Goal: Task Accomplishment & Management: Use online tool/utility

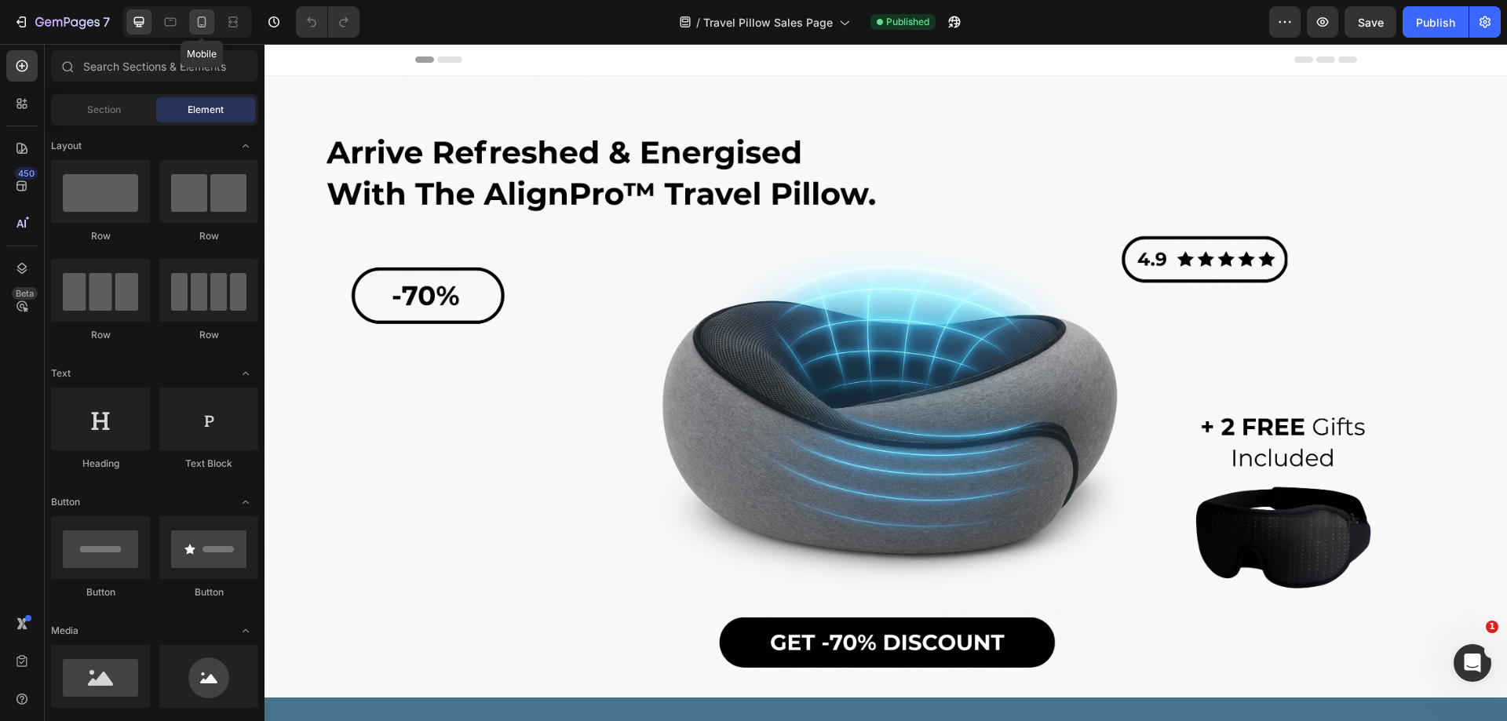
click at [197, 24] on icon at bounding box center [202, 22] width 16 height 16
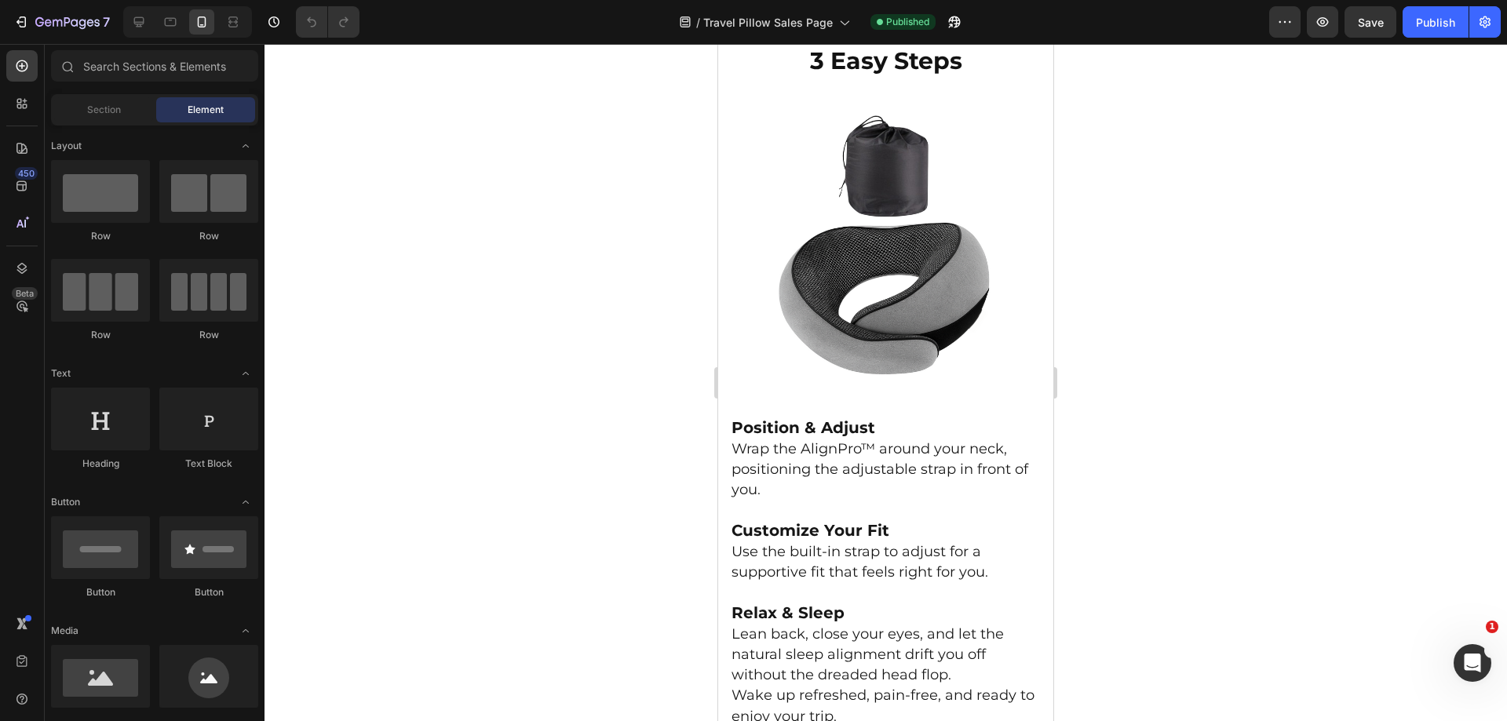
scroll to position [3189, 0]
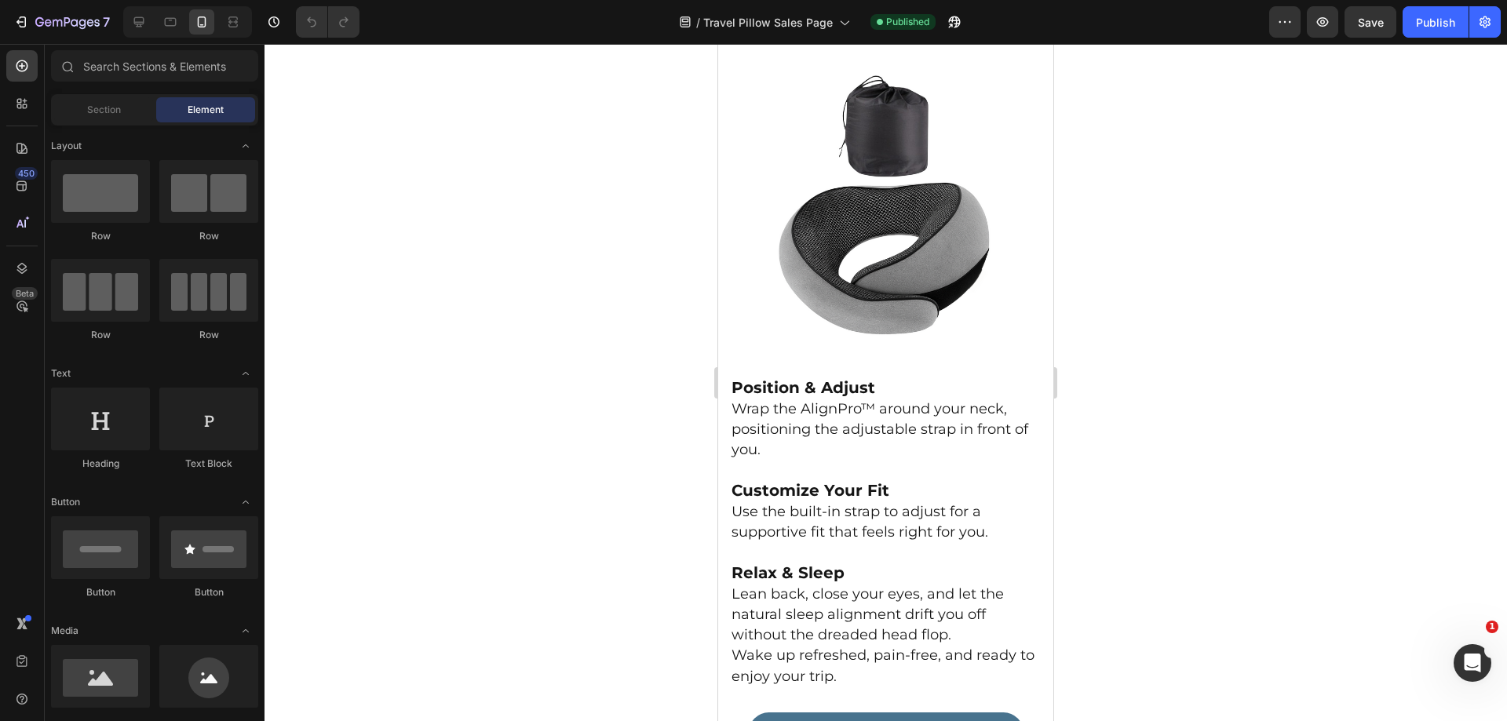
drag, startPoint x: 1045, startPoint y: 147, endPoint x: 1781, endPoint y: 356, distance: 764.9
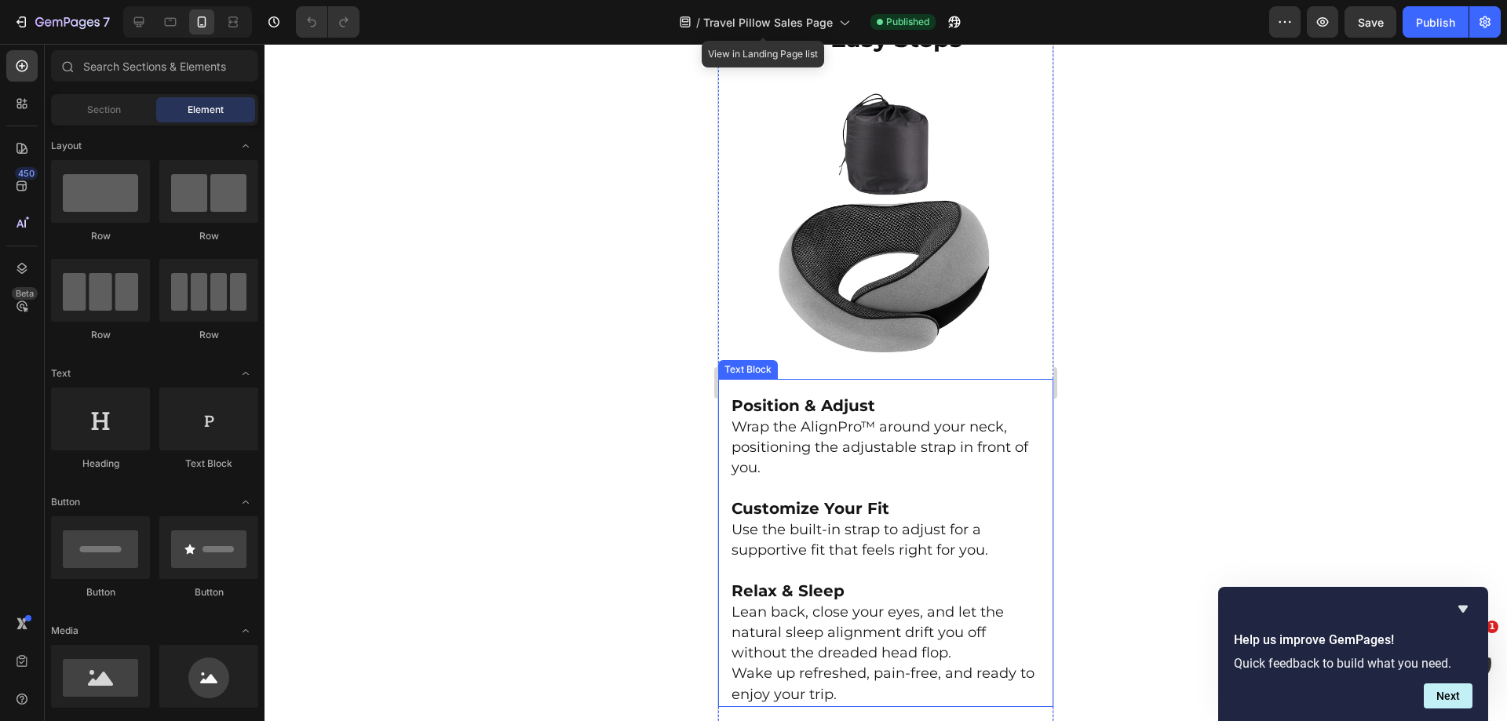
scroll to position [3176, 0]
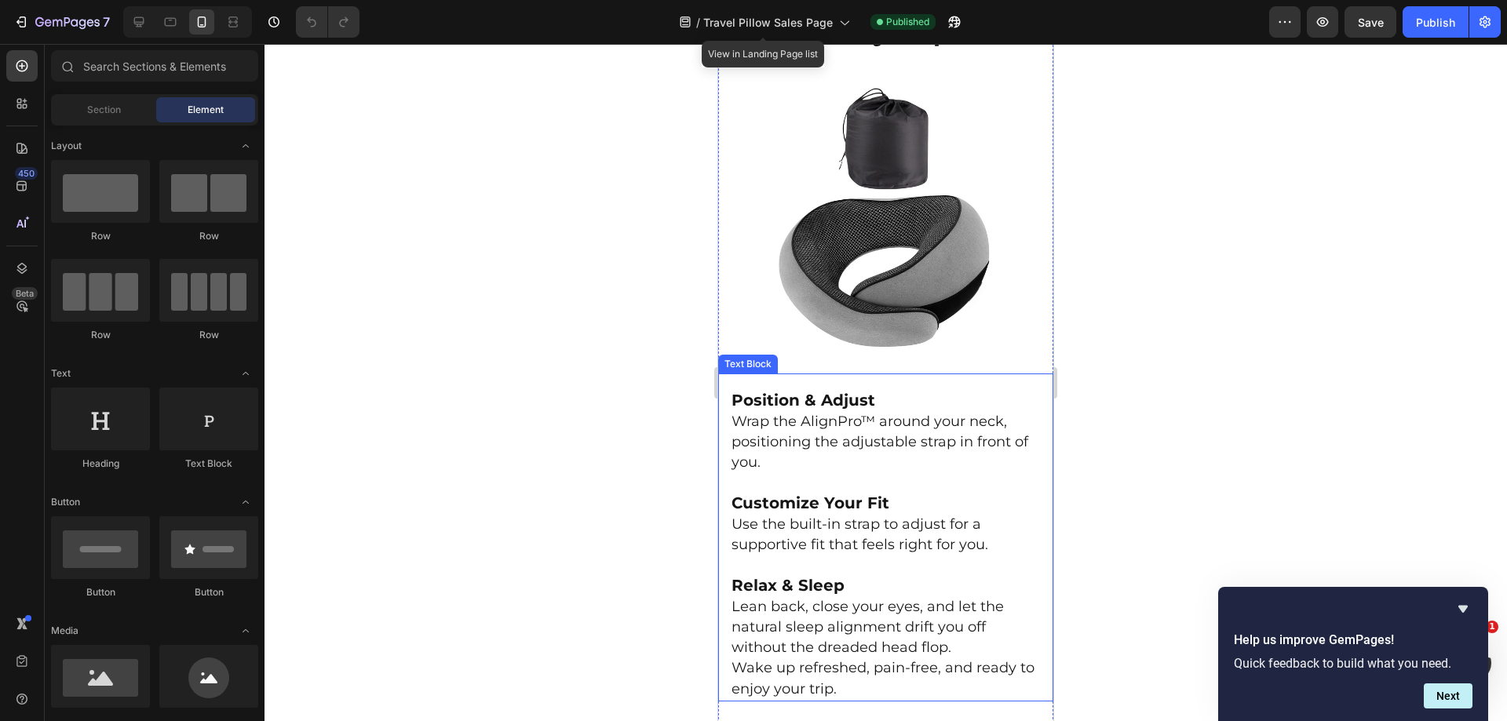
click at [798, 502] on p "Customize Your Fit" at bounding box center [886, 504] width 309 height 21
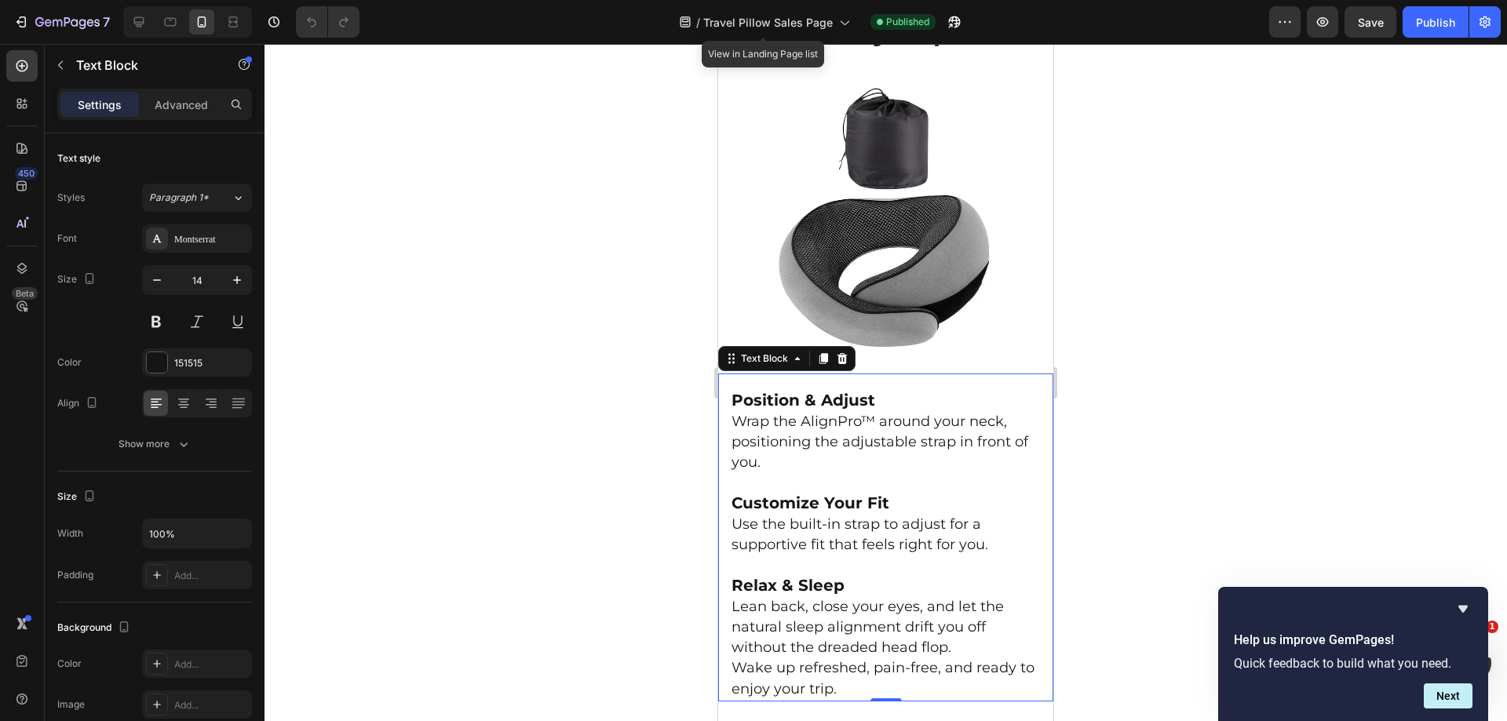
click at [897, 502] on p "Customize Your Fit" at bounding box center [886, 504] width 309 height 21
click at [1455, 602] on icon "Hide survey" at bounding box center [1463, 609] width 19 height 19
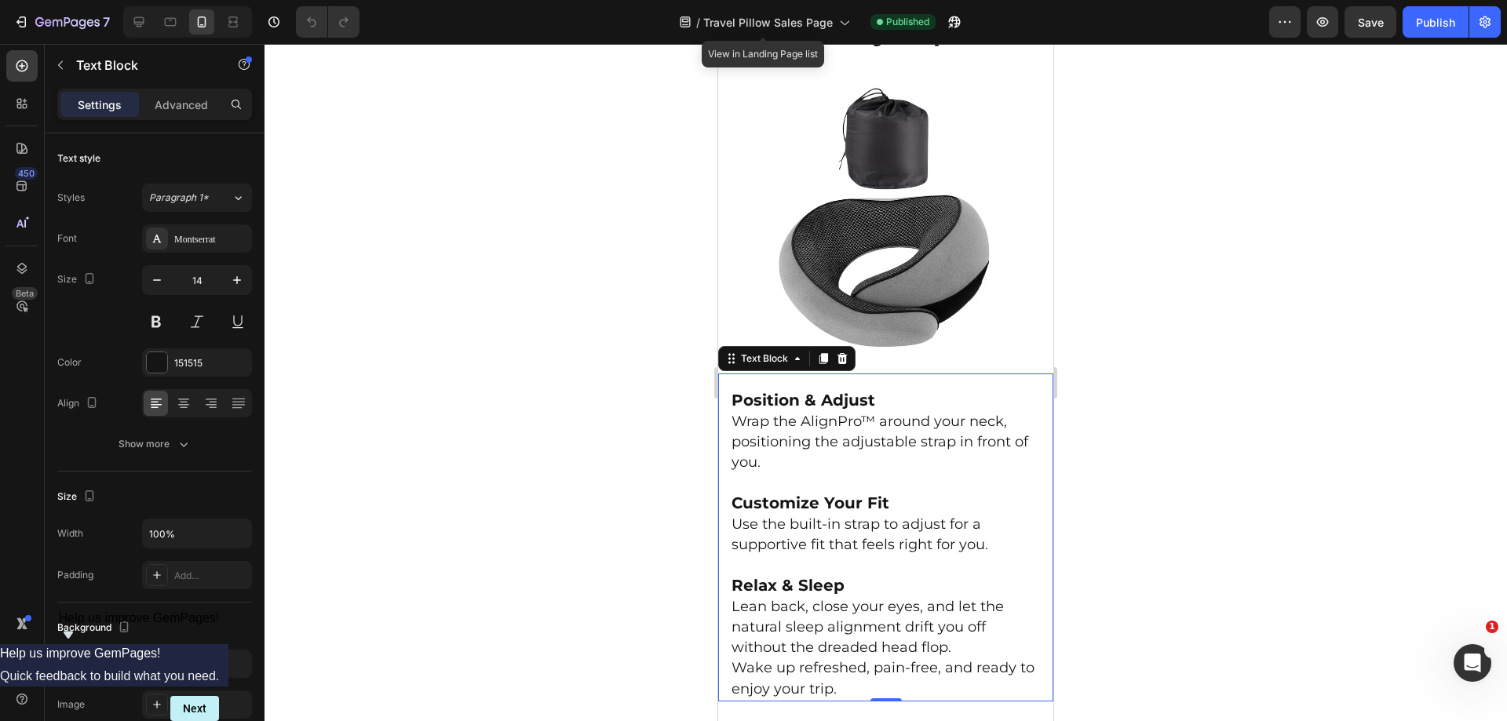
click at [915, 475] on p "Rich Text Editor. Editing area: main" at bounding box center [886, 484] width 309 height 20
click at [886, 494] on p "Customize Your Fit" at bounding box center [886, 504] width 309 height 21
click at [893, 494] on strong "Customize Your Fit (One size fits all)" at bounding box center [882, 503] width 300 height 19
click at [906, 494] on strong "Customize Your Fit (One size fits all)" at bounding box center [882, 503] width 300 height 19
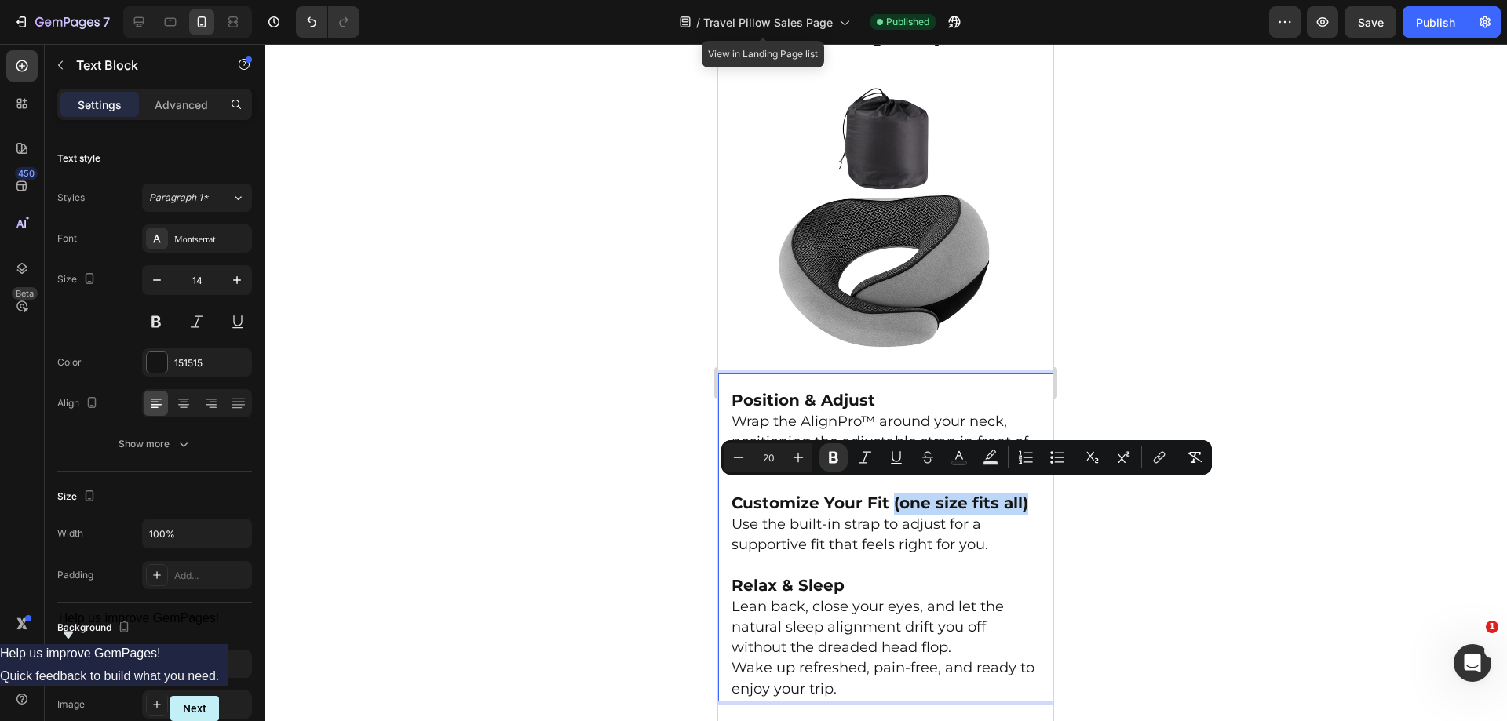
drag, startPoint x: 1022, startPoint y: 492, endPoint x: 889, endPoint y: 491, distance: 133.5
click at [889, 494] on strong "Customize Your Fit (one size fits all)" at bounding box center [880, 503] width 297 height 19
click at [832, 451] on icon "Editor contextual toolbar" at bounding box center [834, 458] width 16 height 16
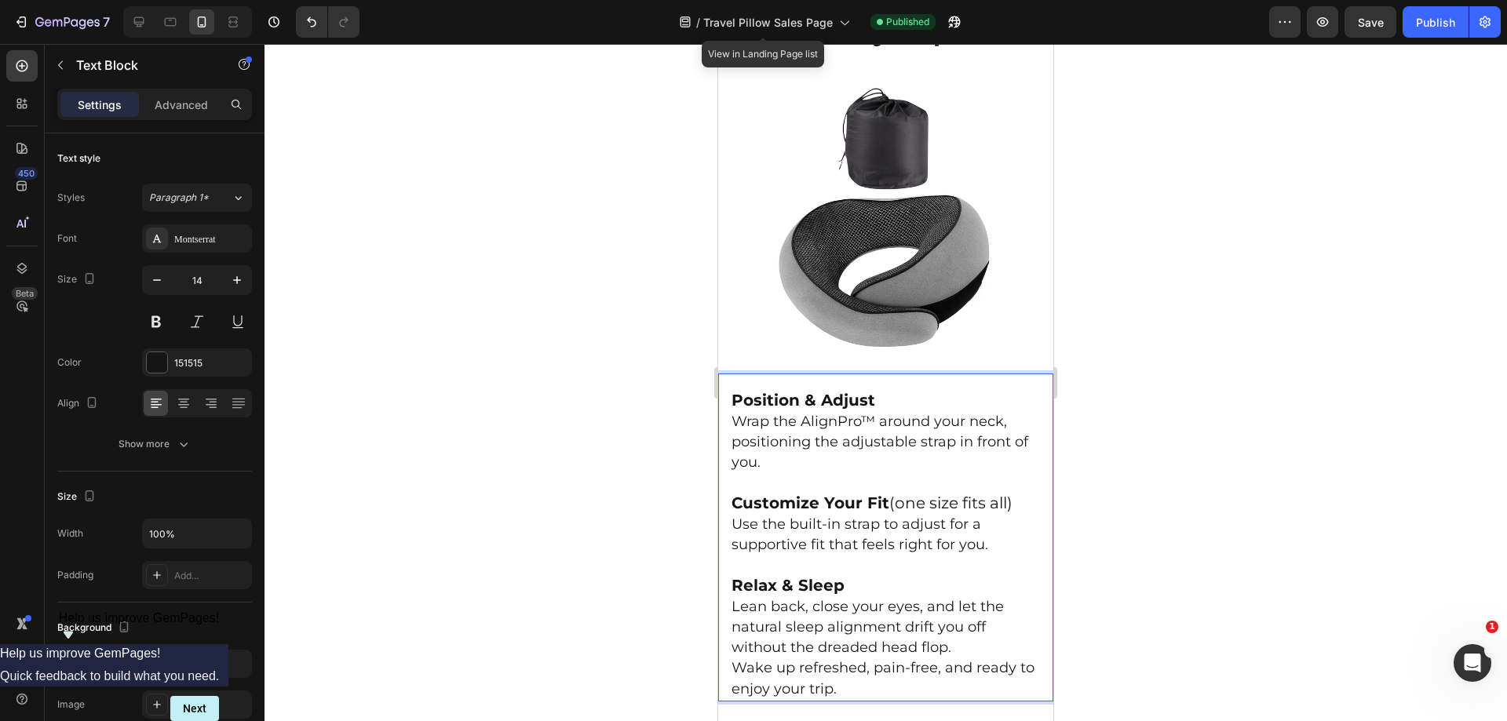
click at [994, 497] on span "Customize Your Fit (one size fits all)" at bounding box center [872, 503] width 281 height 19
click at [1010, 494] on span "Customize Your Fit (one size fits all)" at bounding box center [872, 503] width 281 height 19
drag, startPoint x: 1017, startPoint y: 492, endPoint x: 890, endPoint y: 490, distance: 127.2
click at [890, 494] on p "Customize Your Fit (one size fits all)" at bounding box center [886, 504] width 309 height 21
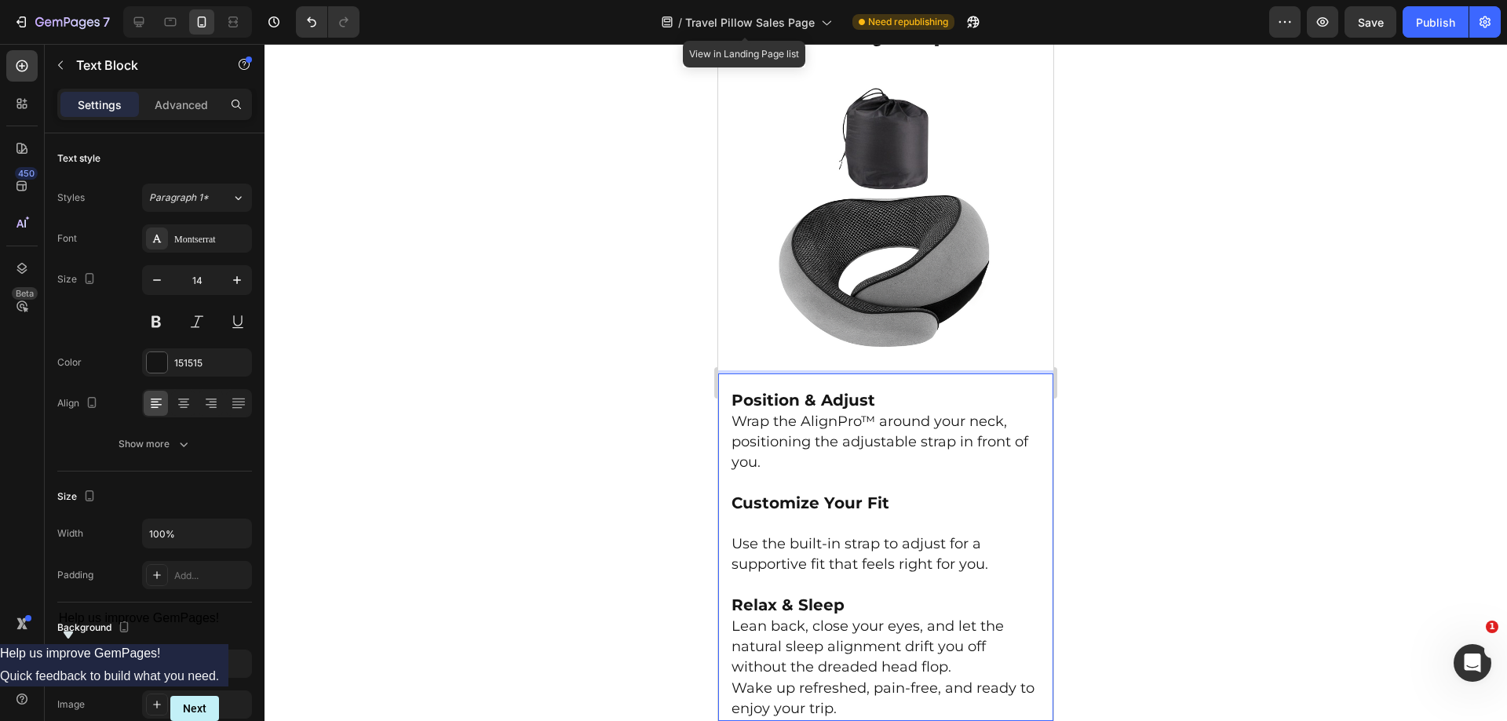
drag, startPoint x: 924, startPoint y: 506, endPoint x: 840, endPoint y: 514, distance: 84.4
click at [840, 515] on p "Rich Text Editor. Editing area: main" at bounding box center [886, 525] width 309 height 20
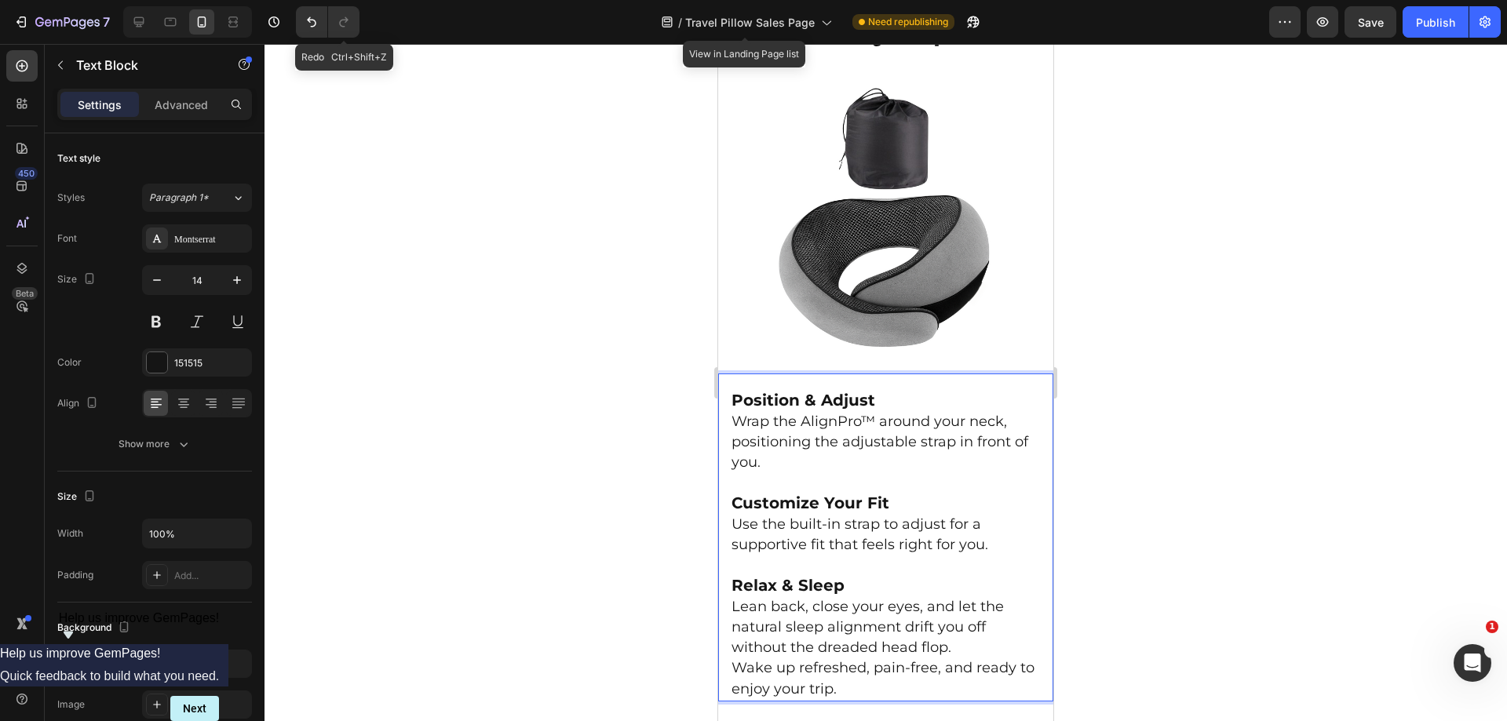
click at [352, 88] on div at bounding box center [886, 383] width 1243 height 678
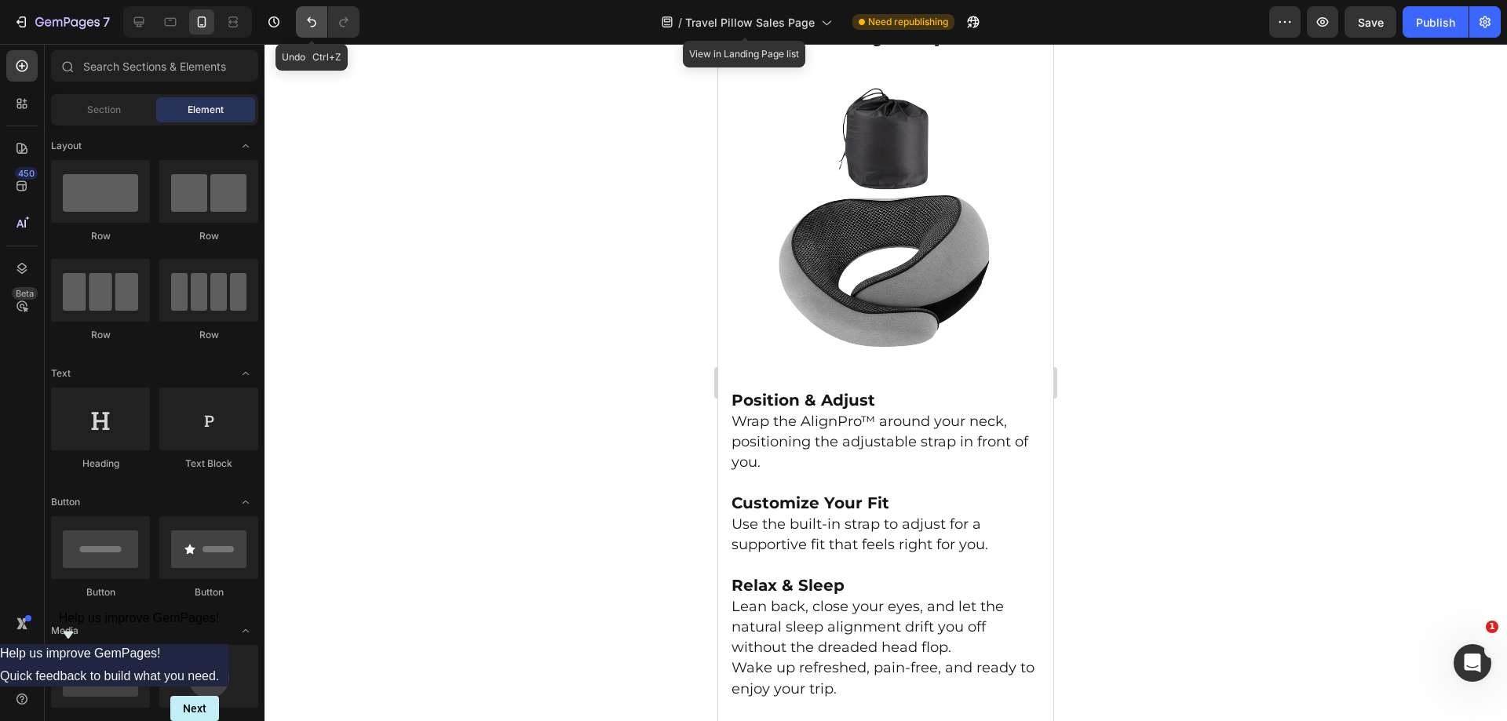
click at [316, 28] on icon "Undo/Redo" at bounding box center [312, 22] width 16 height 16
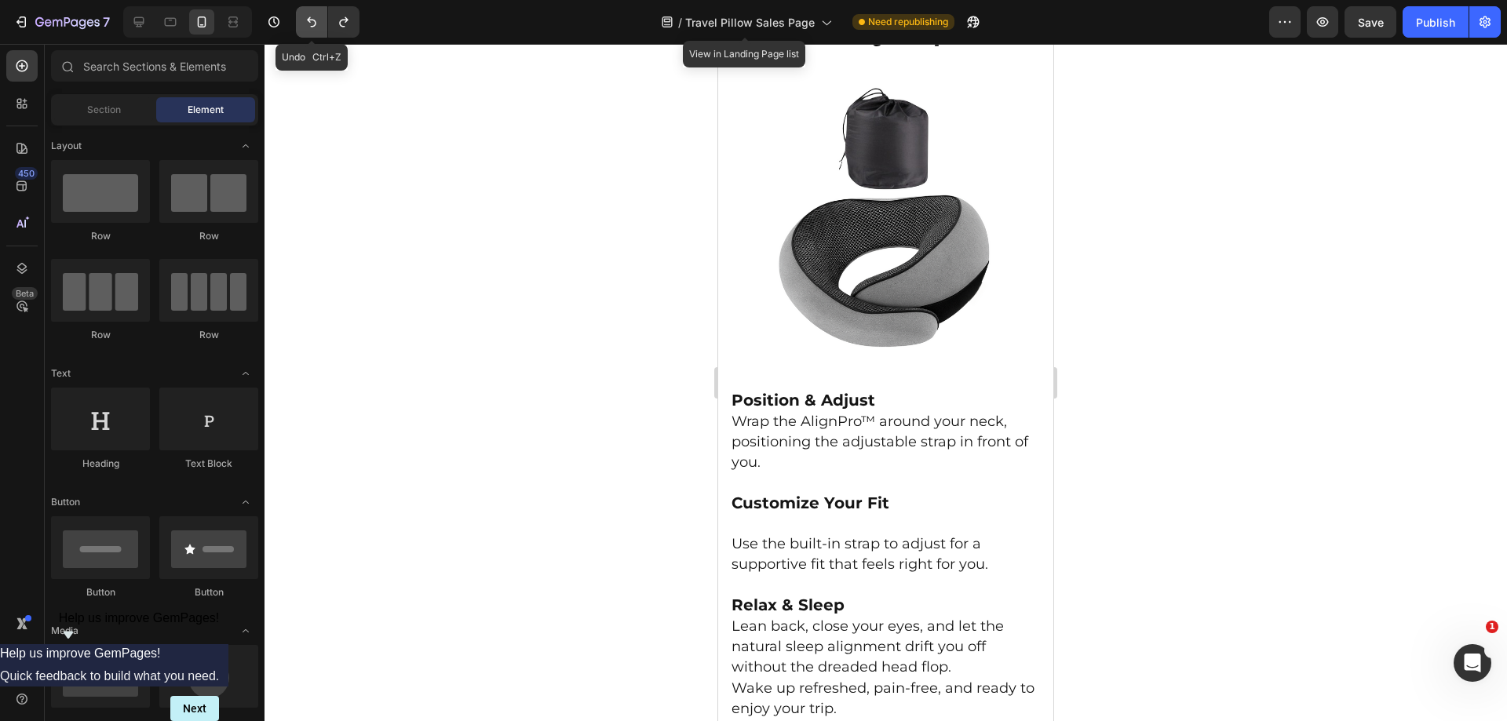
click at [316, 27] on icon "Undo/Redo" at bounding box center [312, 22] width 16 height 16
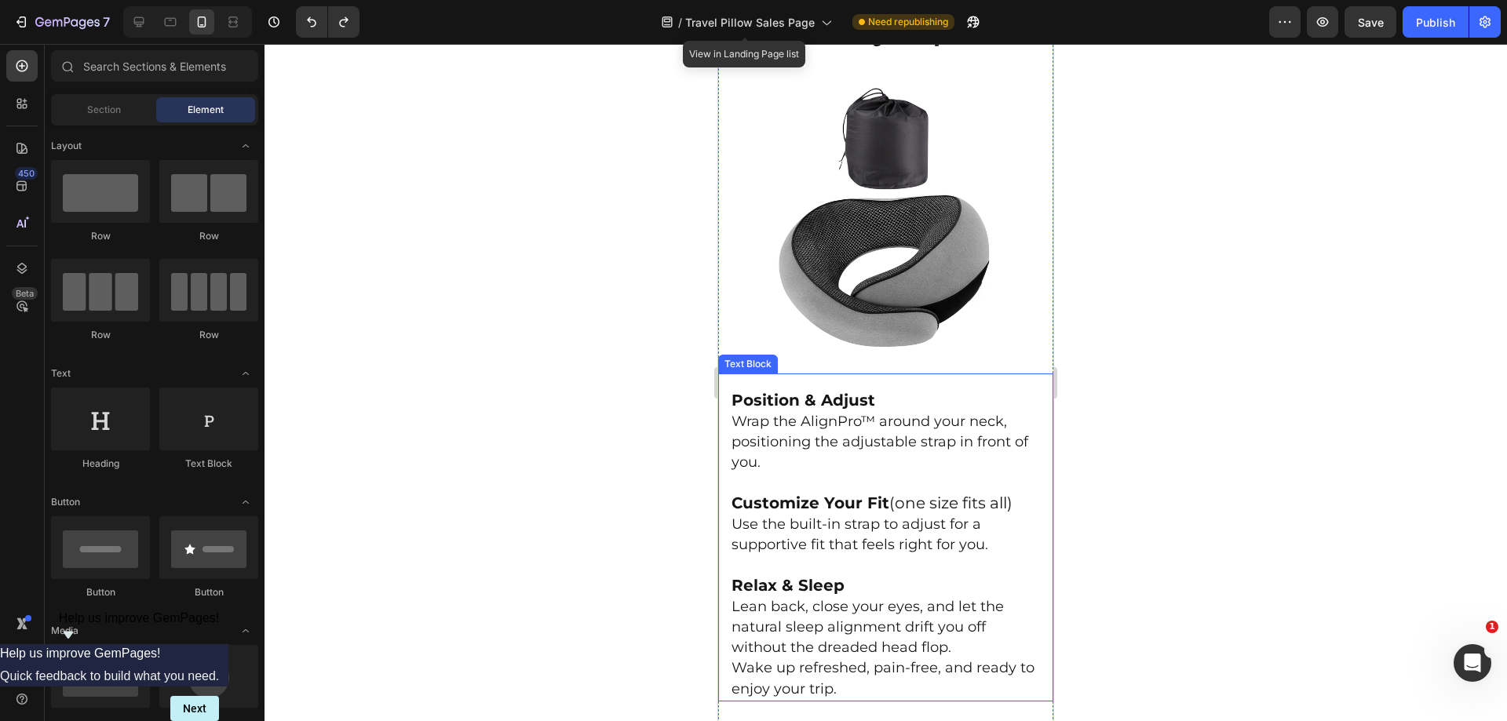
click at [844, 474] on p "Rich Text Editor. Editing area: main" at bounding box center [886, 484] width 309 height 20
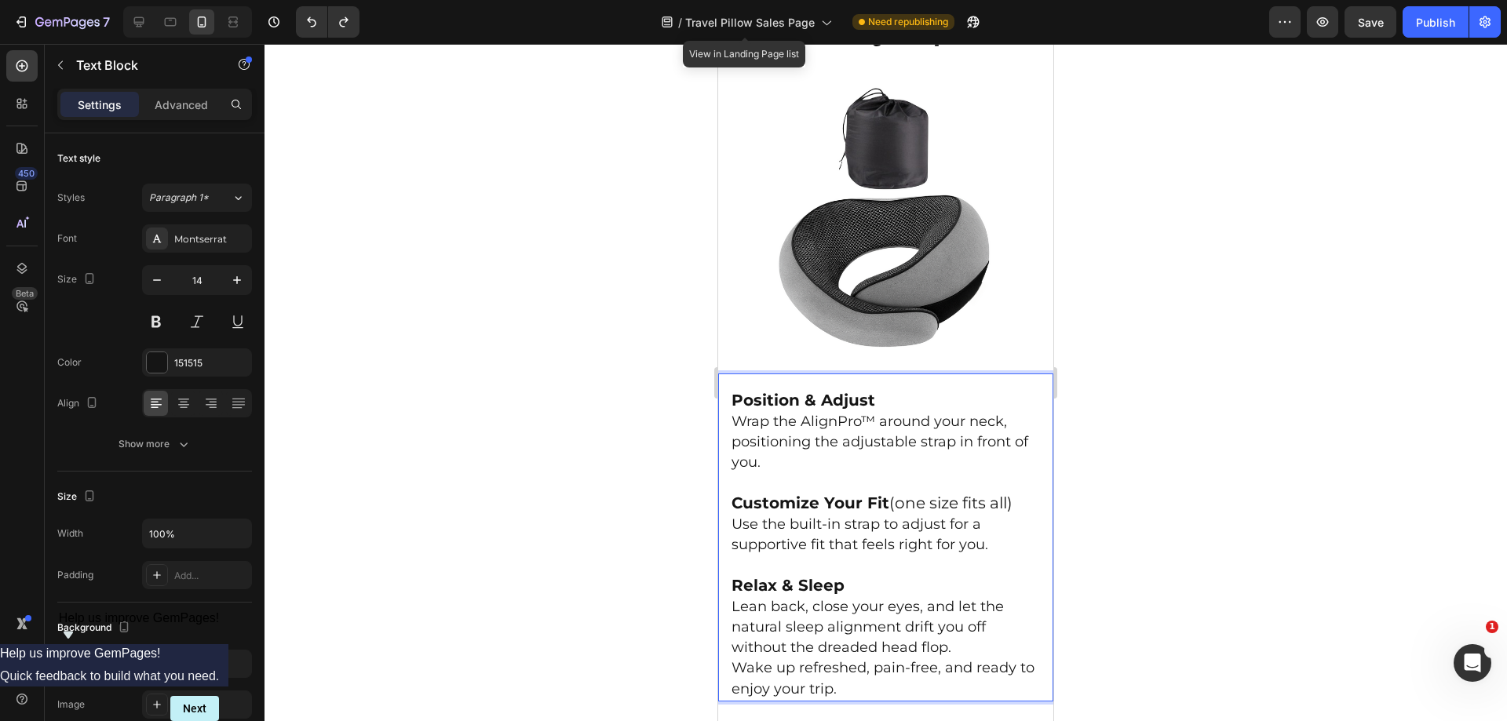
click at [889, 494] on strong "Customize Your Fit" at bounding box center [811, 503] width 158 height 19
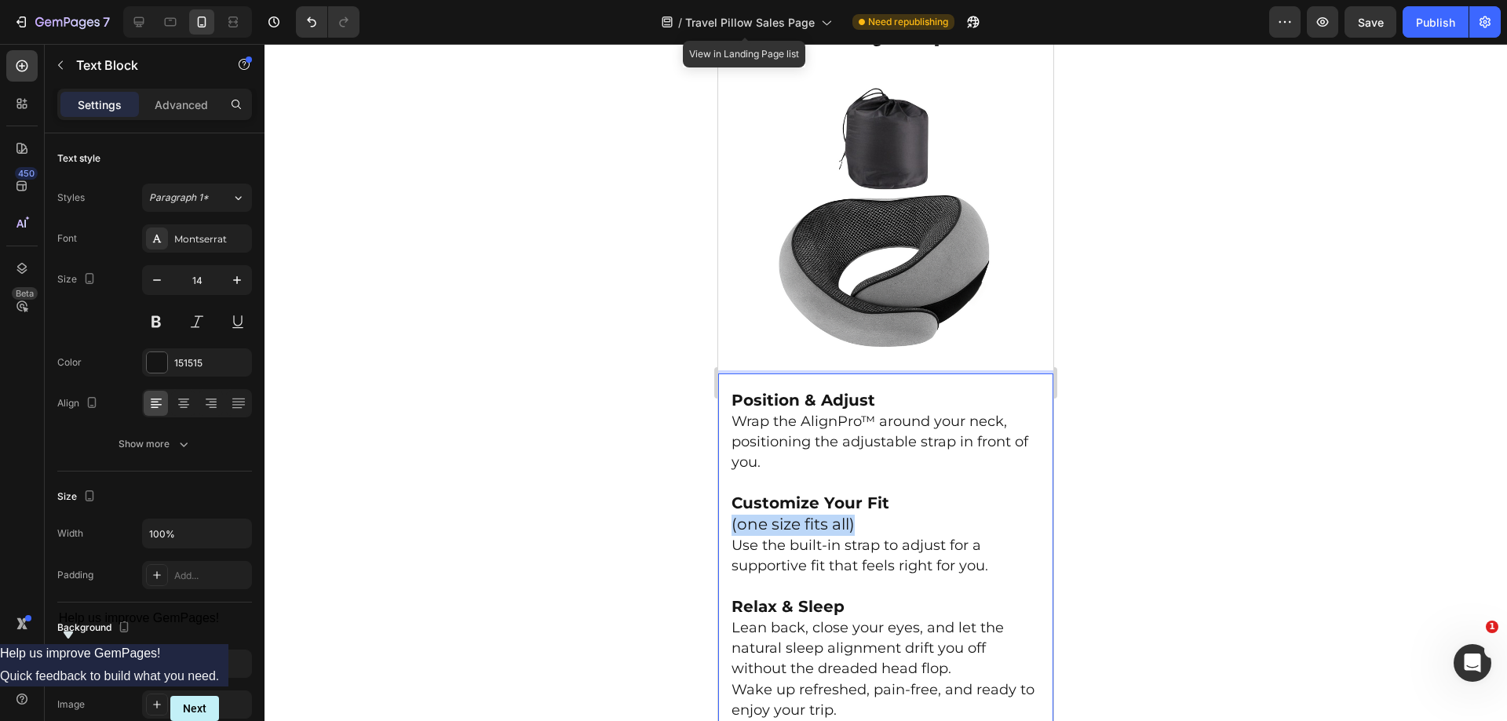
drag, startPoint x: 876, startPoint y: 515, endPoint x: 731, endPoint y: 511, distance: 145.3
click at [725, 510] on div "Position & Adjust Wrap the AlignPro™ around your neck, positioning the adjustab…" at bounding box center [885, 548] width 335 height 349
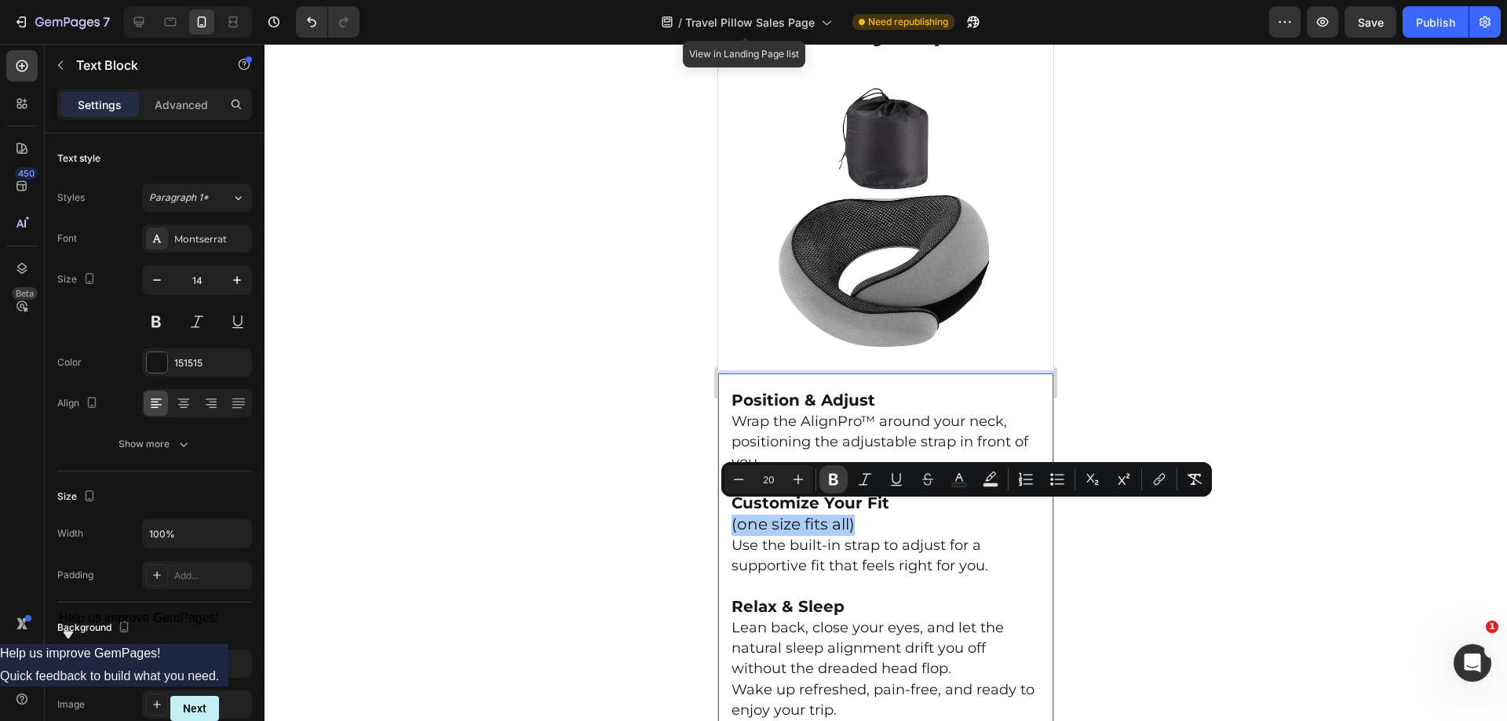
click at [835, 477] on icon "Editor contextual toolbar" at bounding box center [834, 480] width 16 height 16
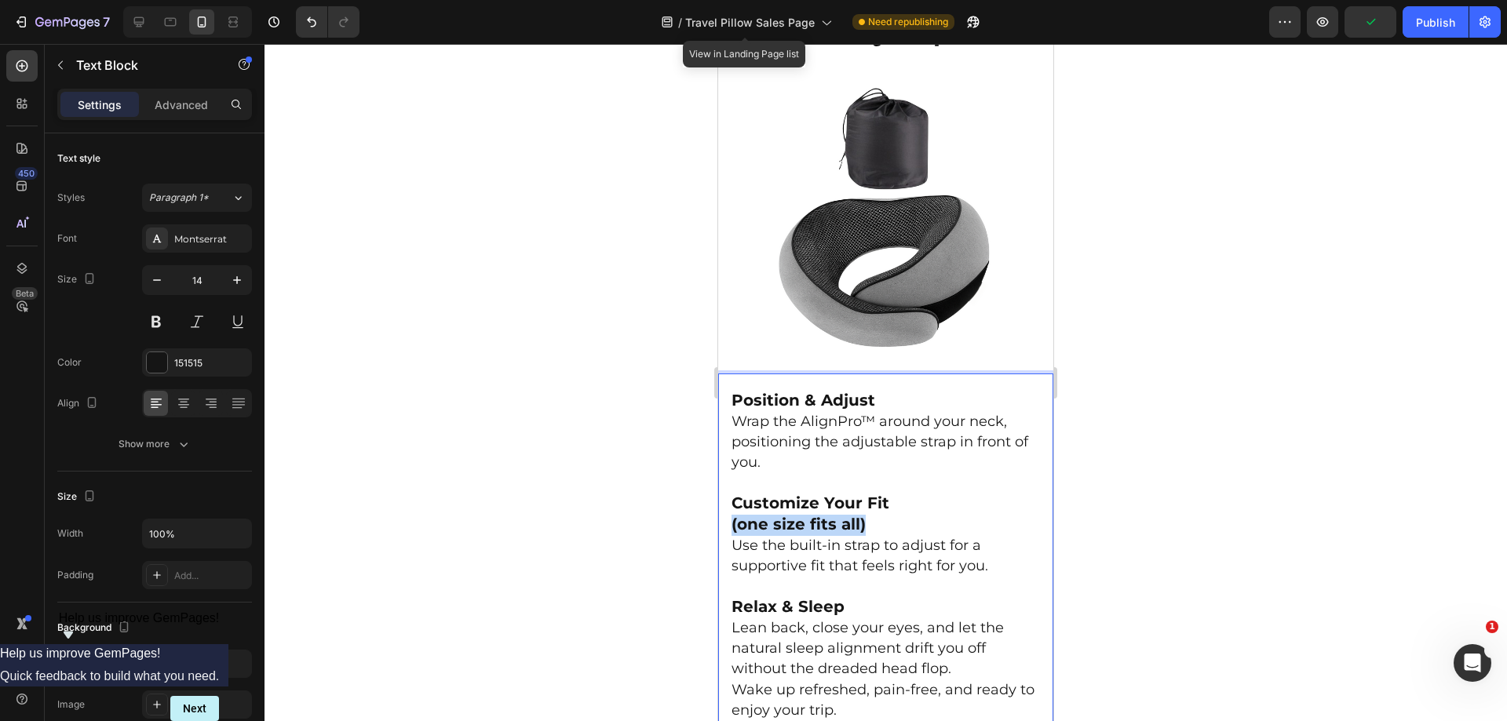
drag, startPoint x: 875, startPoint y: 511, endPoint x: 729, endPoint y: 511, distance: 146.0
click at [729, 511] on div "Position & Adjust Wrap the AlignPro™ around your neck, positioning the adjustab…" at bounding box center [885, 548] width 335 height 349
drag, startPoint x: 860, startPoint y: 504, endPoint x: 894, endPoint y: 518, distance: 36.6
click at [859, 515] on strong "(one size fits all)" at bounding box center [799, 524] width 134 height 19
click at [894, 518] on p "(one size fits all)" at bounding box center [886, 525] width 309 height 21
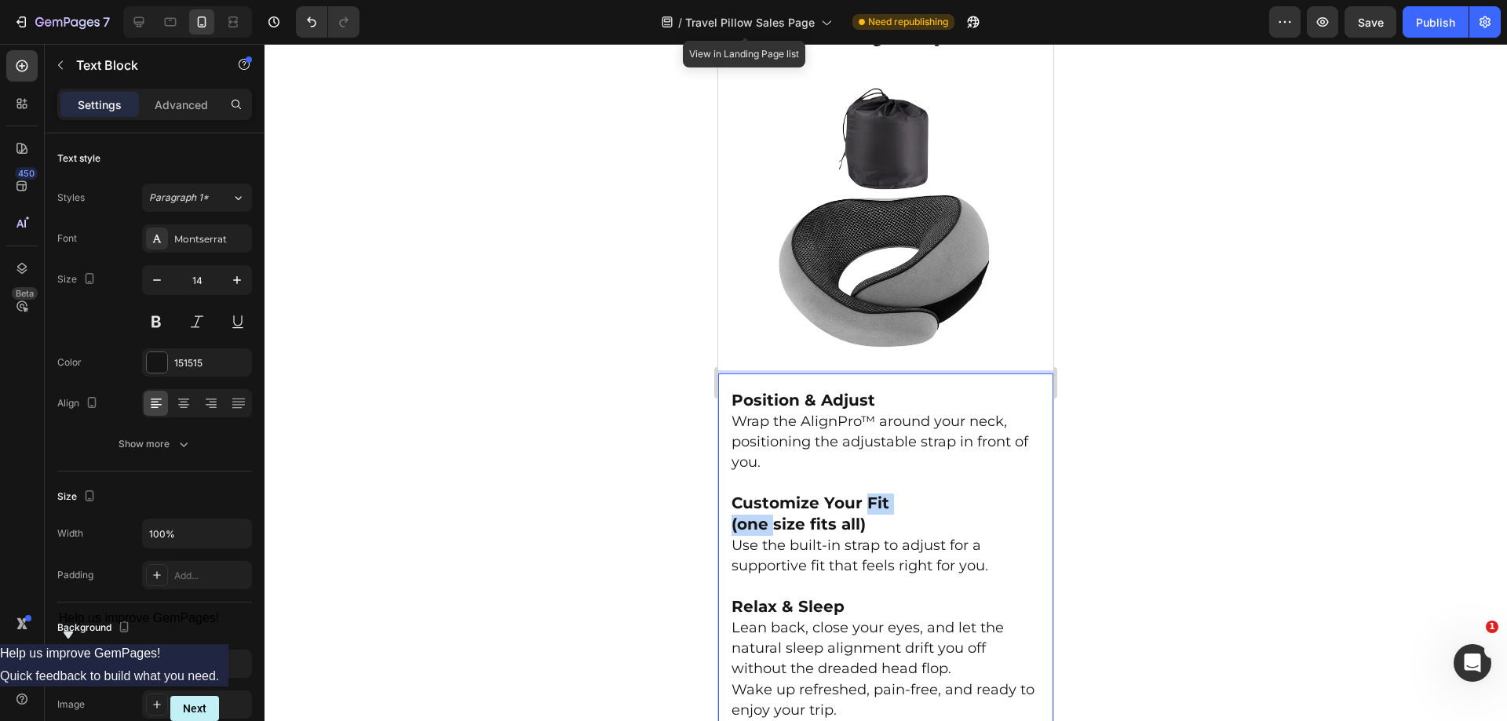
drag, startPoint x: 866, startPoint y: 503, endPoint x: 774, endPoint y: 506, distance: 91.9
click at [774, 506] on div "Position & Adjust Wrap the AlignPro™ around your neck, positioning the adjustab…" at bounding box center [886, 556] width 312 height 334
drag, startPoint x: 867, startPoint y: 510, endPoint x: 844, endPoint y: 510, distance: 23.6
click at [868, 515] on p "(one size fits all)" at bounding box center [886, 525] width 309 height 21
click at [730, 513] on div "Position & Adjust Wrap the AlignPro™ around your neck, positioning the adjustab…" at bounding box center [886, 556] width 312 height 334
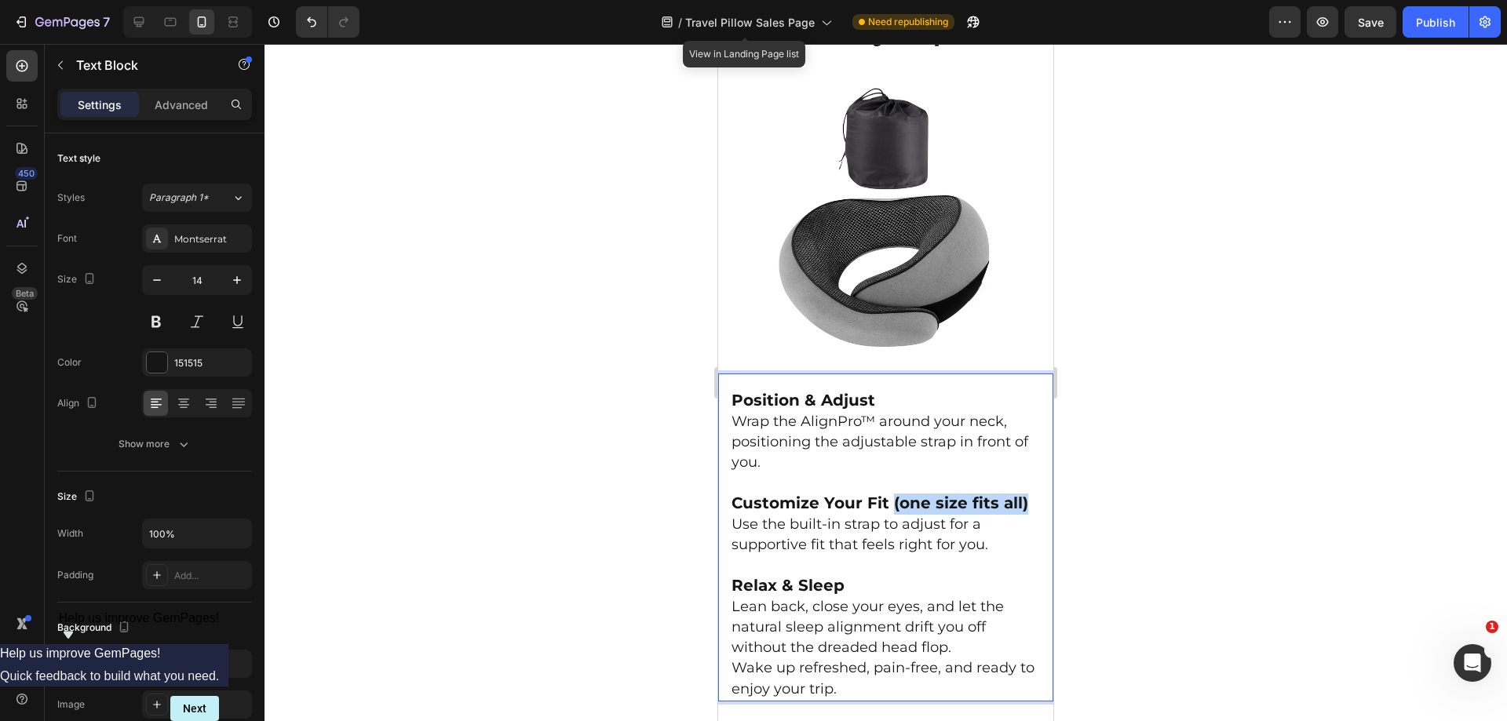
drag, startPoint x: 893, startPoint y: 491, endPoint x: 1032, endPoint y: 488, distance: 139.0
click at [1032, 488] on div "Position & Adjust Wrap the AlignPro™ around your neck, positioning the adjustab…" at bounding box center [885, 538] width 335 height 328
click at [979, 530] on span "Use the built-in strap to adjust for a supportive fit that feels right for you." at bounding box center [860, 535] width 257 height 38
drag, startPoint x: 1032, startPoint y: 491, endPoint x: 795, endPoint y: 495, distance: 237.1
click at [795, 495] on div "Position & Adjust Wrap the AlignPro™ around your neck, positioning the adjustab…" at bounding box center [885, 538] width 335 height 328
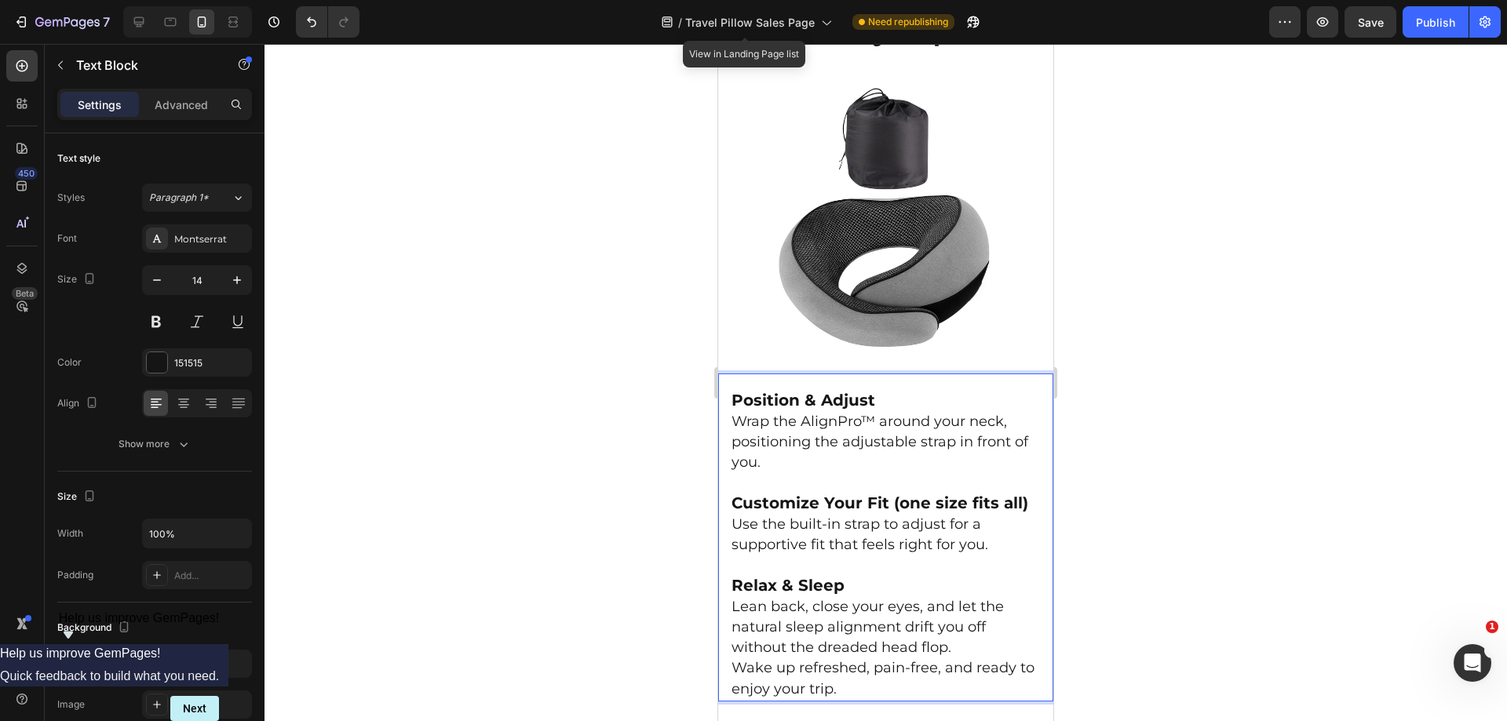
click at [936, 502] on p "Customize Your Fit (one size fits all)" at bounding box center [886, 504] width 309 height 21
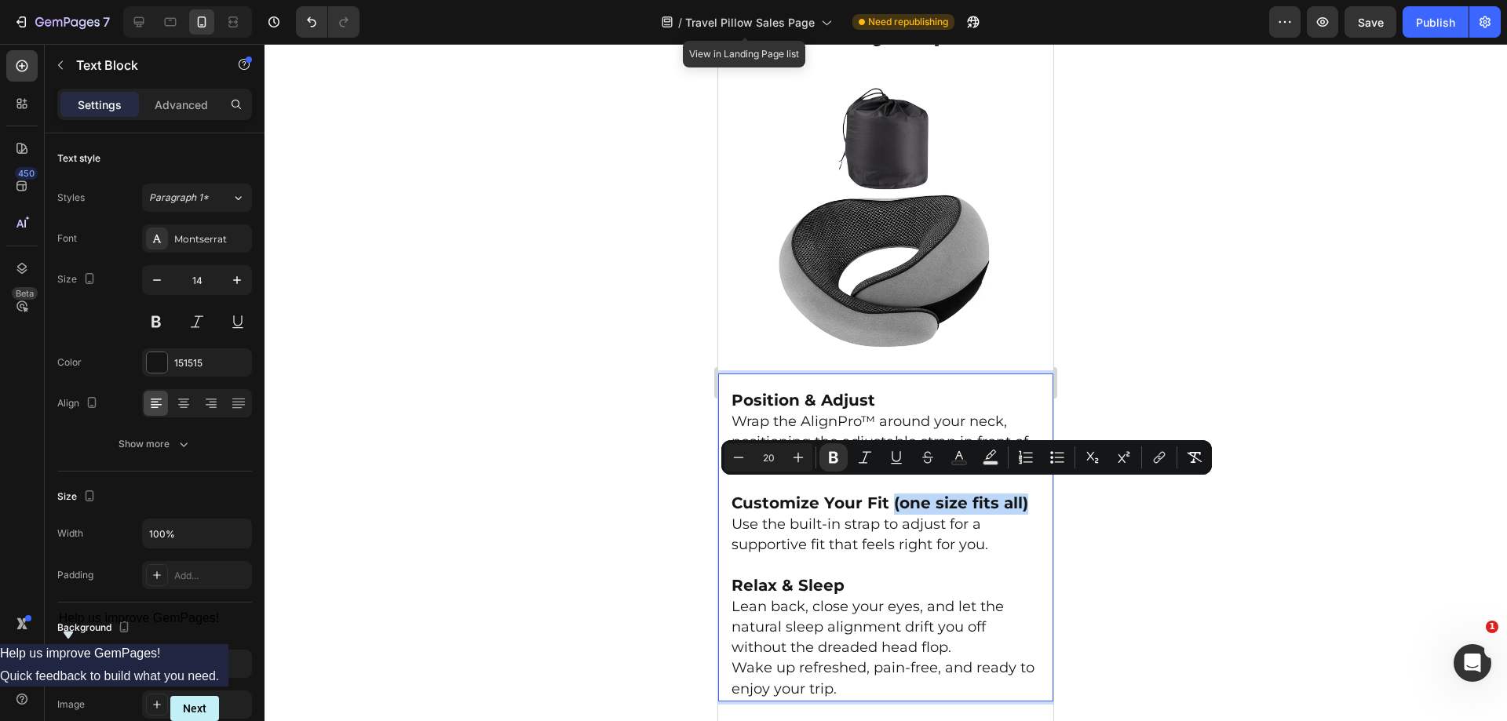
drag, startPoint x: 892, startPoint y: 486, endPoint x: 1023, endPoint y: 485, distance: 131.1
click at [1023, 494] on strong "Customize Your Fit (one size fits all)" at bounding box center [880, 503] width 297 height 19
click at [827, 463] on icon "Editor contextual toolbar" at bounding box center [834, 458] width 16 height 16
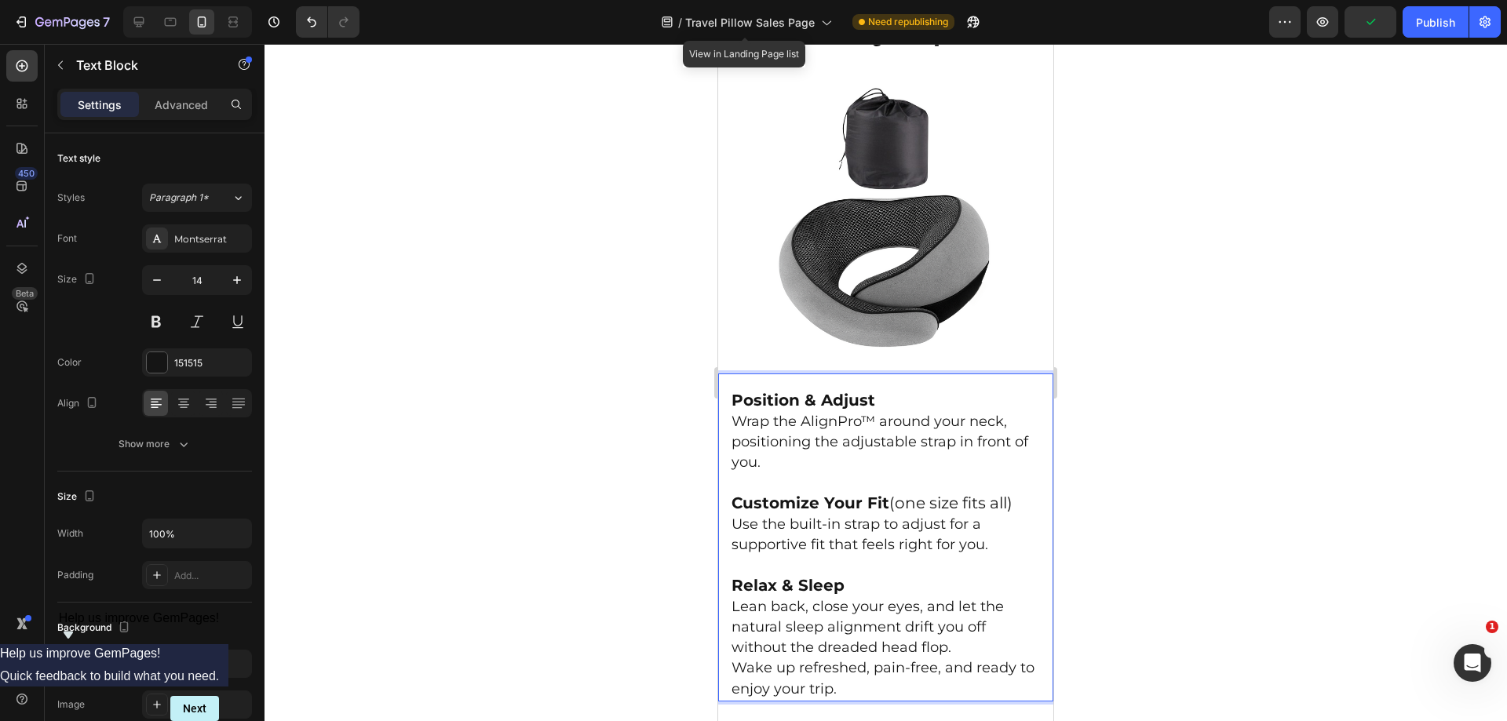
click at [1000, 498] on span "Customize Your Fit (one size fits all)" at bounding box center [872, 503] width 281 height 19
drag, startPoint x: 1023, startPoint y: 490, endPoint x: 732, endPoint y: 491, distance: 290.5
click at [732, 494] on p "Customize Your Fit (one size fits all)" at bounding box center [886, 504] width 309 height 21
copy span "Customize Your Fit (one size fits all)"
click at [876, 529] on span "Use the built-in strap to adjust for a supportive fit that feels right for you." at bounding box center [860, 535] width 257 height 38
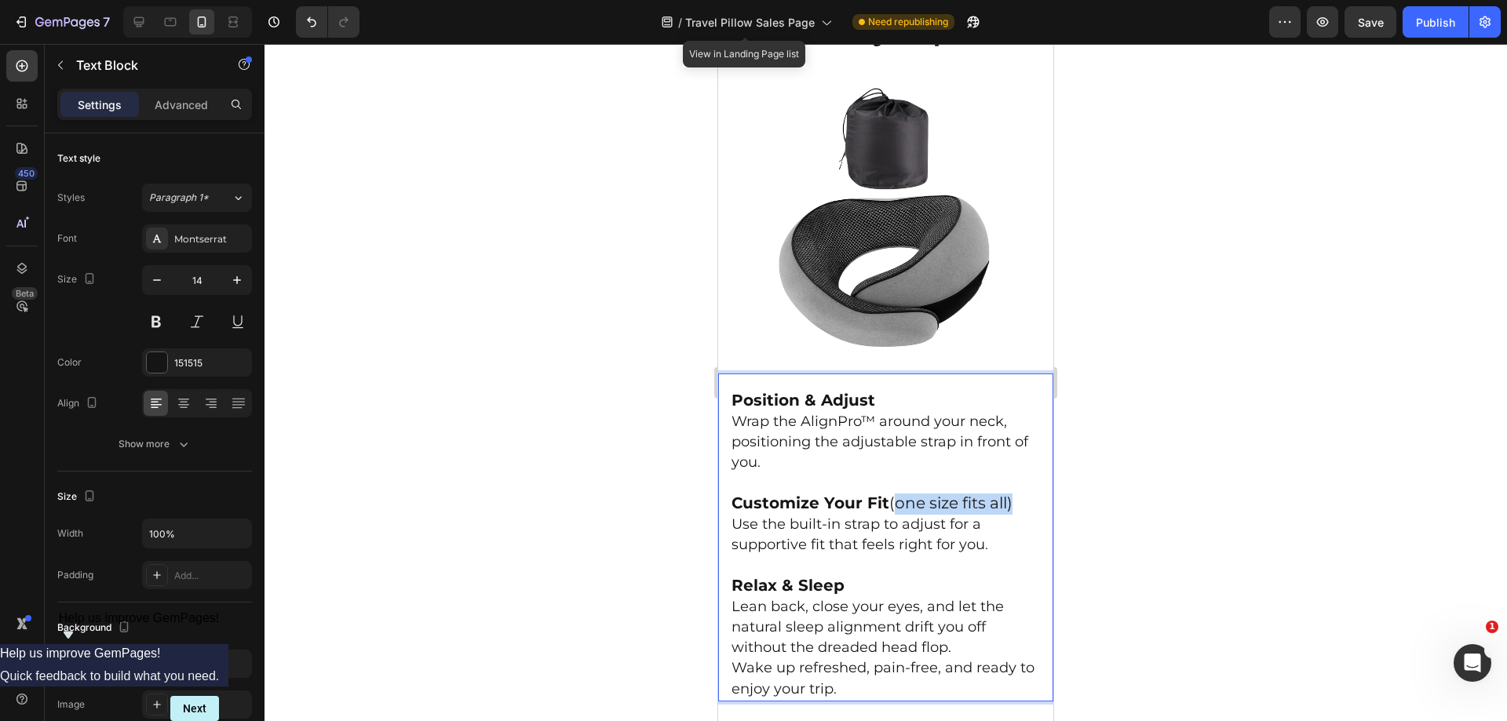
drag, startPoint x: 893, startPoint y: 495, endPoint x: 1042, endPoint y: 497, distance: 148.4
click at [1033, 499] on div "Position & Adjust Wrap the AlignPro™ around your neck, positioning the adjustab…" at bounding box center [885, 538] width 335 height 328
click at [1001, 528] on p "Use the built-in strap to adjust for a supportive fit that feels right for you." at bounding box center [886, 535] width 309 height 41
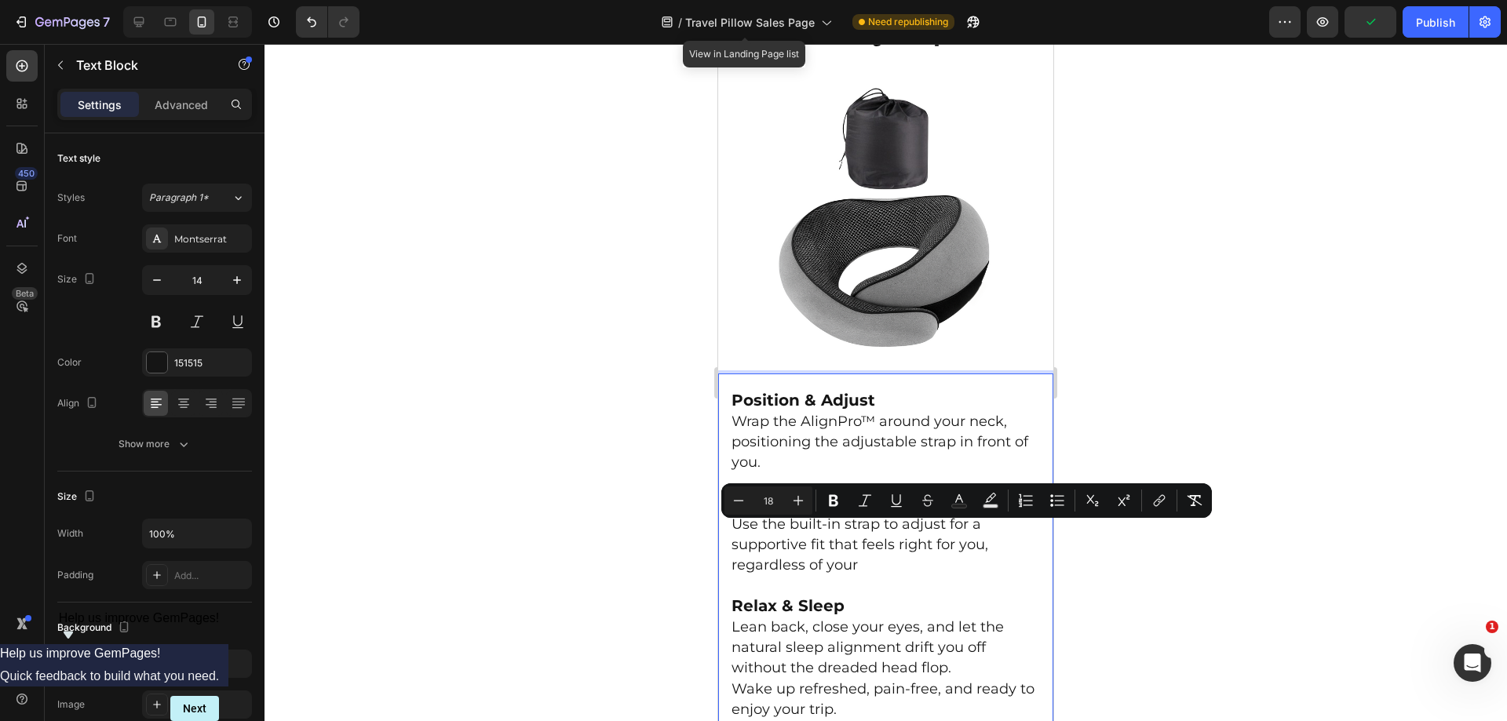
drag, startPoint x: 878, startPoint y: 551, endPoint x: 1434, endPoint y: 588, distance: 556.3
click at [935, 555] on p "Use the built-in strap to adjust for a supportive fit that feels right for you,…" at bounding box center [886, 546] width 309 height 62
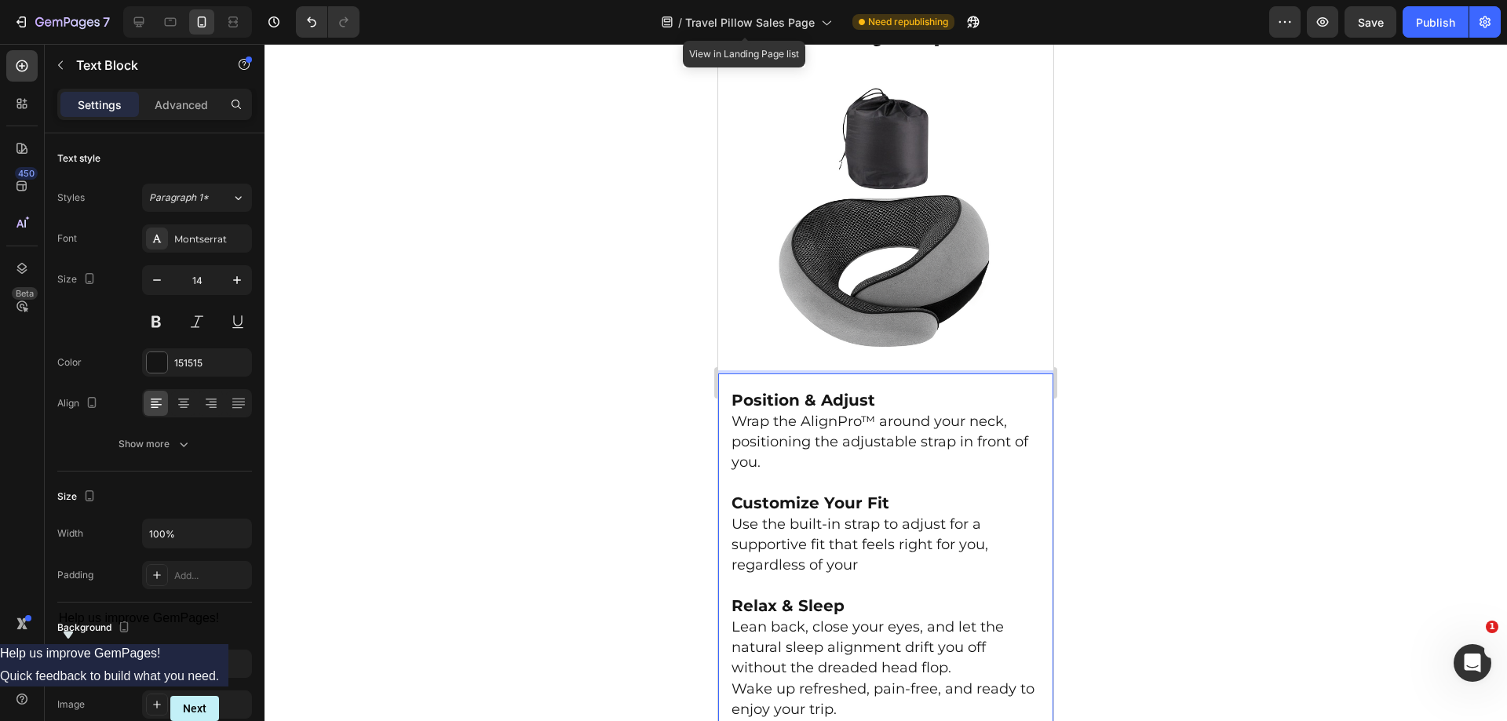
drag, startPoint x: 926, startPoint y: 552, endPoint x: 992, endPoint y: 531, distance: 69.3
click at [976, 539] on p "Use the built-in strap to adjust for a supportive fit that feels right for you,…" at bounding box center [886, 546] width 309 height 62
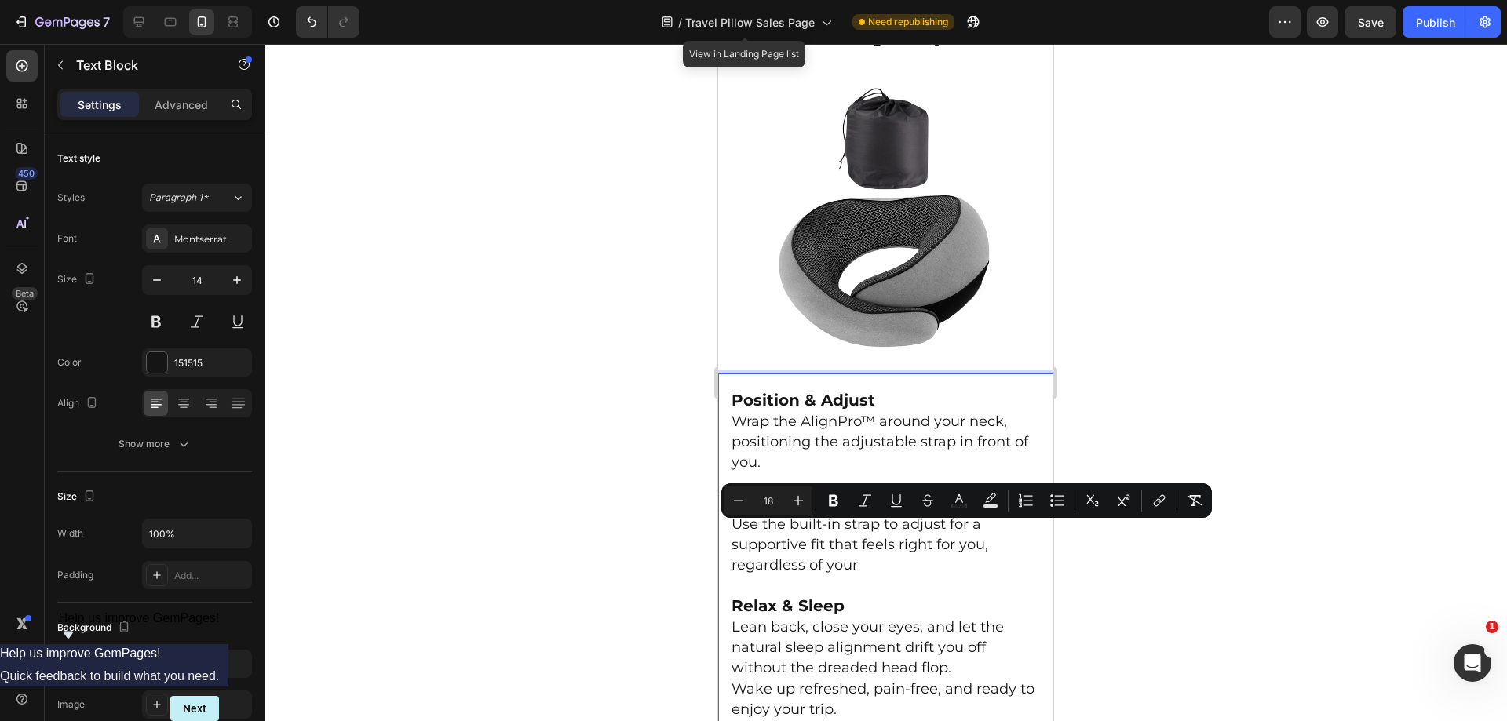
click at [992, 531] on p "Use the built-in strap to adjust for a supportive fit that feels right for you,…" at bounding box center [886, 546] width 309 height 62
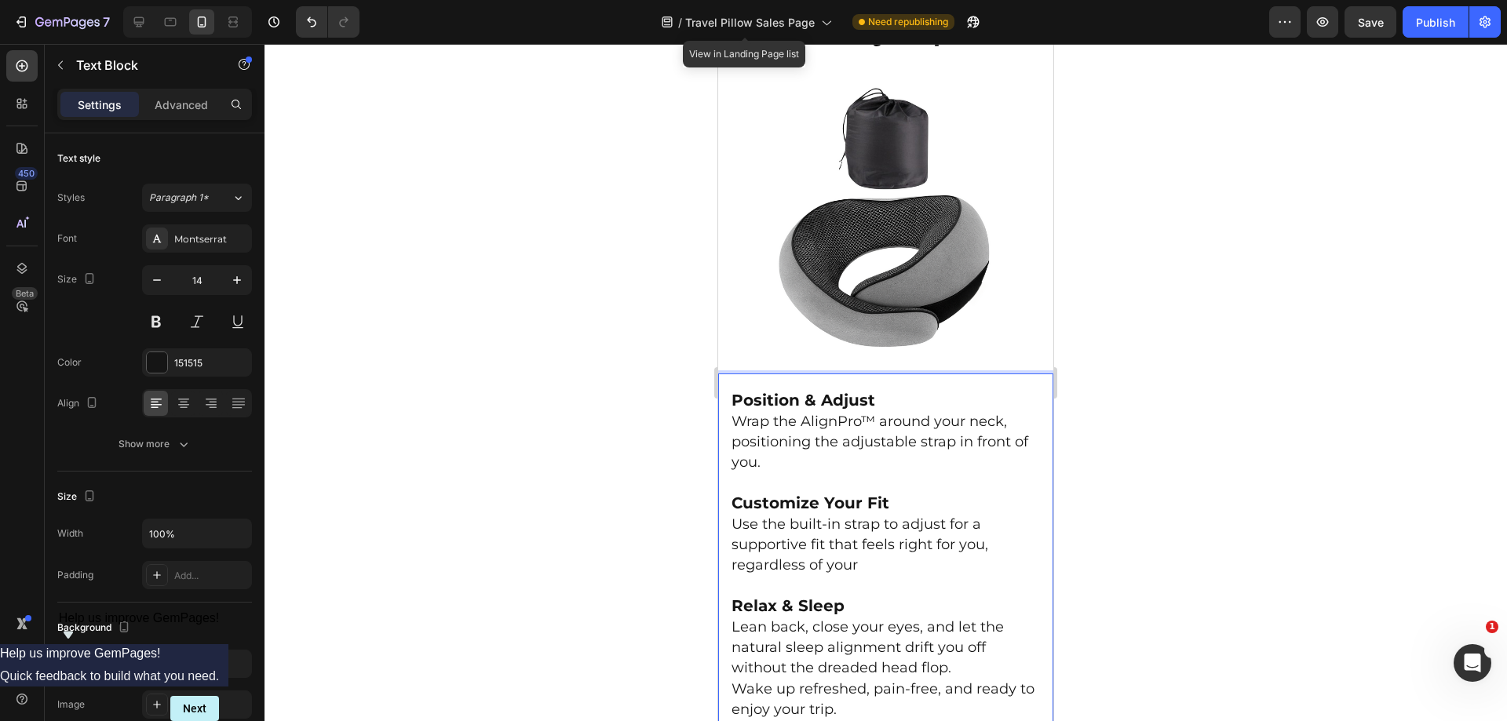
drag, startPoint x: 986, startPoint y: 534, endPoint x: 992, endPoint y: 550, distance: 16.6
click at [992, 550] on p "Use the built-in strap to adjust for a supportive fit that feels right for you,…" at bounding box center [886, 546] width 309 height 62
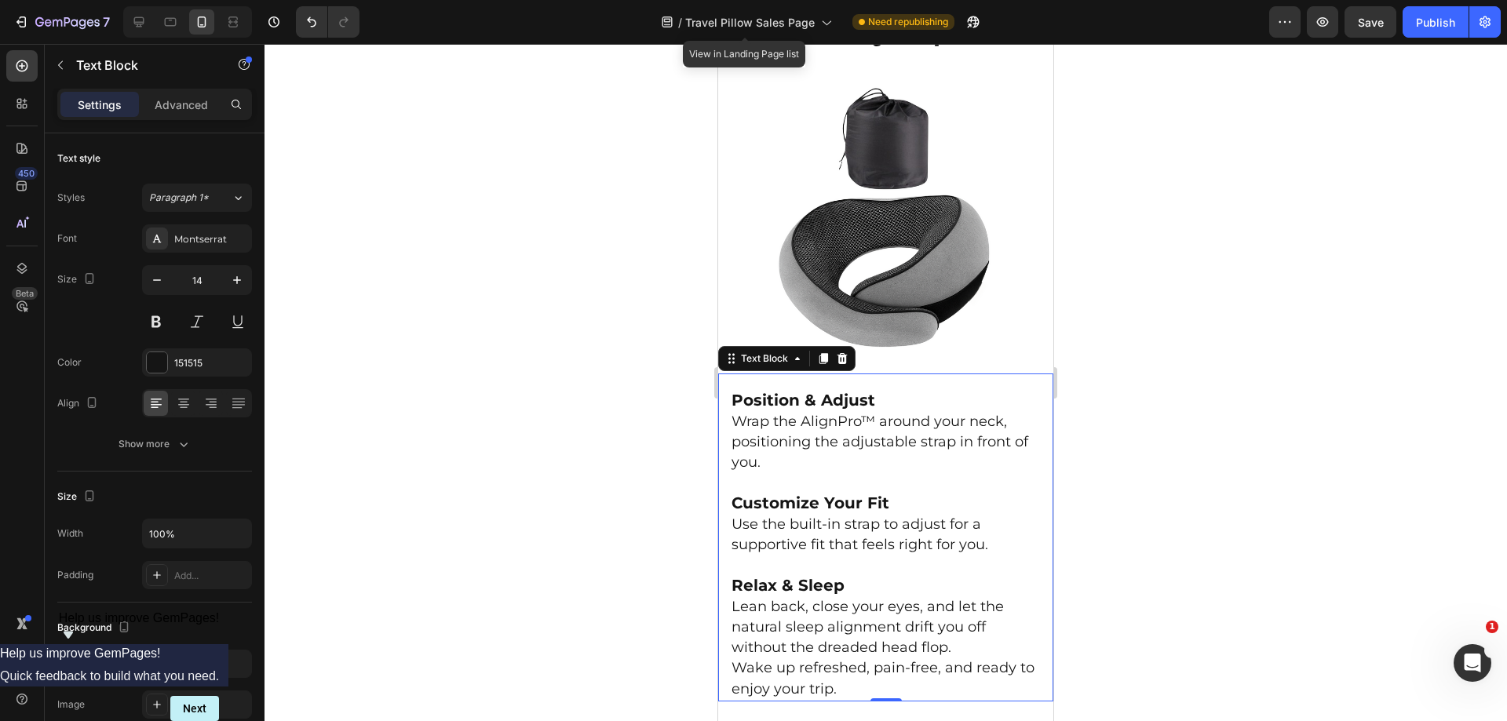
click at [1256, 476] on div at bounding box center [886, 383] width 1243 height 678
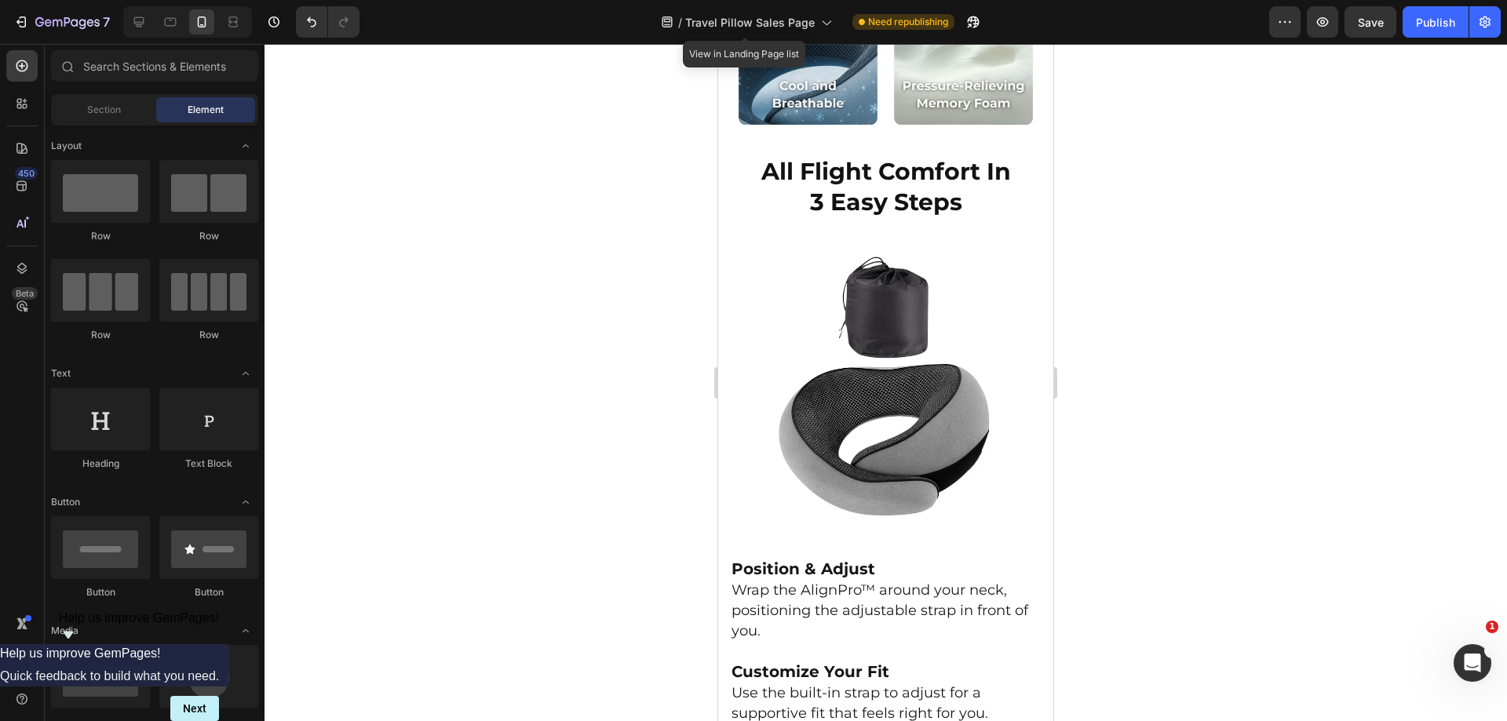
scroll to position [2997, 0]
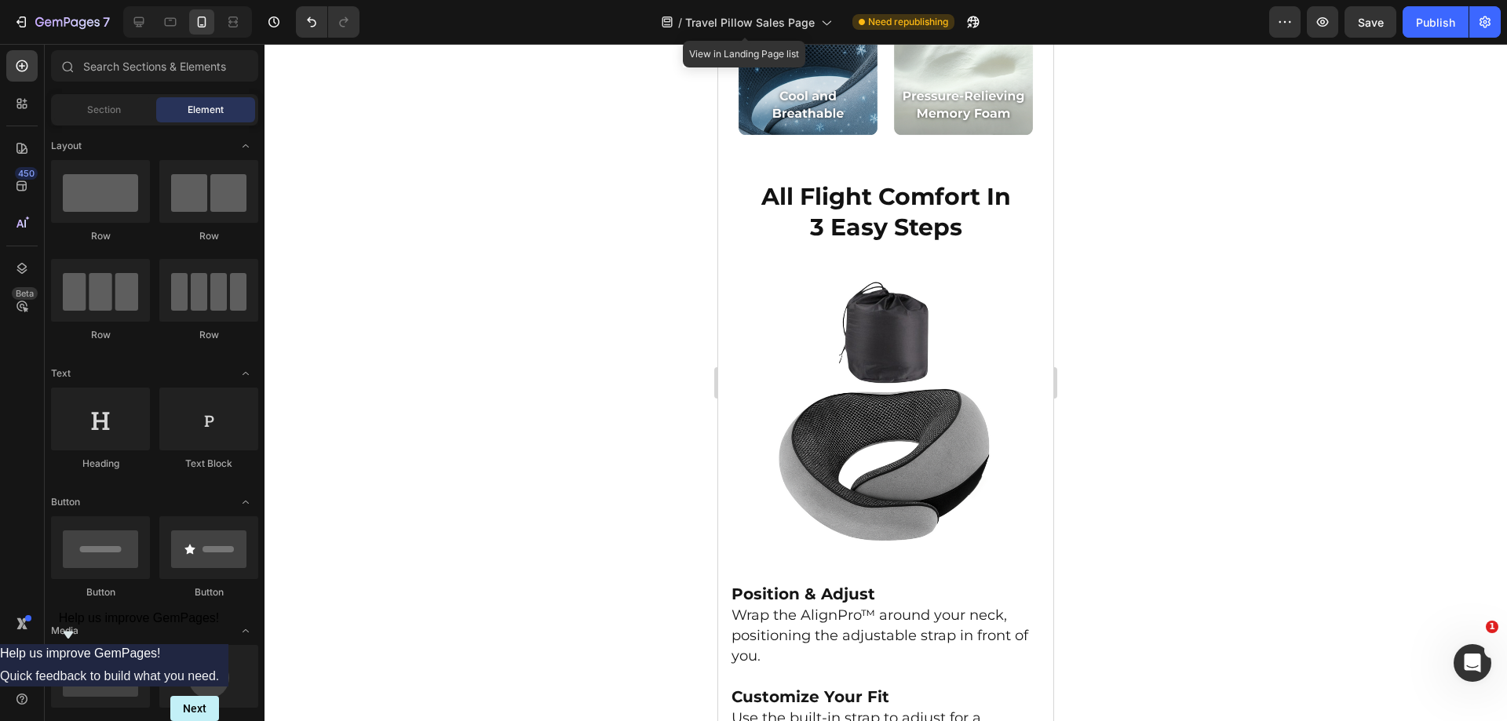
drag, startPoint x: 1046, startPoint y: 338, endPoint x: 1778, endPoint y: 368, distance: 732.3
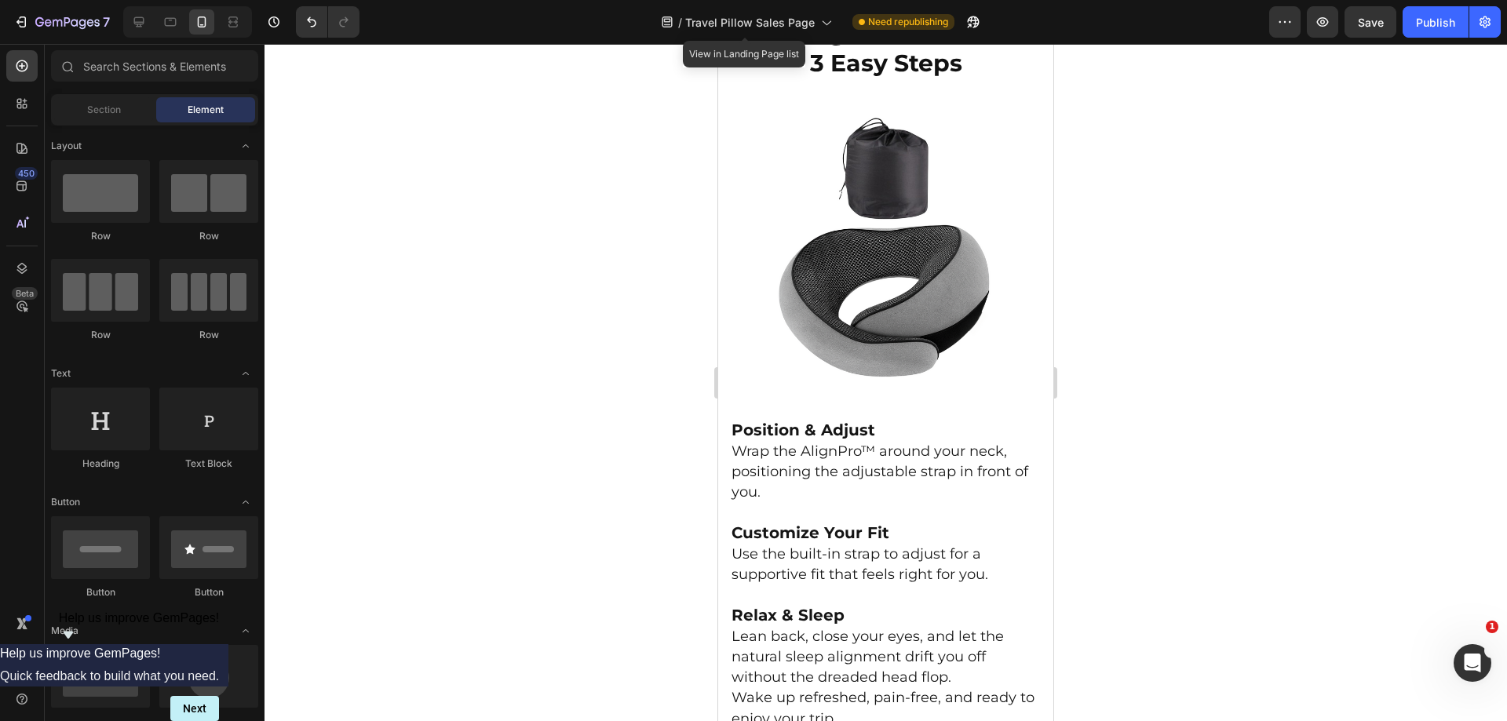
scroll to position [3166, 0]
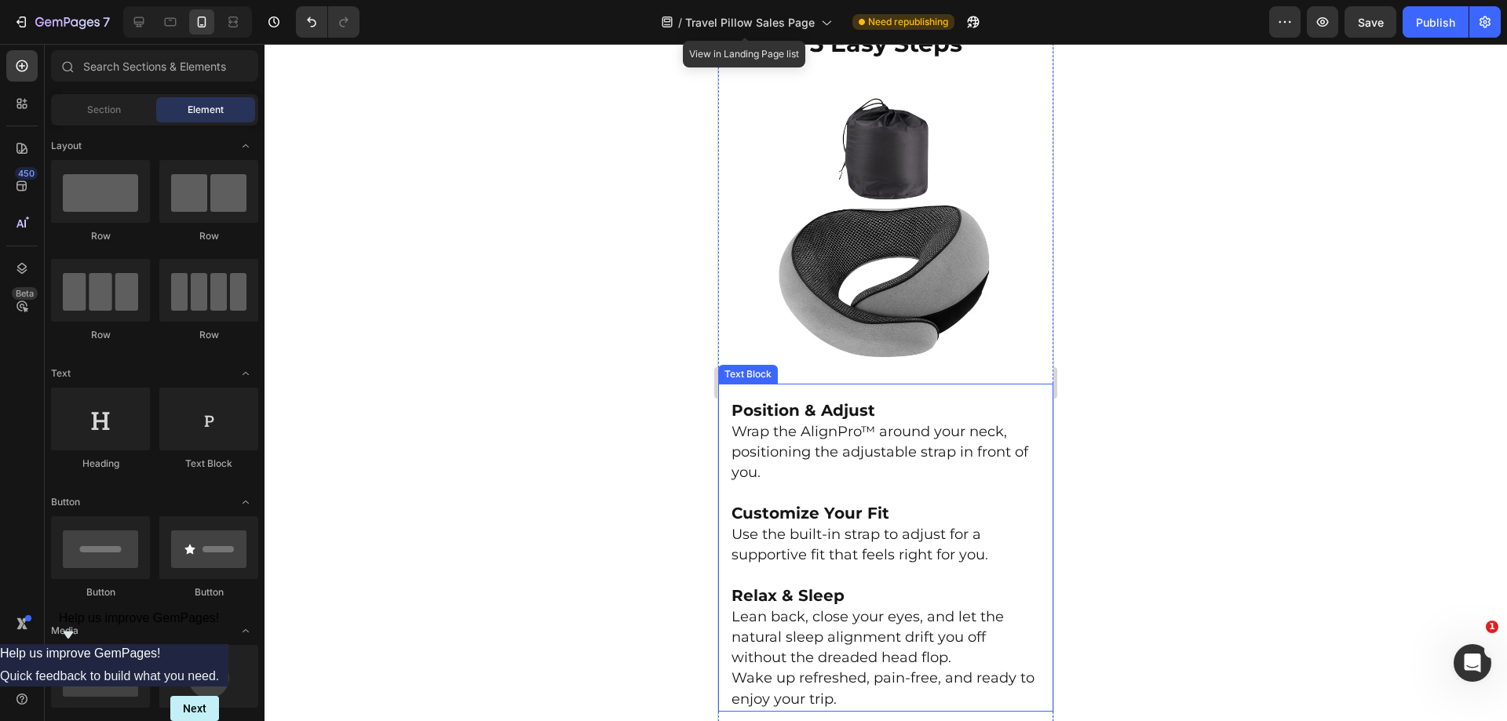
click at [975, 531] on span "Use the built-in strap to adjust for a supportive fit that feels right for you." at bounding box center [860, 545] width 257 height 38
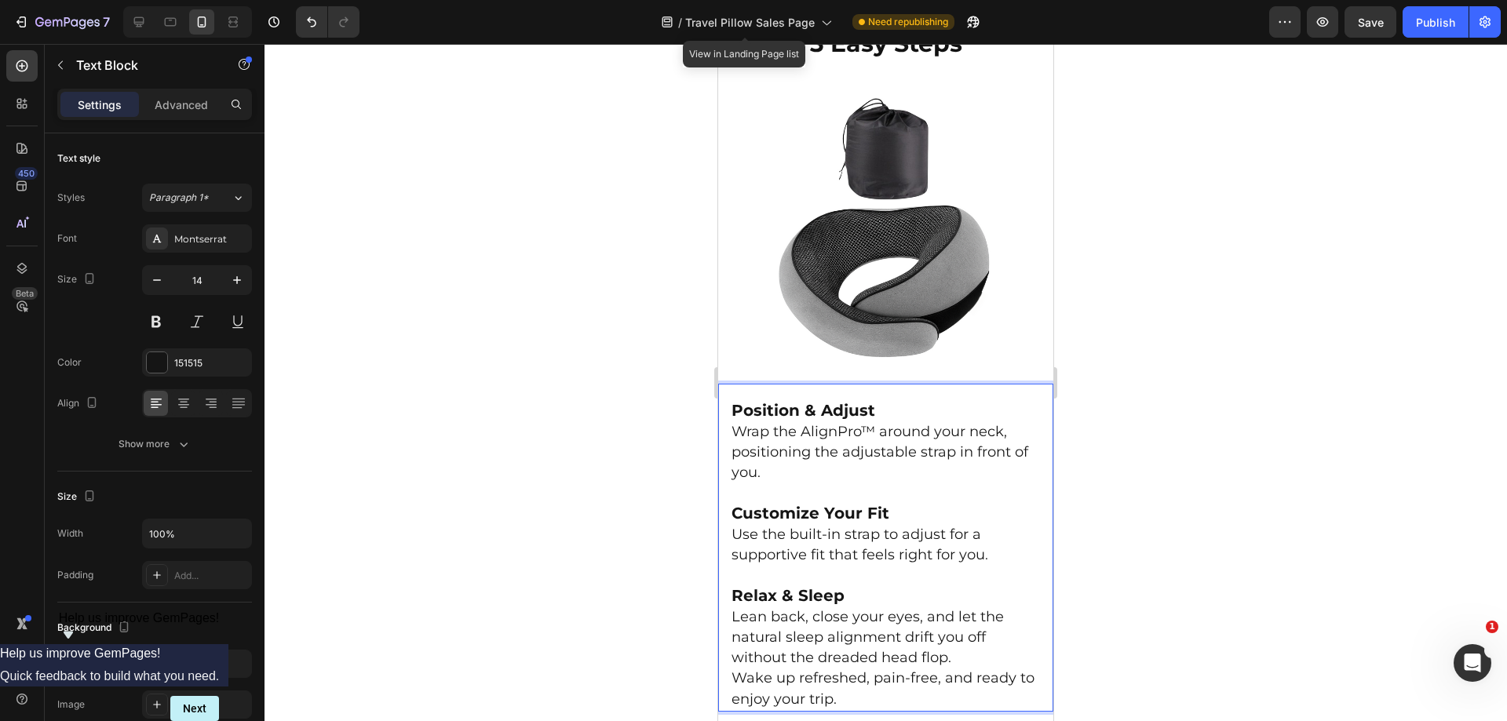
click at [983, 537] on span "Use the built-in strap to adjust for a supportive fit that feels right for you." at bounding box center [860, 545] width 257 height 38
click at [991, 547] on p "Use the built-in strap to adjust for a supportive fit that feels right for you." at bounding box center [886, 545] width 309 height 41
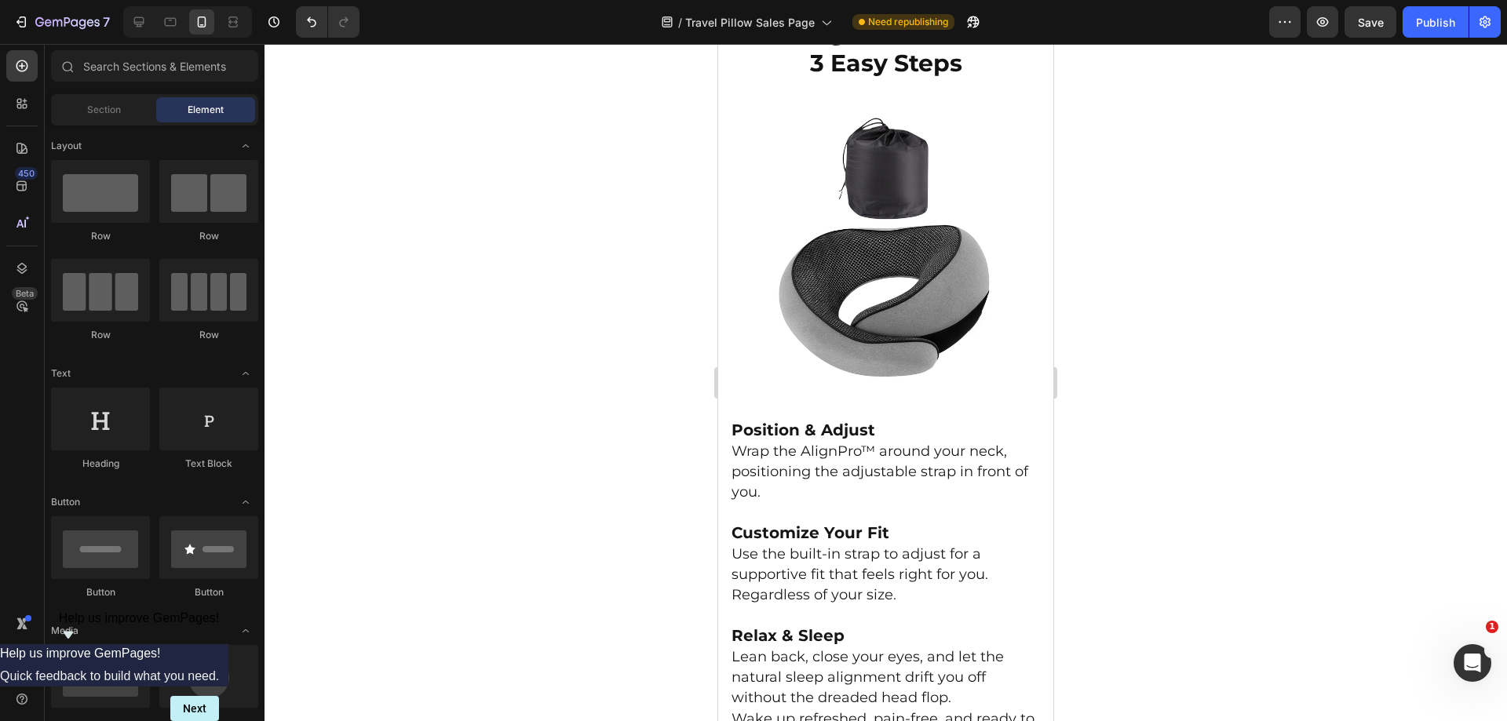
scroll to position [3267, 0]
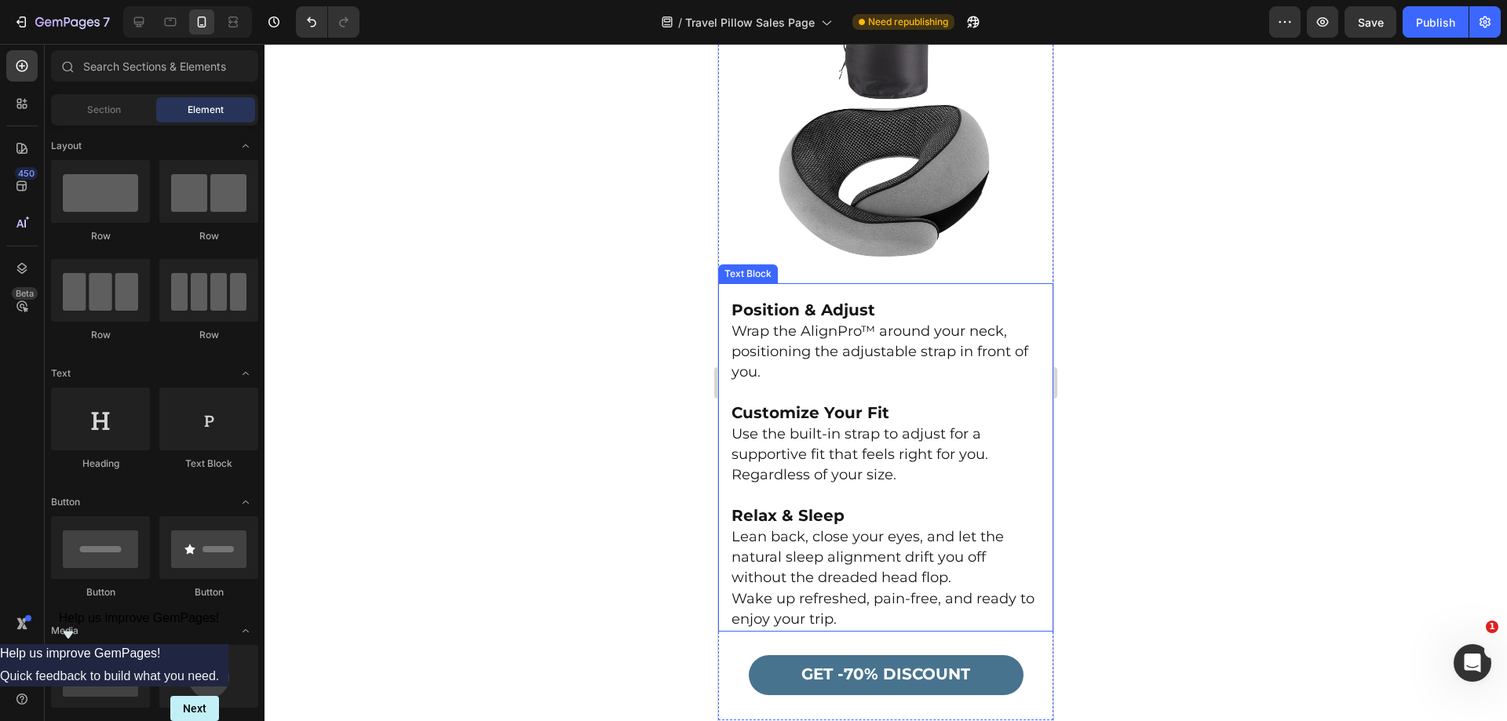
click at [853, 440] on span "Use the built-in strap to adjust for a supportive fit that feels right for you." at bounding box center [860, 445] width 257 height 38
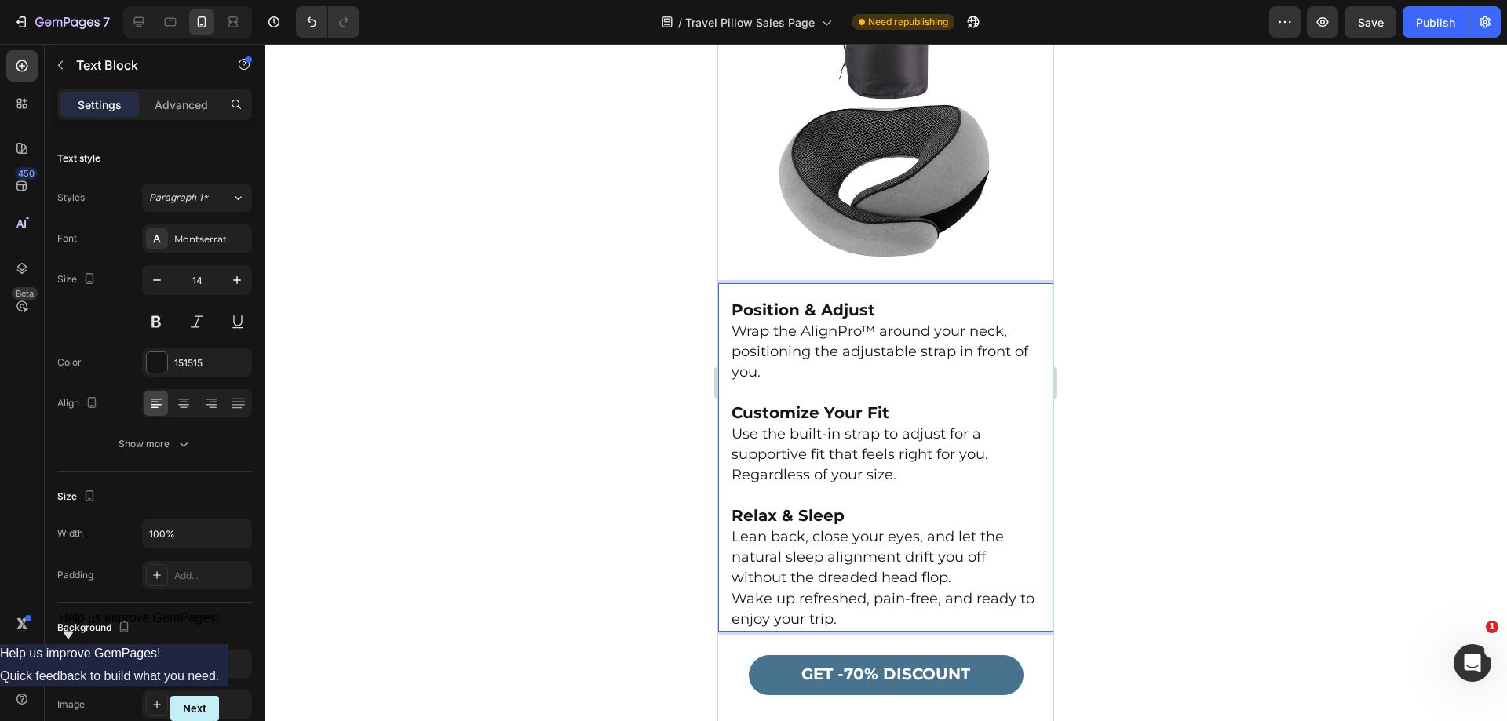
click at [907, 466] on p "Regardless of your size." at bounding box center [886, 476] width 309 height 20
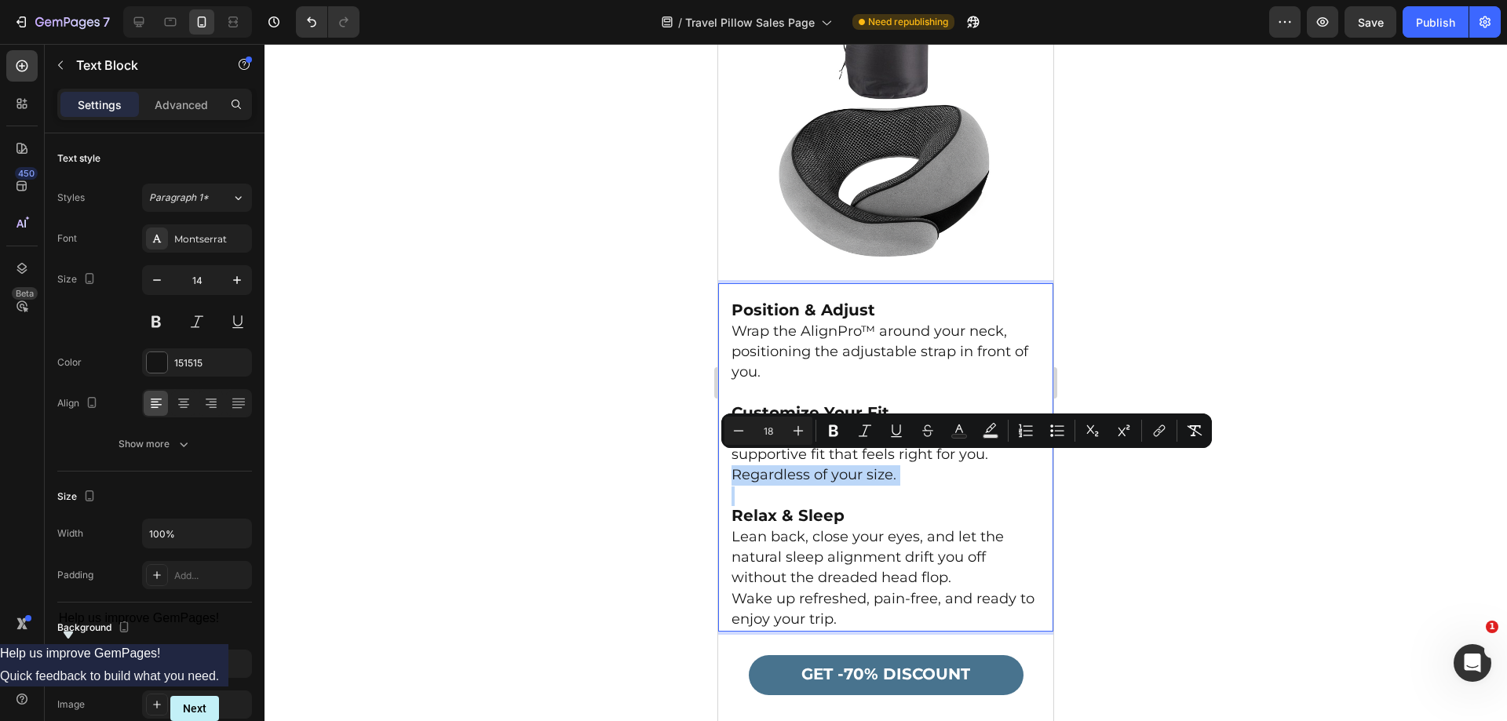
drag, startPoint x: 906, startPoint y: 466, endPoint x: 758, endPoint y: 466, distance: 147.6
click at [758, 466] on p "Regardless of your size." at bounding box center [886, 476] width 309 height 20
click at [1218, 265] on div at bounding box center [886, 383] width 1243 height 678
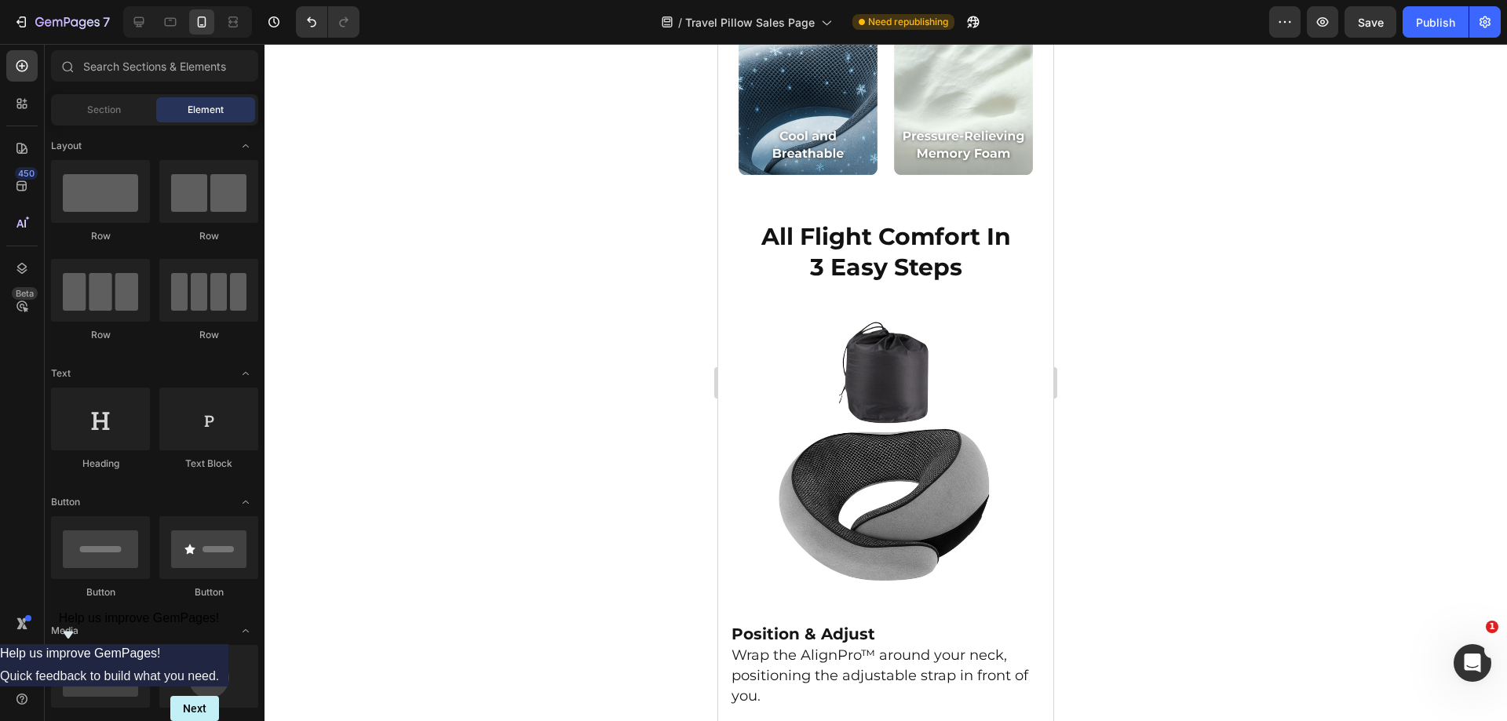
scroll to position [3057, 0]
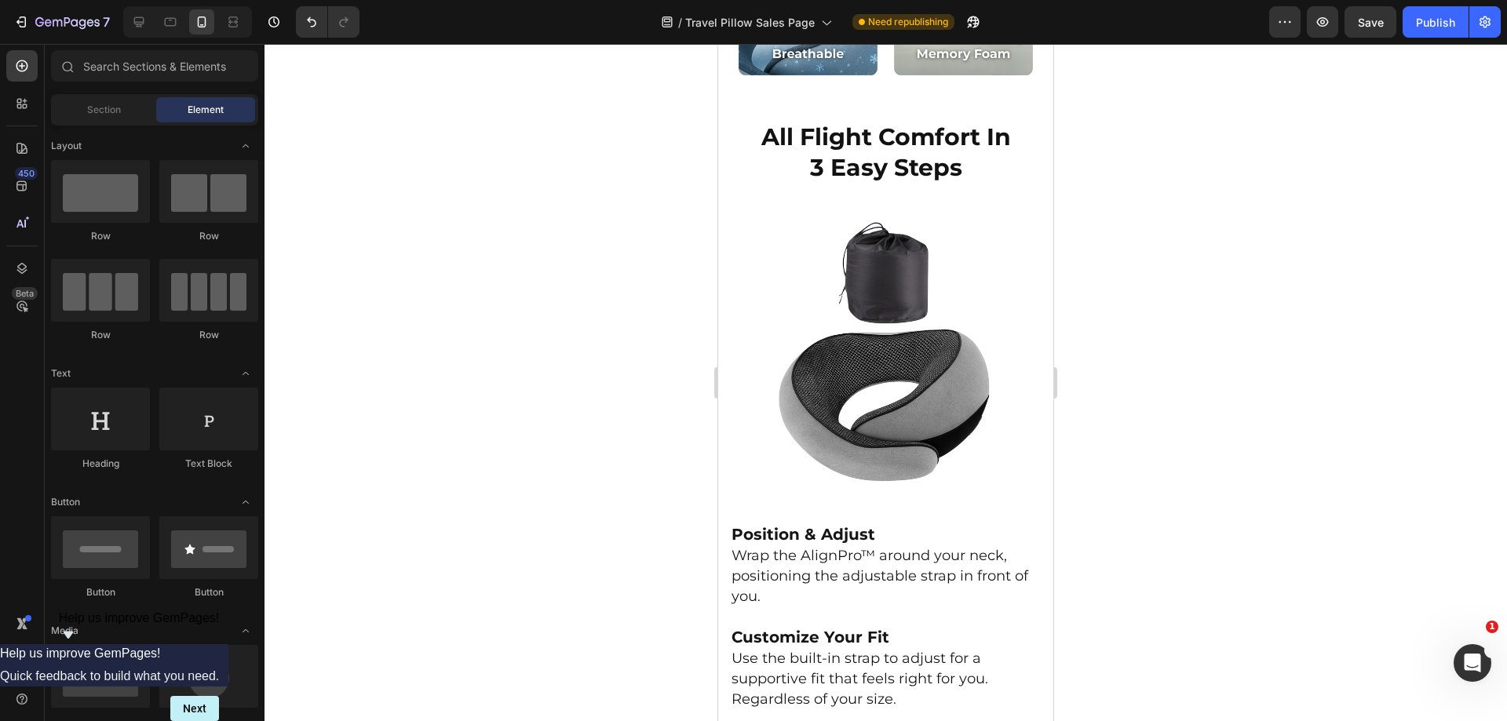
drag, startPoint x: 1046, startPoint y: 337, endPoint x: 1775, endPoint y: 359, distance: 729.6
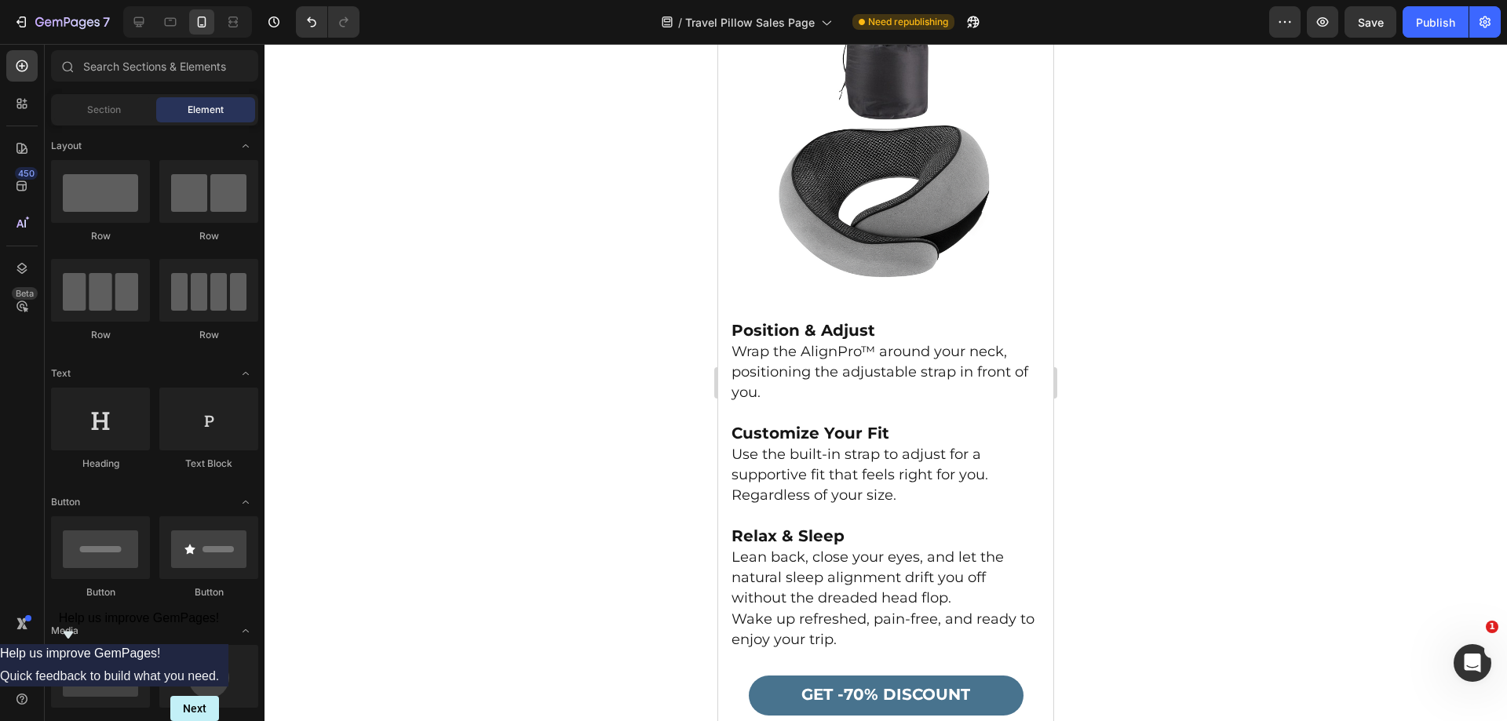
scroll to position [3256, 0]
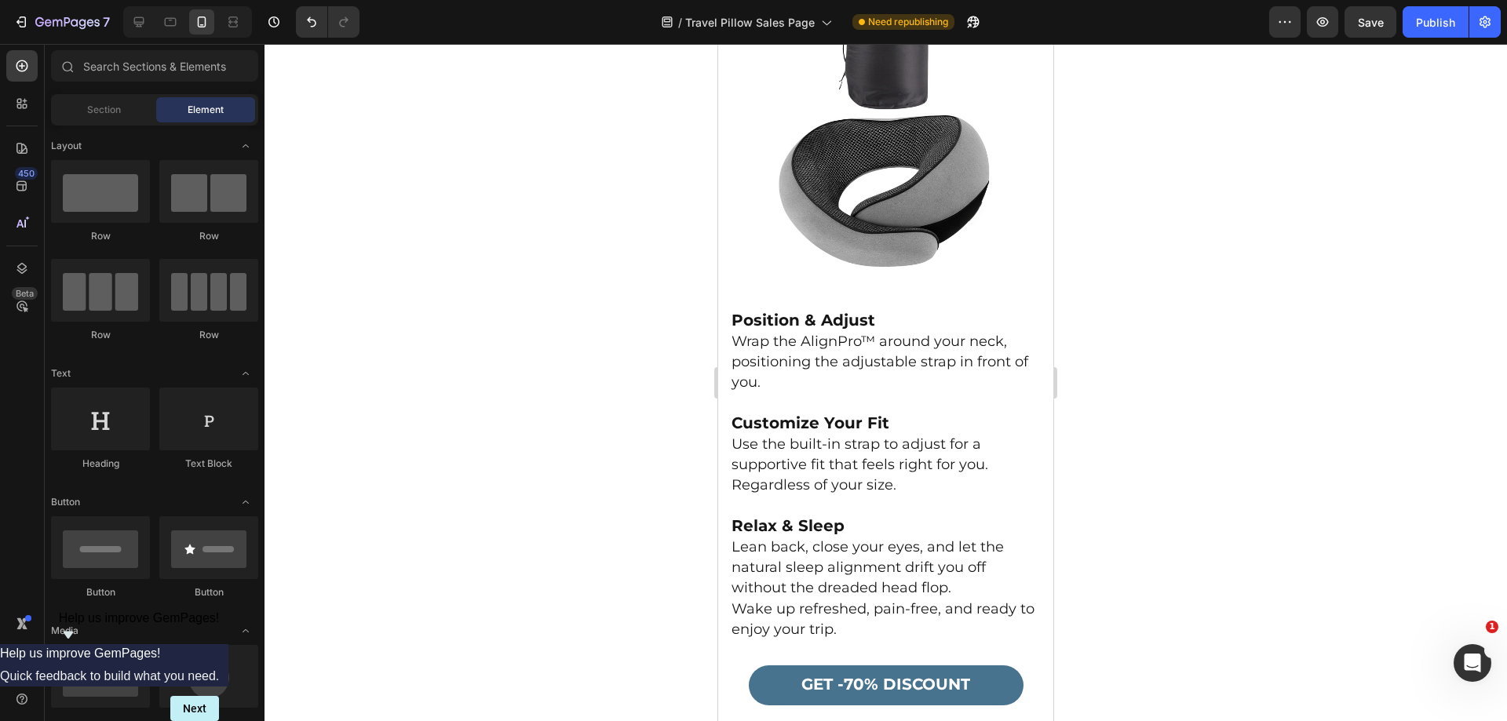
drag, startPoint x: 1053, startPoint y: 309, endPoint x: 1772, endPoint y: 368, distance: 721.6
click at [861, 462] on p "Use the built-in strap to adjust for a supportive fit that feels right for you." at bounding box center [886, 455] width 309 height 41
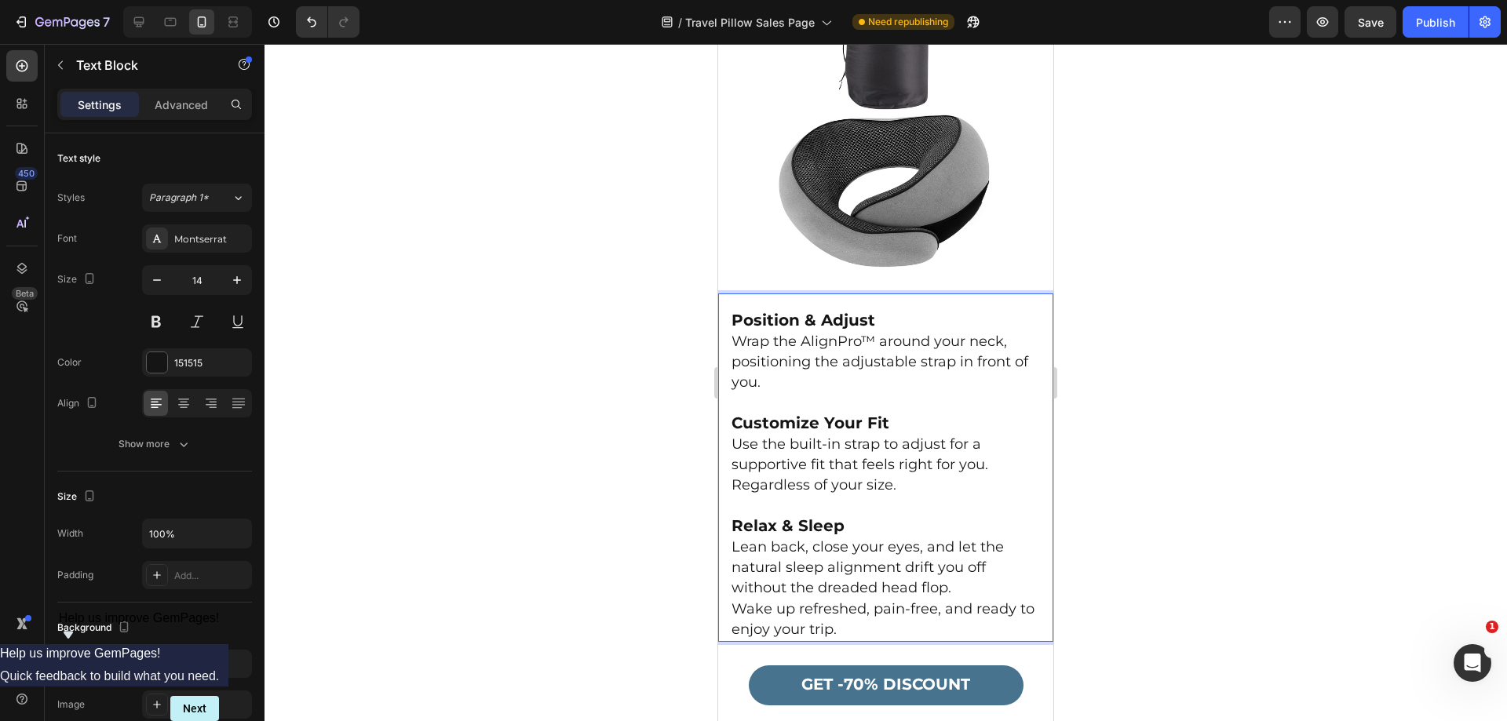
click at [907, 455] on span "Use the built-in strap to adjust for a supportive fit that feels right for you." at bounding box center [860, 455] width 257 height 38
click at [961, 476] on p "Regardless of your size." at bounding box center [886, 486] width 309 height 20
drag, startPoint x: 744, startPoint y: 466, endPoint x: 1434, endPoint y: 497, distance: 690.8
click at [719, 468] on div "Position & Adjust Wrap the AlignPro™ around your neck, positioning the adjustab…" at bounding box center [885, 468] width 335 height 349
click at [1126, 479] on div at bounding box center [886, 383] width 1243 height 678
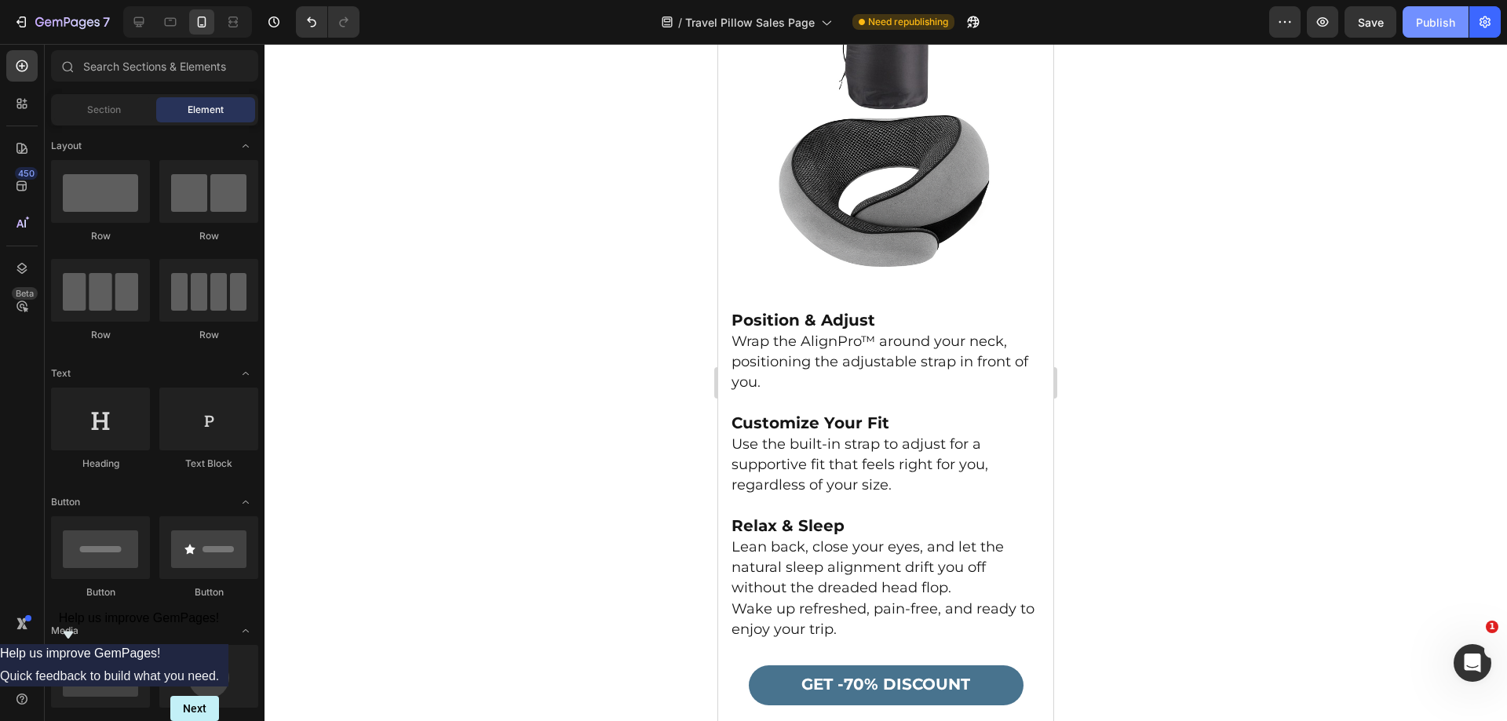
click at [1409, 31] on button "Publish" at bounding box center [1436, 21] width 66 height 31
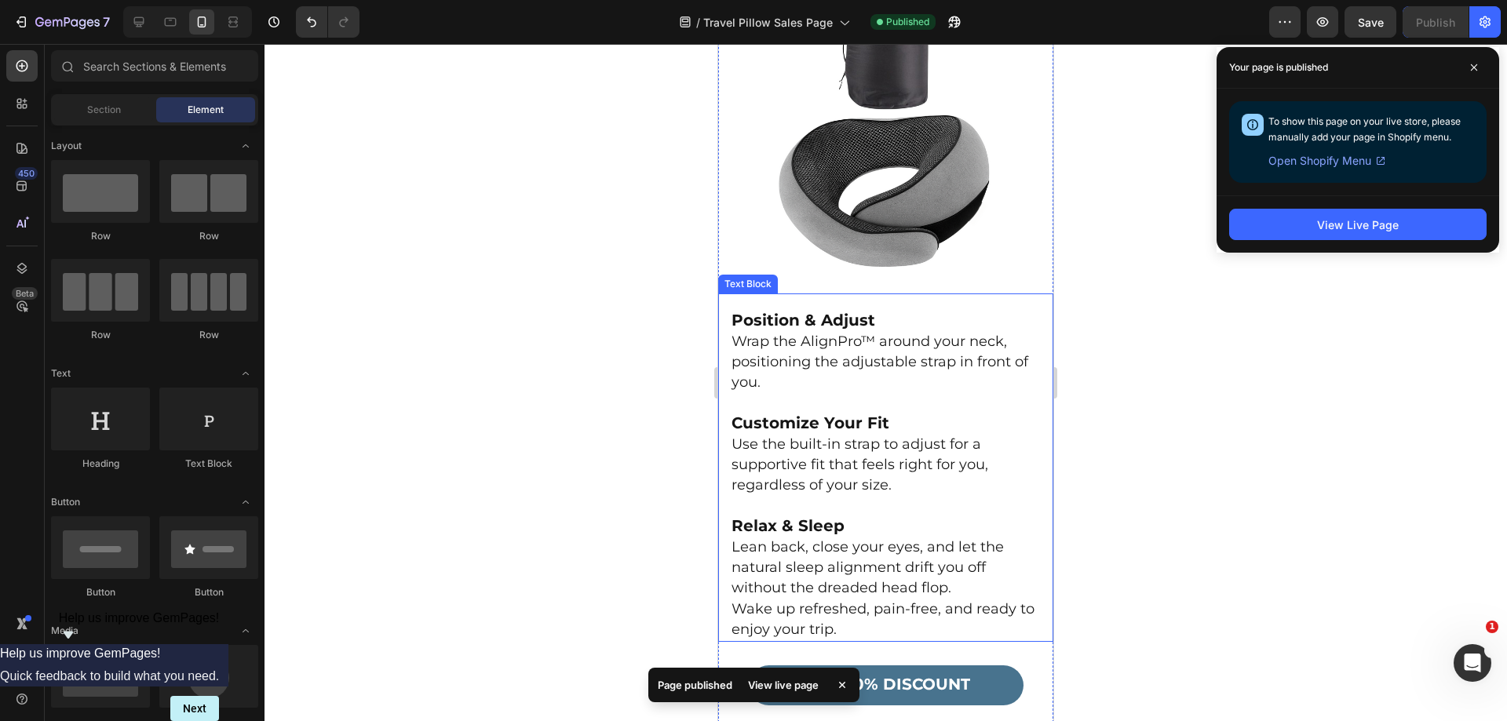
click at [890, 418] on p "Customize Your Fit" at bounding box center [886, 424] width 309 height 21
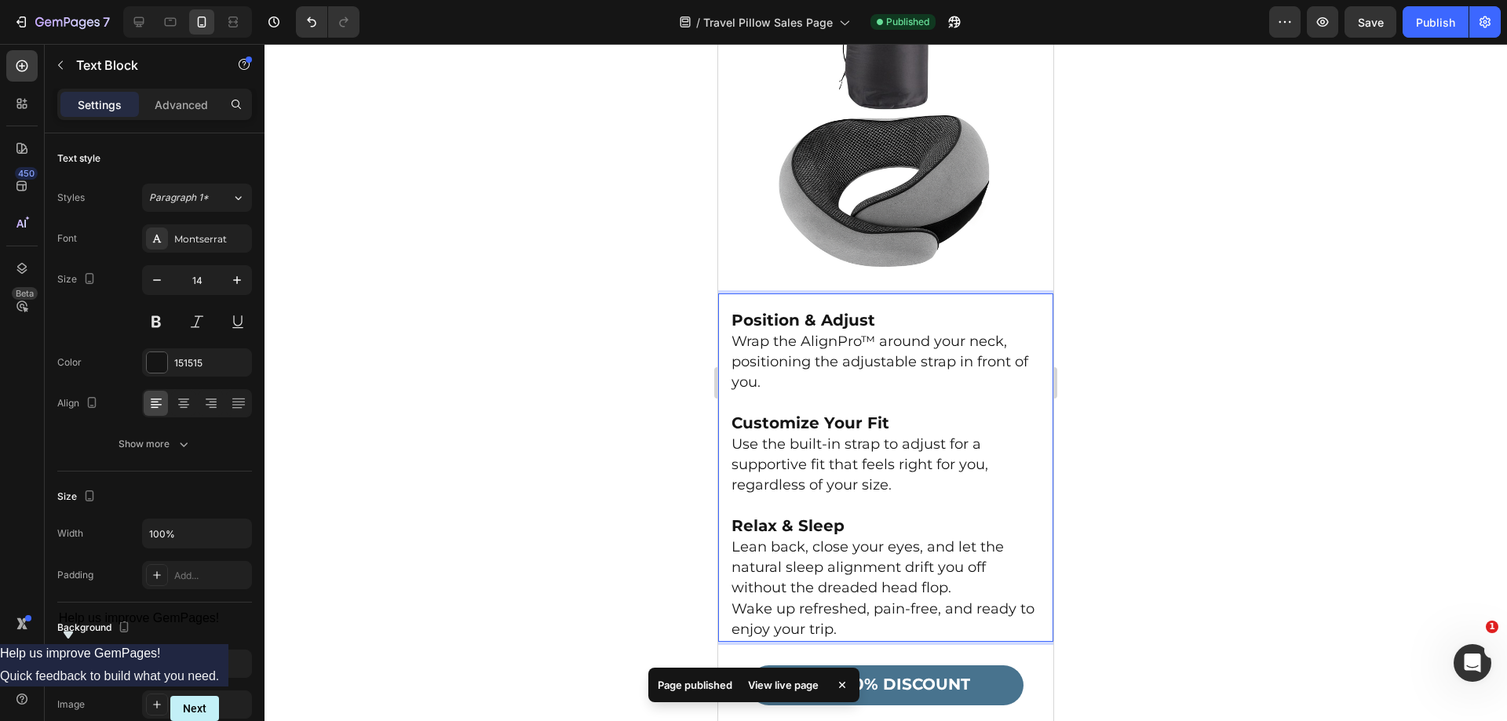
drag, startPoint x: 791, startPoint y: 425, endPoint x: 748, endPoint y: 393, distance: 52.8
click at [748, 393] on div "Position & Adjust Wrap the AlignPro™ around your neck, positioning the adjustab…" at bounding box center [886, 475] width 312 height 333
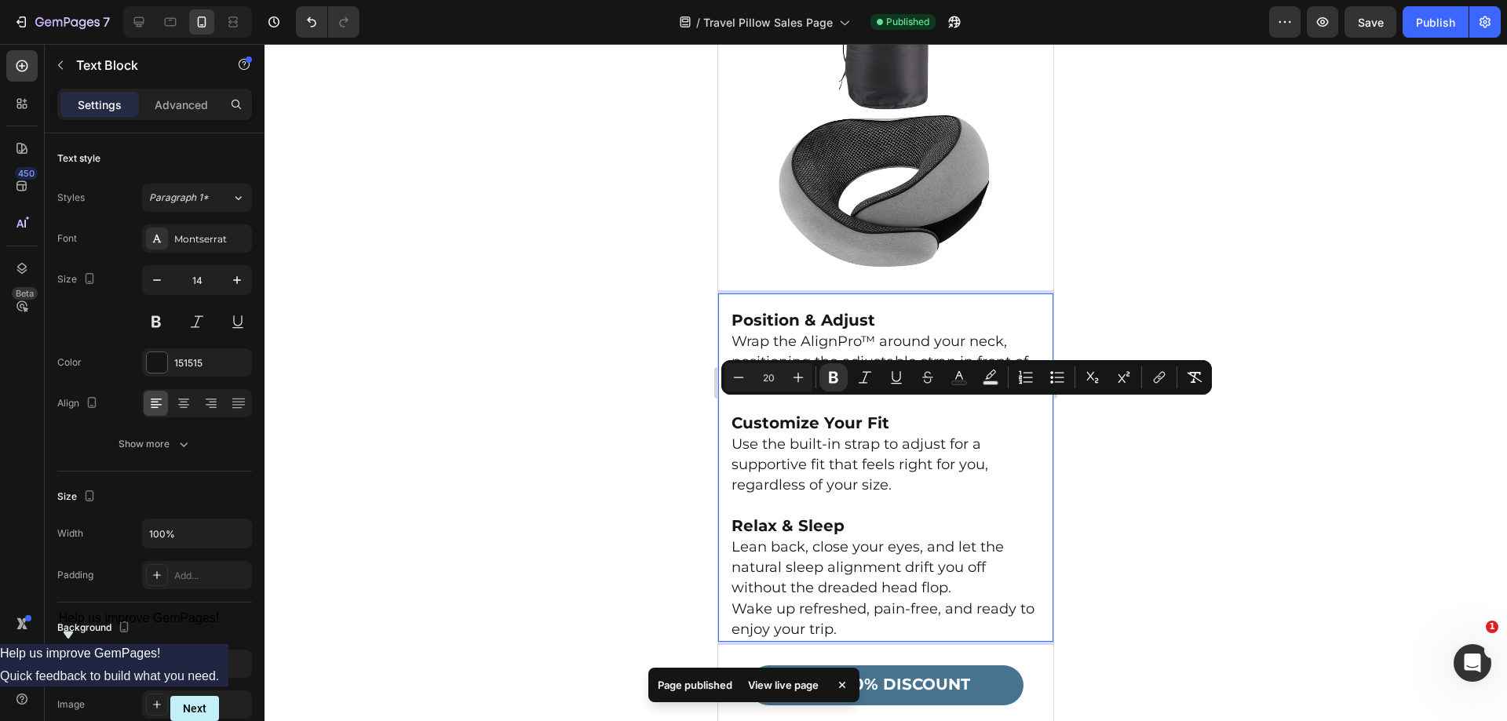
copy div "Customize Your Fit Use the built-in strap to adjust for a supportive fit that f…"
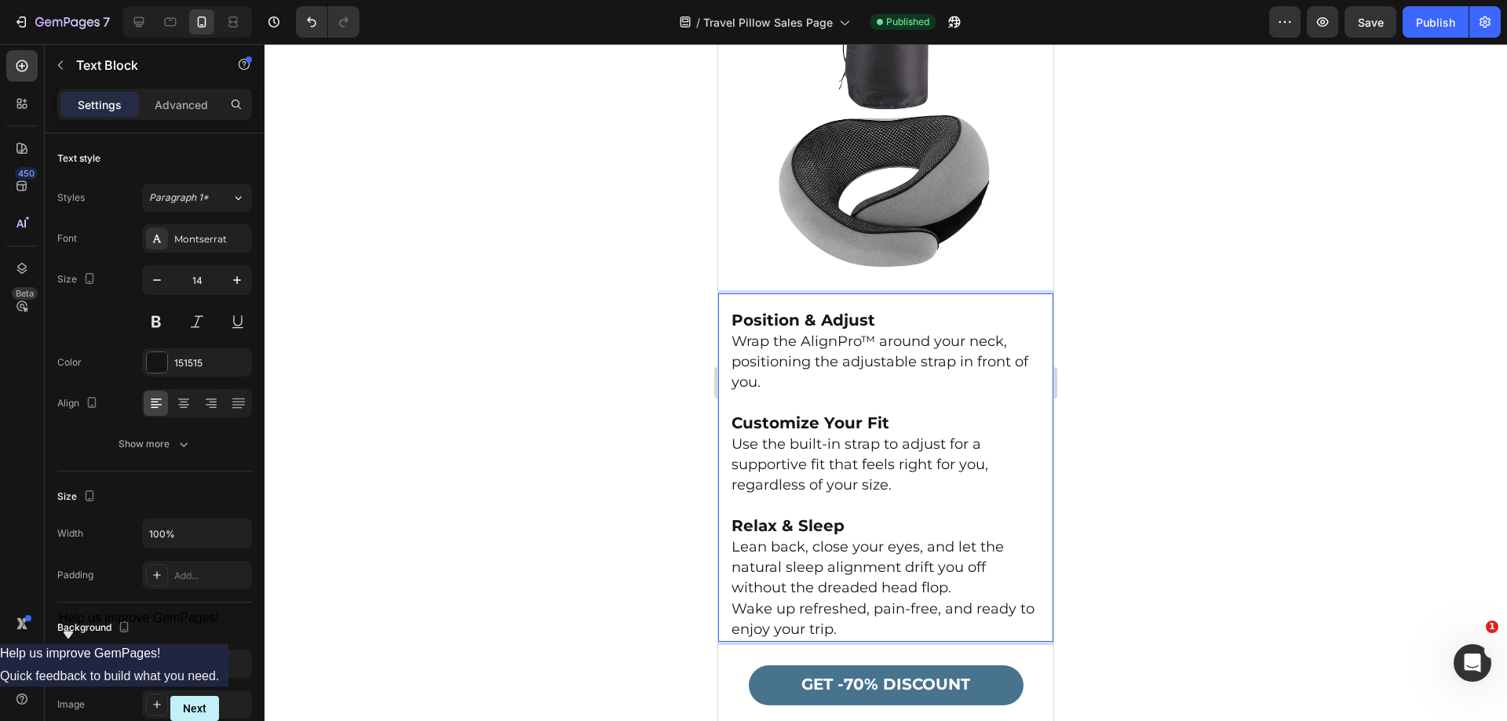
click at [915, 497] on p "Rich Text Editor. Editing area: main" at bounding box center [886, 507] width 309 height 20
drag, startPoint x: 887, startPoint y: 474, endPoint x: 733, endPoint y: 473, distance: 153.9
click at [733, 473] on span "Use the built-in strap to adjust for a supportive fit that feels right for you,…" at bounding box center [860, 465] width 257 height 58
drag, startPoint x: 1072, startPoint y: 484, endPoint x: 1094, endPoint y: 451, distance: 39.0
click at [1076, 473] on div at bounding box center [886, 383] width 1243 height 678
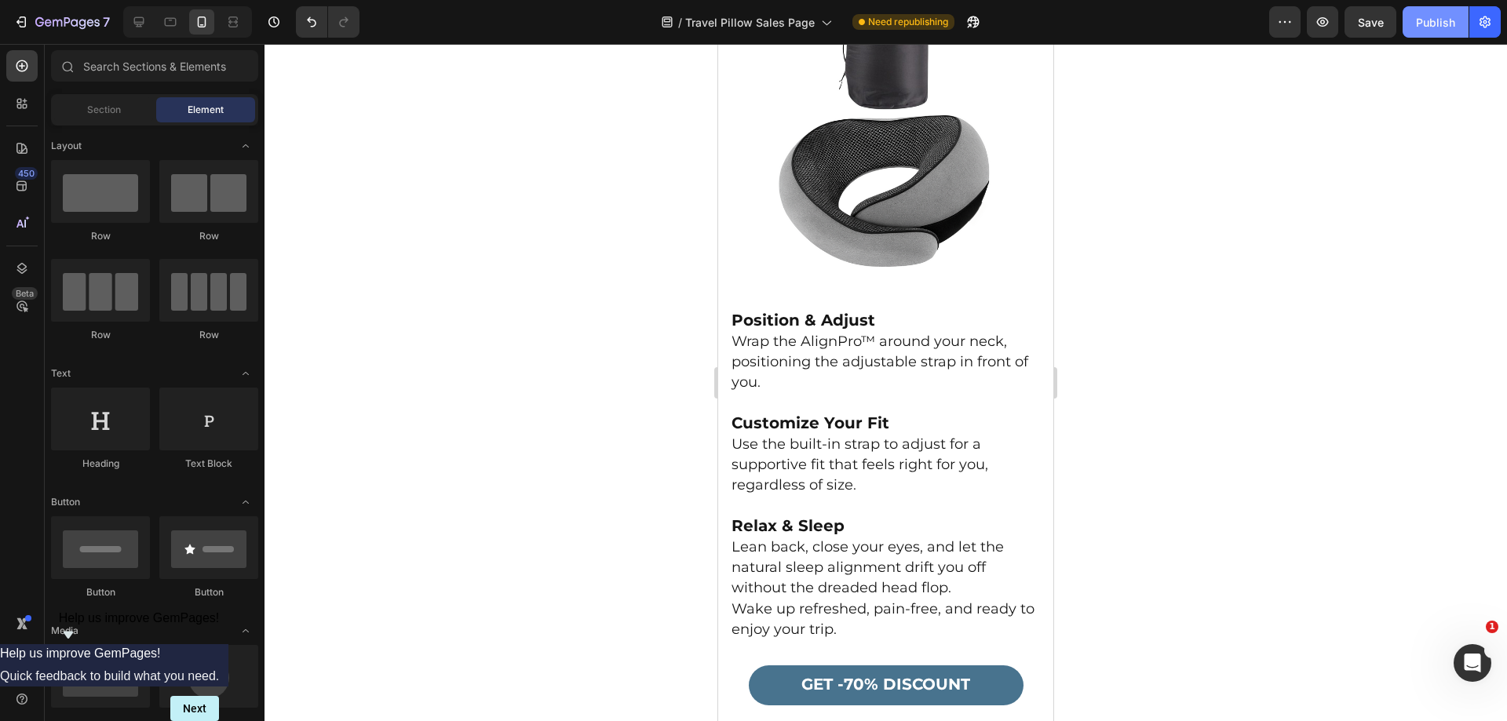
click at [1434, 24] on div "Publish" at bounding box center [1435, 22] width 39 height 16
click at [797, 464] on p "Use the built-in strap to adjust for a supportive fit that feels right for you,…" at bounding box center [886, 466] width 309 height 62
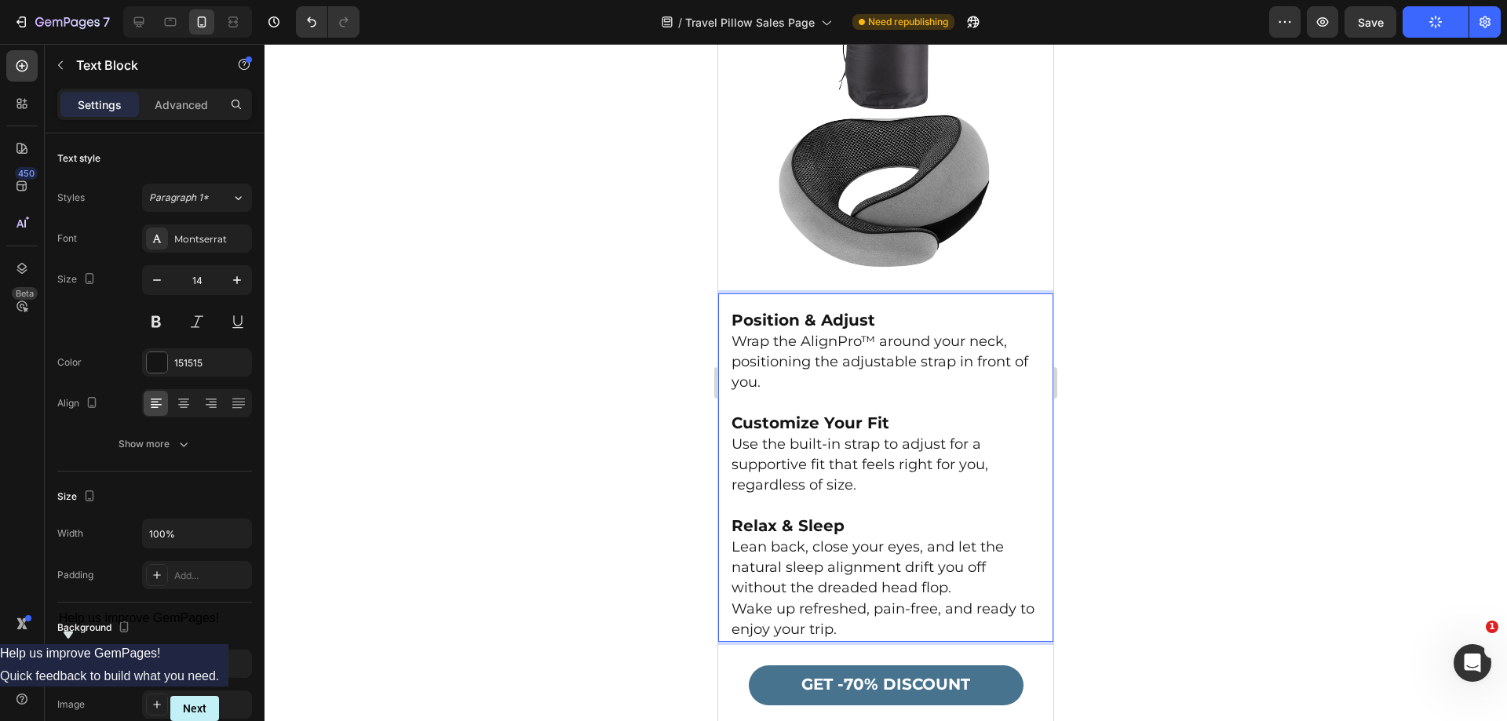
click at [734, 474] on span "Use the built-in strap to adjust for a supportive fit that feels right for you,…" at bounding box center [860, 465] width 257 height 58
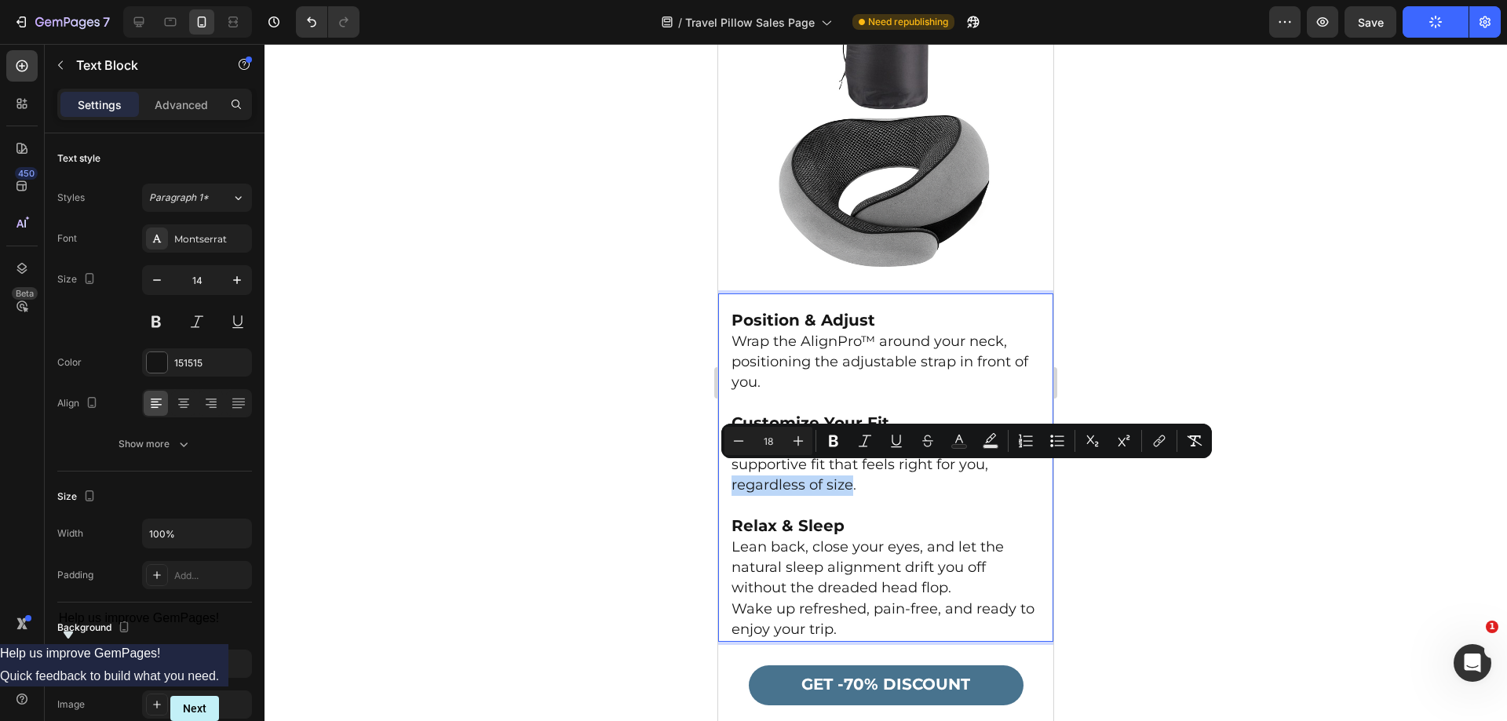
drag, startPoint x: 731, startPoint y: 474, endPoint x: 842, endPoint y: 459, distance: 111.7
click at [849, 467] on div "Position & Adjust Wrap the AlignPro™ around your neck, positioning the adjustab…" at bounding box center [886, 475] width 312 height 333
click at [831, 447] on icon "Editor contextual toolbar" at bounding box center [833, 442] width 9 height 12
click at [1357, 550] on div at bounding box center [886, 383] width 1243 height 678
click at [1359, 552] on div at bounding box center [886, 383] width 1243 height 678
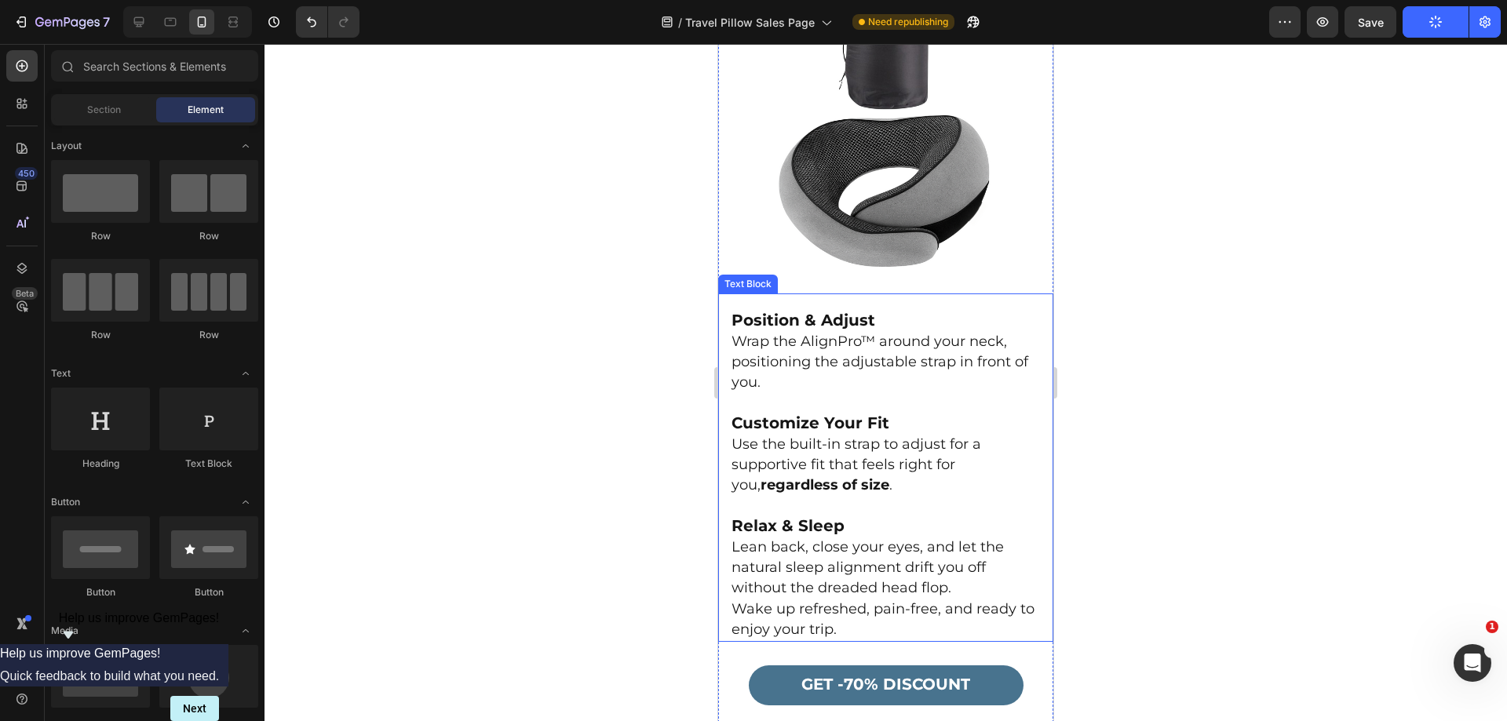
click at [777, 477] on strong "regardless of size" at bounding box center [825, 485] width 129 height 17
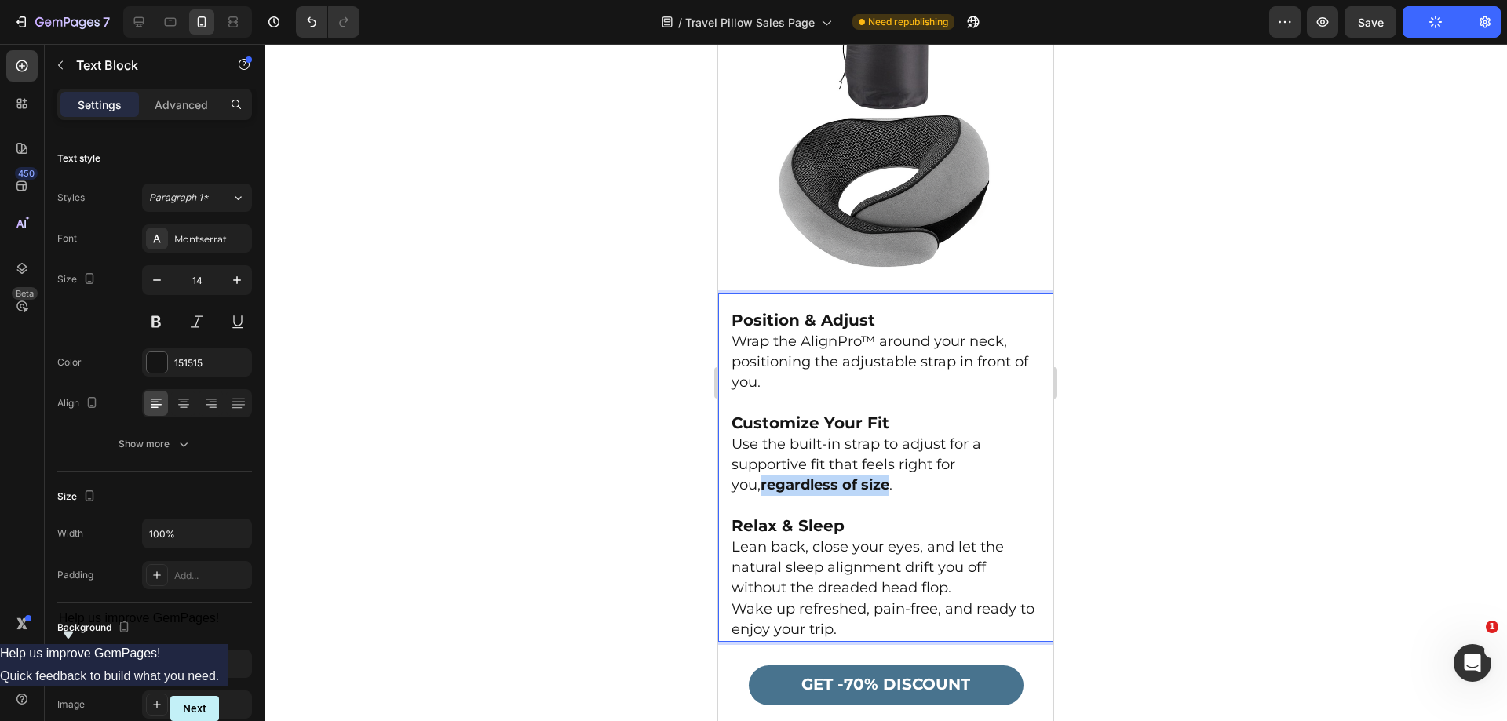
drag, startPoint x: 732, startPoint y: 469, endPoint x: 858, endPoint y: 470, distance: 126.4
click at [858, 477] on strong "regardless of size" at bounding box center [825, 485] width 129 height 17
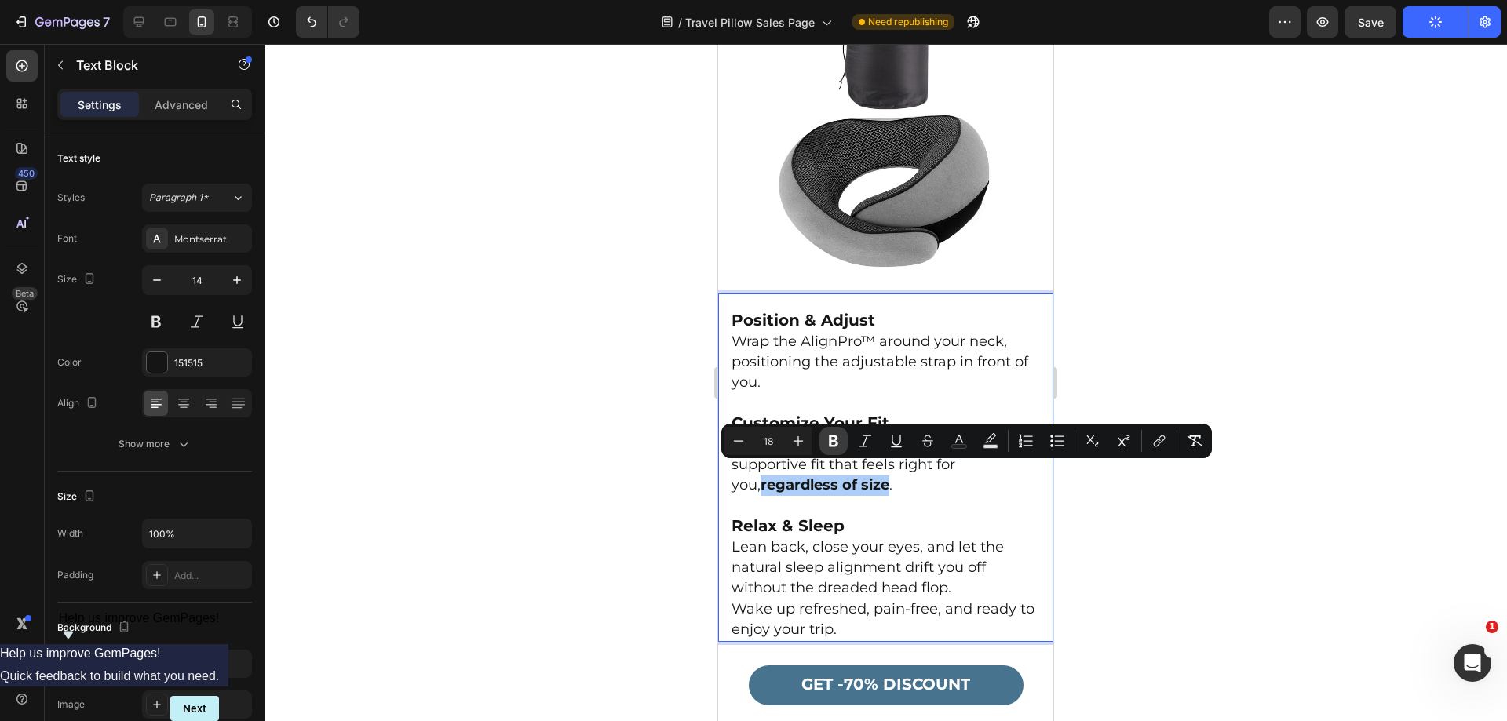
drag, startPoint x: 835, startPoint y: 440, endPoint x: 264, endPoint y: 444, distance: 571.5
click at [835, 440] on icon "Editor contextual toolbar" at bounding box center [833, 442] width 9 height 12
drag, startPoint x: 1269, startPoint y: 555, endPoint x: 1252, endPoint y: 545, distance: 20.1
click at [1269, 554] on div at bounding box center [886, 383] width 1243 height 678
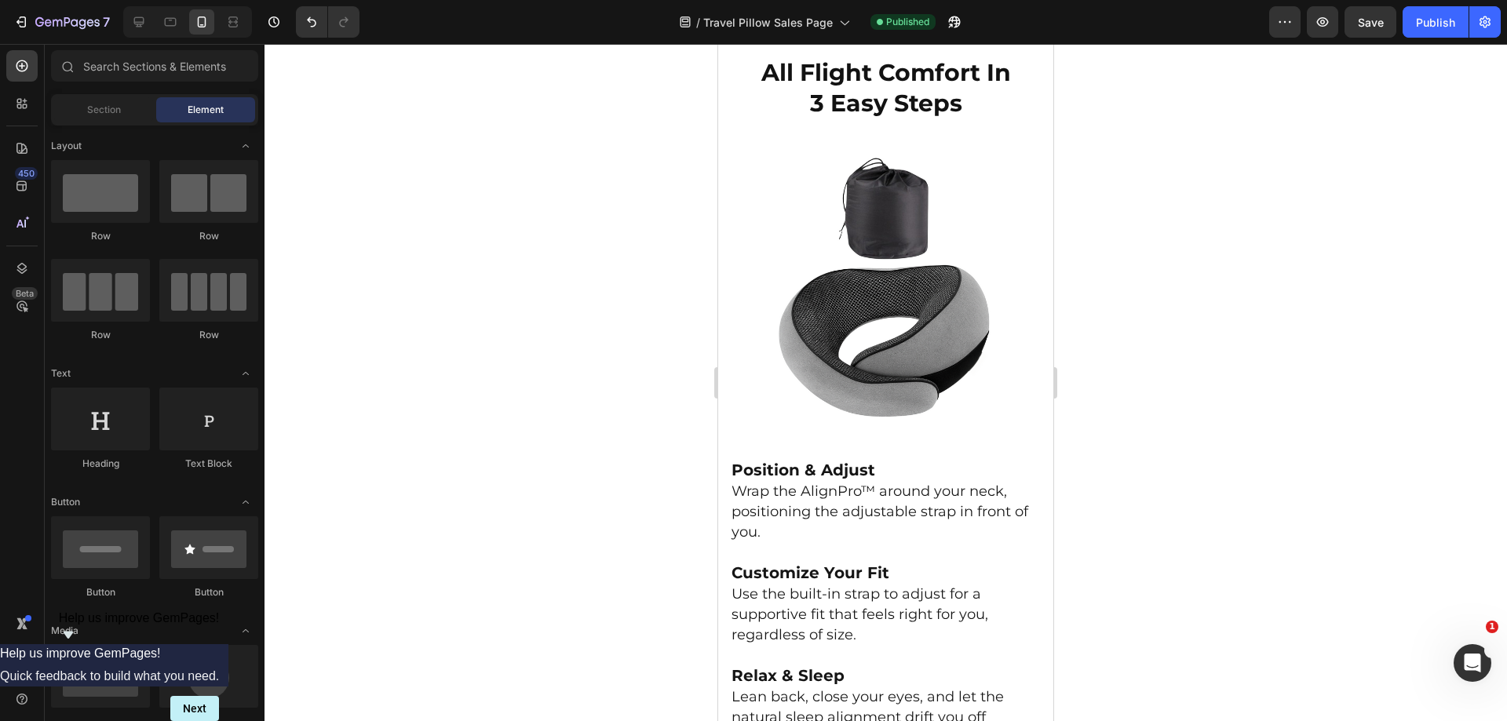
scroll to position [3087, 0]
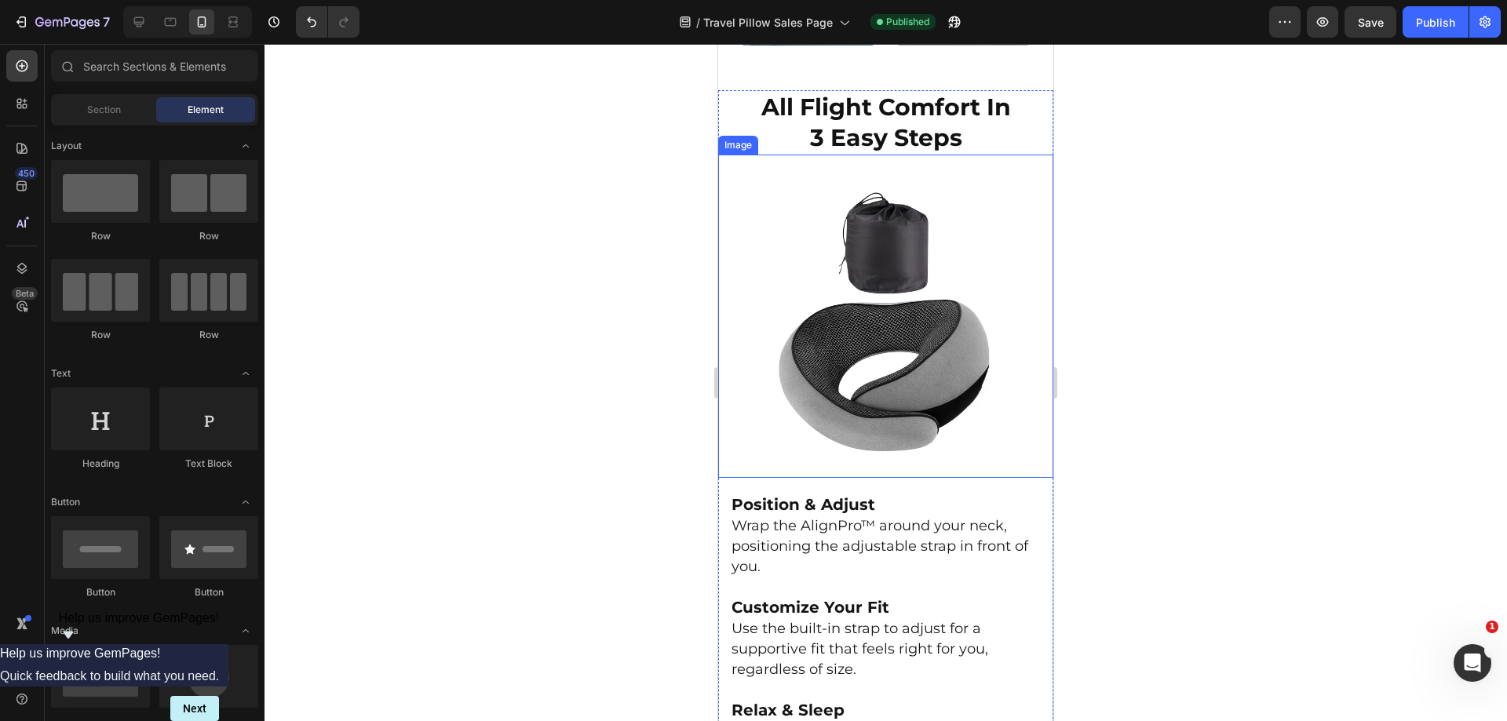
click at [798, 287] on img at bounding box center [886, 322] width 312 height 312
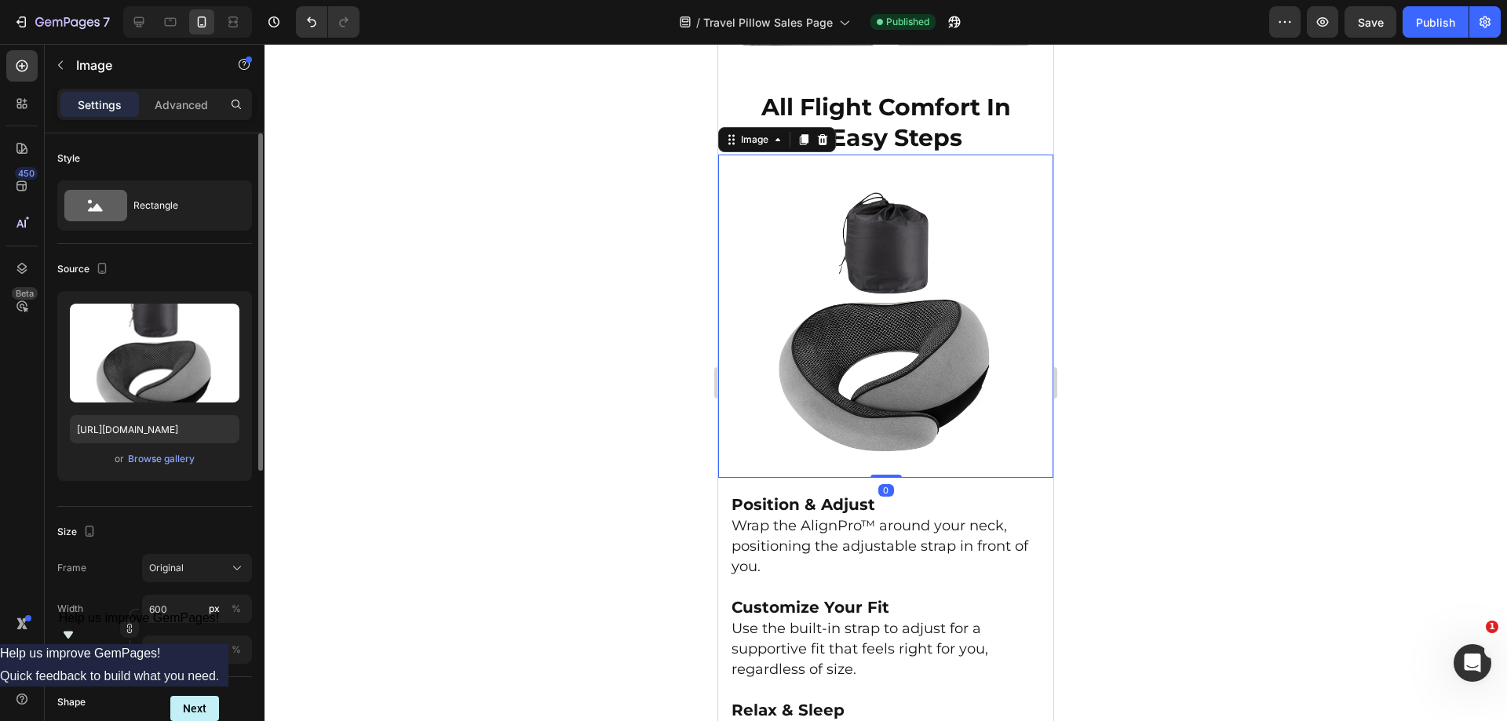
click at [189, 448] on div "Upload Image https://cdn.shopify.com/s/files/1/0918/6417/0870/files/gempages_56…" at bounding box center [154, 386] width 195 height 190
click at [182, 457] on div "Browse gallery" at bounding box center [161, 459] width 67 height 14
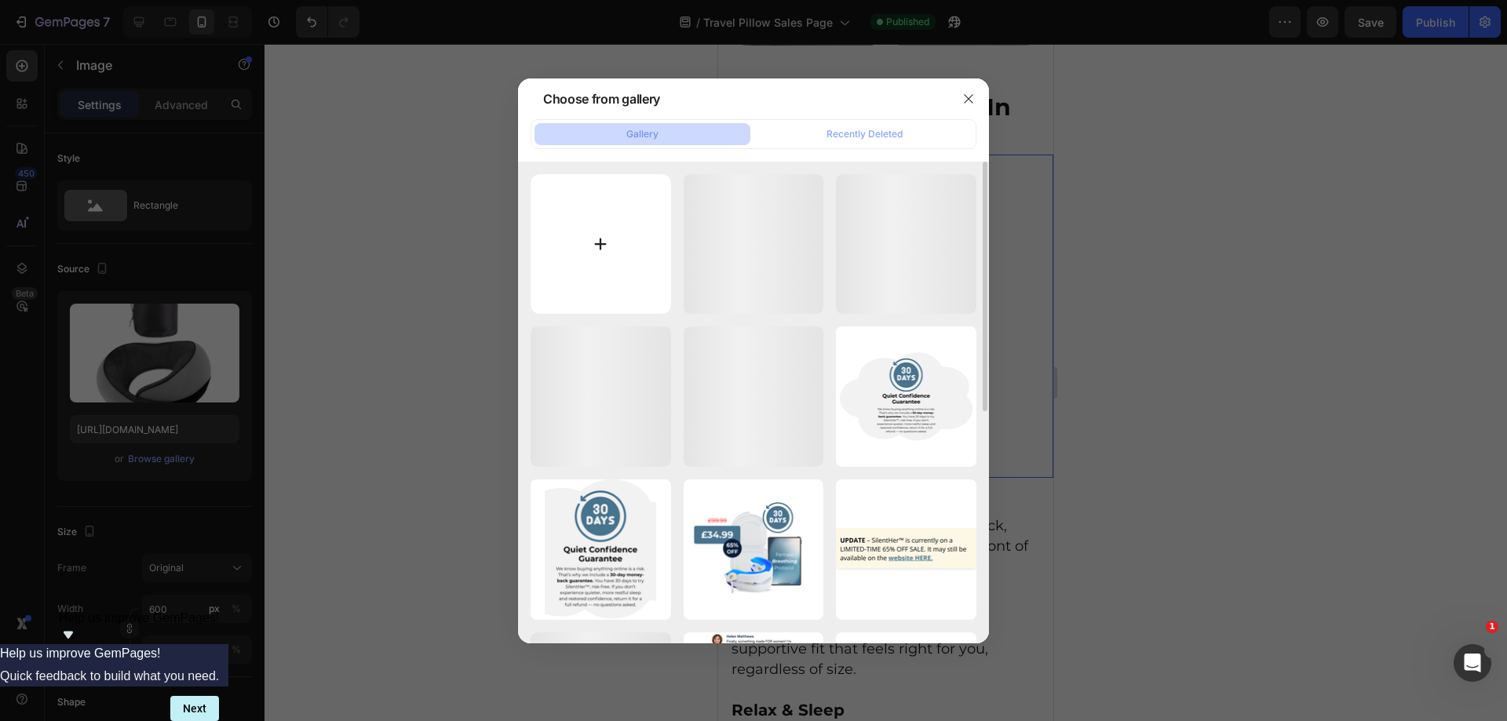
click at [602, 257] on input "file" at bounding box center [601, 244] width 141 height 141
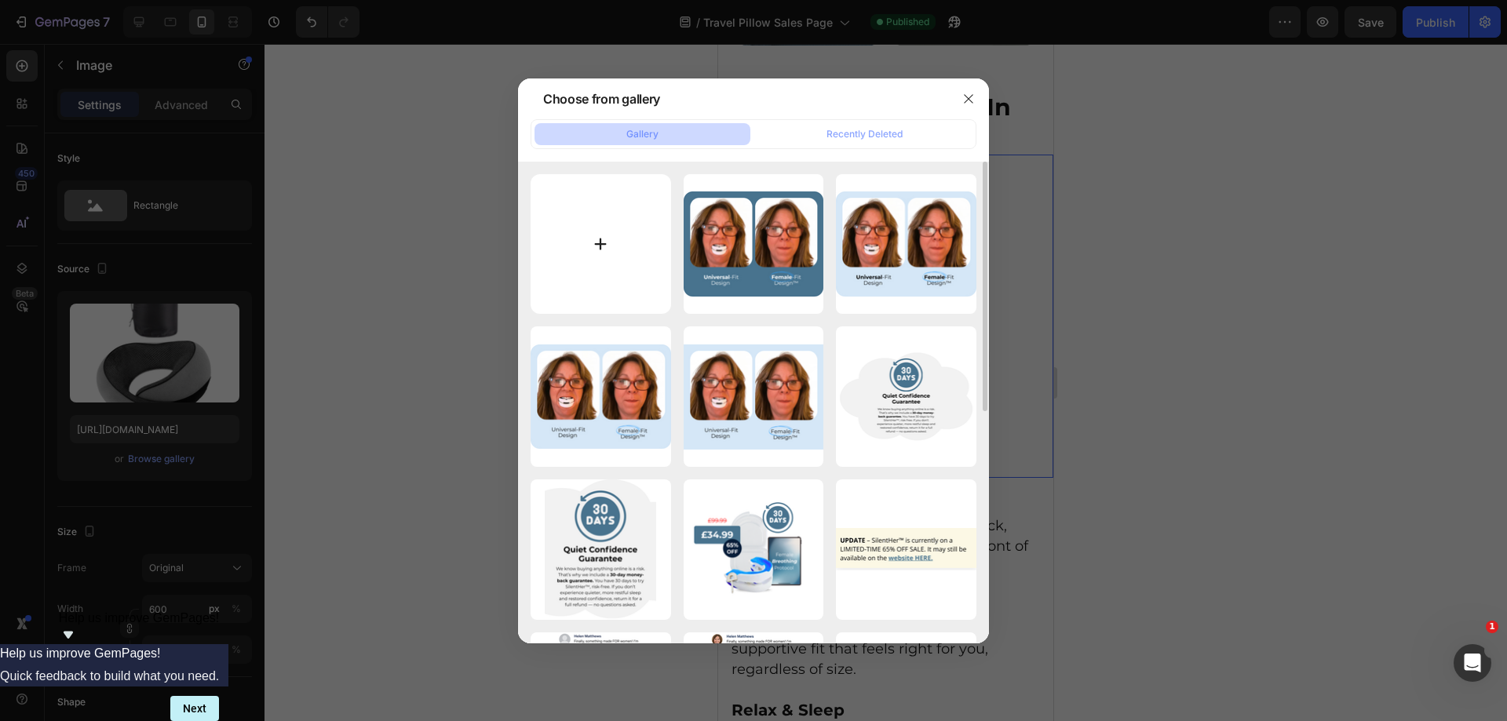
type input "C:\fakepath\Untitled design - 2025-09-27T124003.387.png"
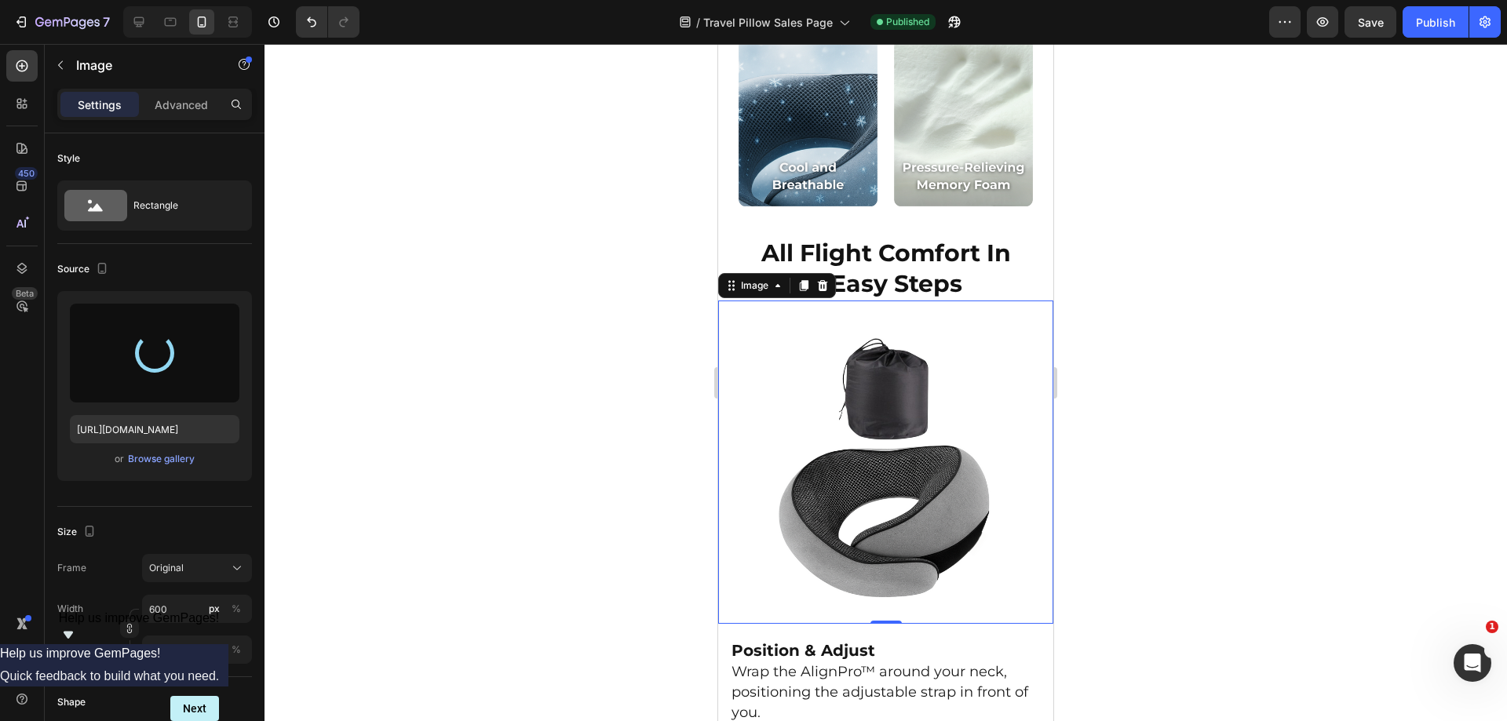
scroll to position [2930, 0]
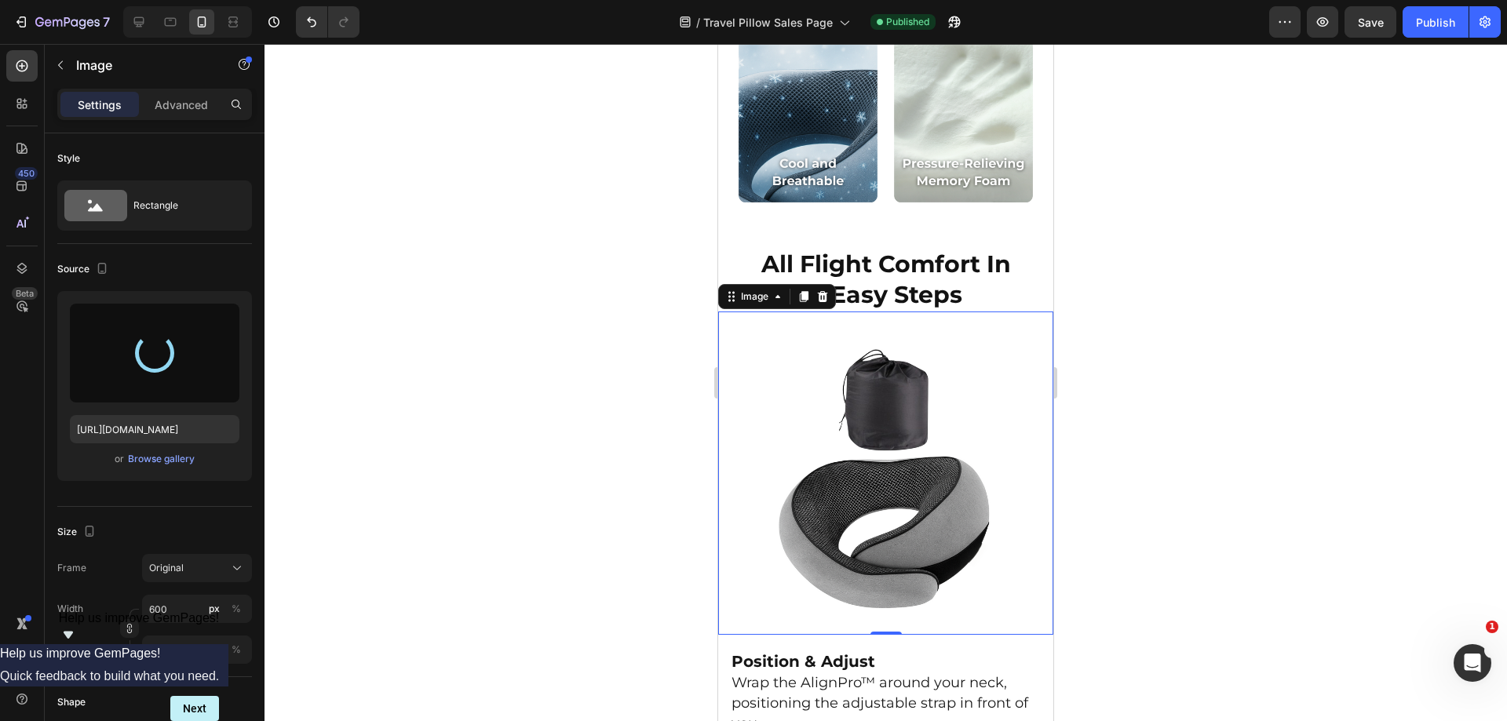
type input "https://cdn.shopify.com/s/files/1/0918/6417/0870/files/gempages_565534812077556…"
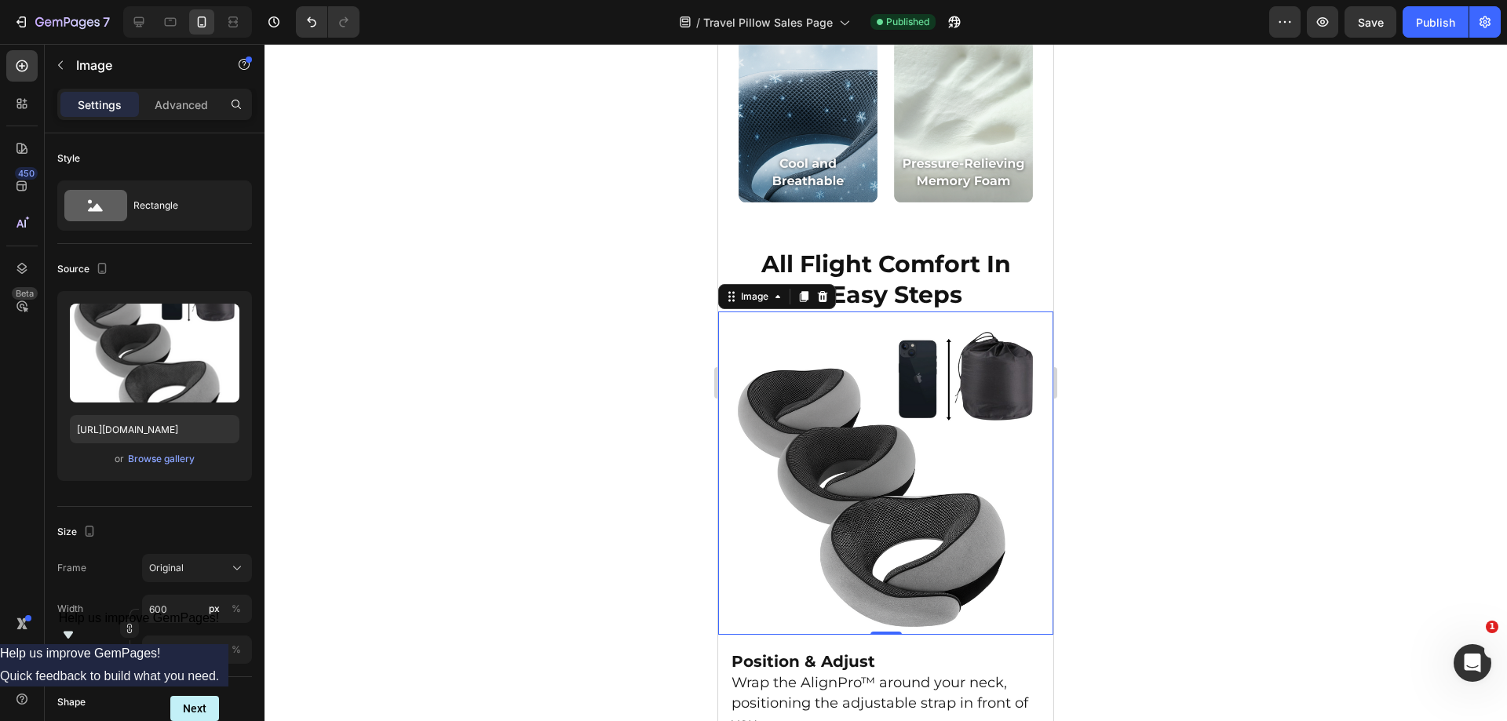
click at [1225, 451] on div at bounding box center [886, 383] width 1243 height 678
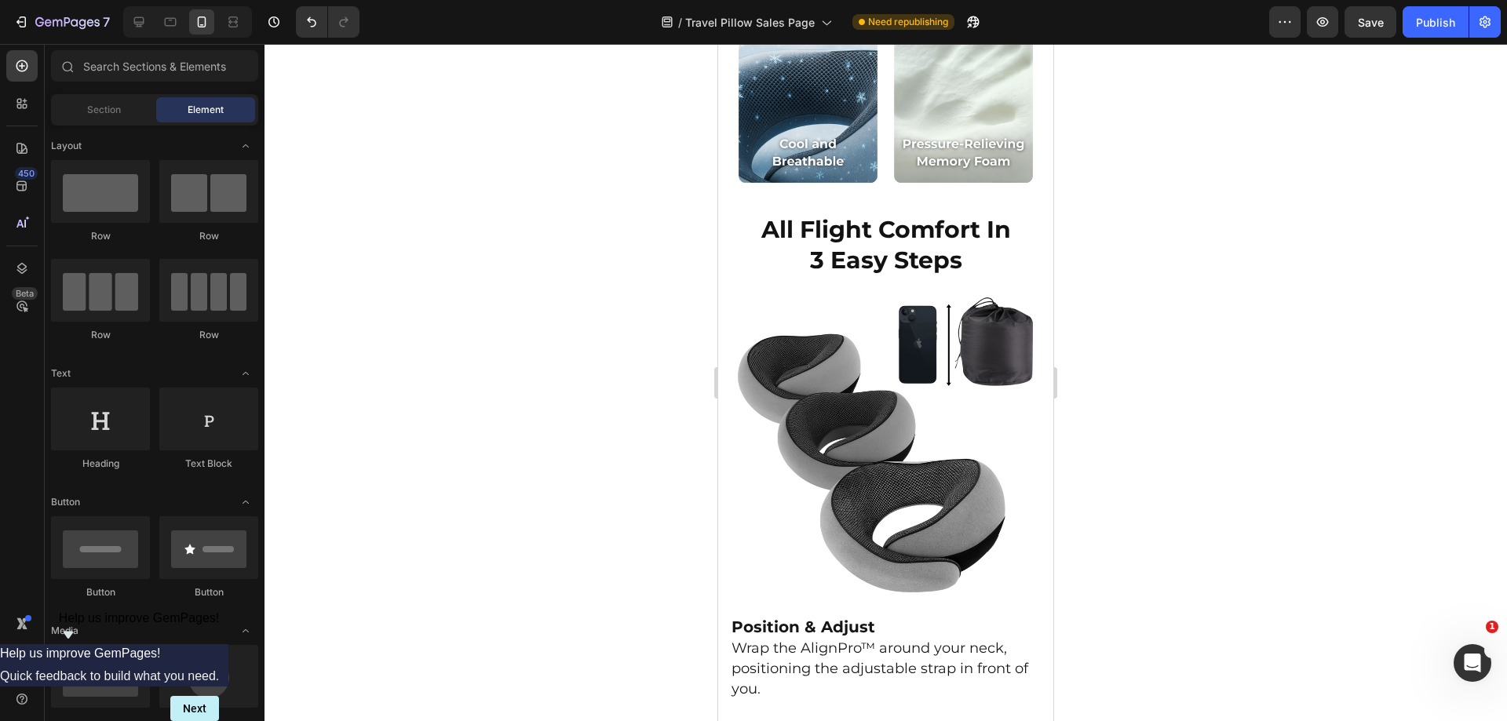
scroll to position [3059, 0]
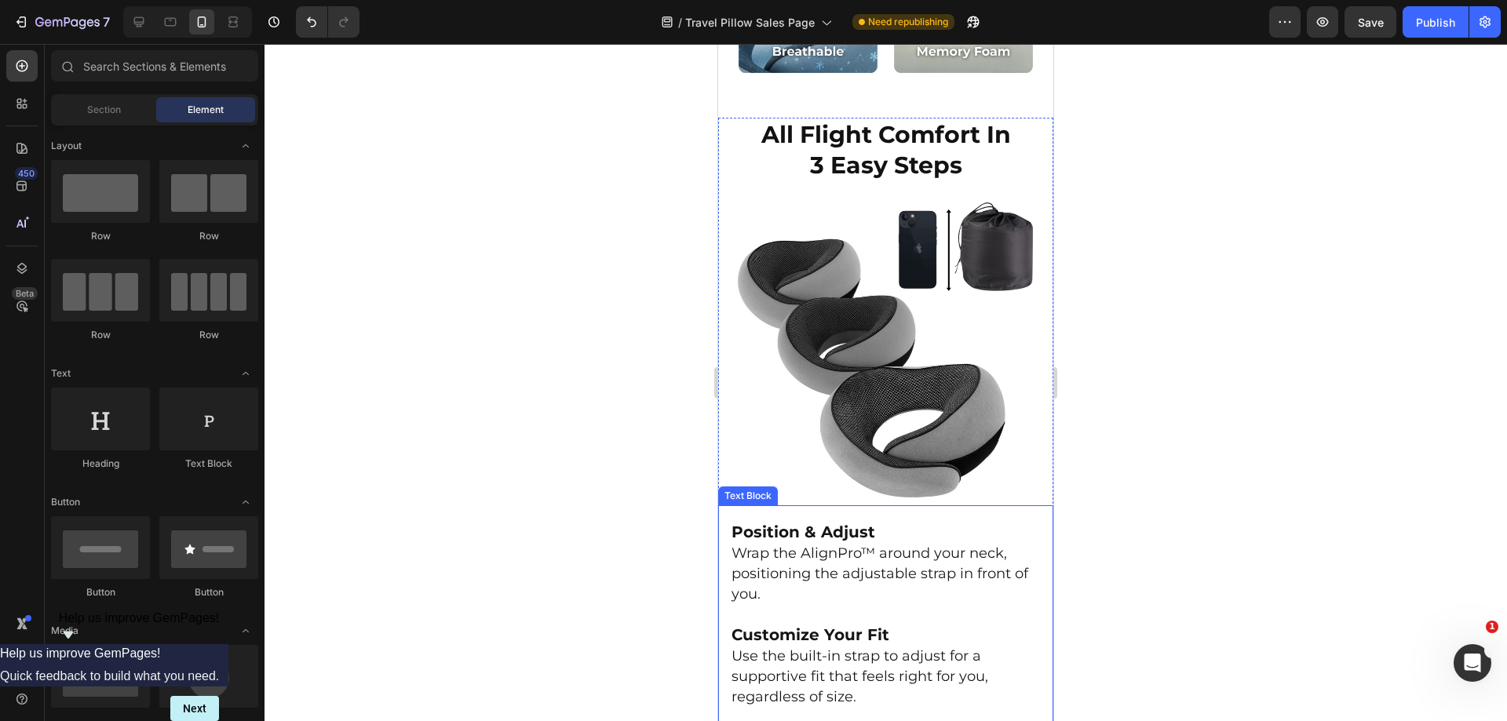
click at [831, 626] on strong "Customize Your Fit" at bounding box center [811, 635] width 158 height 19
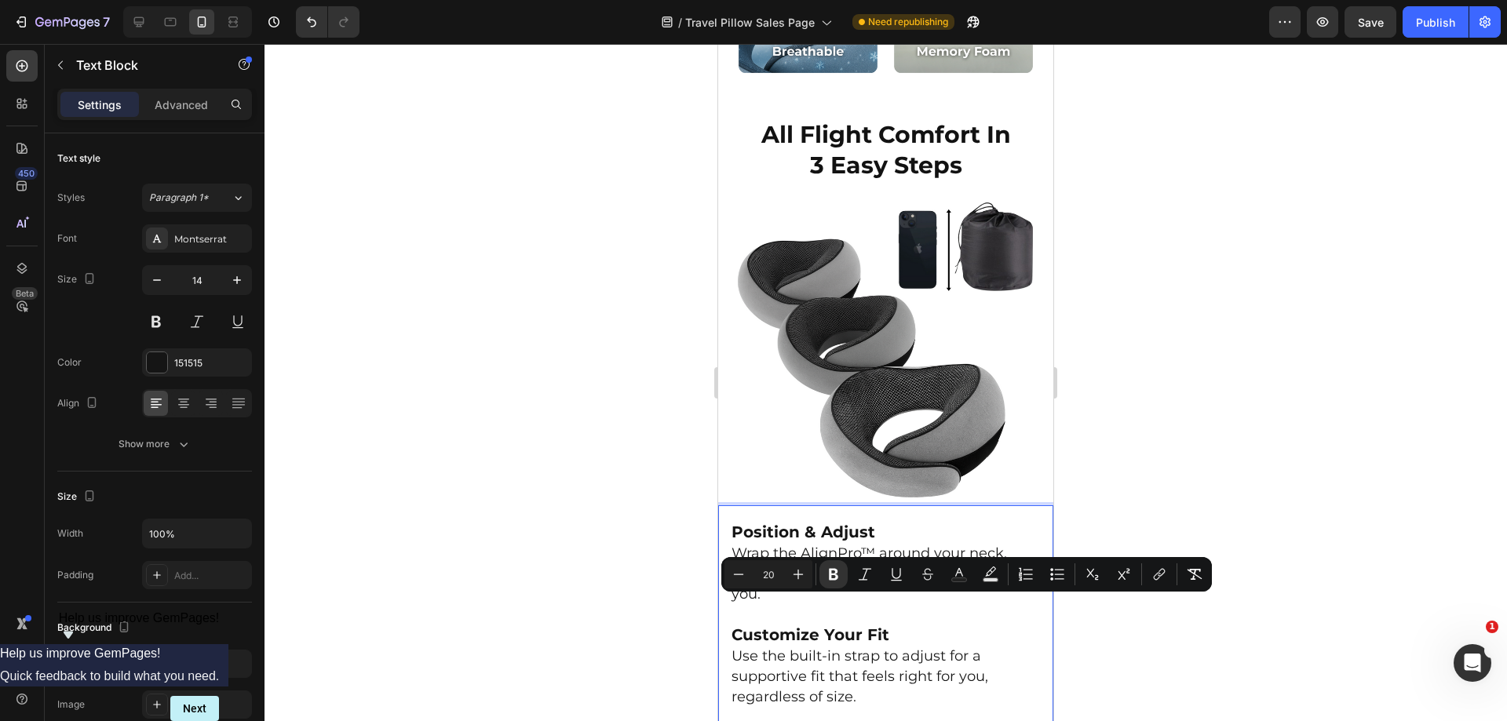
drag, startPoint x: 889, startPoint y: 604, endPoint x: 724, endPoint y: 601, distance: 164.9
click at [724, 601] on div "Position & Adjust Wrap the AlignPro™ around your neck, positioning the adjustab…" at bounding box center [885, 680] width 335 height 349
copy strong "Customize Your Fit"
click at [1279, 279] on div at bounding box center [886, 383] width 1243 height 678
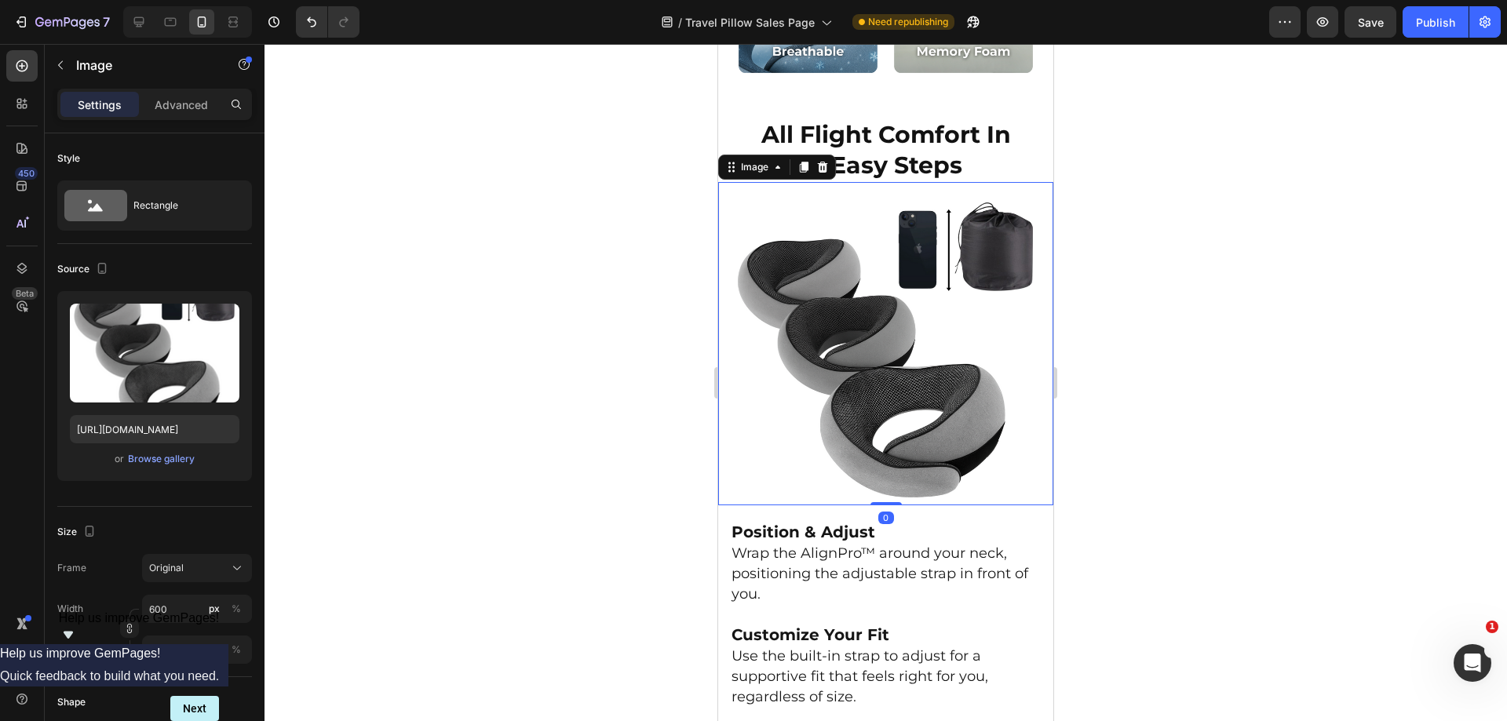
click at [809, 326] on img at bounding box center [886, 350] width 312 height 312
click at [157, 466] on div "Browse gallery" at bounding box center [161, 459] width 67 height 14
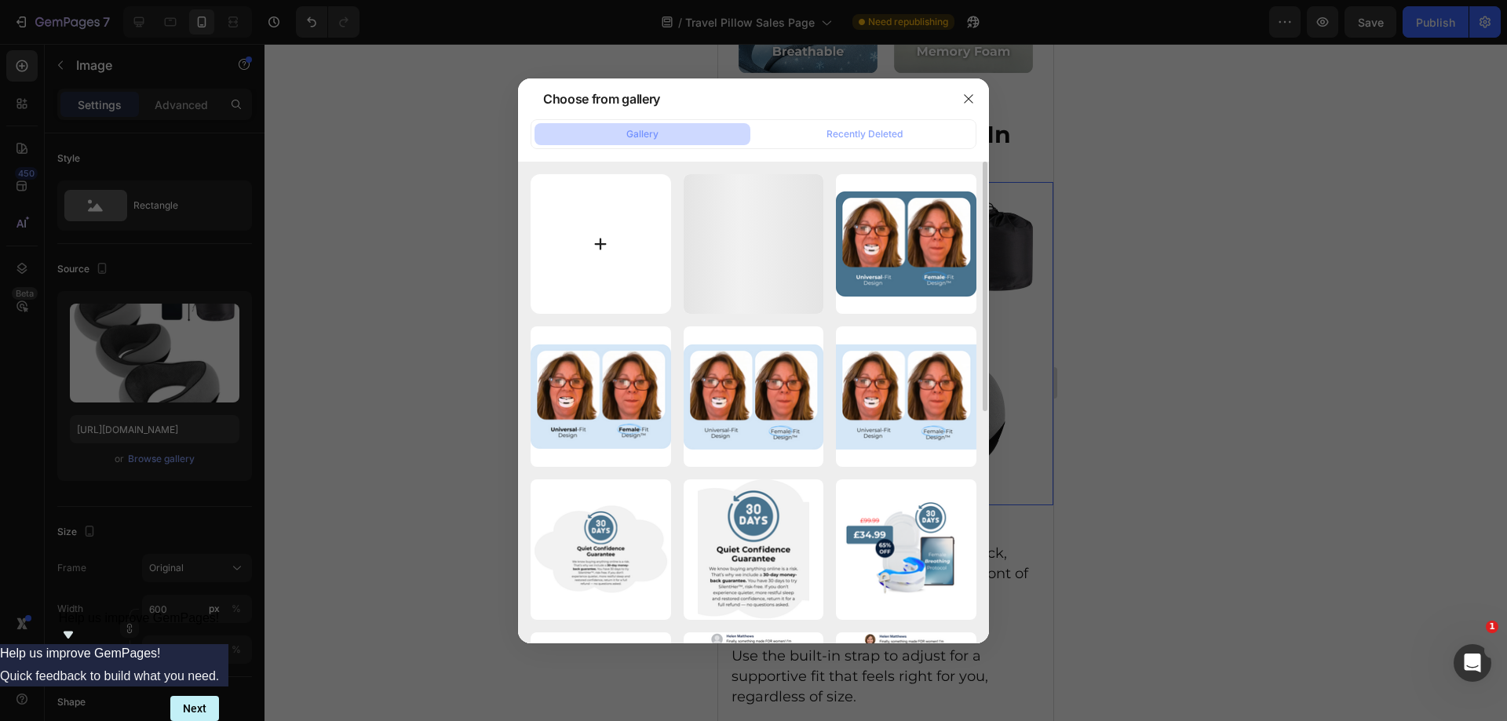
click at [637, 247] on input "file" at bounding box center [601, 244] width 141 height 141
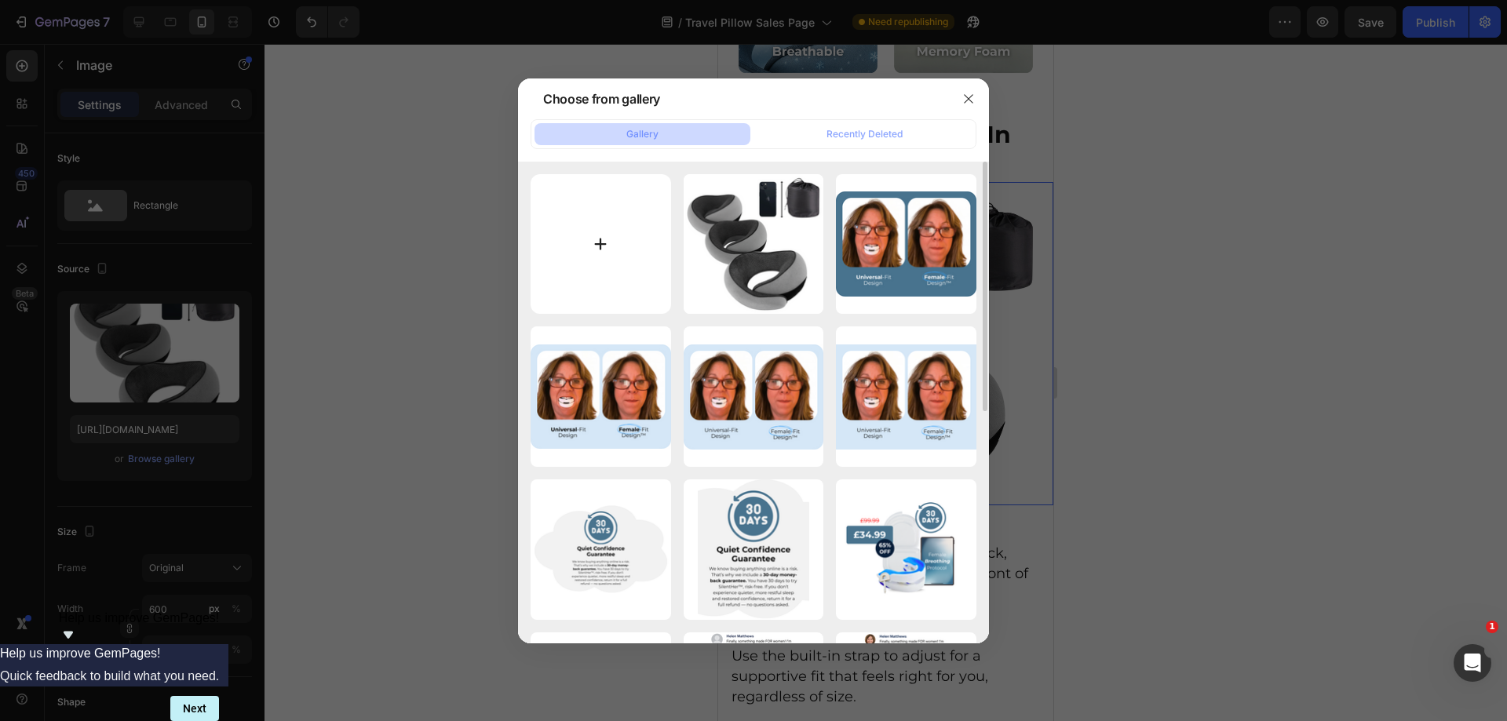
type input "C:\fakepath\Your paragraph text - 2025-09-27T124206.298.png"
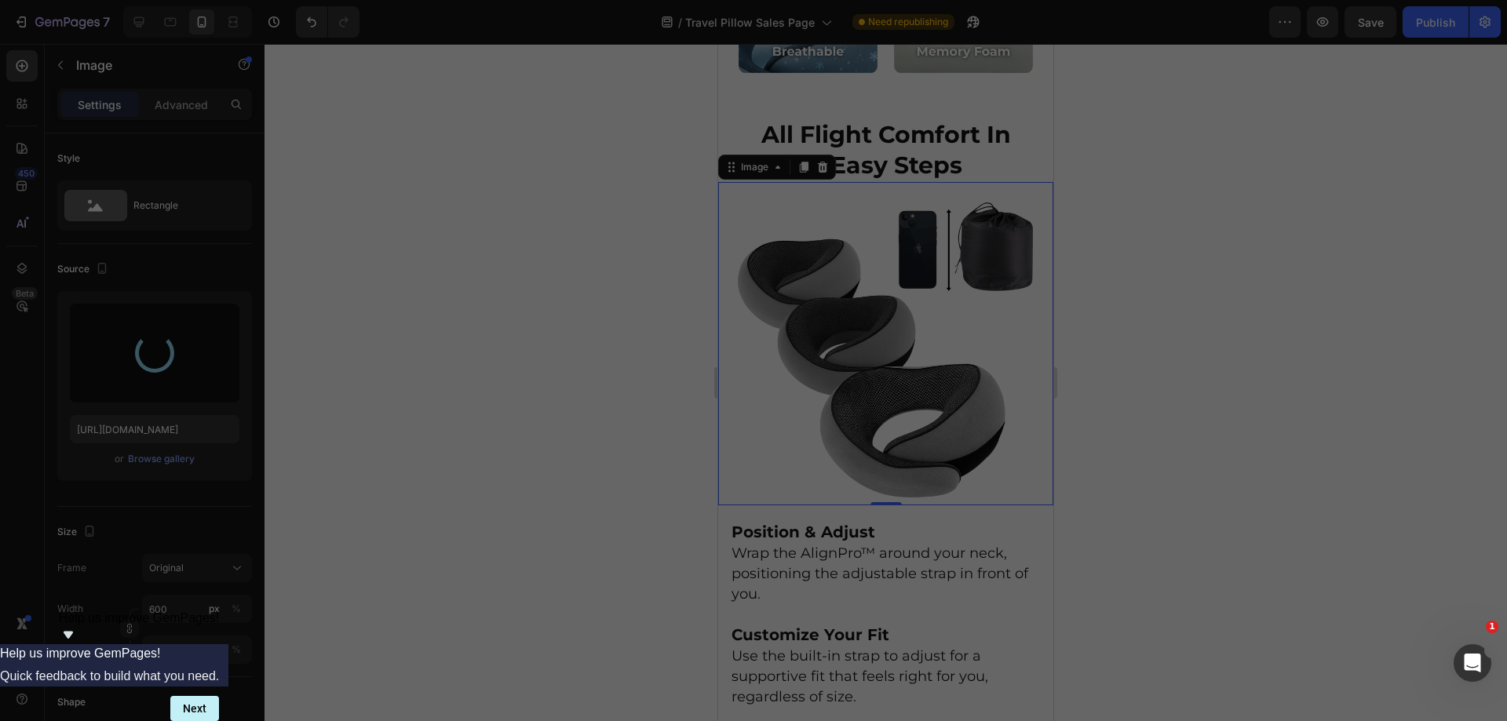
click at [385, 37] on div at bounding box center [753, 360] width 1507 height 721
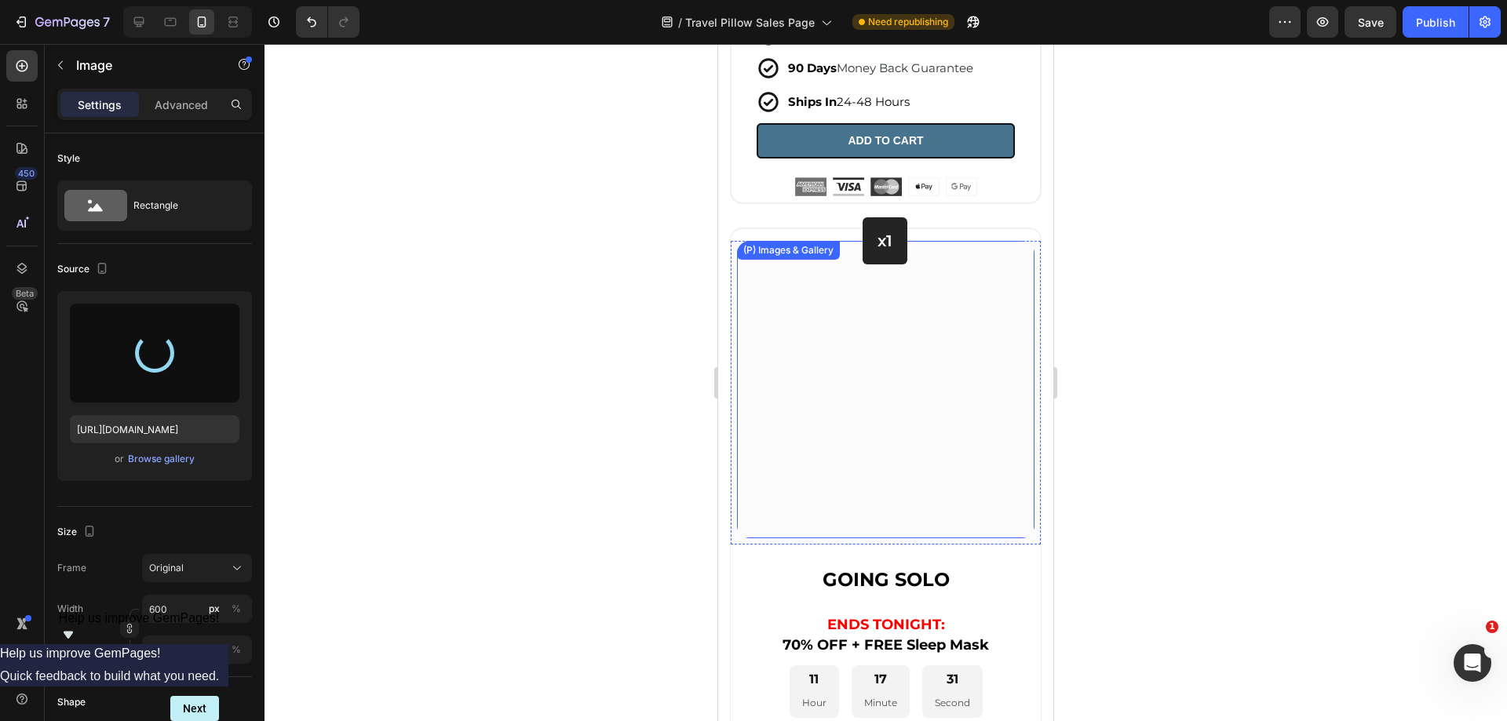
scroll to position [6514, 0]
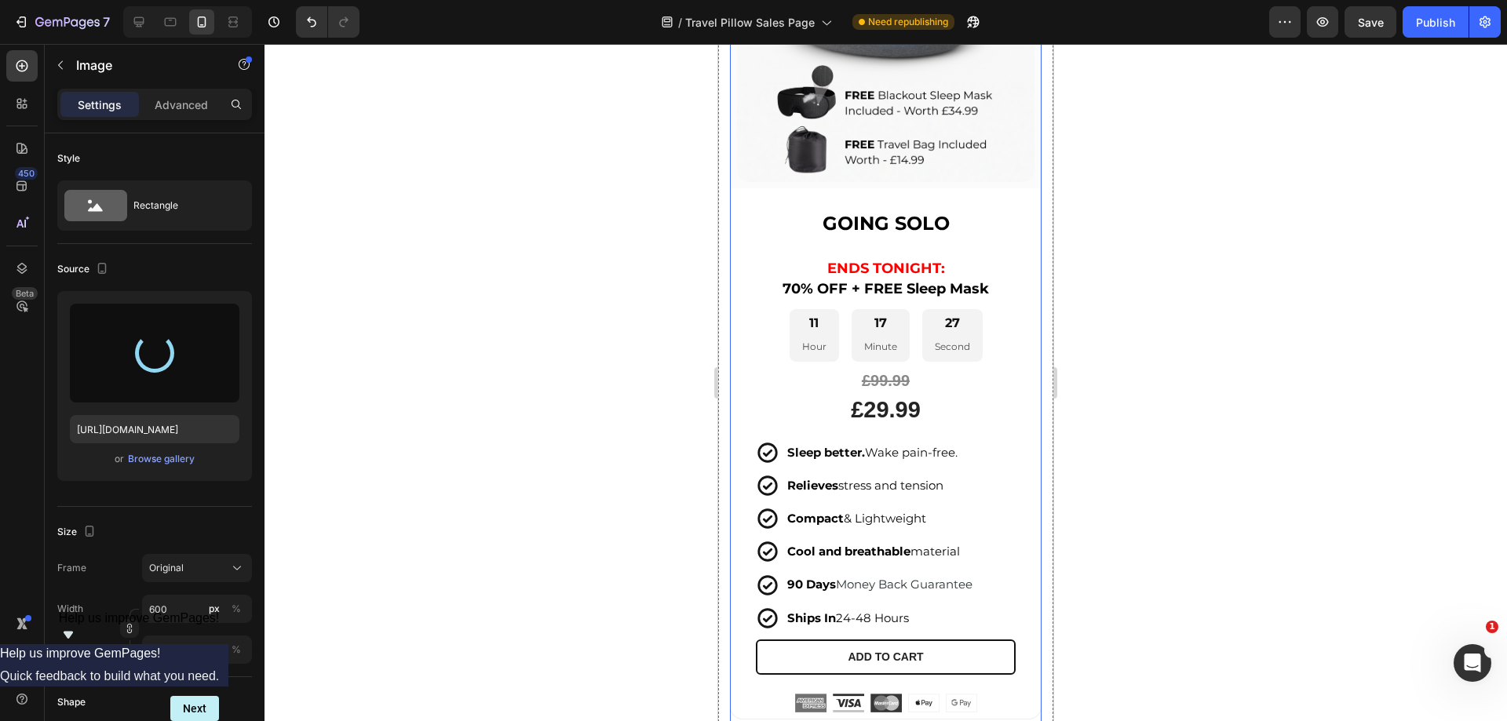
type input "https://cdn.shopify.com/s/files/1/0918/6417/0870/files/gempages_565534812077556…"
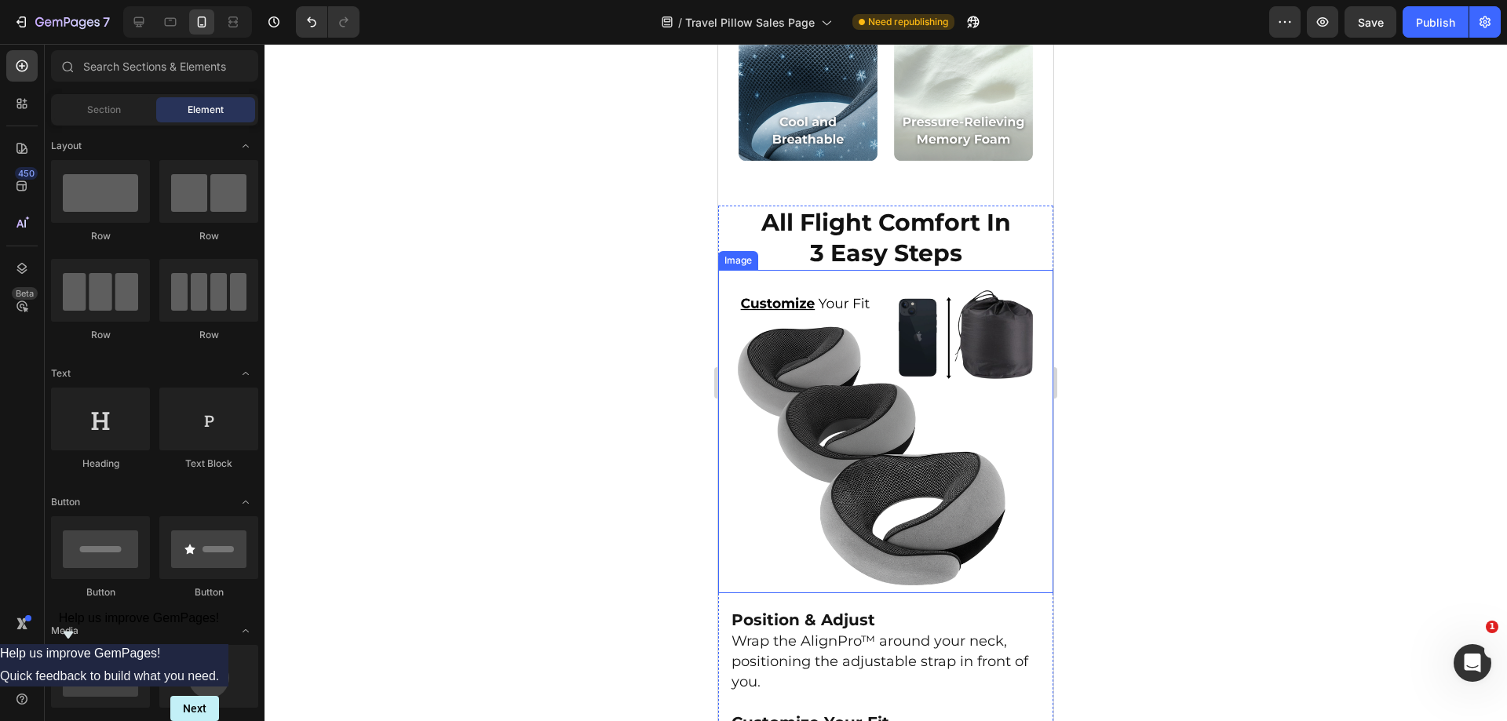
scroll to position [2917, 0]
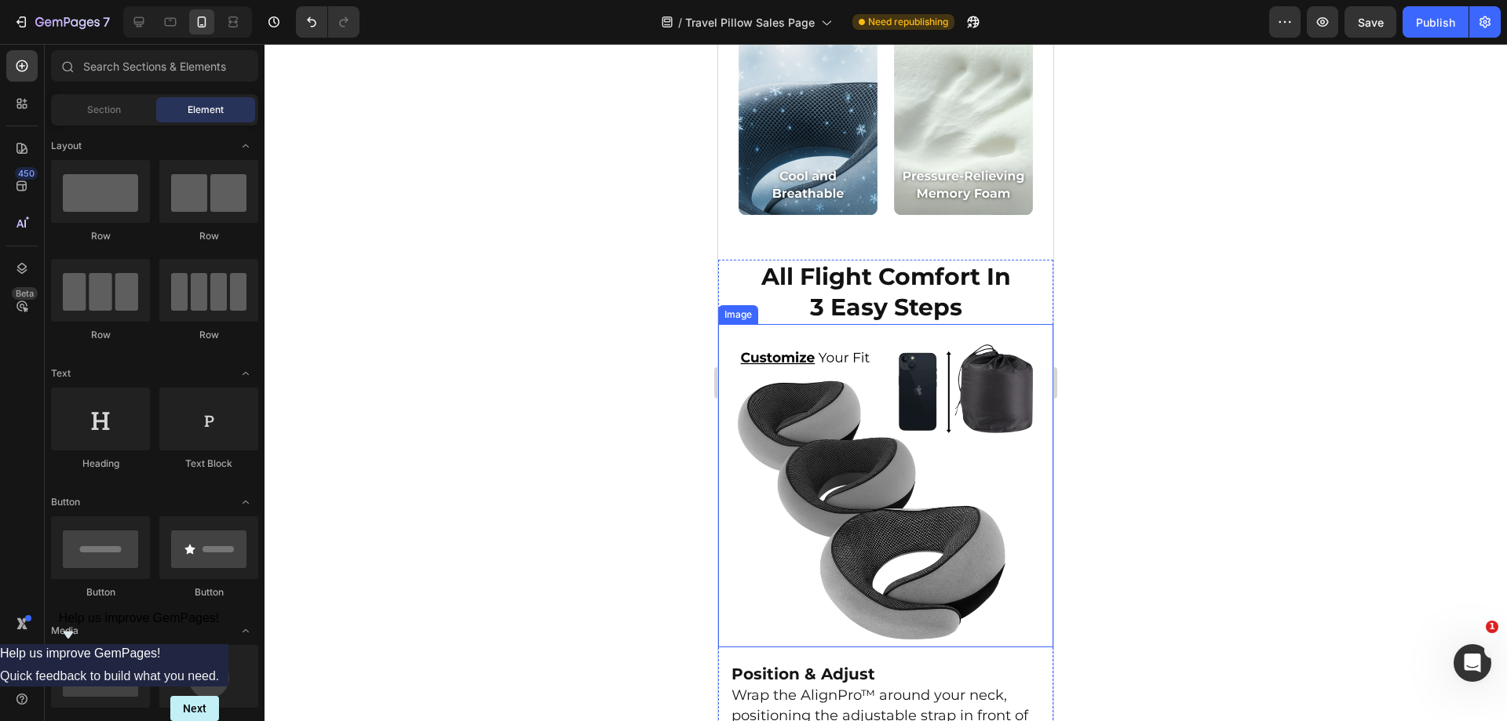
drag, startPoint x: 895, startPoint y: 479, endPoint x: 884, endPoint y: 474, distance: 12.0
click at [895, 478] on img at bounding box center [886, 492] width 312 height 312
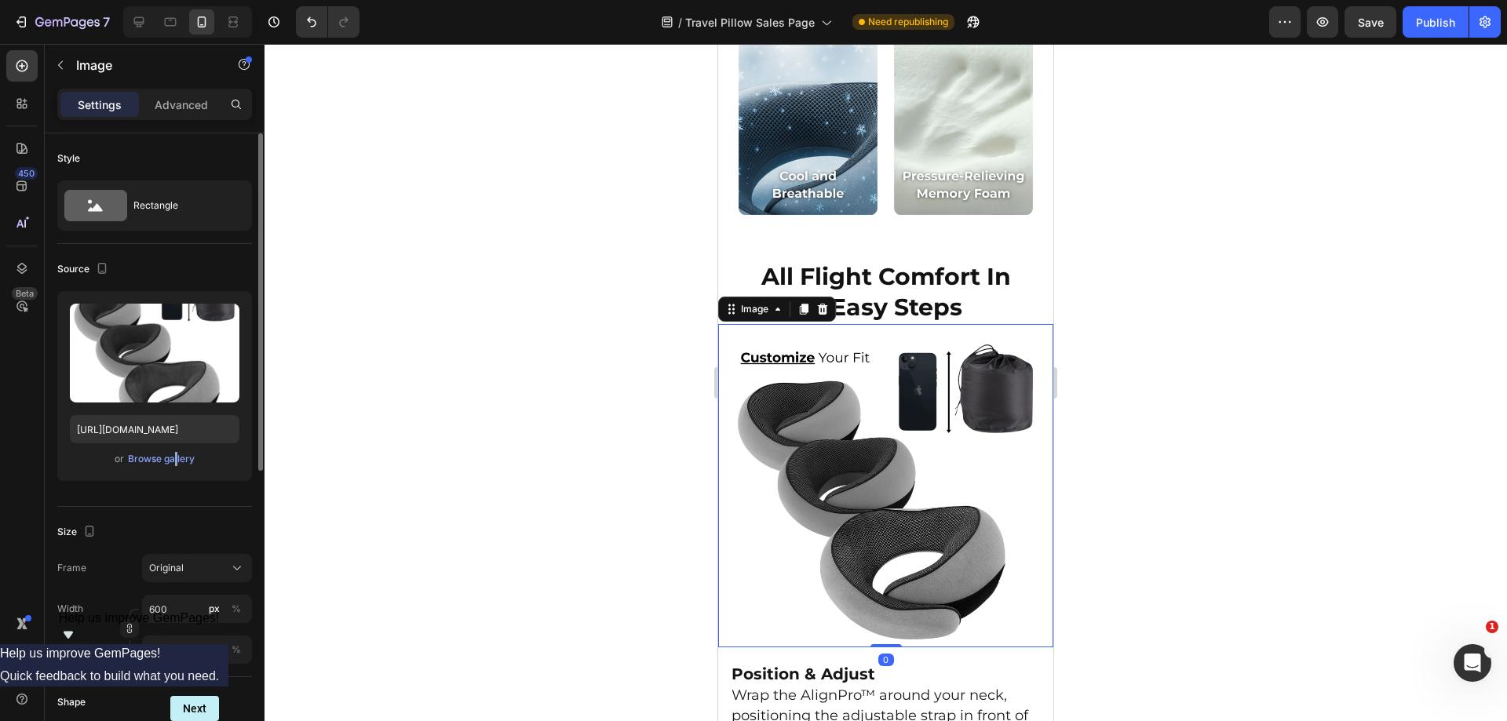
click at [173, 447] on div "Upload Image https://cdn.shopify.com/s/files/1/0918/6417/0870/files/gempages_56…" at bounding box center [154, 386] width 195 height 190
click at [176, 467] on div "or Browse gallery" at bounding box center [155, 459] width 170 height 19
click at [176, 451] on button "Browse gallery" at bounding box center [161, 459] width 68 height 16
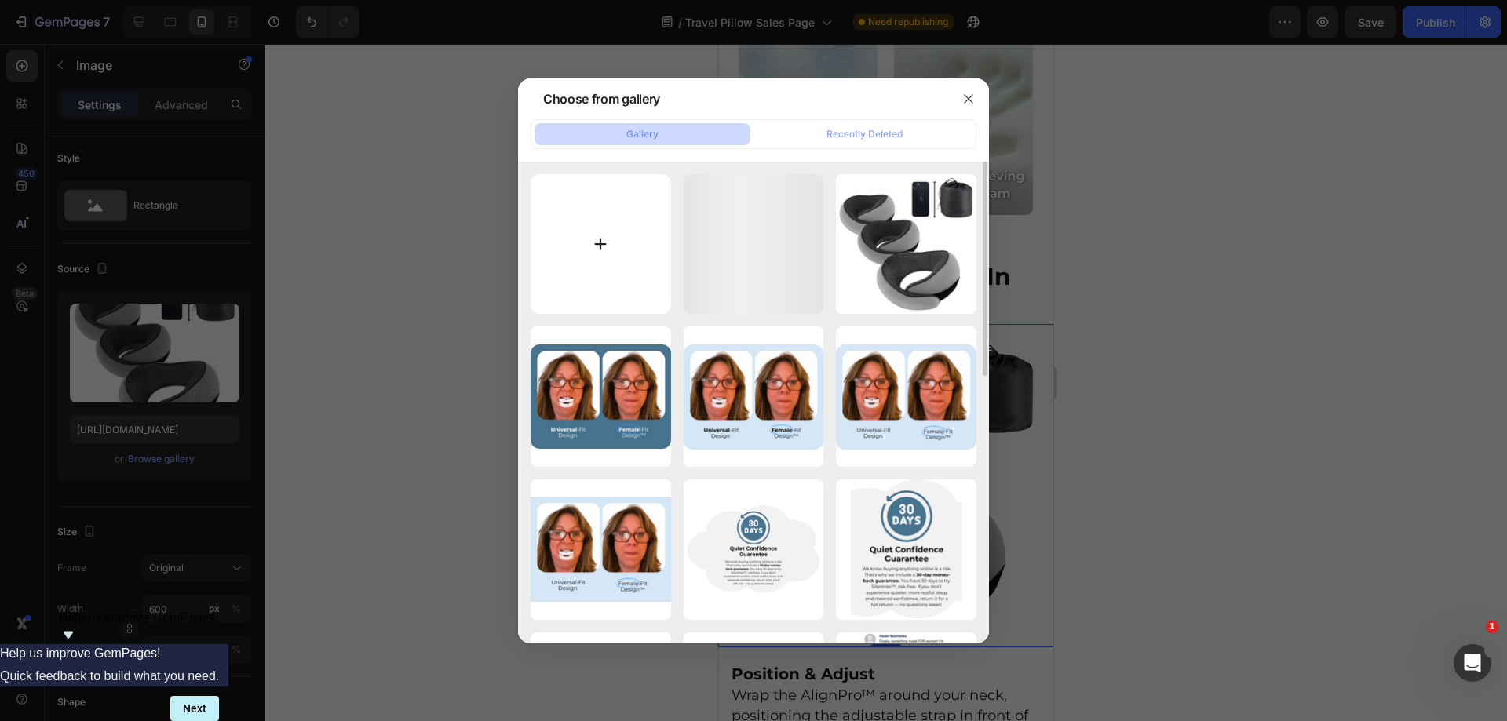
click at [607, 268] on input "file" at bounding box center [601, 244] width 141 height 141
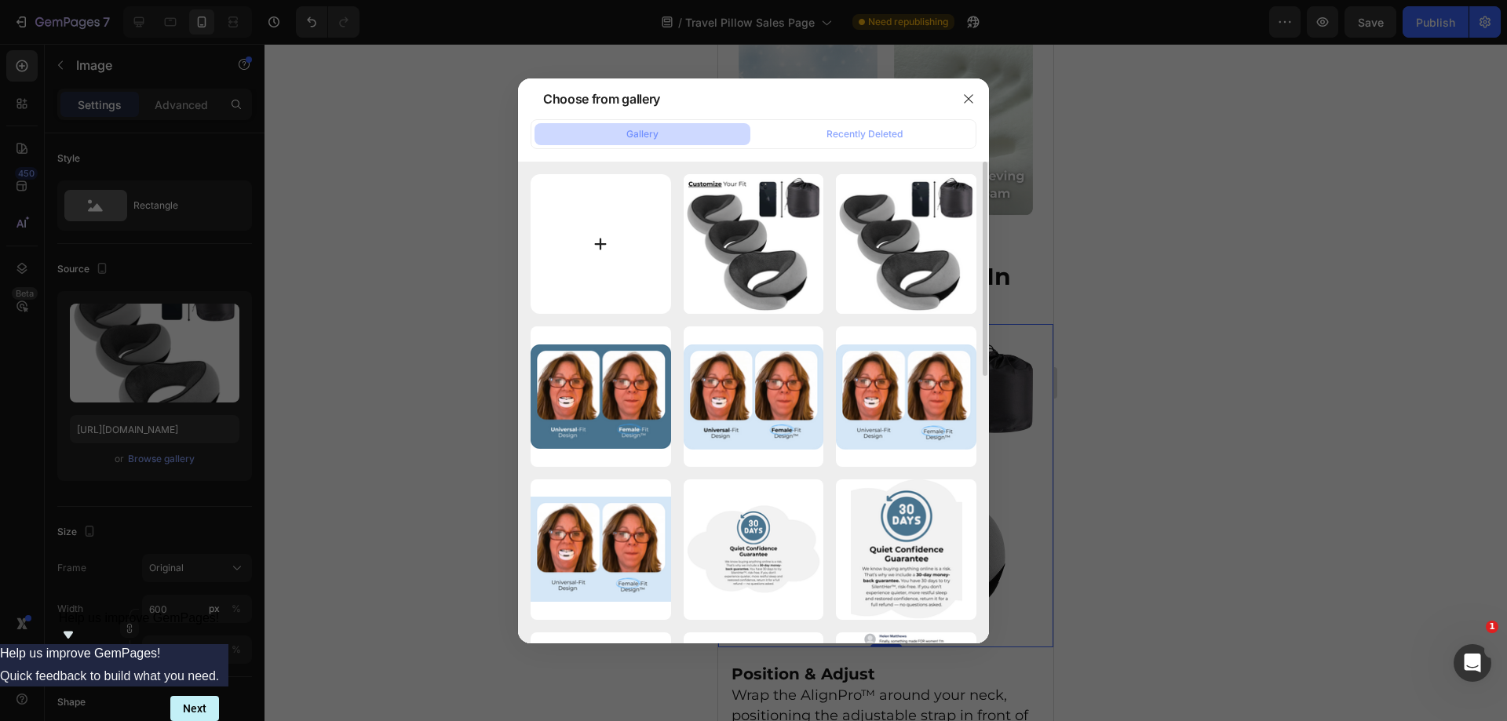
type input "C:\fakepath\Your paragraph text - 2025-09-27T124349.271.png"
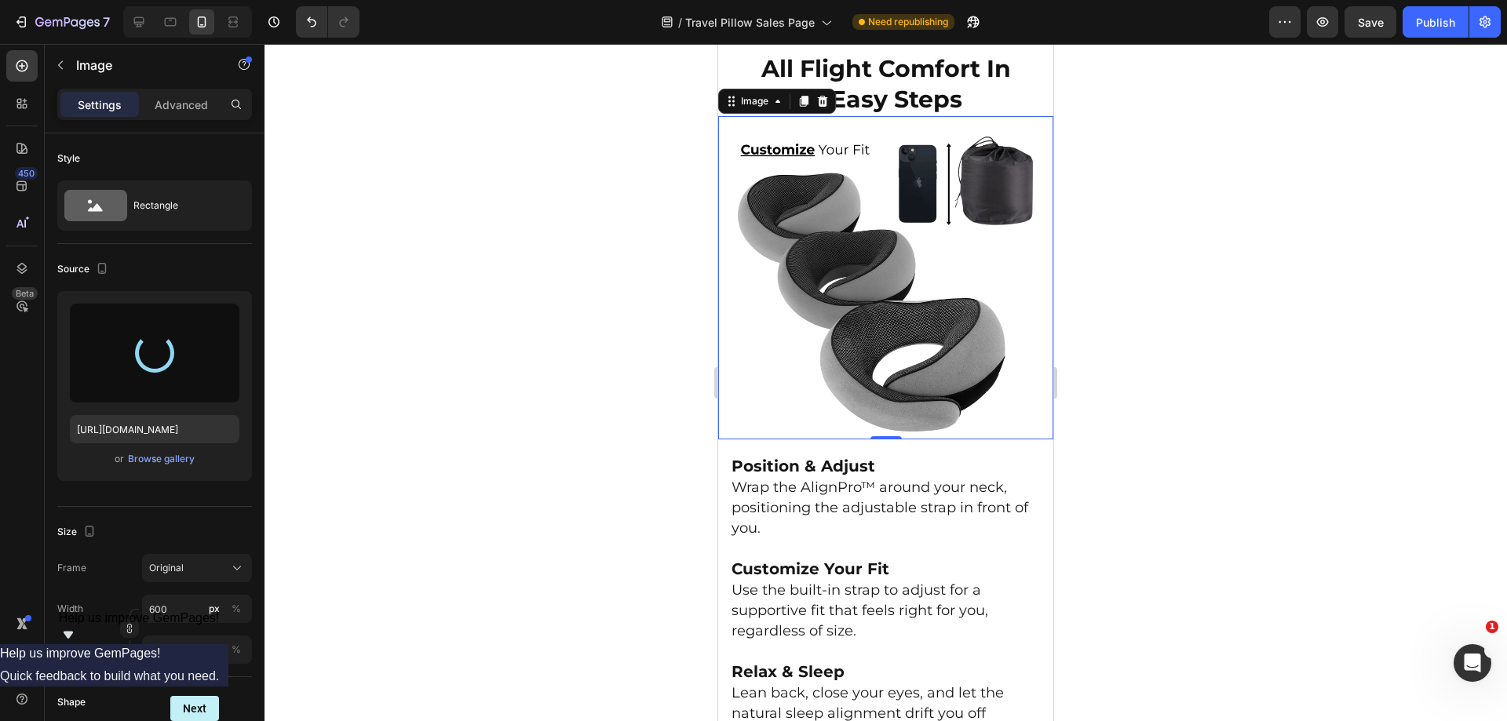
scroll to position [3074, 0]
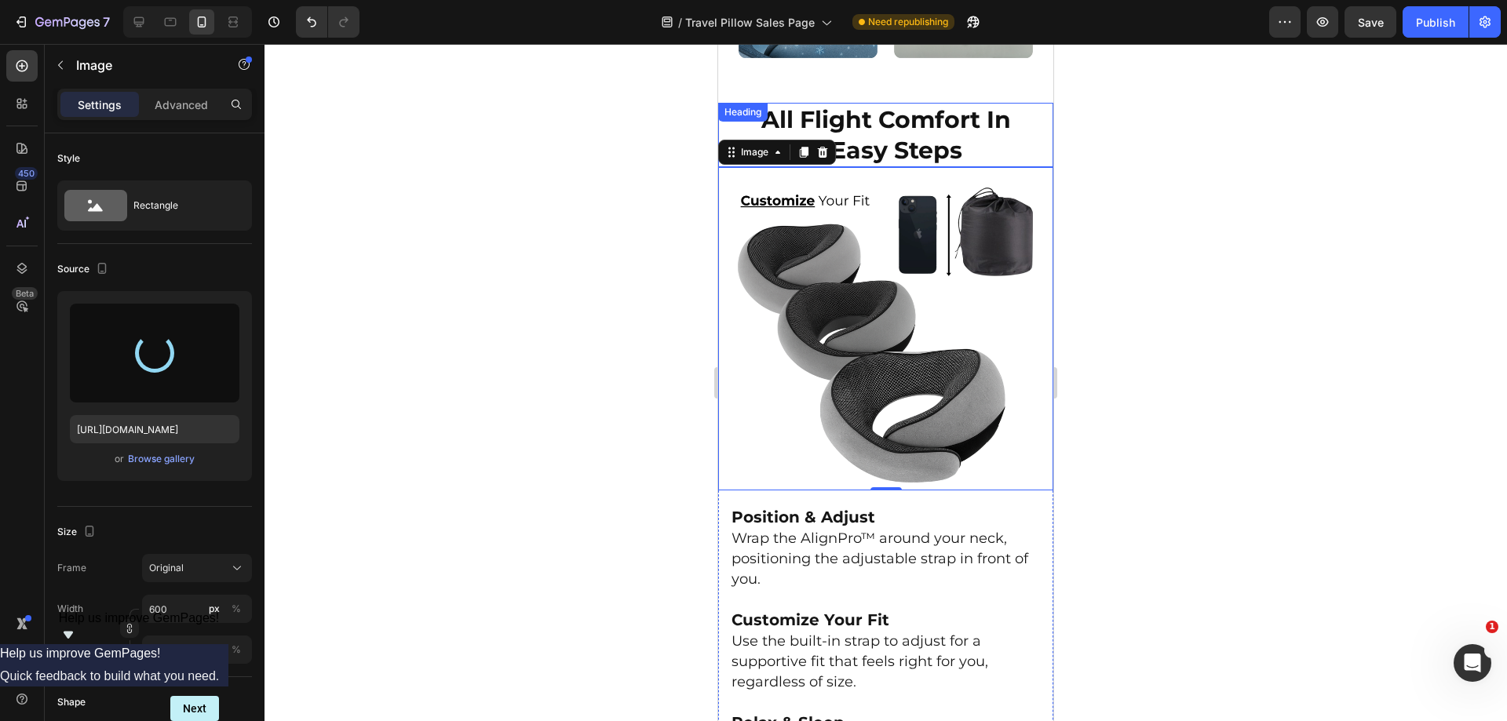
type input "https://cdn.shopify.com/s/files/1/0918/6417/0870/files/gempages_565534812077556…"
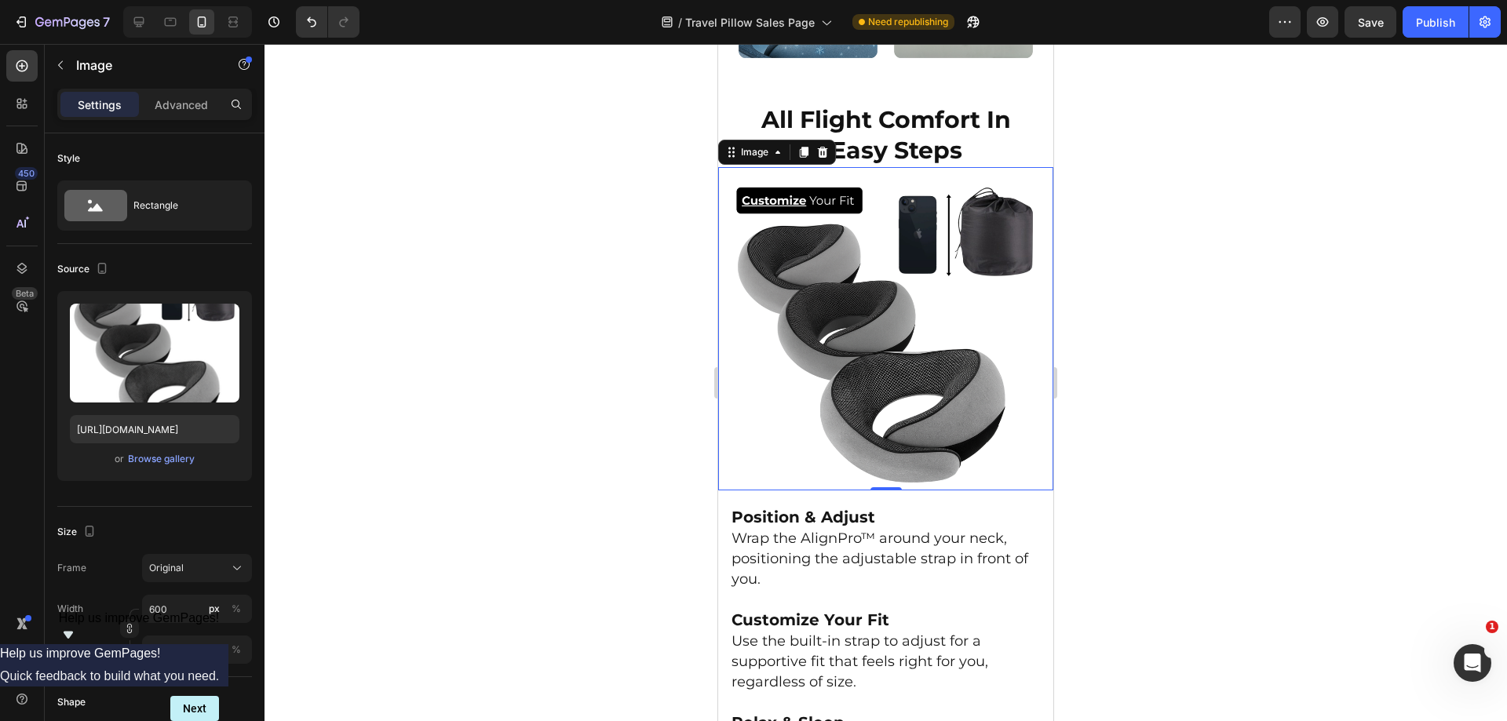
click at [1211, 237] on div at bounding box center [886, 383] width 1243 height 678
click at [1209, 247] on div at bounding box center [886, 383] width 1243 height 678
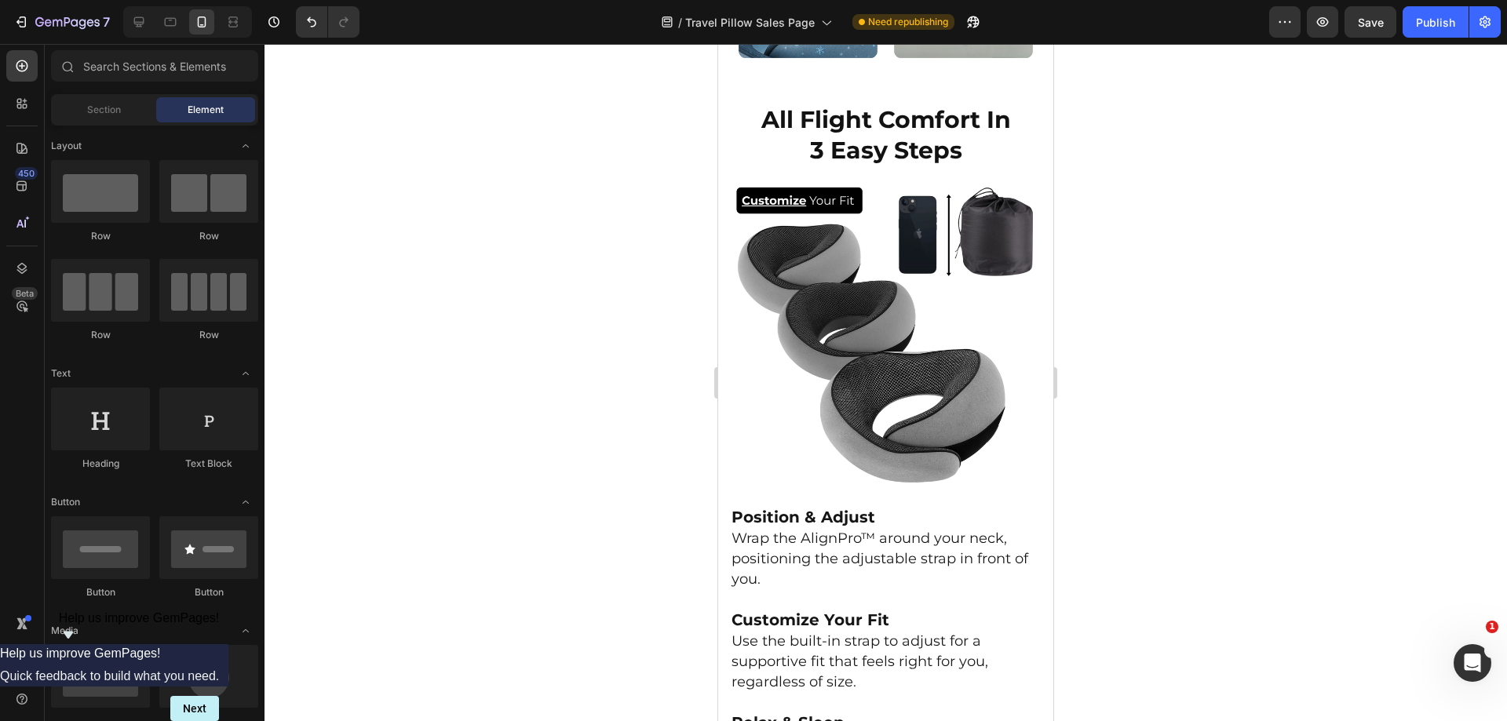
drag, startPoint x: 1507, startPoint y: 242, endPoint x: 292, endPoint y: 17, distance: 1235.1
click at [1507, 242] on div at bounding box center [886, 383] width 1243 height 678
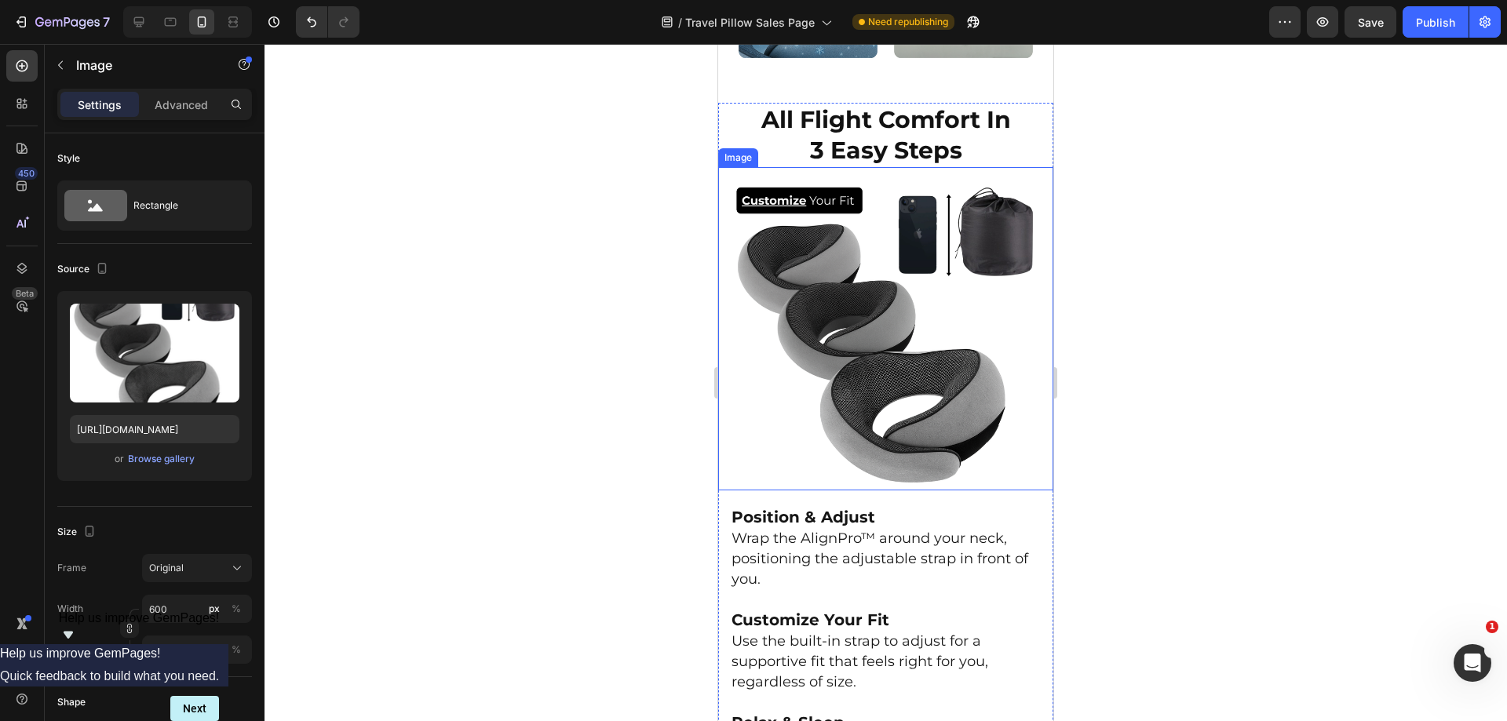
click at [858, 349] on img at bounding box center [886, 335] width 312 height 312
click at [148, 428] on input "https://cdn.shopify.com/s/files/1/0918/6417/0870/files/gempages_565534812077556…" at bounding box center [155, 429] width 170 height 28
click at [180, 18] on div at bounding box center [170, 21] width 25 height 25
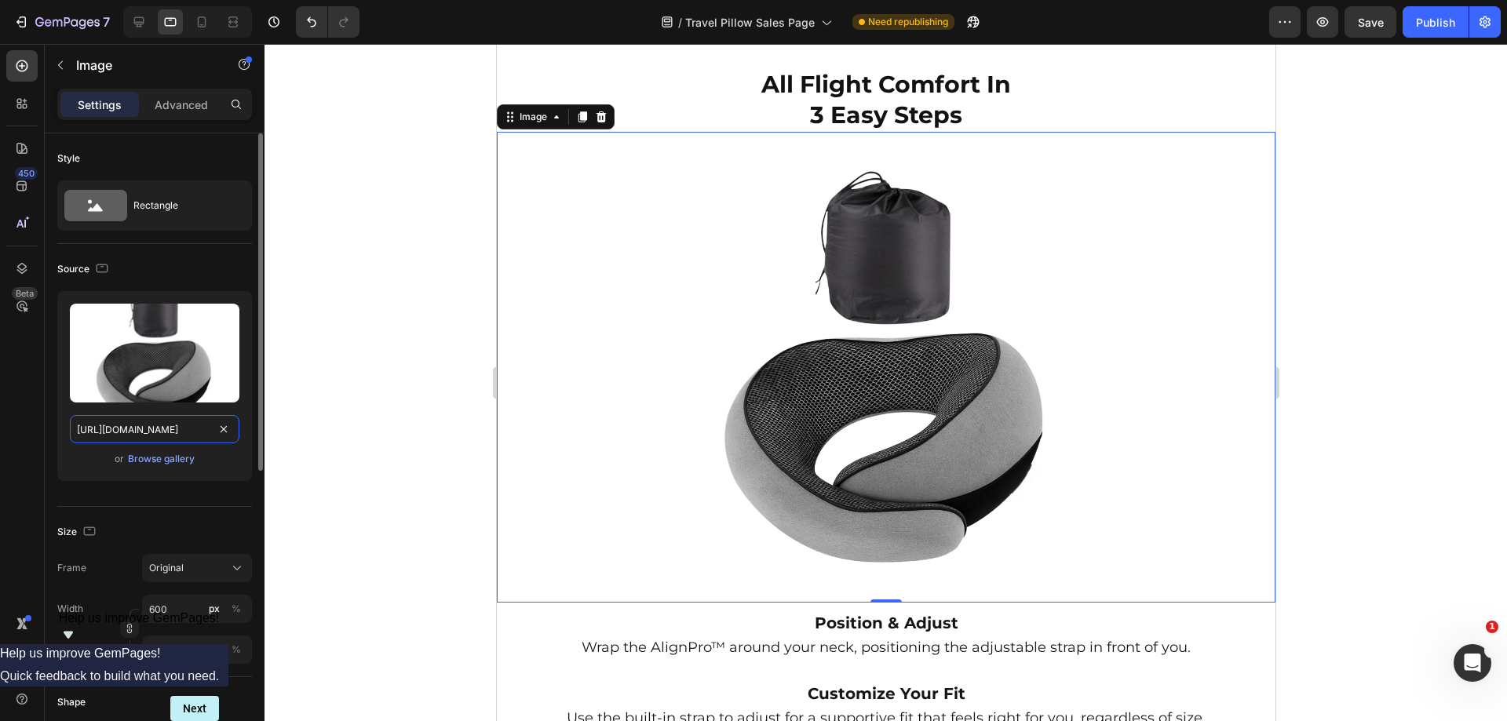
scroll to position [3340, 0]
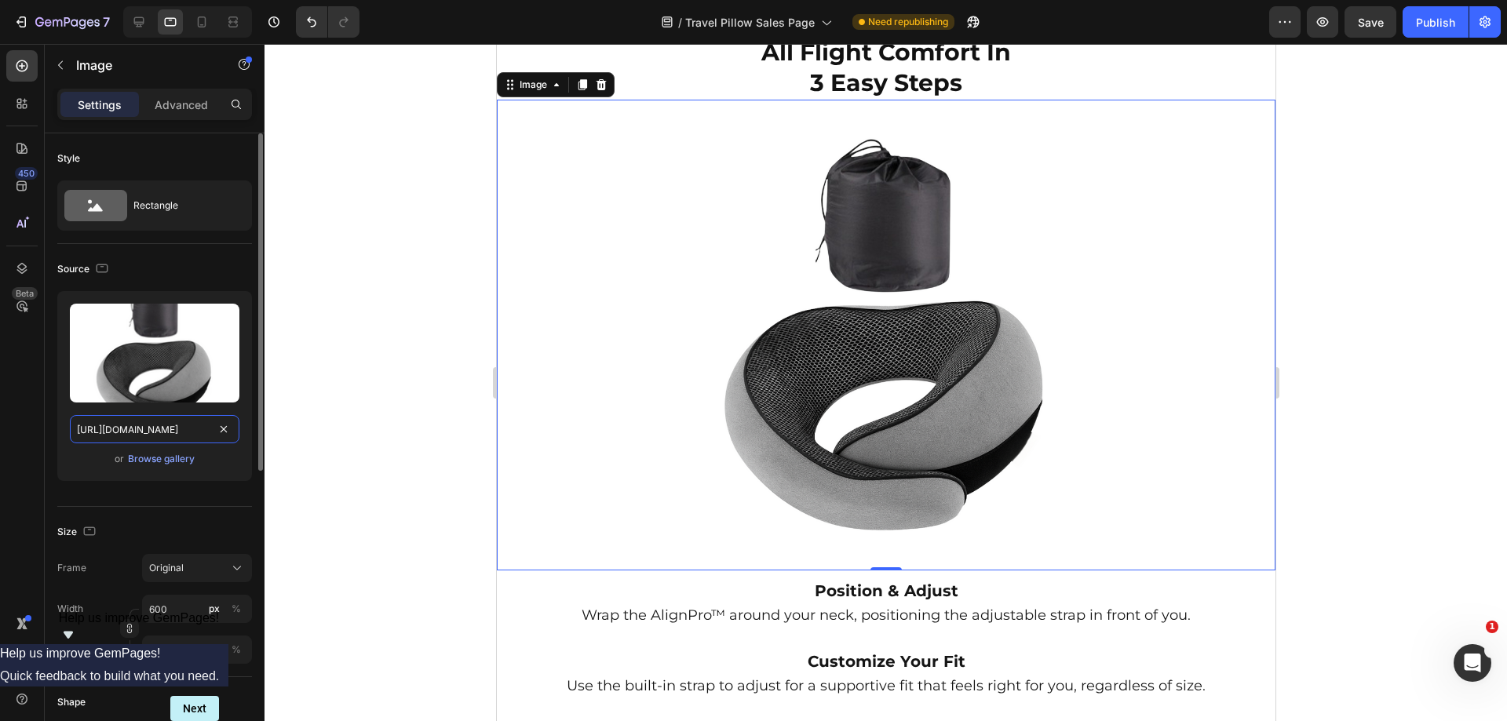
click at [151, 422] on input "https://cdn.shopify.com/s/files/1/0918/6417/0870/files/gempages_565534812077556…" at bounding box center [155, 429] width 170 height 28
paste input "5c187715-5992-4d61-94e0-14123af7354d"
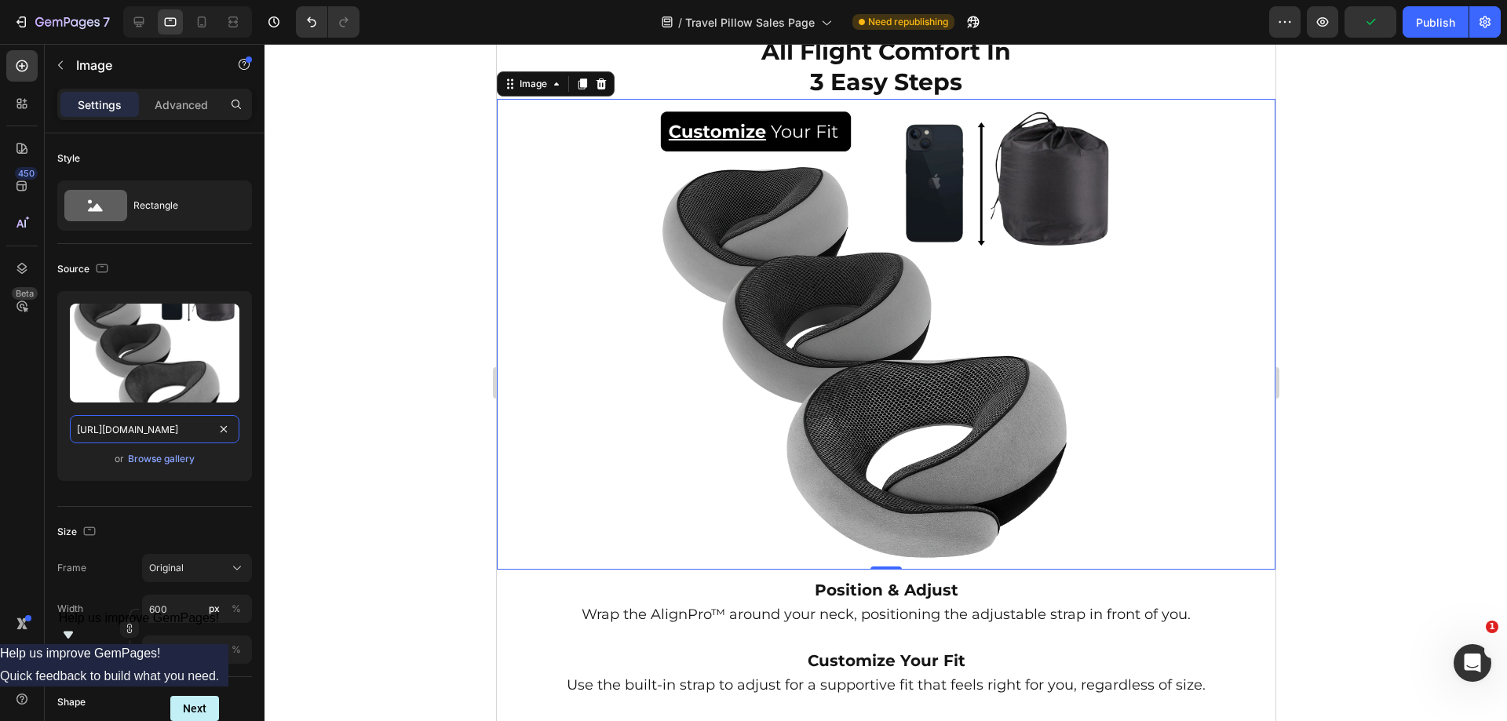
type input "https://cdn.shopify.com/s/files/1/0918/6417/0870/files/gempages_565534812077556…"
click at [1477, 290] on div at bounding box center [886, 383] width 1243 height 678
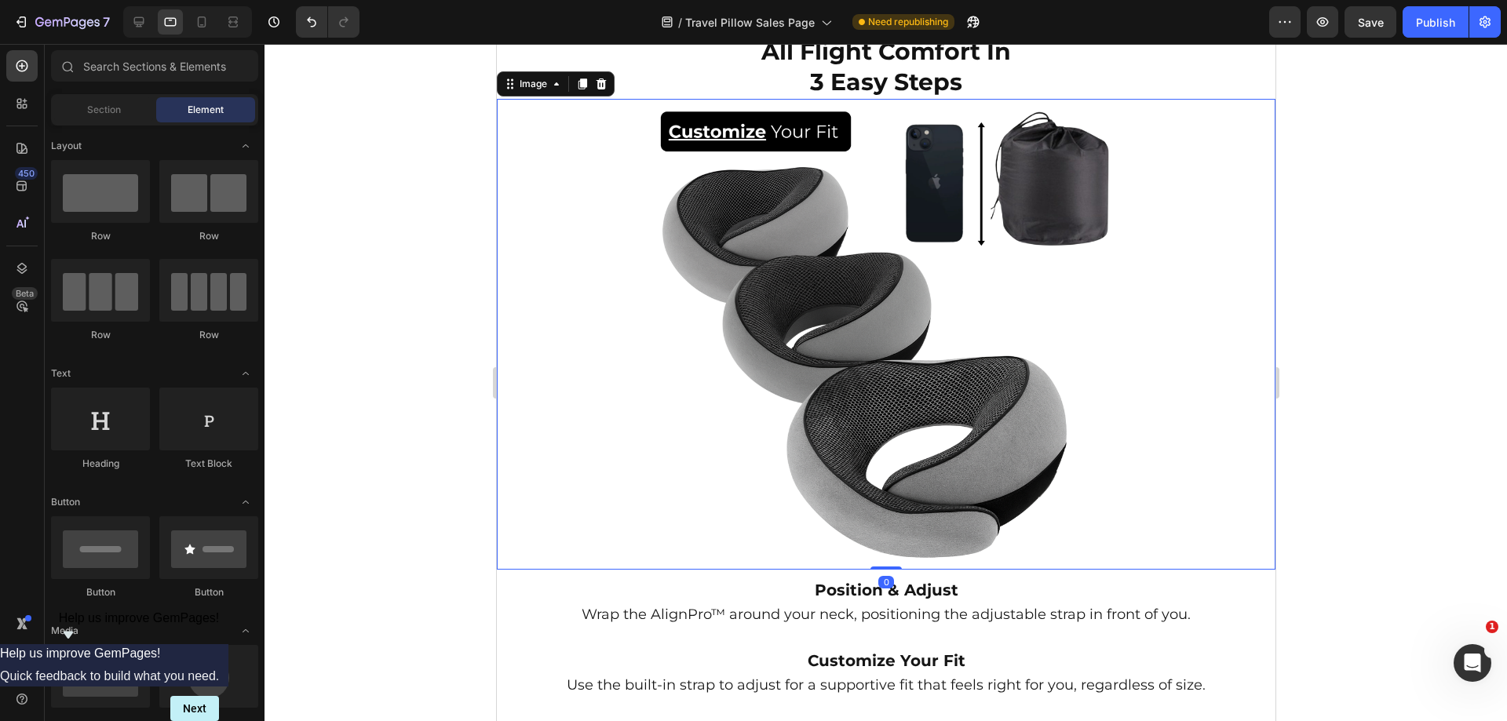
click at [986, 278] on img at bounding box center [885, 334] width 471 height 471
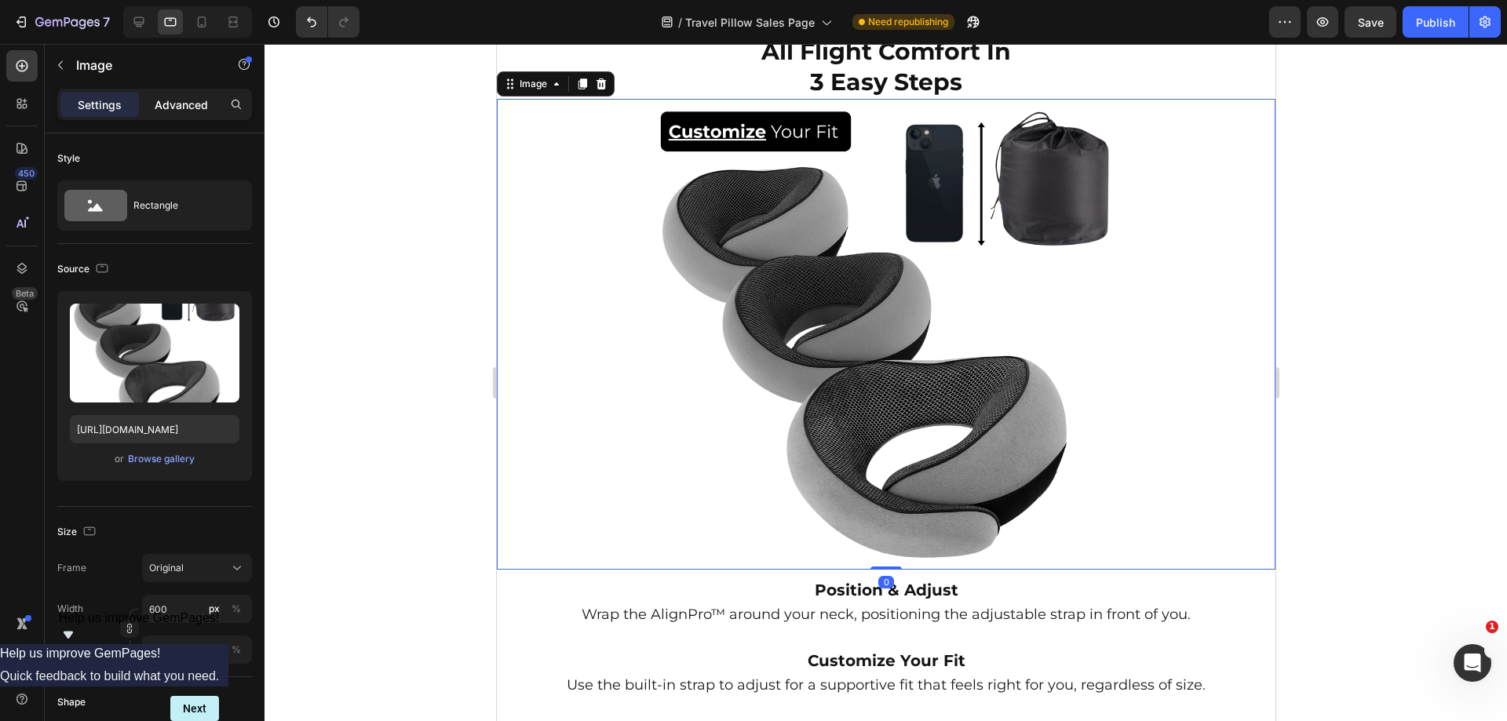
click at [174, 97] on p "Advanced" at bounding box center [181, 105] width 53 height 16
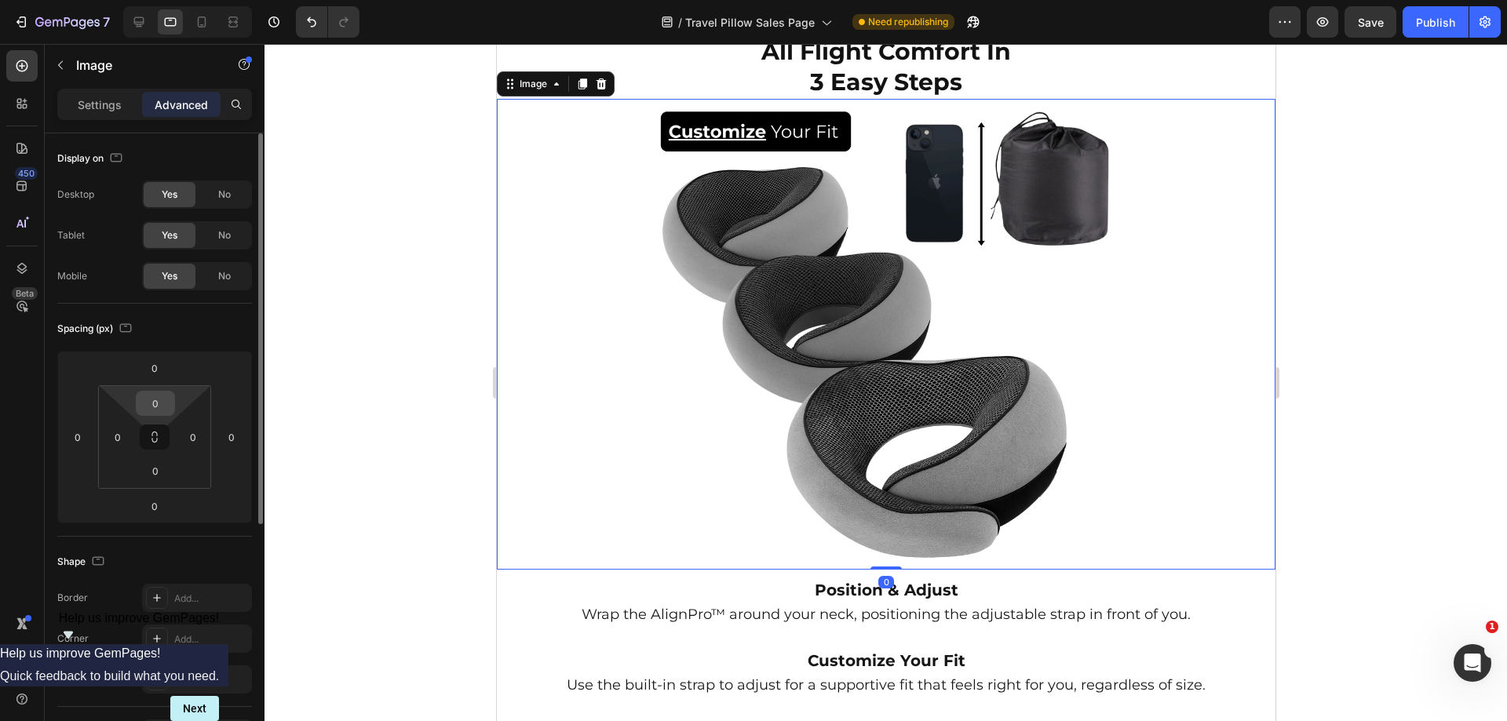
click at [166, 407] on input "0" at bounding box center [155, 404] width 31 height 24
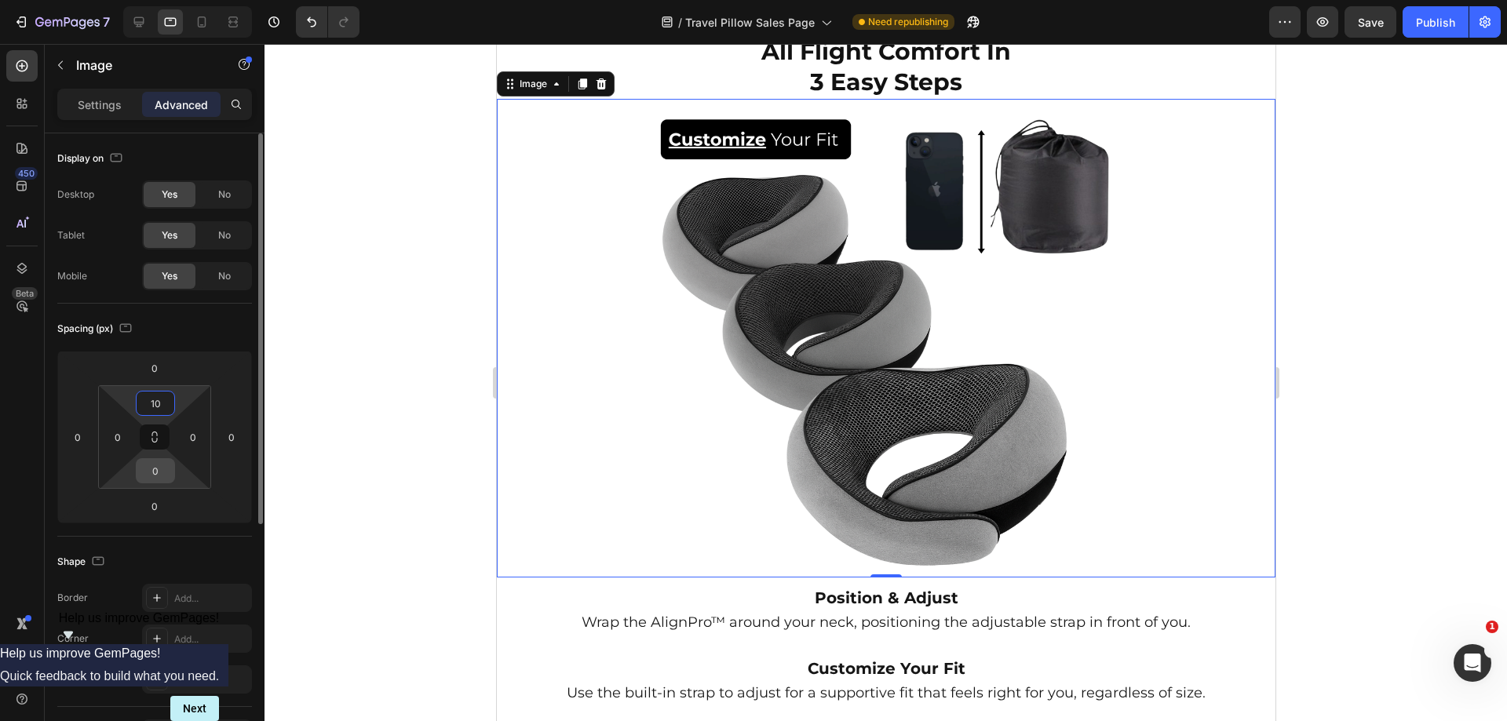
type input "10"
click at [160, 480] on input "0" at bounding box center [155, 471] width 31 height 24
type input "10"
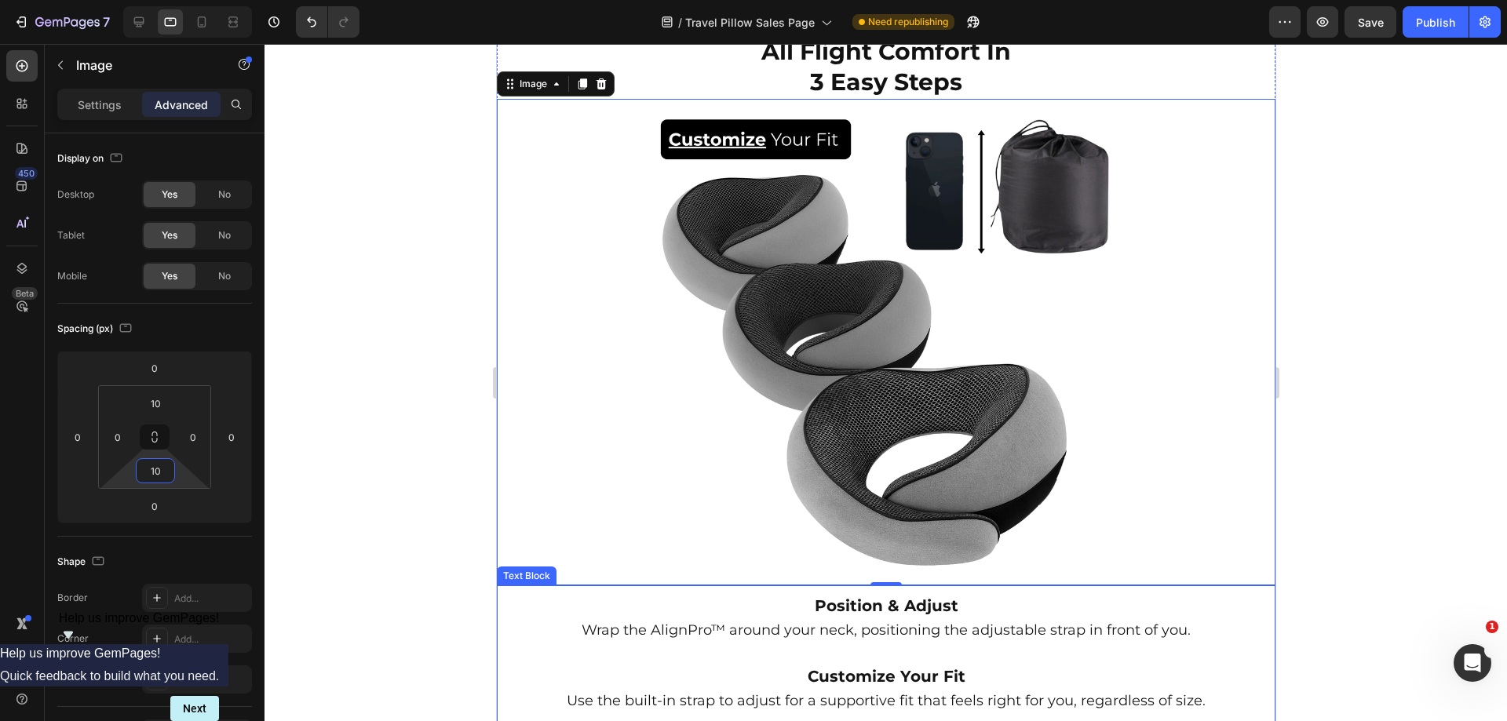
click at [1477, 492] on div at bounding box center [886, 383] width 1243 height 678
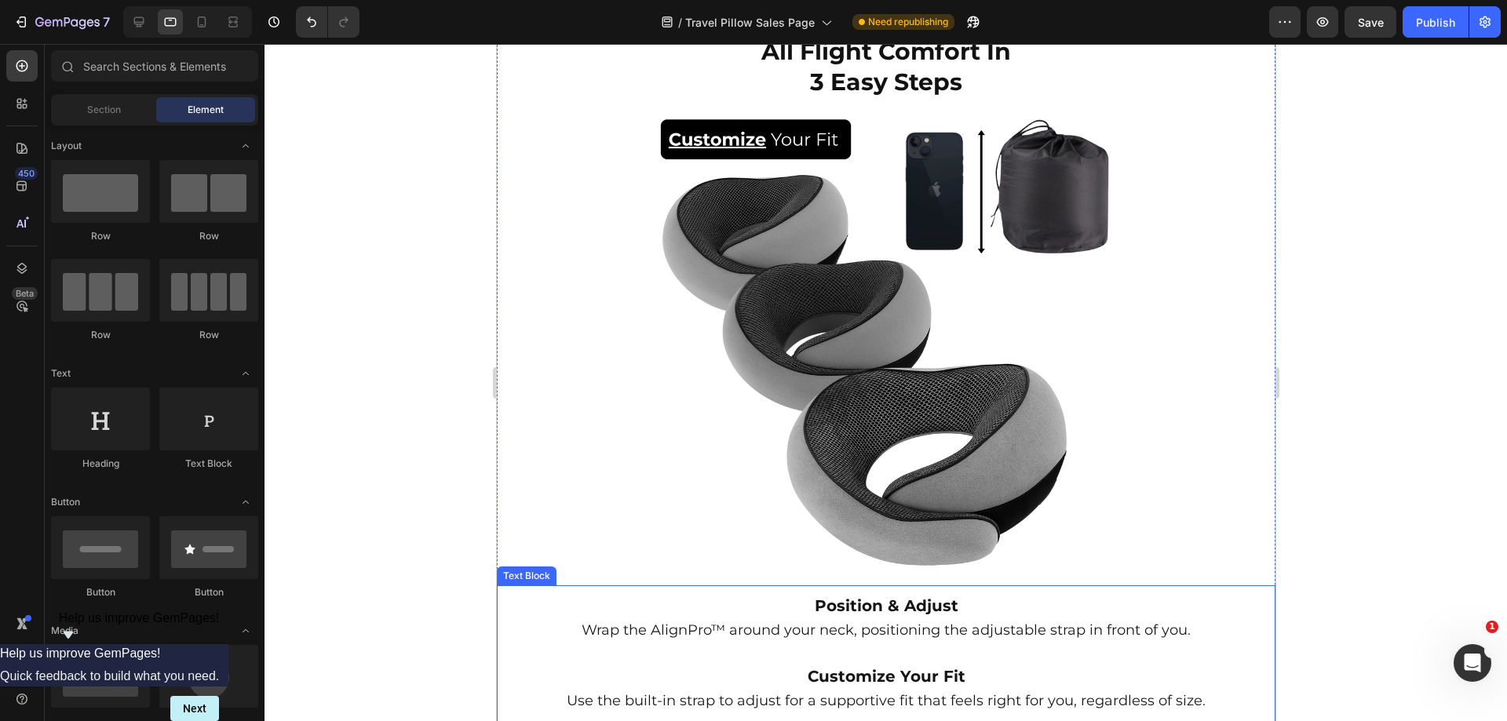
click at [1478, 491] on div at bounding box center [886, 383] width 1243 height 678
click at [141, 14] on icon at bounding box center [139, 22] width 16 height 16
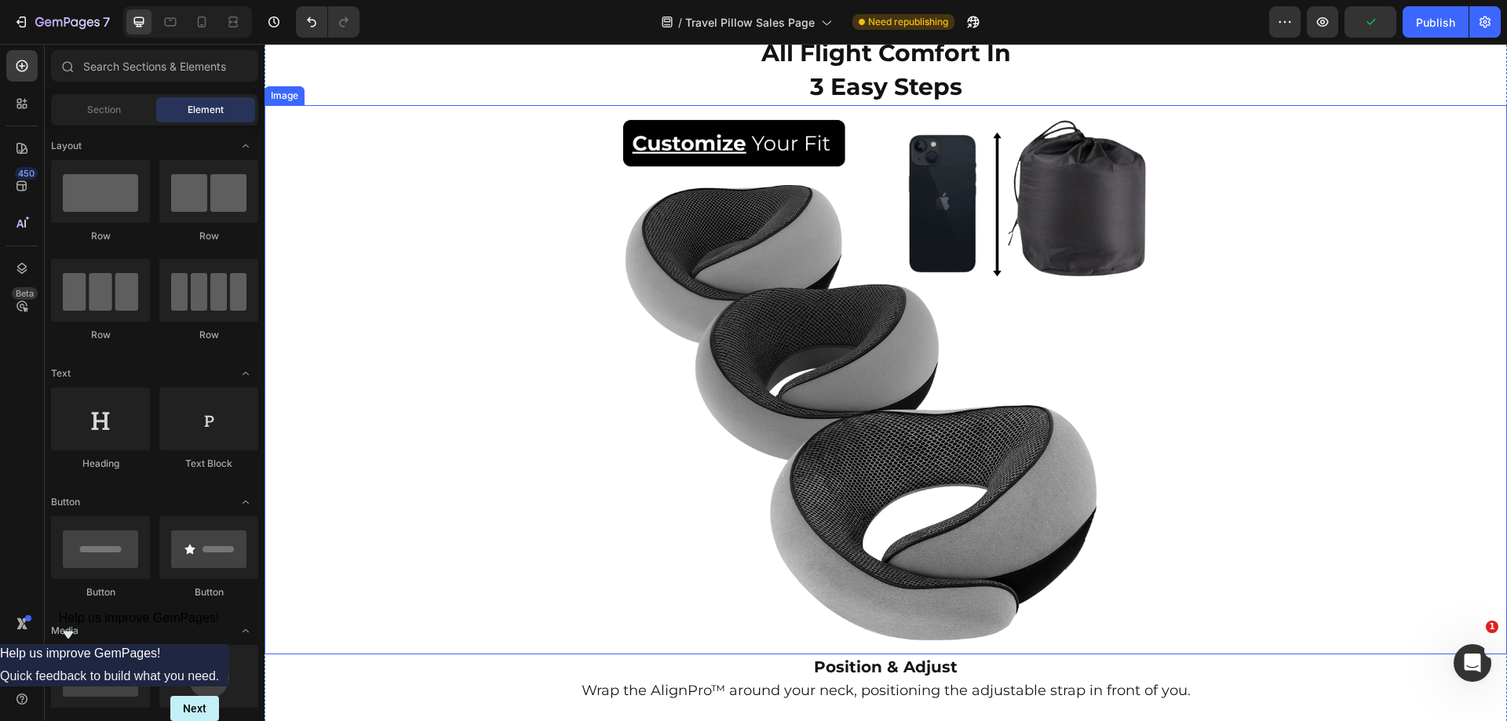
click at [835, 331] on img at bounding box center [887, 380] width 550 height 550
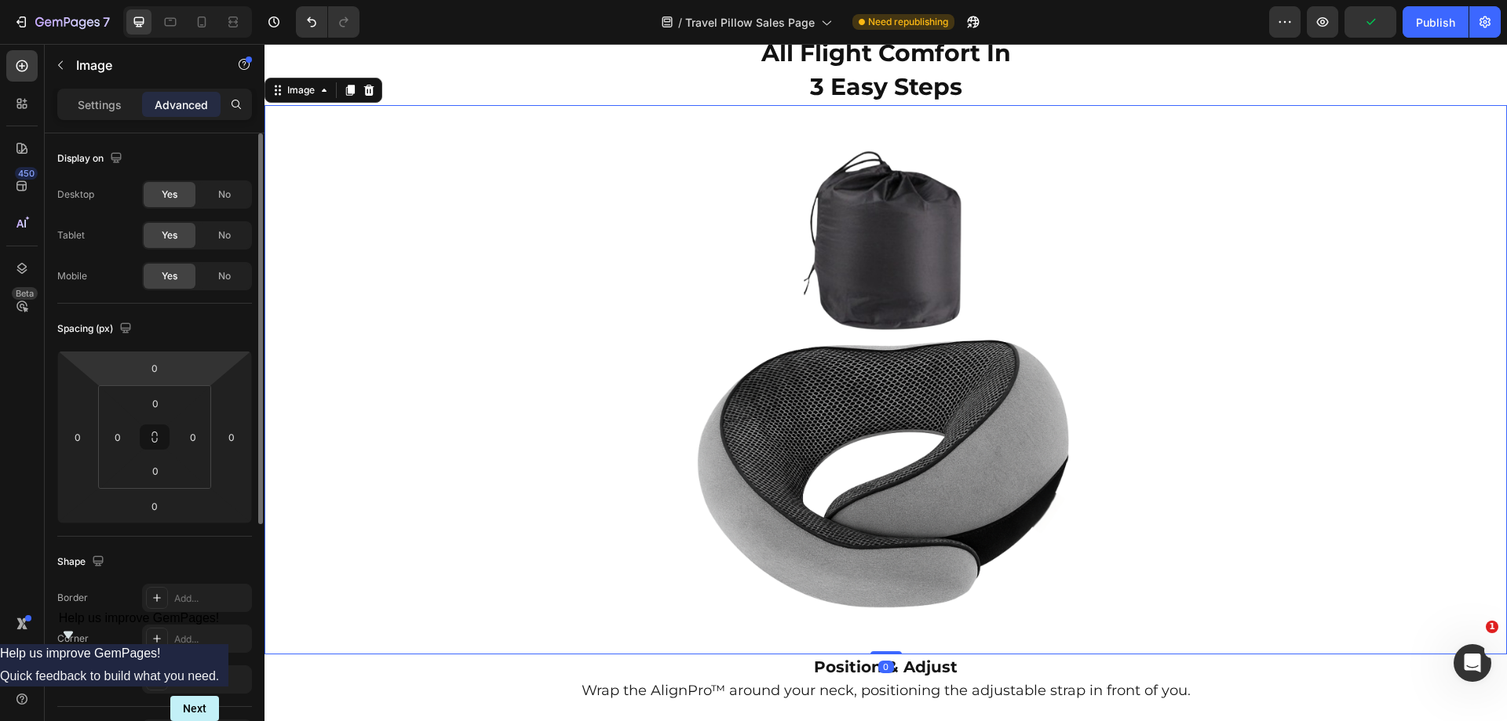
click at [110, 114] on div "Settings" at bounding box center [99, 104] width 79 height 25
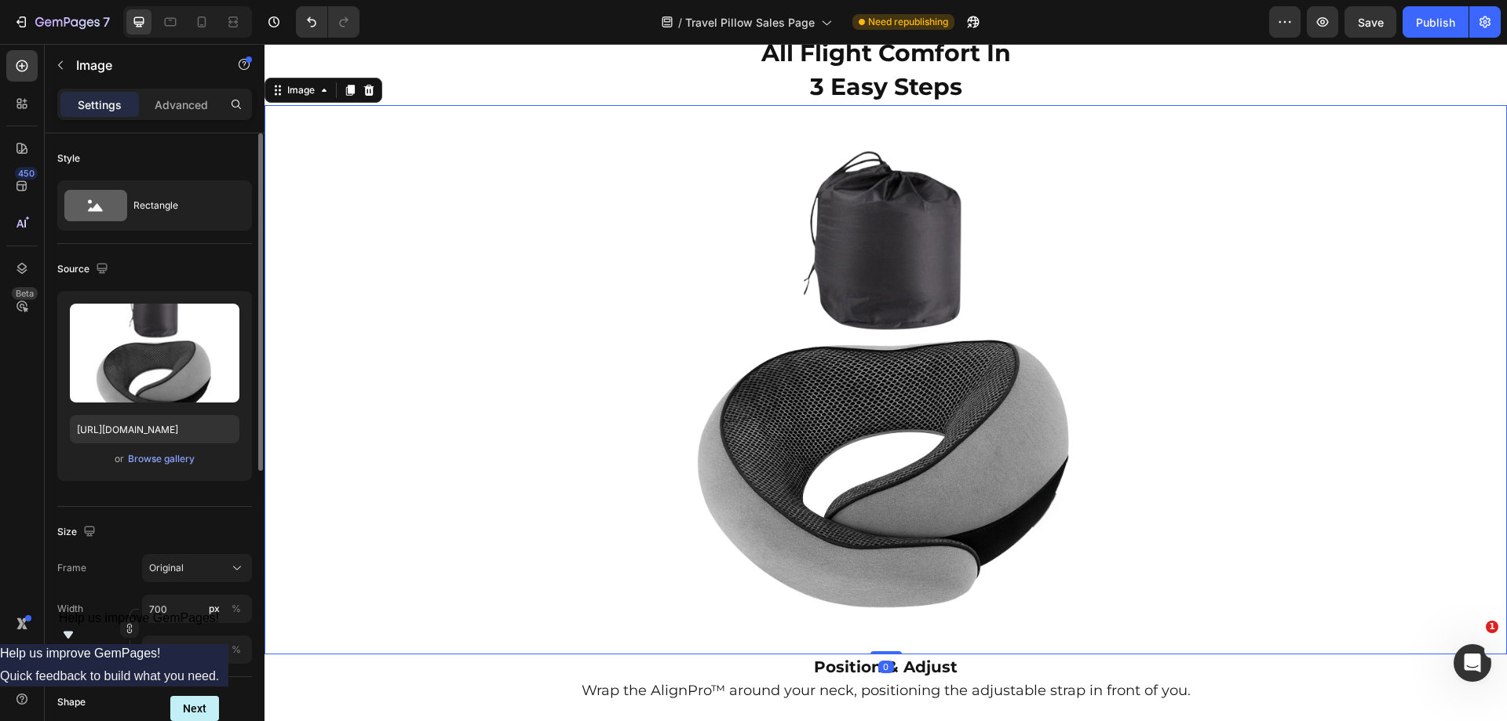
click at [170, 445] on div "Upload Image https://cdn.shopify.com/s/files/1/0918/6417/0870/files/gempages_56…" at bounding box center [154, 386] width 195 height 190
click at [170, 430] on input "https://cdn.shopify.com/s/files/1/0918/6417/0870/files/gempages_565534812077556…" at bounding box center [155, 429] width 170 height 28
paste input "5c187715-5992-4d61-94e0-14123af7354d"
type input "https://cdn.shopify.com/s/files/1/0918/6417/0870/files/gempages_565534812077556…"
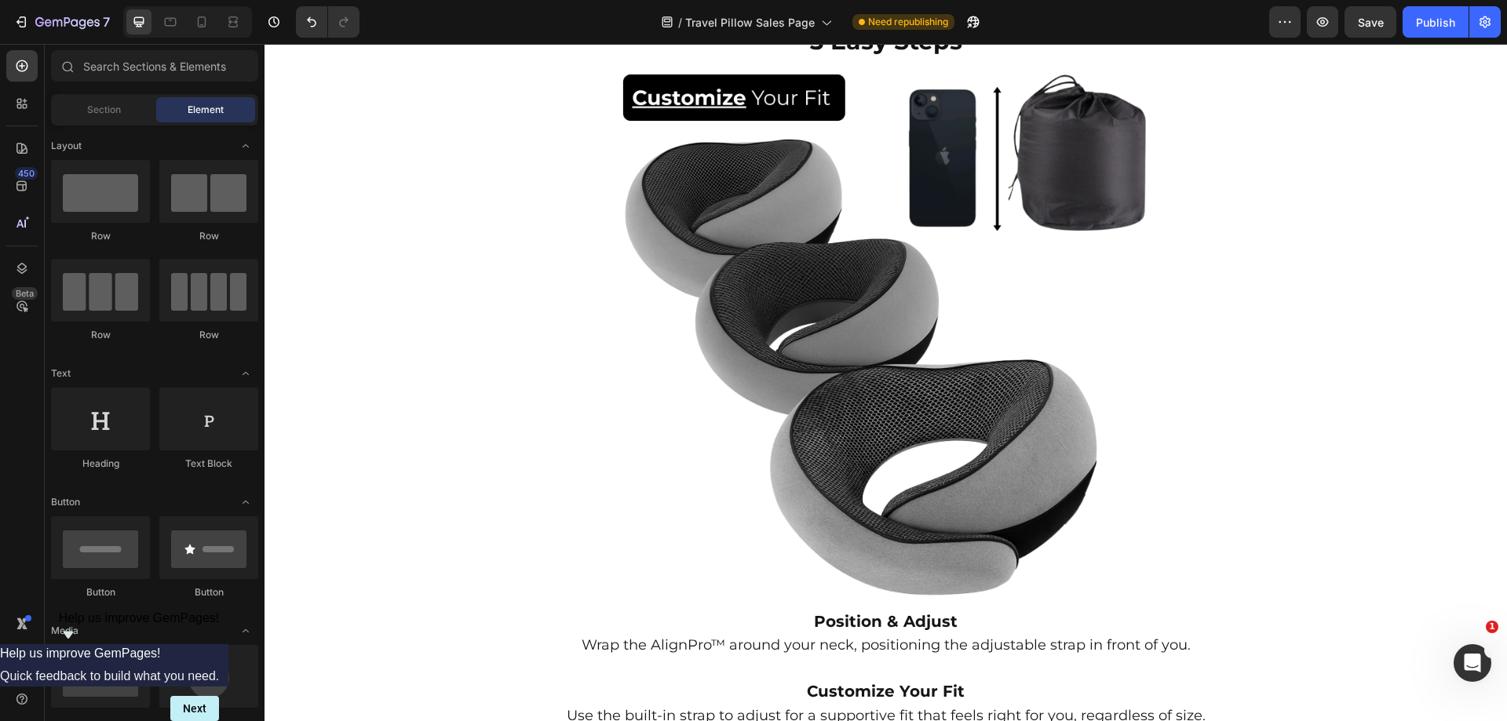
scroll to position [3328, 0]
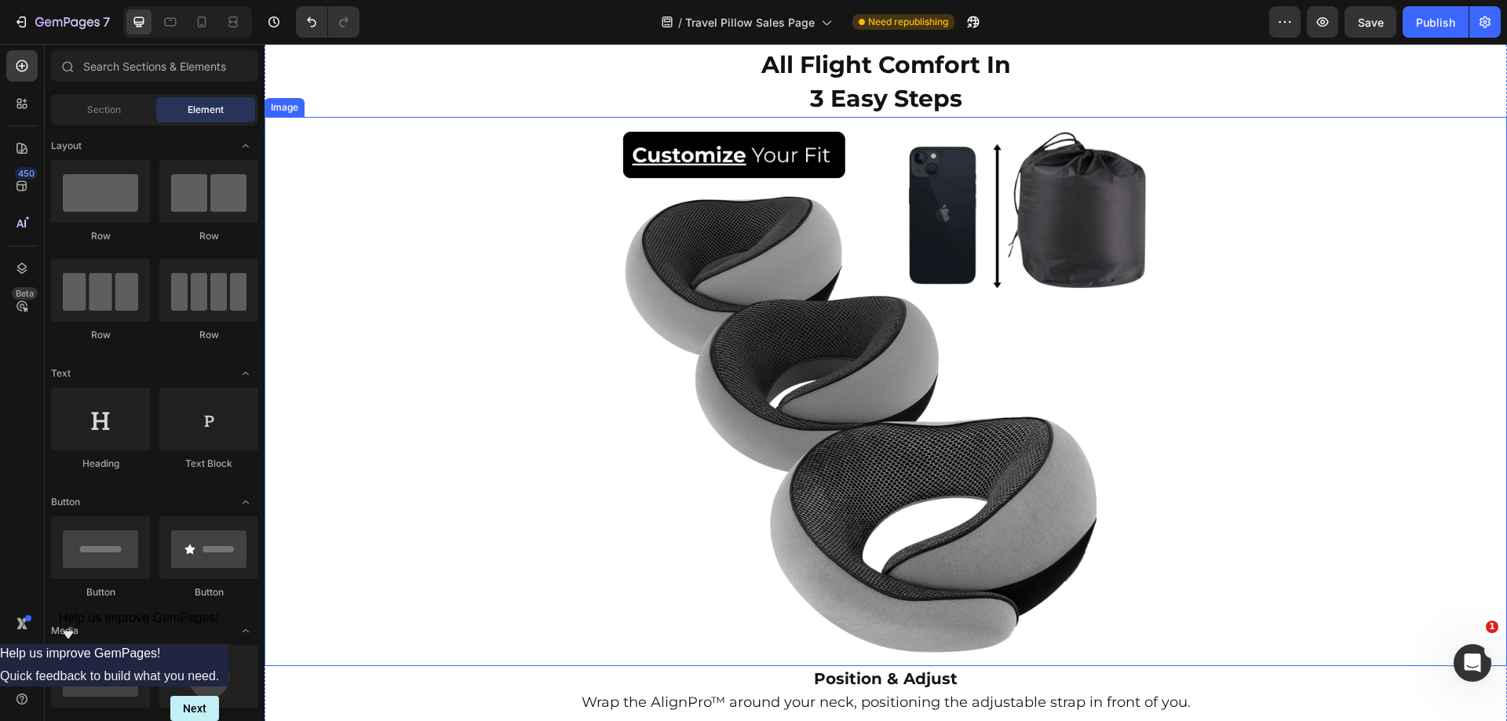
click at [994, 319] on img at bounding box center [887, 392] width 550 height 550
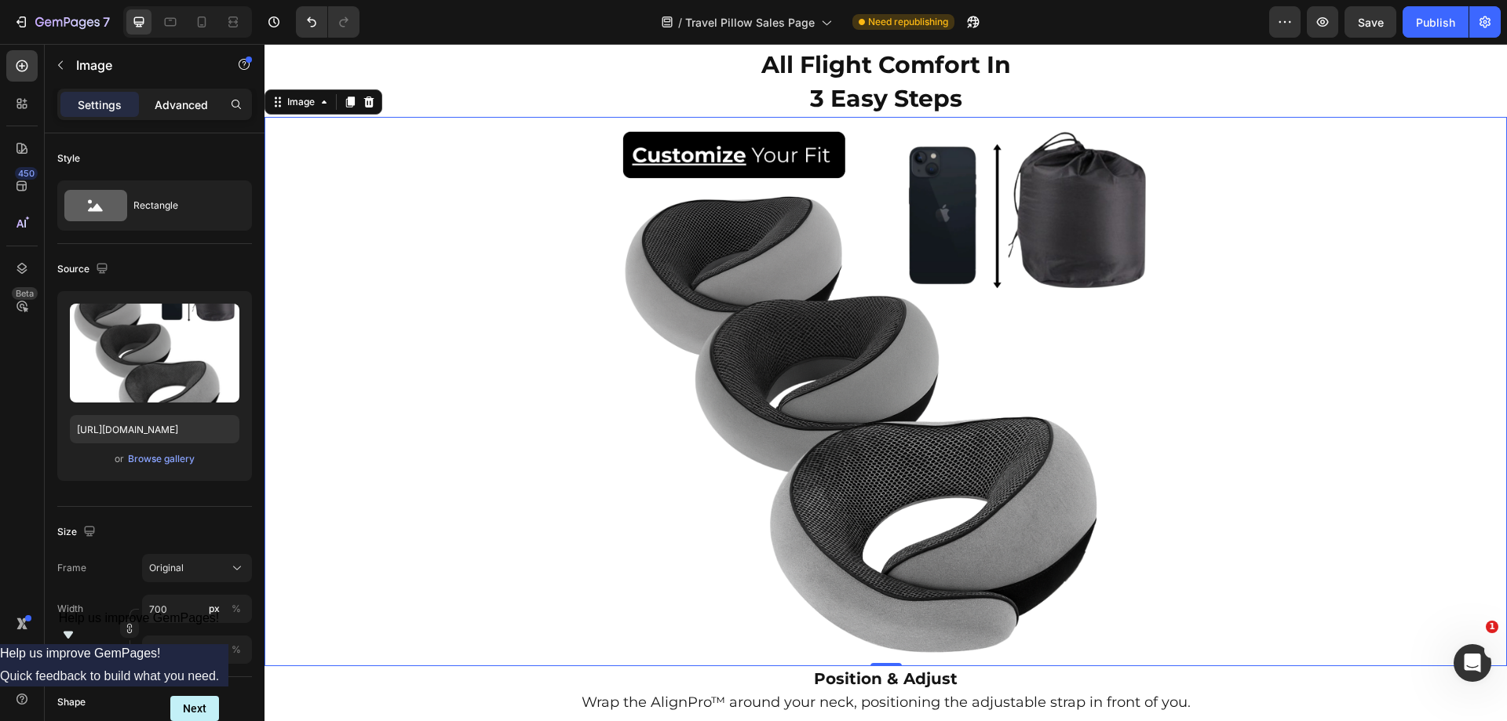
click at [183, 100] on p "Advanced" at bounding box center [181, 105] width 53 height 16
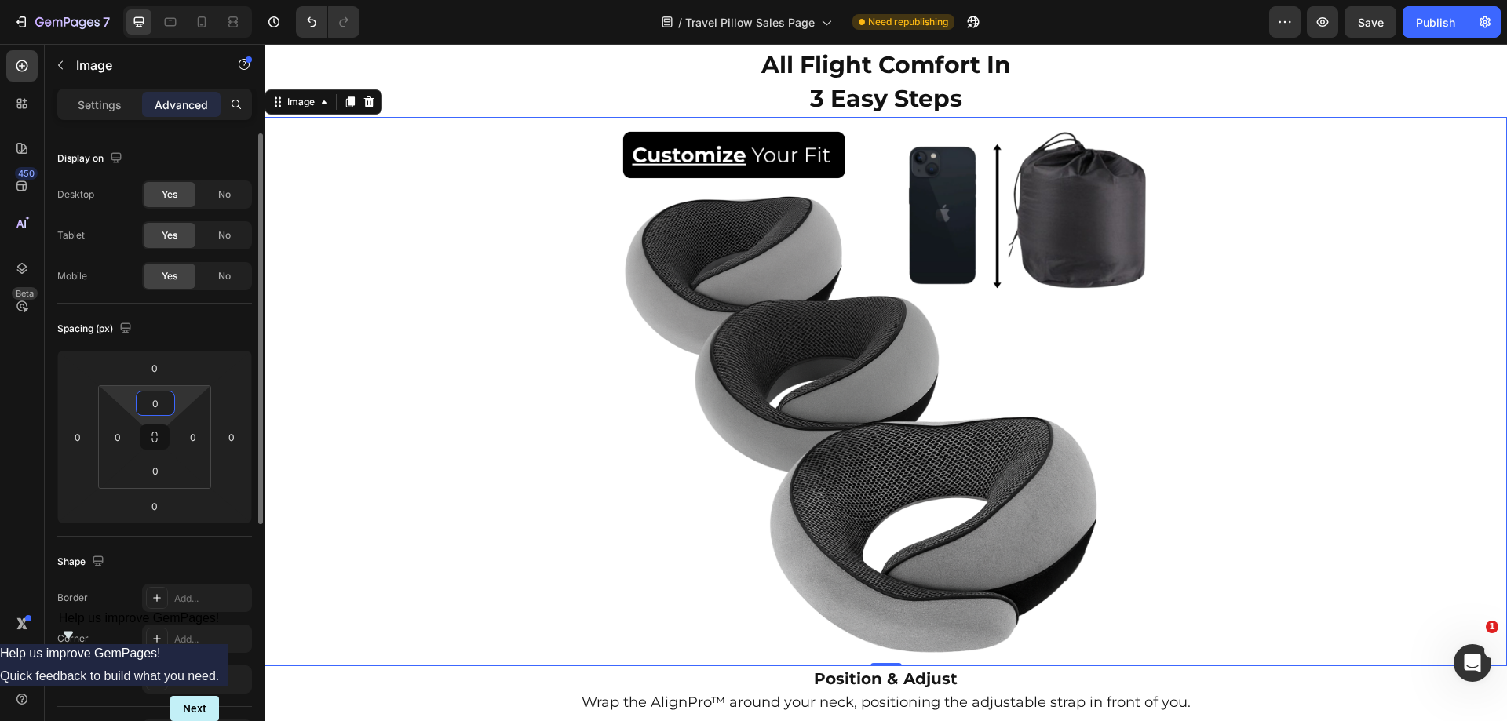
click at [159, 398] on input "0" at bounding box center [155, 404] width 31 height 24
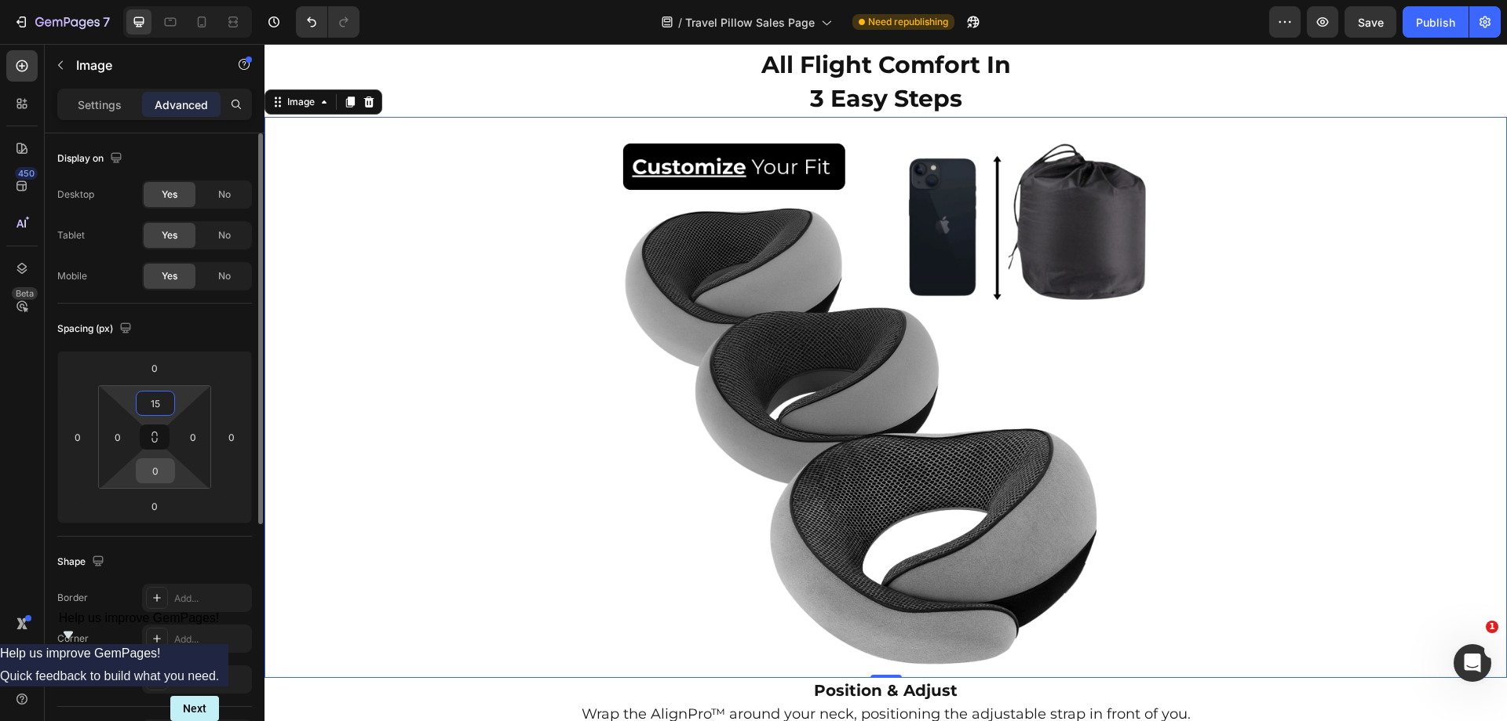
type input "15"
click at [158, 462] on input "0" at bounding box center [155, 471] width 31 height 24
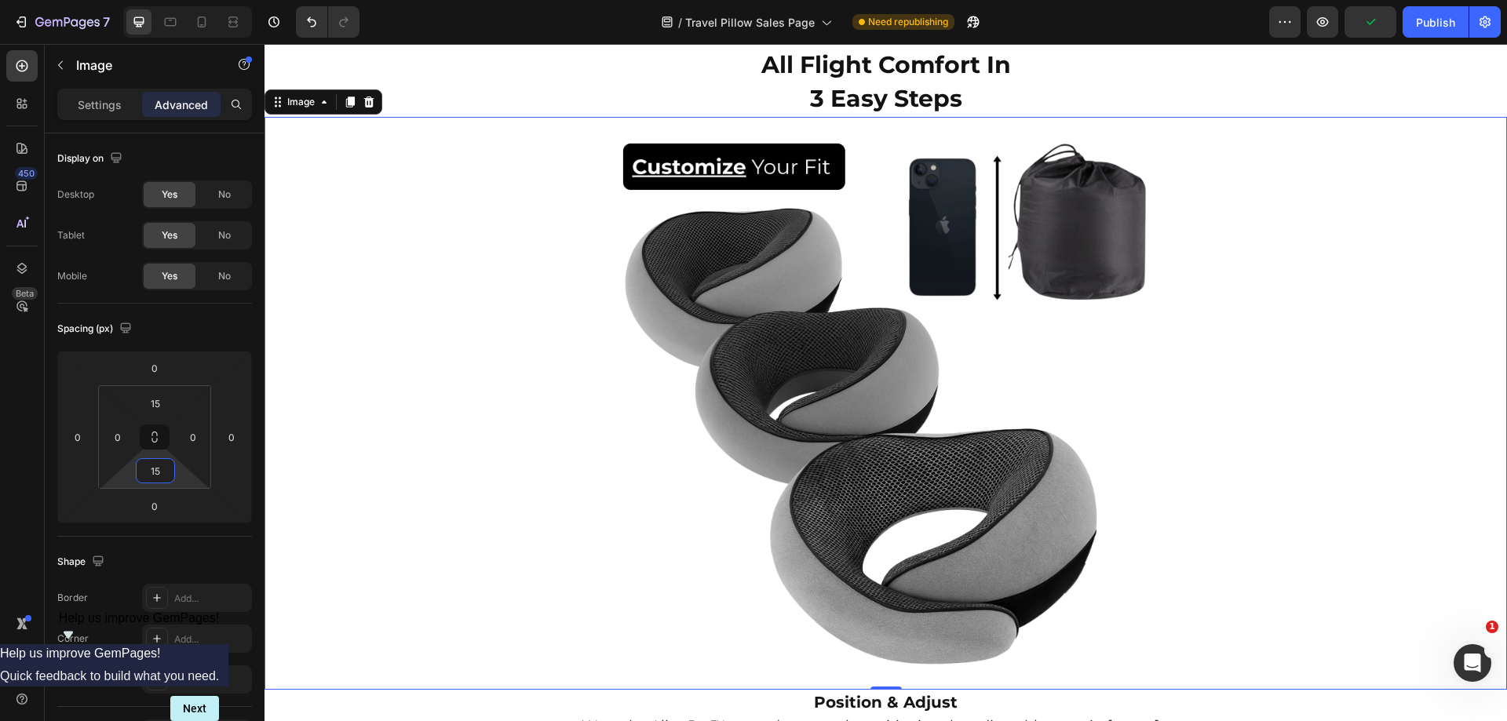
type input "15"
click at [199, 23] on icon at bounding box center [202, 22] width 16 height 16
type input "15"
type input "0"
type input "15"
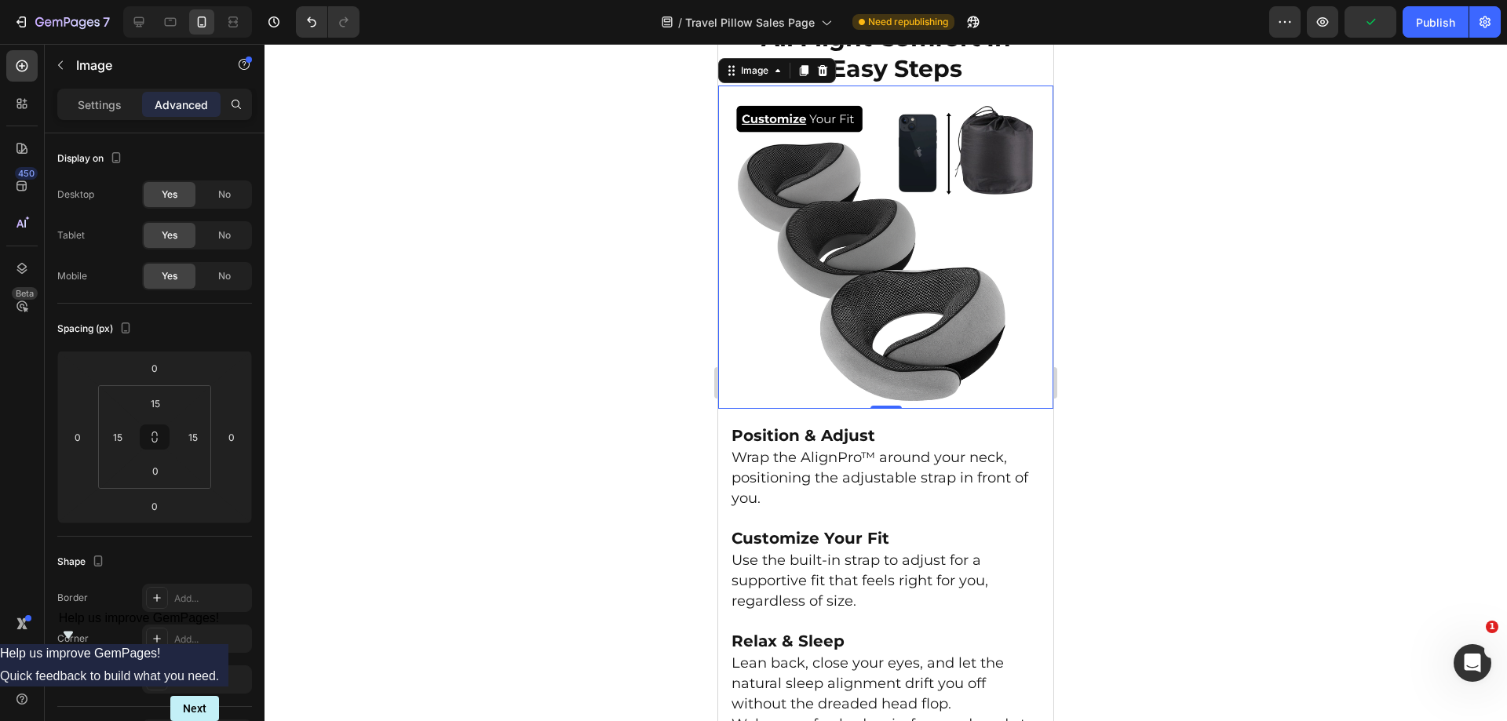
scroll to position [3315, 0]
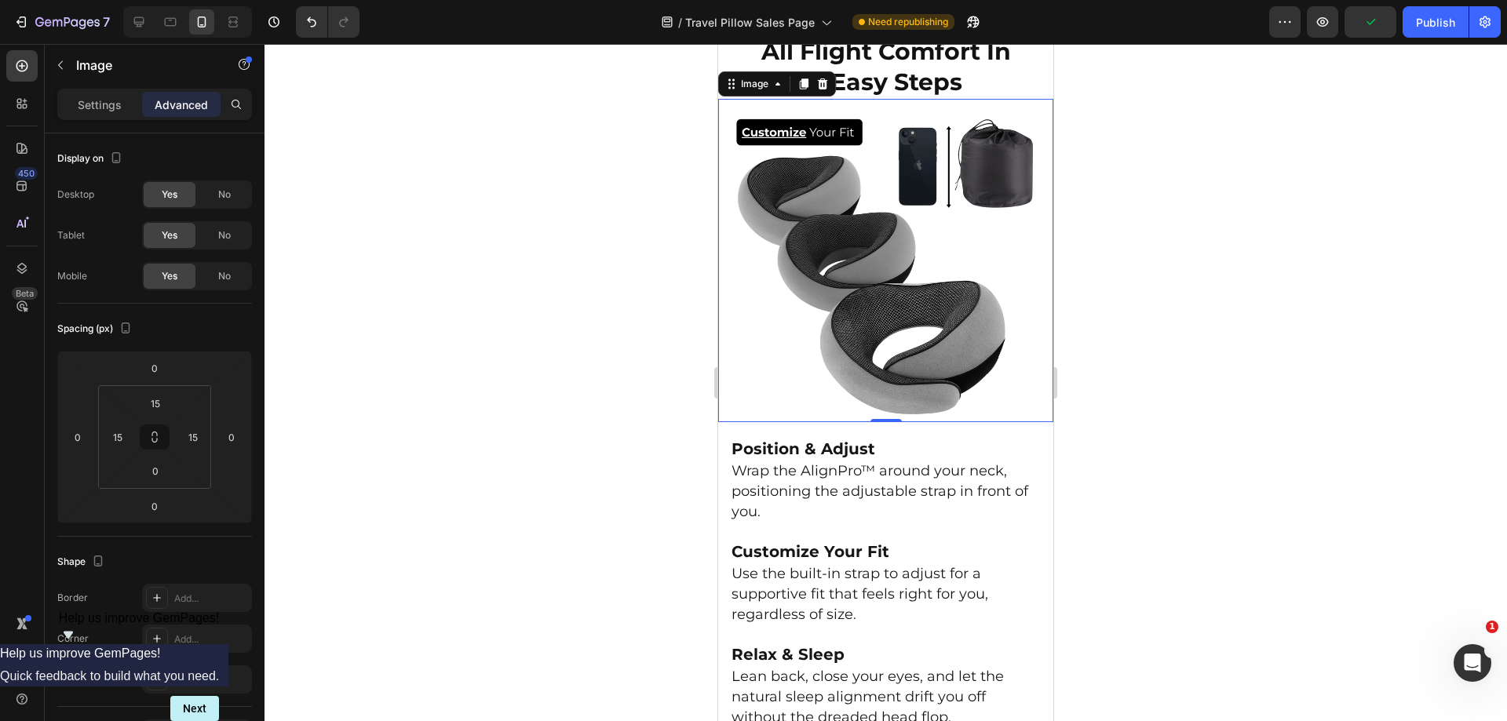
click at [1392, 256] on div at bounding box center [886, 383] width 1243 height 678
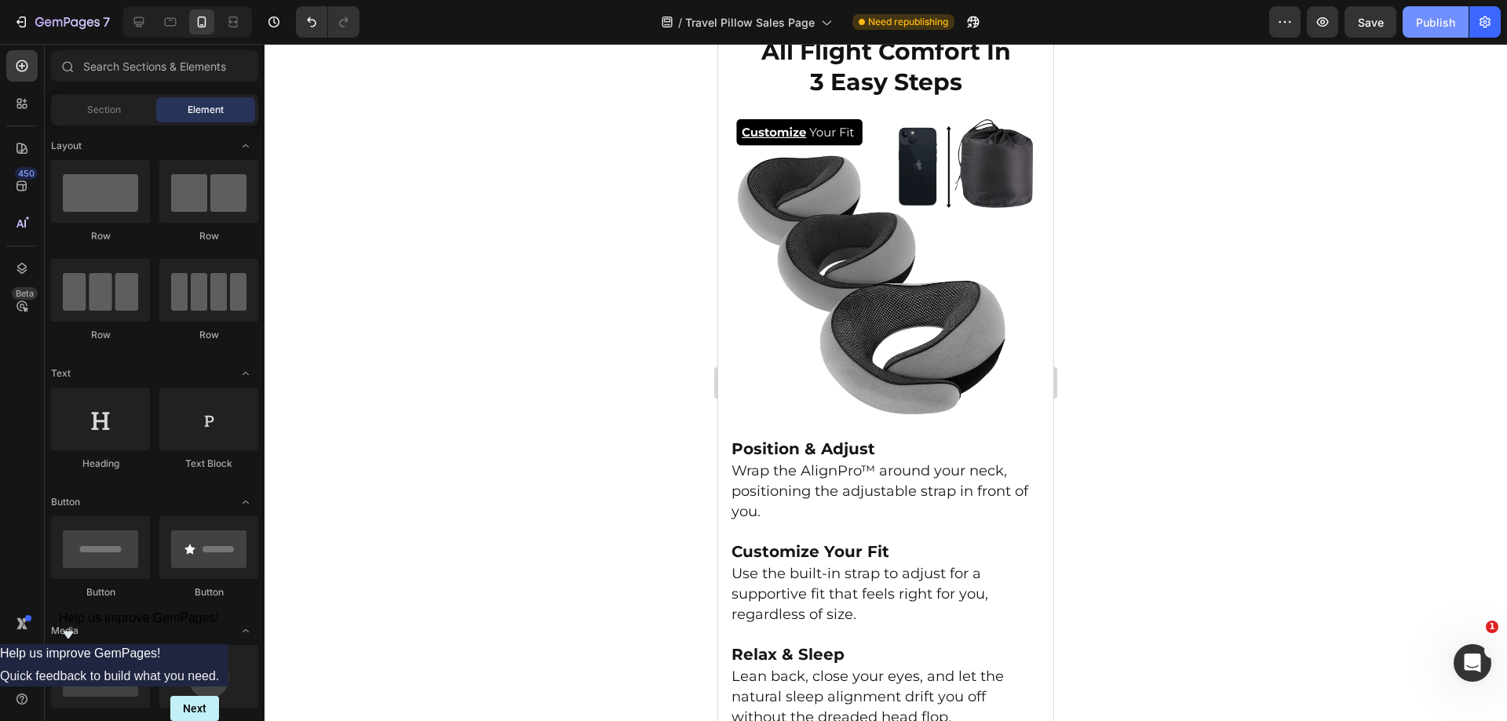
click at [1426, 7] on button "Publish" at bounding box center [1436, 21] width 66 height 31
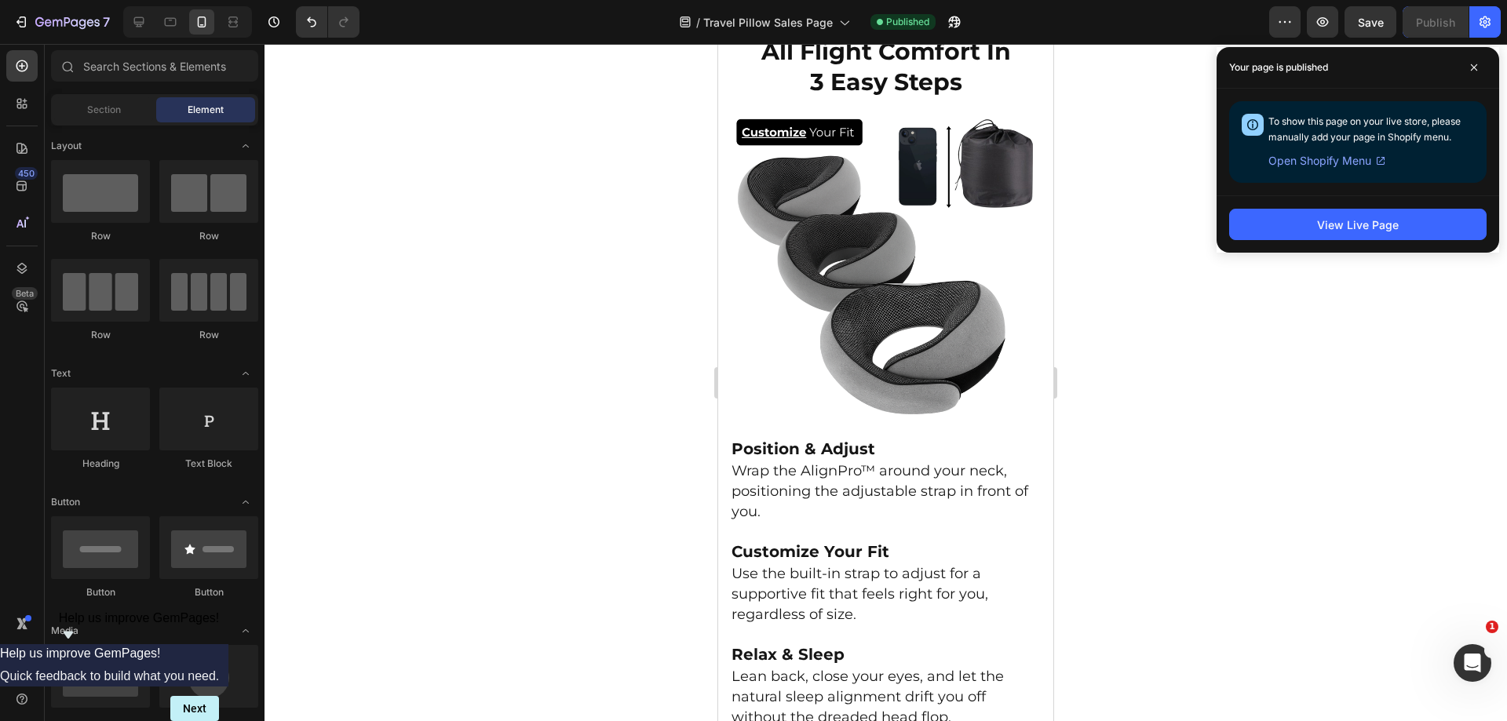
click at [1232, 241] on div "View Live Page" at bounding box center [1358, 223] width 283 height 57
click at [1475, 69] on icon at bounding box center [1474, 68] width 8 height 8
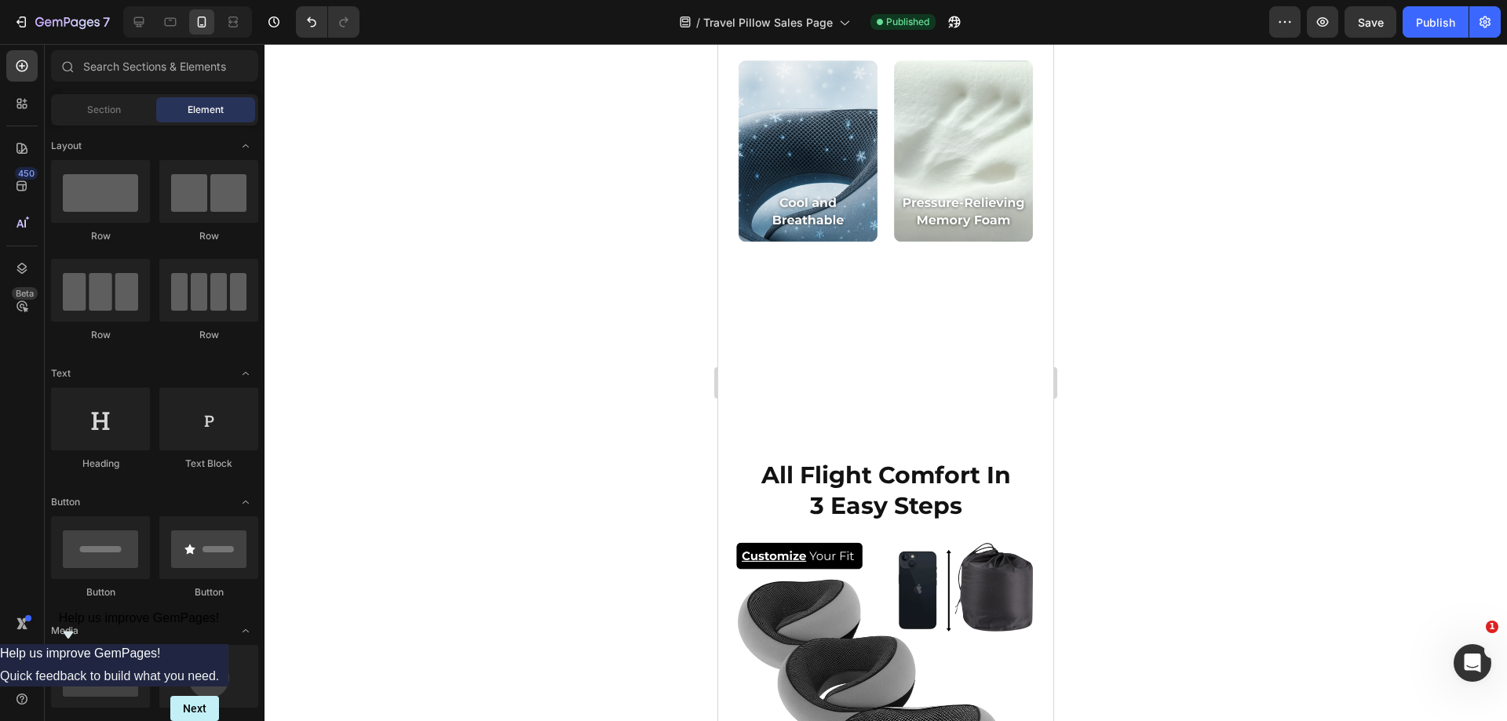
scroll to position [2857, 0]
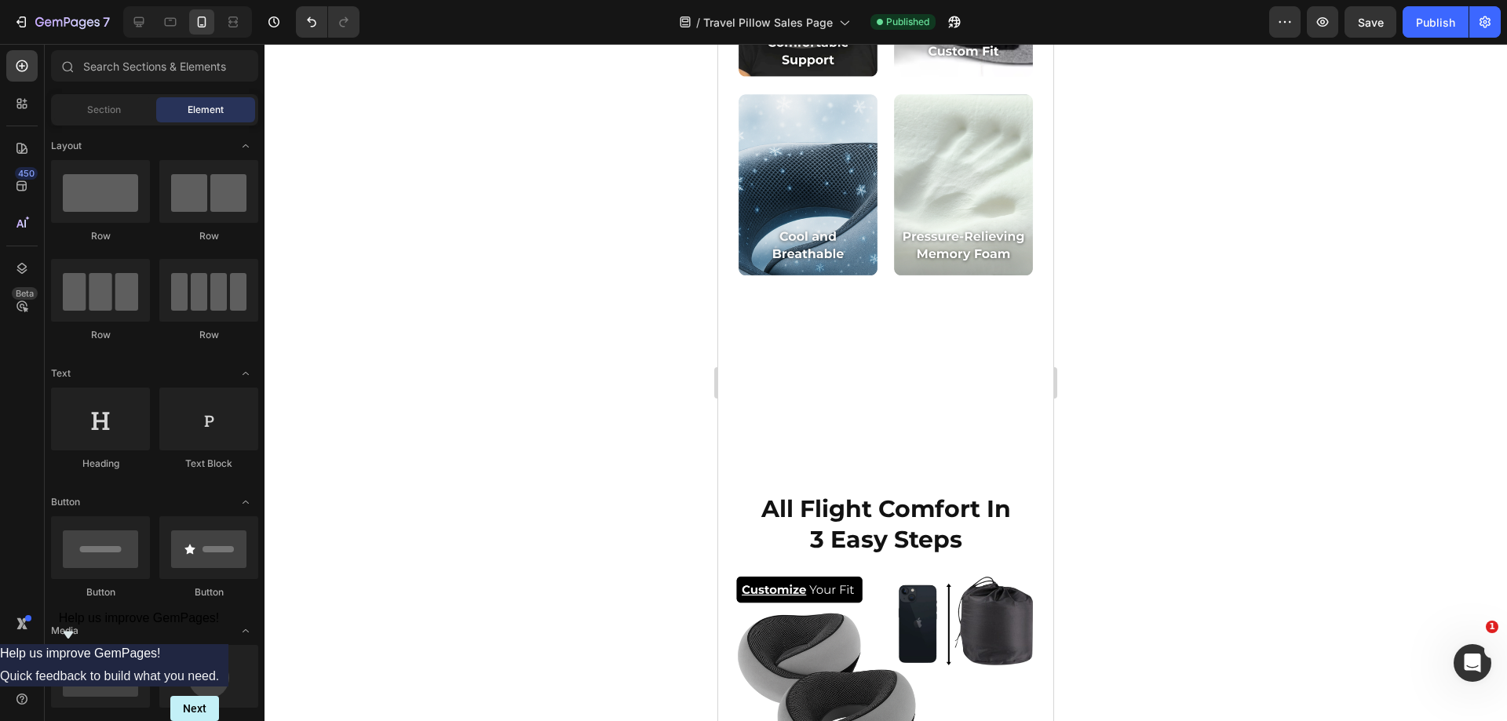
drag, startPoint x: 1047, startPoint y: 465, endPoint x: 1795, endPoint y: 320, distance: 762.0
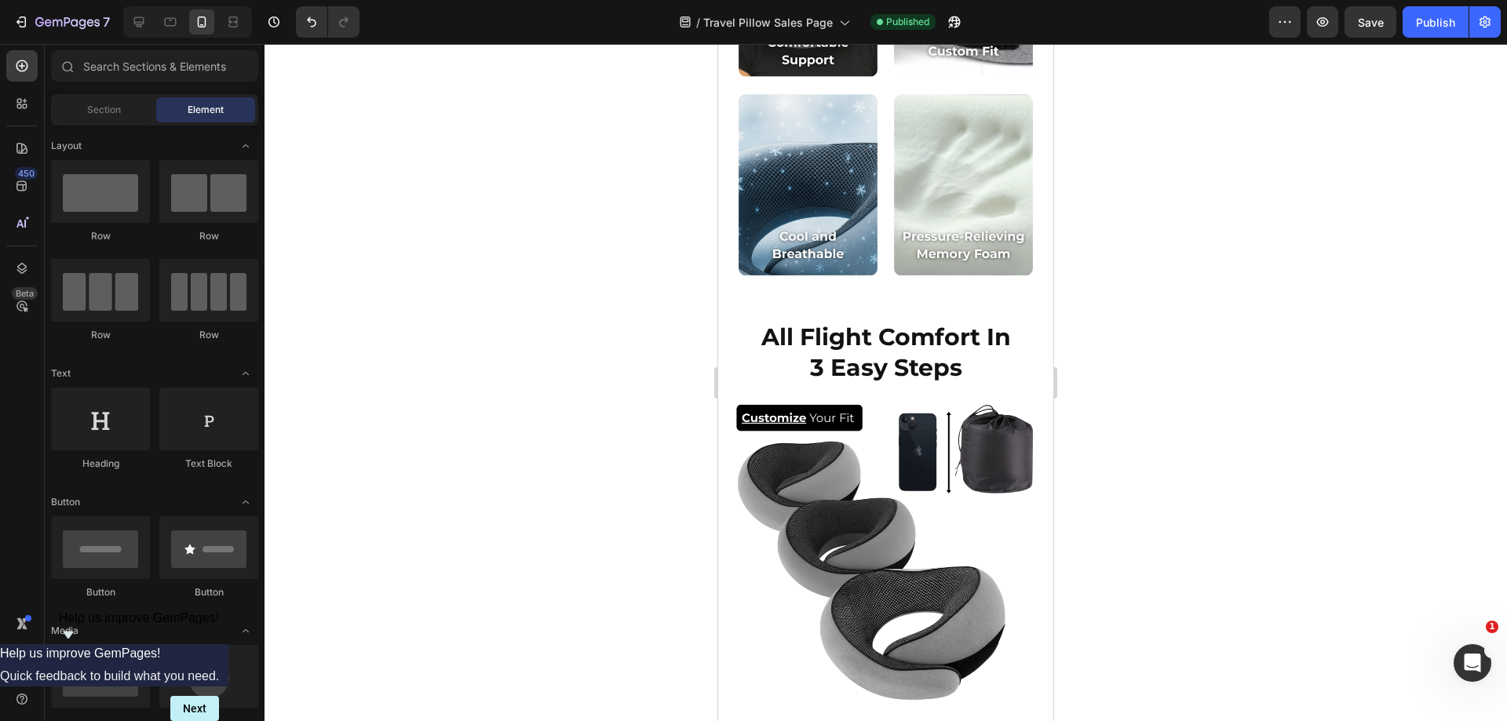
scroll to position [2546, 0]
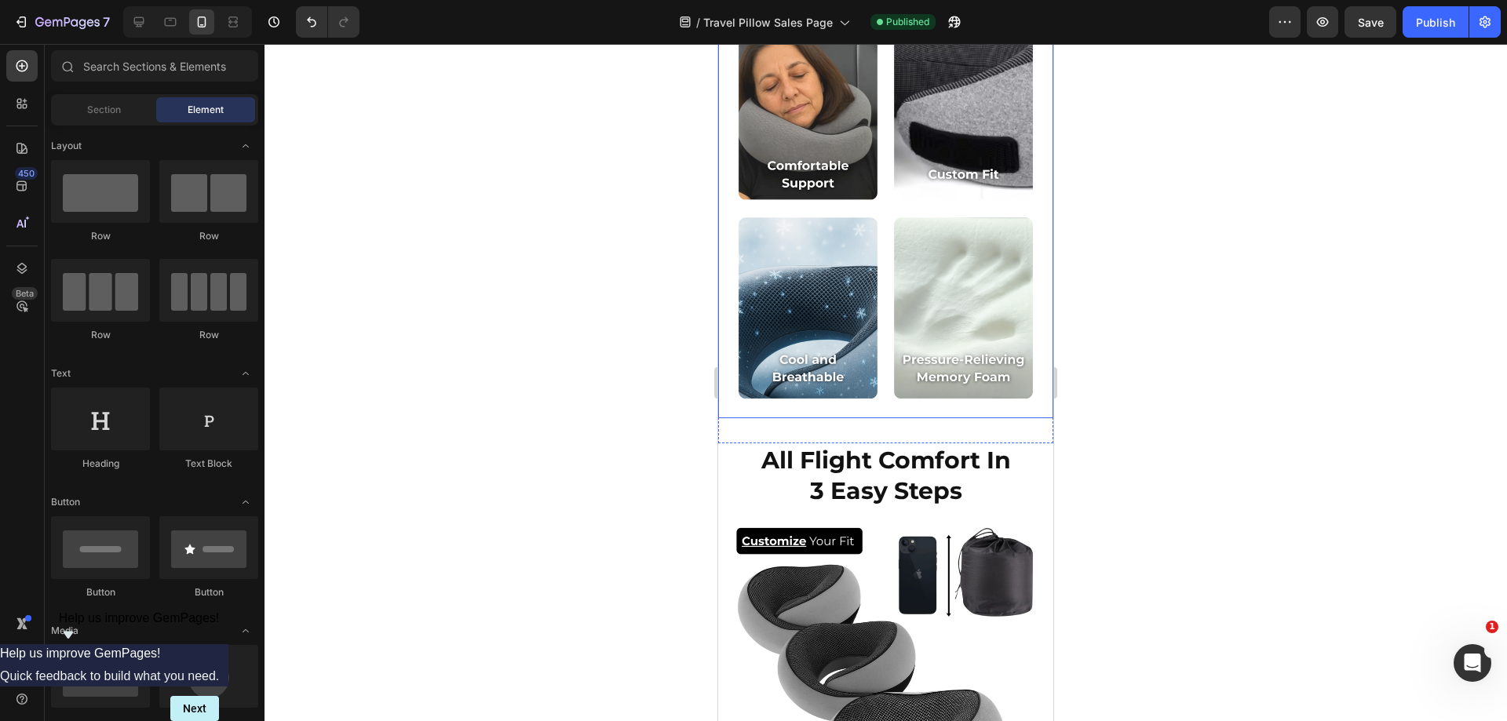
click at [1169, 221] on div at bounding box center [886, 383] width 1243 height 678
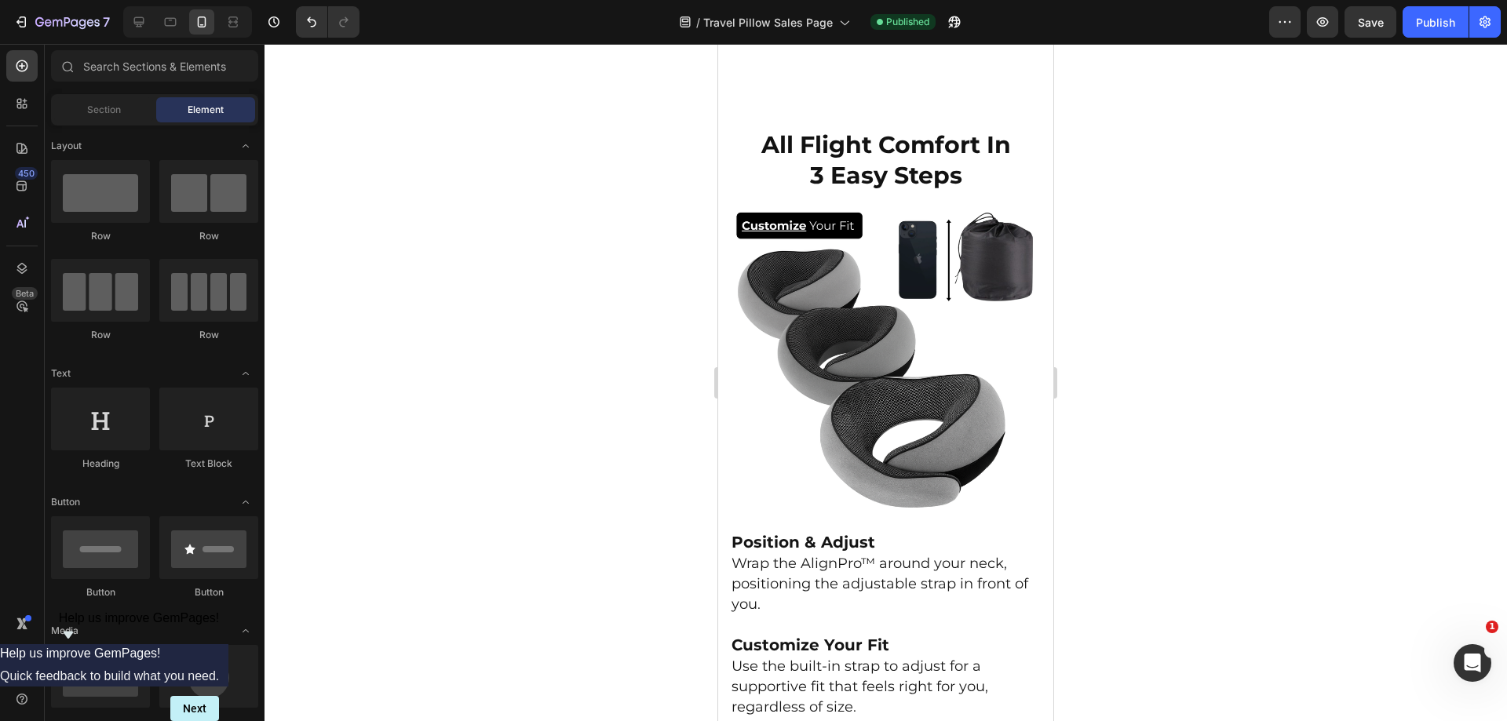
scroll to position [3357, 0]
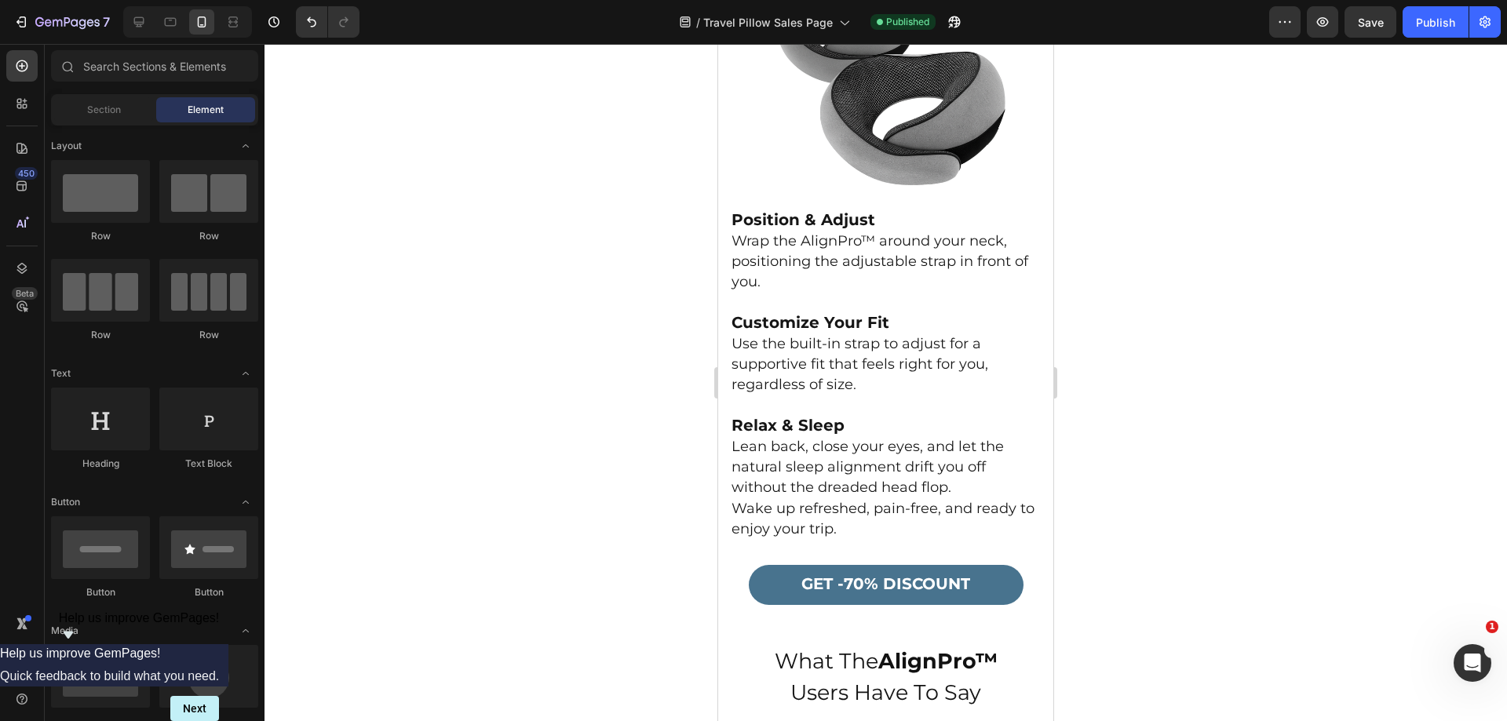
drag, startPoint x: 1047, startPoint y: 255, endPoint x: 1295, endPoint y: 47, distance: 323.8
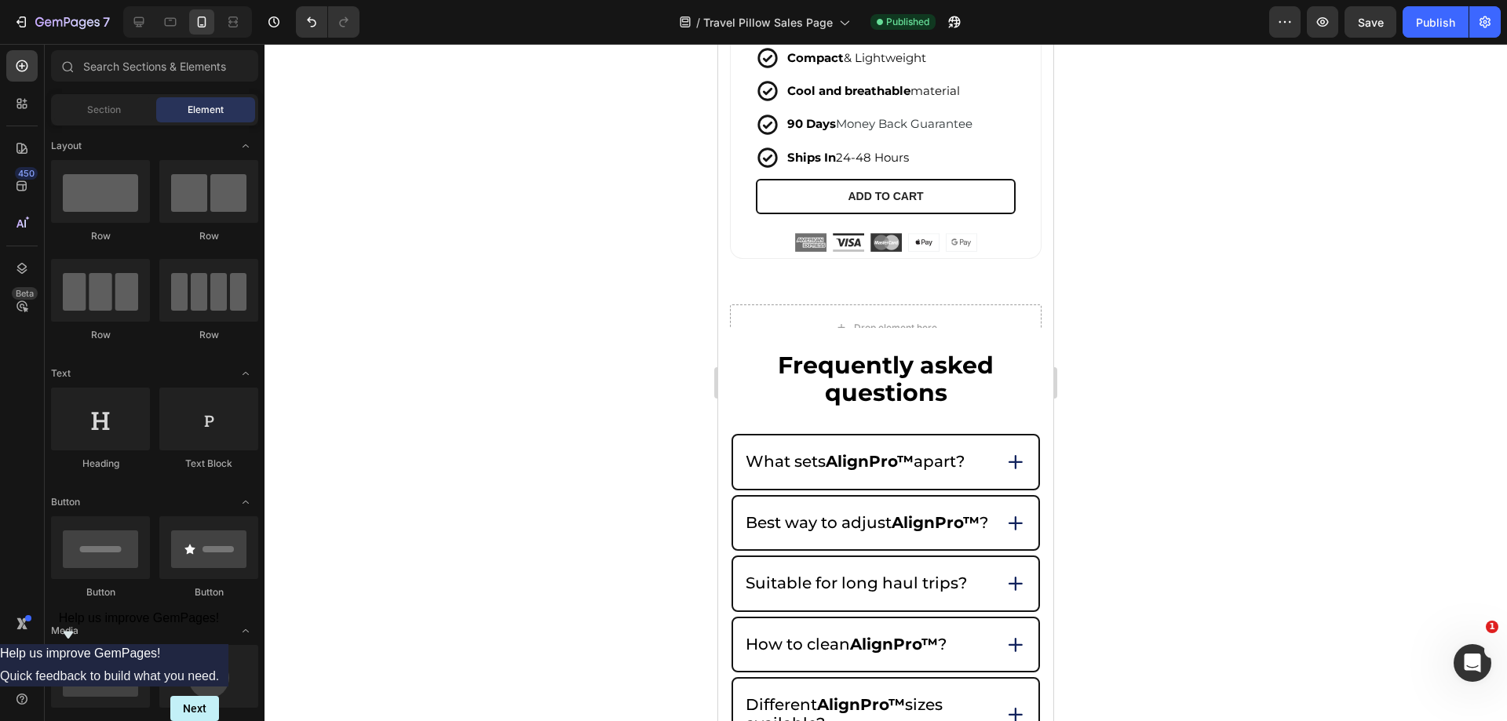
scroll to position [7540, 0]
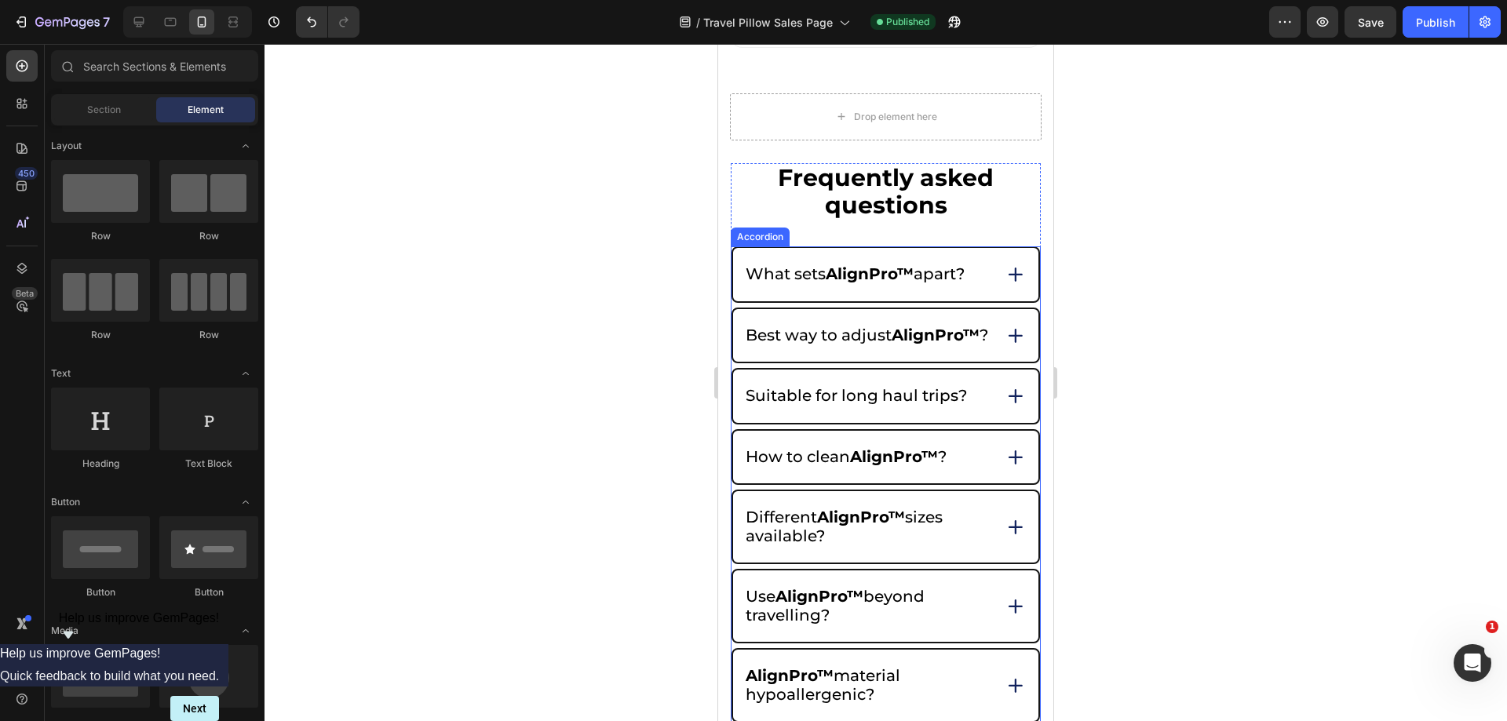
click at [974, 450] on div "How to clean AlignPro™ ?" at bounding box center [867, 458] width 249 height 24
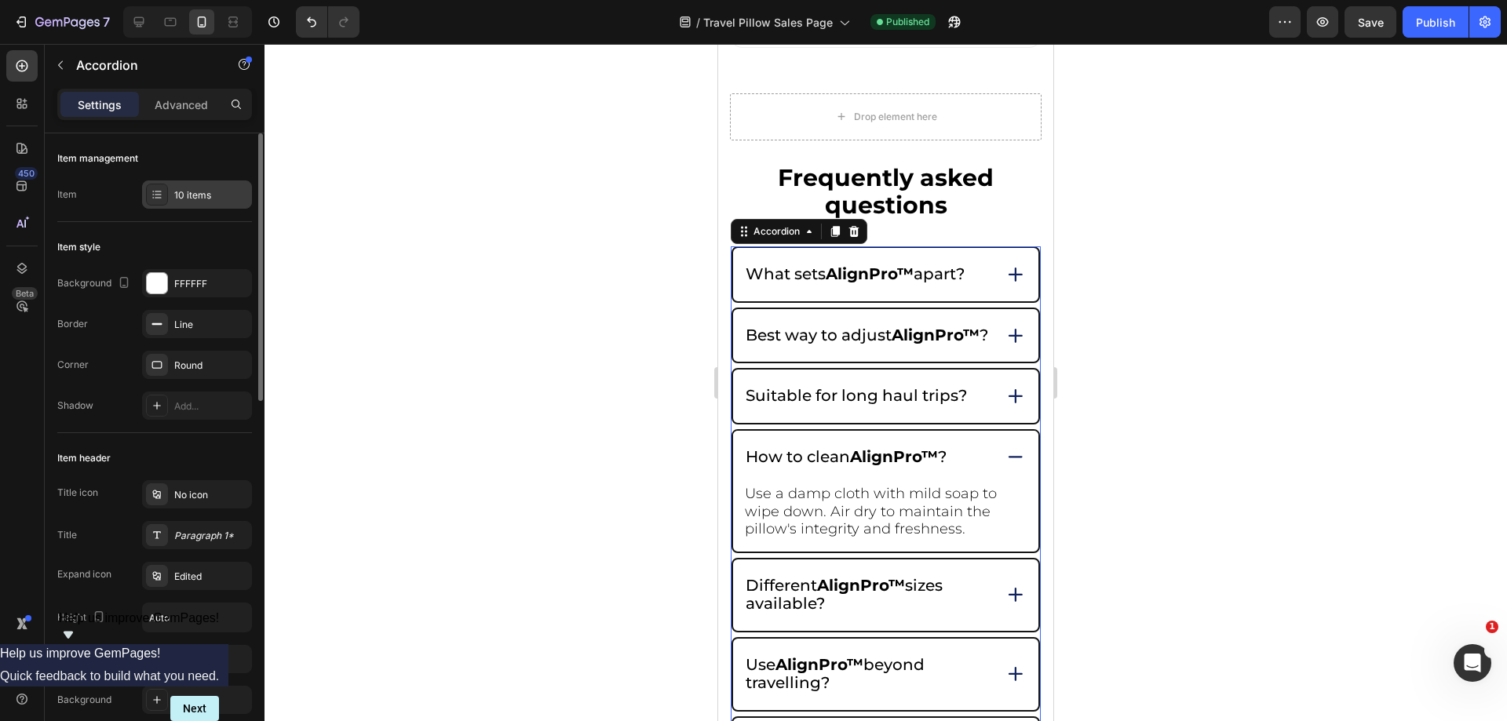
click at [182, 202] on div "10 items" at bounding box center [211, 195] width 74 height 14
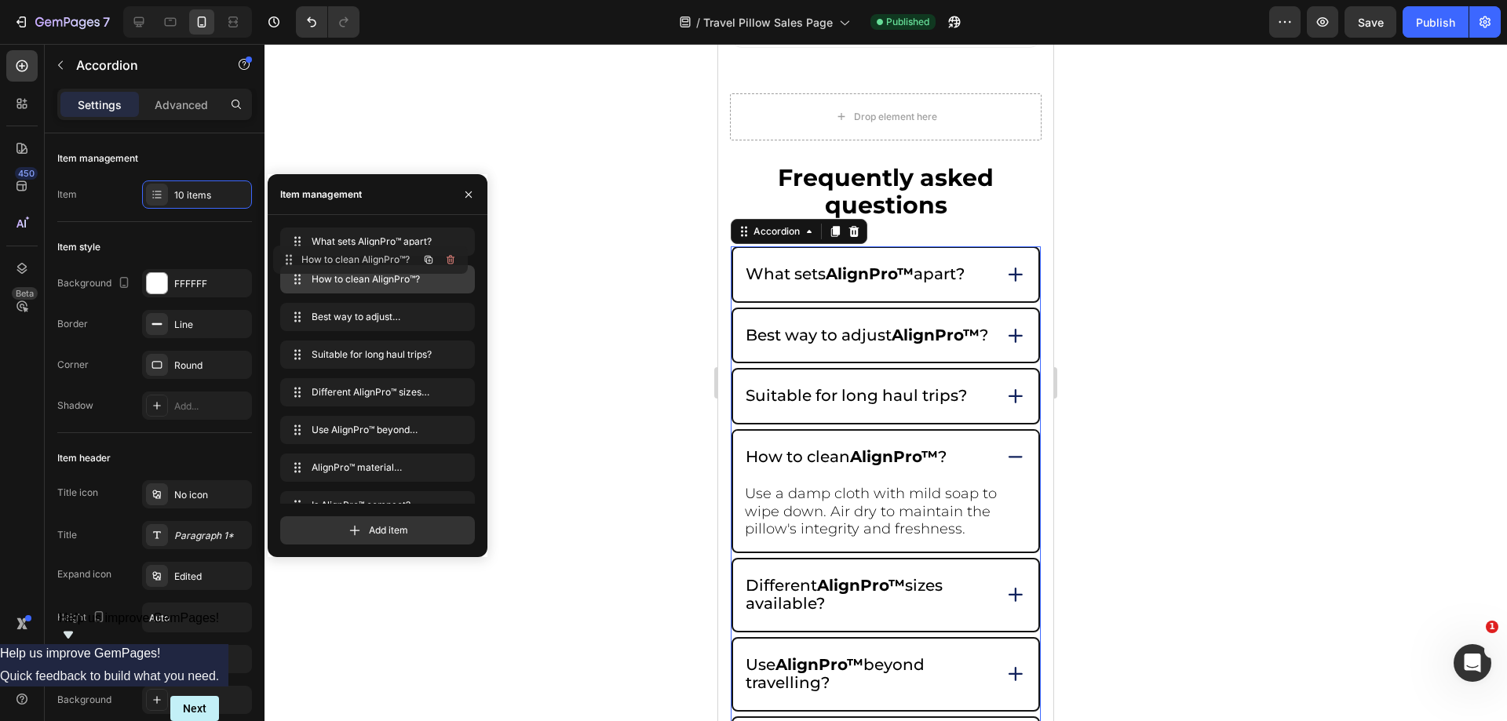
drag, startPoint x: 360, startPoint y: 358, endPoint x: 1159, endPoint y: 308, distance: 800.8
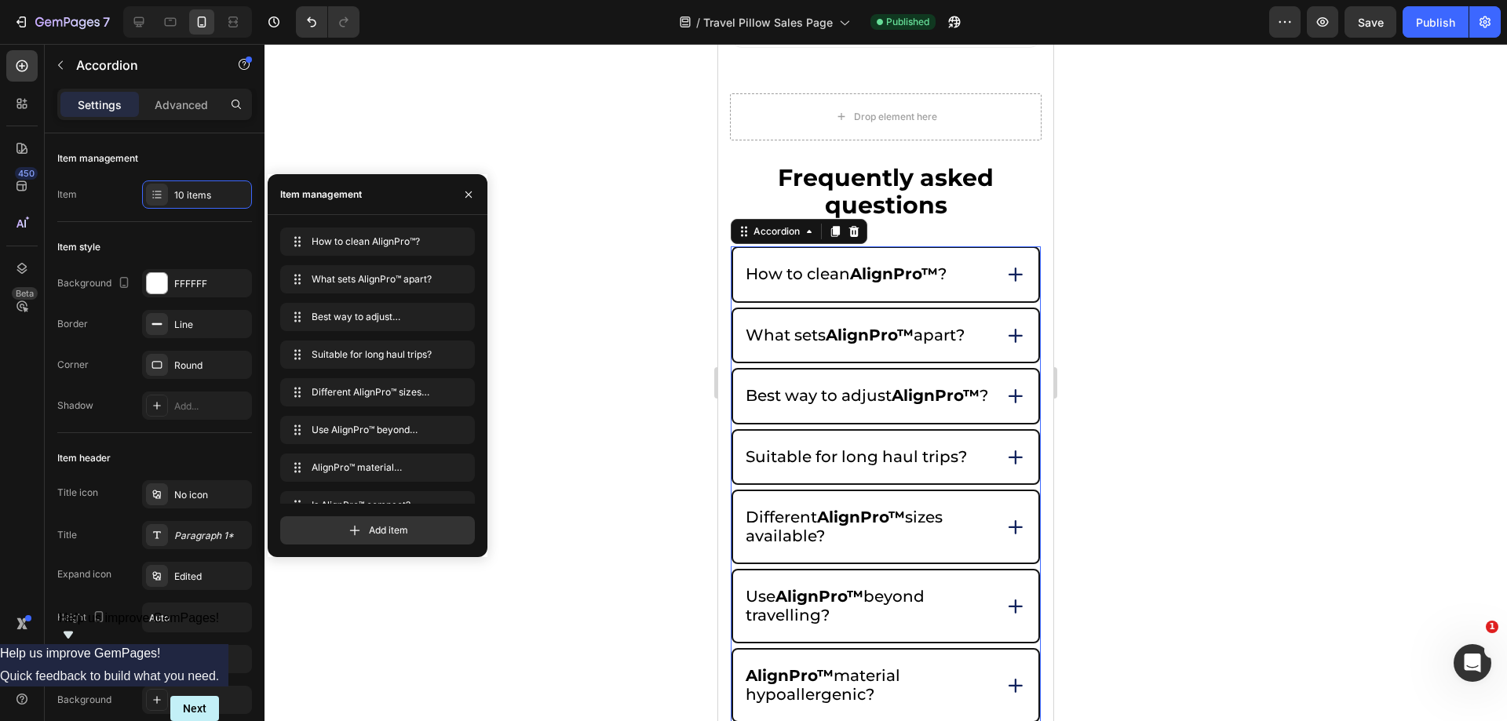
click at [1159, 308] on div at bounding box center [886, 383] width 1243 height 678
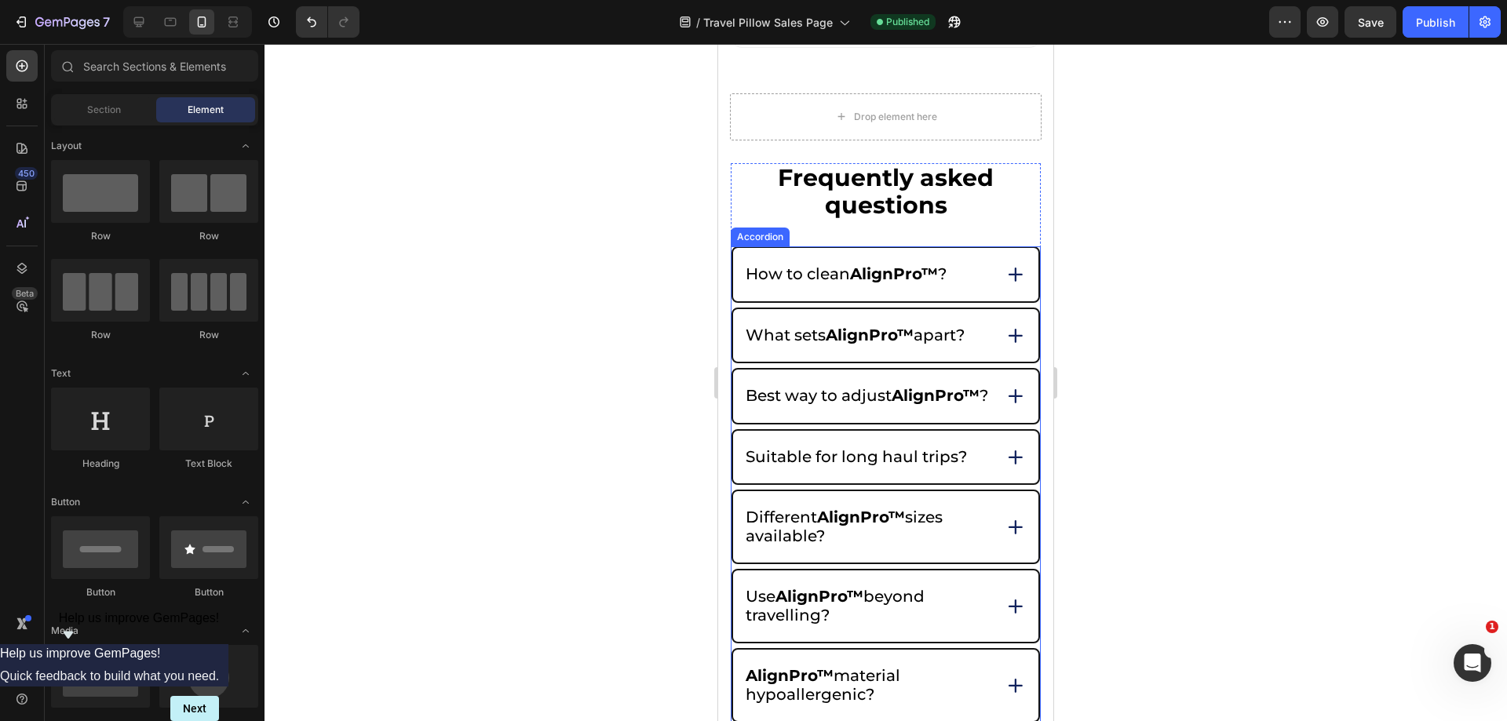
click at [1005, 264] on icon at bounding box center [1016, 275] width 22 height 22
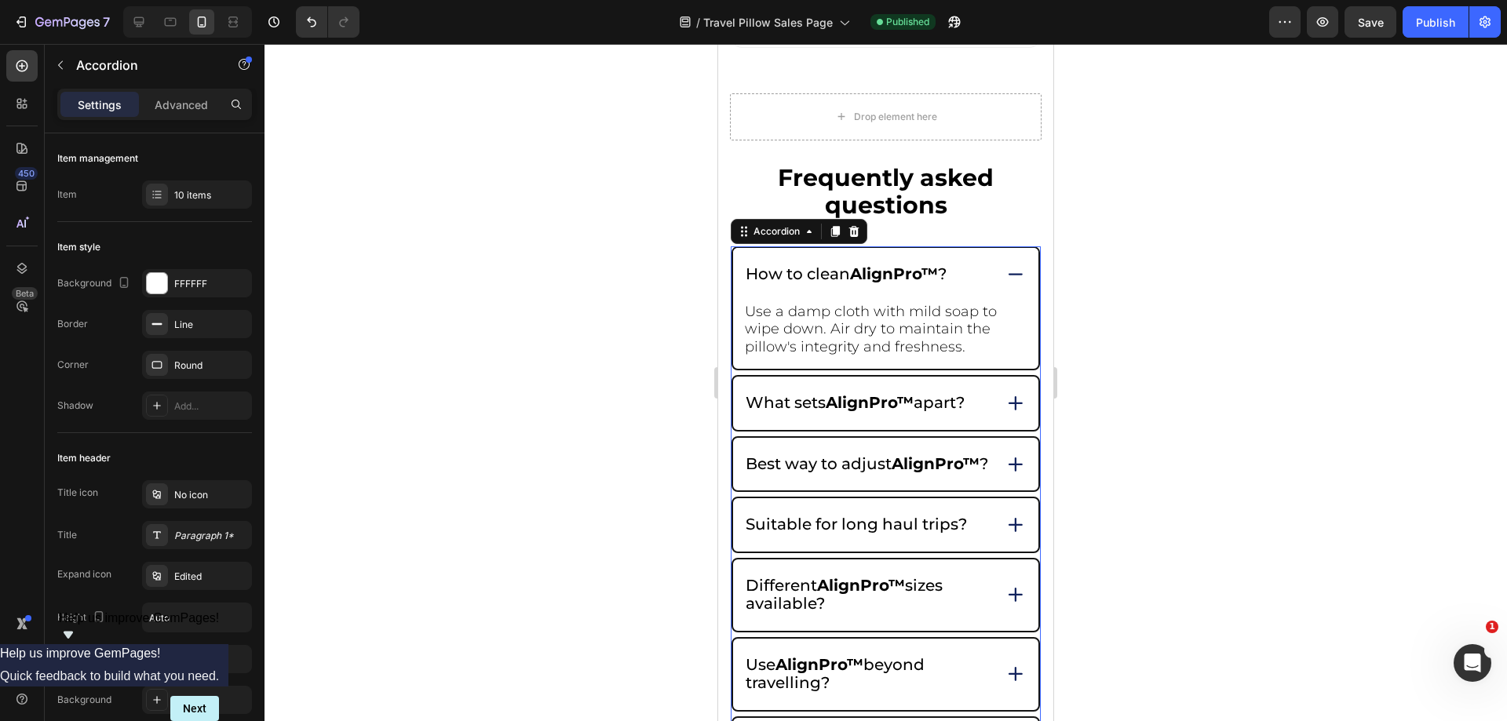
click at [1005, 264] on icon at bounding box center [1016, 274] width 22 height 21
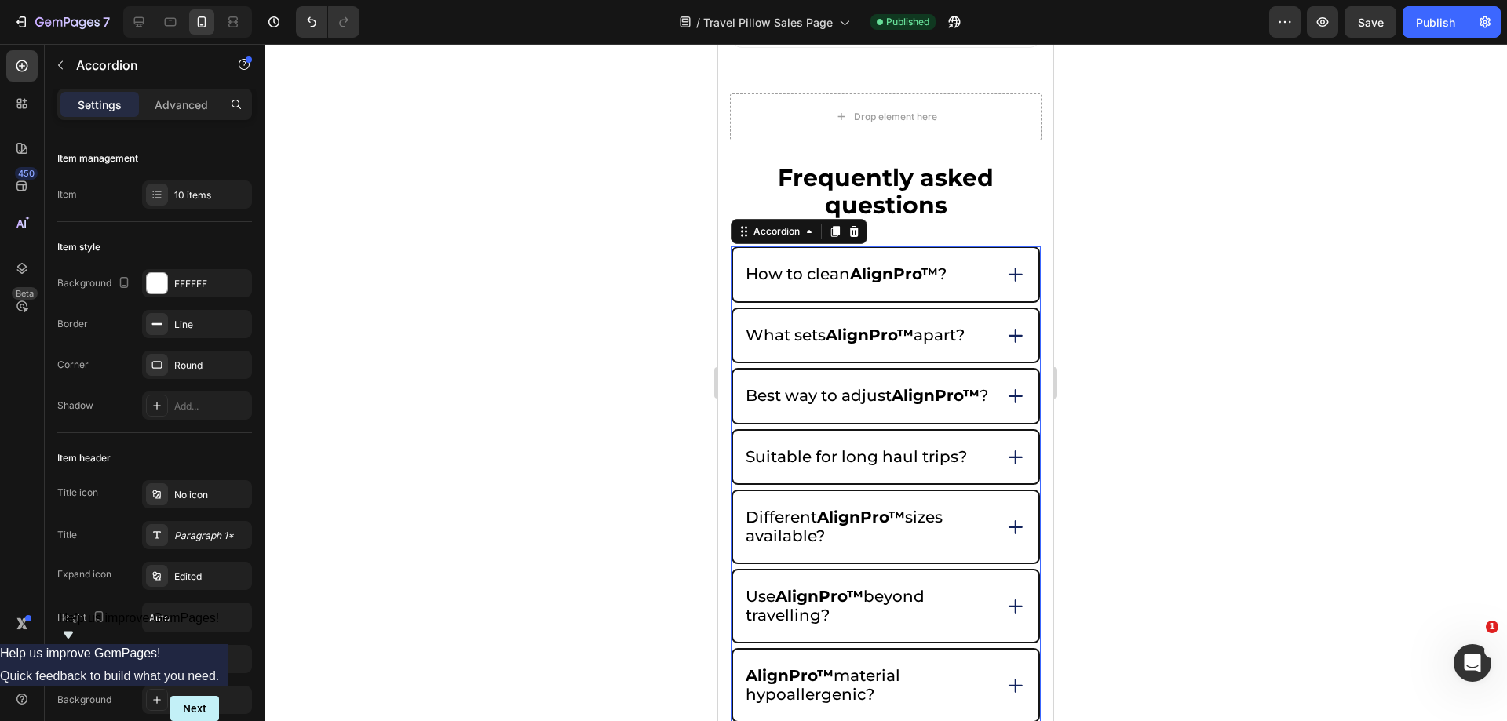
click at [1190, 283] on div at bounding box center [886, 383] width 1243 height 678
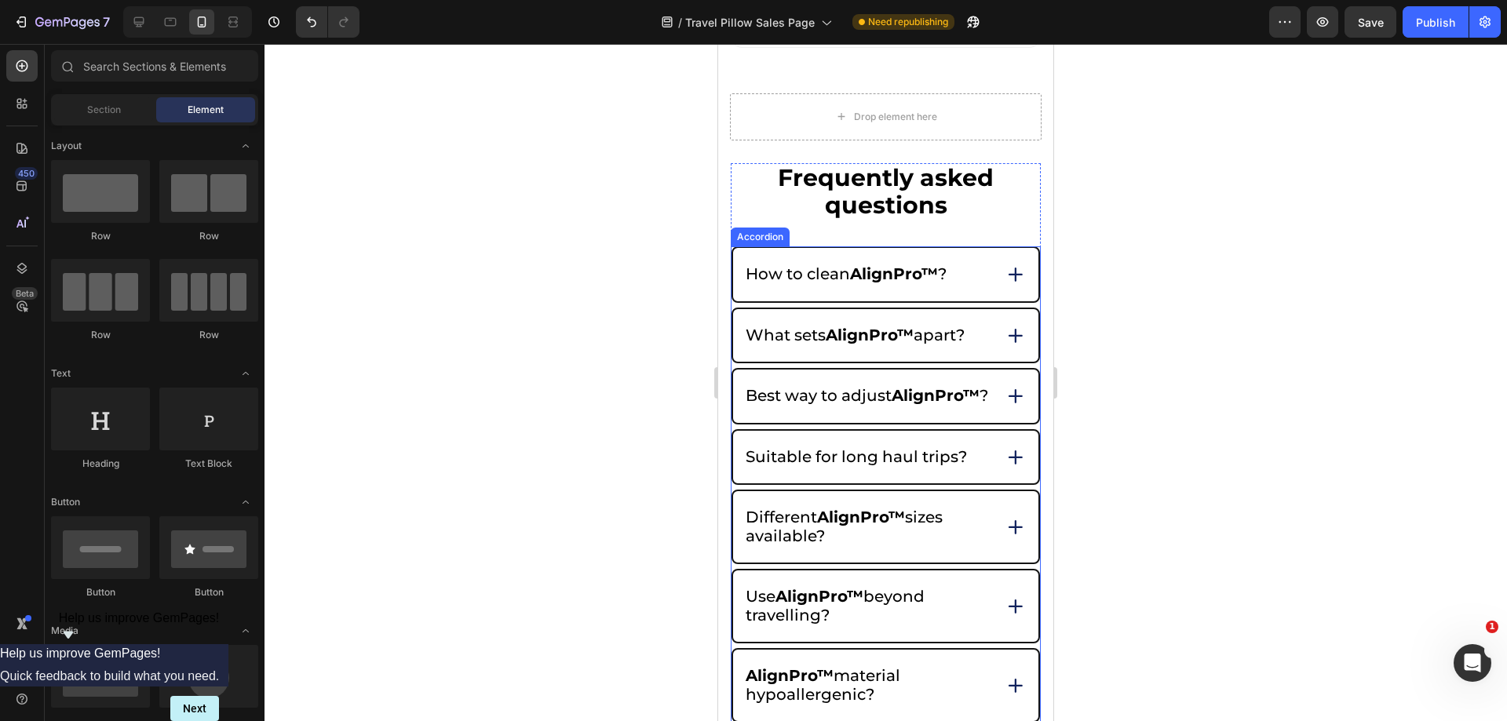
drag, startPoint x: 978, startPoint y: 249, endPoint x: 989, endPoint y: 250, distance: 11.1
click at [977, 263] on div "How to clean AlignPro™ ?" at bounding box center [867, 275] width 249 height 24
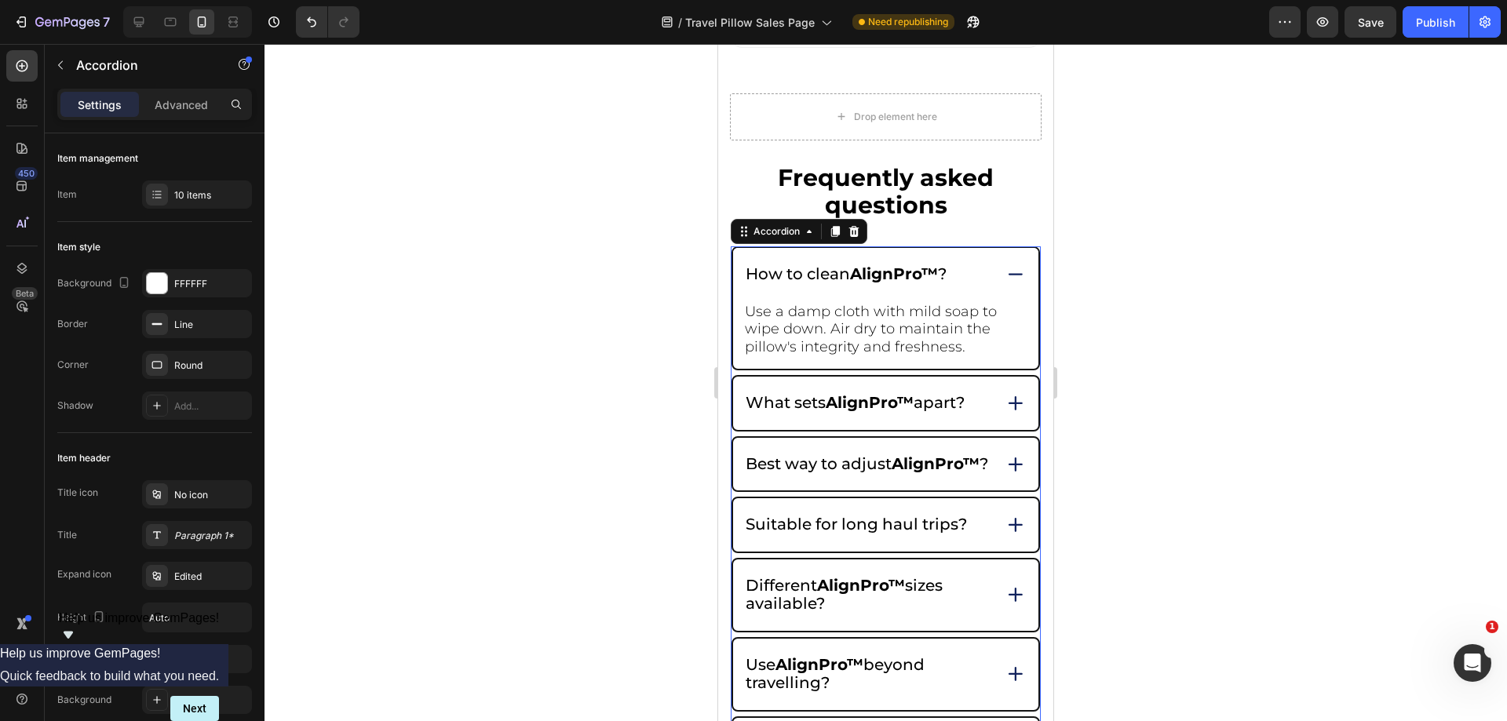
click at [1010, 275] on icon at bounding box center [1016, 275] width 13 height 0
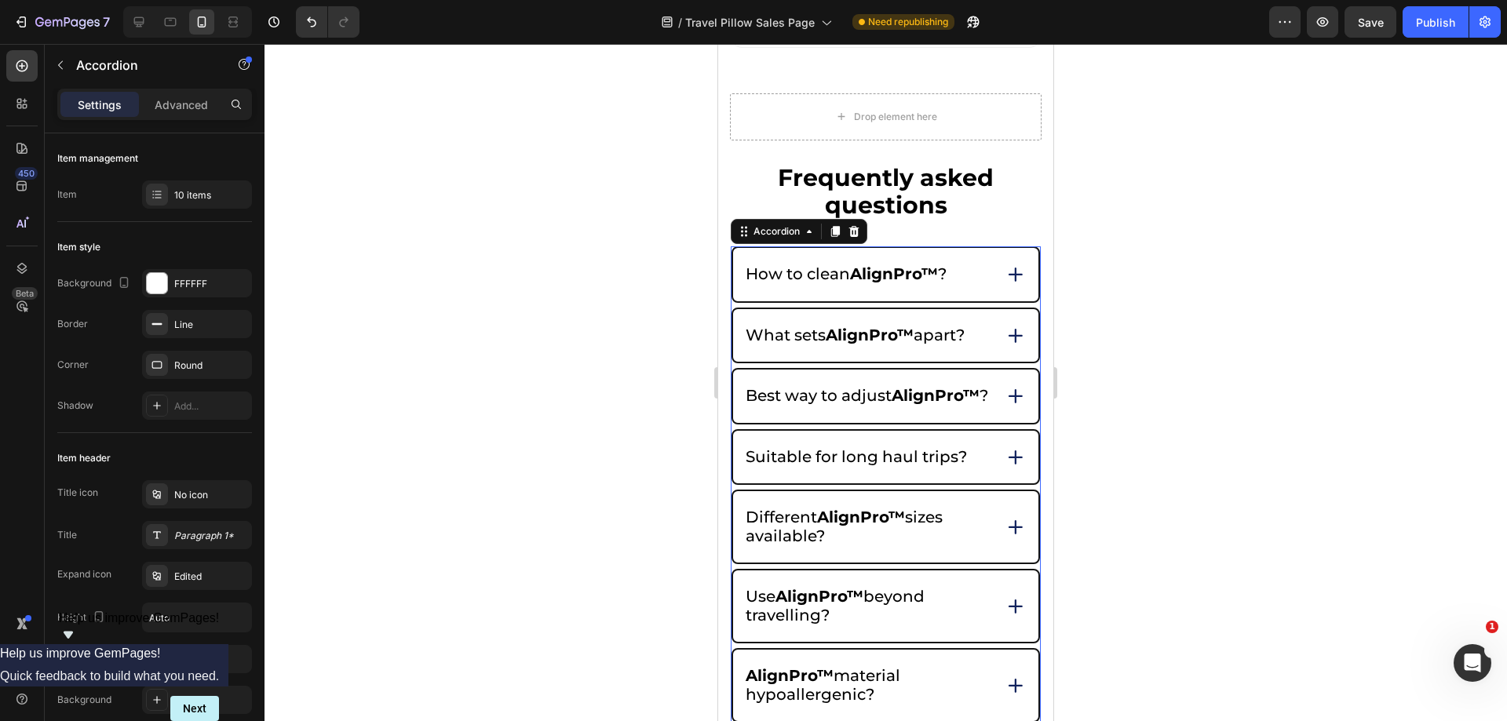
click at [958, 263] on div "How to clean AlignPro™ ?" at bounding box center [867, 275] width 249 height 24
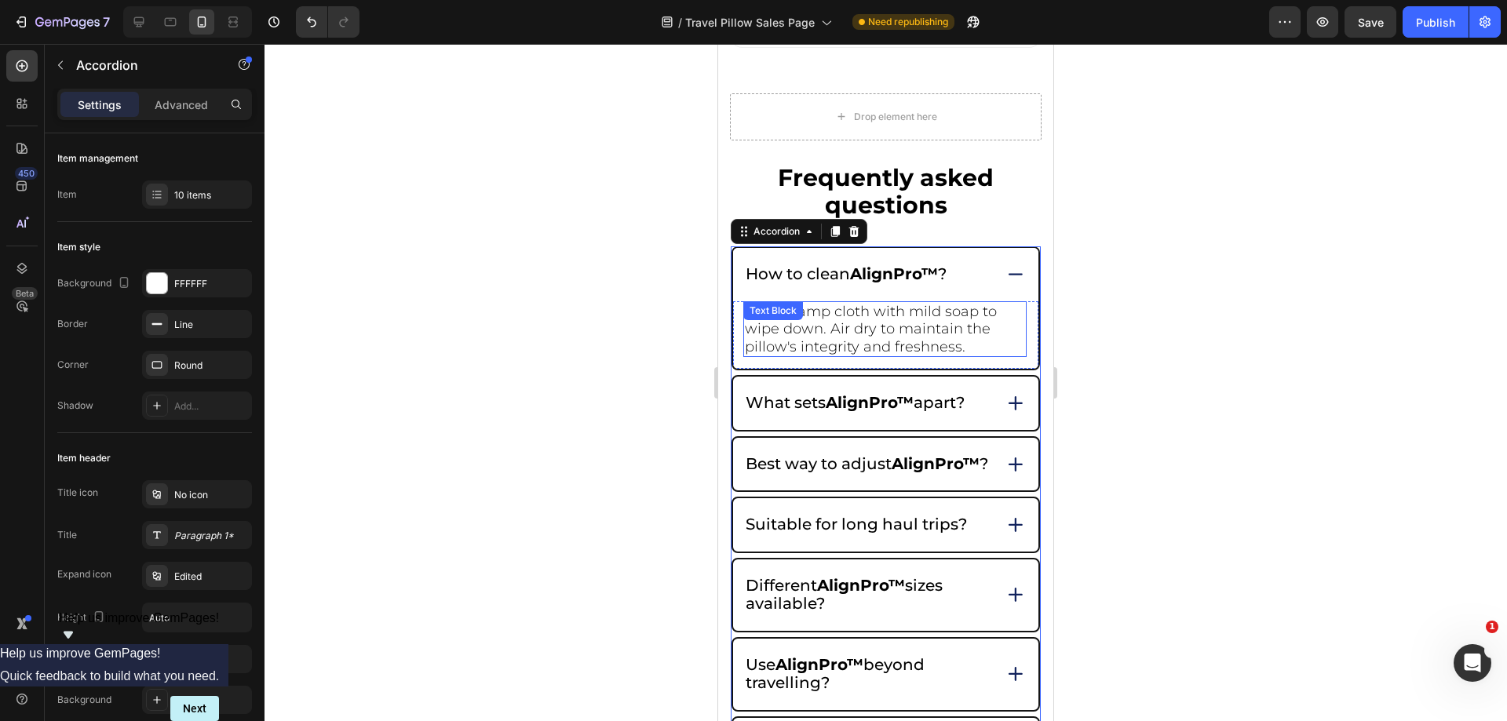
click at [911, 312] on span "Use a damp cloth with mild soap to wipe down. Air dry to maintain the pillow's …" at bounding box center [871, 329] width 252 height 53
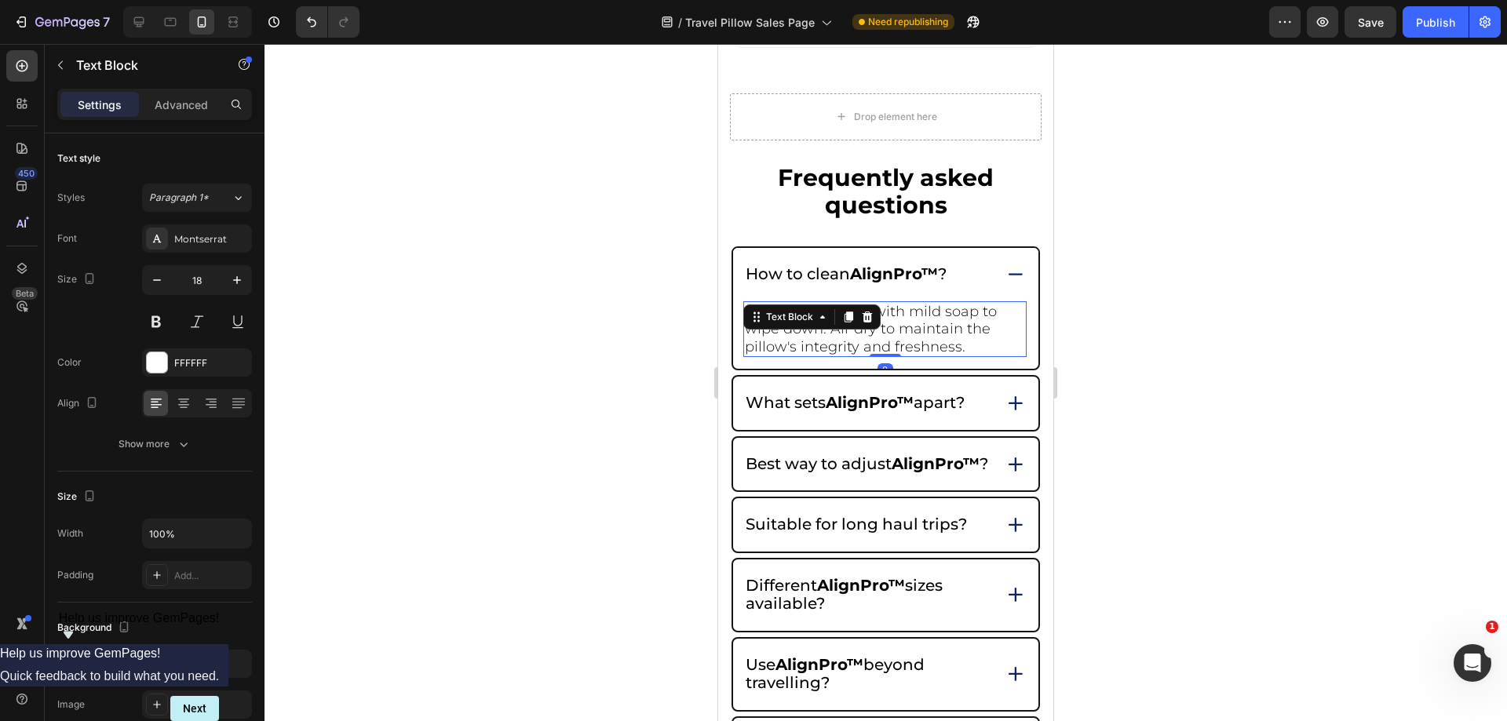
click at [959, 318] on span "Use a damp cloth with mild soap to wipe down. Air dry to maintain the pillow's …" at bounding box center [871, 329] width 252 height 53
drag, startPoint x: 983, startPoint y: 322, endPoint x: 799, endPoint y: 291, distance: 186.2
click at [868, 303] on p "Use a damp cloth with mild soap to wipe down. Air dry to maintain the pillow's …" at bounding box center [885, 329] width 280 height 53
click at [751, 303] on span "Use a damp cloth with mild soap to wipe down. Air dry to maintain the pillow's …" at bounding box center [871, 329] width 252 height 53
drag, startPoint x: 745, startPoint y: 289, endPoint x: 999, endPoint y: 339, distance: 259.3
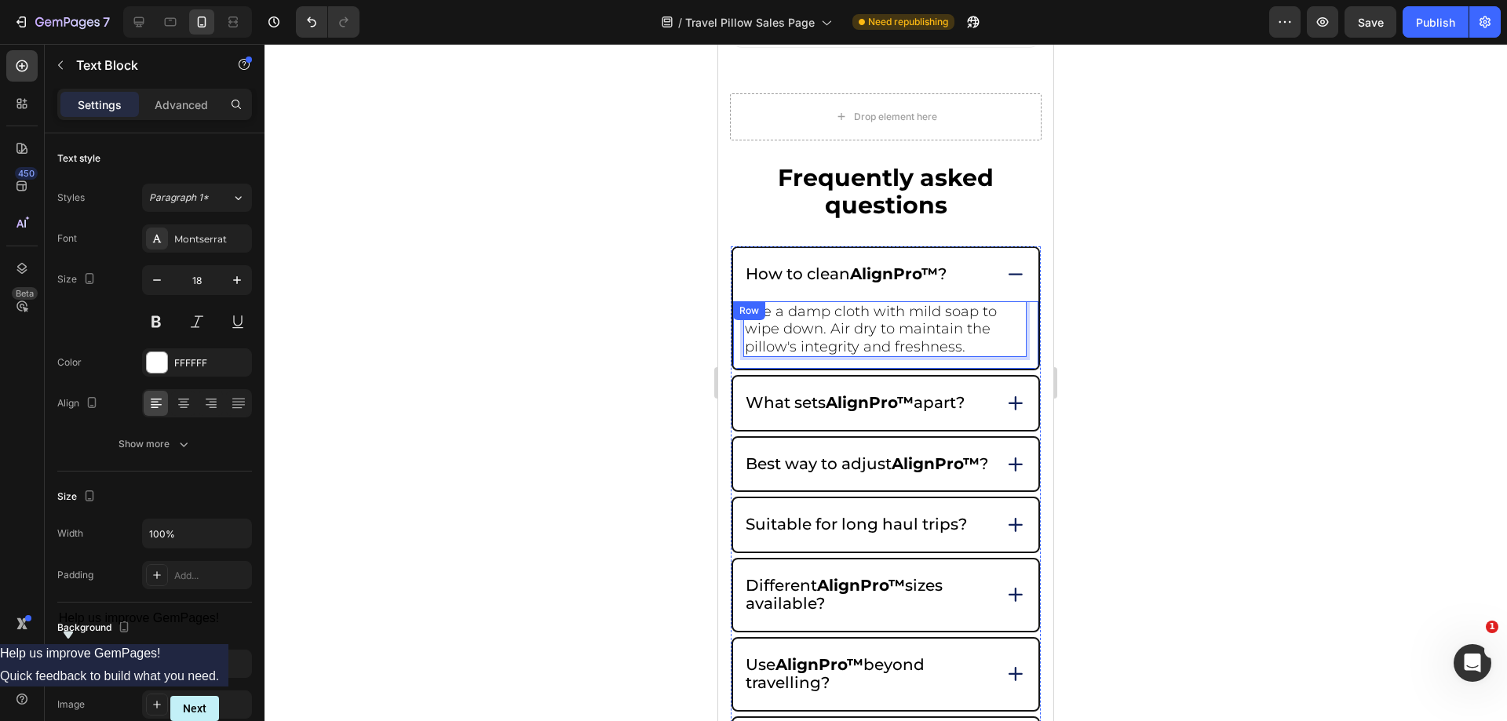
click at [999, 339] on div "Use a damp cloth with mild soap to wipe down. Air dry to maintain the pillow's …" at bounding box center [885, 335] width 305 height 68
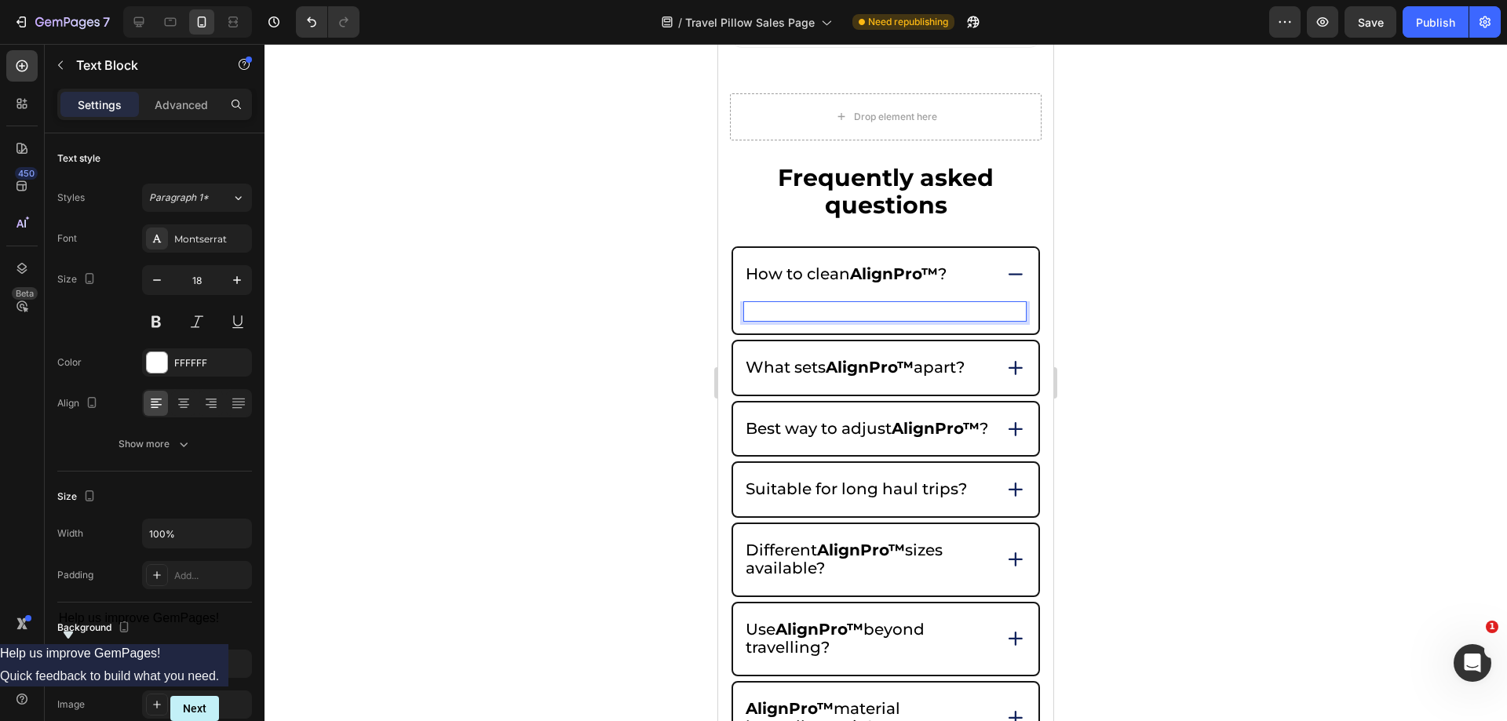
click at [777, 303] on p "Si" at bounding box center [885, 312] width 280 height 18
click at [776, 303] on p "Si" at bounding box center [885, 312] width 280 height 18
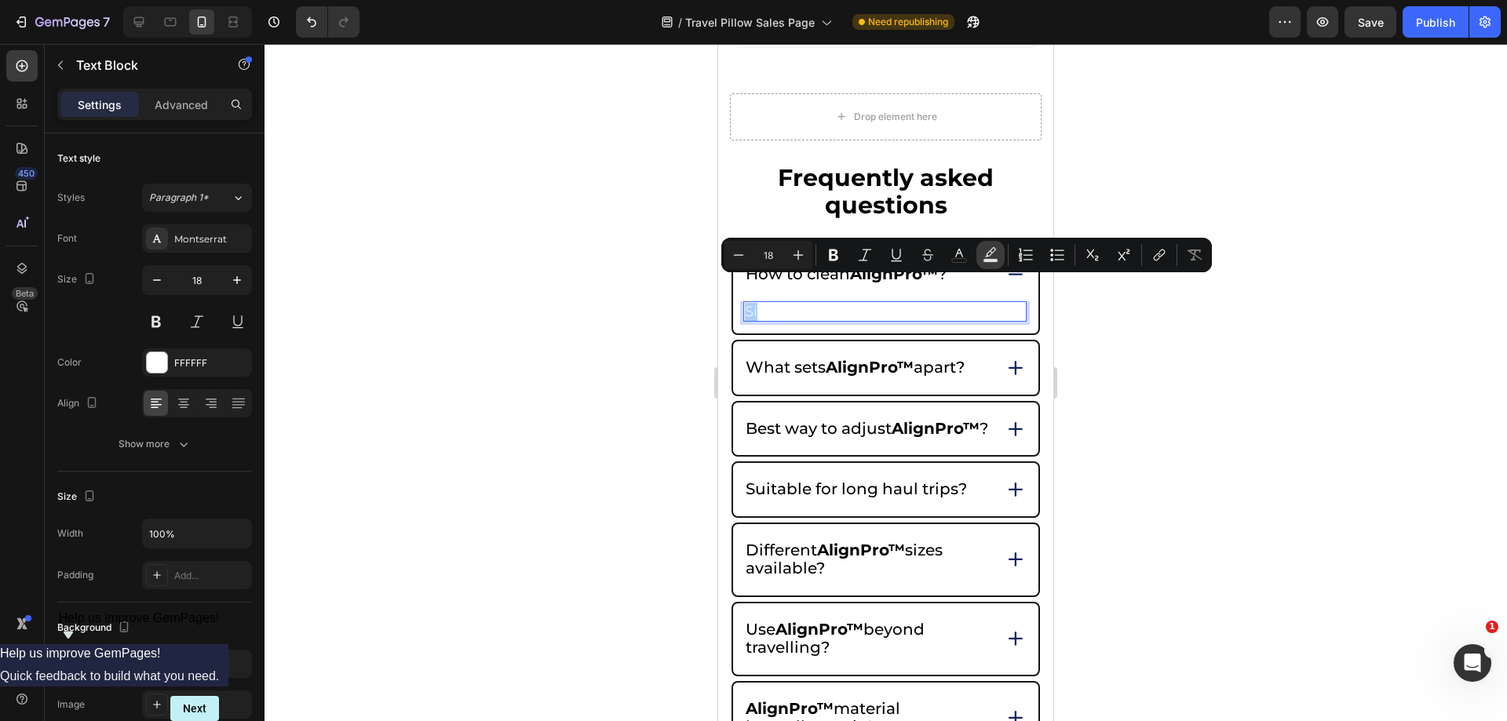
click at [984, 245] on button "color" at bounding box center [991, 255] width 28 height 28
type input "000000"
type input "77"
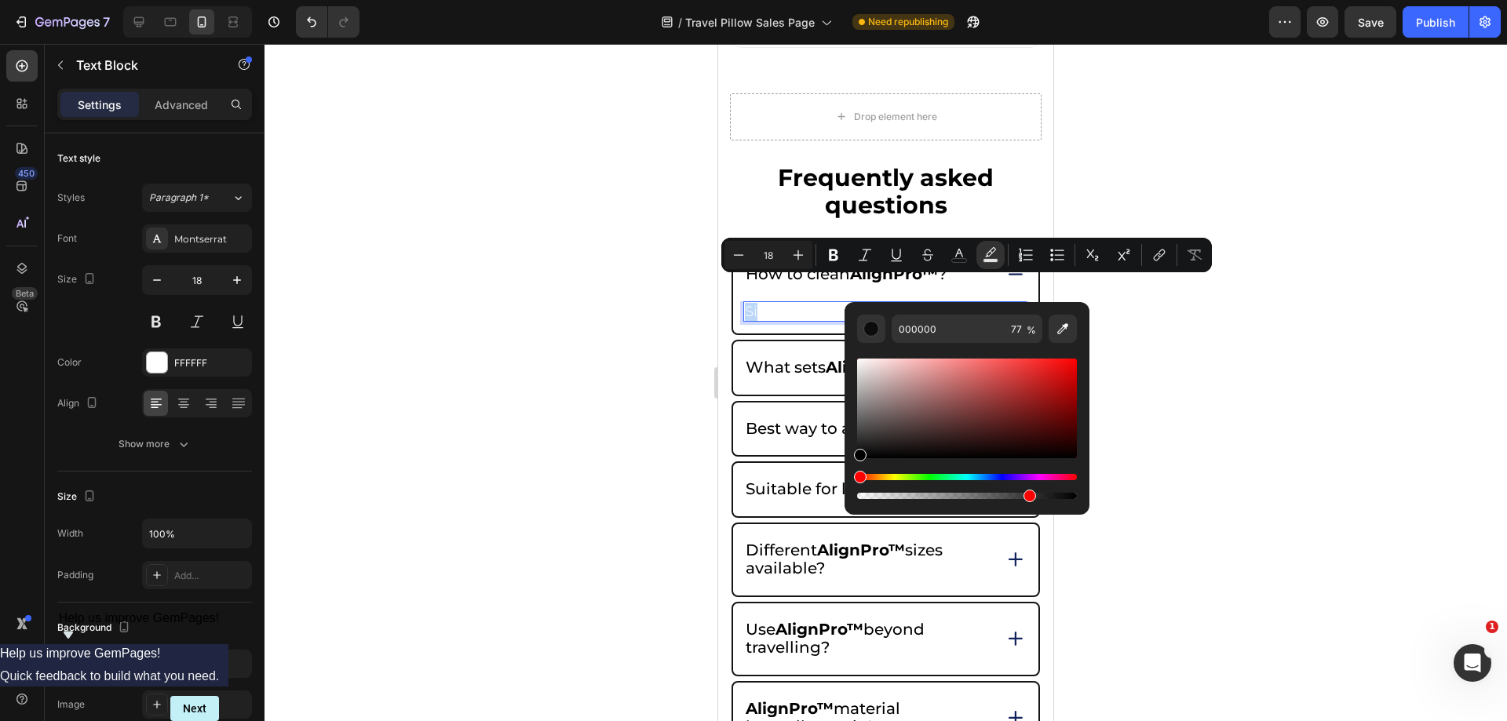
drag, startPoint x: 1665, startPoint y: 473, endPoint x: 816, endPoint y: 454, distance: 848.9
type input "FFFFFF"
drag, startPoint x: 1621, startPoint y: 418, endPoint x: 874, endPoint y: 283, distance: 759.5
click at [966, 249] on icon "Editor contextual toolbar" at bounding box center [959, 255] width 16 height 16
type input "FFFFFF"
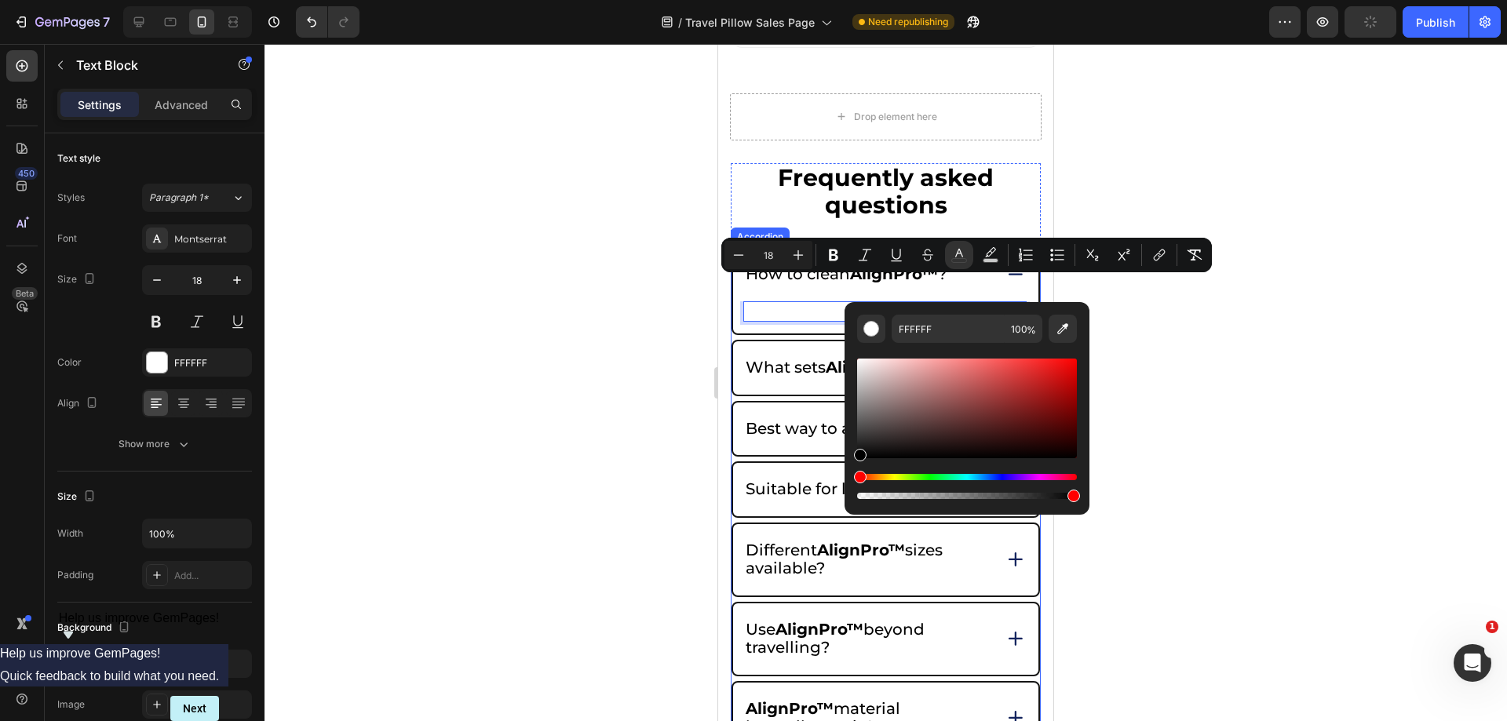
drag, startPoint x: 1635, startPoint y: 454, endPoint x: 823, endPoint y: 377, distance: 816.2
type input "000000"
click at [782, 303] on p "Si" at bounding box center [885, 312] width 280 height 18
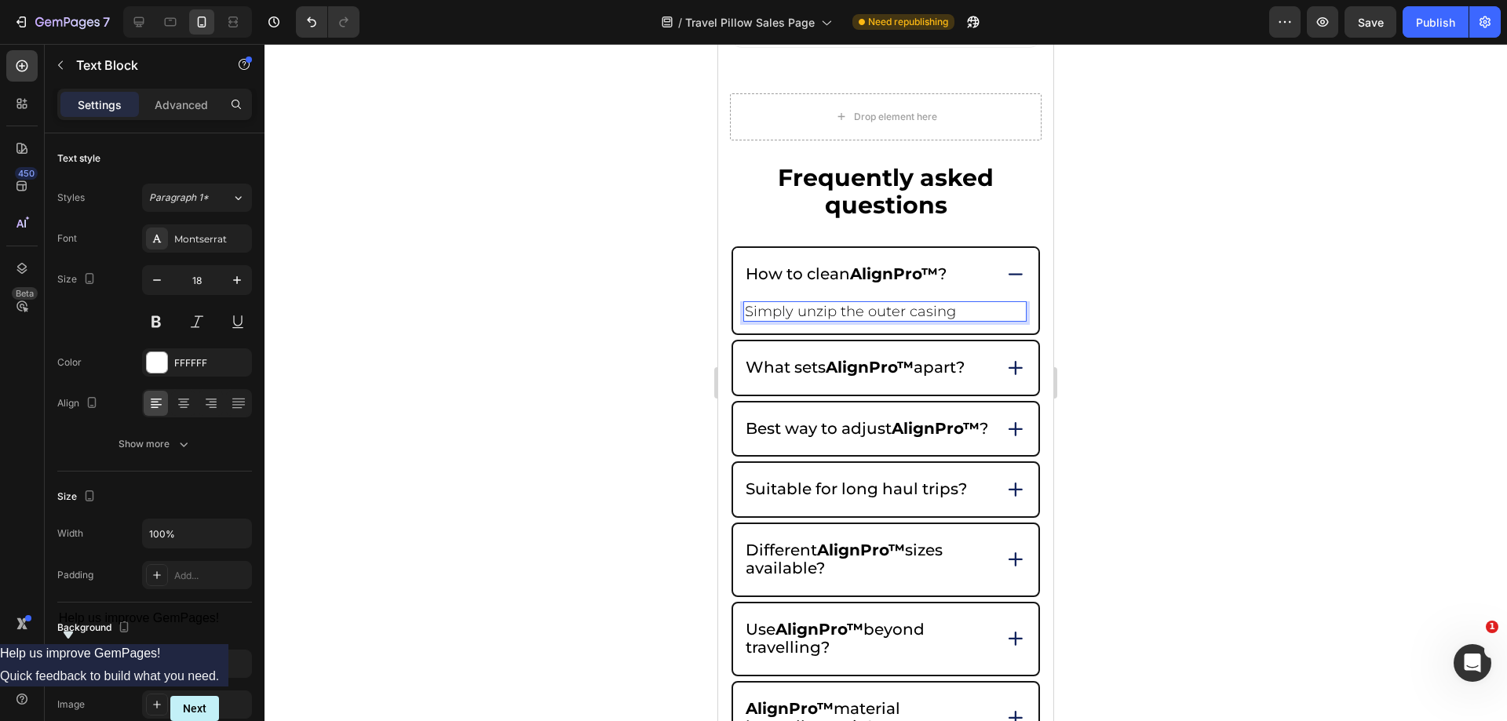
click at [974, 303] on p "Simply unzip the outer casing" at bounding box center [885, 312] width 280 height 18
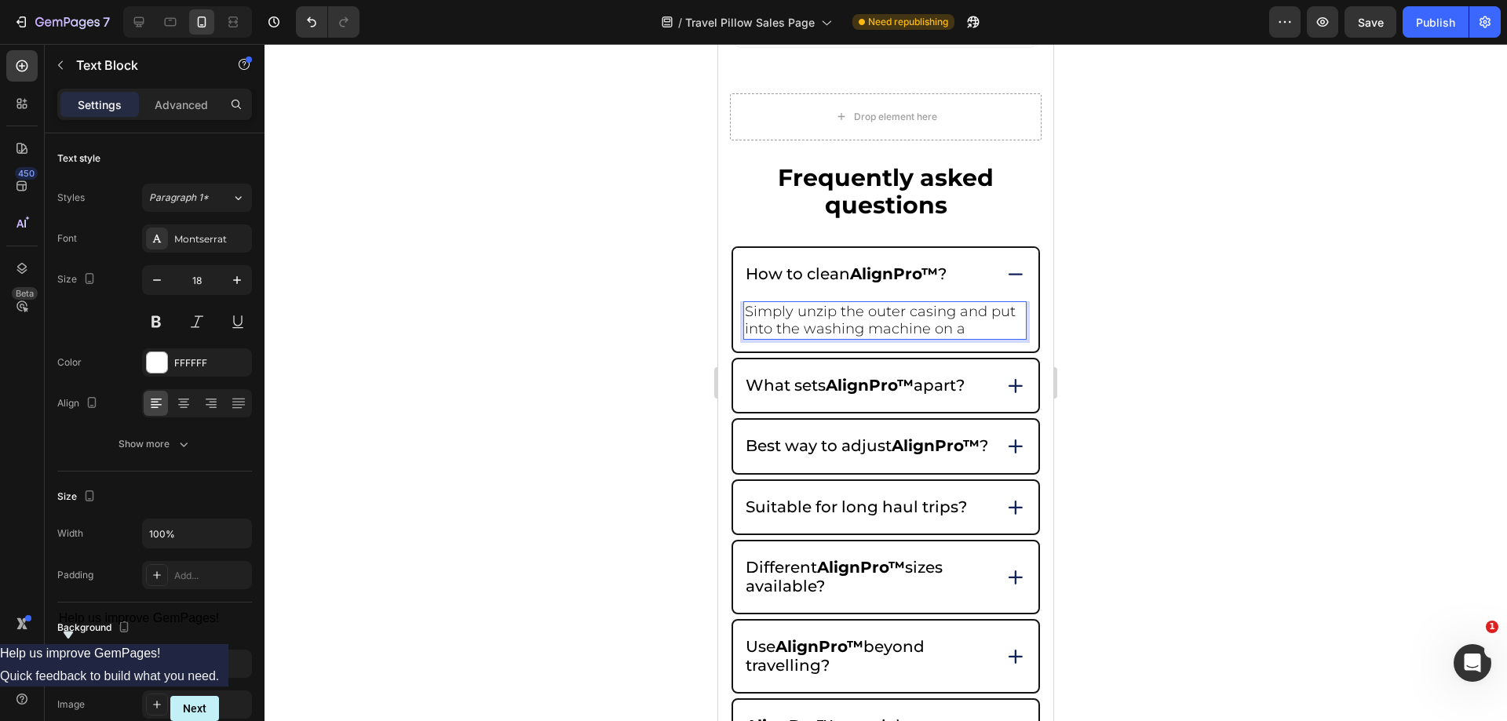
click at [976, 305] on p "Simply unzip the outer casing and put into the washing machine on a" at bounding box center [885, 320] width 280 height 35
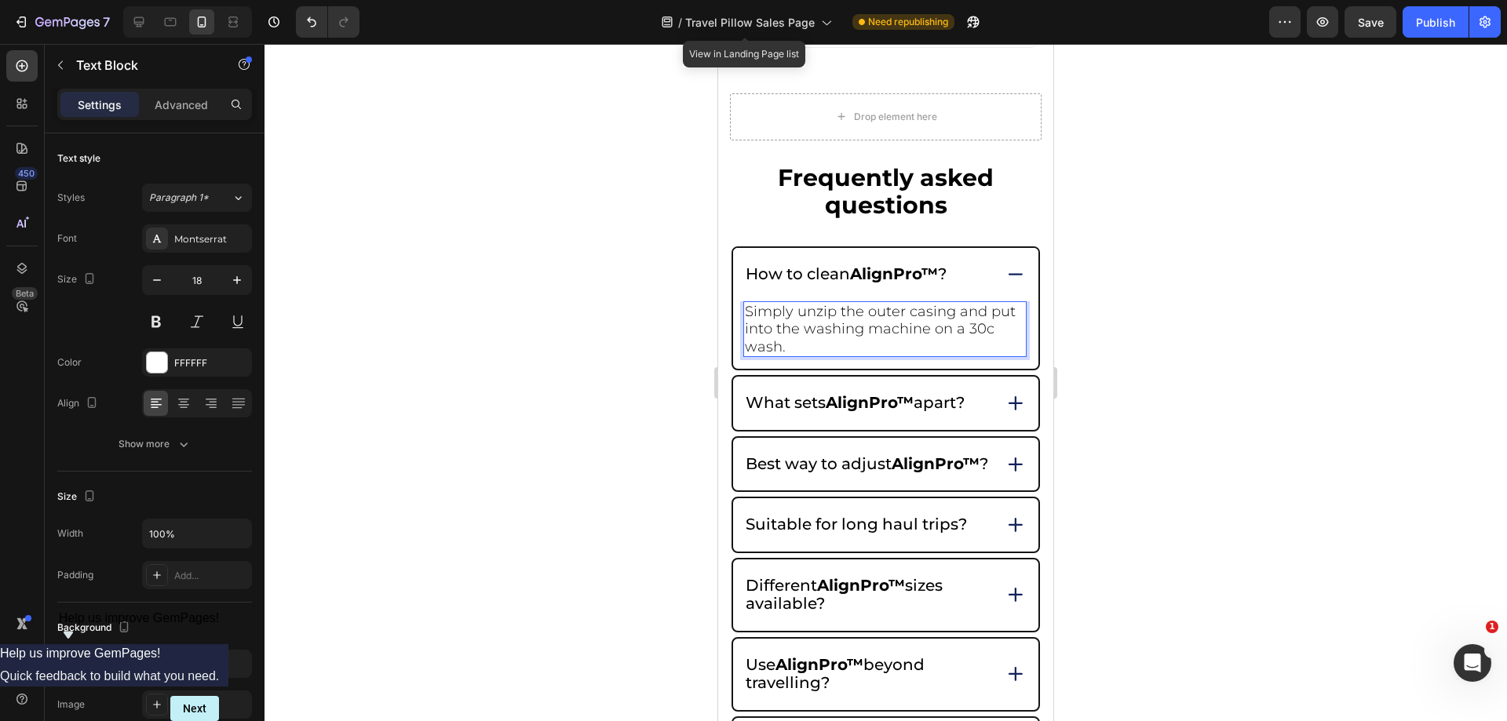
drag, startPoint x: 801, startPoint y: 321, endPoint x: 703, endPoint y: 270, distance: 109.9
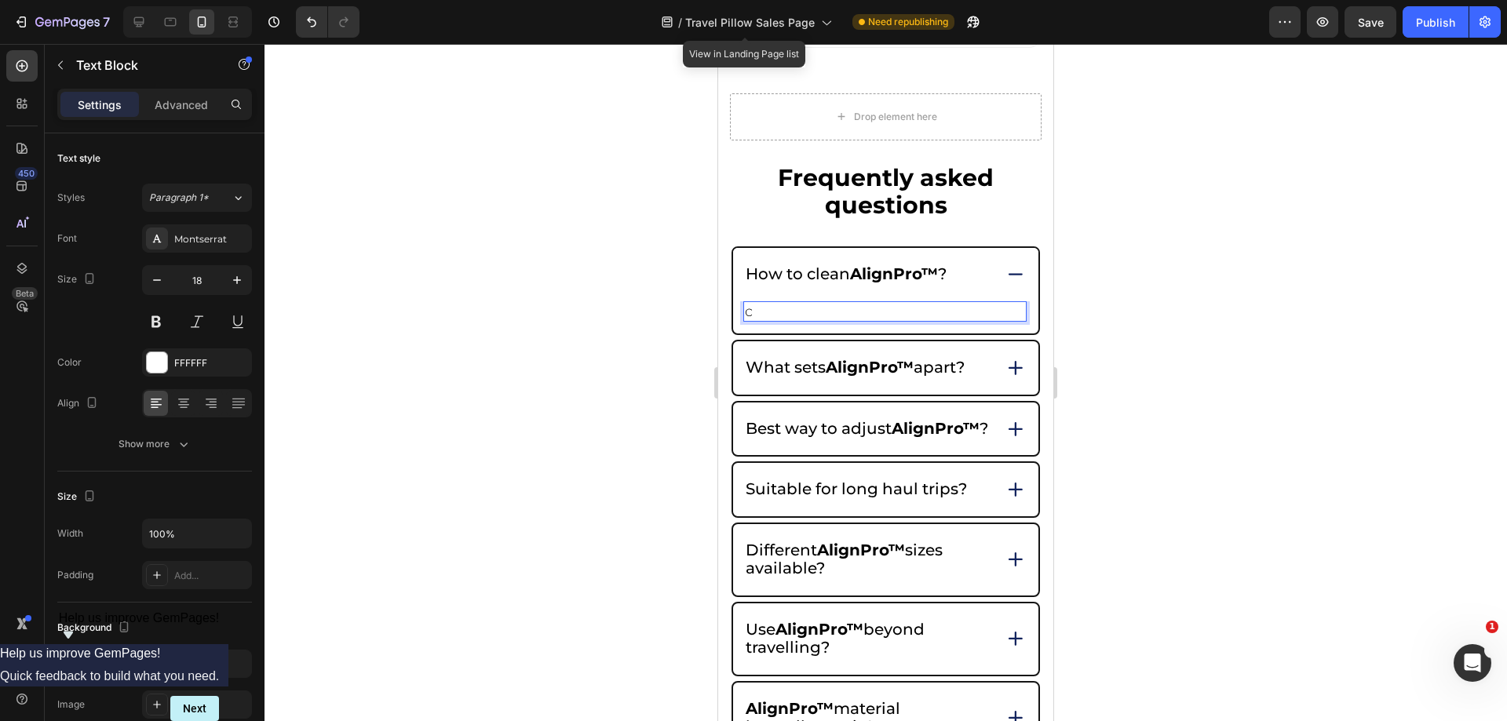
click at [492, 164] on div at bounding box center [886, 383] width 1243 height 678
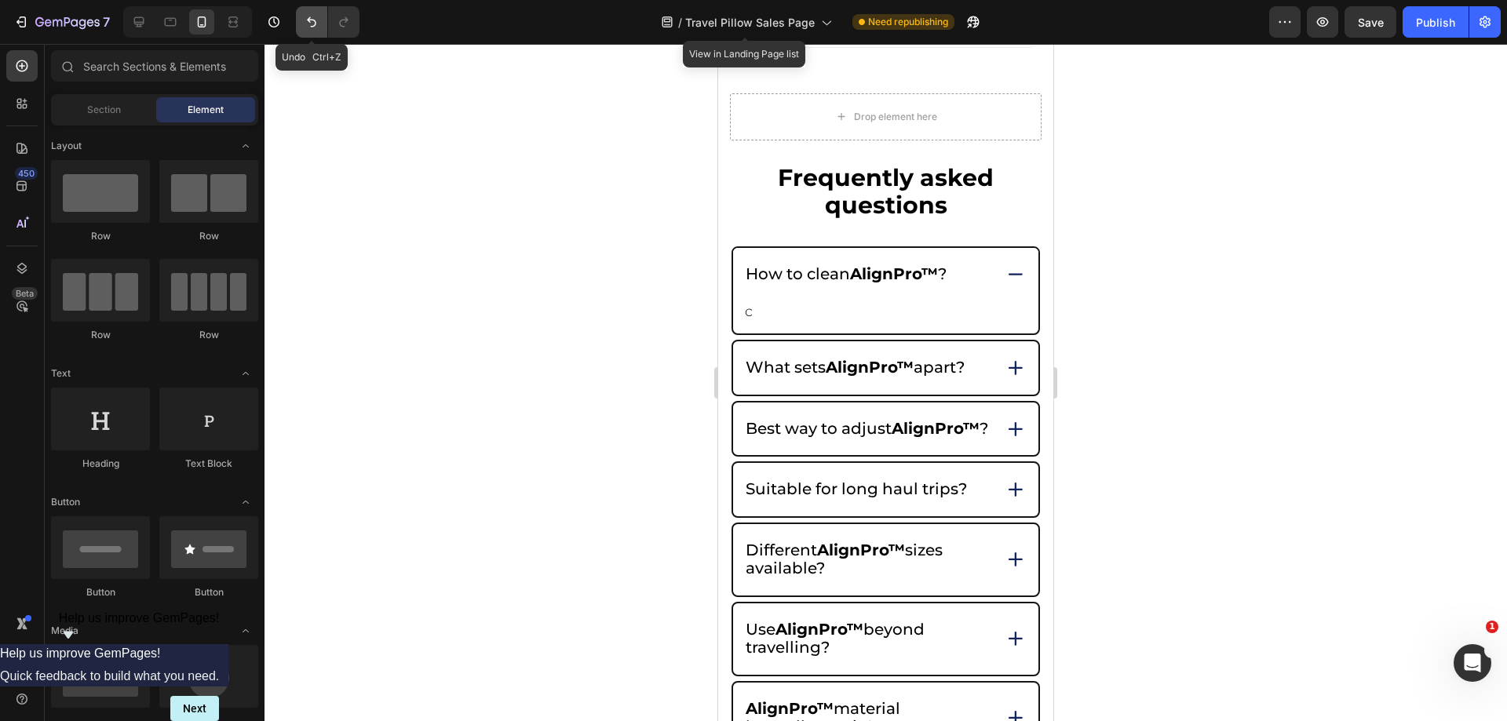
click at [325, 24] on button "Undo/Redo" at bounding box center [311, 21] width 31 height 31
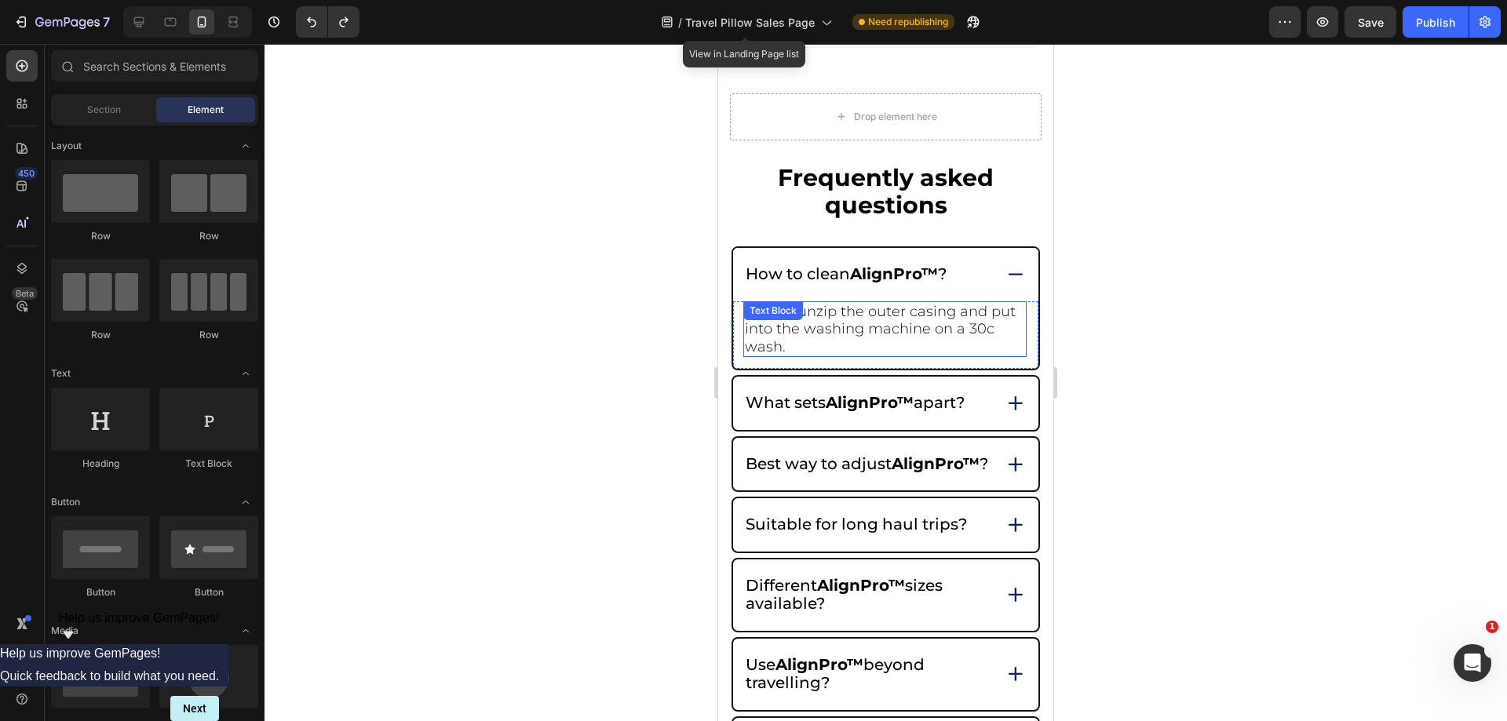
click at [779, 308] on span "Simply unzip the outer casing and put into the washing machine on a 30c wash." at bounding box center [880, 329] width 271 height 53
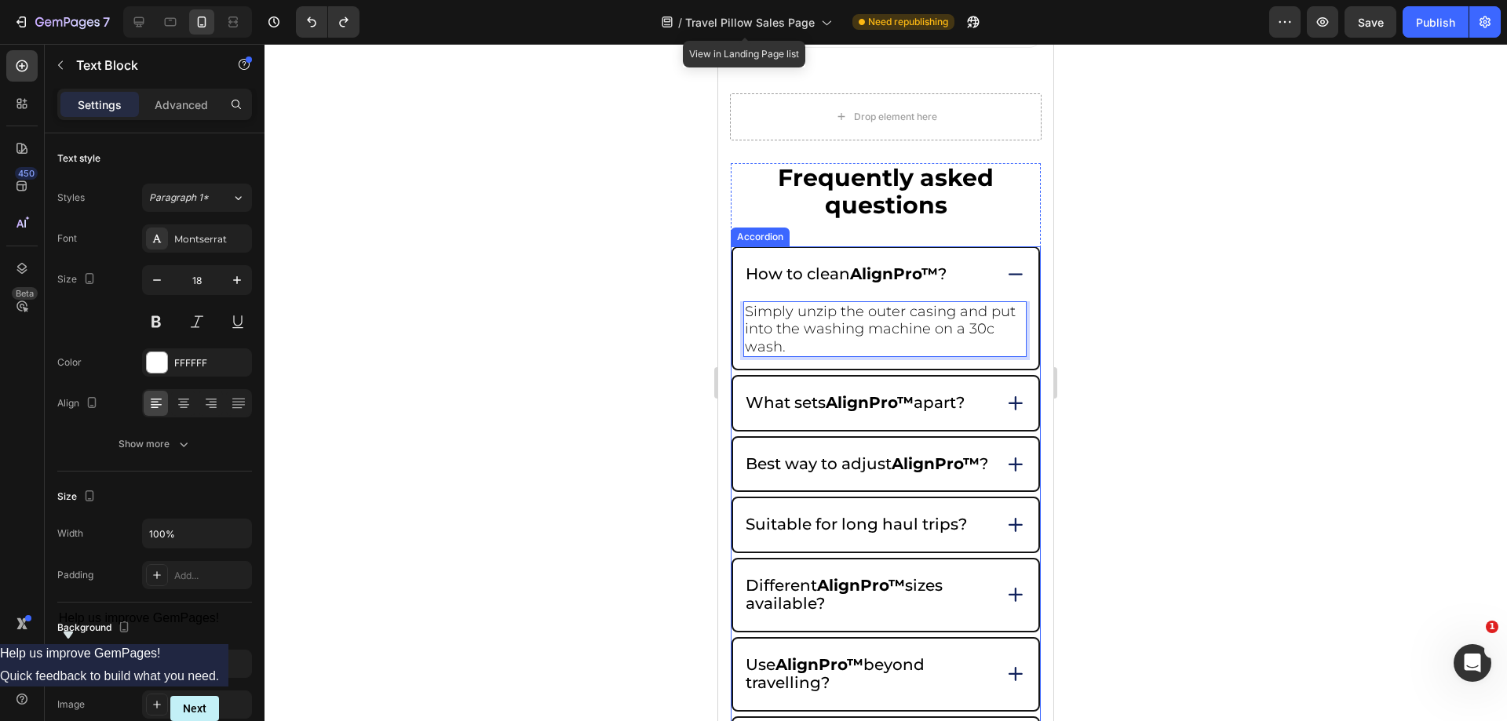
drag, startPoint x: 796, startPoint y: 318, endPoint x: 731, endPoint y: 274, distance: 78.6
click at [731, 274] on div "How to clean AlignPro™ ? Simply unzip the outer casing and put into the washing…" at bounding box center [886, 610] width 310 height 727
copy span "Simply unzip the outer casing and put into the washing machine on a 30c wash."
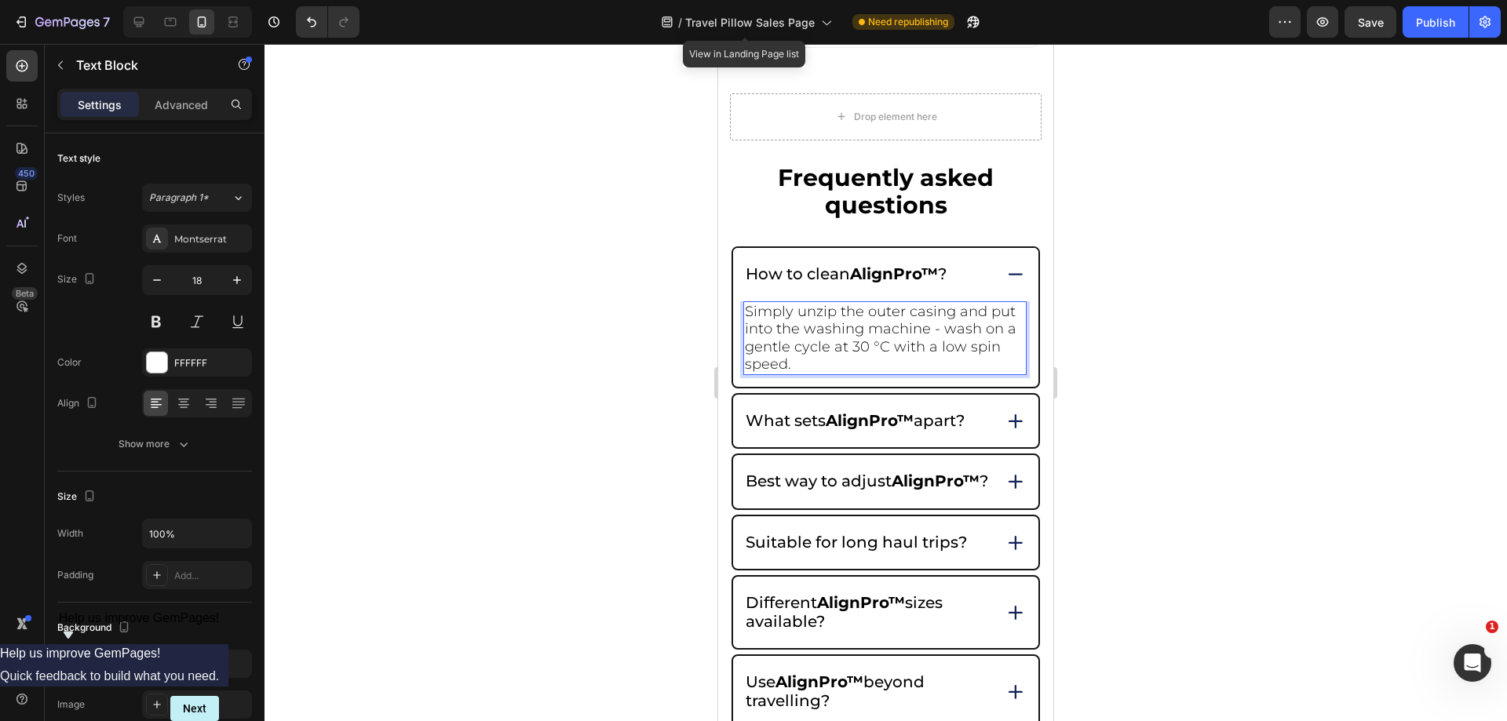
click at [802, 319] on span "Simply unzip the outer casing and put into the washing machine - wash on a gent…" at bounding box center [881, 338] width 272 height 71
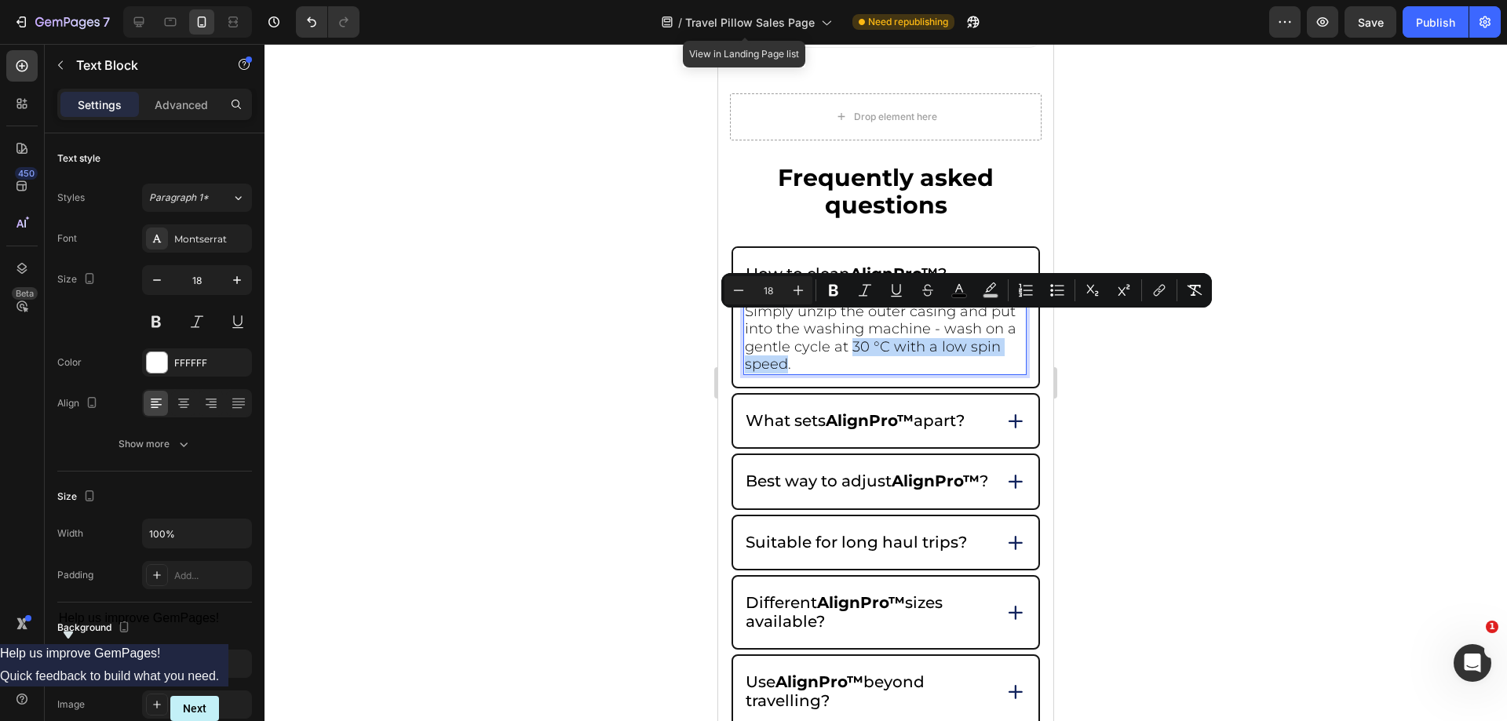
drag, startPoint x: 849, startPoint y: 324, endPoint x: 788, endPoint y: 338, distance: 61.9
click at [788, 338] on span "Simply unzip the outer casing and put into the washing machine - wash on a gent…" at bounding box center [881, 338] width 272 height 71
click at [828, 296] on icon "Editor contextual toolbar" at bounding box center [834, 291] width 16 height 16
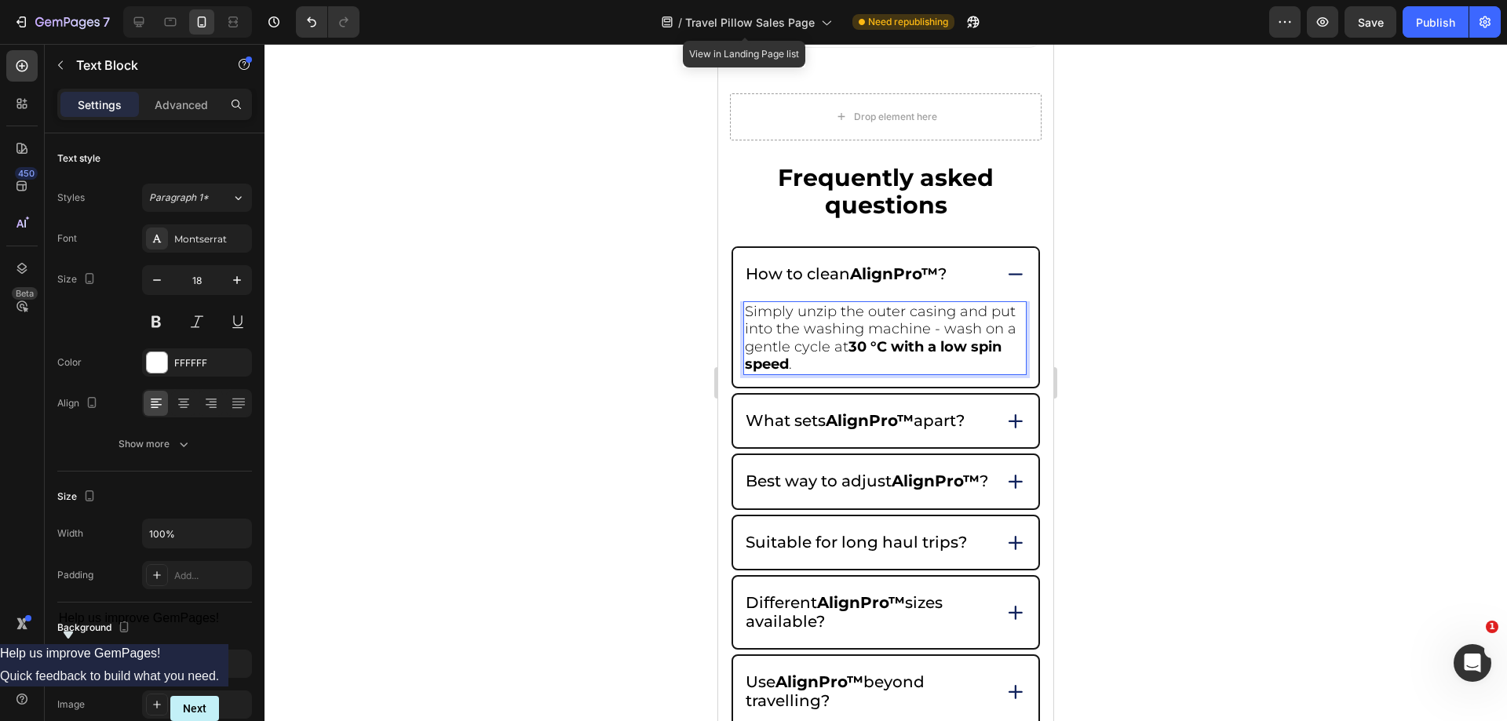
click at [1244, 370] on div at bounding box center [886, 383] width 1243 height 678
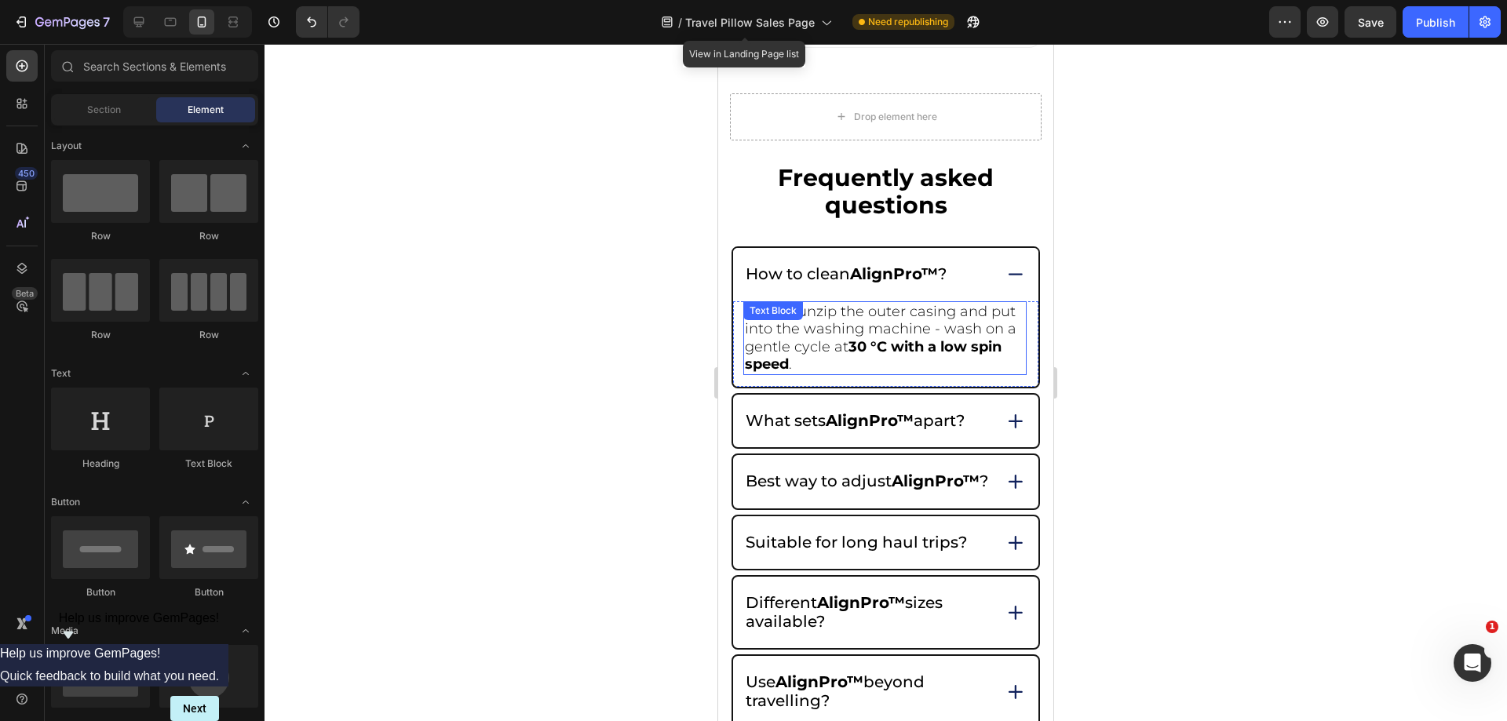
click at [852, 337] on p "Simply unzip the outer casing and put into the washing machine - wash on a gent…" at bounding box center [885, 338] width 280 height 71
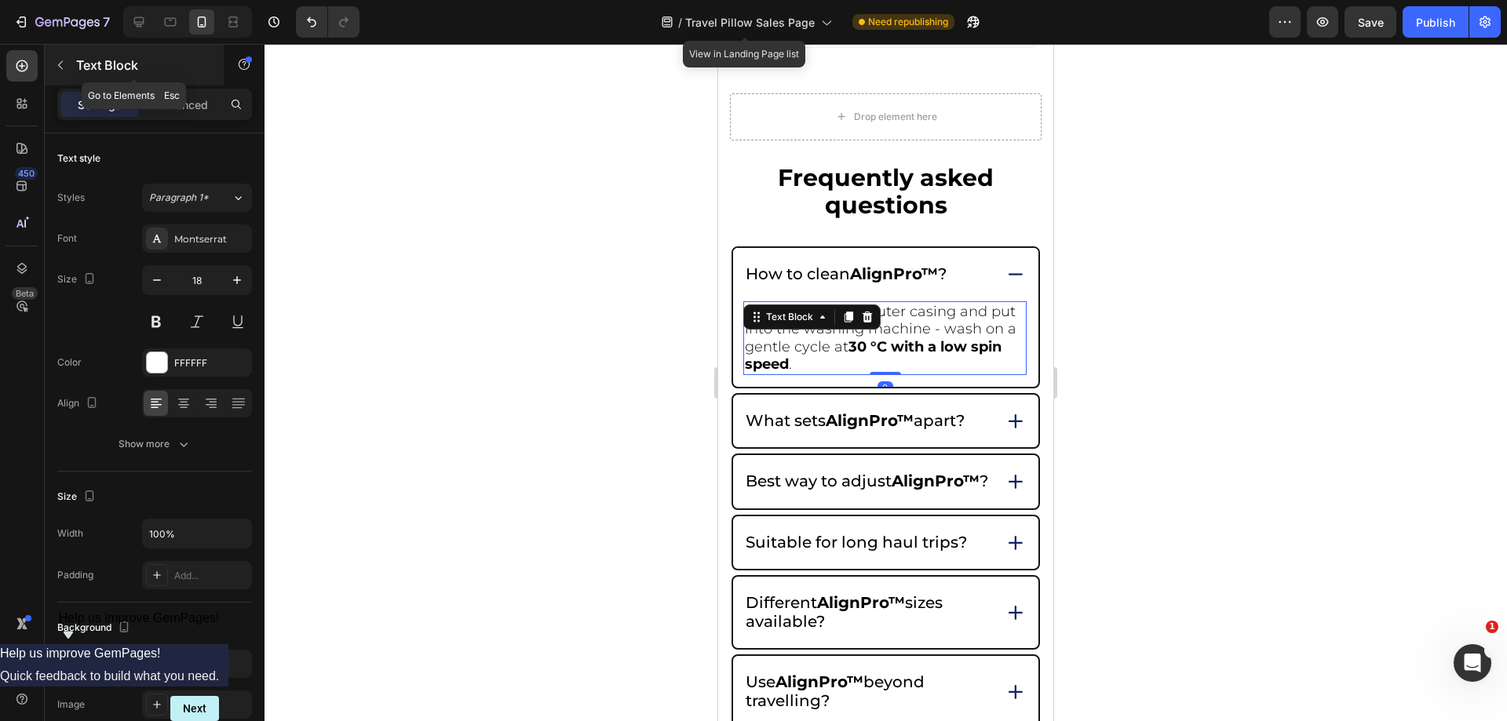
click at [67, 54] on button "button" at bounding box center [60, 65] width 25 height 25
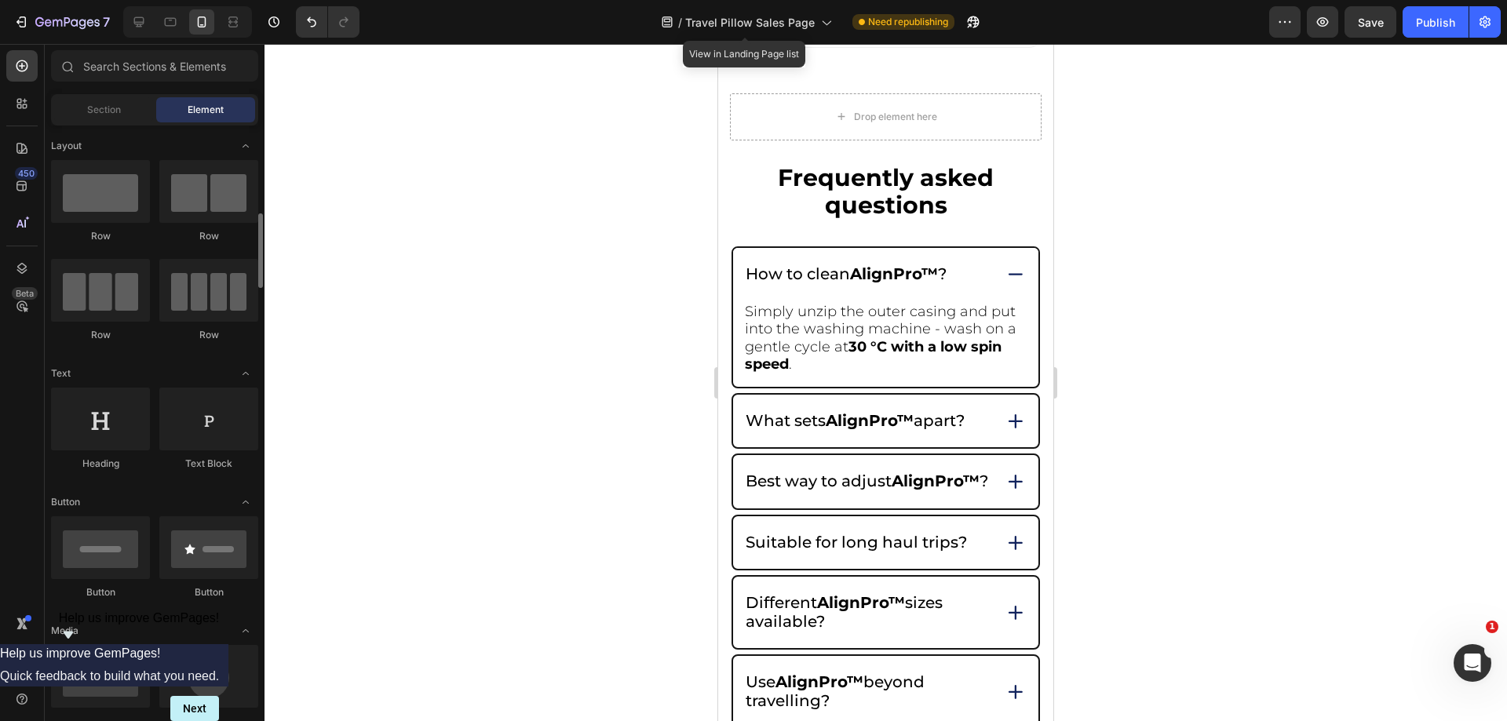
scroll to position [79, 0]
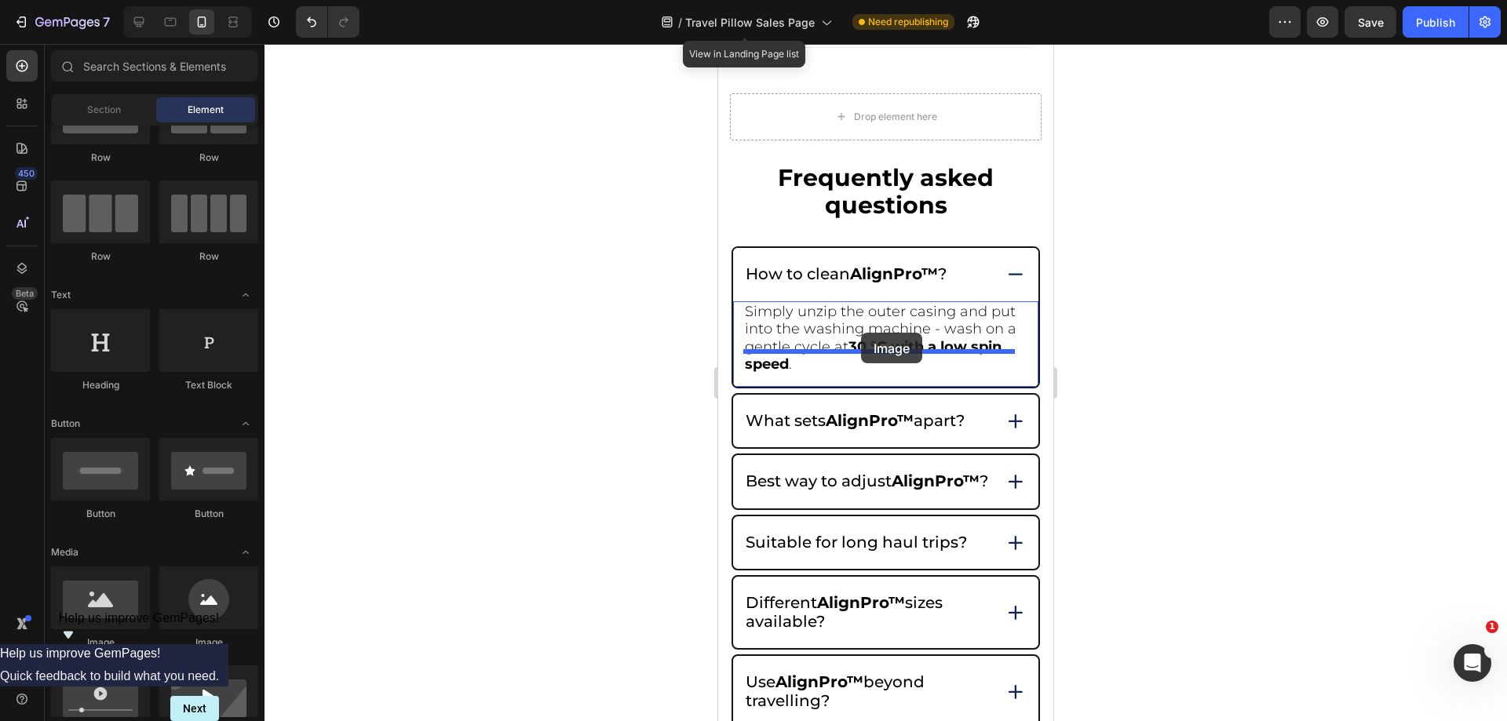
drag, startPoint x: 1210, startPoint y: 485, endPoint x: 1899, endPoint y: 394, distance: 695.3
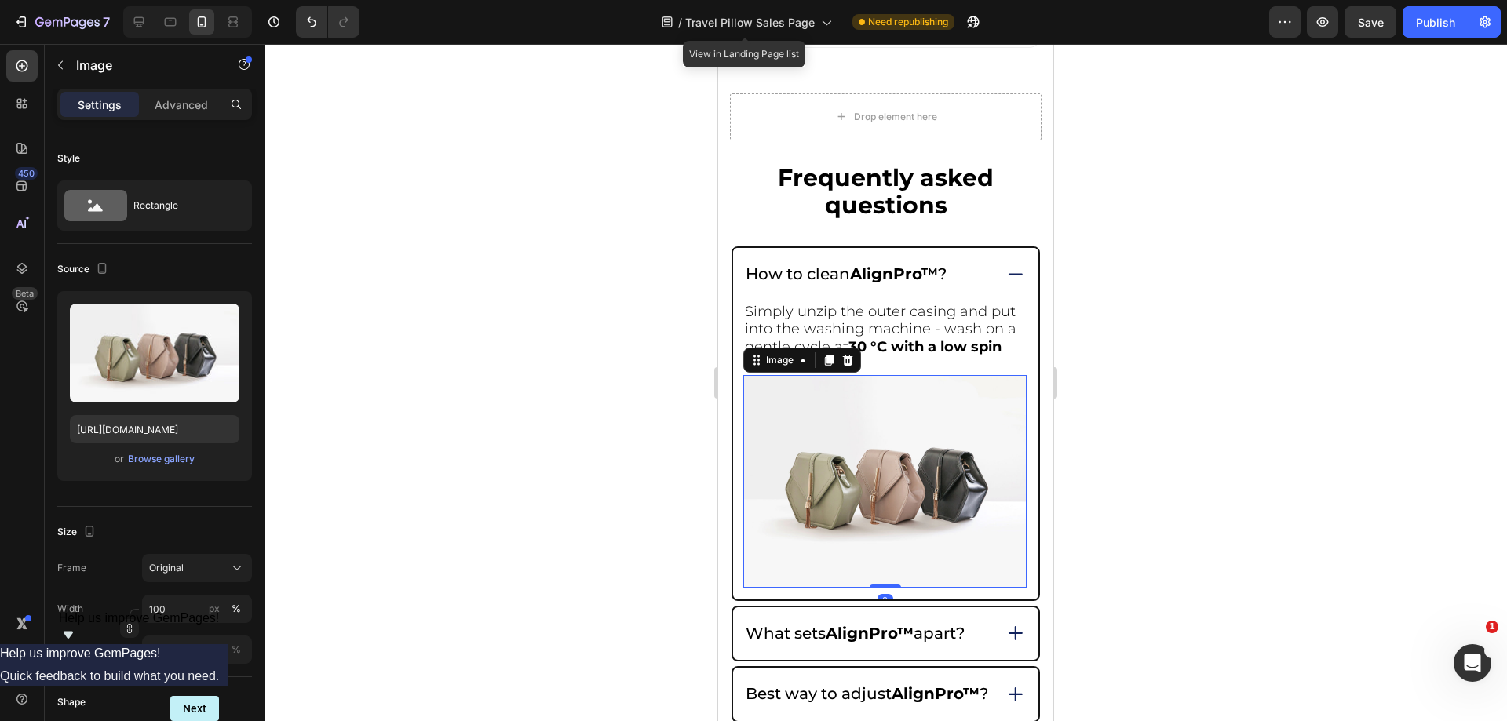
click at [1181, 350] on div at bounding box center [886, 383] width 1243 height 678
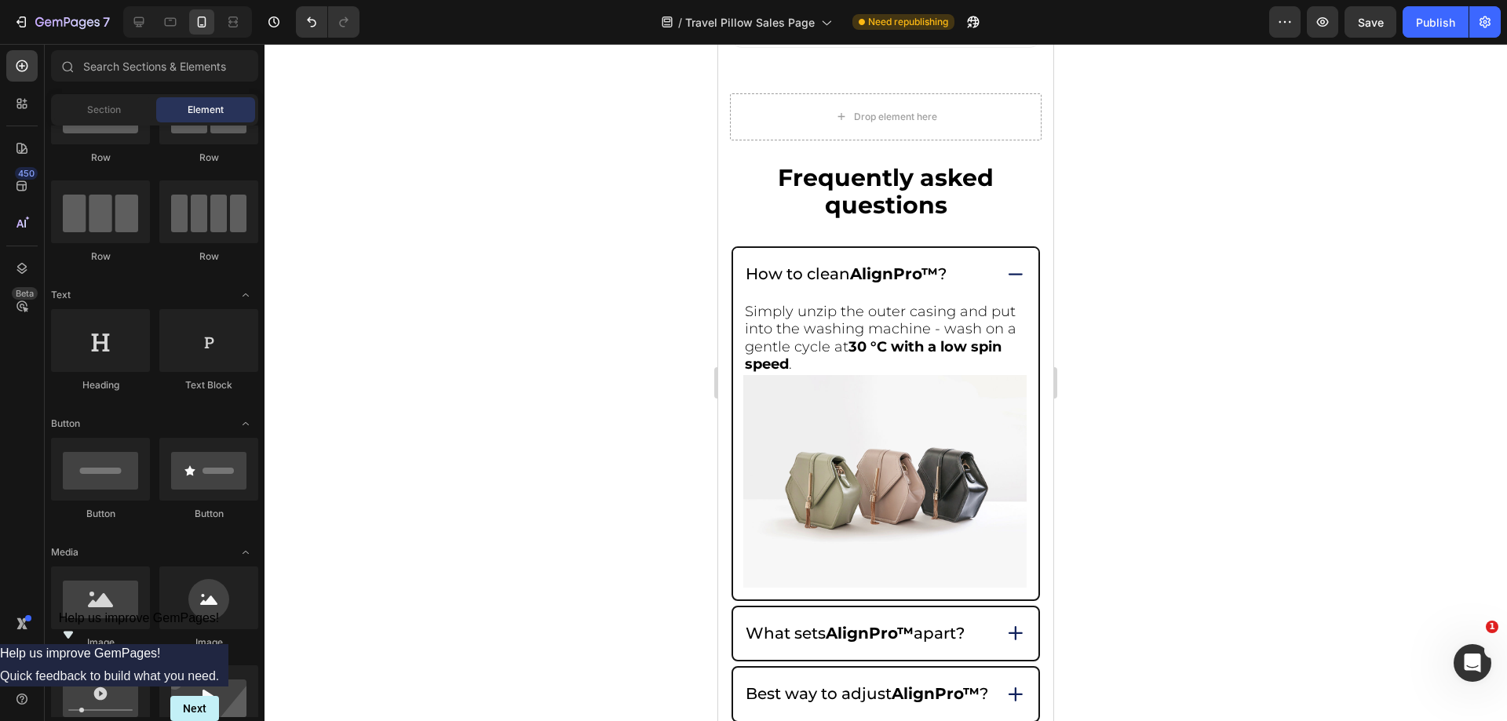
click at [919, 424] on img at bounding box center [884, 481] width 283 height 213
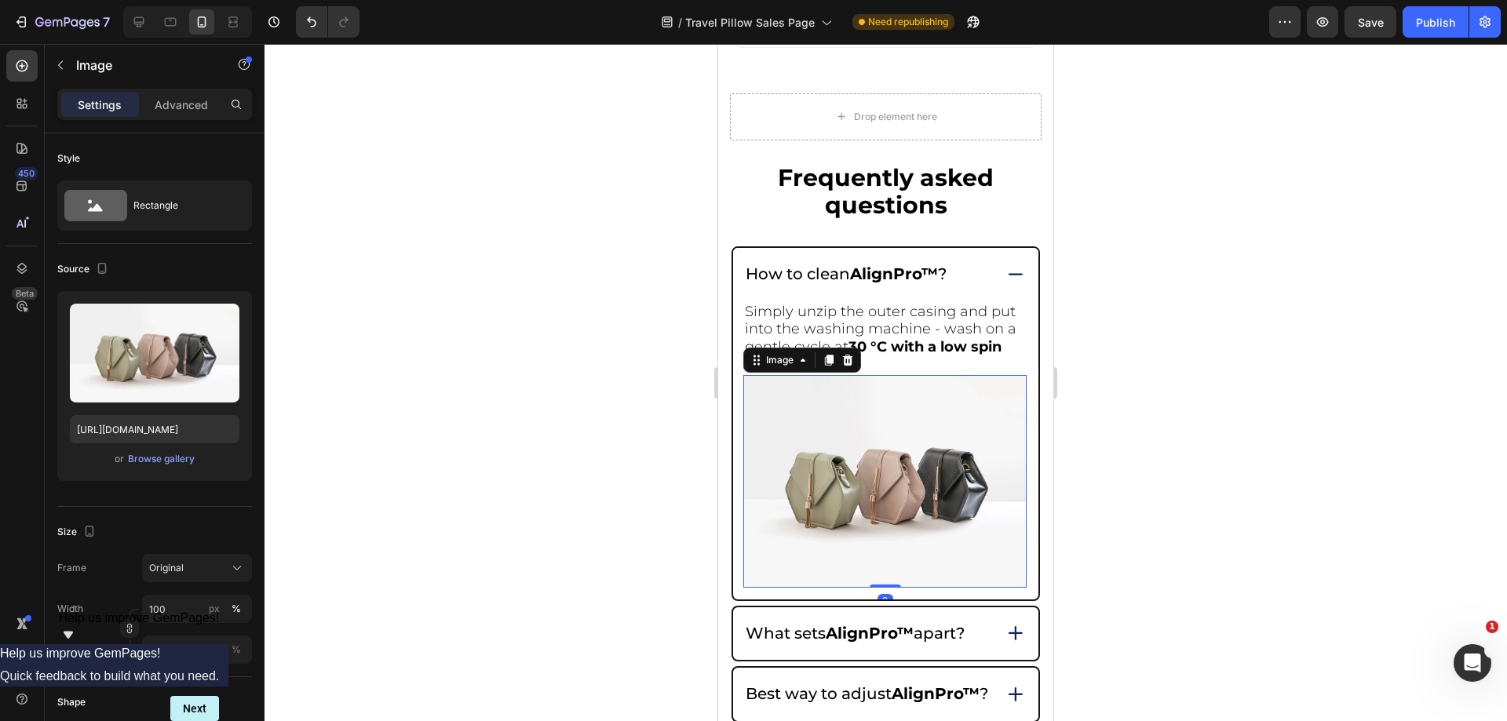
click at [1266, 318] on div at bounding box center [886, 383] width 1243 height 678
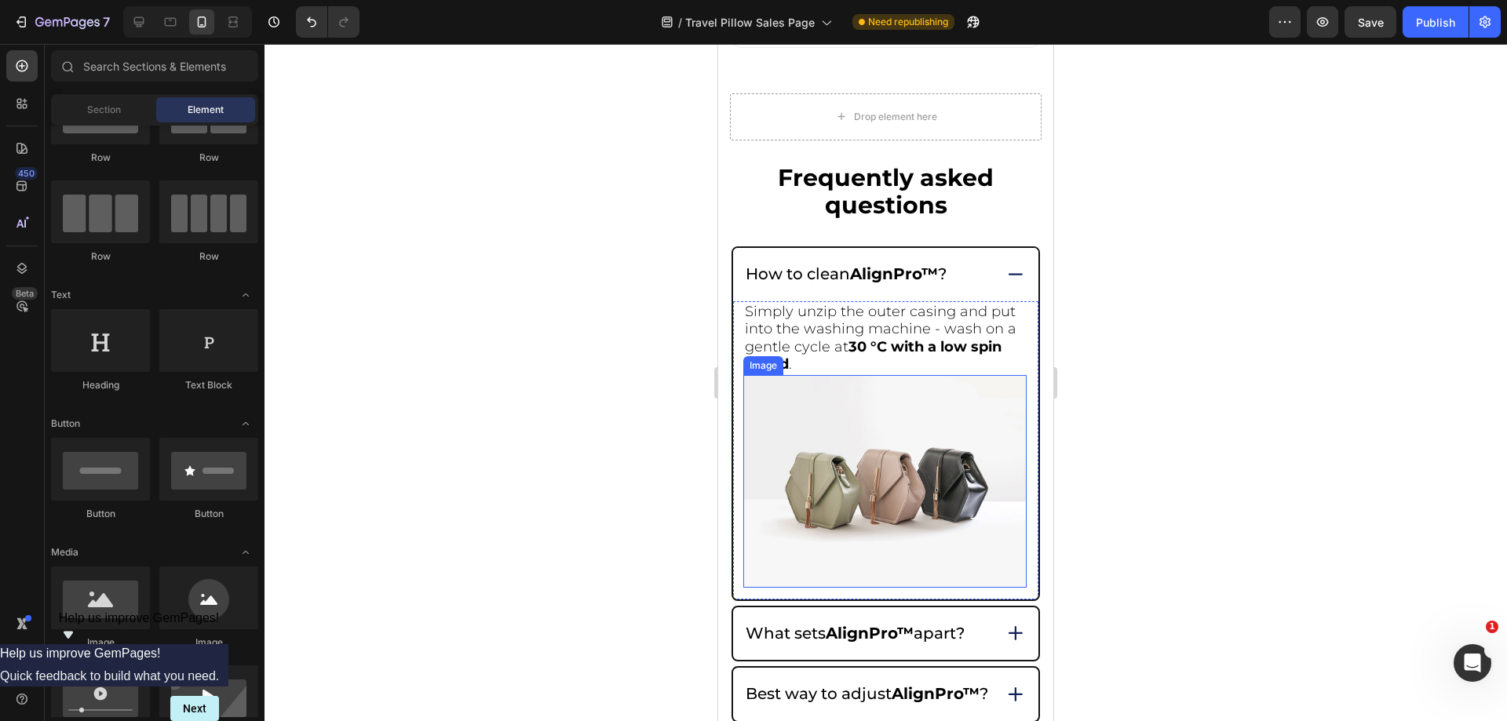
click at [899, 428] on img at bounding box center [884, 481] width 283 height 213
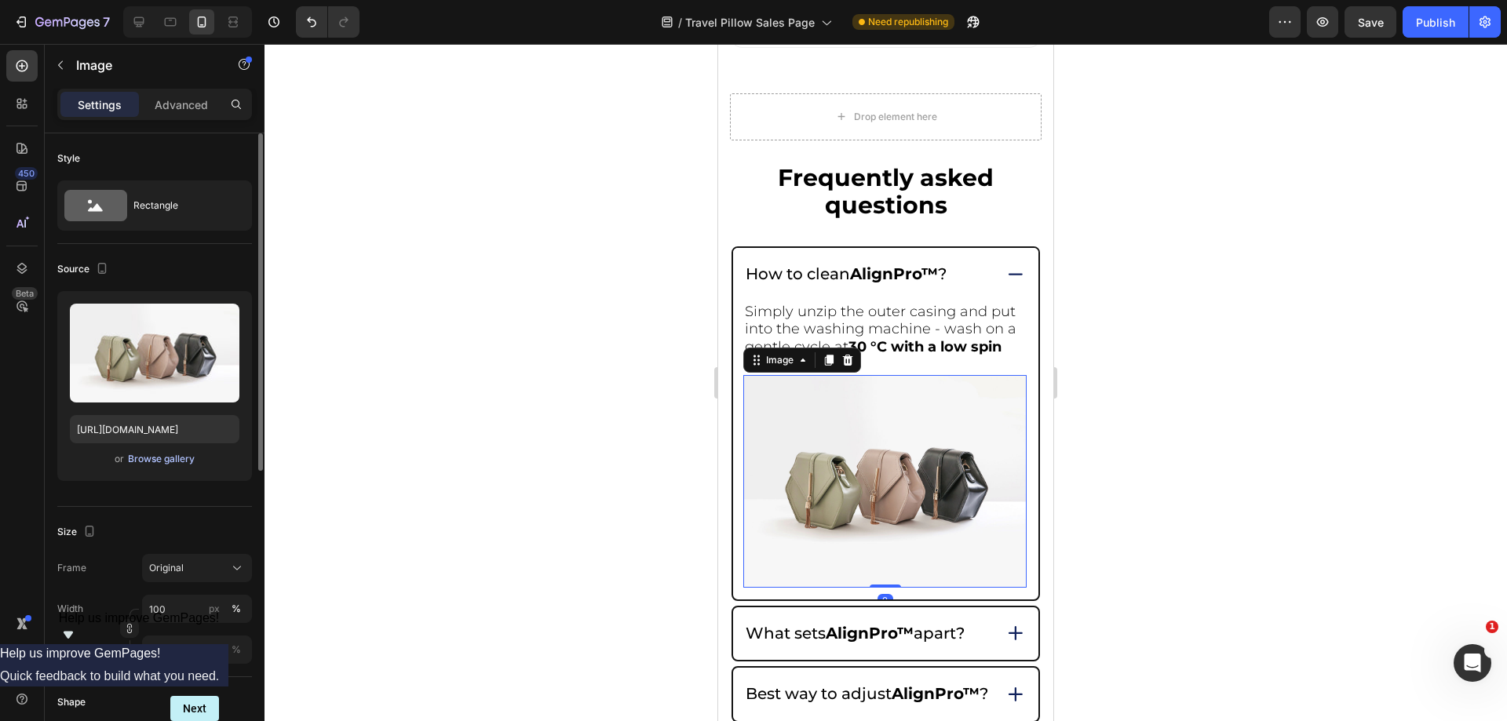
click at [133, 456] on div "Browse gallery" at bounding box center [161, 459] width 67 height 14
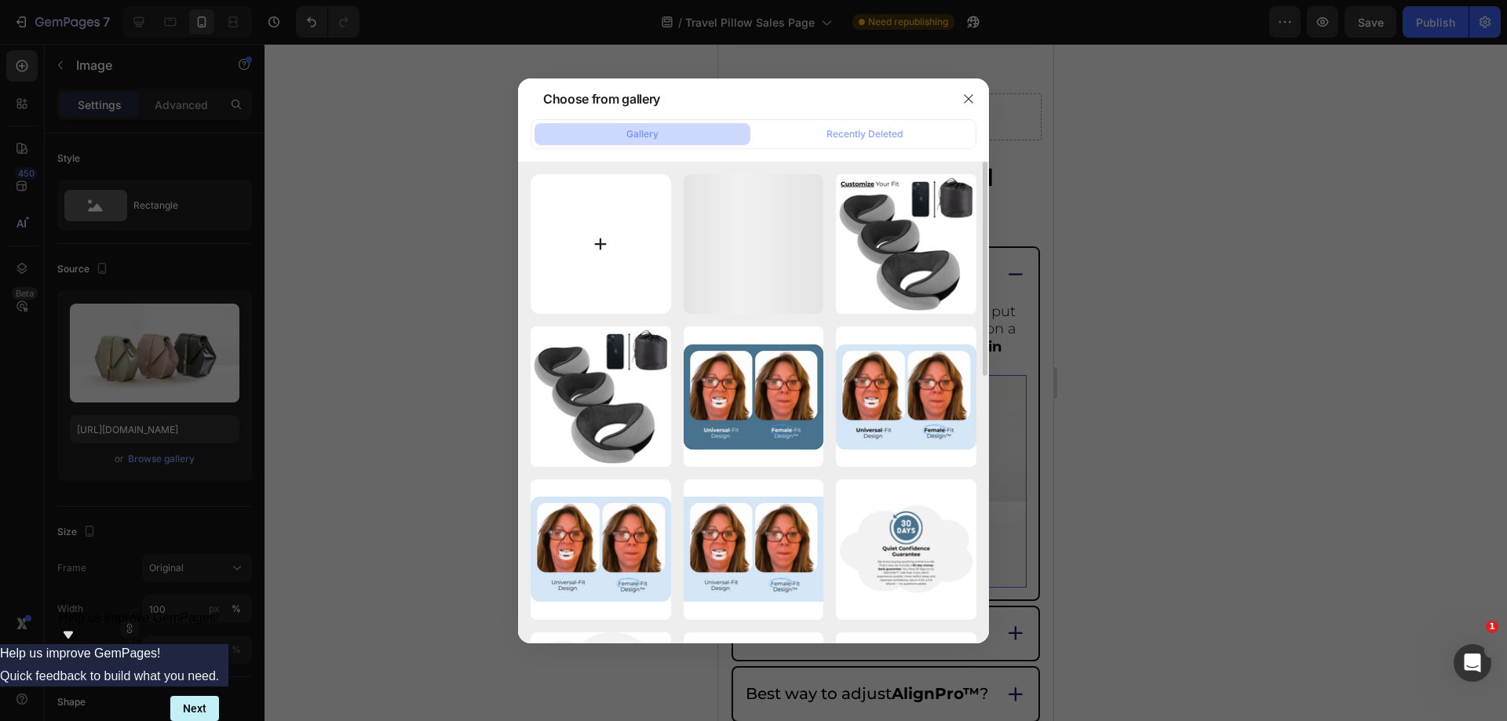
click at [634, 240] on input "file" at bounding box center [601, 244] width 141 height 141
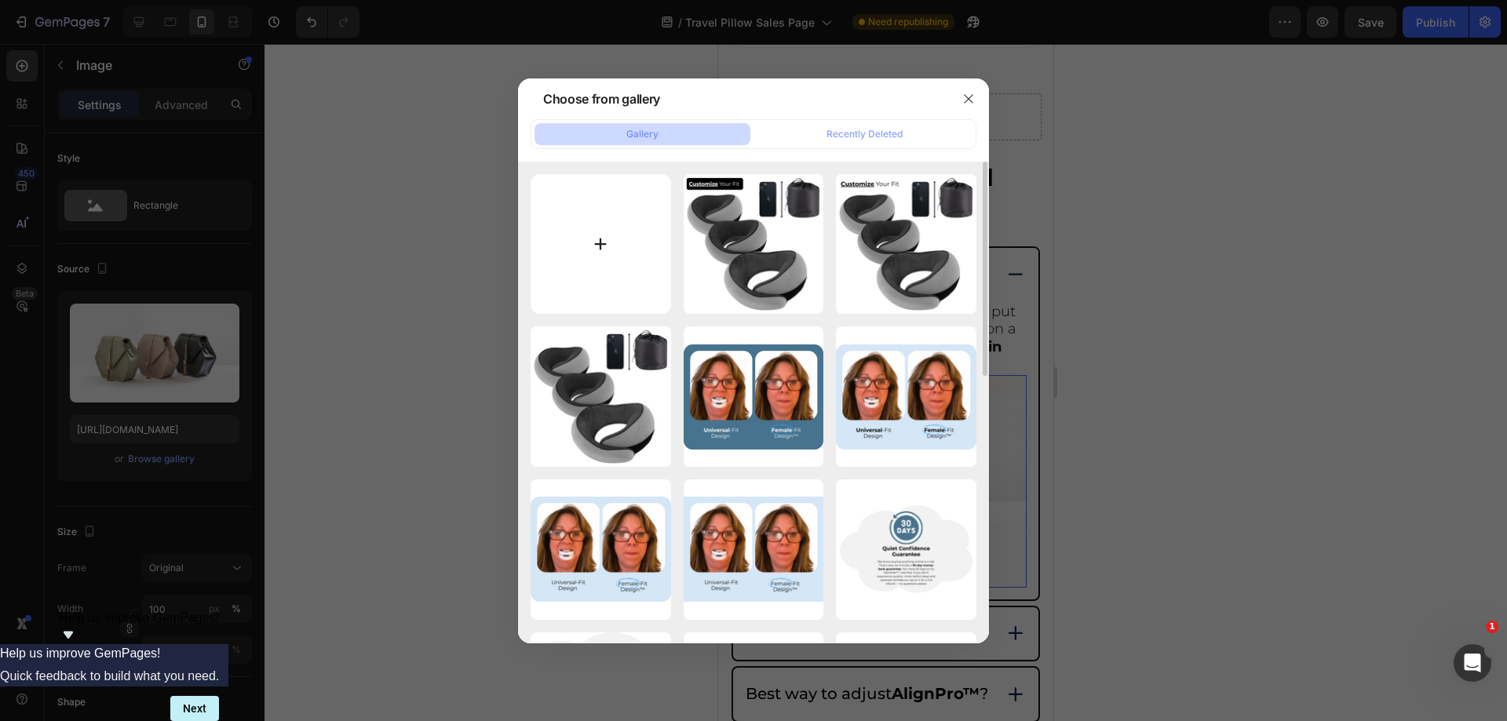
type input "C:\fakepath\Copy of Copy of Copy of Copy of Copy of Copy of Copy of Copy of Cop…"
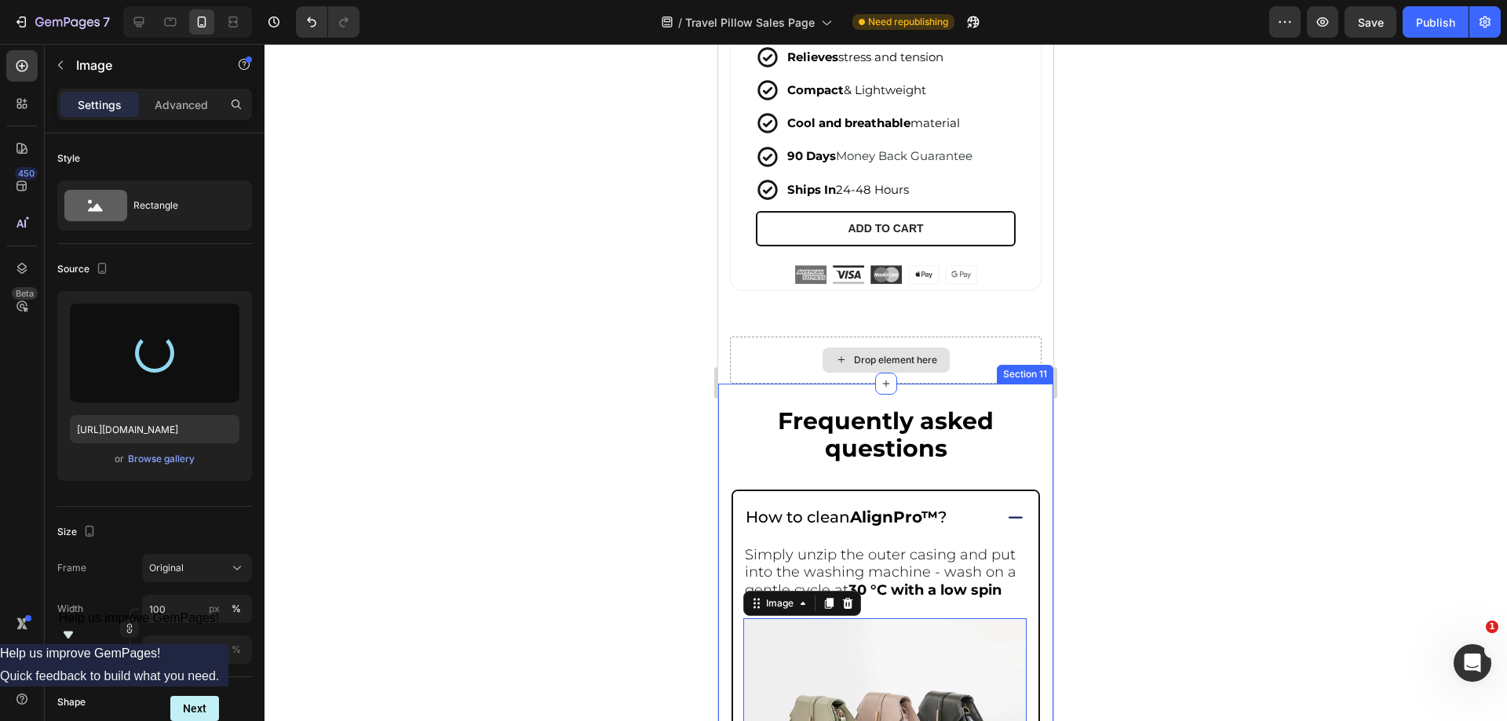
scroll to position [7304, 0]
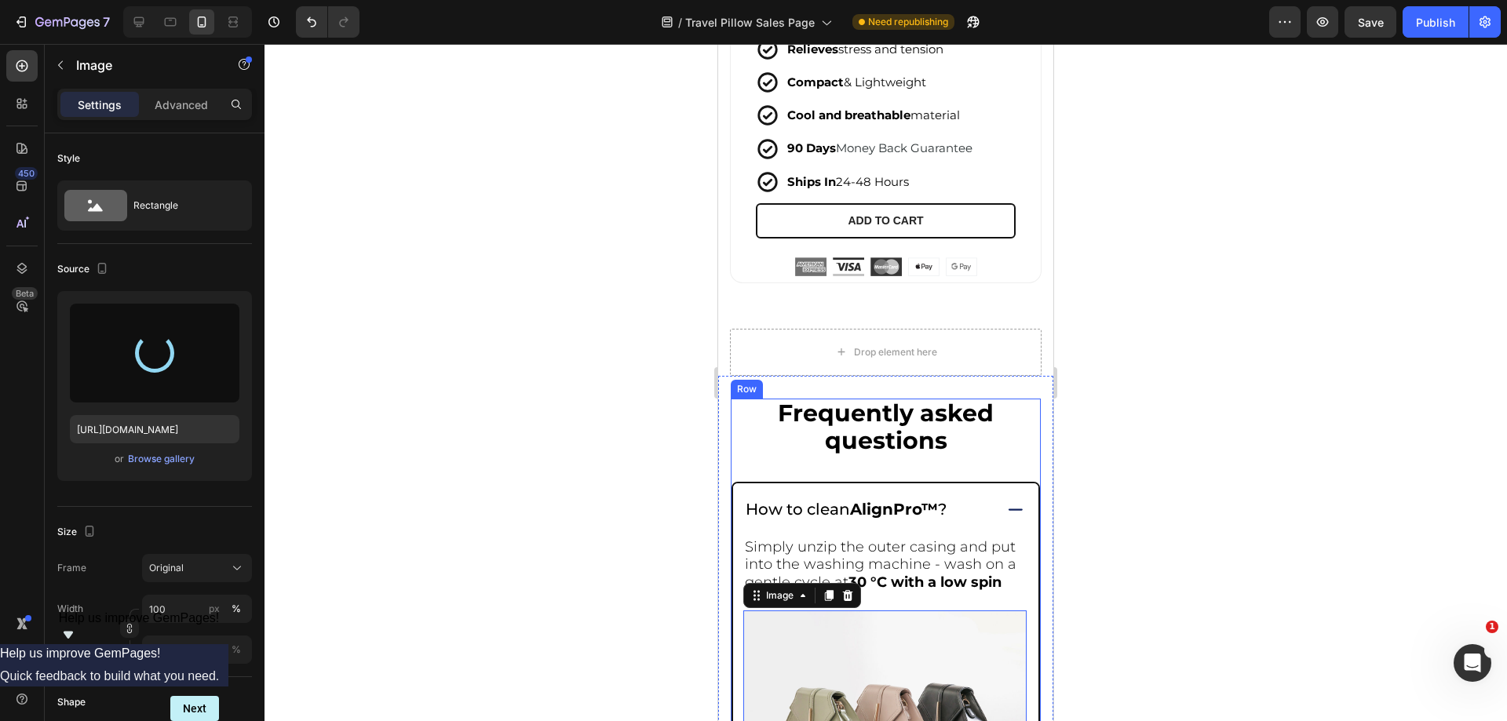
type input "https://cdn.shopify.com/s/files/1/0918/6417/0870/files/gempages_565534812077556…"
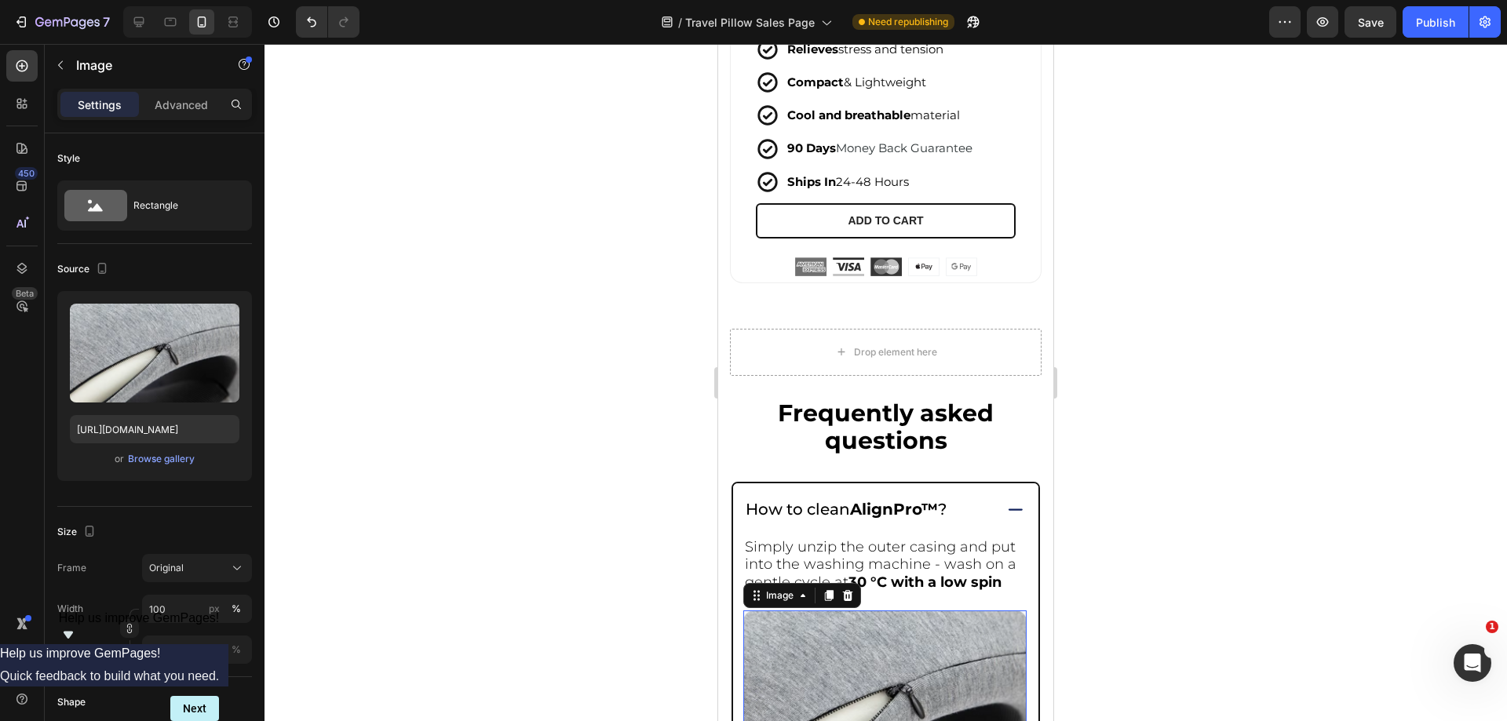
click at [1216, 425] on div at bounding box center [886, 383] width 1243 height 678
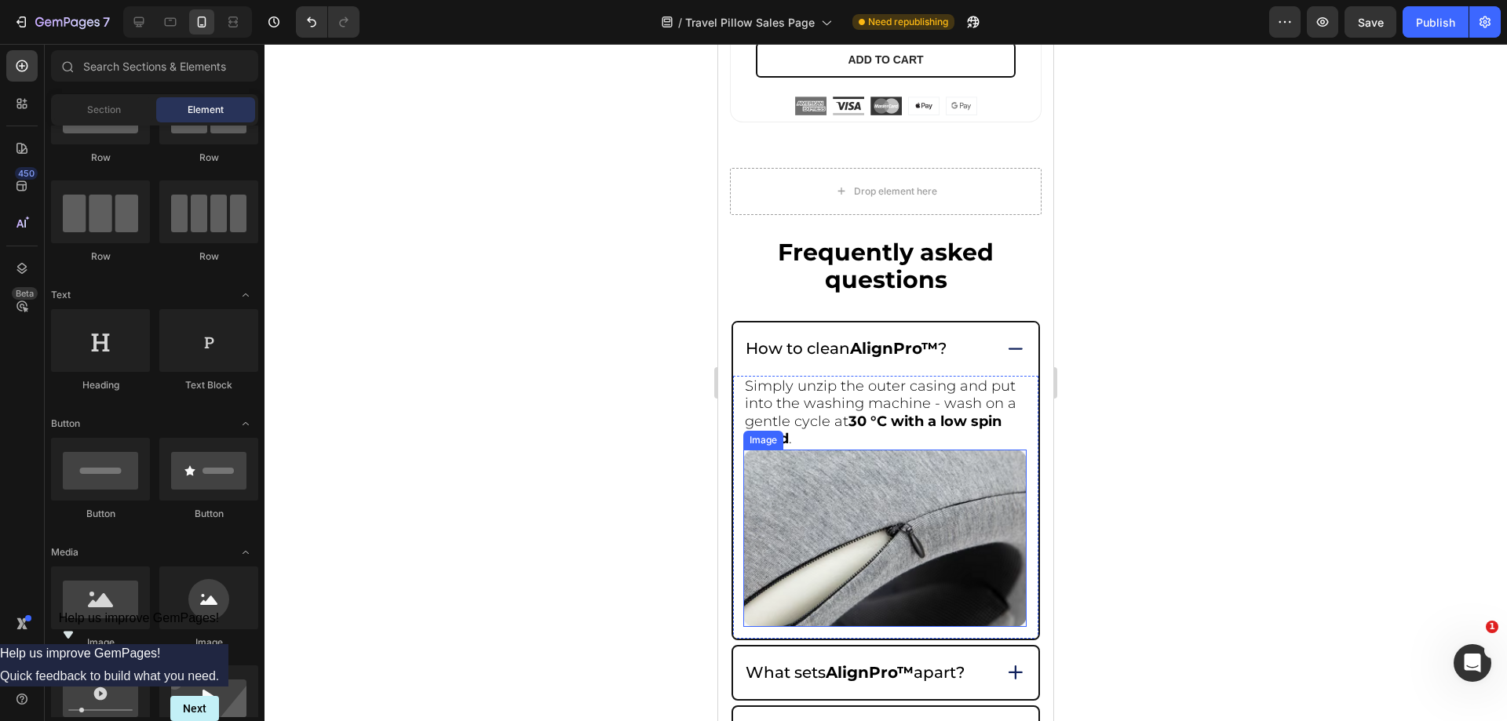
scroll to position [7540, 0]
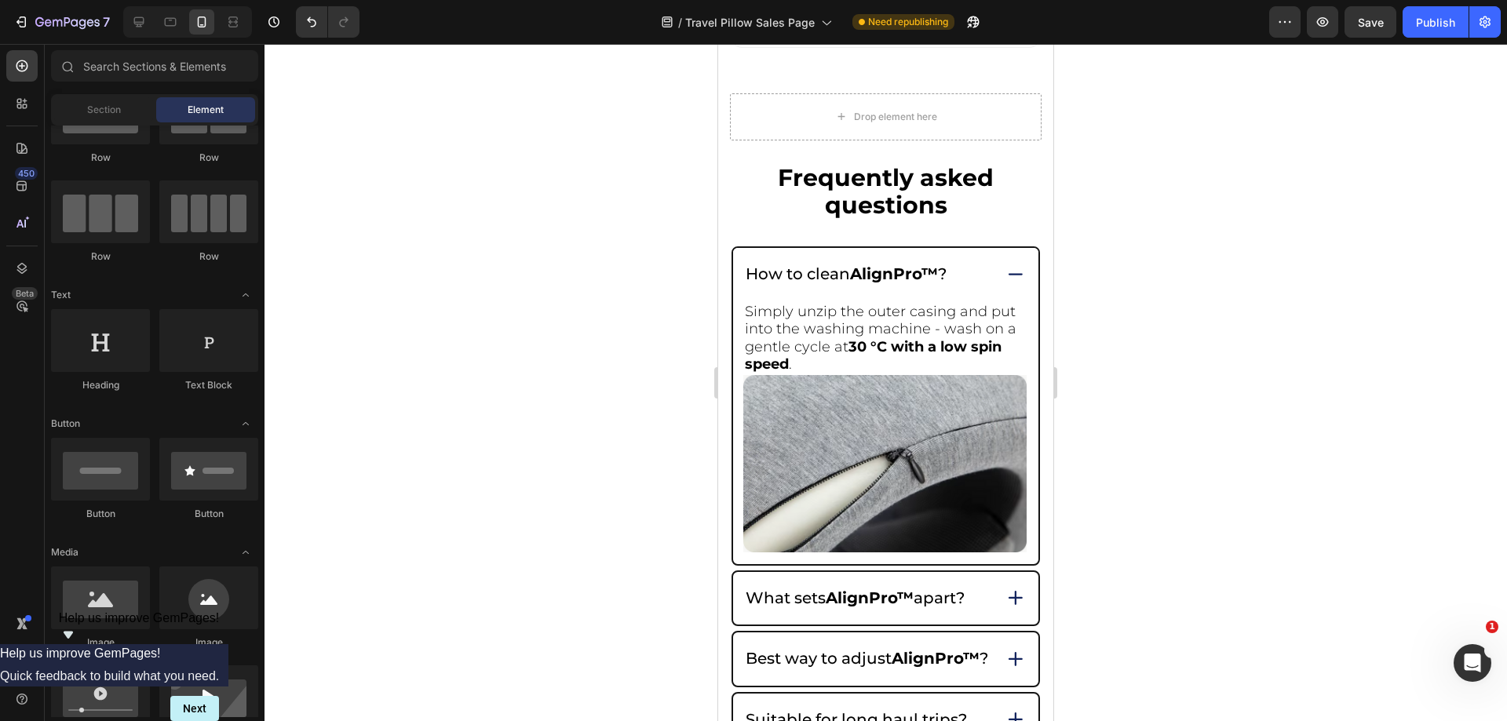
click at [798, 393] on img at bounding box center [884, 463] width 283 height 177
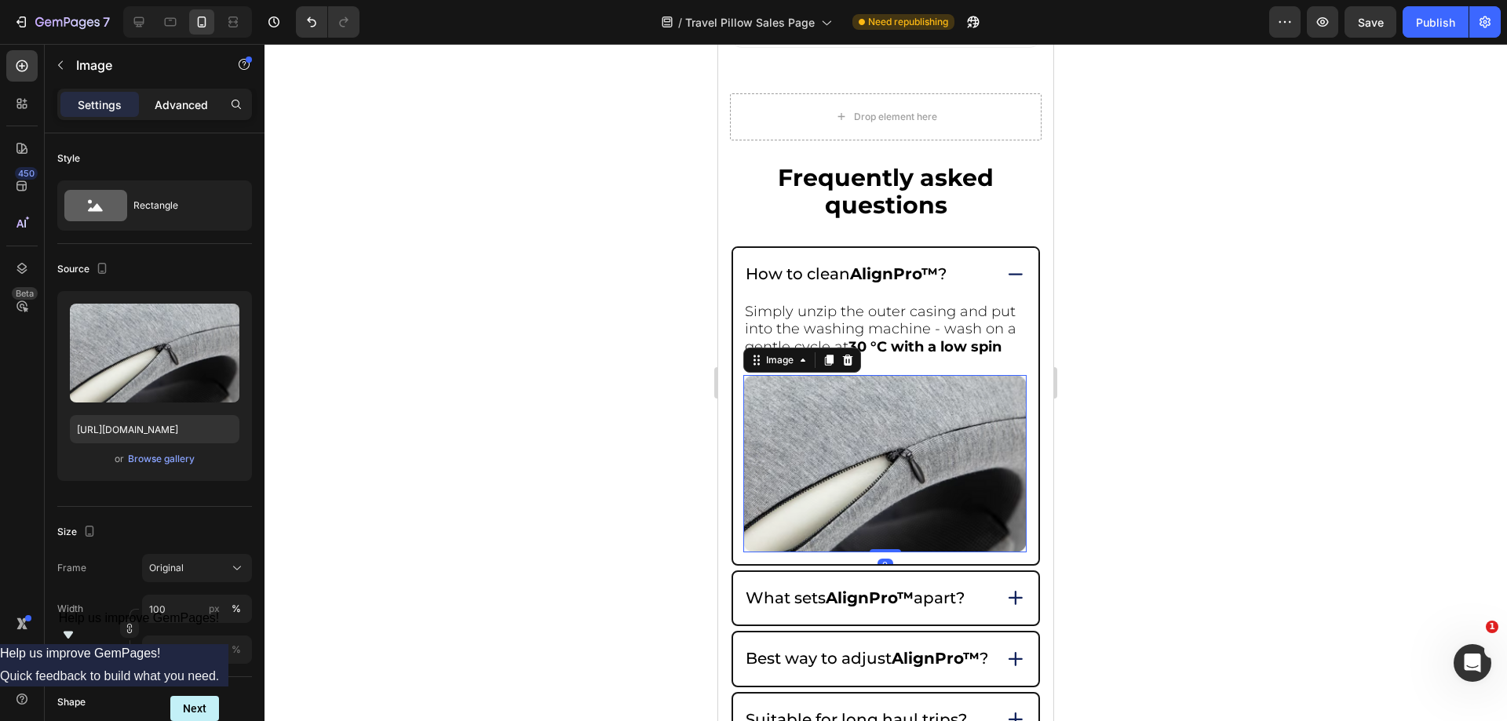
click at [170, 97] on p "Advanced" at bounding box center [181, 105] width 53 height 16
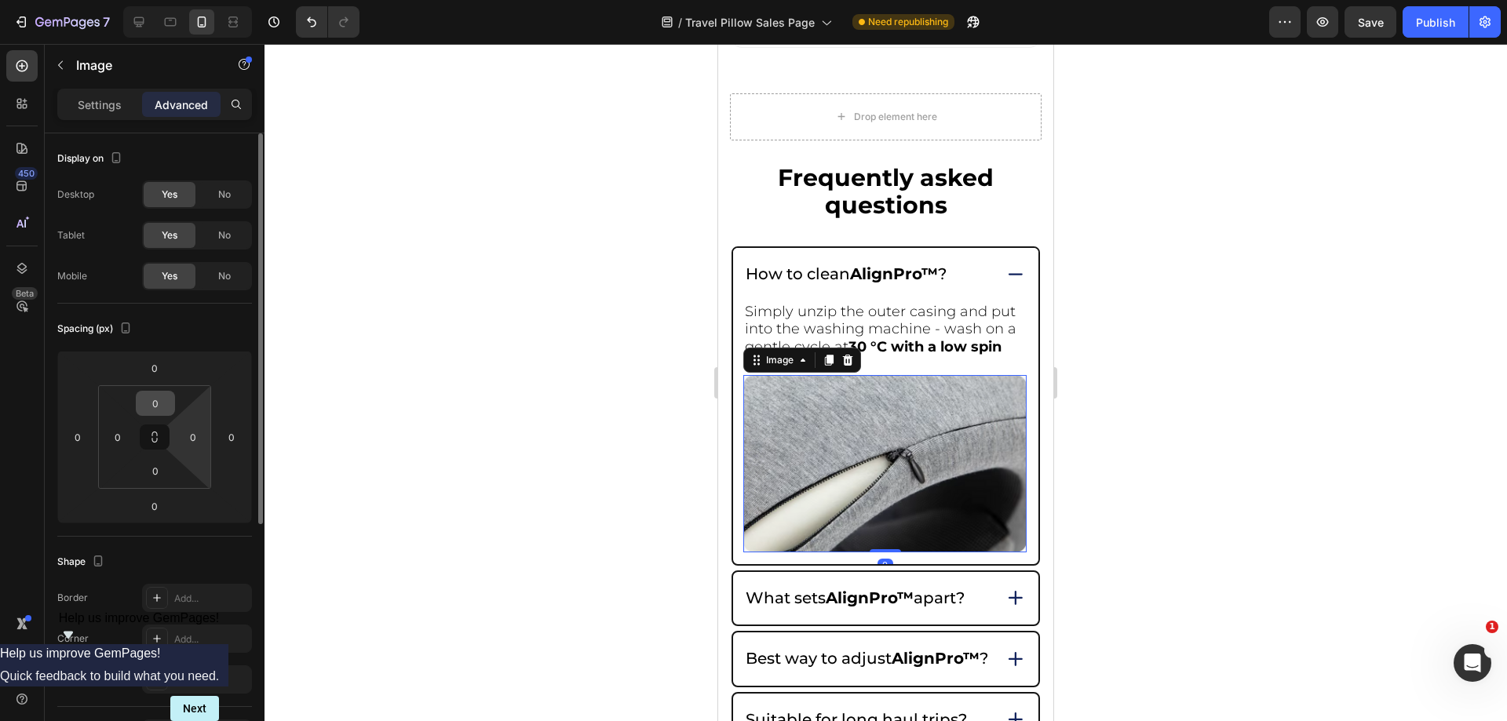
click at [147, 396] on input "0" at bounding box center [155, 404] width 31 height 24
type input "10"
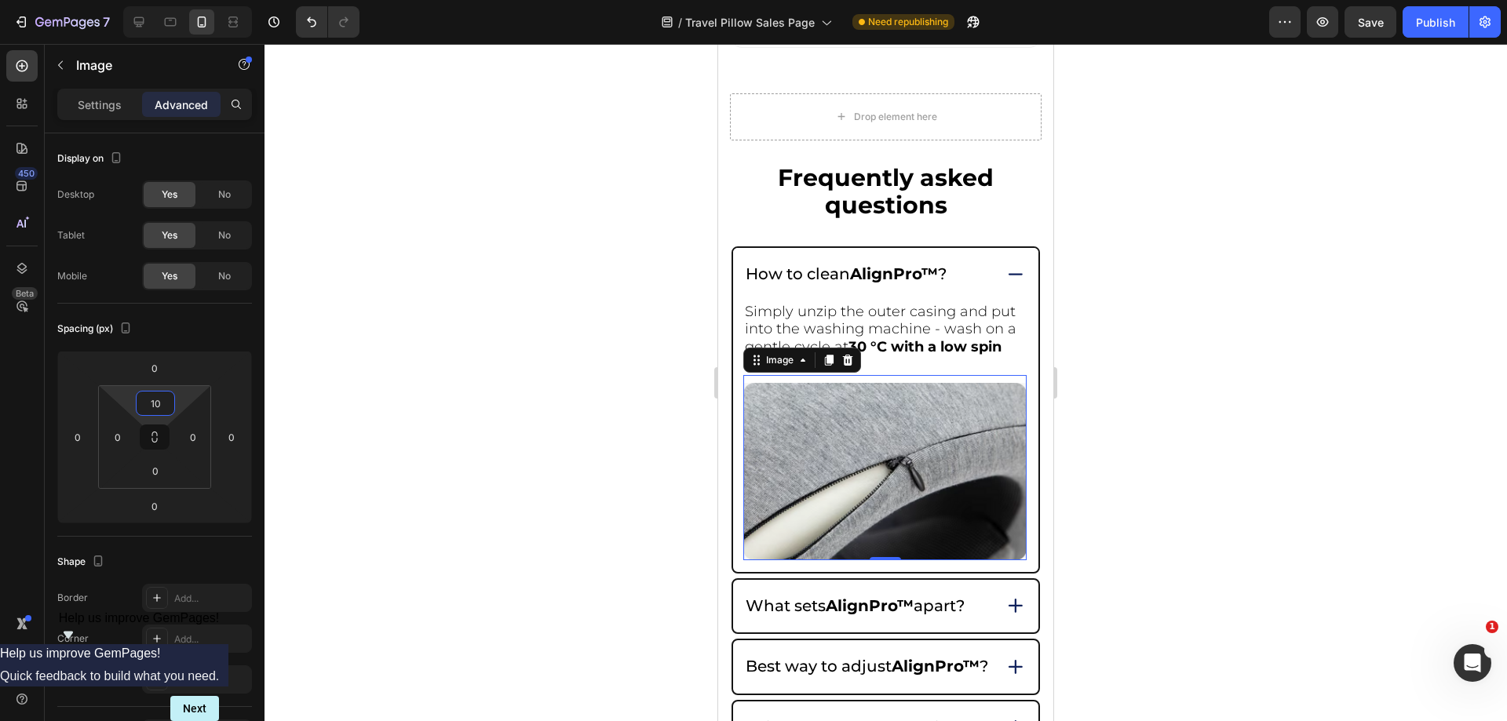
click at [1391, 359] on div at bounding box center [886, 383] width 1243 height 678
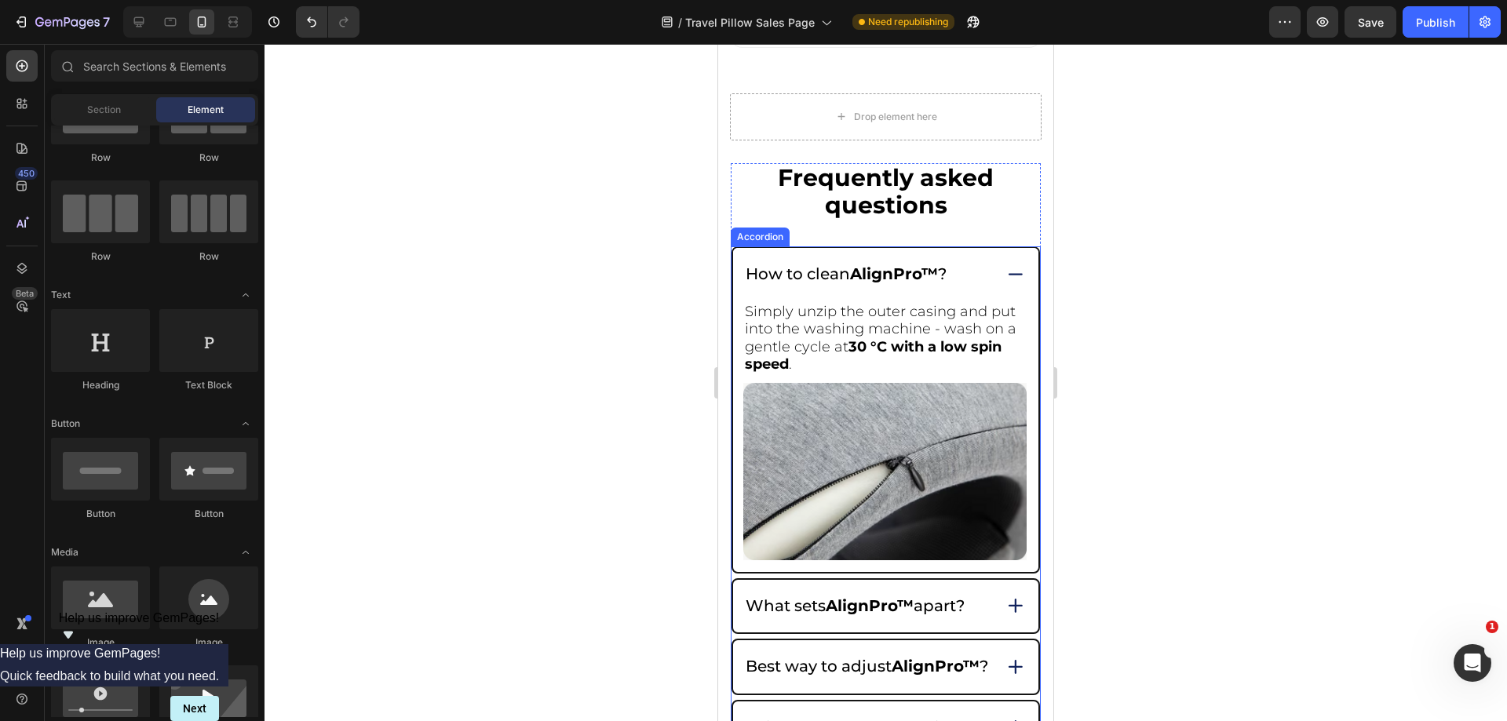
click at [975, 248] on div "How to clean AlignPro™ ?" at bounding box center [885, 274] width 305 height 53
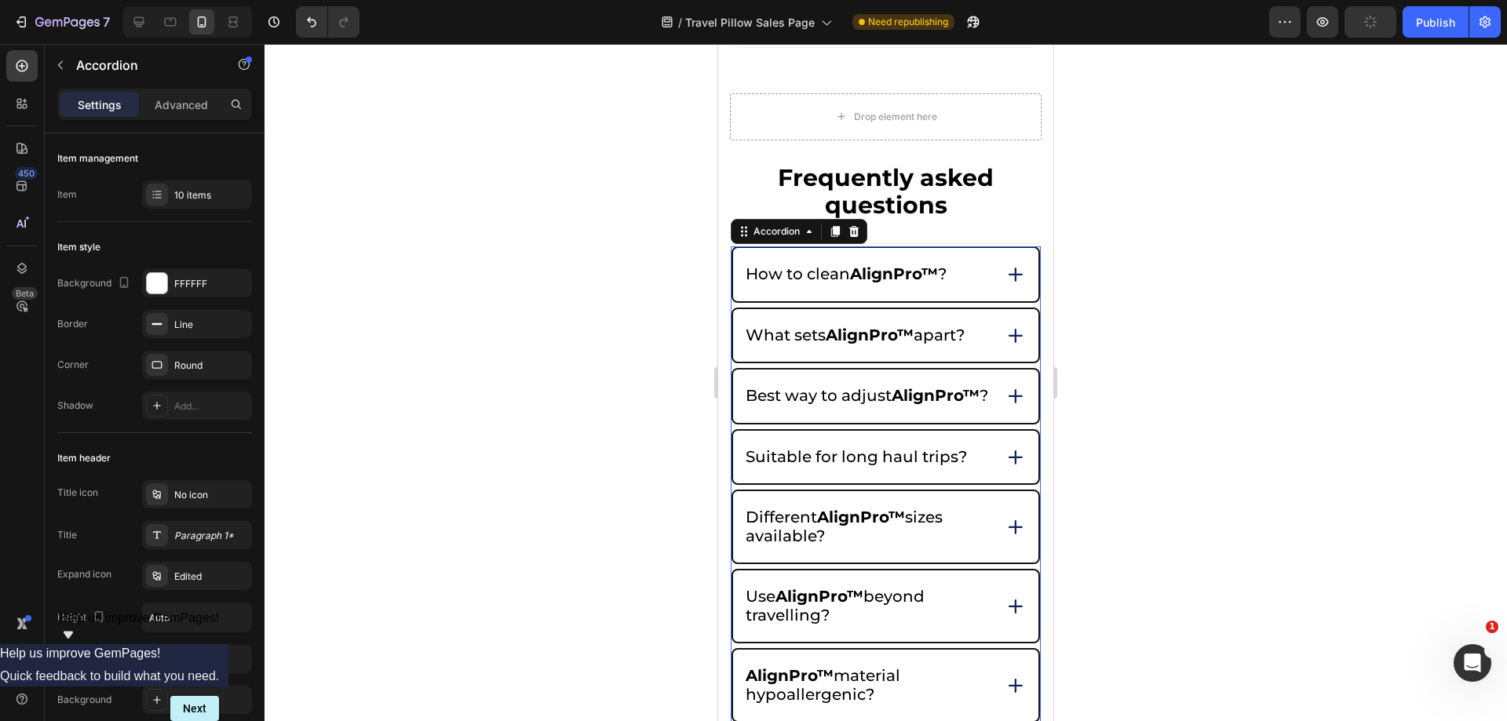
click at [1005, 264] on icon at bounding box center [1016, 275] width 22 height 22
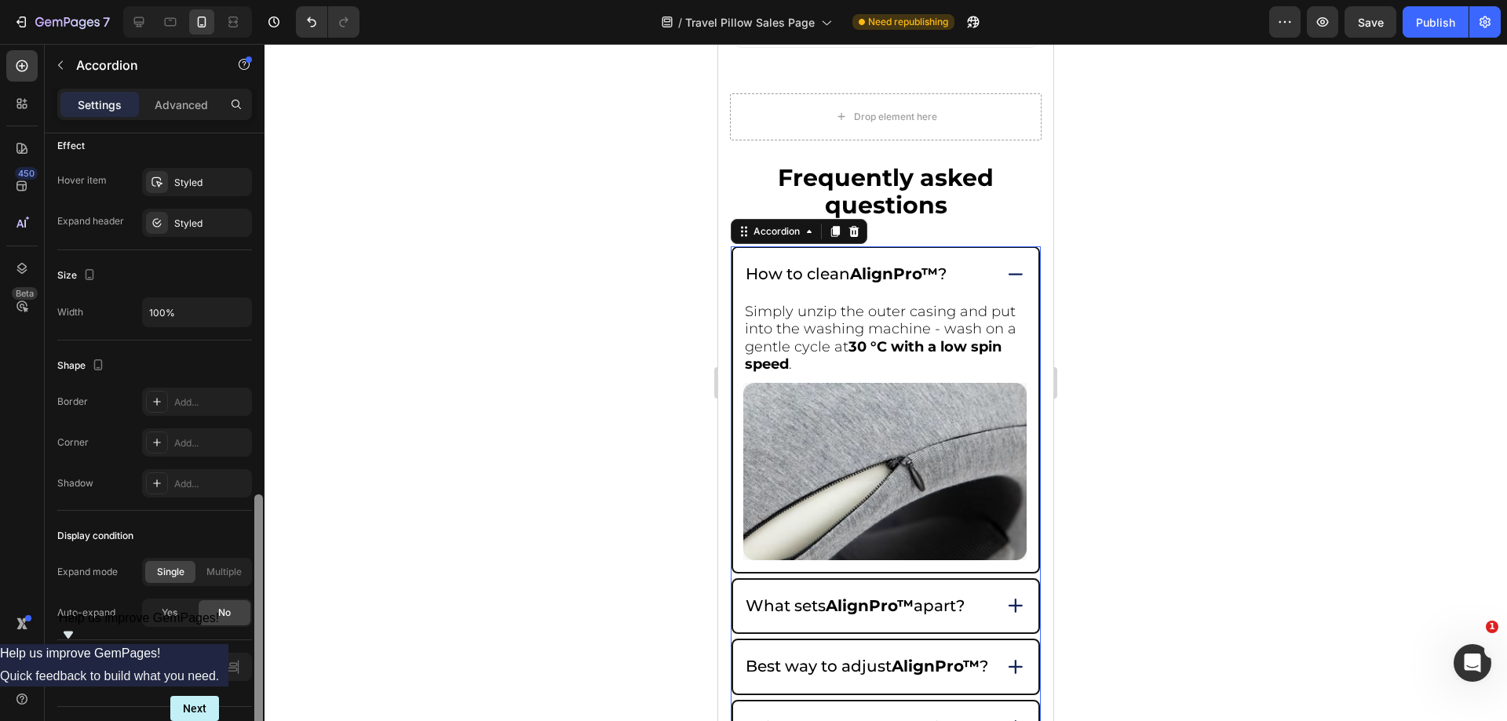
scroll to position [836, 0]
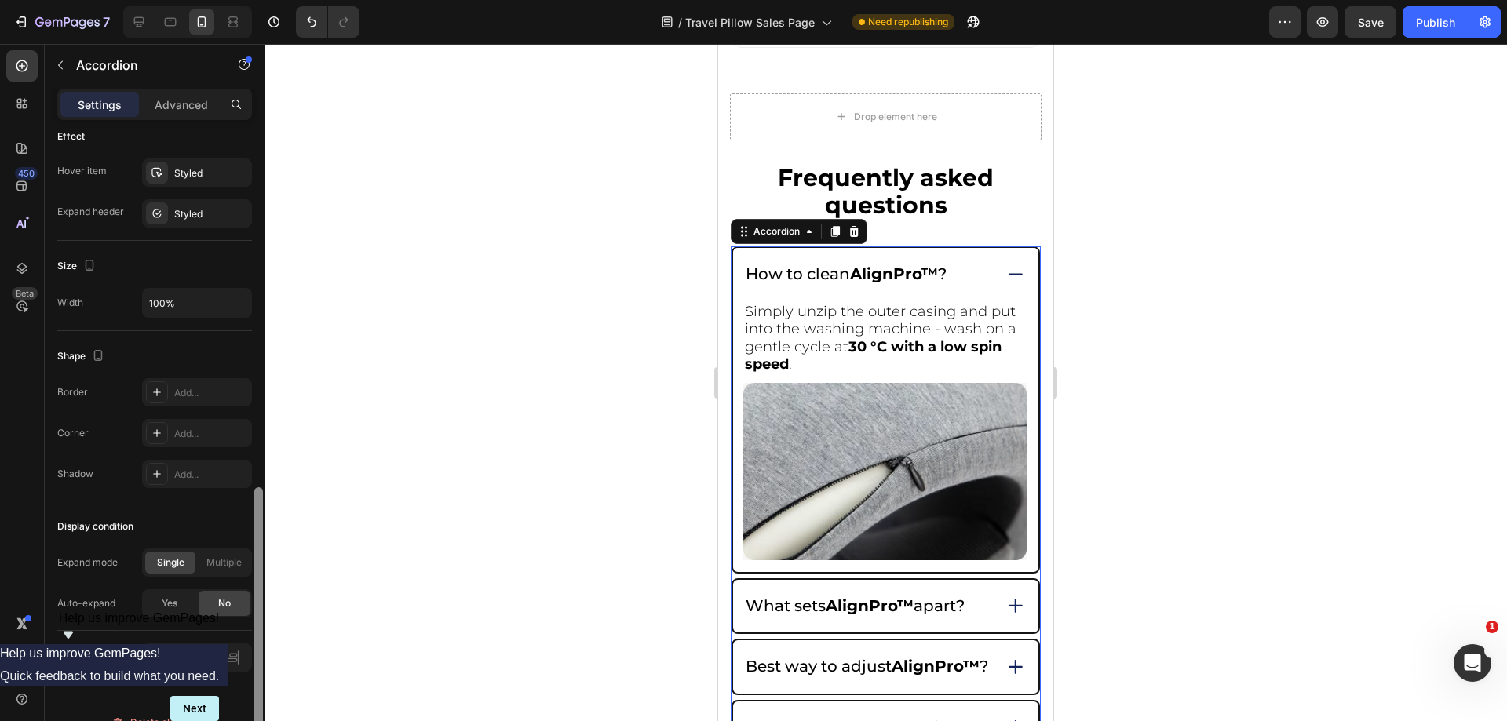
drag, startPoint x: 261, startPoint y: 367, endPoint x: 255, endPoint y: 695, distance: 327.4
click at [239, 720] on div "Item management Item 10 items Item style Background FFFFFF Border Line Corner R…" at bounding box center [155, 449] width 220 height 633
click at [166, 609] on span "Yes" at bounding box center [170, 608] width 16 height 14
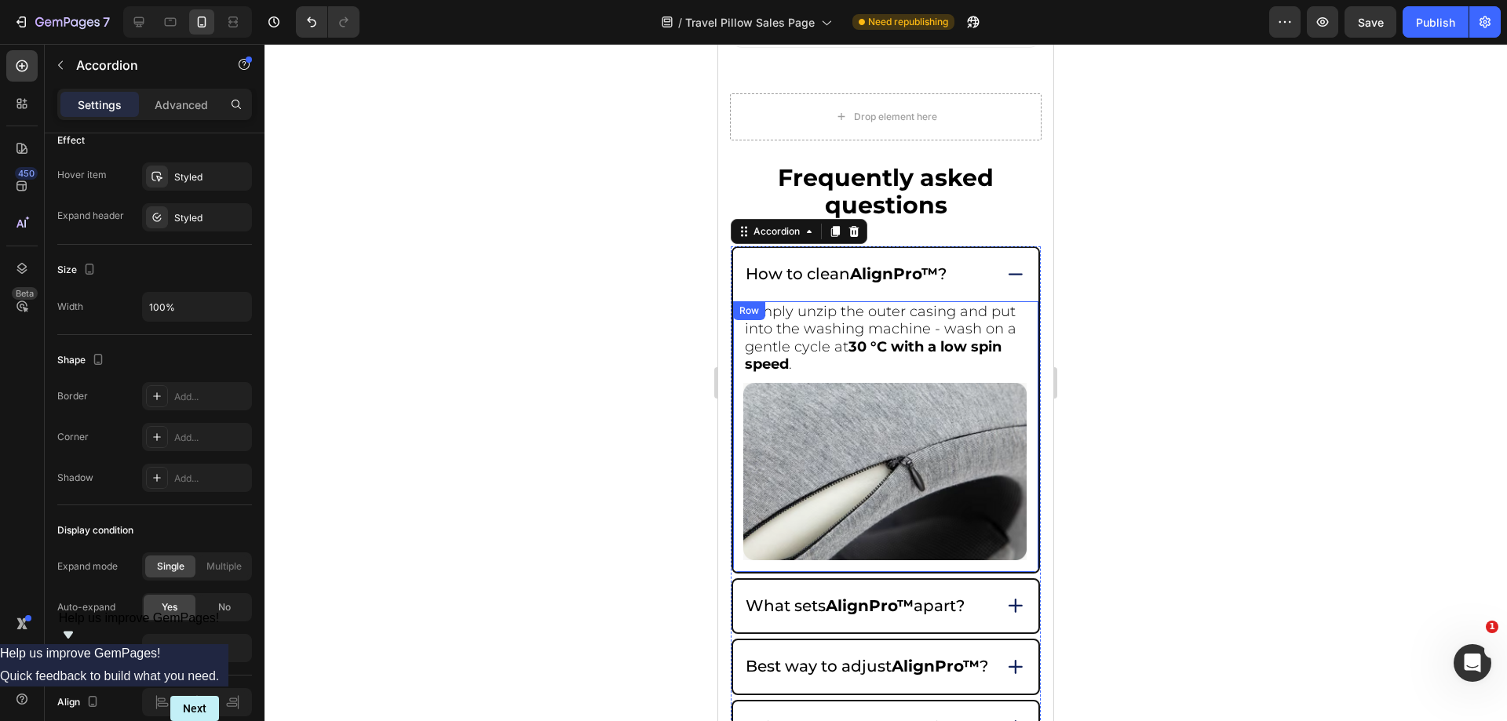
click at [769, 431] on img at bounding box center [884, 471] width 283 height 177
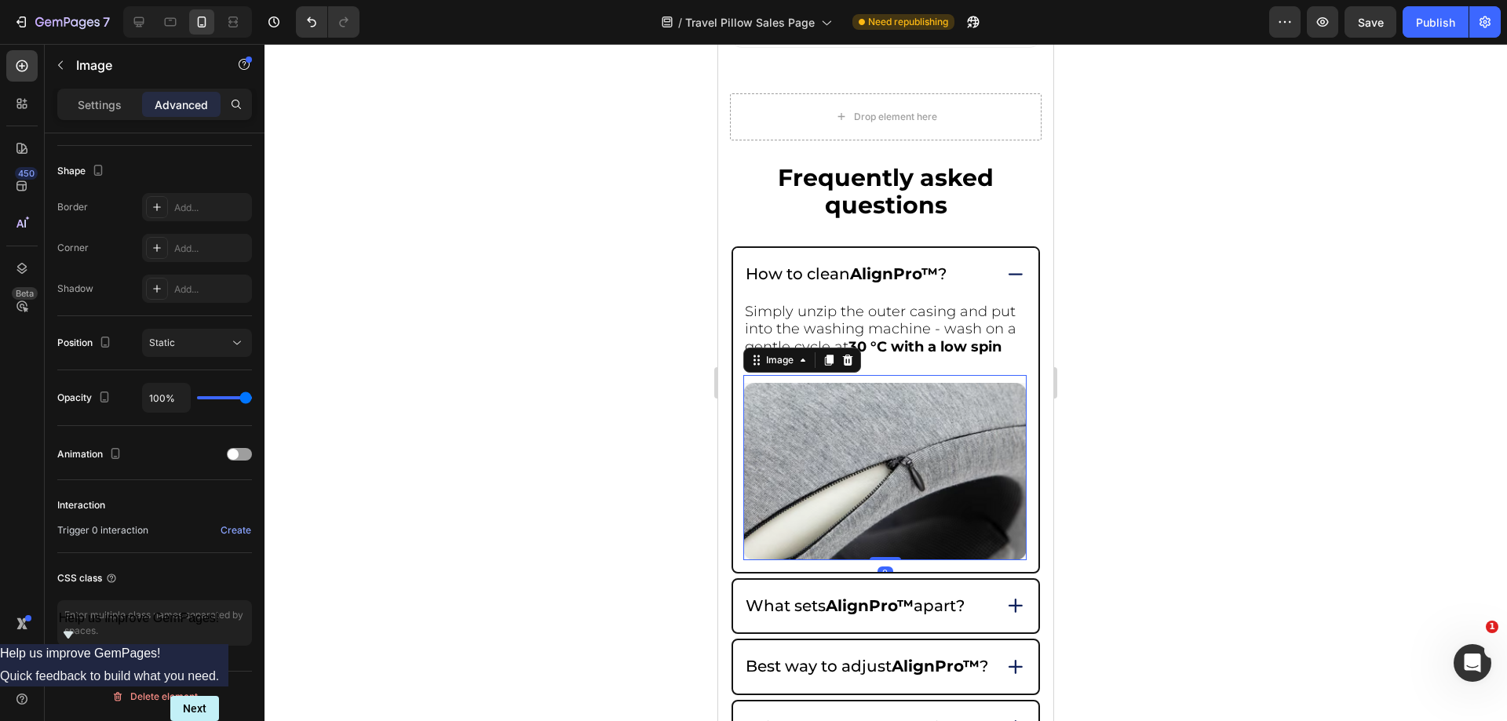
scroll to position [0, 0]
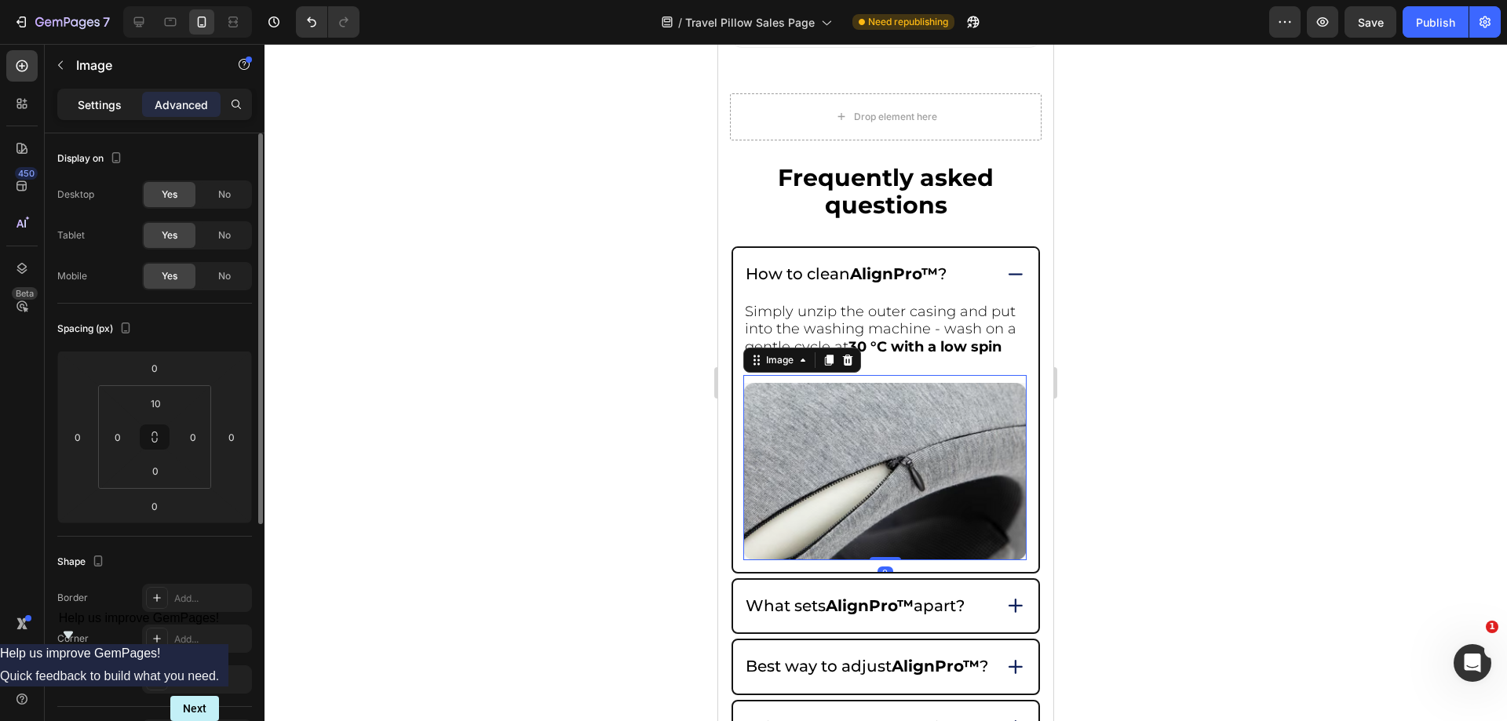
click at [91, 102] on p "Settings" at bounding box center [100, 105] width 44 height 16
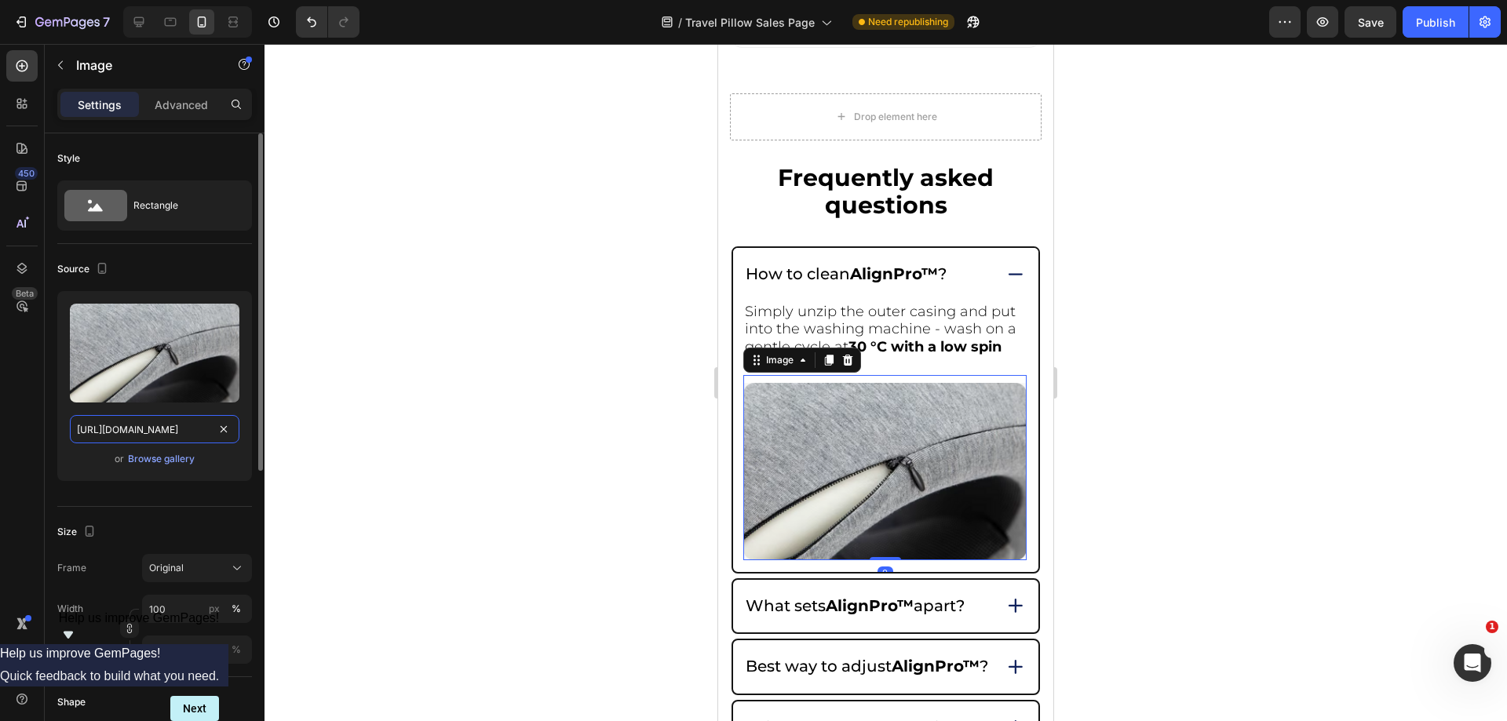
click at [149, 431] on input "https://cdn.shopify.com/s/files/1/0918/6417/0870/files/gempages_565534812077556…" at bounding box center [155, 429] width 170 height 28
click at [184, 16] on div "Mobile" at bounding box center [187, 21] width 129 height 31
click at [181, 19] on div at bounding box center [170, 21] width 25 height 25
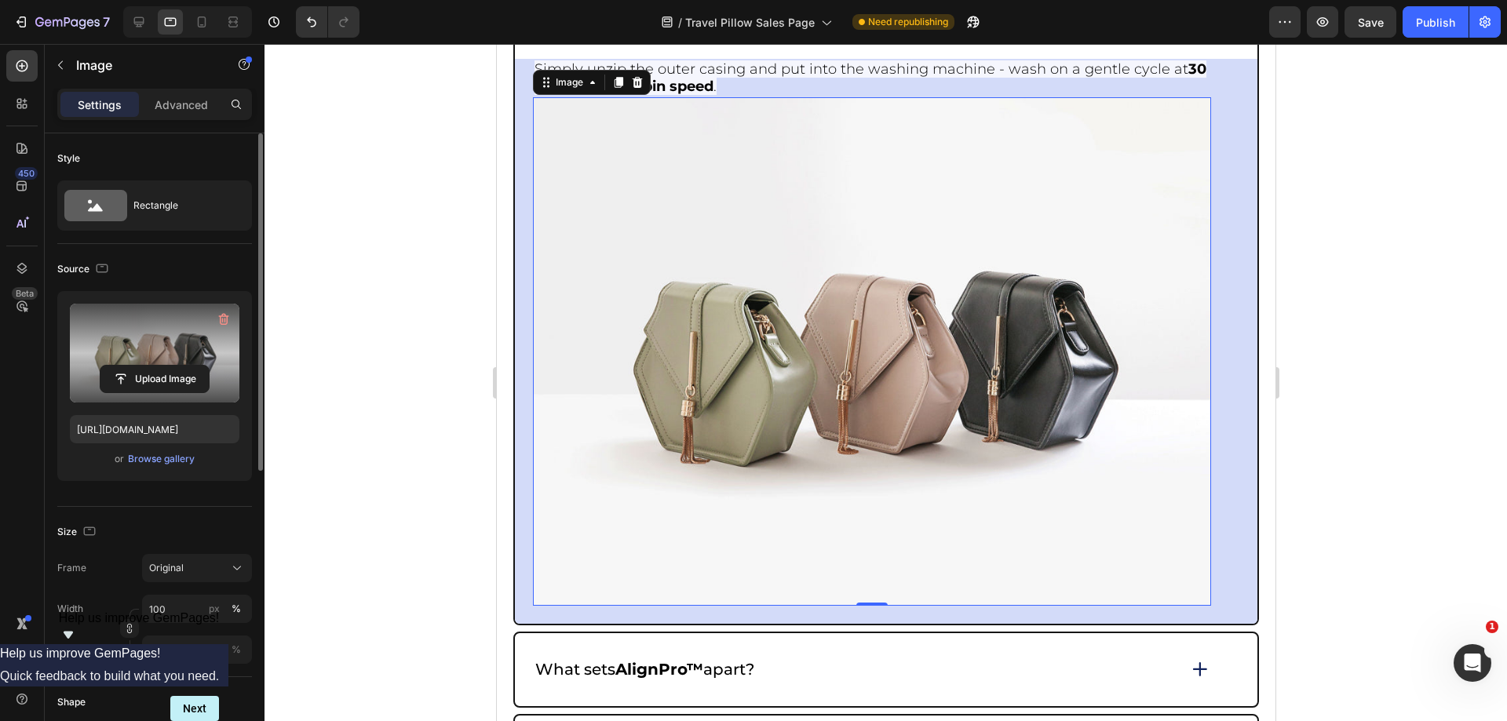
scroll to position [6921, 0]
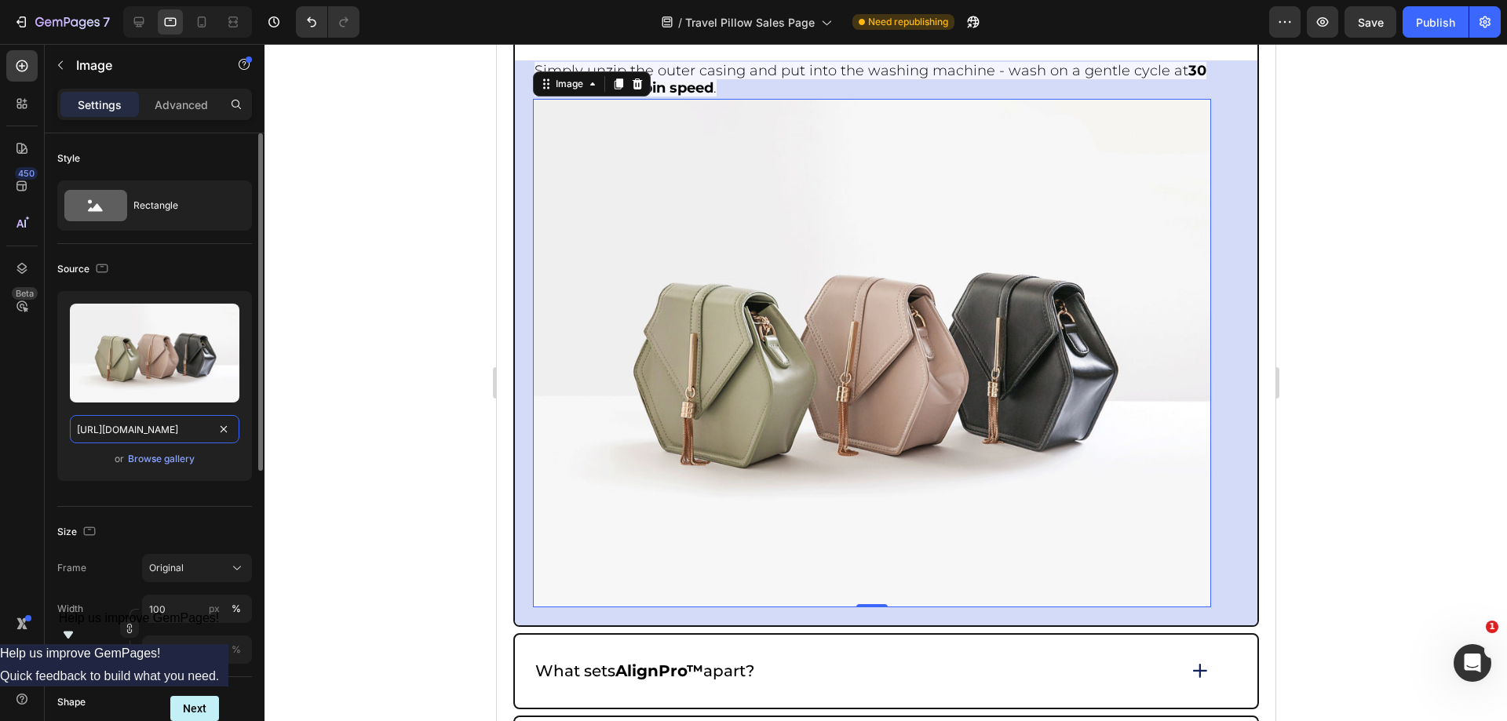
click at [153, 416] on input "https://cdn.shopify.com/s/files/1/2005/9307/files/image_demo.jpg" at bounding box center [155, 429] width 170 height 28
paste input "0918/6417/0870/files/gempages_565534812077556640-7a6a83e9-dd3a-449d-a14f-02d72a…"
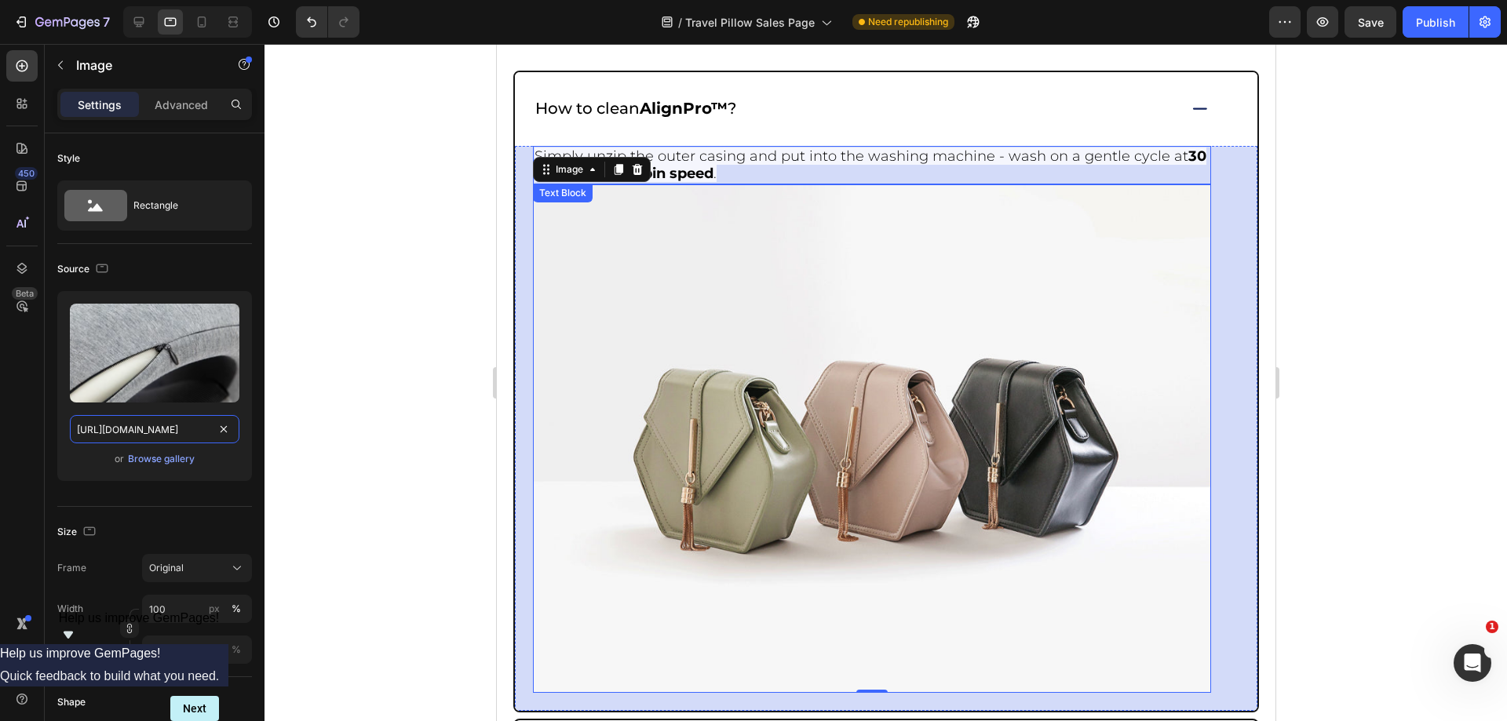
scroll to position [6764, 0]
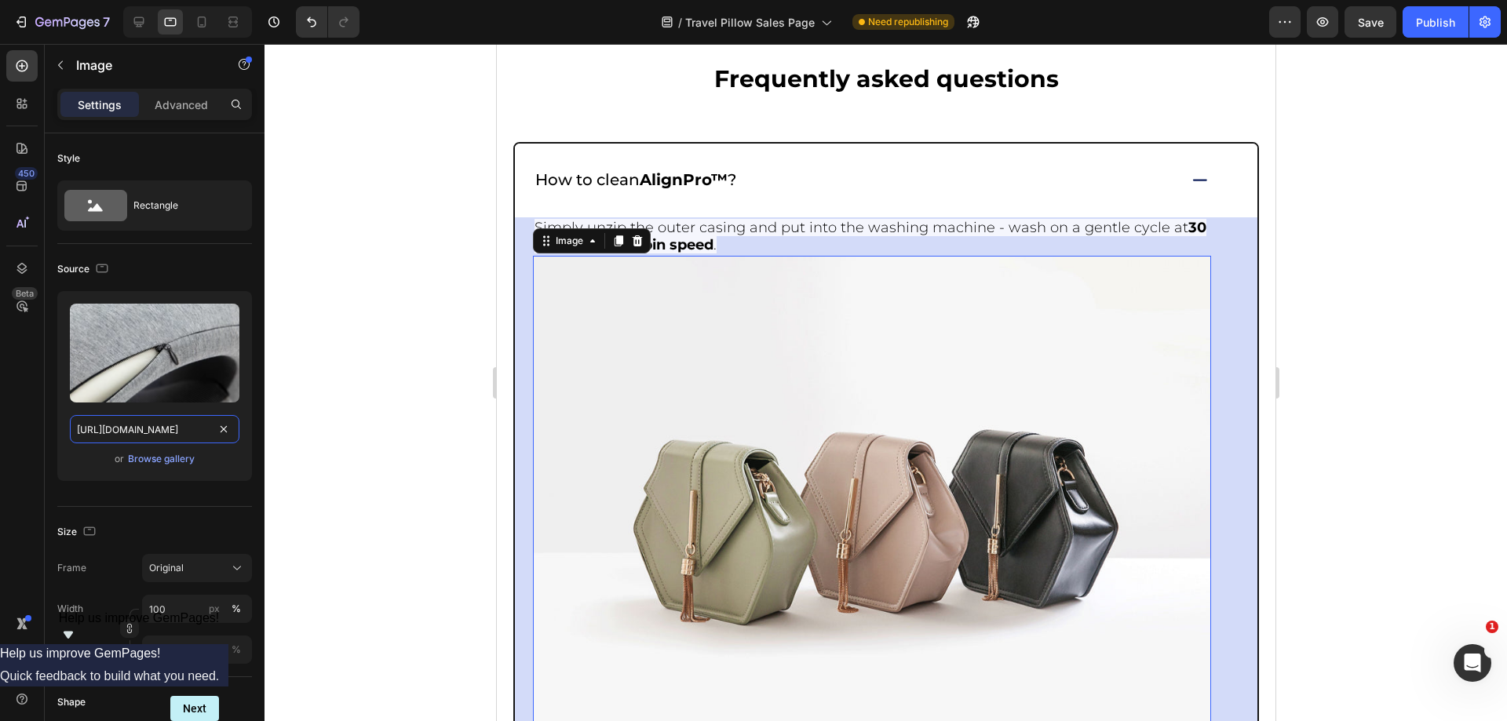
type input "https://cdn.shopify.com/s/files/1/0918/6417/0870/files/gempages_565534812077556…"
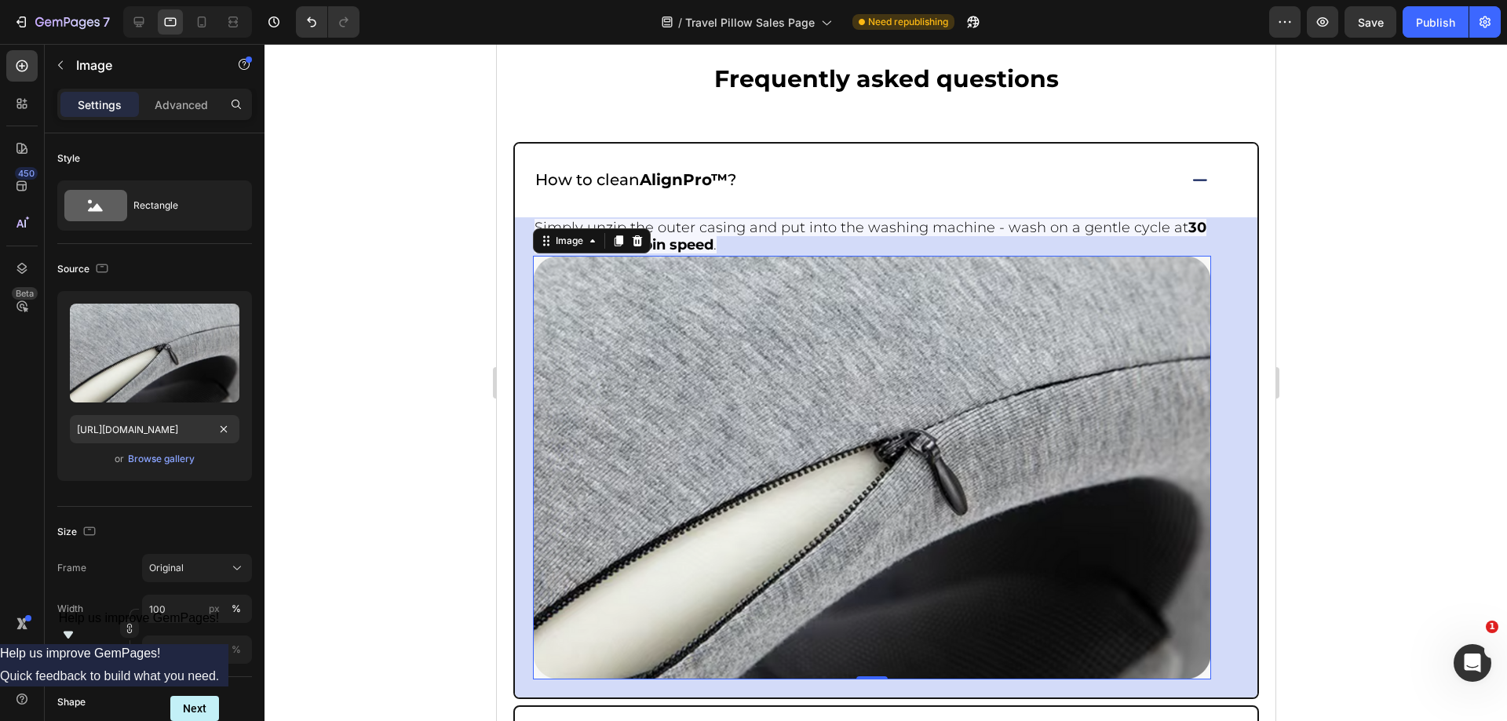
scroll to position [0, 0]
click at [1382, 334] on div at bounding box center [886, 383] width 1243 height 678
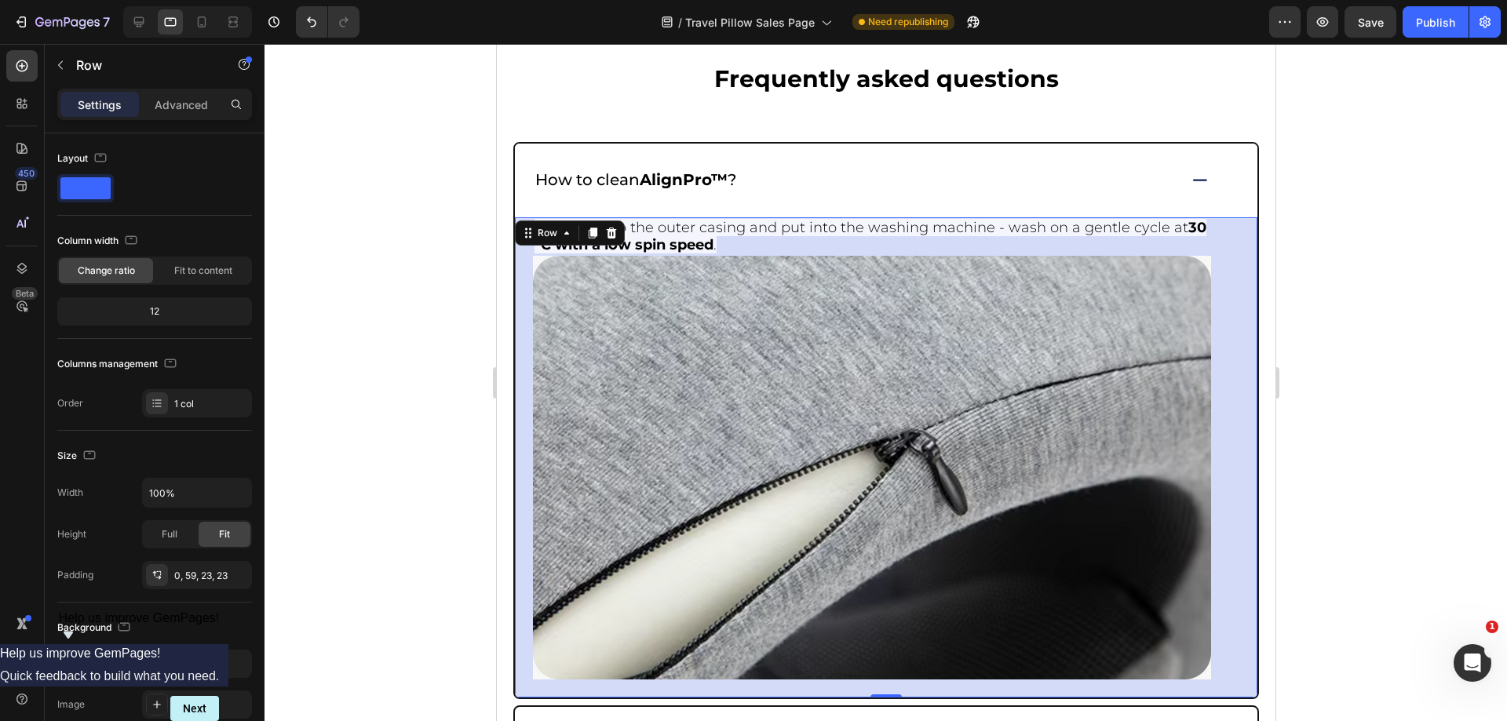
drag, startPoint x: 1225, startPoint y: 228, endPoint x: 867, endPoint y: 433, distance: 412.5
click at [1225, 228] on div "Simply unzip the outer casing and put into the washing machine - wash on a gent…" at bounding box center [885, 457] width 743 height 480
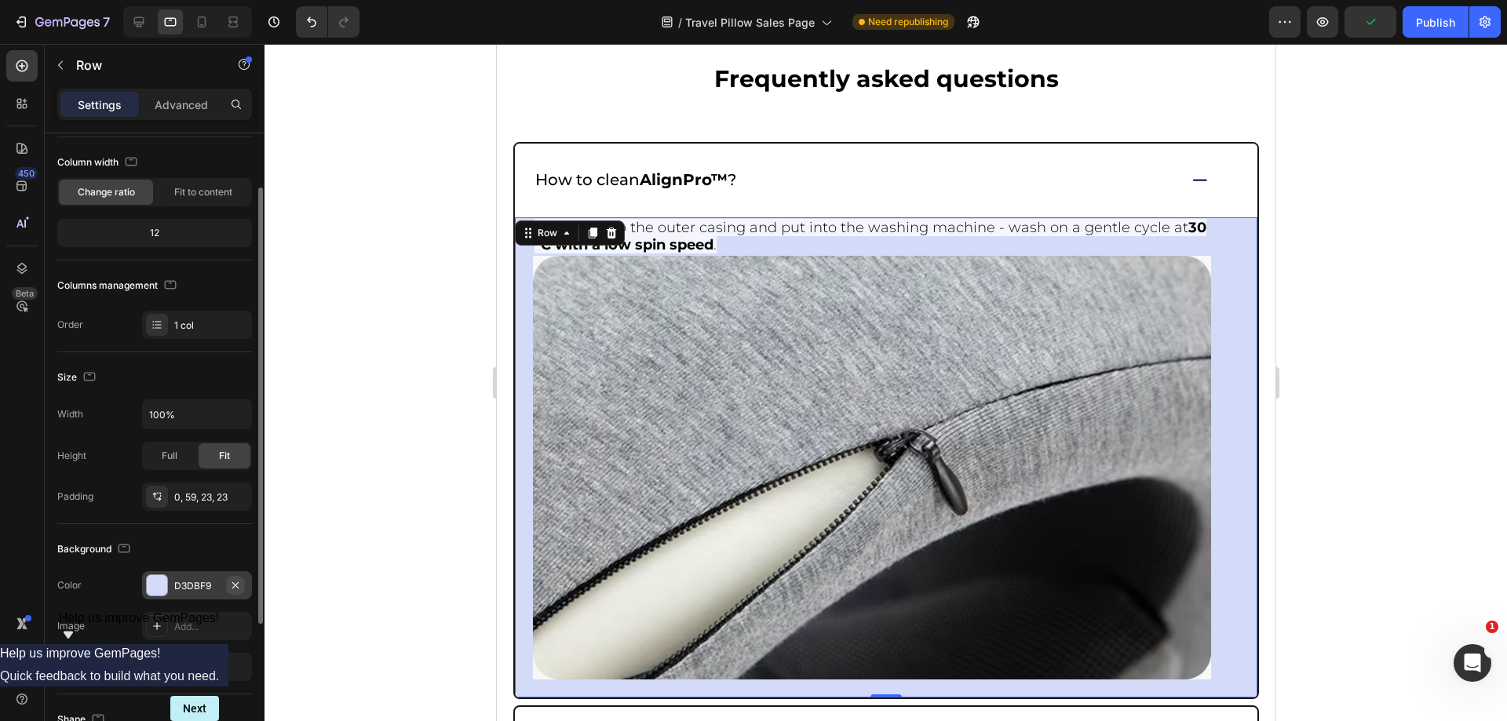
click at [232, 583] on icon "button" at bounding box center [235, 585] width 13 height 13
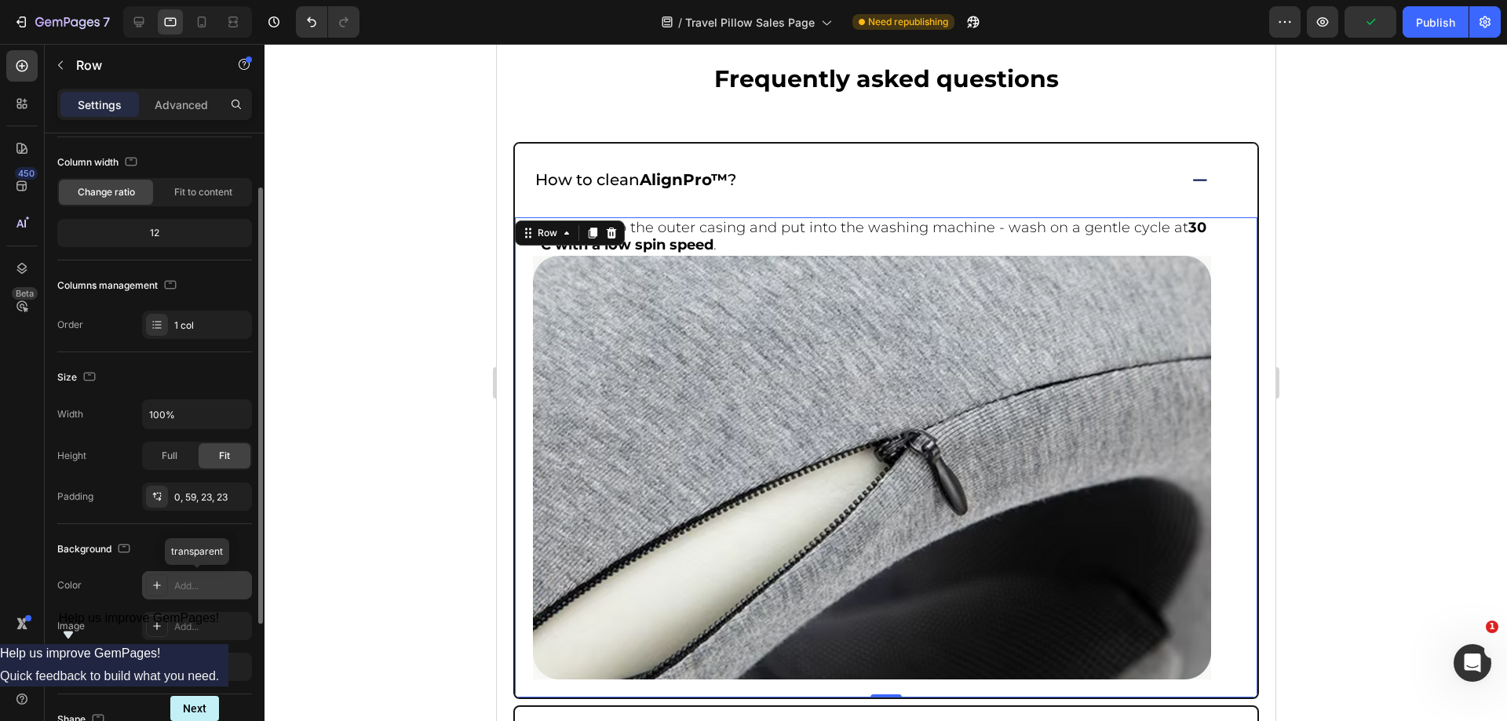
click at [1404, 304] on div at bounding box center [886, 383] width 1243 height 678
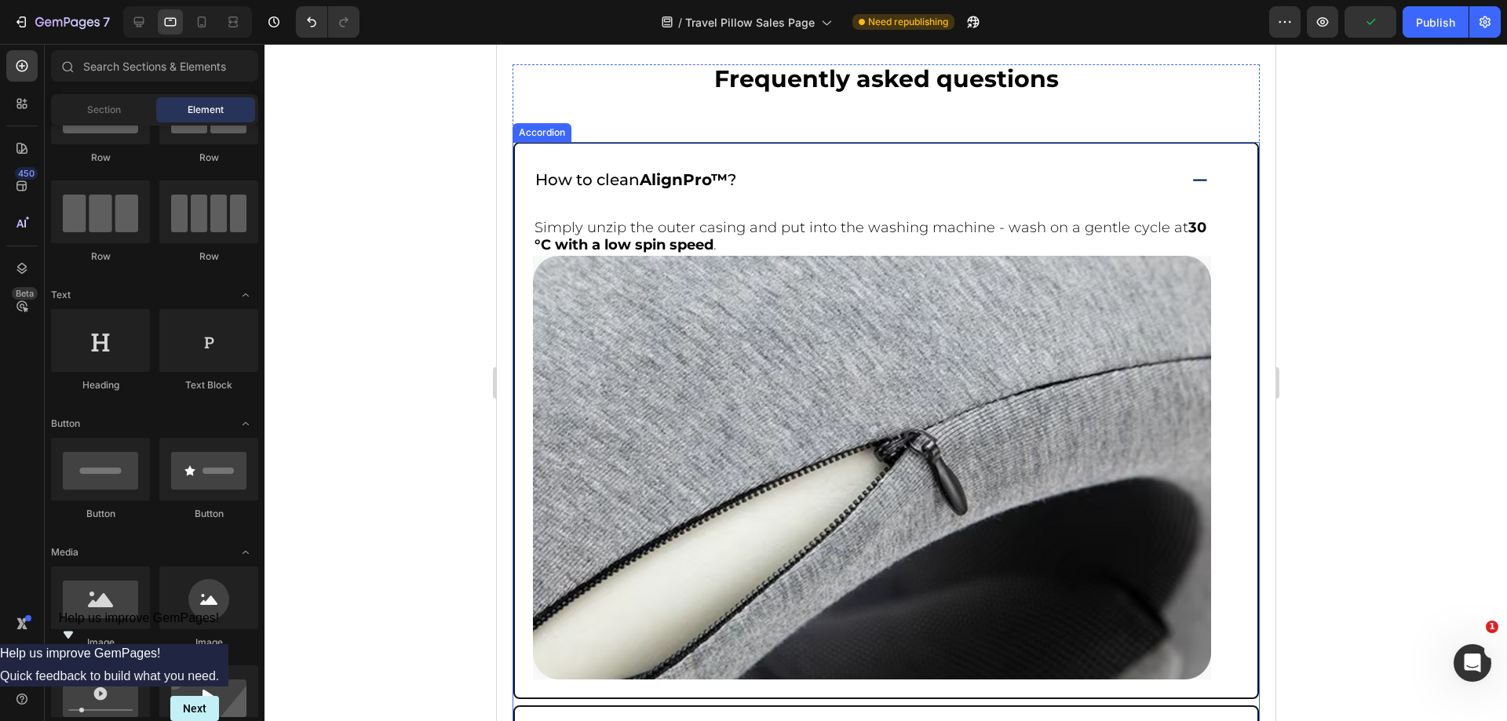
click at [1193, 169] on div "How to clean AlignPro™ ?" at bounding box center [885, 181] width 743 height 74
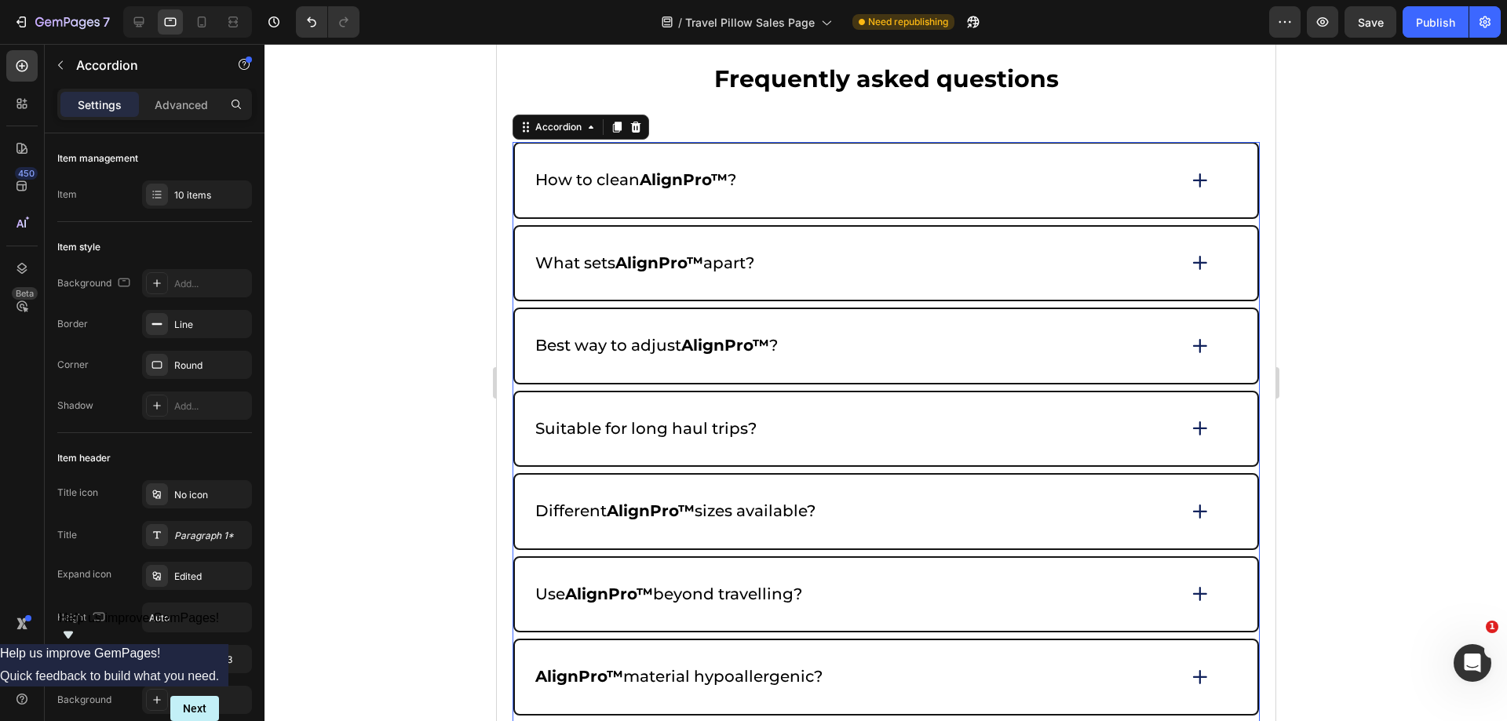
click at [1189, 262] on icon at bounding box center [1200, 263] width 22 height 22
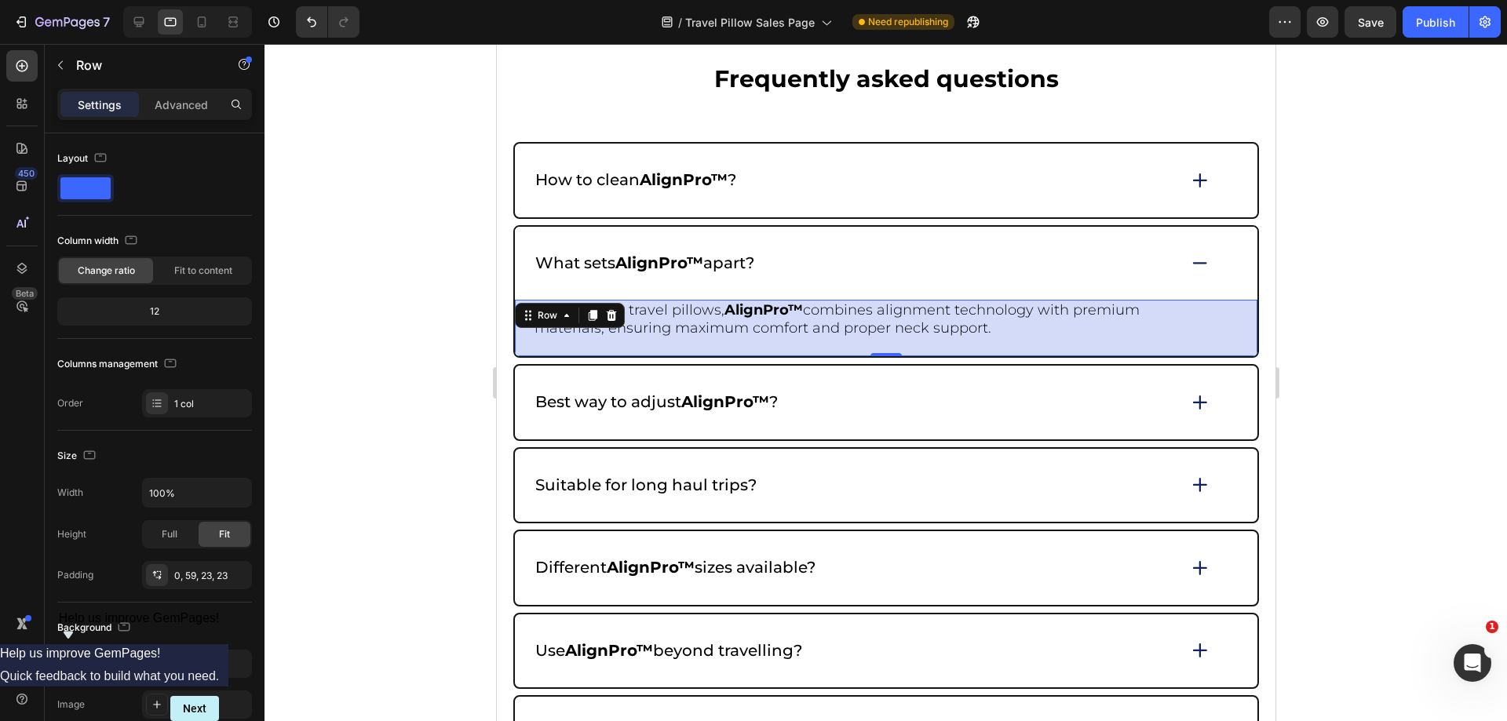
click at [1214, 316] on div "Unlike many travel pillows, AlignPro™ combines alignment technology with premiu…" at bounding box center [885, 328] width 743 height 57
click at [236, 667] on icon "button" at bounding box center [235, 664] width 13 height 13
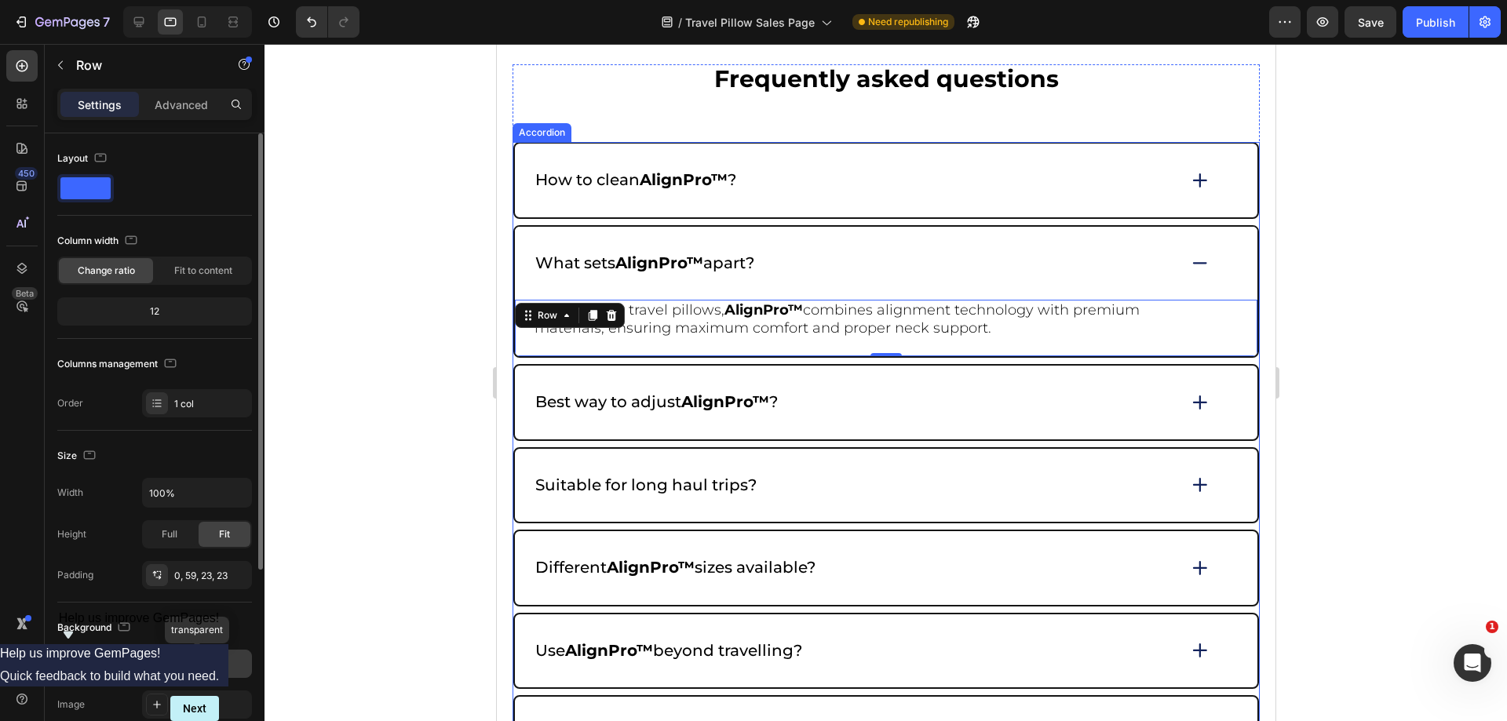
click at [1160, 264] on div "What sets AlignPro™ apart?" at bounding box center [854, 264] width 644 height 24
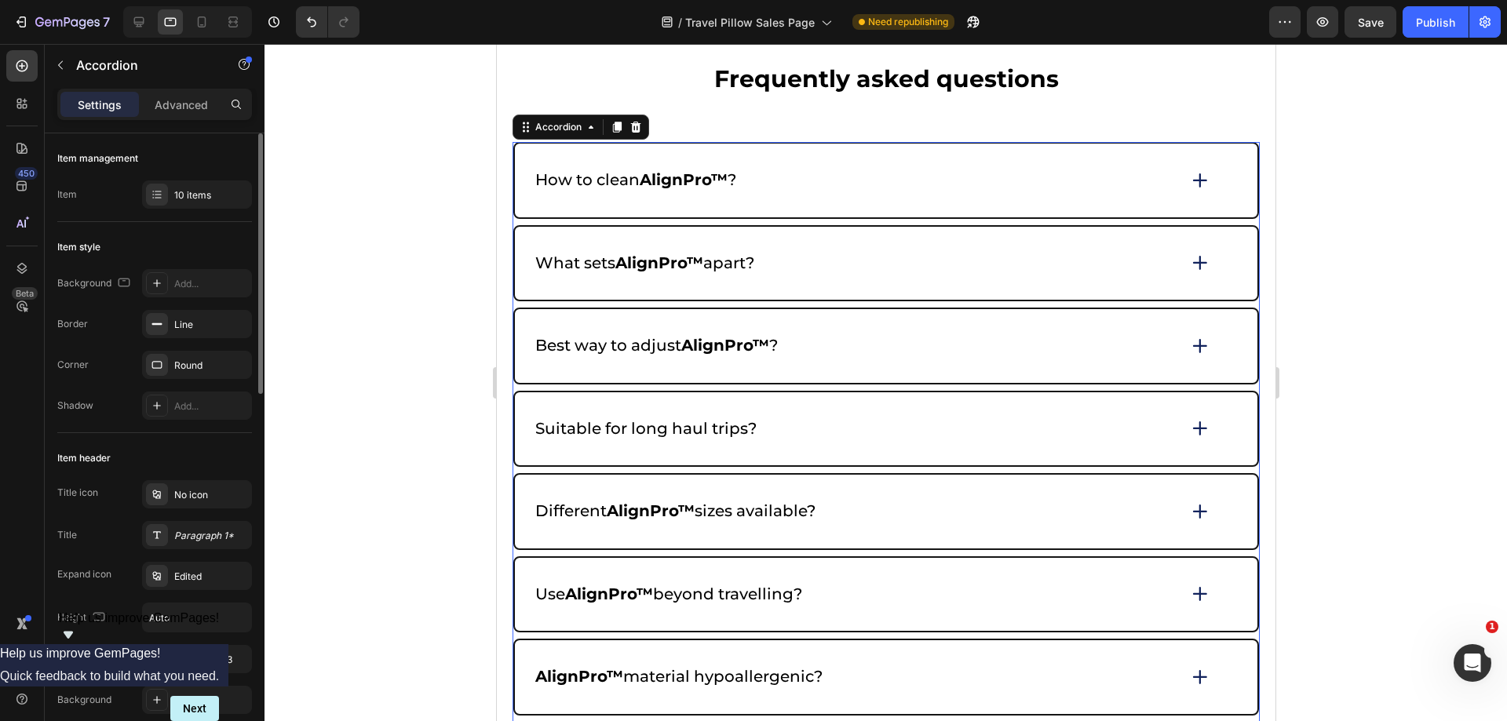
click at [1194, 345] on icon at bounding box center [1200, 346] width 22 height 22
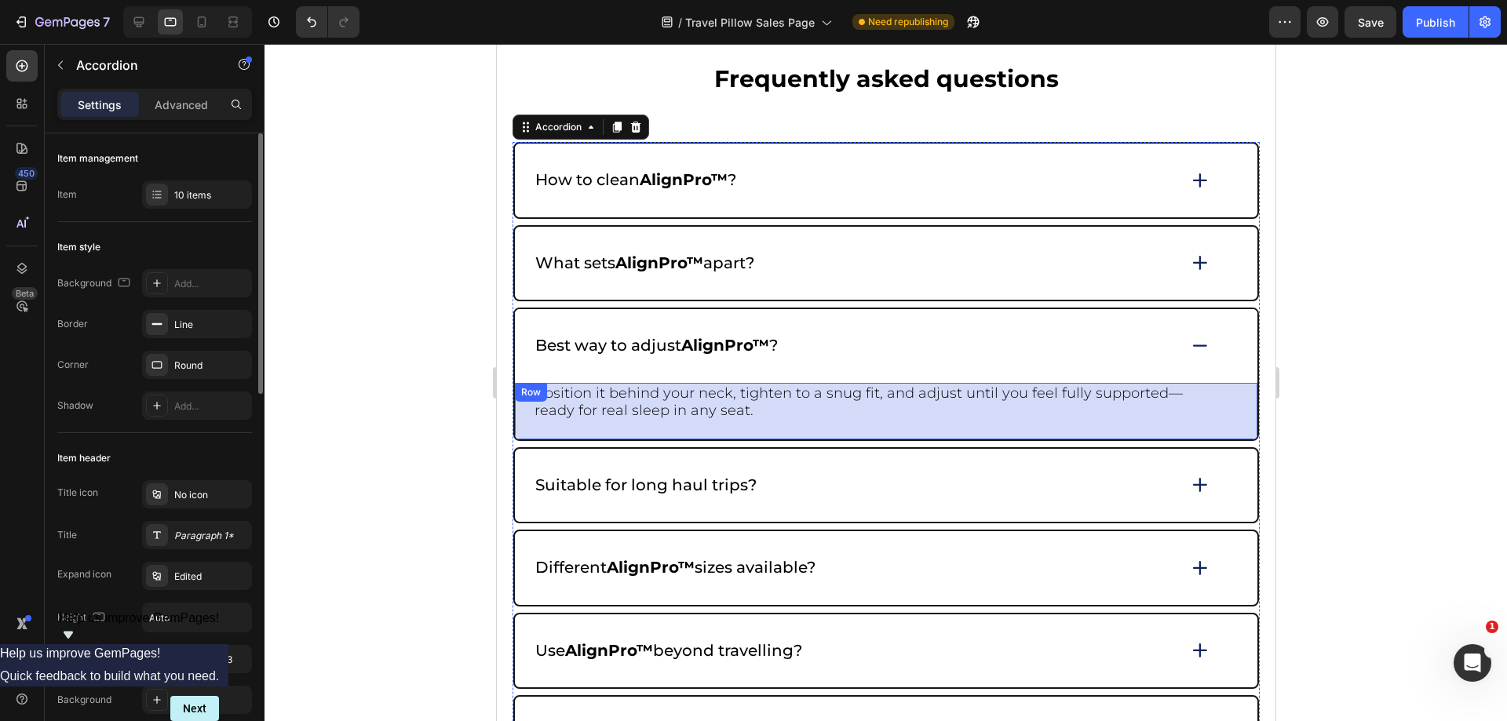
click at [1207, 400] on div "Position it behind your neck, tighten to a snug fit, and adjust until you feel …" at bounding box center [885, 411] width 743 height 57
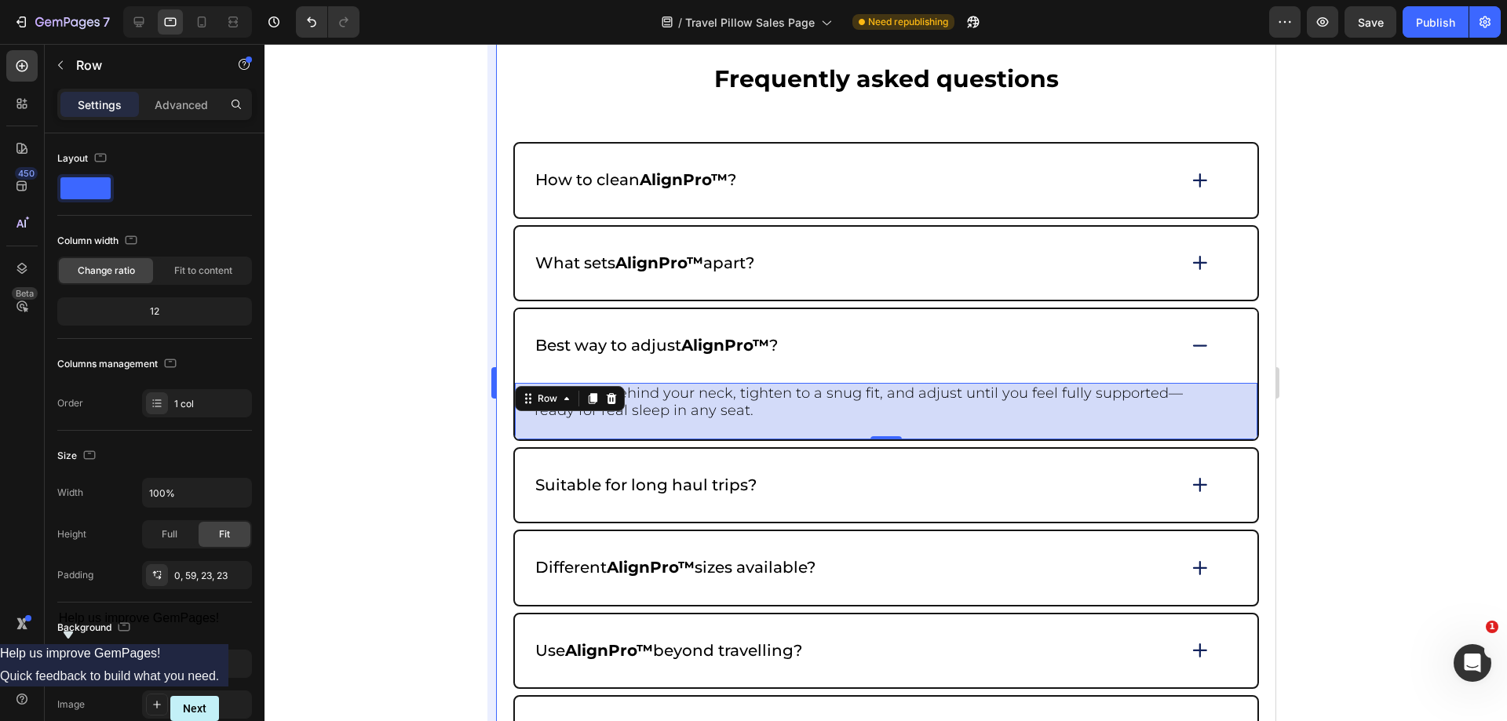
drag, startPoint x: 240, startPoint y: 664, endPoint x: 491, endPoint y: 557, distance: 272.2
click at [0, 0] on button "button" at bounding box center [0, 0] width 0 height 0
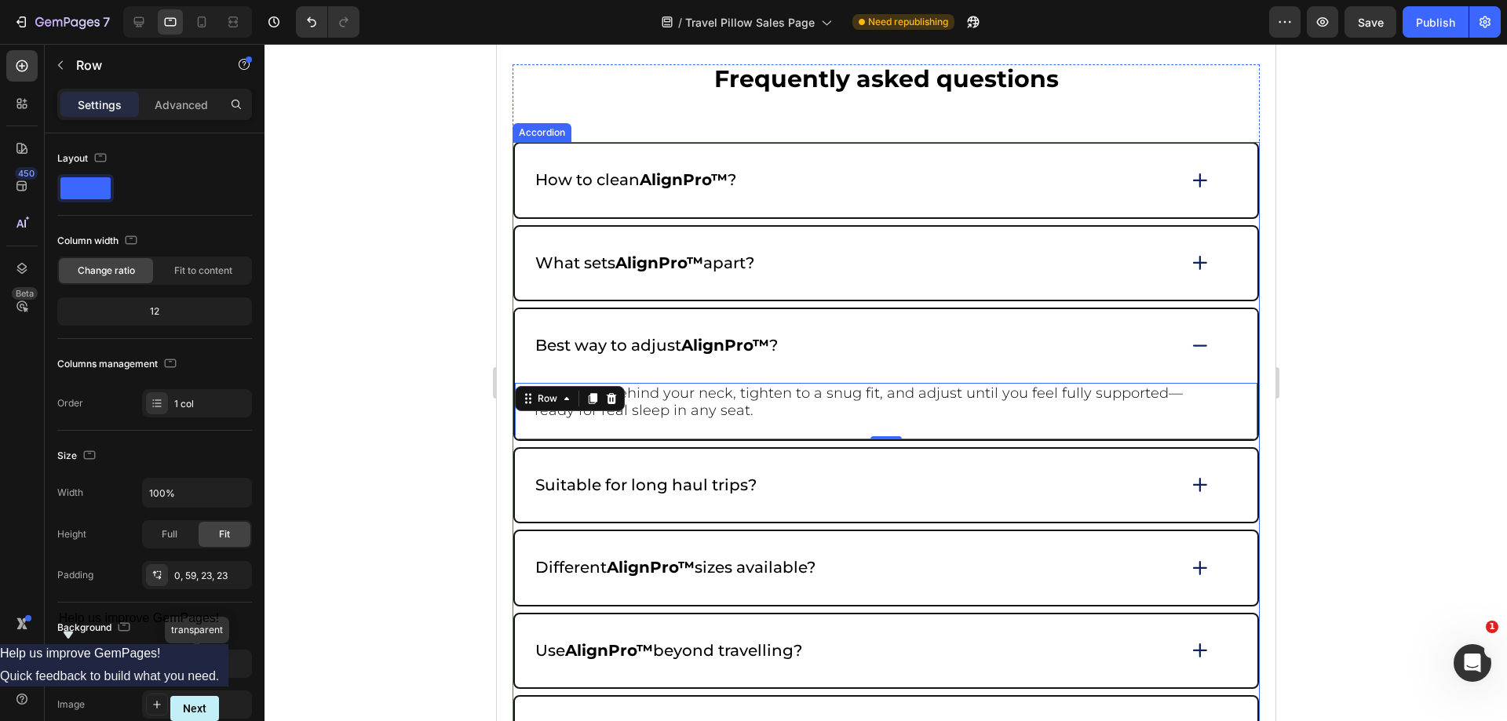
click at [1189, 479] on icon at bounding box center [1200, 485] width 22 height 22
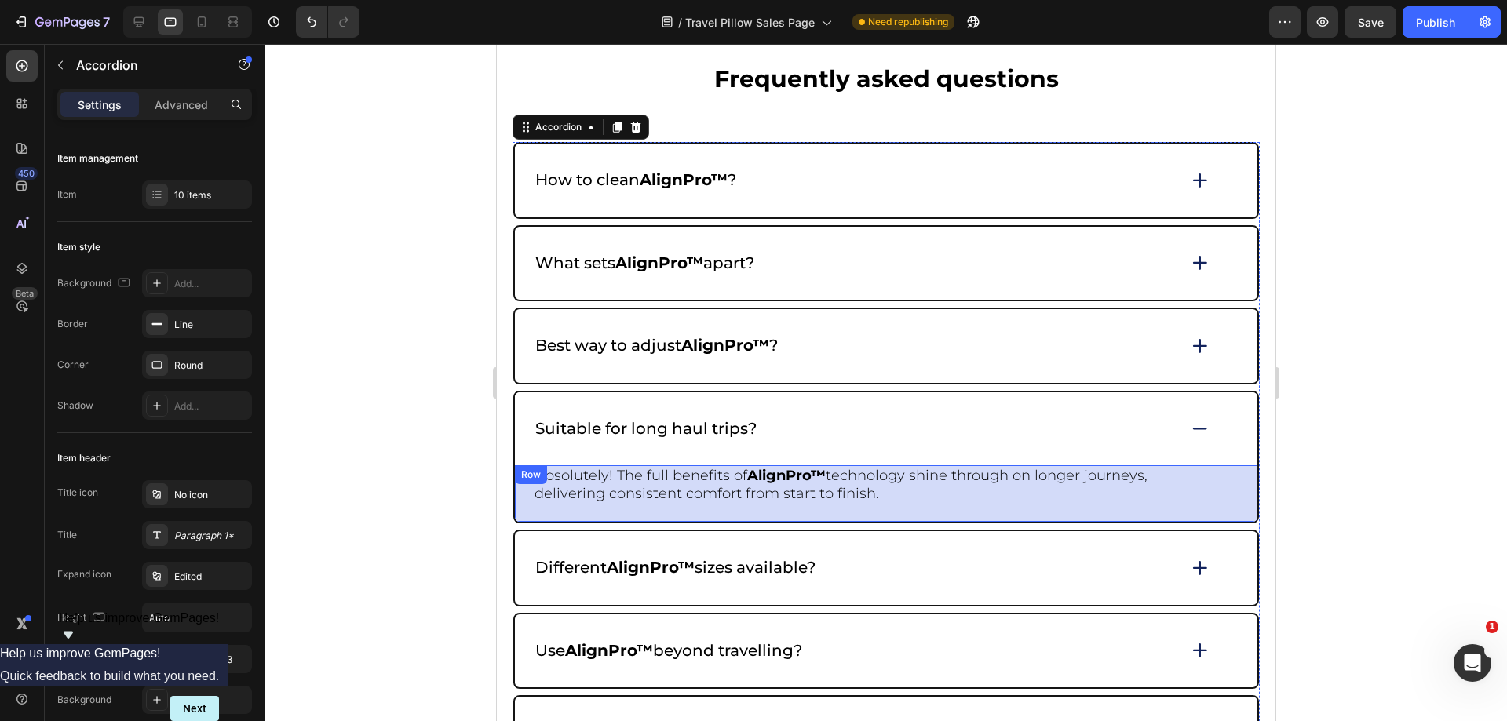
scroll to position [6843, 0]
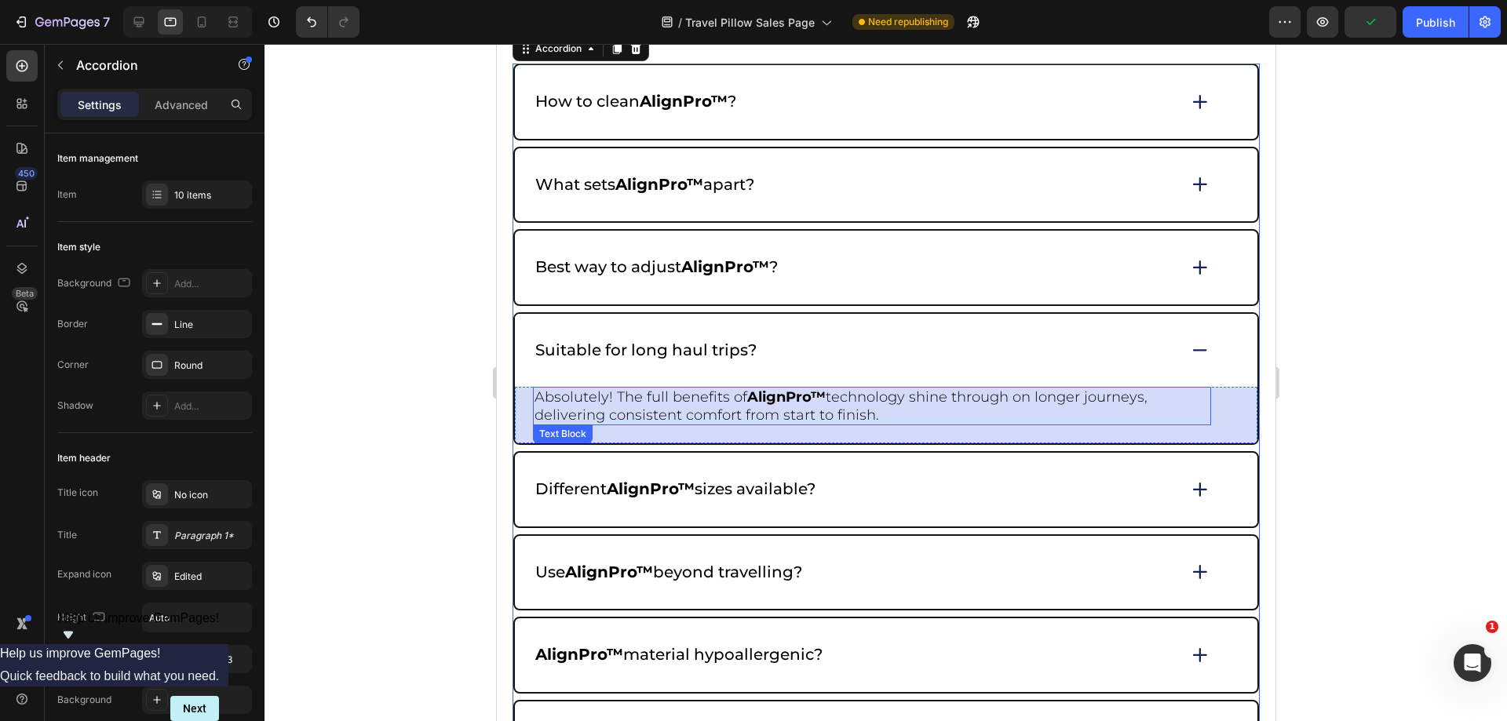
click at [1196, 408] on p "Absolutely! The full benefits of AlignPro™ technology shine through on longer j…" at bounding box center [871, 406] width 675 height 35
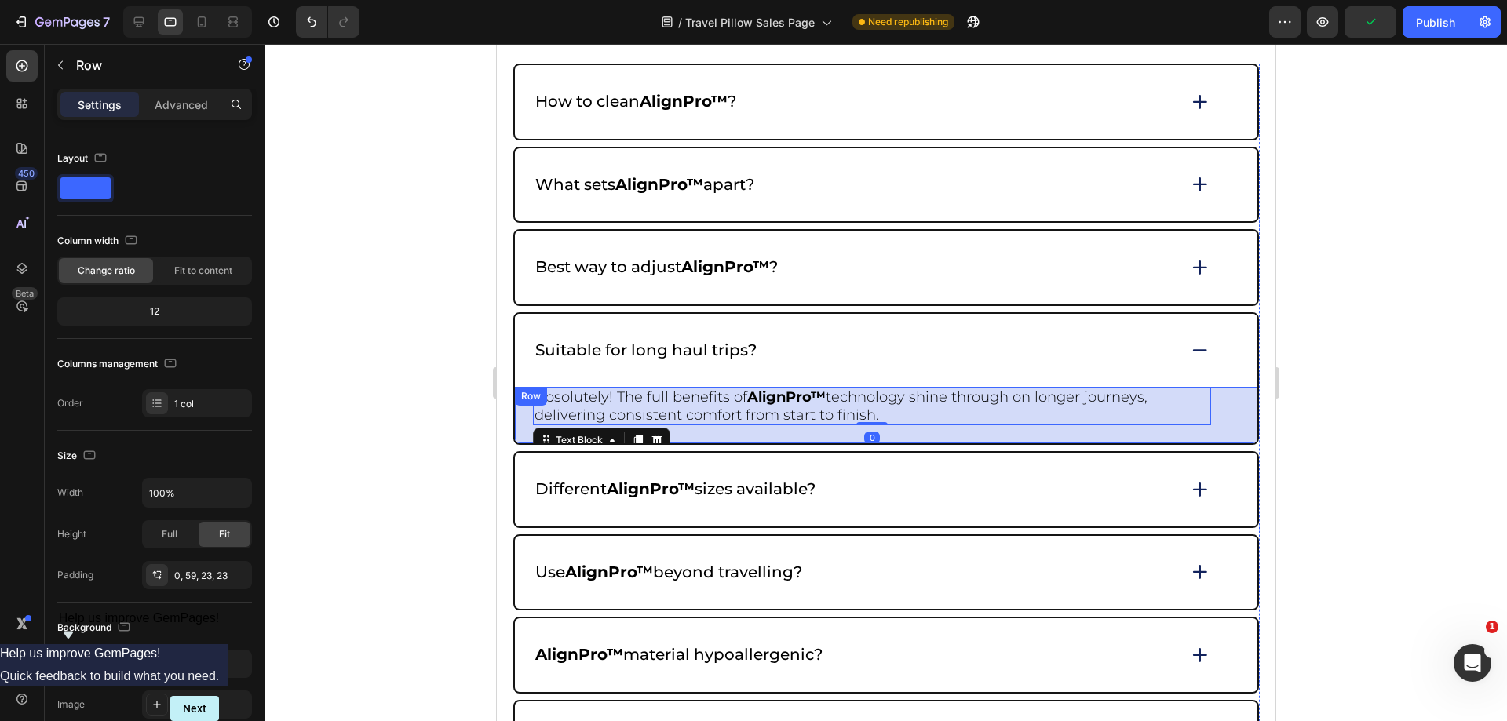
click at [520, 426] on div "Absolutely! The full benefits of AlignPro™ technology shine through on longer j…" at bounding box center [885, 415] width 743 height 57
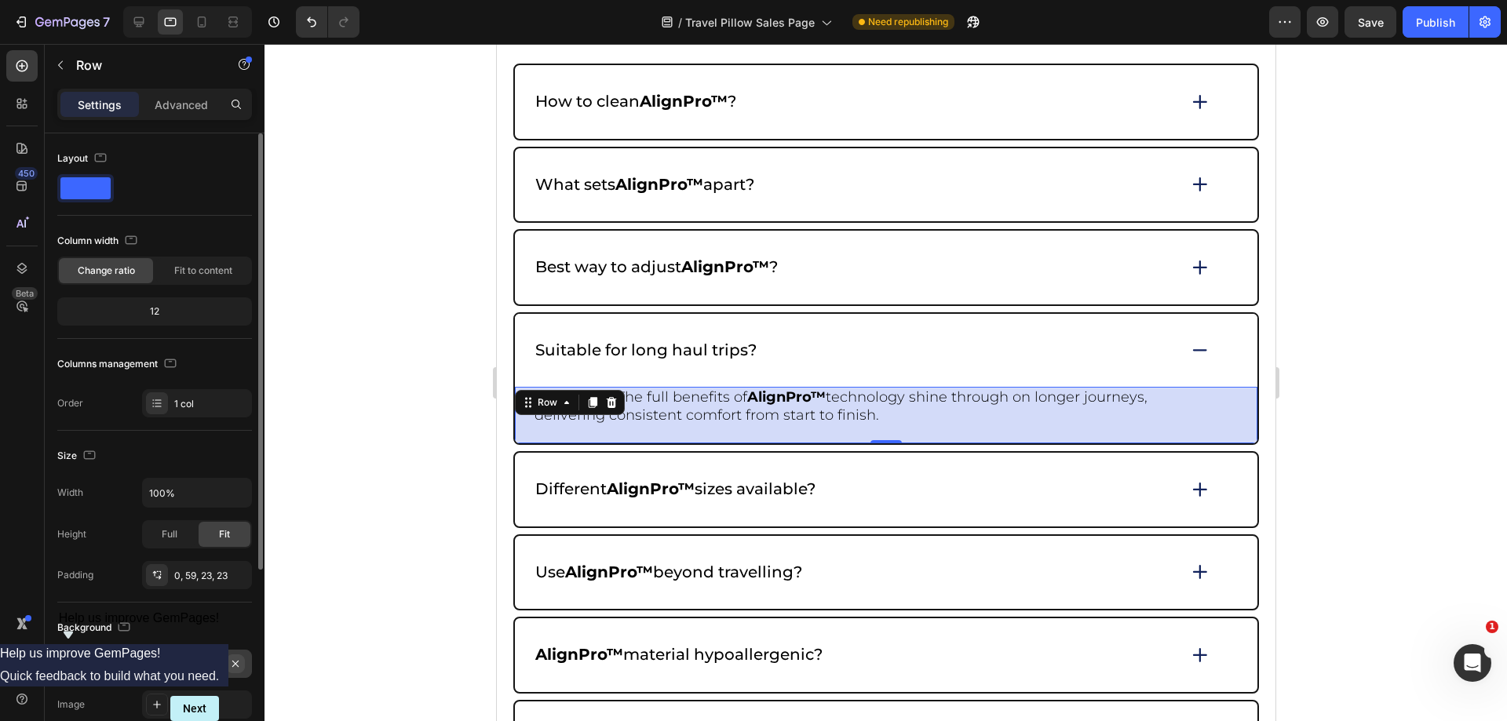
drag, startPoint x: 237, startPoint y: 656, endPoint x: 46, endPoint y: 499, distance: 248.2
click at [237, 656] on button "button" at bounding box center [235, 664] width 19 height 19
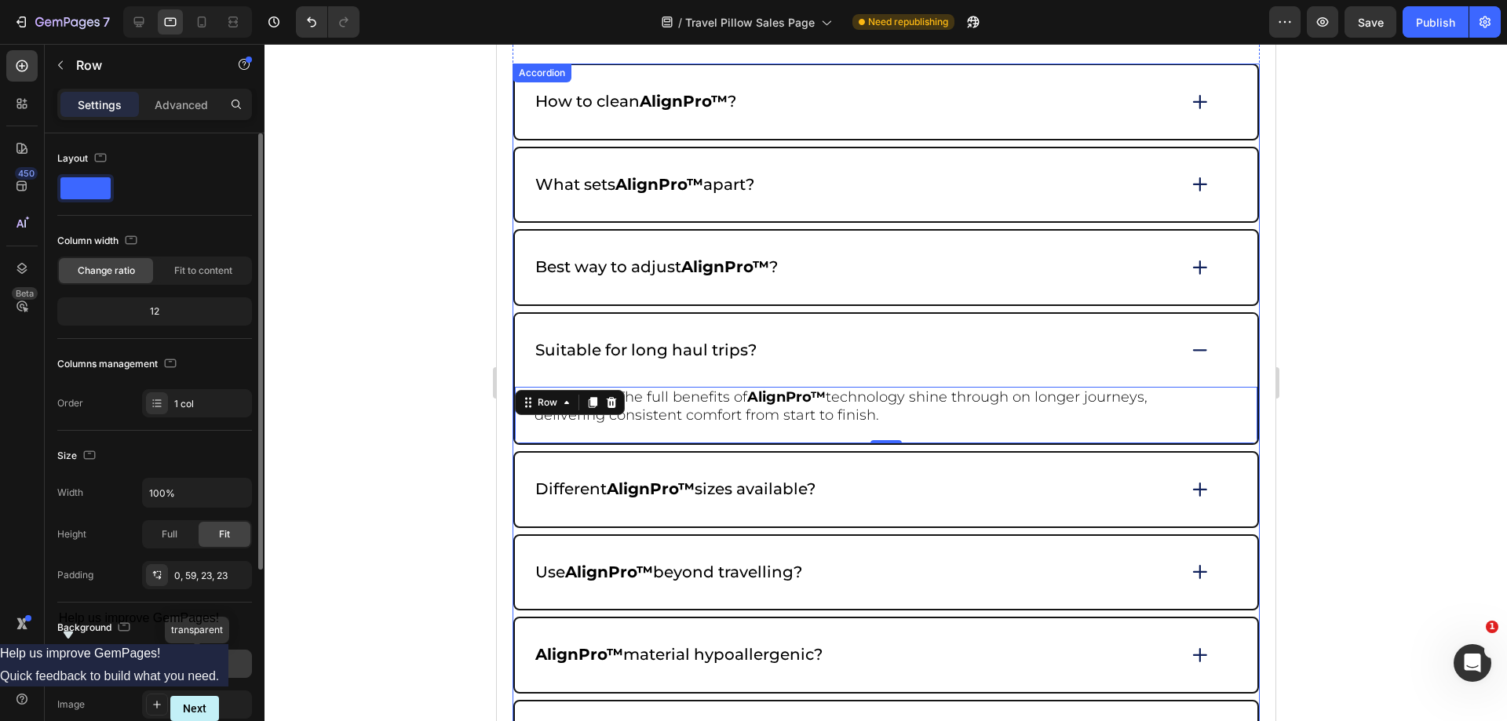
click at [1189, 361] on icon at bounding box center [1200, 350] width 22 height 21
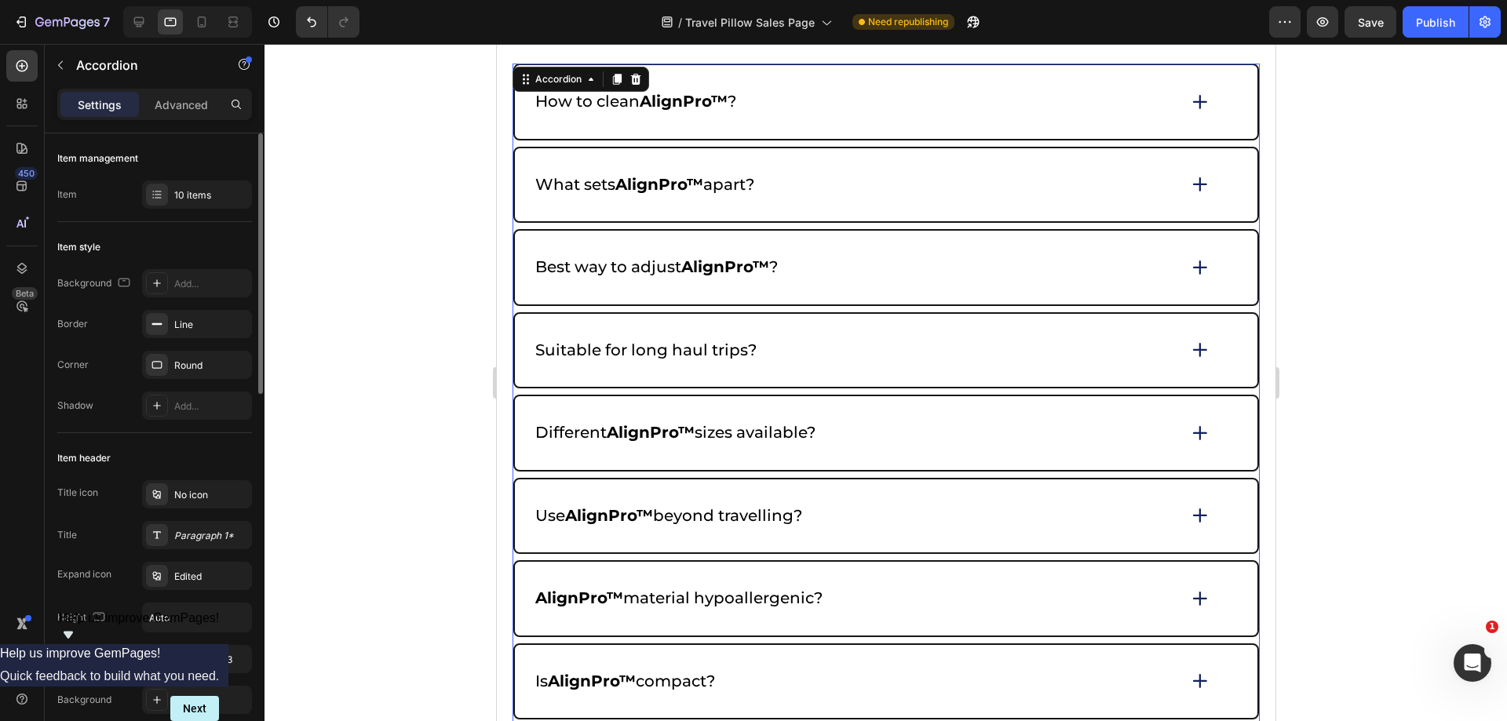
click at [1199, 422] on div "Different AlignPro™ sizes available?" at bounding box center [885, 433] width 743 height 74
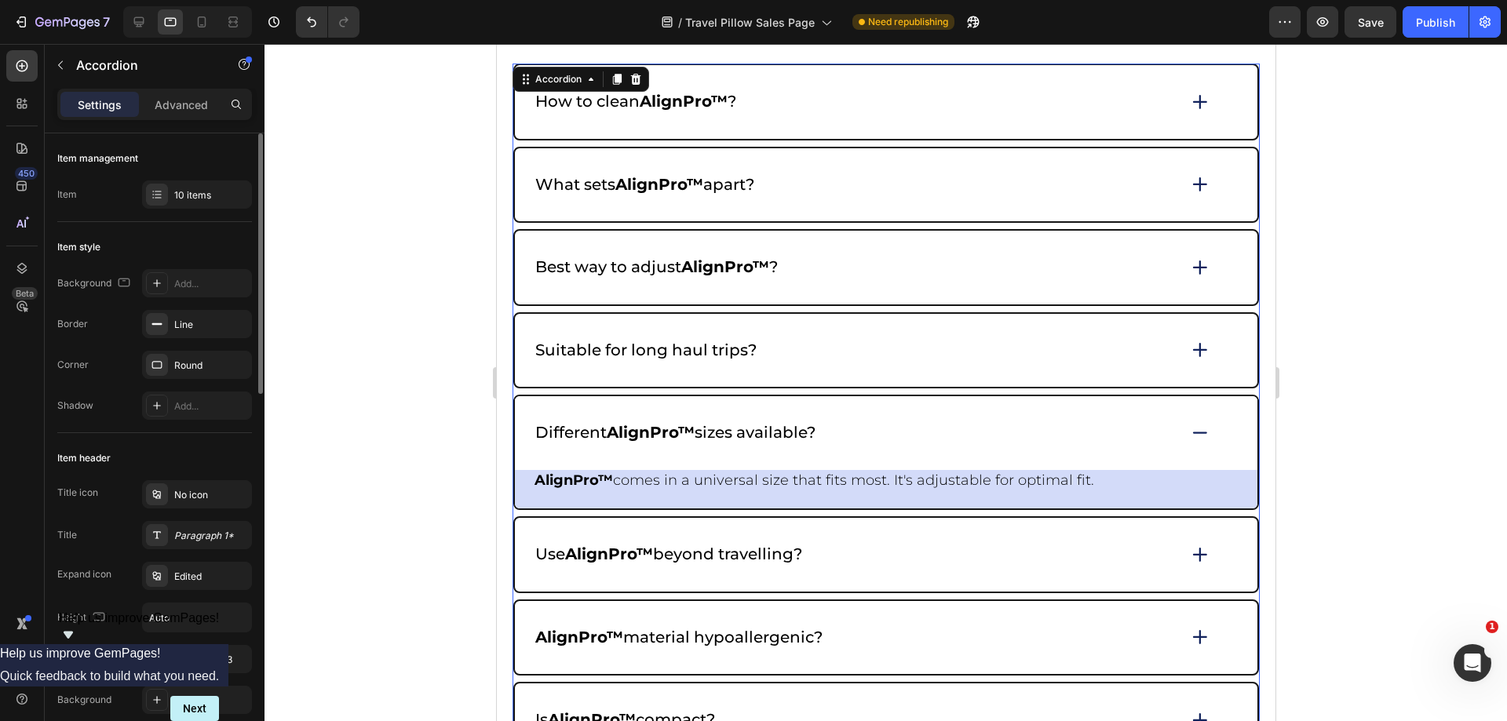
click at [1246, 484] on div "Different AlignPro™ sizes available? AlignPro™ comes in a universal size that f…" at bounding box center [886, 452] width 746 height 115
click at [1233, 481] on div "AlignPro™ comes in a universal size that fits most. It's adjustable for optimal…" at bounding box center [885, 489] width 743 height 39
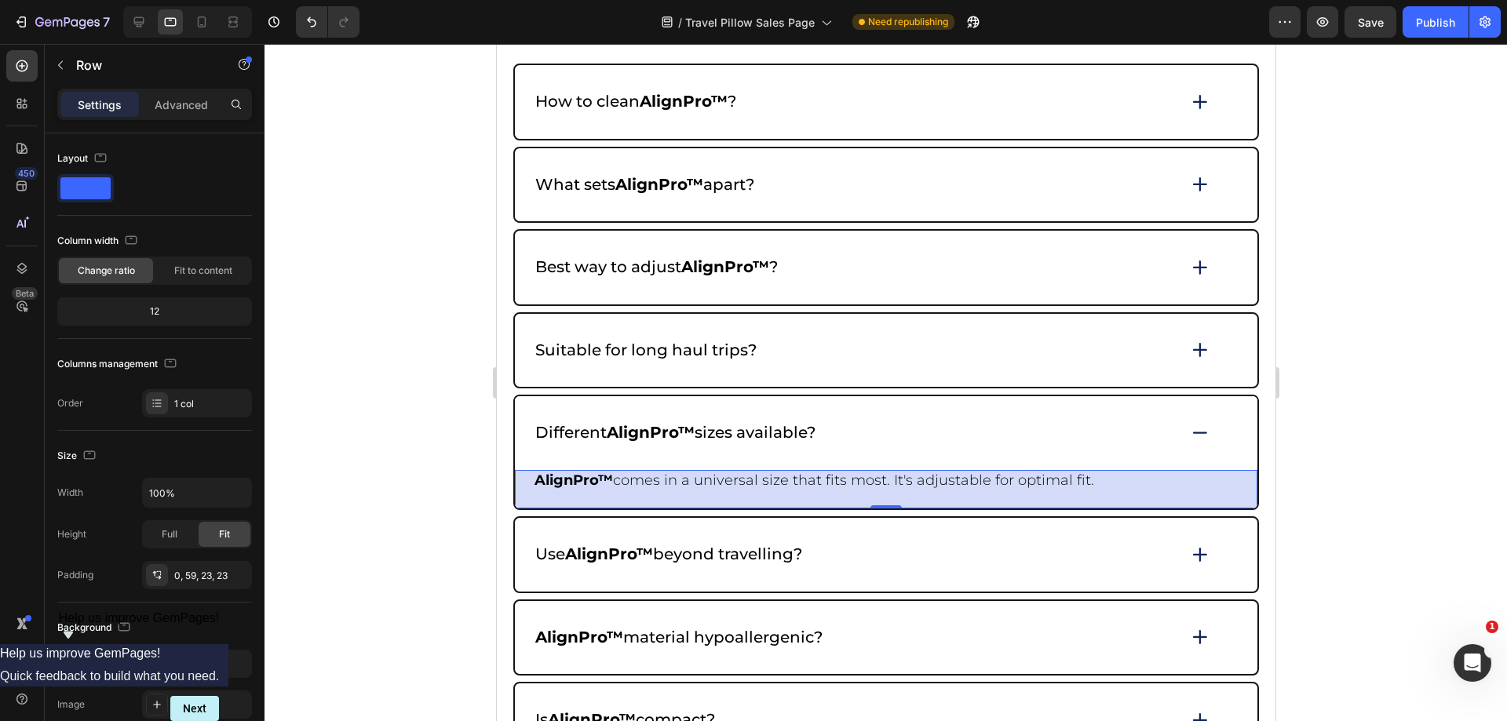
drag, startPoint x: 239, startPoint y: 666, endPoint x: 459, endPoint y: 601, distance: 230.0
click at [0, 0] on icon "button" at bounding box center [0, 0] width 0 height 0
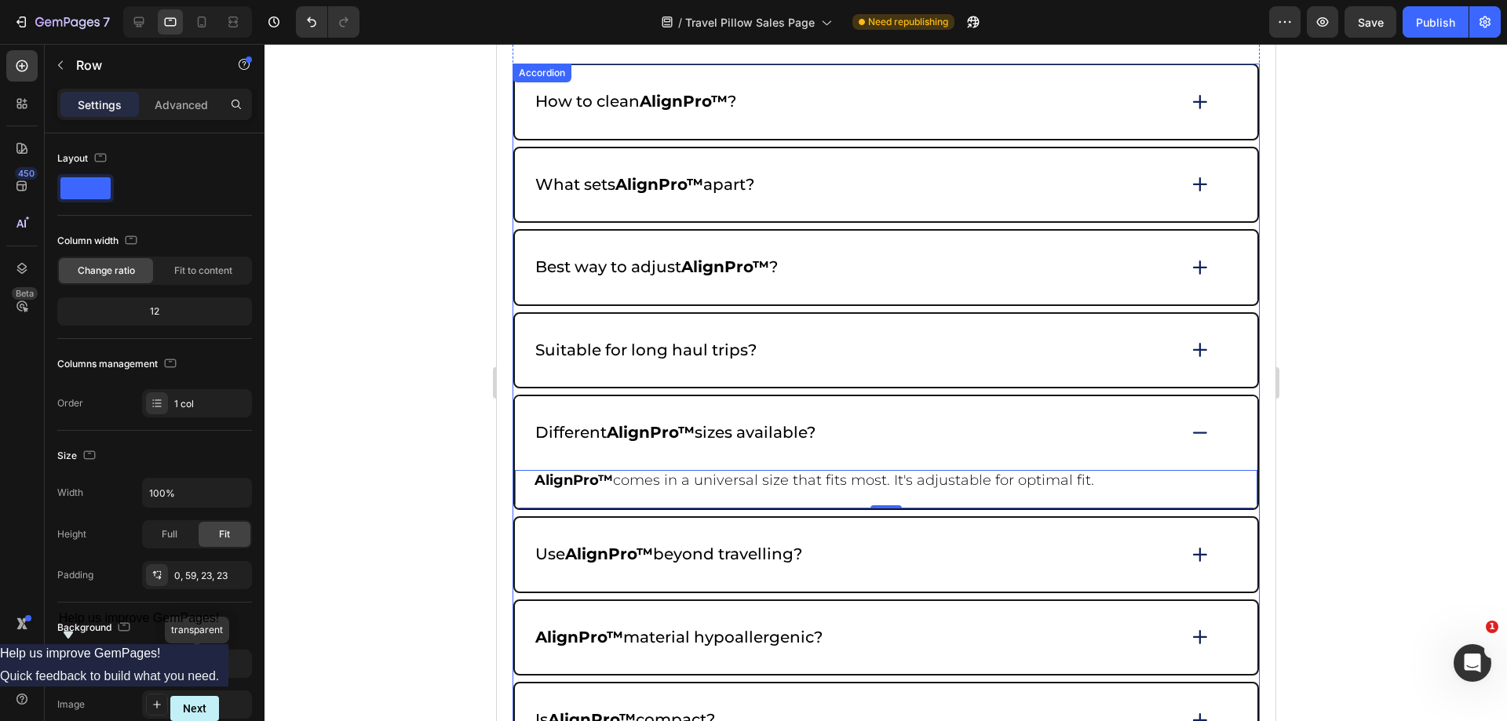
click at [1189, 428] on icon at bounding box center [1200, 432] width 22 height 21
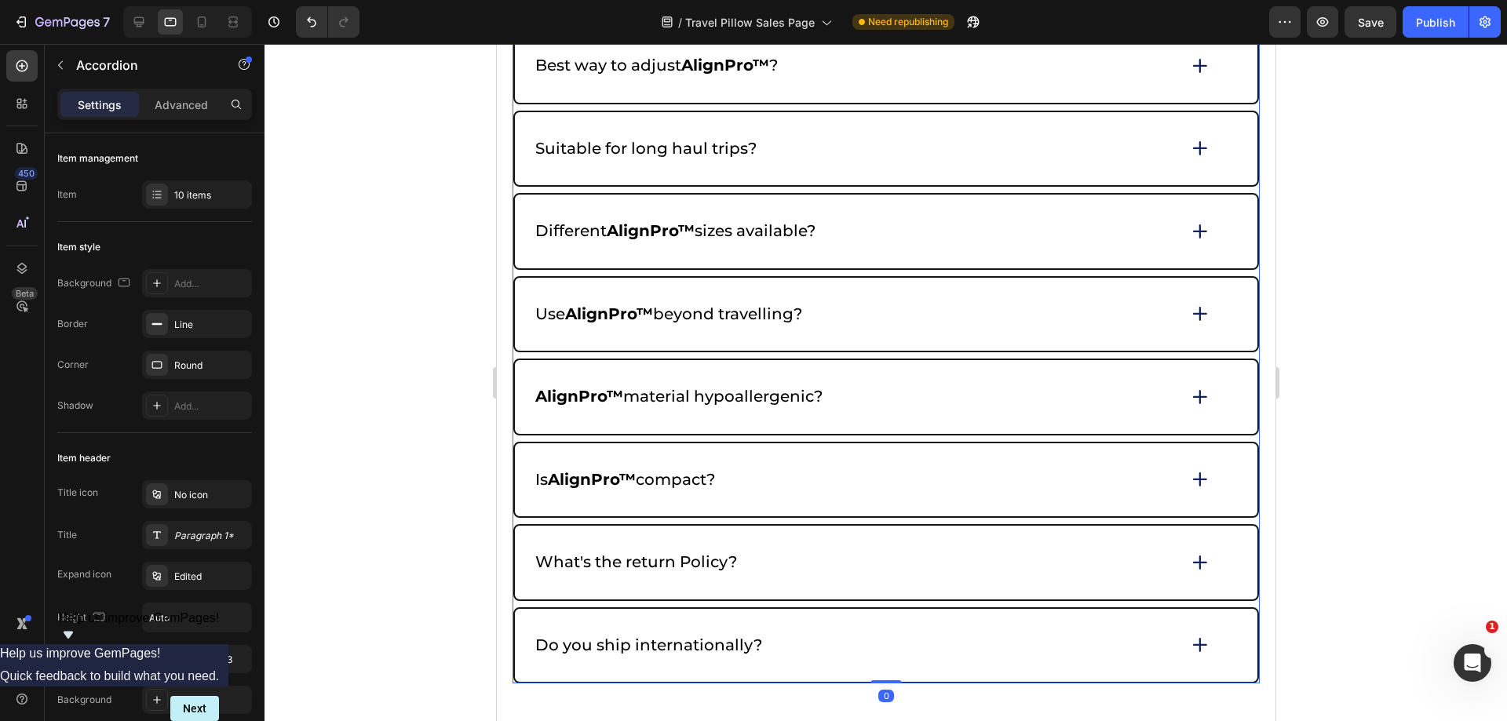
scroll to position [7078, 0]
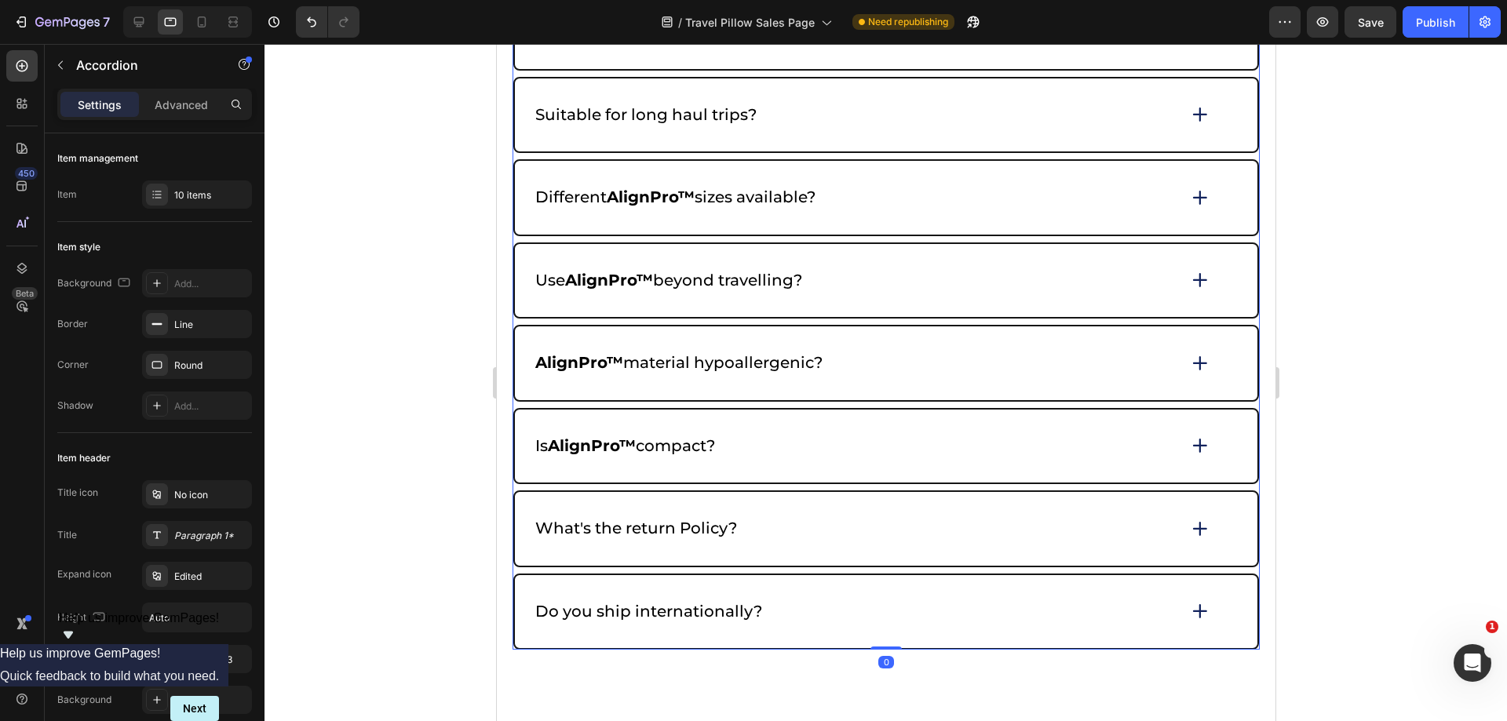
click at [1189, 126] on icon at bounding box center [1200, 115] width 22 height 22
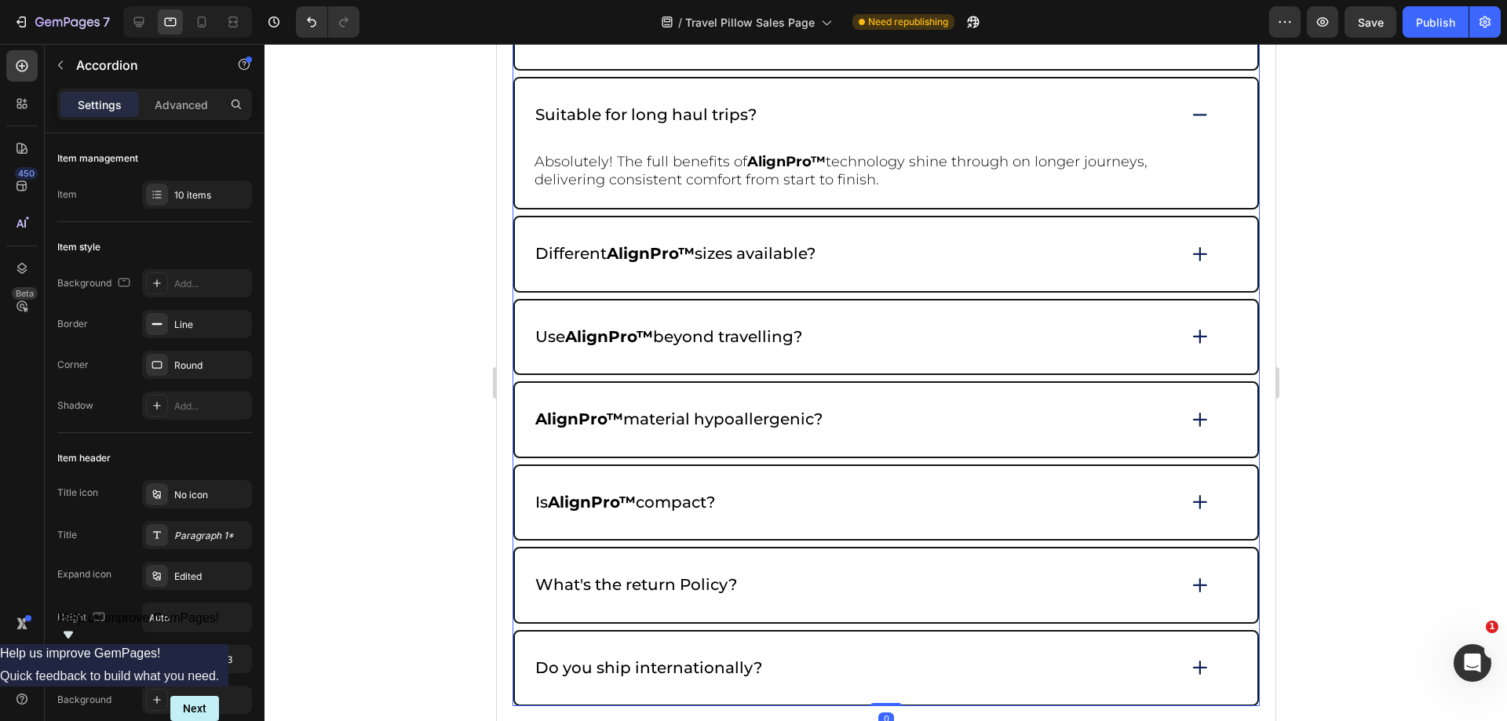
click at [1189, 119] on icon at bounding box center [1200, 114] width 22 height 21
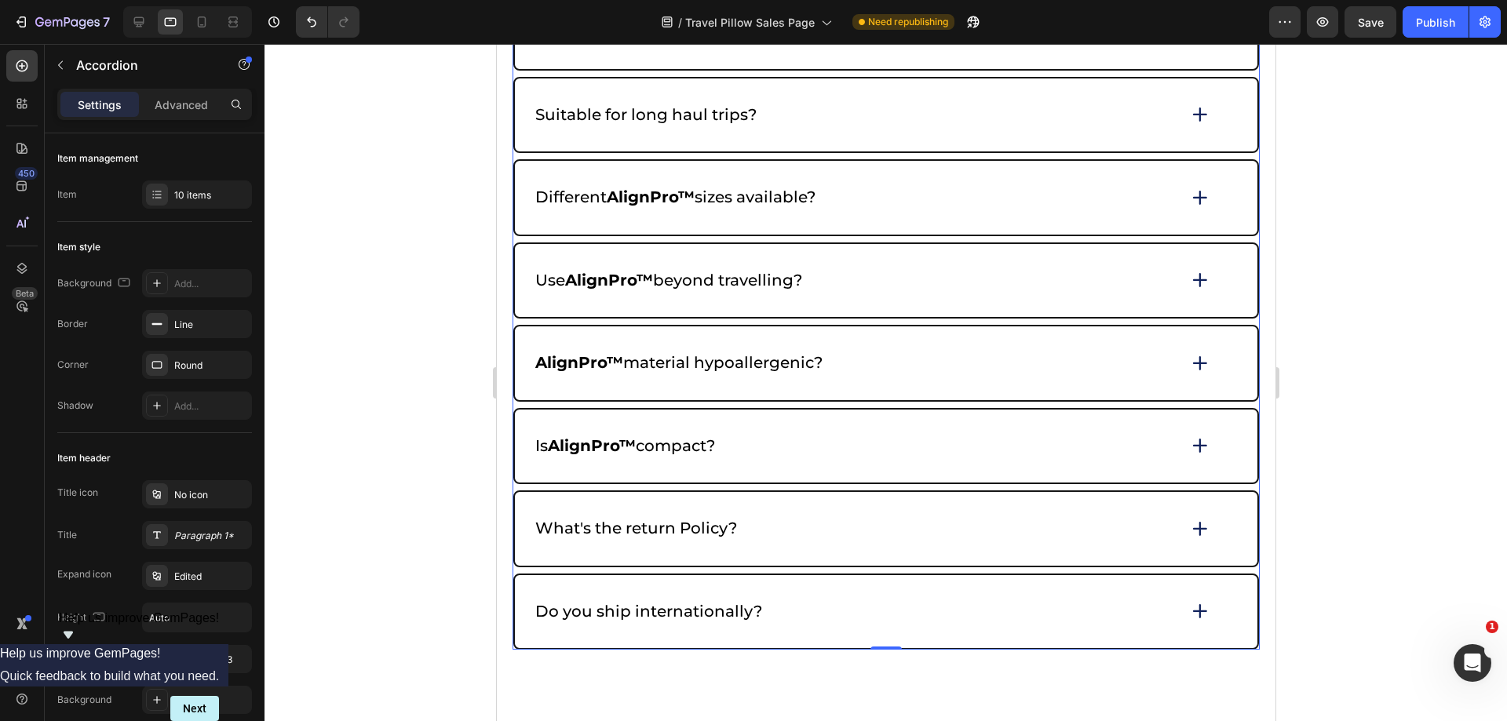
click at [1202, 195] on div "Different AlignPro™ sizes available?" at bounding box center [885, 198] width 743 height 74
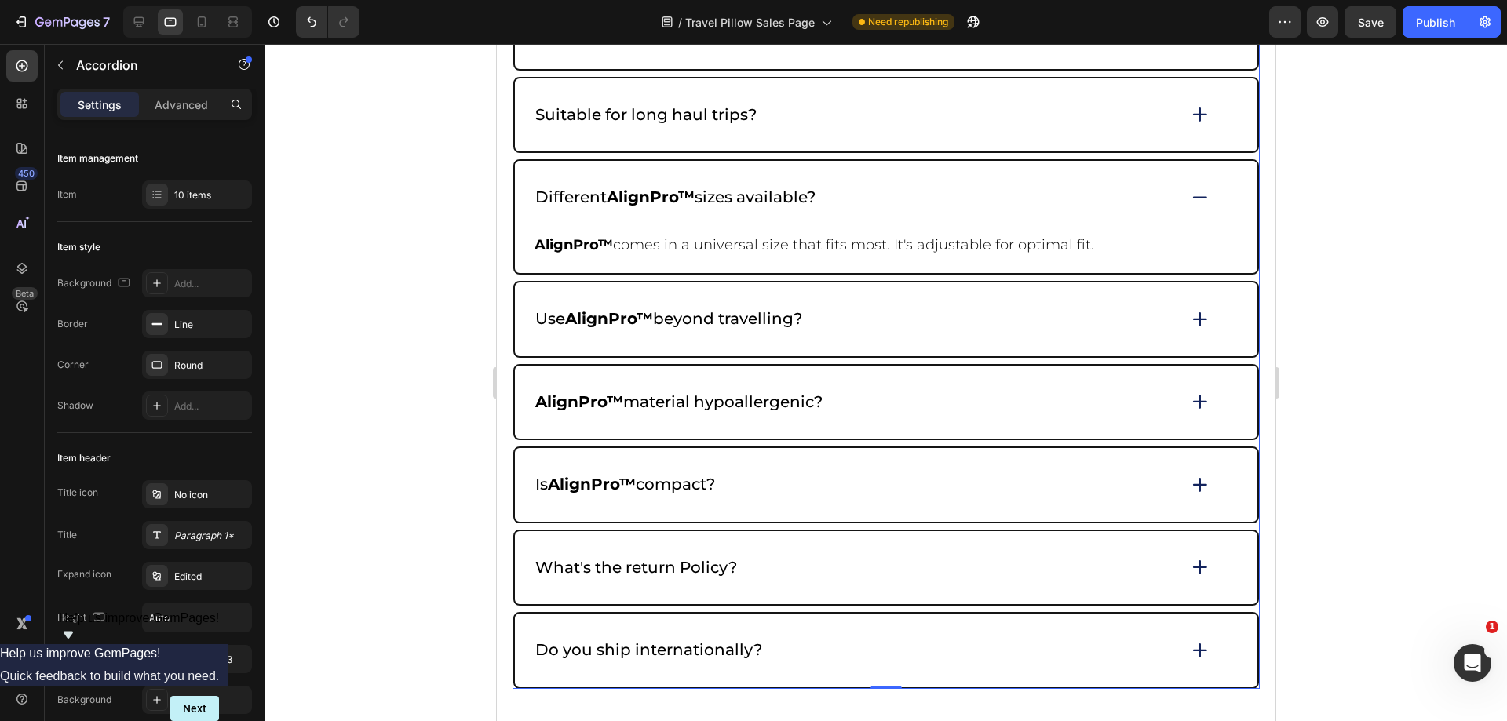
click at [1189, 188] on icon at bounding box center [1200, 197] width 22 height 21
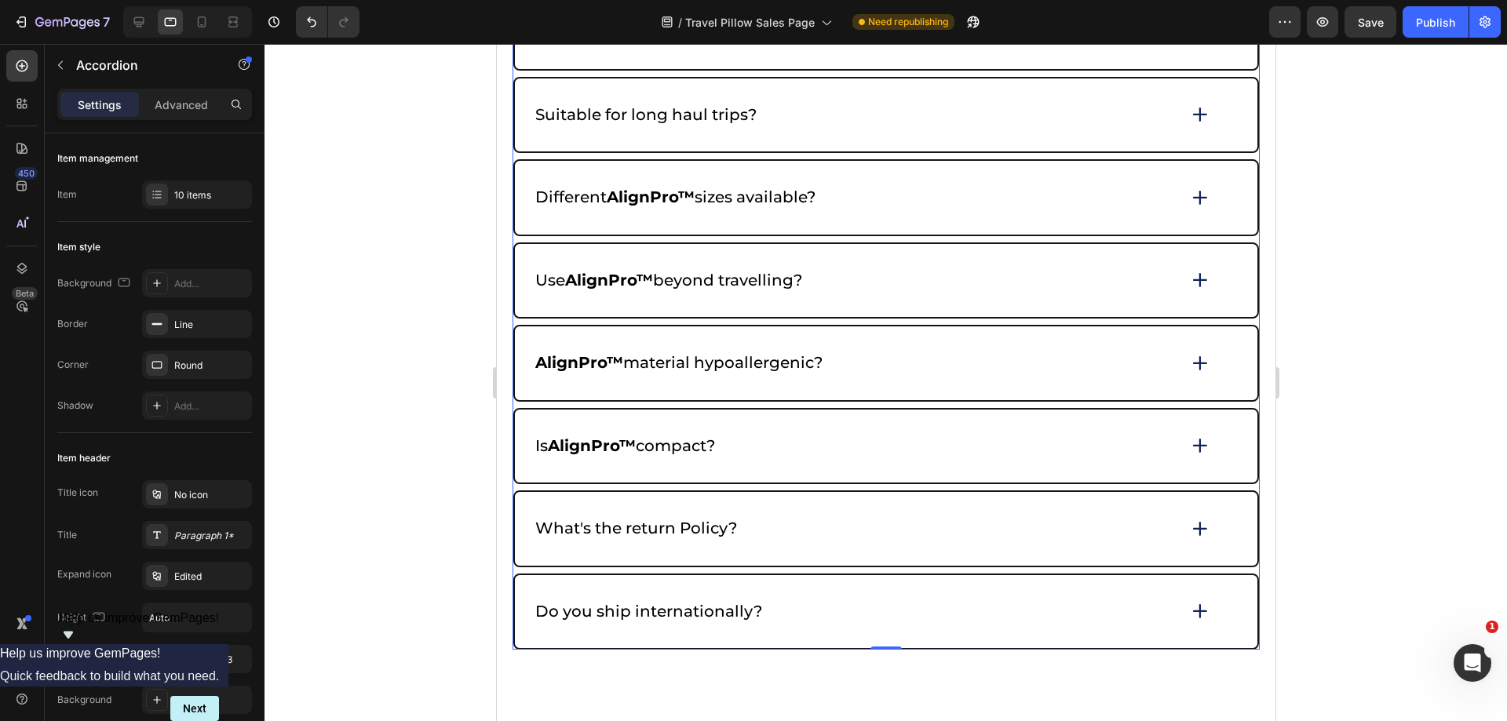
click at [1189, 291] on icon at bounding box center [1200, 280] width 22 height 22
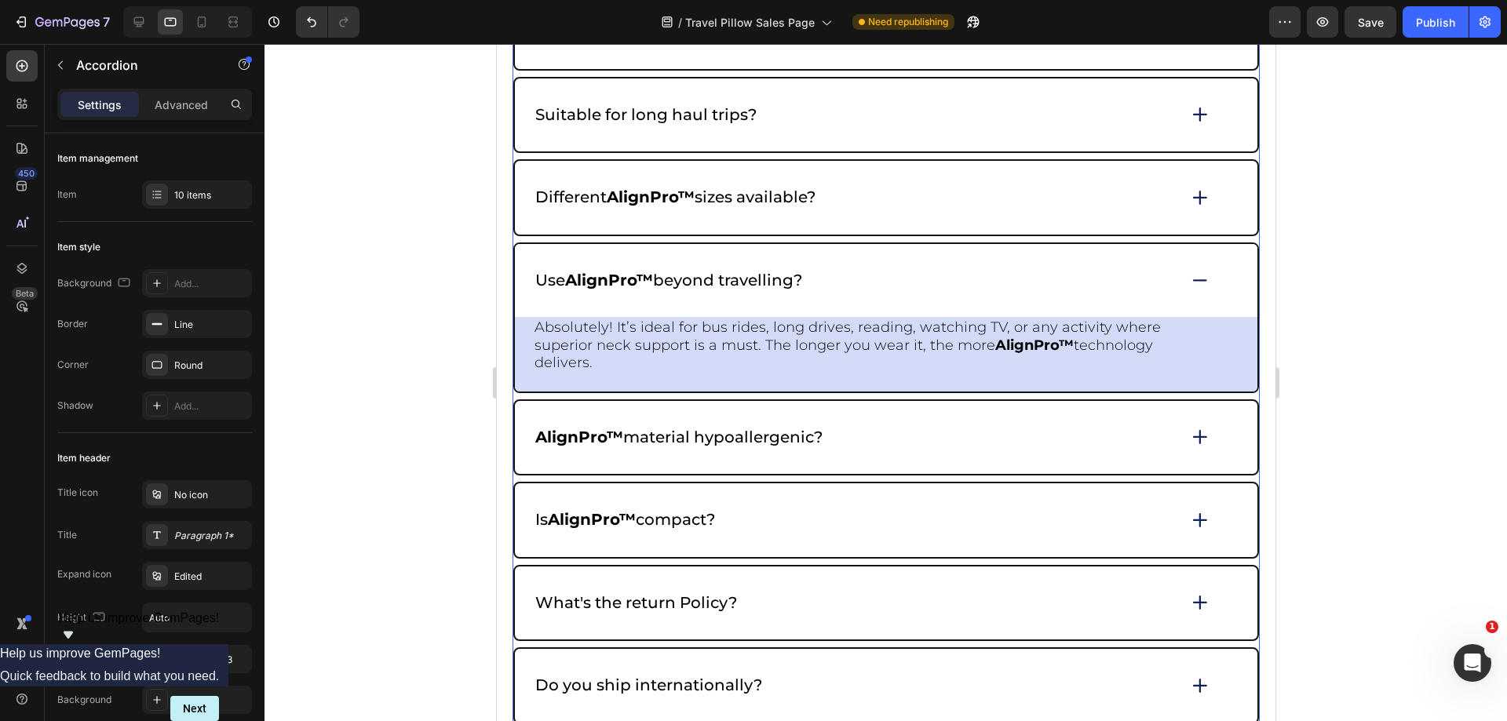
click at [1210, 326] on div "Absolutely! It’s ideal for bus rides, long drives, reading, watching TV, or any…" at bounding box center [885, 354] width 743 height 75
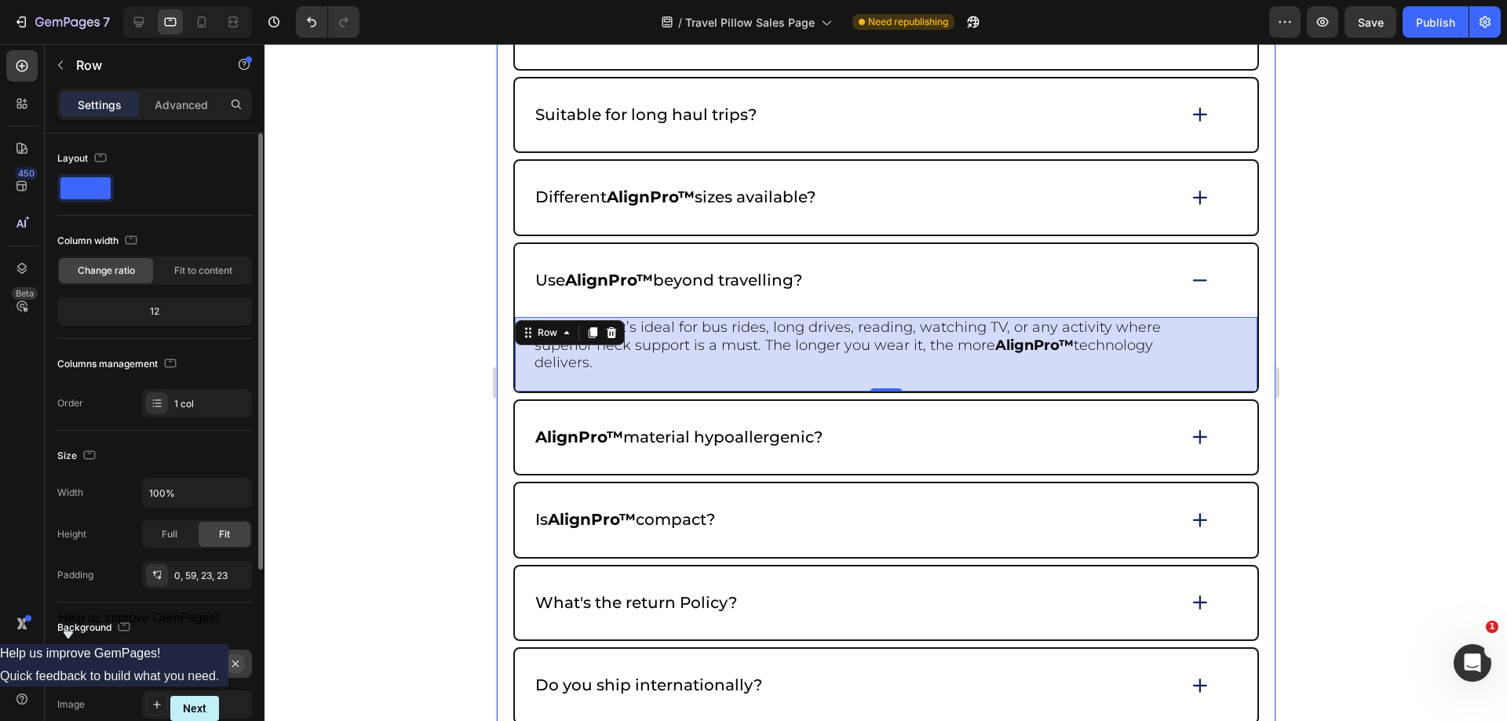
click at [239, 660] on icon "button" at bounding box center [235, 664] width 13 height 13
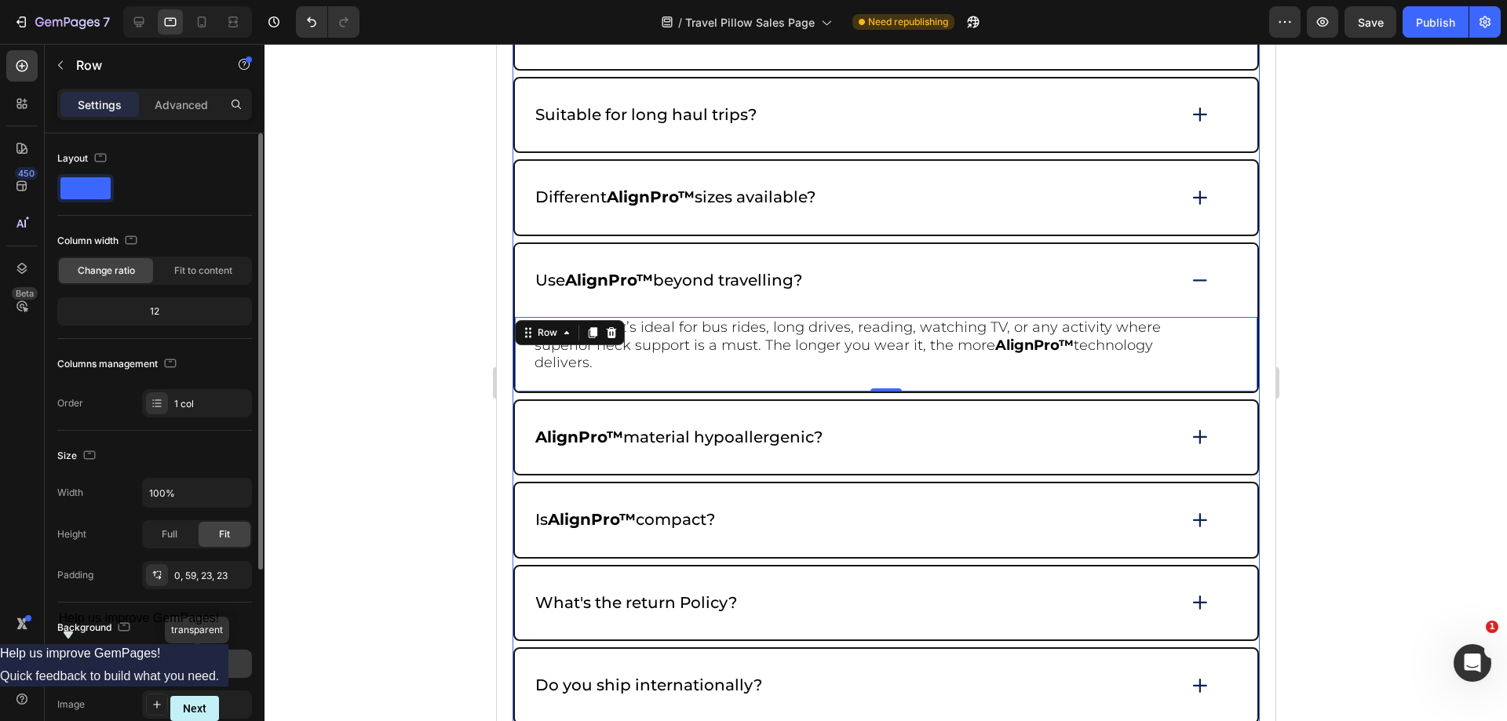
click at [1189, 281] on icon at bounding box center [1200, 280] width 22 height 21
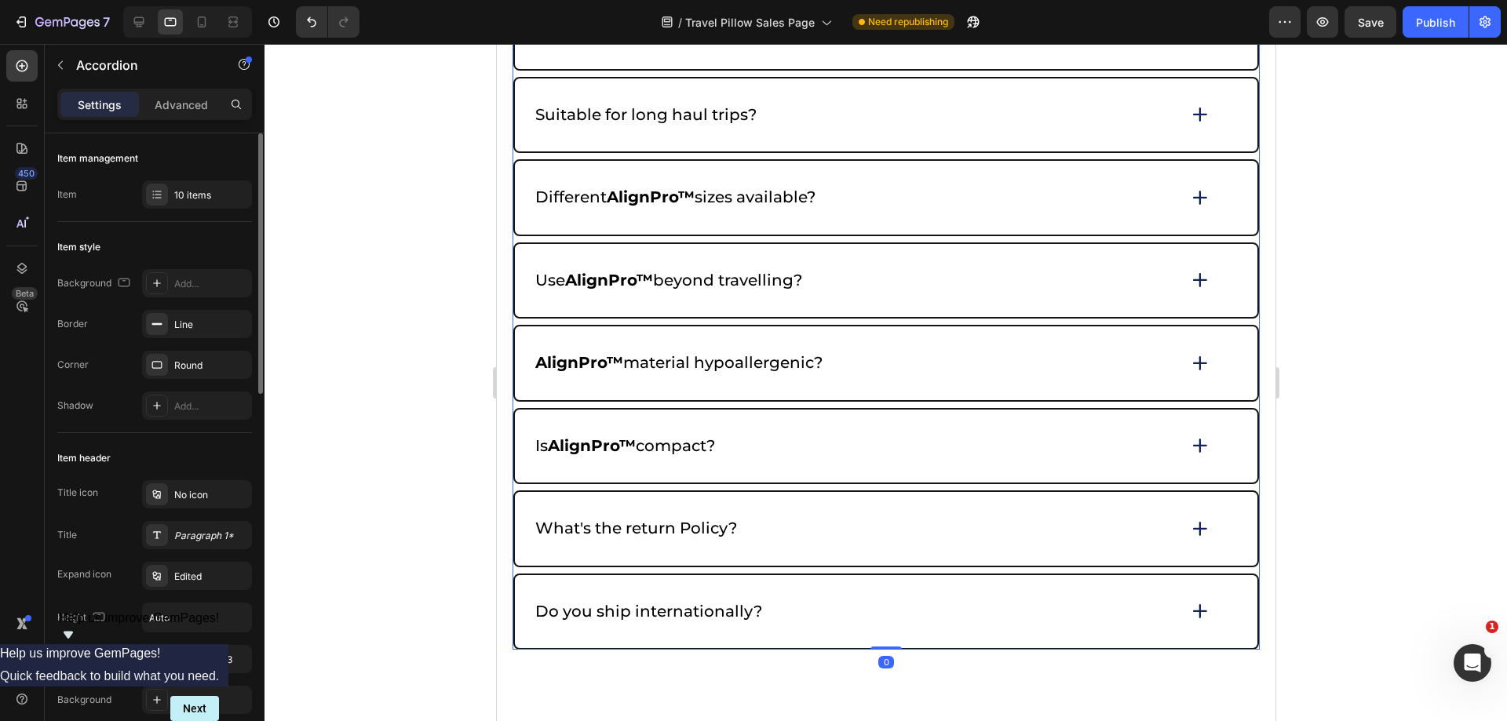
click at [1196, 363] on icon at bounding box center [1200, 363] width 22 height 22
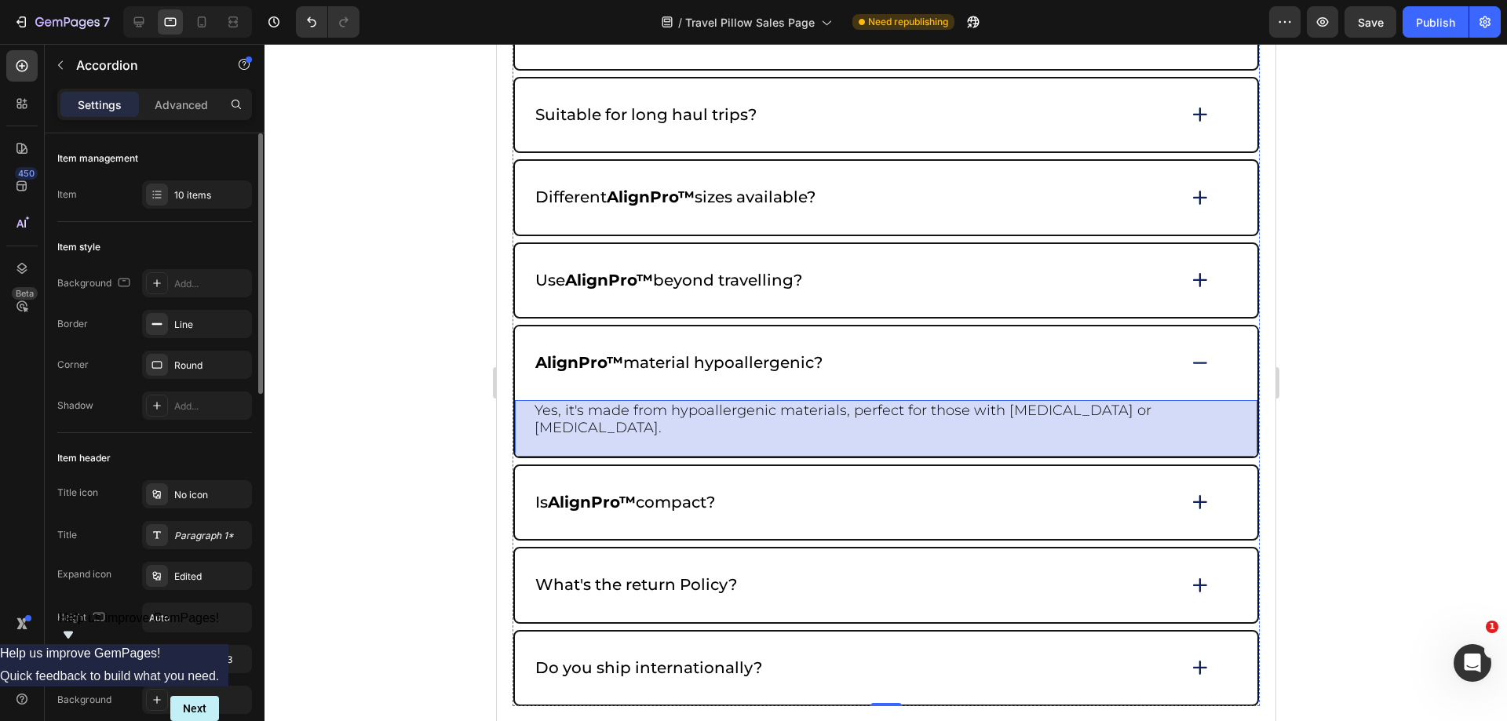
click at [1233, 421] on div "Yes, it's made from hypoallergenic materials, perfect for those with sensitive …" at bounding box center [885, 428] width 743 height 57
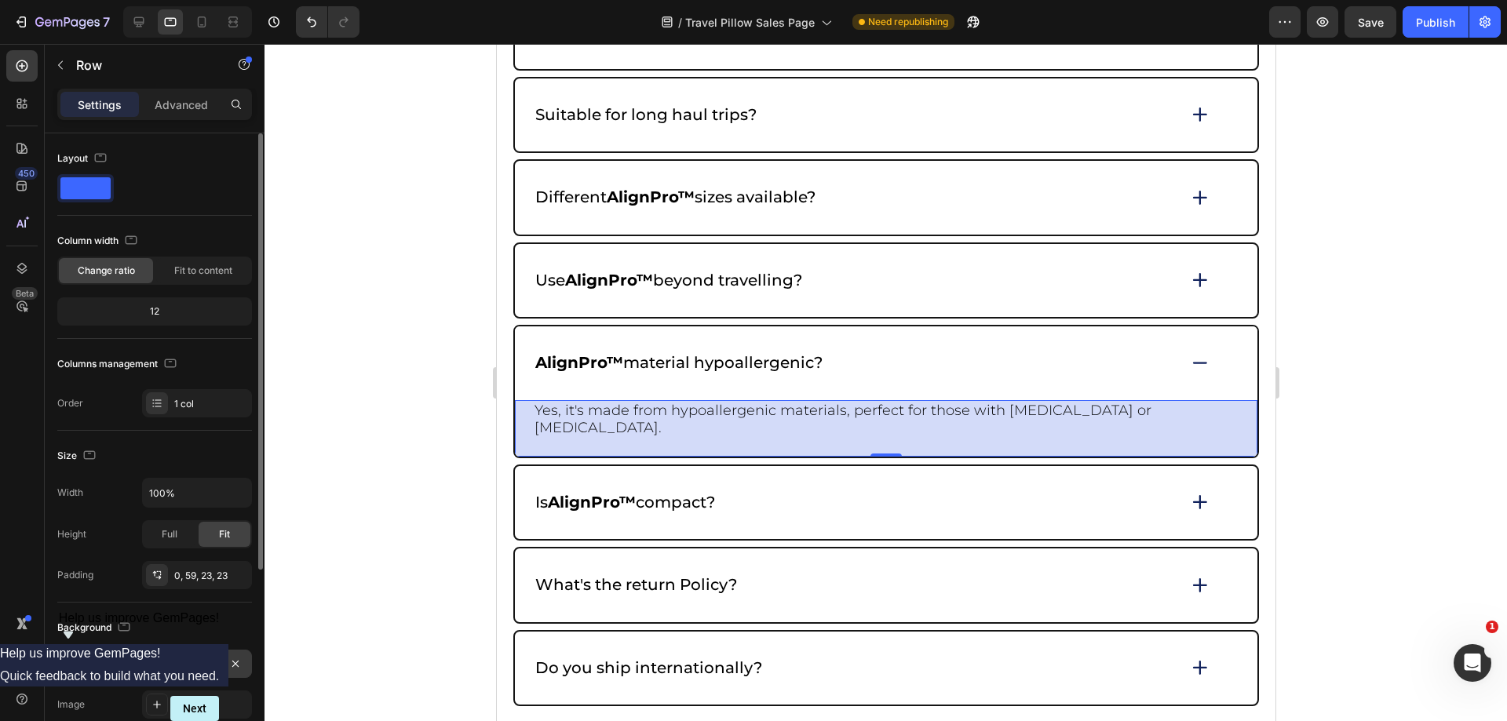
click at [225, 655] on div "D3DBF9" at bounding box center [197, 664] width 110 height 28
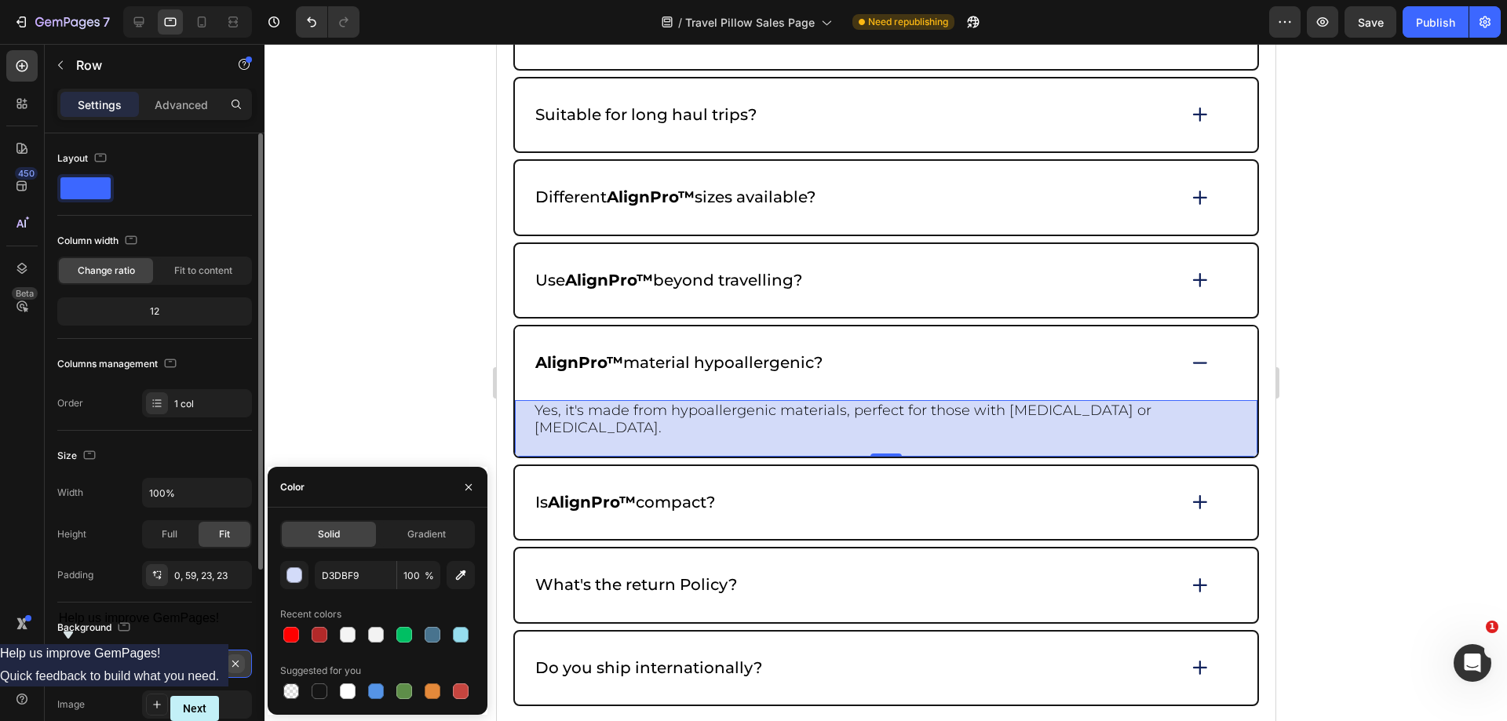
click at [235, 662] on icon "button" at bounding box center [235, 664] width 13 height 13
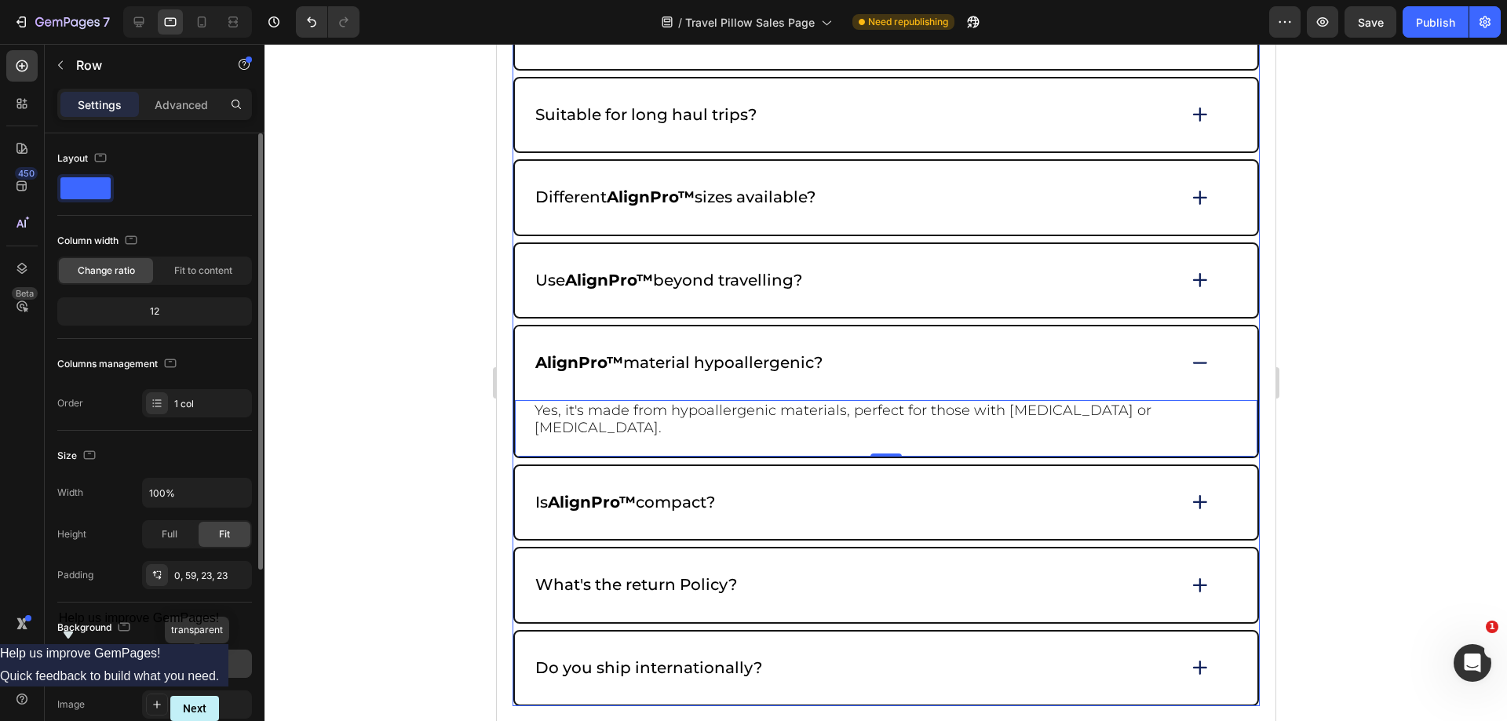
click at [1192, 354] on icon at bounding box center [1200, 362] width 22 height 21
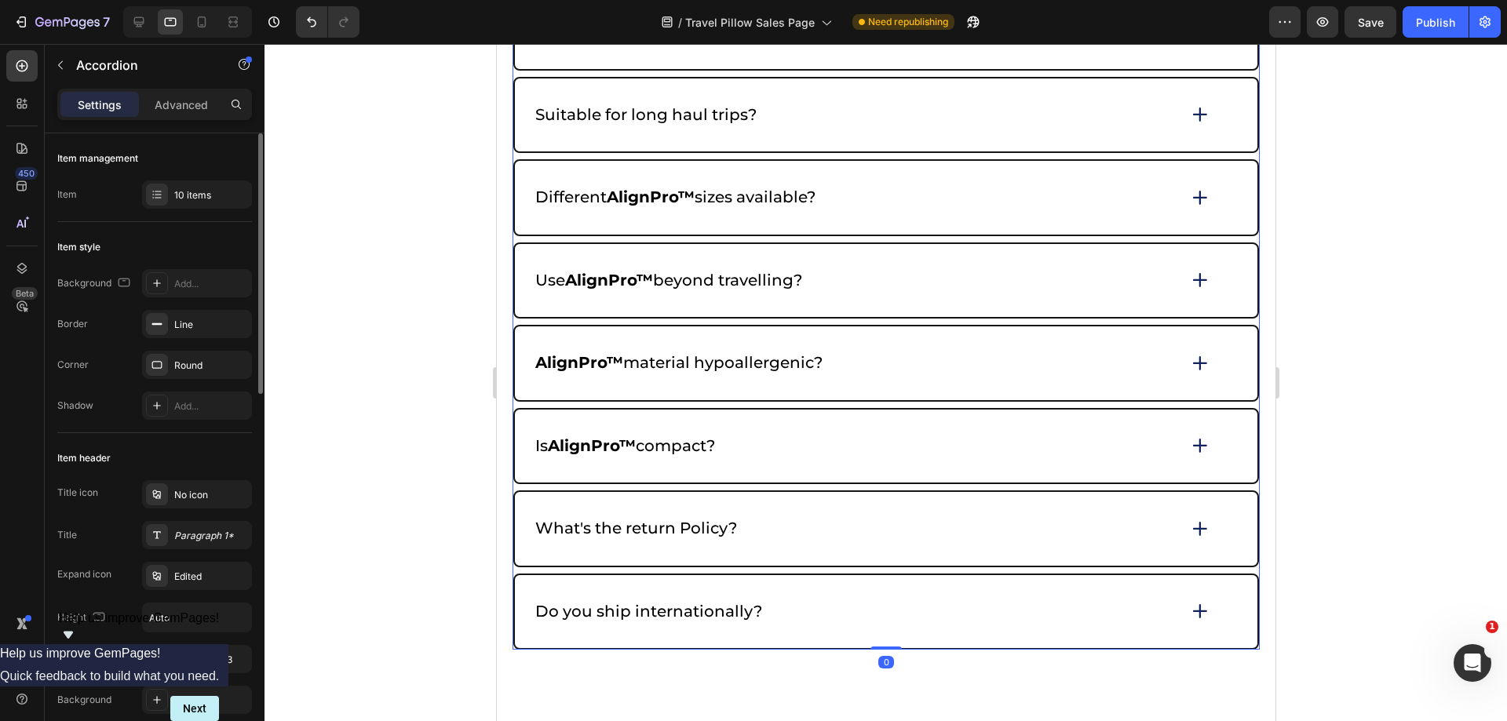
click at [1190, 436] on icon at bounding box center [1200, 446] width 22 height 22
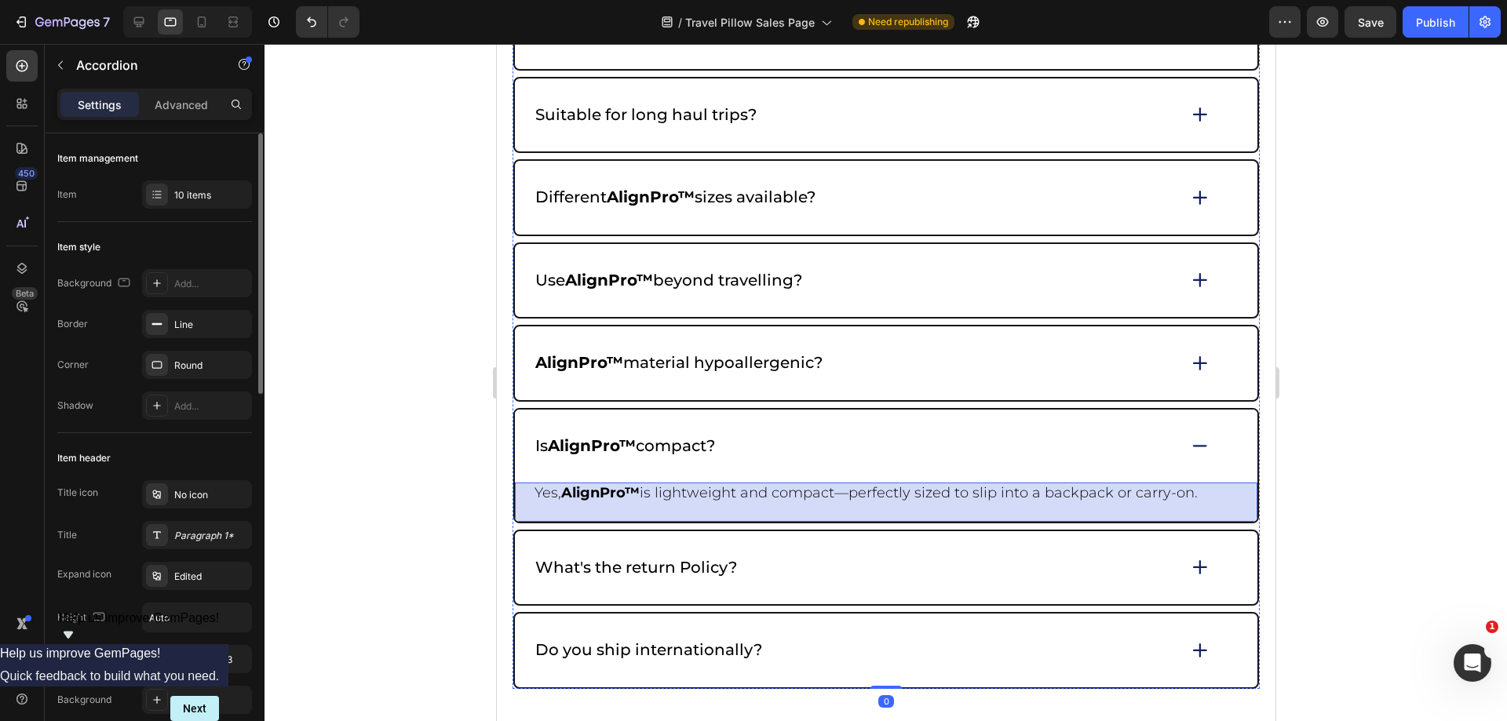
click at [1232, 487] on div "Yes, AlignPro™ is lightweight and compact—perfectly sized to slip into a backpa…" at bounding box center [885, 502] width 743 height 39
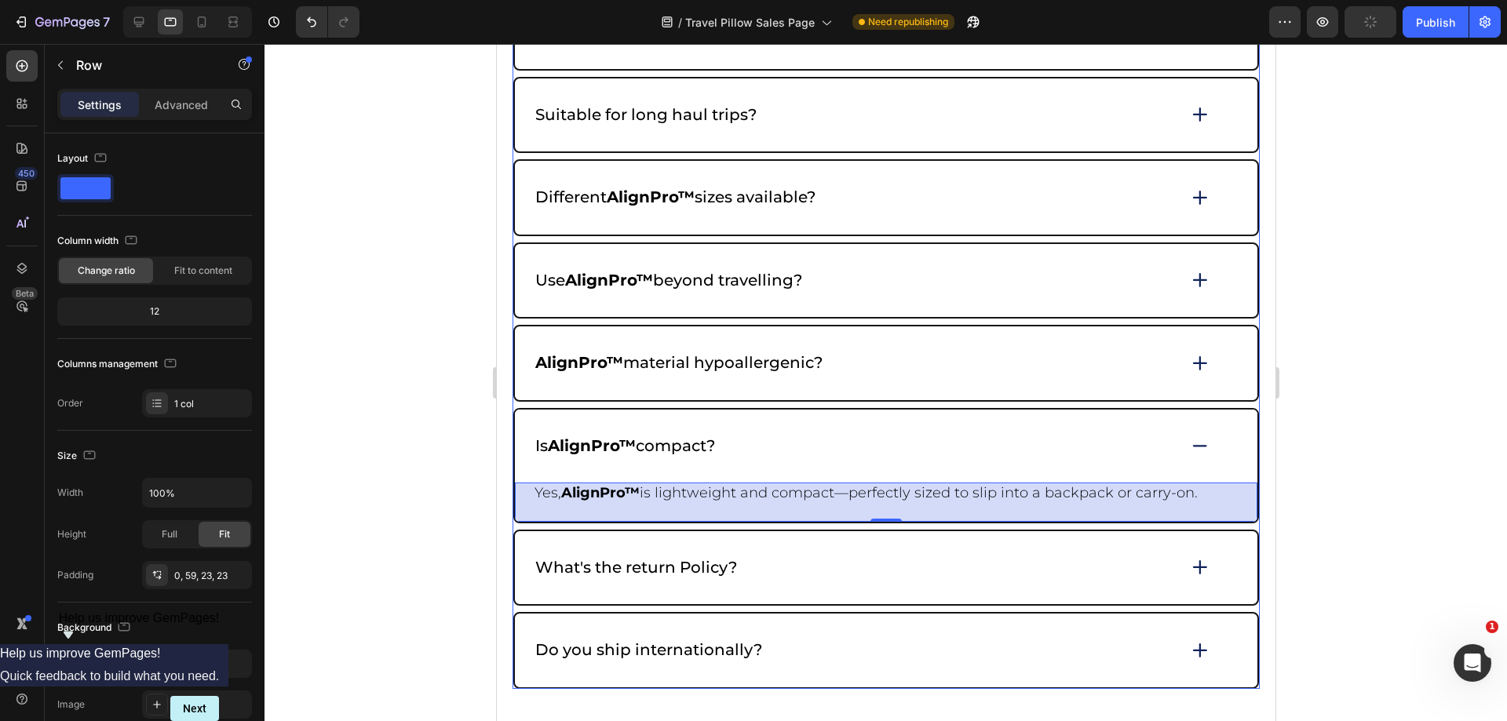
drag, startPoint x: 235, startPoint y: 670, endPoint x: 426, endPoint y: 617, distance: 198.1
click at [0, 0] on button "button" at bounding box center [0, 0] width 0 height 0
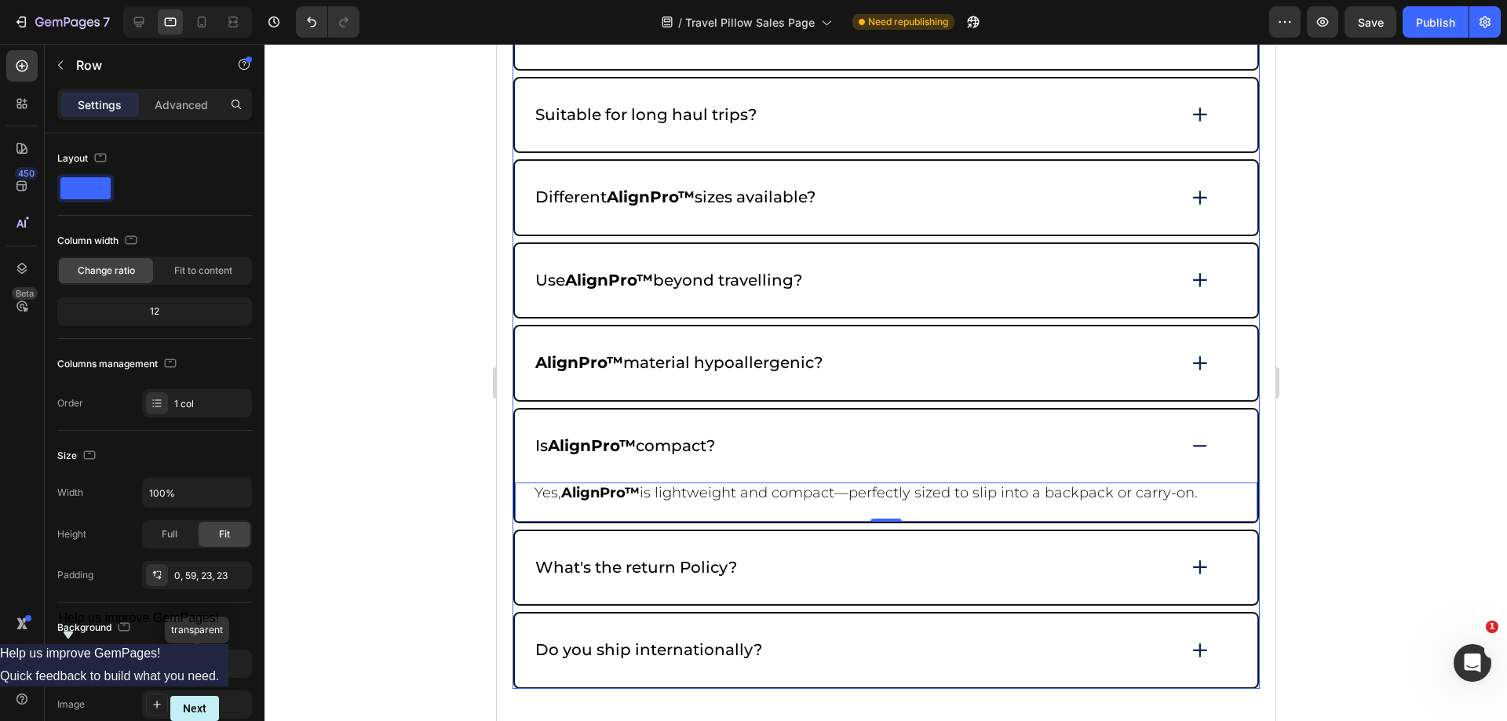
click at [1189, 442] on icon at bounding box center [1200, 446] width 22 height 21
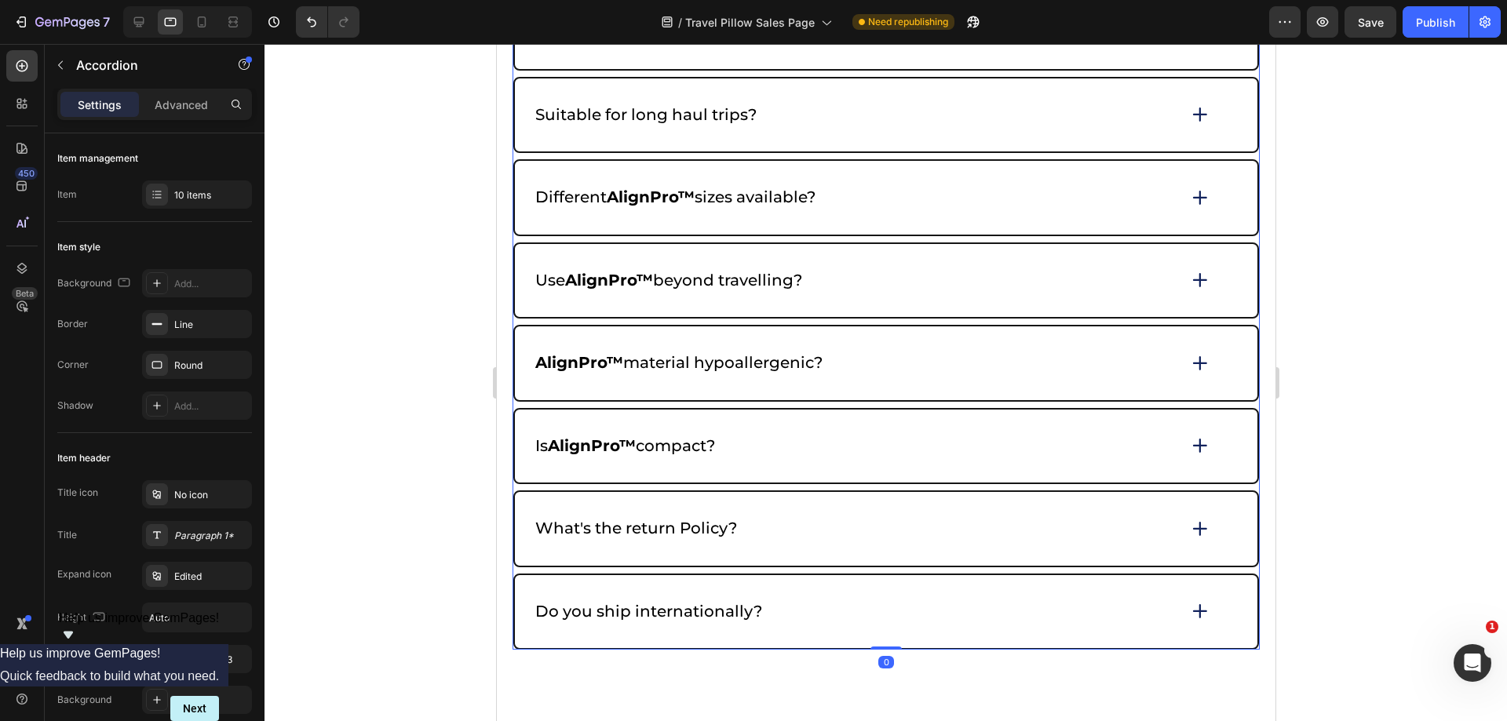
click at [1192, 519] on icon at bounding box center [1200, 529] width 22 height 22
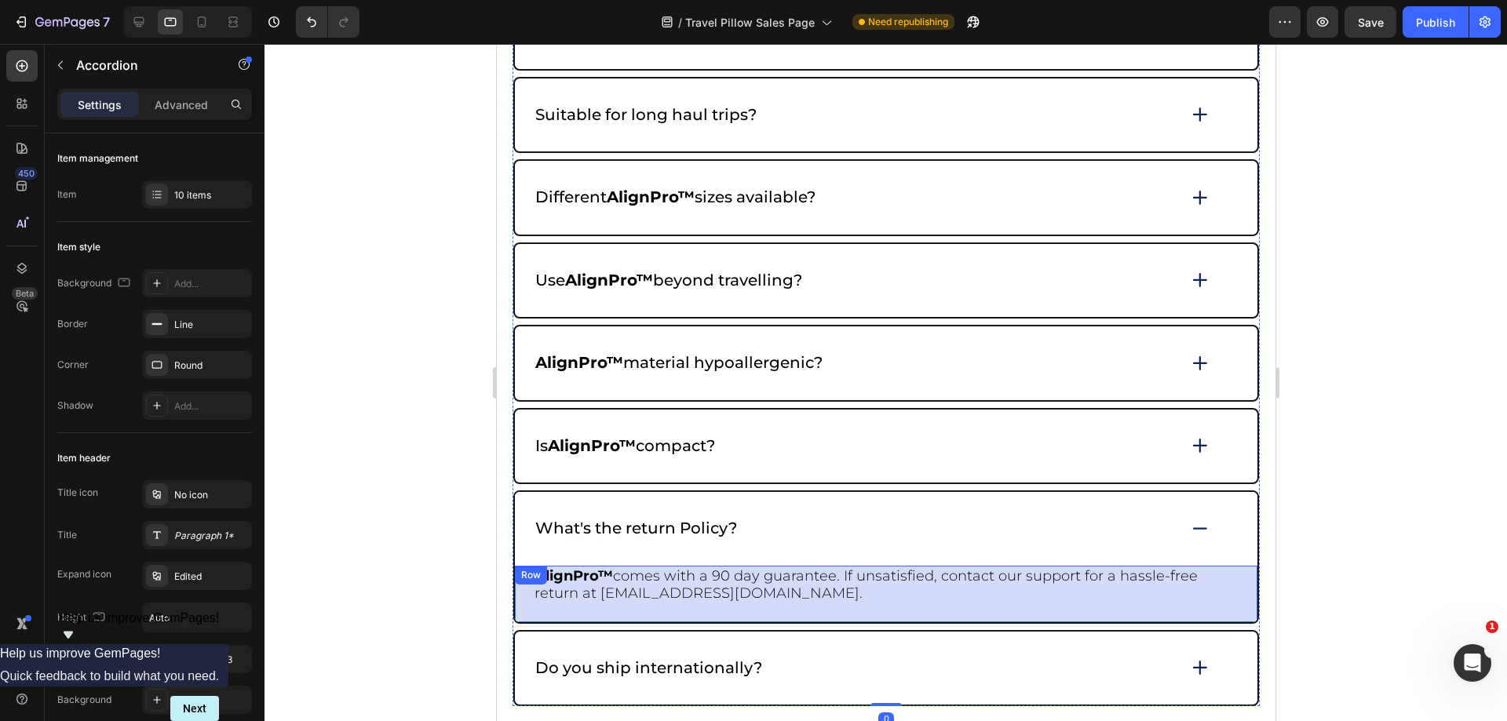
click at [1226, 573] on div "AlignPro™ comes with a 90 day guarantee. If unsatisfied, contact our support fo…" at bounding box center [885, 594] width 743 height 57
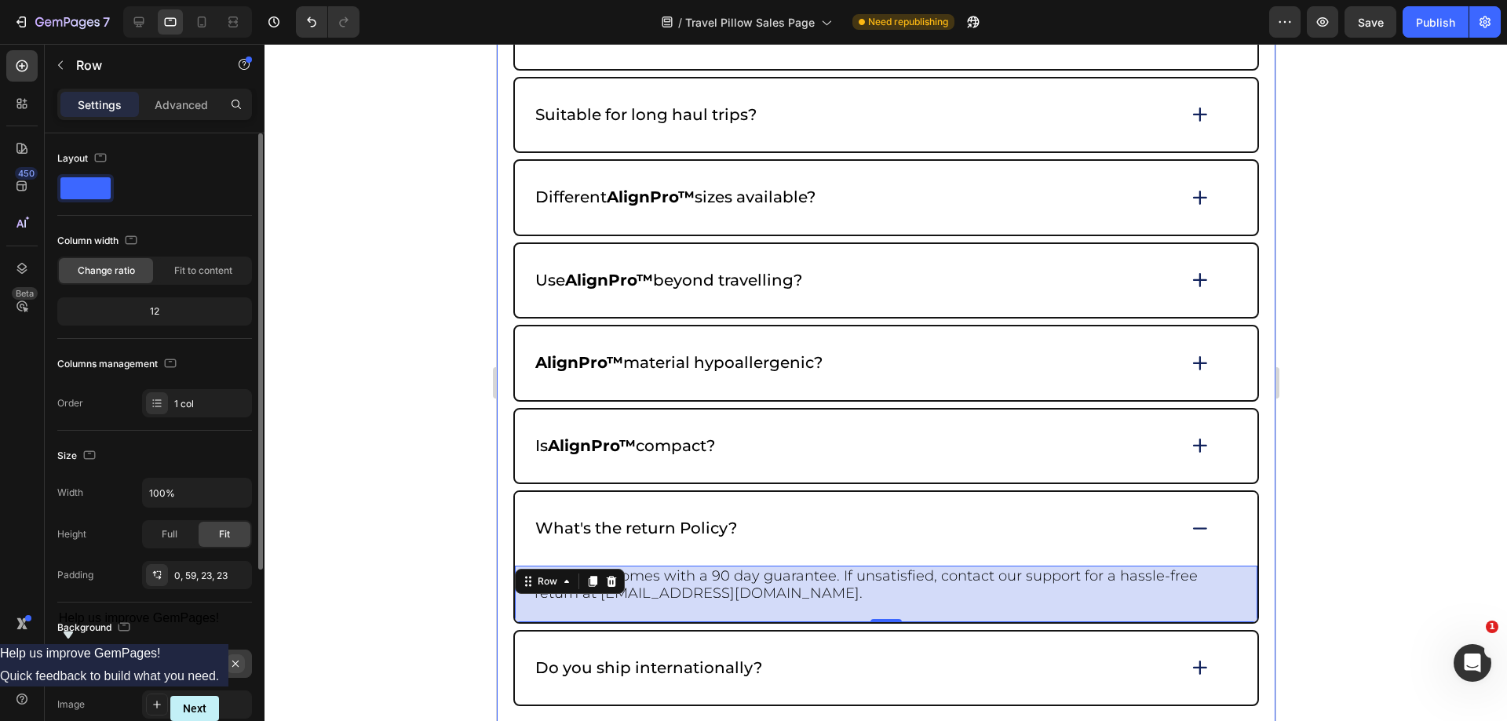
click at [239, 663] on icon "button" at bounding box center [235, 664] width 13 height 13
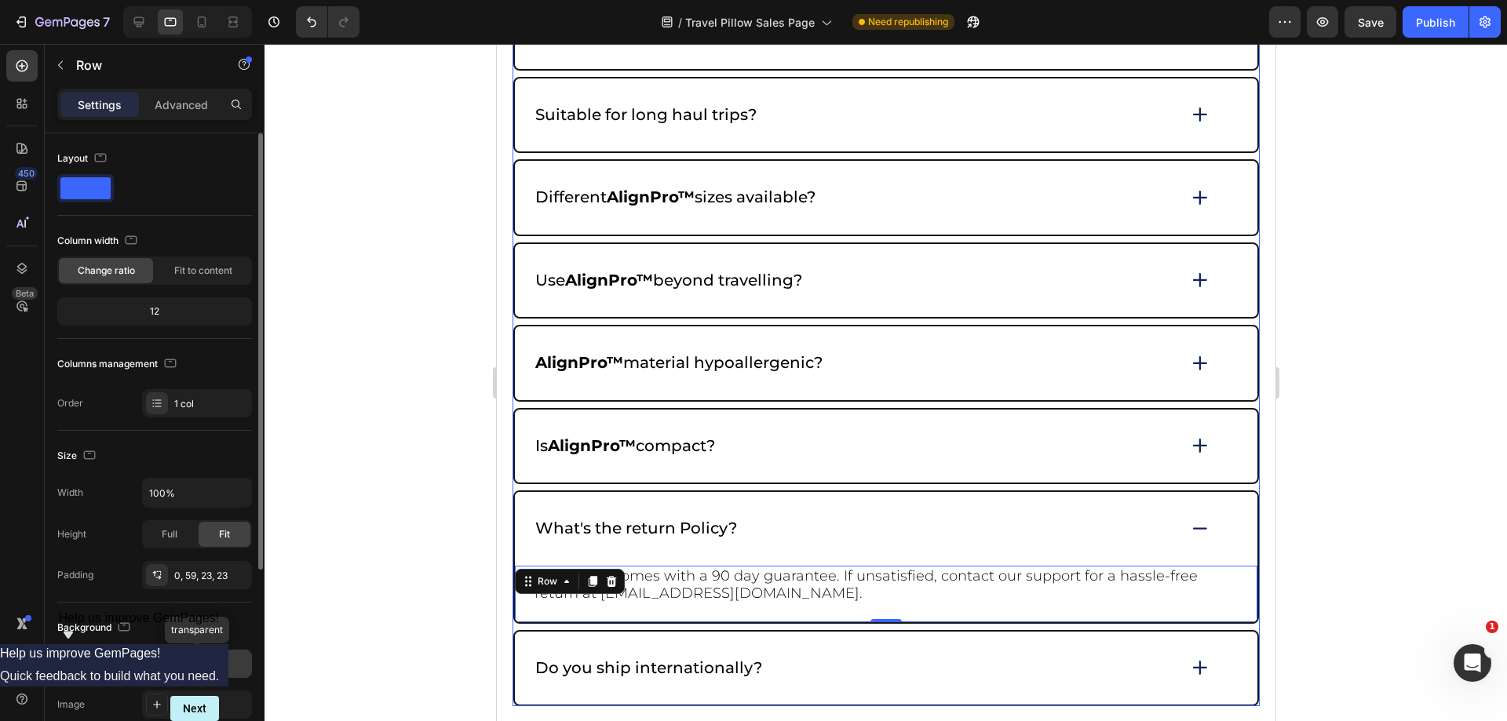
click at [1189, 526] on icon at bounding box center [1200, 528] width 22 height 21
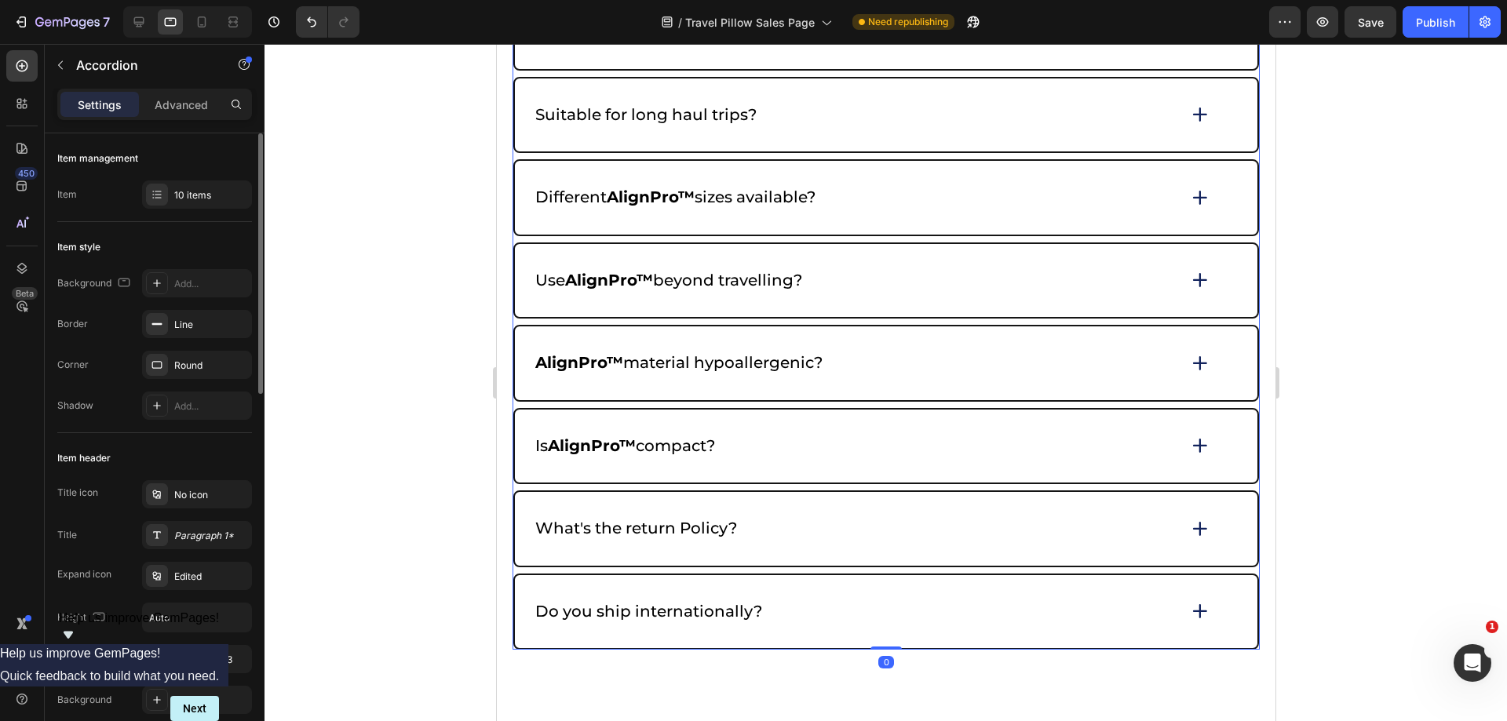
click at [1185, 626] on div "Do you ship internationally?" at bounding box center [885, 612] width 743 height 74
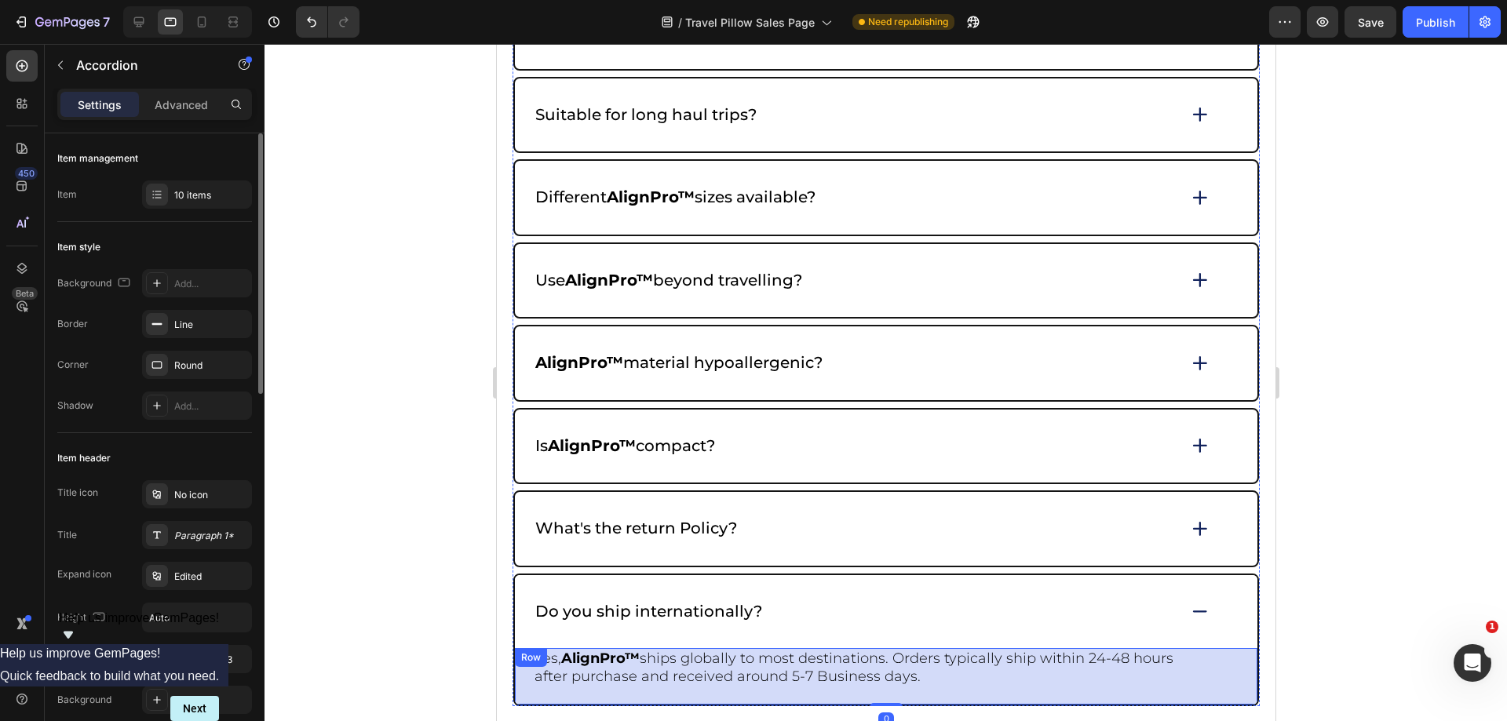
click at [1215, 654] on div "Yes, AlignPro™ ships globally to most destinations. Orders typically ship withi…" at bounding box center [885, 676] width 743 height 57
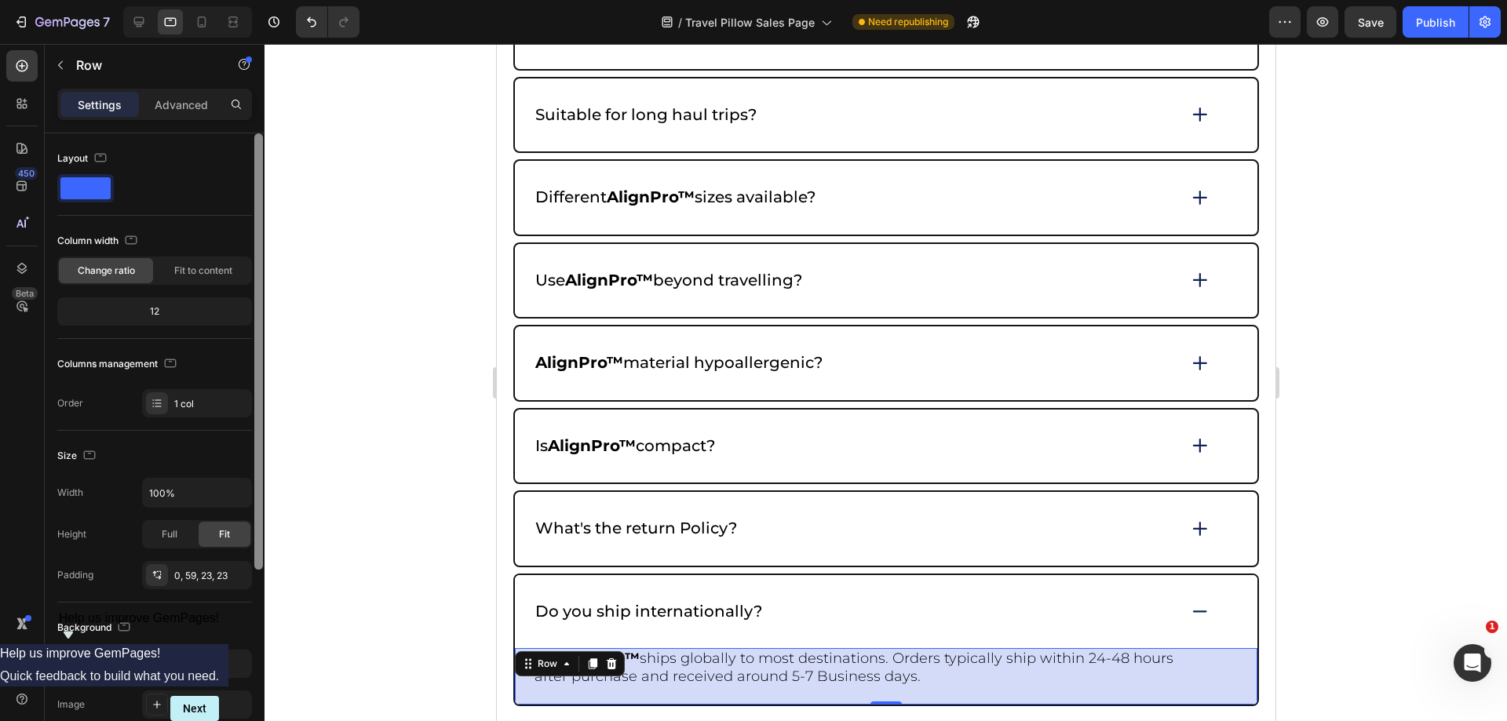
drag, startPoint x: 230, startPoint y: 663, endPoint x: 264, endPoint y: 657, distance: 34.2
click at [0, 0] on icon "button" at bounding box center [0, 0] width 0 height 0
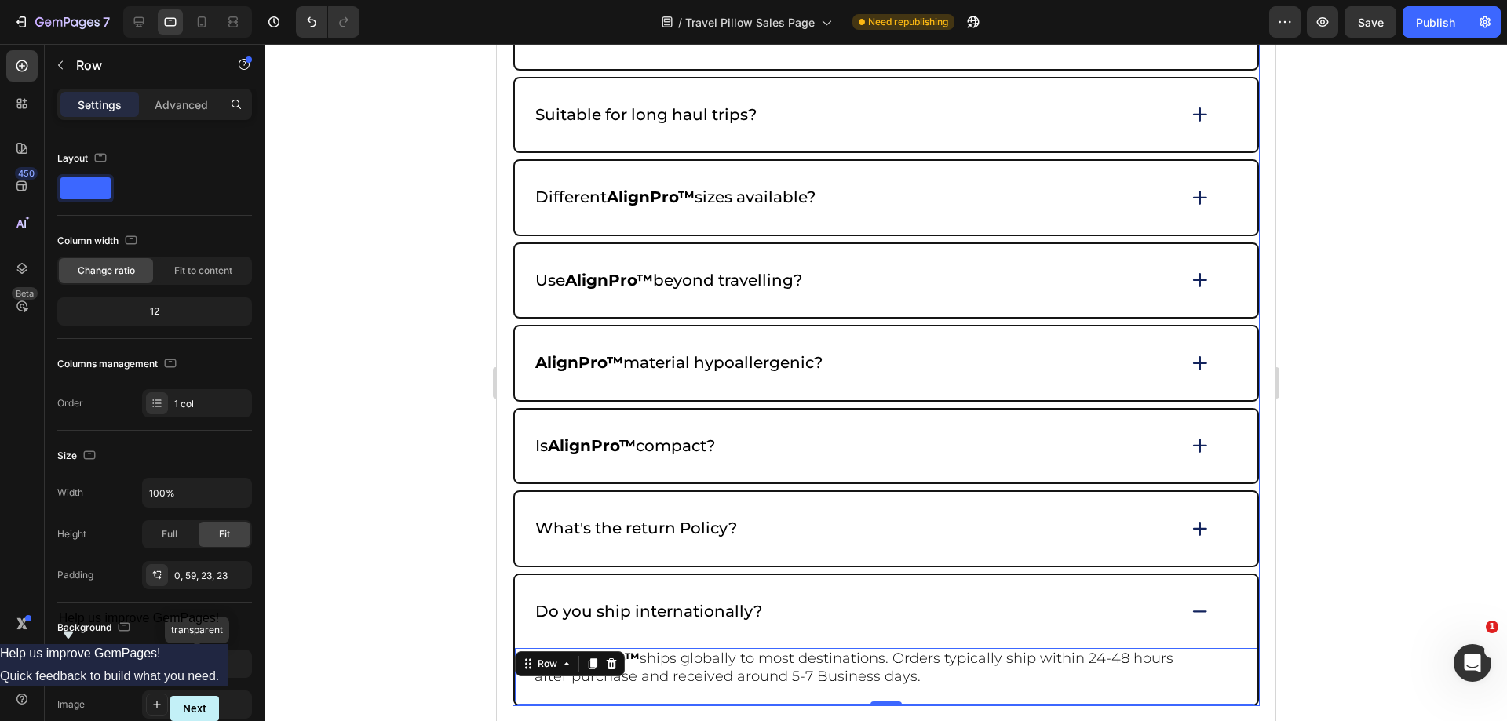
click at [1175, 616] on div "Do you ship internationally?" at bounding box center [885, 612] width 743 height 74
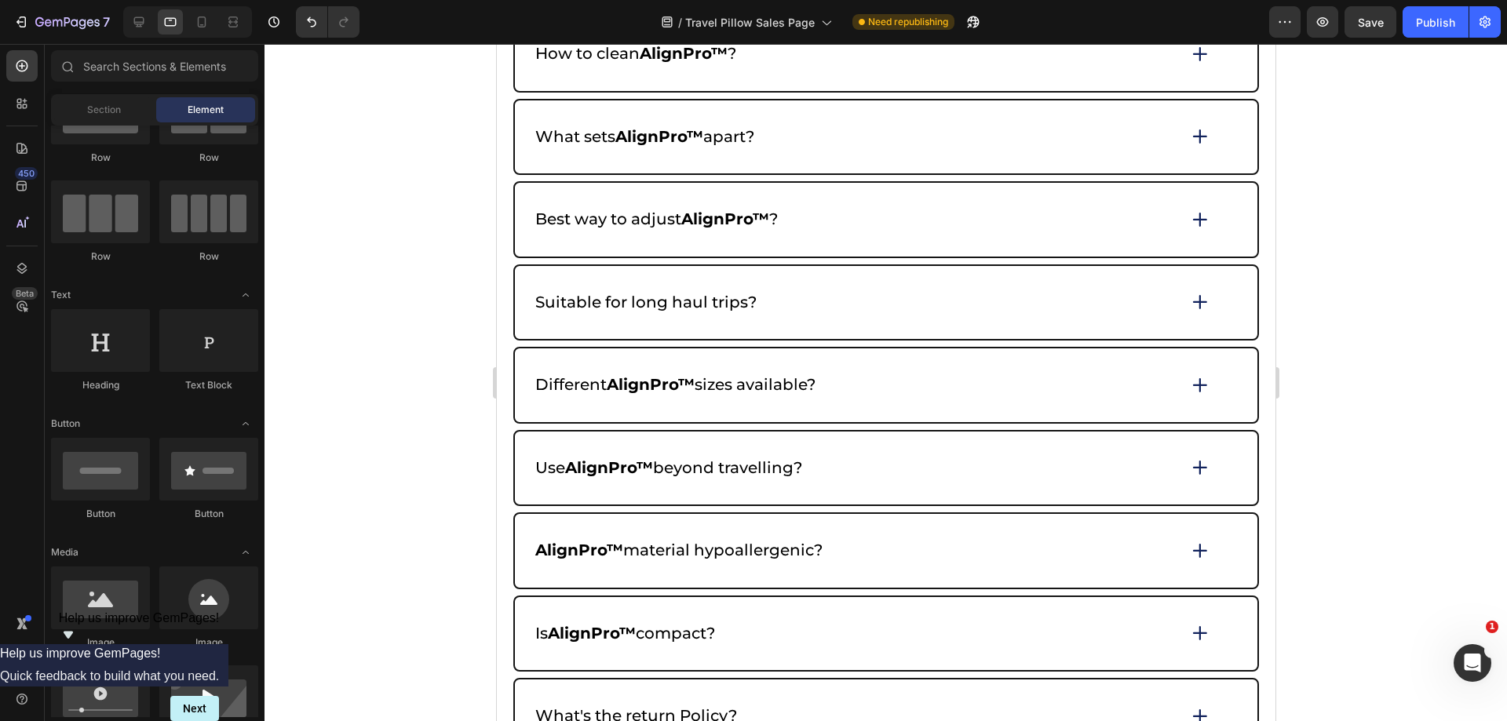
scroll to position [6359, 0]
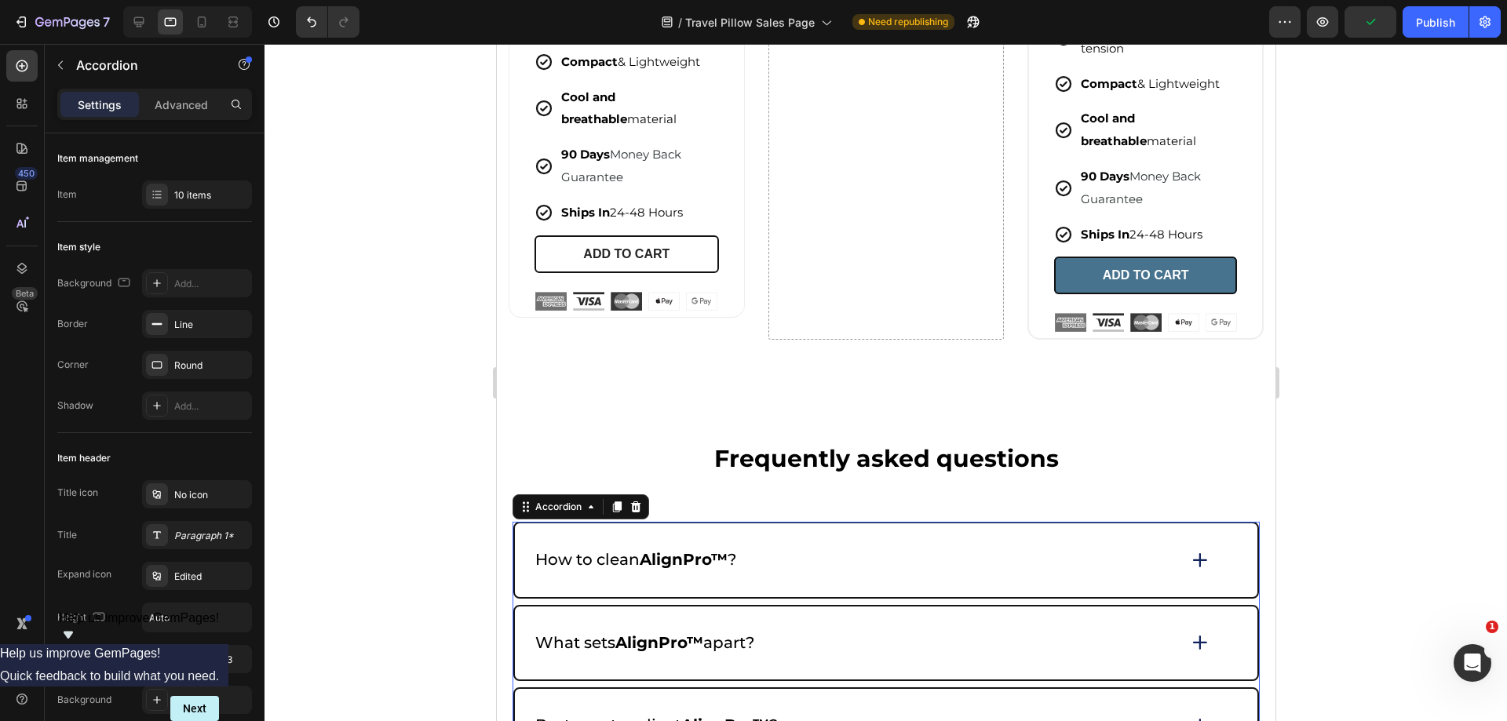
click at [859, 578] on div "How to clean AlignPro™ ?" at bounding box center [885, 561] width 743 height 74
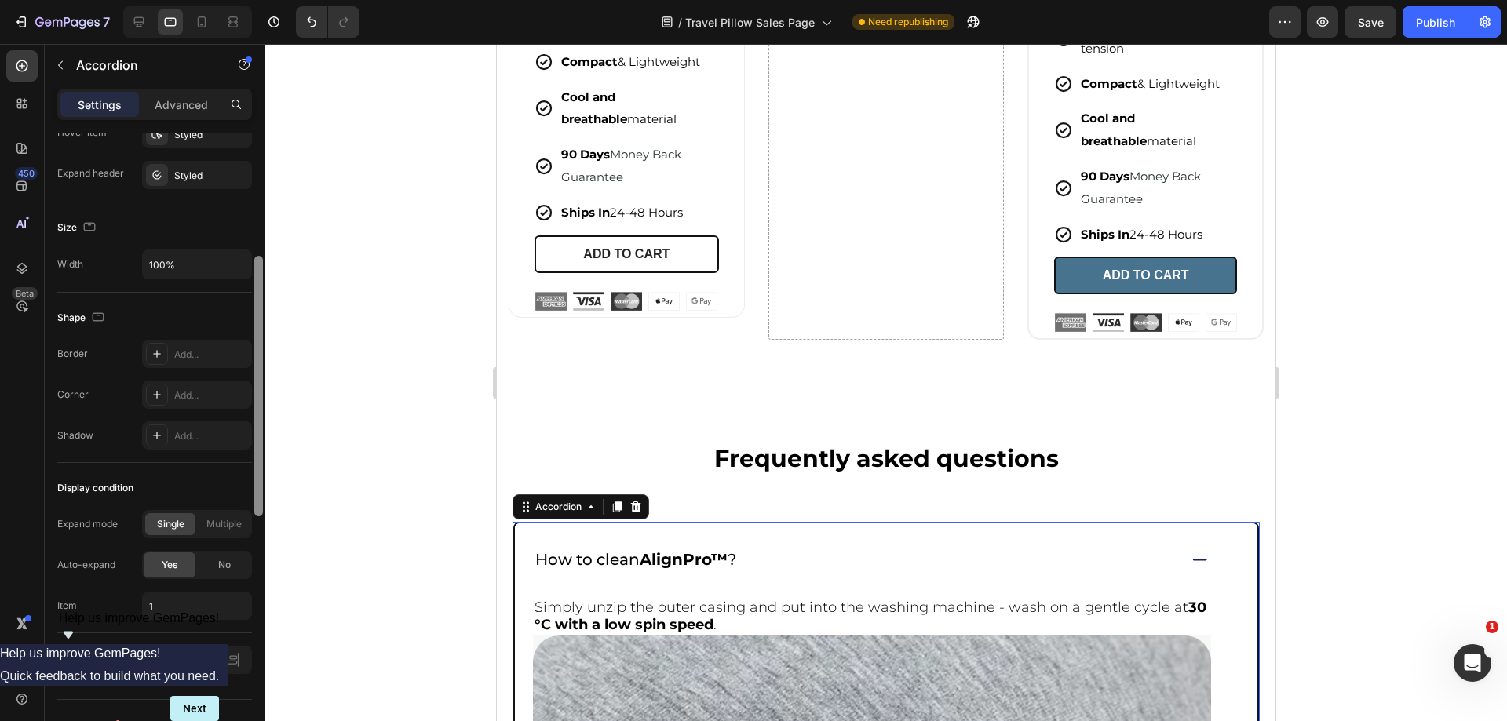
scroll to position [903, 0]
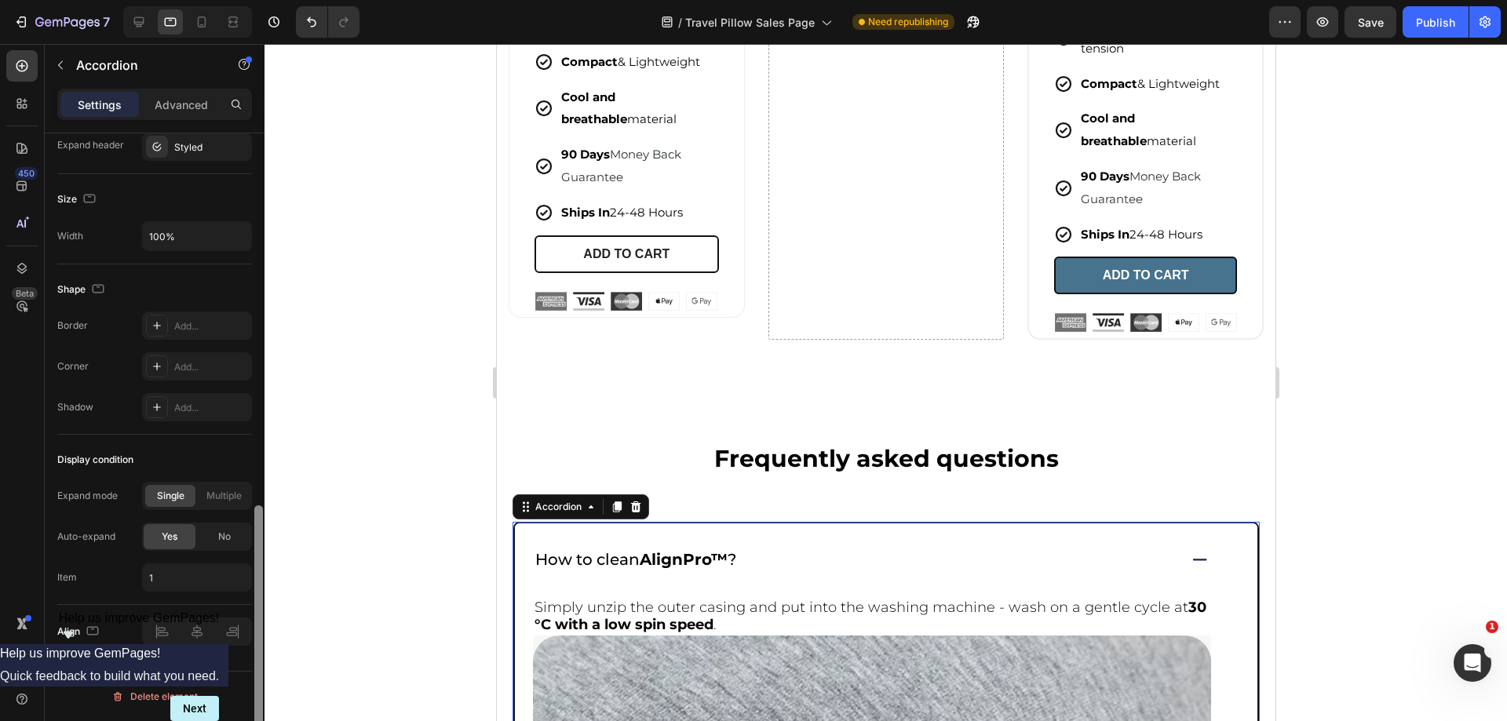
drag, startPoint x: 255, startPoint y: 370, endPoint x: 227, endPoint y: 752, distance: 383.4
click at [227, 0] on html "7 Version history / Travel Pillow Sales Page Need republishing Preview Save Pub…" at bounding box center [753, 0] width 1507 height 0
click at [426, 545] on div at bounding box center [886, 383] width 1243 height 678
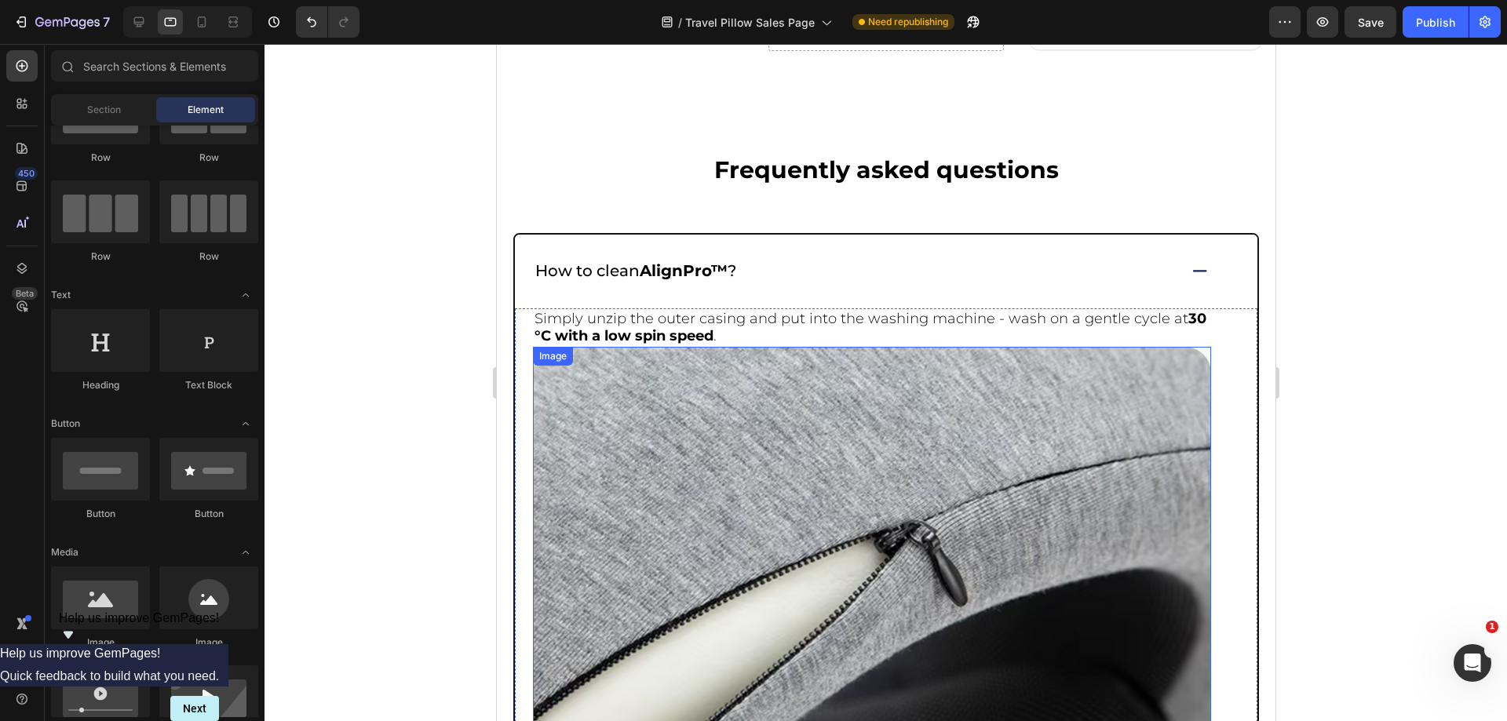
scroll to position [6830, 0]
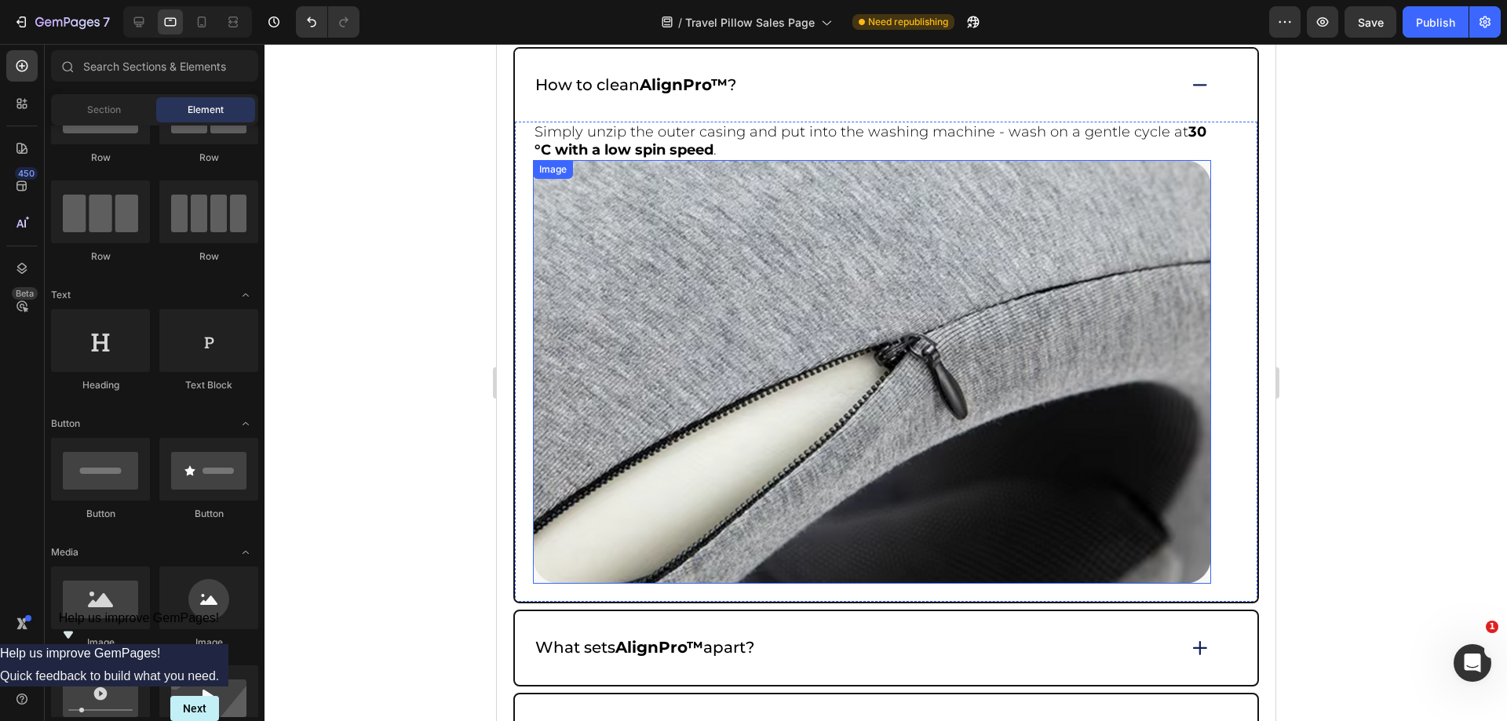
click at [818, 326] on img at bounding box center [871, 372] width 678 height 424
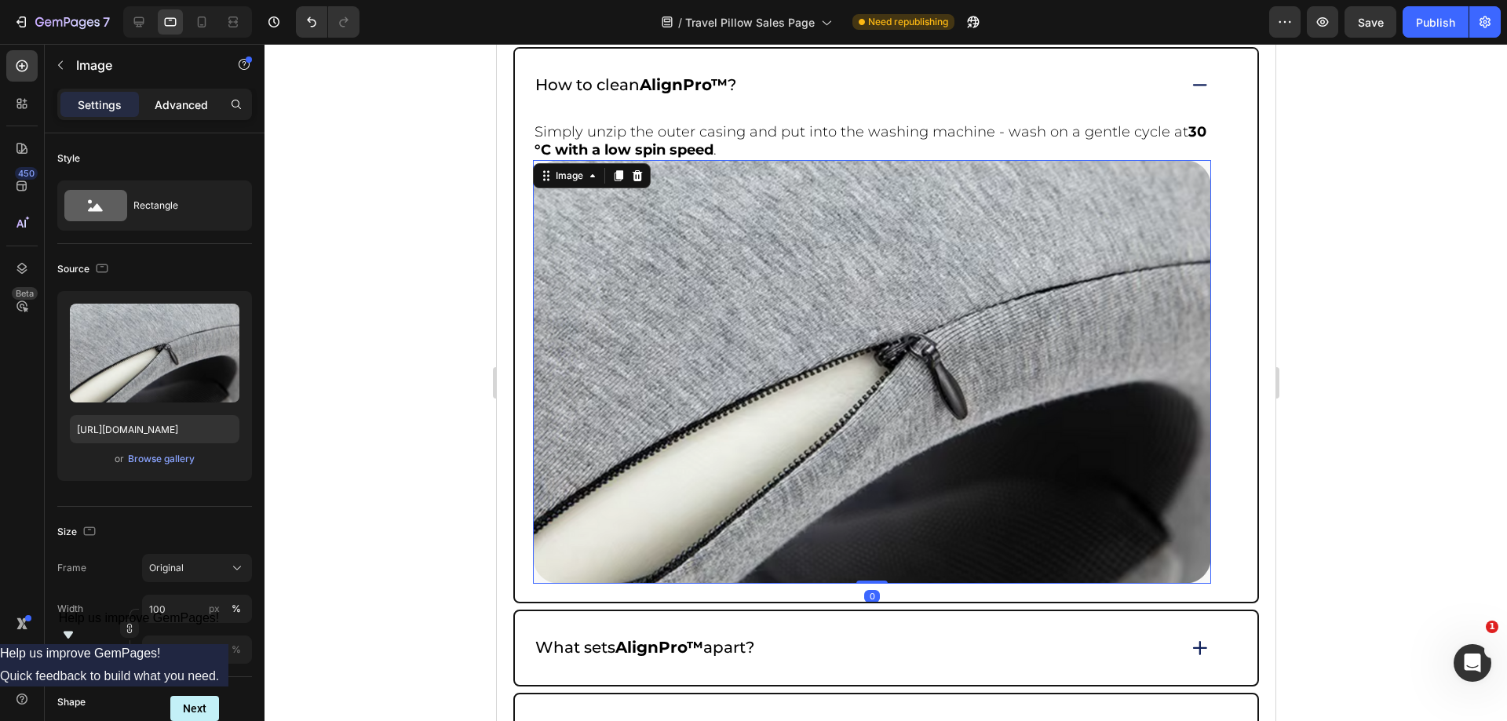
click at [183, 109] on p "Advanced" at bounding box center [181, 105] width 53 height 16
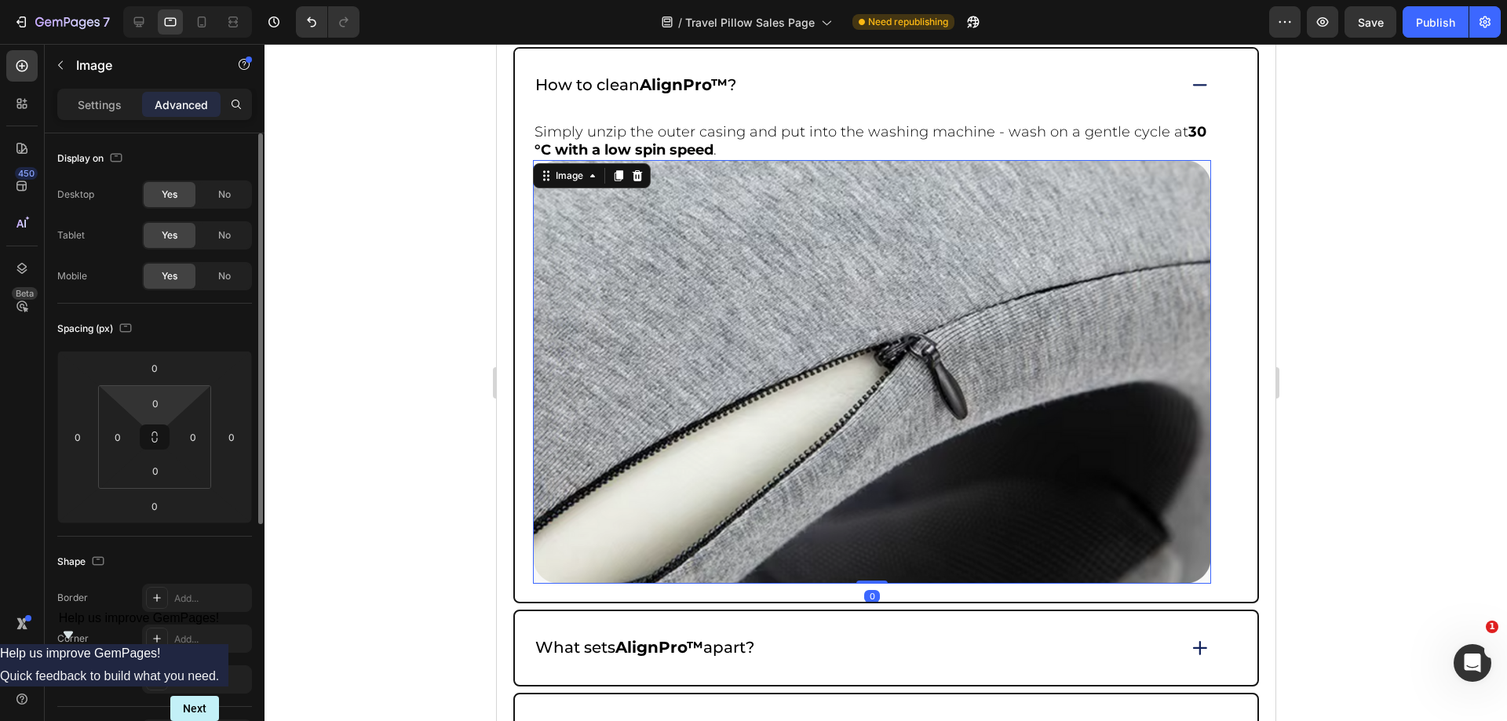
click at [156, 405] on input "0" at bounding box center [155, 404] width 31 height 24
type input "15"
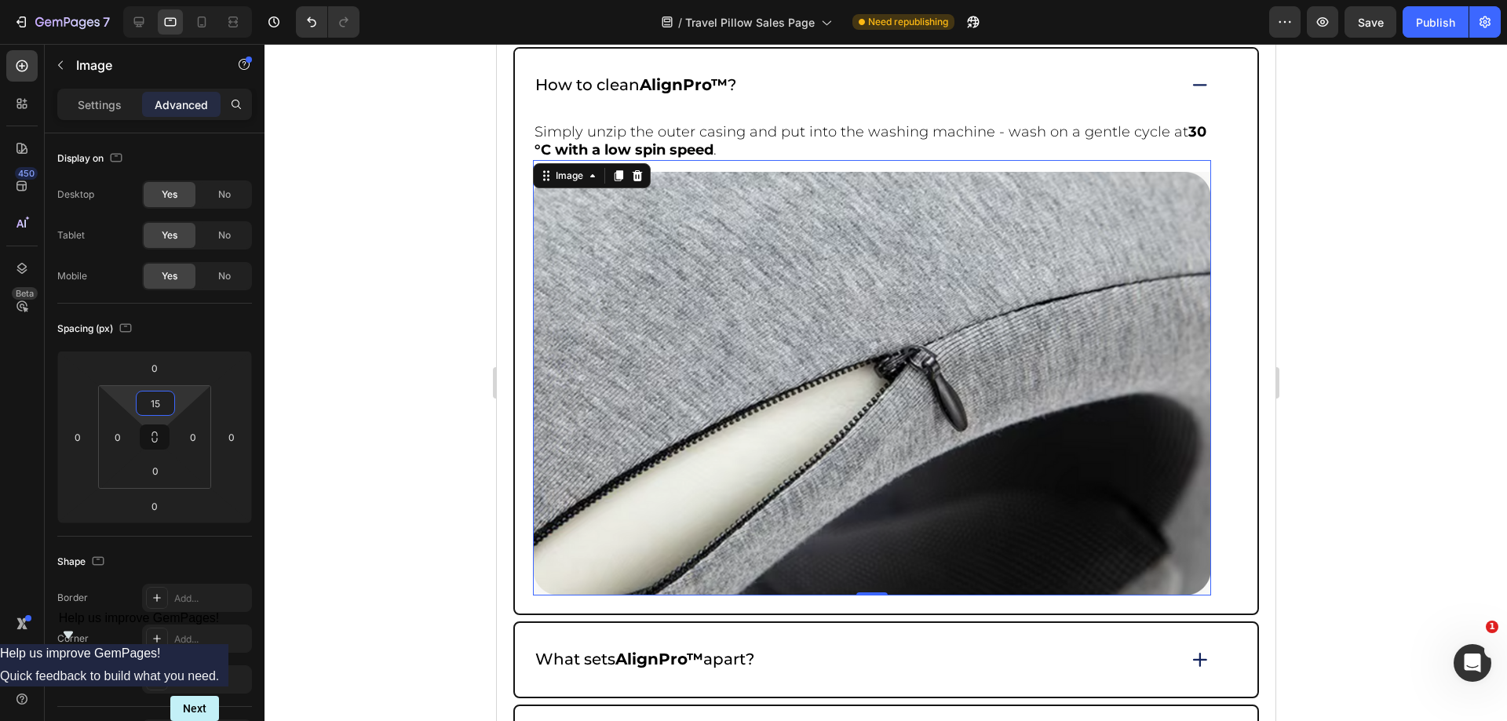
click at [1447, 305] on div at bounding box center [886, 383] width 1243 height 678
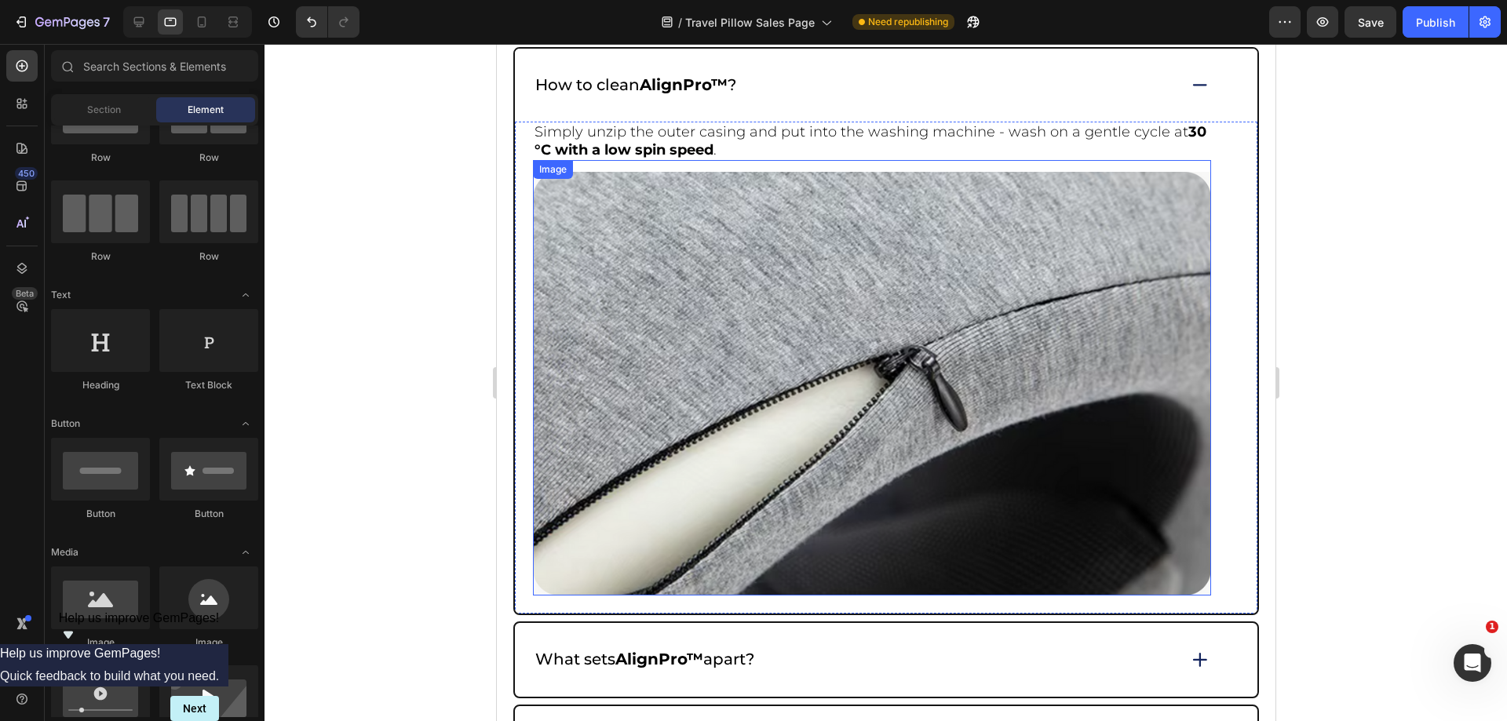
click at [838, 310] on img at bounding box center [871, 384] width 678 height 424
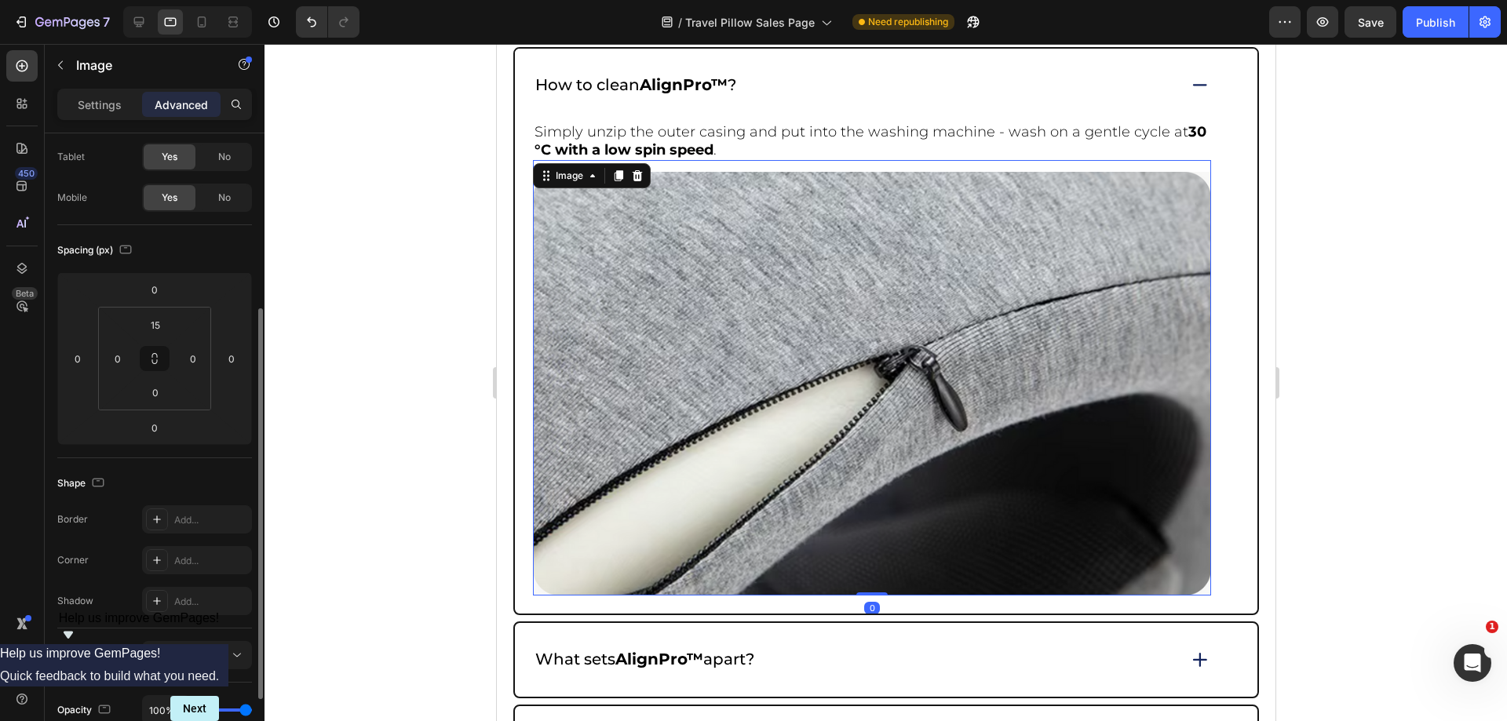
scroll to position [236, 0]
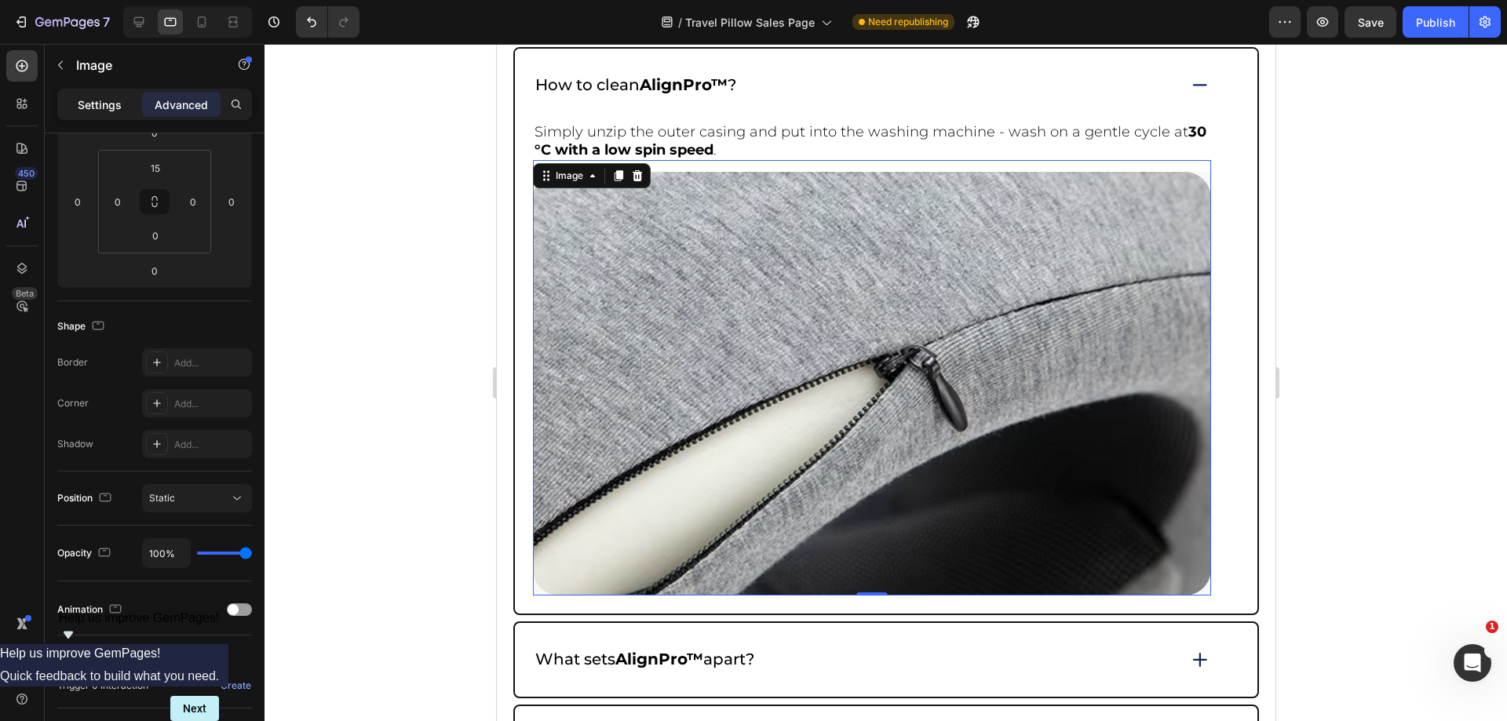
click at [82, 112] on p "Settings" at bounding box center [100, 105] width 44 height 16
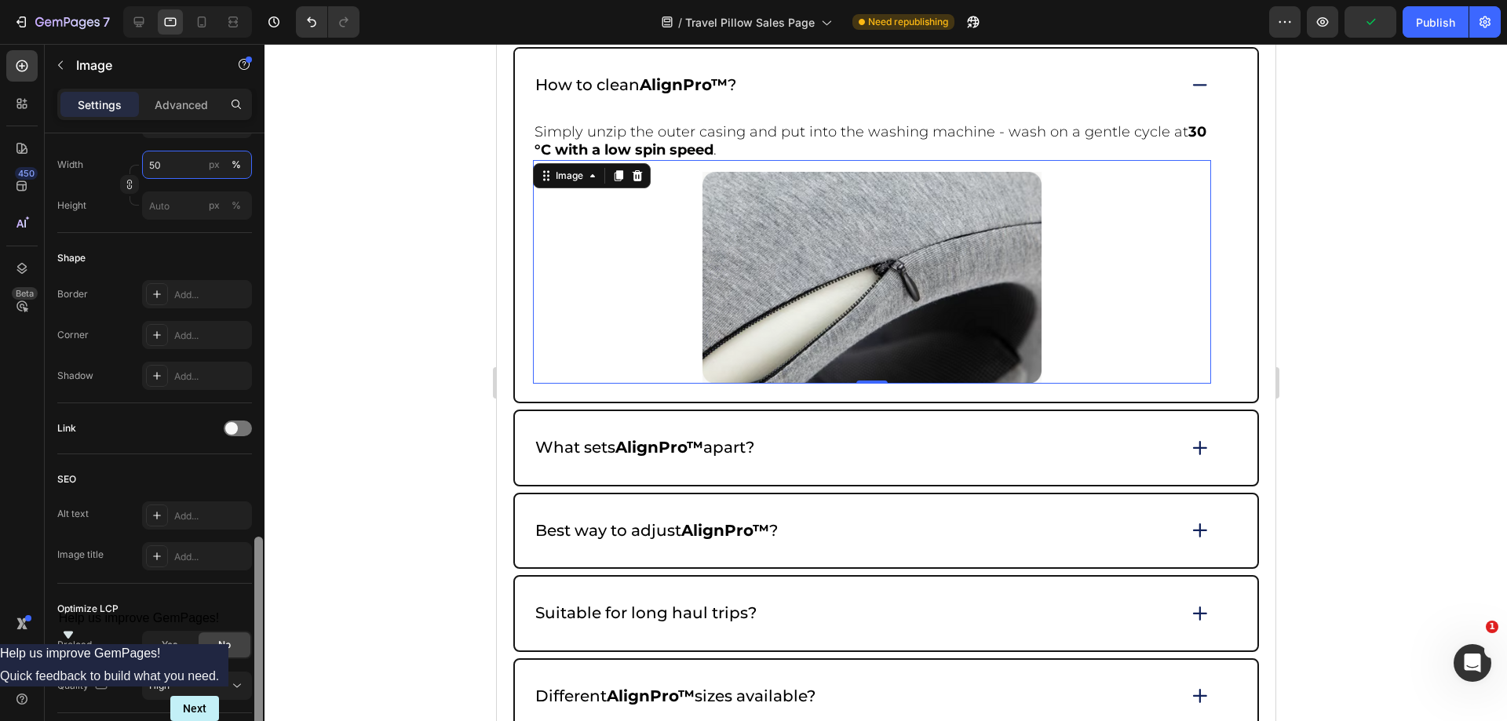
scroll to position [553, 0]
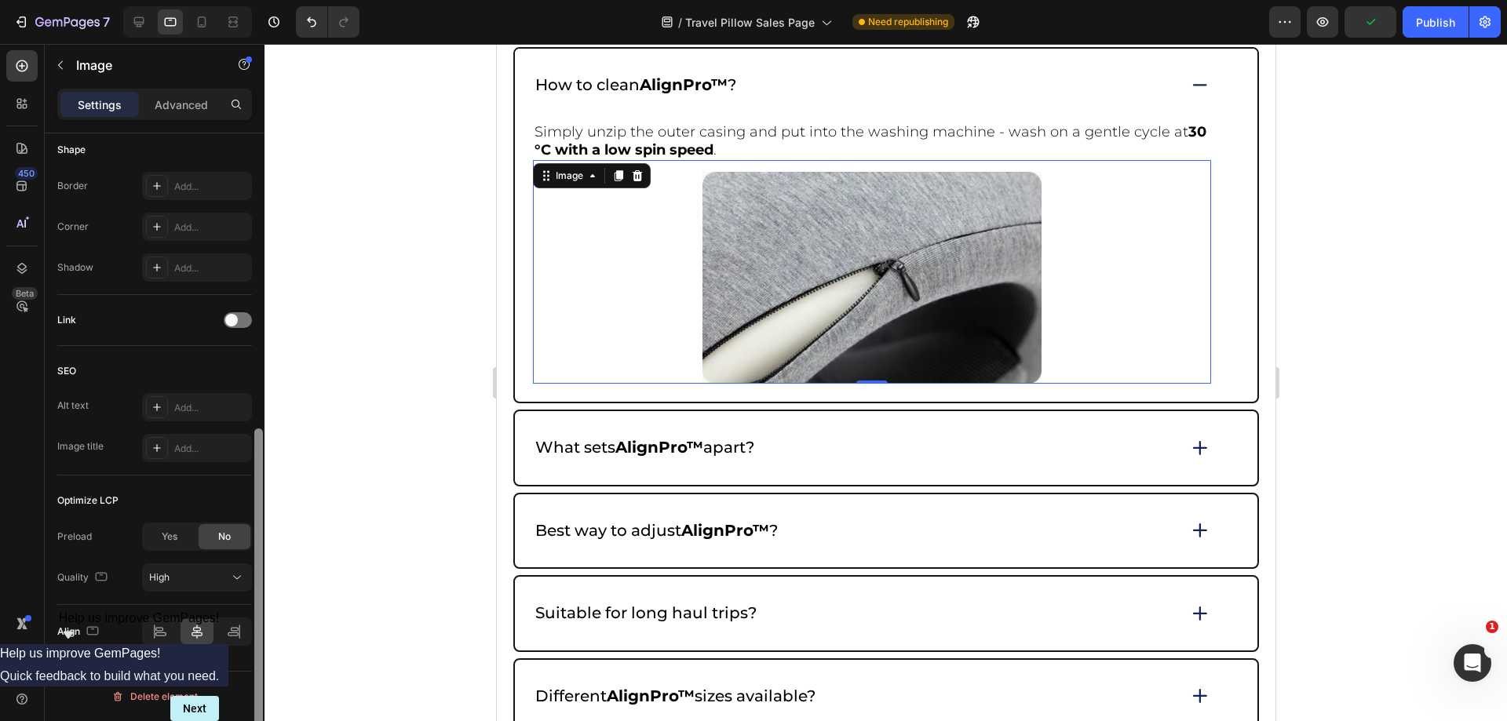
drag, startPoint x: 249, startPoint y: 484, endPoint x: 177, endPoint y: 652, distance: 182.6
click at [219, 686] on div "Style Rectangle Source Upload Image https://cdn.shopify.com/s/files/1/0918/6417…" at bounding box center [155, 449] width 220 height 633
type input "50"
click at [170, 625] on div at bounding box center [161, 631] width 34 height 25
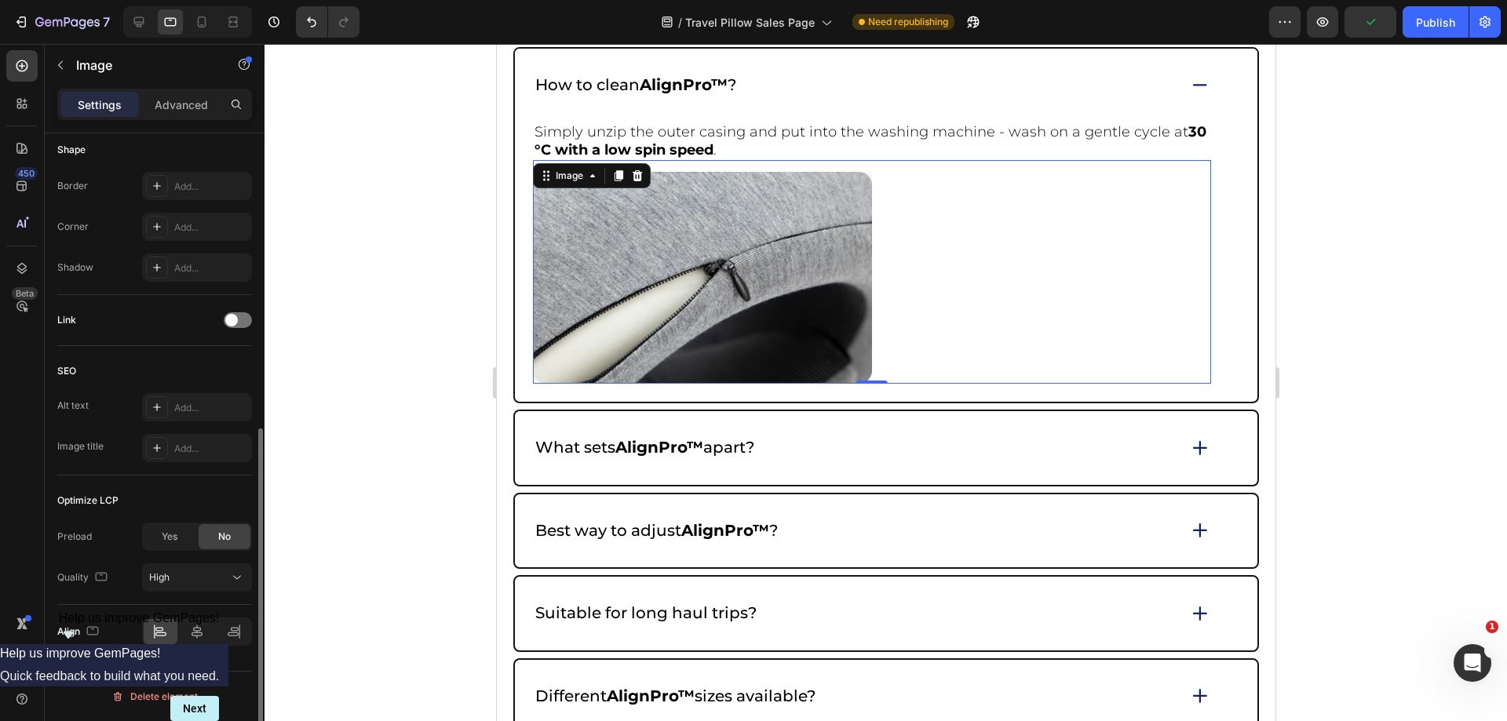
click at [1507, 422] on div at bounding box center [886, 383] width 1243 height 678
click at [1495, 422] on div at bounding box center [886, 383] width 1243 height 678
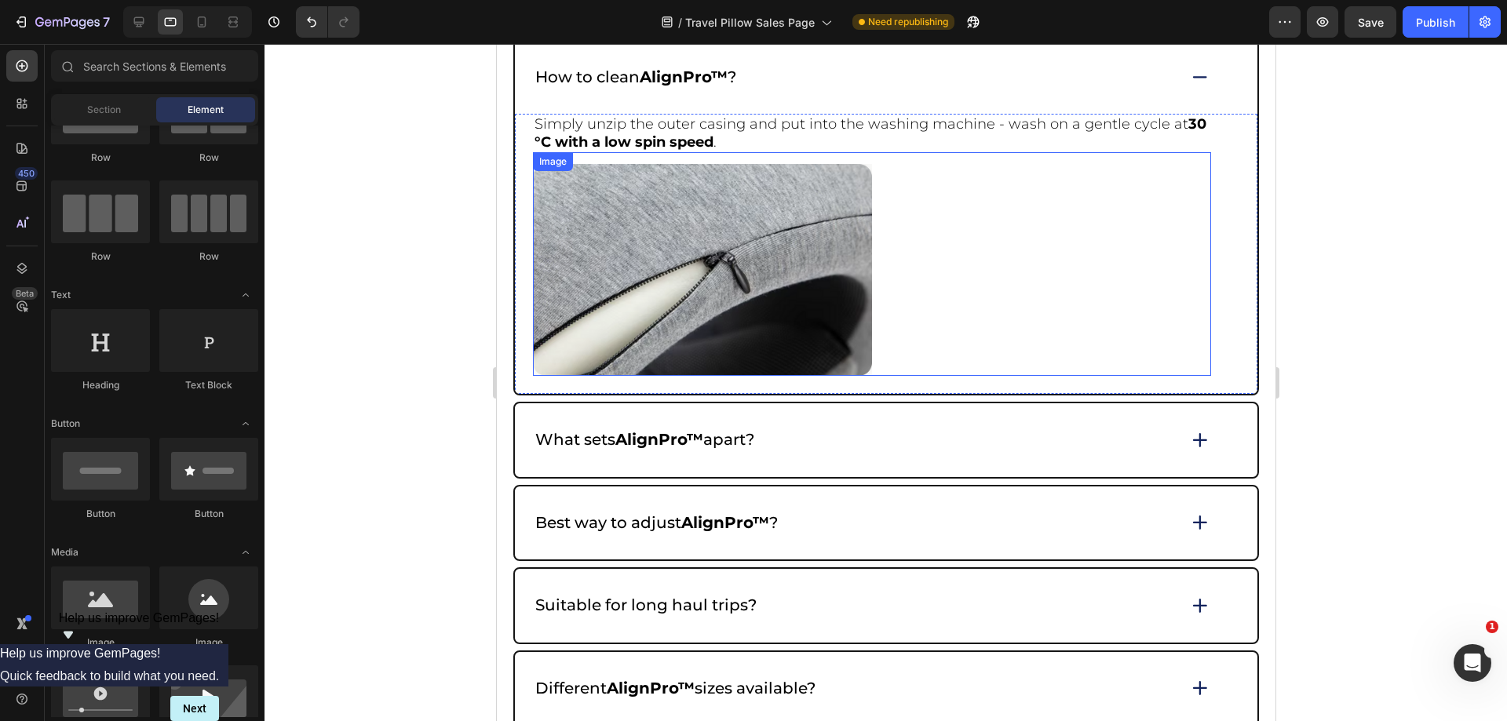
scroll to position [6830, 0]
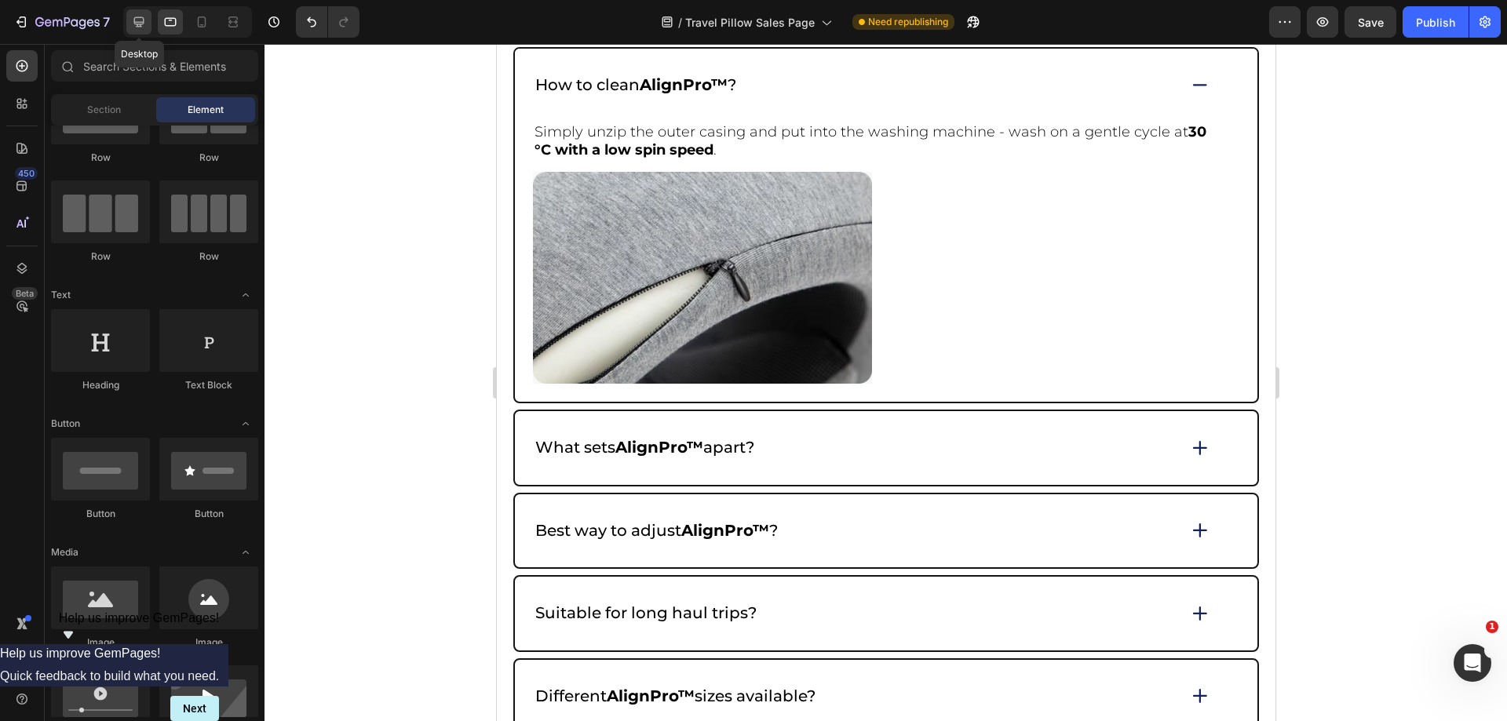
click at [133, 15] on icon at bounding box center [139, 22] width 16 height 16
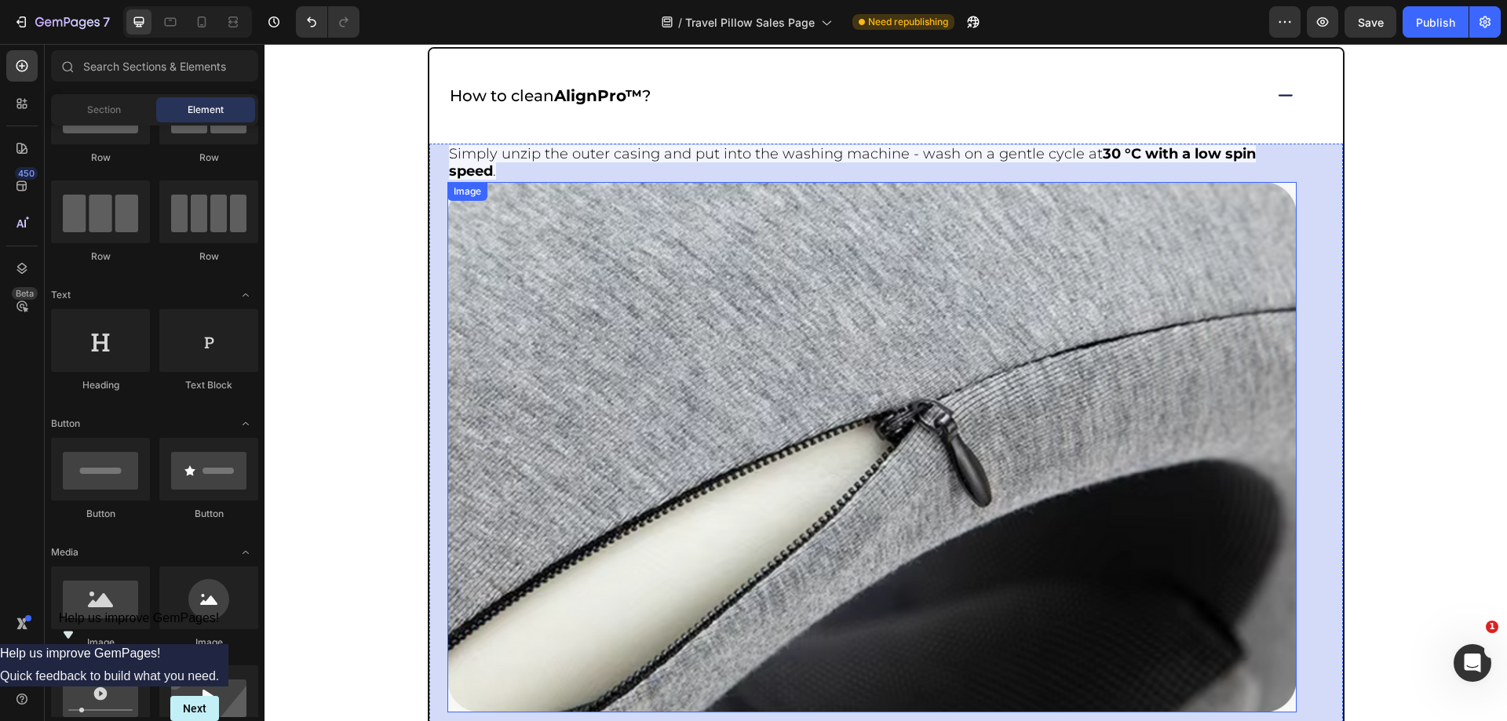
click at [718, 257] on img at bounding box center [871, 500] width 849 height 637
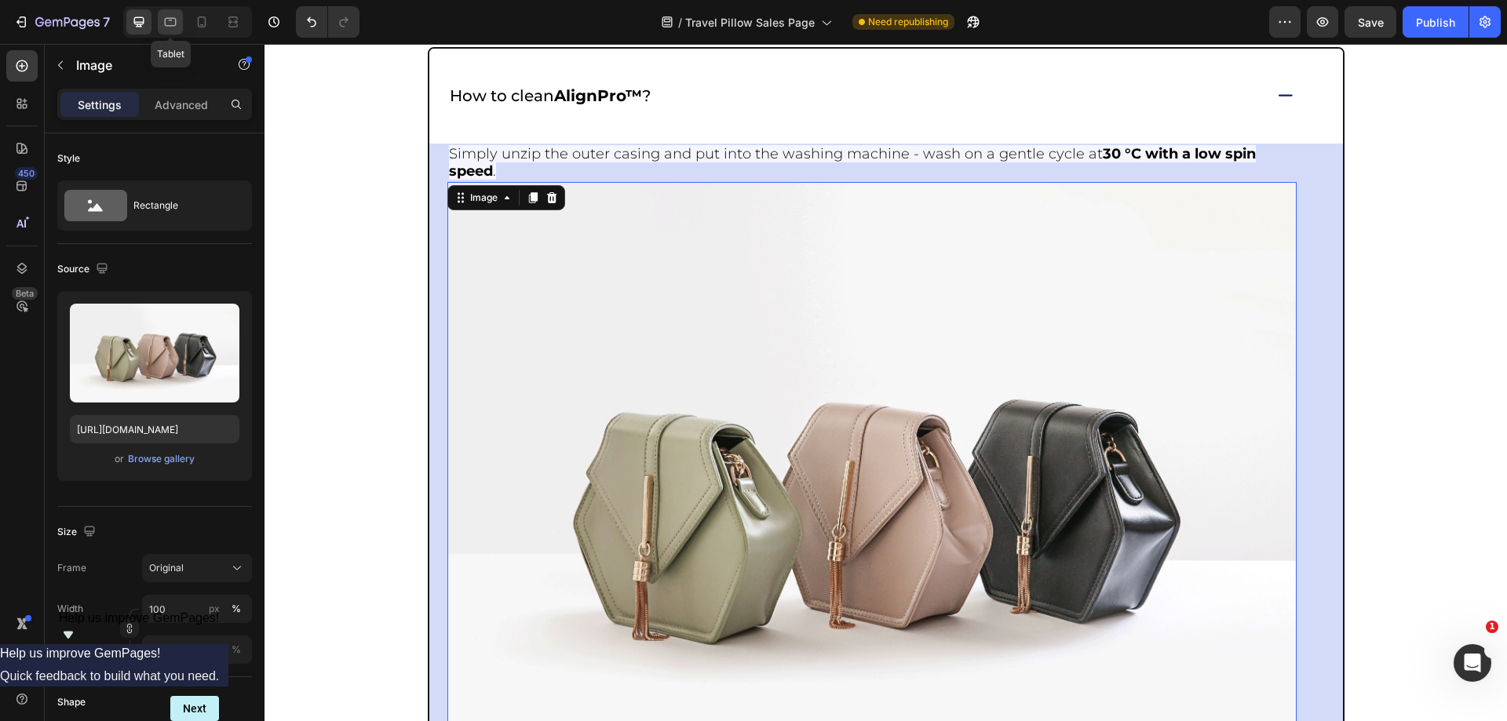
click at [180, 17] on div at bounding box center [170, 21] width 25 height 25
type input "https://cdn.shopify.com/s/files/1/0918/6417/0870/files/gempages_565534812077556…"
type input "50"
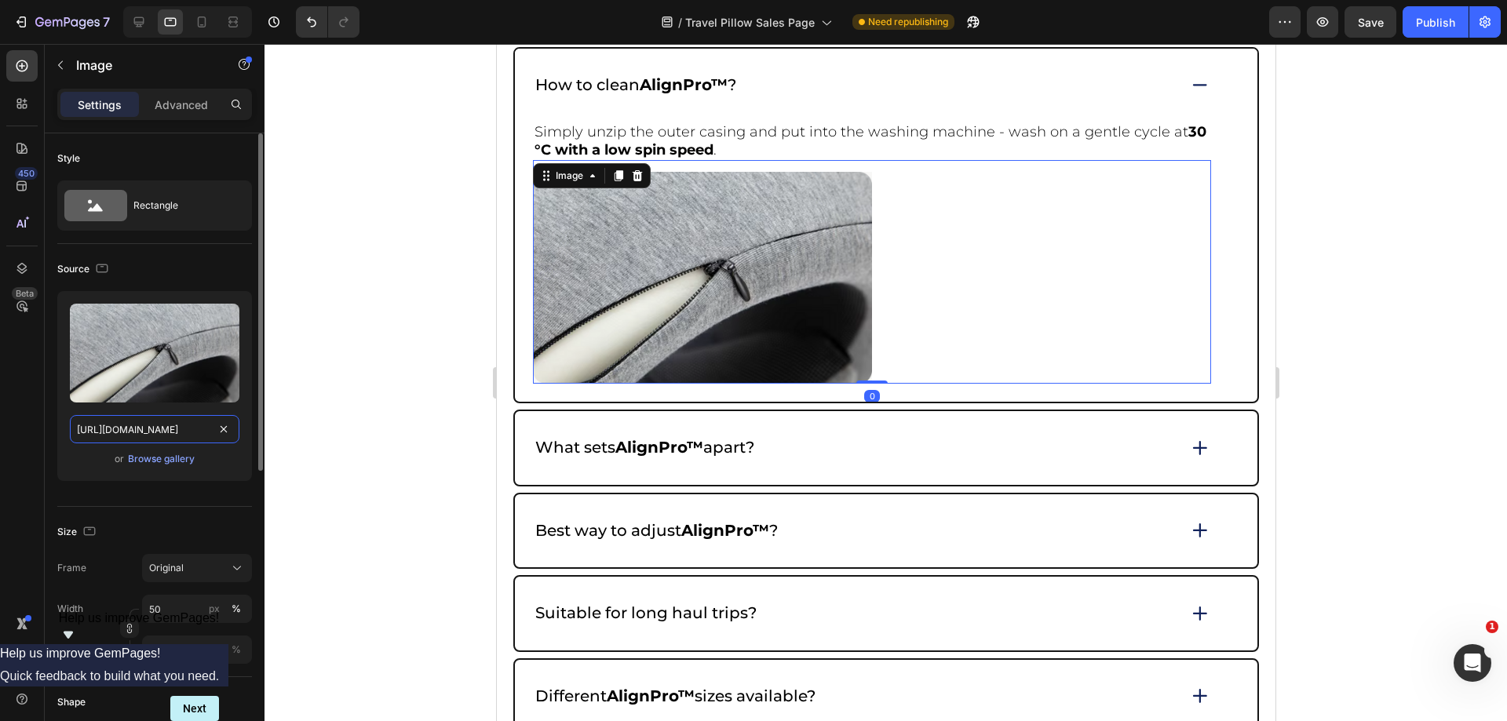
scroll to position [6891, 0]
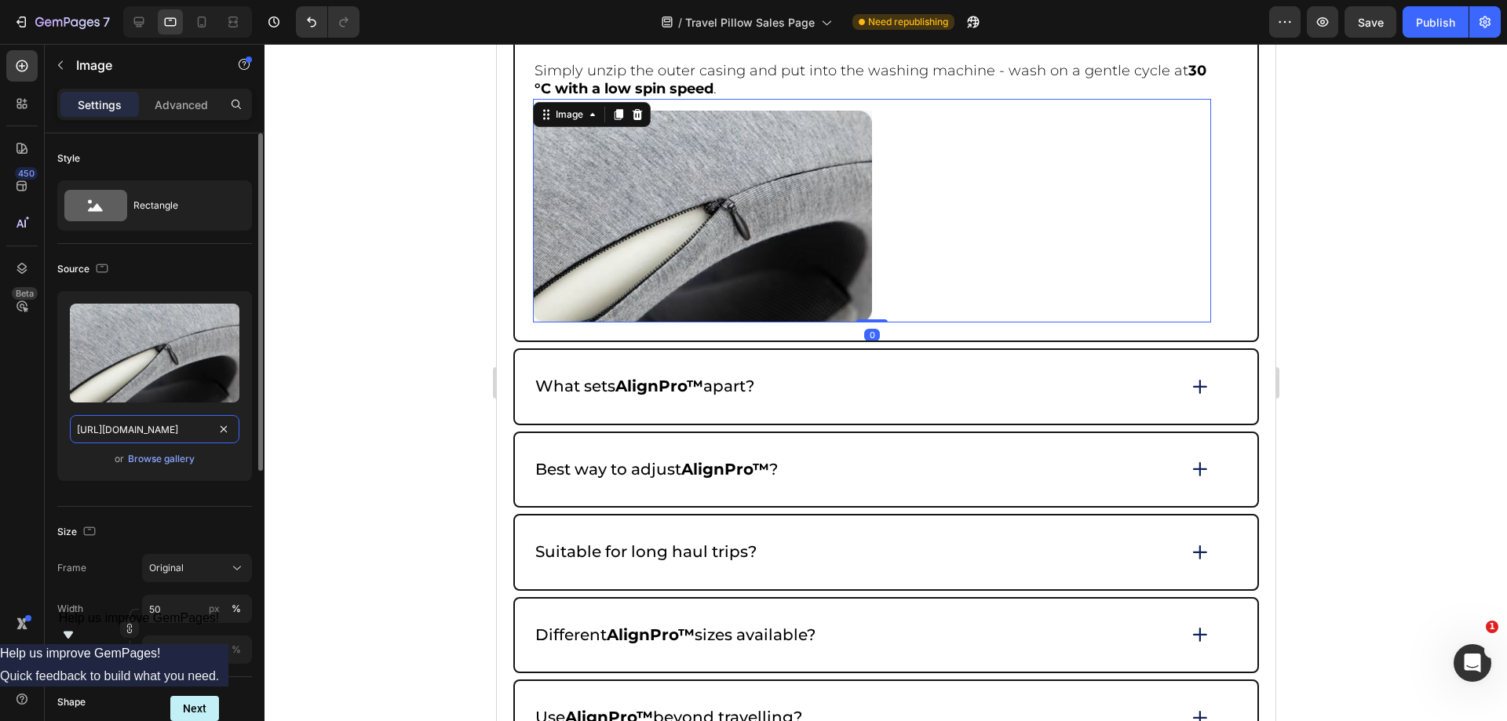
click at [173, 438] on input "https://cdn.shopify.com/s/files/1/0918/6417/0870/files/gempages_565534812077556…" at bounding box center [155, 429] width 170 height 28
click at [137, 9] on div at bounding box center [187, 21] width 129 height 31
click at [137, 25] on icon at bounding box center [139, 22] width 16 height 16
type input "https://cdn.shopify.com/s/files/1/2005/9307/files/image_demo.jpg"
type input "100"
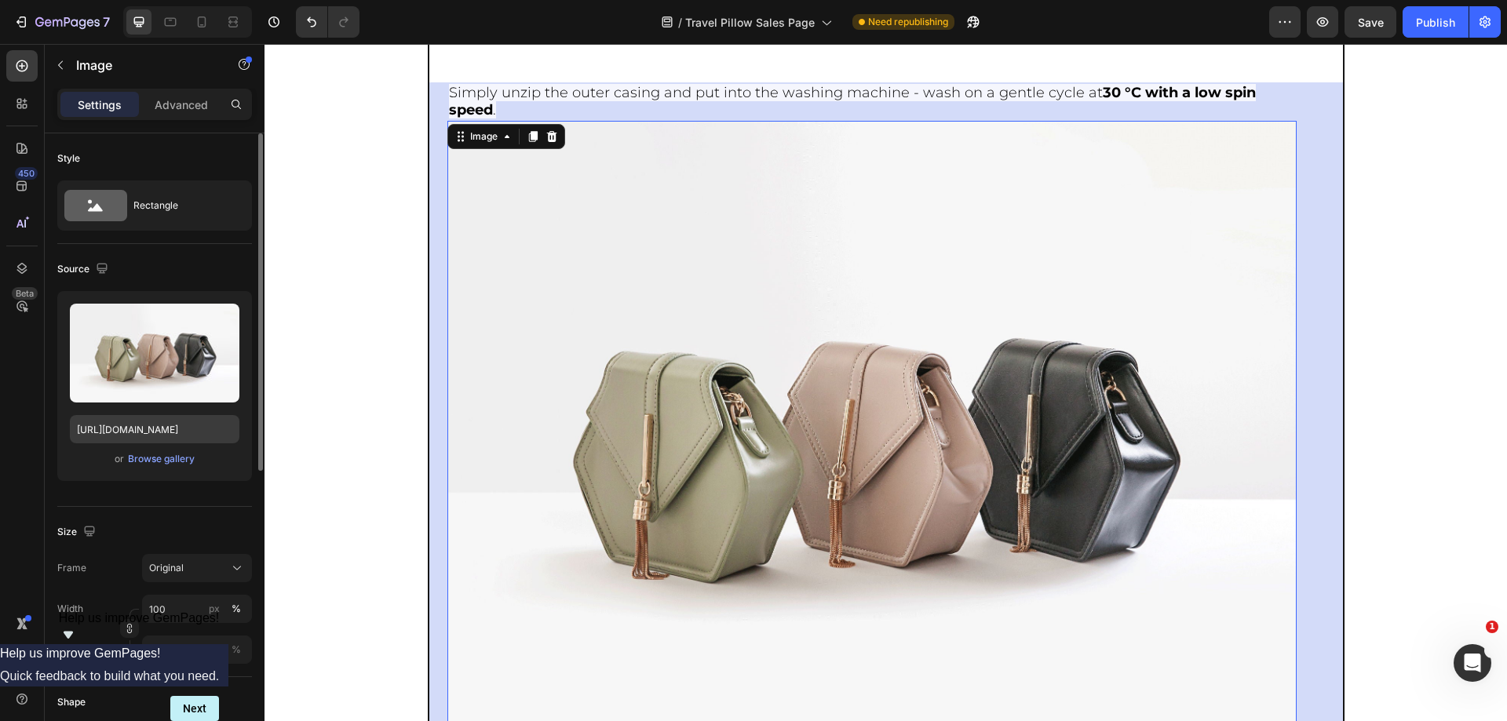
scroll to position [6913, 0]
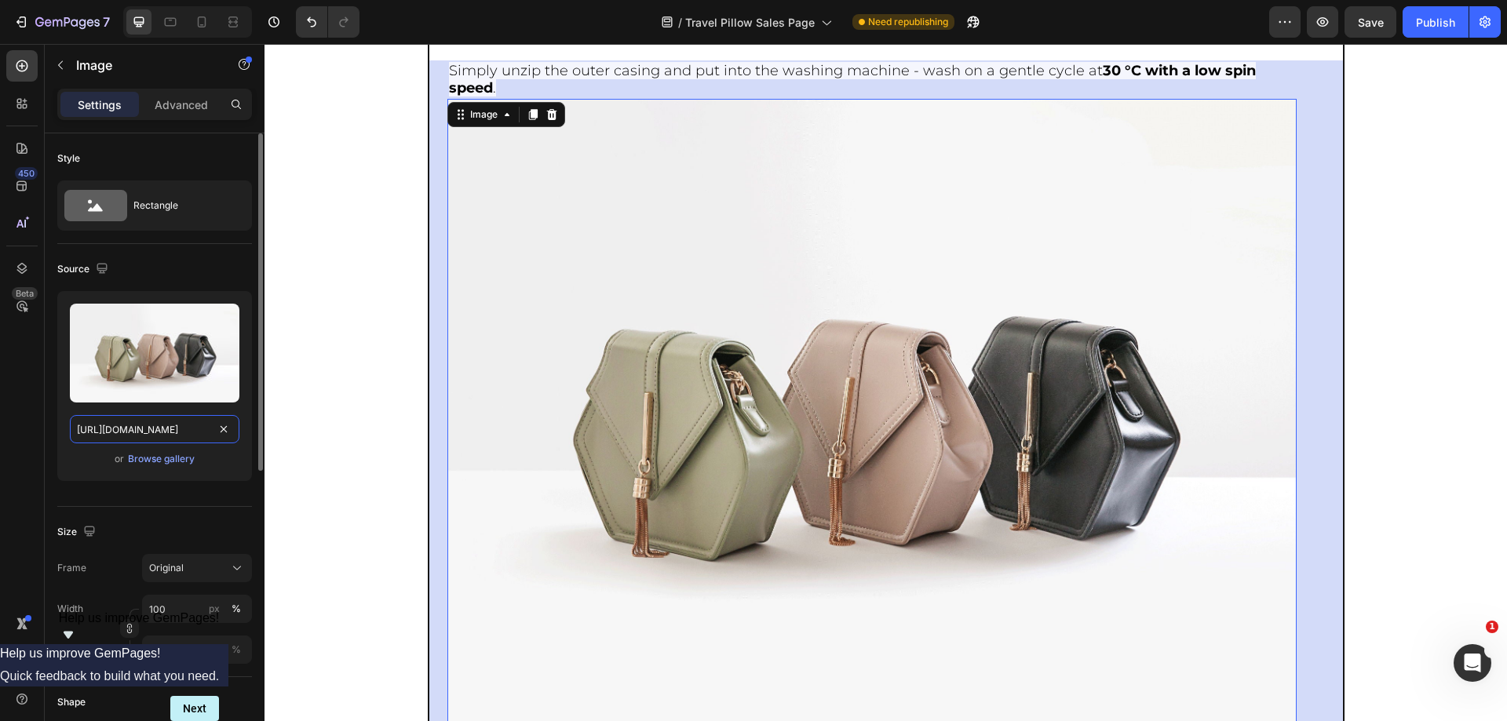
click at [141, 429] on input "https://cdn.shopify.com/s/files/1/2005/9307/files/image_demo.jpg" at bounding box center [155, 429] width 170 height 28
paste input "0918/6417/0870/files/gempages_565534812077556640-7a6a83e9-dd3a-449d-a14f-02d72a…"
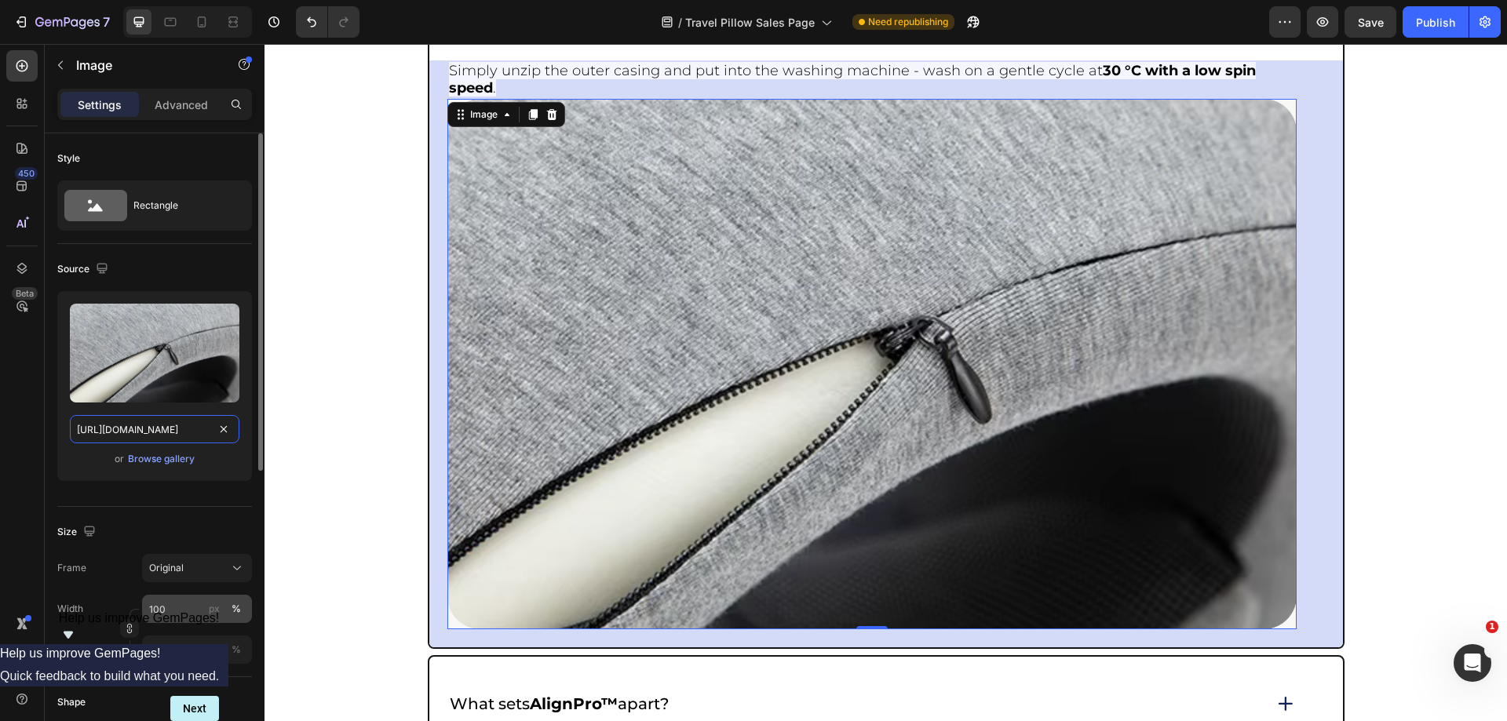
scroll to position [0, 482]
type input "https://cdn.shopify.com/s/files/1/0918/6417/0870/files/gempages_565534812077556…"
click at [197, 604] on input "100" at bounding box center [197, 609] width 110 height 28
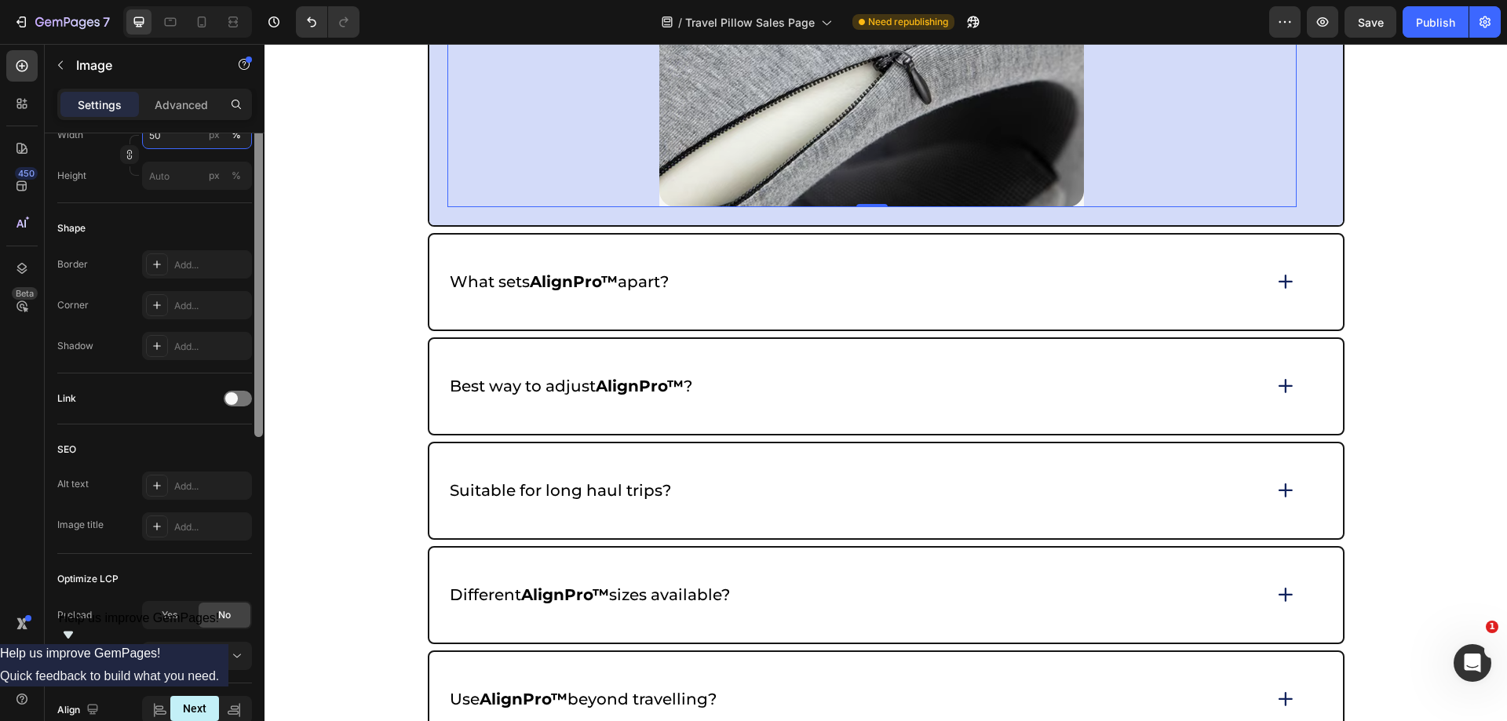
scroll to position [553, 0]
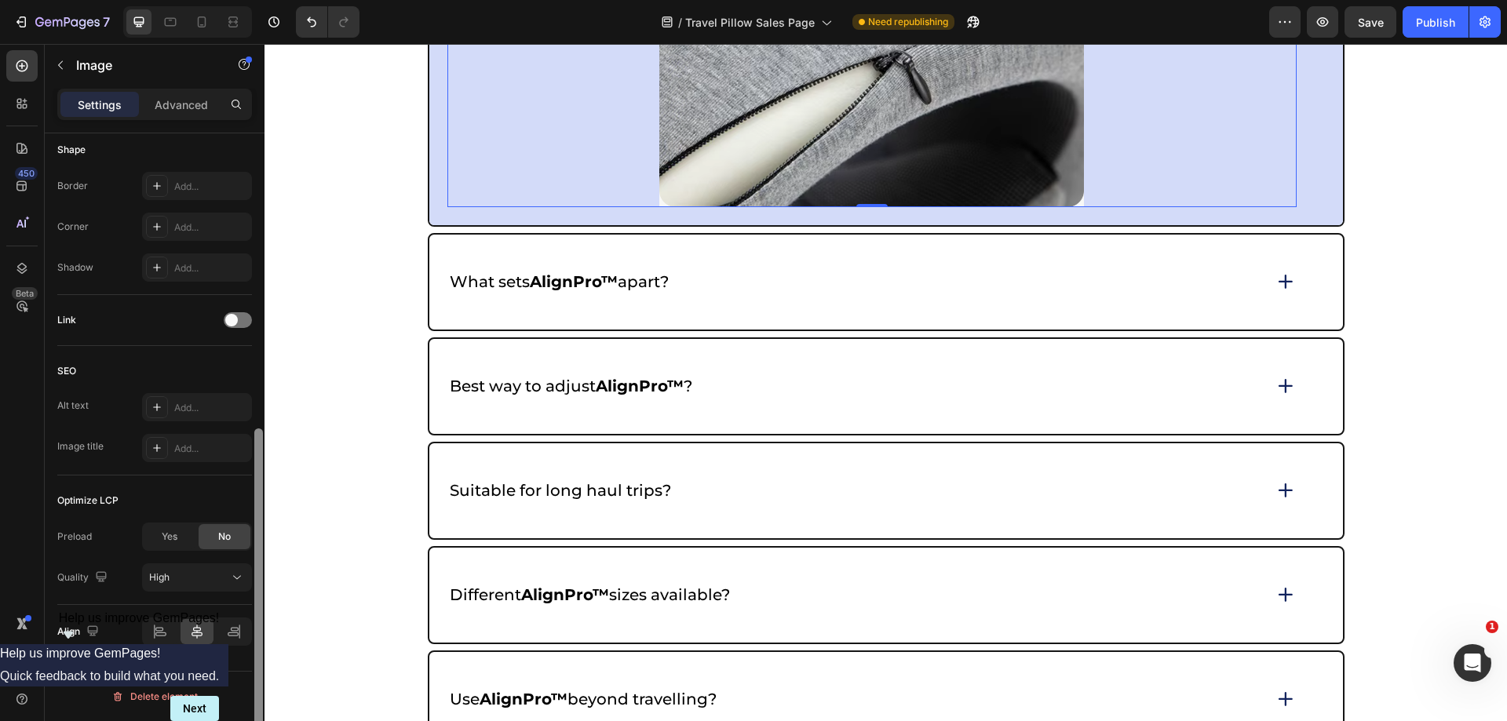
drag, startPoint x: 257, startPoint y: 466, endPoint x: 185, endPoint y: 662, distance: 208.4
click at [250, 707] on div "Style Rectangle Source Upload Image https://cdn.shopify.com/s/files/1/0918/6417…" at bounding box center [155, 449] width 220 height 633
type input "50"
click at [166, 623] on div at bounding box center [161, 631] width 34 height 25
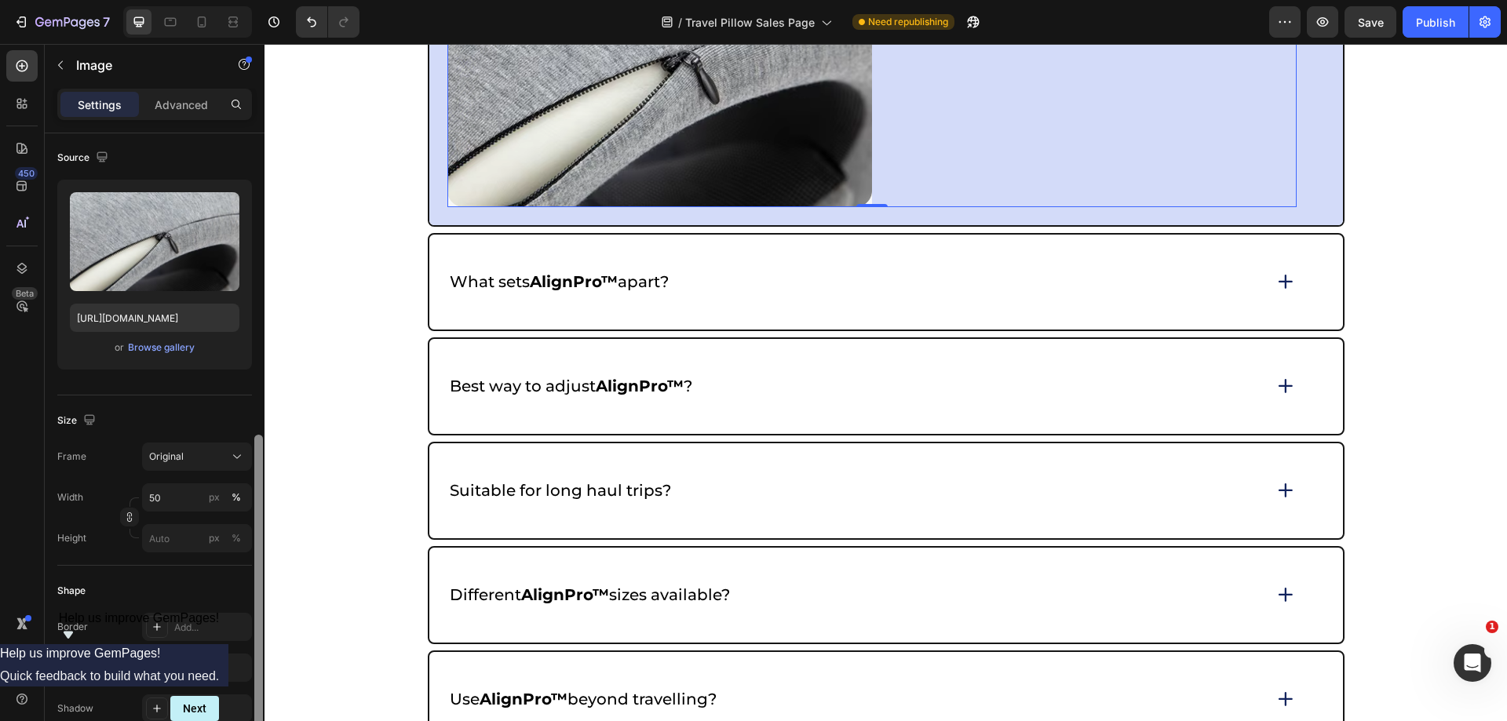
scroll to position [0, 0]
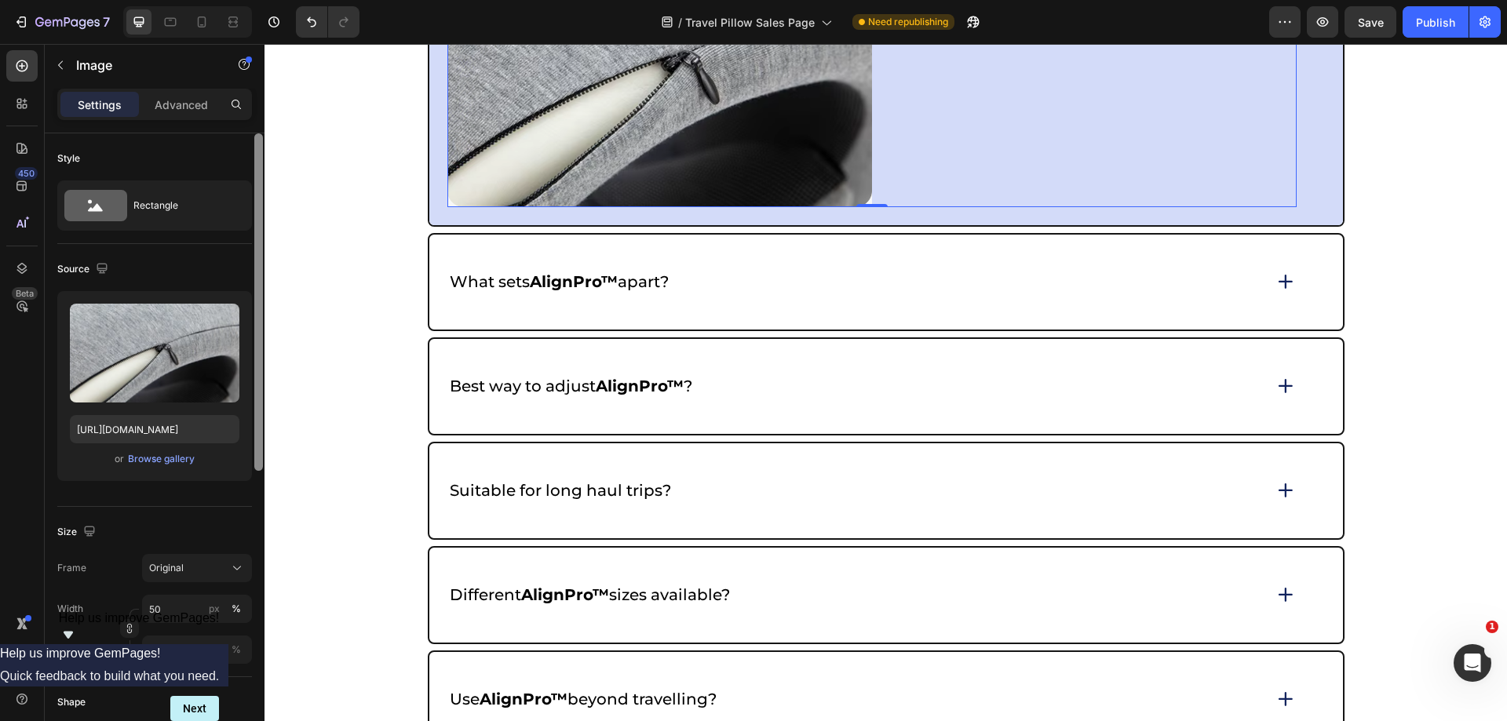
drag, startPoint x: 258, startPoint y: 553, endPoint x: 225, endPoint y: 165, distance: 389.2
click at [225, 165] on div "Style Rectangle Source Upload Image https://cdn.shopify.com/s/files/1/0918/6417…" at bounding box center [155, 449] width 220 height 633
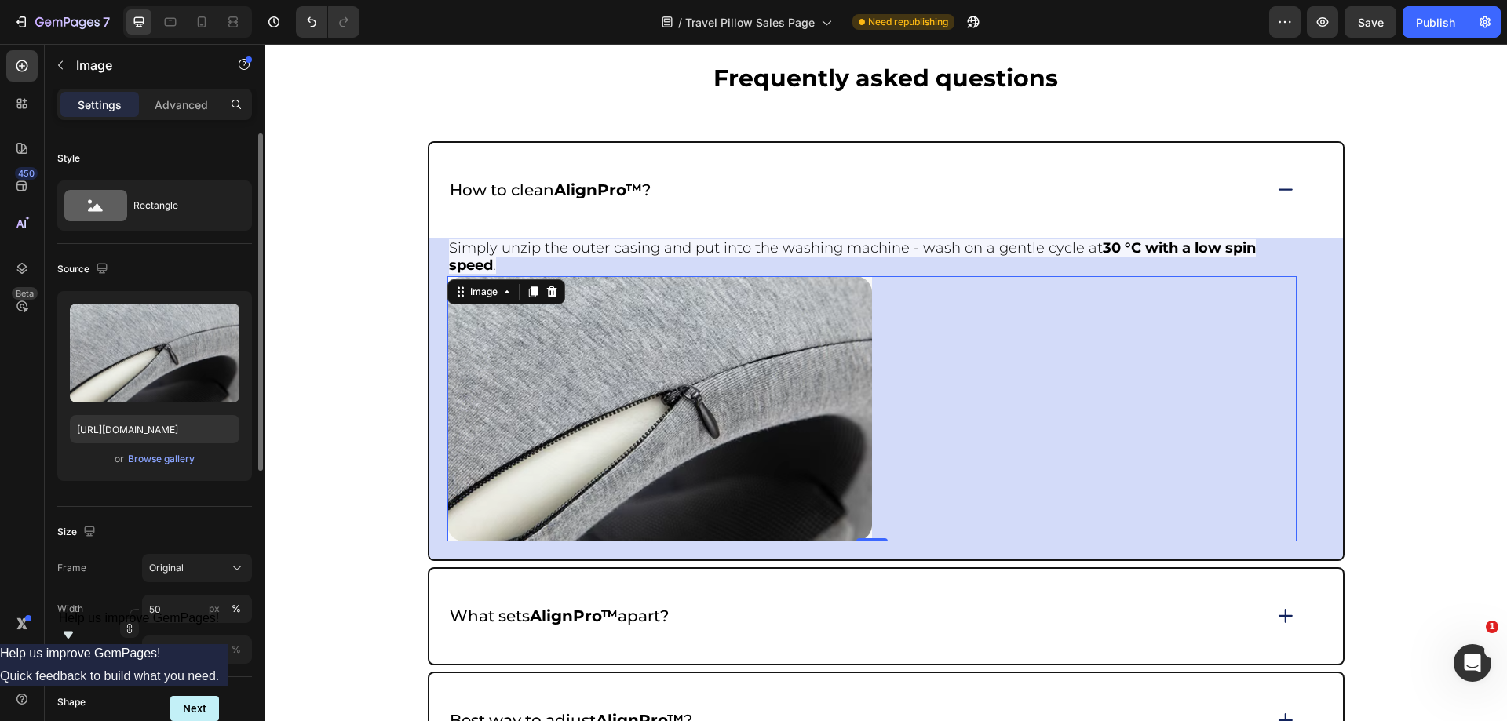
scroll to position [6521, 0]
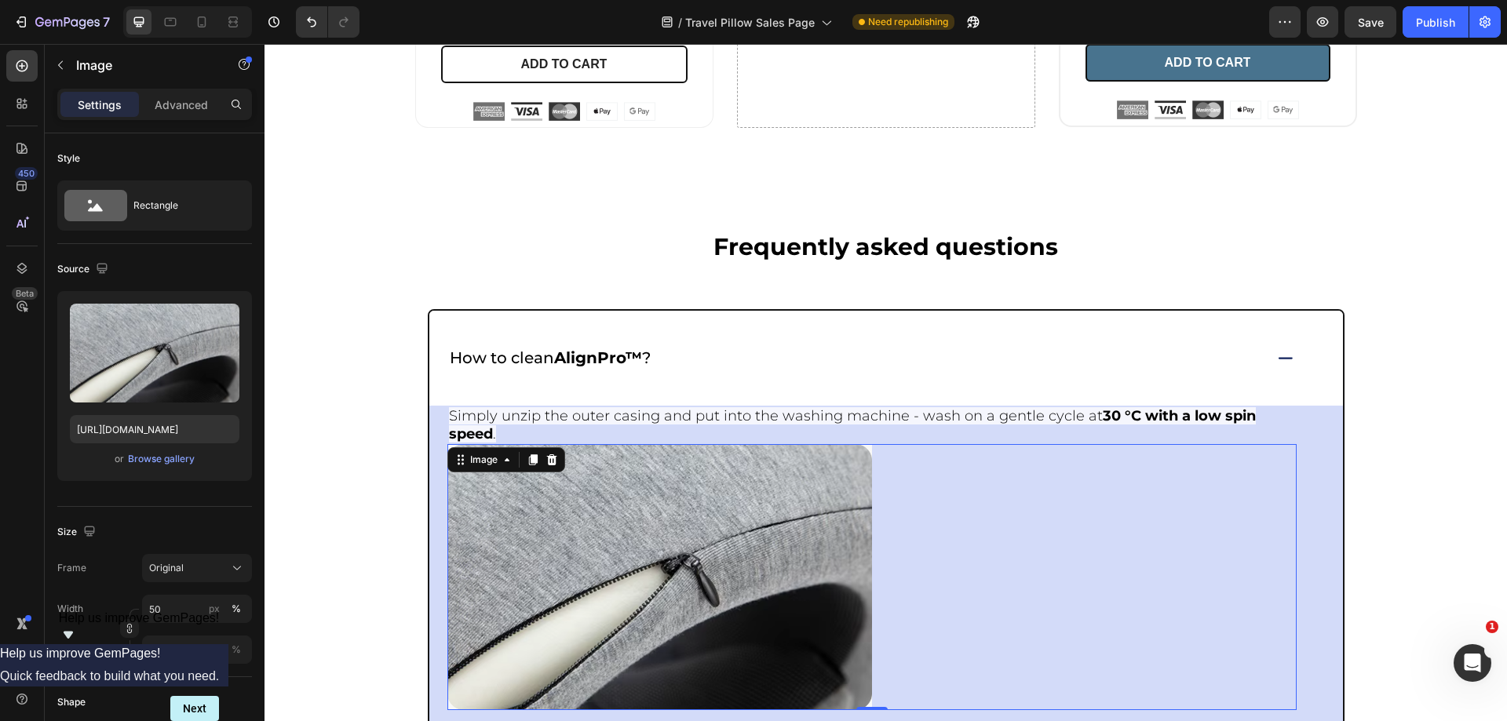
click at [622, 581] on img at bounding box center [659, 576] width 425 height 265
click at [197, 111] on p "Advanced" at bounding box center [181, 105] width 53 height 16
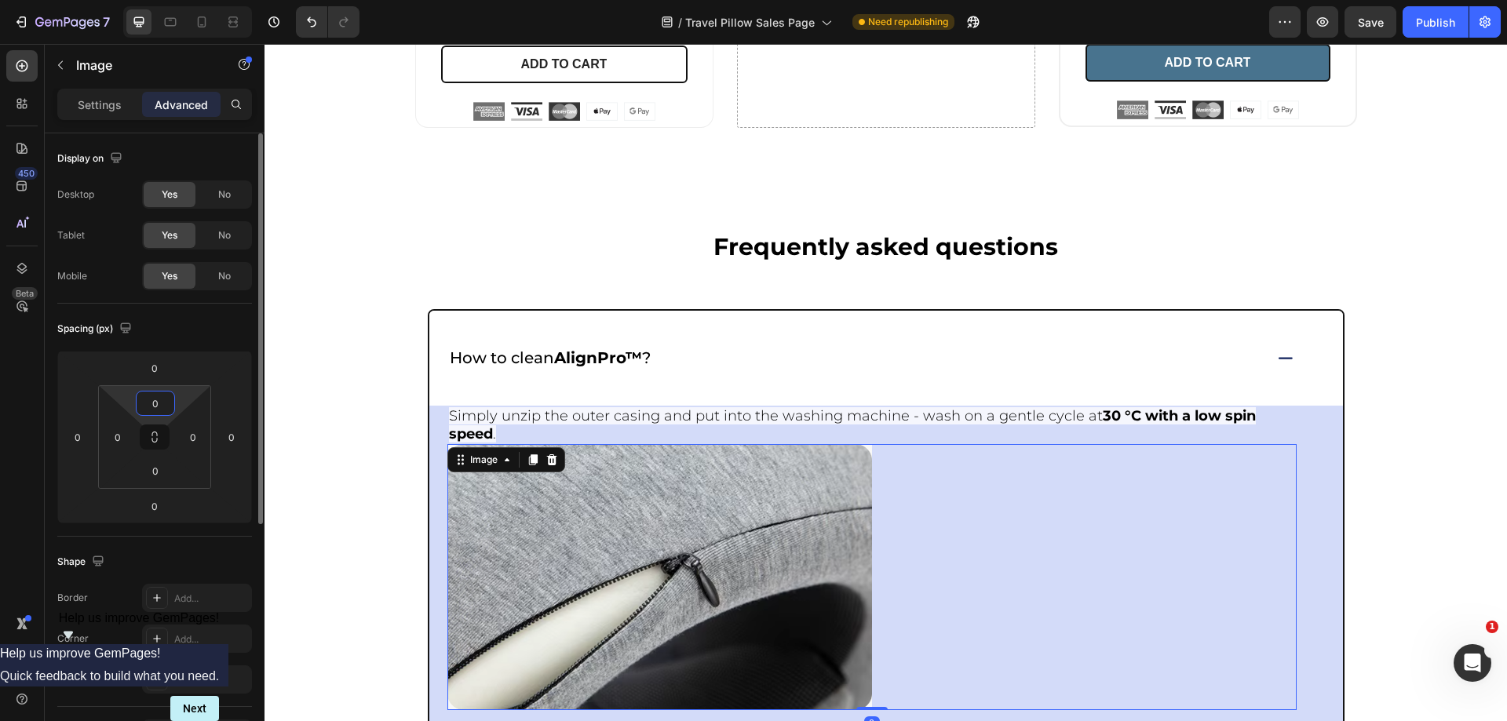
click at [158, 400] on input "0" at bounding box center [155, 404] width 31 height 24
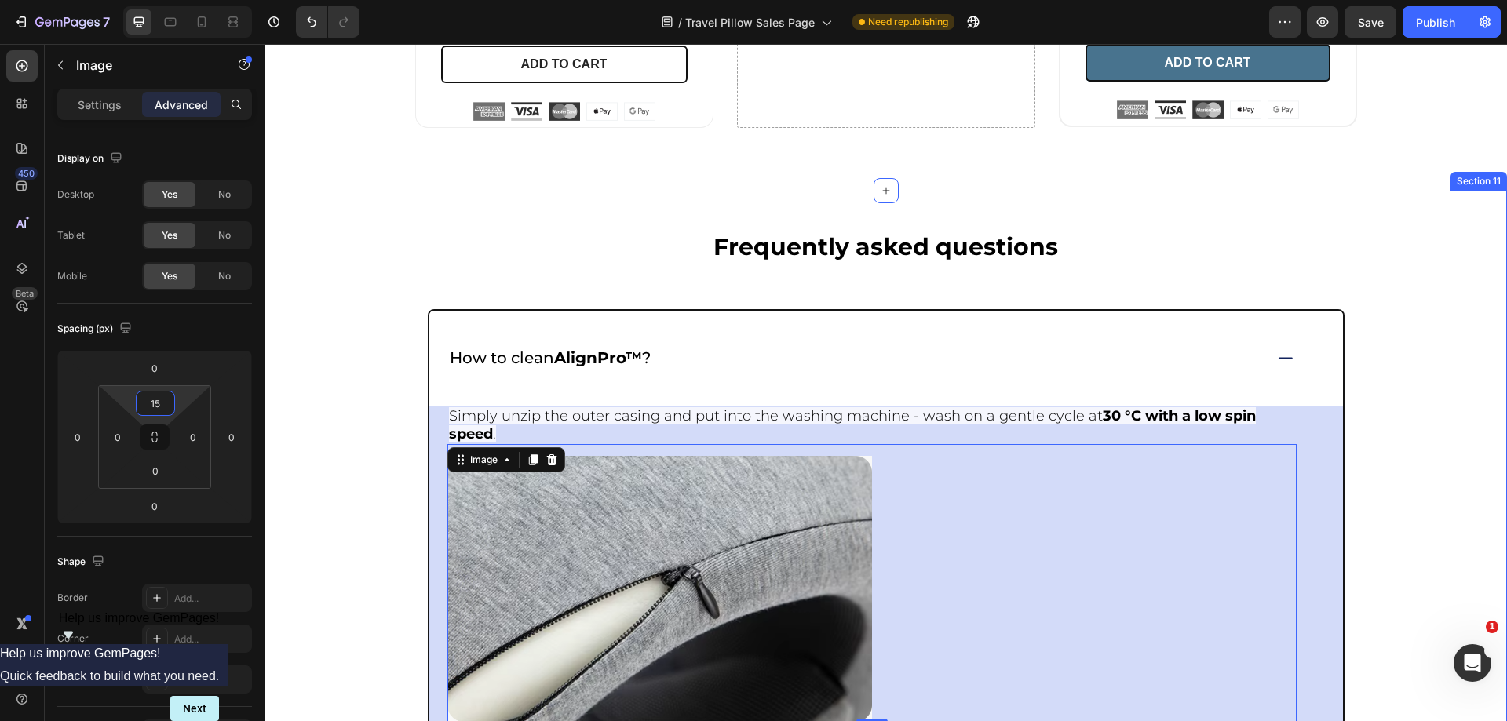
type input "1"
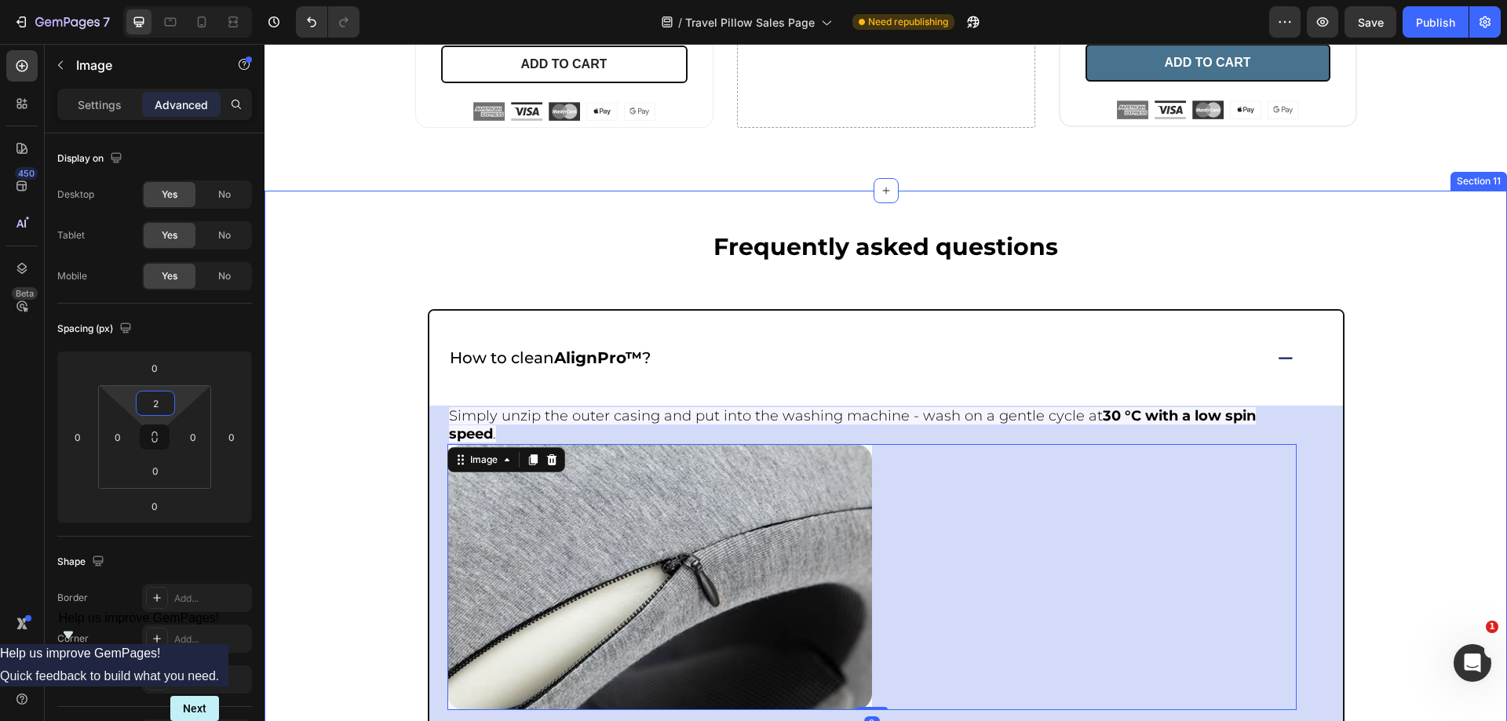
type input "20"
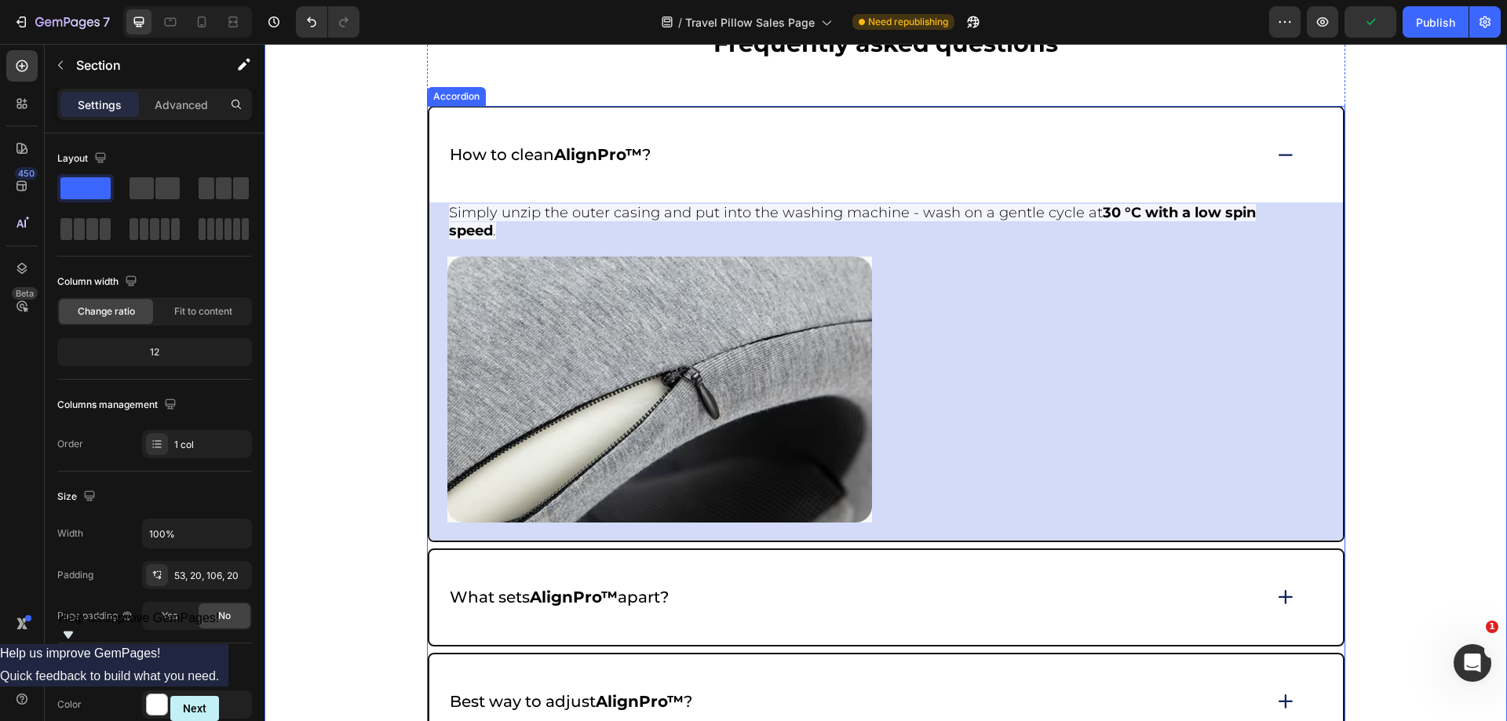
scroll to position [6756, 0]
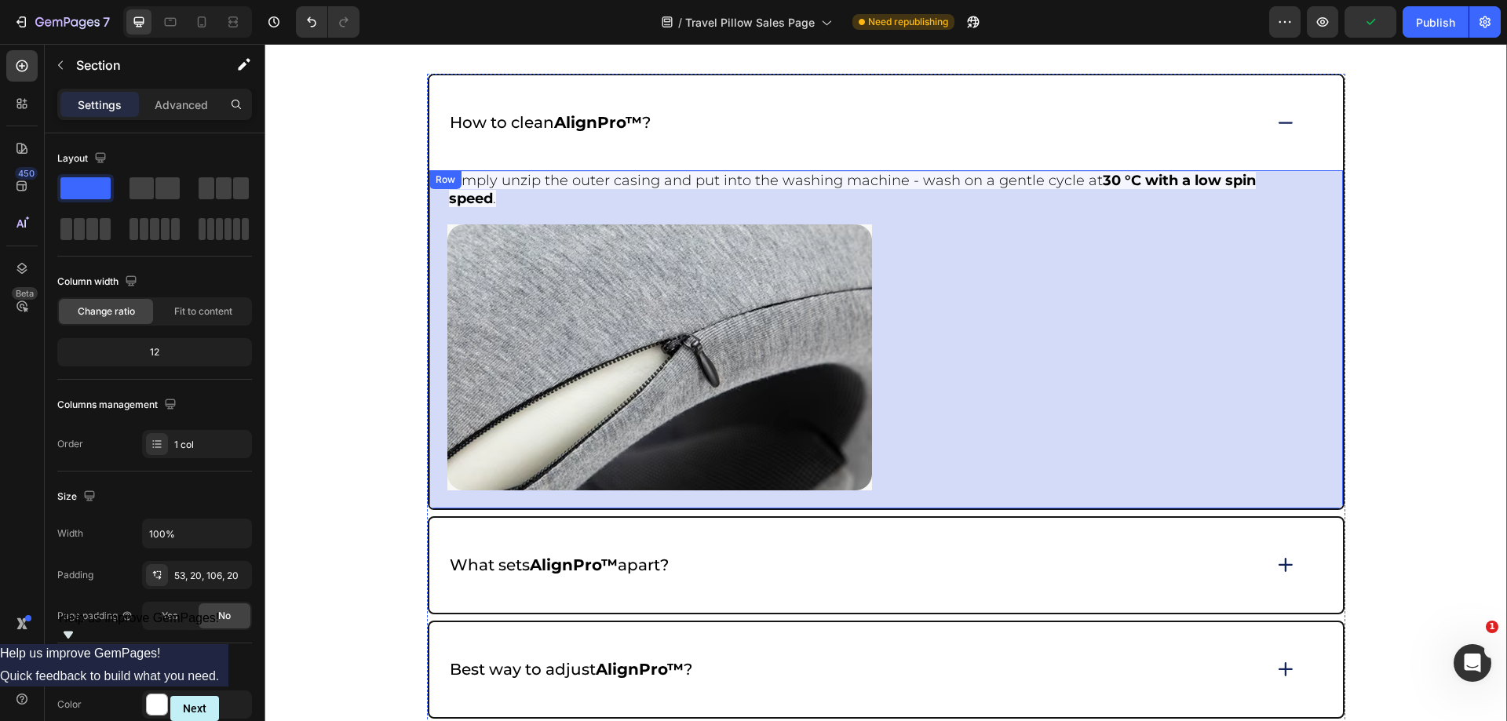
click at [1306, 188] on div "Simply unzip the outer casing and put into the washing machine - wash on a gent…" at bounding box center [886, 339] width 914 height 338
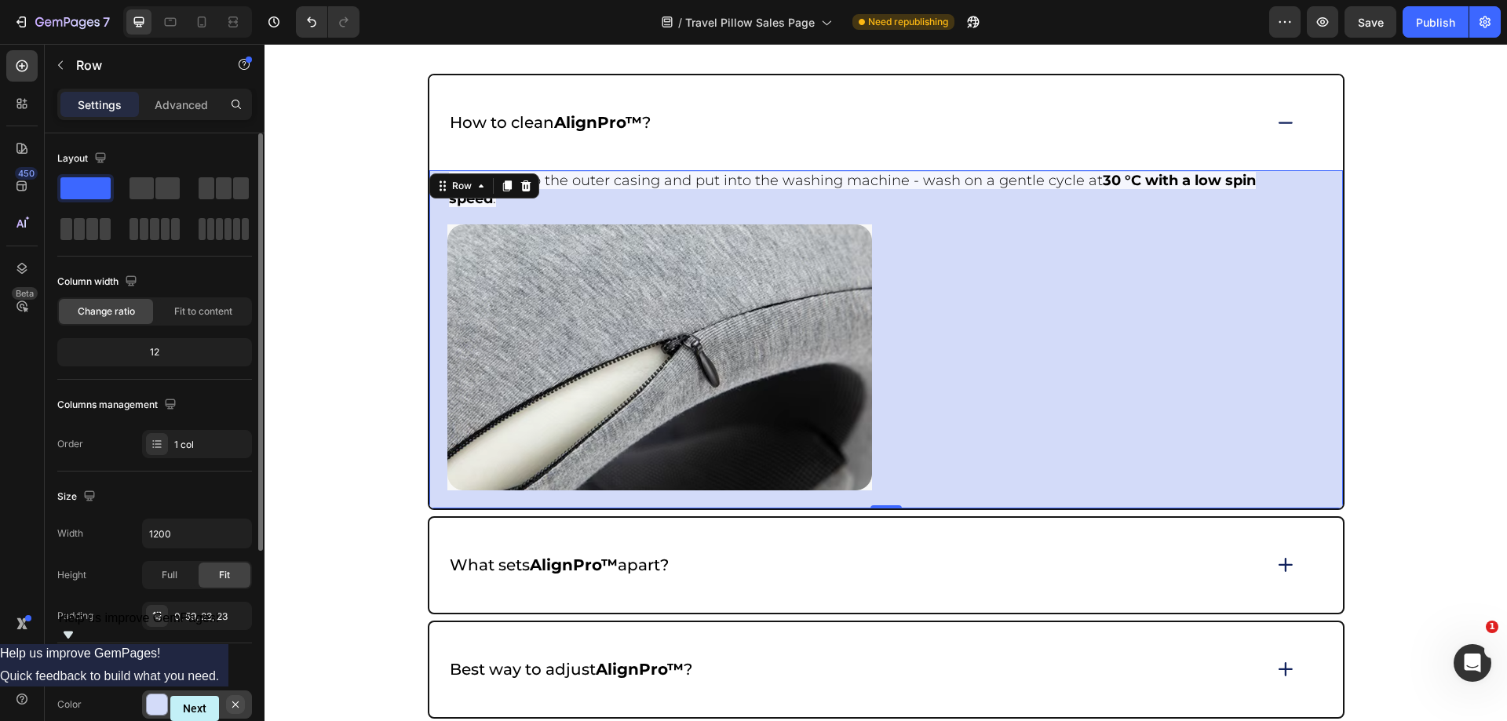
click at [240, 704] on icon "button" at bounding box center [235, 705] width 13 height 13
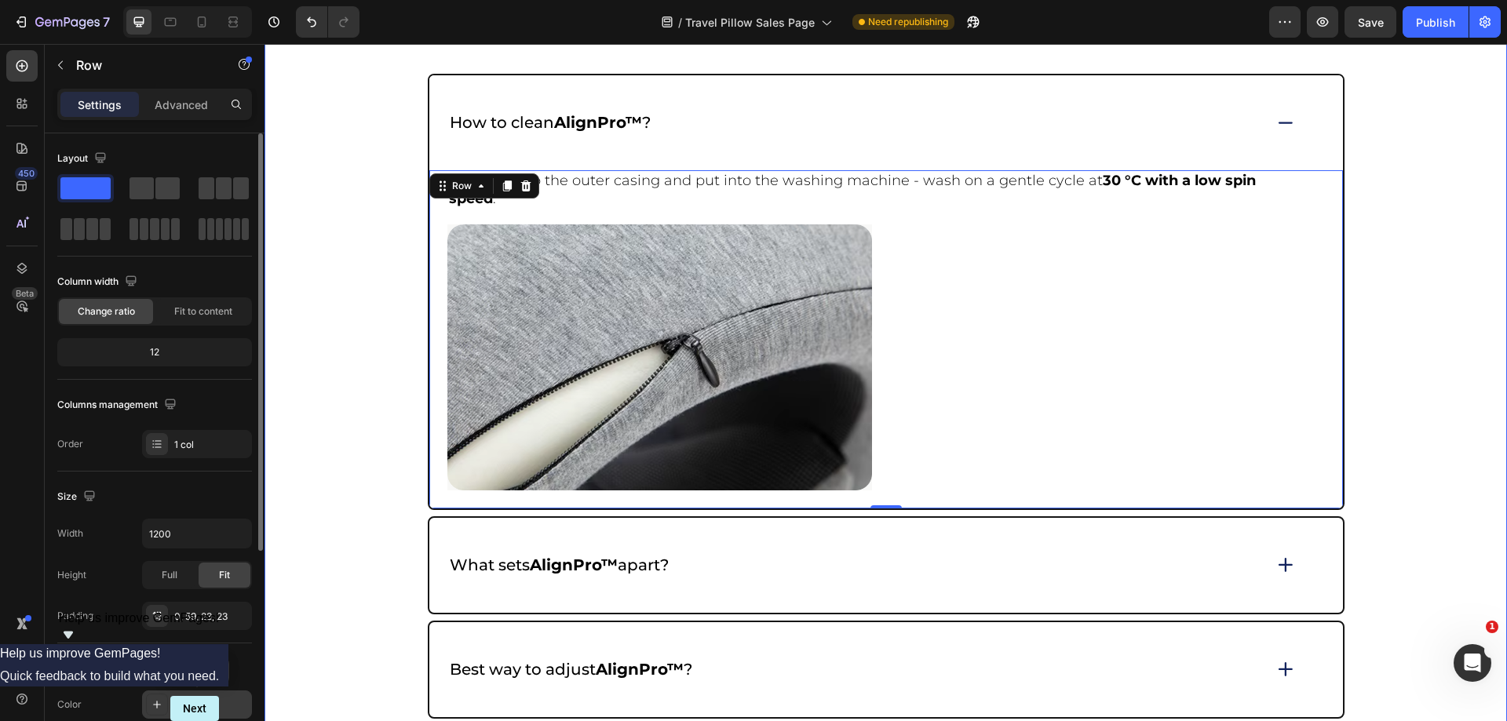
click at [1437, 325] on div "Frequently asked questions Heading How to clean AlignPro™ ? Simply unzip the ou…" at bounding box center [885, 723] width 1211 height 1453
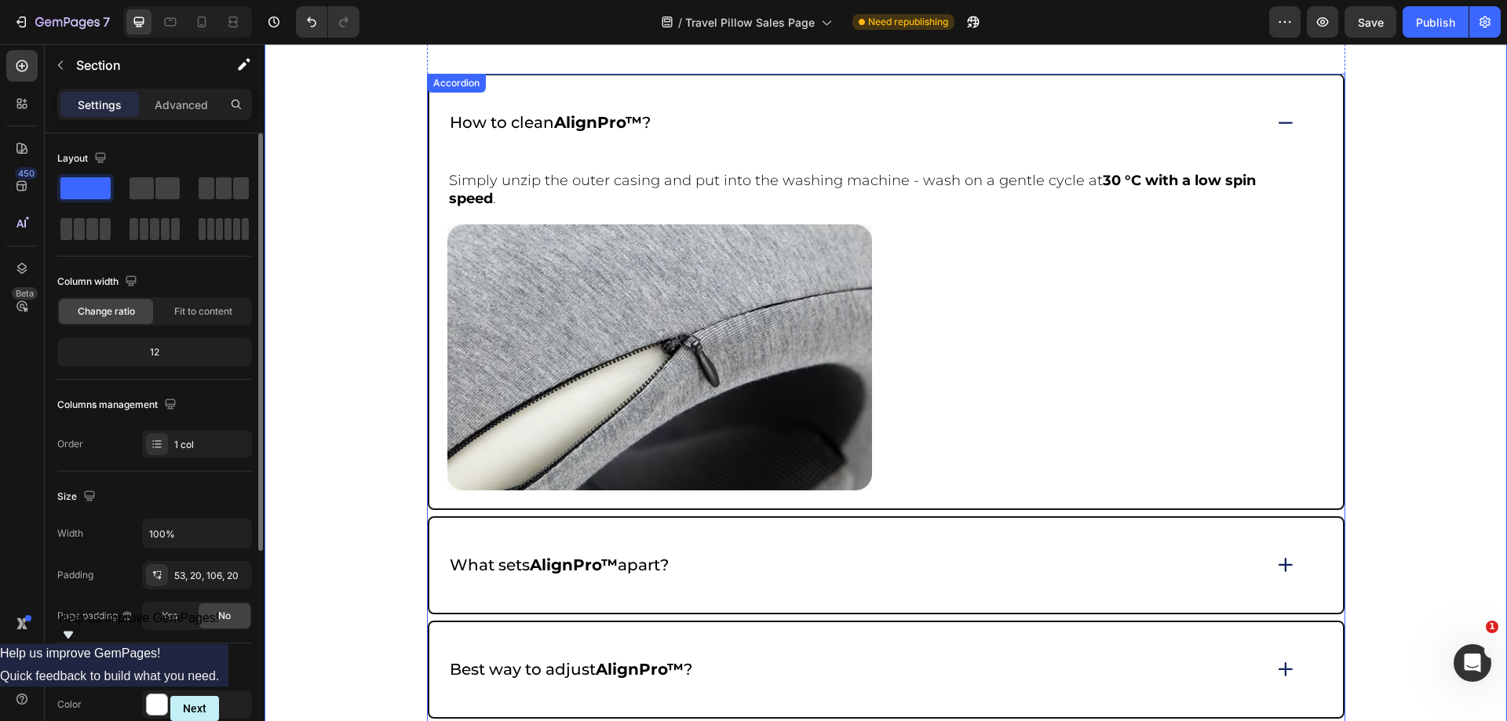
click at [1277, 115] on icon at bounding box center [1286, 122] width 22 height 21
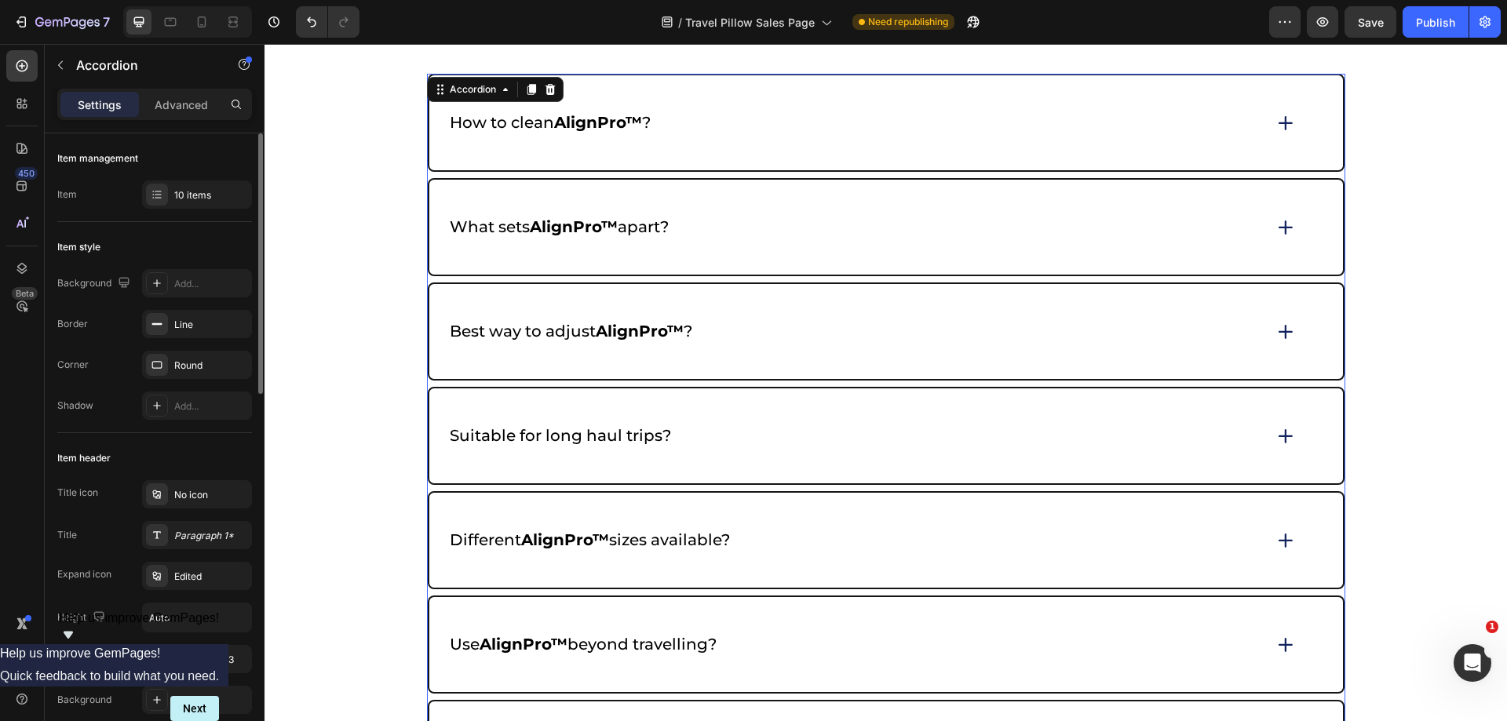
click at [1289, 221] on icon at bounding box center [1286, 228] width 22 height 22
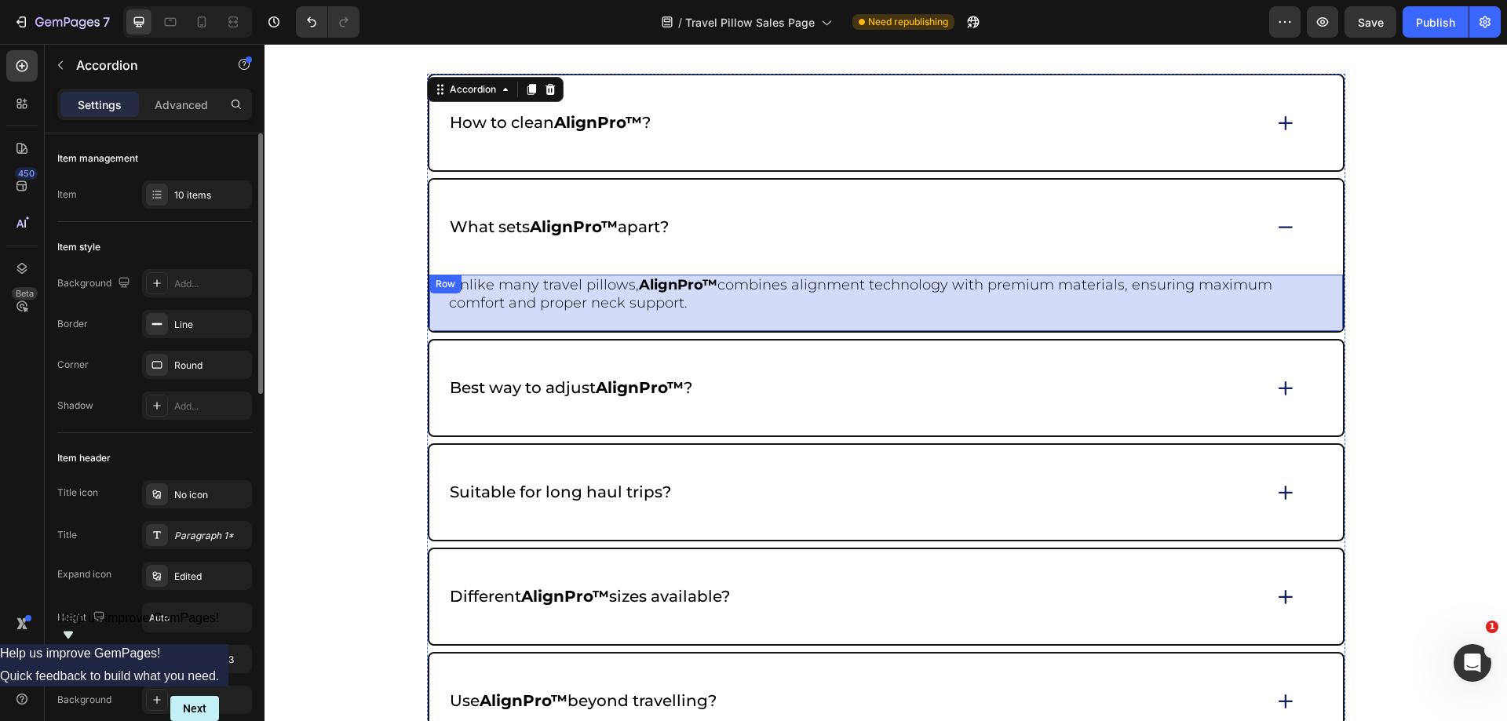
click at [1306, 282] on div "Unlike many travel pillows, AlignPro™ combines alignment technology with premiu…" at bounding box center [886, 303] width 914 height 57
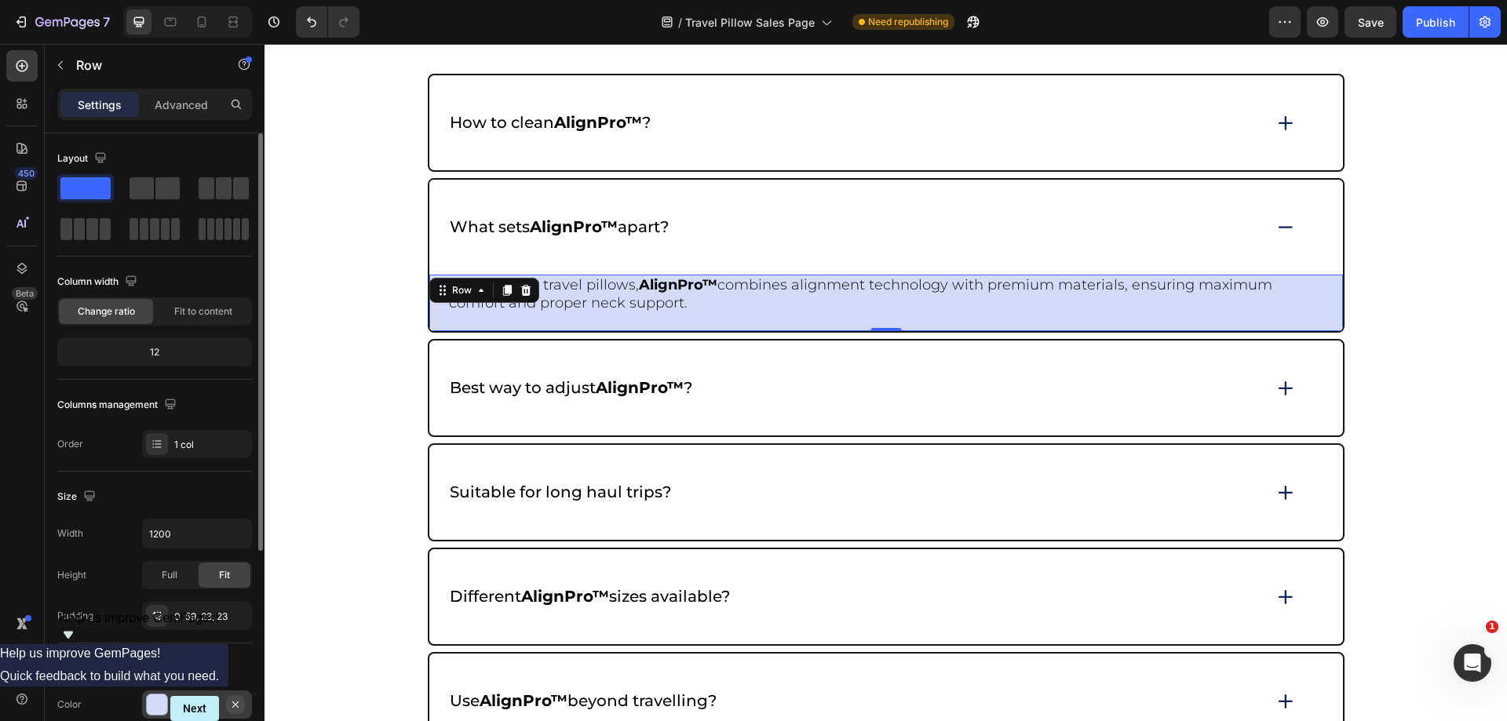
click at [239, 709] on icon "button" at bounding box center [235, 705] width 13 height 13
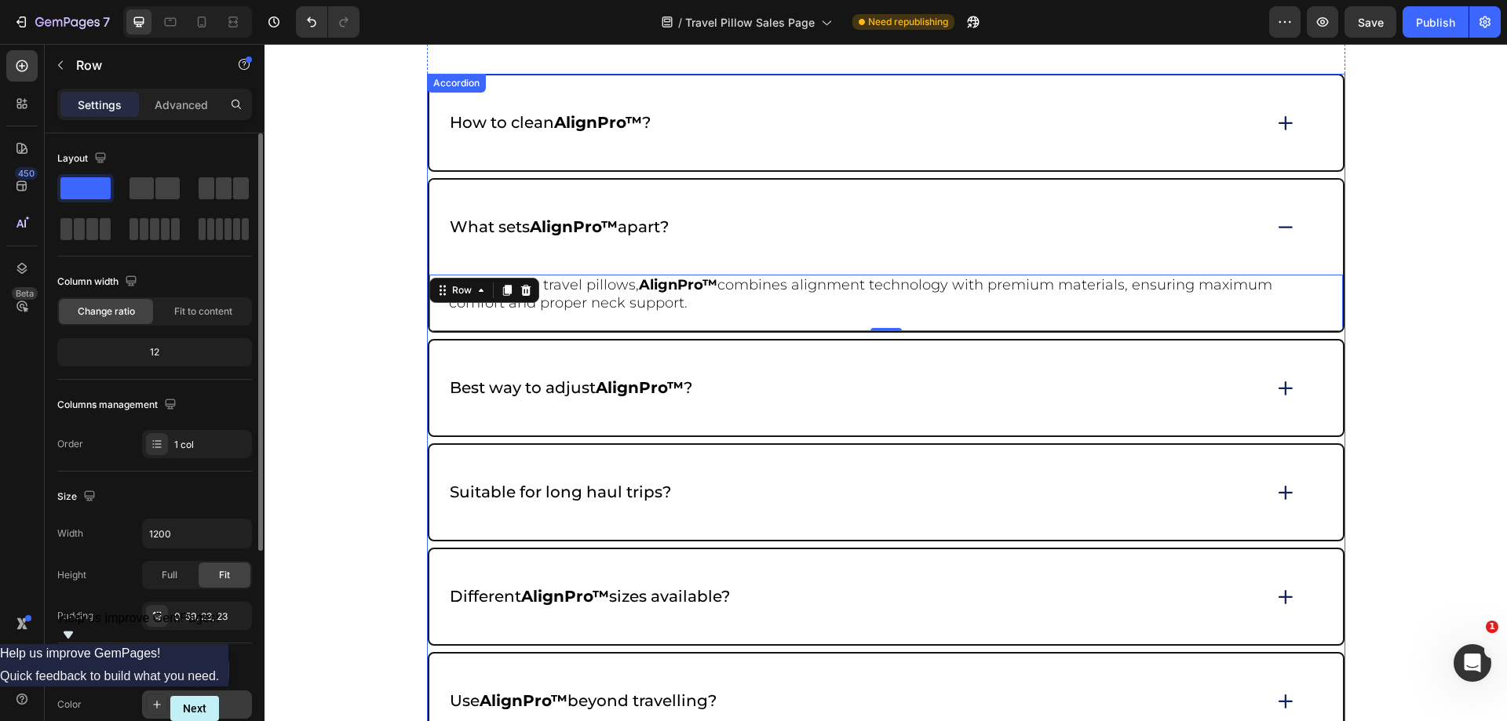
click at [1280, 225] on icon at bounding box center [1286, 227] width 22 height 21
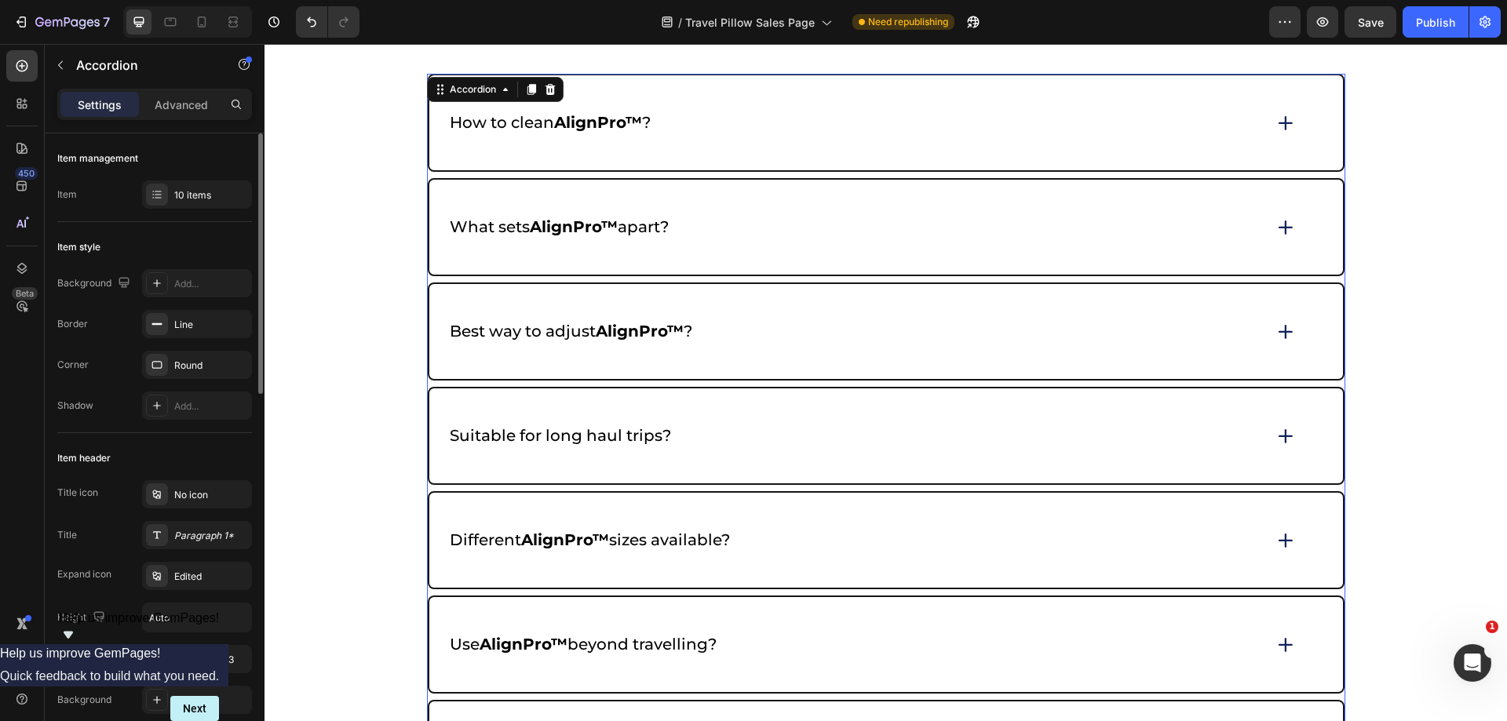
click at [1280, 123] on icon at bounding box center [1286, 123] width 13 height 0
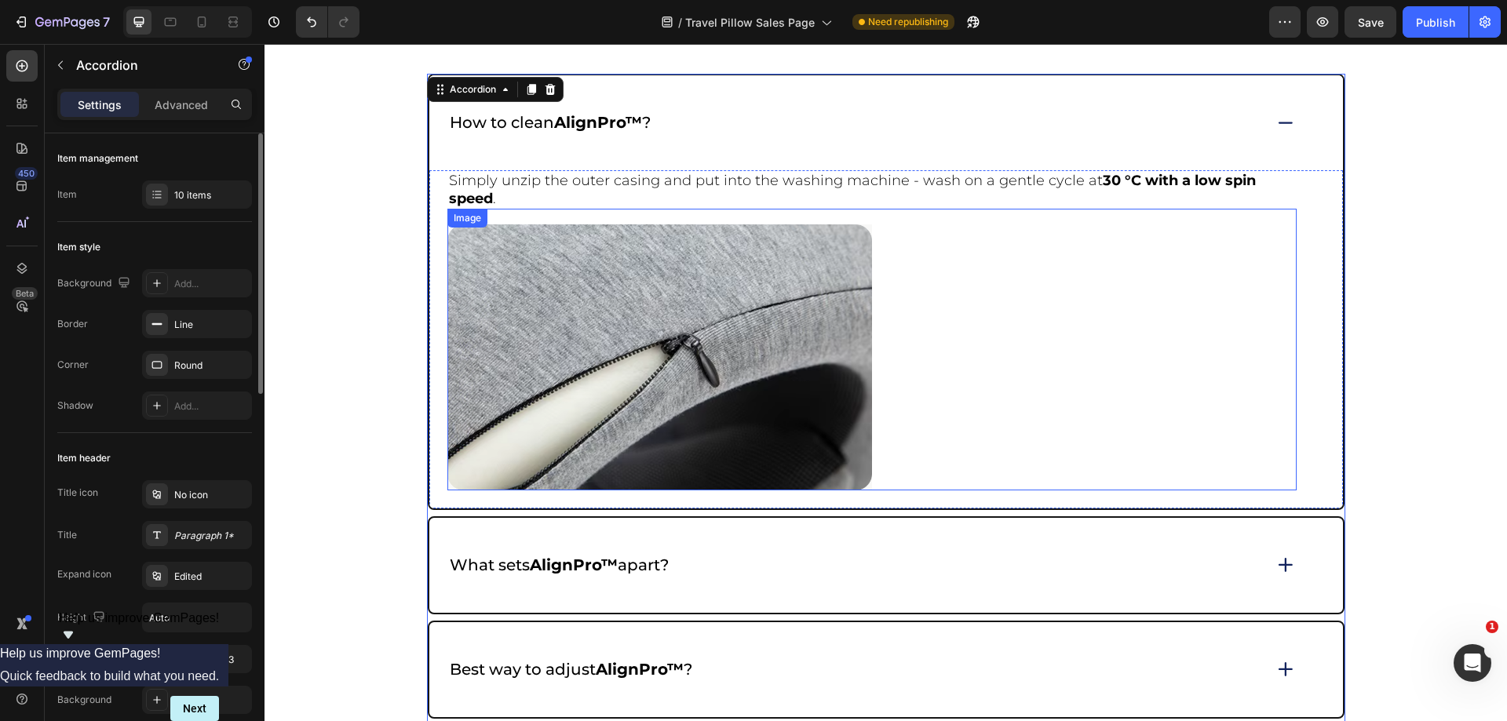
click at [634, 352] on img at bounding box center [659, 357] width 425 height 265
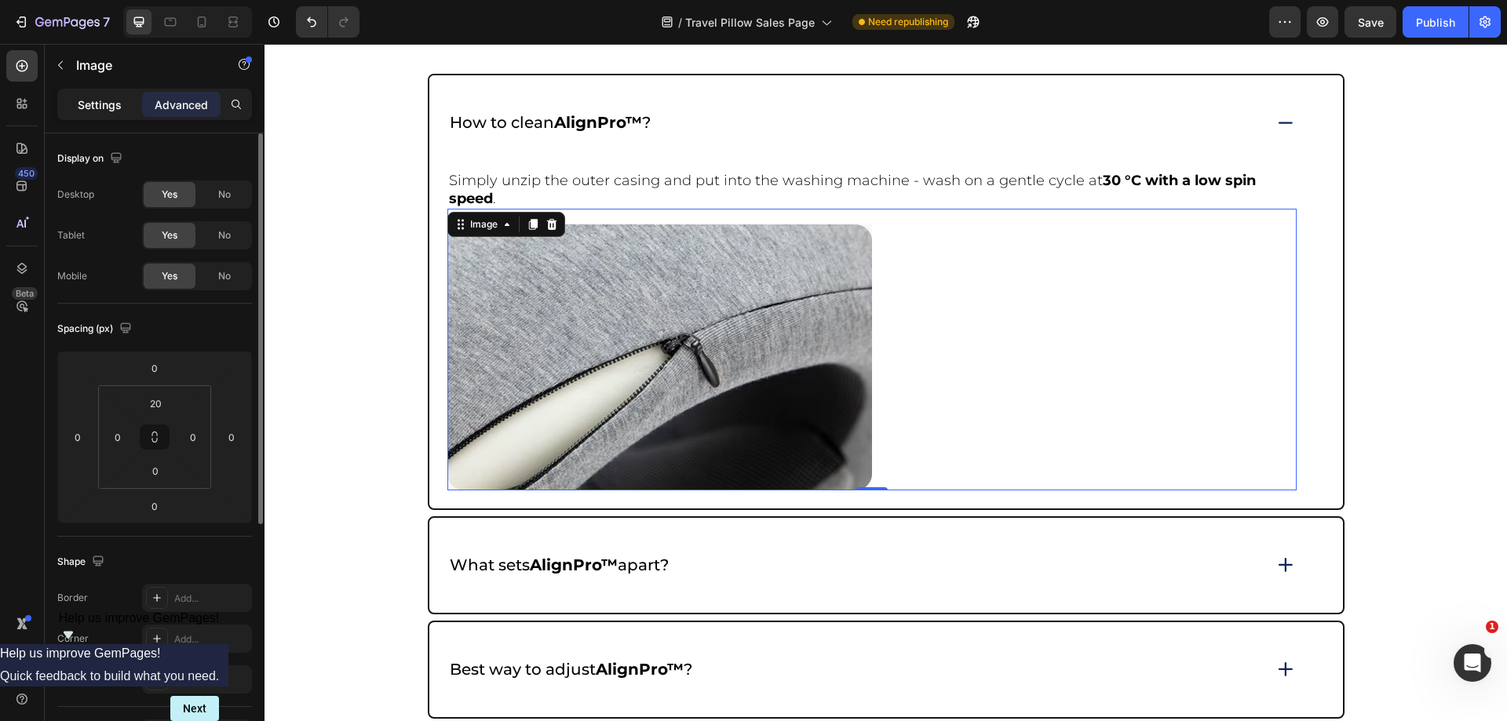
click at [85, 101] on p "Settings" at bounding box center [100, 105] width 44 height 16
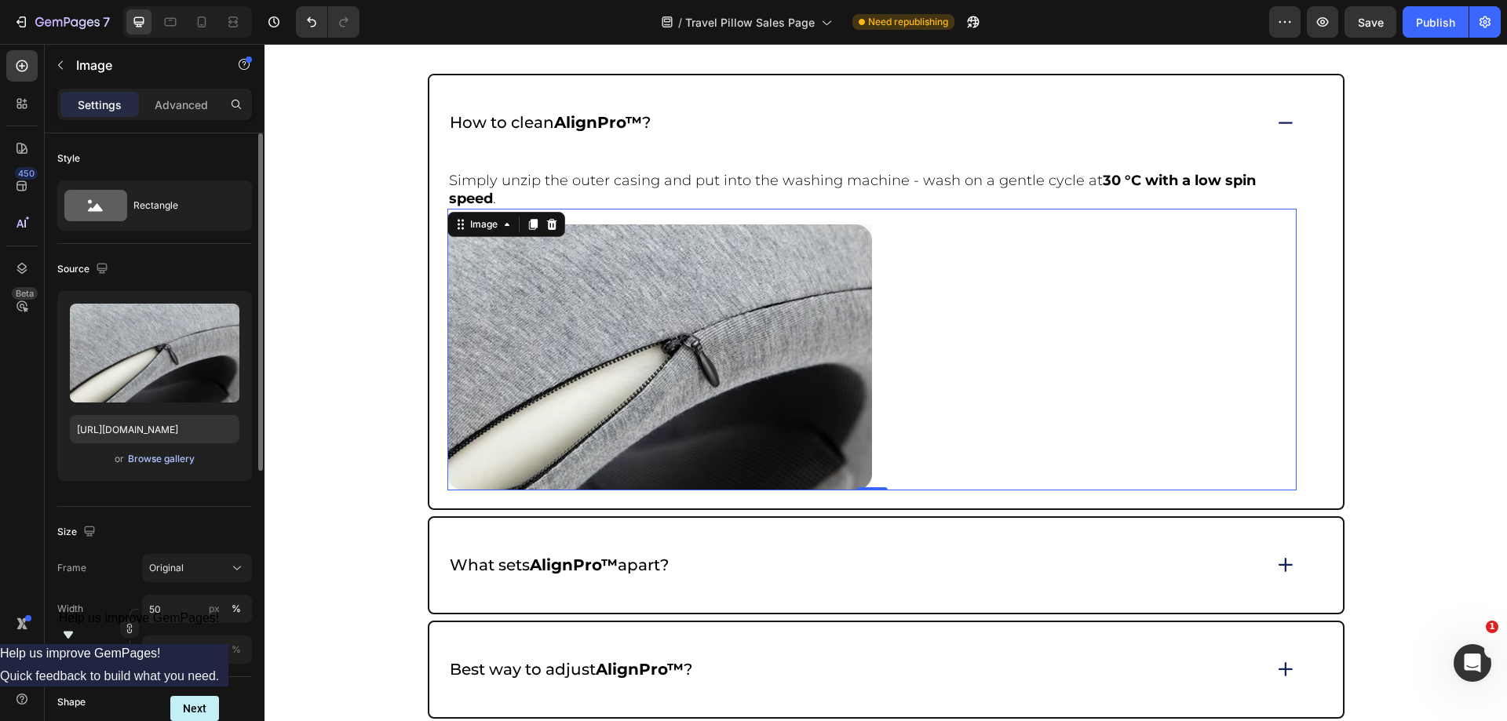
click at [133, 465] on div "Browse gallery" at bounding box center [161, 459] width 67 height 14
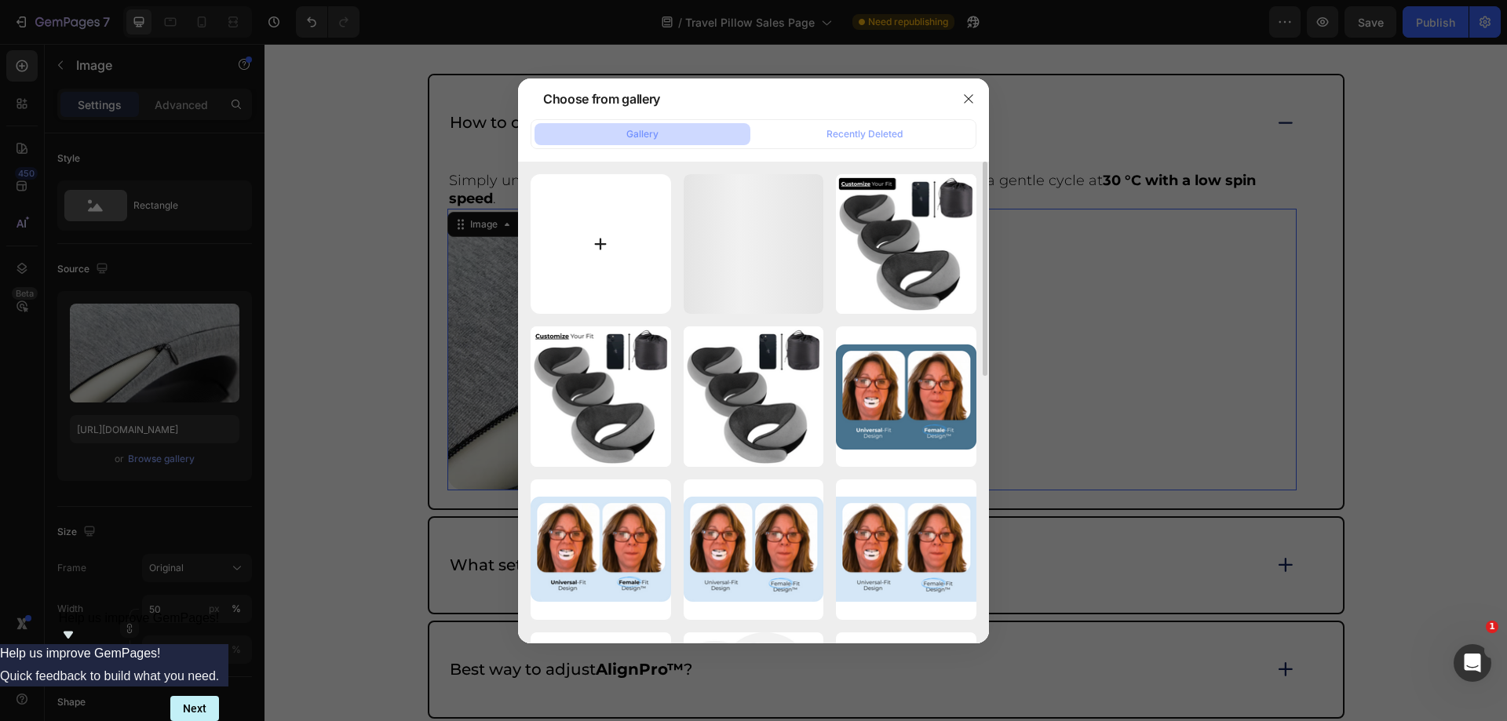
click at [594, 232] on input "file" at bounding box center [601, 244] width 141 height 141
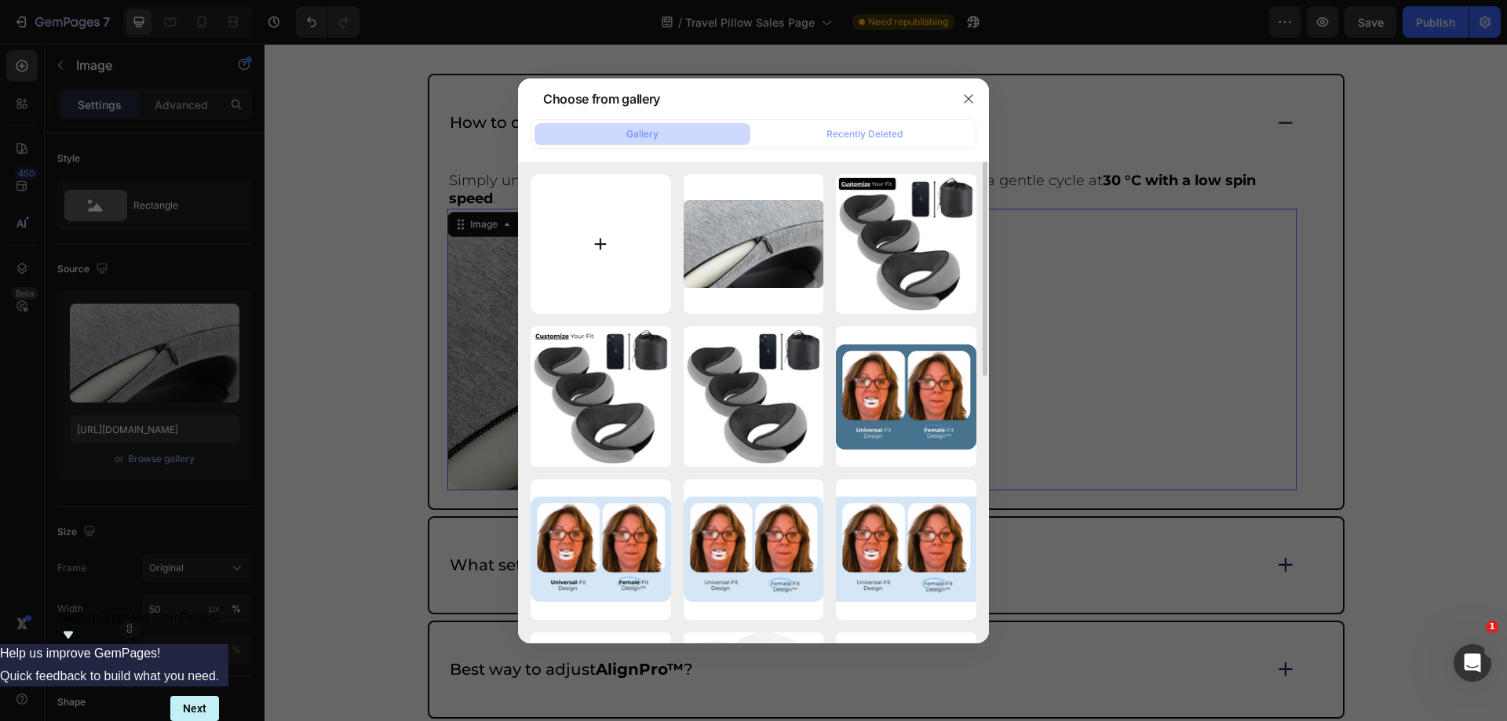
type input "C:\fakepath\Copy of Copy of Copy of Copy of Copy of Copy of Copy of Copy of Cop…"
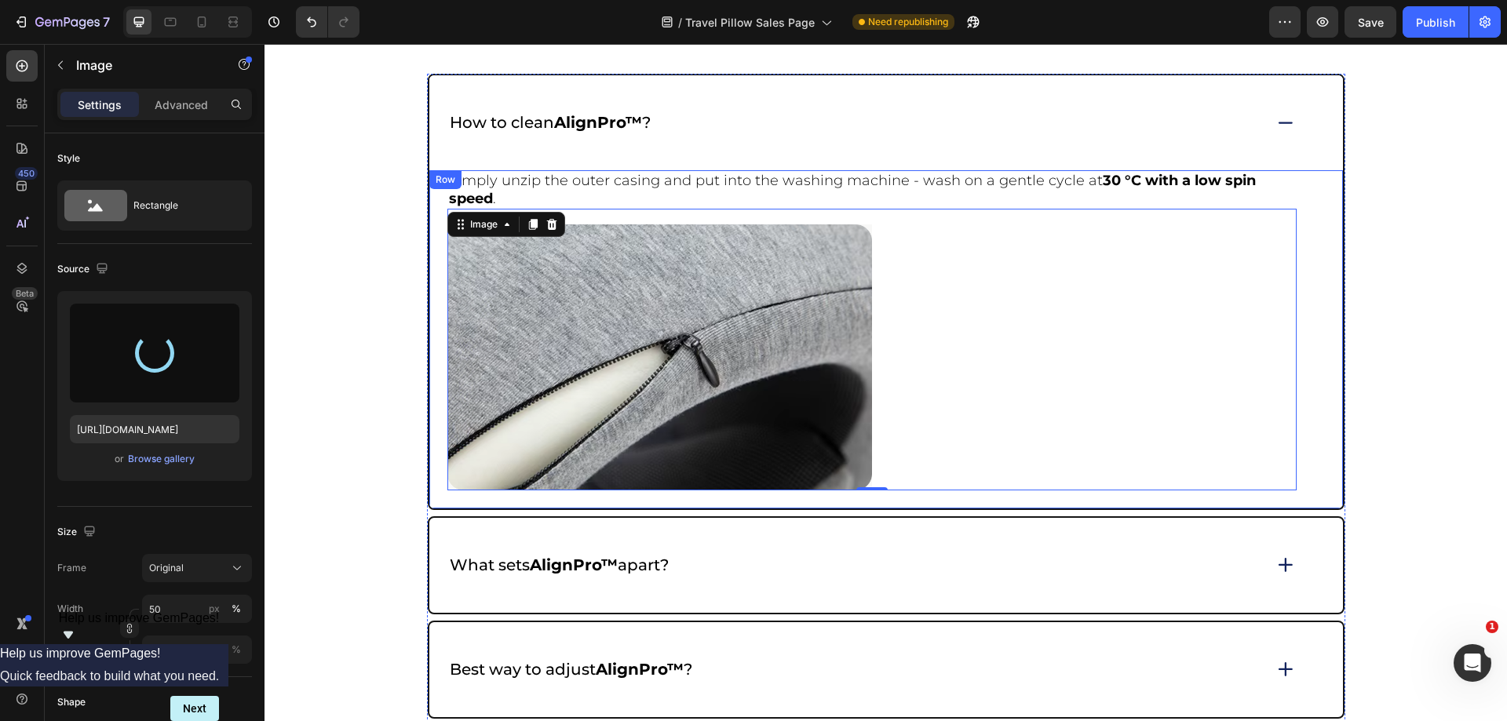
type input "[URL][DOMAIN_NAME]"
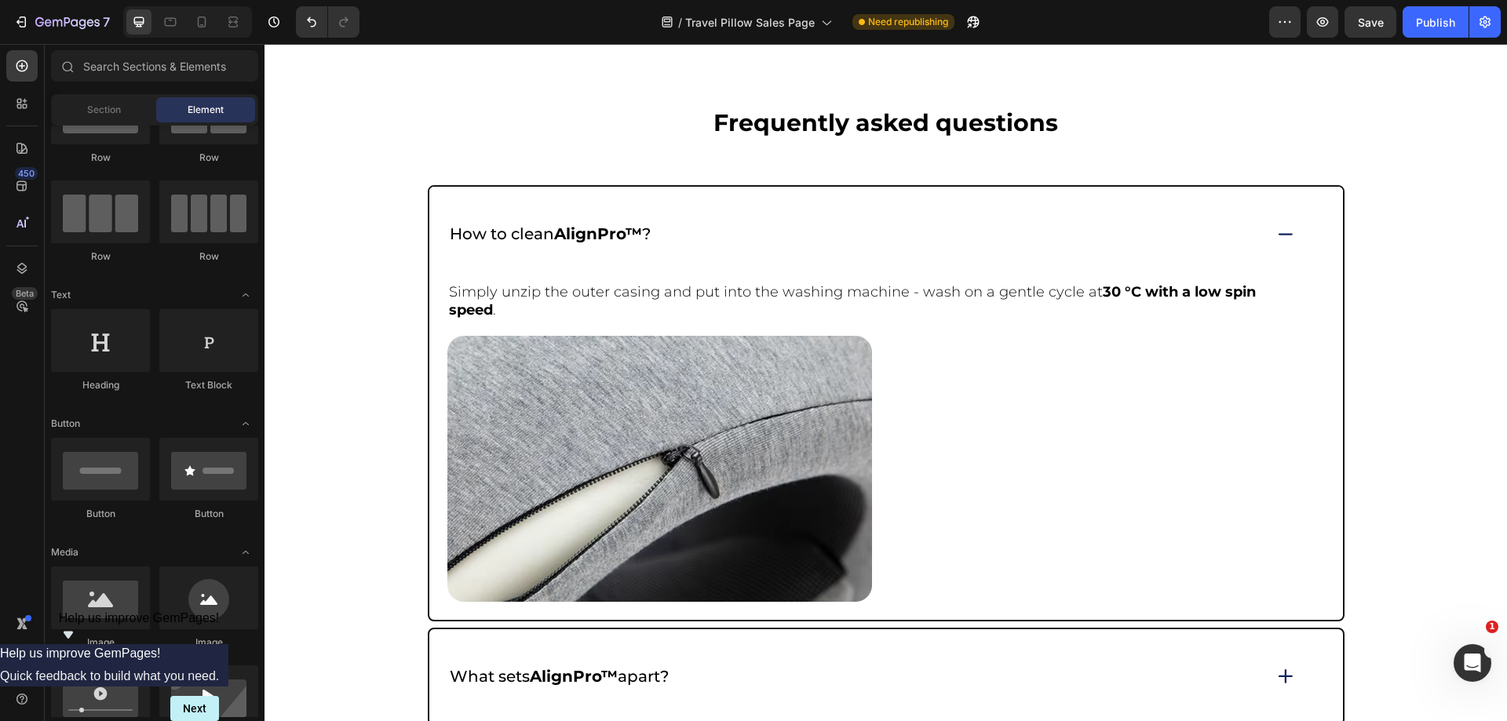
scroll to position [6778, 0]
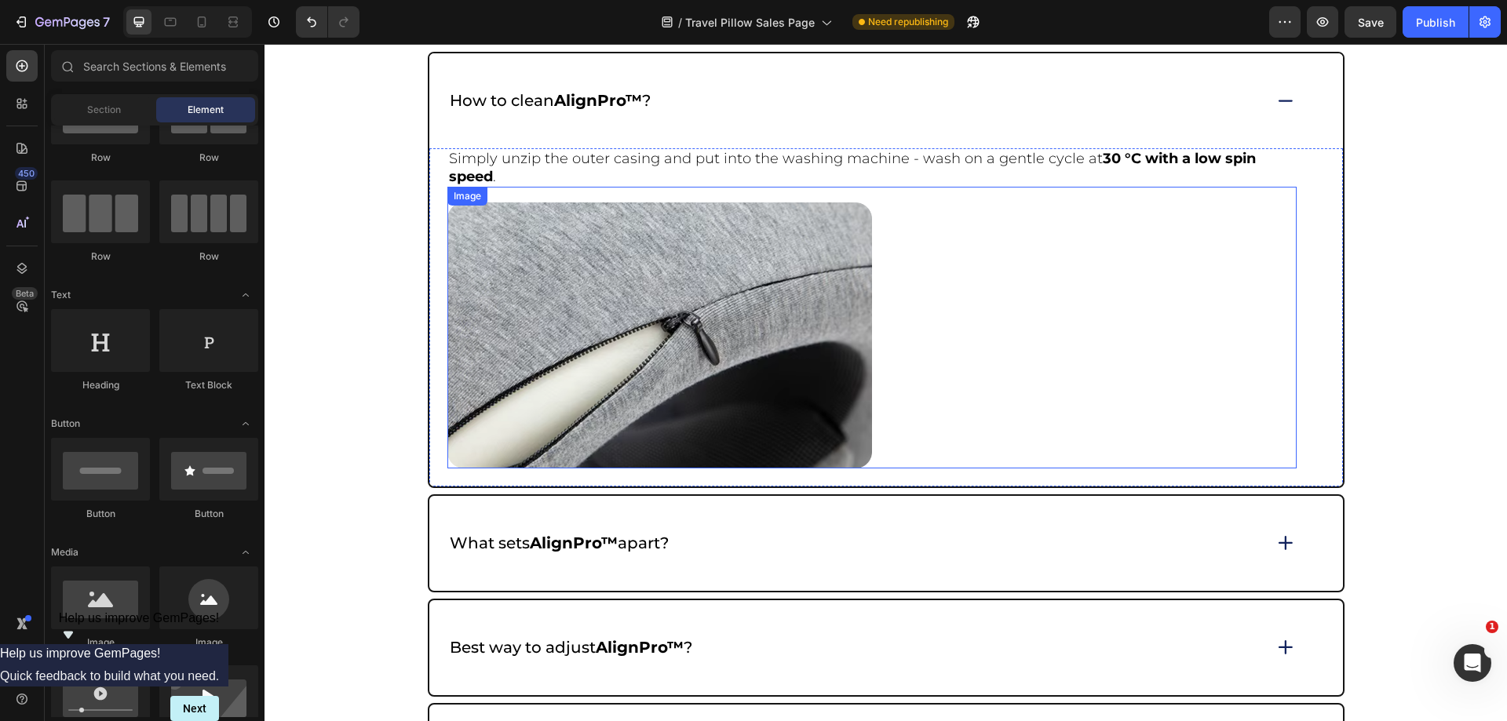
click at [757, 374] on img at bounding box center [659, 335] width 425 height 265
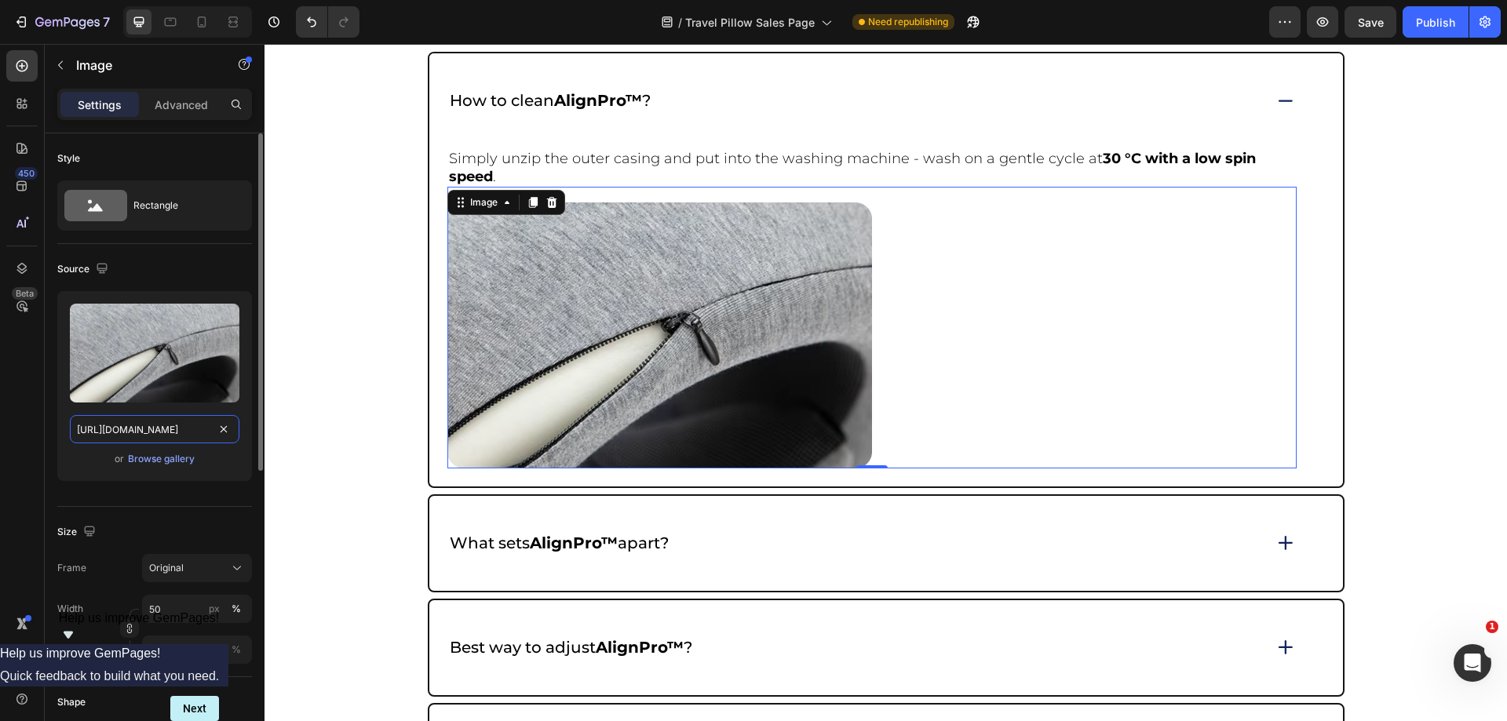
click at [158, 428] on input "[URL][DOMAIN_NAME]" at bounding box center [155, 429] width 170 height 28
click at [163, 27] on icon at bounding box center [171, 22] width 16 height 16
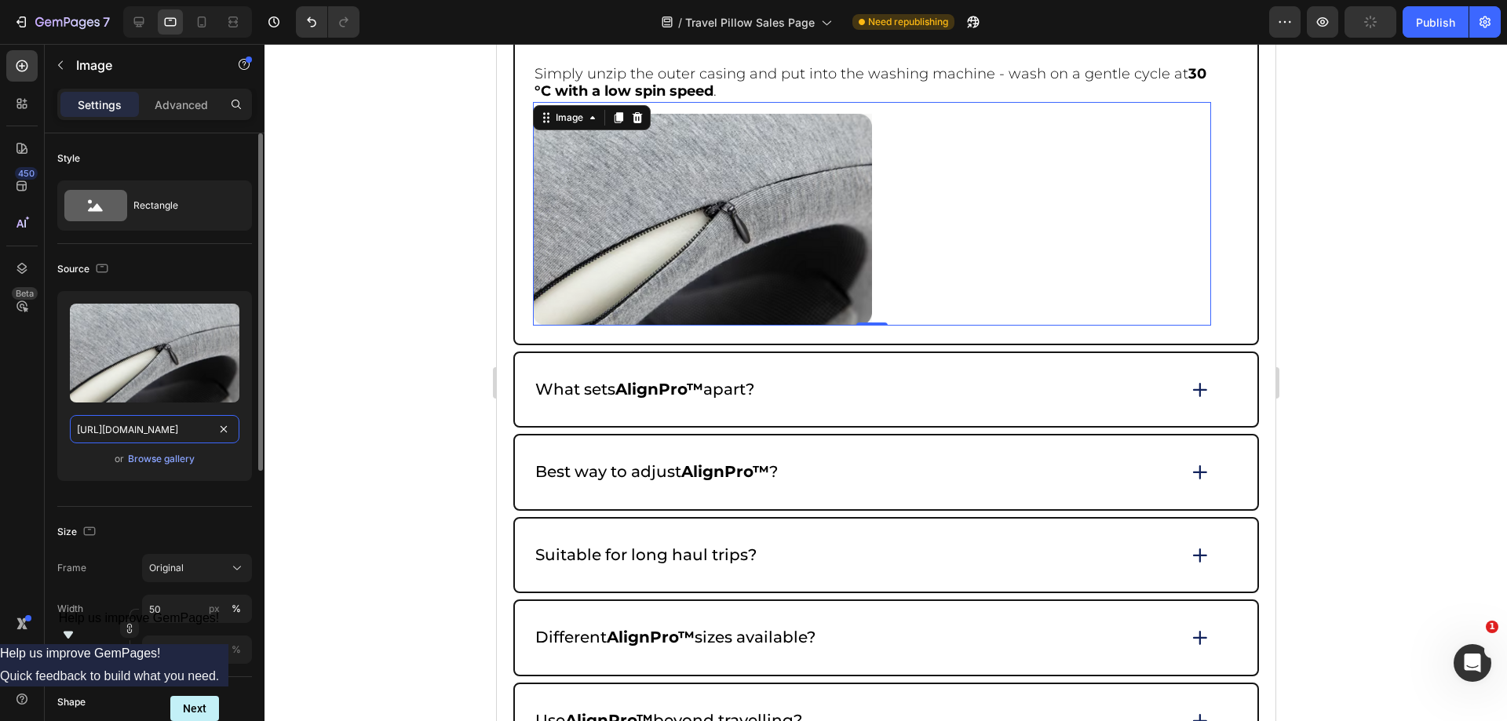
scroll to position [6845, 0]
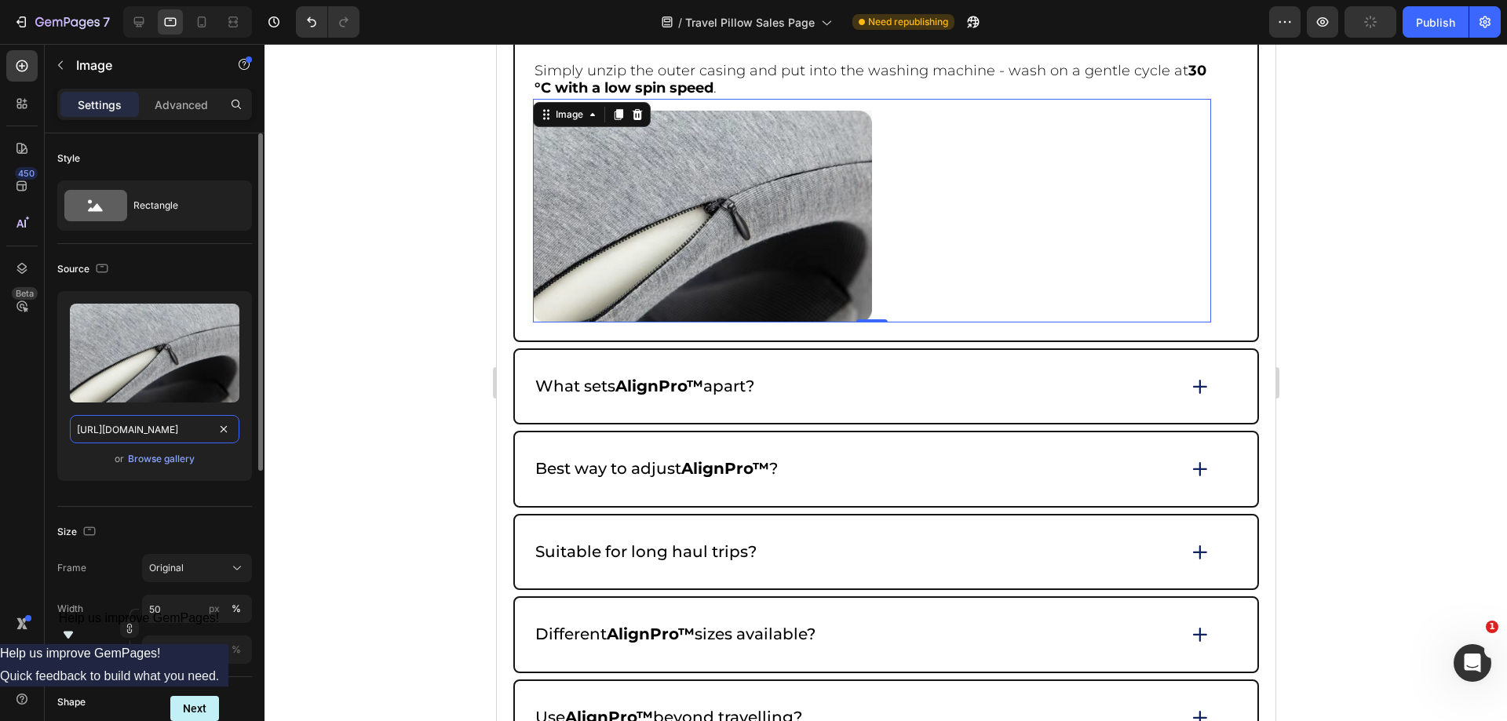
click at [166, 429] on input "https://cdn.shopify.com/s/files/1/0918/6417/0870/files/gempages_565534812077556…" at bounding box center [155, 429] width 170 height 28
paste input "2aae06c2-0315-4563-a34f-15018979e540"
drag, startPoint x: 199, startPoint y: 22, endPoint x: 108, endPoint y: 161, distance: 166.1
click at [198, 22] on icon at bounding box center [202, 22] width 16 height 16
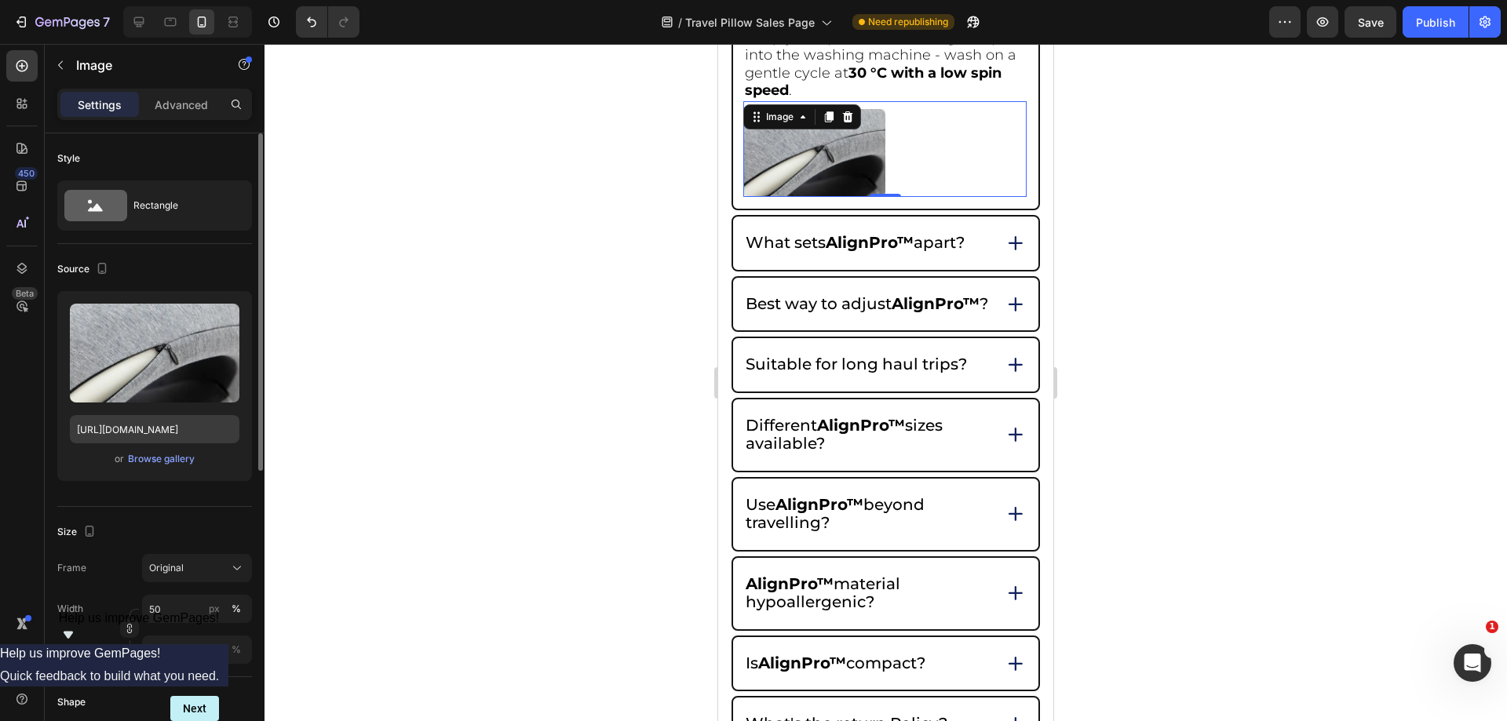
scroll to position [6847, 0]
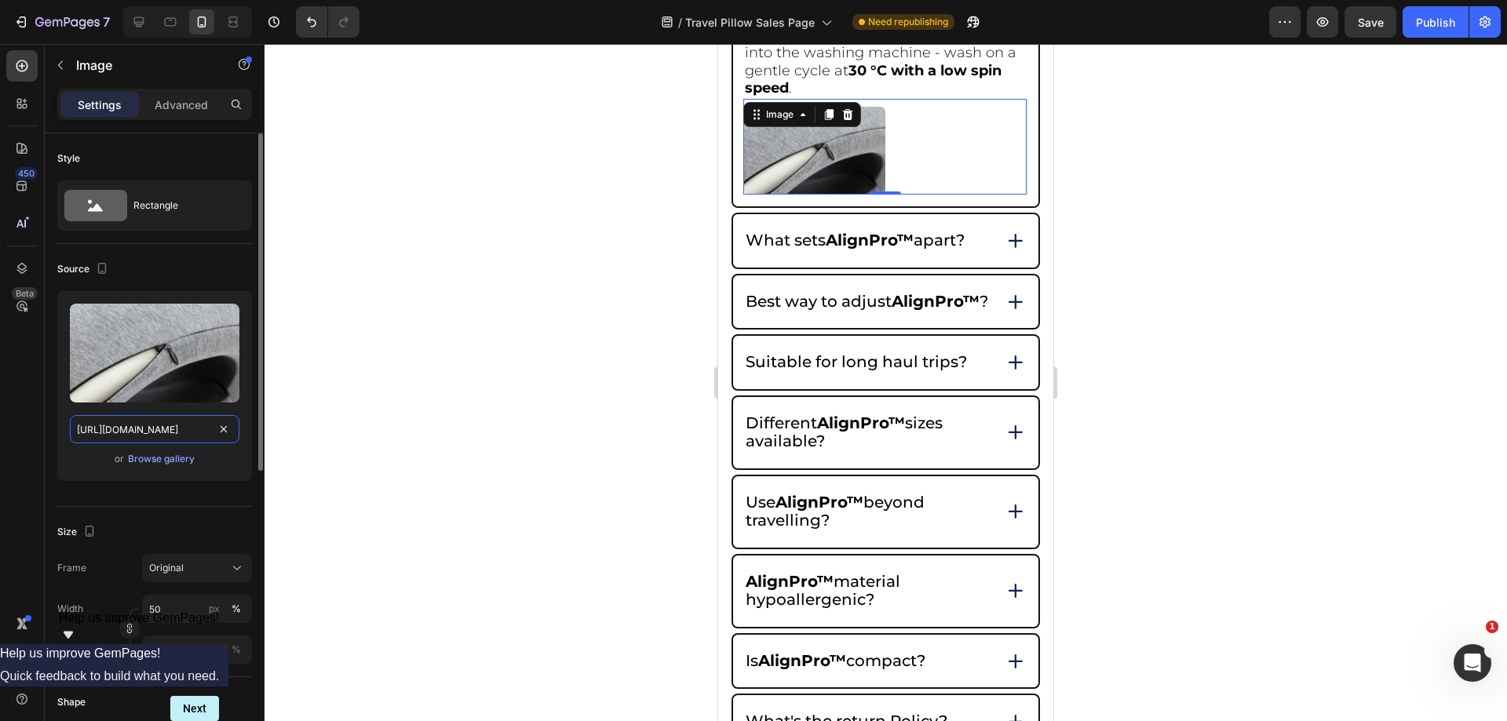
click at [155, 435] on input "https://cdn.shopify.com/s/files/1/0918/6417/0870/files/gempages_565534812077556…" at bounding box center [155, 429] width 170 height 28
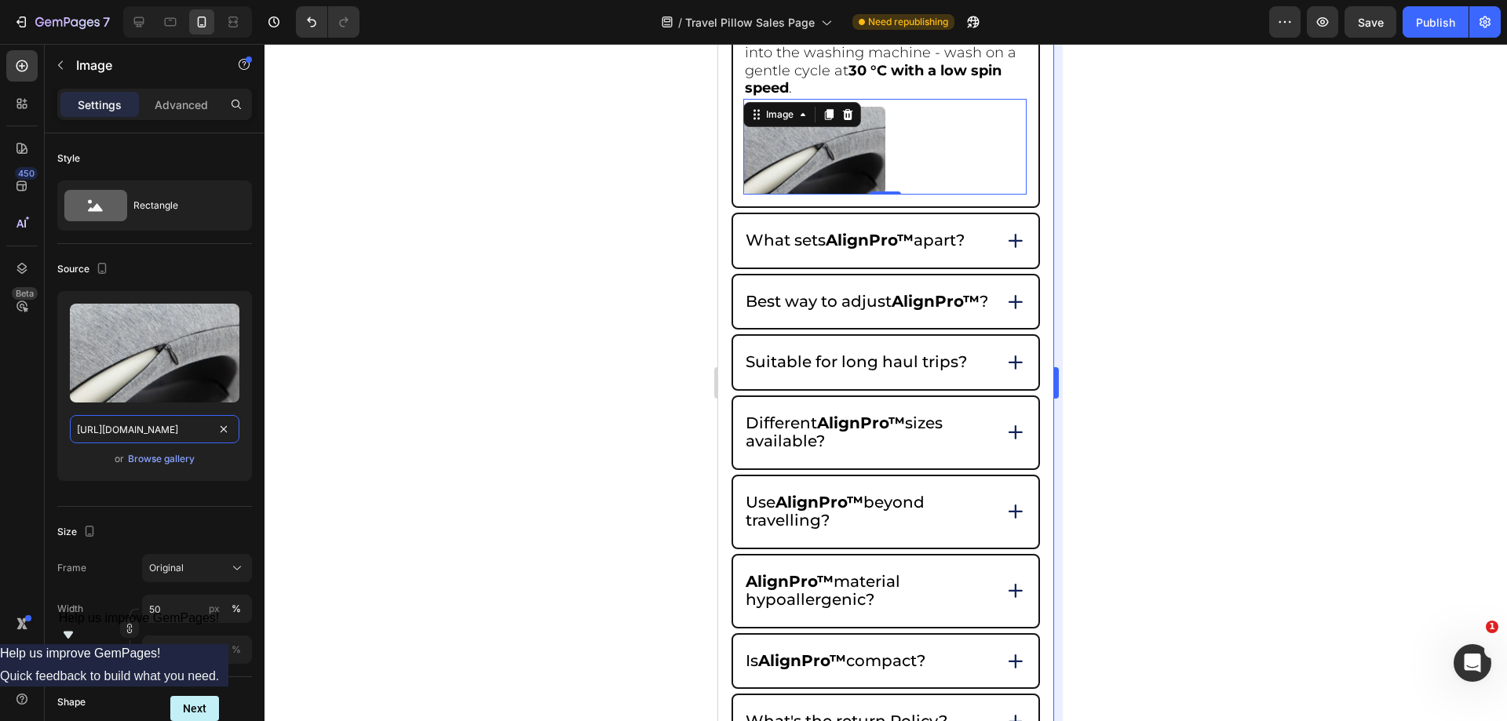
paste input "2aae06c2-0315-4563-a34f-15018979e540"
type input "[URL][DOMAIN_NAME]"
drag, startPoint x: 1222, startPoint y: 257, endPoint x: 1207, endPoint y: 261, distance: 15.6
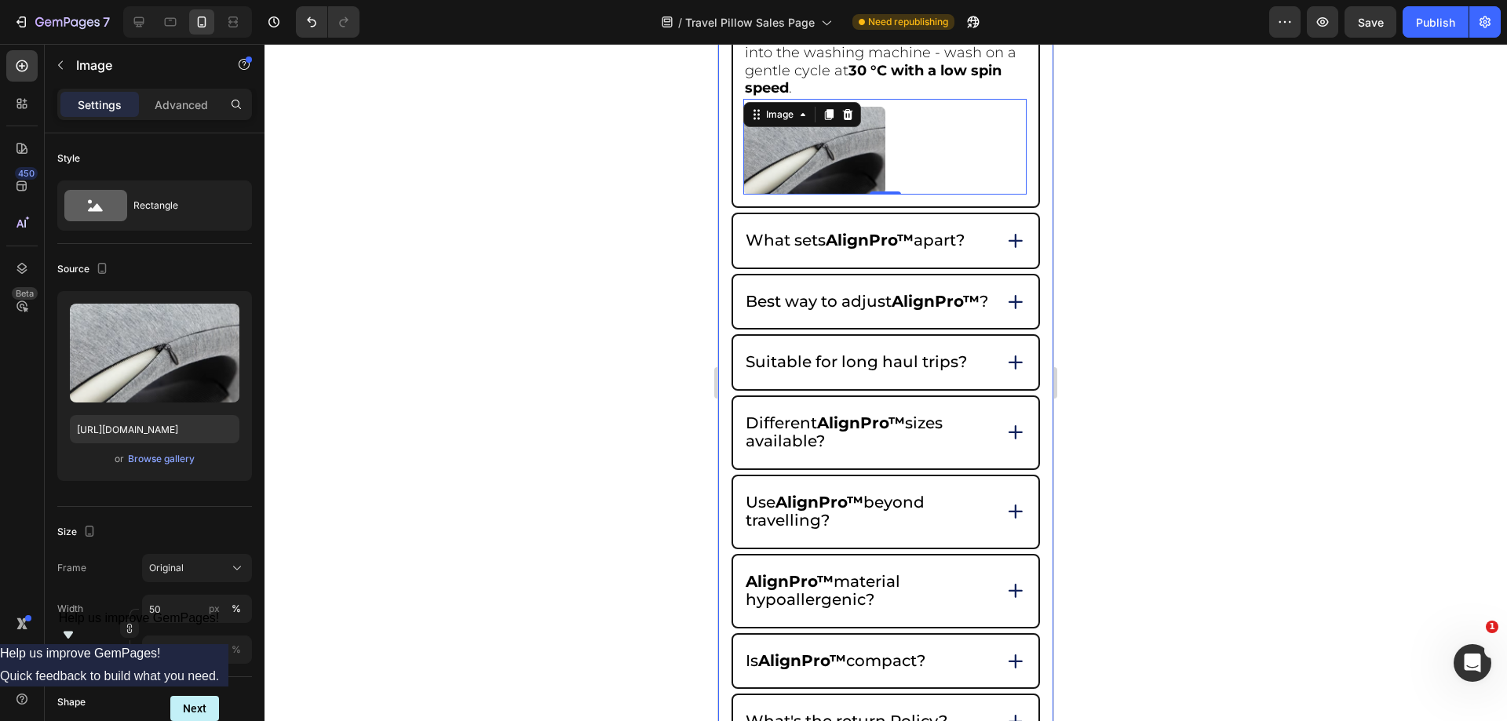
click at [1221, 257] on div at bounding box center [886, 383] width 1243 height 678
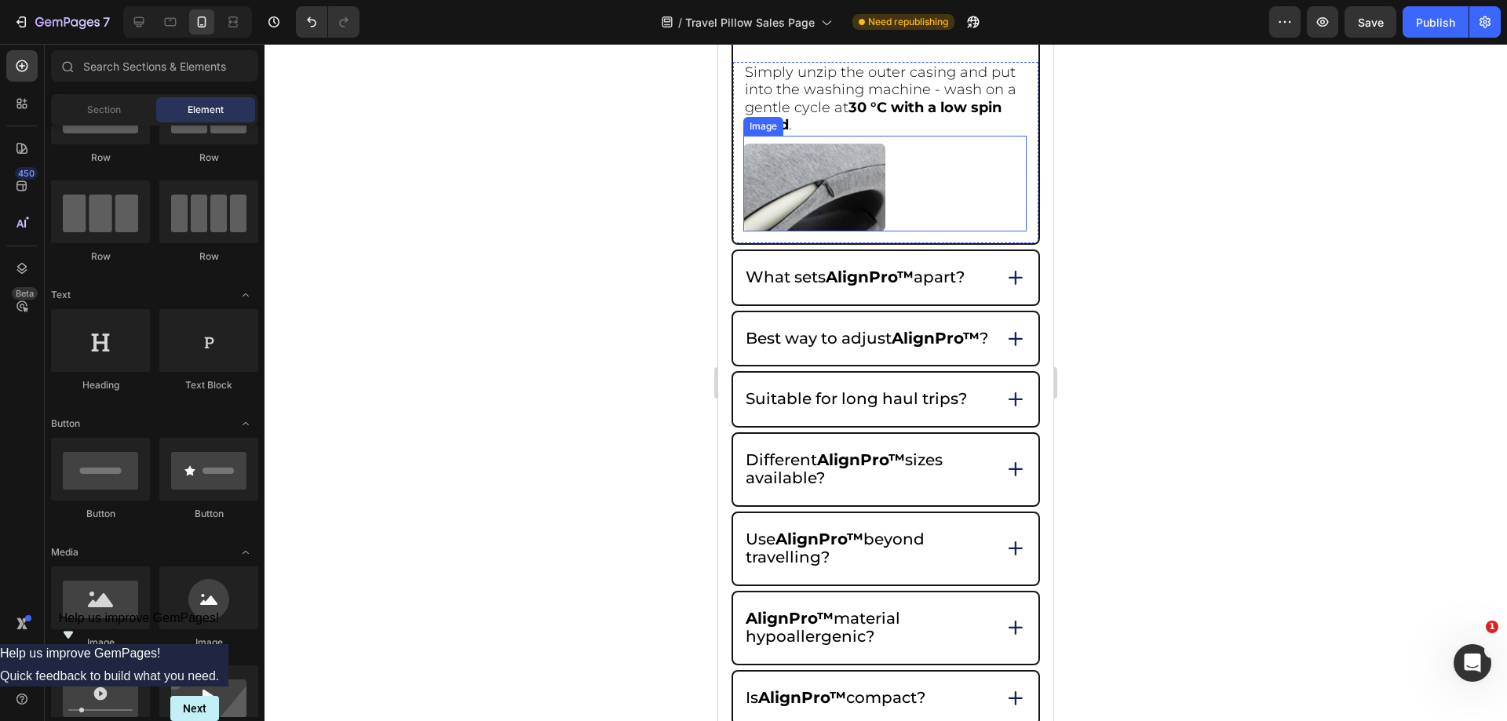
scroll to position [6769, 0]
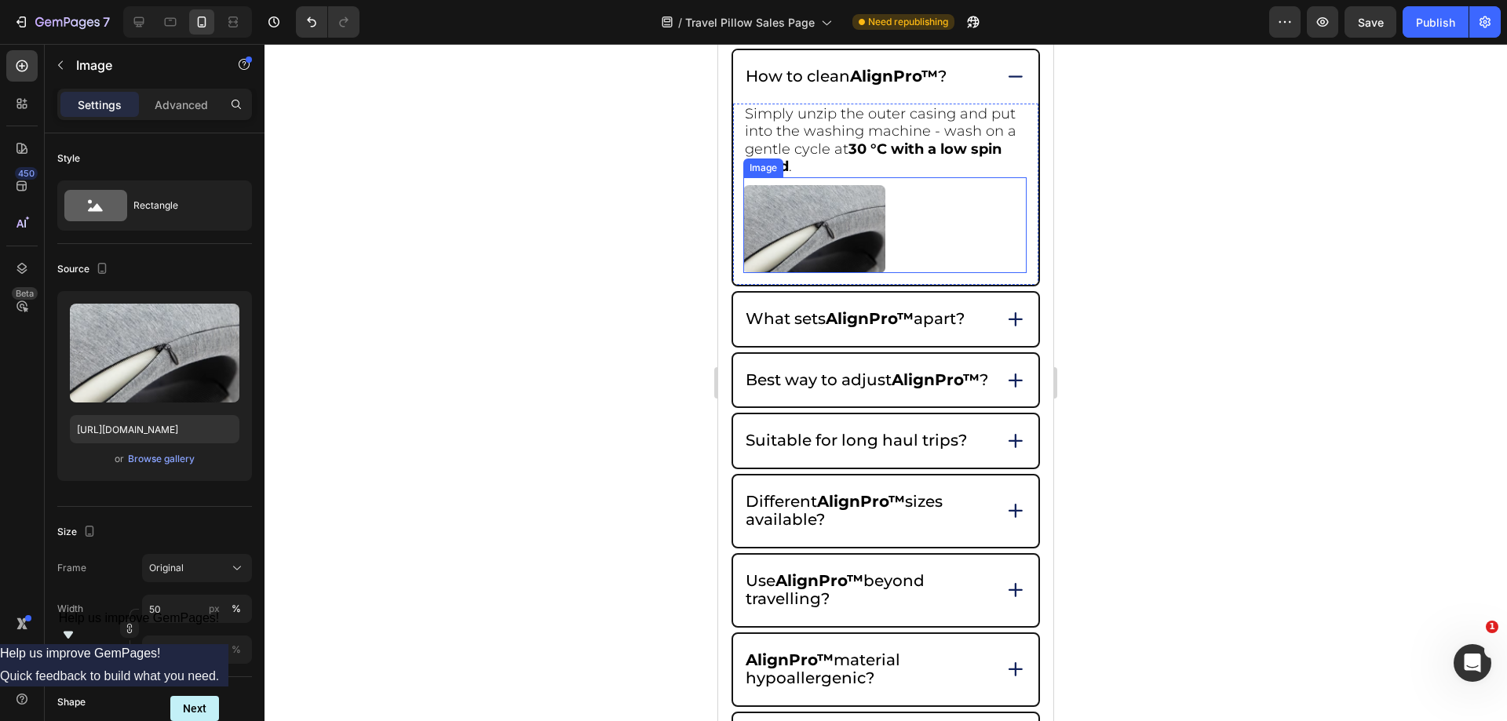
click at [856, 216] on img at bounding box center [814, 229] width 142 height 89
click at [193, 609] on input "50" at bounding box center [197, 609] width 110 height 28
click at [1409, 224] on div at bounding box center [886, 383] width 1243 height 678
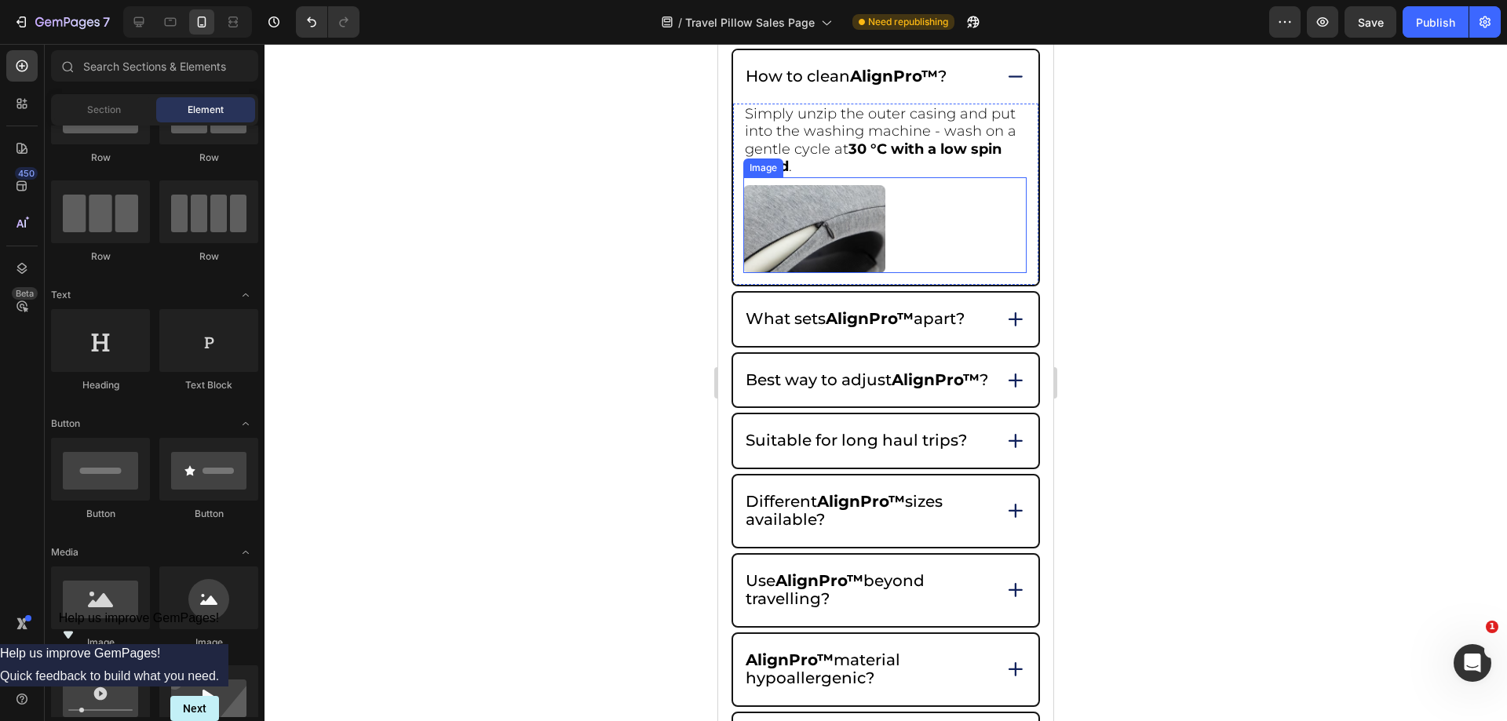
click at [918, 227] on div at bounding box center [884, 229] width 283 height 89
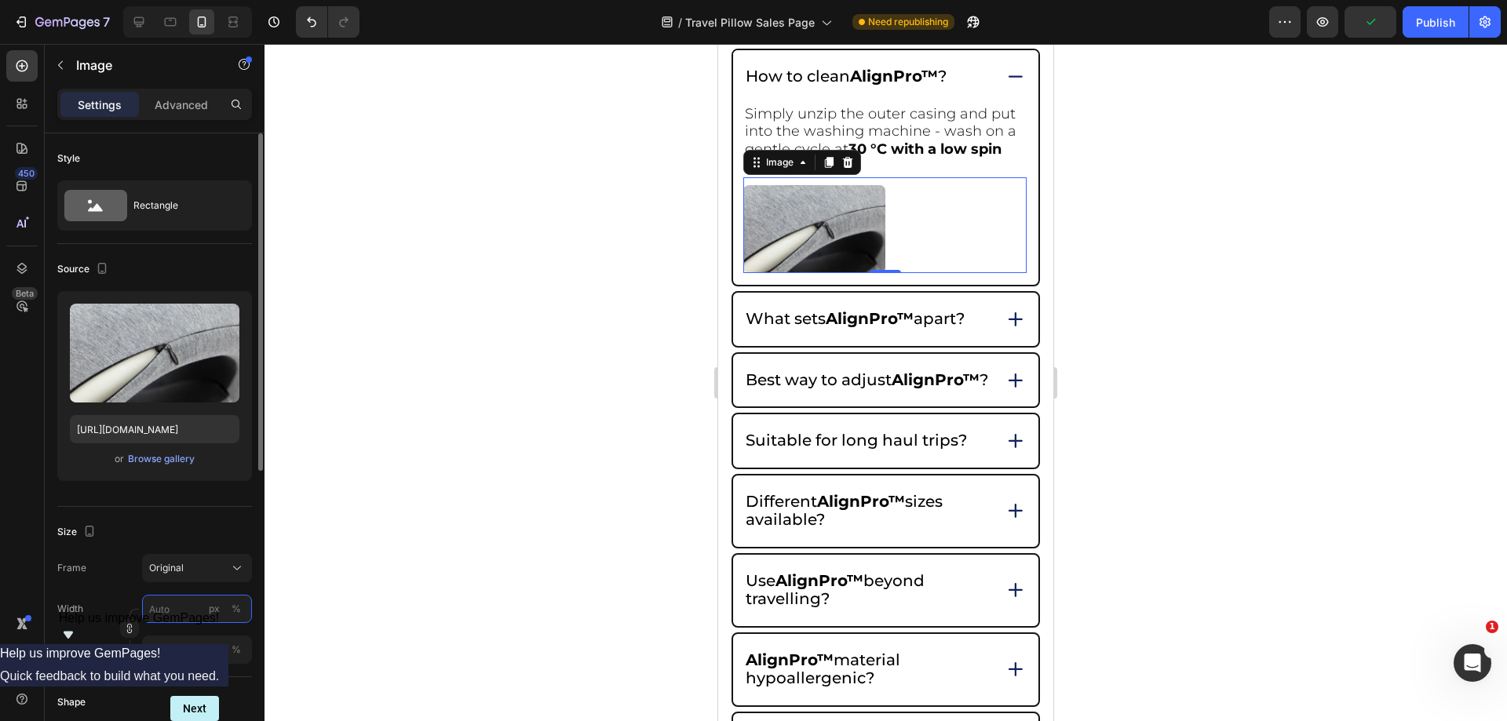
click at [165, 606] on input "px %" at bounding box center [197, 609] width 110 height 28
click at [181, 656] on div "Full 100%" at bounding box center [181, 647] width 129 height 28
type input "100"
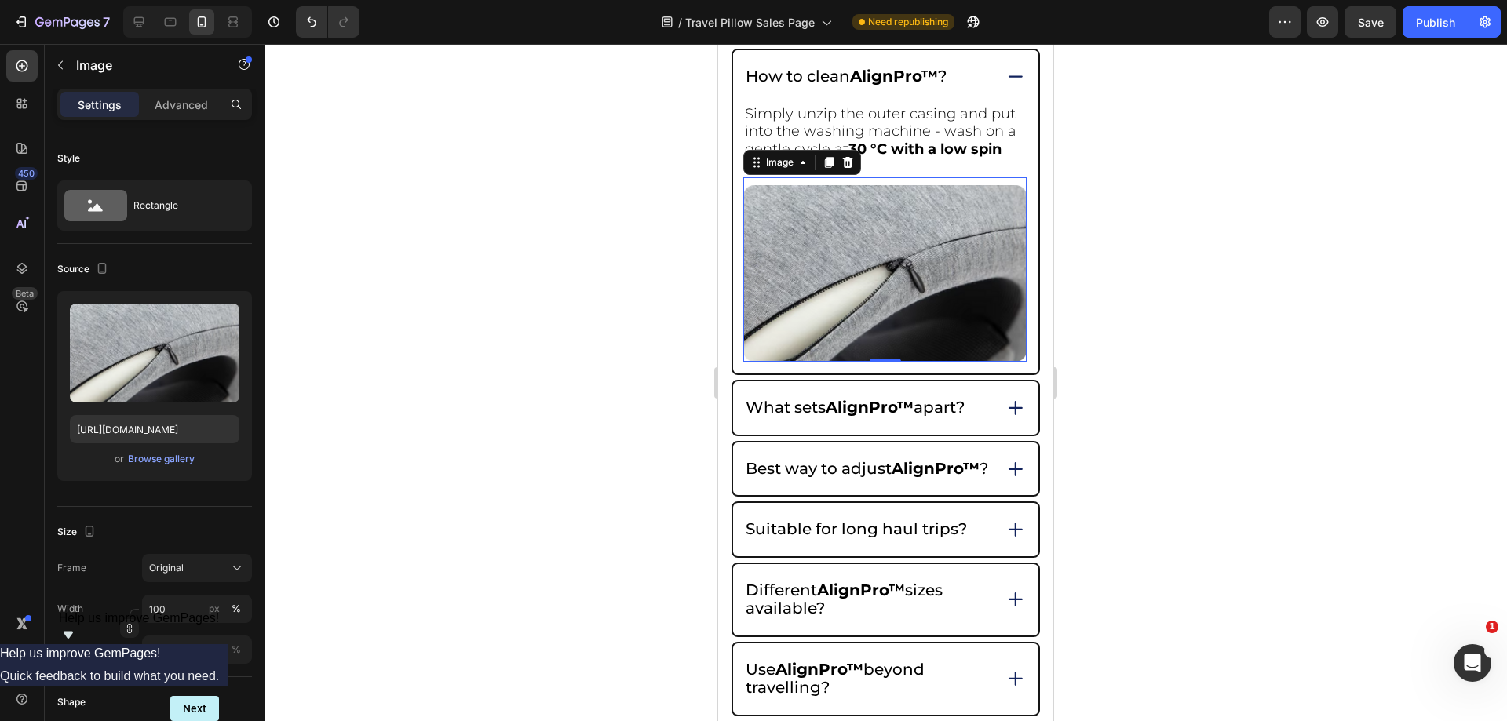
click at [1116, 463] on div at bounding box center [886, 383] width 1243 height 678
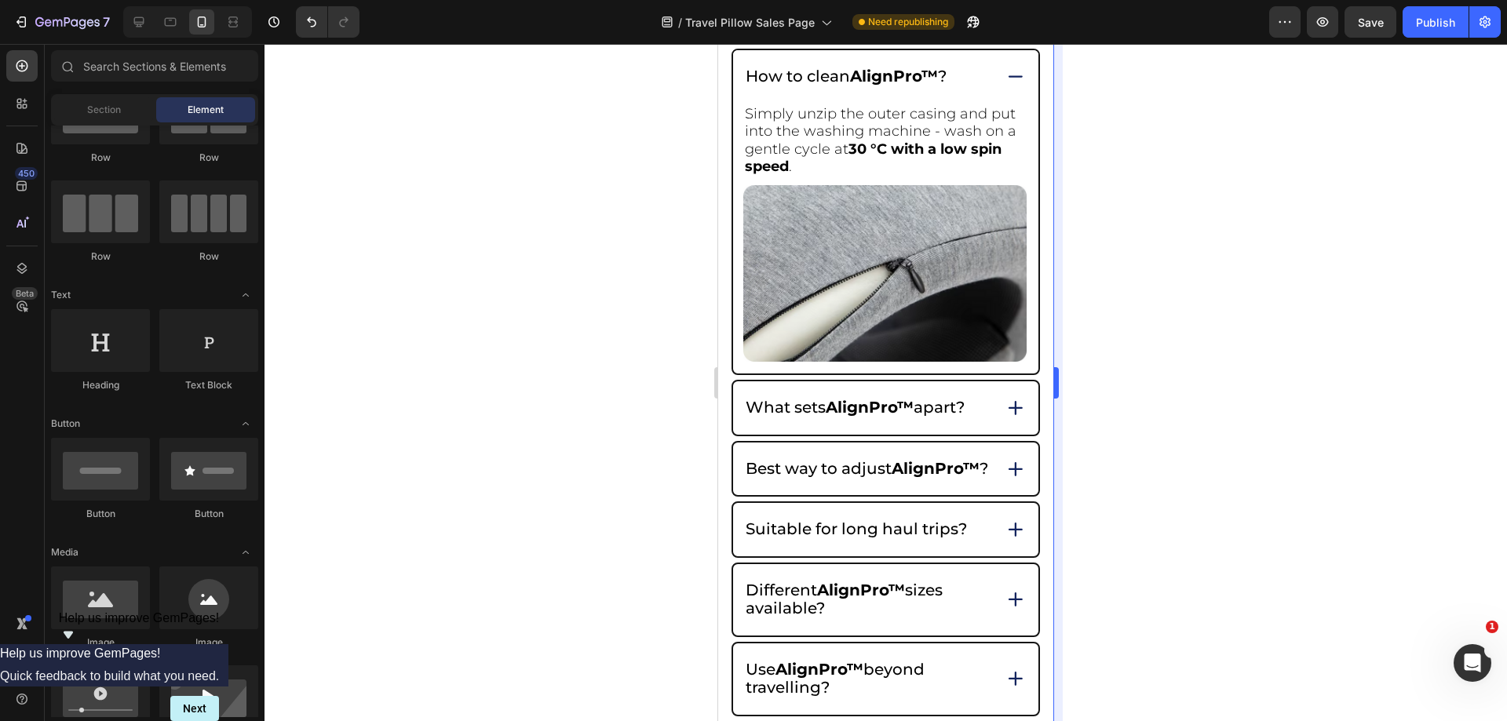
drag, startPoint x: 1116, startPoint y: 463, endPoint x: 1057, endPoint y: 462, distance: 59.7
click at [1116, 462] on div at bounding box center [886, 383] width 1243 height 678
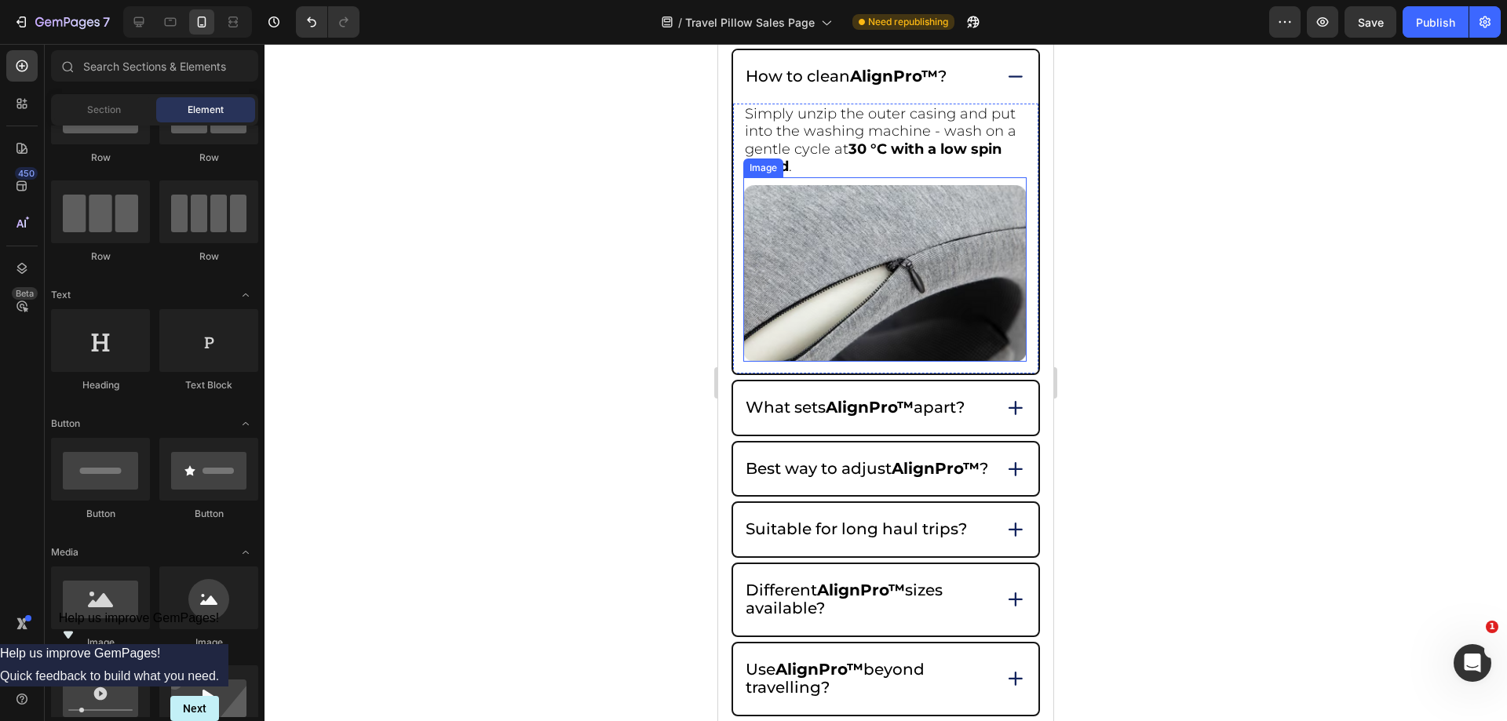
click at [897, 252] on img at bounding box center [884, 273] width 283 height 177
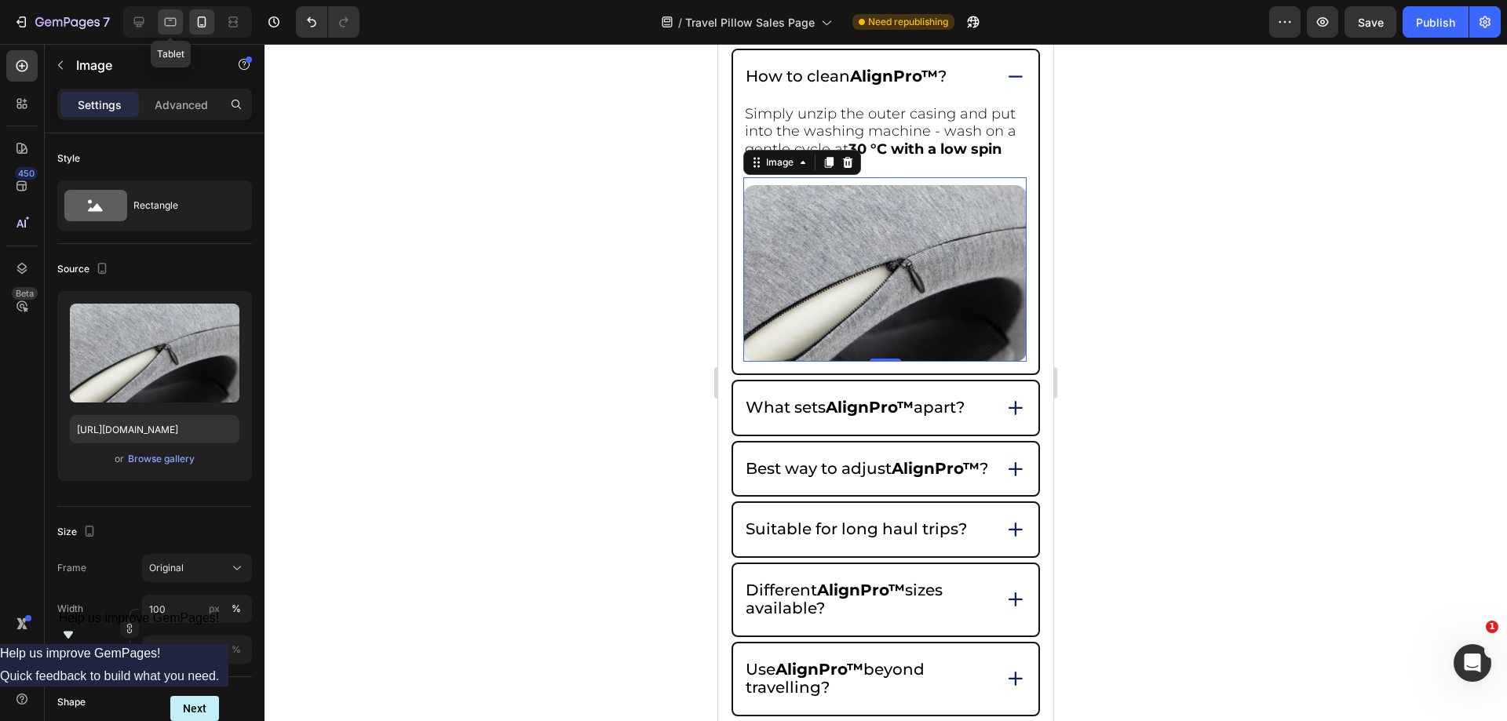
click at [163, 22] on icon at bounding box center [171, 22] width 16 height 16
type input "50"
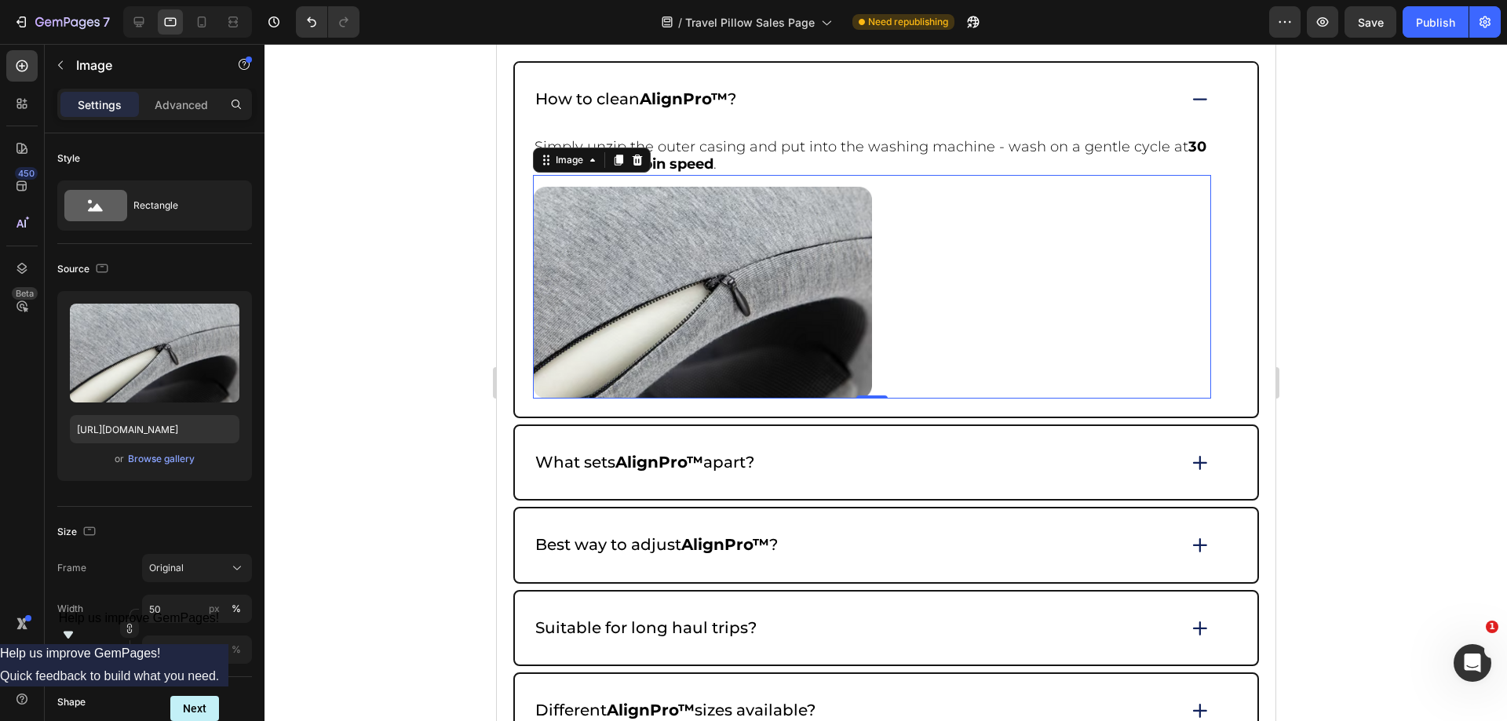
scroll to position [6845, 0]
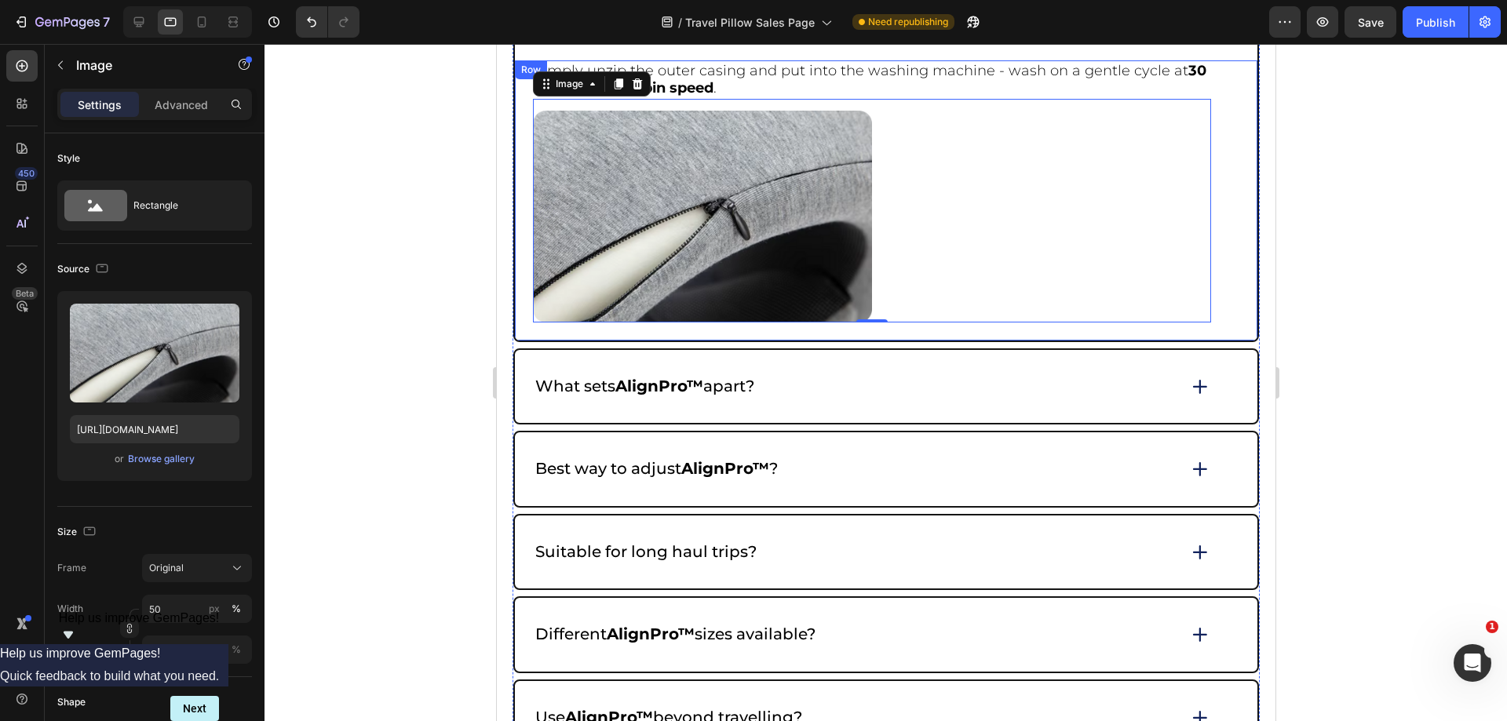
click at [1211, 231] on div "Simply unzip the outer casing and put into the washing machine - wash on a gent…" at bounding box center [885, 200] width 743 height 280
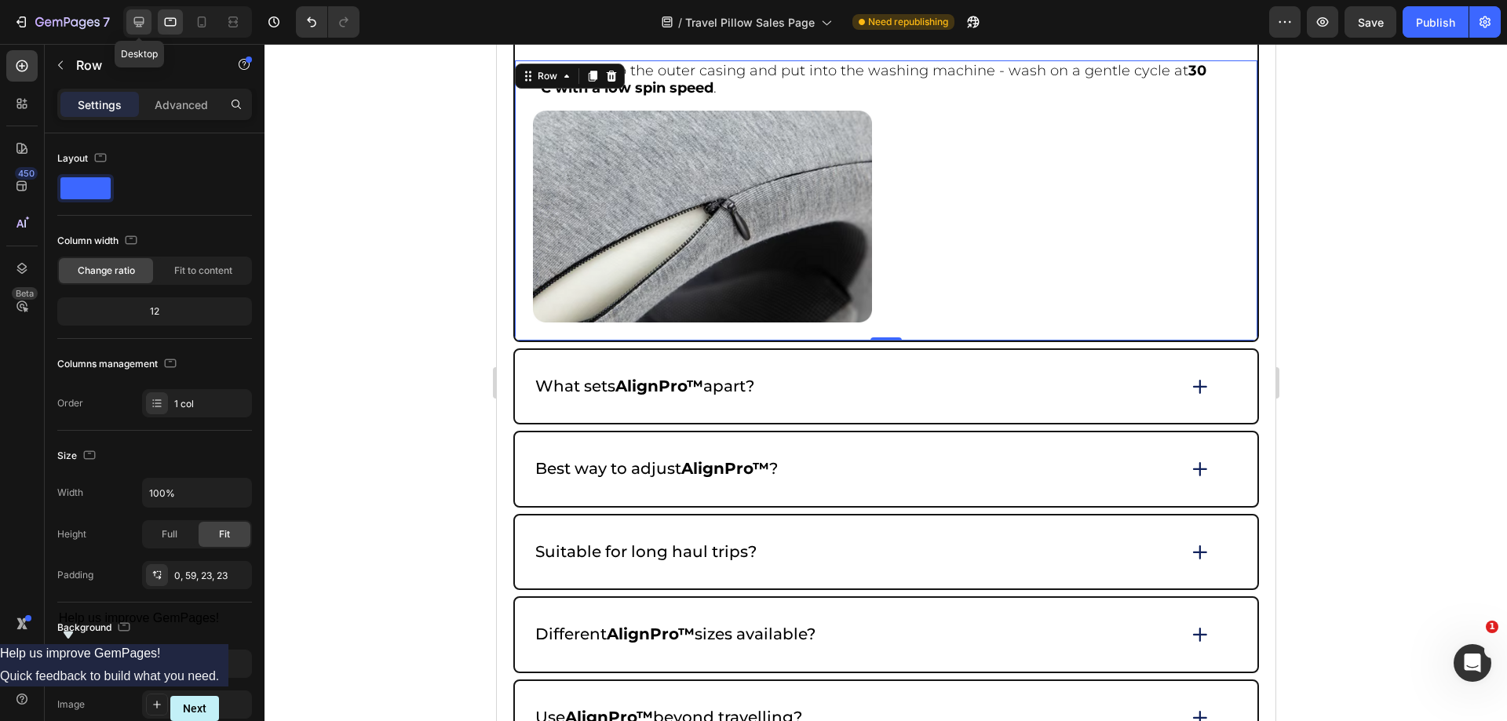
click at [148, 14] on div at bounding box center [138, 21] width 25 height 25
type input "1200"
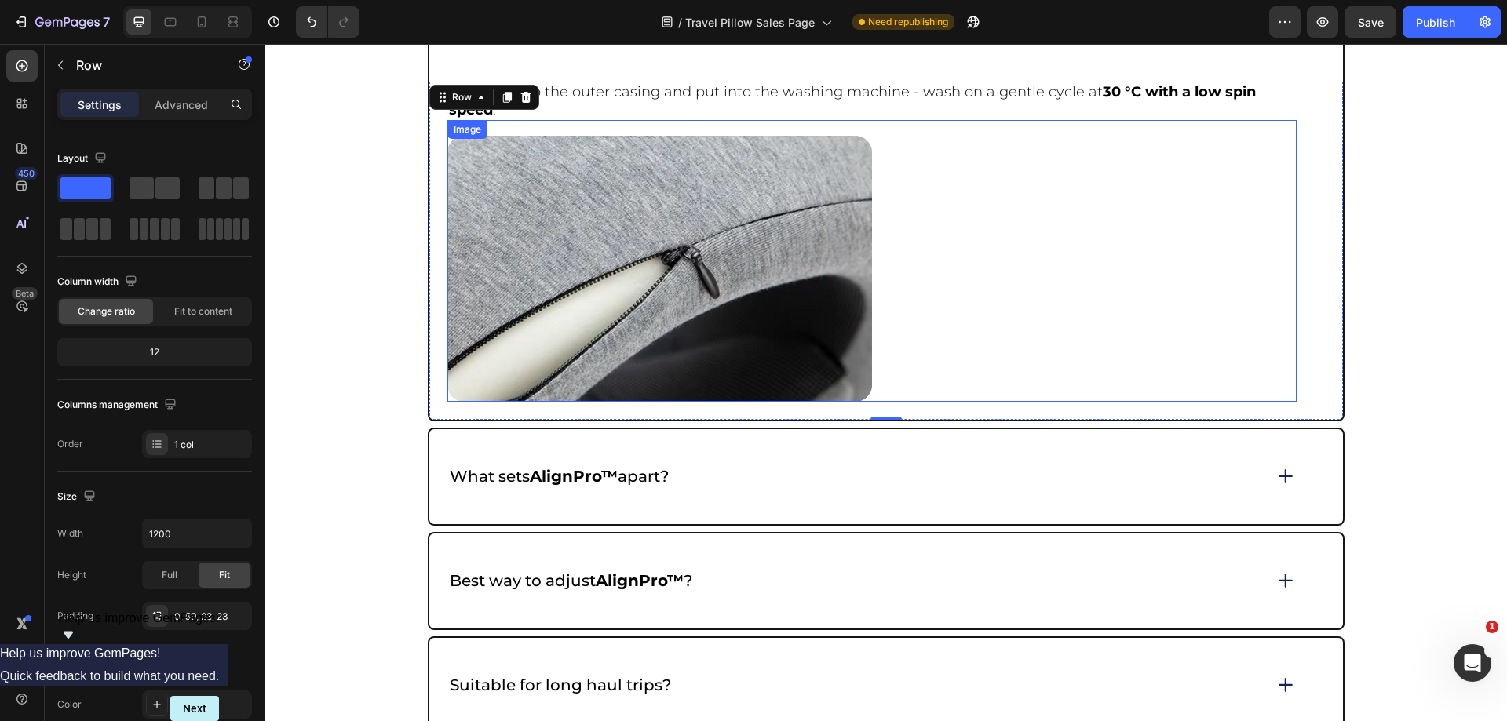
scroll to position [6828, 0]
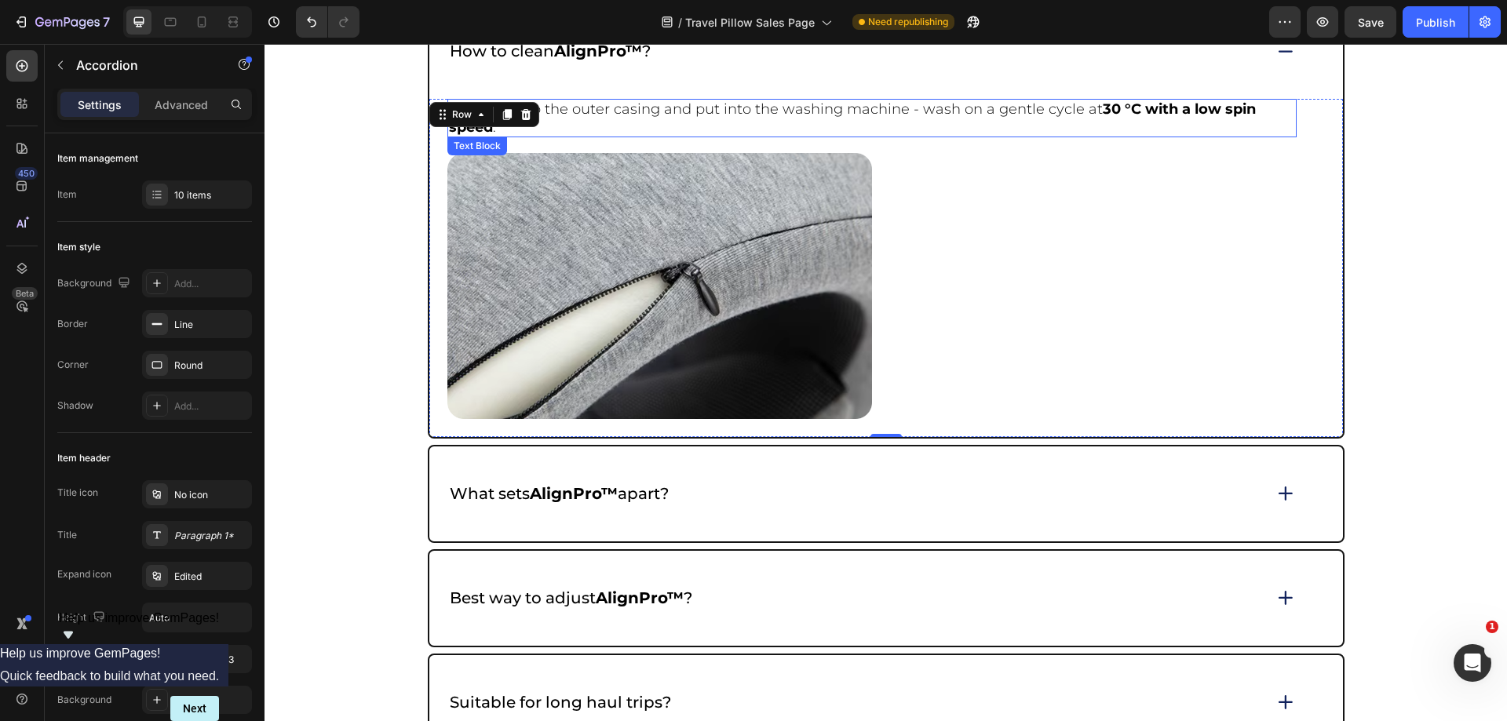
click at [1285, 57] on icon at bounding box center [1286, 51] width 22 height 21
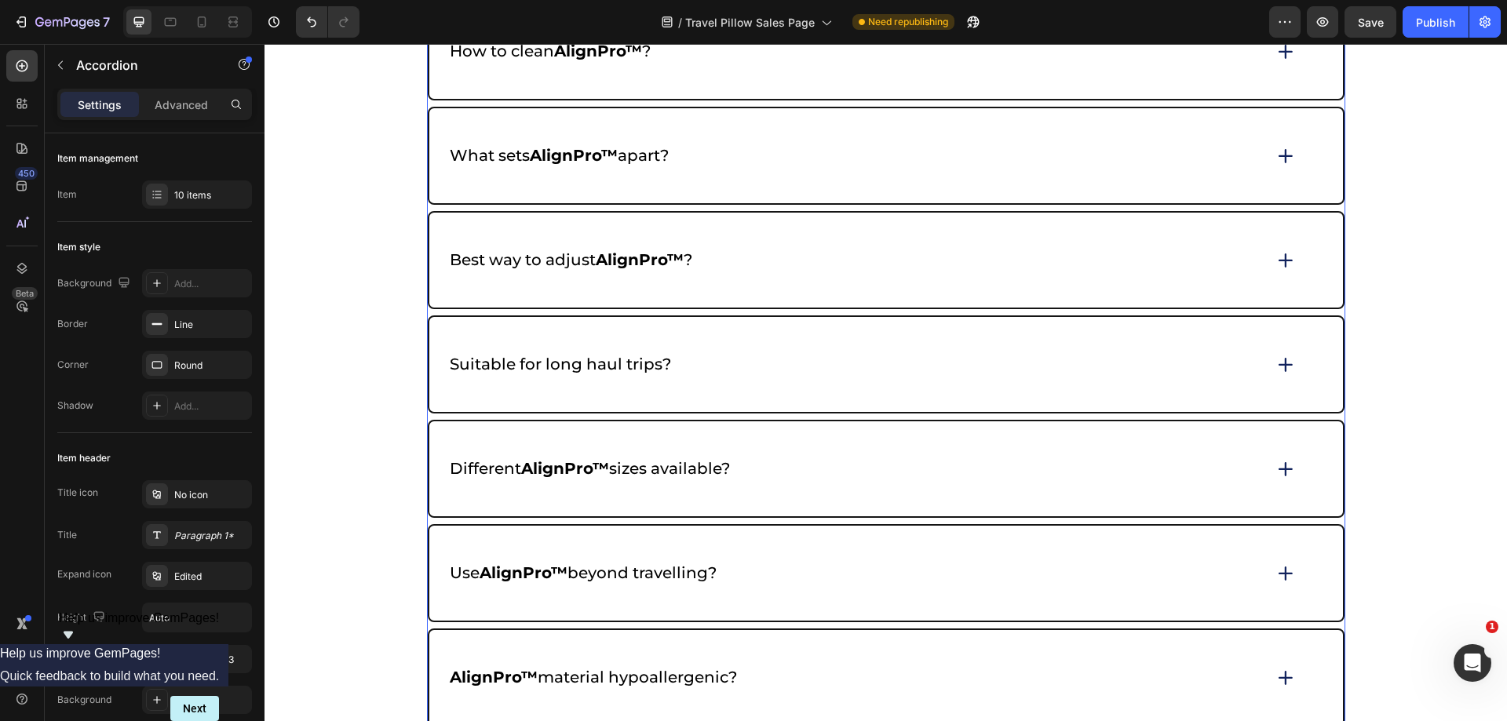
click at [1275, 150] on icon at bounding box center [1286, 156] width 22 height 22
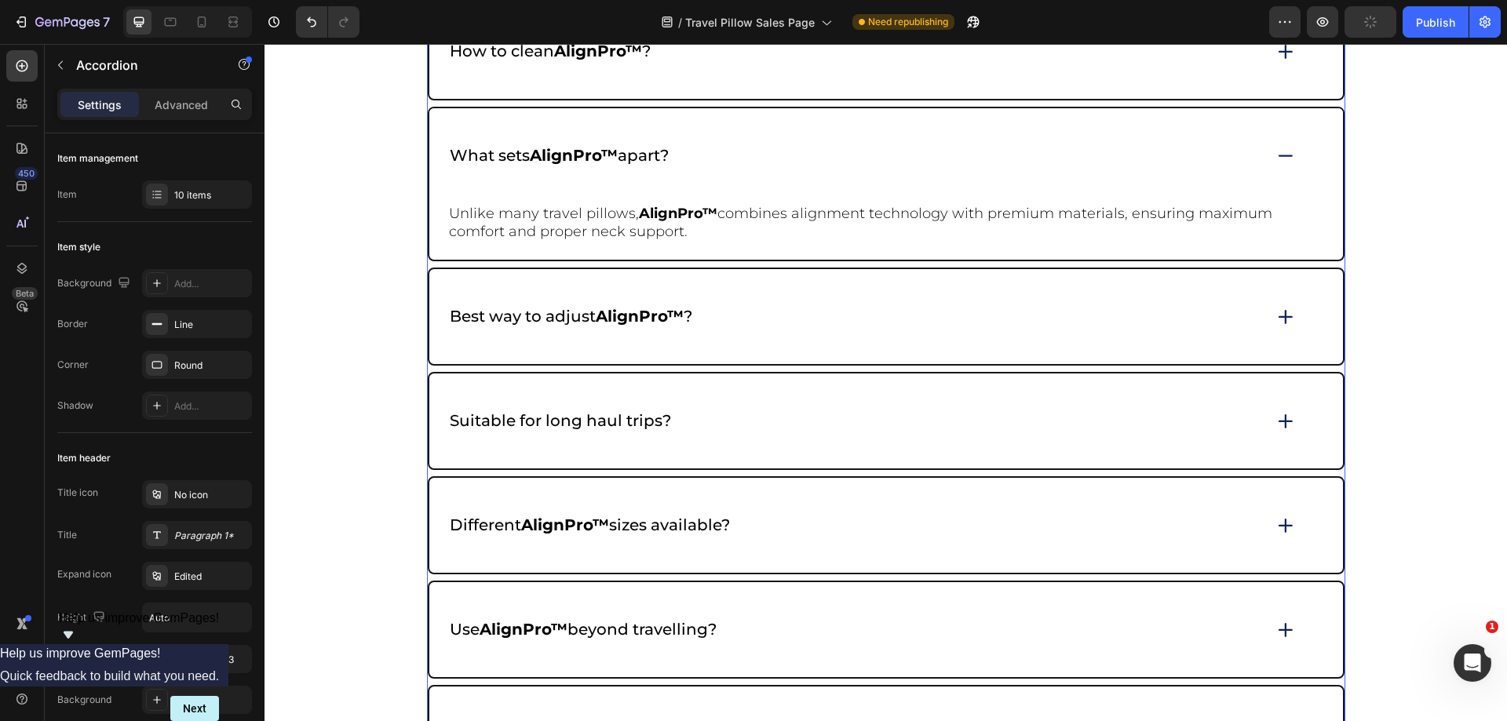
click at [1285, 168] on div "What sets AlignPro™ apart?" at bounding box center [886, 155] width 914 height 95
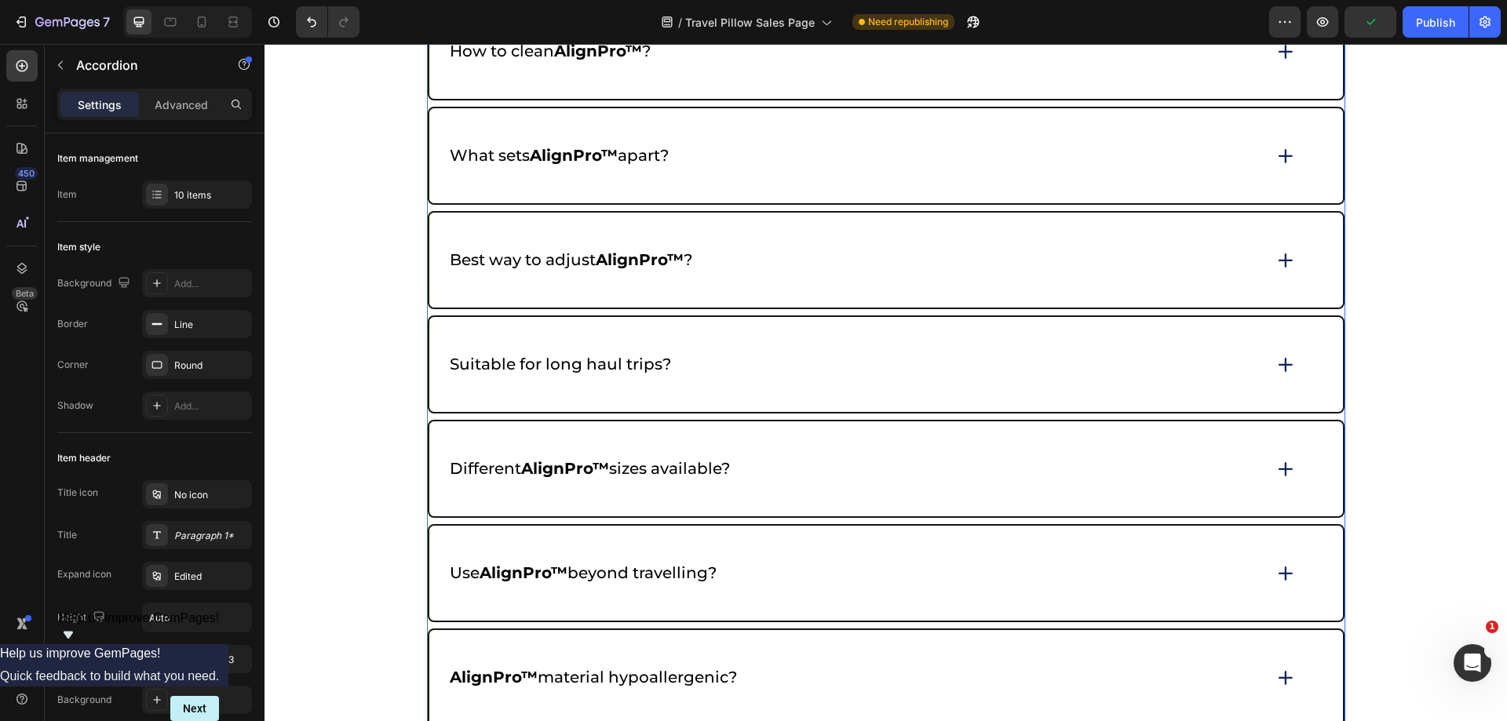
click at [1278, 268] on icon at bounding box center [1286, 261] width 22 height 22
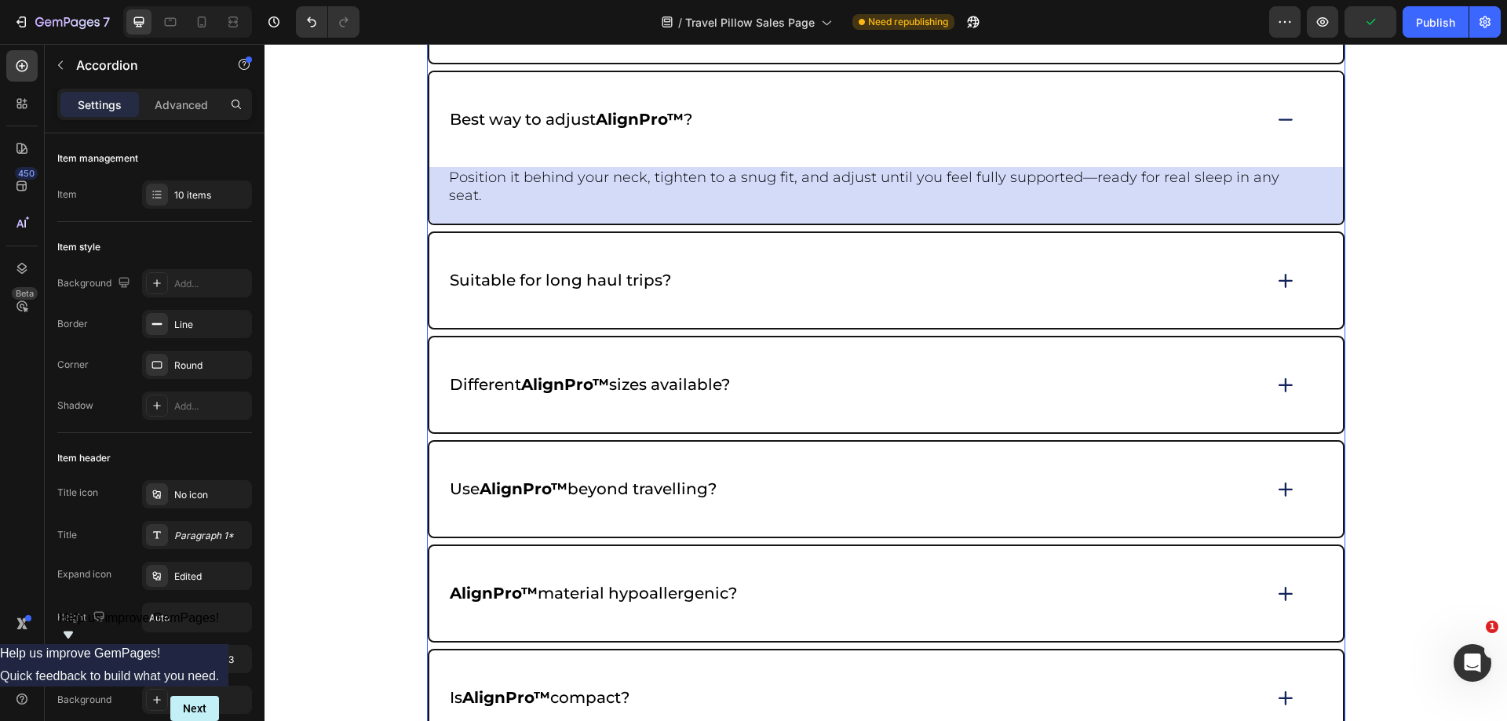
scroll to position [6985, 0]
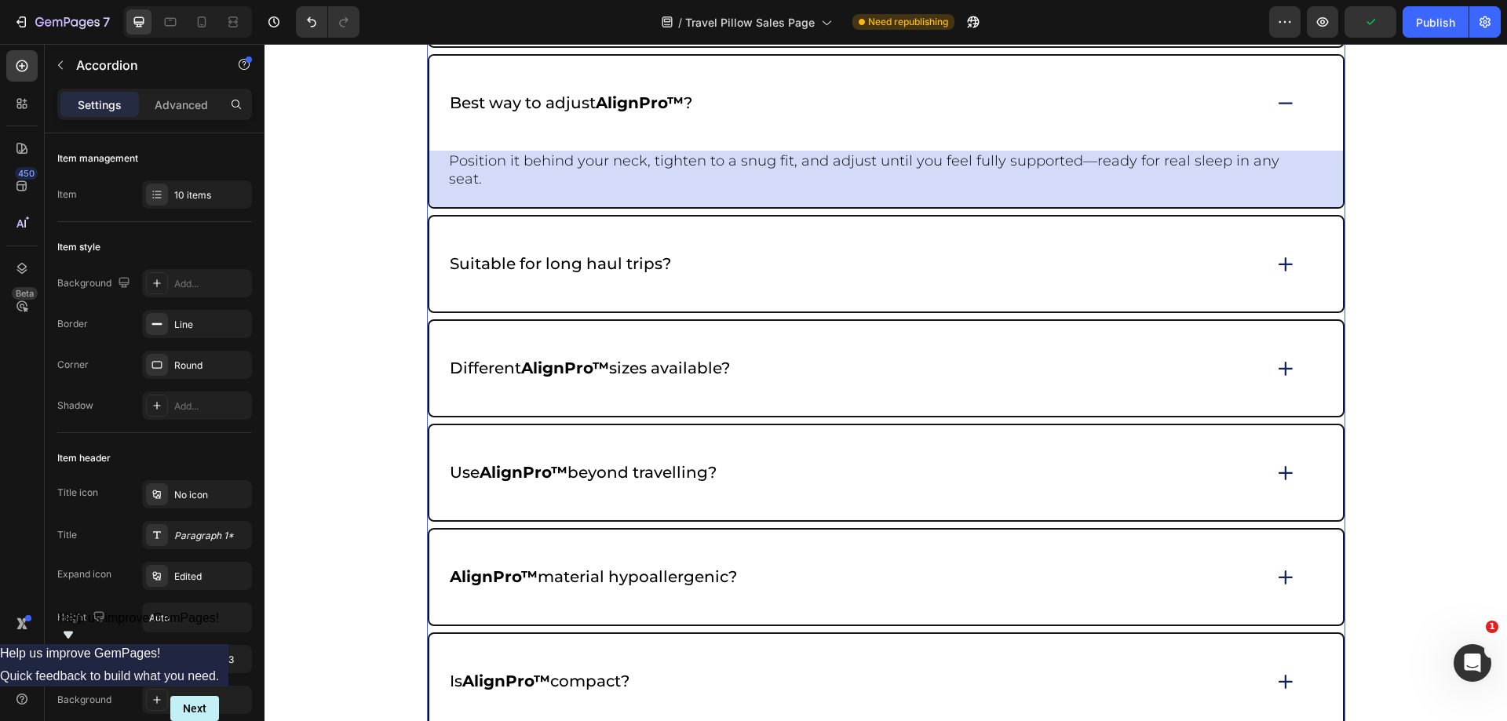
click at [1317, 154] on div "Position it behind your neck, tighten to a snug fit, and adjust until you feel …" at bounding box center [886, 179] width 914 height 57
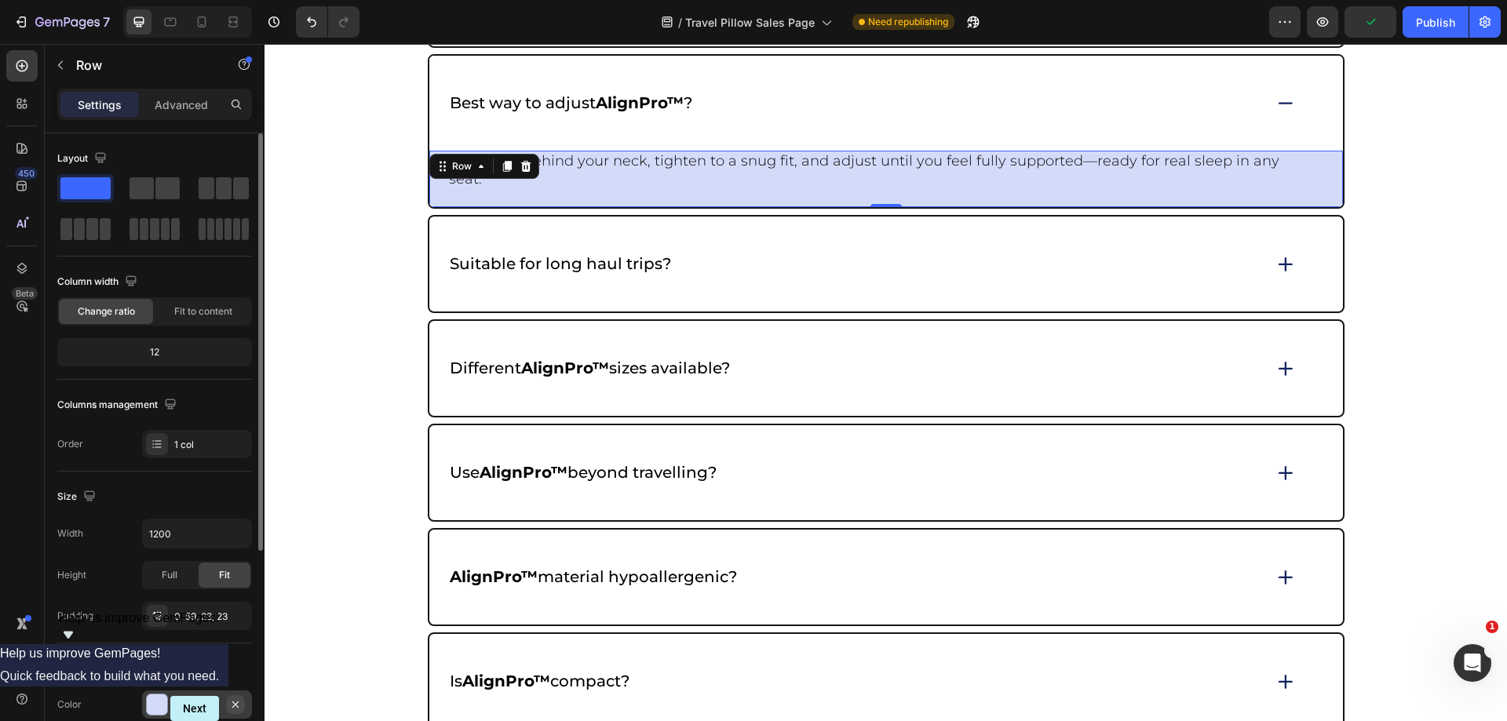
click at [240, 699] on icon "button" at bounding box center [235, 705] width 13 height 13
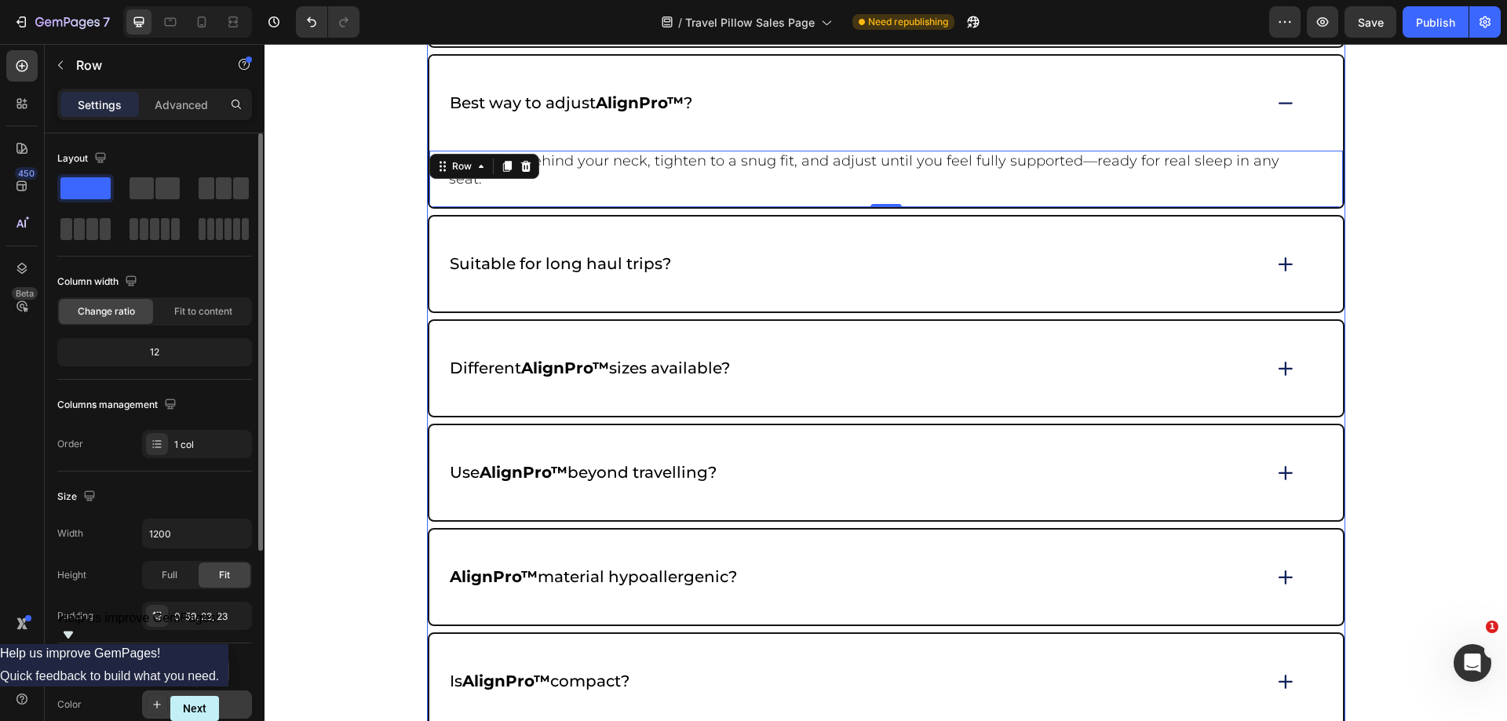
click at [1279, 108] on icon at bounding box center [1286, 103] width 22 height 21
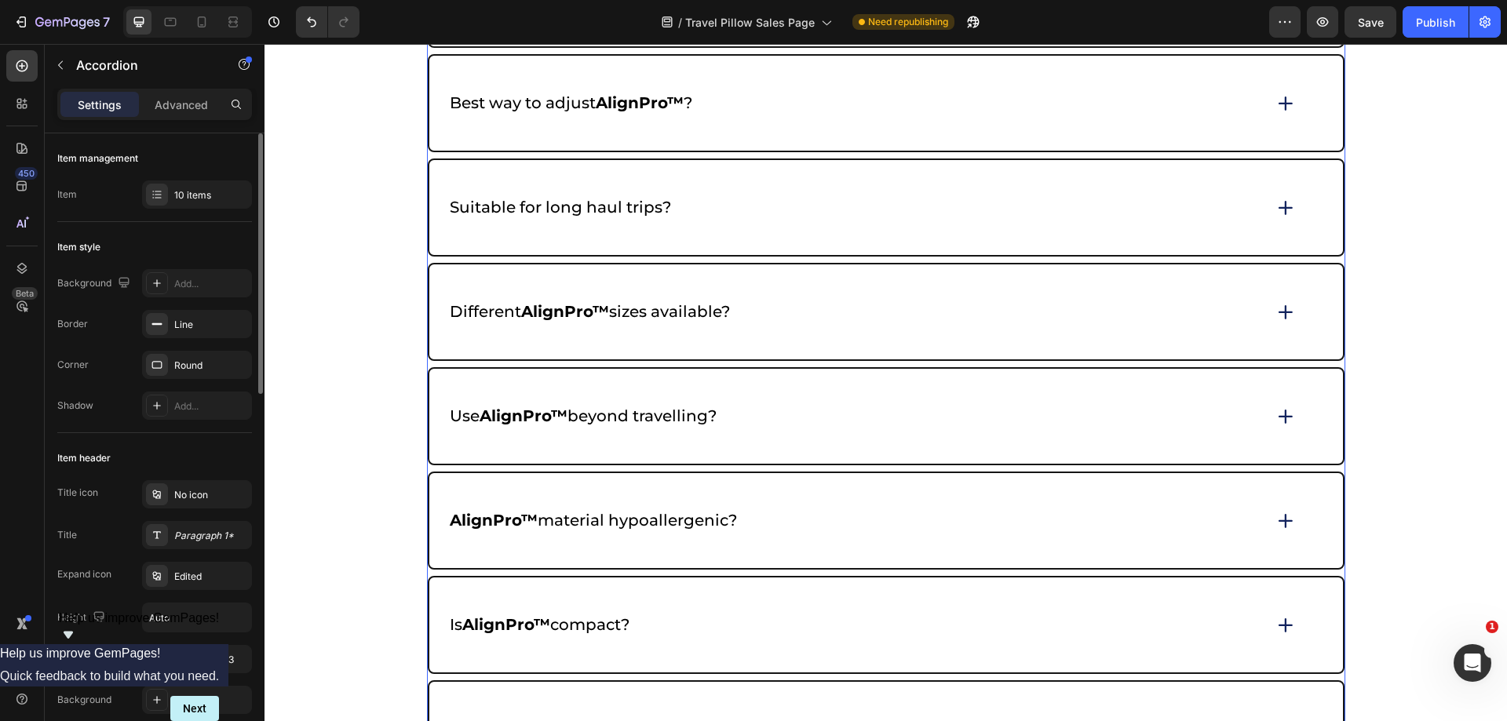
click at [1280, 220] on div "Suitable for long haul trips?" at bounding box center [886, 207] width 914 height 95
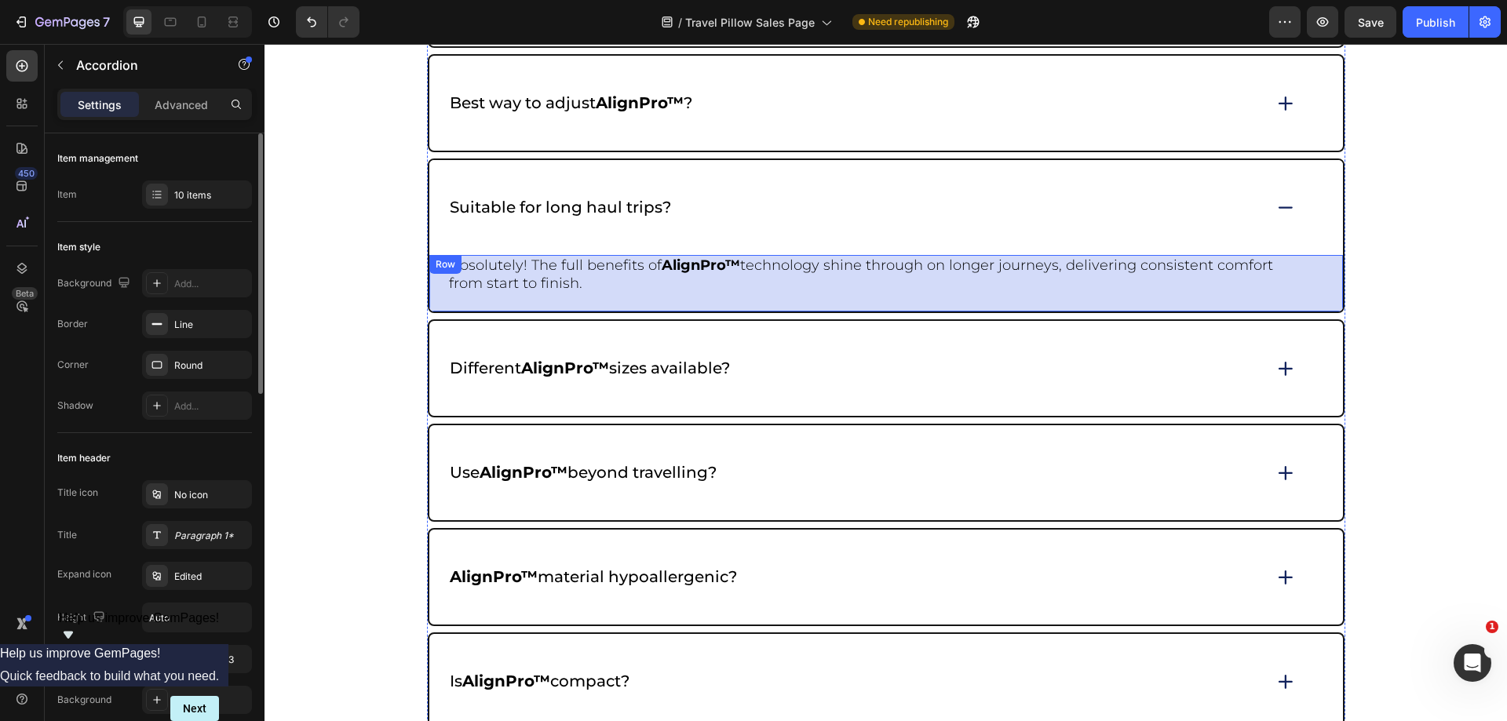
click at [1314, 268] on div "Absolutely! The full benefits of AlignPro™ technology shine through on longer j…" at bounding box center [886, 283] width 914 height 57
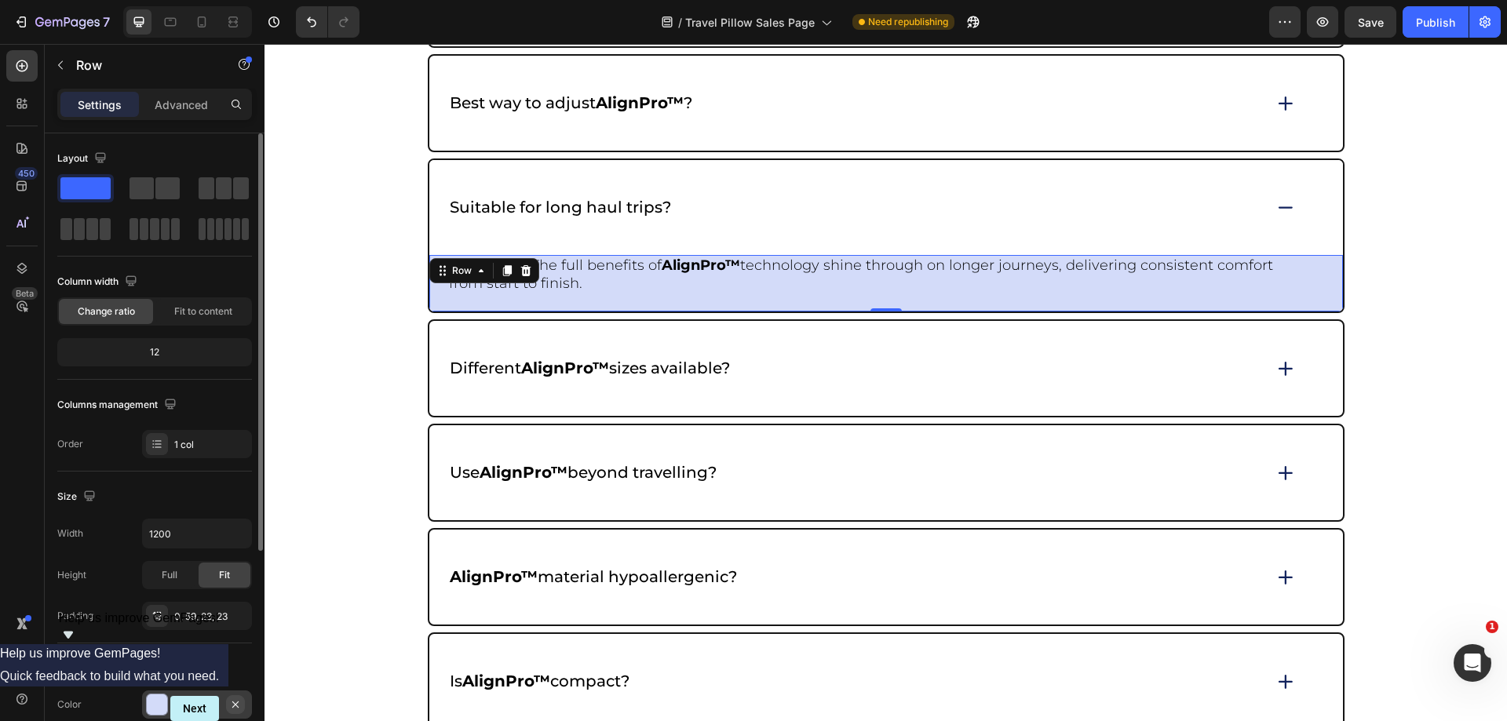
drag, startPoint x: 234, startPoint y: 704, endPoint x: 55, endPoint y: 634, distance: 192.4
click at [234, 704] on icon "button" at bounding box center [235, 705] width 13 height 13
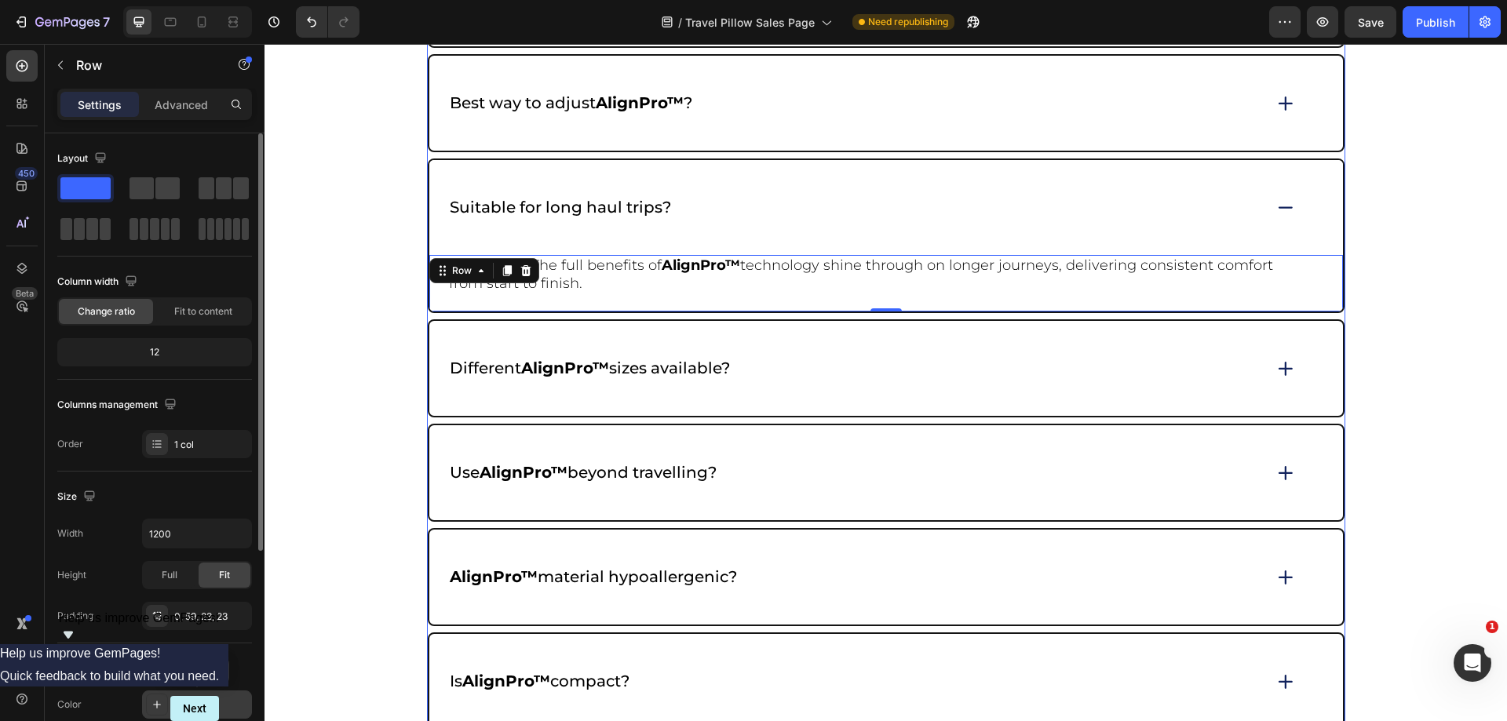
click at [1265, 214] on div "Suitable for long haul trips?" at bounding box center [886, 207] width 914 height 95
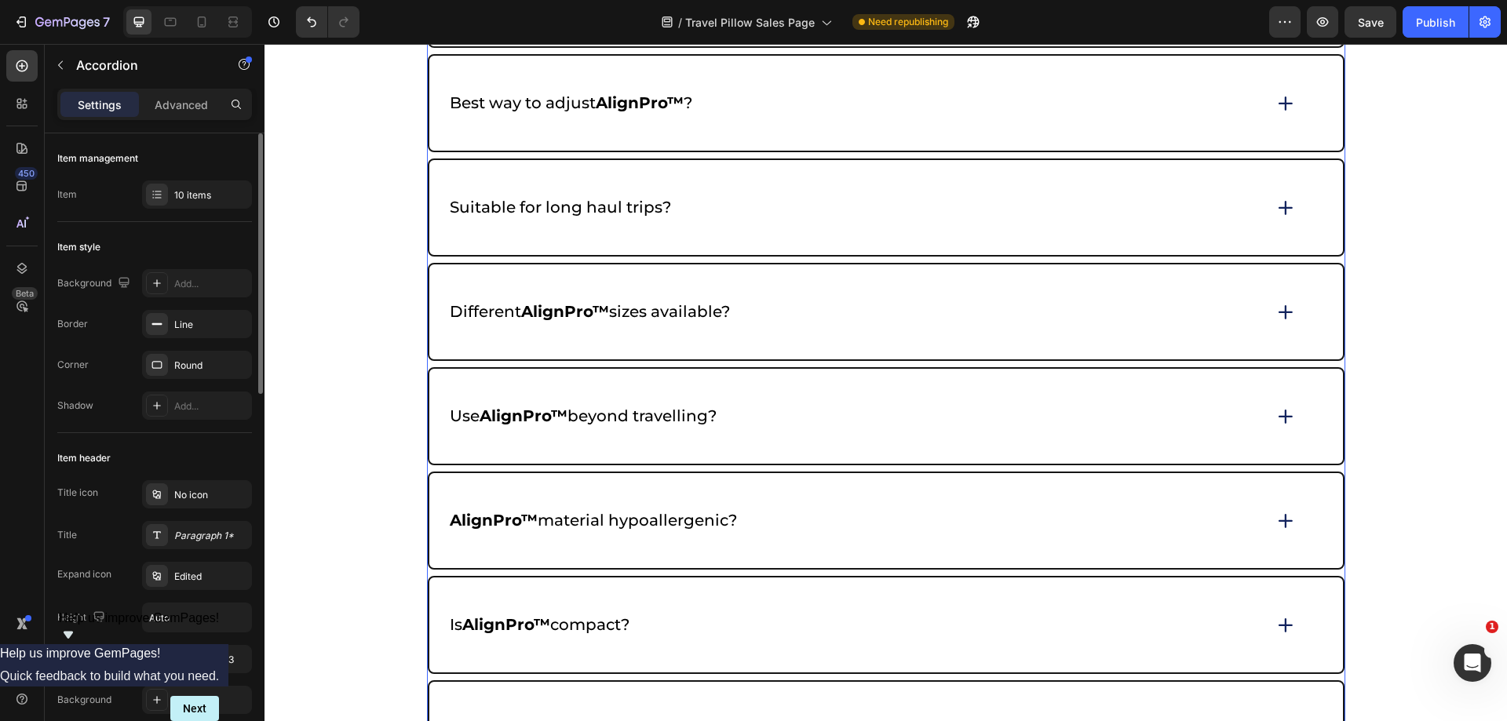
drag, startPoint x: 1278, startPoint y: 333, endPoint x: 1309, endPoint y: 347, distance: 33.7
click at [1279, 333] on div "Different AlignPro™ sizes available?" at bounding box center [886, 312] width 914 height 95
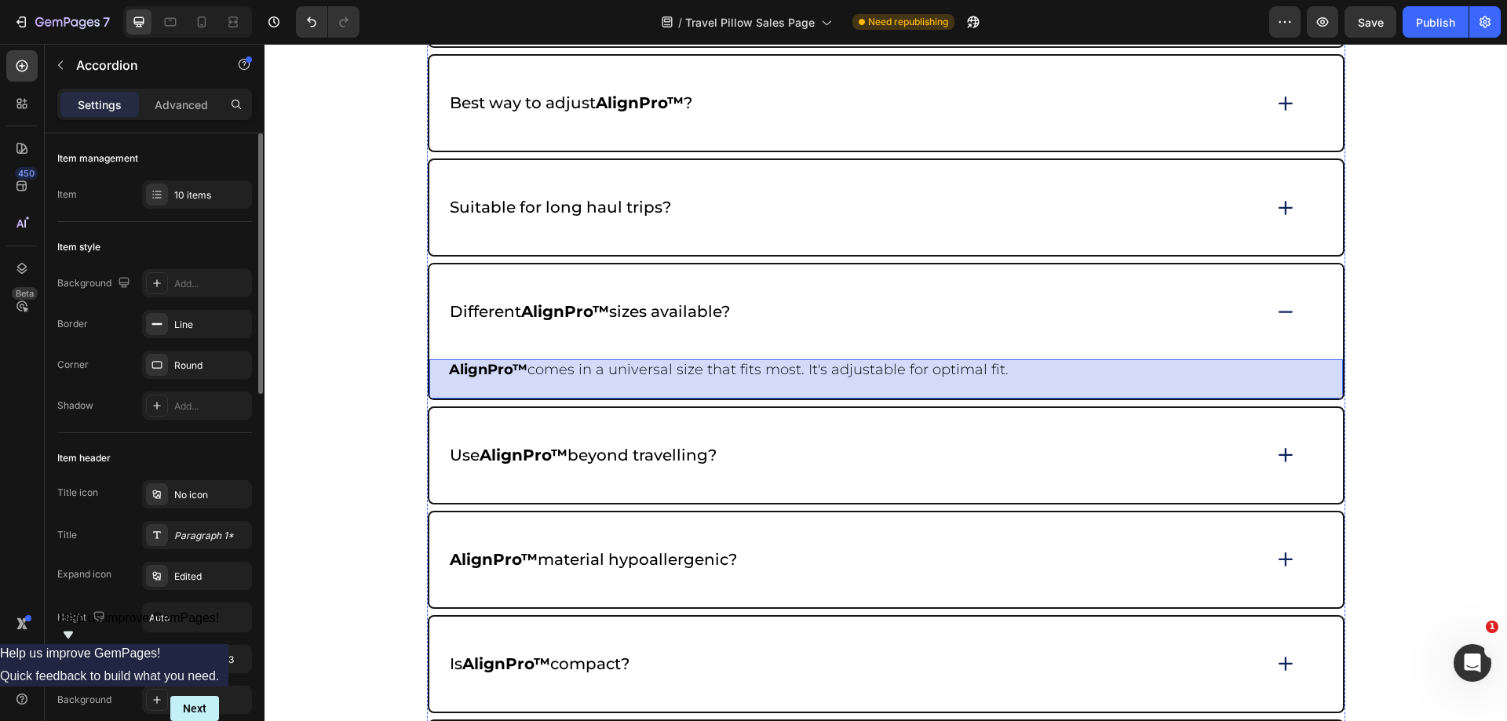
click at [1331, 368] on div "AlignPro™ comes in a universal size that fits most. It's adjustable for optimal…" at bounding box center [886, 379] width 914 height 39
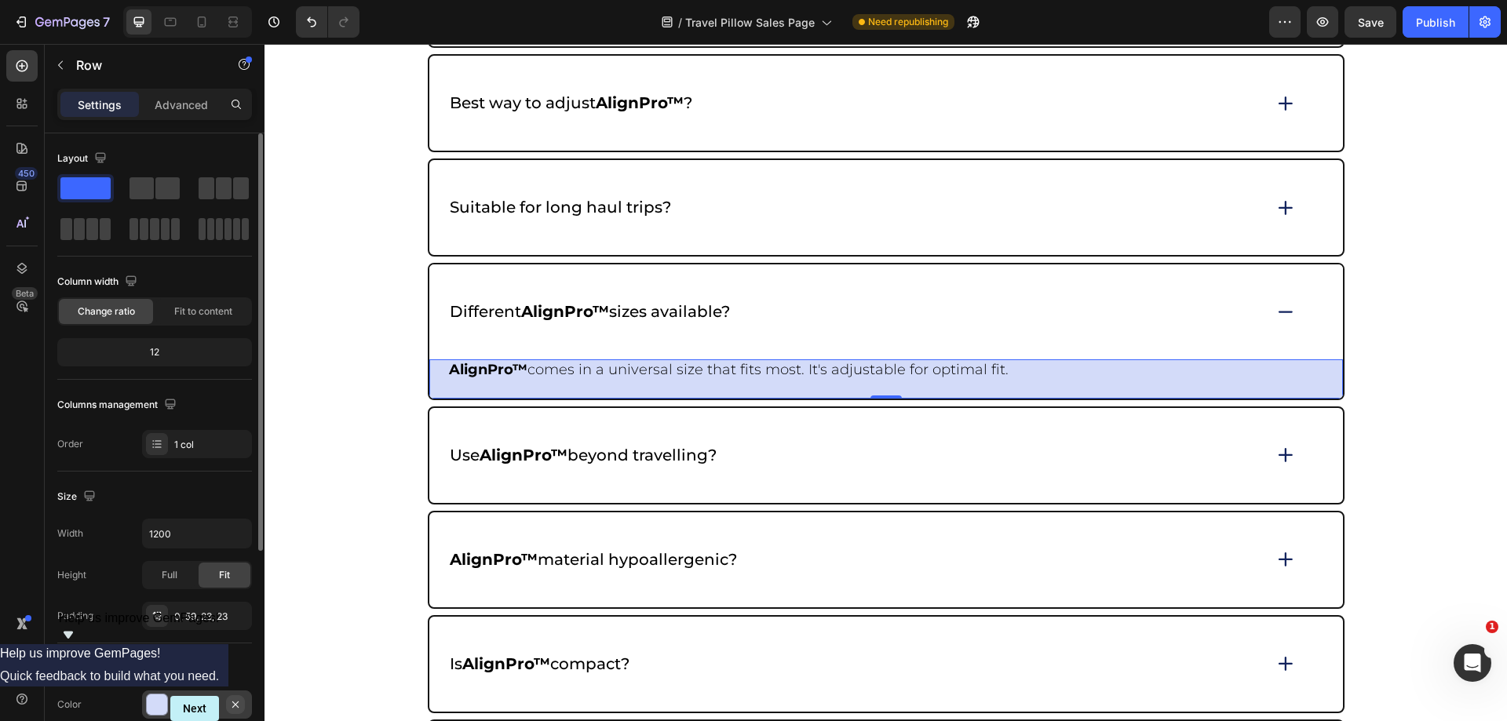
click at [232, 699] on icon "button" at bounding box center [235, 705] width 13 height 13
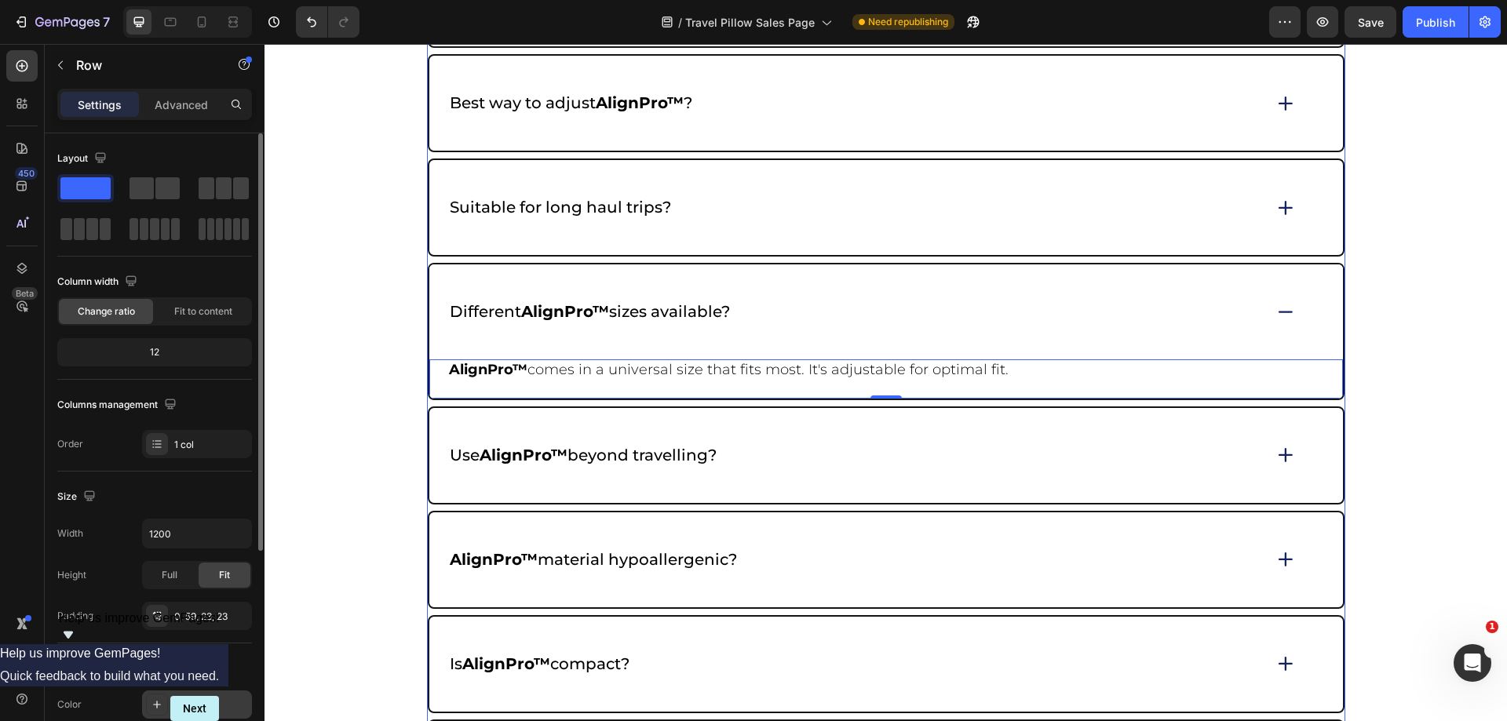
scroll to position [7063, 0]
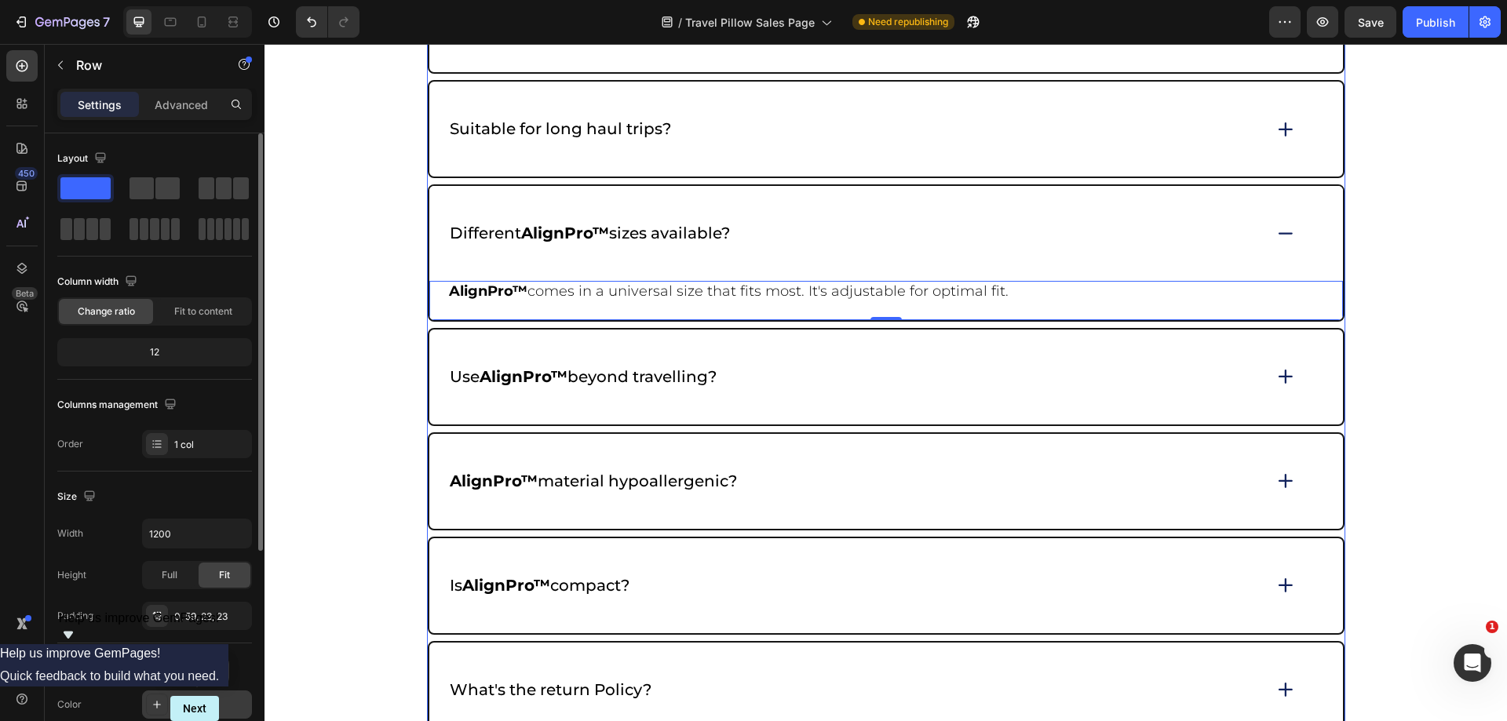
click at [1266, 235] on div "Different AlignPro™ sizes available?" at bounding box center [886, 233] width 914 height 95
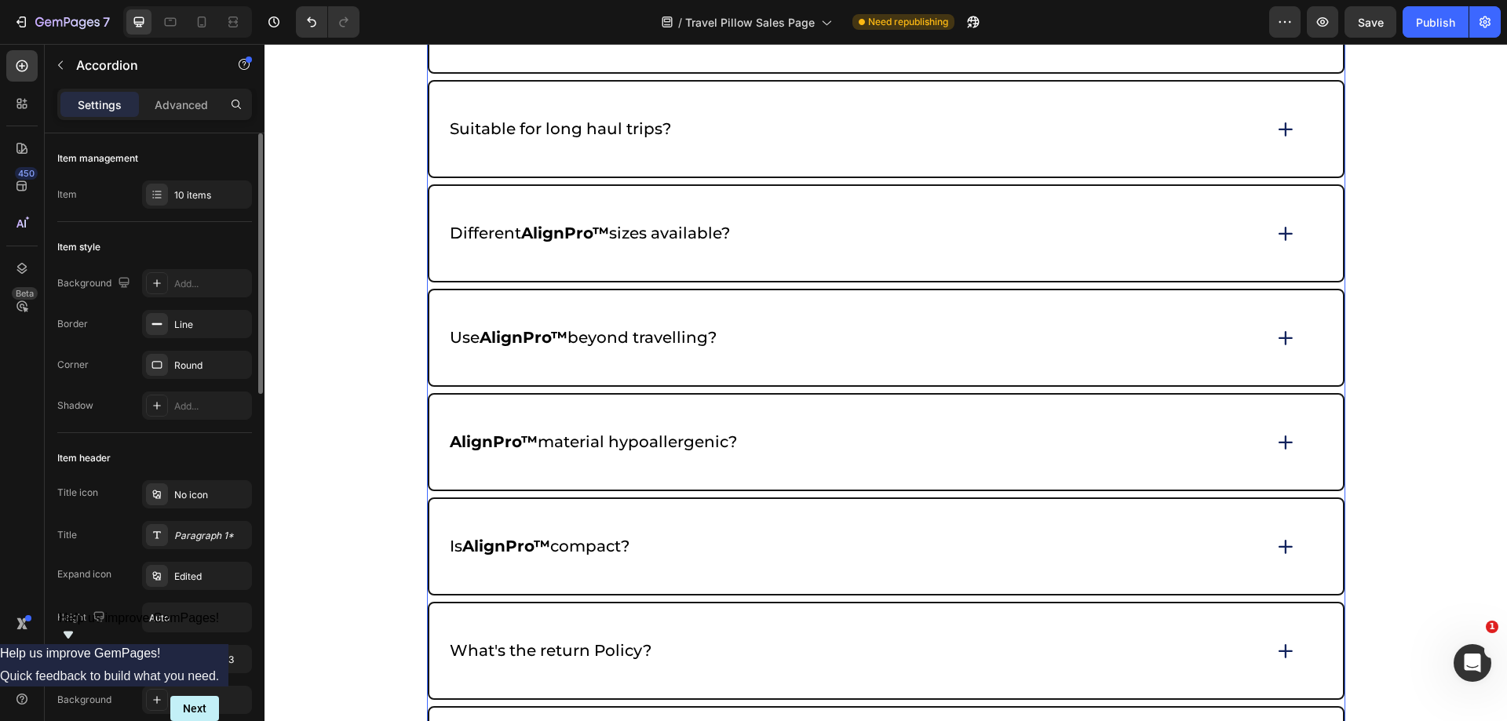
click at [1272, 351] on div "Use AlignPro™ beyond travelling?" at bounding box center [886, 337] width 914 height 95
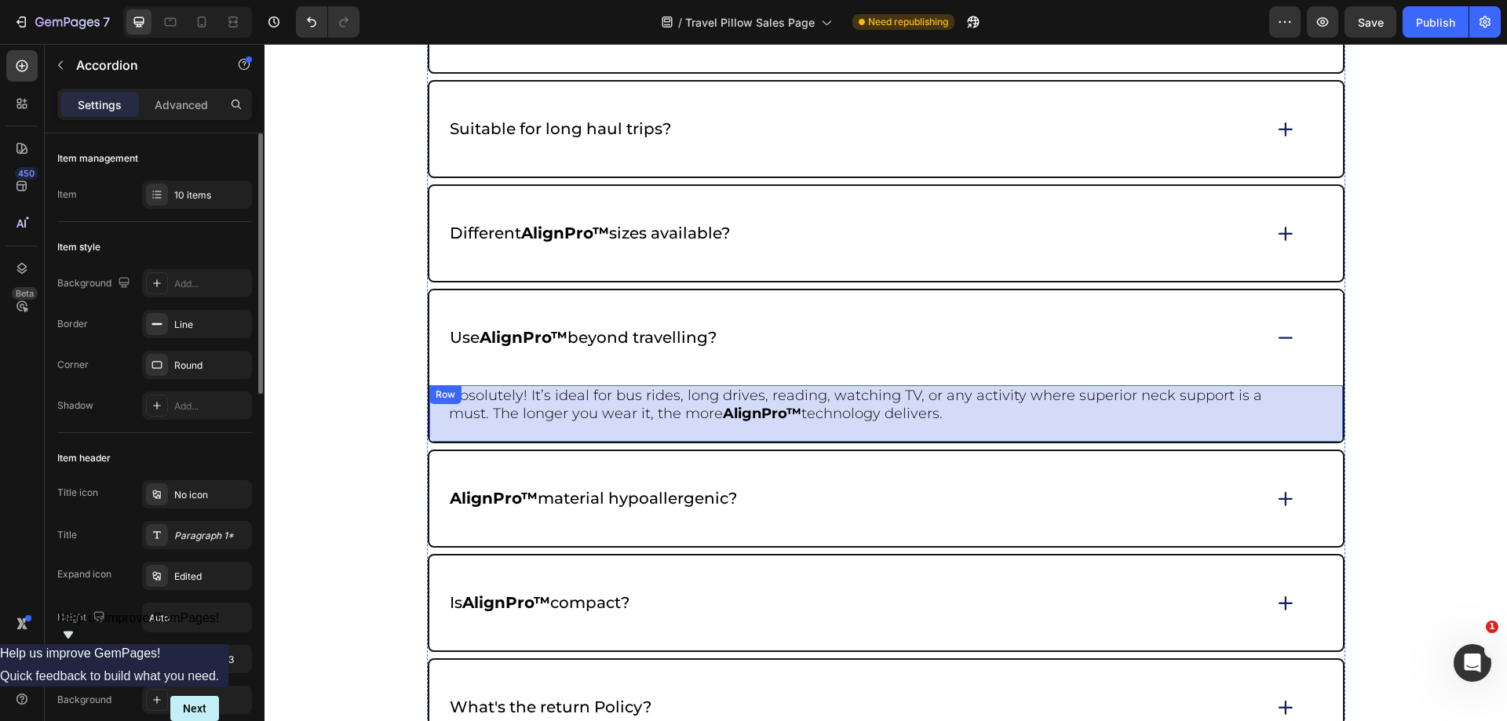
click at [1323, 397] on div "Absolutely! It’s ideal for bus rides, long drives, reading, watching TV, or any…" at bounding box center [886, 413] width 914 height 57
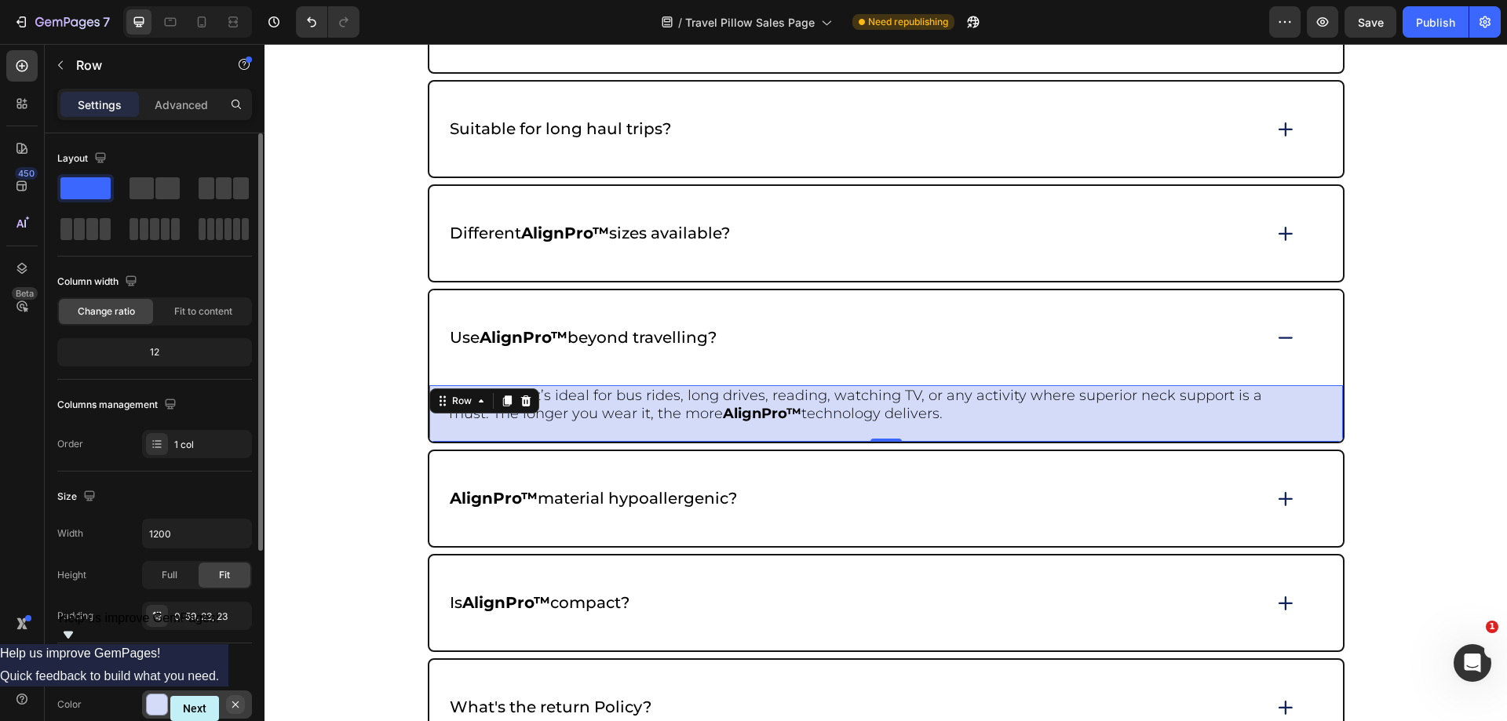
click at [230, 703] on button "button" at bounding box center [235, 705] width 19 height 19
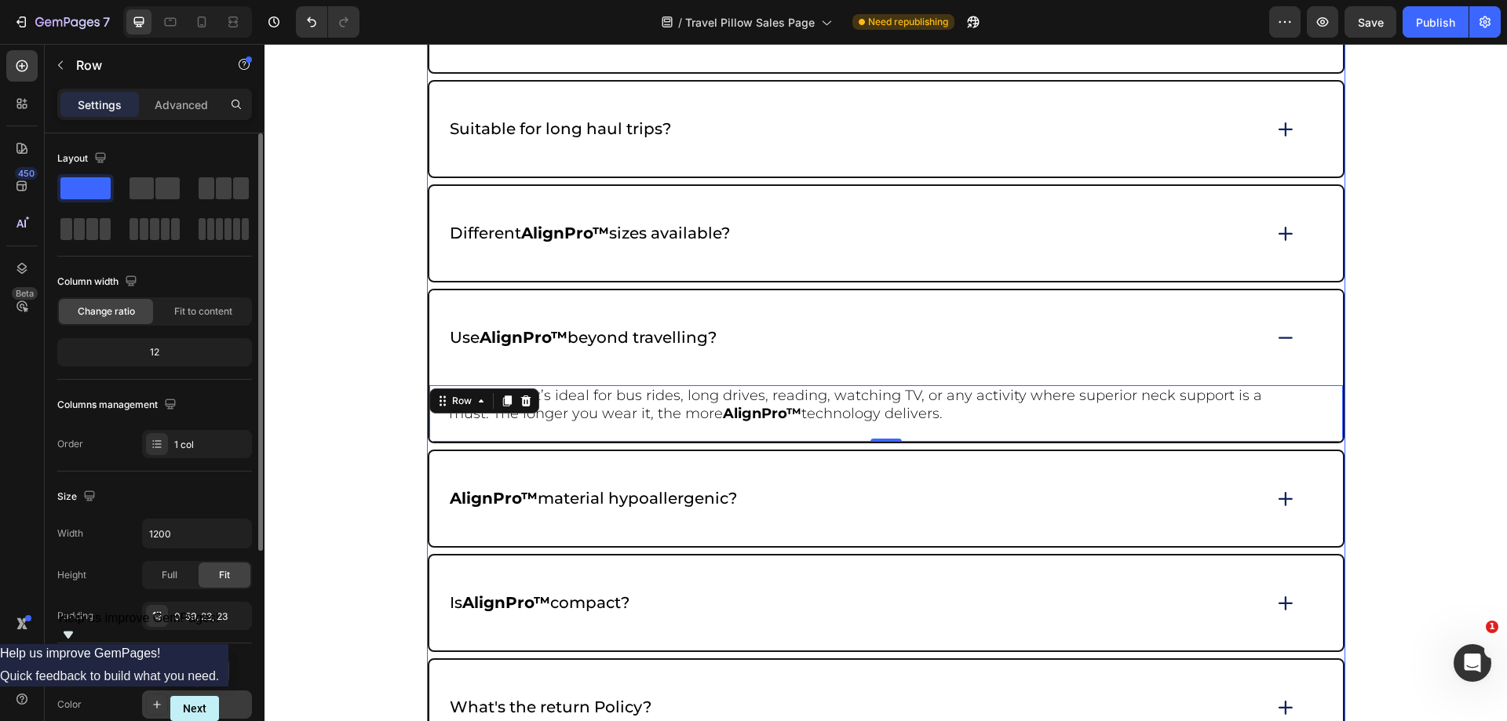
click at [1277, 339] on icon at bounding box center [1286, 337] width 22 height 21
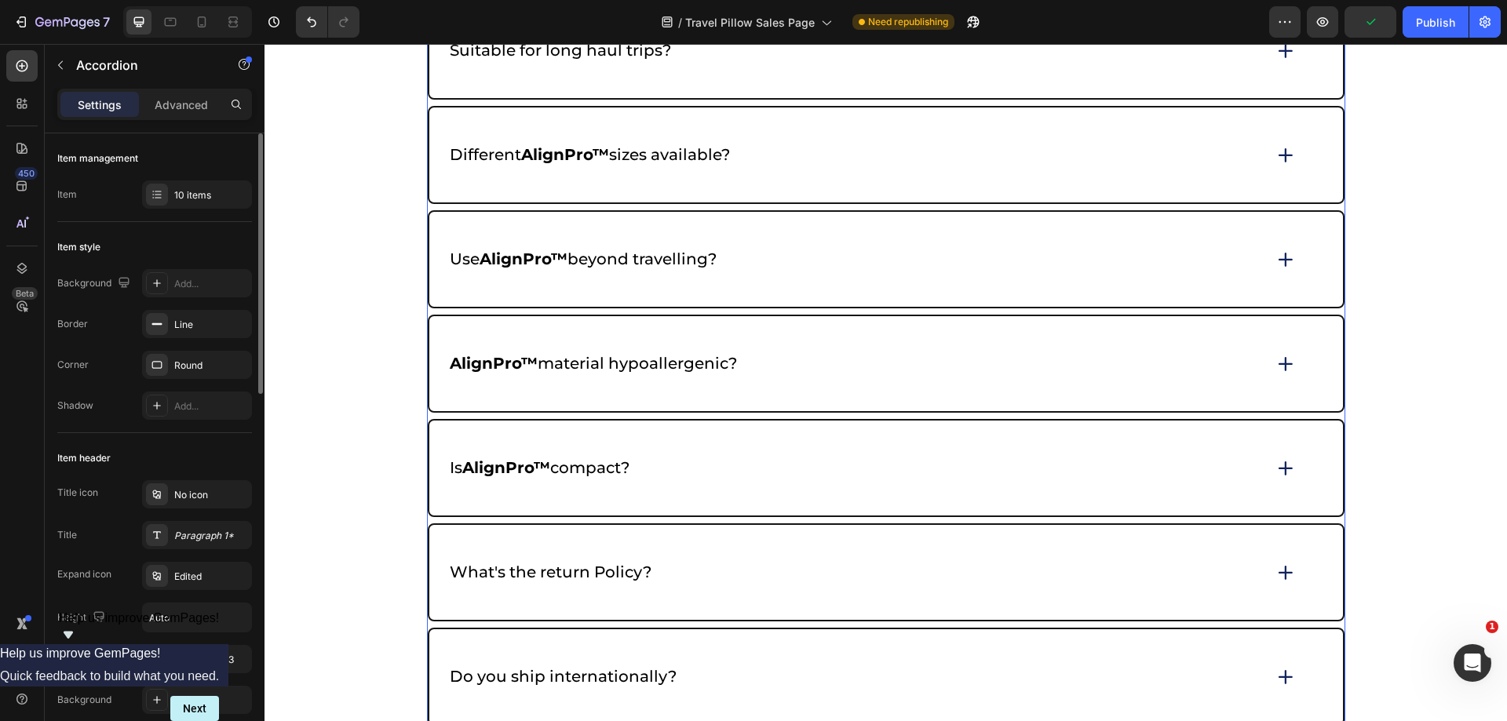
click at [1277, 366] on icon at bounding box center [1286, 364] width 22 height 22
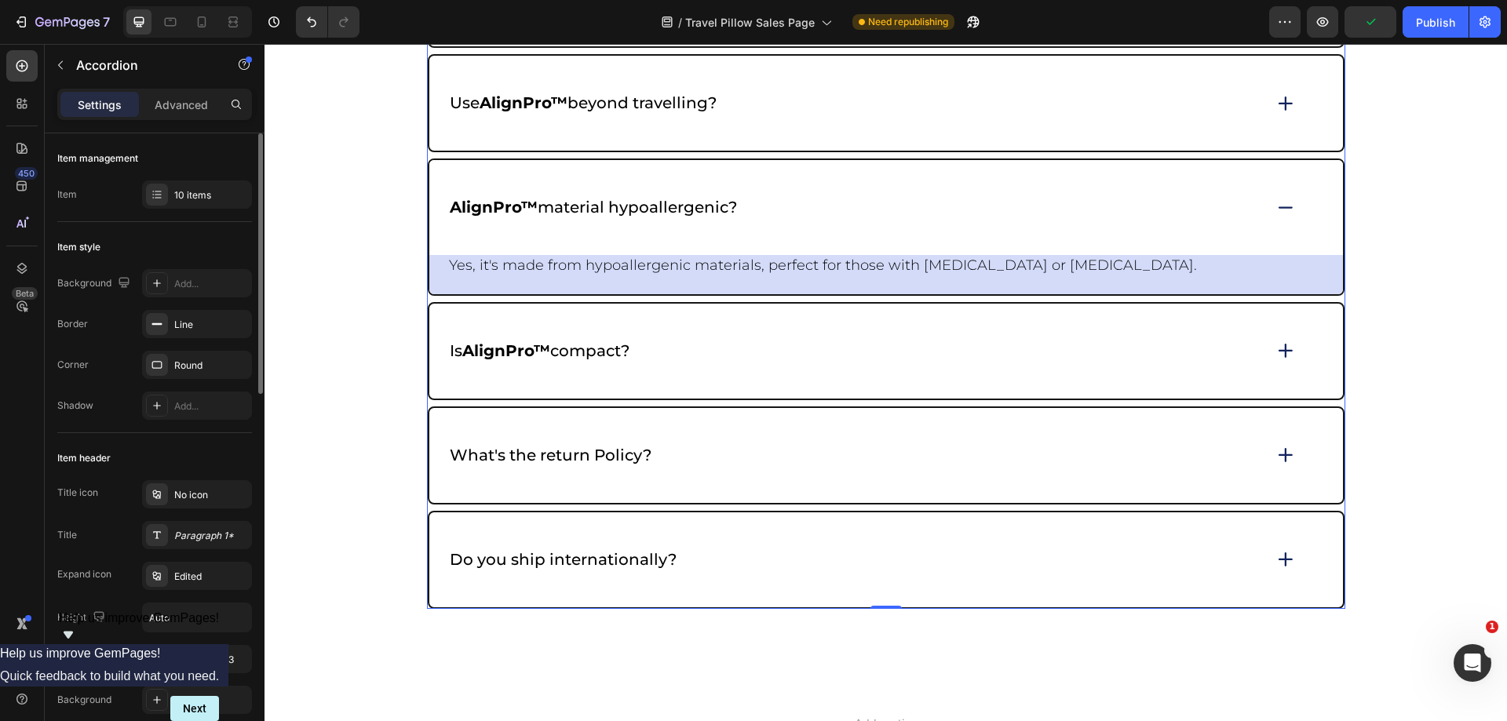
scroll to position [7299, 0]
click at [1331, 264] on div "Yes, it's made from hypoallergenic materials, perfect for those with sensitive …" at bounding box center [886, 273] width 914 height 39
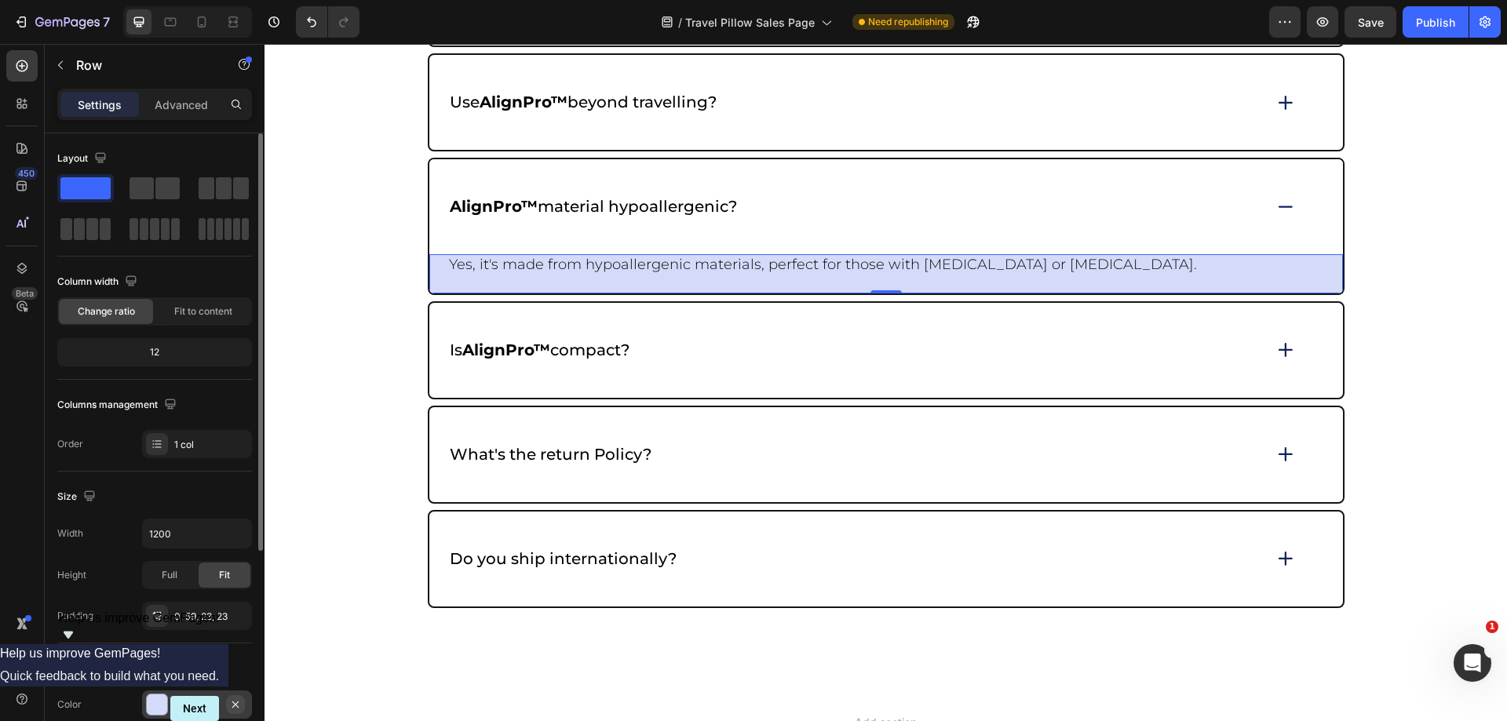
click at [236, 703] on icon "button" at bounding box center [235, 705] width 13 height 13
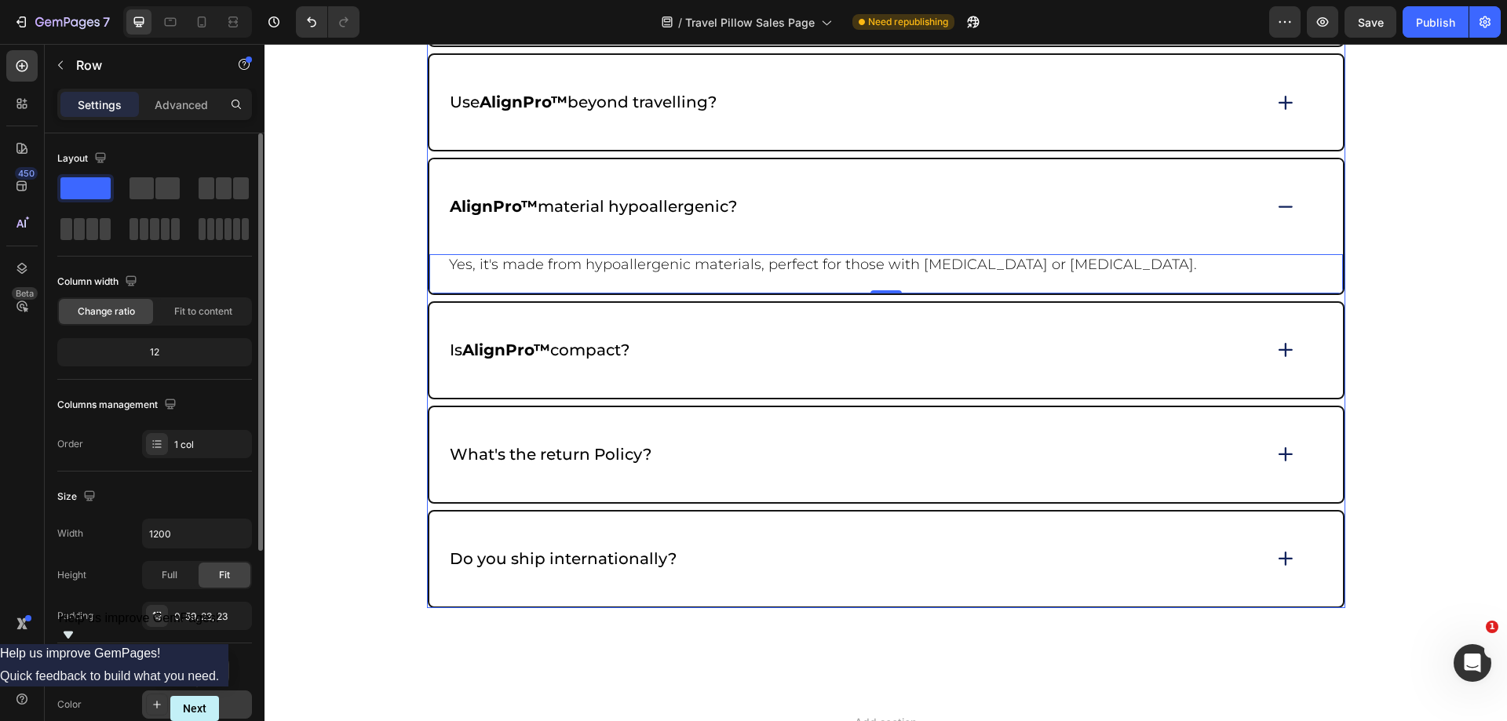
click at [1267, 343] on div "Is AlignPro™ compact?" at bounding box center [886, 350] width 914 height 95
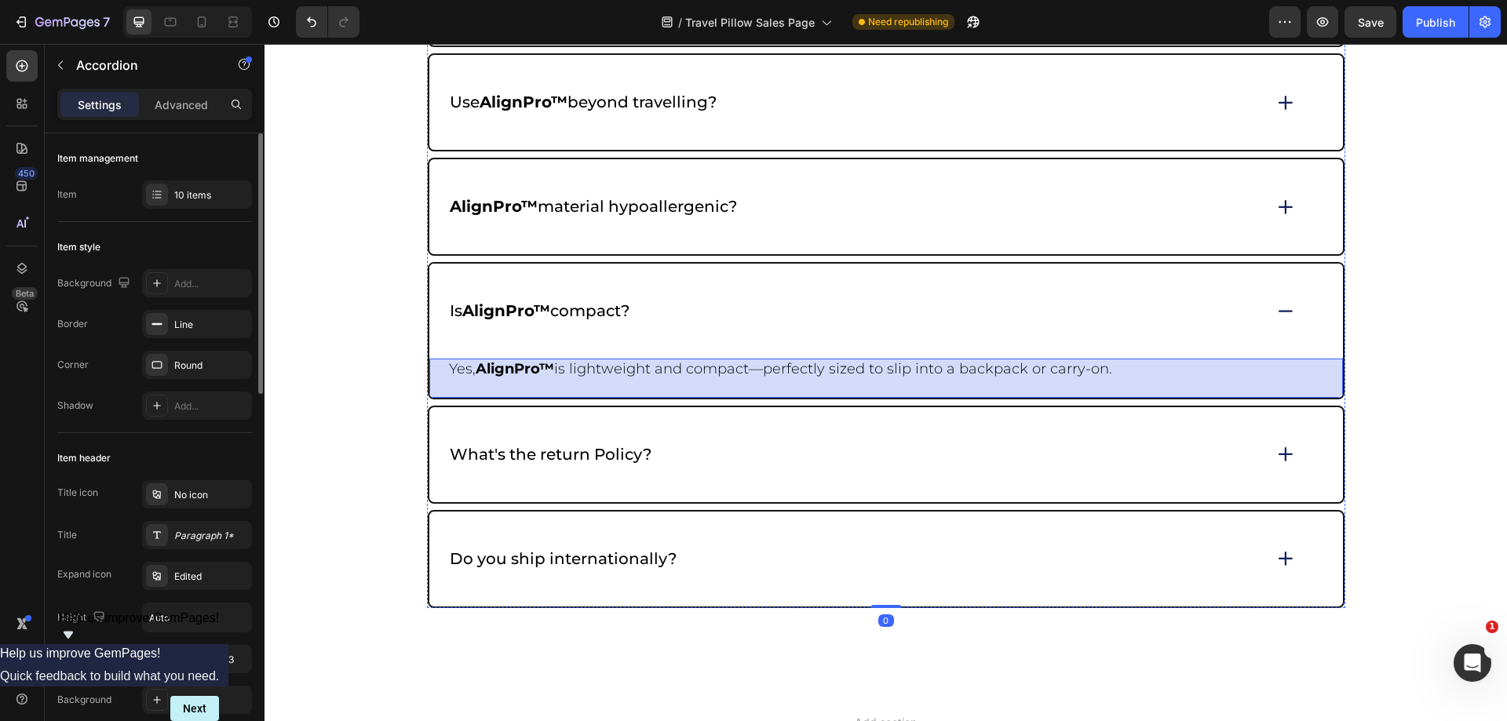
click at [1324, 371] on div "Yes, AlignPro™ is lightweight and compact—perfectly sized to slip into a backpa…" at bounding box center [886, 378] width 914 height 39
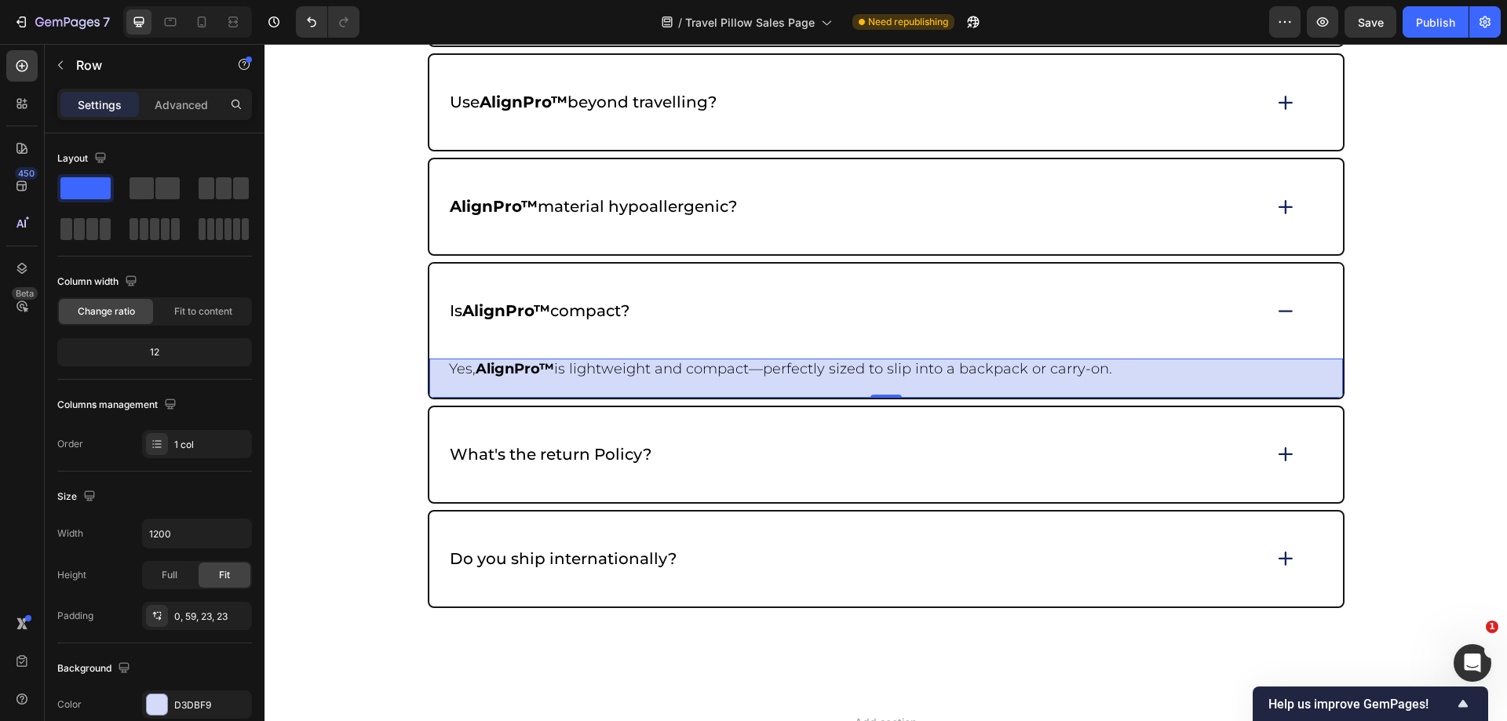
click at [0, 0] on icon "button" at bounding box center [0, 0] width 0 height 0
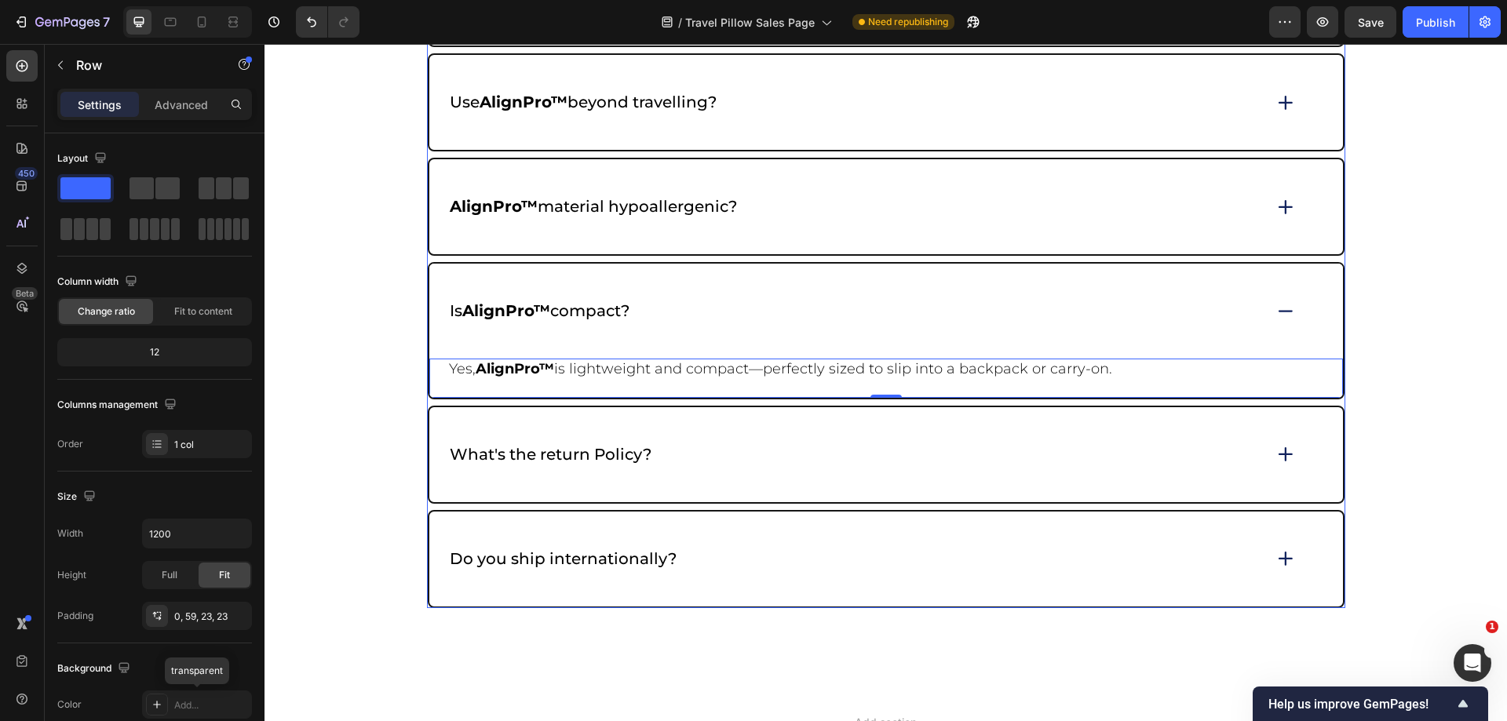
click at [1262, 453] on div "What's the return Policy?" at bounding box center [886, 454] width 914 height 95
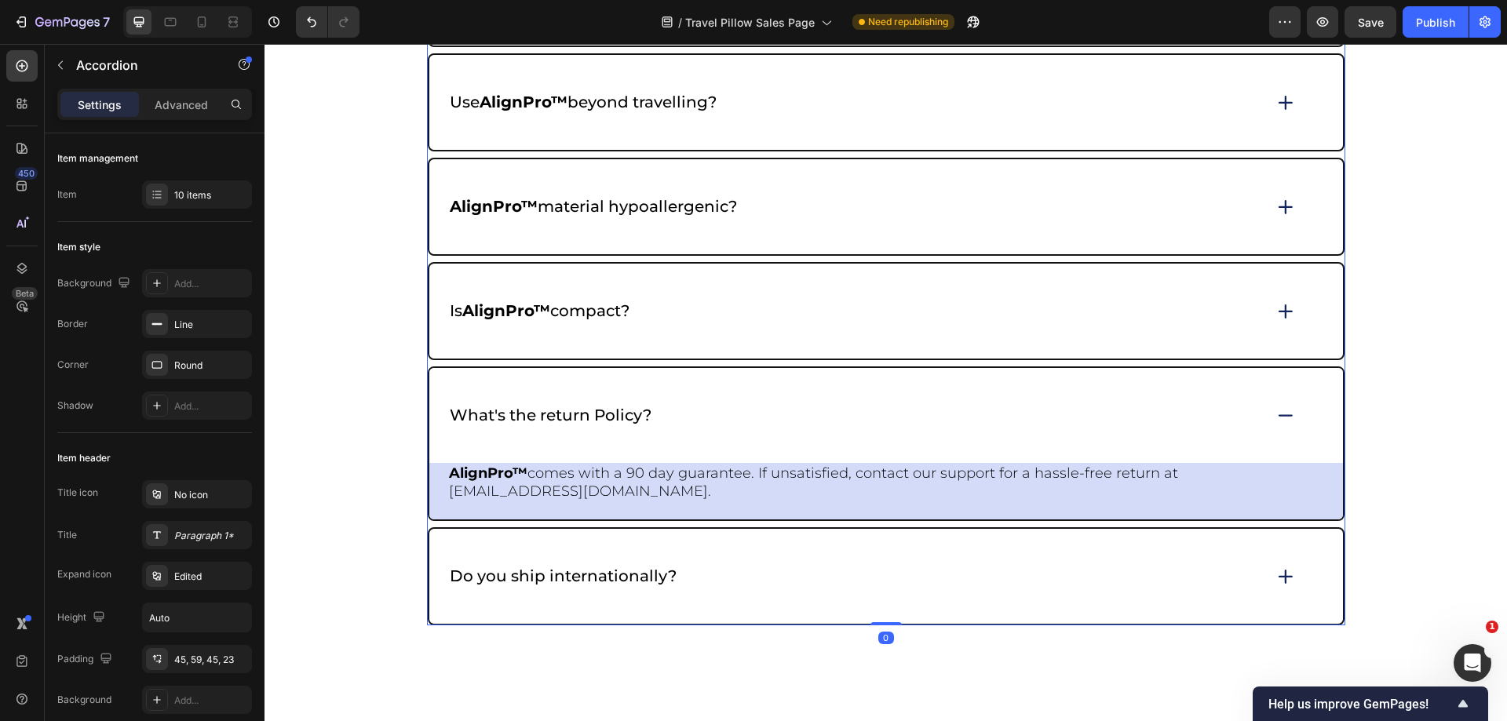
click at [1344, 466] on div "Frequently asked questions Heading How to clean AlignPro™ ? What sets AlignPro™…" at bounding box center [885, 40] width 1211 height 1172
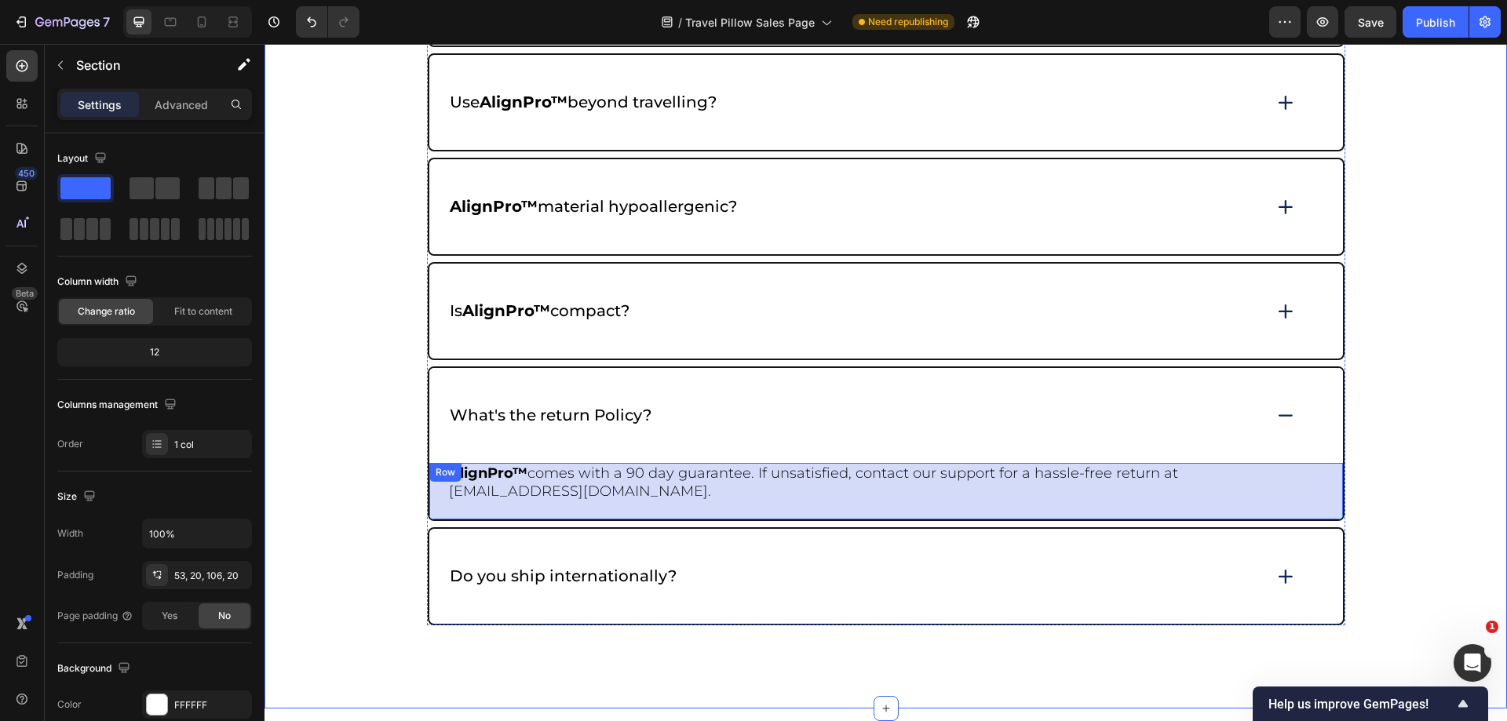
click at [1329, 470] on div "AlignPro™ comes with a 90 day guarantee. If unsatisfied, contact our support fo…" at bounding box center [886, 491] width 914 height 57
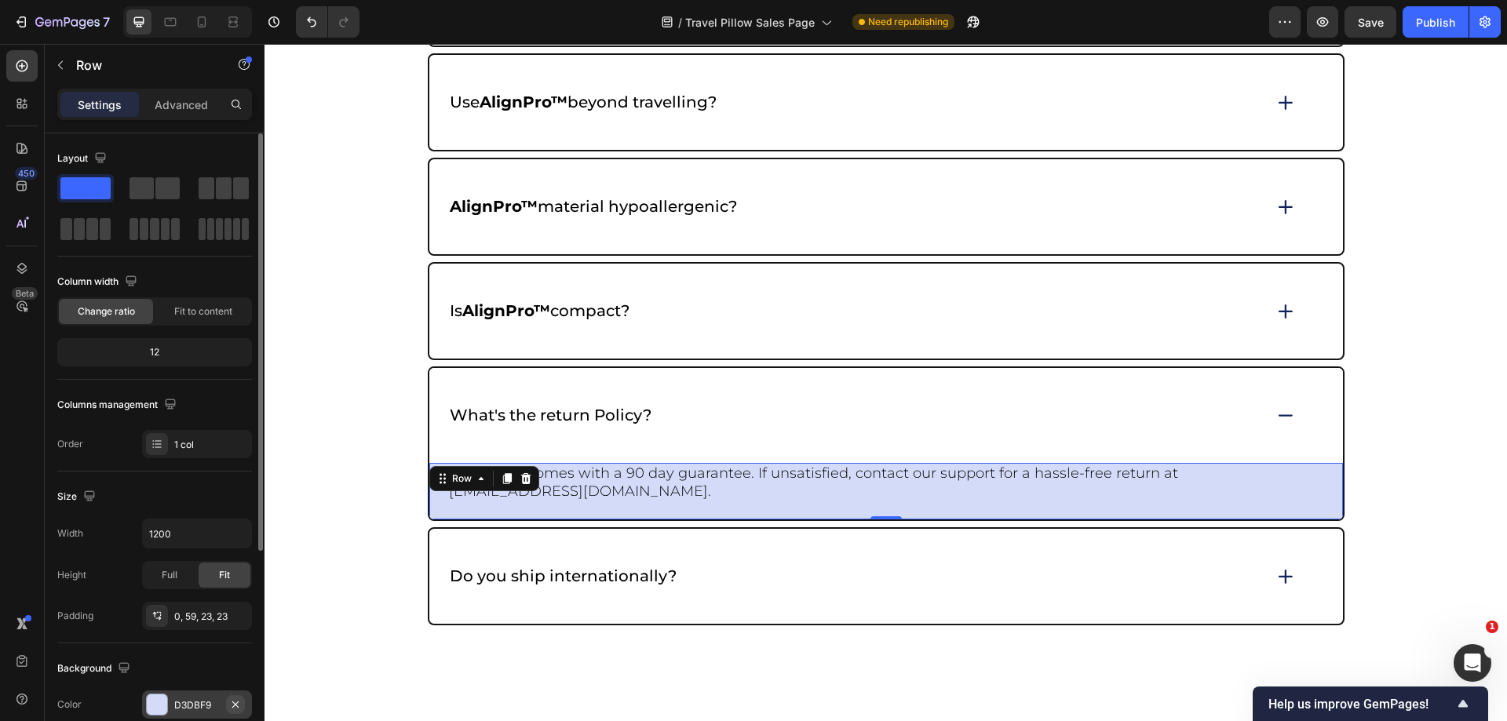
click at [233, 701] on icon "button" at bounding box center [235, 705] width 13 height 13
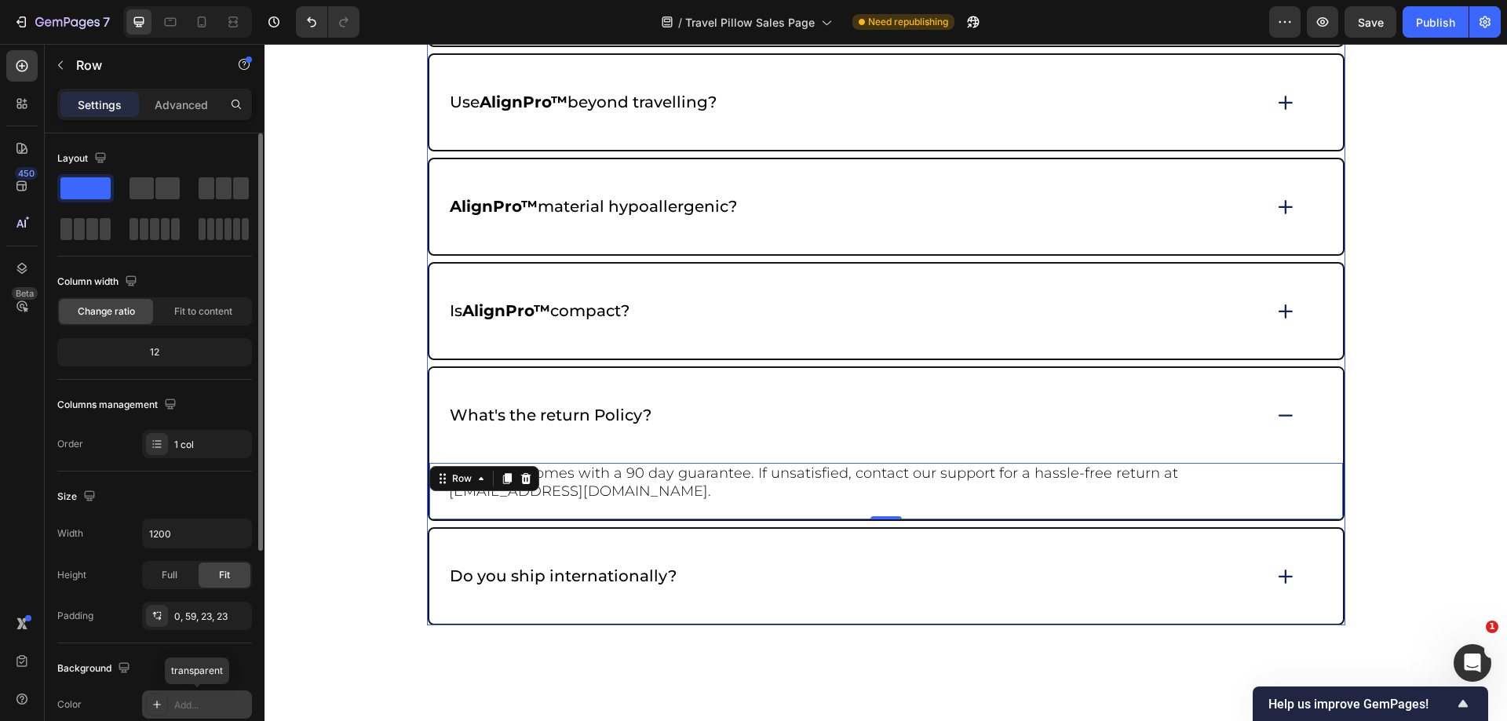
click at [1267, 571] on div "Do you ship internationally?" at bounding box center [886, 576] width 914 height 95
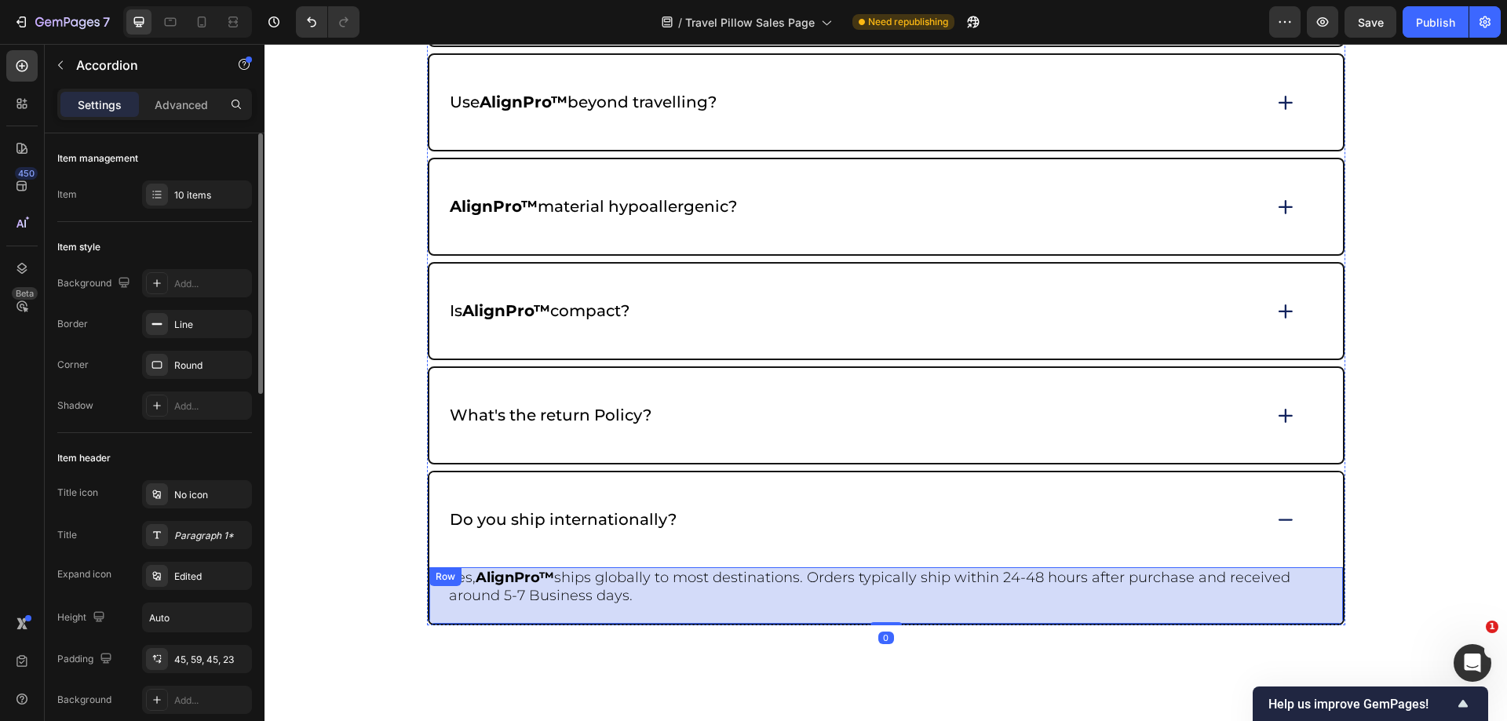
click at [1324, 583] on div "Yes, AlignPro™ ships globally to most destinations. Orders typically ship withi…" at bounding box center [886, 596] width 914 height 57
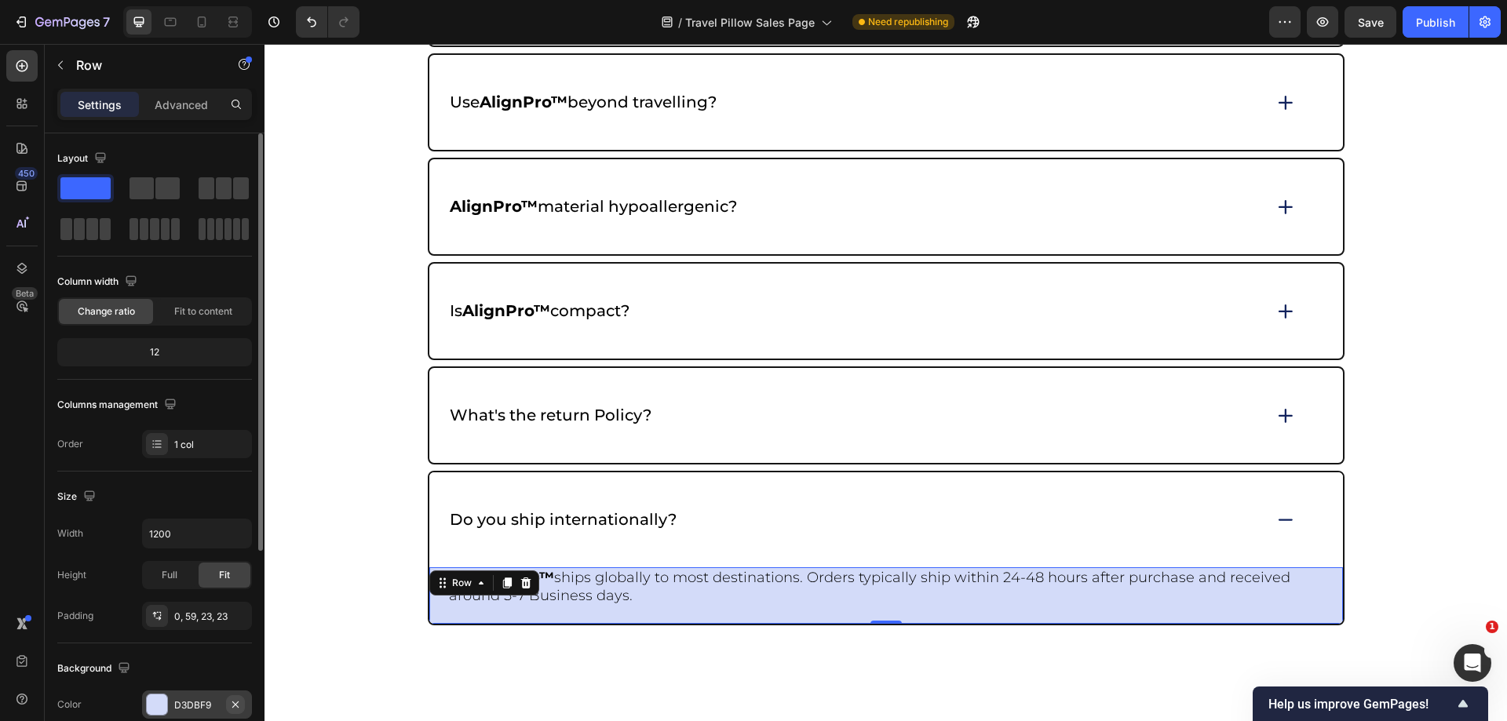
click at [232, 699] on icon "button" at bounding box center [235, 705] width 13 height 13
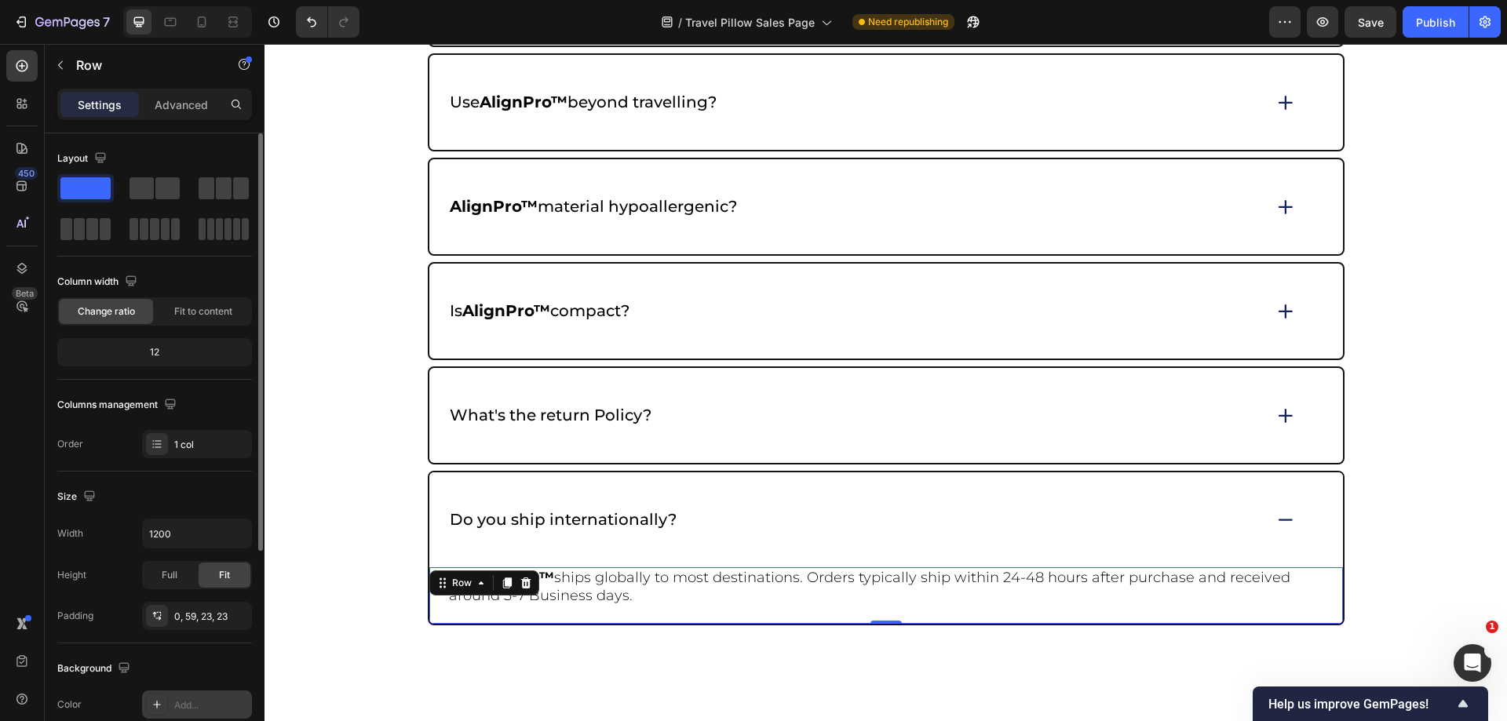
click at [188, 20] on div at bounding box center [187, 21] width 129 height 31
click at [201, 24] on icon at bounding box center [202, 25] width 4 height 2
type input "100%"
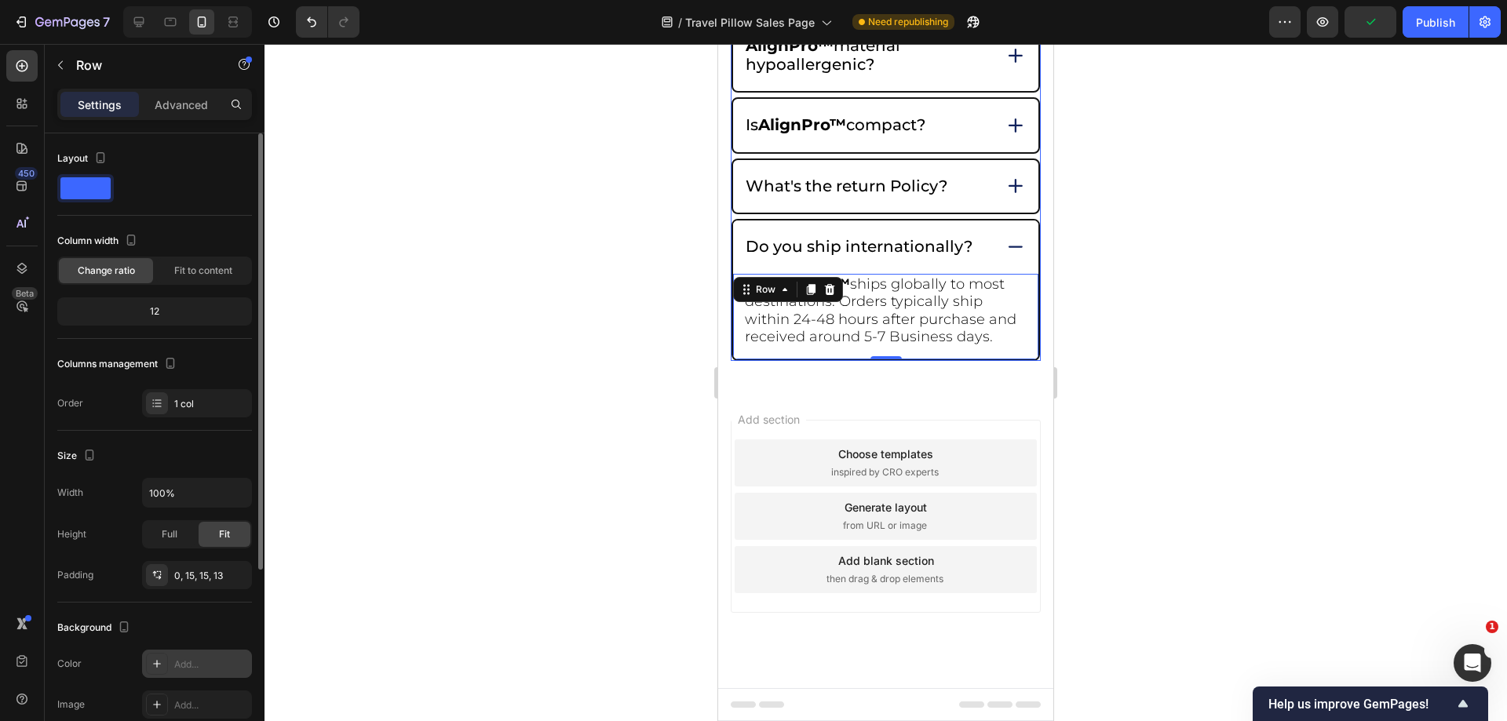
scroll to position [7219, 0]
click at [1006, 234] on div "Do you ship internationally?" at bounding box center [885, 247] width 305 height 53
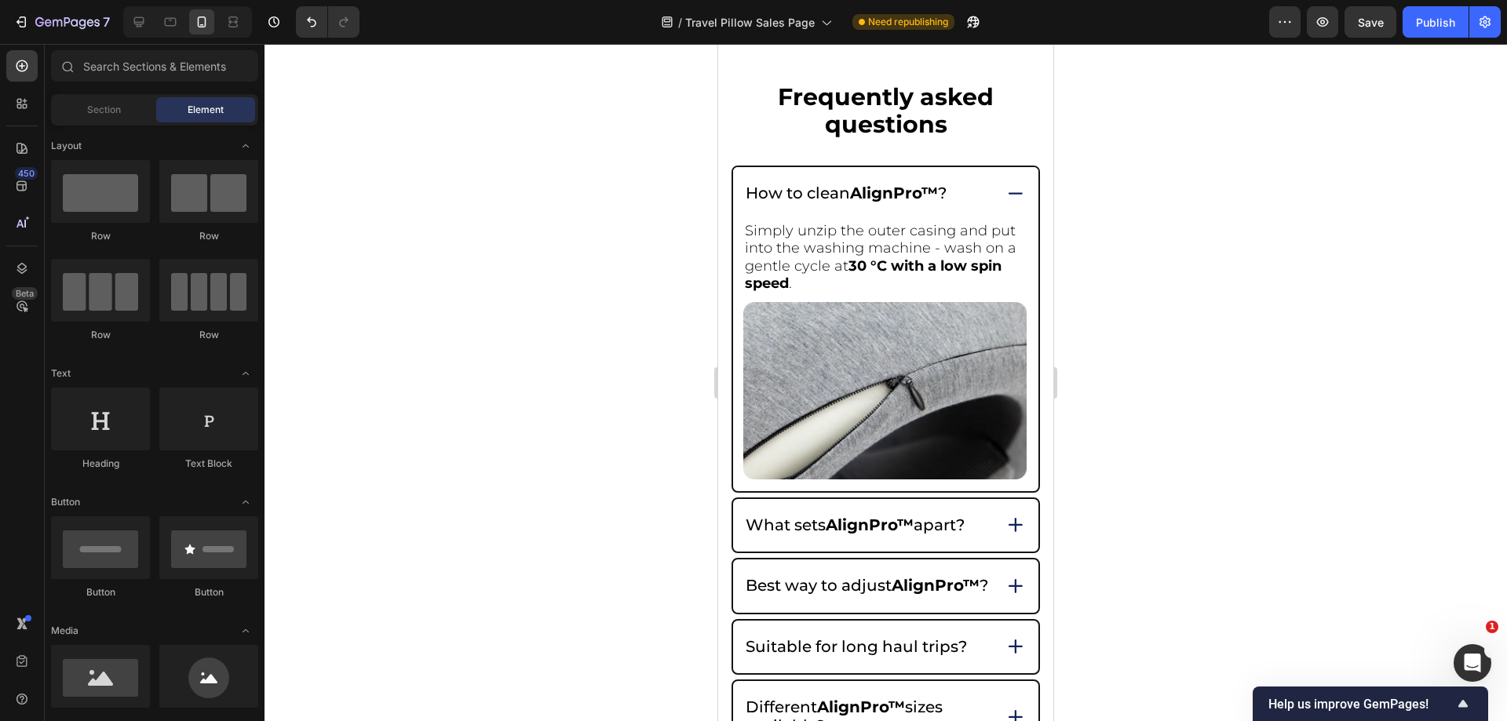
scroll to position [7681, 0]
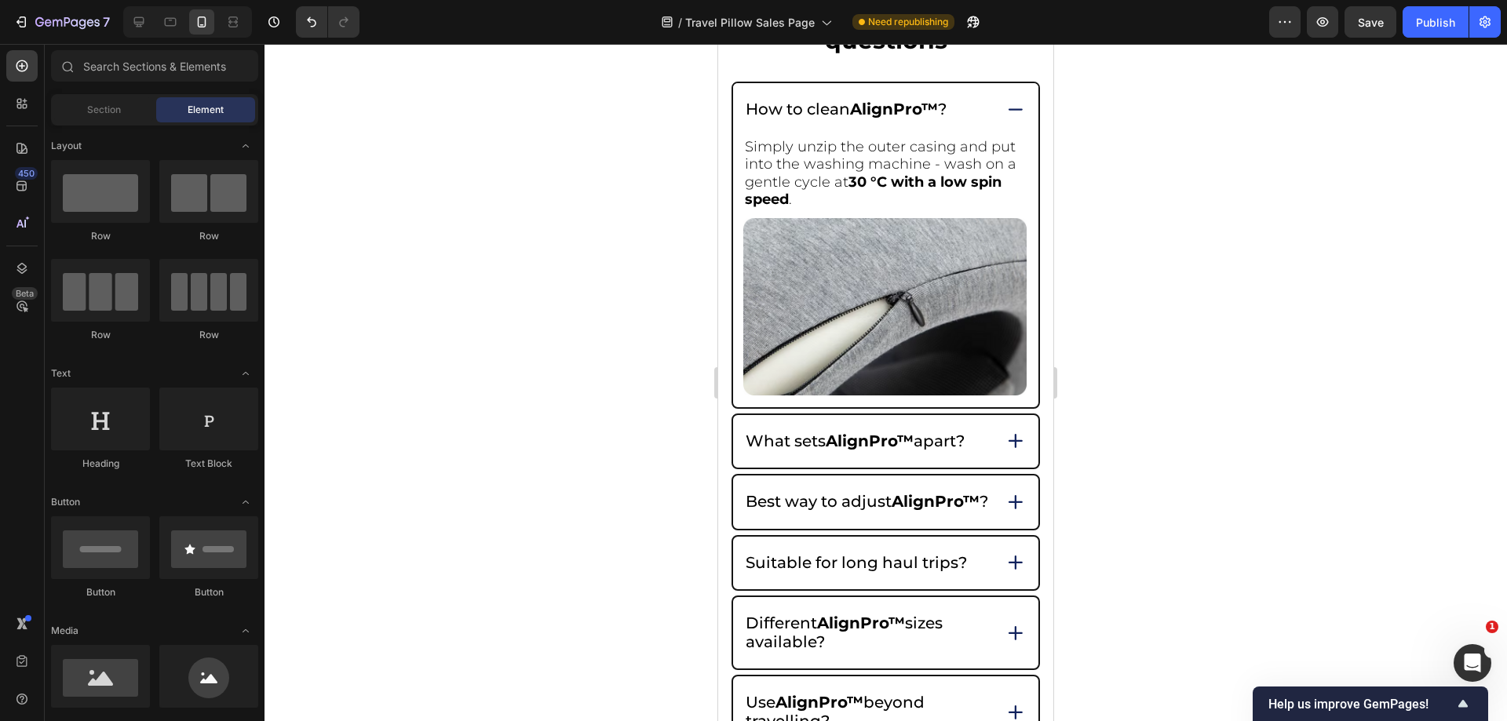
drag, startPoint x: 1048, startPoint y: 661, endPoint x: 2030, endPoint y: 199, distance: 1085.2
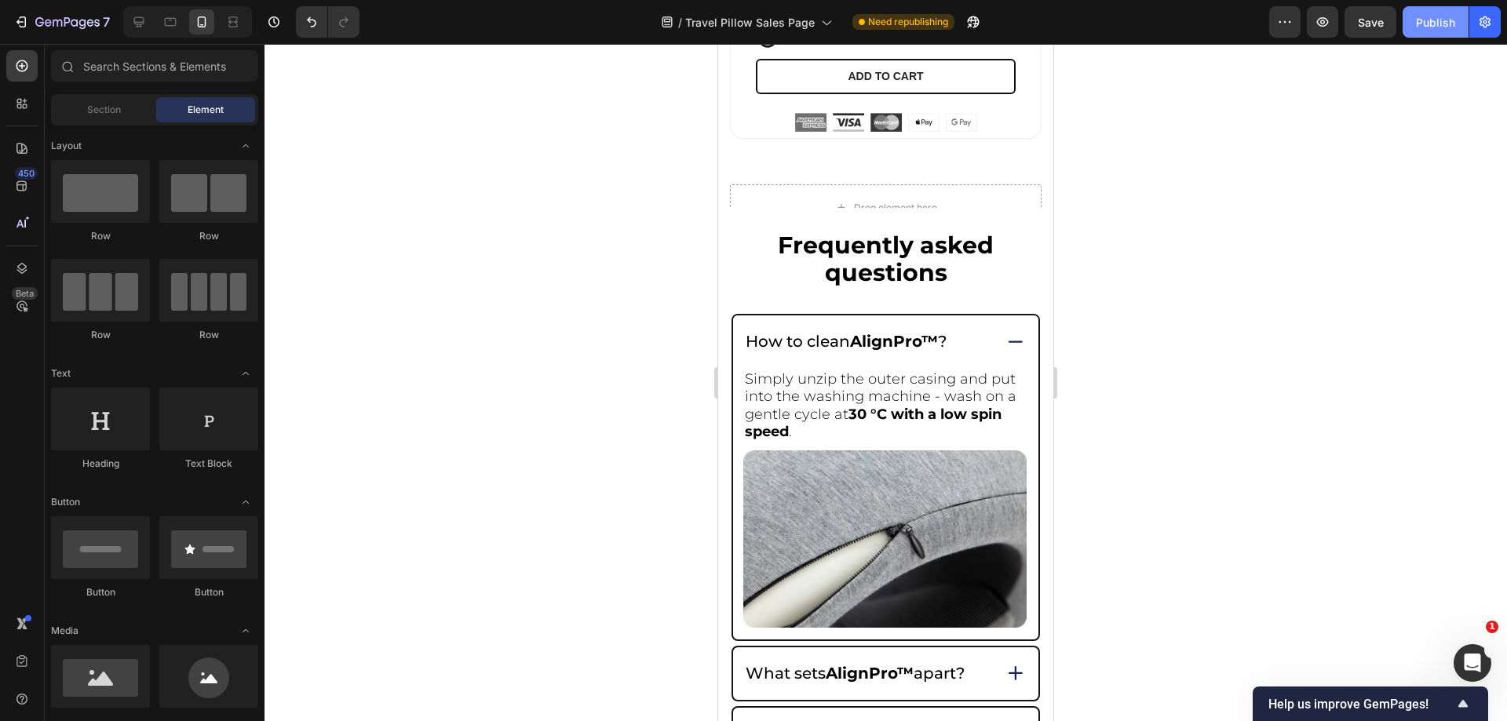
click at [1437, 24] on div "Publish" at bounding box center [1435, 22] width 39 height 16
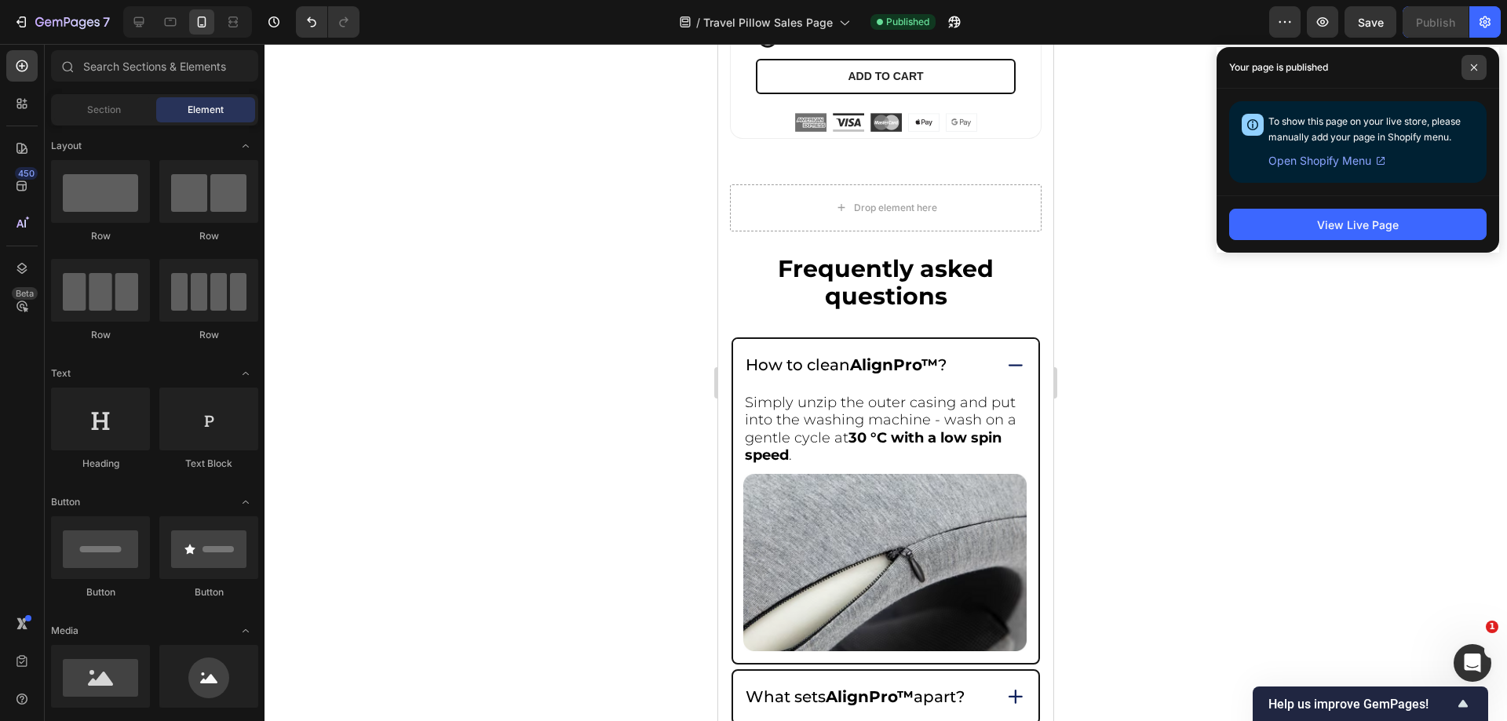
click at [1474, 75] on span at bounding box center [1474, 67] width 25 height 25
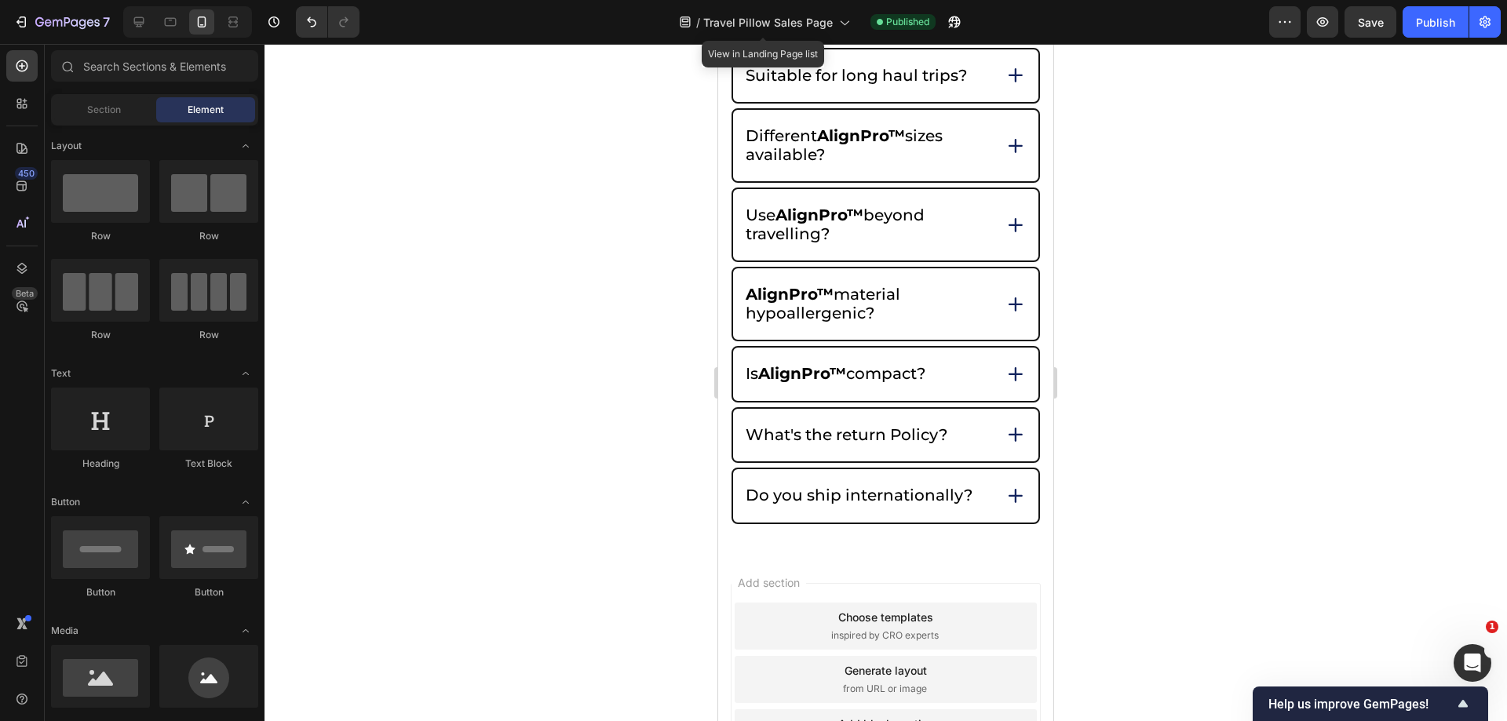
scroll to position [8343, 0]
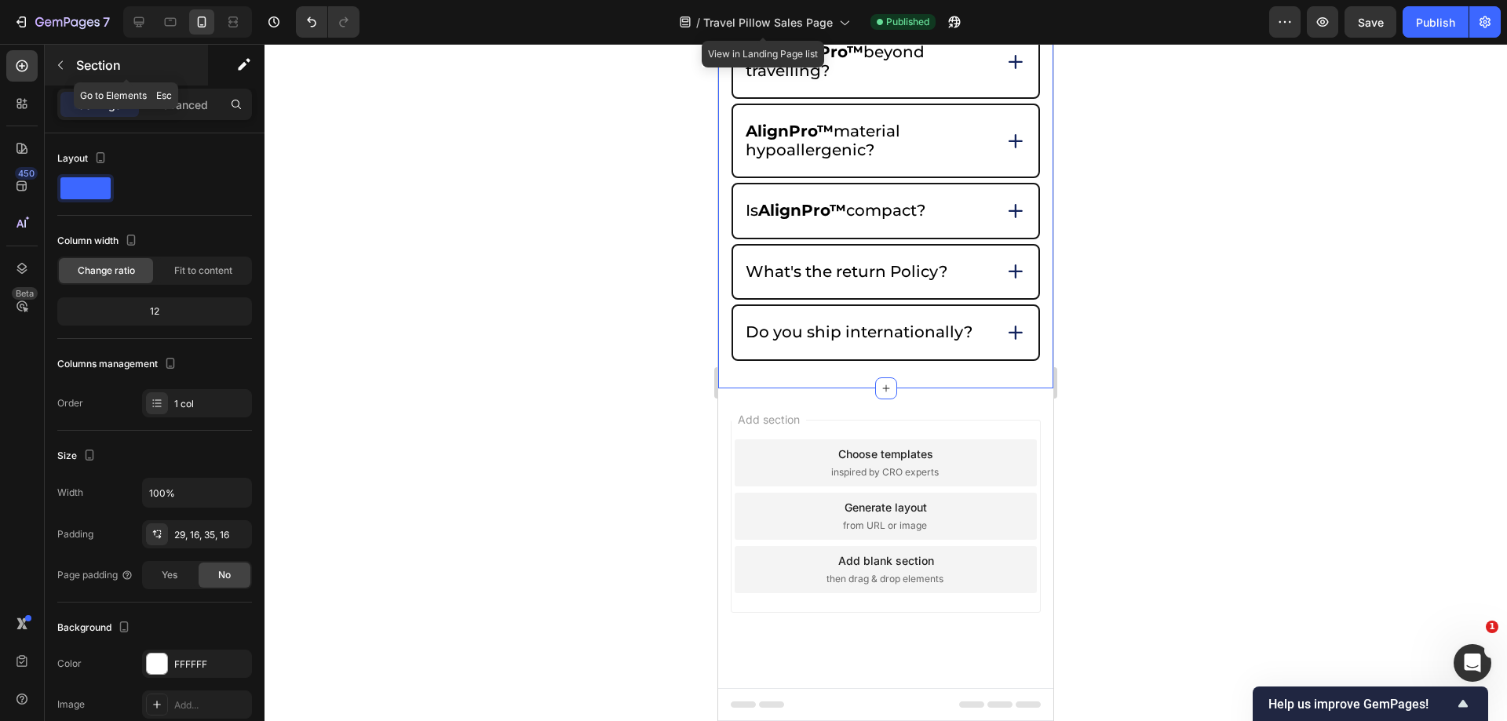
click at [61, 65] on icon "button" at bounding box center [60, 65] width 13 height 13
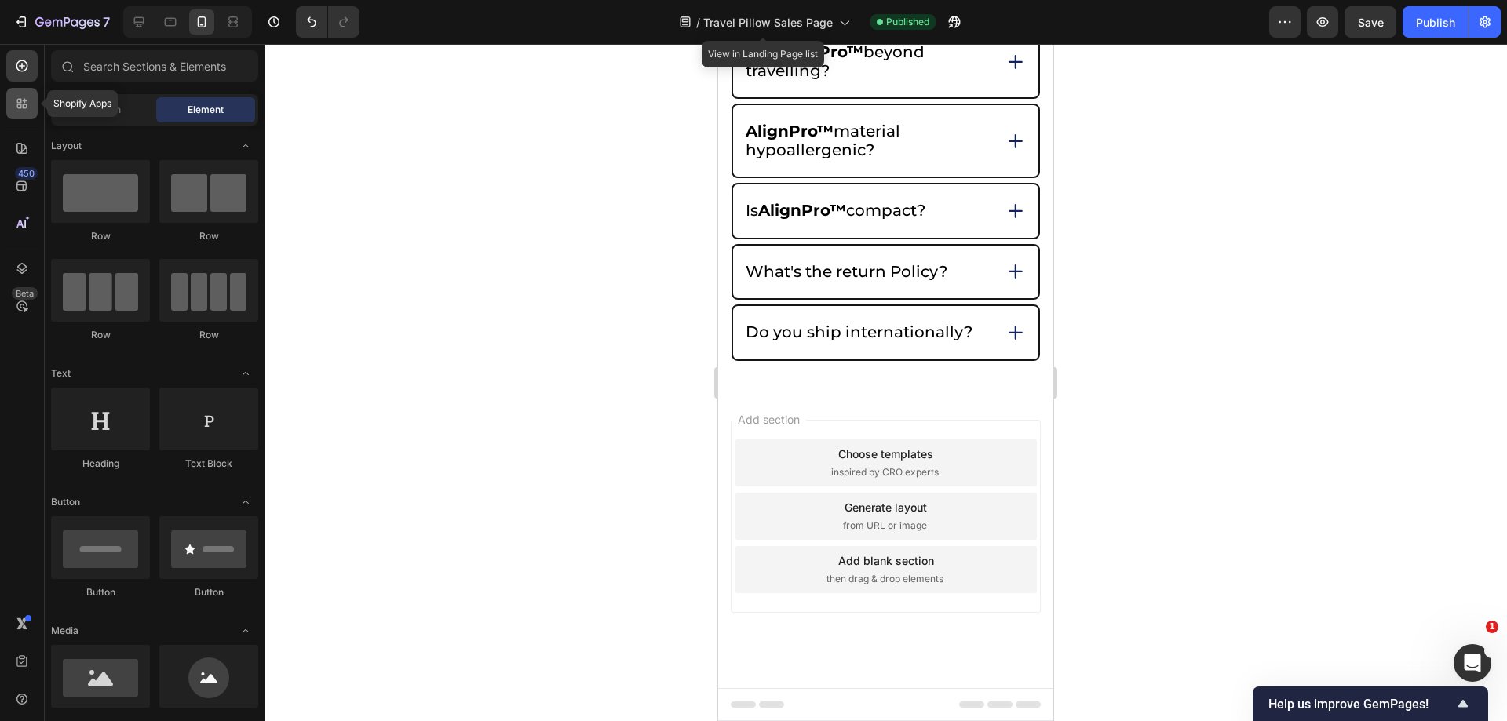
click at [21, 92] on div at bounding box center [21, 103] width 31 height 31
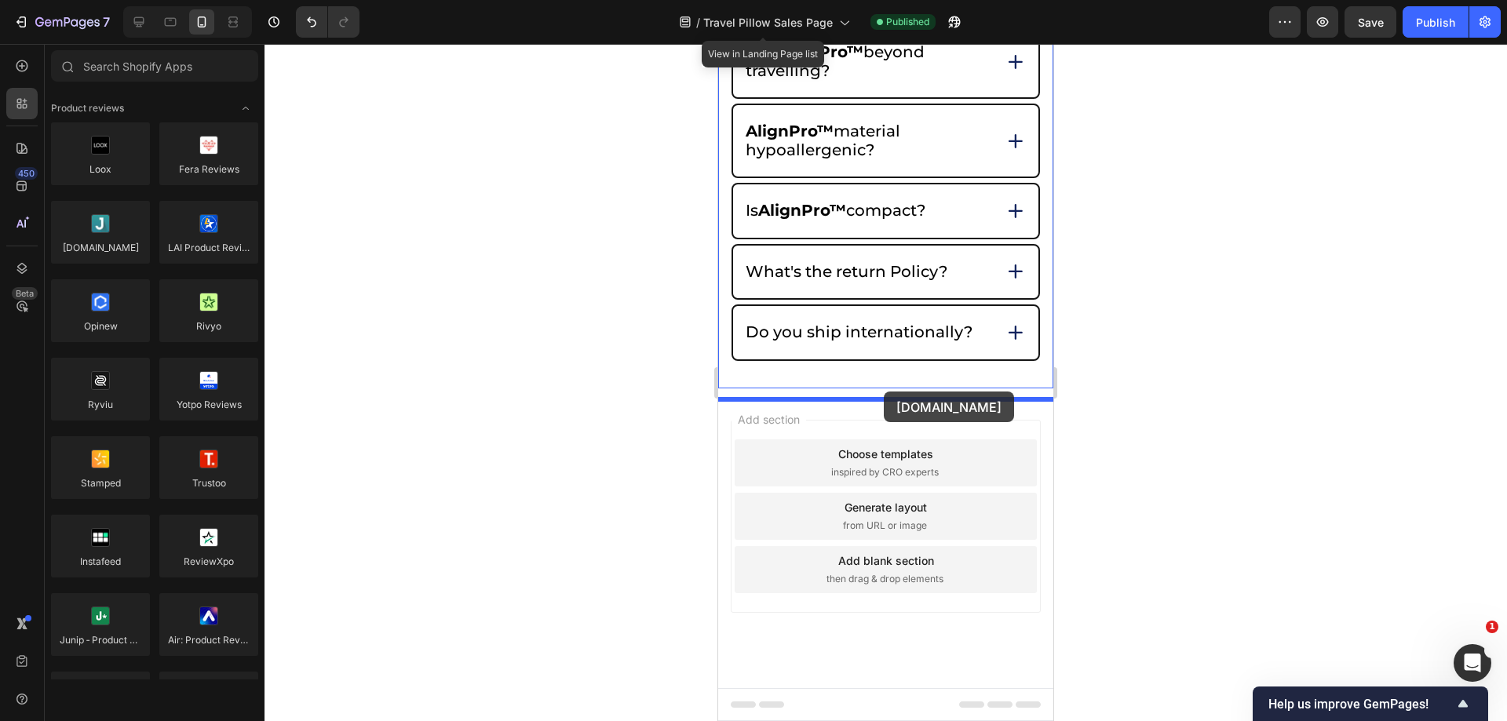
drag, startPoint x: 837, startPoint y: 210, endPoint x: 885, endPoint y: 392, distance: 187.6
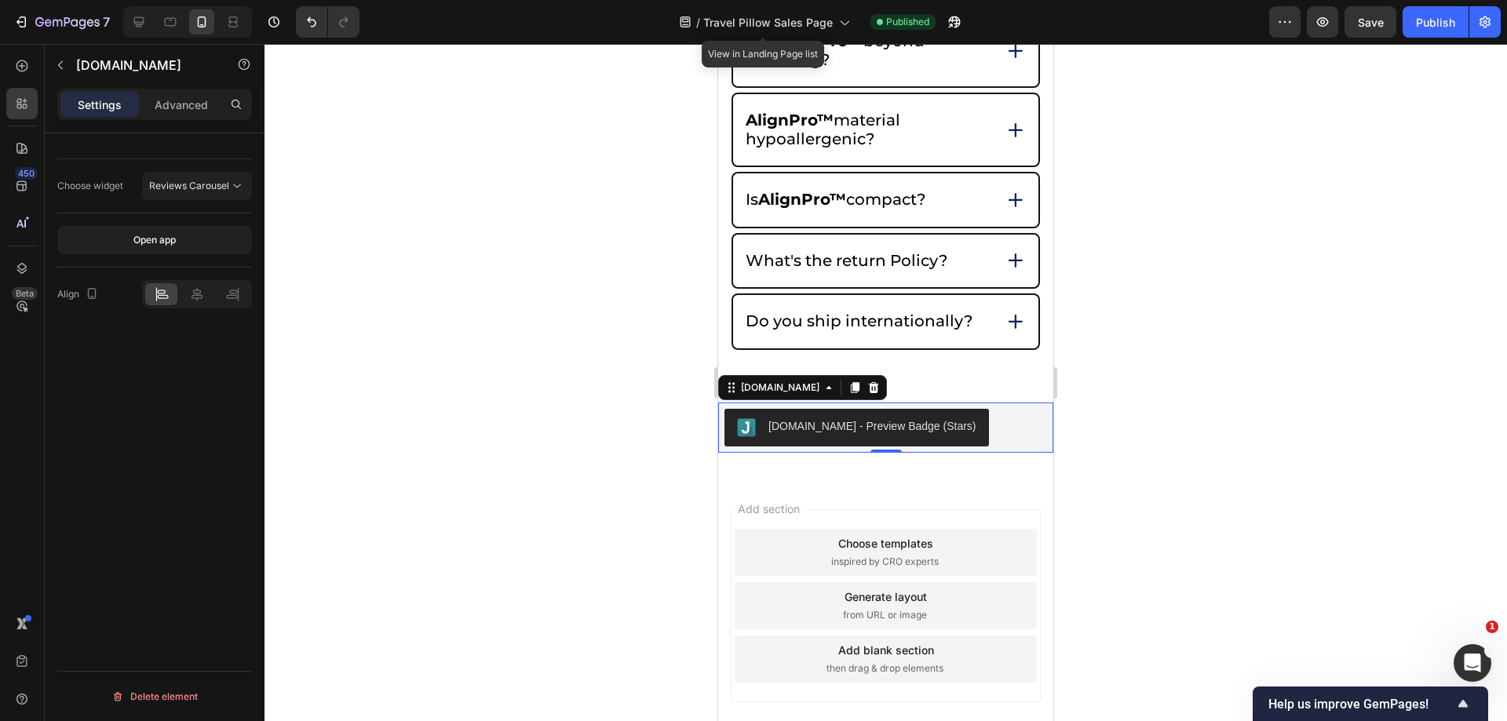
click at [1167, 404] on div at bounding box center [886, 383] width 1243 height 678
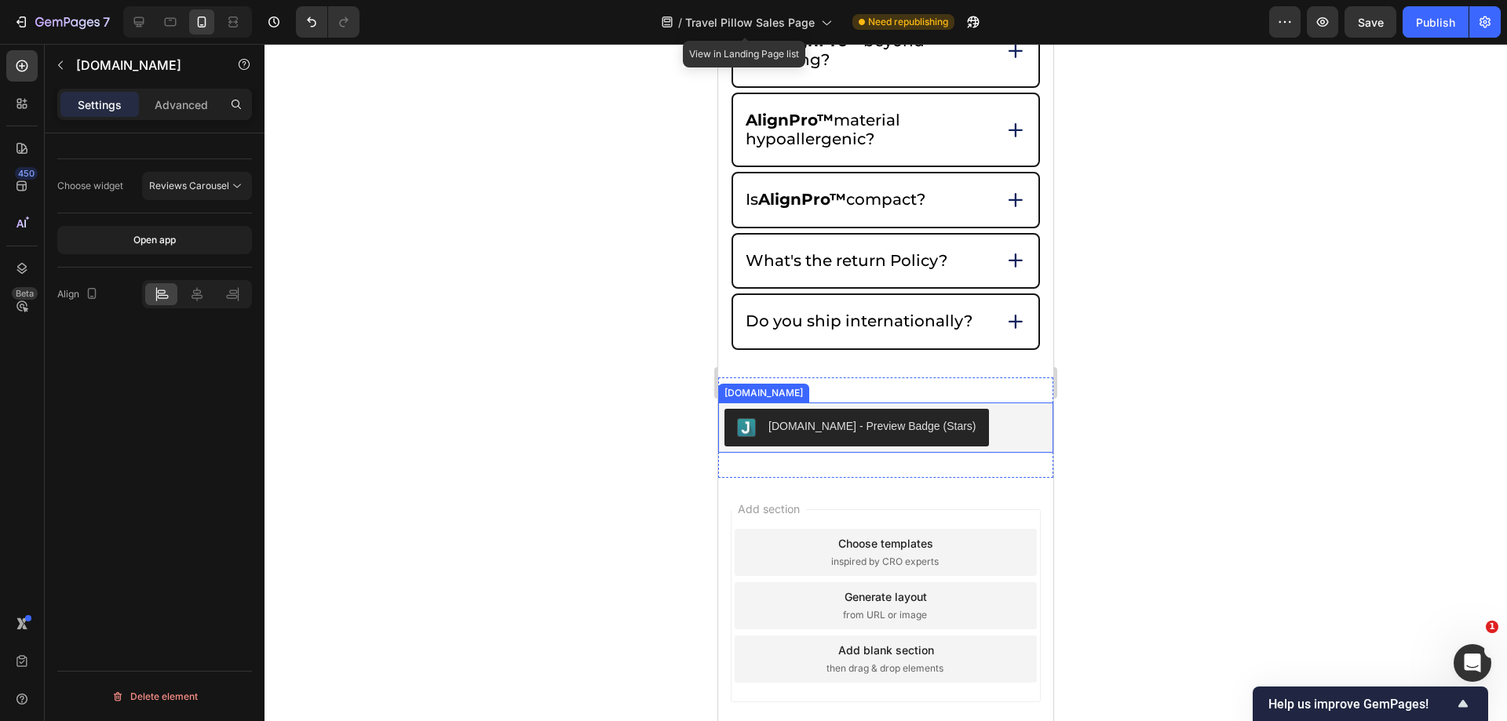
click at [1002, 428] on div "Judge.me - Preview Badge (Stars)" at bounding box center [886, 428] width 323 height 38
click at [199, 177] on button "Reviews Carousel" at bounding box center [197, 186] width 110 height 28
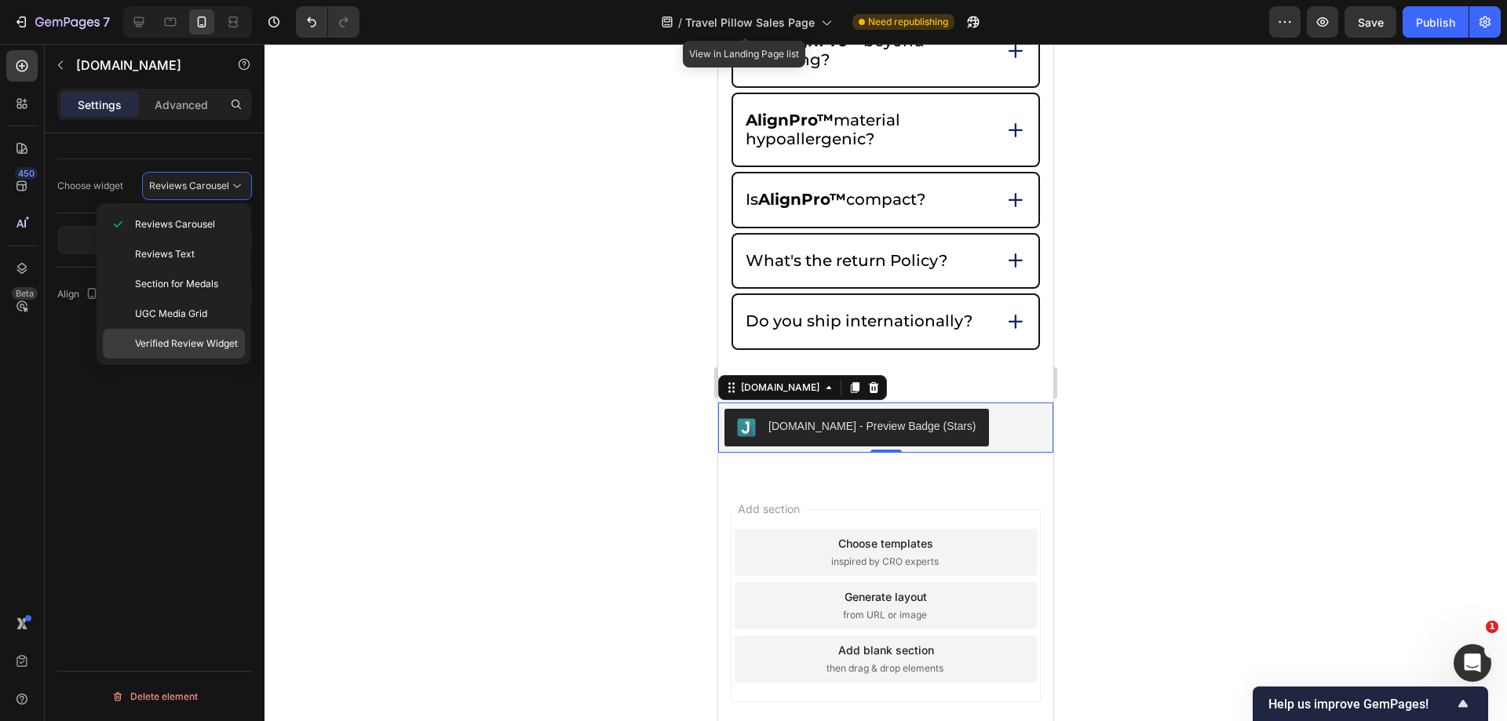
click at [222, 338] on span "Verified Review Widget" at bounding box center [186, 344] width 103 height 14
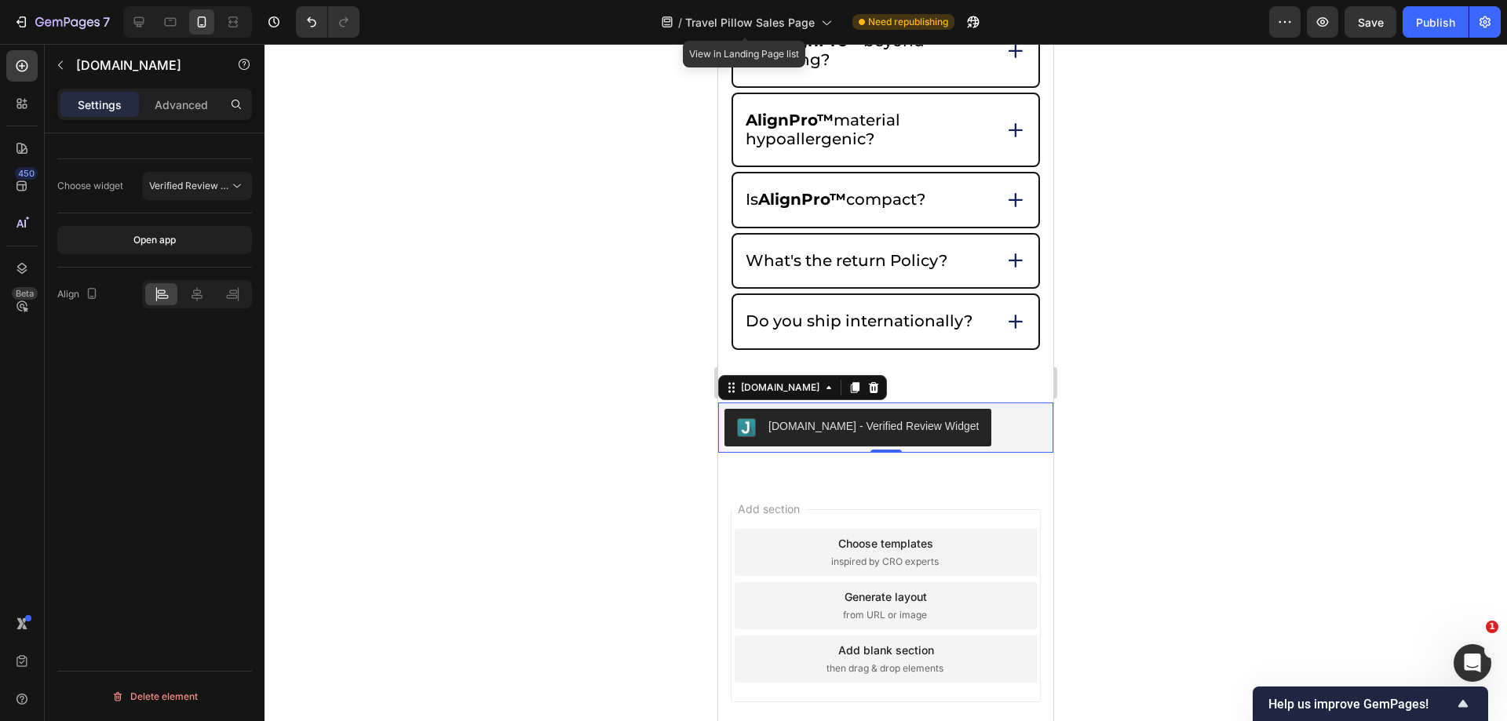
click at [1157, 412] on div at bounding box center [886, 383] width 1243 height 678
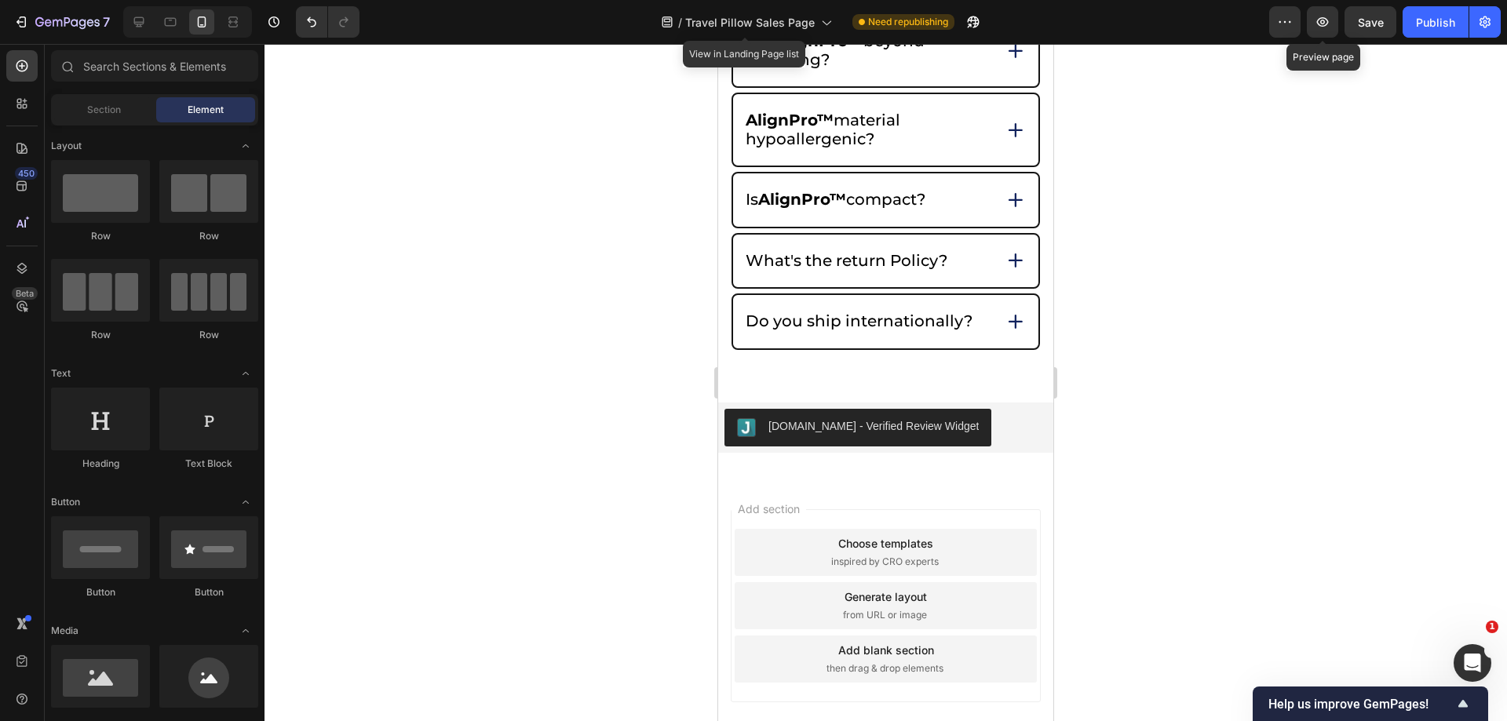
click at [1302, 20] on div "Preview Preview page Save Publish" at bounding box center [1385, 21] width 232 height 31
click at [1463, 18] on button "Publish" at bounding box center [1436, 21] width 66 height 31
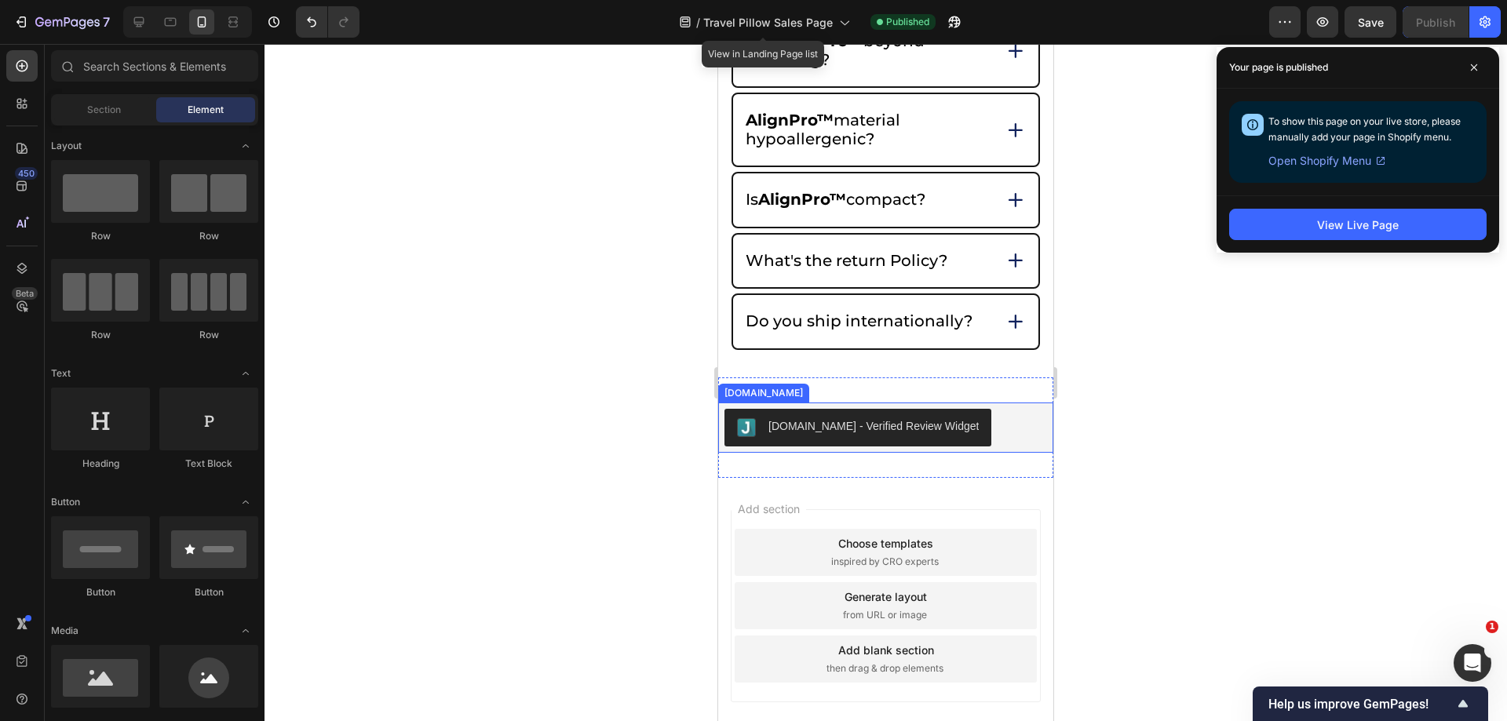
click at [805, 432] on div "Judge.me - Verified Review Widget" at bounding box center [874, 426] width 210 height 16
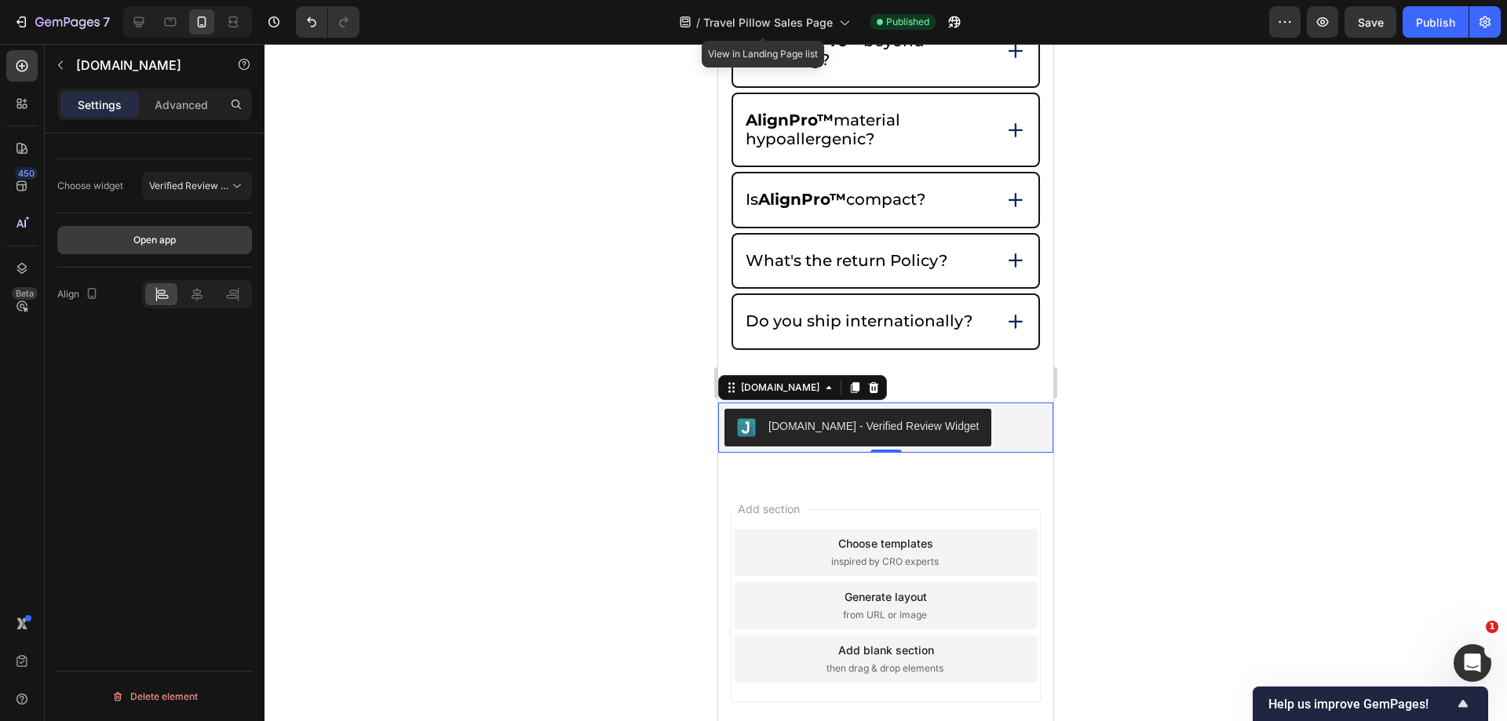
click at [183, 226] on button "Open app" at bounding box center [154, 240] width 195 height 28
click at [203, 192] on span "Verified Review Widget" at bounding box center [189, 186] width 80 height 14
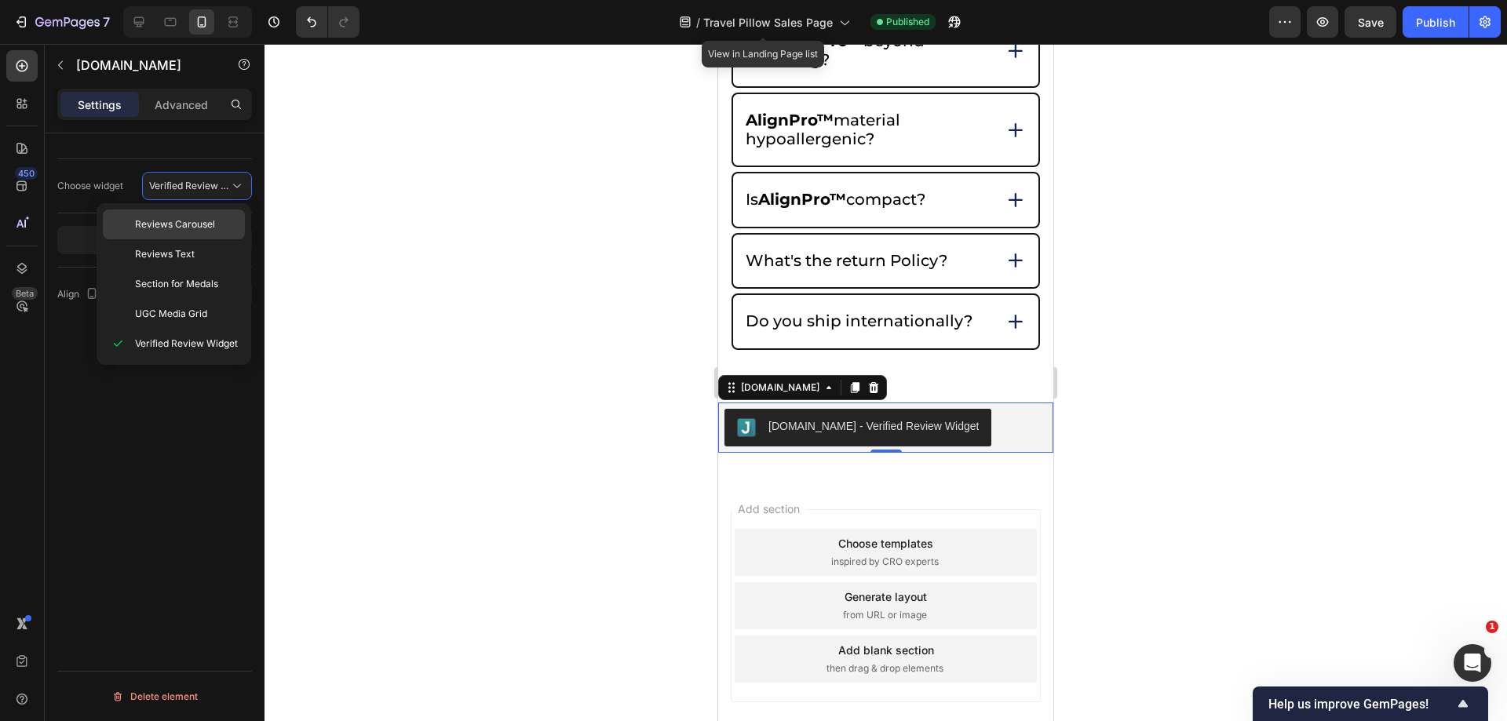
click at [216, 220] on p "Reviews Carousel" at bounding box center [186, 224] width 103 height 14
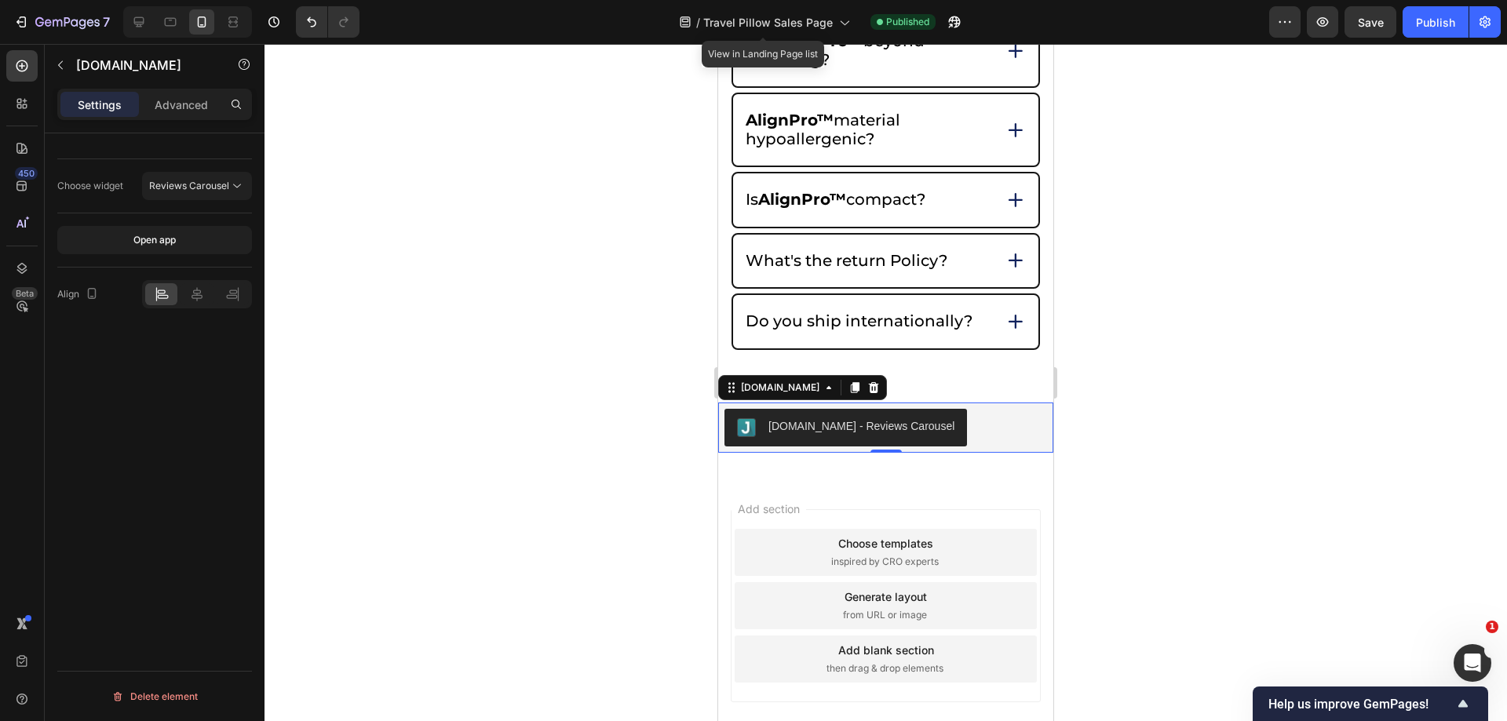
click at [1280, 317] on div at bounding box center [886, 383] width 1243 height 678
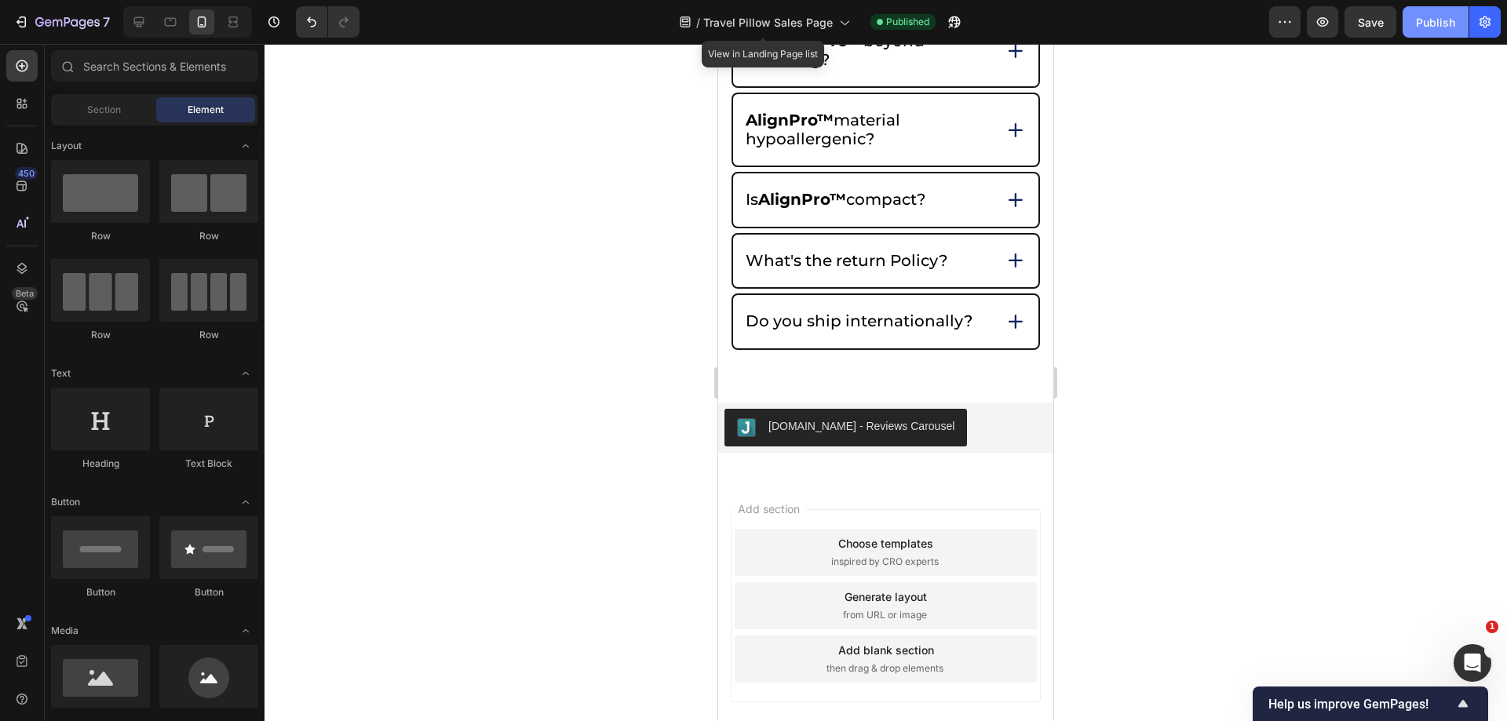
click at [1426, 26] on div "Publish" at bounding box center [1435, 22] width 39 height 16
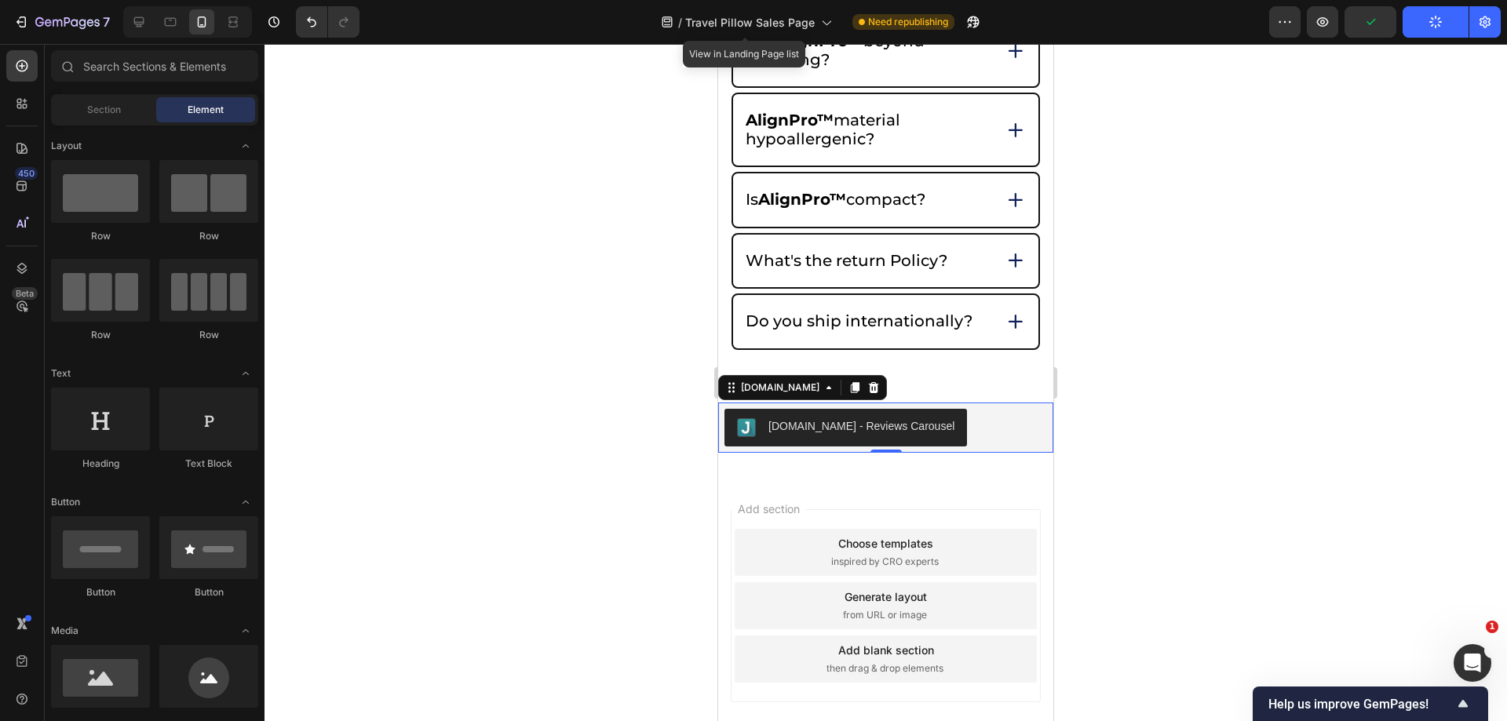
click at [969, 426] on div "Judge.me - Reviews Carousel" at bounding box center [886, 428] width 323 height 38
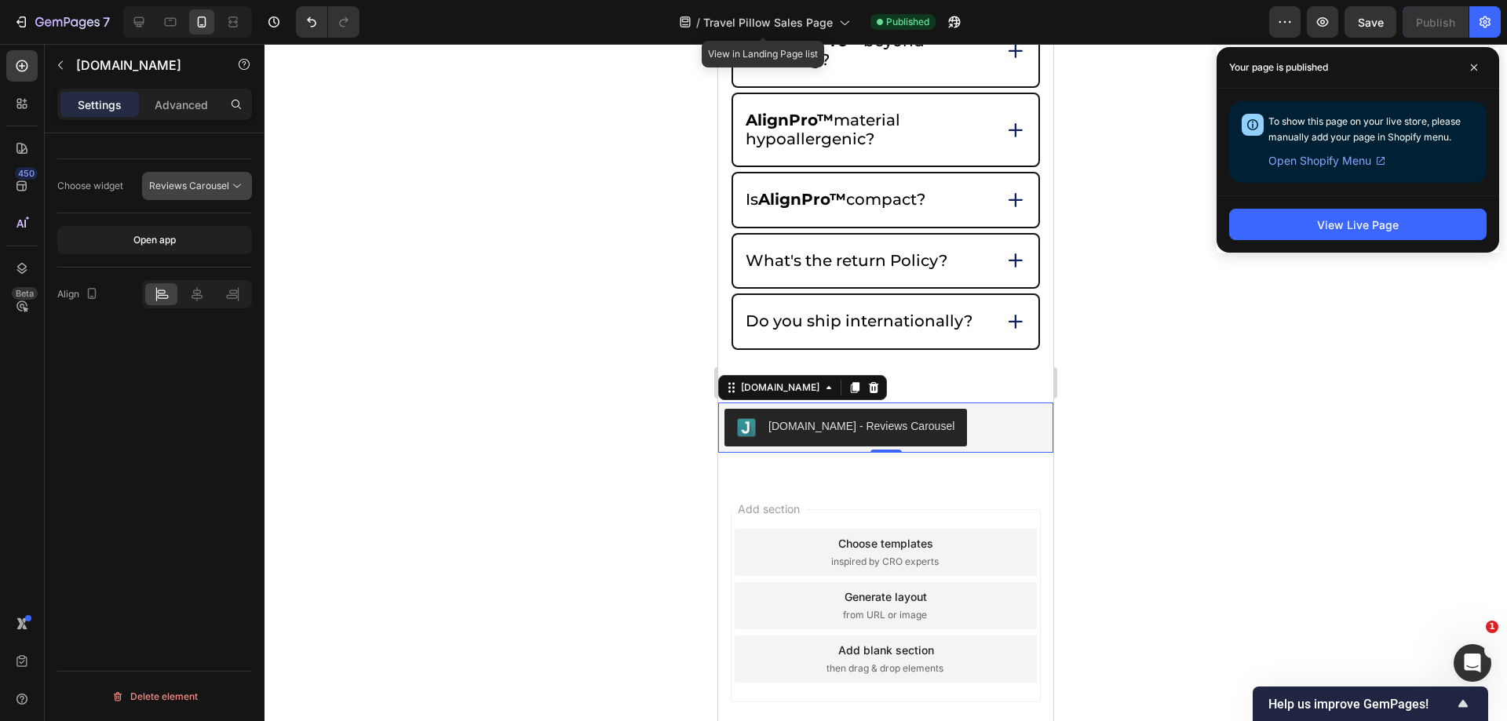
click at [246, 182] on button "Reviews Carousel" at bounding box center [197, 186] width 110 height 28
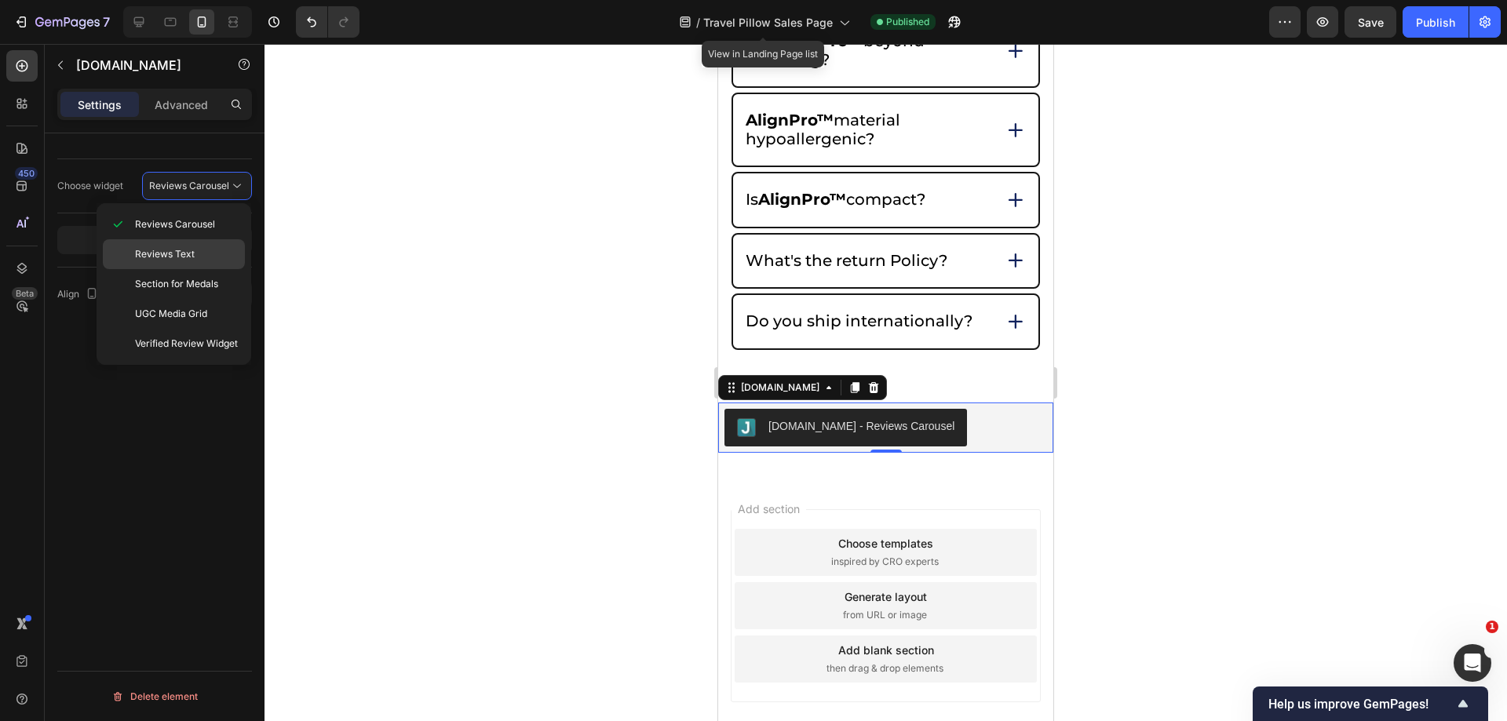
click at [220, 249] on p "Reviews Text" at bounding box center [186, 254] width 103 height 14
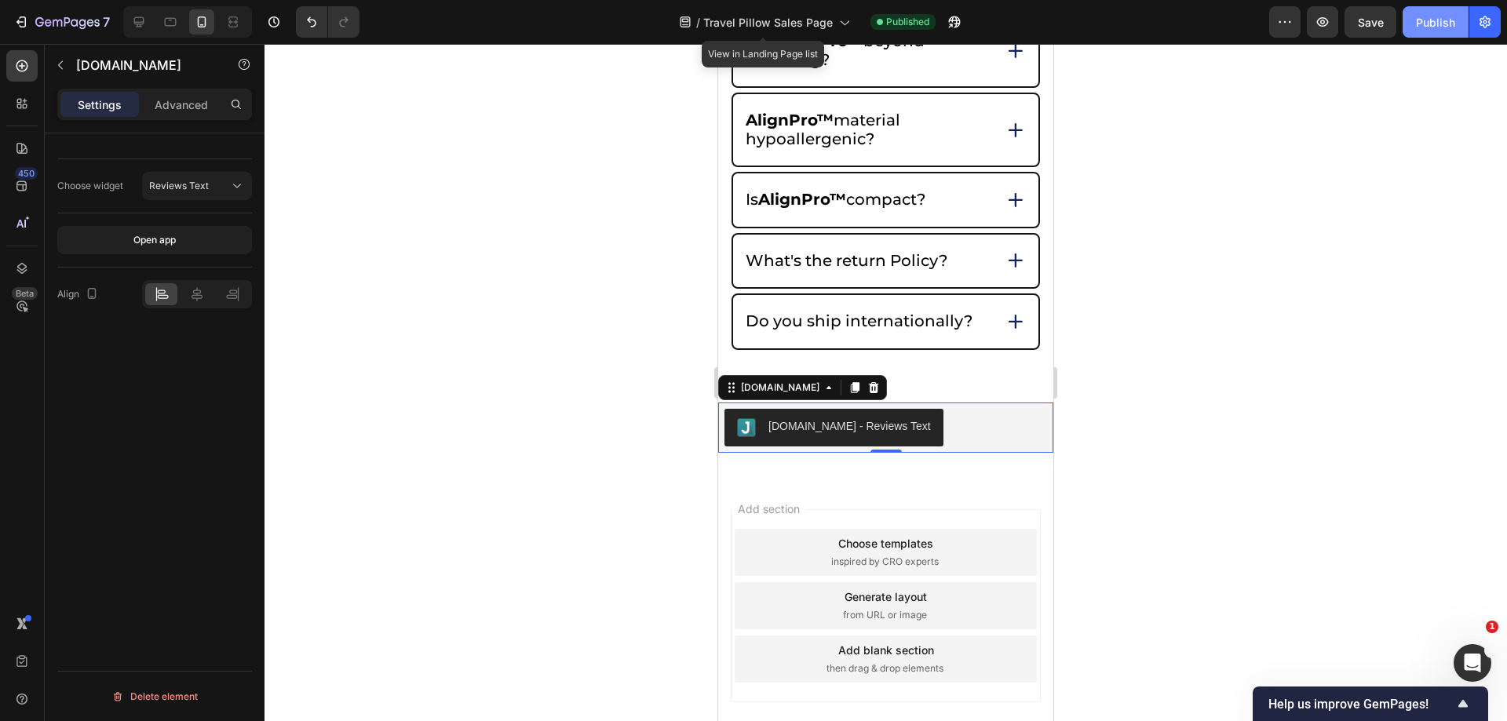
click at [1423, 24] on div "Publish" at bounding box center [1435, 22] width 39 height 16
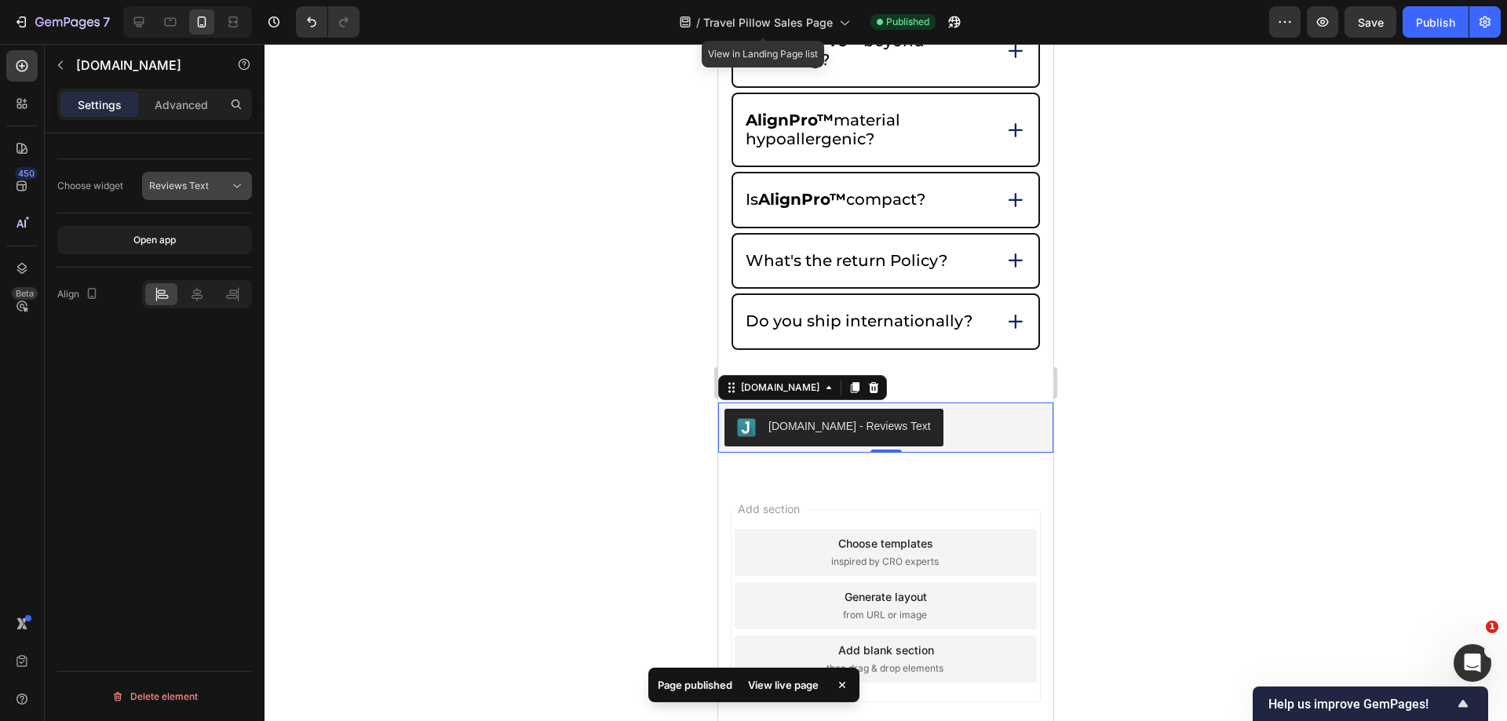
click at [217, 173] on button "Reviews Text" at bounding box center [197, 186] width 110 height 28
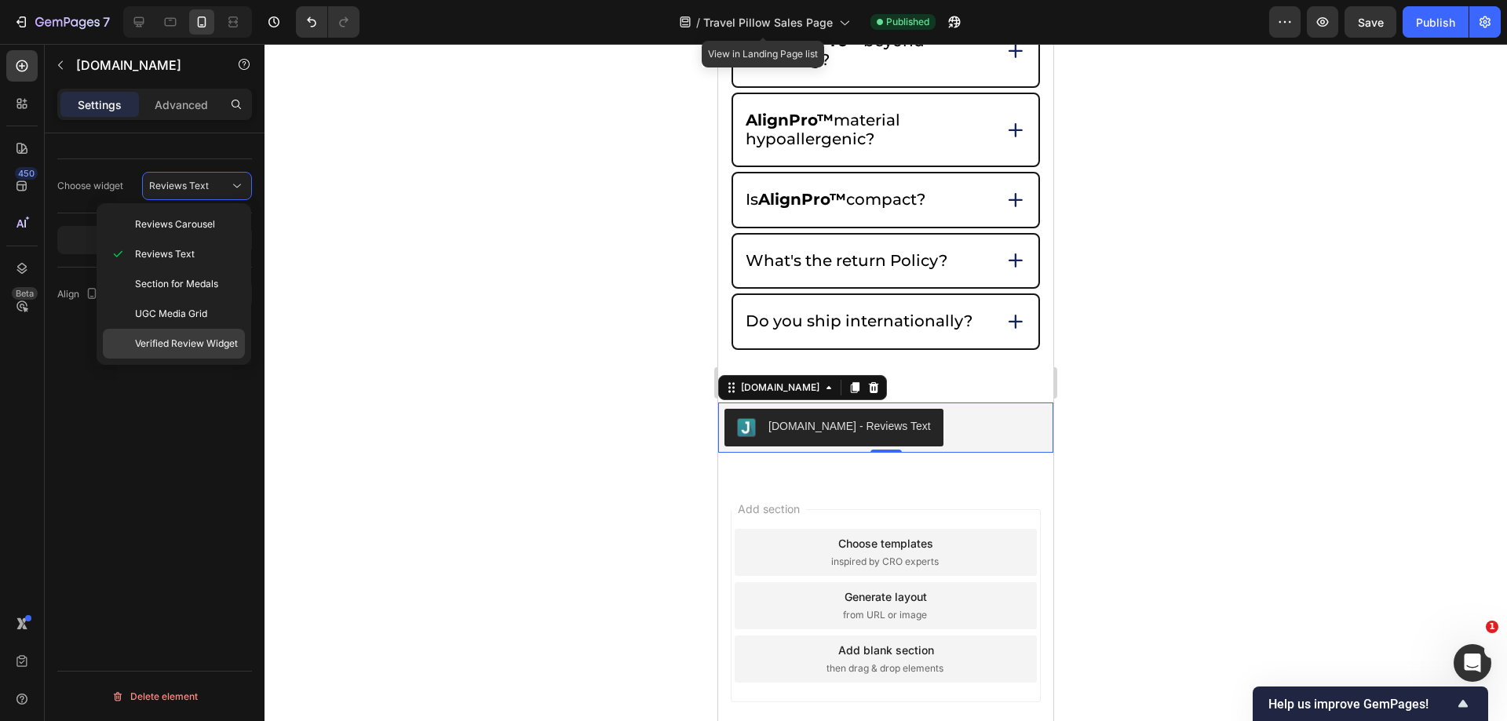
click at [215, 334] on div "Verified Review Widget" at bounding box center [174, 344] width 142 height 30
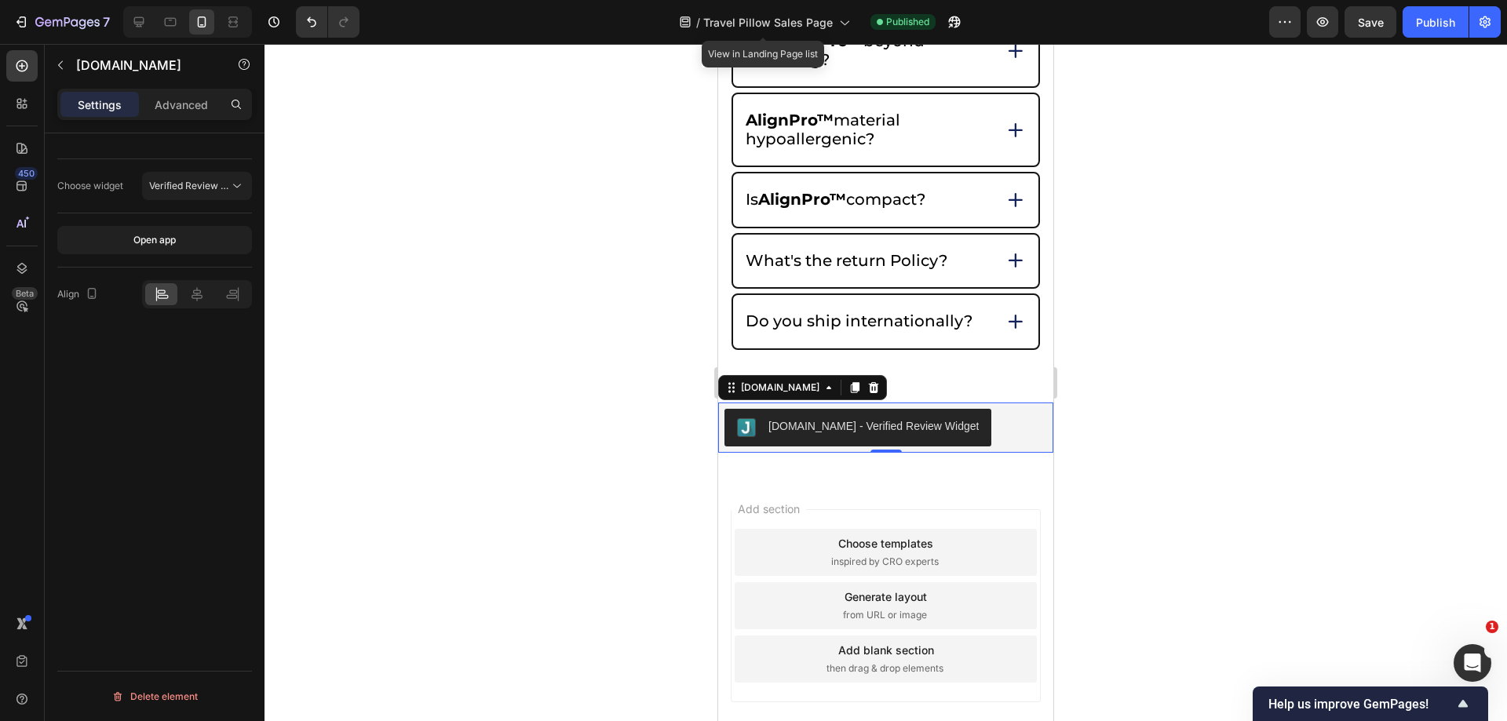
click at [1285, 234] on div at bounding box center [886, 383] width 1243 height 678
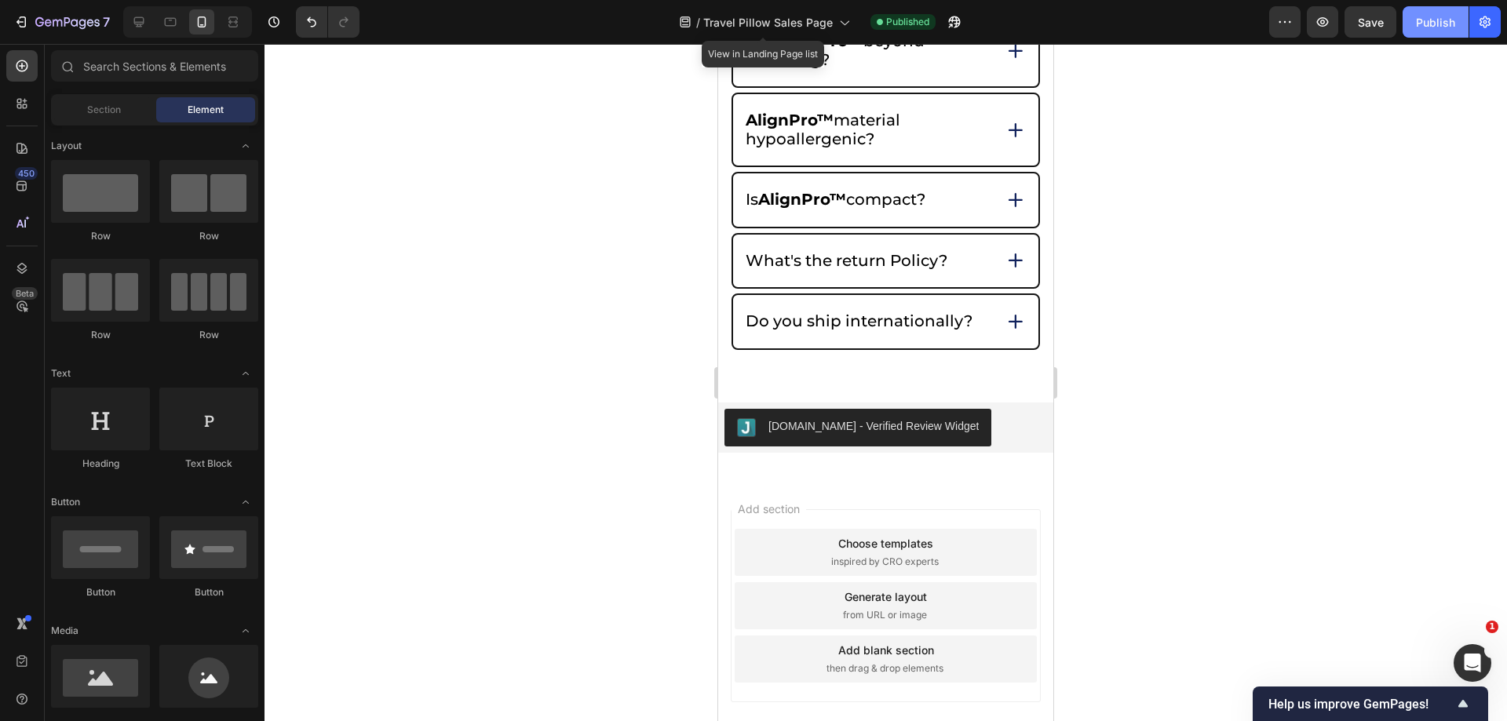
click at [1439, 14] on div "Publish" at bounding box center [1435, 22] width 39 height 16
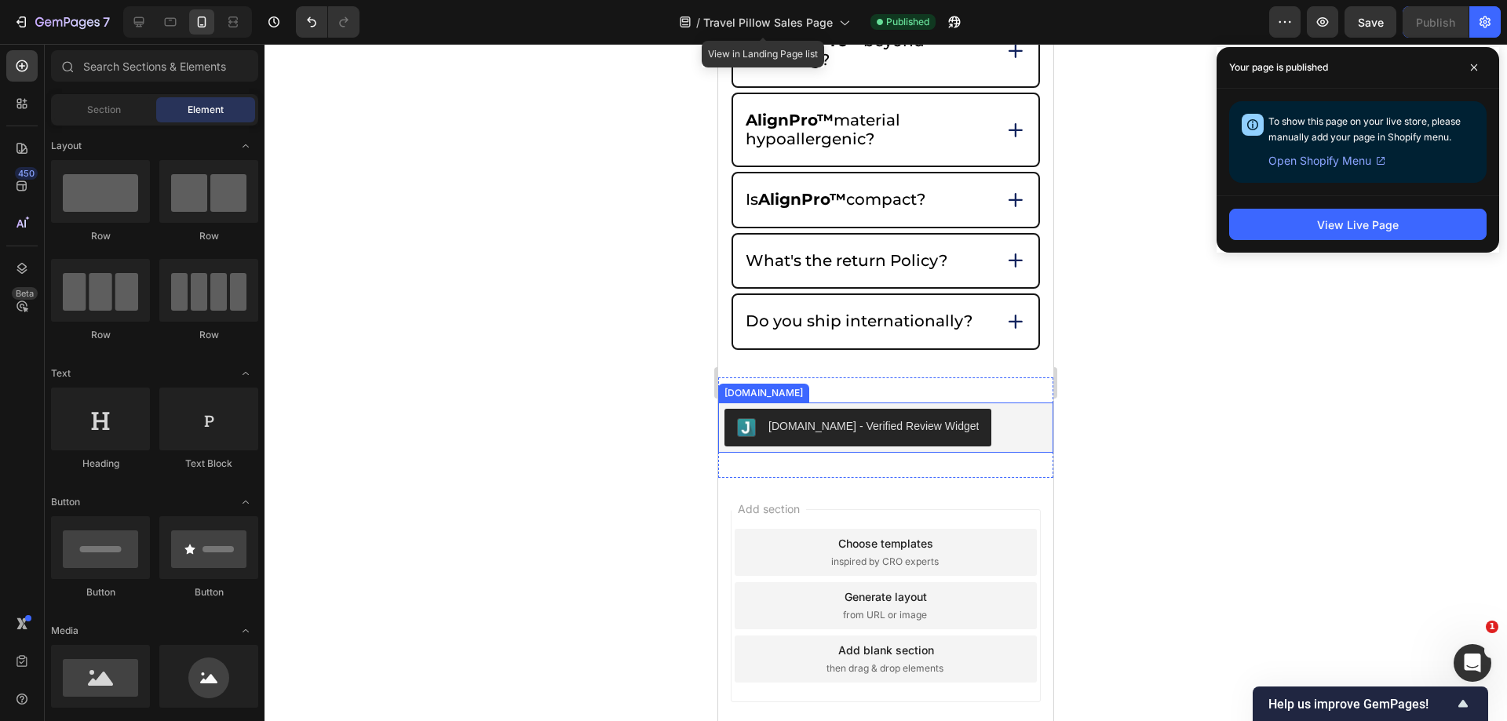
click at [1035, 422] on div "Judge.me - Verified Review Widget" at bounding box center [886, 428] width 323 height 38
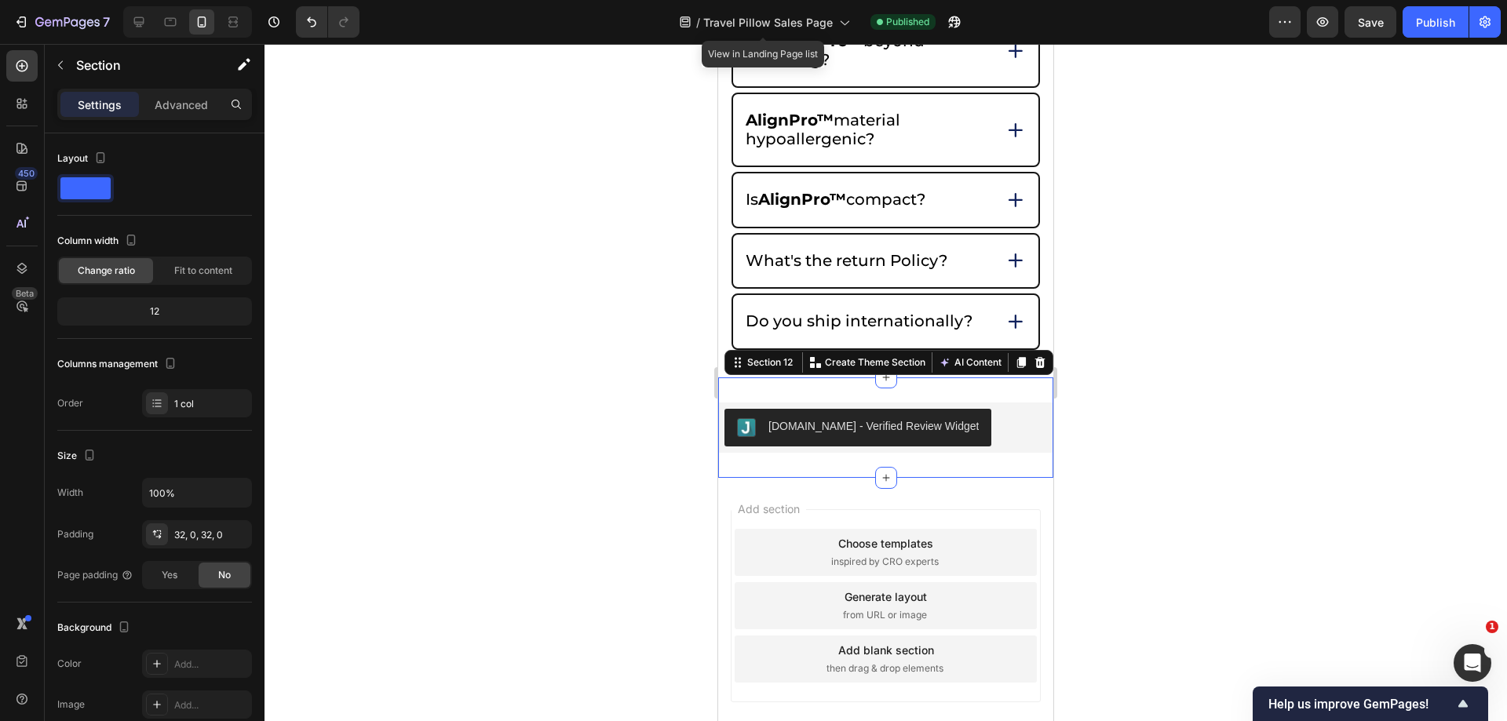
click at [1003, 397] on div "Judge.me - Verified Review Widget Judge.me Section 12 You can create reusable s…" at bounding box center [885, 428] width 335 height 100
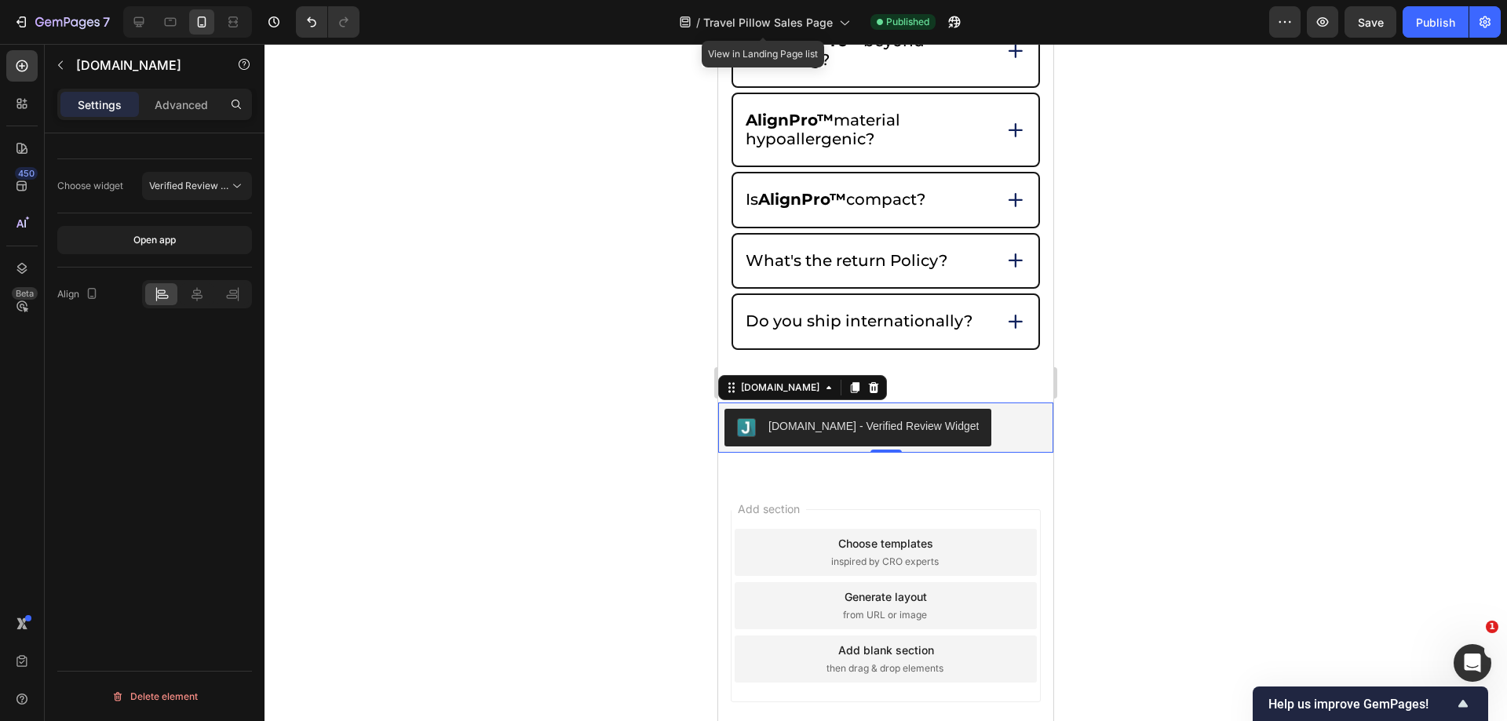
drag, startPoint x: 993, startPoint y: 427, endPoint x: 1300, endPoint y: 373, distance: 311.7
click at [993, 427] on div "Judge.me - Verified Review Widget" at bounding box center [886, 428] width 323 height 38
click at [230, 205] on div "Choose widget Verified Review Widget" at bounding box center [154, 186] width 195 height 54
click at [240, 183] on icon at bounding box center [237, 186] width 16 height 16
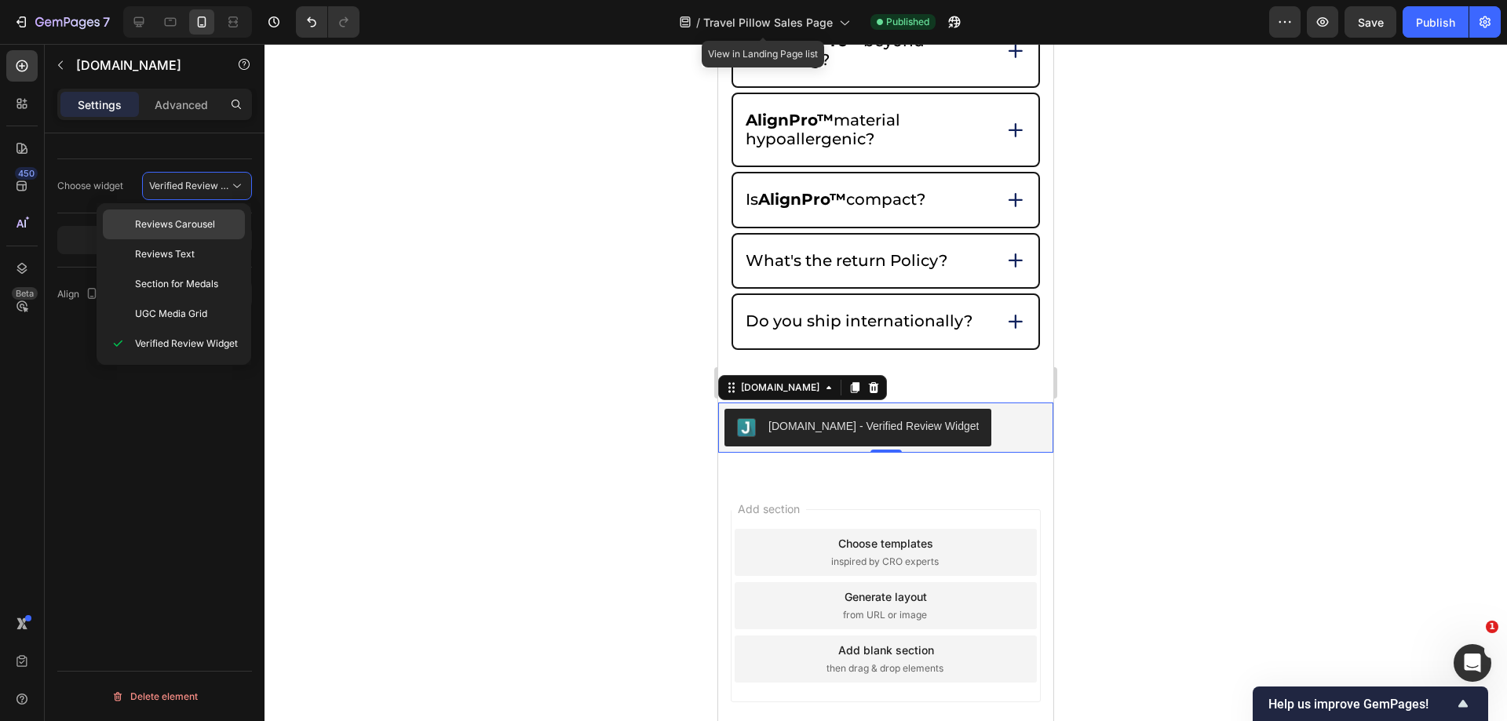
click at [231, 228] on p "Reviews Carousel" at bounding box center [186, 224] width 103 height 14
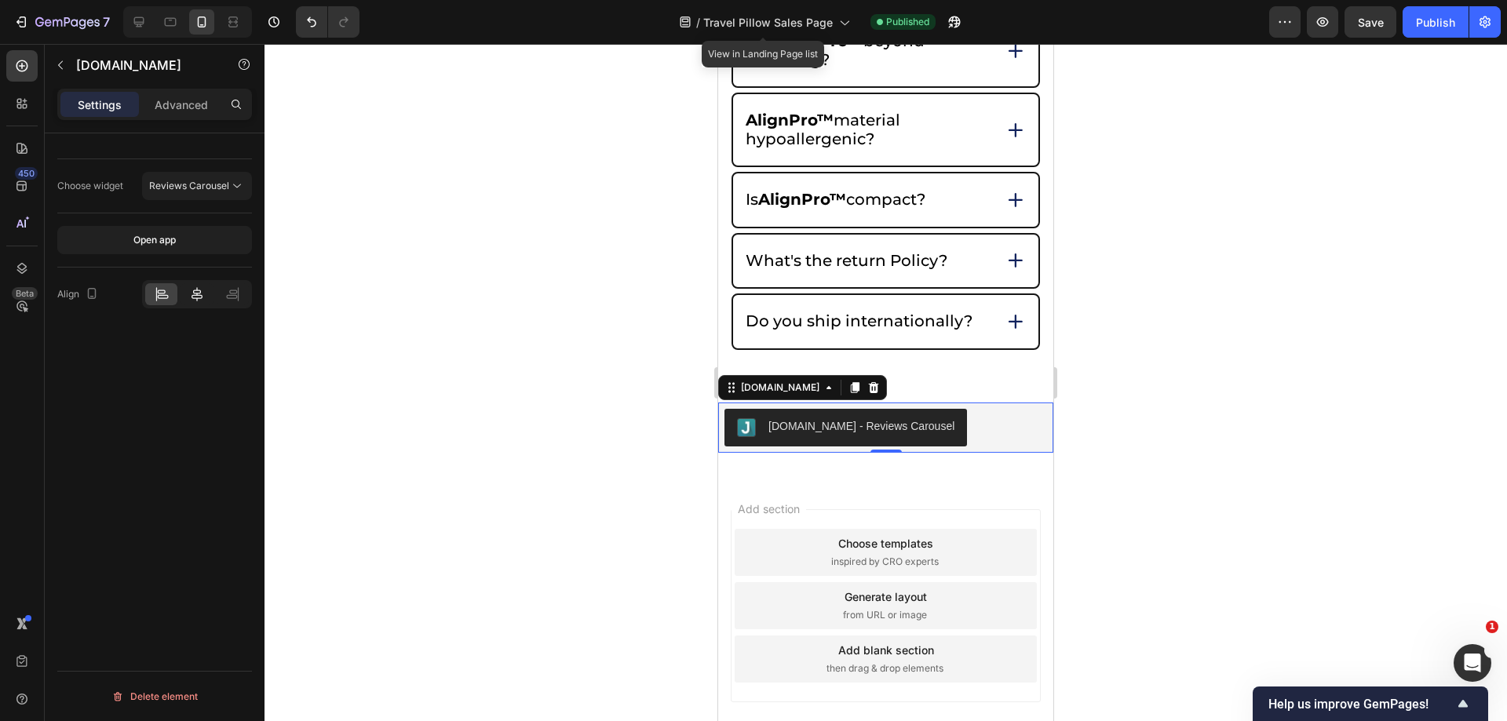
click at [194, 299] on icon at bounding box center [197, 295] width 16 height 16
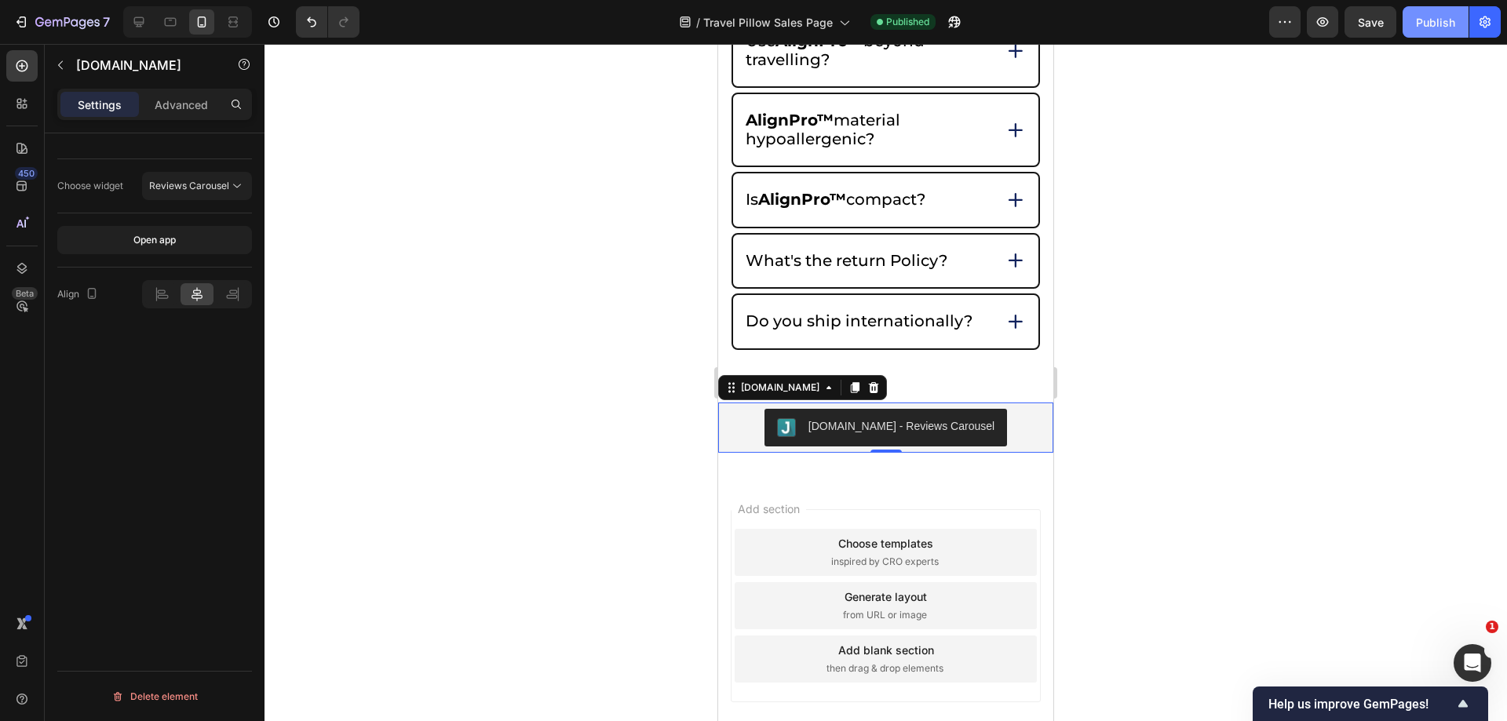
click at [1445, 12] on button "Publish" at bounding box center [1436, 21] width 66 height 31
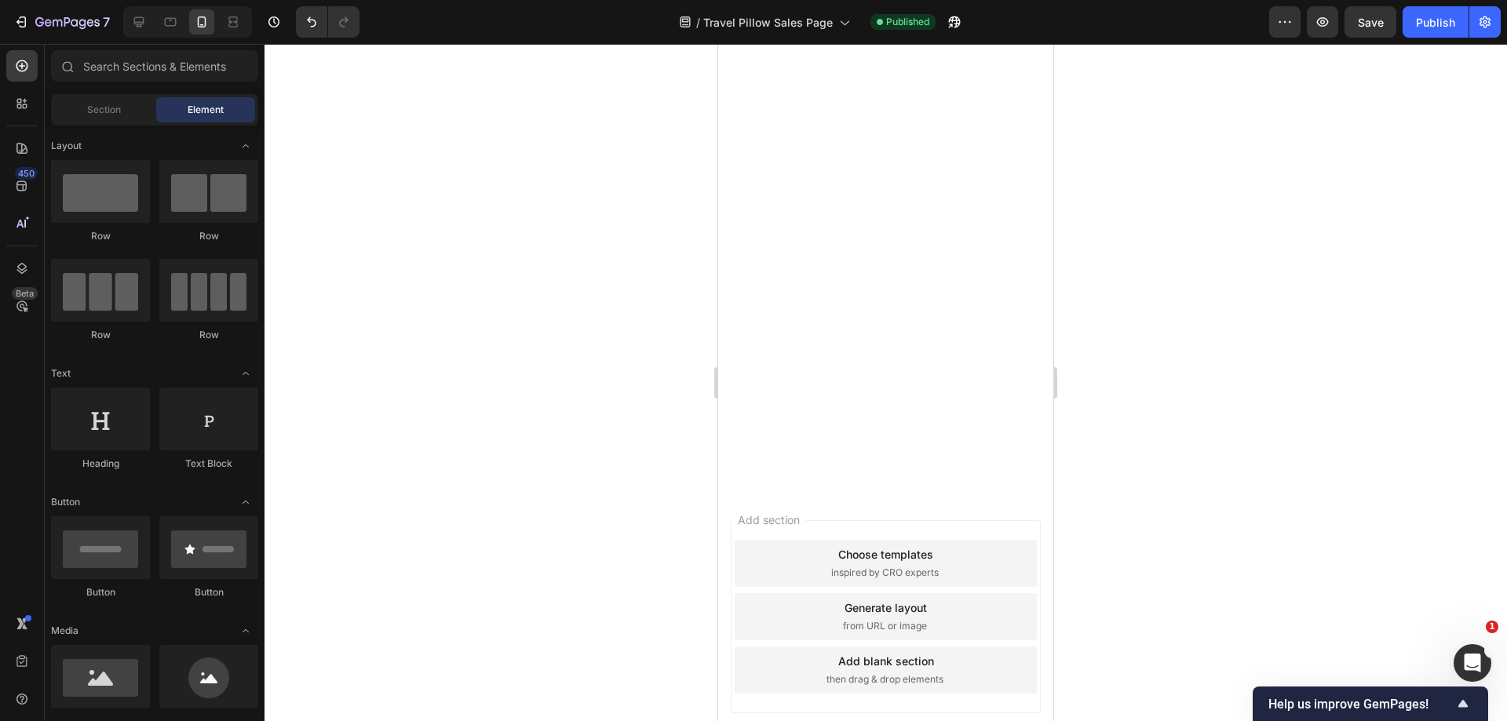
scroll to position [0, 0]
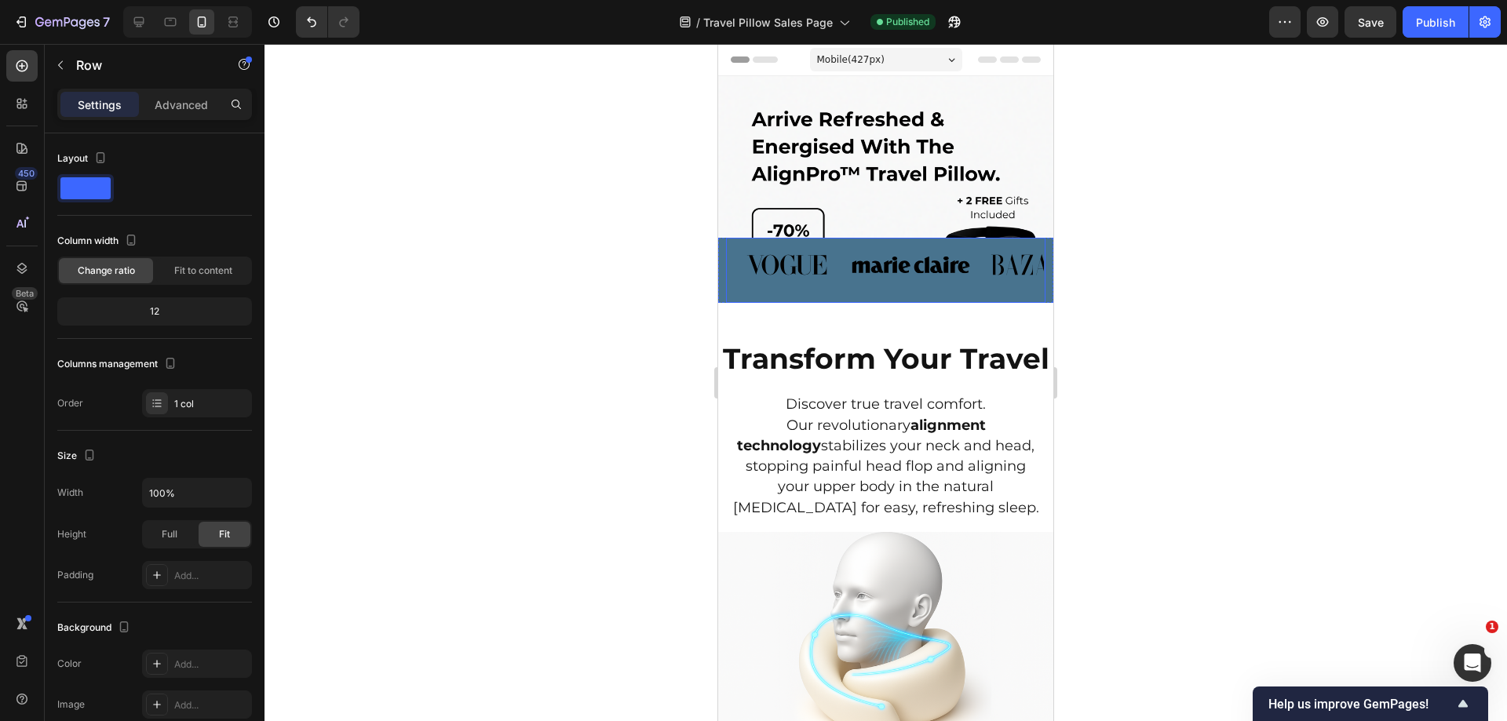
click at [960, 294] on div "Image Image Image Carousel" at bounding box center [886, 270] width 320 height 65
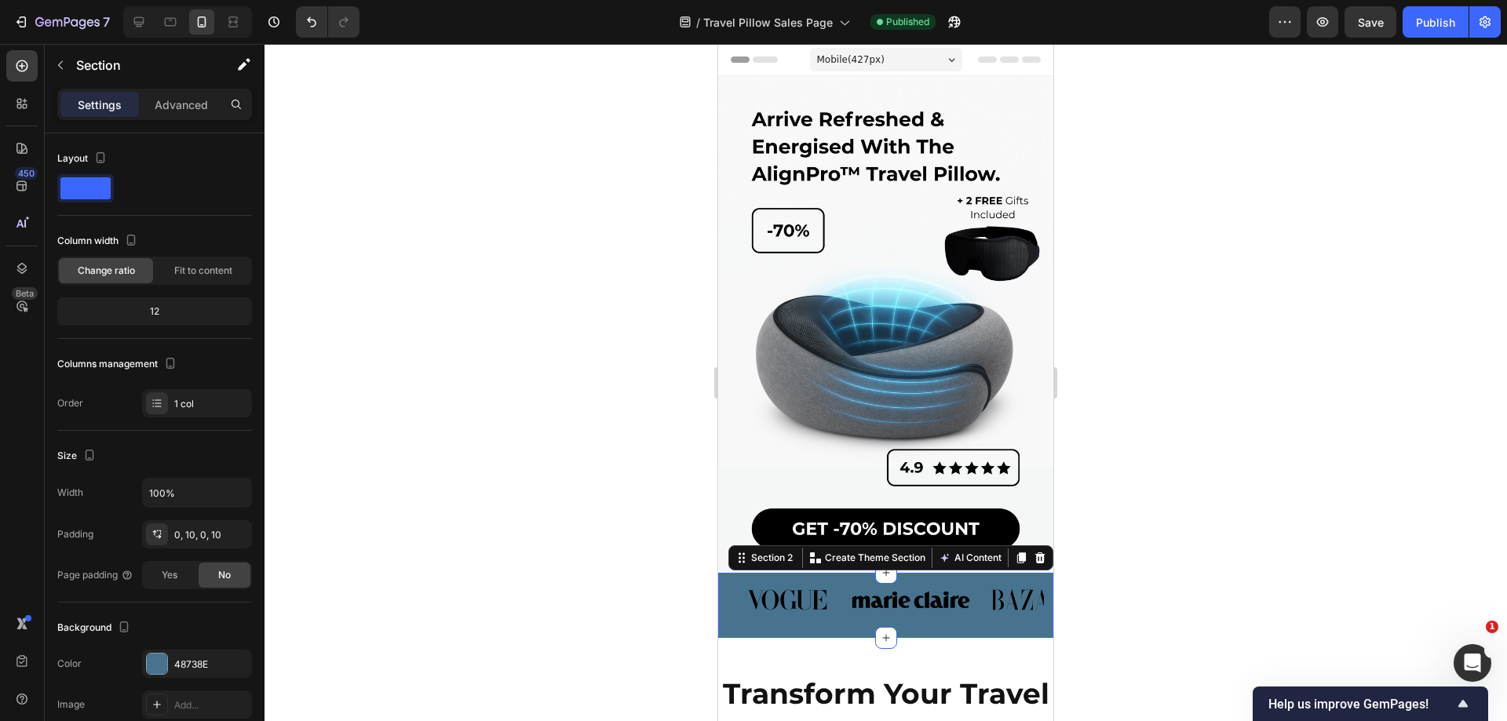
click at [719, 577] on div "Image Image Image Carousel Row Section 2 You can create reusable sections Creat…" at bounding box center [885, 605] width 335 height 65
click at [183, 659] on div "48738E" at bounding box center [197, 665] width 46 height 14
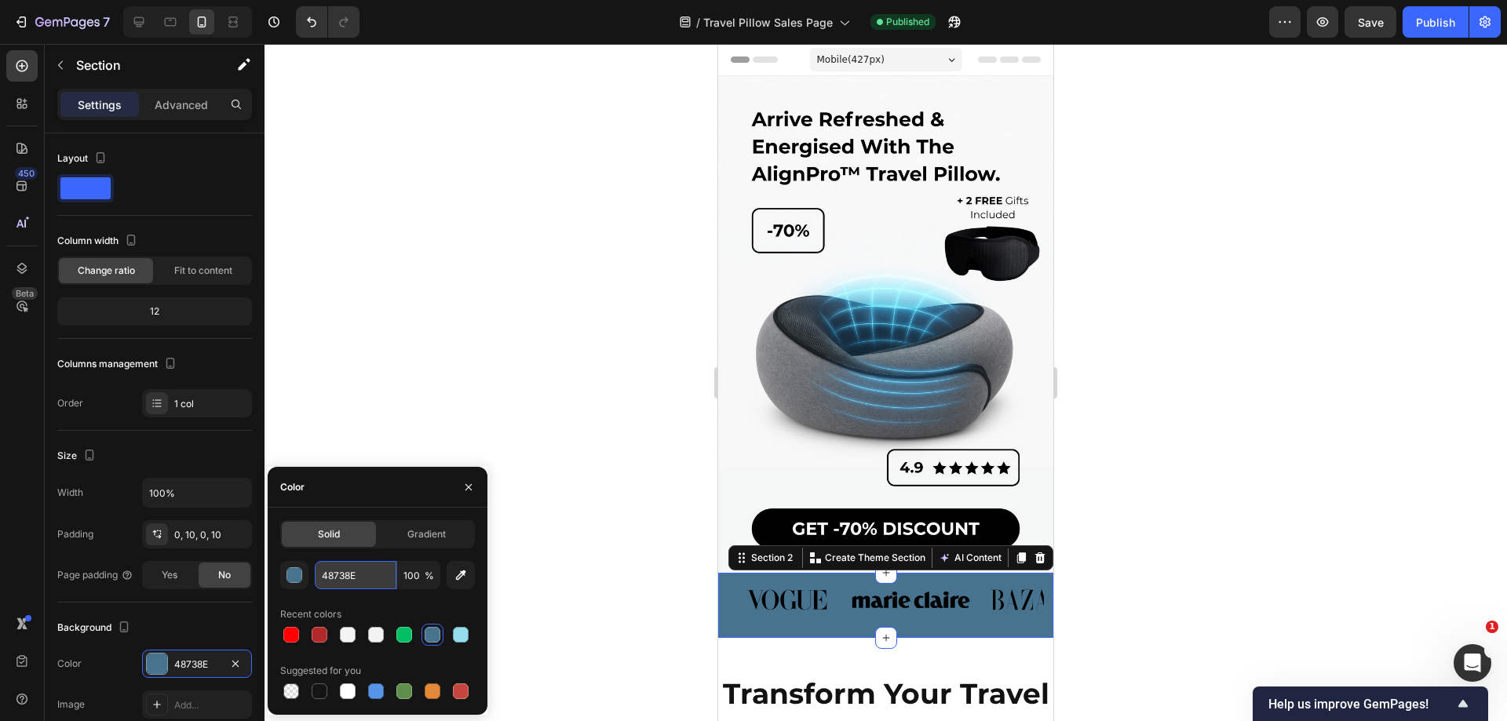
click at [369, 582] on input "48738E" at bounding box center [356, 575] width 82 height 28
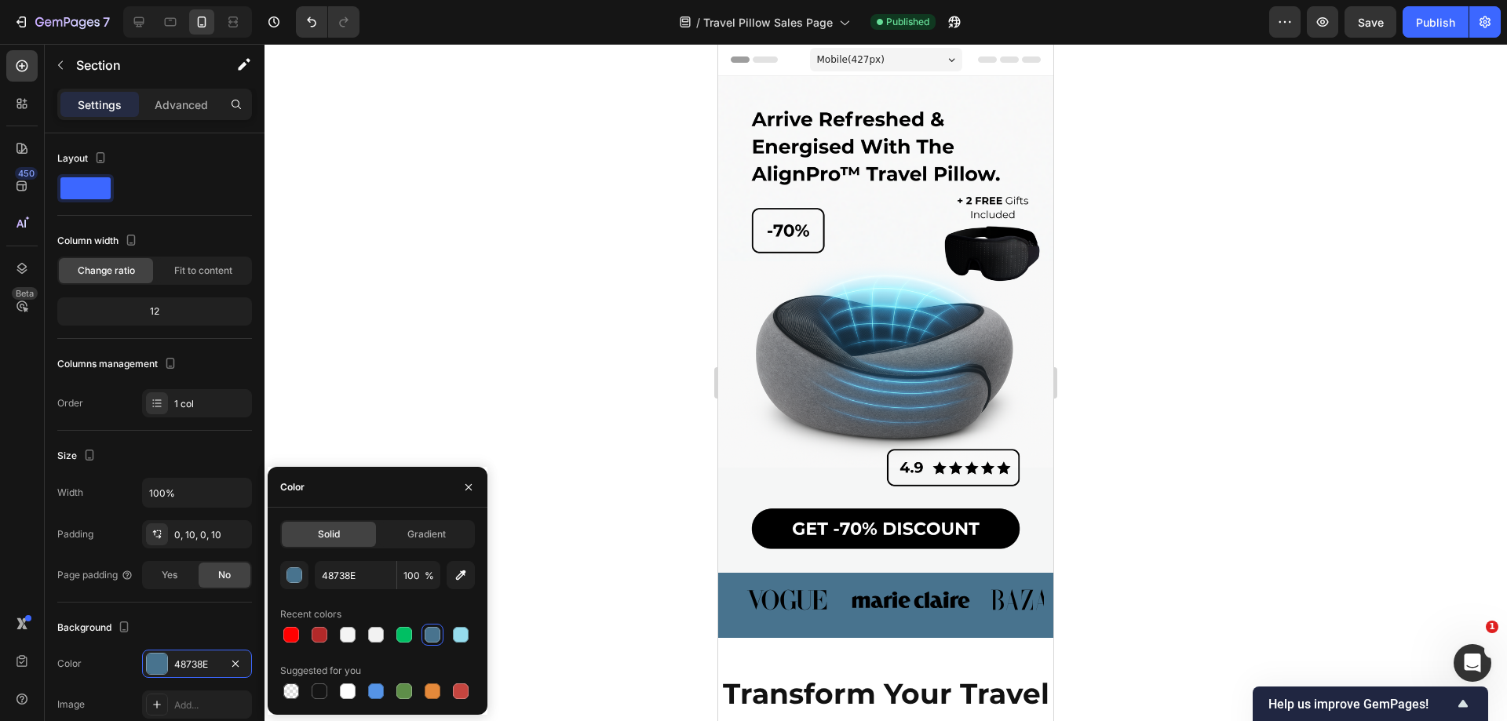
scroll to position [2749, 0]
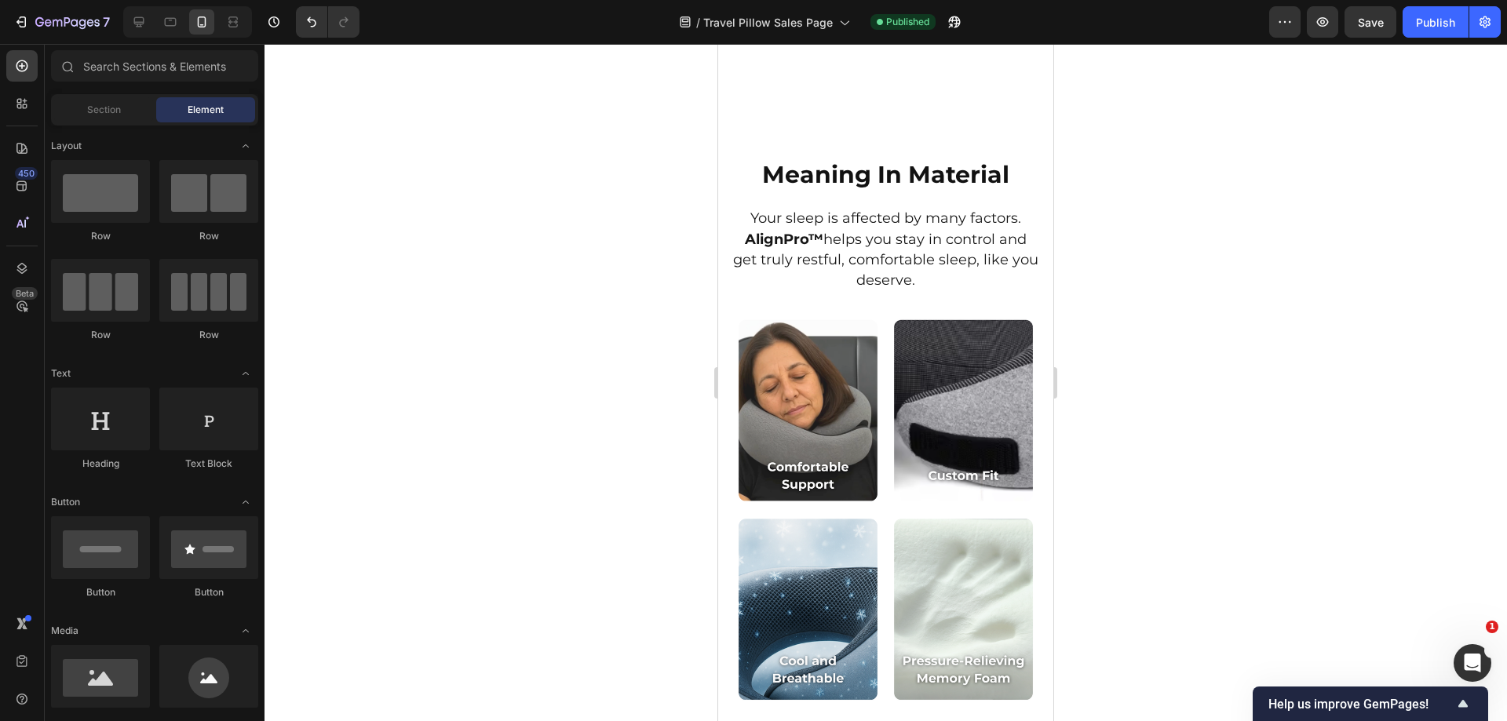
drag, startPoint x: 1044, startPoint y: 86, endPoint x: 1773, endPoint y: 714, distance: 962.0
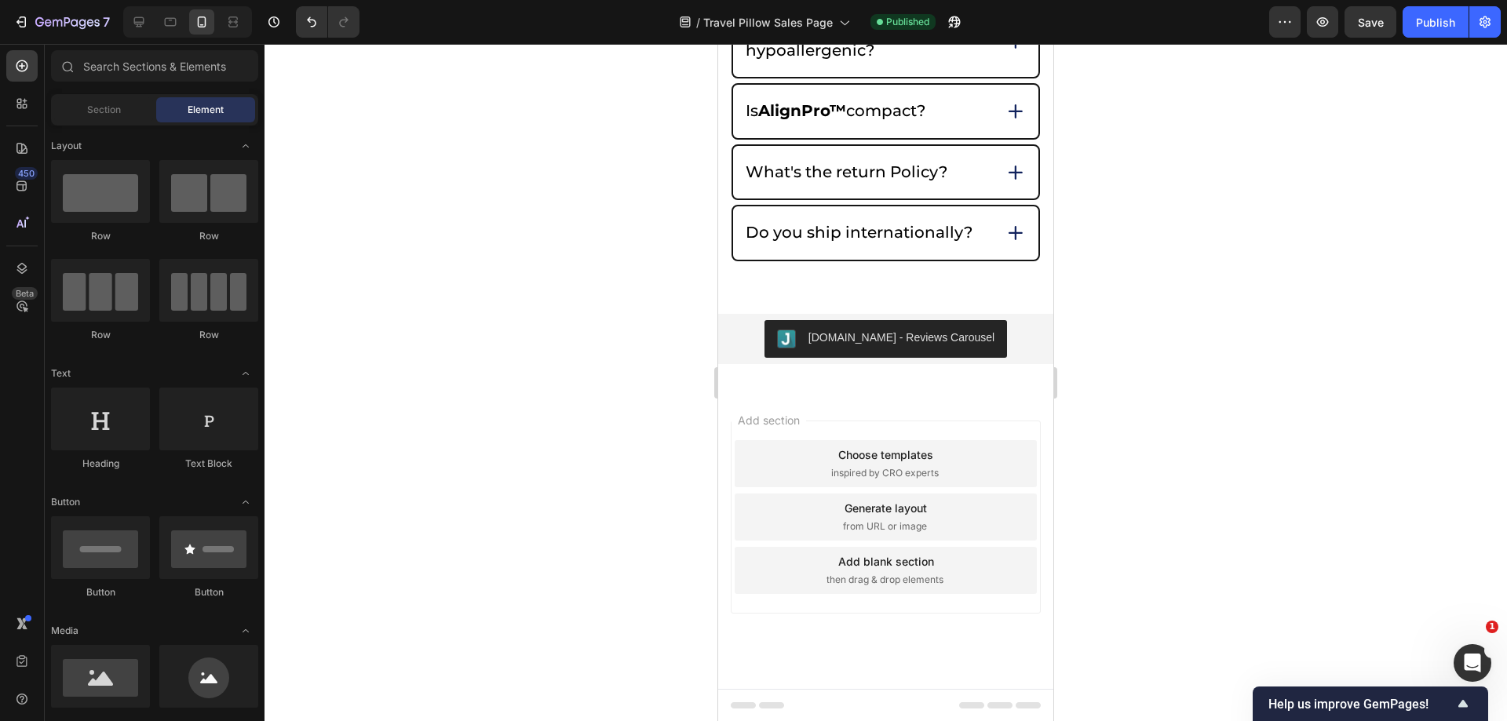
scroll to position [8738, 0]
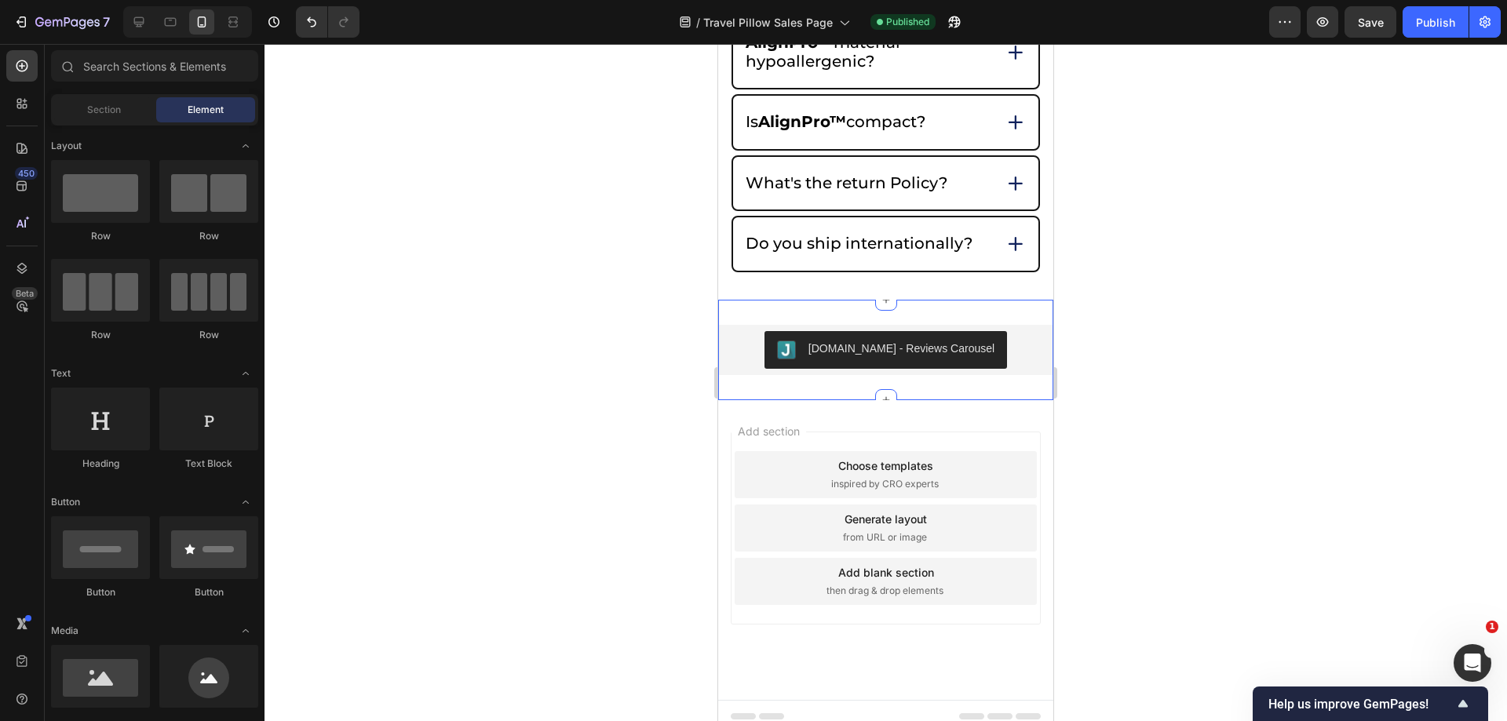
click at [988, 320] on div "Judge.me - Reviews Carousel Judge.me Section 12" at bounding box center [885, 350] width 335 height 100
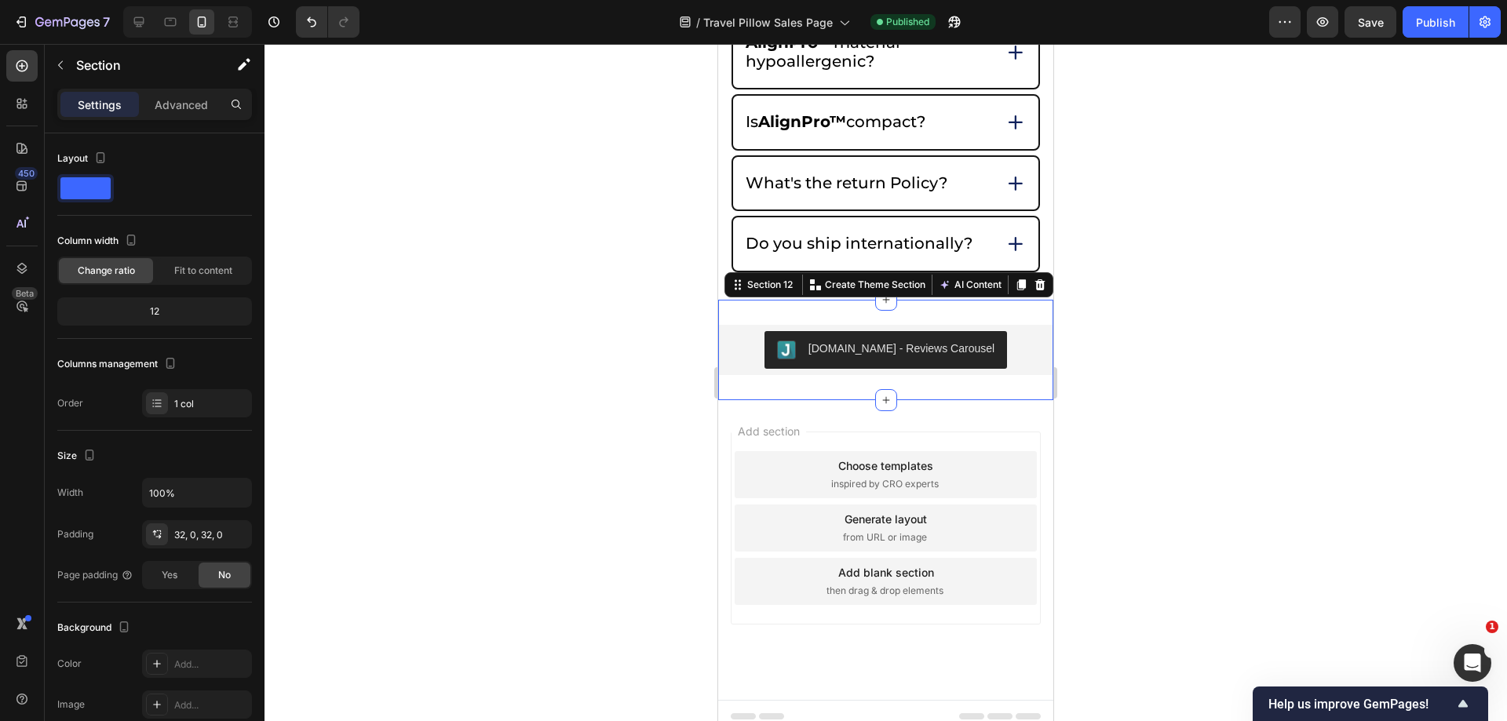
click at [1034, 290] on icon at bounding box center [1040, 285] width 13 height 13
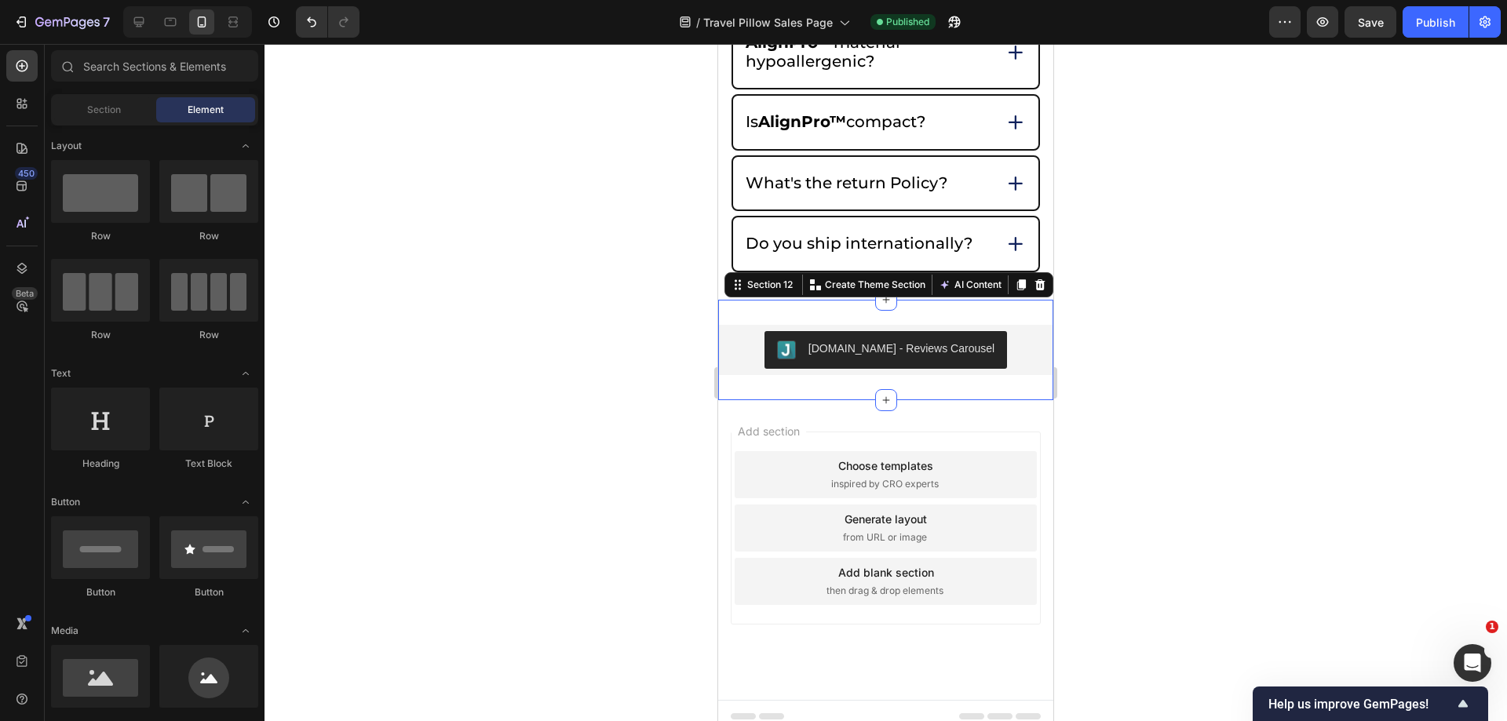
scroll to position [8660, 0]
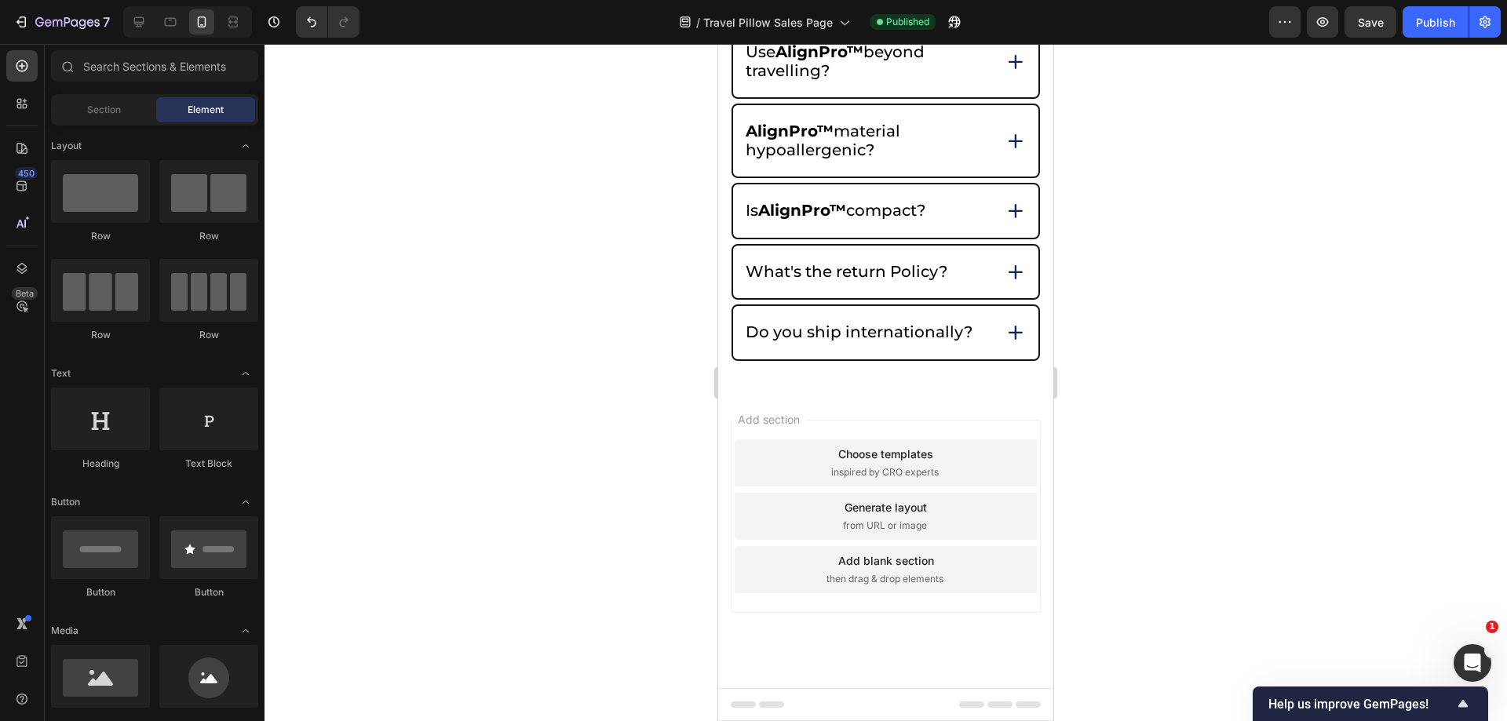
click at [1424, 38] on div "7 Version history / Travel Pillow Sales Page Published Preview Save Publish" at bounding box center [753, 22] width 1507 height 45
click at [1405, 28] on button "Publish" at bounding box center [1436, 21] width 66 height 31
click at [145, 105] on div "Section" at bounding box center [103, 109] width 99 height 25
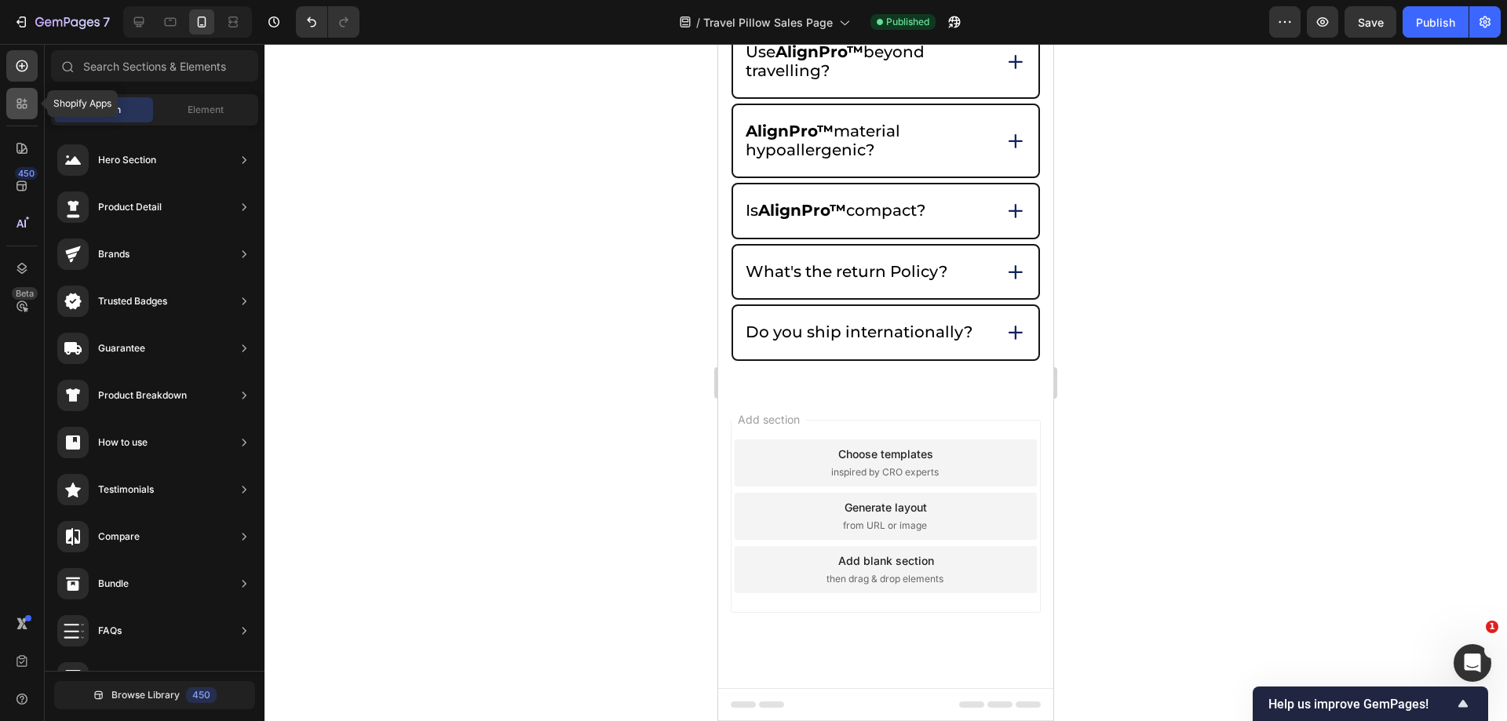
click at [24, 94] on div at bounding box center [21, 103] width 31 height 31
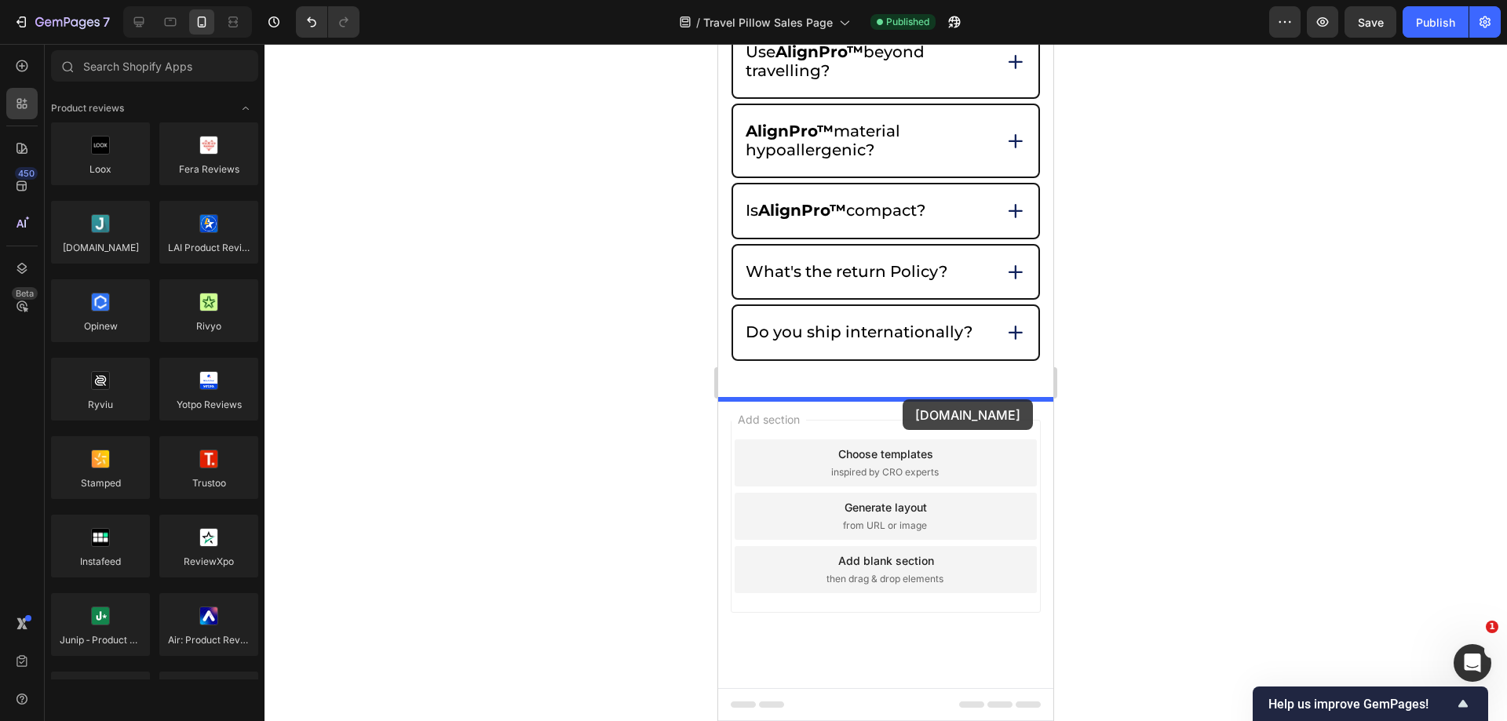
drag, startPoint x: 851, startPoint y: 200, endPoint x: 1050, endPoint y: 407, distance: 286.5
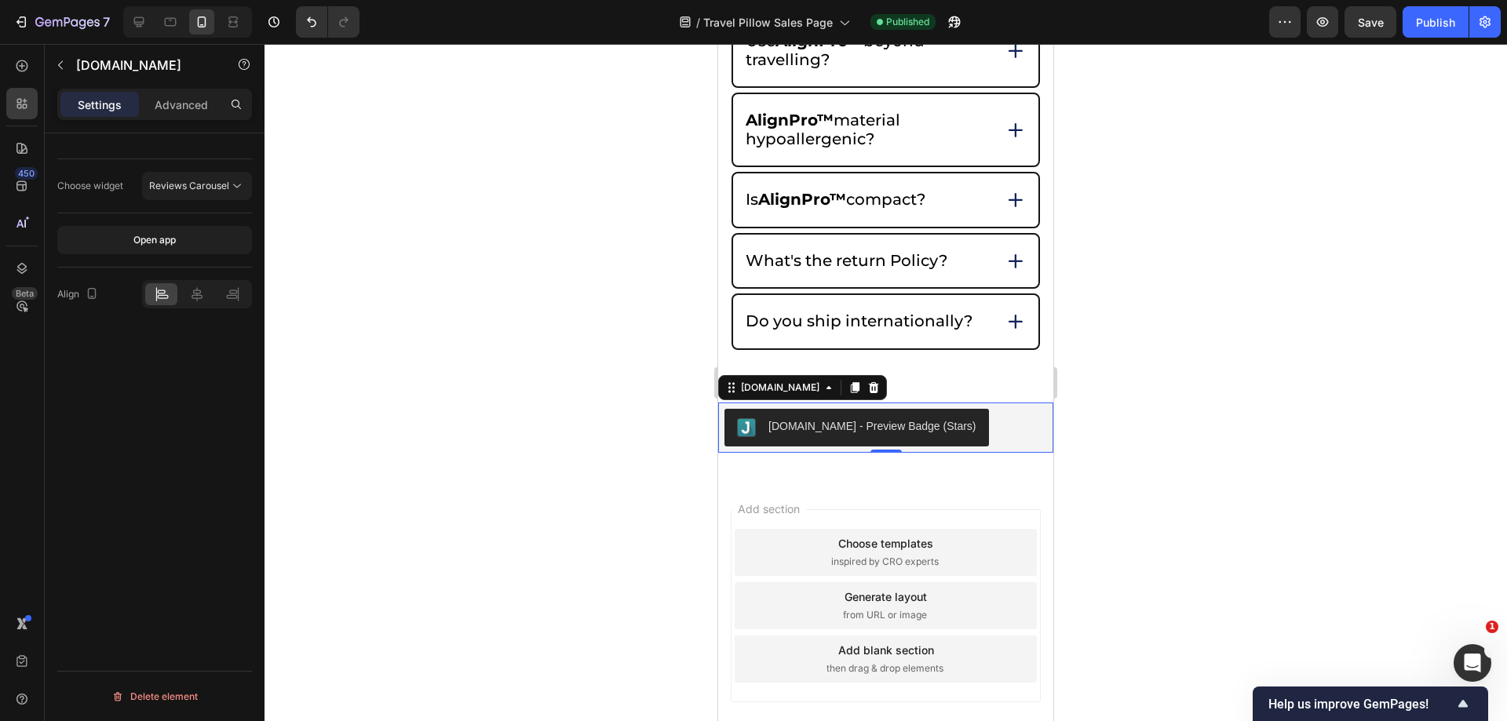
scroll to position [8738, 0]
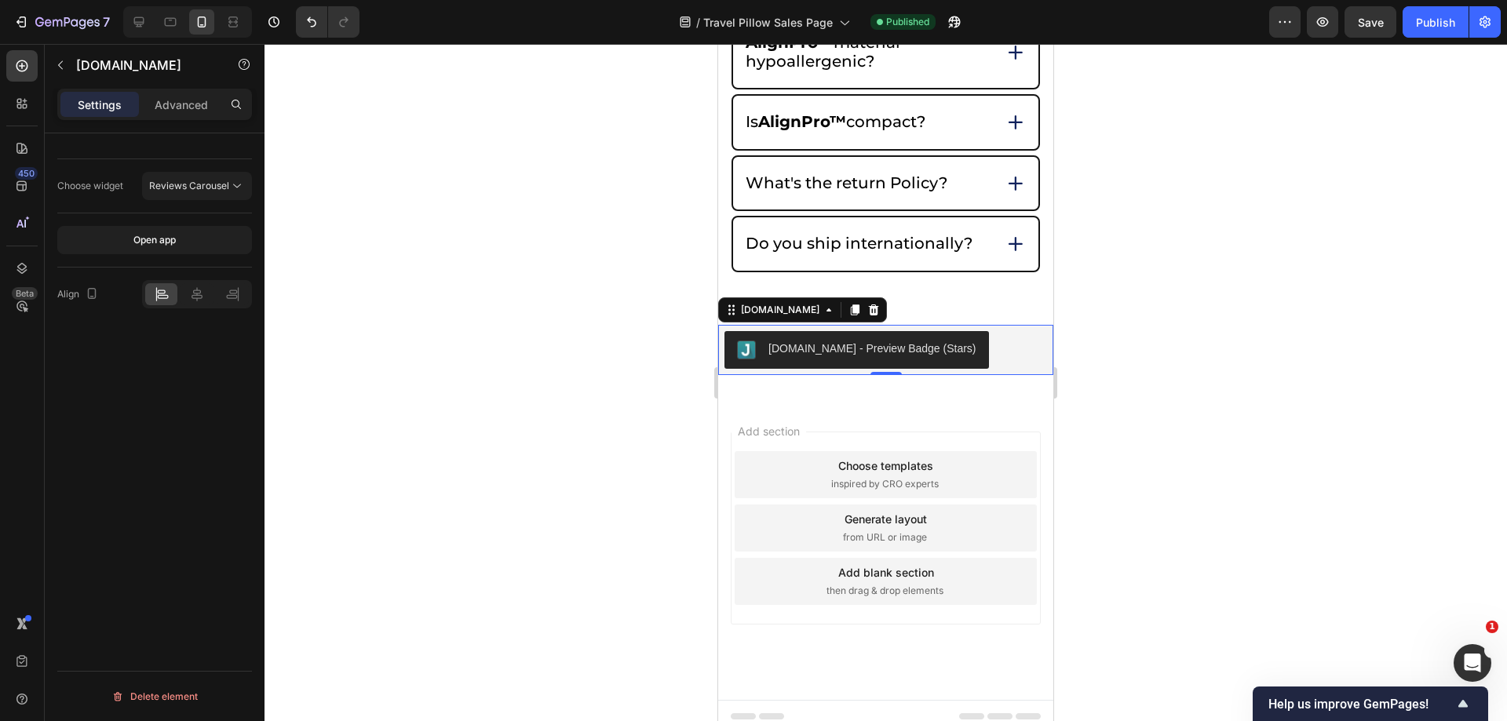
click at [1011, 358] on div "Judge.me - Preview Badge (Stars)" at bounding box center [886, 350] width 323 height 38
click at [198, 297] on icon at bounding box center [197, 295] width 16 height 16
drag, startPoint x: 1246, startPoint y: 277, endPoint x: 1240, endPoint y: 258, distance: 19.9
click at [1247, 277] on div at bounding box center [886, 383] width 1243 height 678
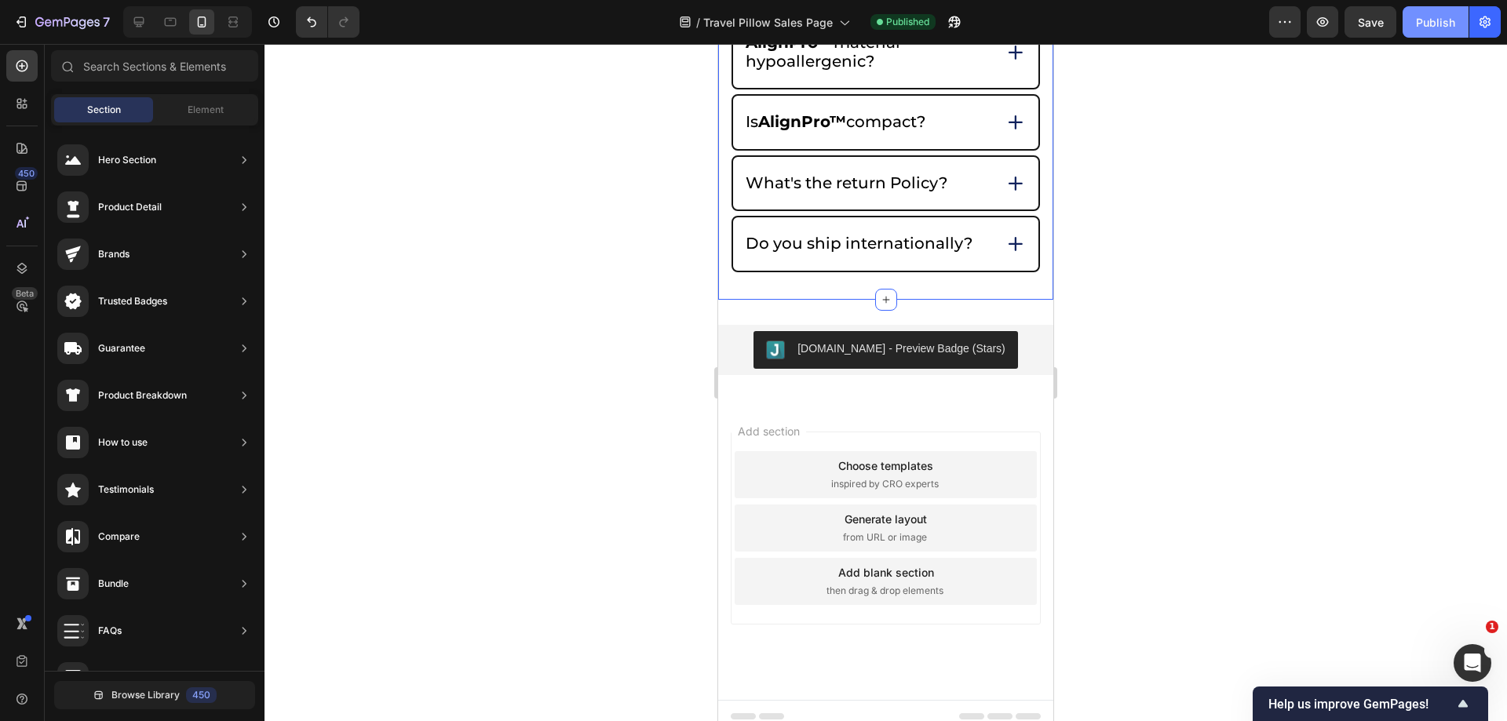
click at [1449, 19] on div "Publish" at bounding box center [1435, 22] width 39 height 16
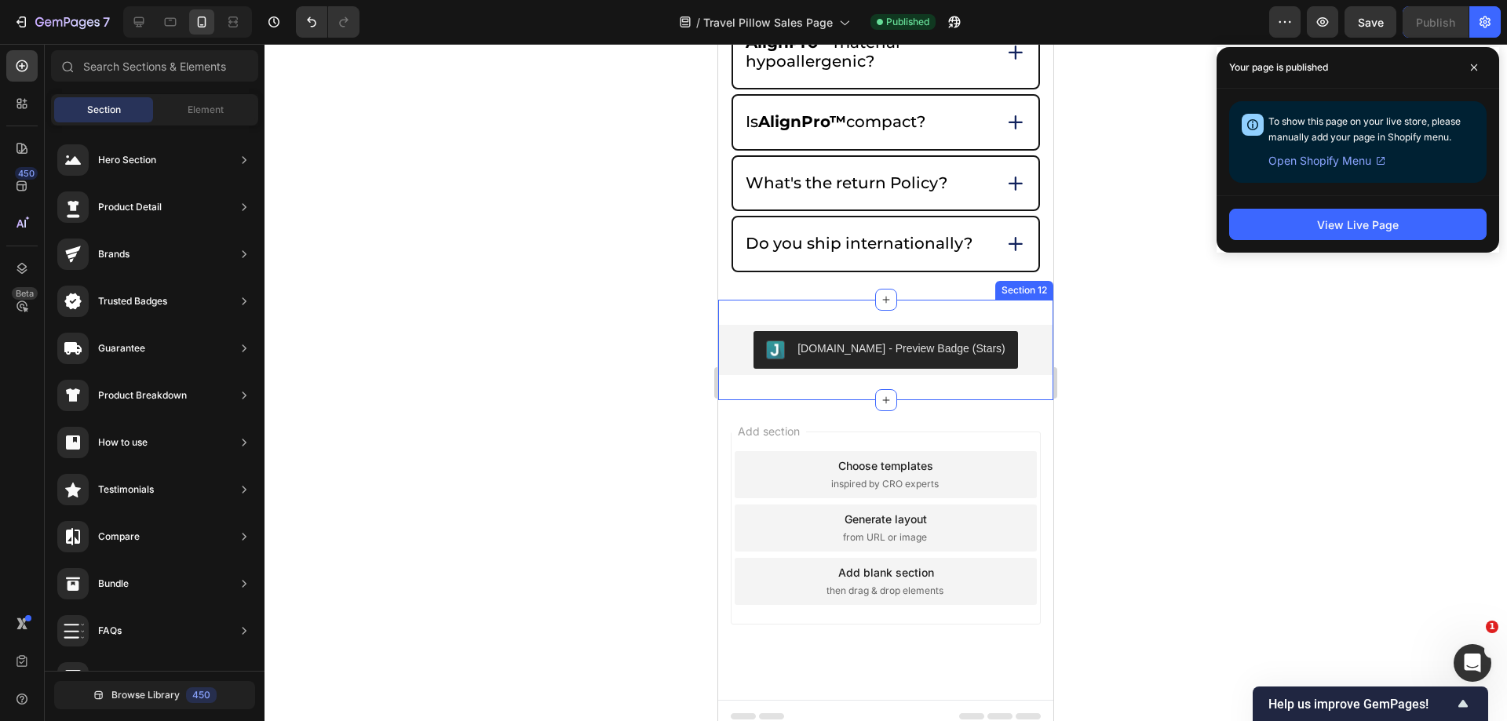
click at [955, 323] on div "Judge.me - Preview Badge (Stars) Judge.me Section 12" at bounding box center [885, 350] width 335 height 100
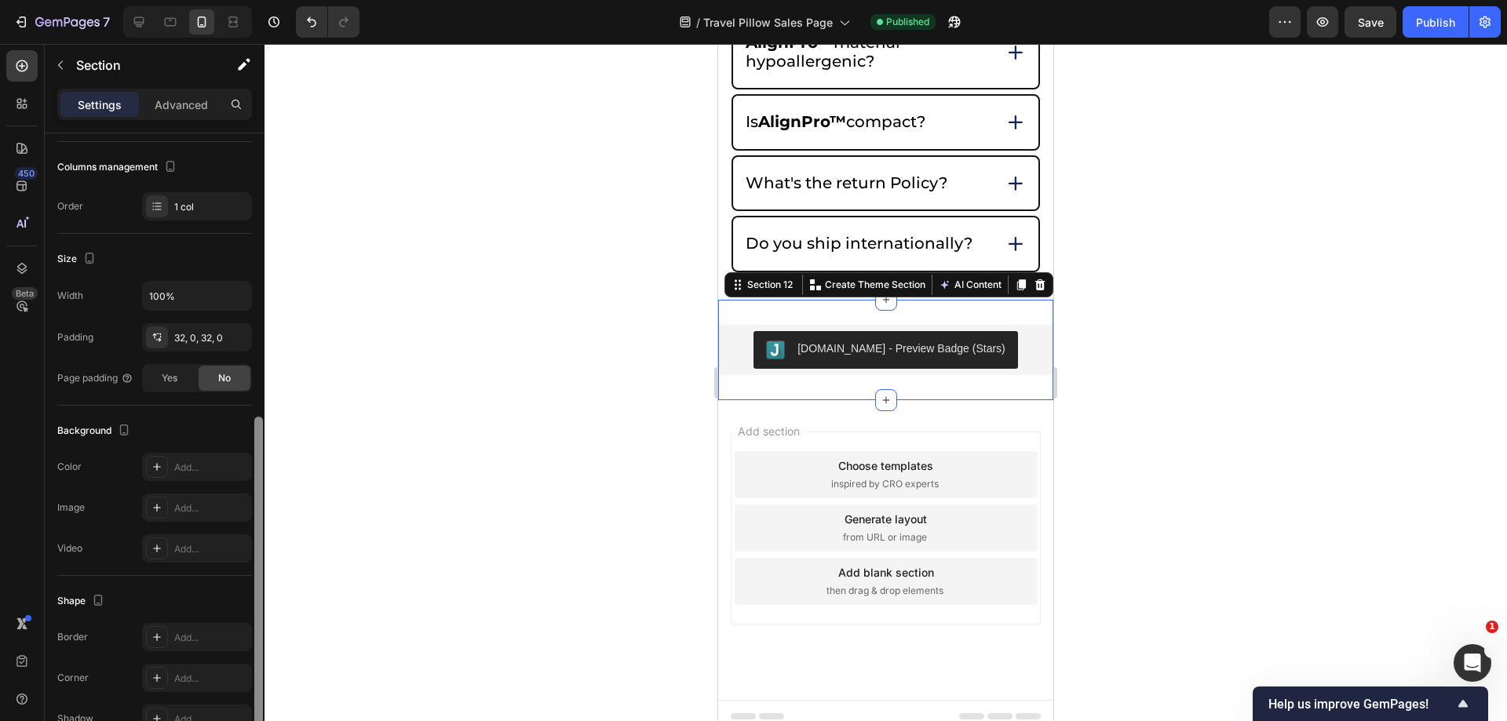
scroll to position [284, 0]
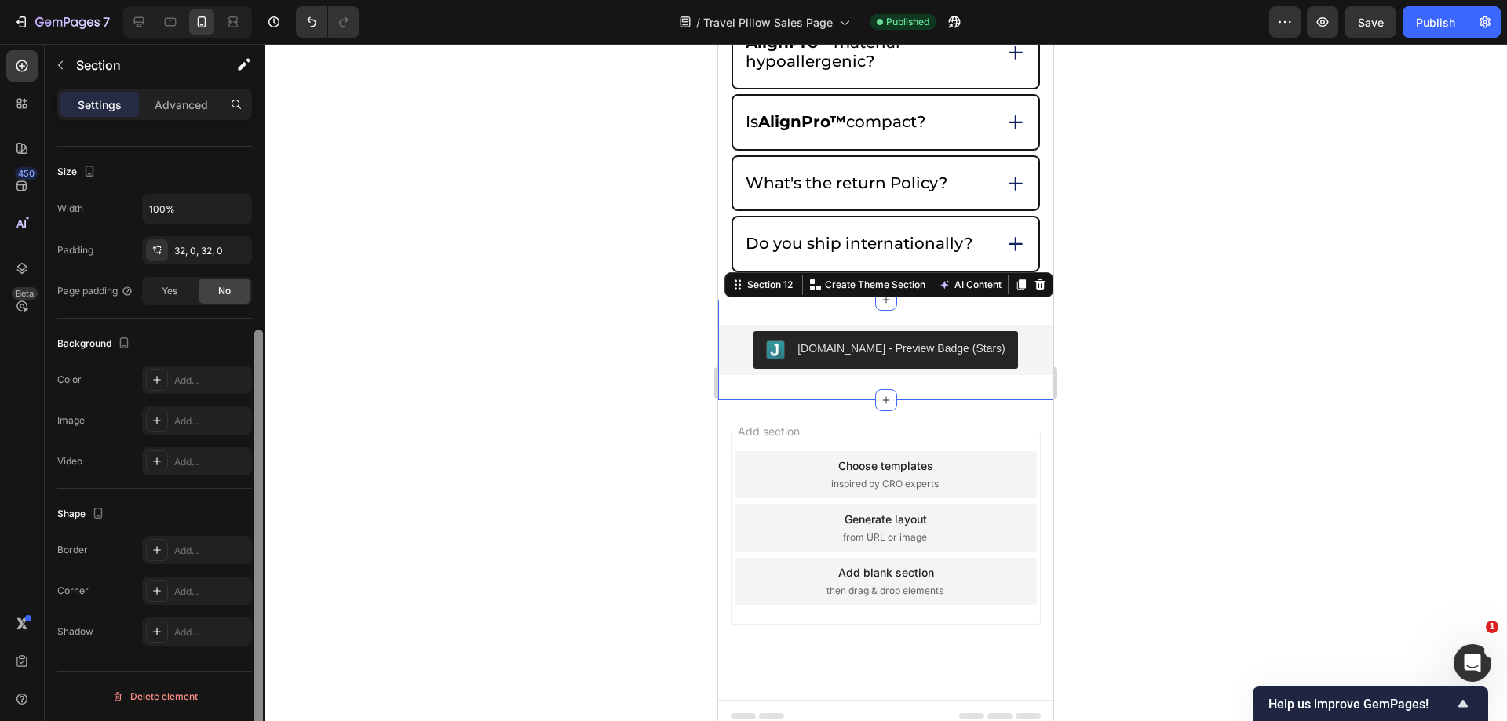
drag, startPoint x: 261, startPoint y: 515, endPoint x: 250, endPoint y: 666, distance: 151.1
click at [250, 666] on div "Layout Column width Change ratio Fit to content 12 Columns management Order 1 c…" at bounding box center [155, 449] width 220 height 633
click at [1034, 291] on icon at bounding box center [1040, 285] width 13 height 13
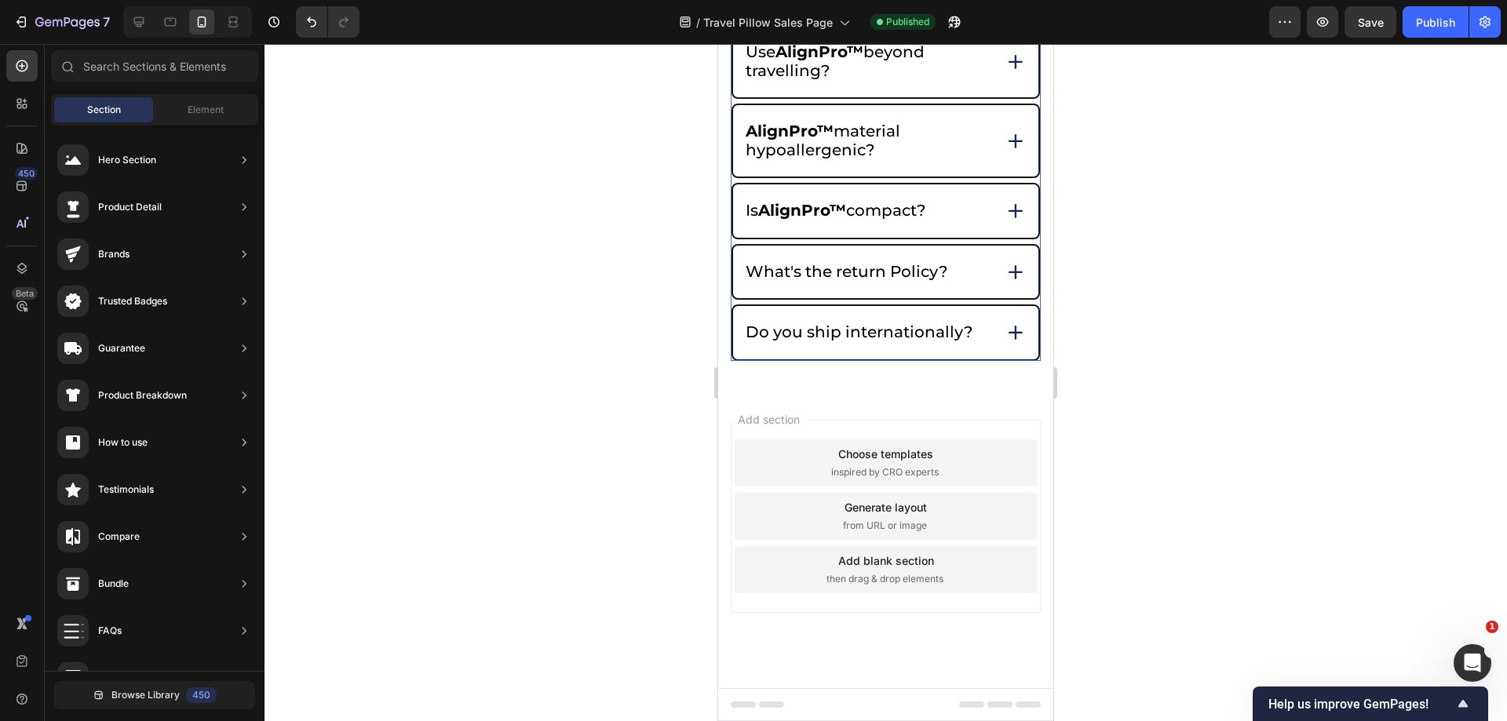
scroll to position [8660, 0]
click at [1419, 23] on div "Publish" at bounding box center [1435, 22] width 39 height 16
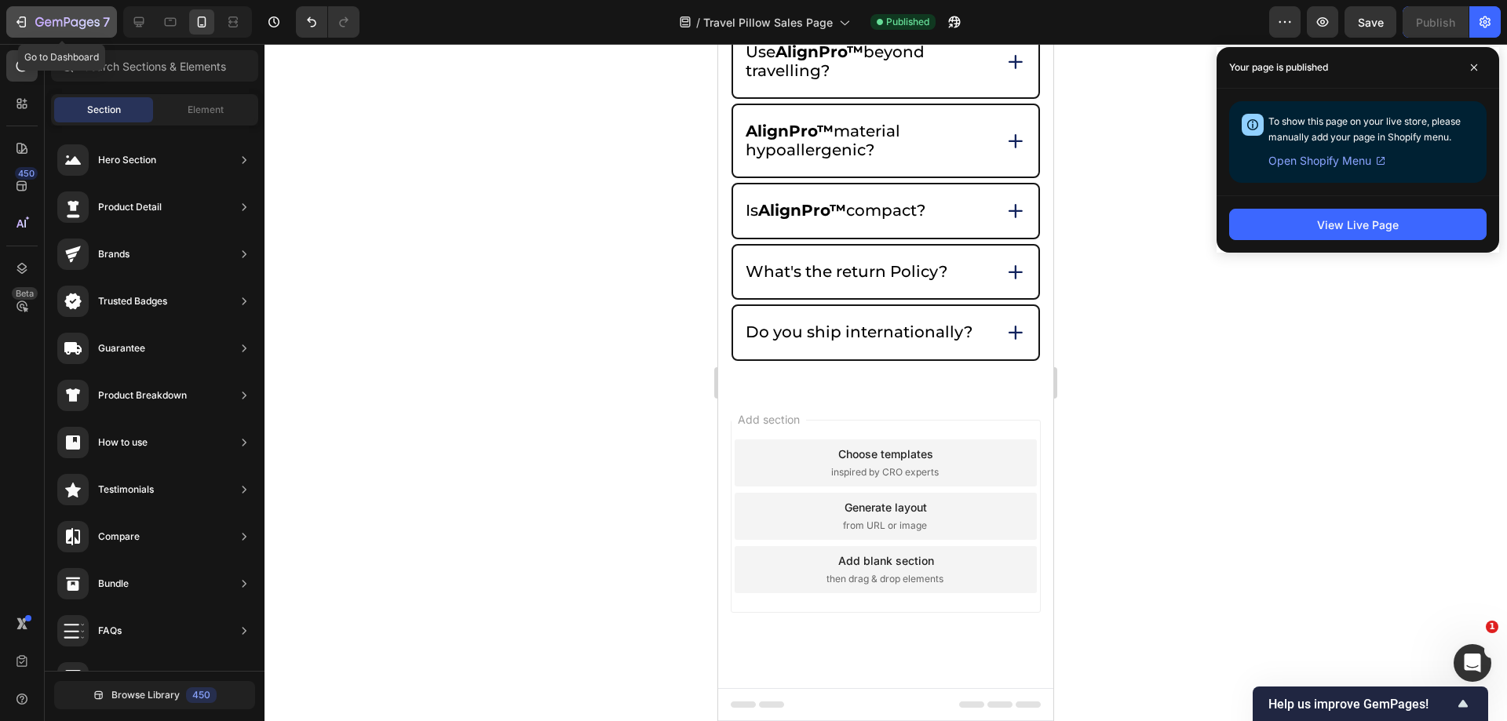
click at [36, 14] on div "7" at bounding box center [72, 22] width 75 height 19
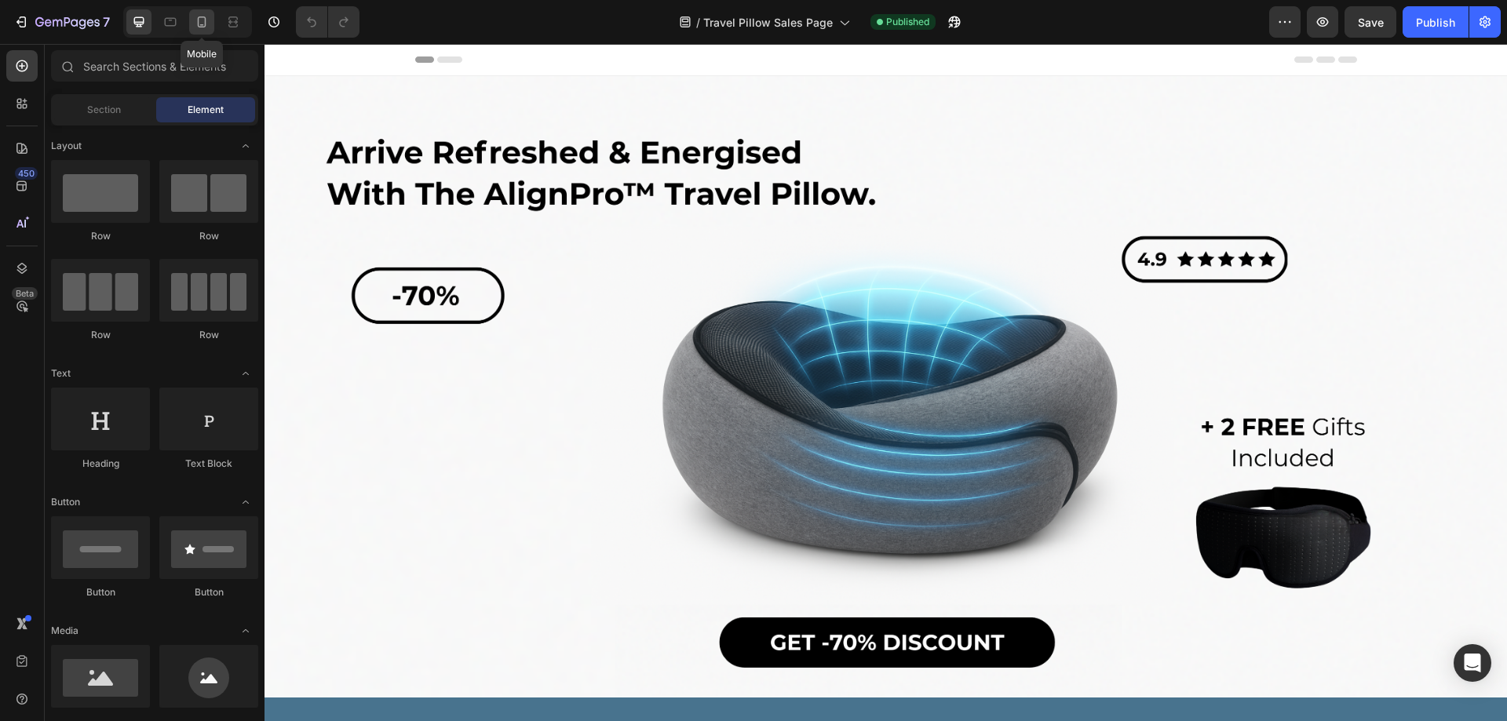
click at [195, 16] on icon at bounding box center [202, 22] width 16 height 16
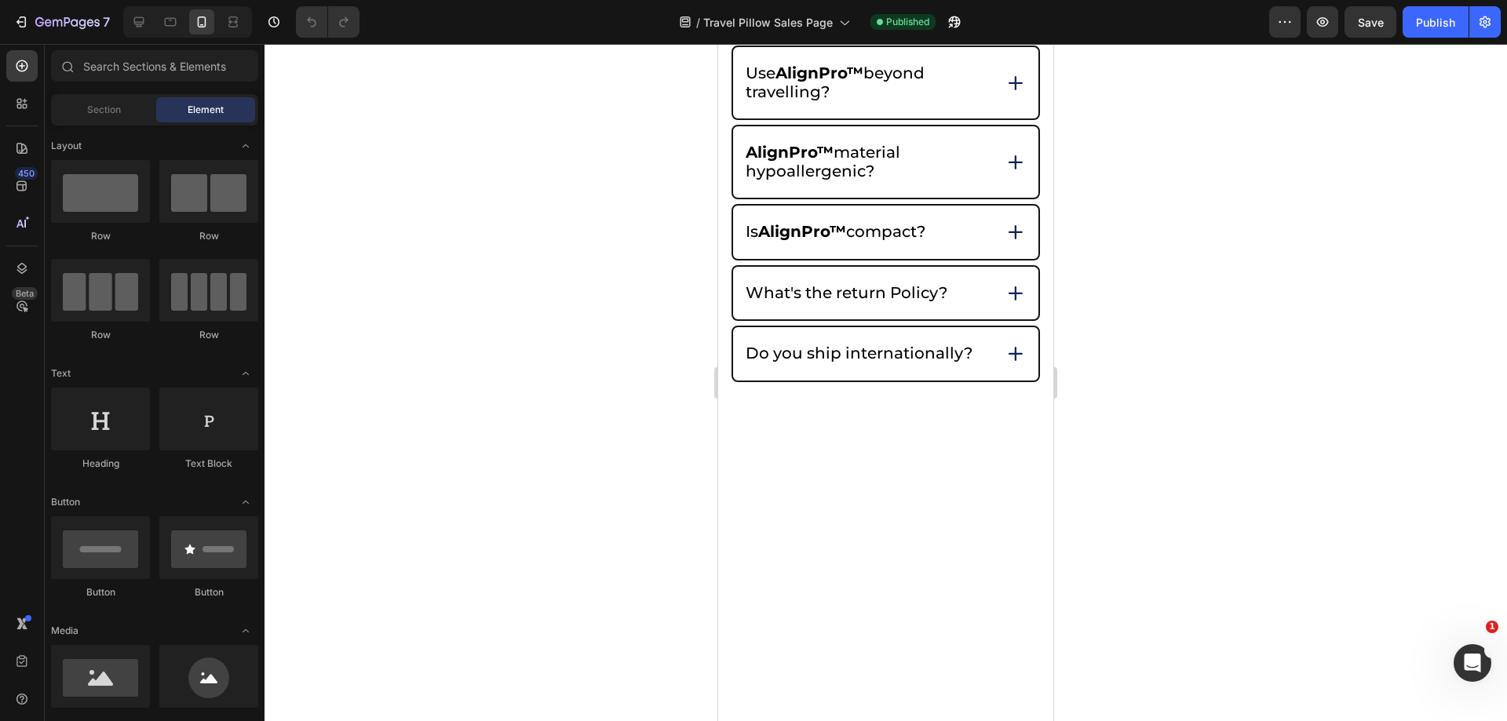
scroll to position [5977, 0]
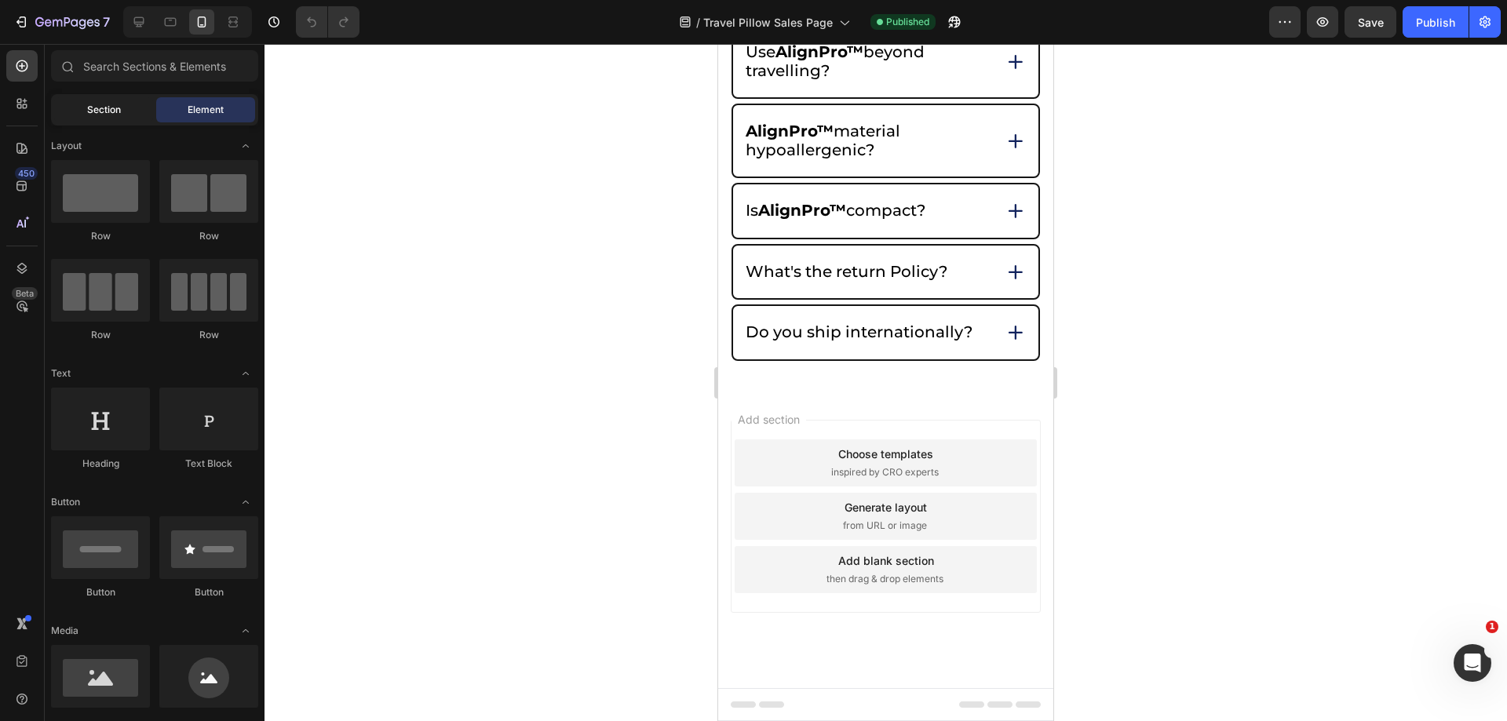
click at [123, 112] on div "Section" at bounding box center [103, 109] width 99 height 25
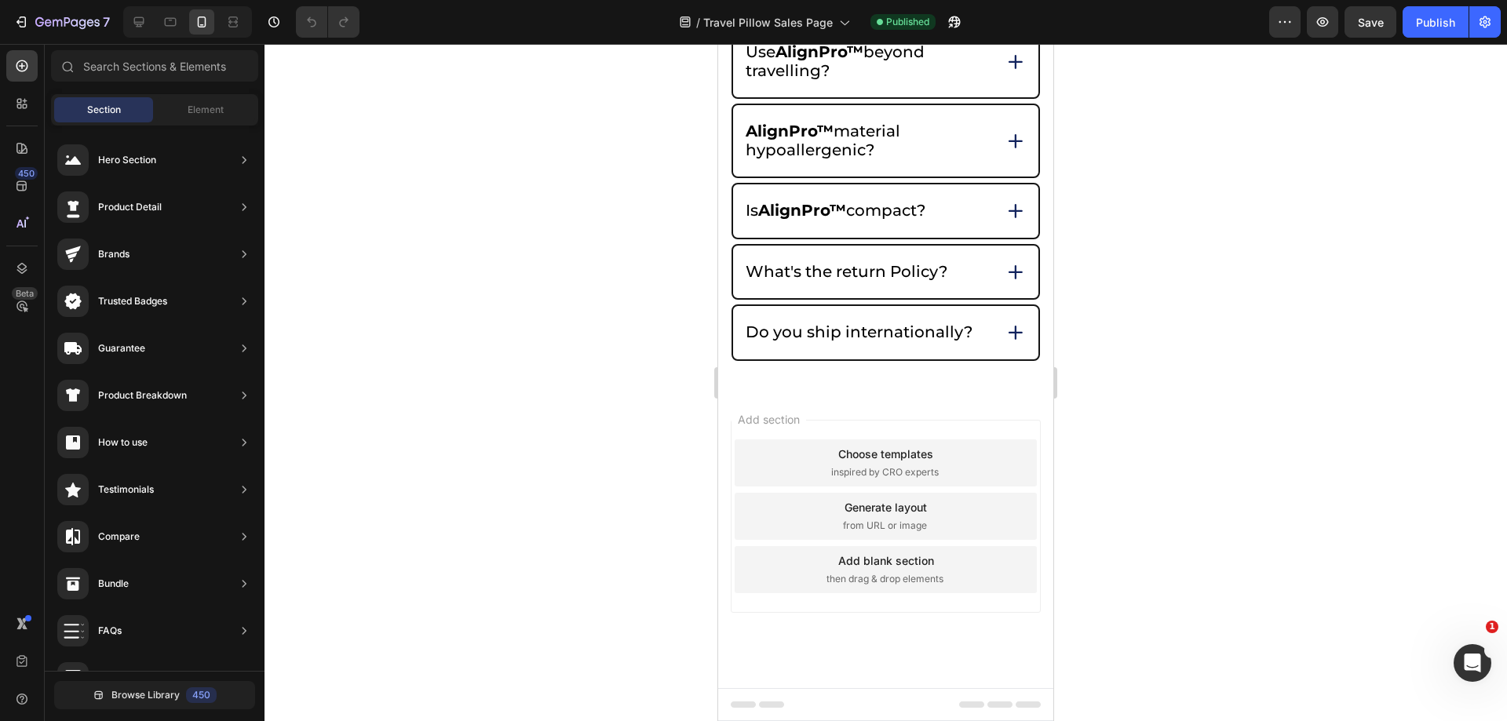
click at [40, 102] on div "450 Beta" at bounding box center [22, 383] width 45 height 678
click at [34, 100] on div at bounding box center [21, 103] width 31 height 31
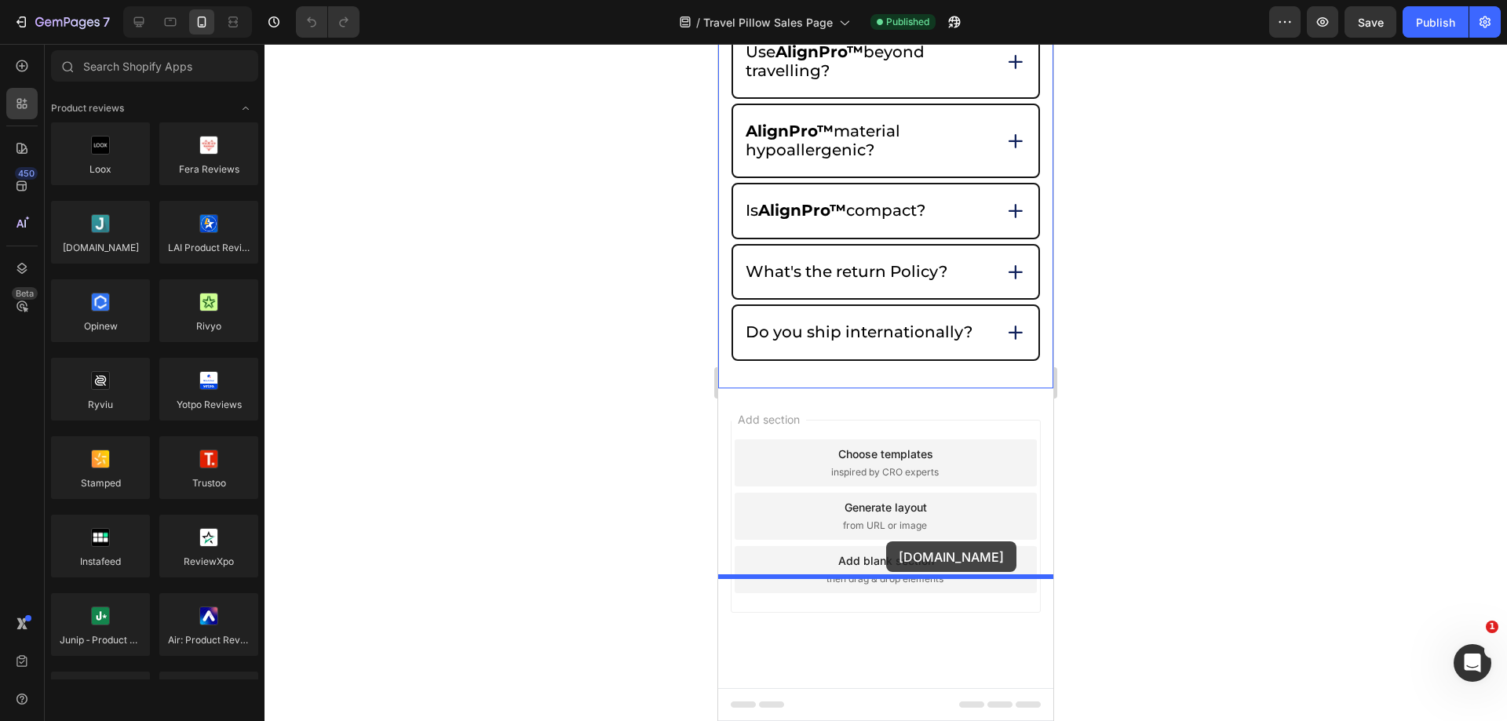
drag, startPoint x: 795, startPoint y: 271, endPoint x: 1853, endPoint y: 533, distance: 1089.5
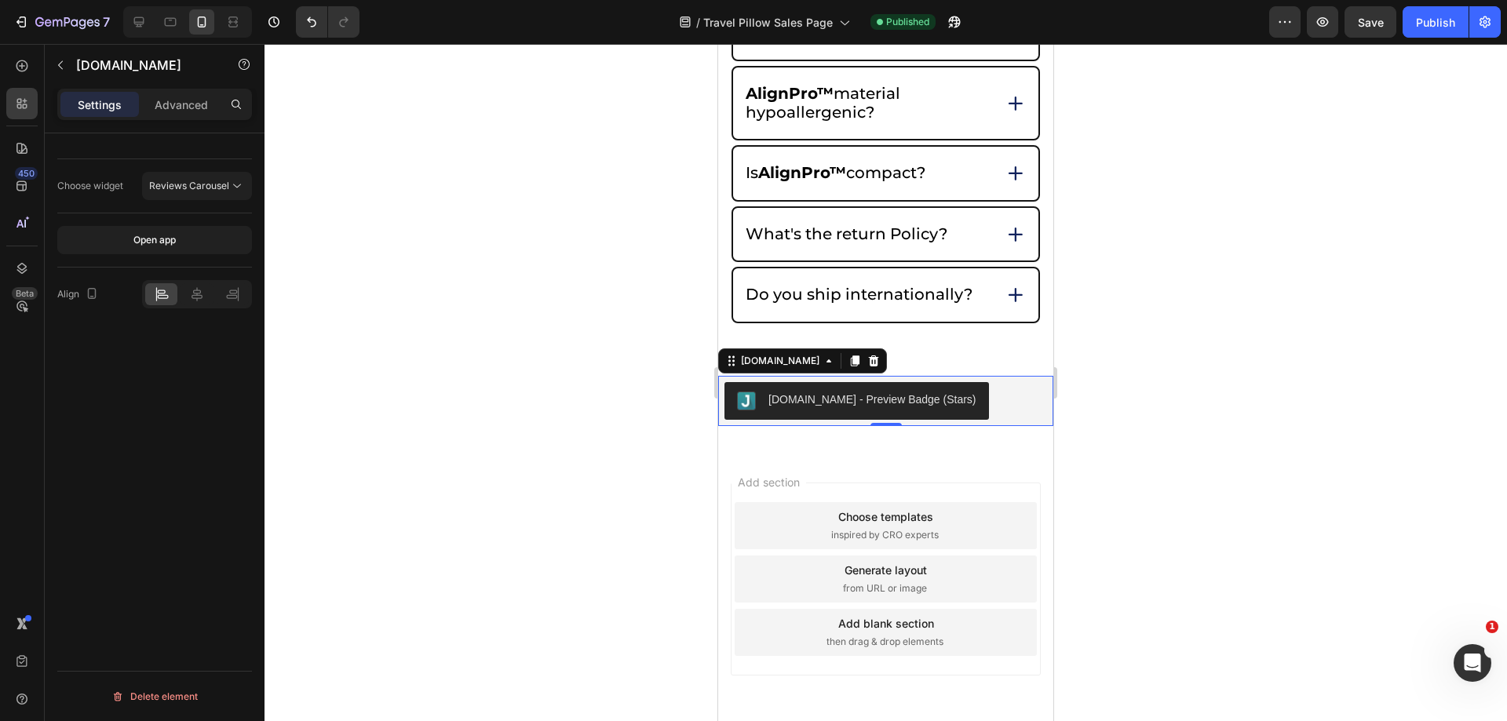
click at [1134, 489] on div at bounding box center [886, 383] width 1243 height 678
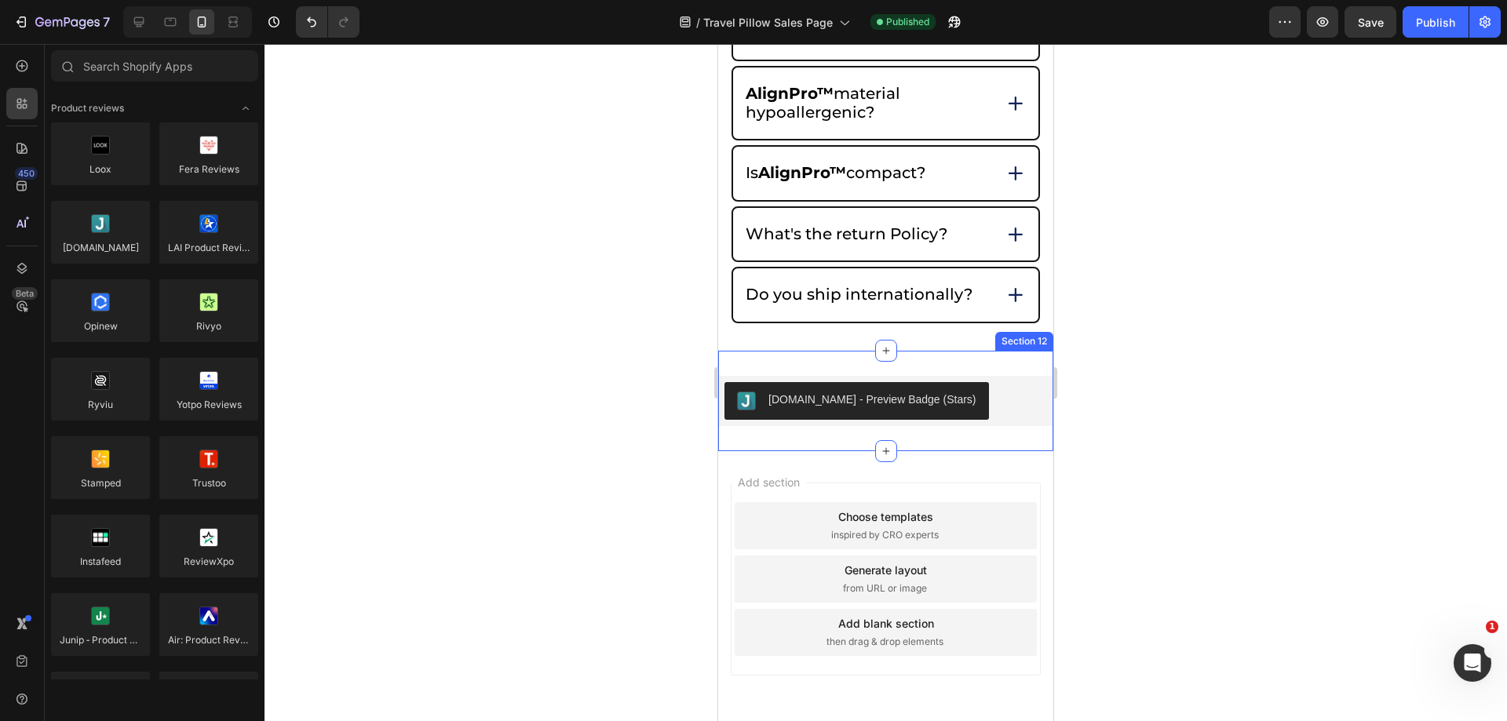
click at [969, 420] on div "Judge.me - Preview Badge (Stars)" at bounding box center [886, 401] width 323 height 38
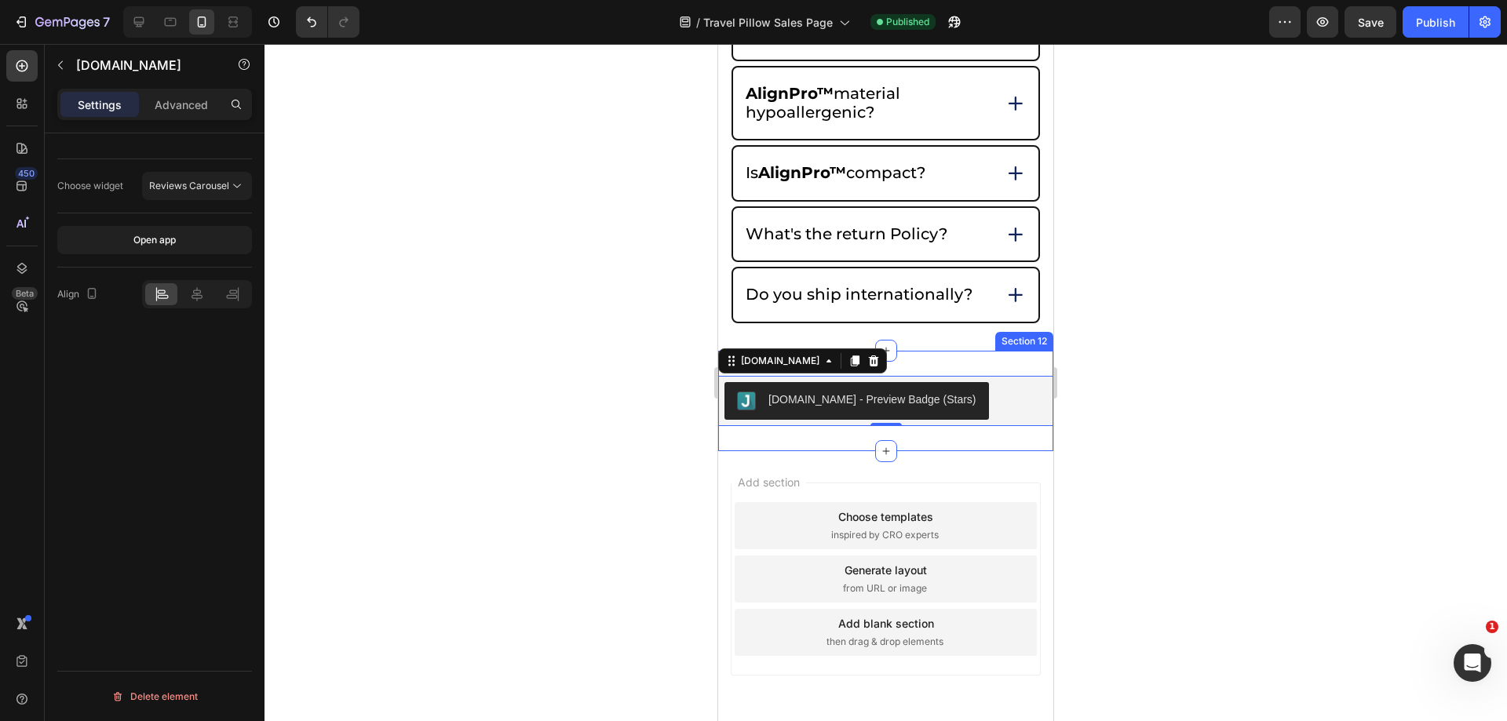
click at [955, 451] on div "Judge.me - Preview Badge (Stars) Judge.me 0 Section 12" at bounding box center [885, 401] width 335 height 100
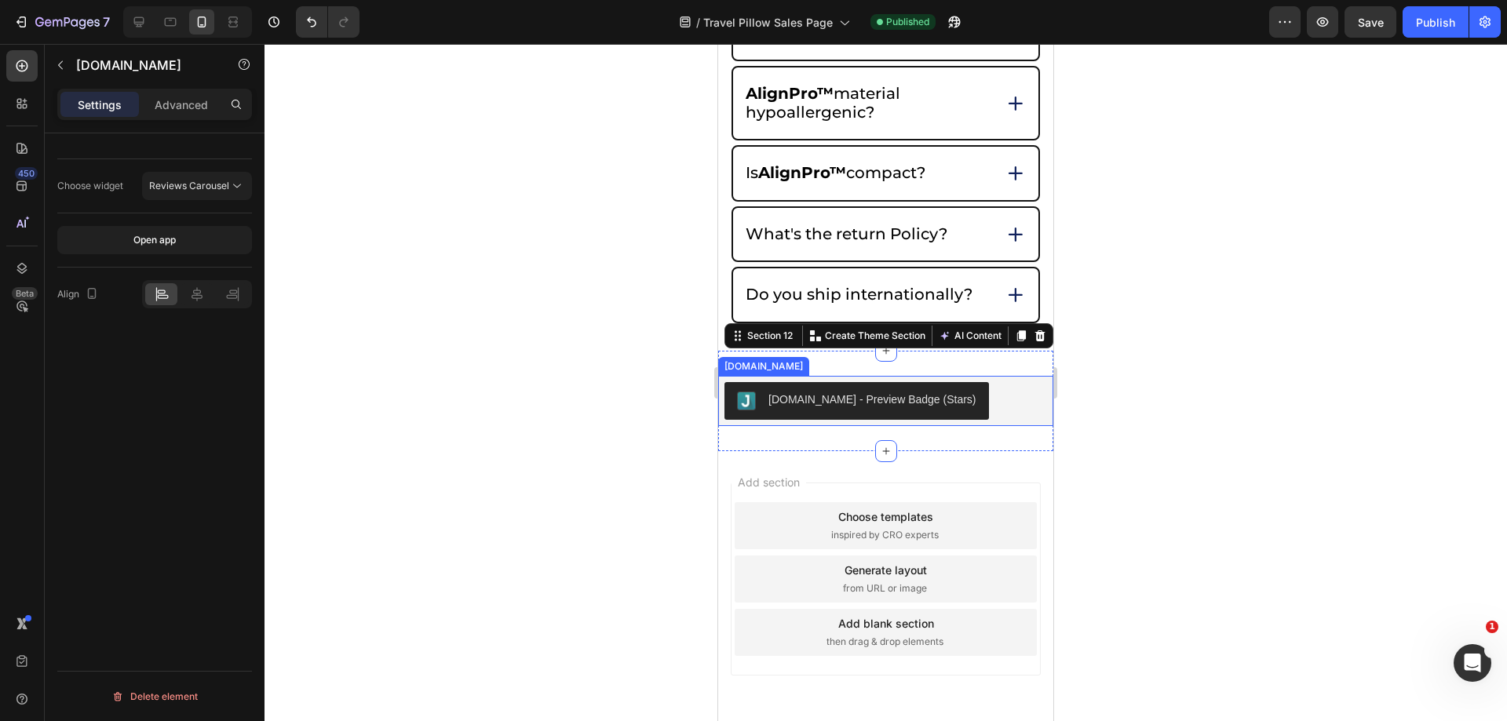
click at [969, 426] on div "Judge.me - Preview Badge (Stars)" at bounding box center [885, 401] width 335 height 50
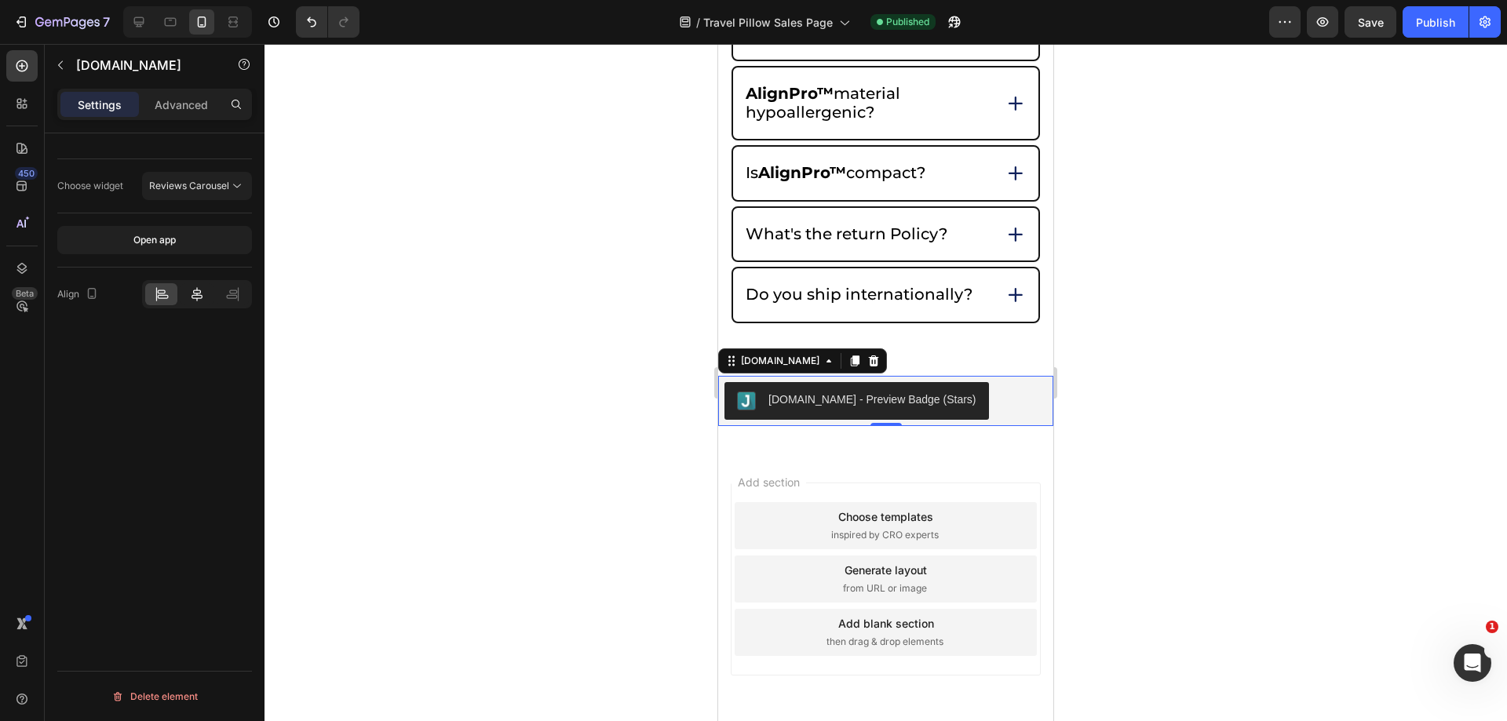
click at [203, 288] on icon at bounding box center [197, 295] width 16 height 16
click at [177, 111] on p "Advanced" at bounding box center [181, 105] width 53 height 16
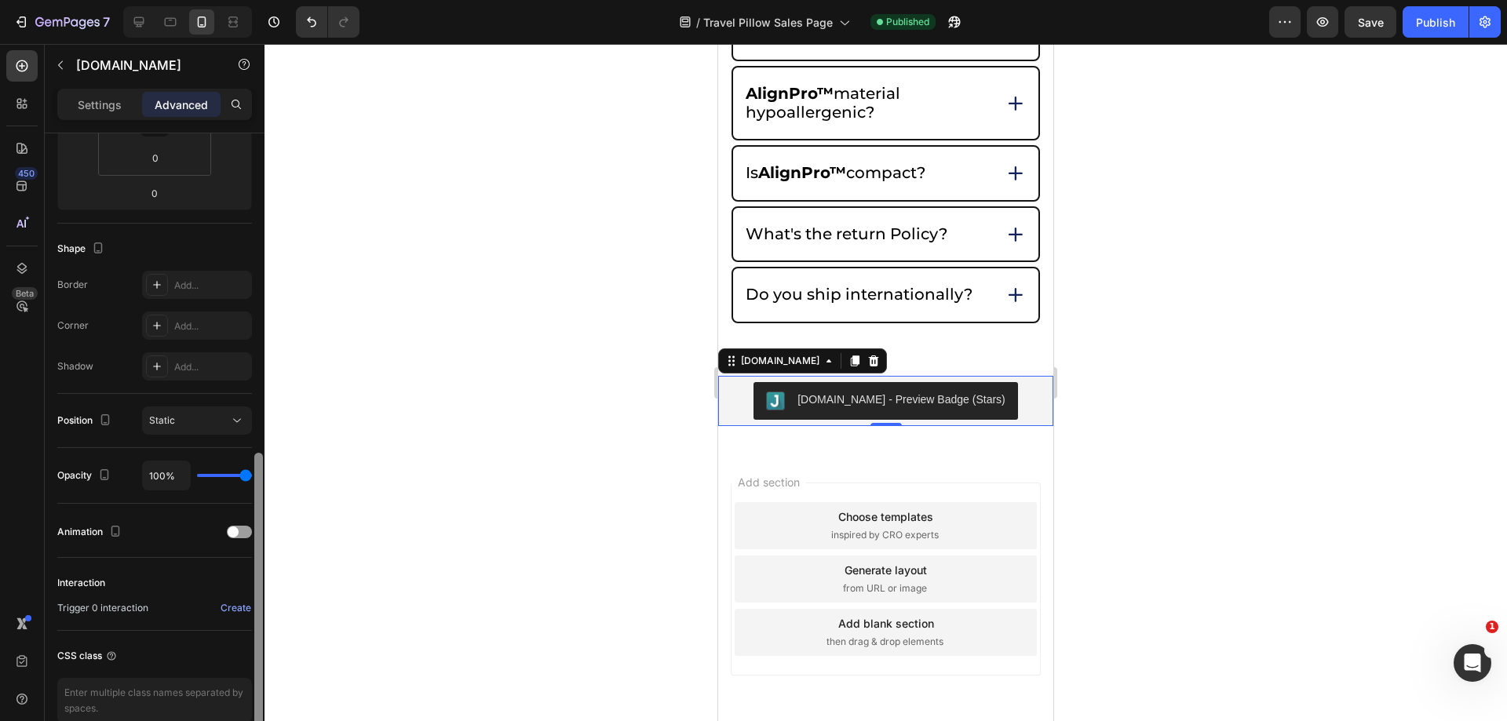
scroll to position [391, 0]
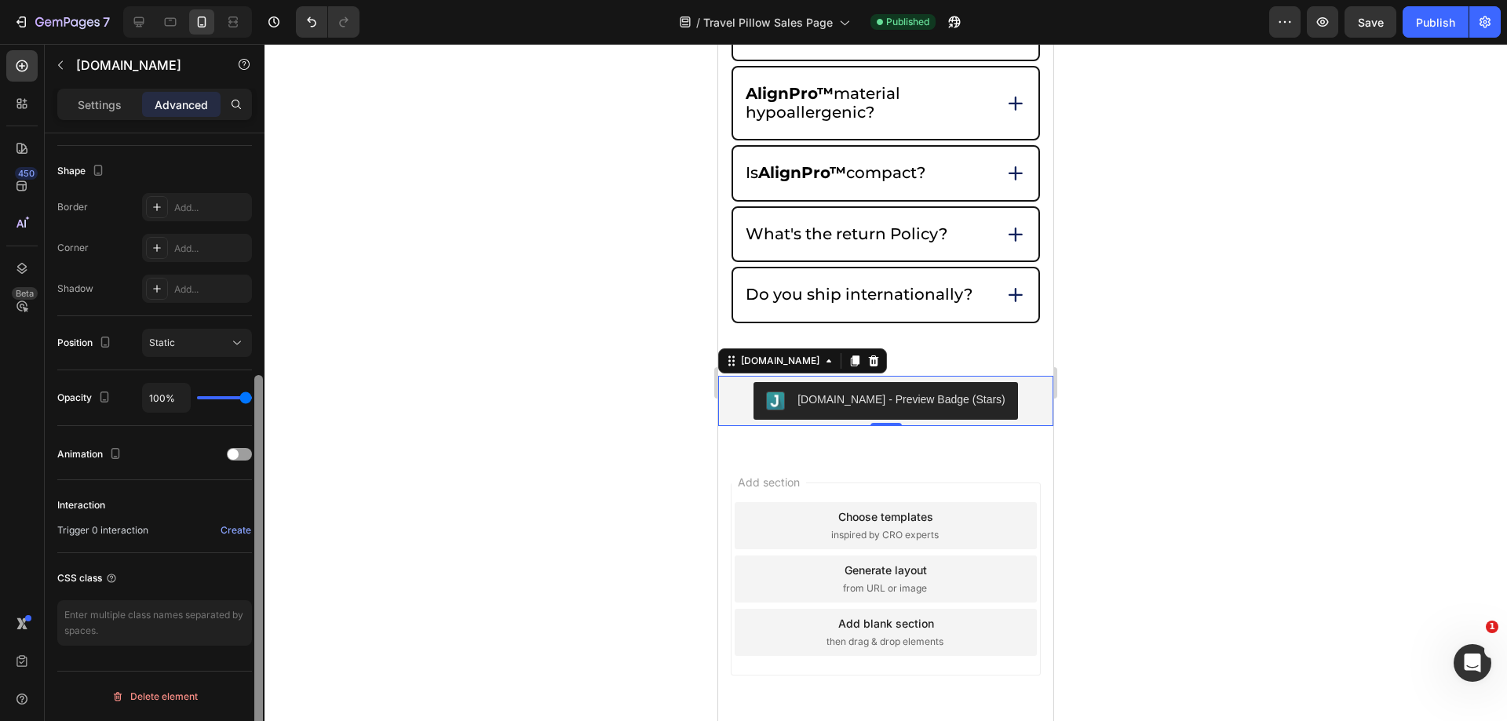
drag, startPoint x: 257, startPoint y: 426, endPoint x: 218, endPoint y: 552, distance: 132.1
click at [290, 0] on html "7 Version history / Travel Pillow Sales Page Published Preview Save Publish 450…" at bounding box center [753, 0] width 1507 height 0
click at [113, 120] on div "Settings Advanced" at bounding box center [155, 111] width 220 height 45
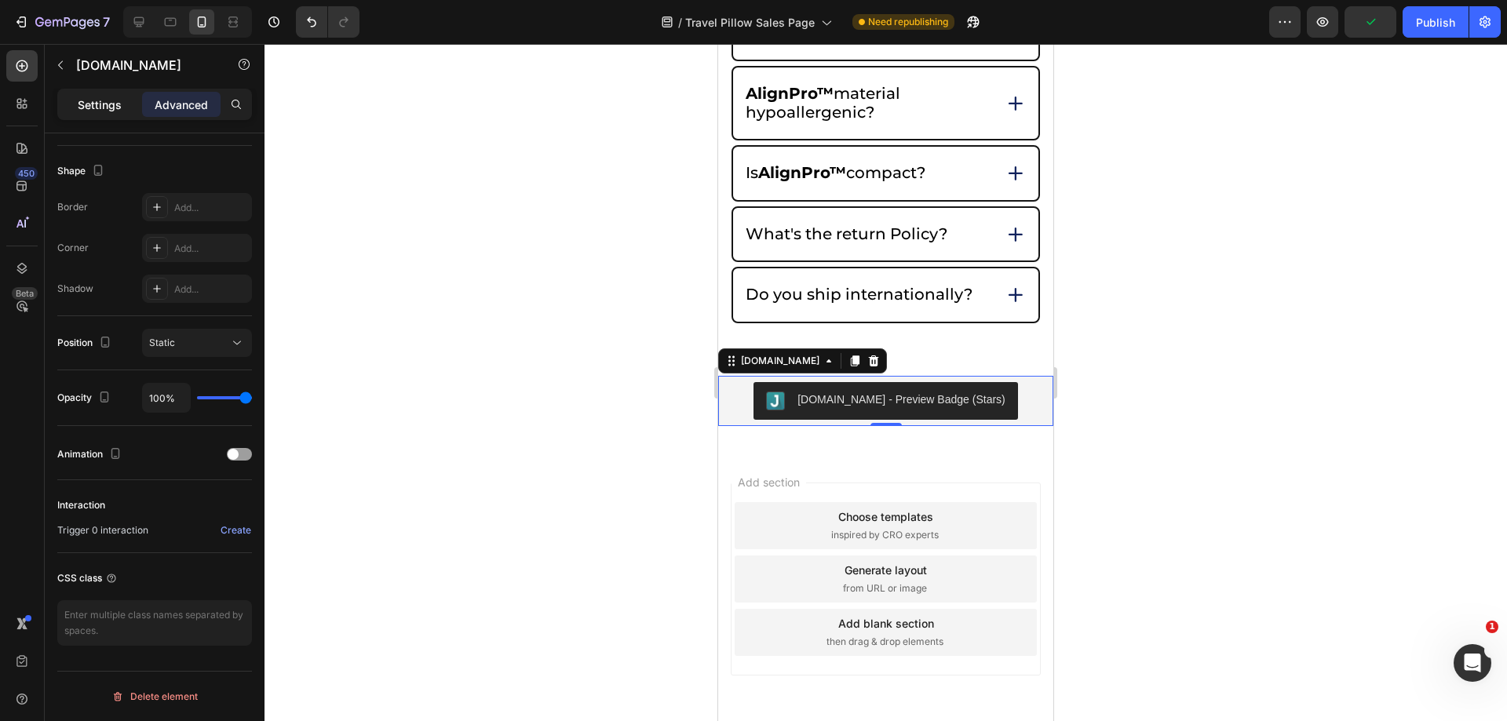
click at [100, 104] on p "Settings" at bounding box center [100, 105] width 44 height 16
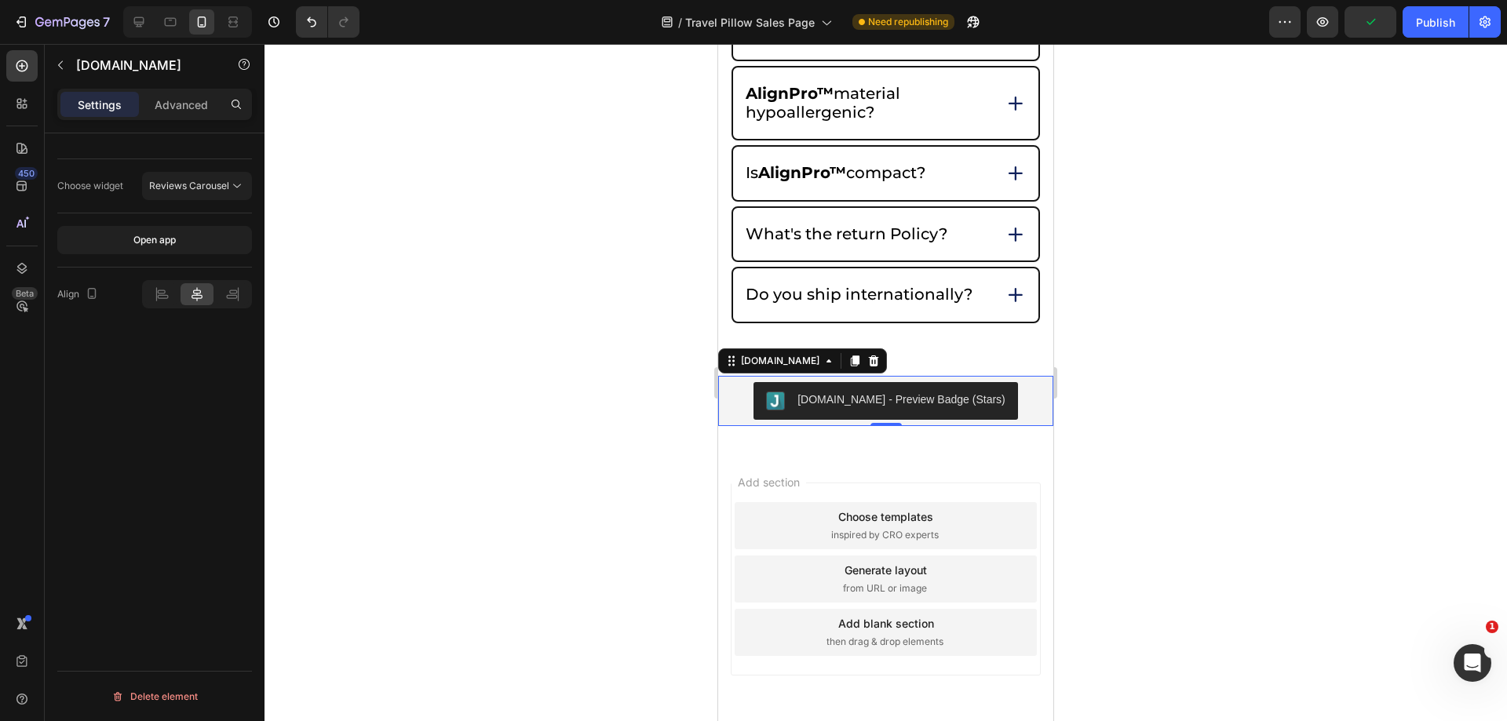
scroll to position [0, 0]
click at [1423, 38] on div "7 Version history / Travel Pillow Sales Page Need republishing Preview Save Pub…" at bounding box center [753, 22] width 1507 height 45
click at [1427, 29] on div "Publish" at bounding box center [1435, 22] width 39 height 16
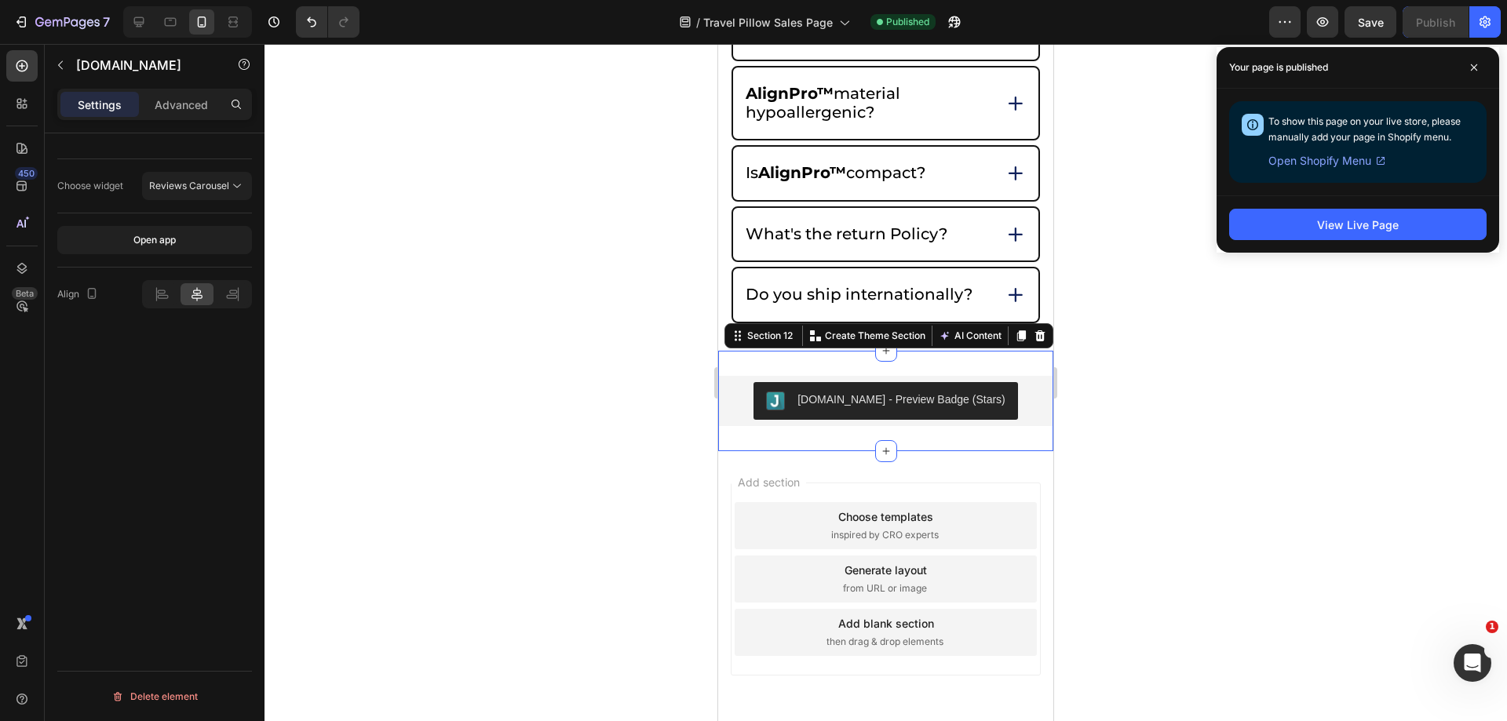
click at [907, 451] on div "Judge.me - Preview Badge (Stars) Judge.me Section 12 You can create reusable se…" at bounding box center [885, 401] width 335 height 100
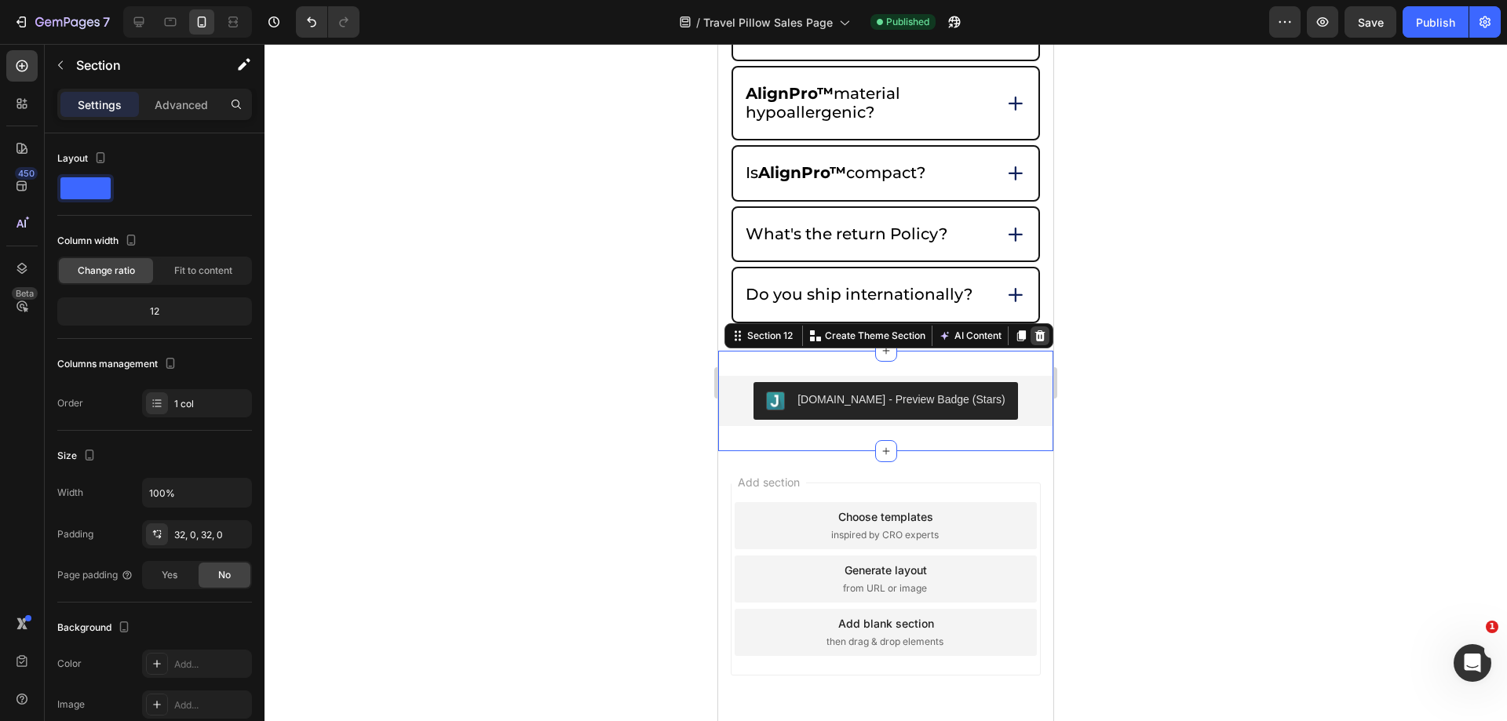
click at [1036, 345] on div at bounding box center [1040, 336] width 19 height 19
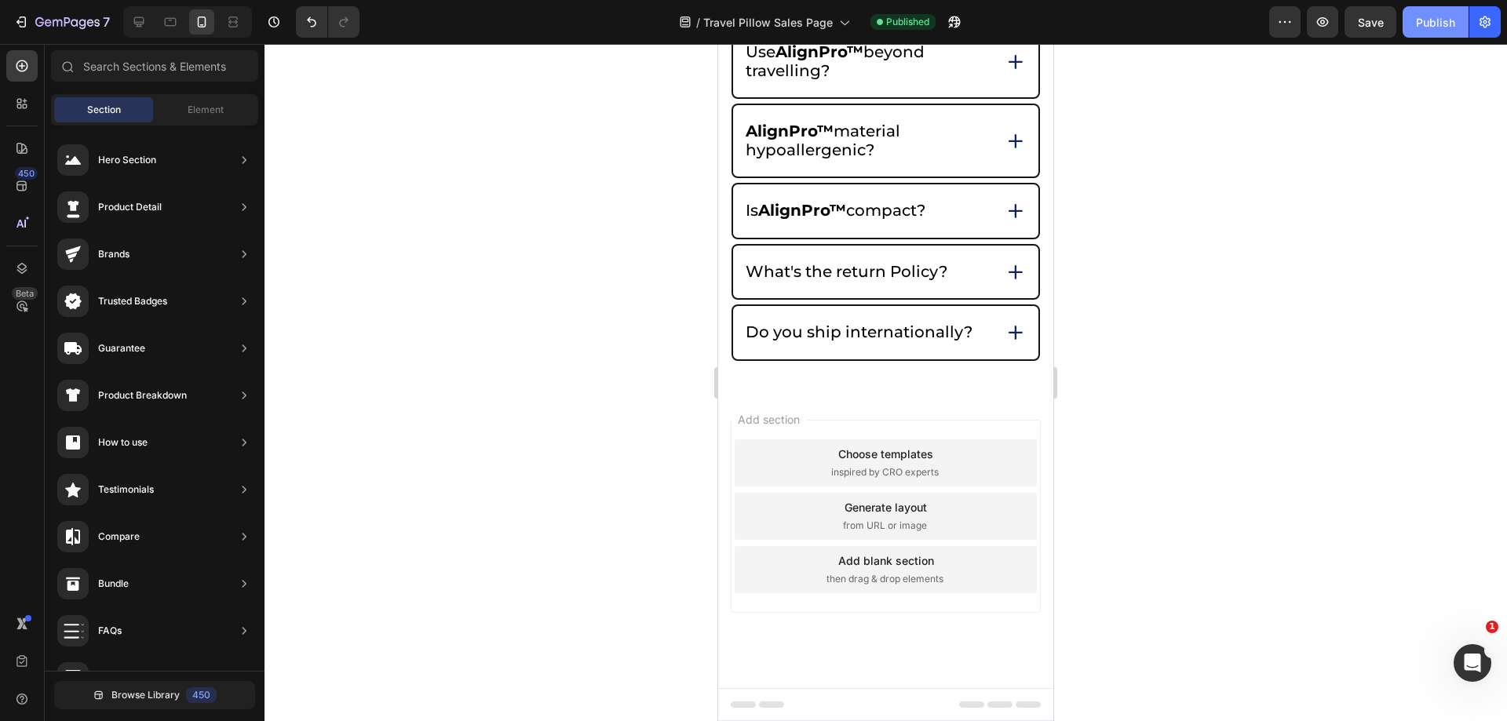
click at [1426, 13] on button "Publish" at bounding box center [1436, 21] width 66 height 31
click at [57, 26] on icon "button" at bounding box center [67, 22] width 64 height 13
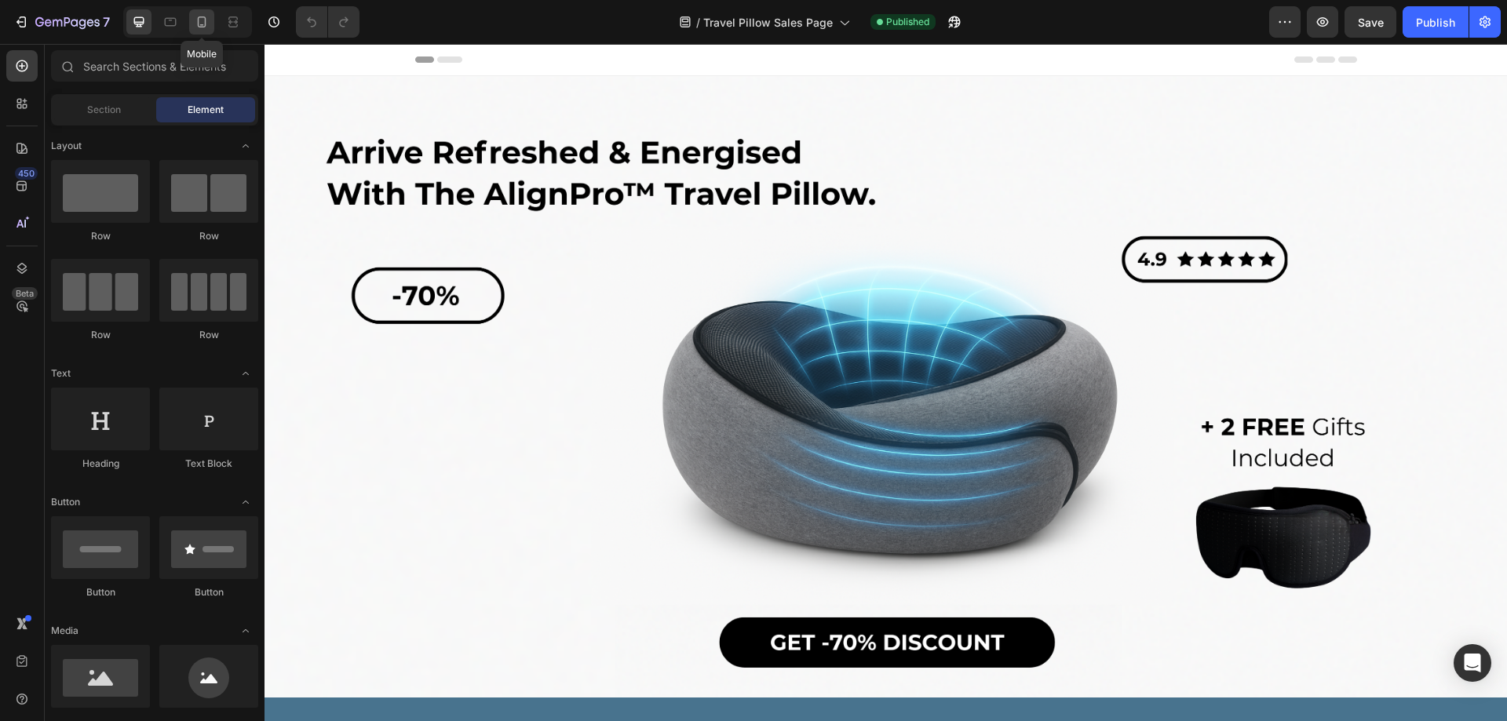
click at [200, 24] on icon at bounding box center [202, 22] width 16 height 16
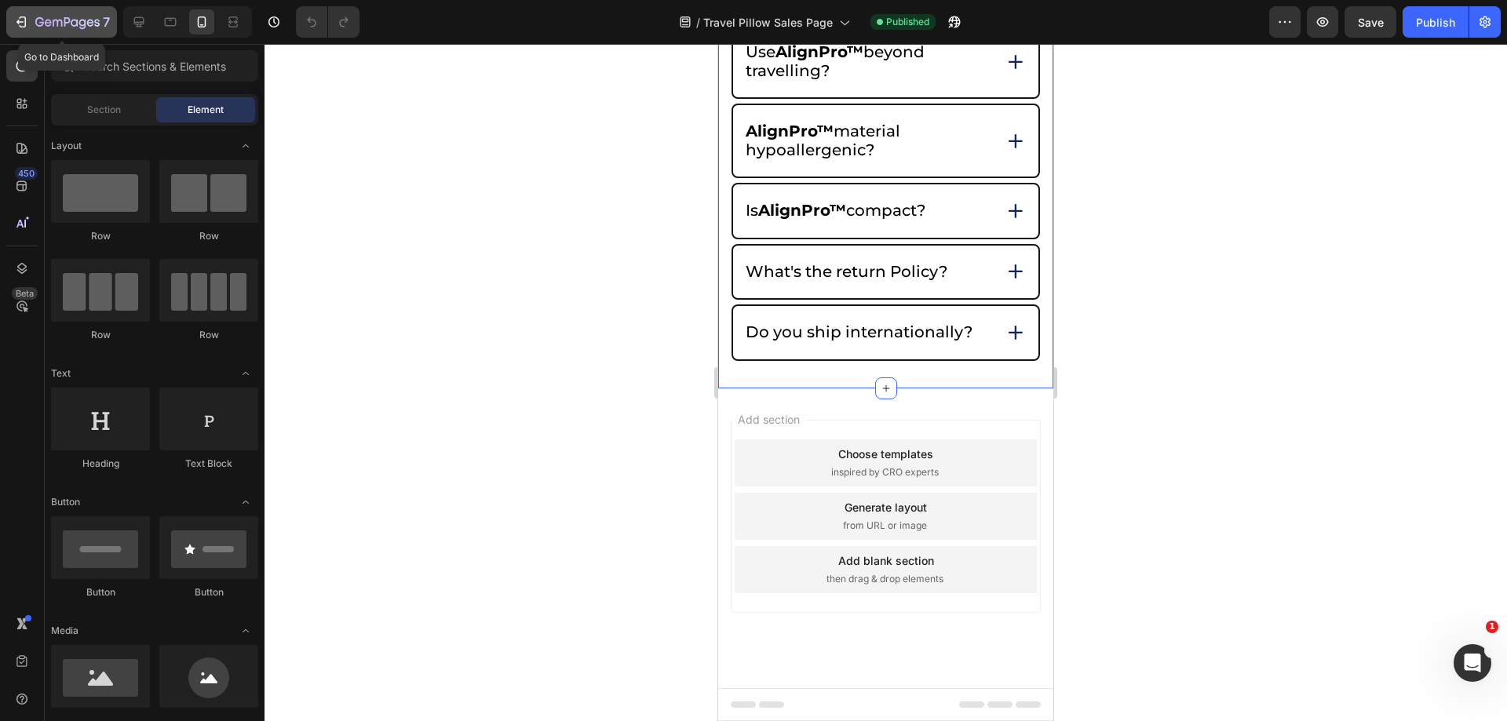
click at [52, 25] on icon "button" at bounding box center [67, 22] width 64 height 13
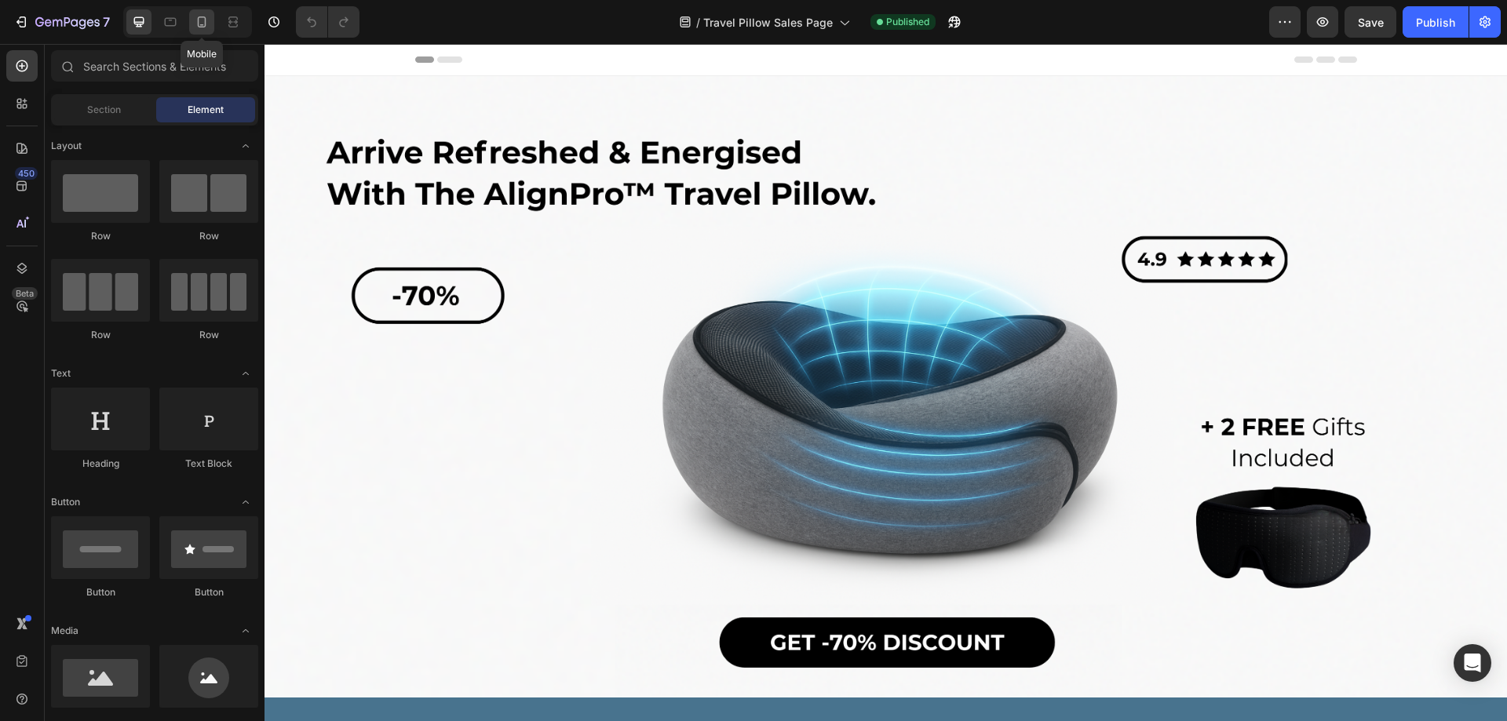
click at [192, 26] on div at bounding box center [201, 21] width 25 height 25
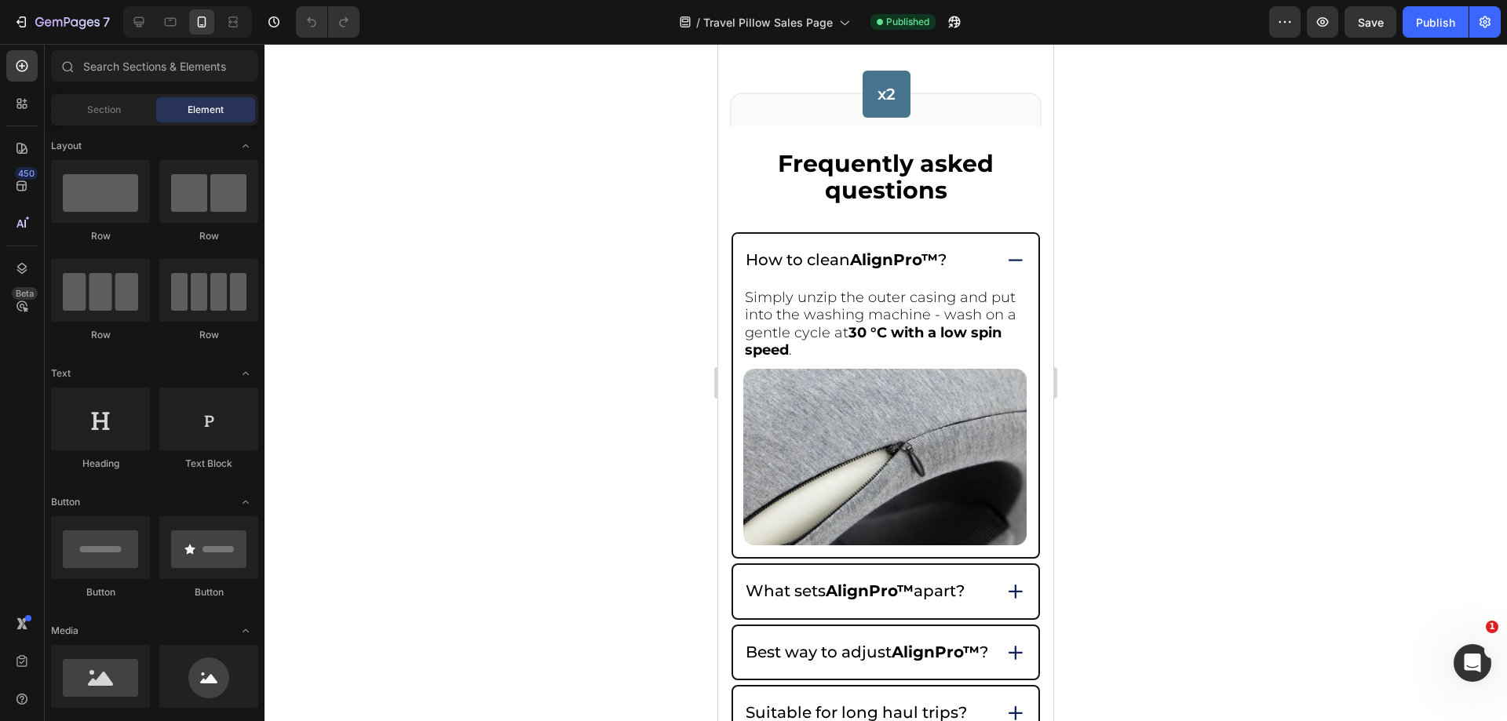
scroll to position [5477, 0]
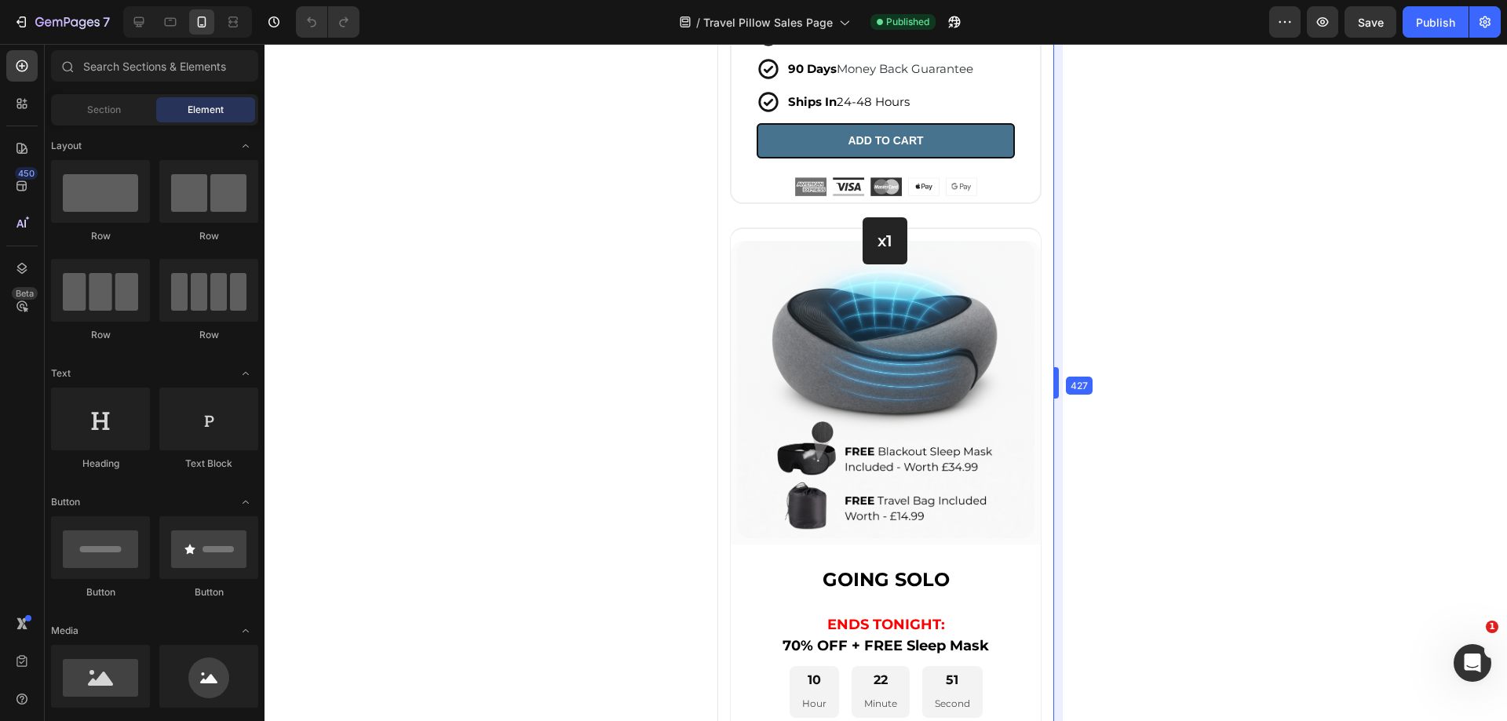
drag, startPoint x: 1054, startPoint y: 552, endPoint x: 1053, endPoint y: 544, distance: 7.9
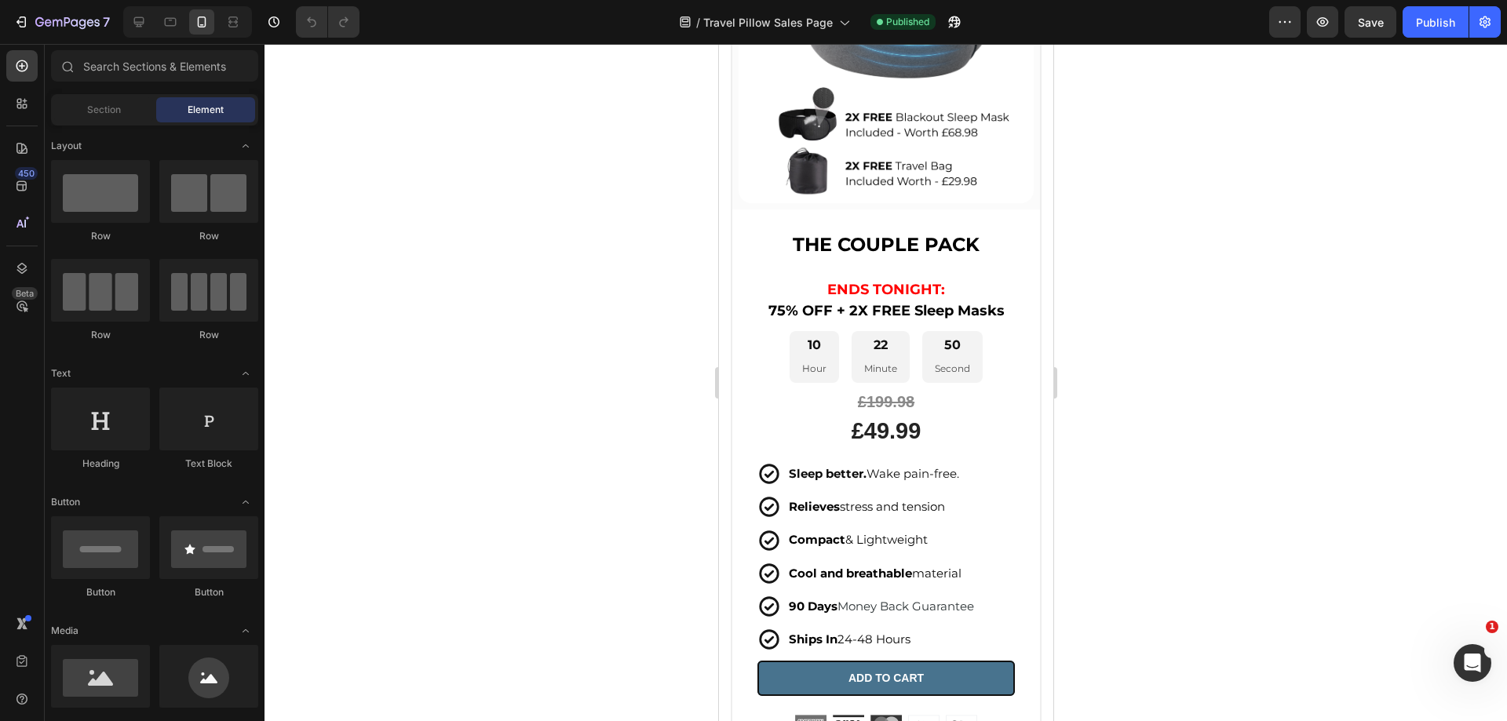
scroll to position [5674, 0]
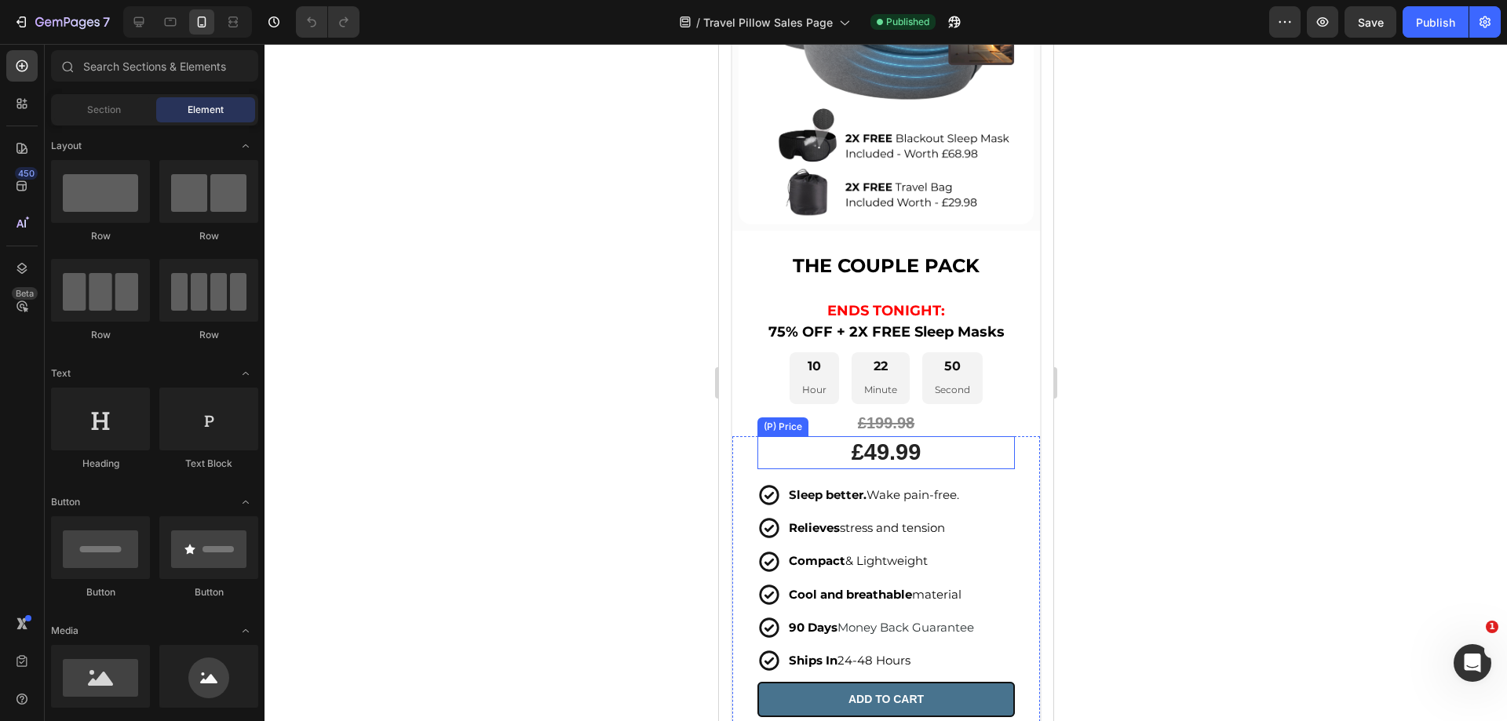
click at [894, 436] on div "£49.99" at bounding box center [885, 452] width 257 height 33
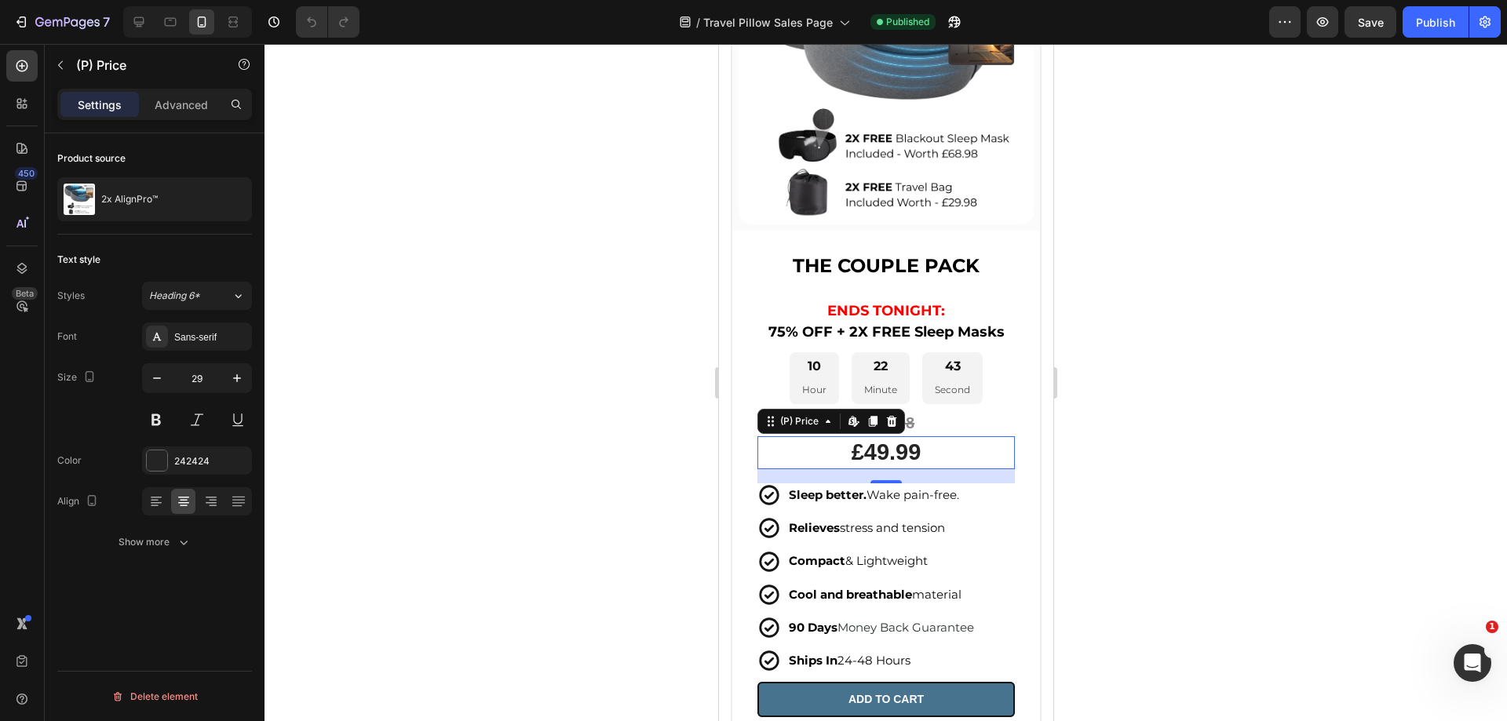
click at [1225, 488] on div at bounding box center [886, 383] width 1243 height 678
click at [920, 438] on div "£49.99" at bounding box center [885, 452] width 257 height 33
click at [889, 416] on icon at bounding box center [891, 421] width 10 height 11
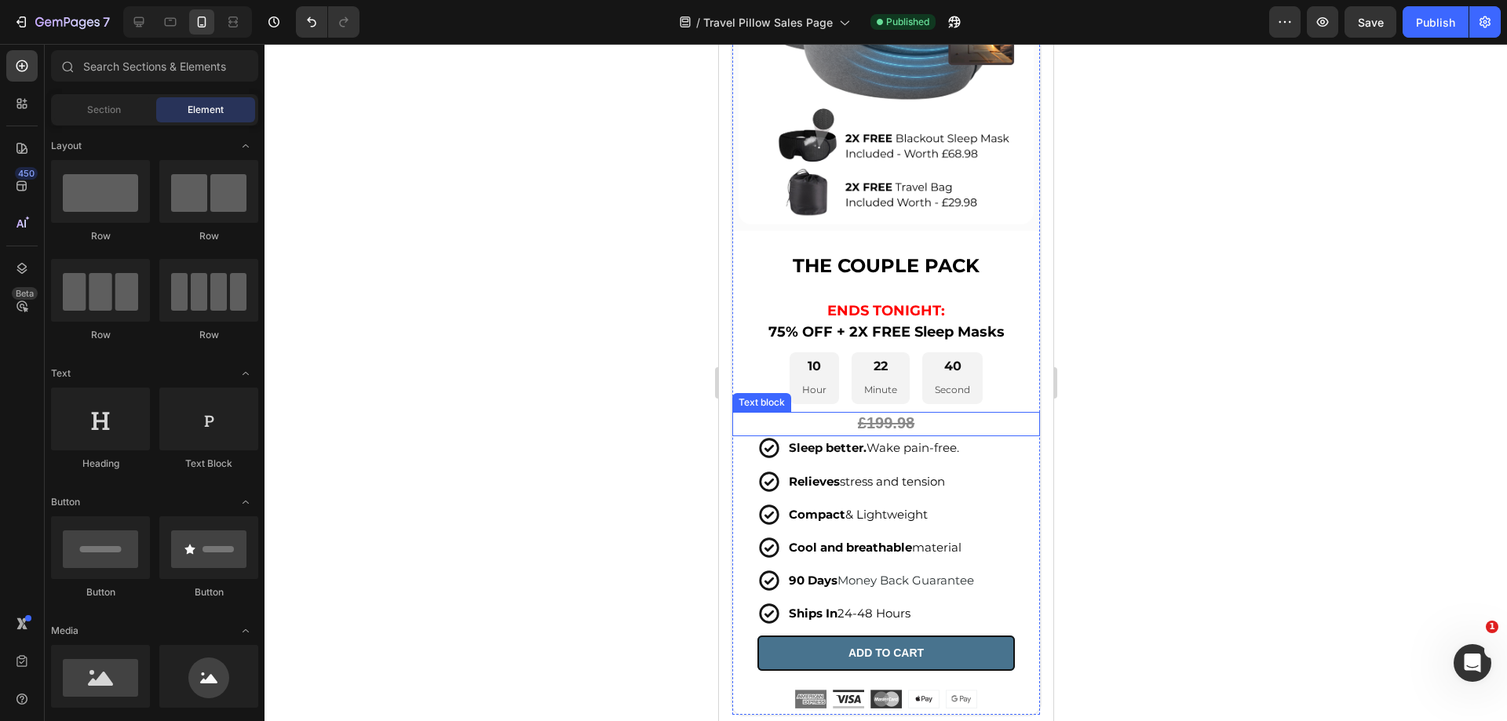
click at [946, 414] on p "£199.98" at bounding box center [885, 424] width 305 height 21
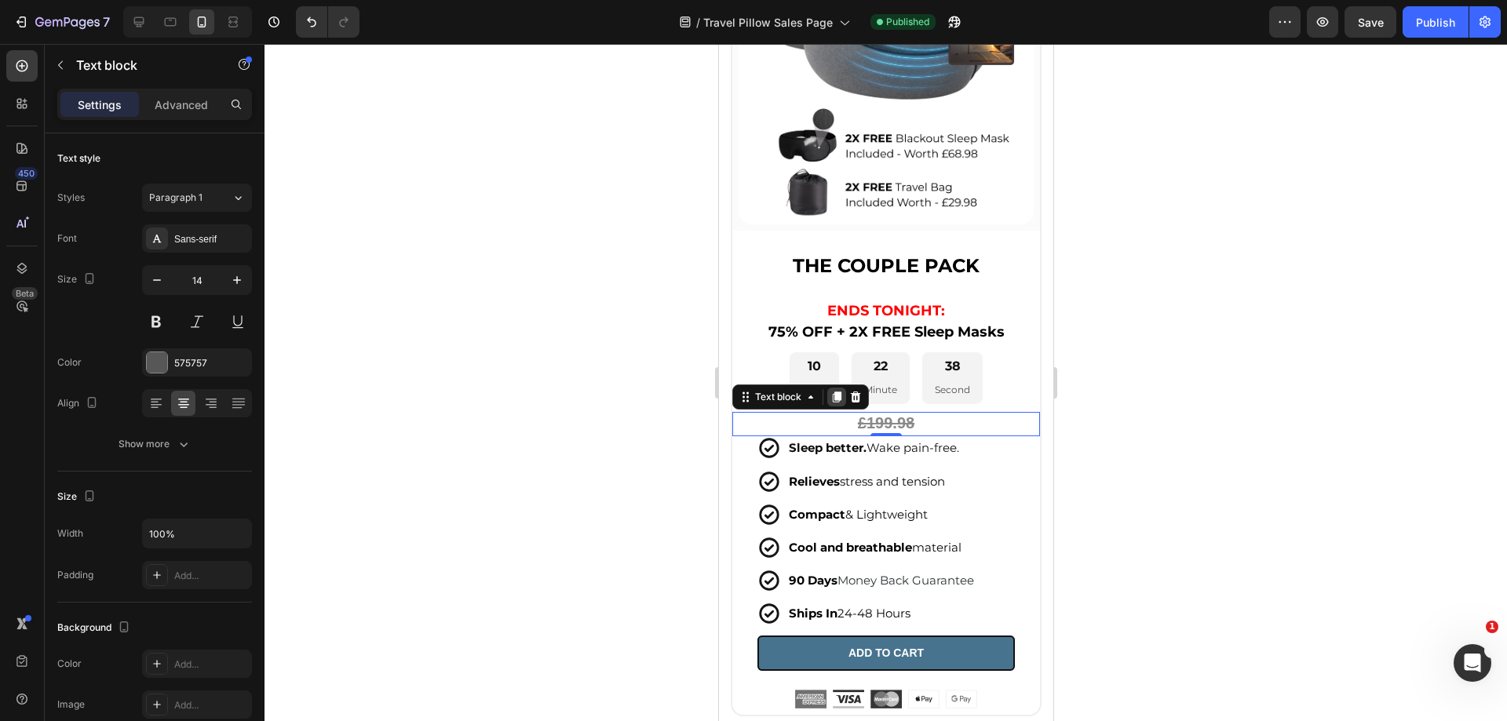
click at [835, 391] on icon at bounding box center [836, 397] width 13 height 13
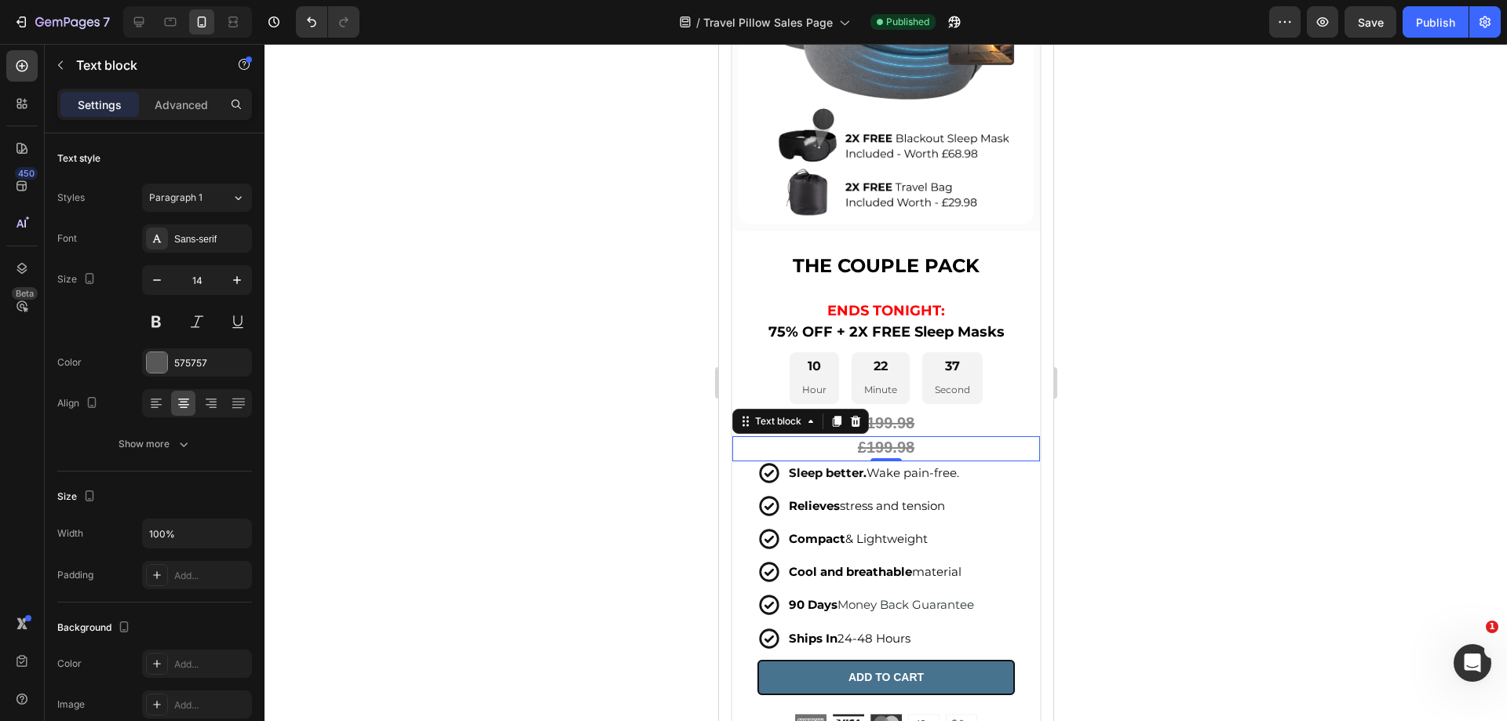
click at [940, 438] on p "£199.98" at bounding box center [885, 448] width 305 height 21
drag, startPoint x: 924, startPoint y: 430, endPoint x: 788, endPoint y: 429, distance: 135.8
click at [765, 438] on p "£199.98" at bounding box center [885, 448] width 305 height 21
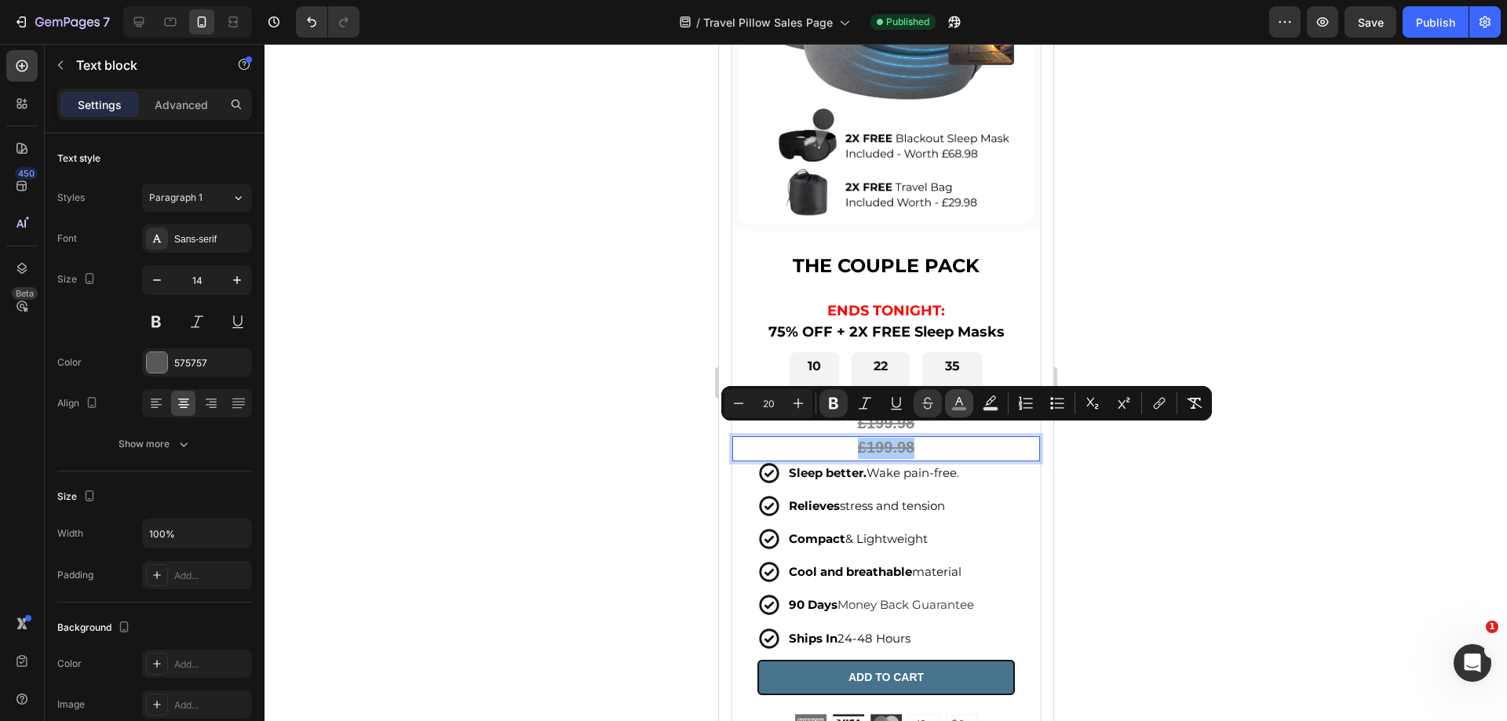
click at [966, 413] on button "color" at bounding box center [959, 403] width 28 height 28
type input "898989"
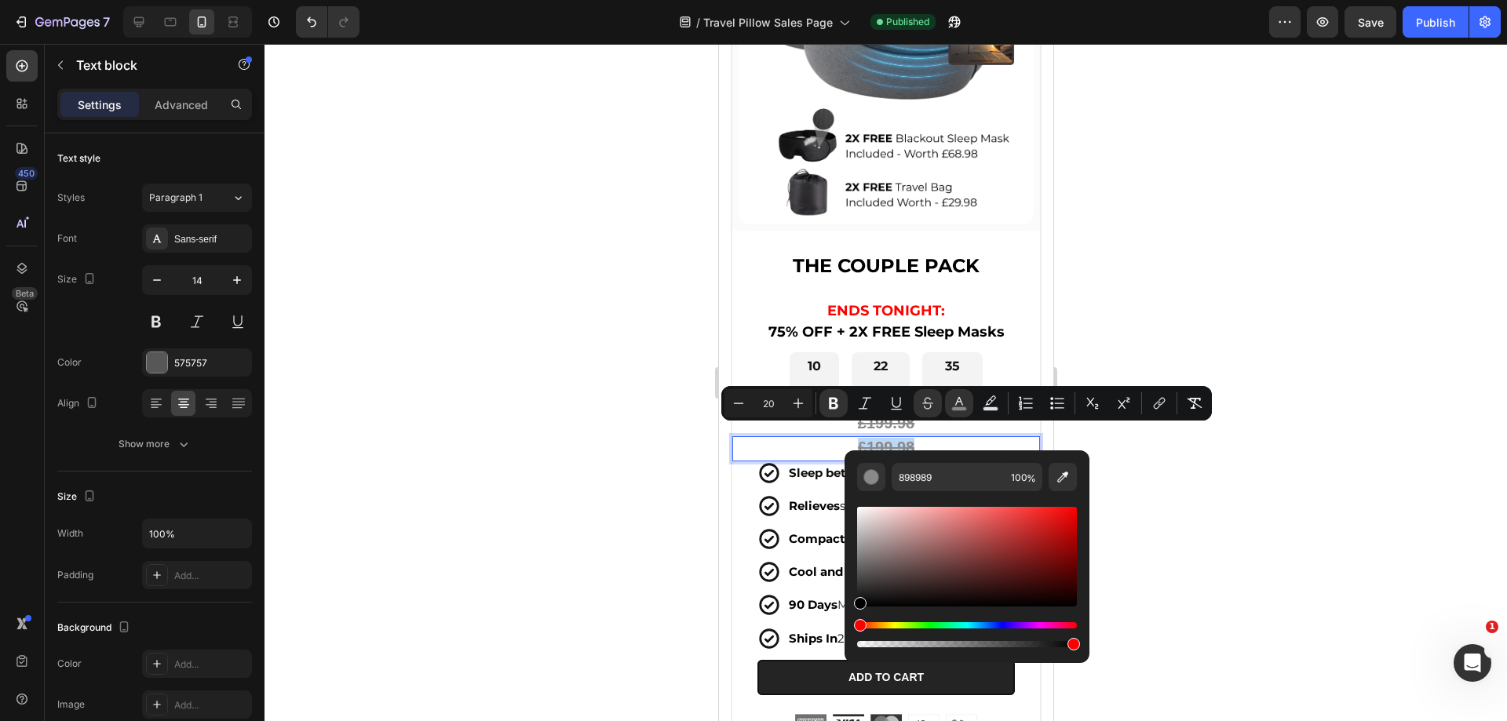
type input "000000"
drag, startPoint x: 1660, startPoint y: 579, endPoint x: 807, endPoint y: 660, distance: 857.2
click at [798, 399] on icon "Editor contextual toolbar" at bounding box center [799, 404] width 10 height 10
click at [798, 399] on icon "Editor contextual toolbar" at bounding box center [799, 404] width 16 height 16
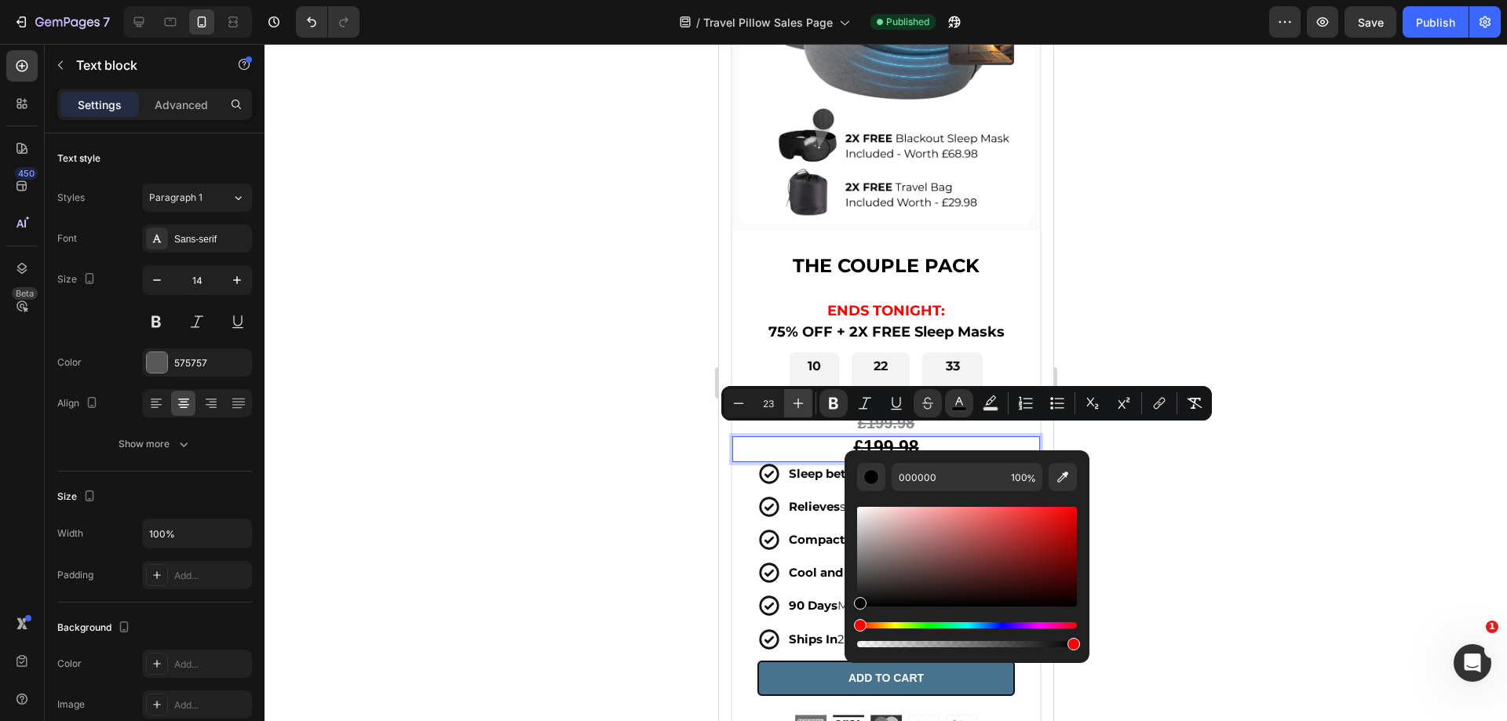
click at [794, 399] on icon "Editor contextual toolbar" at bounding box center [799, 404] width 16 height 16
click at [792, 400] on icon "Editor contextual toolbar" at bounding box center [799, 404] width 16 height 16
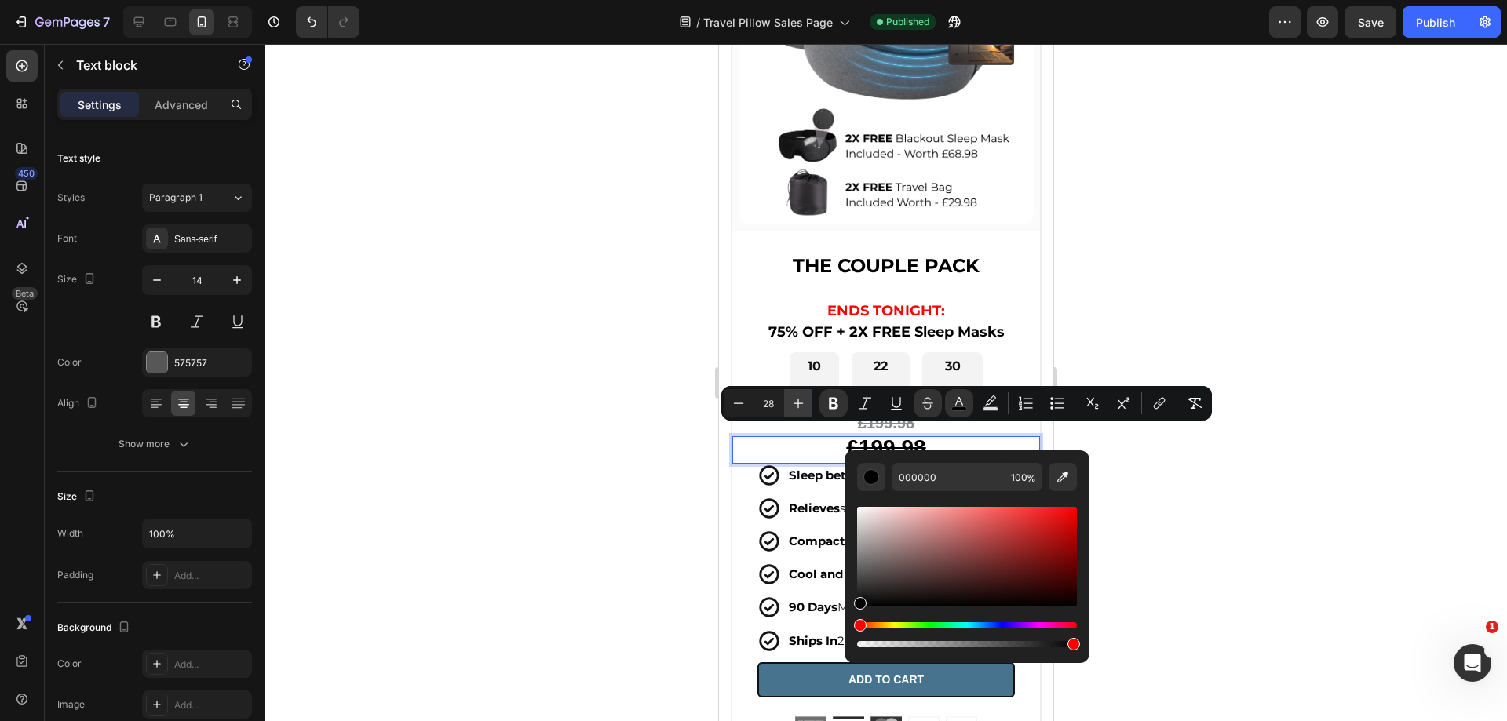
click at [791, 400] on icon "Editor contextual toolbar" at bounding box center [799, 404] width 16 height 16
type input "30"
click at [1416, 531] on div at bounding box center [886, 383] width 1243 height 678
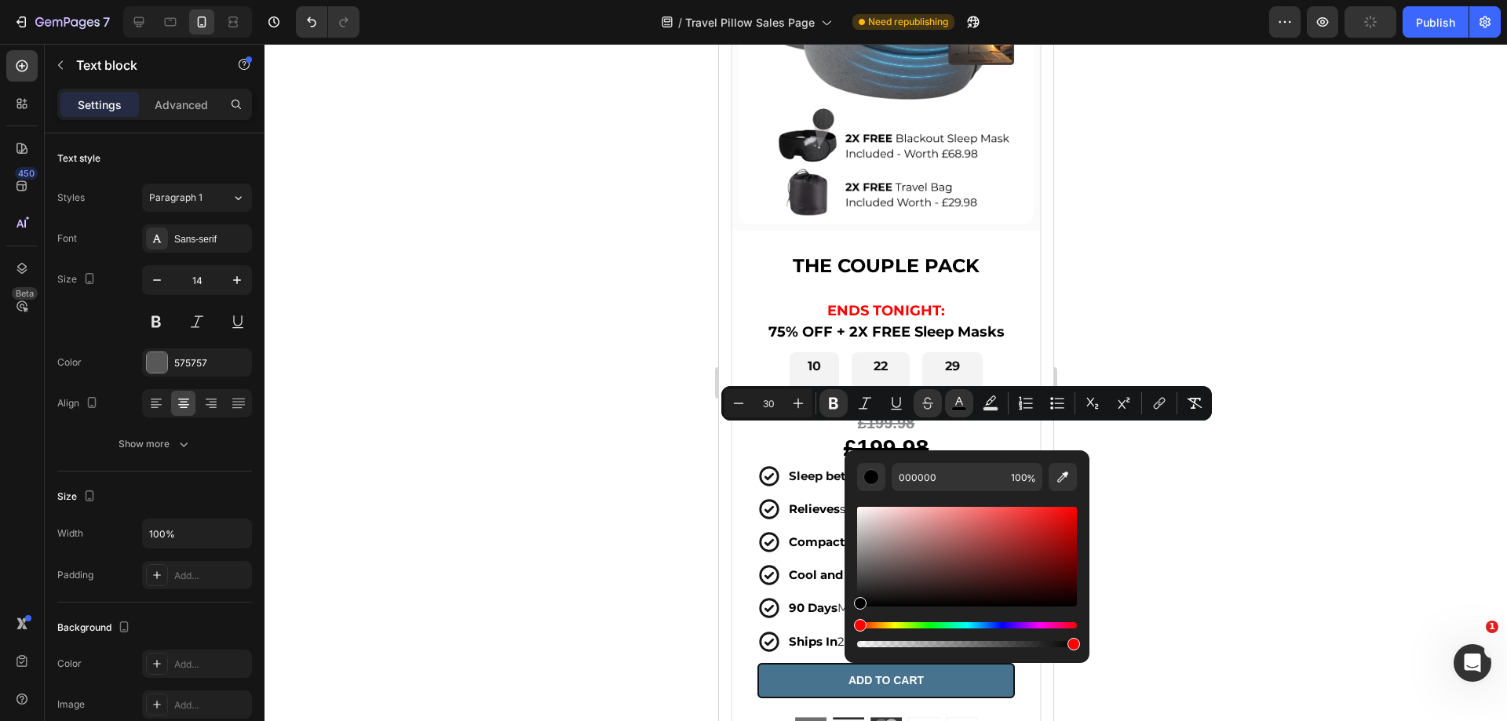
click at [1416, 531] on div at bounding box center [886, 383] width 1243 height 678
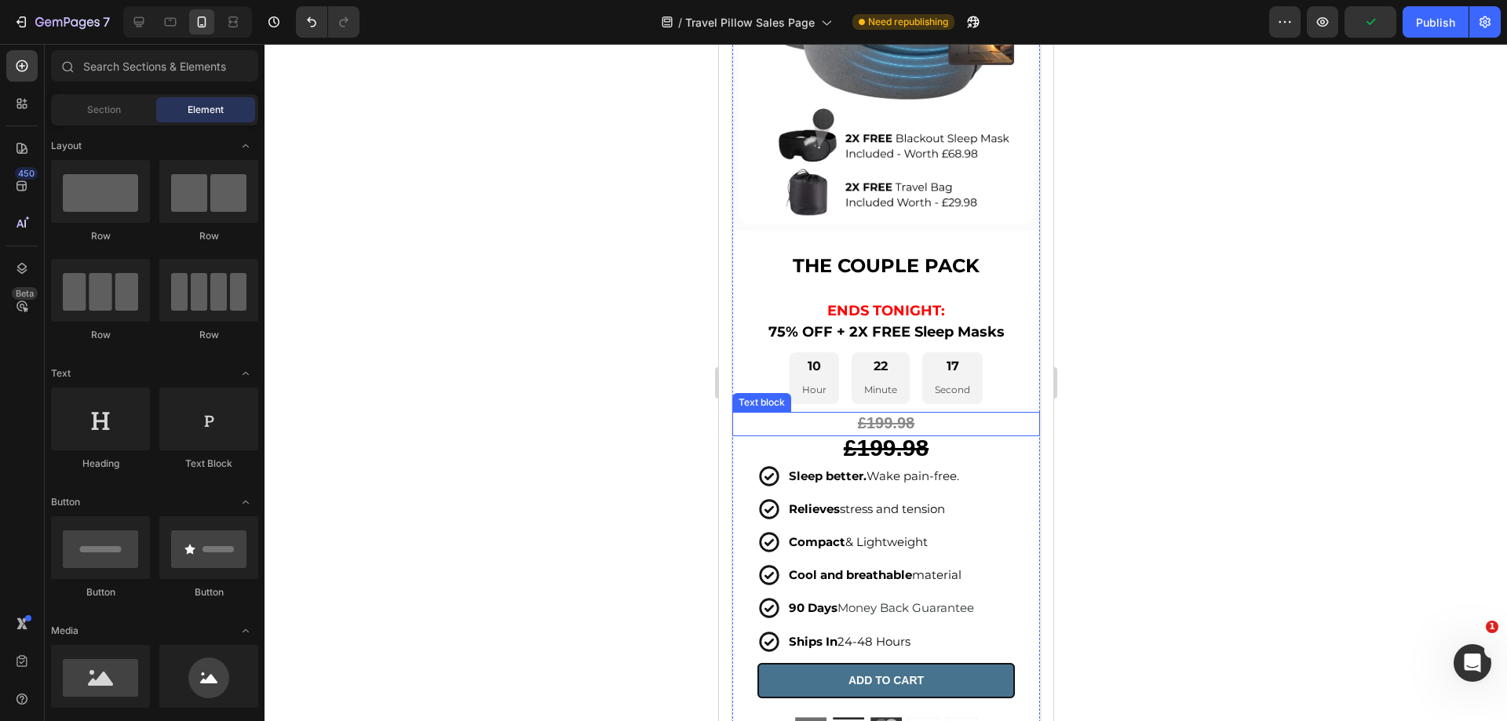
click at [891, 439] on strong "£199.98" at bounding box center [885, 448] width 85 height 26
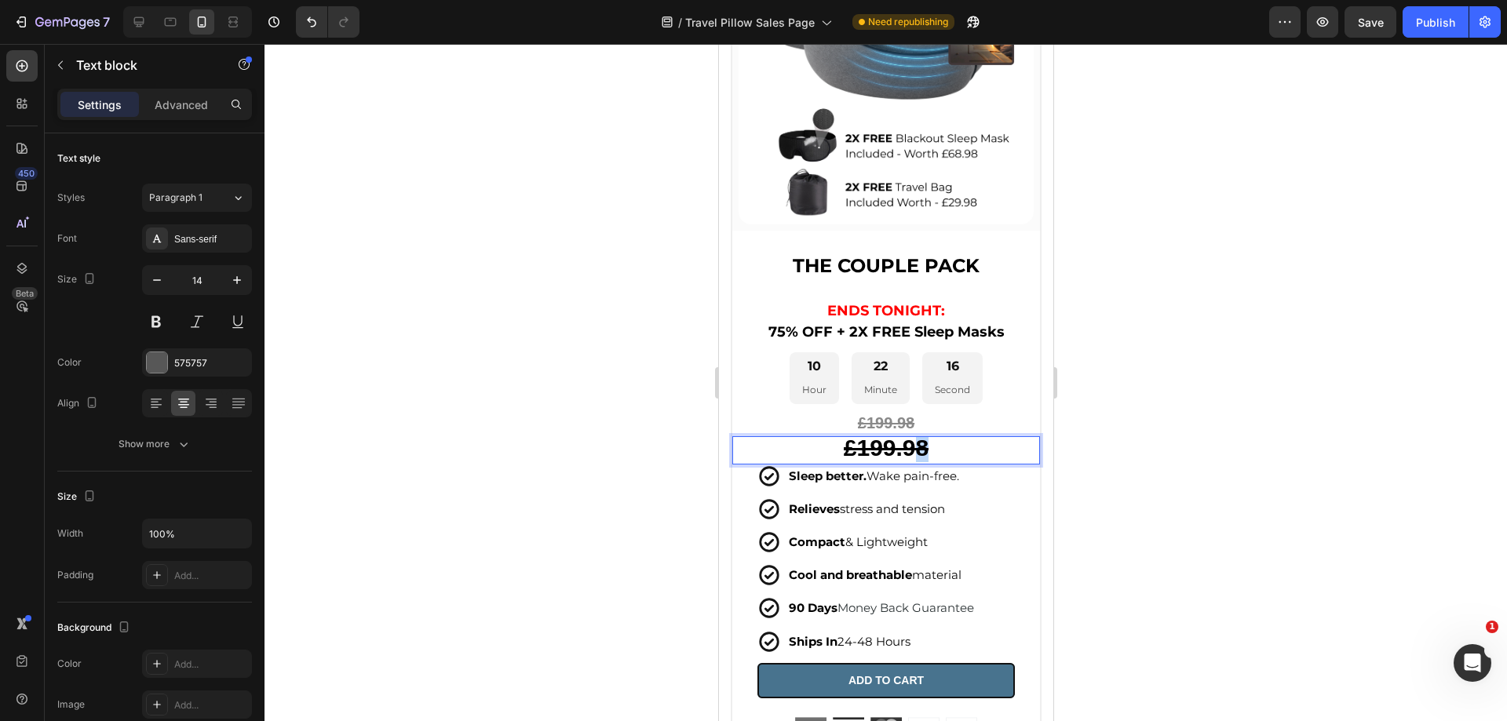
drag, startPoint x: 929, startPoint y: 434, endPoint x: 897, endPoint y: 436, distance: 32.3
click at [903, 438] on p "£199.98" at bounding box center [885, 450] width 305 height 24
click at [853, 435] on strong "£199.98" at bounding box center [885, 448] width 85 height 26
drag, startPoint x: 851, startPoint y: 434, endPoint x: 969, endPoint y: 436, distance: 117.8
click at [999, 440] on p "£199.98" at bounding box center [885, 450] width 305 height 24
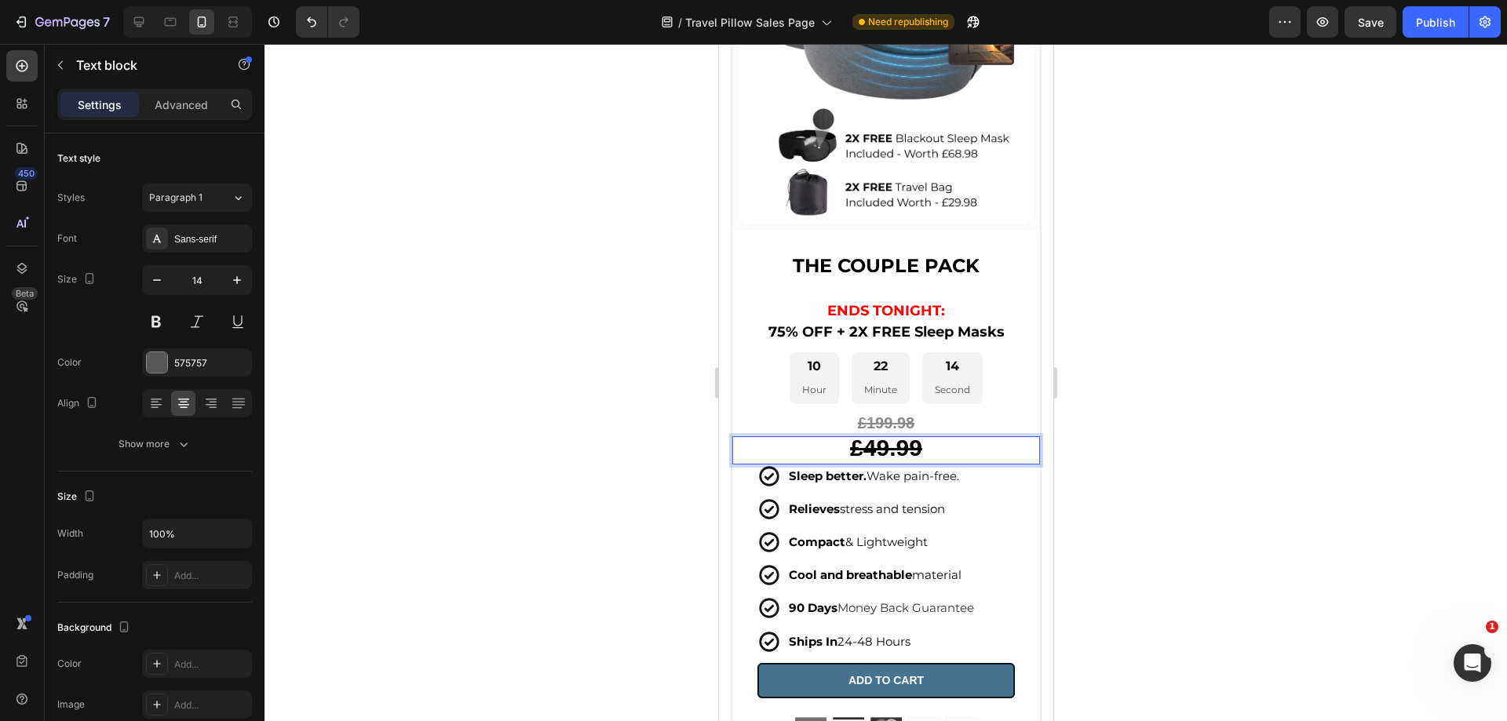
click at [952, 438] on p "£49.99" at bounding box center [885, 450] width 305 height 24
drag, startPoint x: 952, startPoint y: 433, endPoint x: 827, endPoint y: 439, distance: 125.0
click at [827, 439] on p "£49.99" at bounding box center [885, 450] width 305 height 24
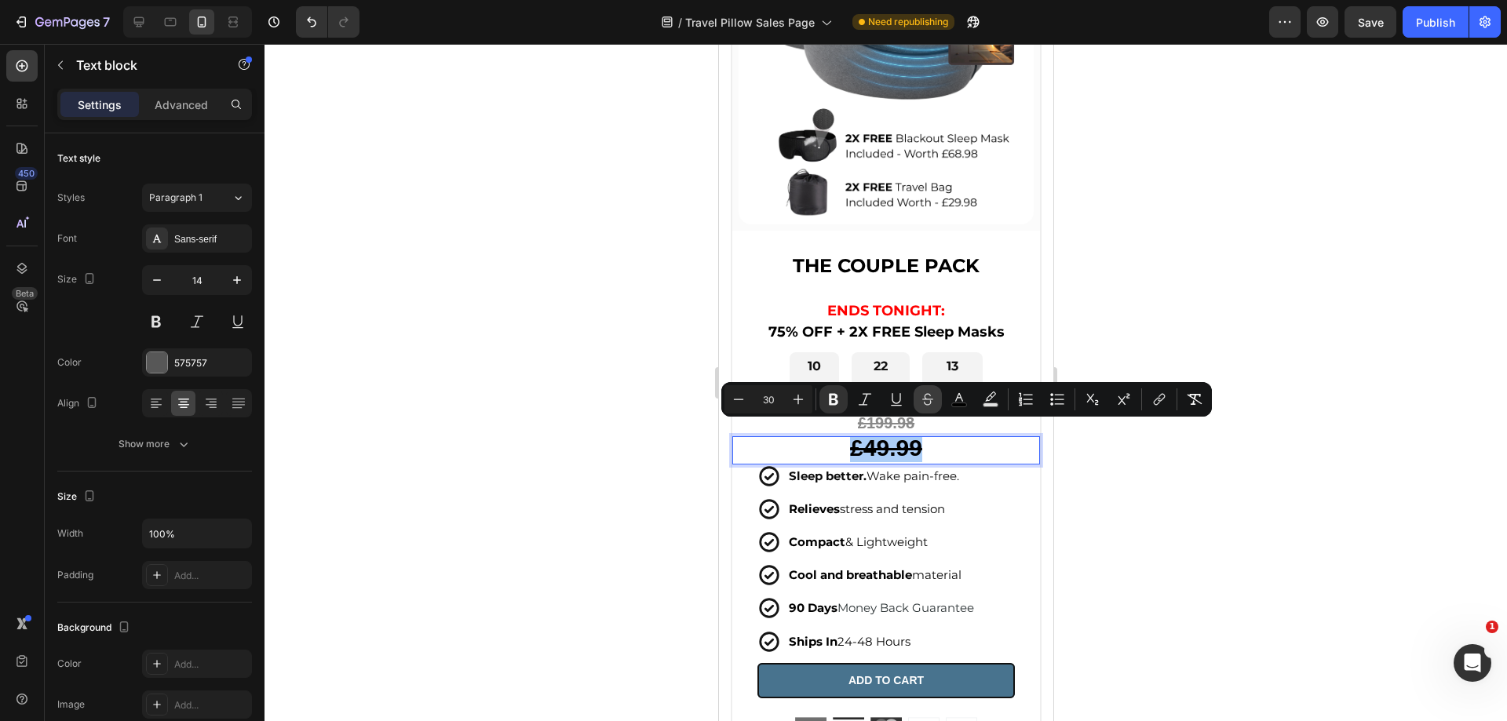
click at [932, 399] on icon "Editor contextual toolbar" at bounding box center [928, 400] width 16 height 16
click at [1147, 504] on div at bounding box center [886, 383] width 1243 height 678
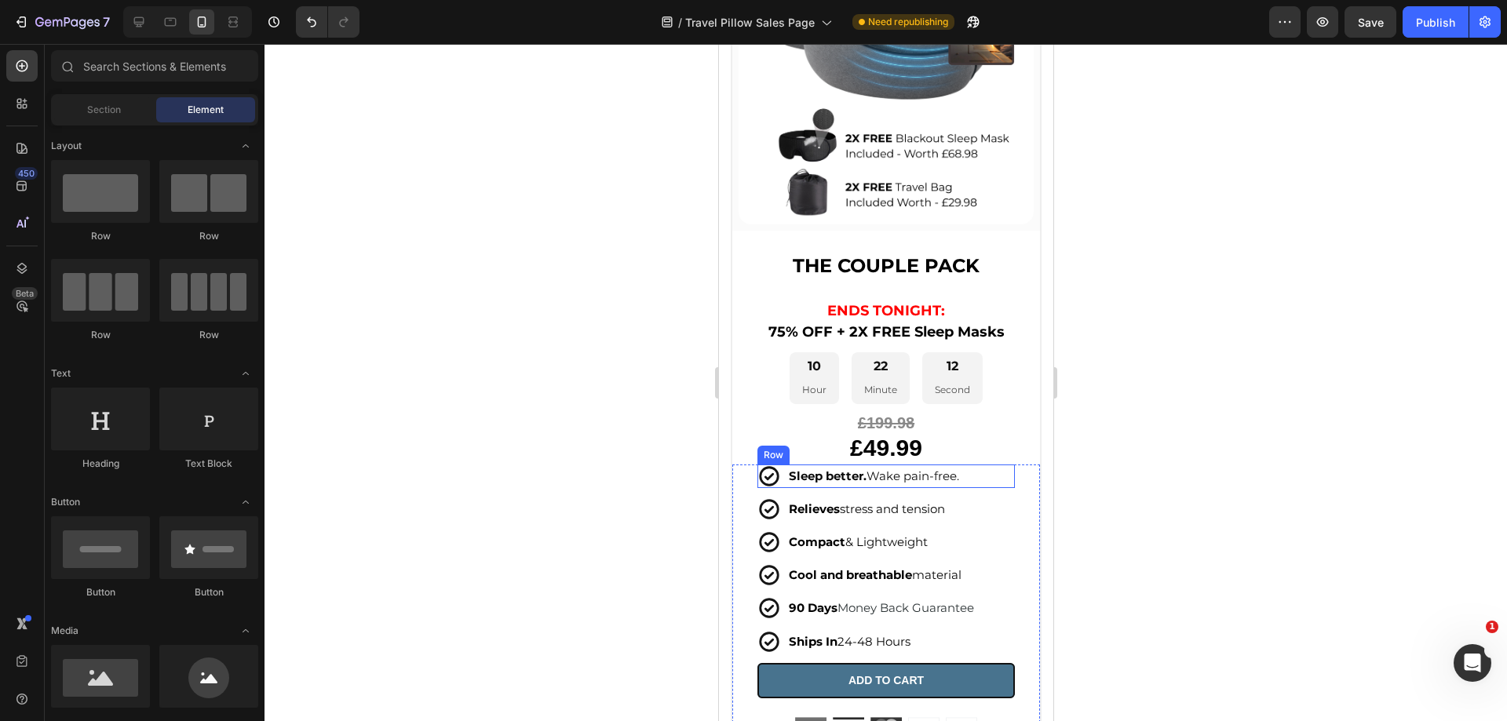
click at [952, 438] on p "£49.99" at bounding box center [885, 450] width 305 height 24
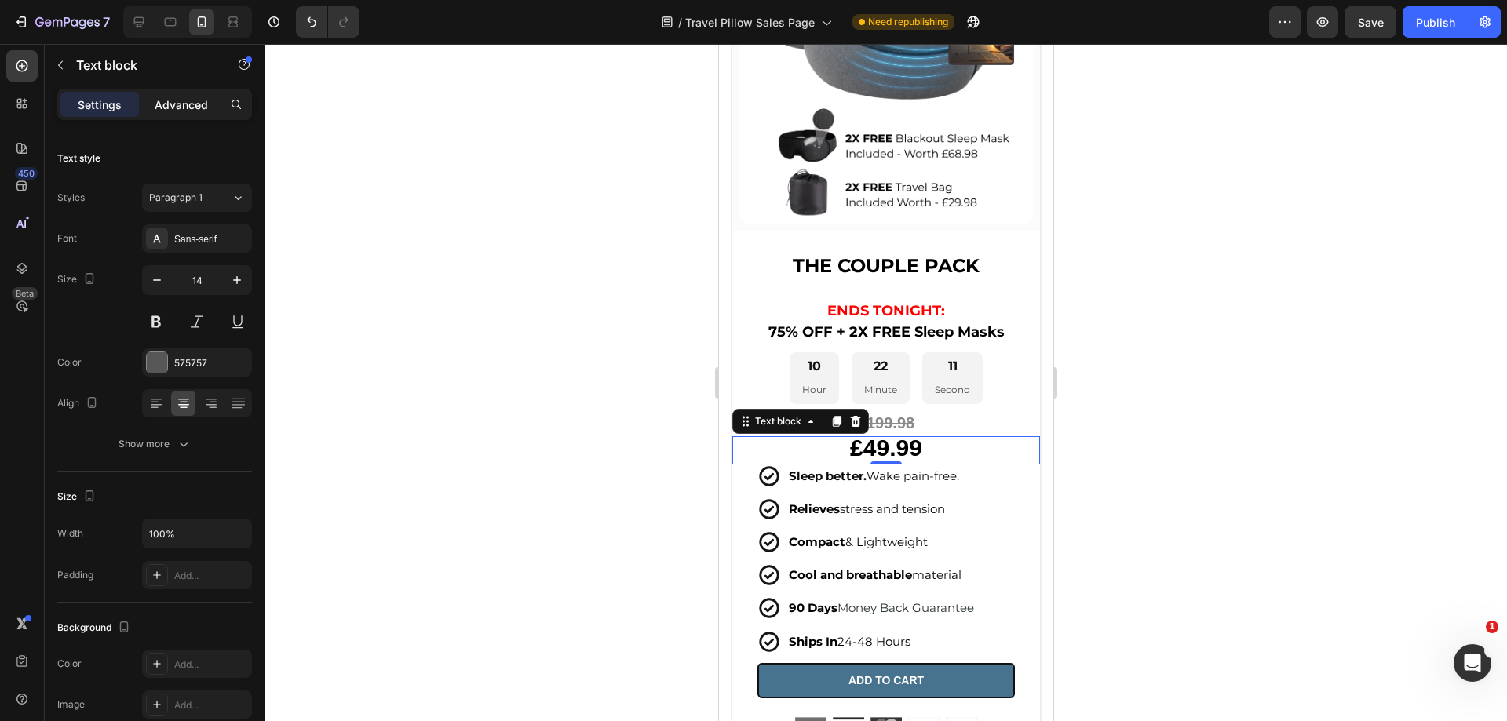
click at [184, 111] on p "Advanced" at bounding box center [181, 105] width 53 height 16
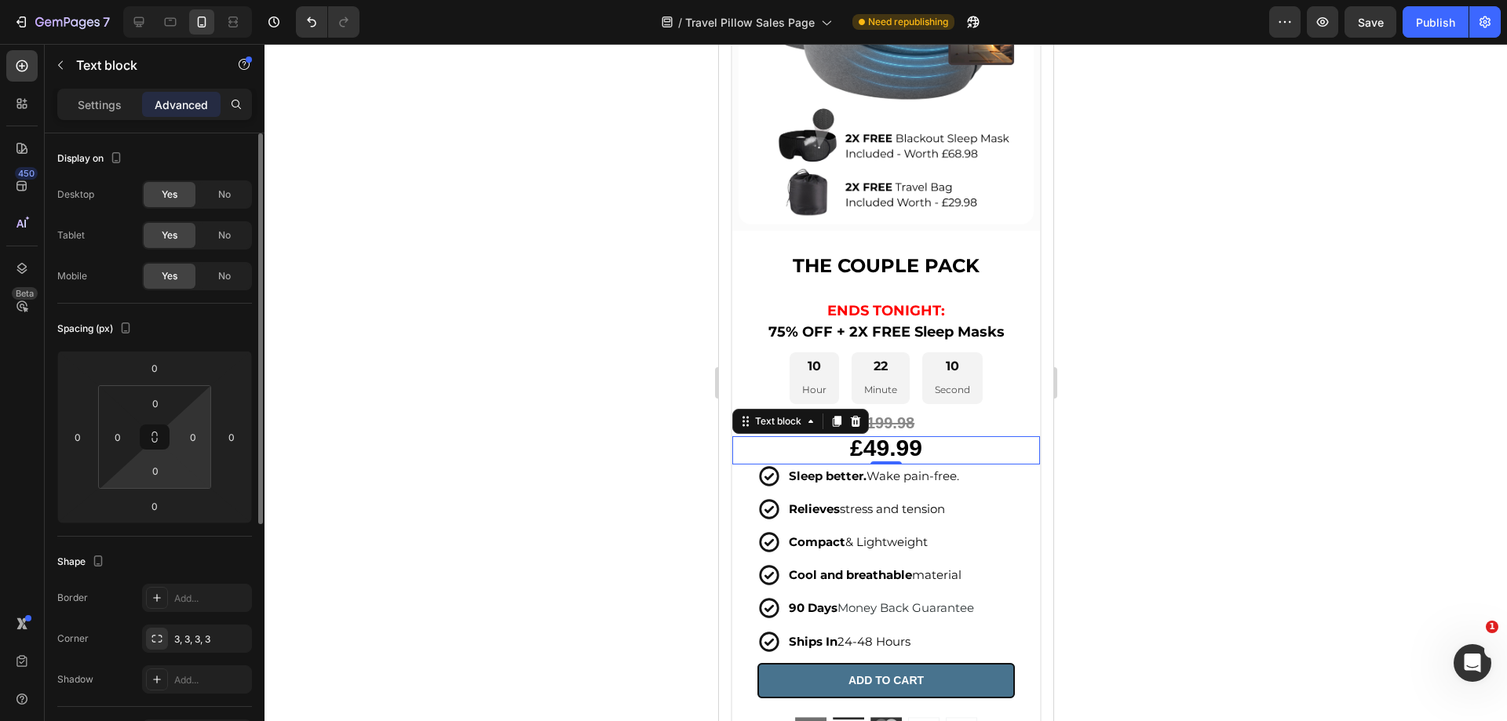
drag, startPoint x: 173, startPoint y: 478, endPoint x: 194, endPoint y: 465, distance: 25.0
click at [172, 478] on div "0" at bounding box center [155, 470] width 39 height 25
click at [174, 469] on div "0" at bounding box center [155, 470] width 39 height 25
click at [159, 466] on input "0" at bounding box center [155, 471] width 31 height 24
type input "10"
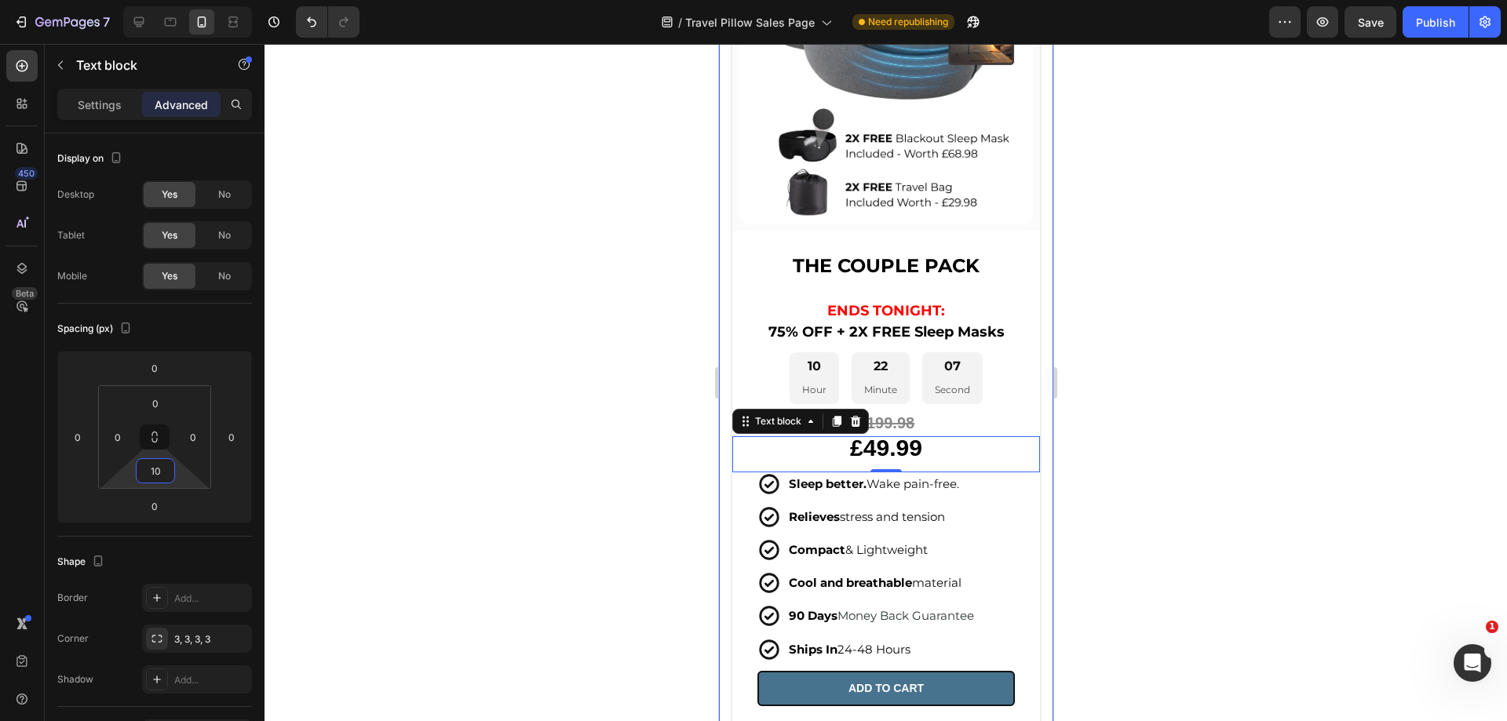
click at [1238, 447] on div at bounding box center [886, 383] width 1243 height 678
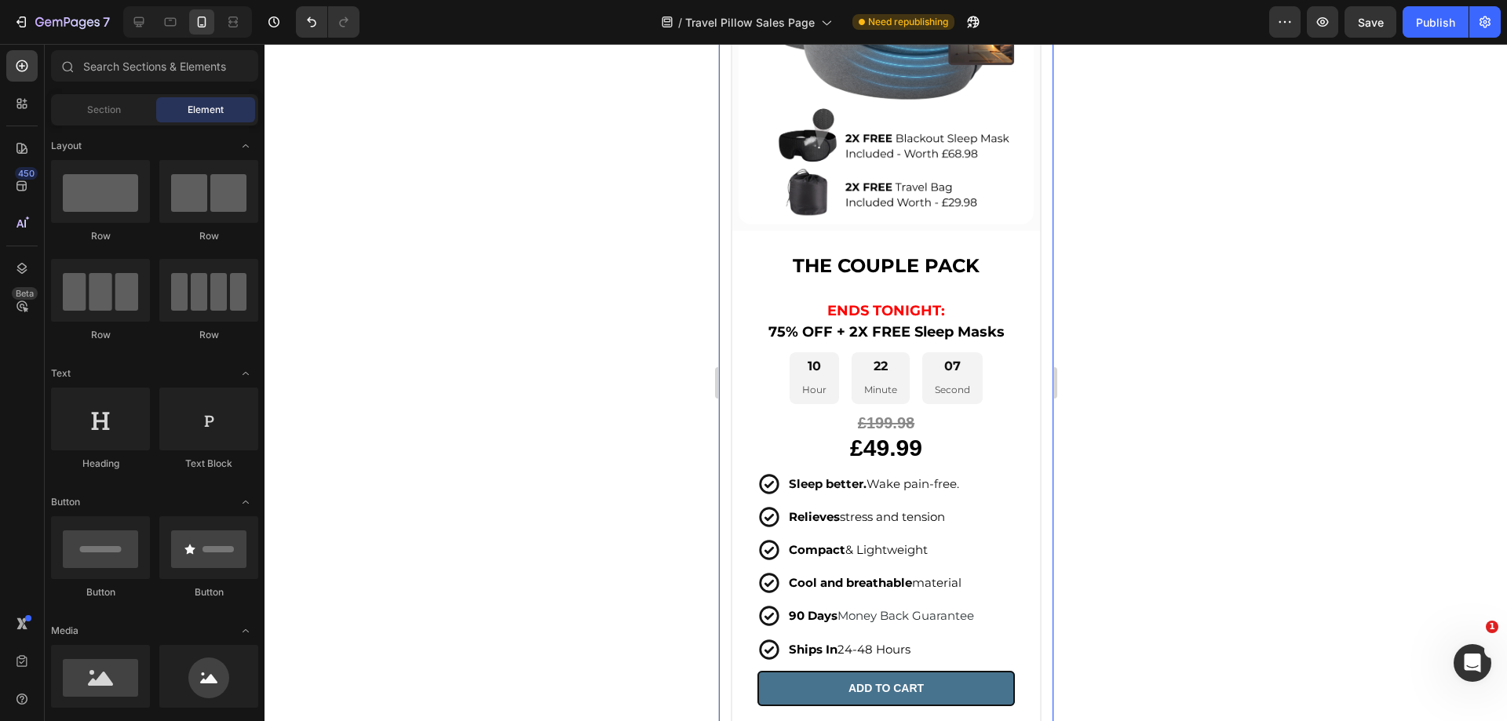
click at [1238, 447] on div at bounding box center [886, 383] width 1243 height 678
drag, startPoint x: 1043, startPoint y: 502, endPoint x: 1771, endPoint y: 545, distance: 729.0
click at [919, 440] on p "£49.99" at bounding box center [885, 450] width 305 height 24
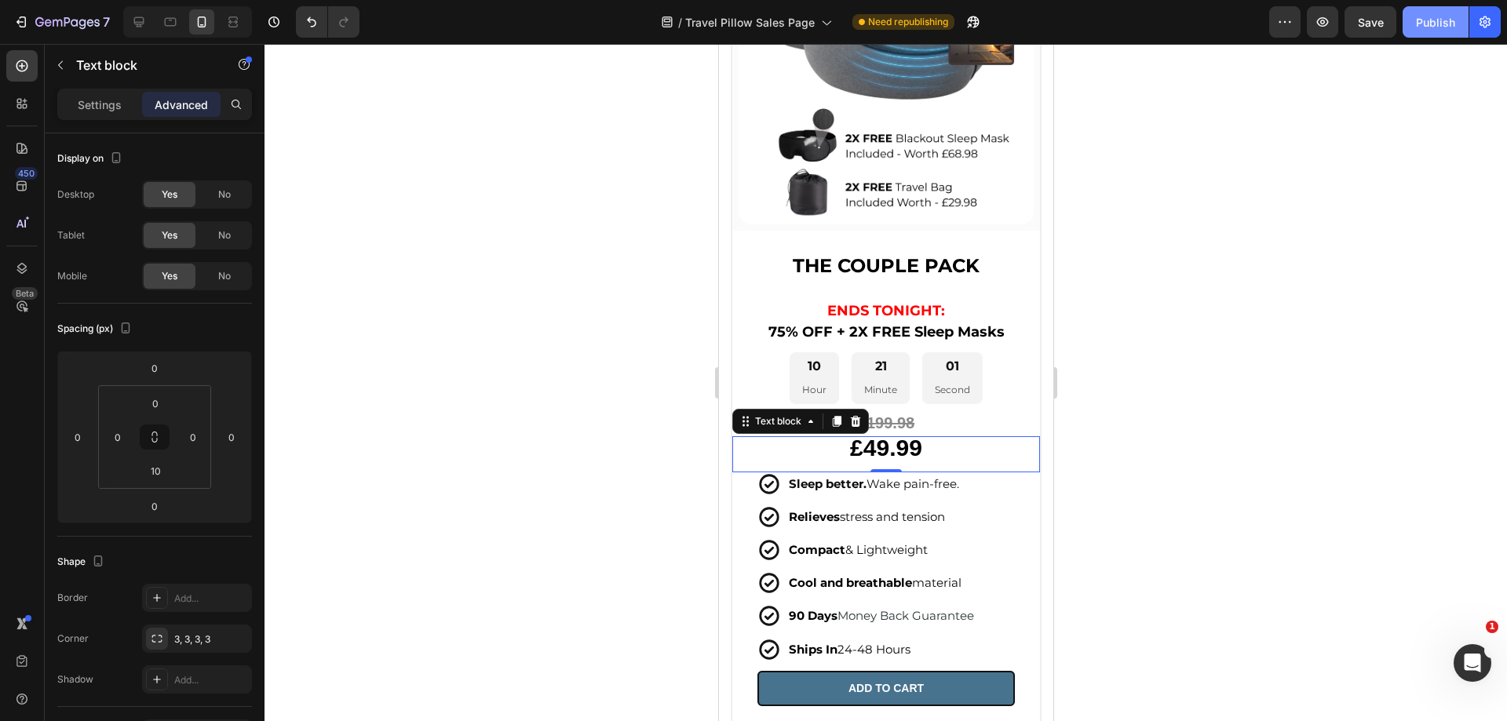
click at [1441, 24] on div "Publish" at bounding box center [1435, 22] width 39 height 16
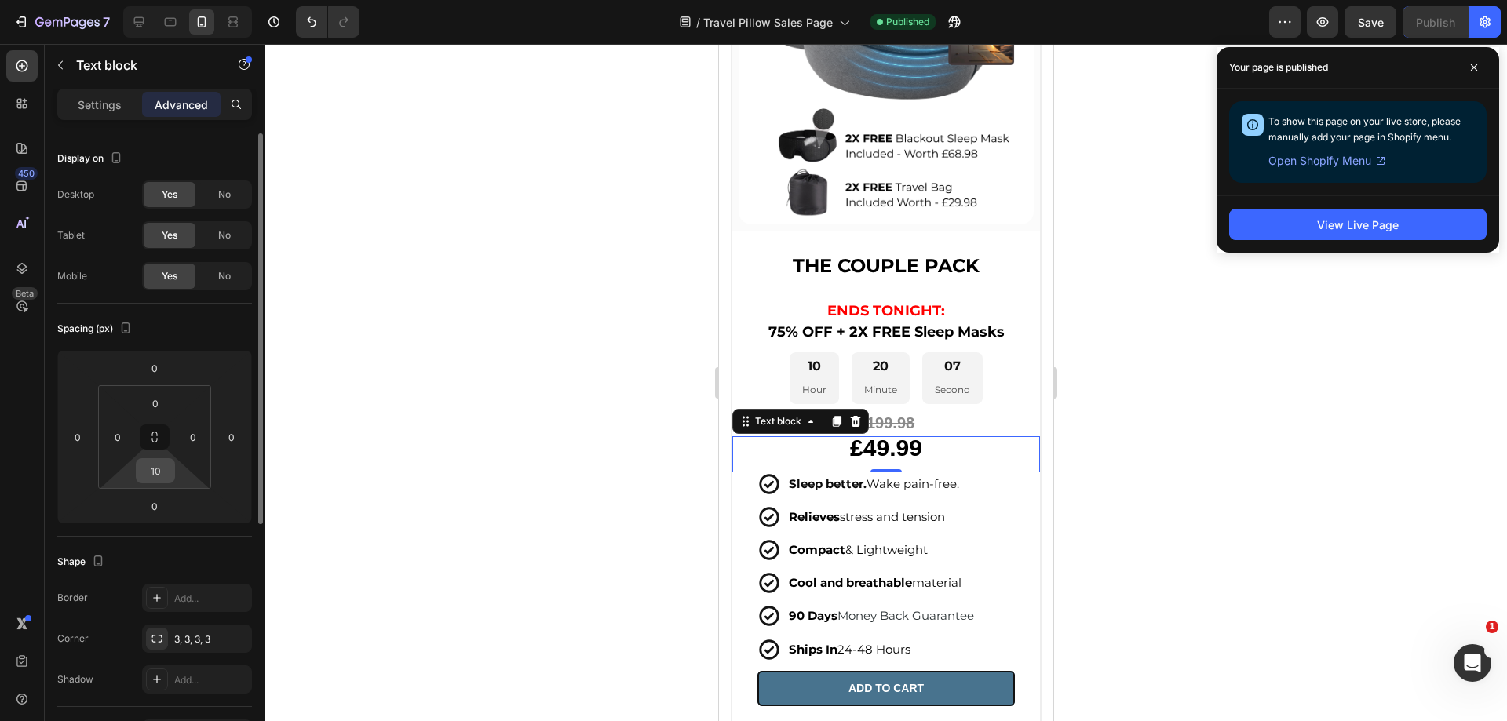
click at [161, 469] on input "10" at bounding box center [155, 471] width 31 height 24
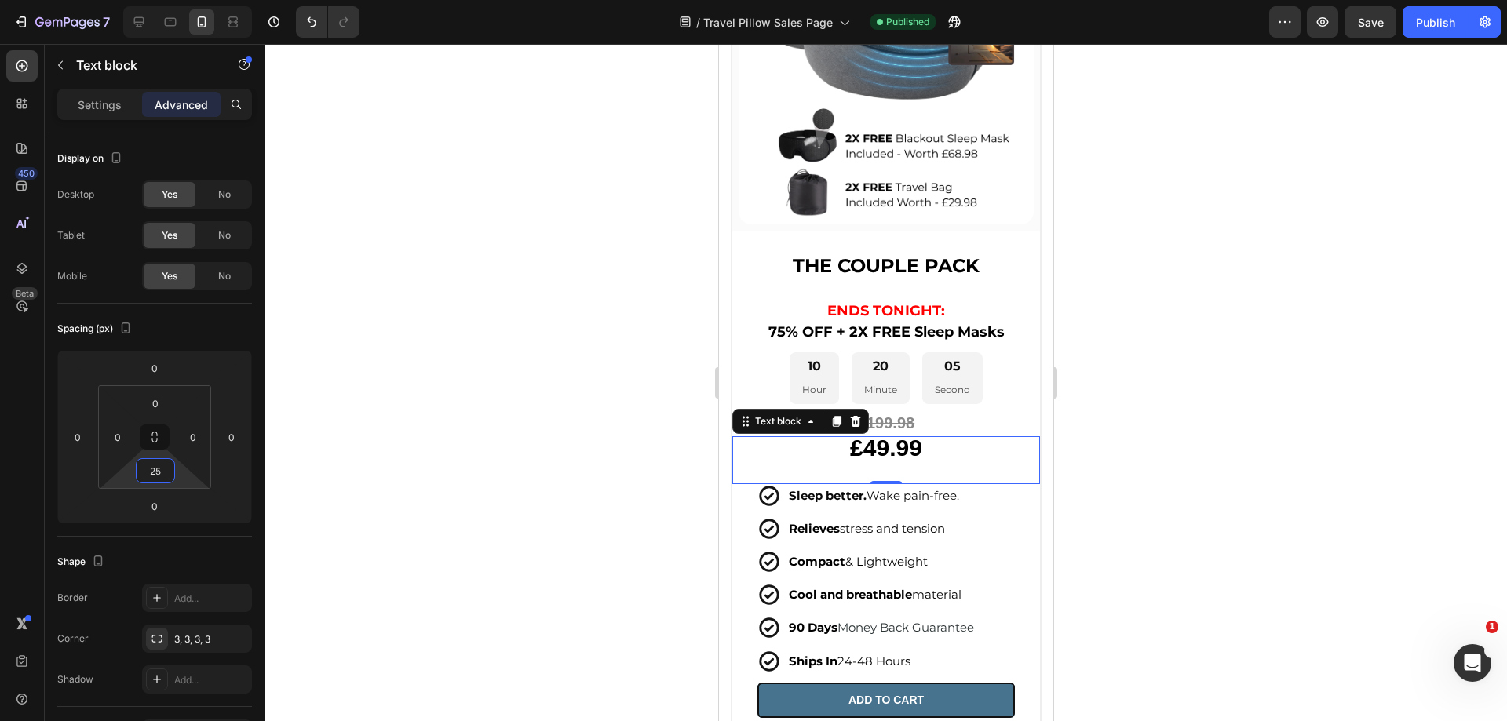
type input "25"
click at [926, 438] on p "£49.99" at bounding box center [885, 450] width 305 height 24
drag, startPoint x: 926, startPoint y: 433, endPoint x: 833, endPoint y: 431, distance: 93.4
click at [833, 438] on p "£49.99" at bounding box center [885, 450] width 305 height 24
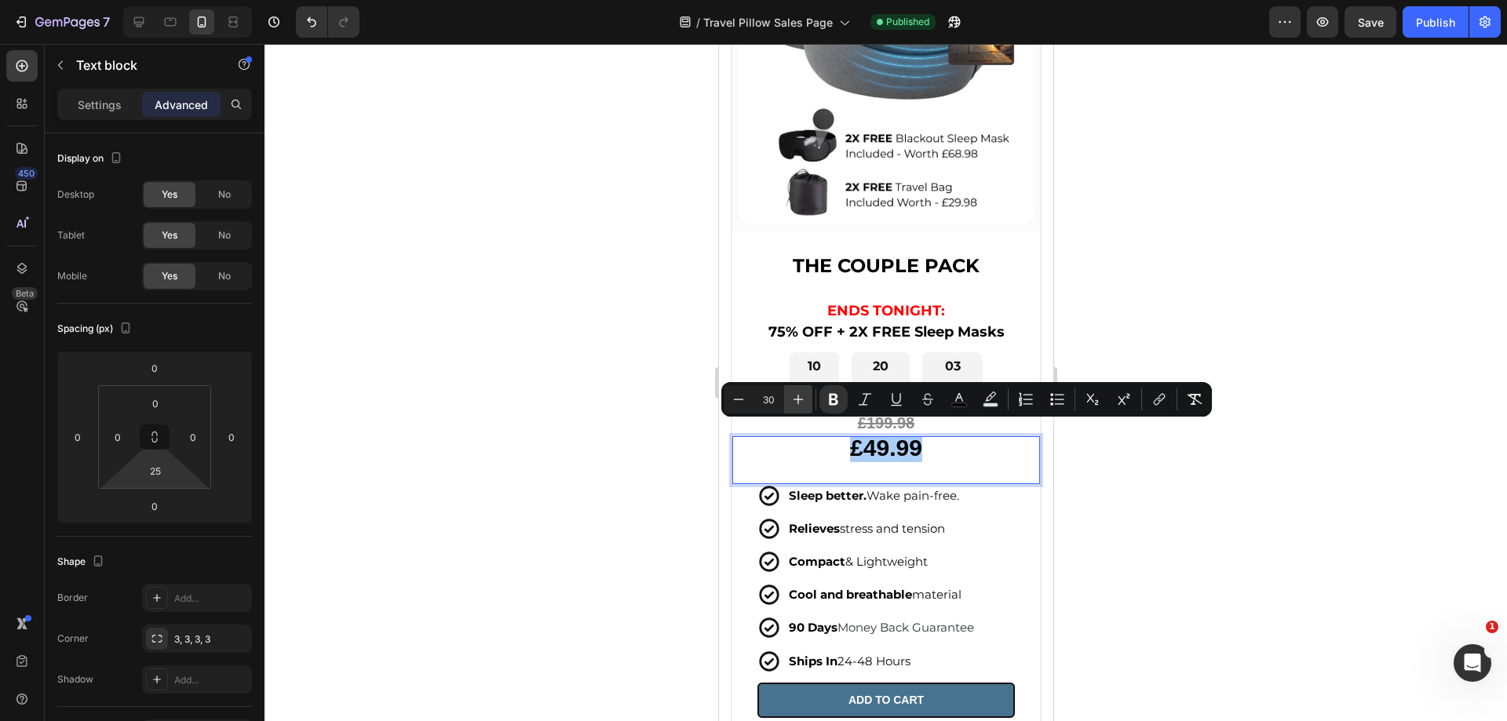
click at [806, 404] on button "Plus" at bounding box center [798, 399] width 28 height 28
type input "32"
drag, startPoint x: 1214, startPoint y: 499, endPoint x: 1228, endPoint y: 495, distance: 13.9
click at [1215, 499] on div at bounding box center [886, 383] width 1243 height 678
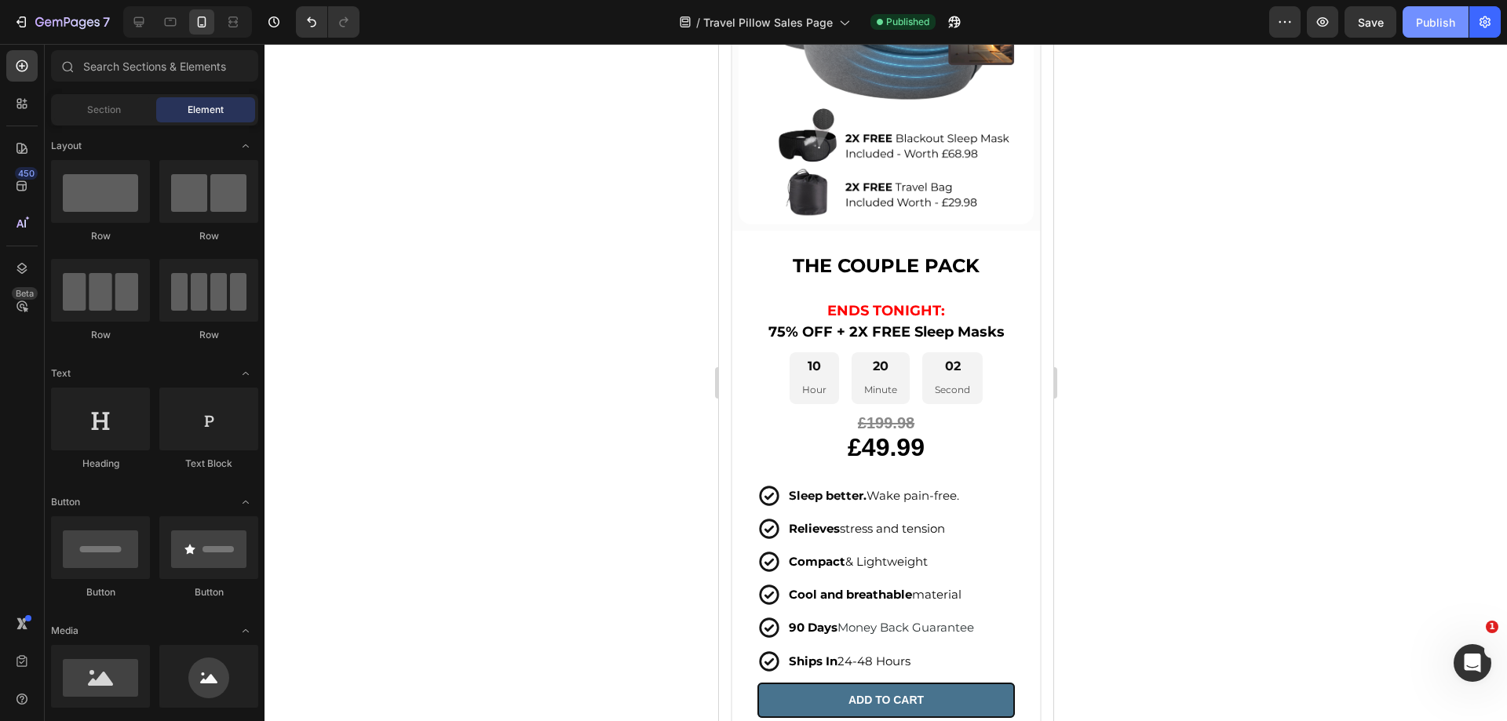
click at [1412, 30] on button "Publish" at bounding box center [1436, 21] width 66 height 31
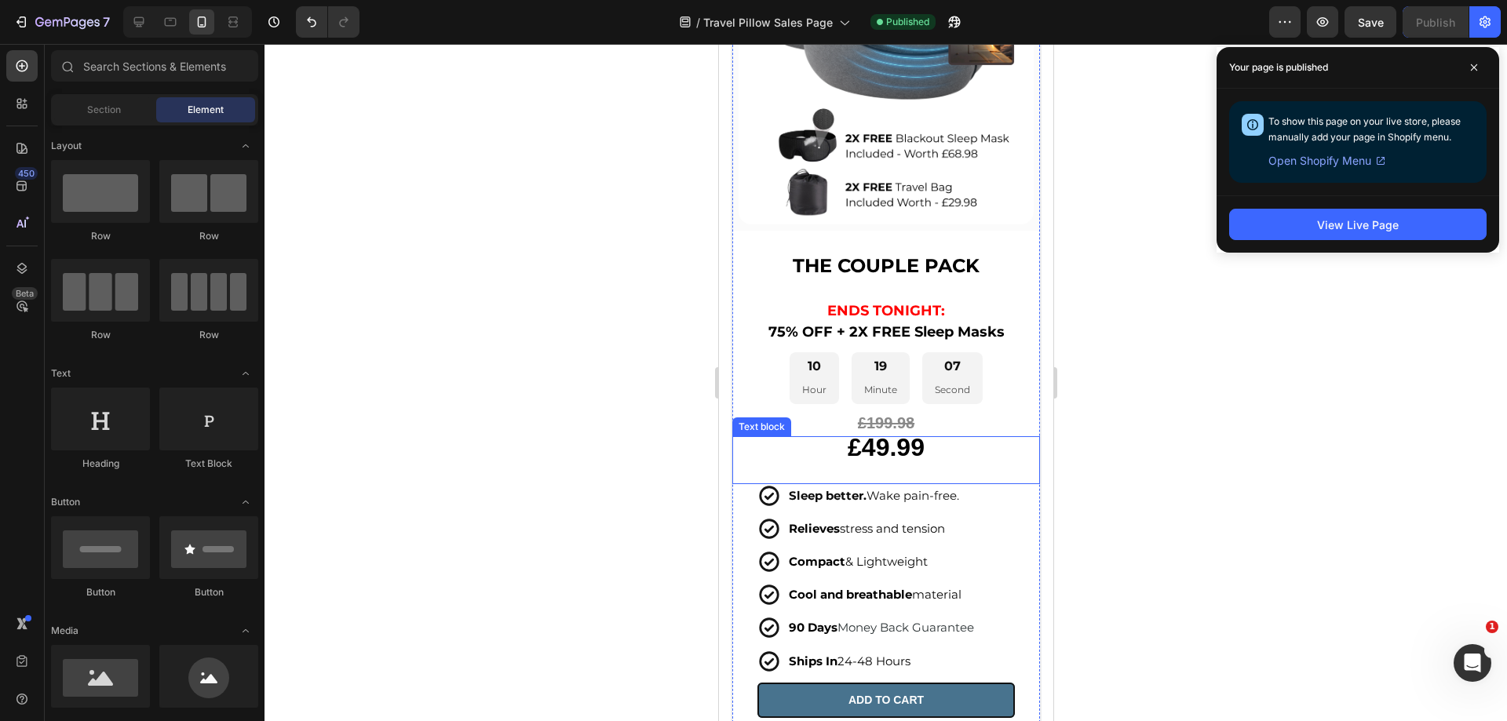
click at [908, 442] on strong "£49.99" at bounding box center [885, 447] width 77 height 28
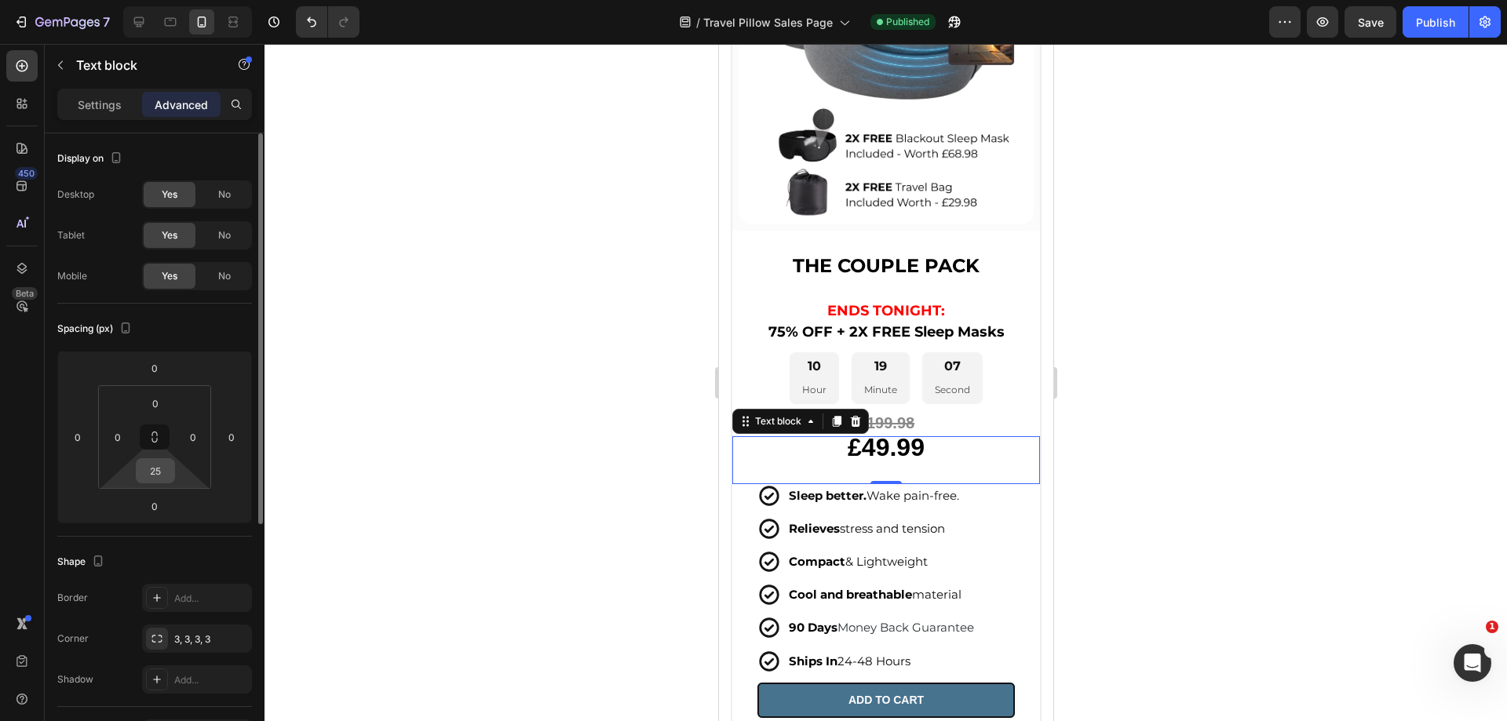
click at [170, 0] on html "7 Version history / Travel Pillow Sales Page Published Preview Save Publish 450…" at bounding box center [753, 0] width 1507 height 0
click at [166, 480] on input "25" at bounding box center [155, 471] width 31 height 24
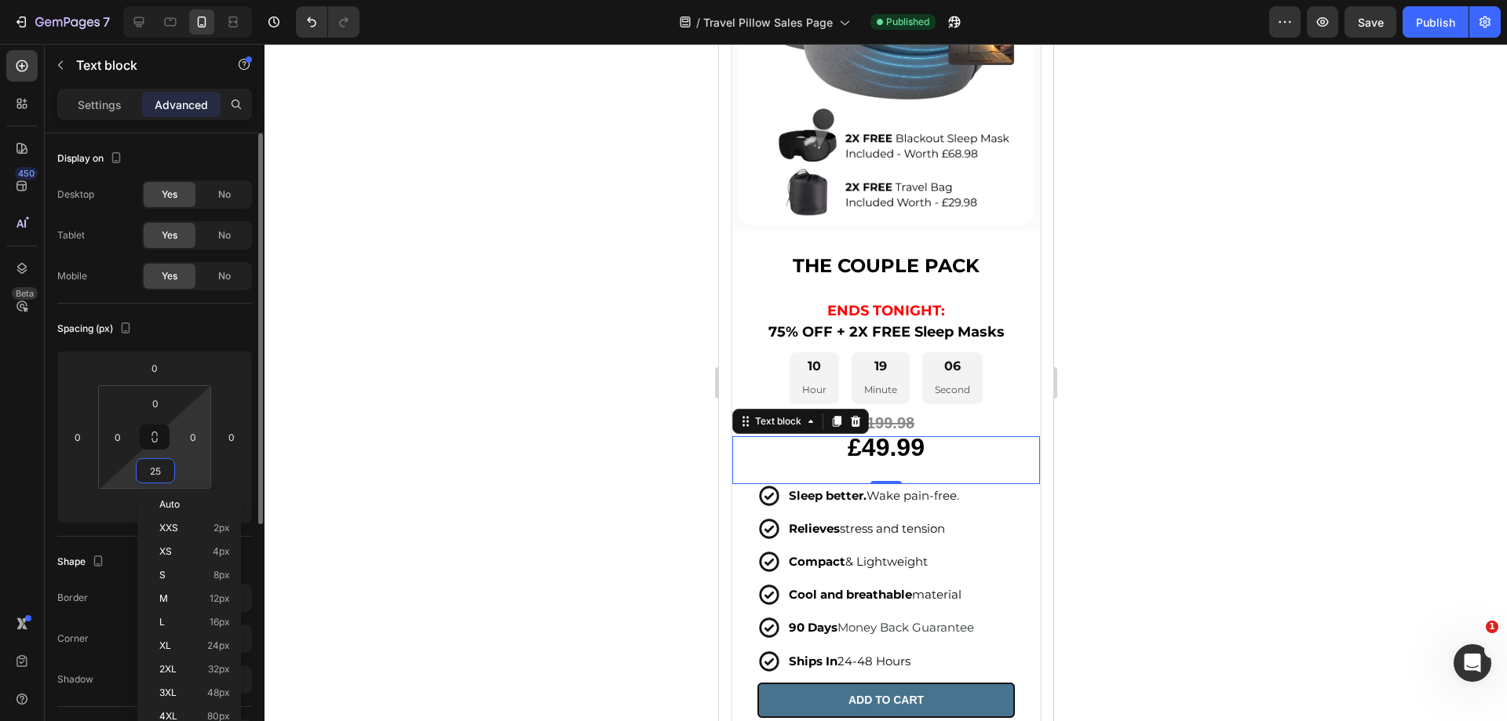
type input "2"
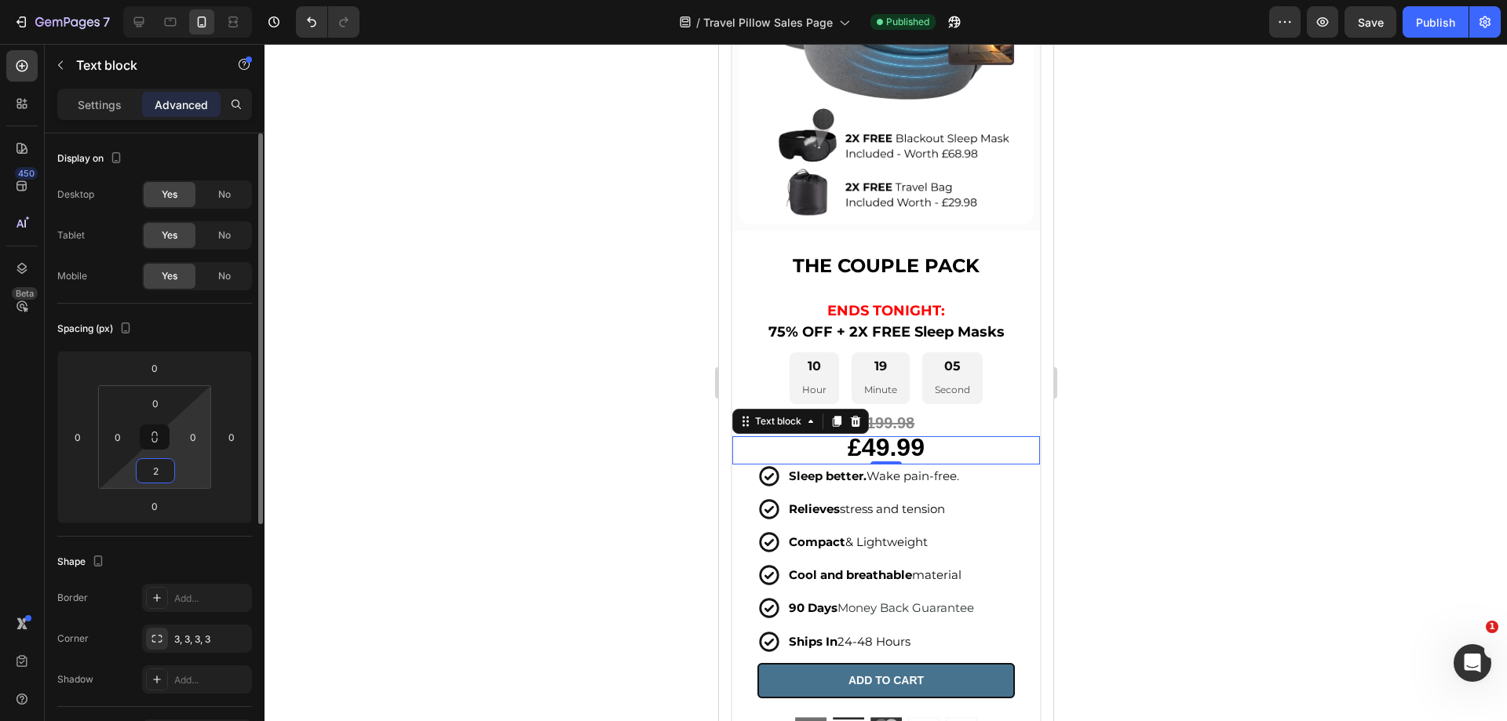
type input "20"
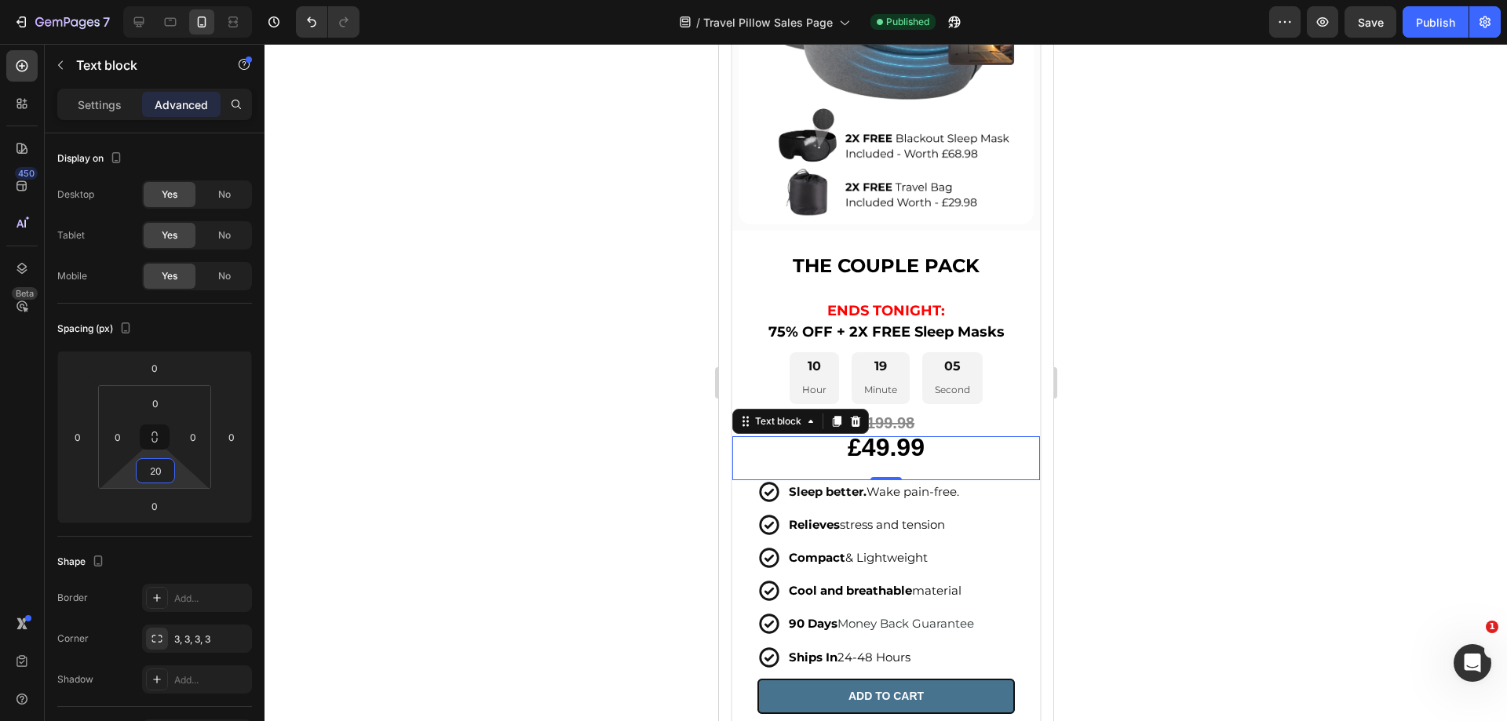
click at [1444, 496] on div at bounding box center [886, 383] width 1243 height 678
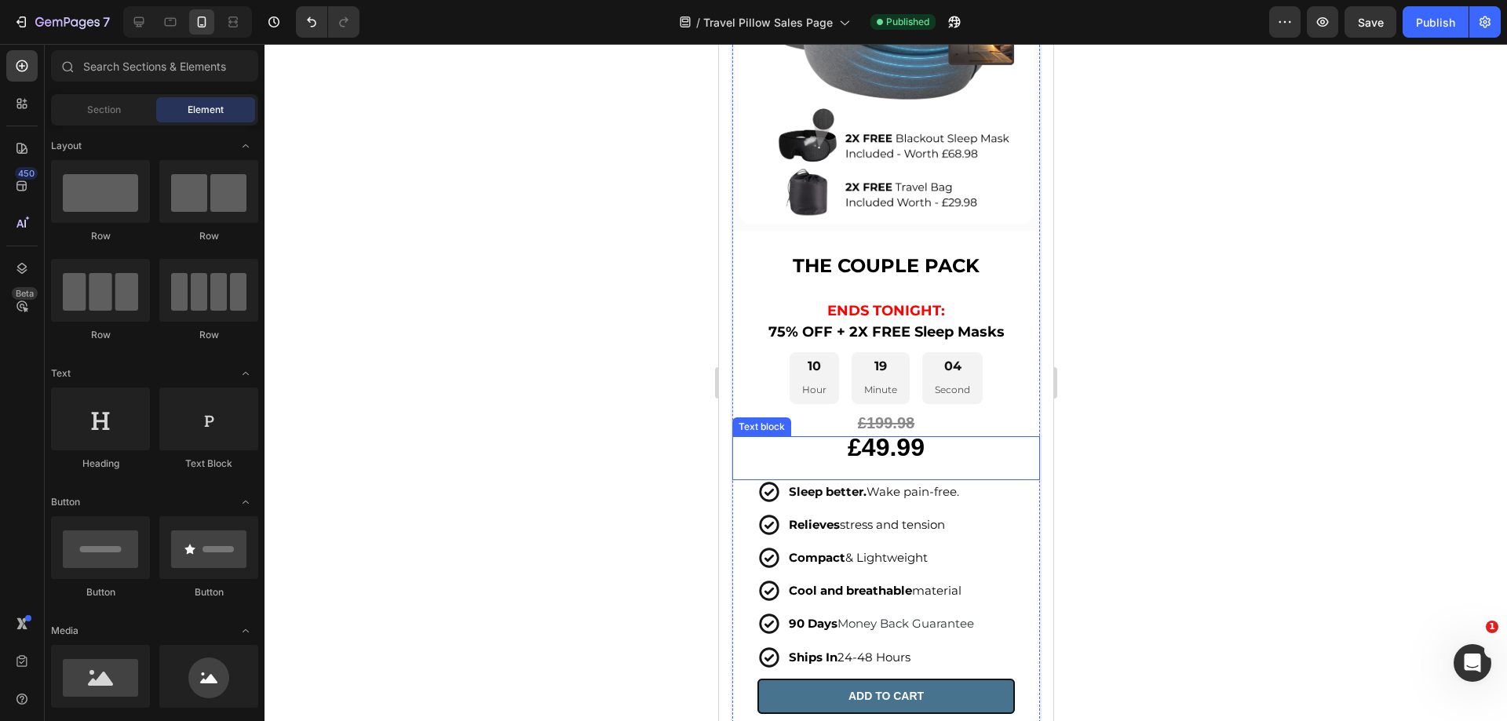
click at [940, 438] on p "£49.99" at bounding box center [885, 450] width 305 height 24
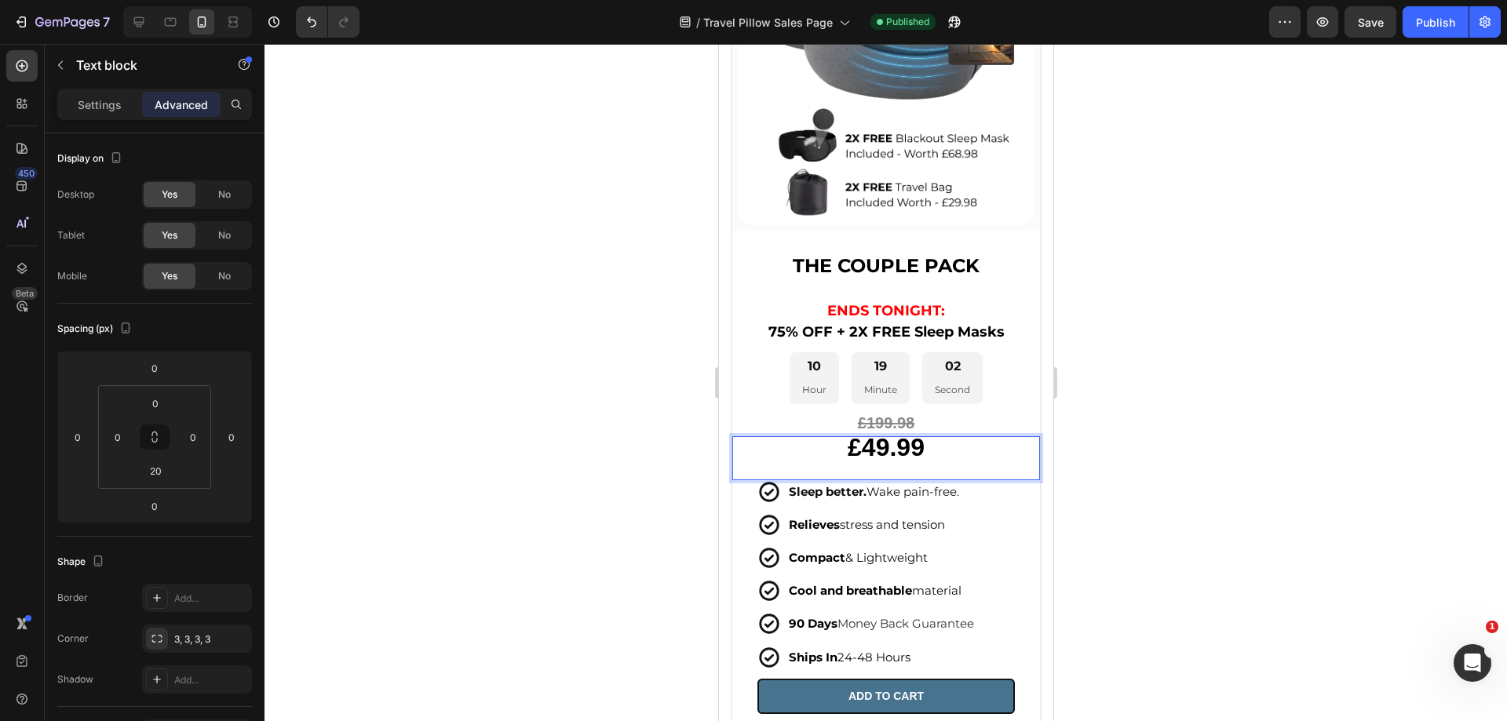
click at [1149, 468] on div at bounding box center [886, 383] width 1243 height 678
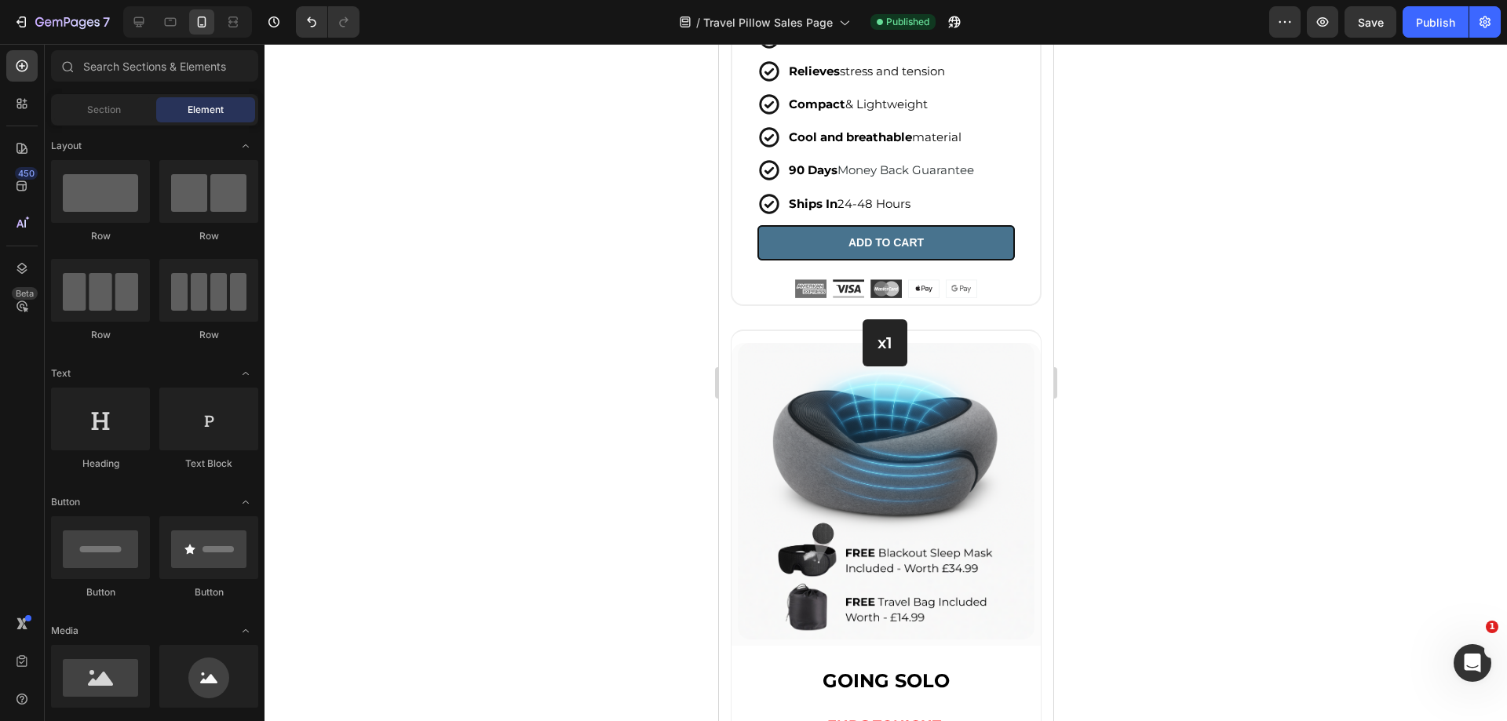
scroll to position [6339, 0]
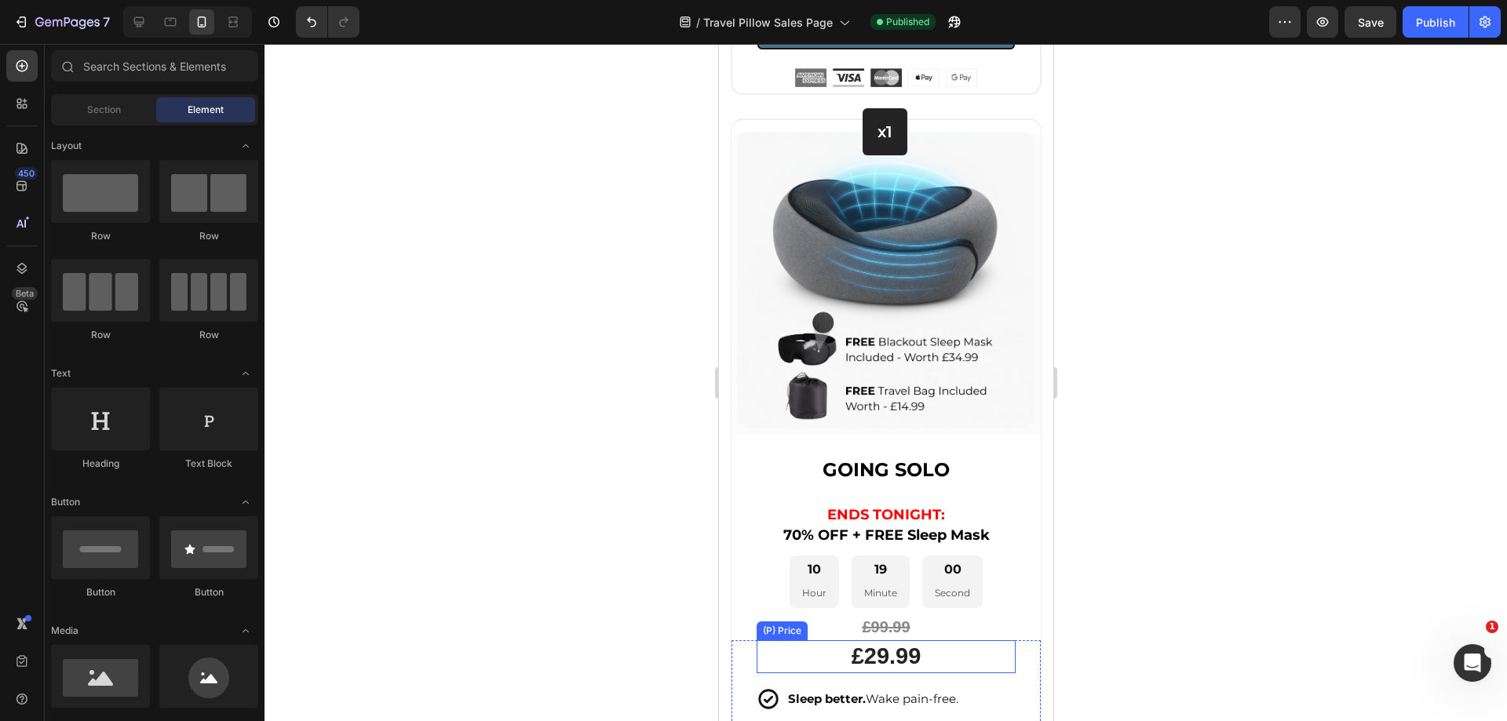
drag, startPoint x: 923, startPoint y: 638, endPoint x: 903, endPoint y: 627, distance: 23.2
click at [922, 641] on div "£29.99" at bounding box center [885, 657] width 259 height 33
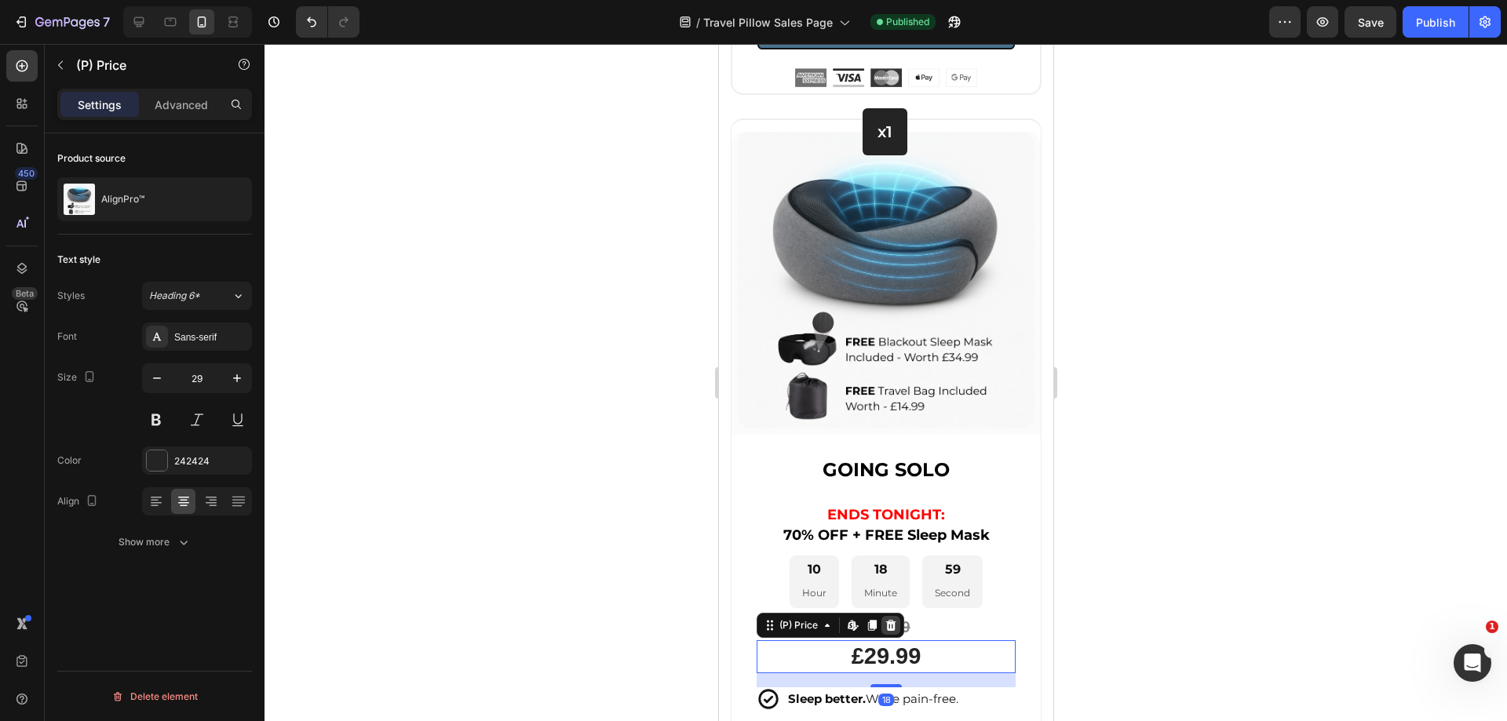
click at [884, 619] on icon at bounding box center [890, 625] width 13 height 13
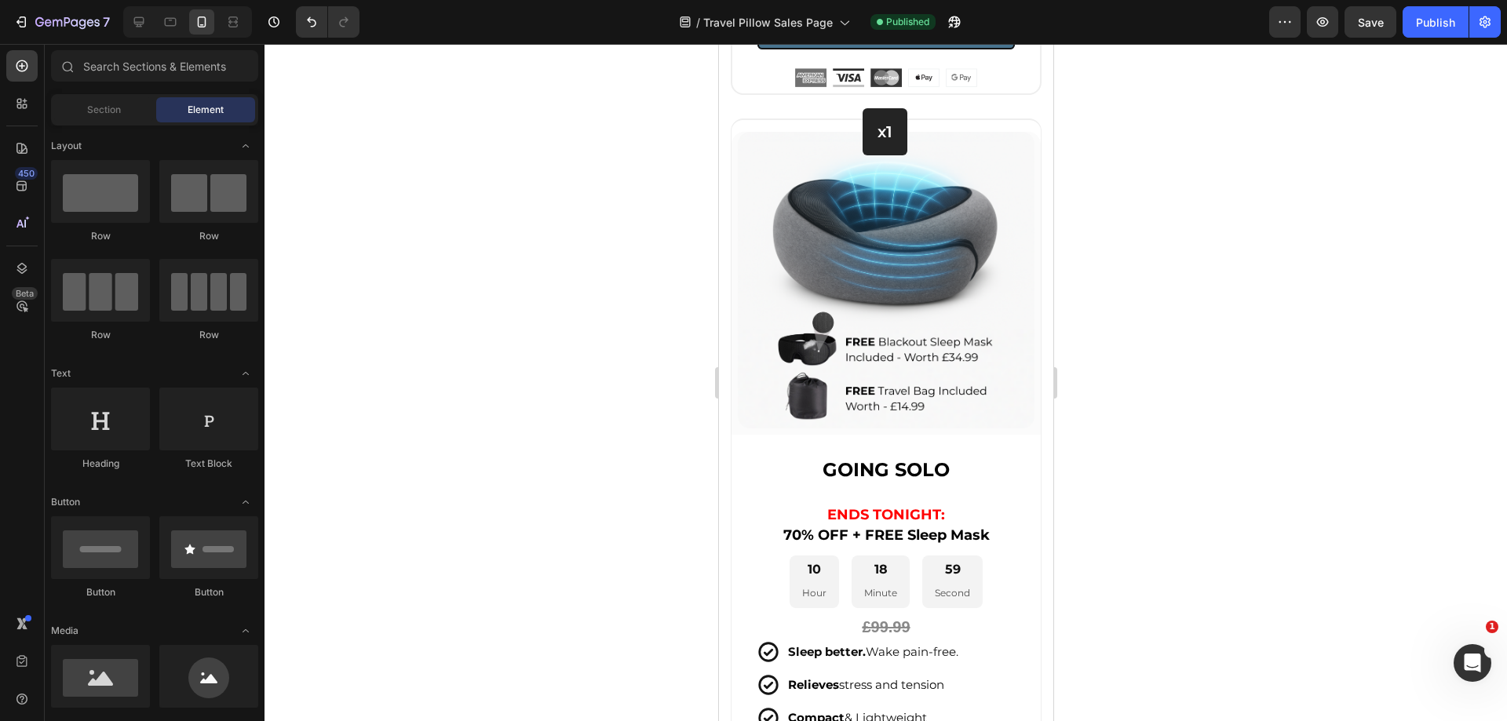
scroll to position [5899, 0]
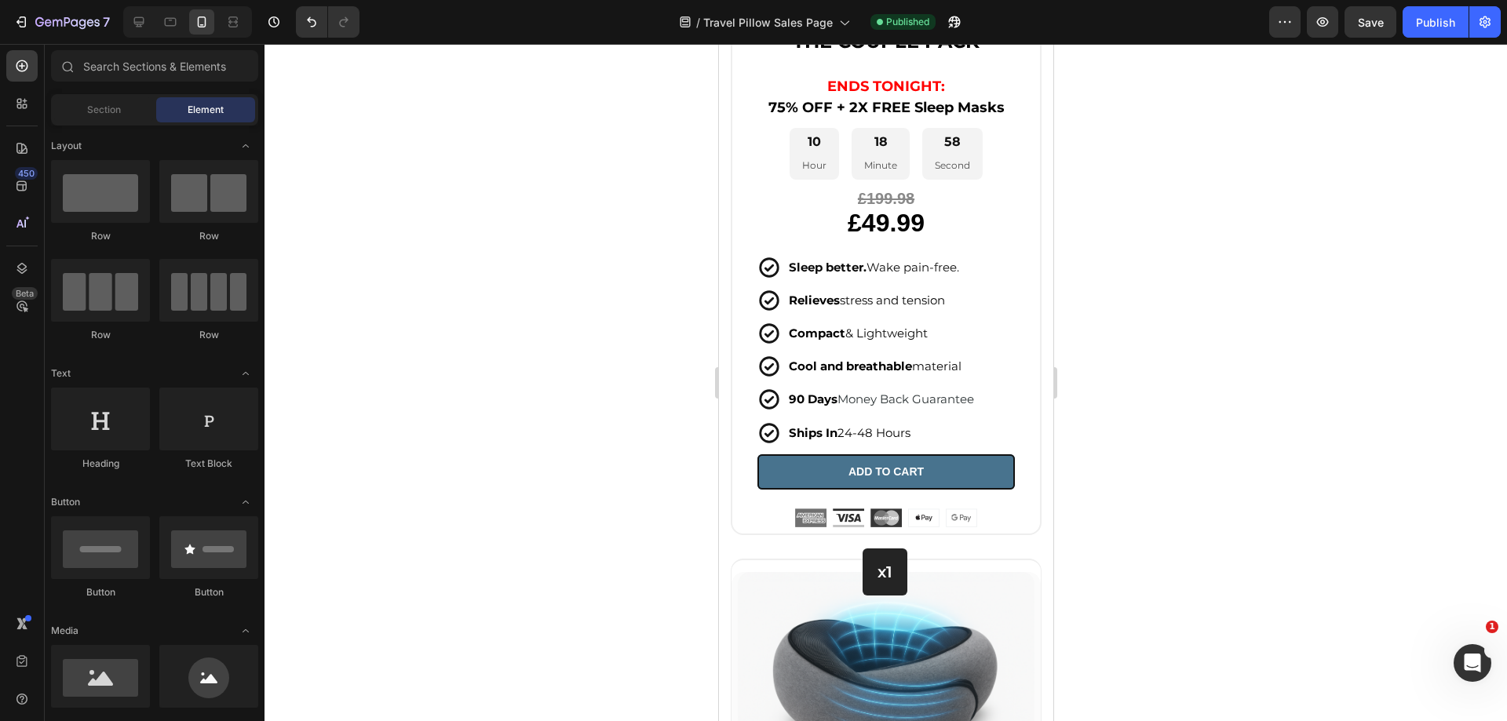
drag, startPoint x: 1043, startPoint y: 563, endPoint x: 1773, endPoint y: 574, distance: 729.4
click at [950, 214] on p "£49.99" at bounding box center [885, 226] width 305 height 24
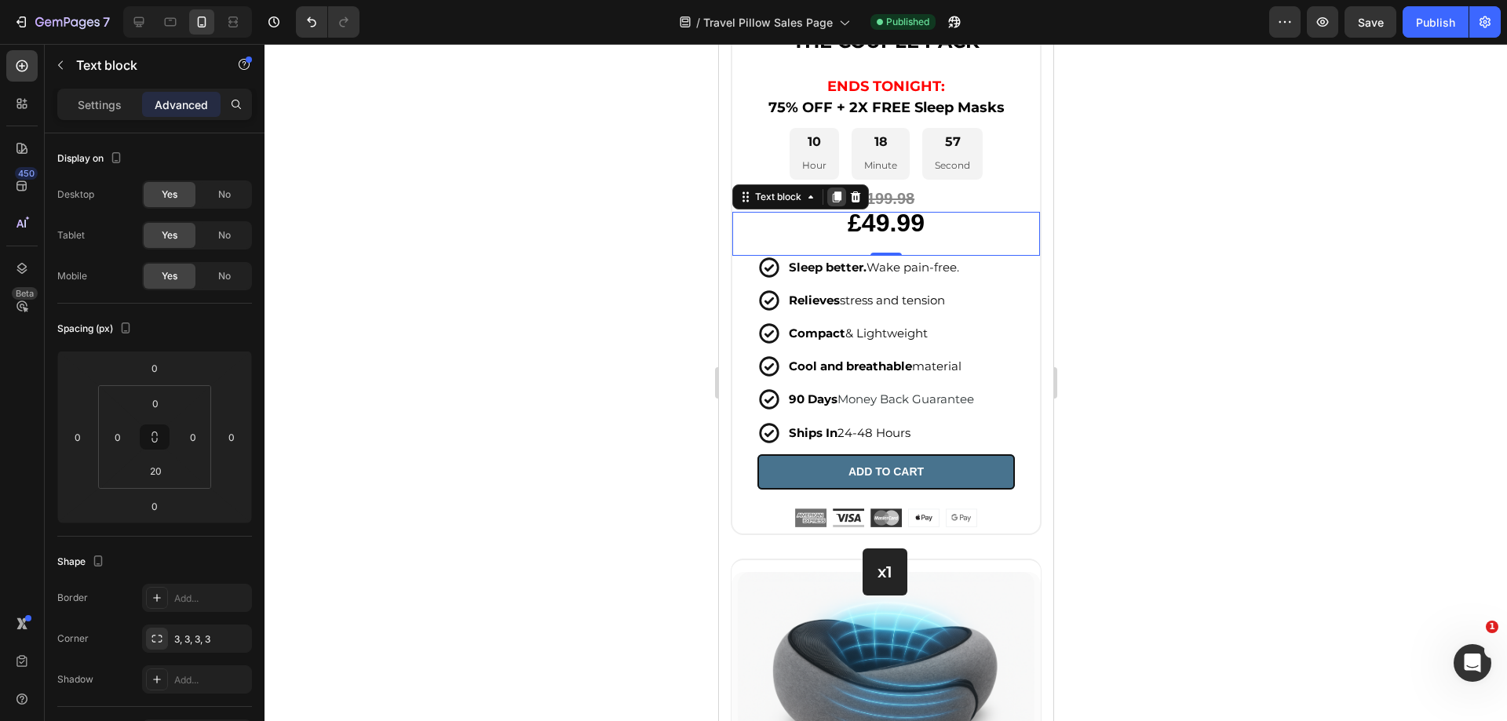
click at [831, 191] on icon at bounding box center [836, 197] width 13 height 13
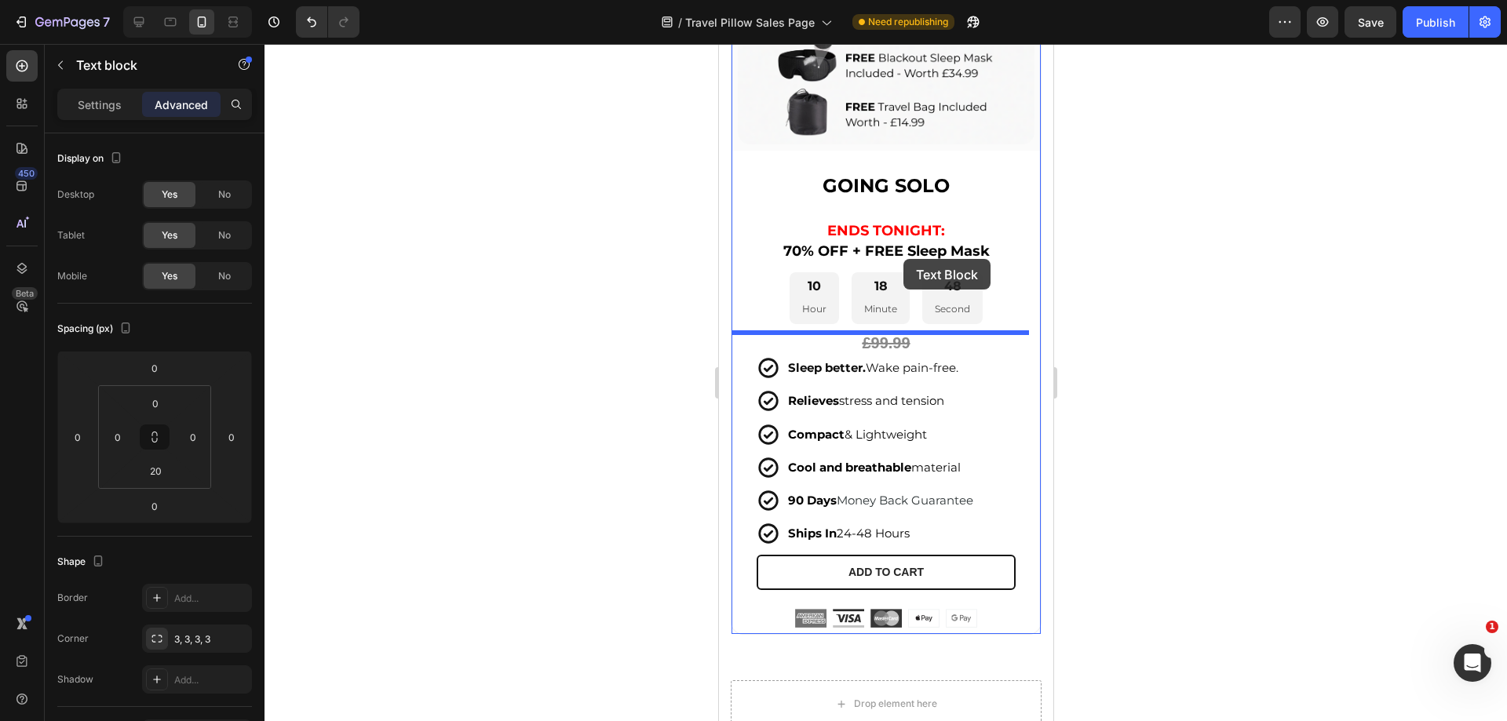
scroll to position [6659, 0]
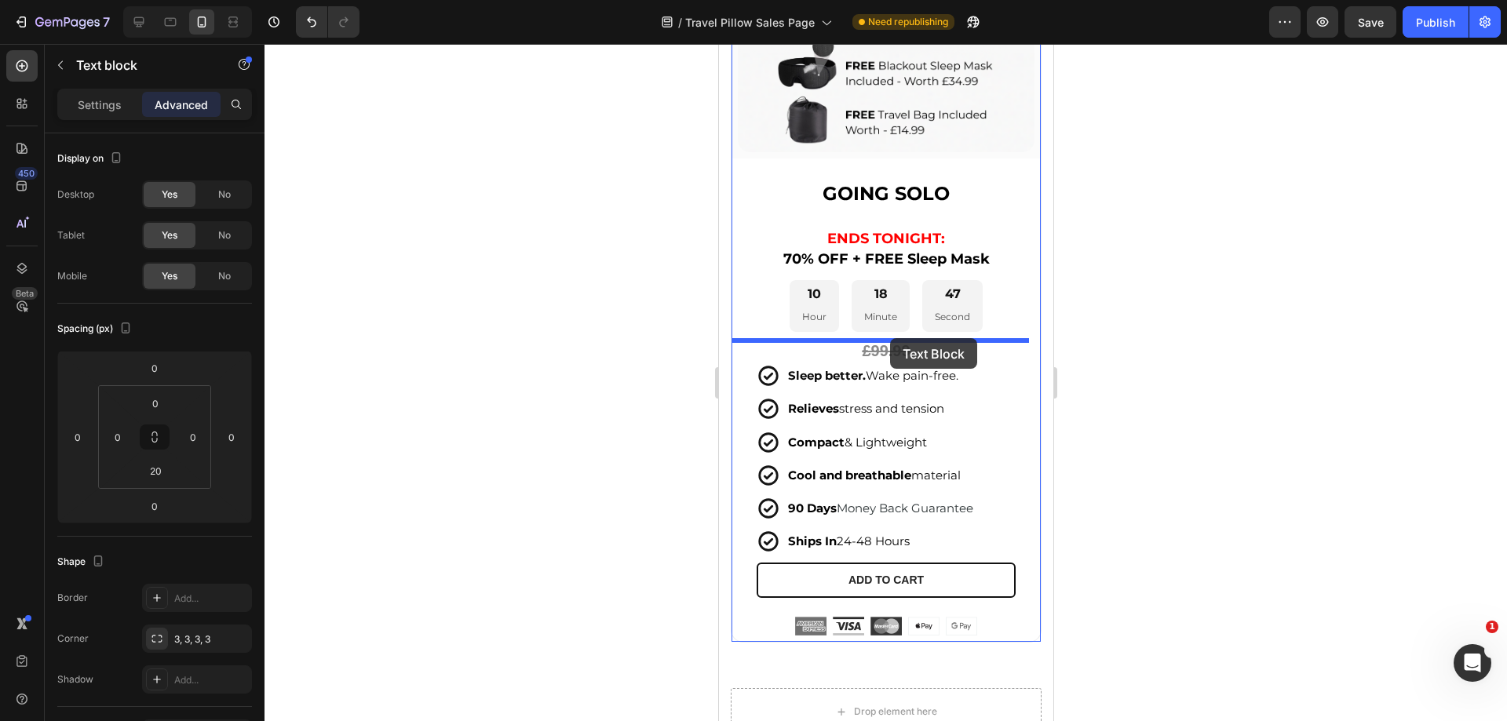
drag, startPoint x: 746, startPoint y: 189, endPoint x: 1784, endPoint y: 395, distance: 1058.0
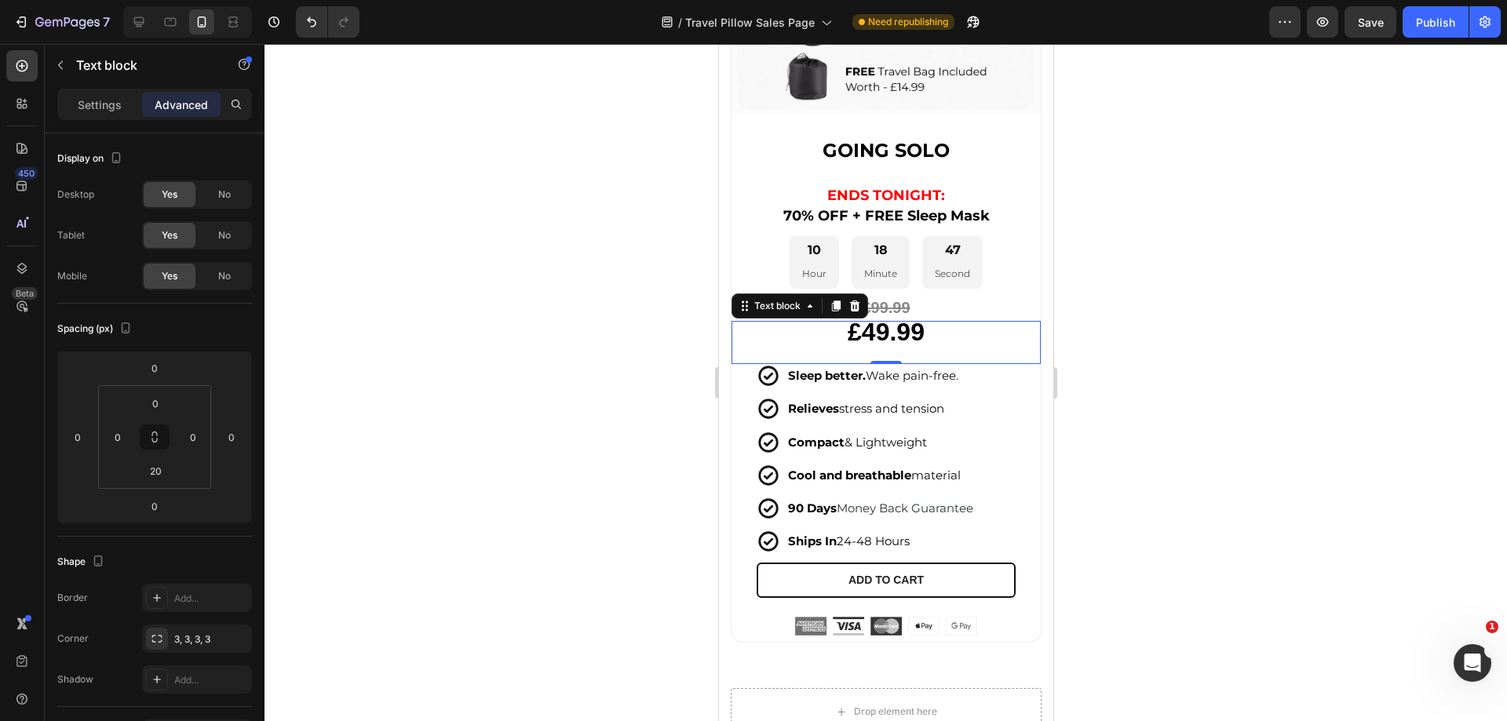
scroll to position [6616, 0]
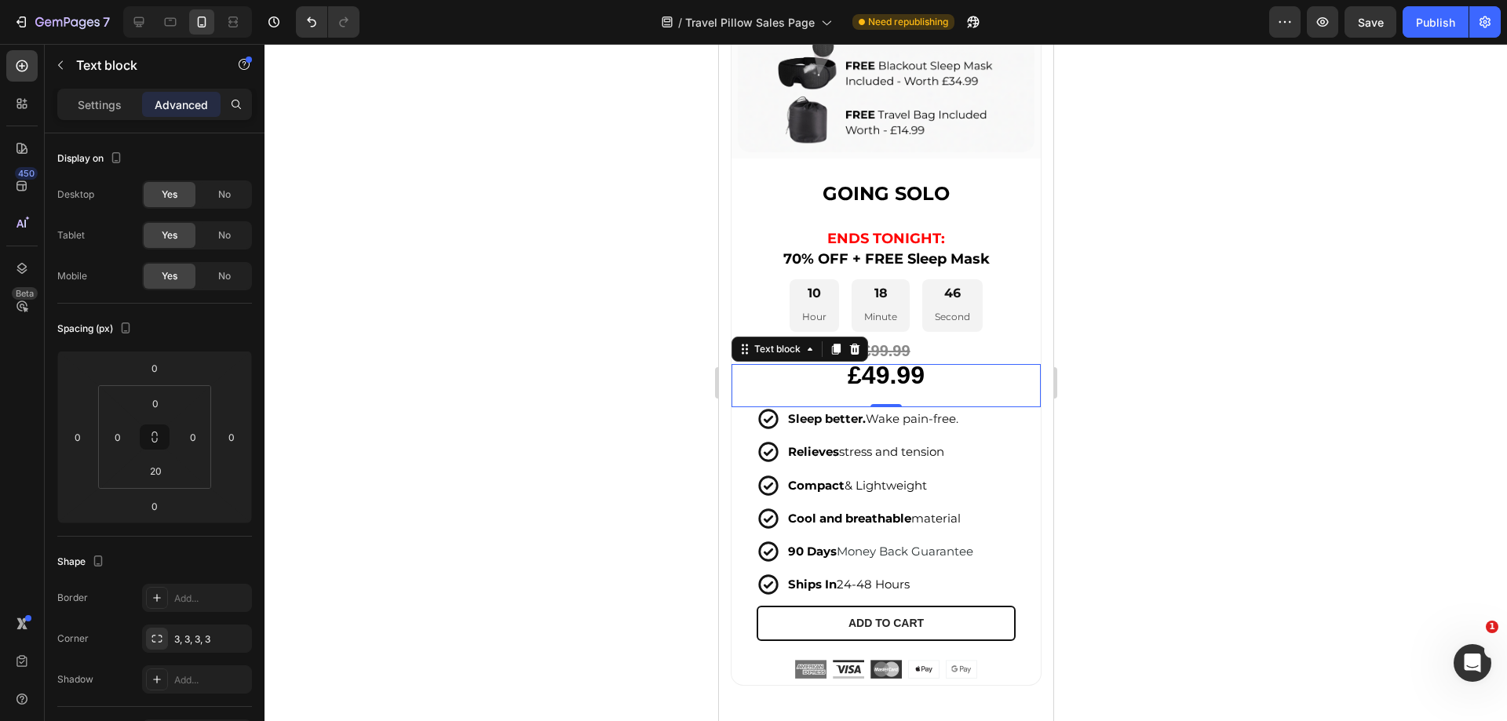
click at [1208, 365] on div at bounding box center [886, 383] width 1243 height 678
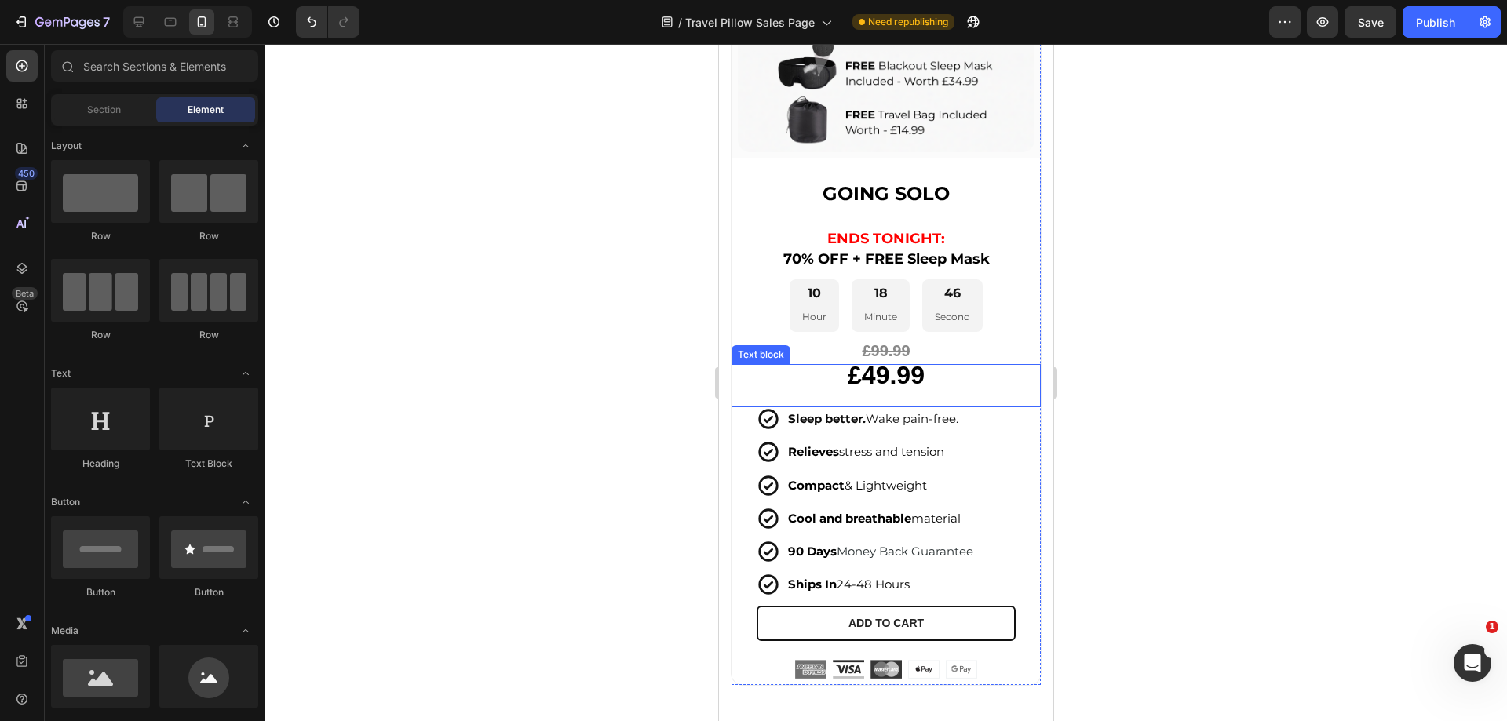
click at [884, 361] on strong "£49.99" at bounding box center [885, 375] width 77 height 28
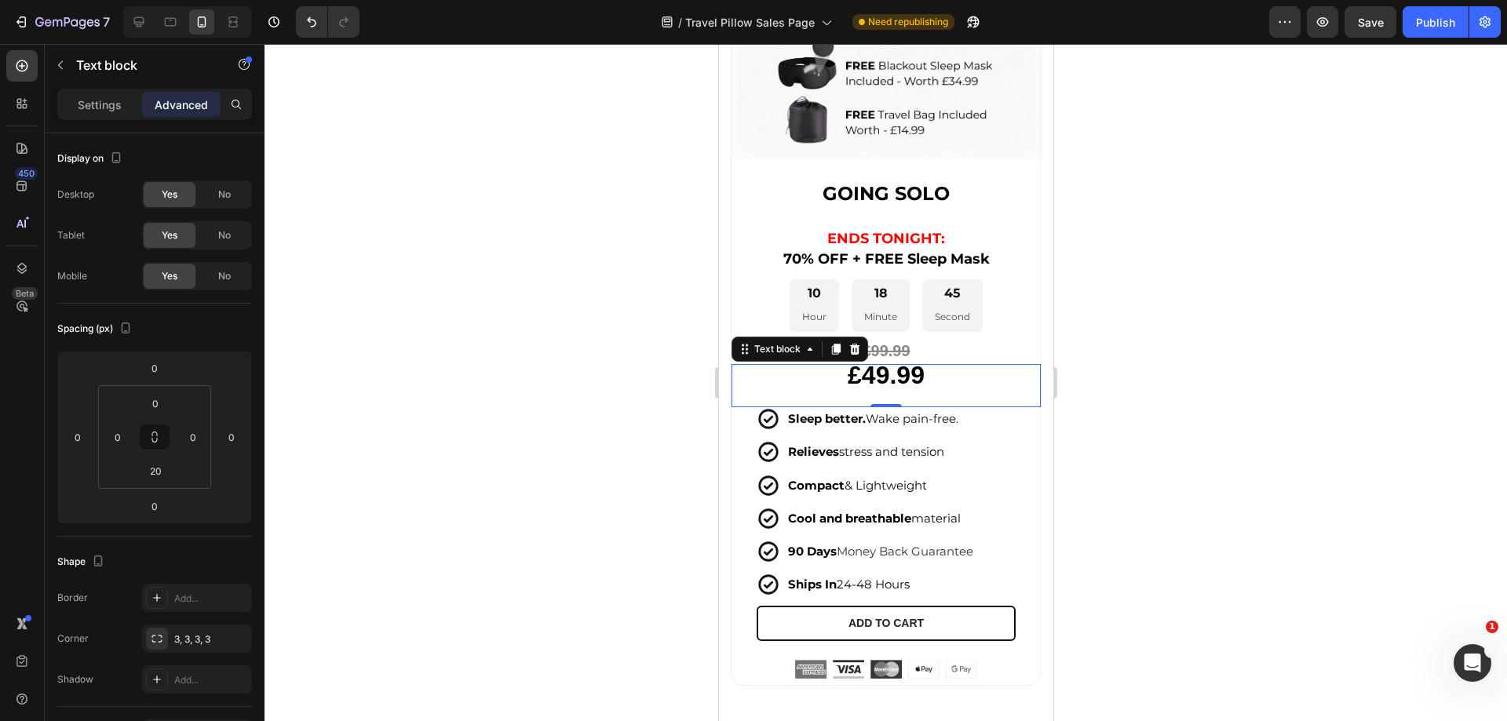
click at [864, 361] on strong "£49.99" at bounding box center [885, 375] width 77 height 28
click at [1225, 378] on div at bounding box center [886, 383] width 1243 height 678
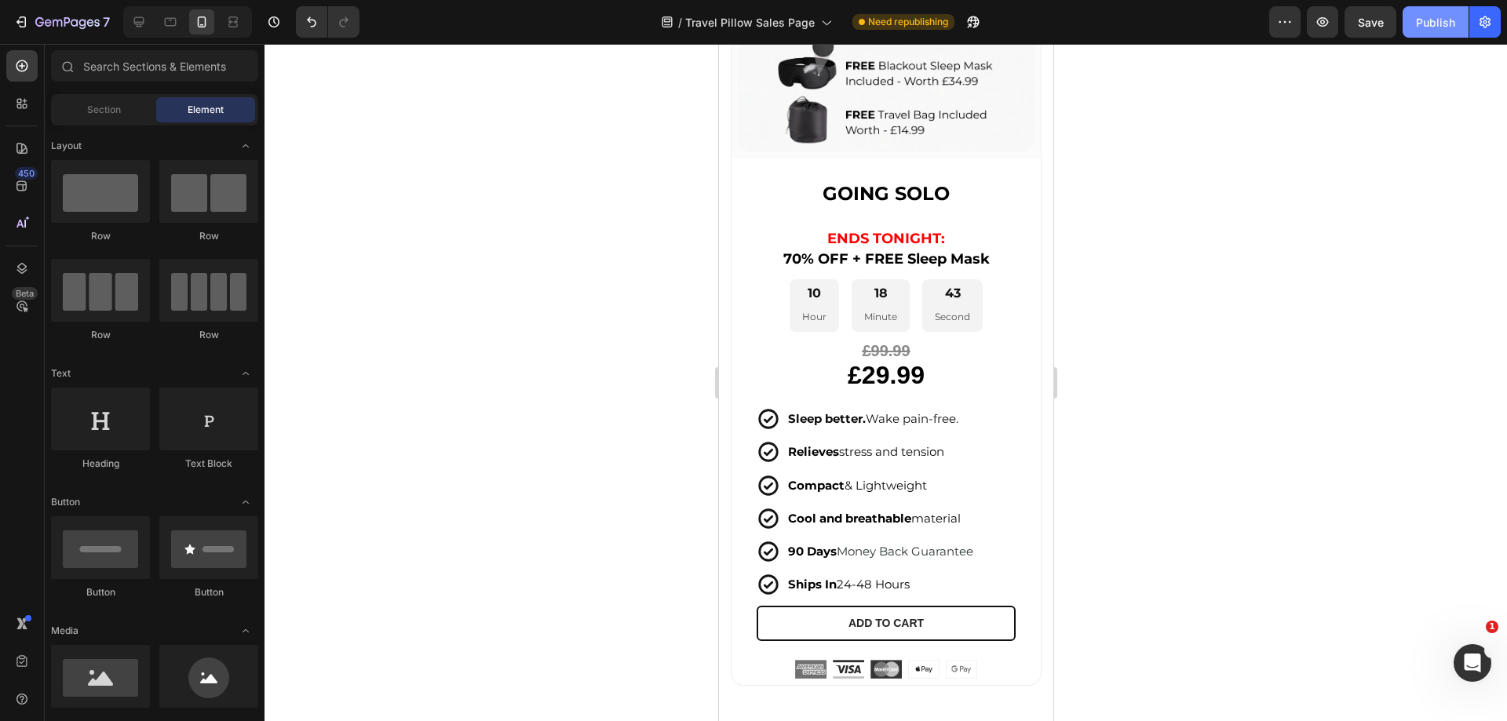
click at [1439, 33] on button "Publish" at bounding box center [1436, 21] width 66 height 31
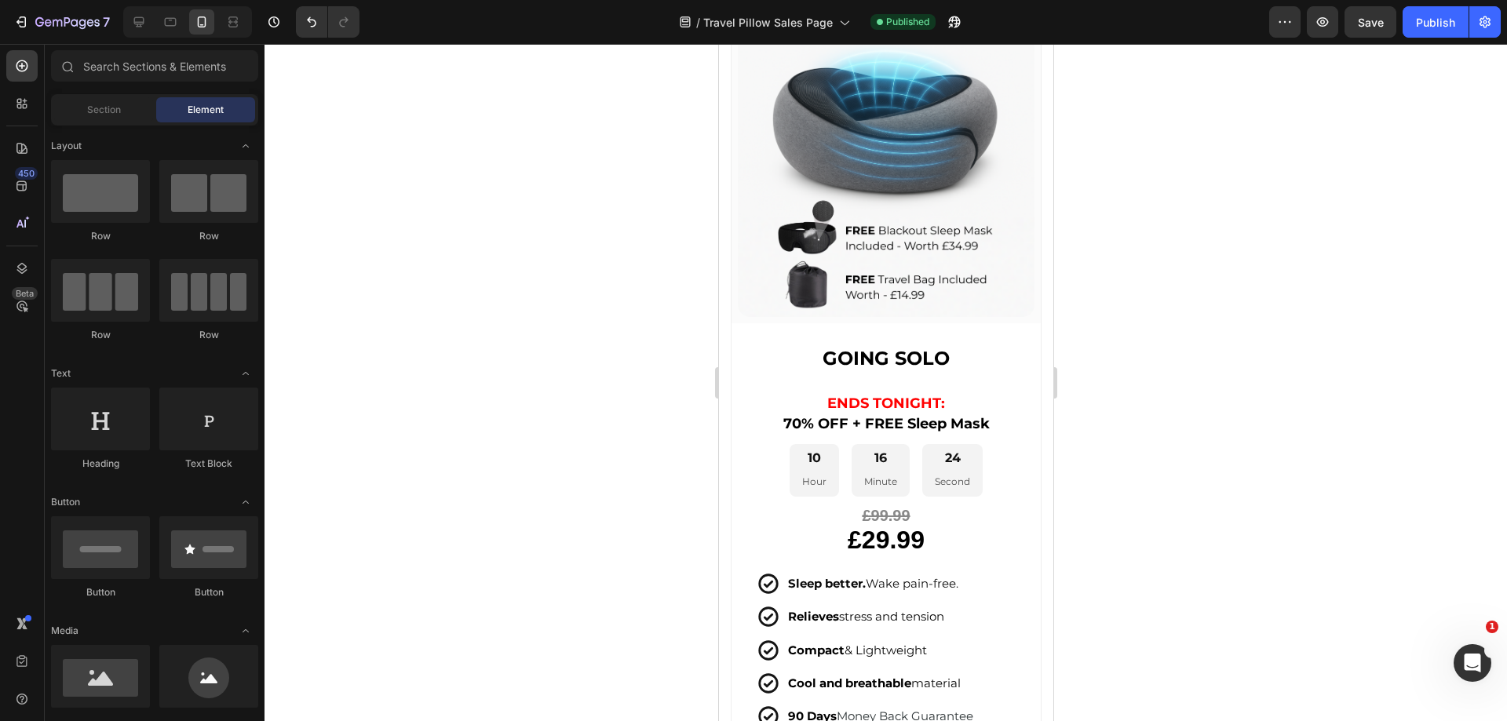
scroll to position [6462, 0]
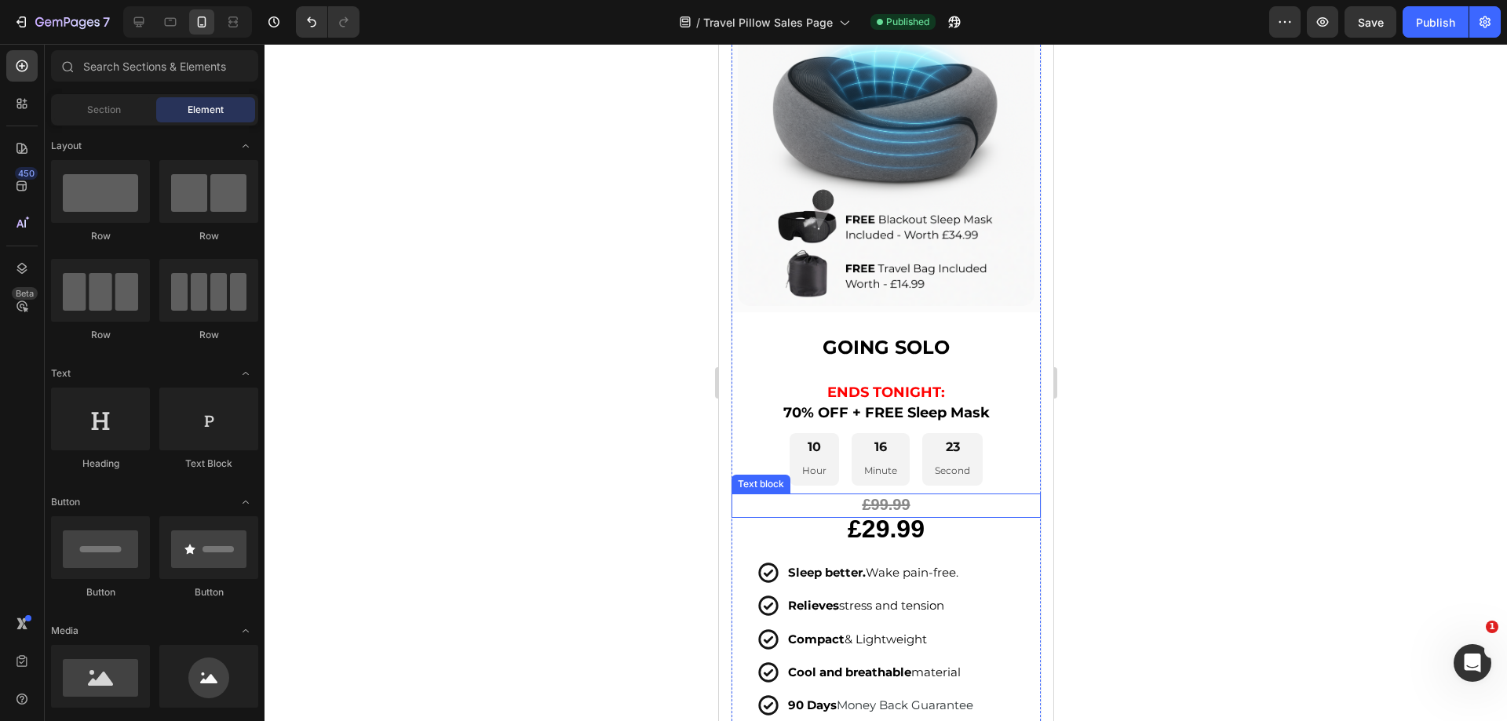
click at [900, 496] on strong "£99.99" at bounding box center [885, 504] width 48 height 17
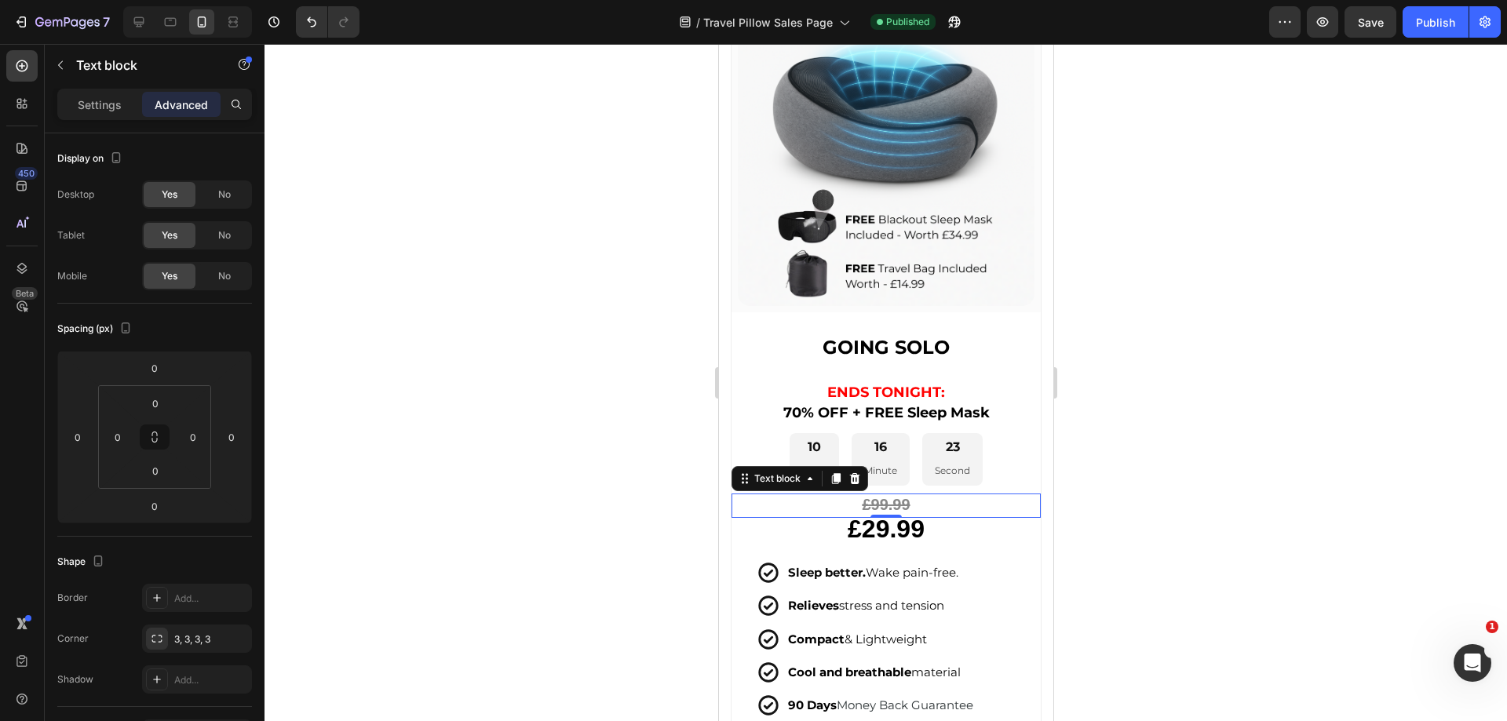
click at [911, 495] on p "£99.99" at bounding box center [885, 505] width 306 height 21
click at [1265, 510] on div at bounding box center [886, 383] width 1243 height 678
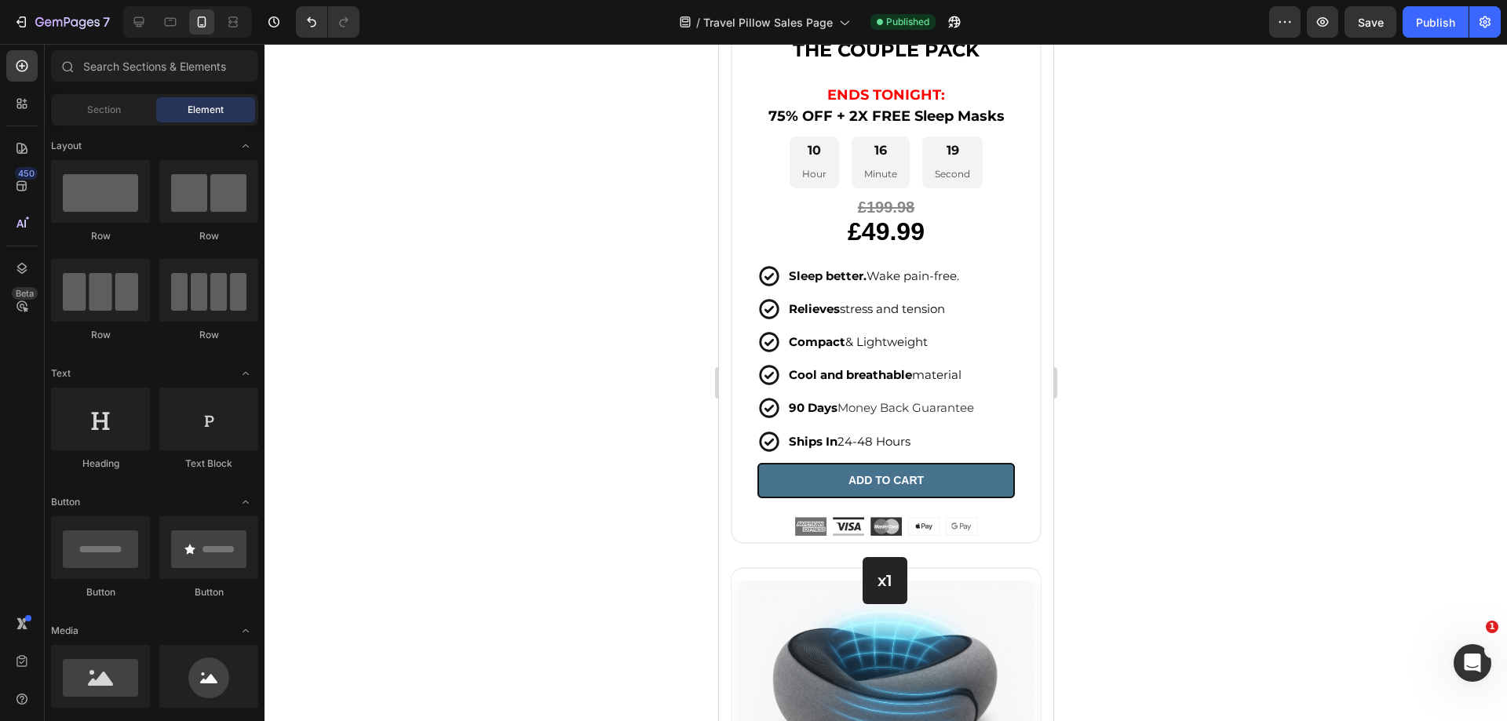
scroll to position [5805, 0]
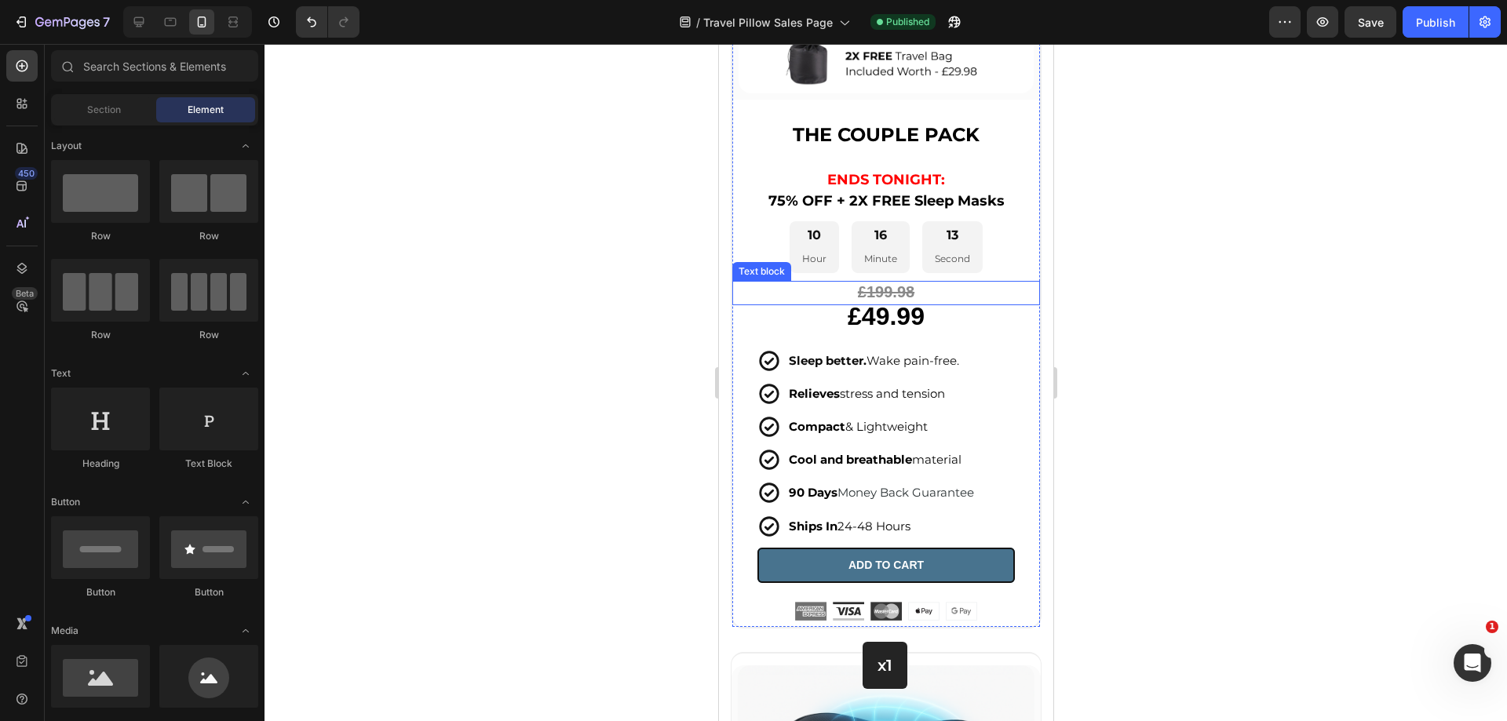
click at [908, 283] on strong "£199.98" at bounding box center [885, 291] width 57 height 17
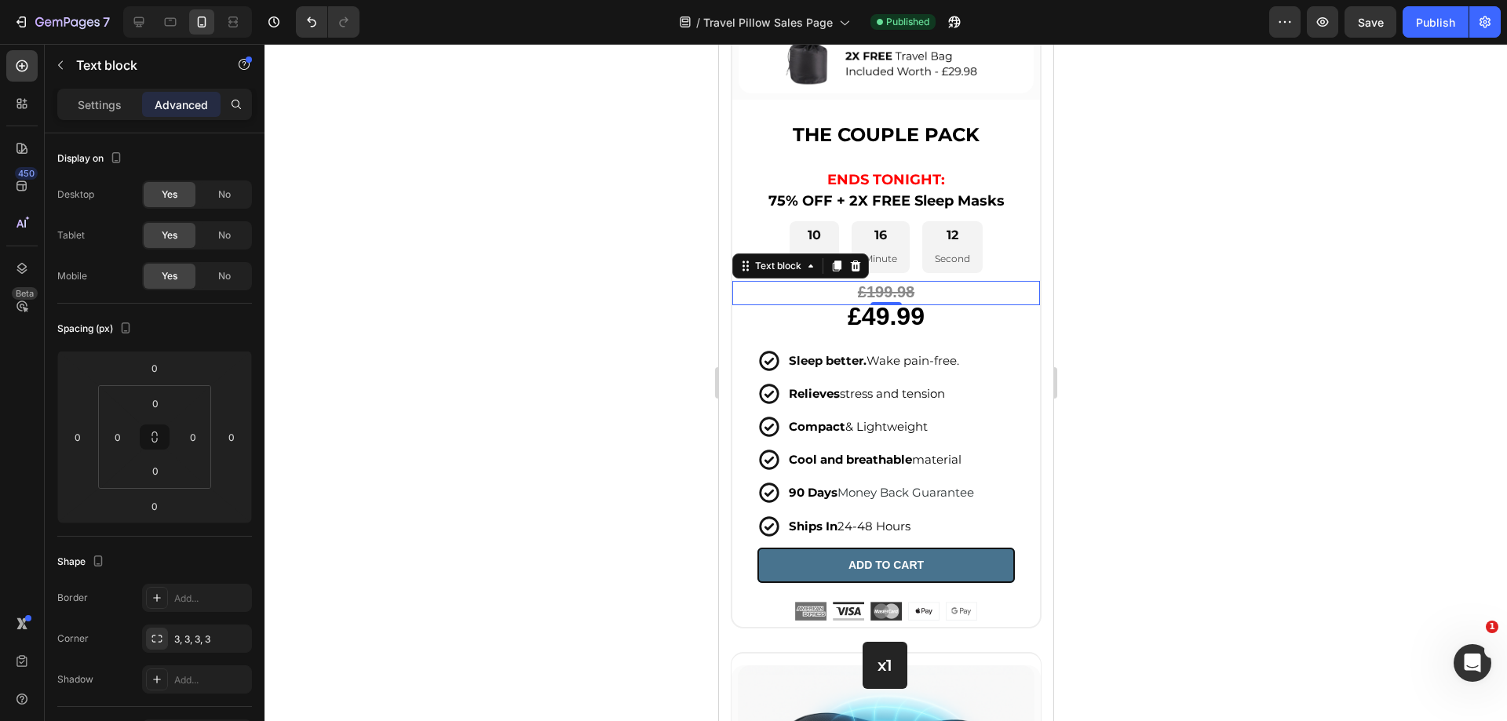
click at [908, 283] on strong "£199.98" at bounding box center [885, 291] width 57 height 17
click at [1104, 320] on div at bounding box center [886, 383] width 1243 height 678
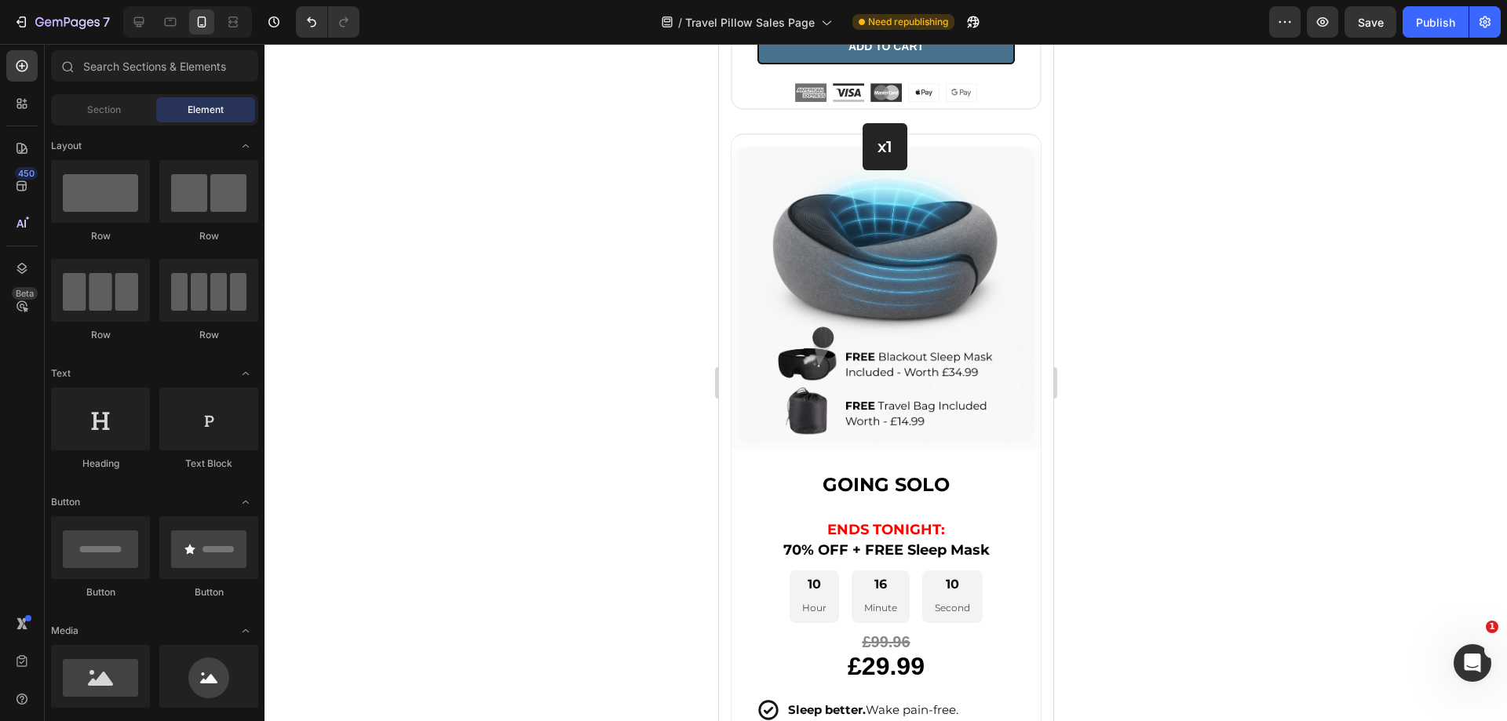
scroll to position [6419, 0]
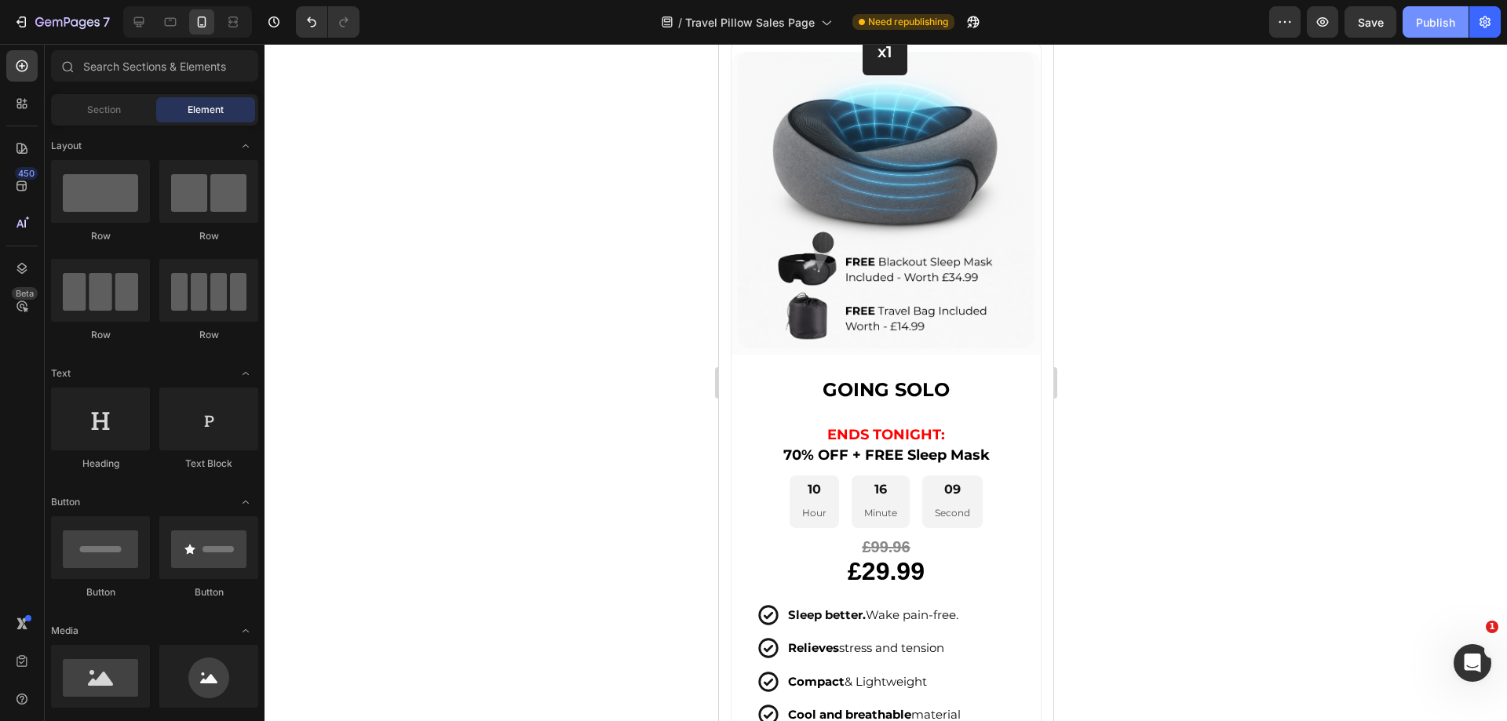
click at [1446, 22] on div "Publish" at bounding box center [1435, 22] width 39 height 16
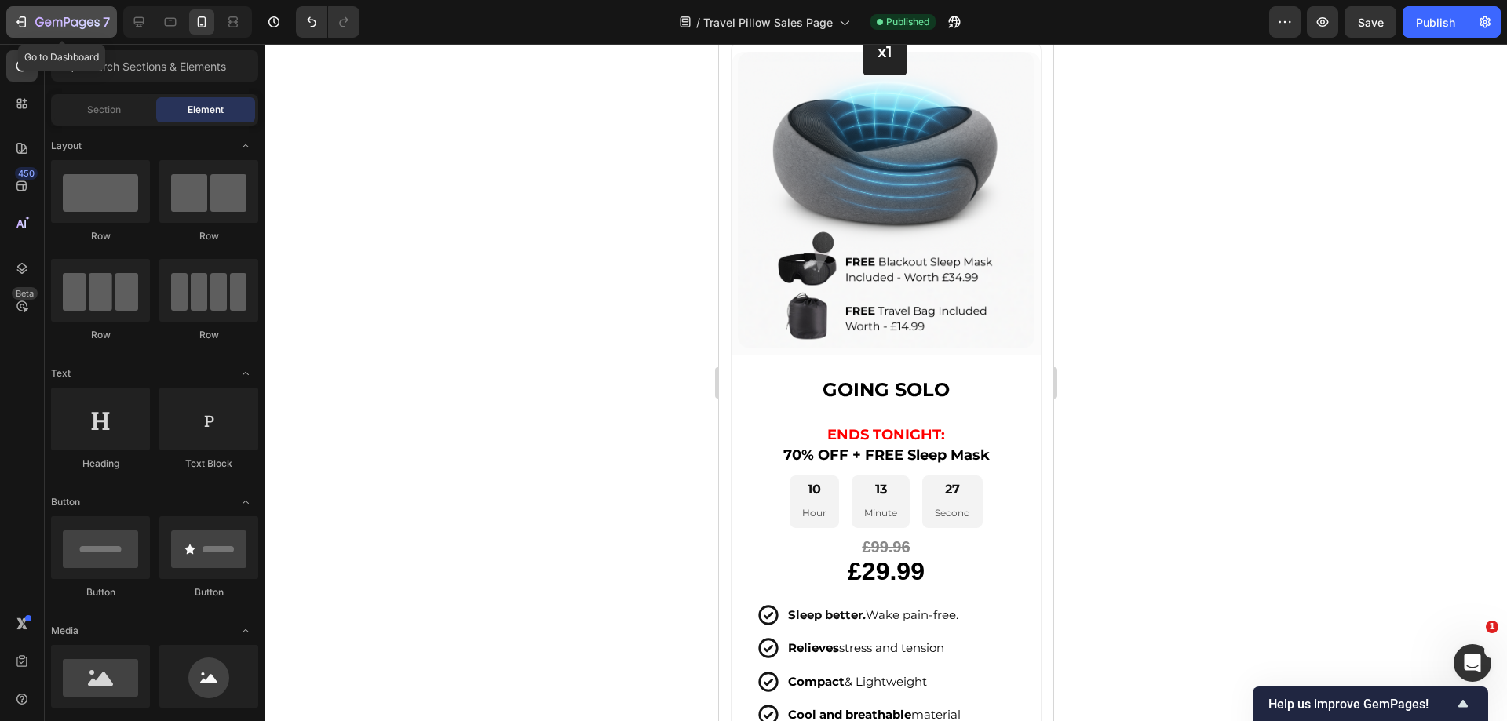
click at [14, 27] on icon "button" at bounding box center [21, 22] width 16 height 16
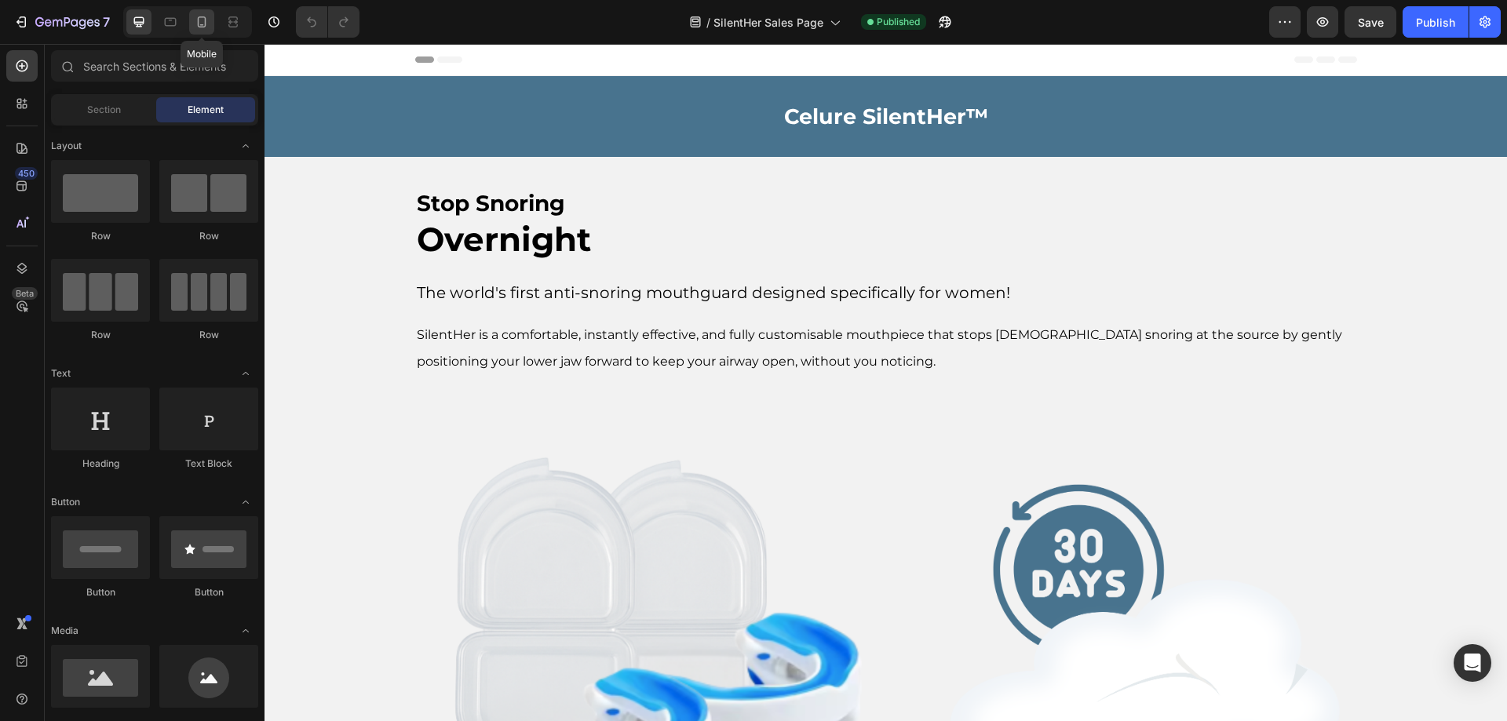
click at [202, 14] on icon at bounding box center [202, 22] width 16 height 16
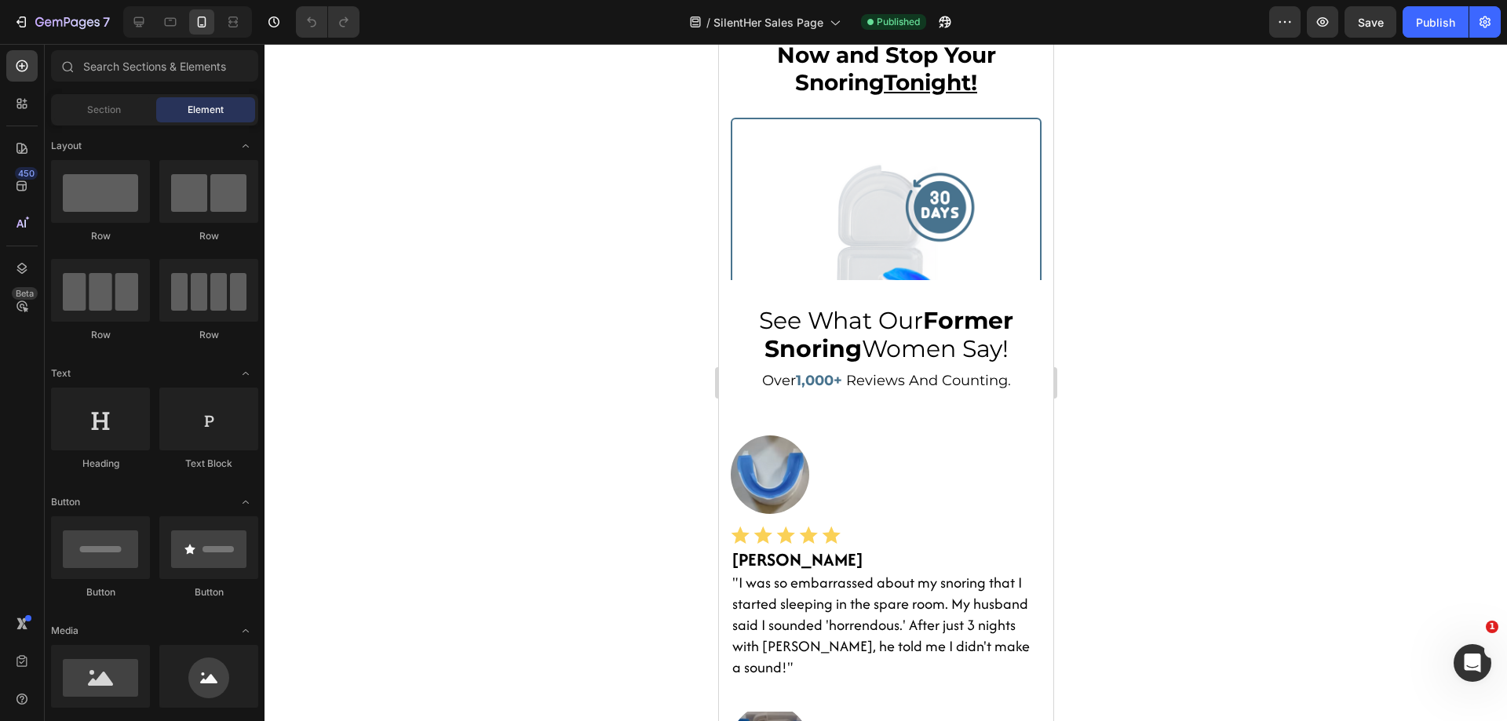
scroll to position [3631, 0]
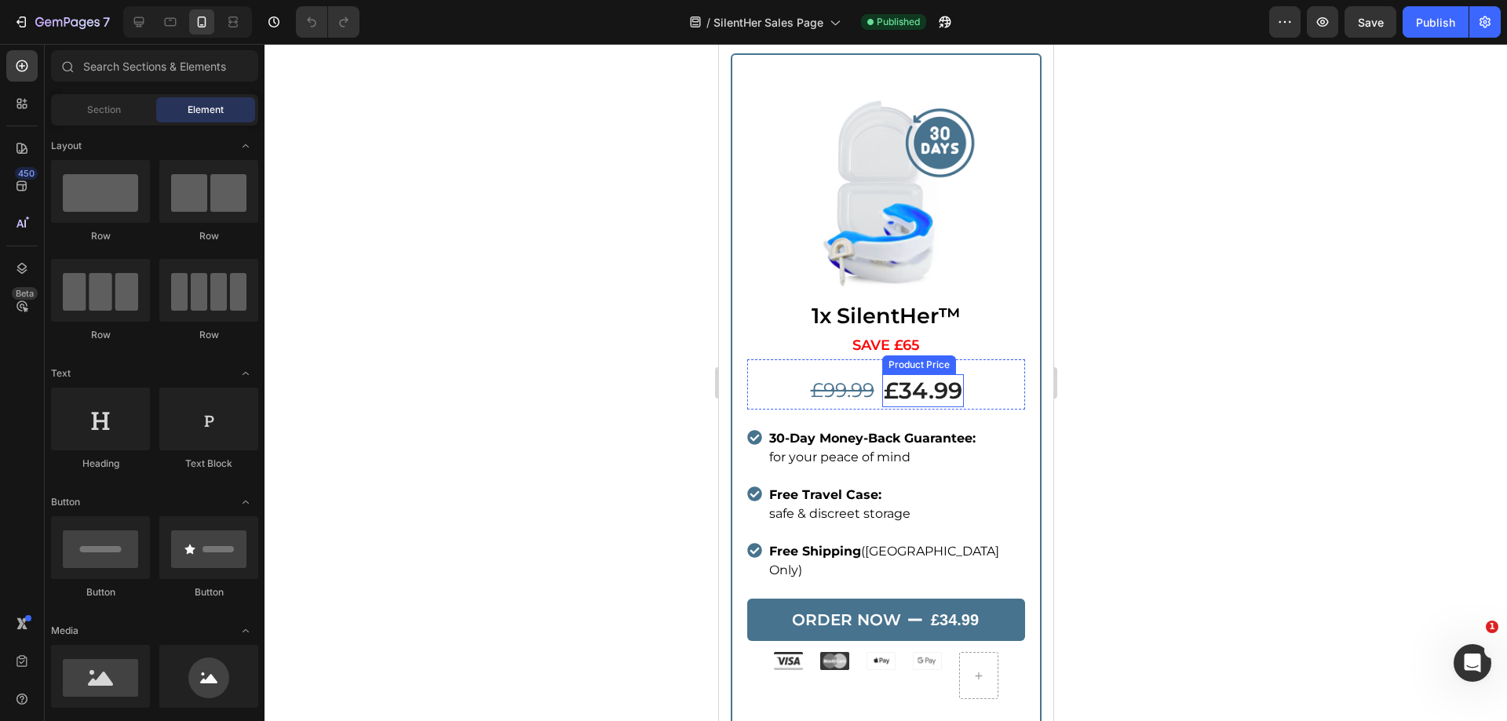
click at [894, 383] on div "£34.99" at bounding box center [923, 390] width 82 height 33
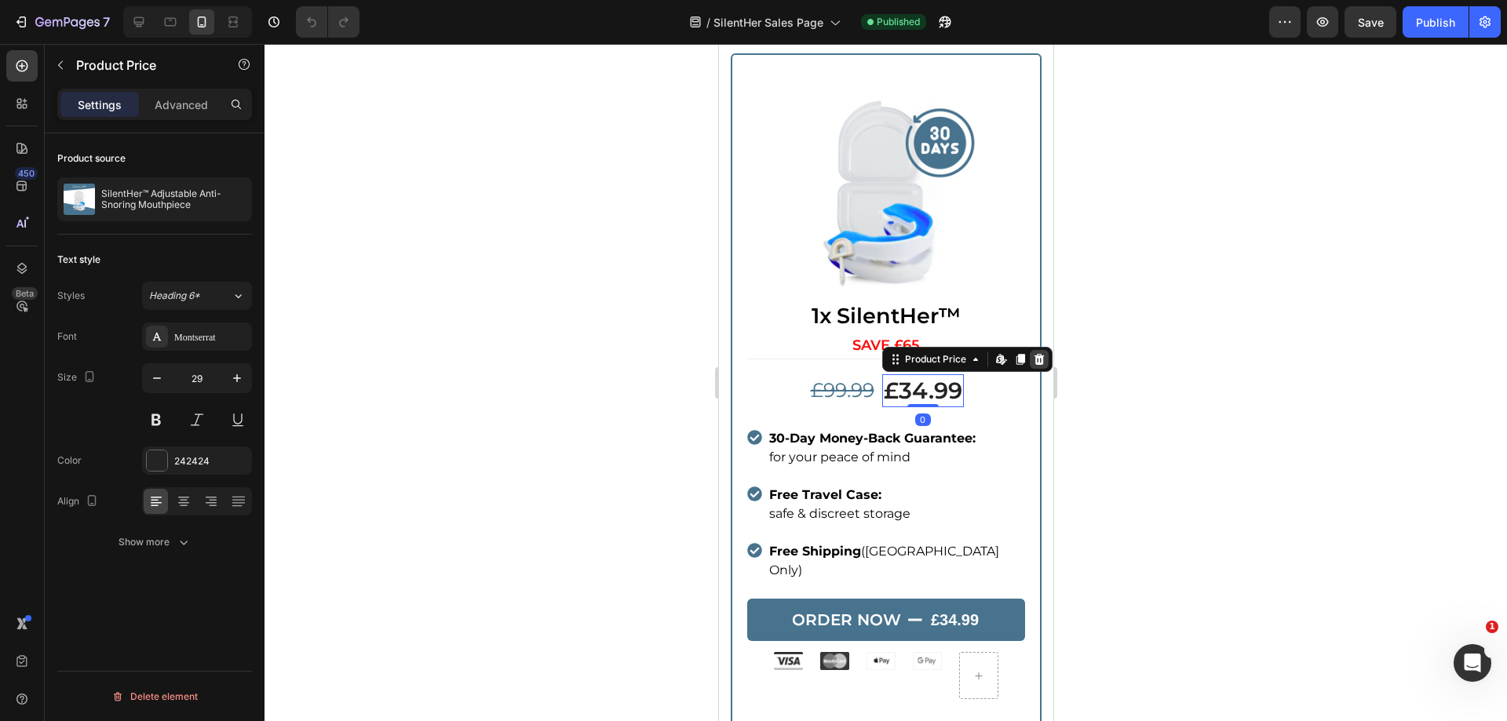
click at [1033, 354] on icon at bounding box center [1038, 359] width 10 height 11
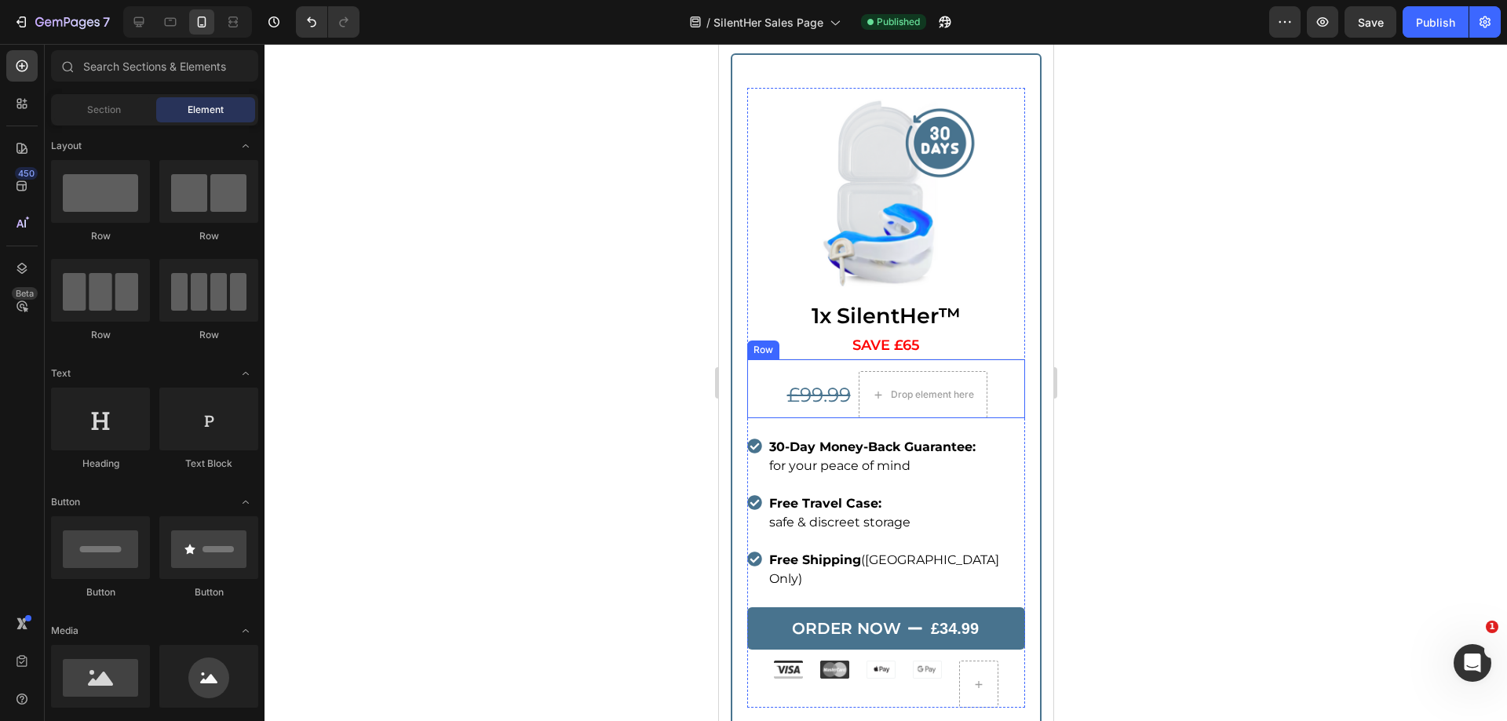
click at [828, 383] on s "£99.99" at bounding box center [819, 395] width 64 height 24
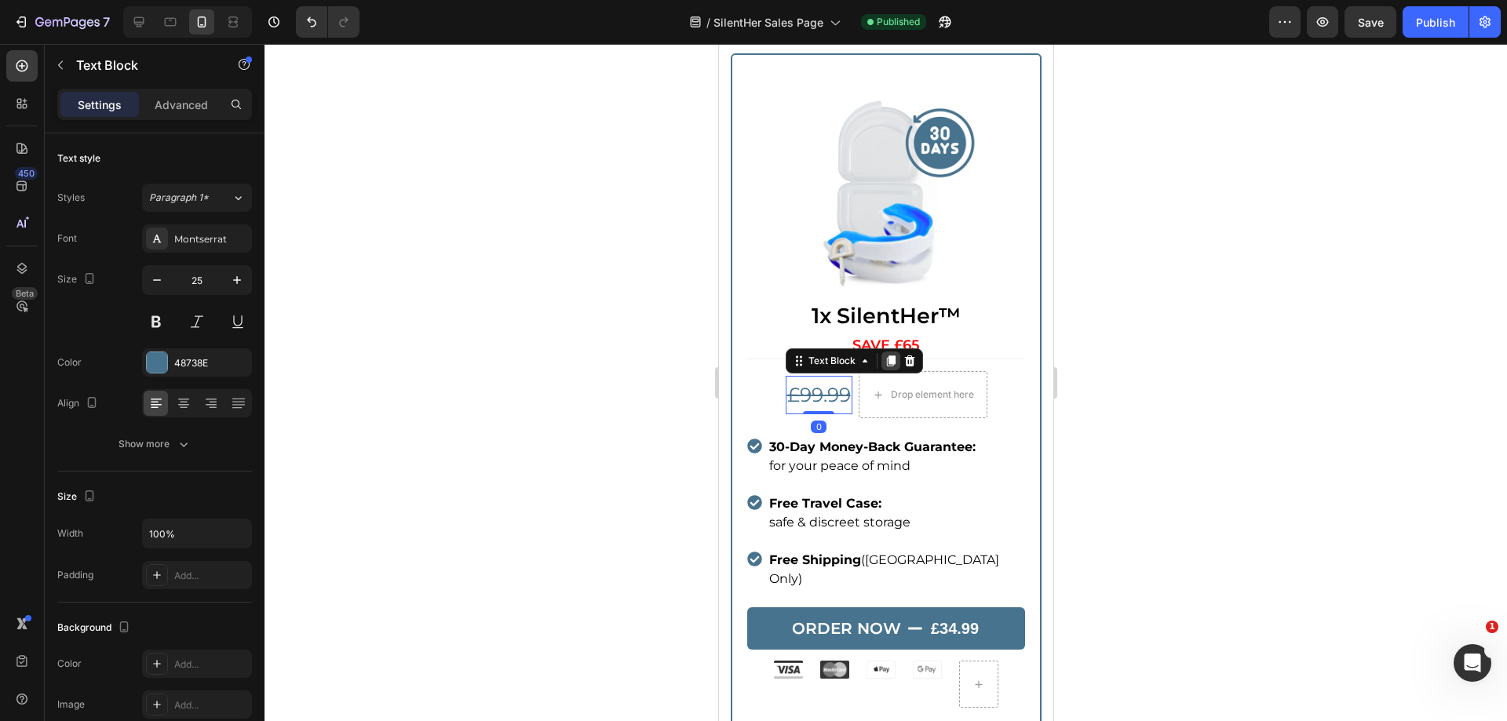
click at [882, 360] on div at bounding box center [890, 361] width 19 height 19
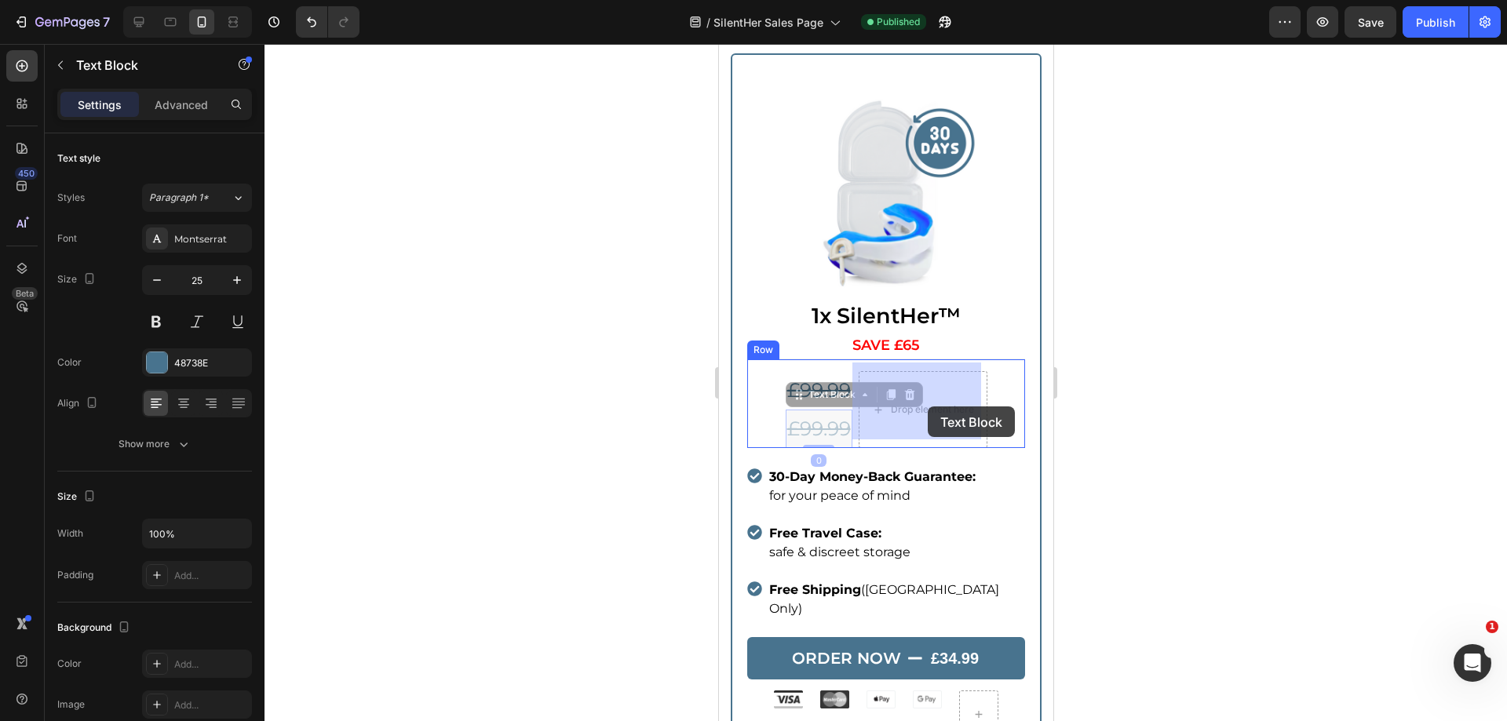
drag, startPoint x: 794, startPoint y: 387, endPoint x: 928, endPoint y: 407, distance: 134.9
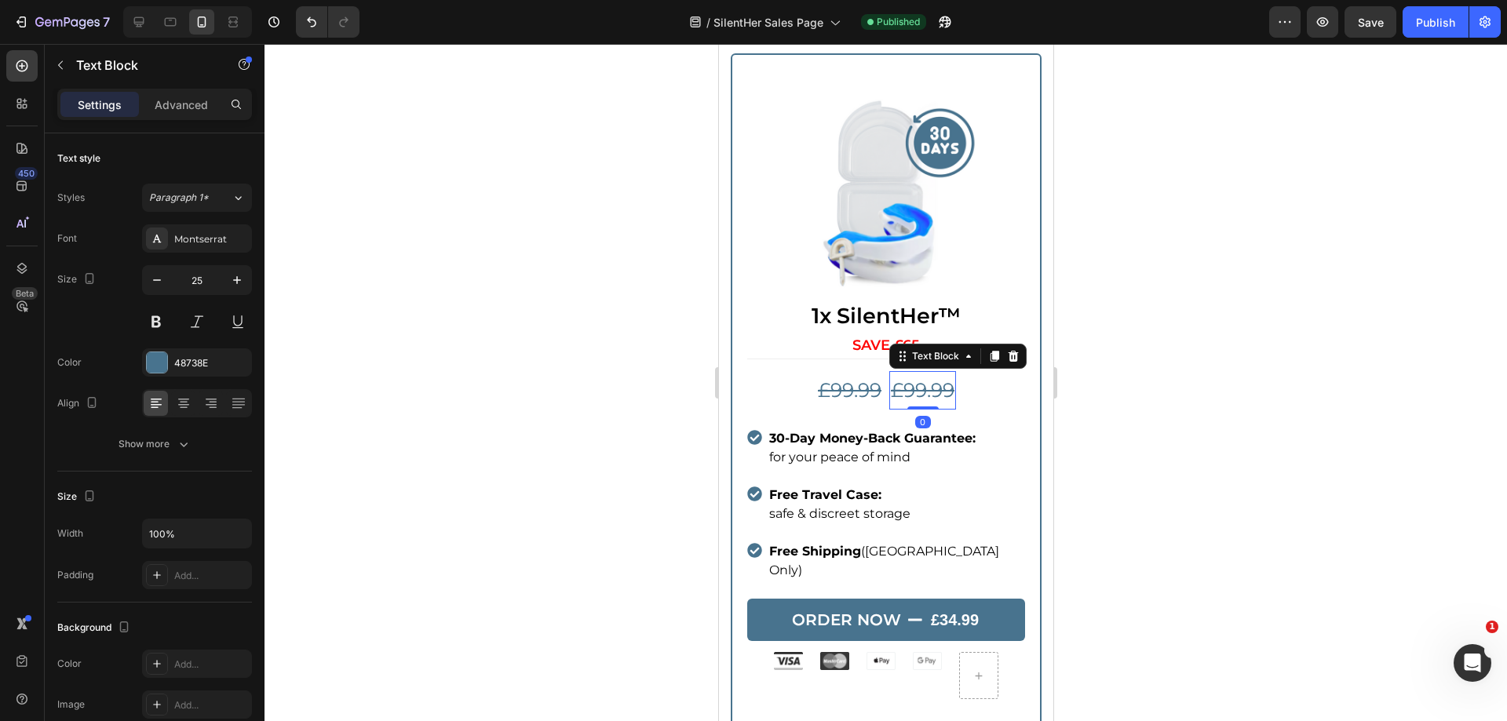
click at [910, 386] on s "£99.99" at bounding box center [922, 390] width 64 height 24
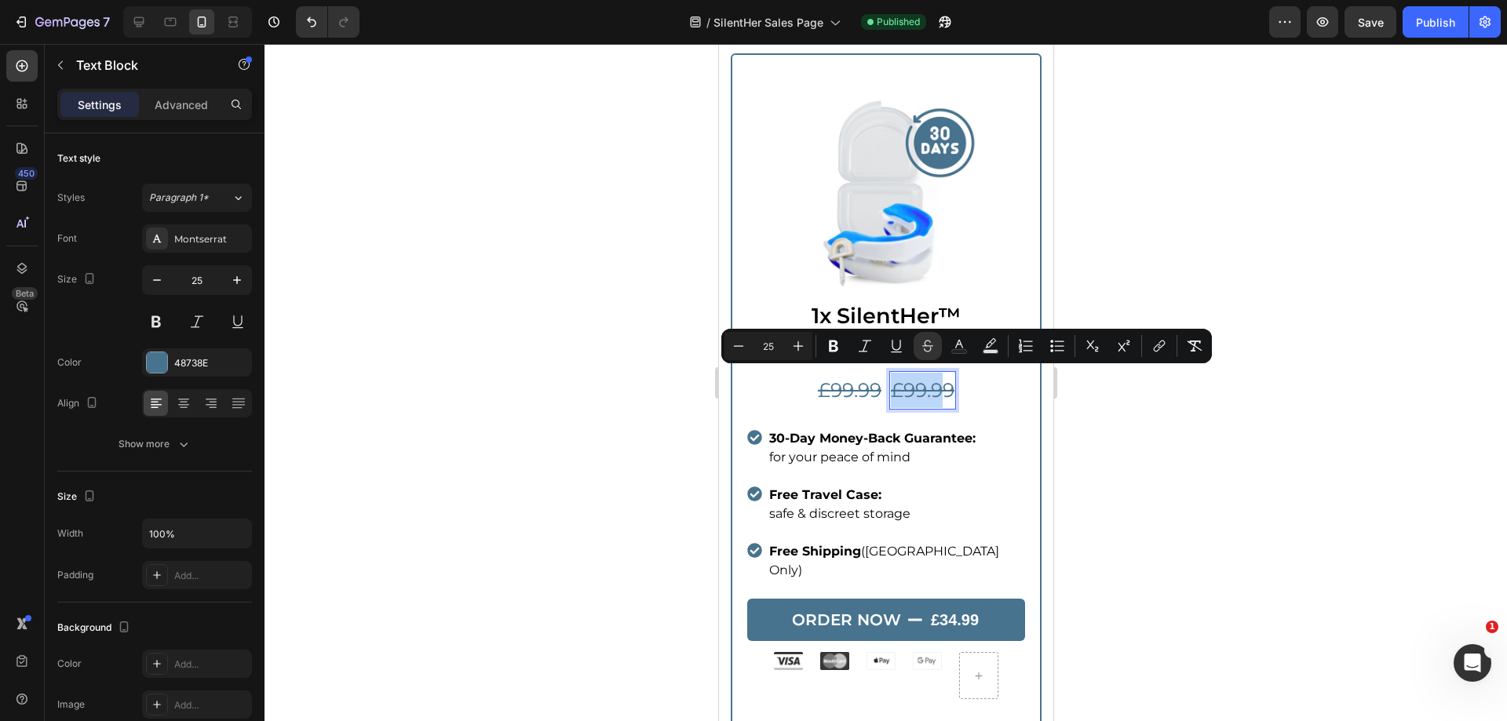
drag, startPoint x: 888, startPoint y: 378, endPoint x: 932, endPoint y: 382, distance: 44.1
click at [932, 382] on s "£99.99" at bounding box center [922, 390] width 64 height 24
click at [916, 383] on s "£99.99" at bounding box center [922, 390] width 64 height 24
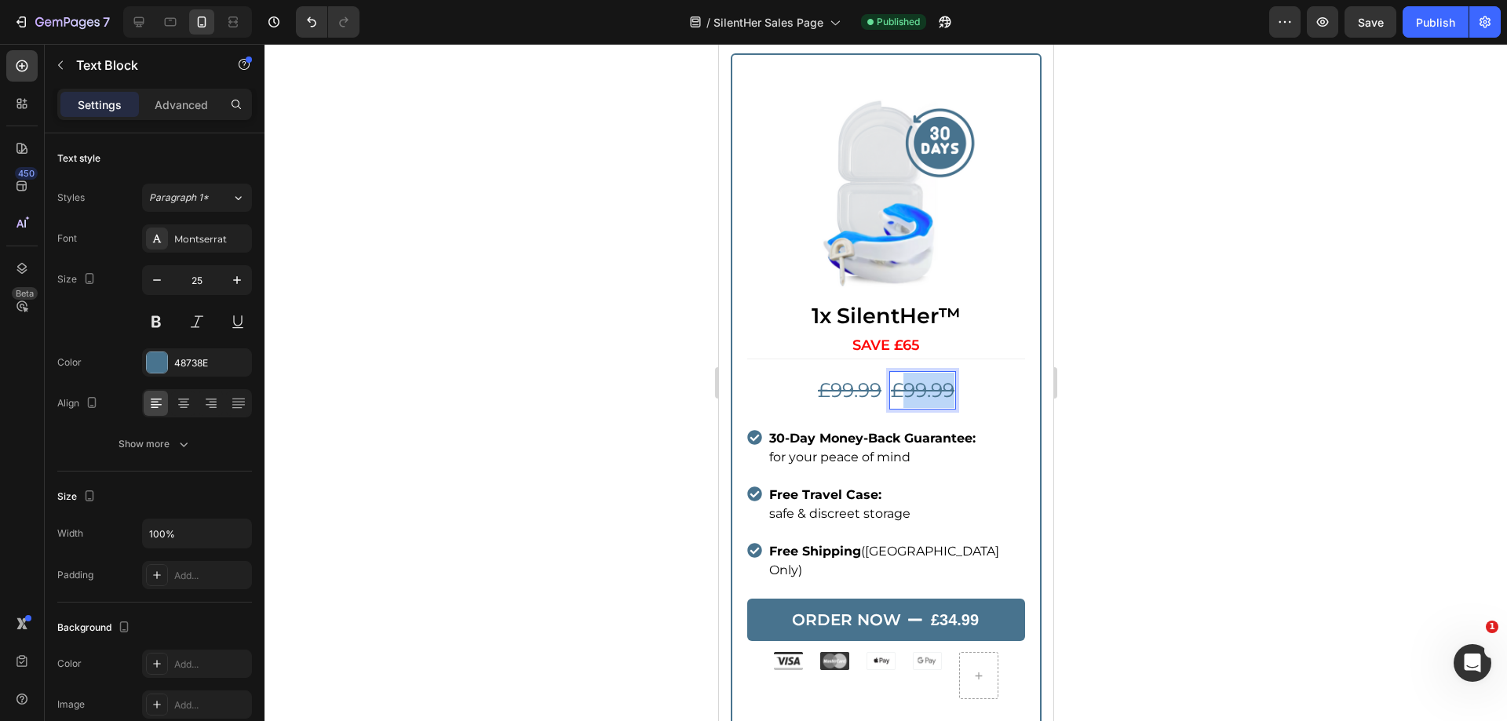
drag, startPoint x: 897, startPoint y: 382, endPoint x: 948, endPoint y: 384, distance: 51.1
click at [948, 384] on div "£99.99" at bounding box center [922, 390] width 67 height 38
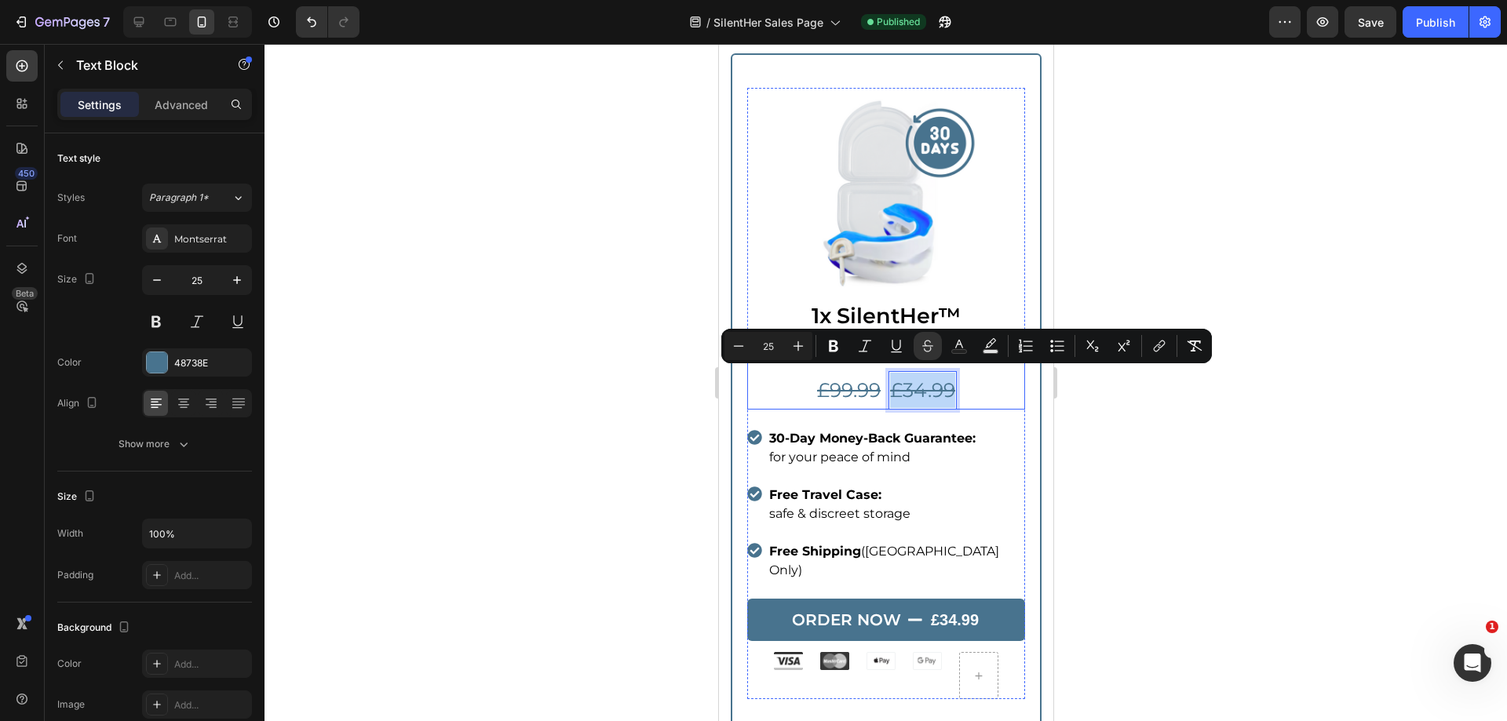
drag, startPoint x: 886, startPoint y: 382, endPoint x: 972, endPoint y: 366, distance: 87.8
click at [952, 382] on div "£99.99 Text Block £34.99 Text Block 0 Row" at bounding box center [886, 384] width 278 height 51
click at [954, 350] on rect "Editor contextual toolbar" at bounding box center [959, 352] width 15 height 4
type input "48738E"
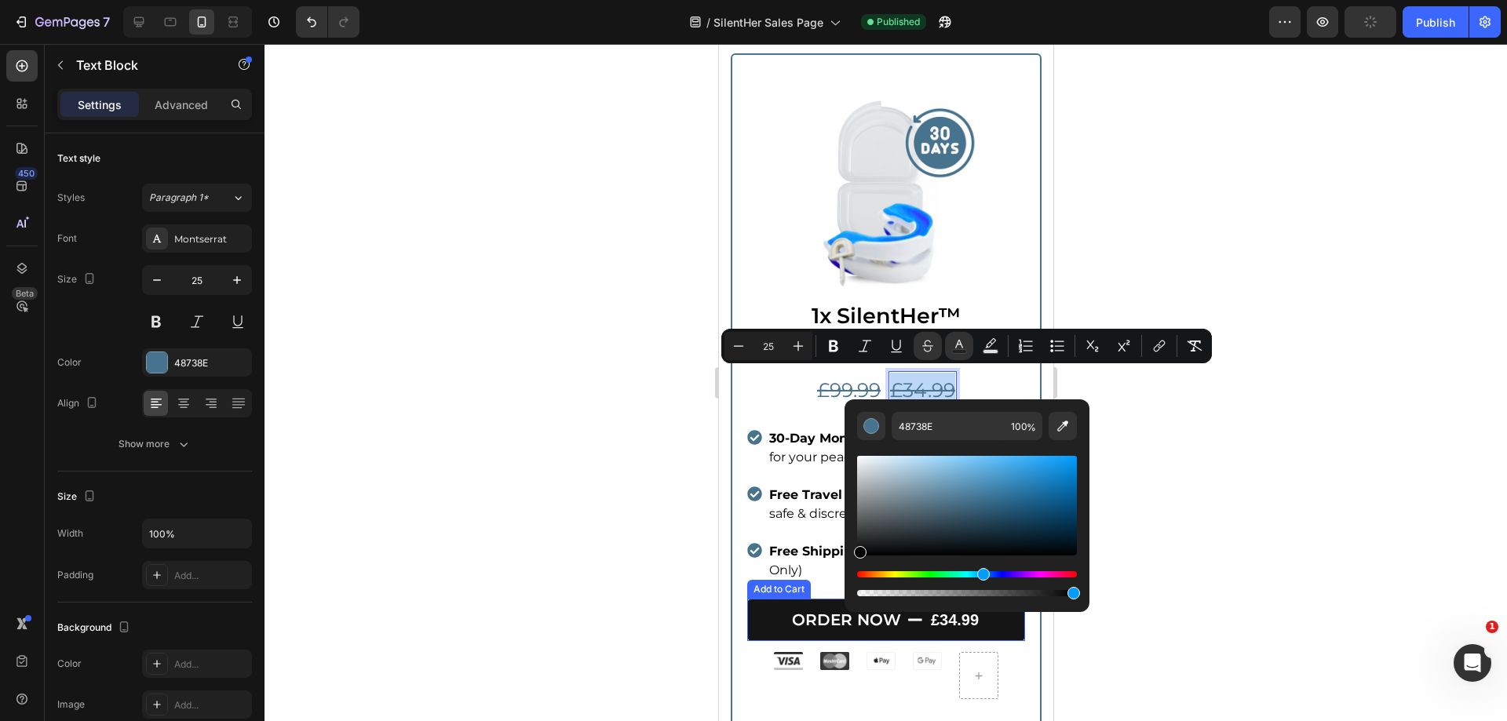
drag, startPoint x: 1615, startPoint y: 591, endPoint x: 808, endPoint y: 606, distance: 807.2
type input "000000"
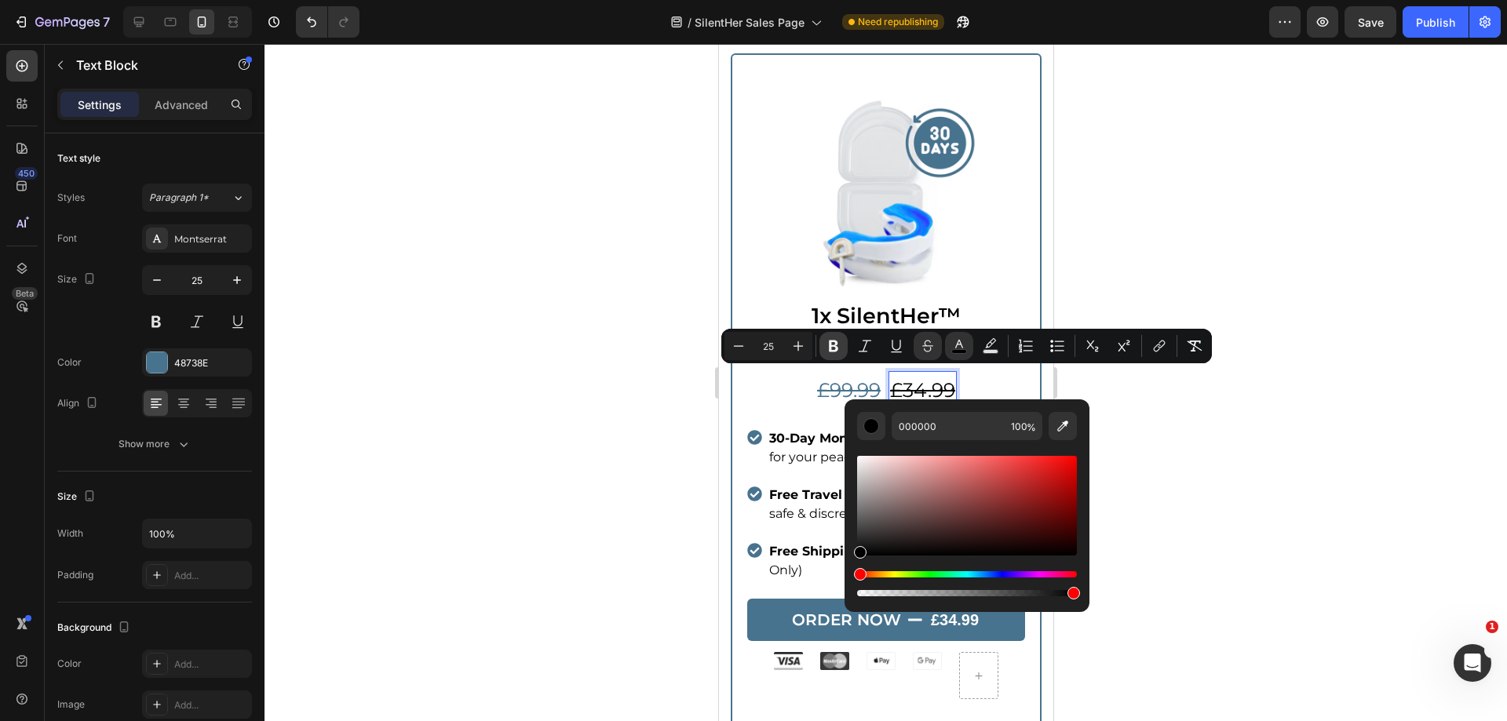
click at [840, 350] on icon "Editor contextual toolbar" at bounding box center [834, 346] width 16 height 16
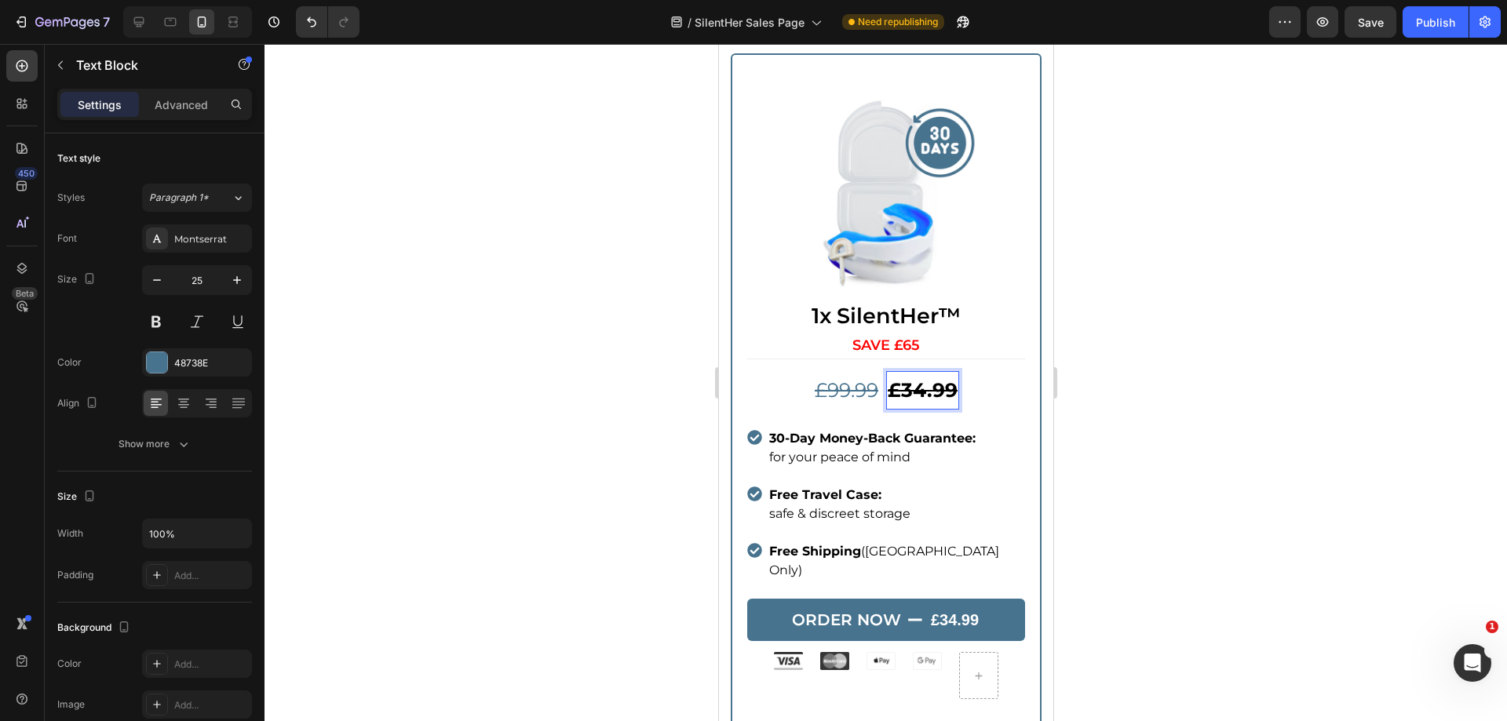
click at [926, 395] on p "£34.99" at bounding box center [922, 390] width 70 height 35
drag, startPoint x: 880, startPoint y: 379, endPoint x: 950, endPoint y: 380, distance: 69.9
click at [950, 380] on div "£34.99" at bounding box center [922, 390] width 73 height 38
click at [943, 378] on strong "£34.99" at bounding box center [922, 390] width 70 height 24
drag, startPoint x: 940, startPoint y: 394, endPoint x: 903, endPoint y: 383, distance: 38.5
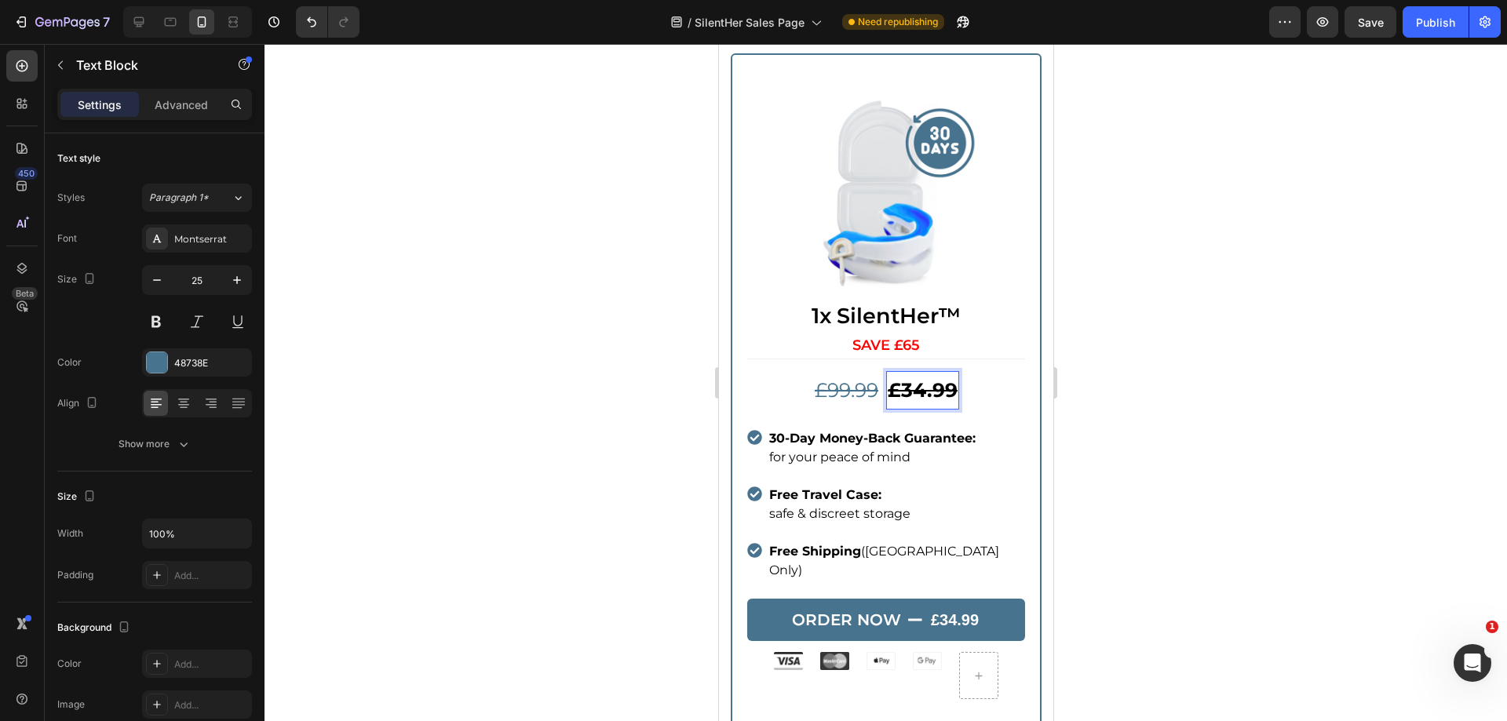
click at [938, 394] on p "£34.99" at bounding box center [922, 390] width 70 height 35
drag, startPoint x: 883, startPoint y: 379, endPoint x: 955, endPoint y: 379, distance: 71.4
click at [919, 373] on p "£34.99" at bounding box center [922, 390] width 70 height 35
drag, startPoint x: 887, startPoint y: 381, endPoint x: 951, endPoint y: 377, distance: 63.7
click at [994, 375] on div "£99.99 Text Block £34.99 Text Block 0 Row" at bounding box center [886, 384] width 278 height 51
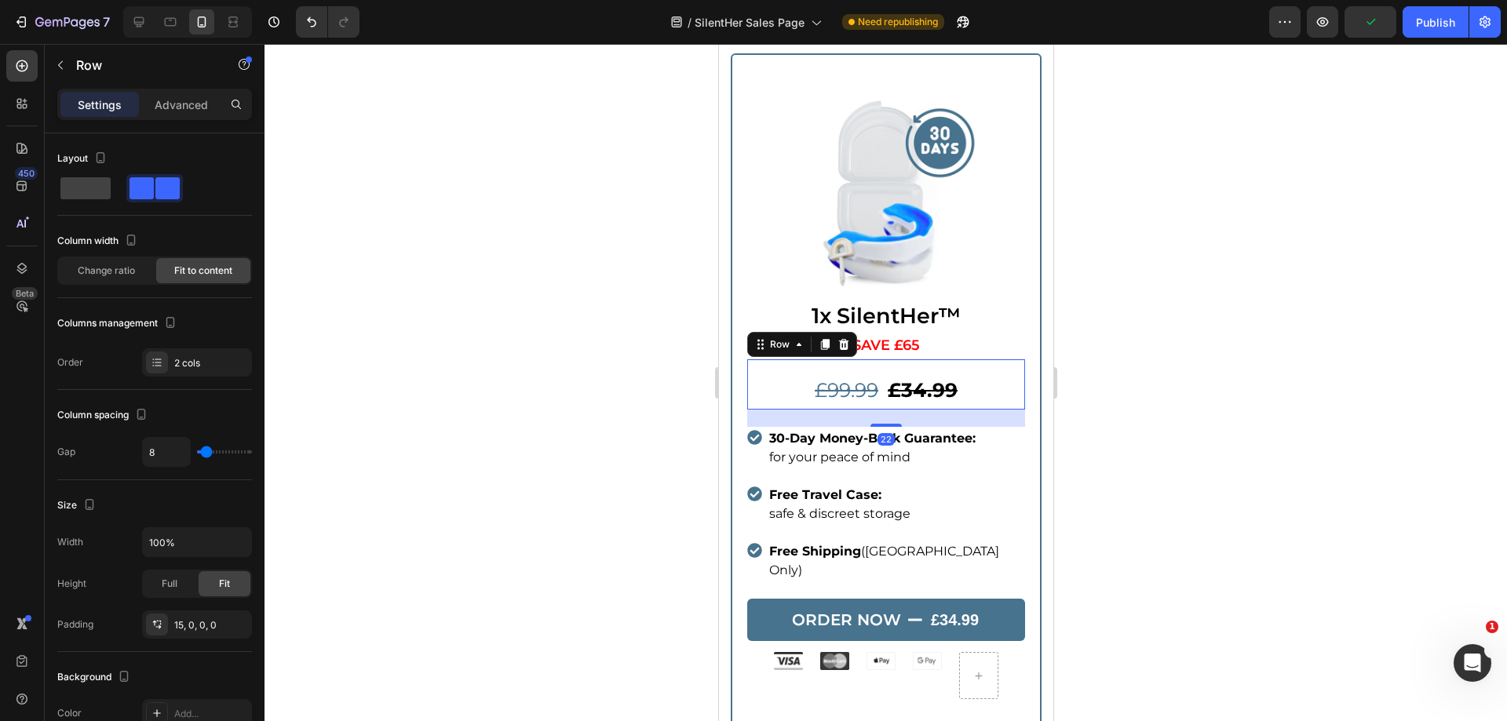
drag, startPoint x: 1311, startPoint y: 318, endPoint x: 1353, endPoint y: 127, distance: 195.4
click at [1317, 309] on div at bounding box center [886, 383] width 1243 height 678
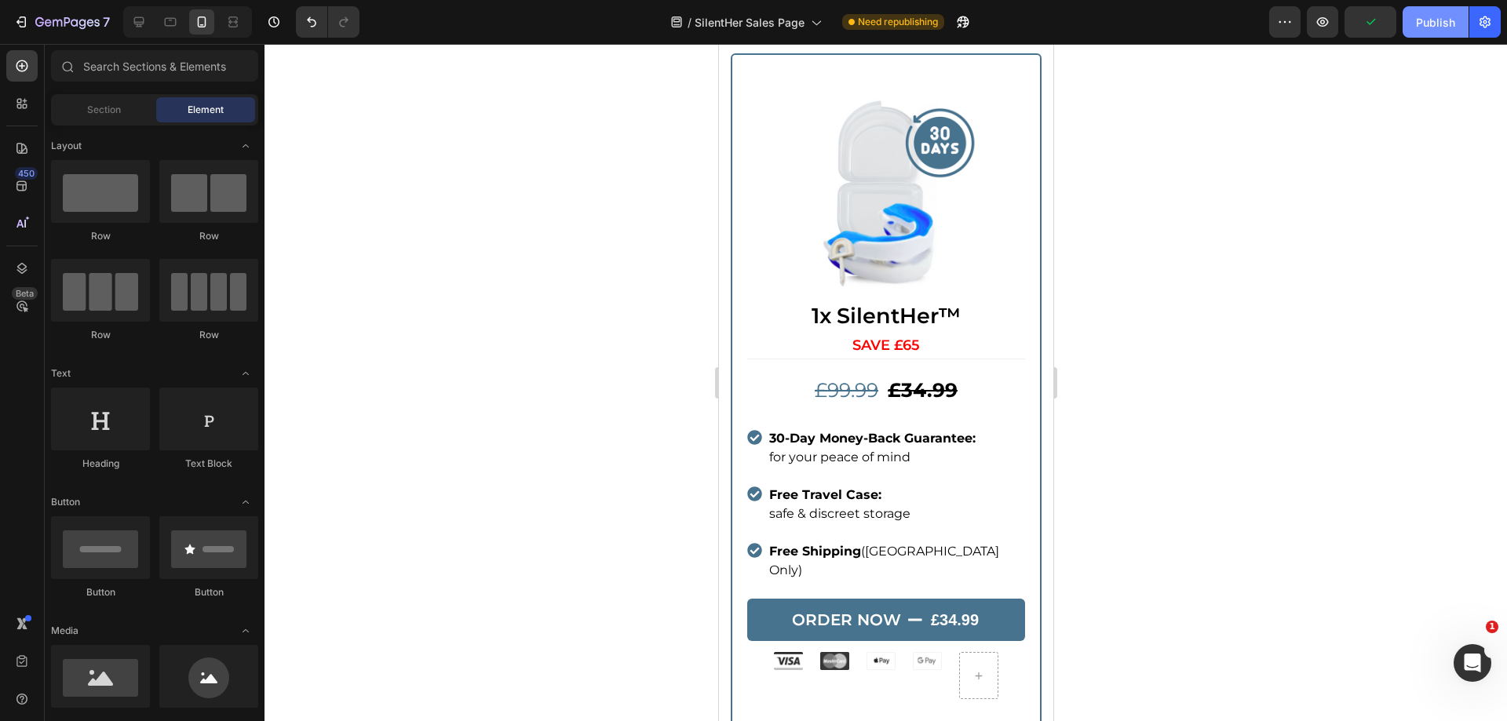
click at [1444, 29] on div "Publish" at bounding box center [1435, 22] width 39 height 16
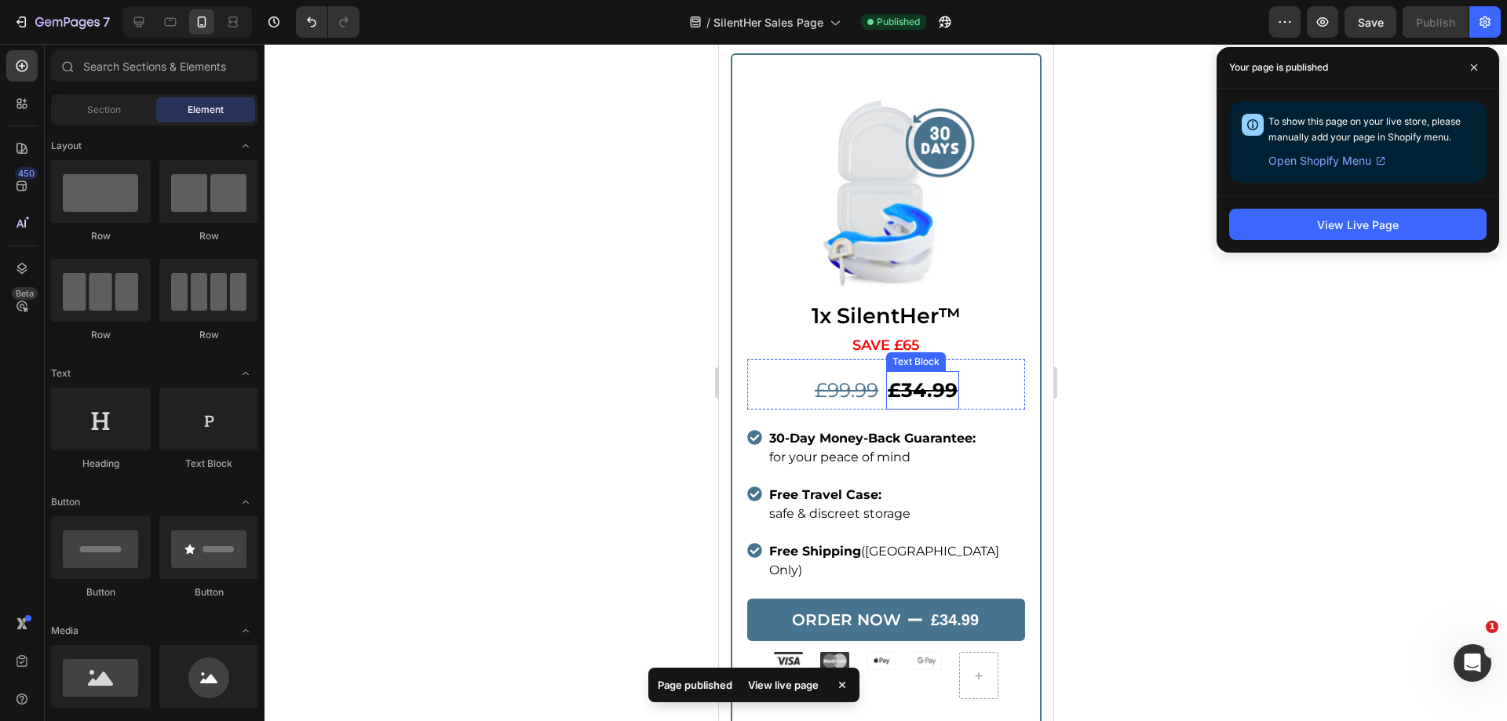
click at [911, 380] on strong "£34.99" at bounding box center [922, 390] width 70 height 24
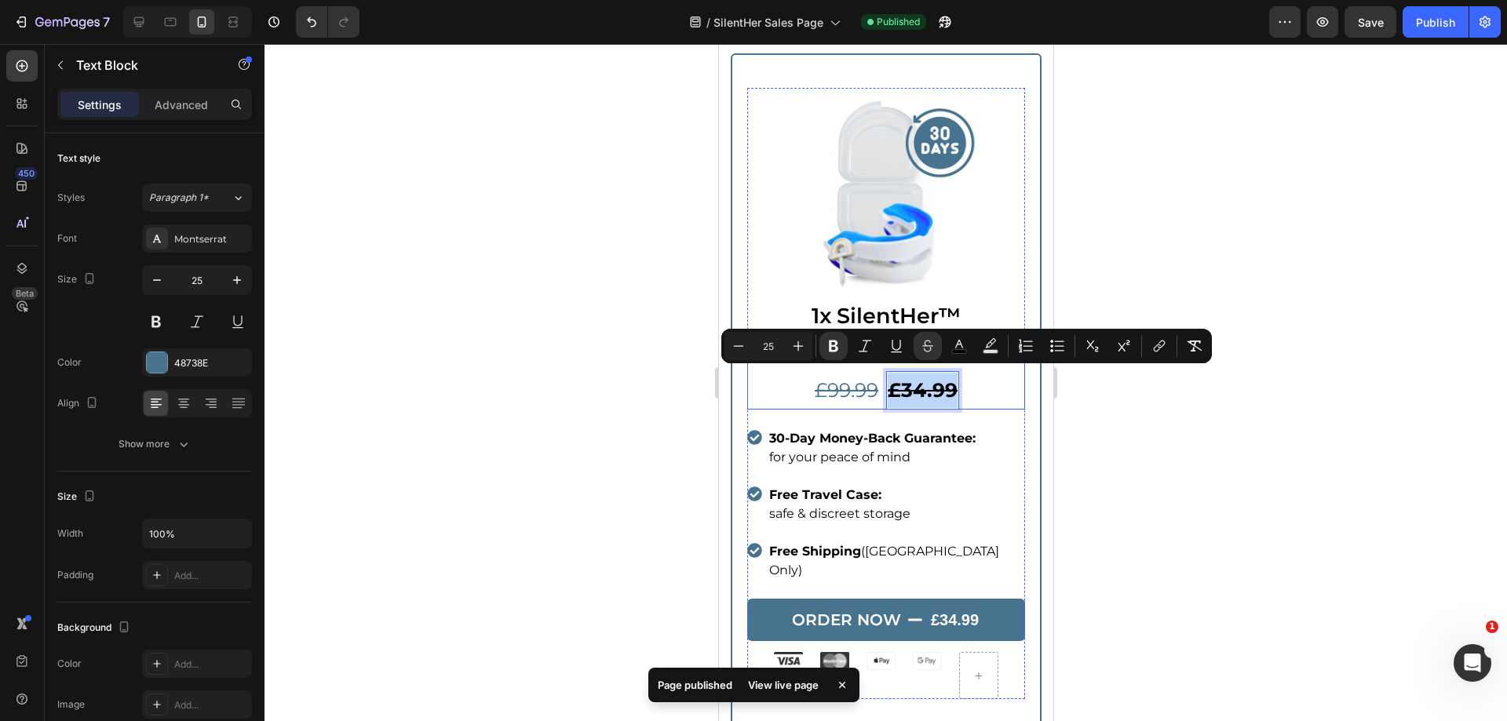
drag, startPoint x: 885, startPoint y: 377, endPoint x: 952, endPoint y: 378, distance: 67.5
click at [952, 378] on div "£99.99 Text Block £34.99 Text Block 0 Row" at bounding box center [886, 384] width 278 height 51
click at [929, 348] on icon "Editor contextual toolbar" at bounding box center [928, 346] width 16 height 16
click at [1255, 418] on div at bounding box center [886, 383] width 1243 height 678
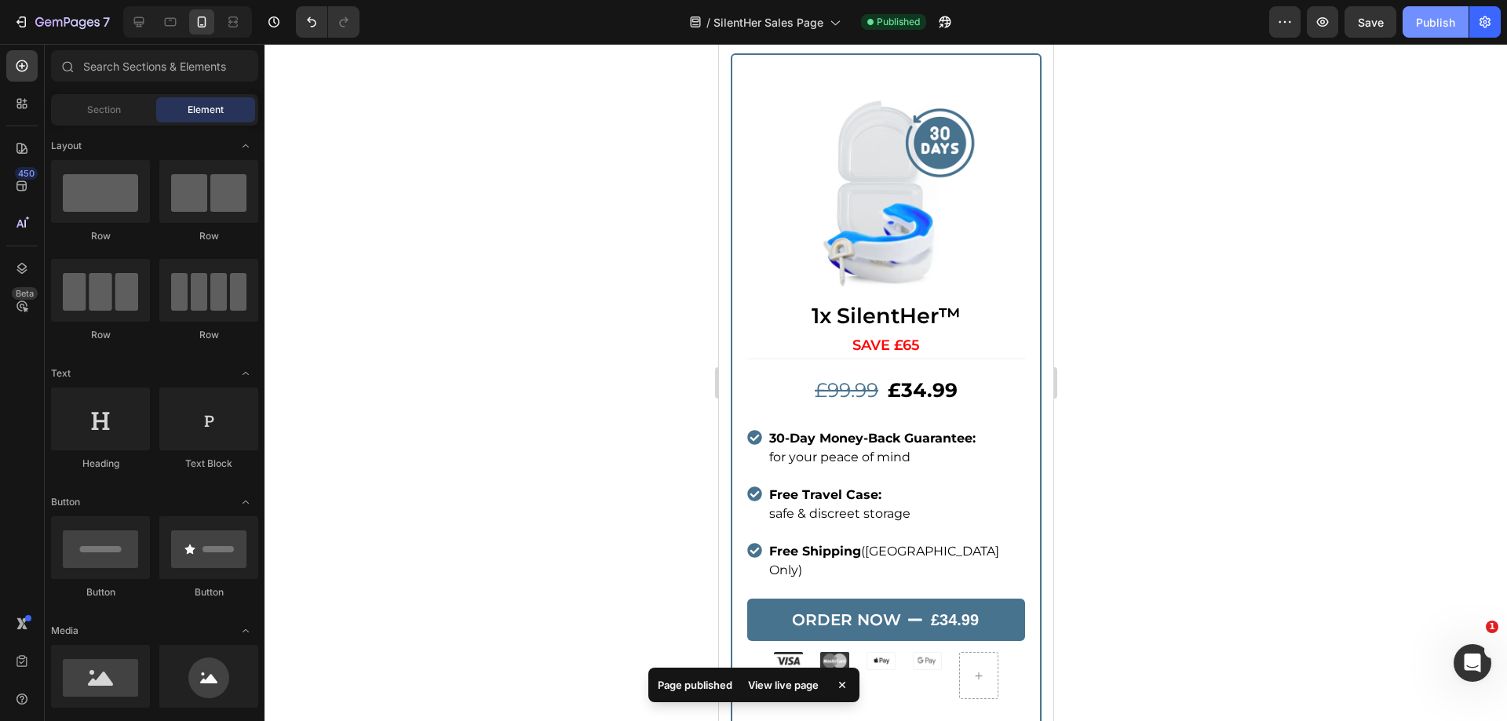
click at [1431, 27] on div "Publish" at bounding box center [1435, 22] width 39 height 16
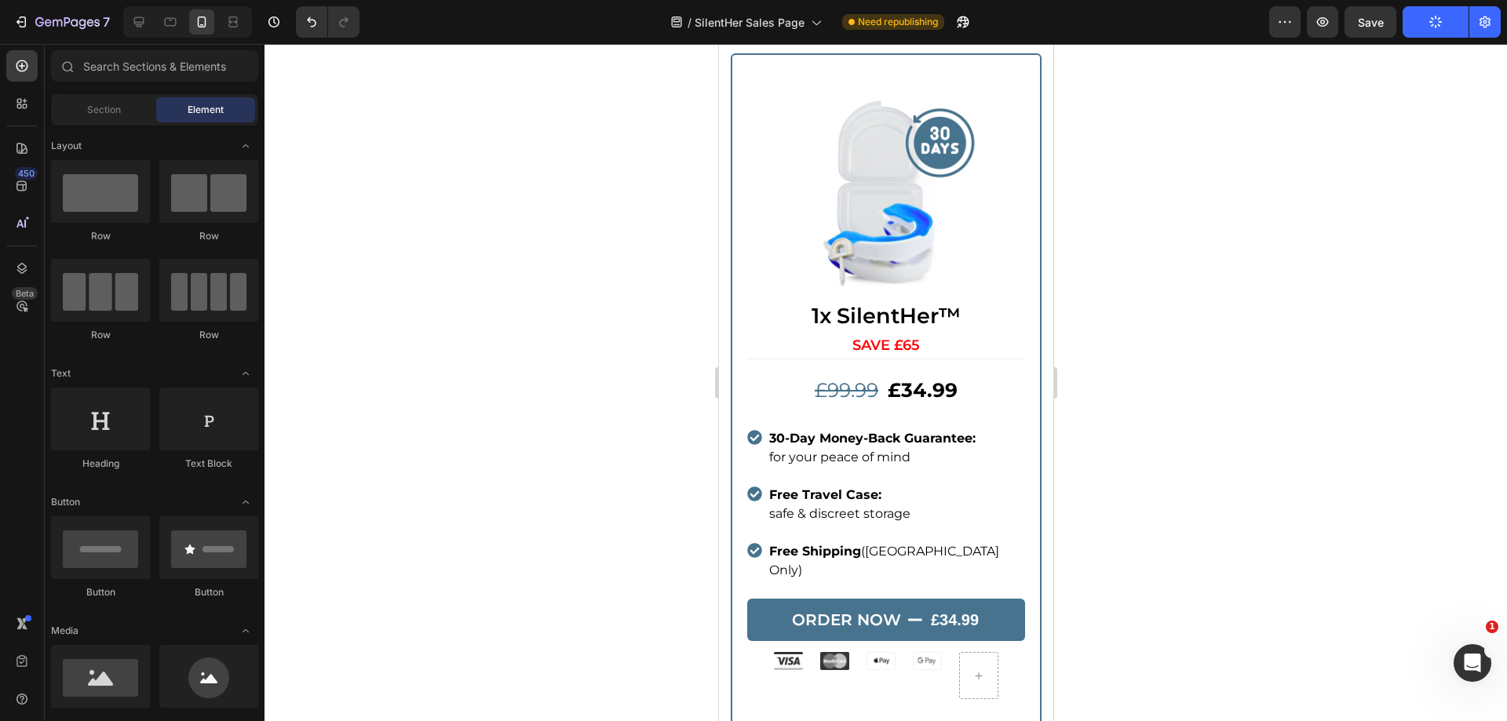
click at [1436, 20] on icon "button" at bounding box center [1436, 22] width 16 height 16
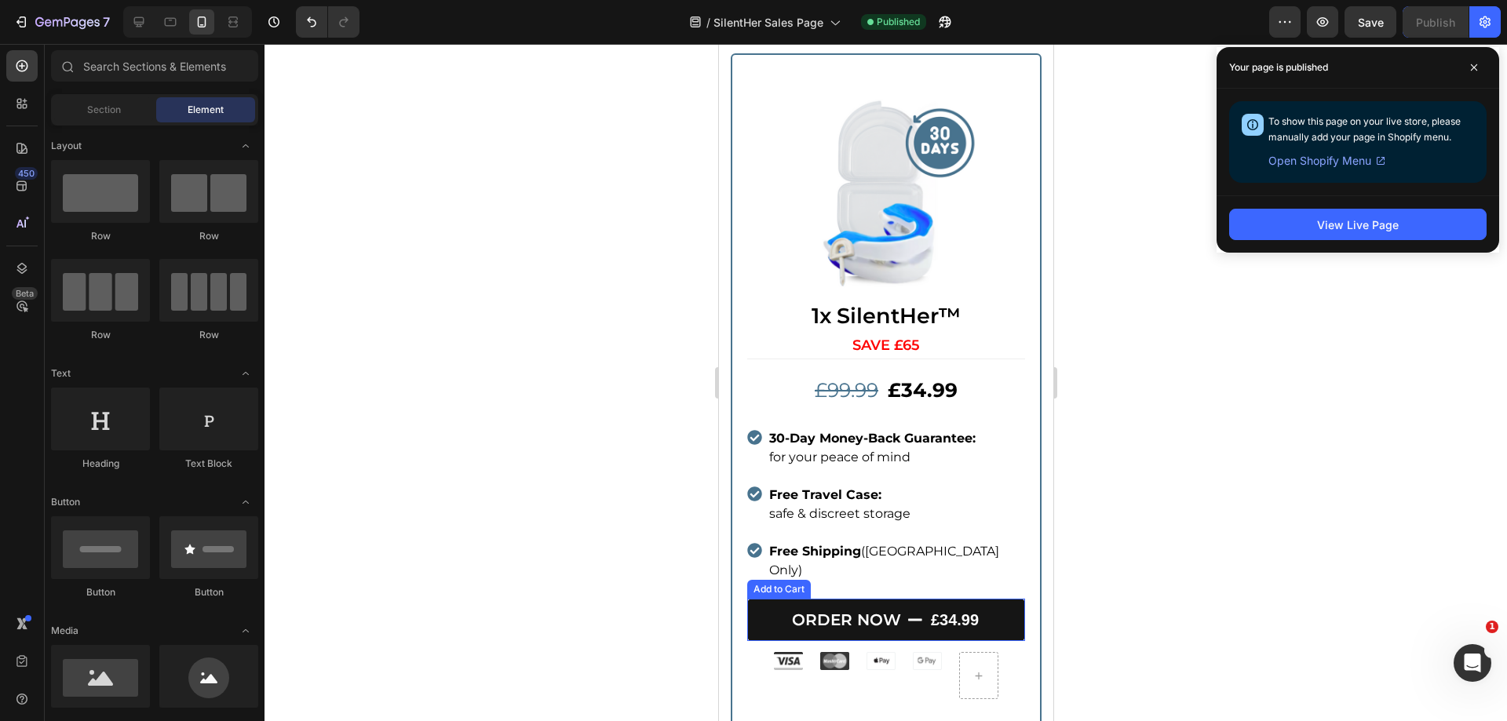
click at [907, 612] on icon "ORDER NOW" at bounding box center [915, 620] width 16 height 16
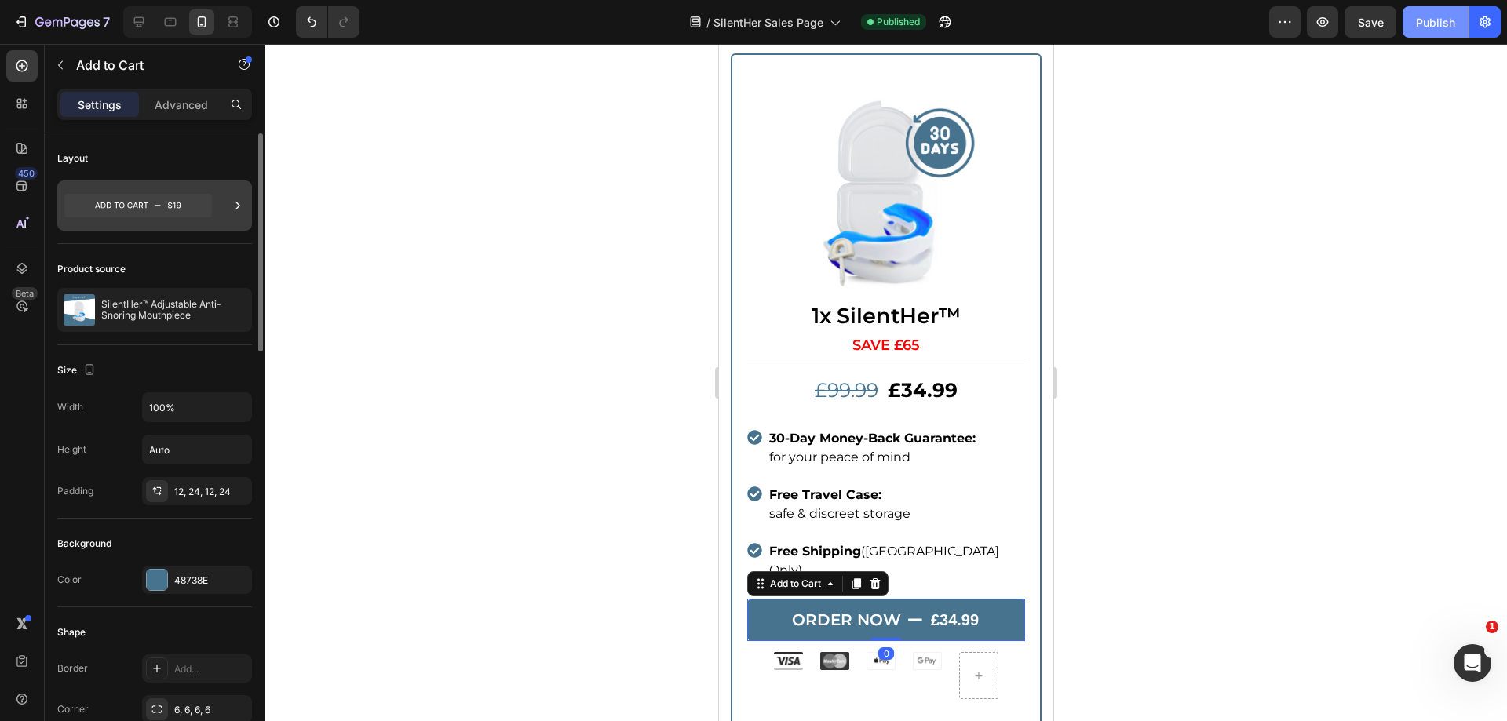
click at [178, 210] on icon at bounding box center [138, 206] width 148 height 24
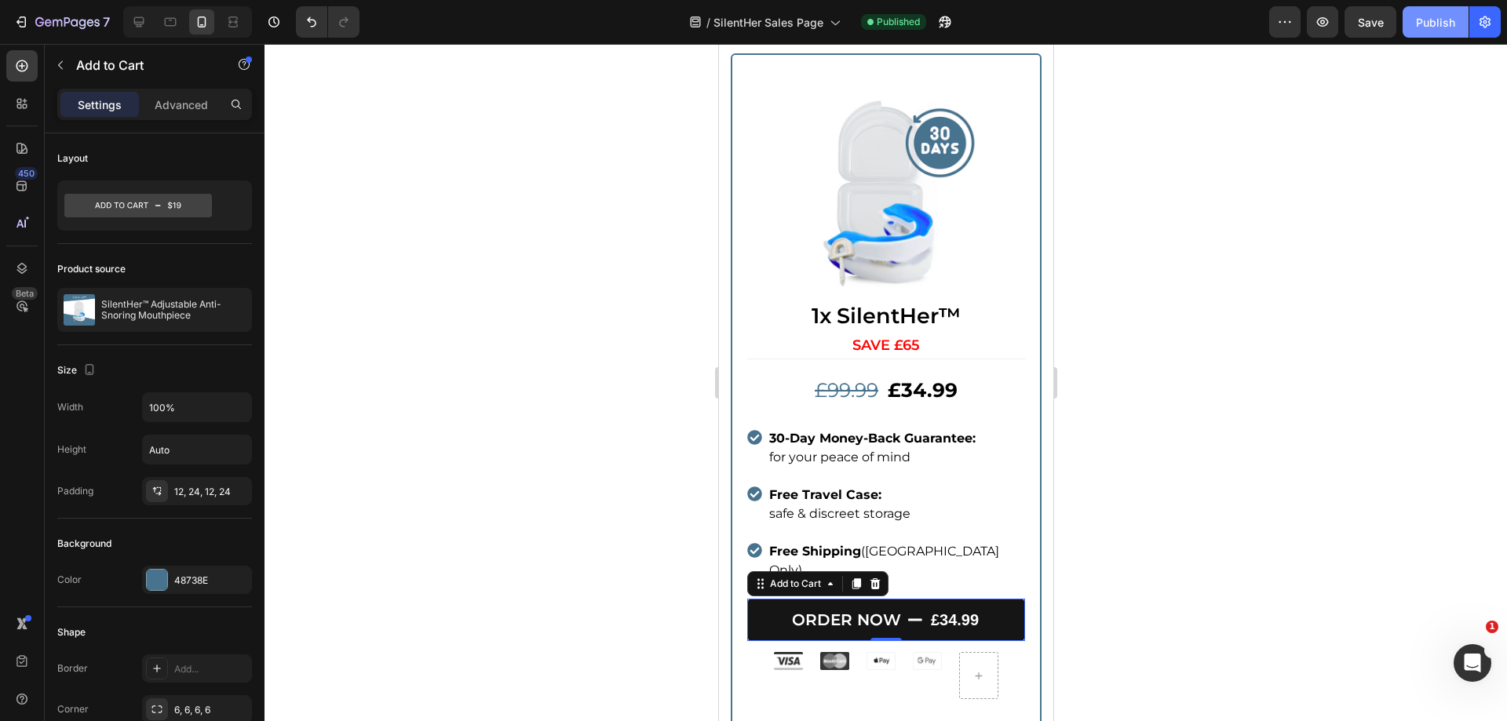
click at [970, 608] on div "£34.99" at bounding box center [954, 620] width 51 height 24
click at [950, 608] on div "£34.99" at bounding box center [954, 620] width 51 height 24
click at [934, 608] on div "£34.99" at bounding box center [954, 620] width 51 height 24
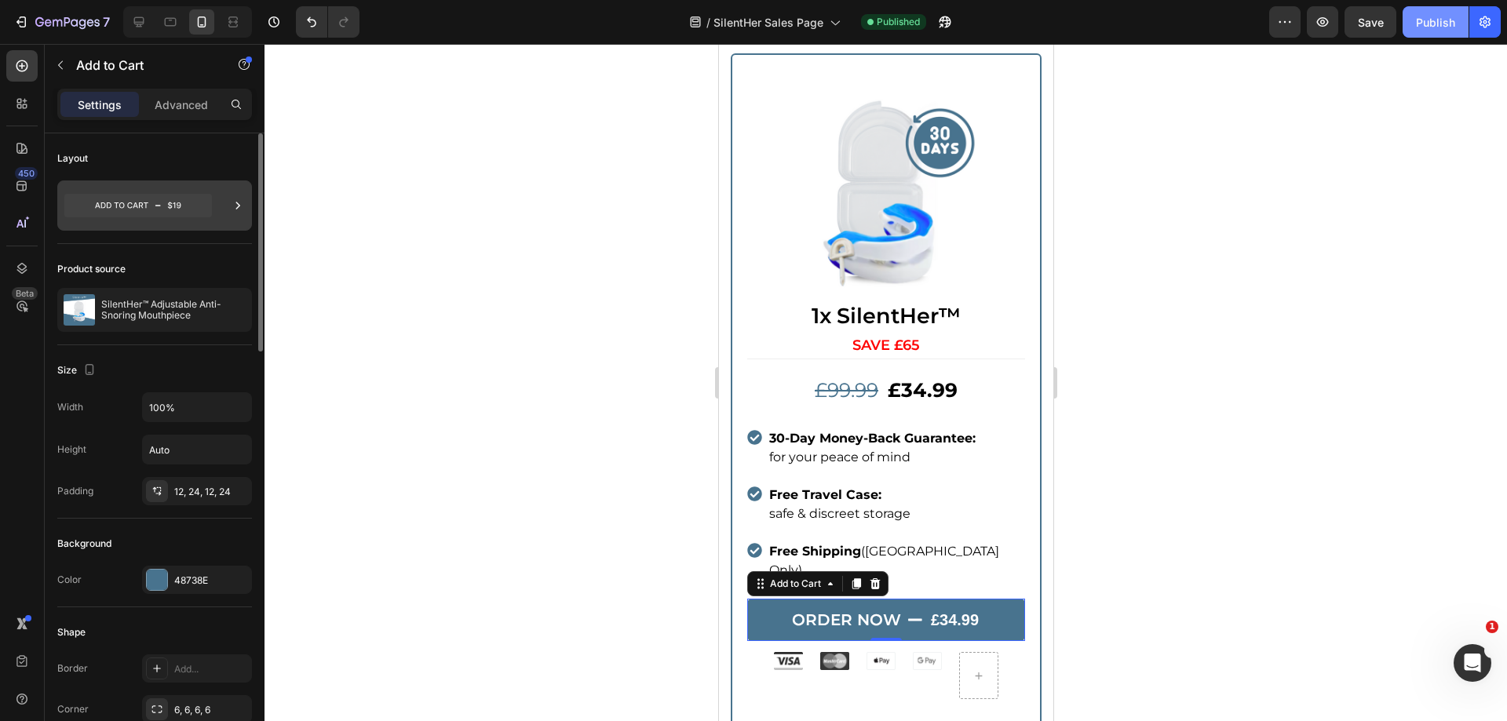
click at [176, 214] on icon at bounding box center [138, 206] width 148 height 24
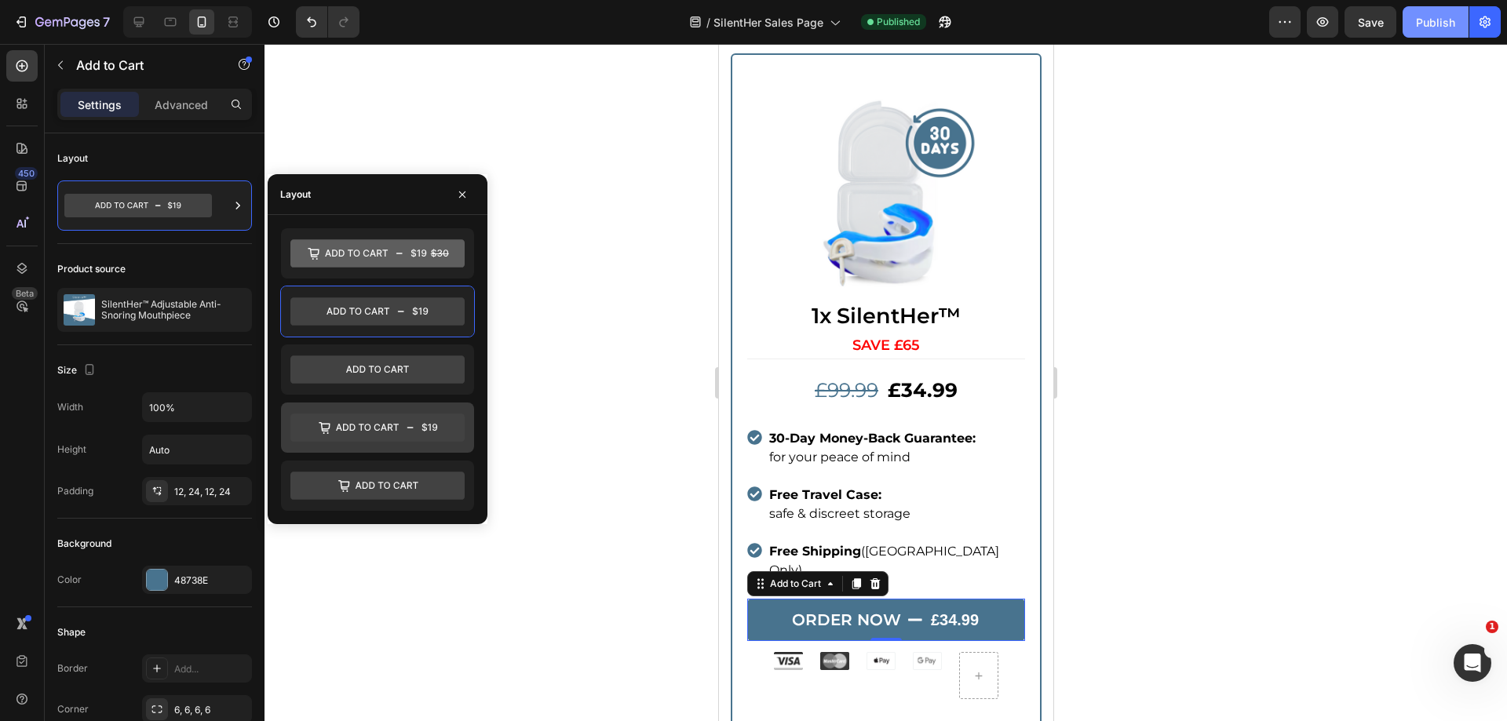
click at [441, 424] on icon at bounding box center [377, 428] width 174 height 28
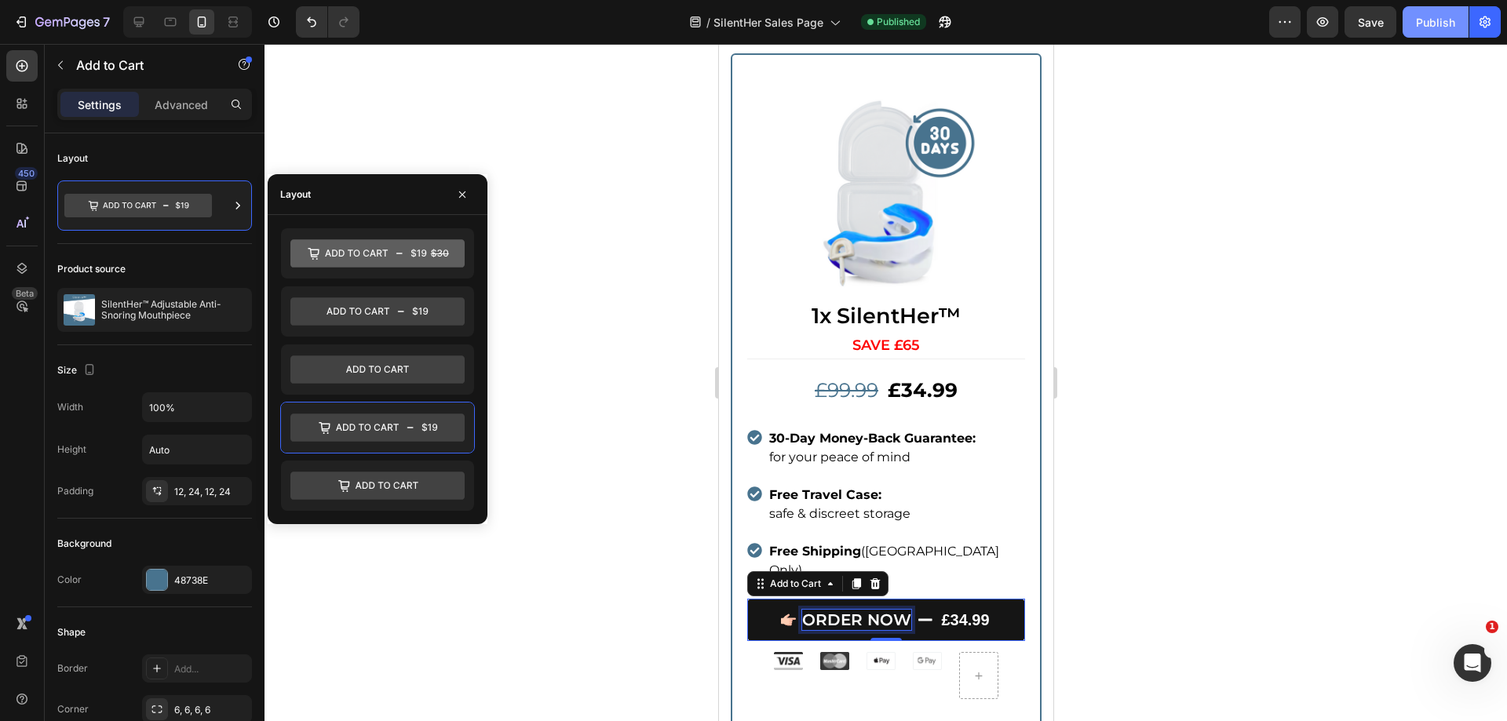
click at [949, 608] on div "£34.99" at bounding box center [964, 620] width 51 height 24
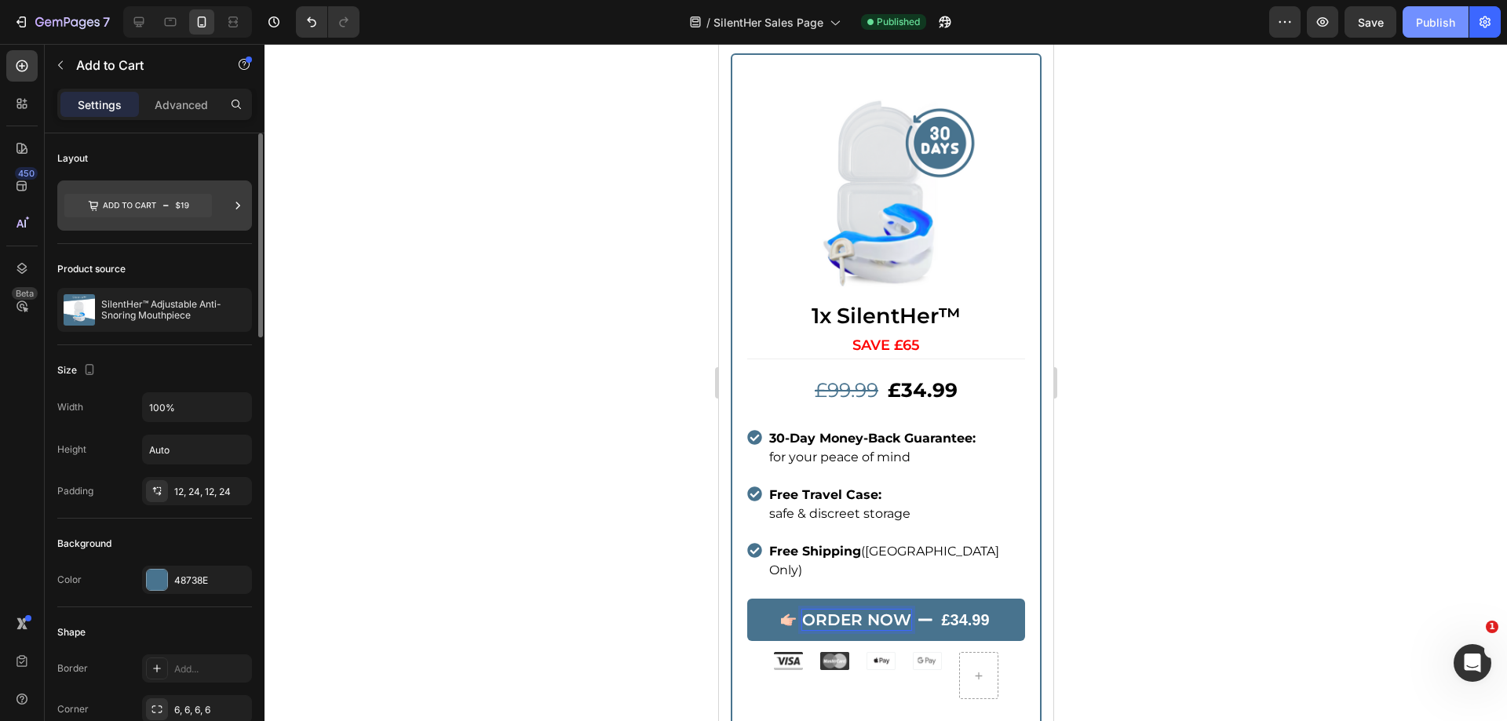
click at [190, 206] on icon at bounding box center [138, 206] width 148 height 24
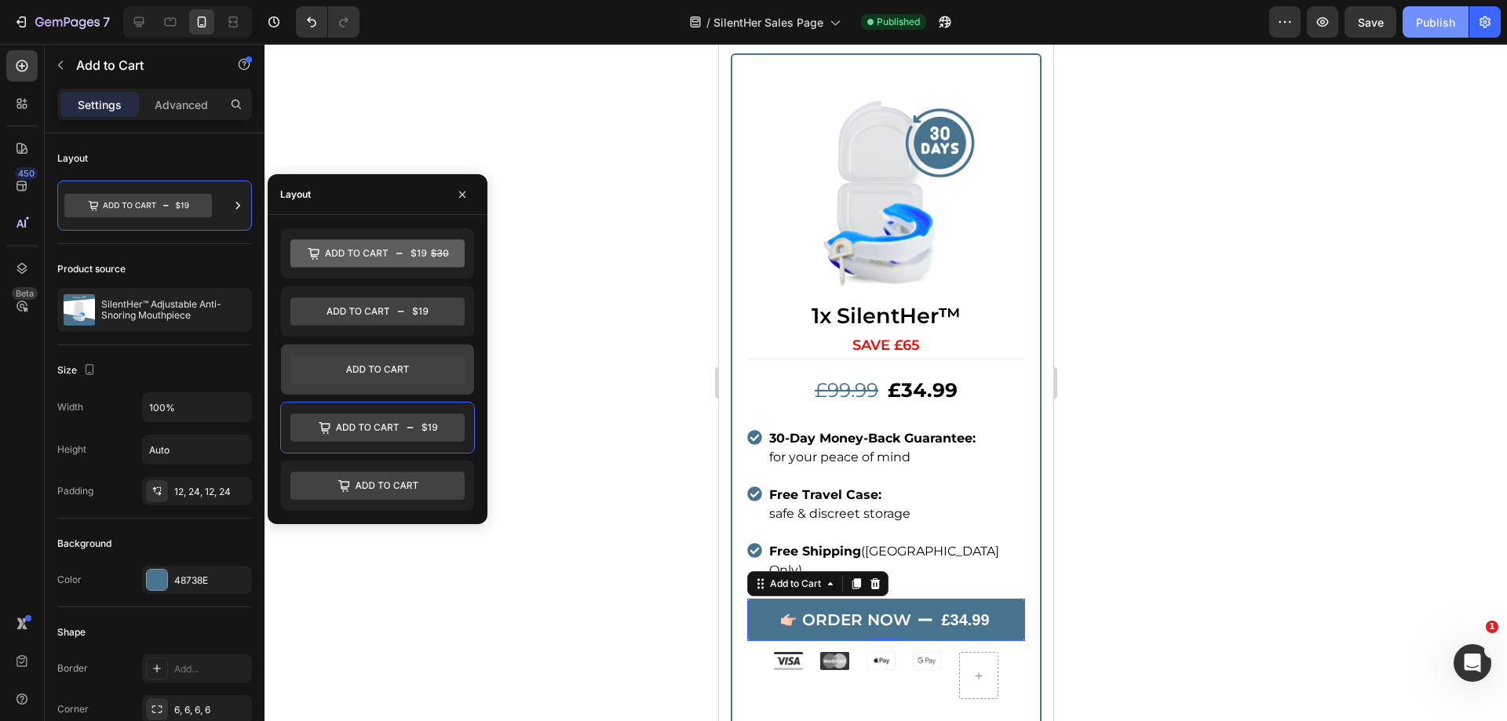
click at [407, 371] on icon at bounding box center [377, 370] width 174 height 28
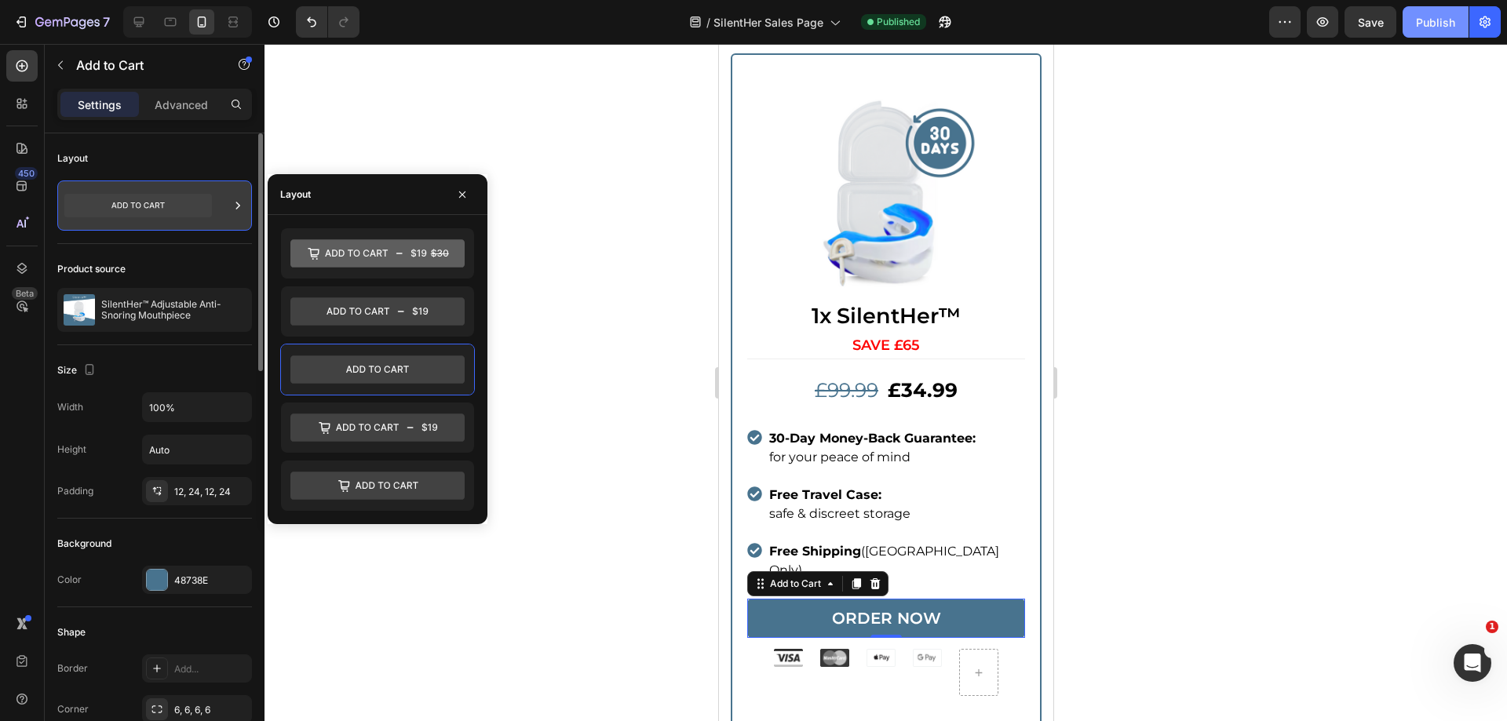
click at [179, 200] on icon at bounding box center [138, 206] width 148 height 24
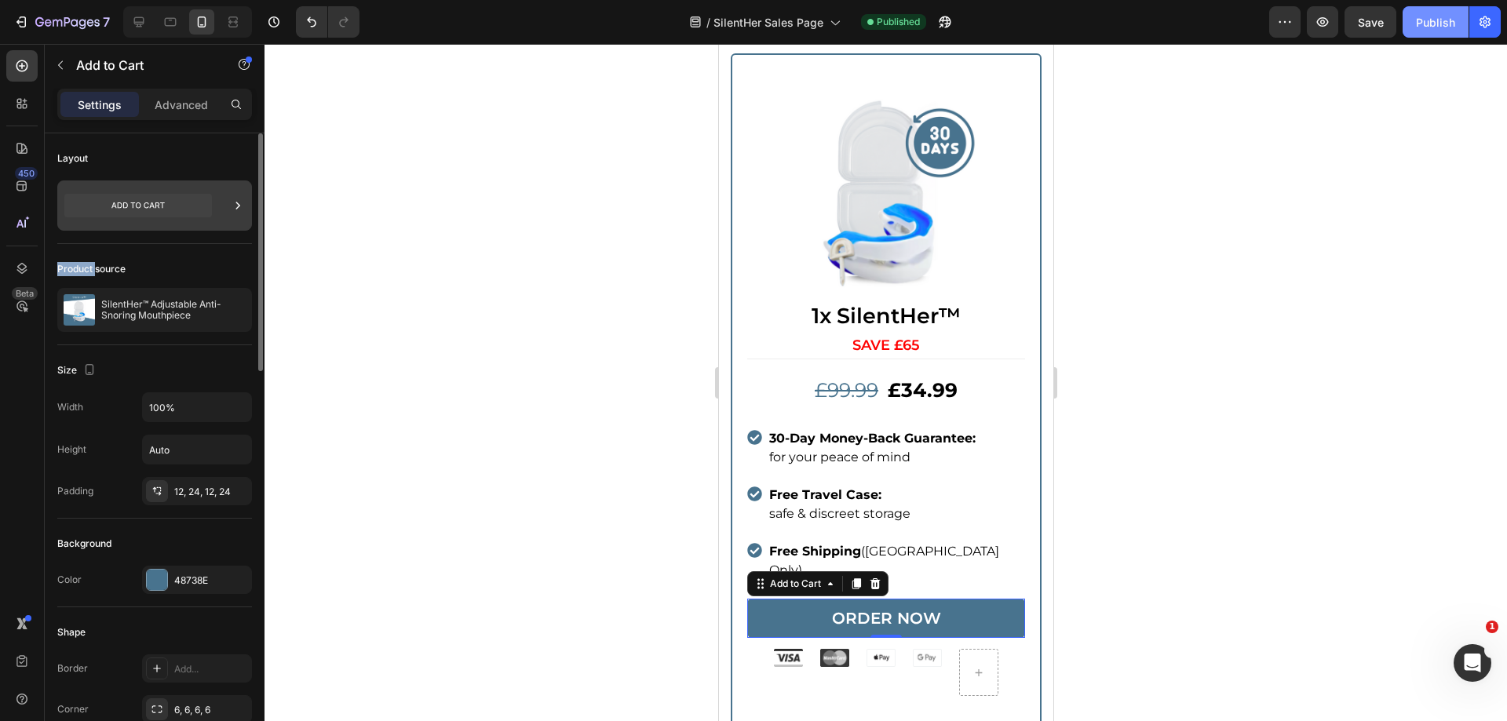
click at [181, 201] on icon at bounding box center [138, 206] width 148 height 24
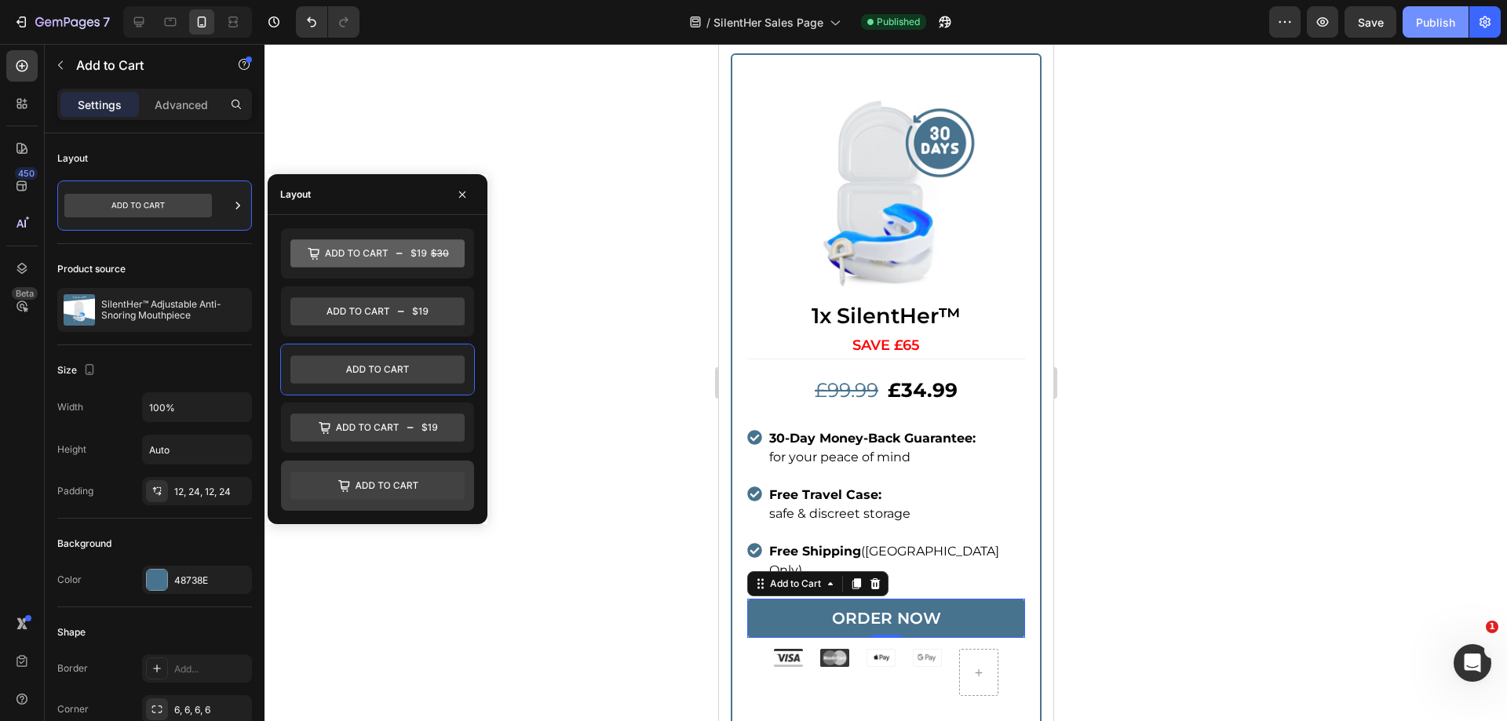
click at [406, 473] on icon at bounding box center [377, 486] width 174 height 28
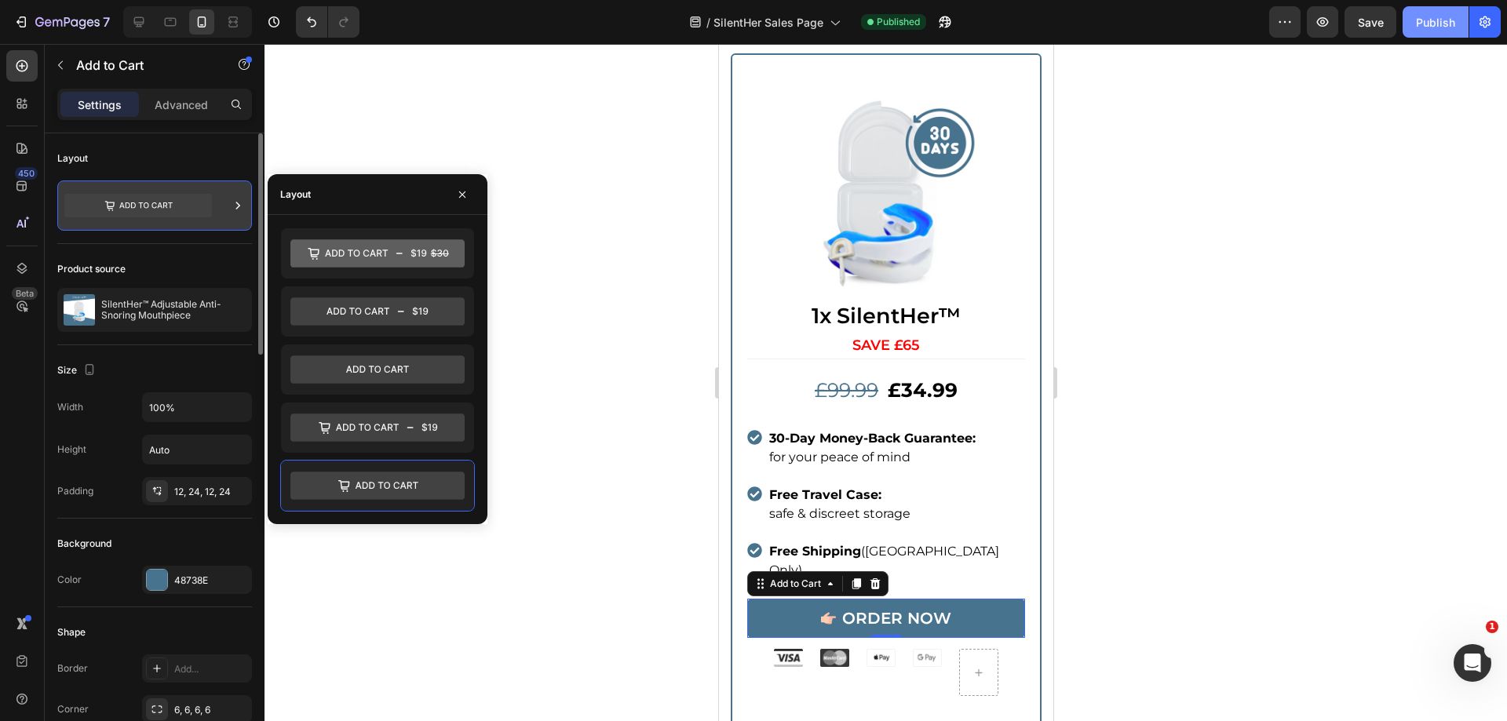
click at [175, 188] on icon at bounding box center [138, 206] width 148 height 36
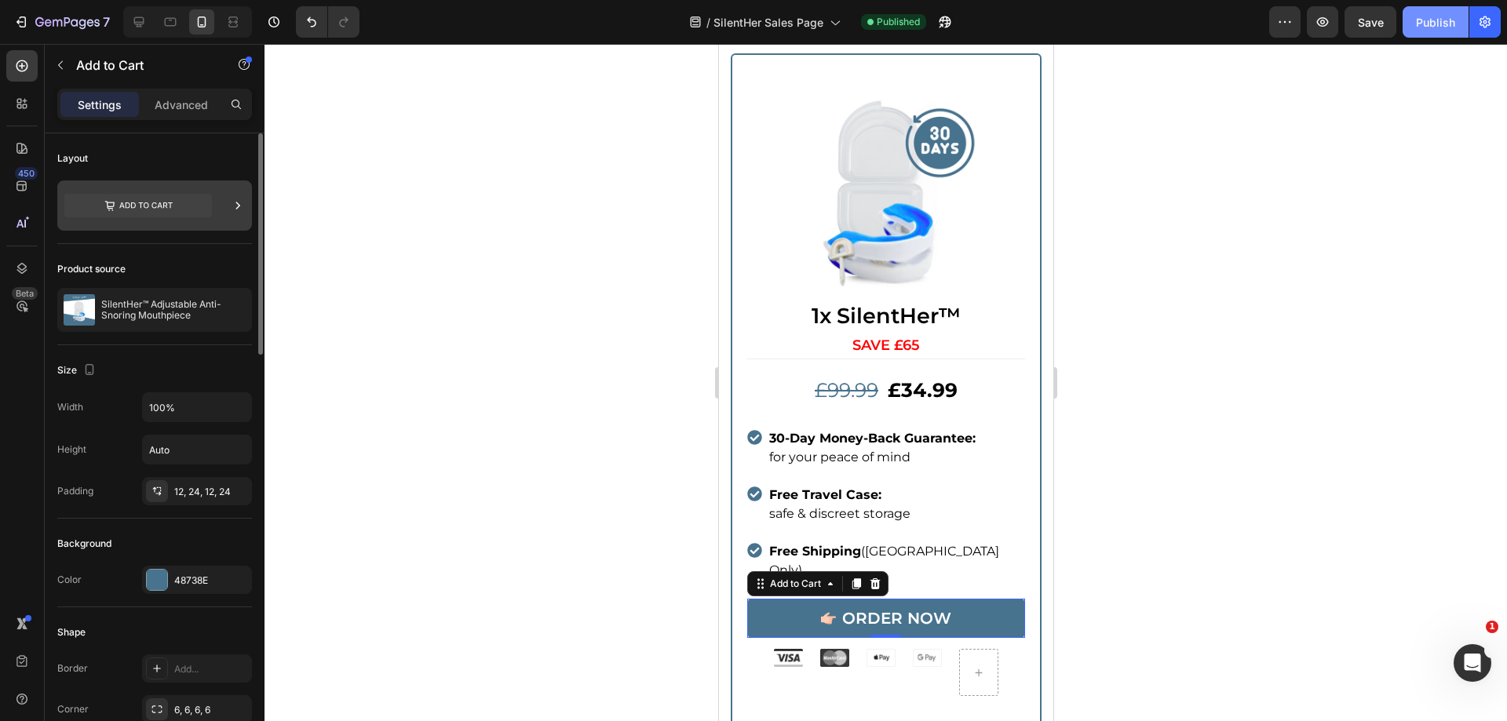
click at [163, 212] on icon at bounding box center [138, 206] width 148 height 24
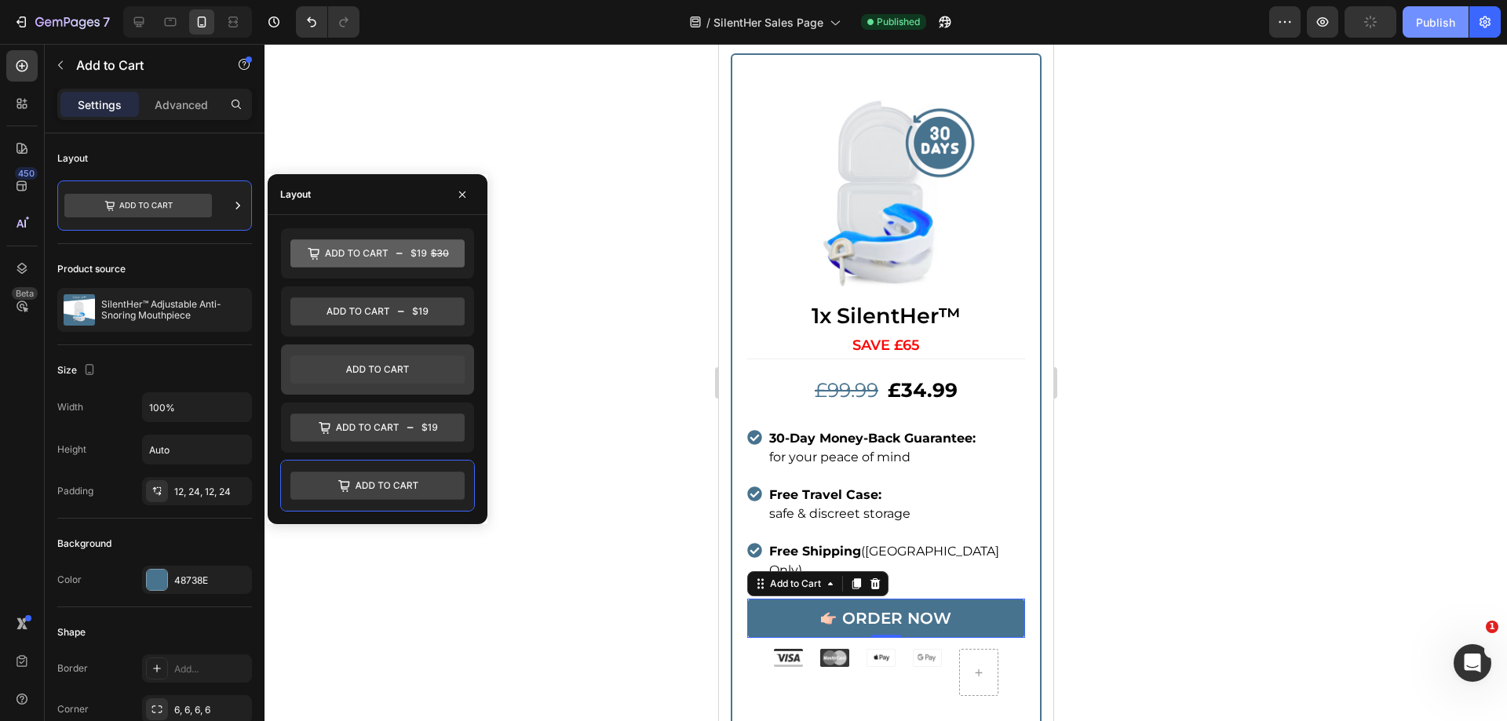
click at [446, 363] on icon at bounding box center [377, 370] width 174 height 28
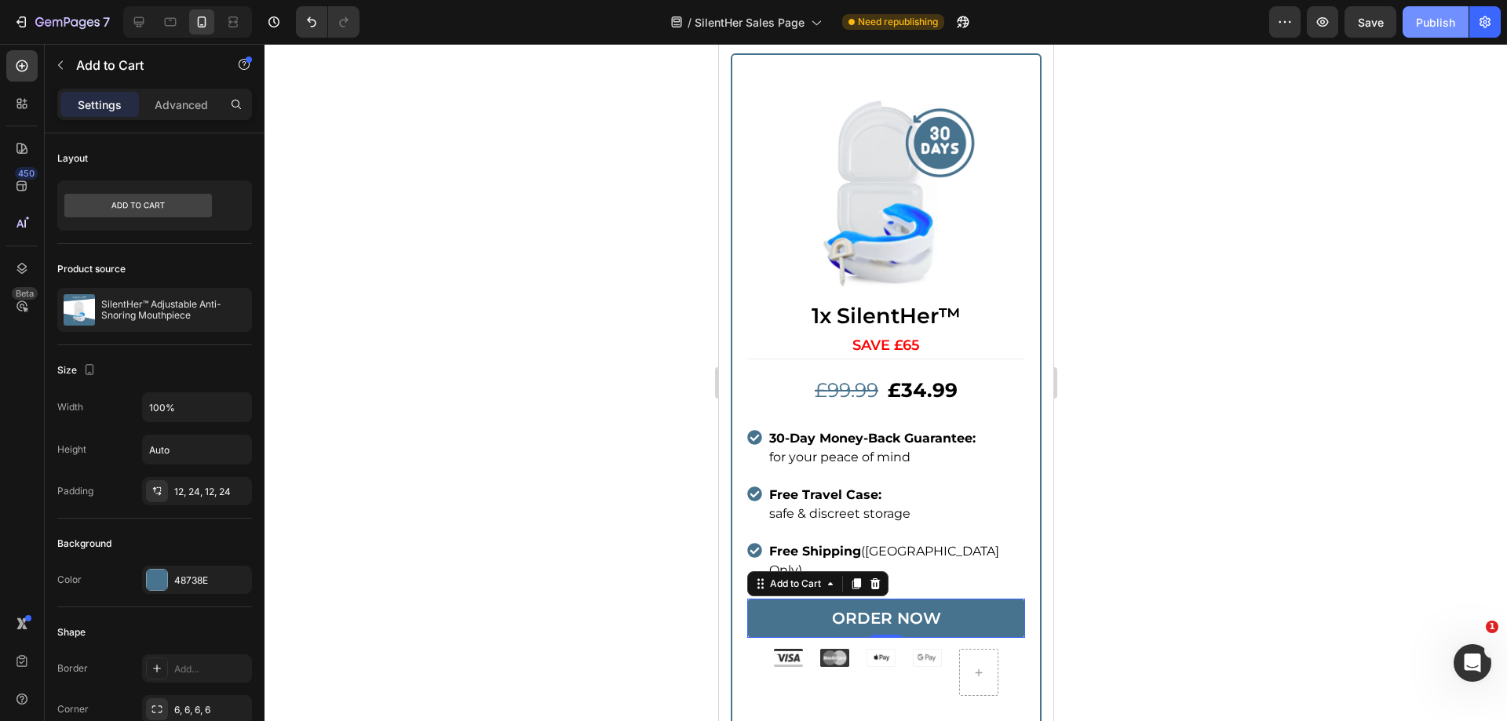
click at [1188, 425] on div at bounding box center [886, 383] width 1243 height 678
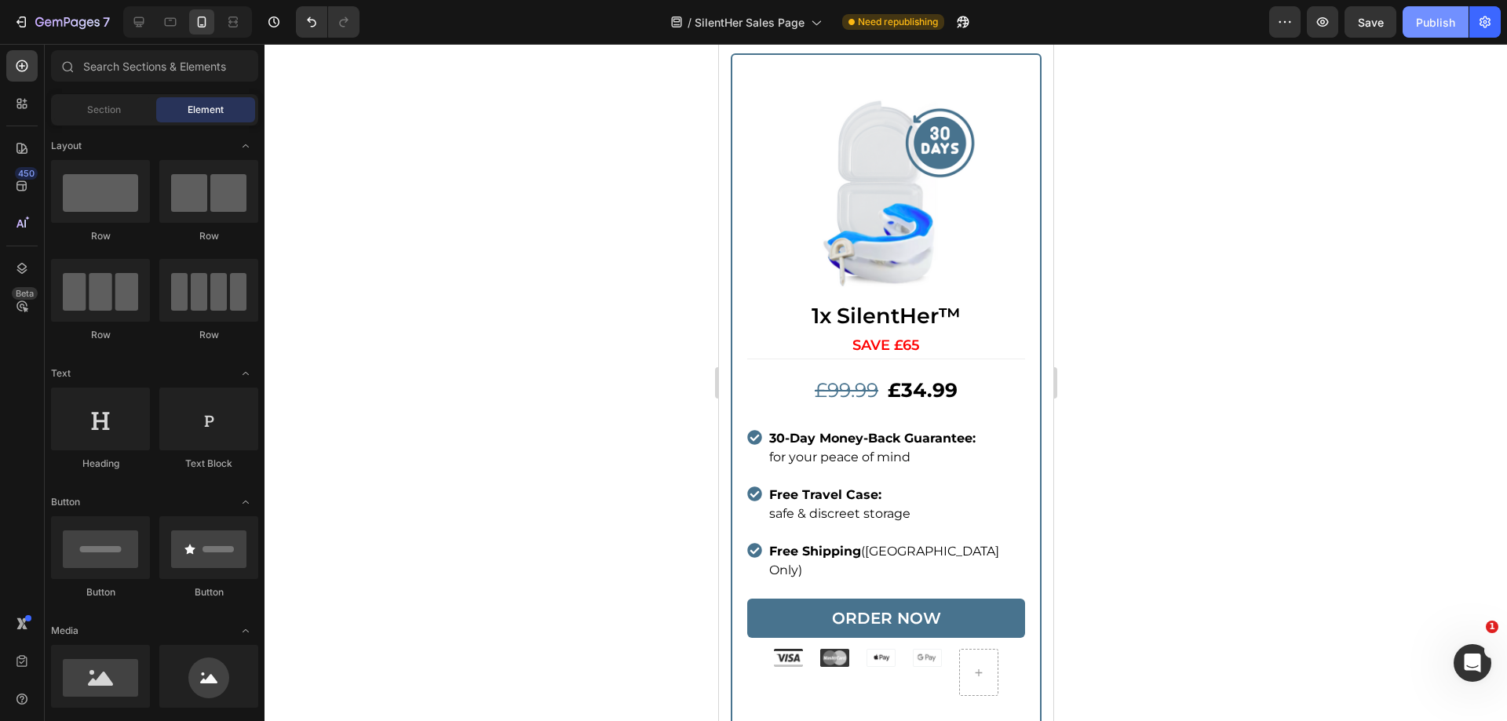
click at [1437, 14] on div "Publish" at bounding box center [1435, 22] width 39 height 16
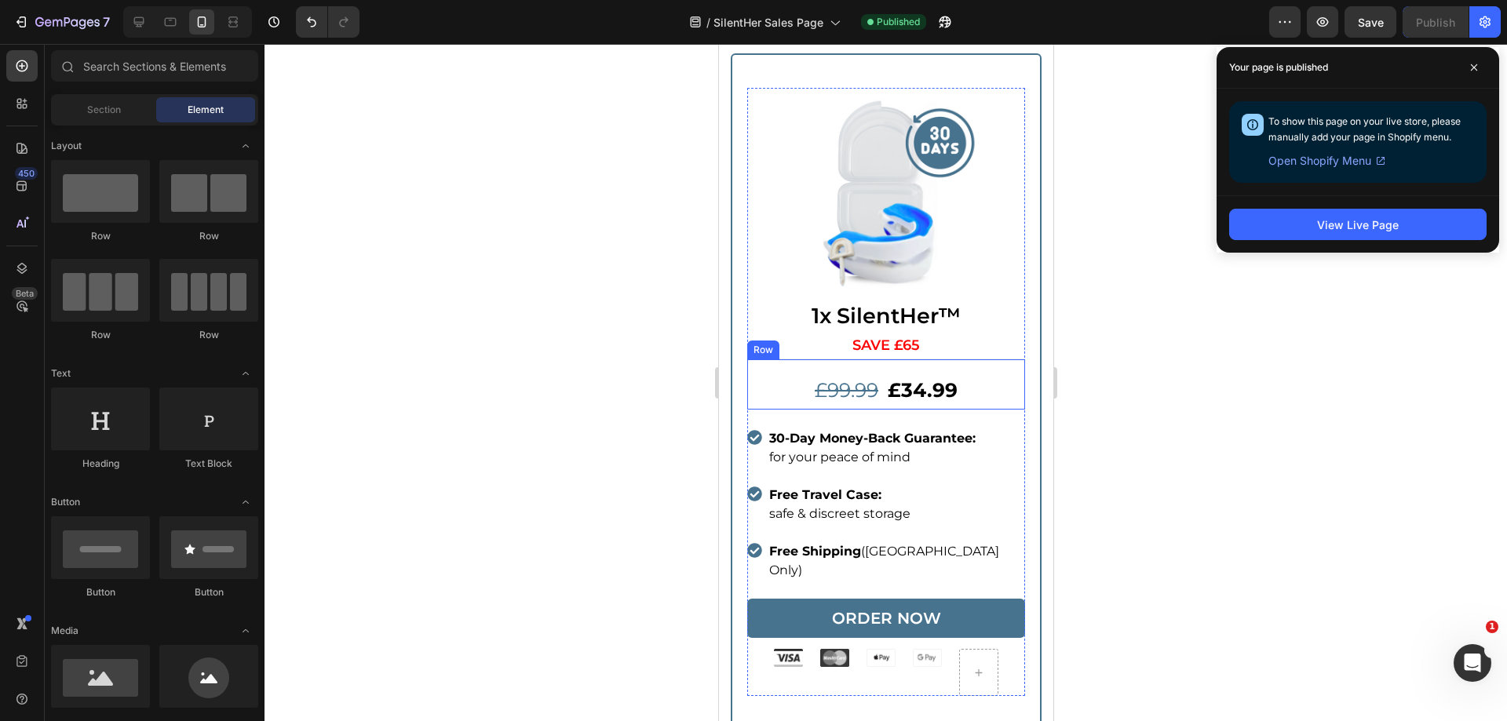
click at [864, 378] on s "£99.99" at bounding box center [846, 390] width 64 height 24
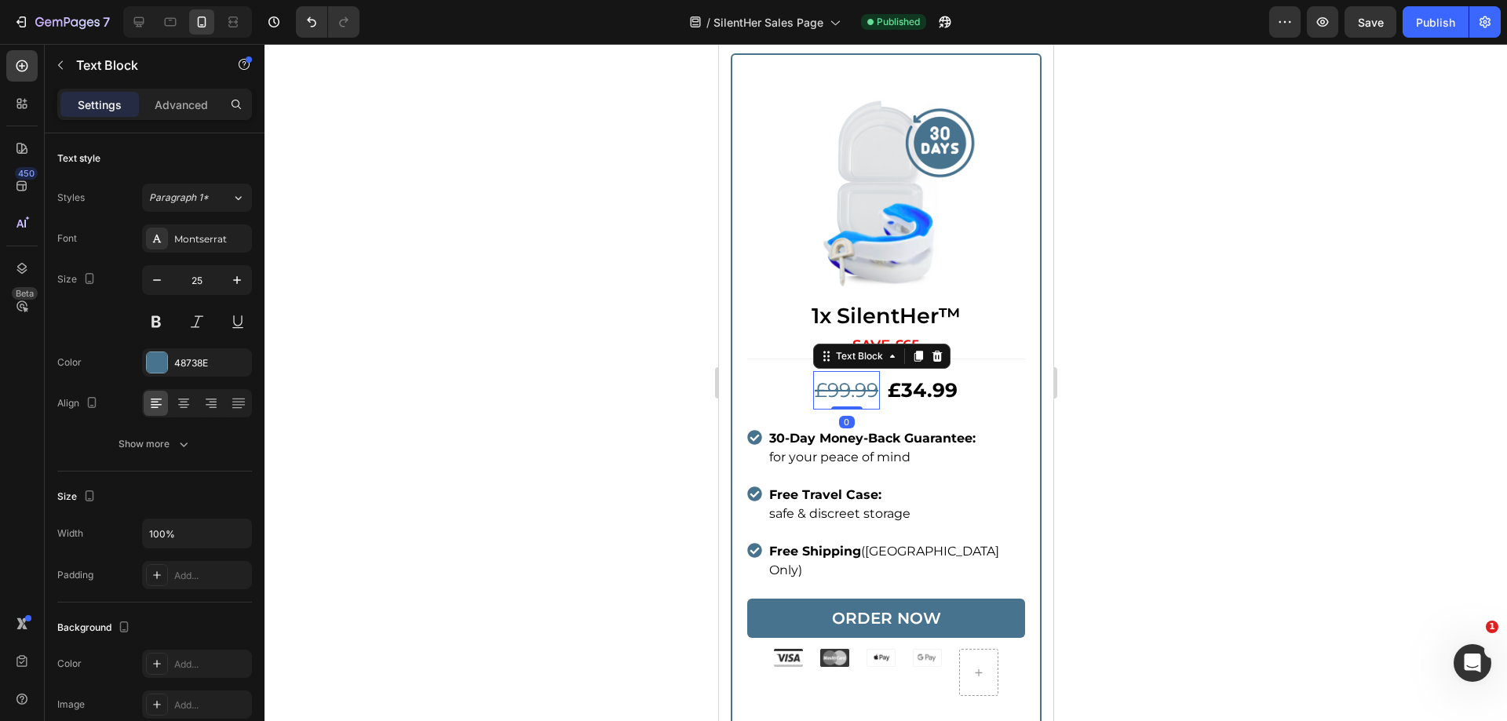
click at [865, 379] on s "£99.99" at bounding box center [846, 390] width 64 height 24
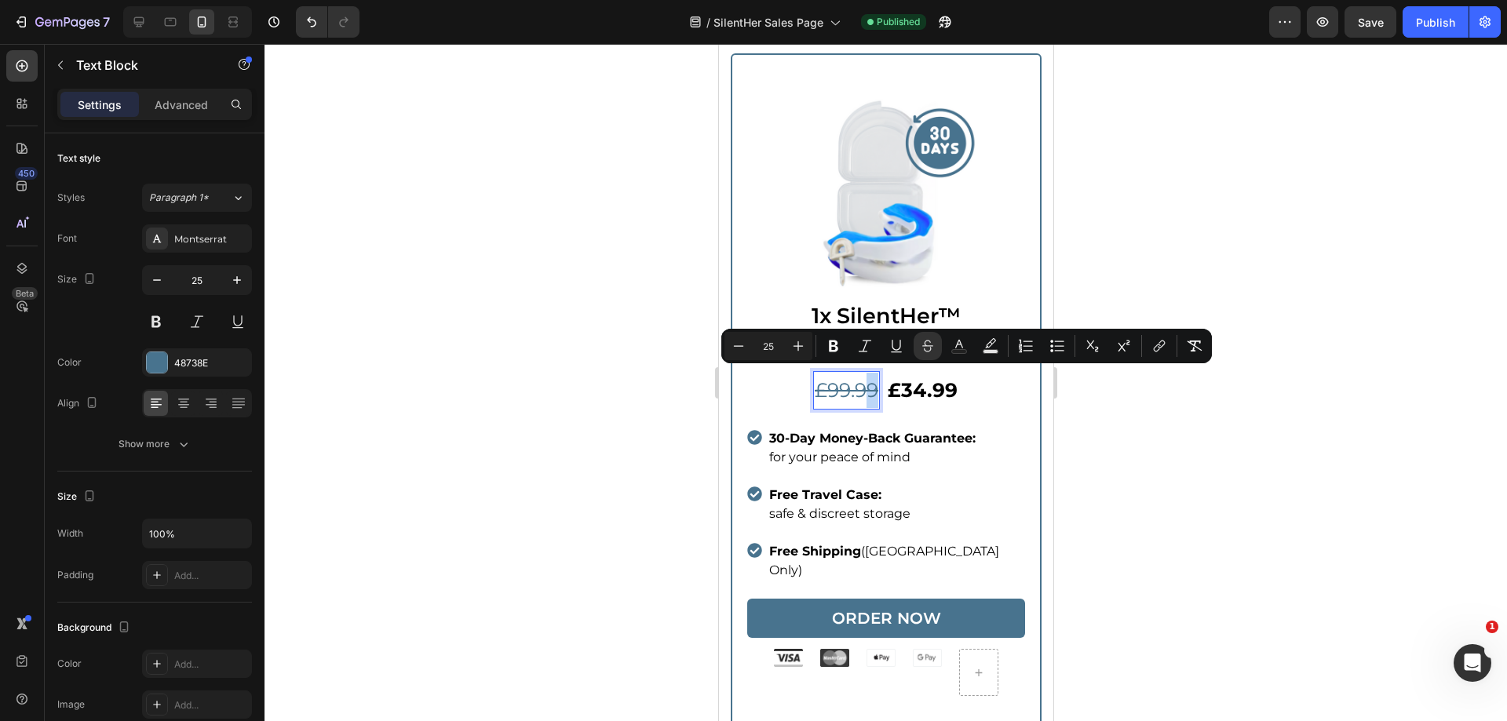
click at [872, 385] on div "£99.99" at bounding box center [846, 390] width 67 height 38
click at [1466, 385] on div at bounding box center [886, 383] width 1243 height 678
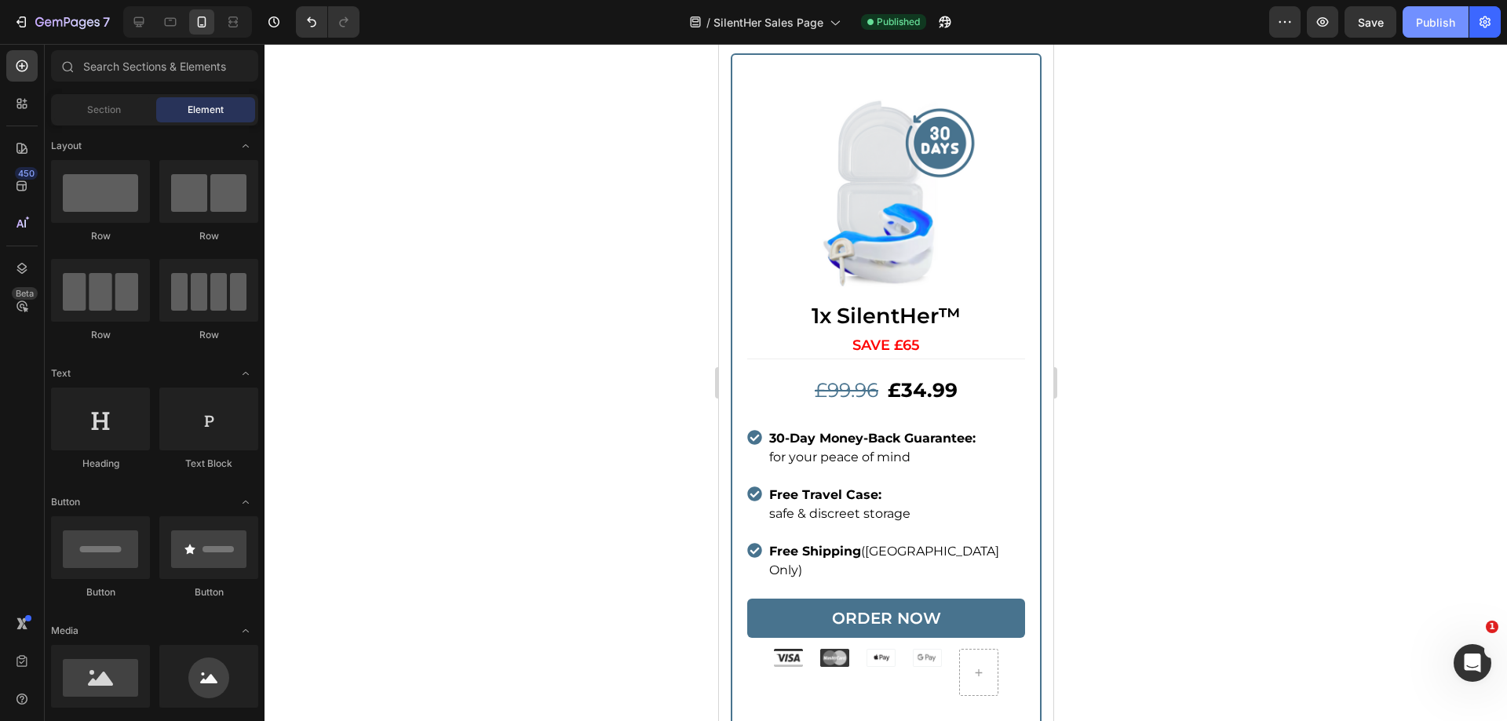
drag, startPoint x: 1412, startPoint y: 42, endPoint x: 1428, endPoint y: 31, distance: 19.4
click at [1413, 42] on div "7 Version history / SilentHer Sales Page Published Preview Save Publish" at bounding box center [753, 22] width 1507 height 45
click at [1428, 31] on button "Publish" at bounding box center [1436, 21] width 66 height 31
click at [942, 378] on strong "£34.99" at bounding box center [922, 390] width 70 height 24
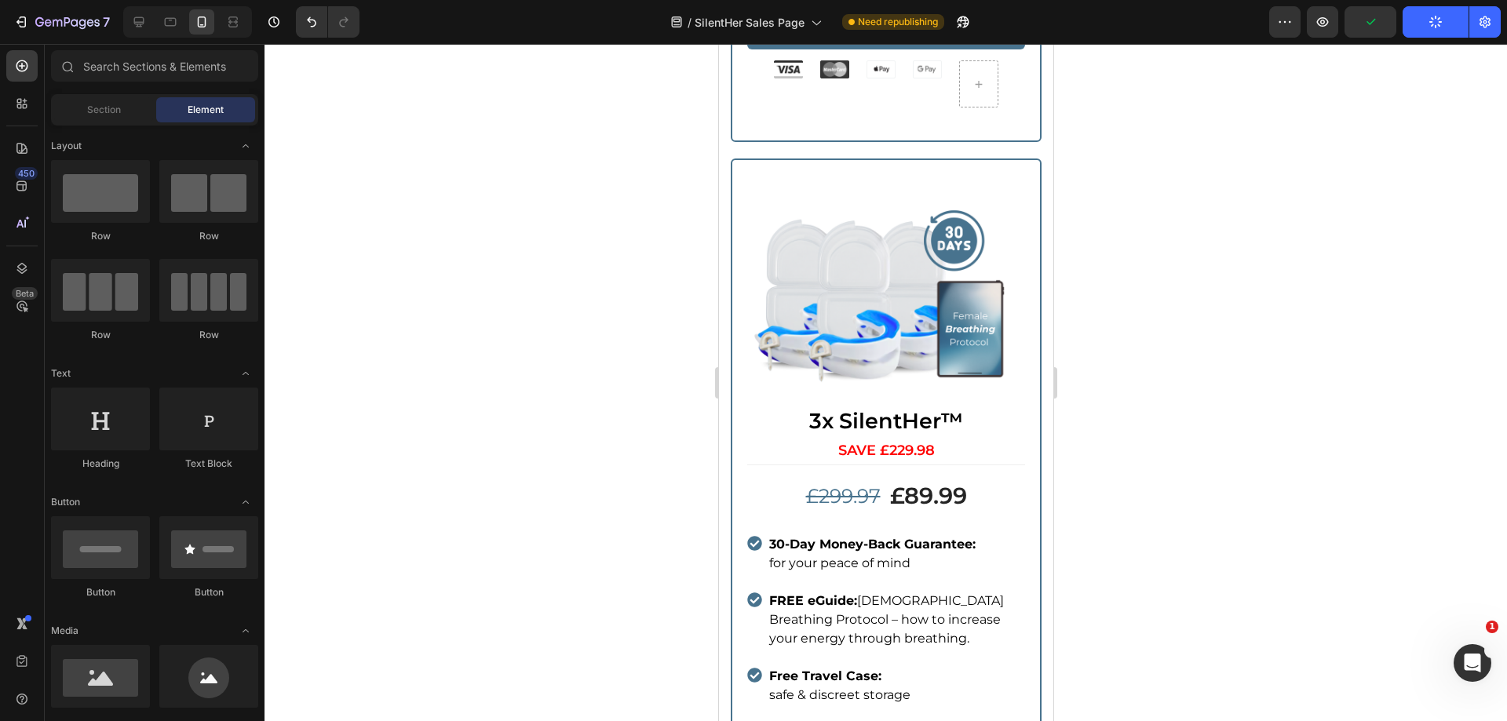
scroll to position [4241, 0]
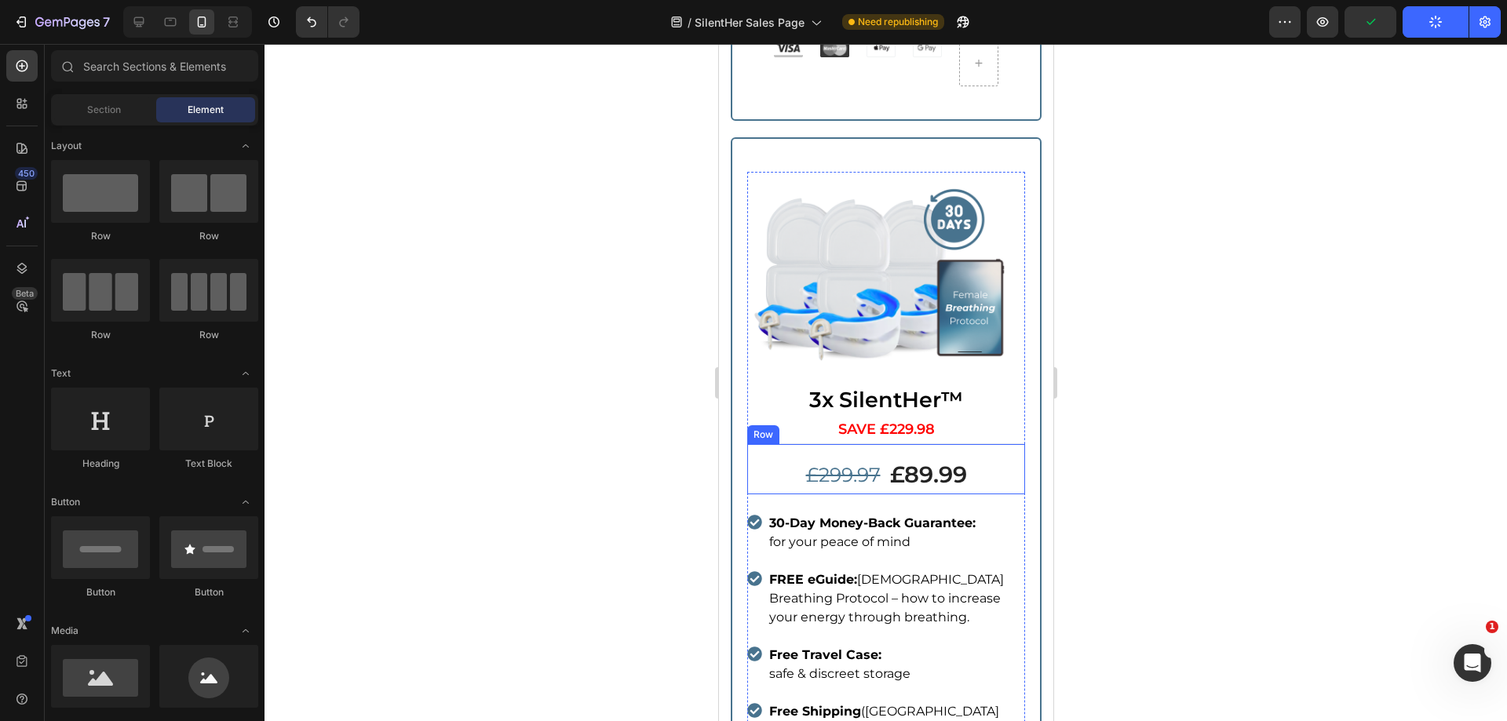
click at [923, 458] on div "£89.99" at bounding box center [928, 474] width 80 height 33
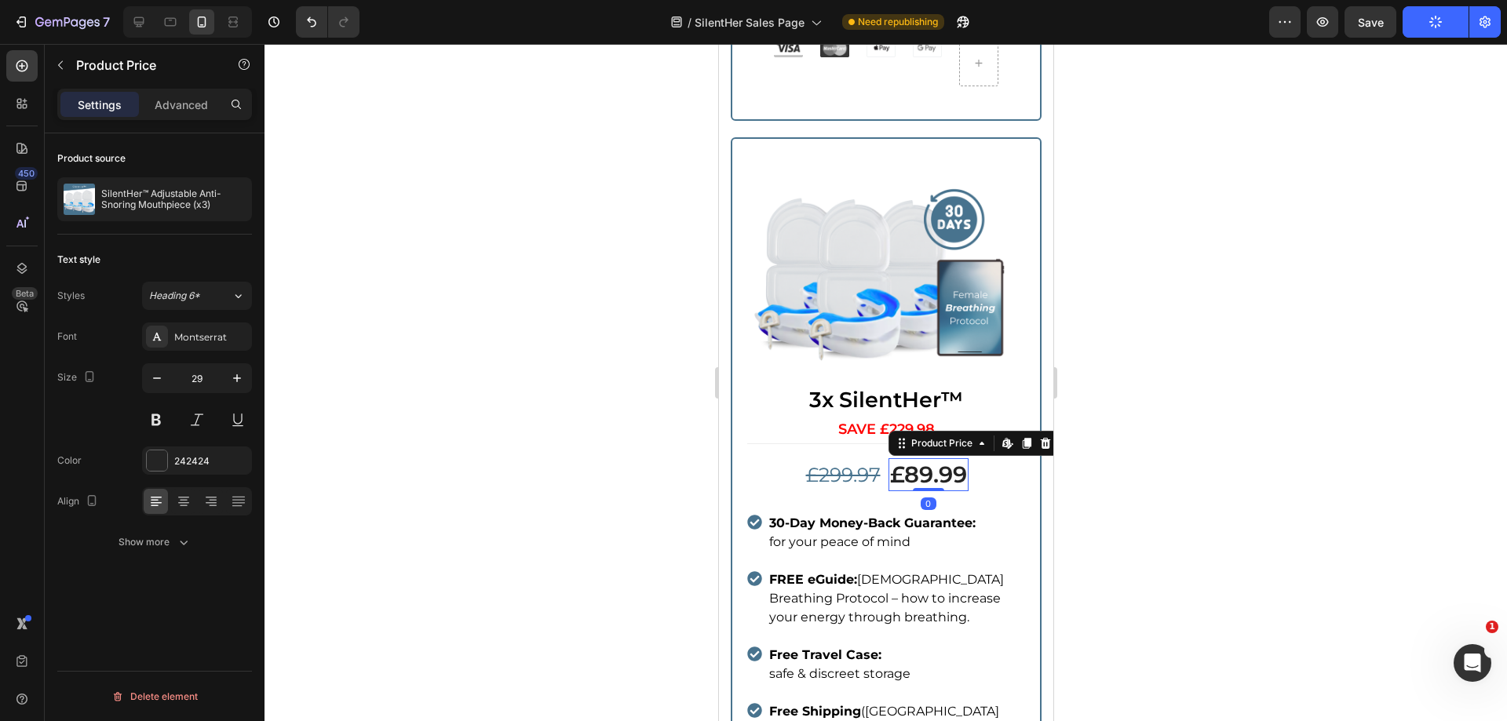
click at [891, 458] on div "£89.99" at bounding box center [928, 474] width 80 height 33
click at [1039, 438] on icon at bounding box center [1044, 443] width 10 height 11
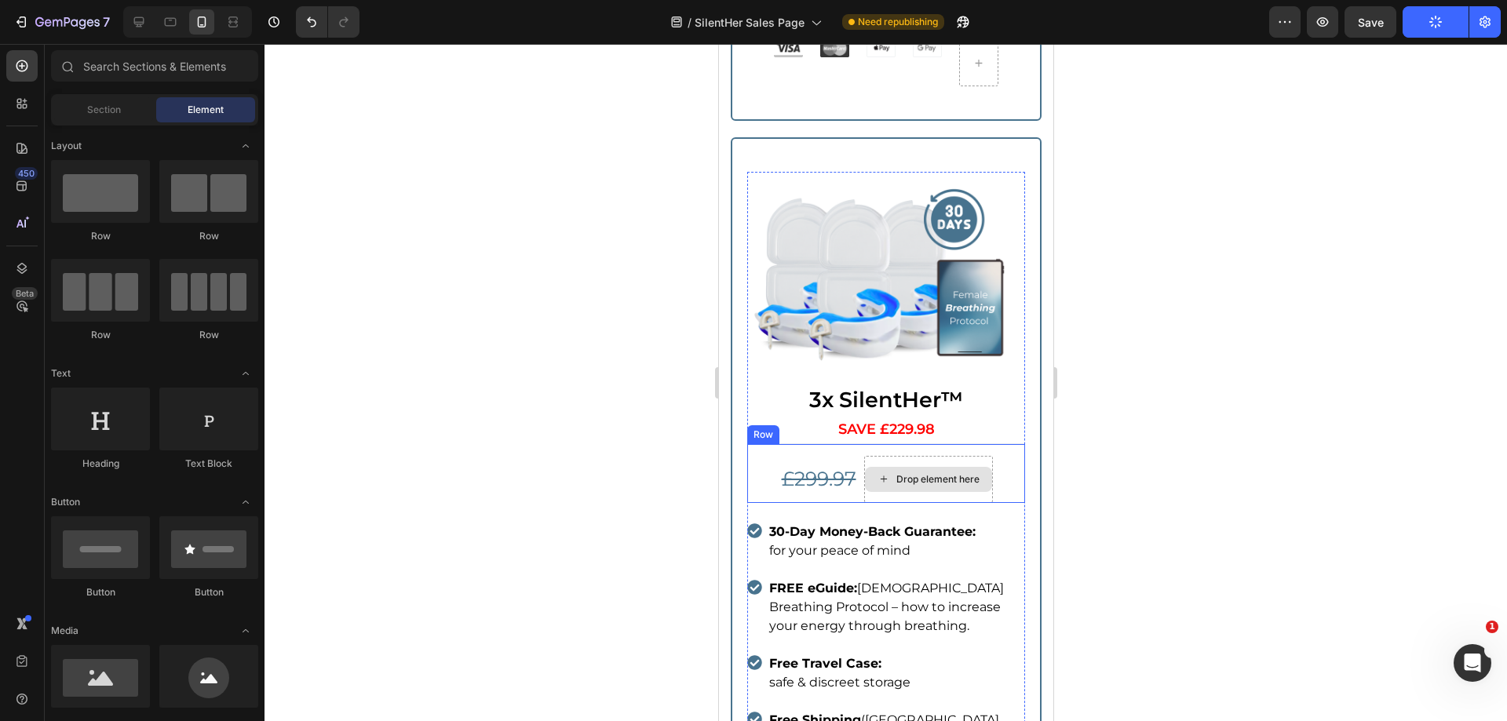
click at [827, 467] on s "£299.97" at bounding box center [818, 479] width 75 height 24
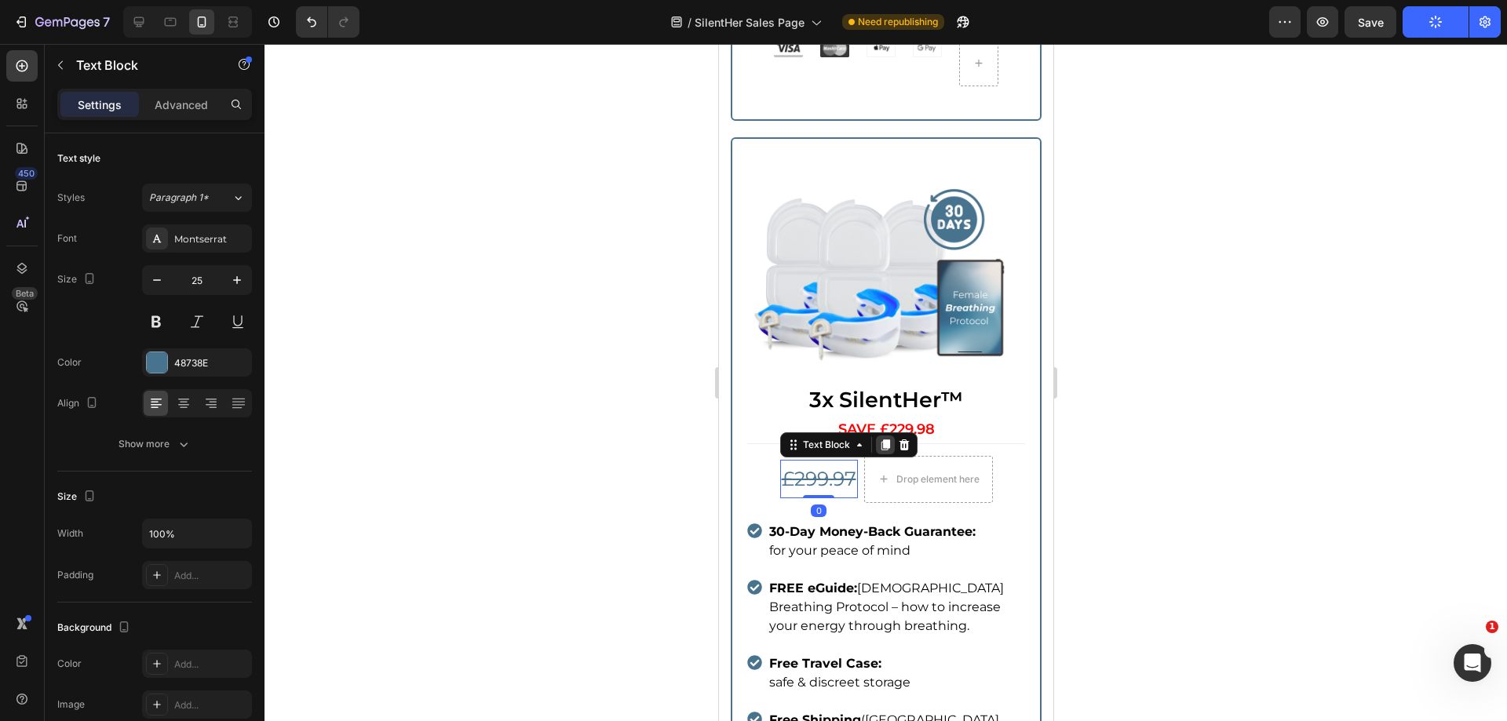
click at [883, 439] on icon at bounding box center [884, 445] width 13 height 13
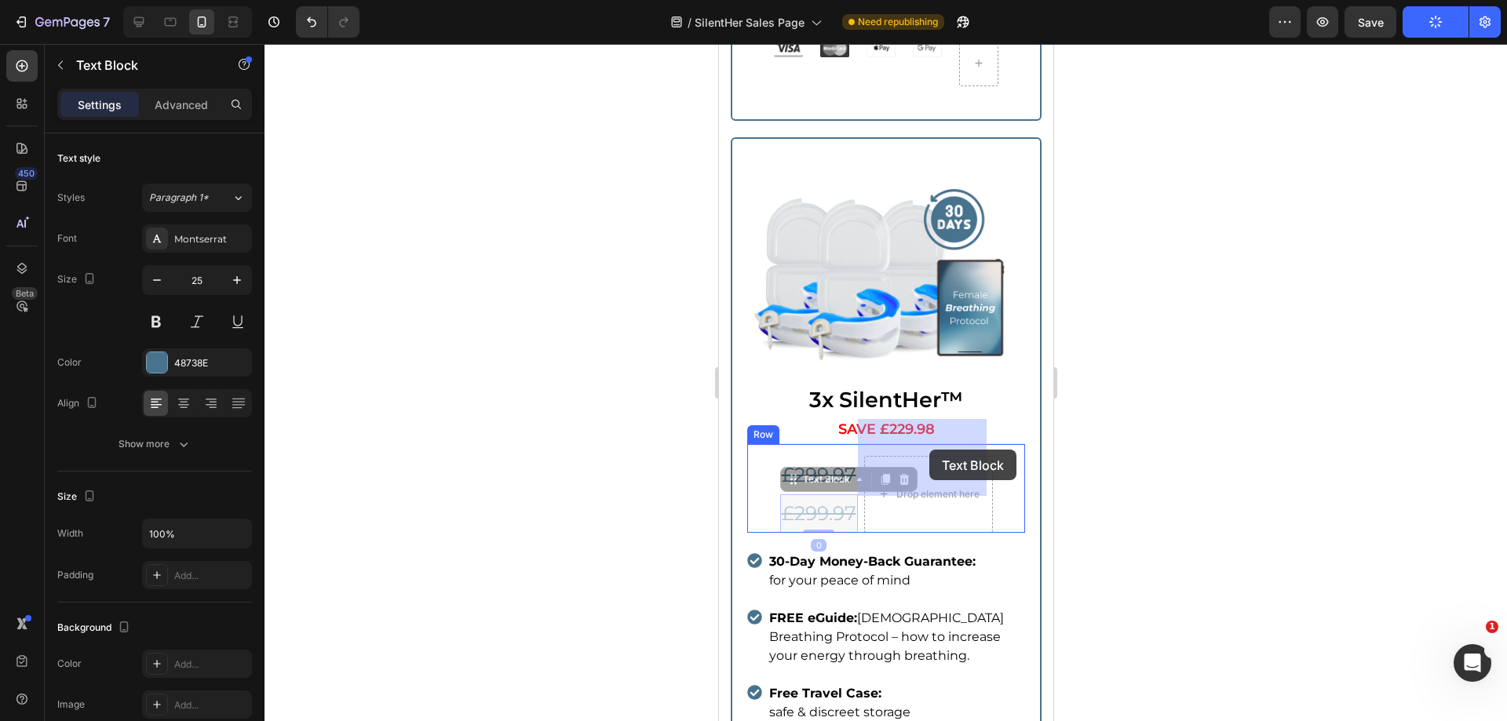
drag, startPoint x: 791, startPoint y: 451, endPoint x: 928, endPoint y: 450, distance: 136.6
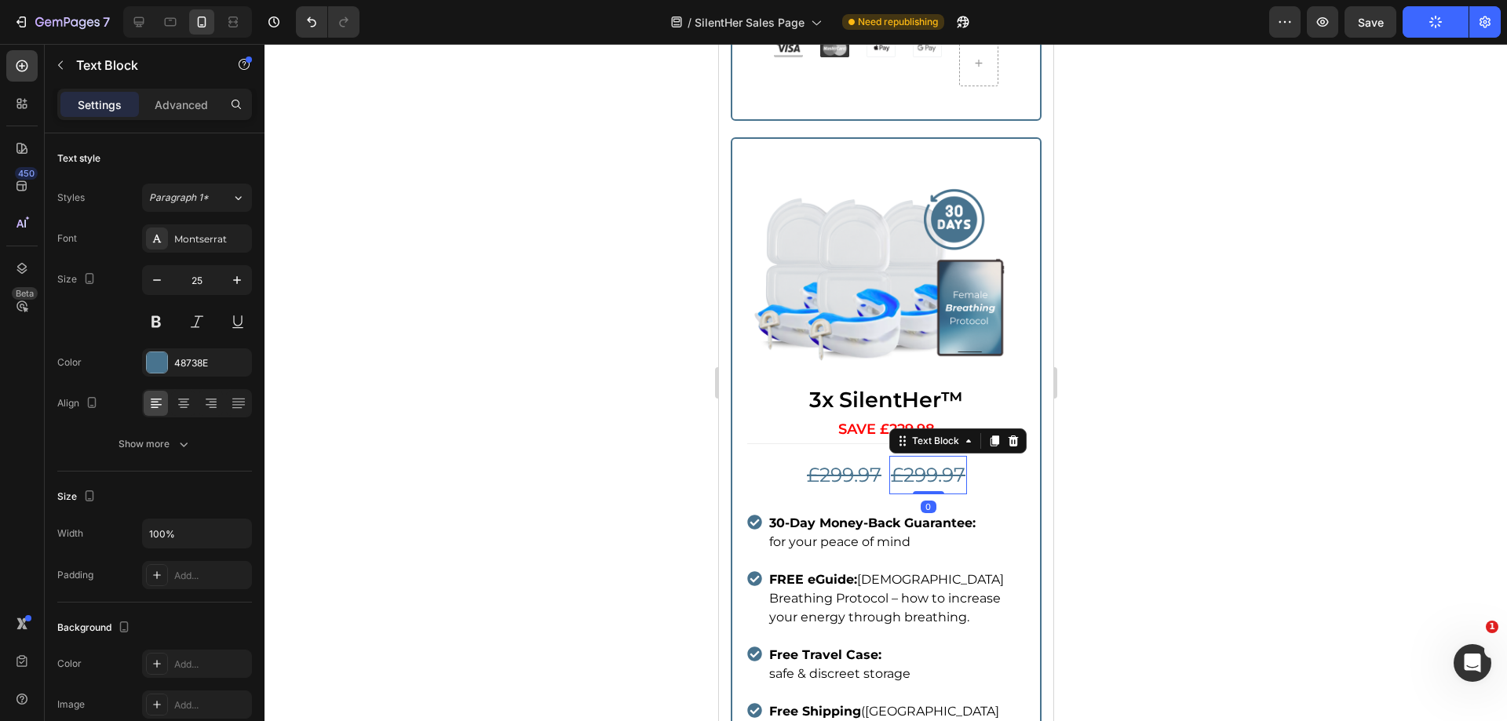
click at [900, 463] on s "£299.97" at bounding box center [927, 475] width 75 height 24
drag, startPoint x: 889, startPoint y: 439, endPoint x: 944, endPoint y: 433, distance: 55.2
click at [944, 463] on s "£299.97" at bounding box center [927, 475] width 75 height 24
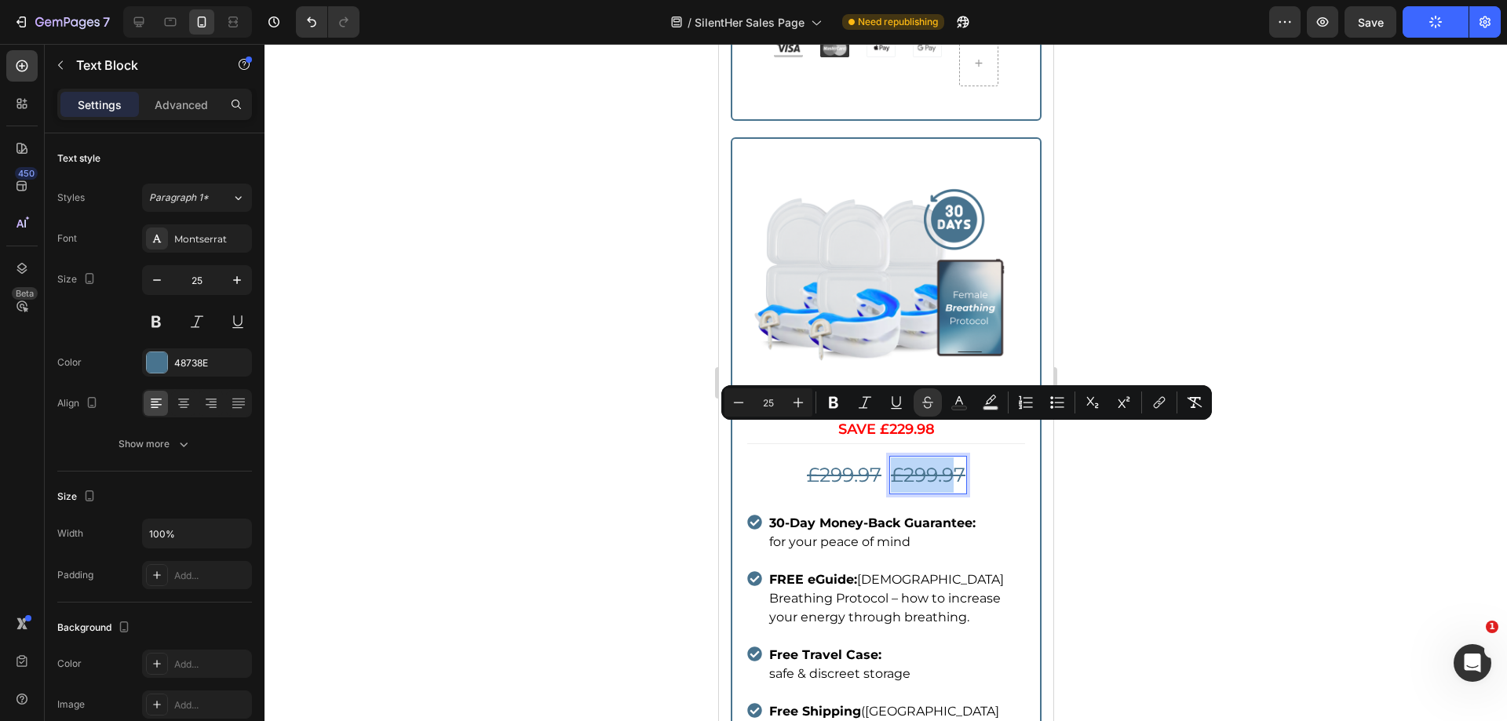
click at [916, 463] on s "£299.97" at bounding box center [927, 475] width 75 height 24
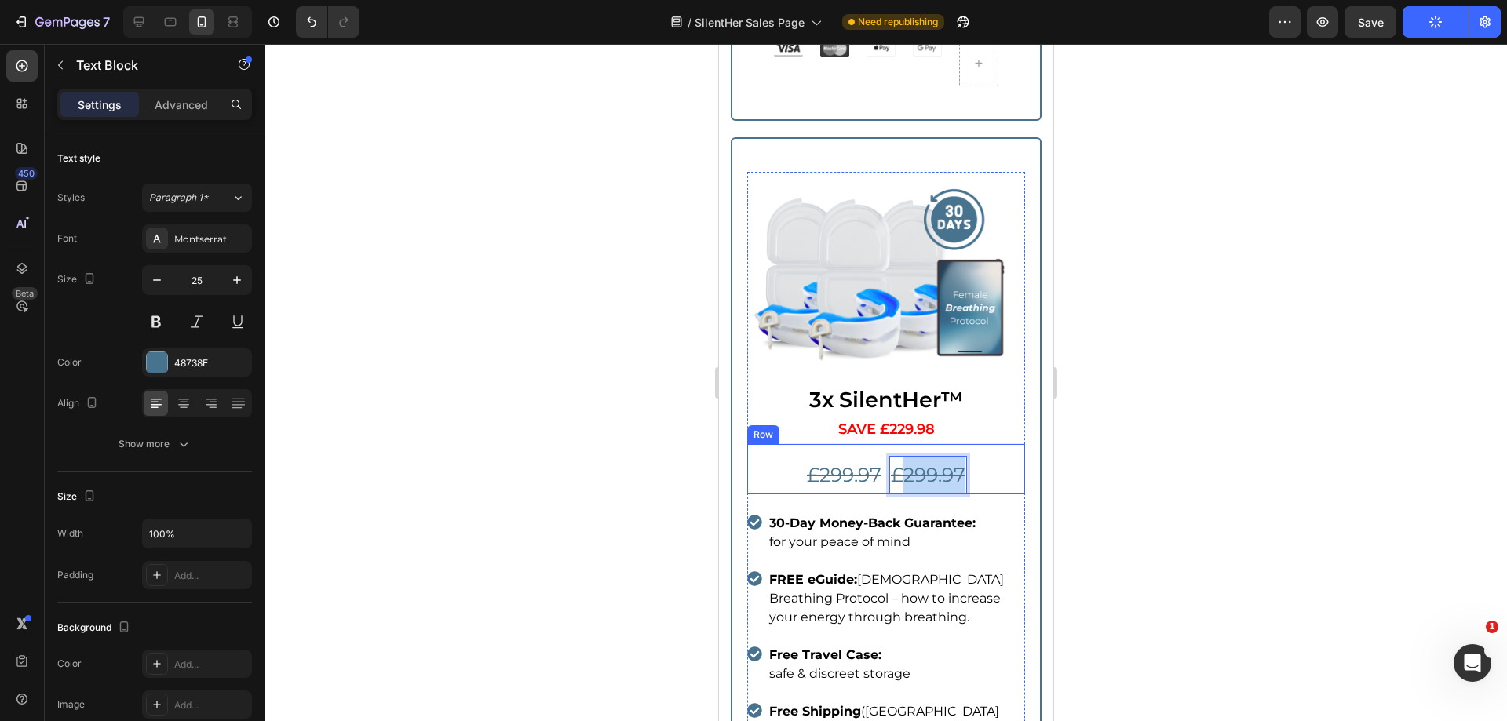
drag, startPoint x: 897, startPoint y: 436, endPoint x: 966, endPoint y: 434, distance: 69.1
click at [966, 444] on div "£299.97 Text Block £299.97 Text Block 0 Row" at bounding box center [886, 469] width 278 height 51
drag, startPoint x: 890, startPoint y: 434, endPoint x: 951, endPoint y: 448, distance: 62.1
click at [951, 463] on s "£82.99" at bounding box center [928, 475] width 63 height 24
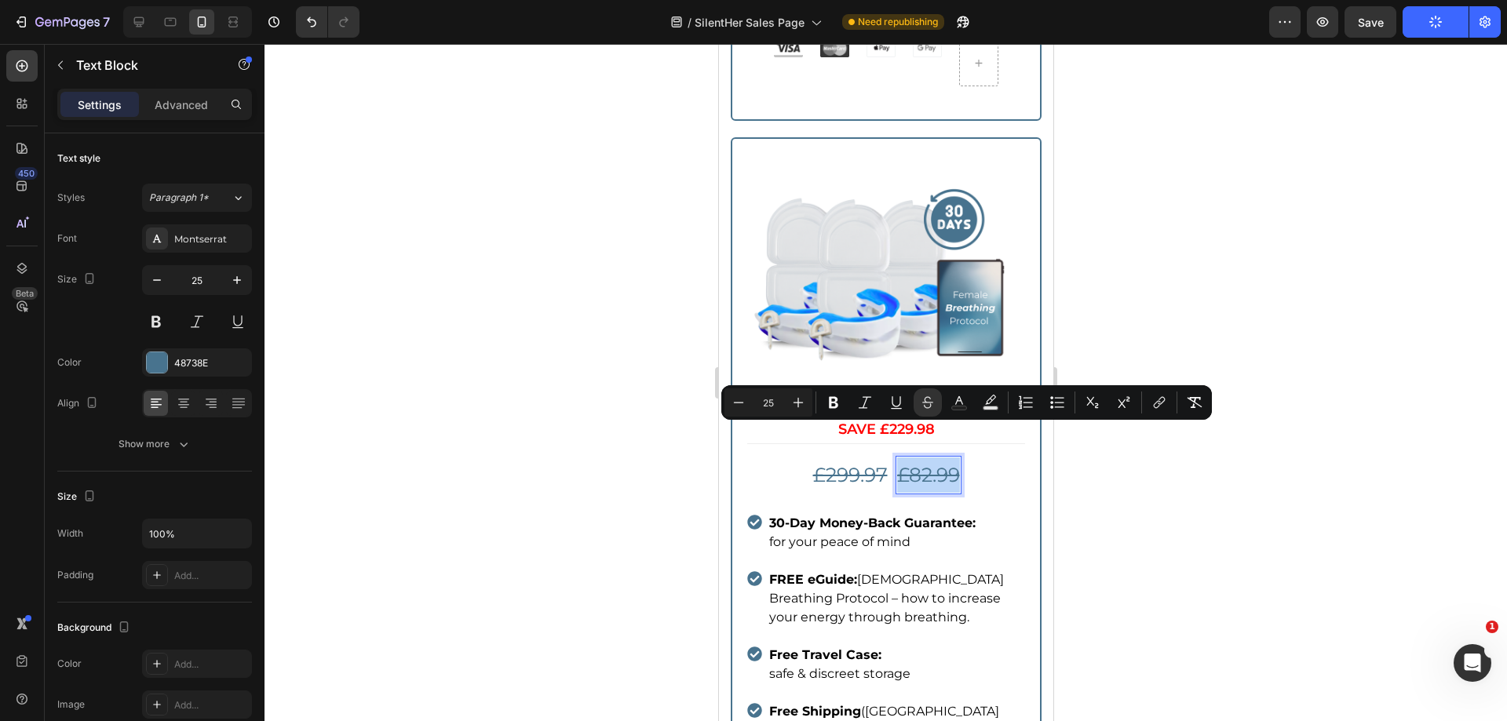
click at [923, 458] on p "£82.99" at bounding box center [928, 475] width 63 height 35
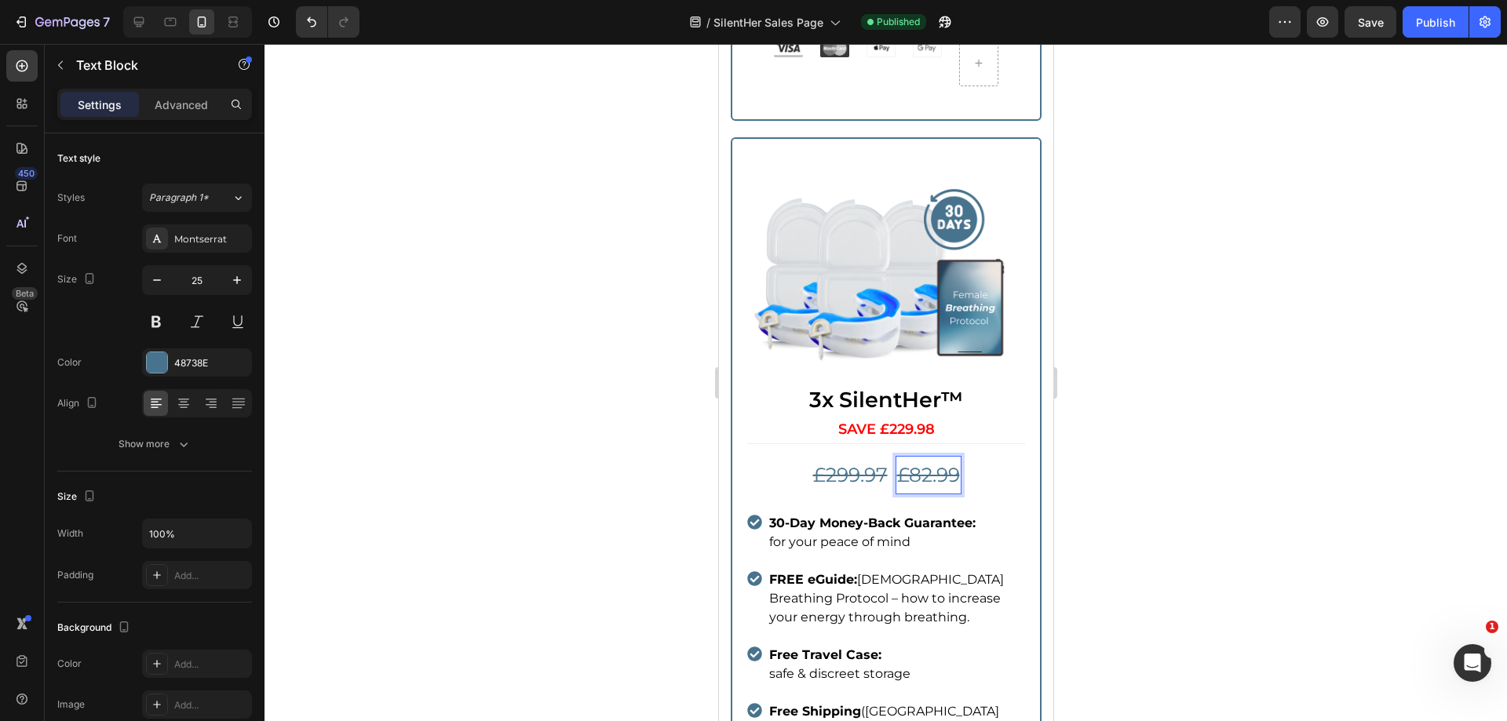
click at [921, 463] on s "£82.99" at bounding box center [928, 475] width 63 height 24
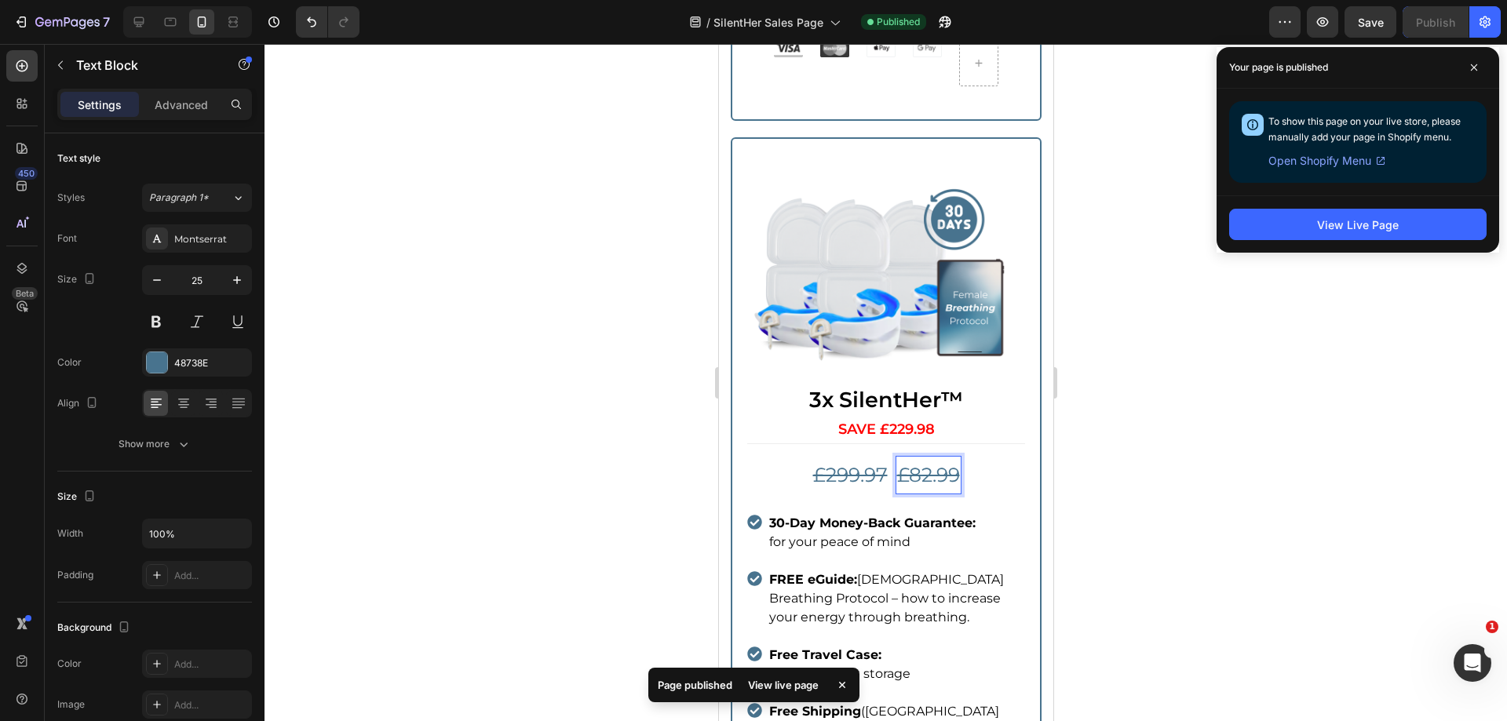
click at [921, 463] on s "£82.99" at bounding box center [928, 475] width 63 height 24
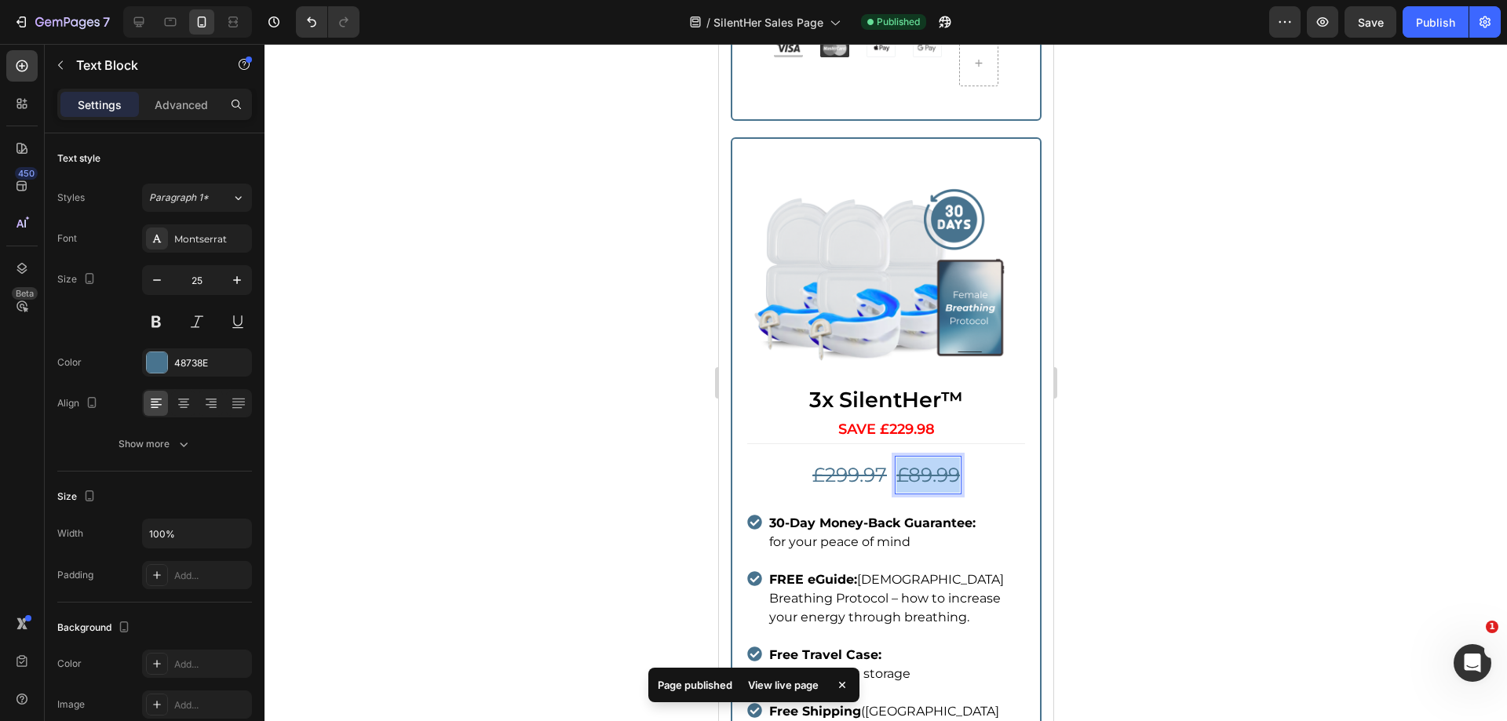
drag, startPoint x: 894, startPoint y: 438, endPoint x: 951, endPoint y: 444, distance: 56.8
click at [951, 463] on s "£89.99" at bounding box center [928, 475] width 64 height 24
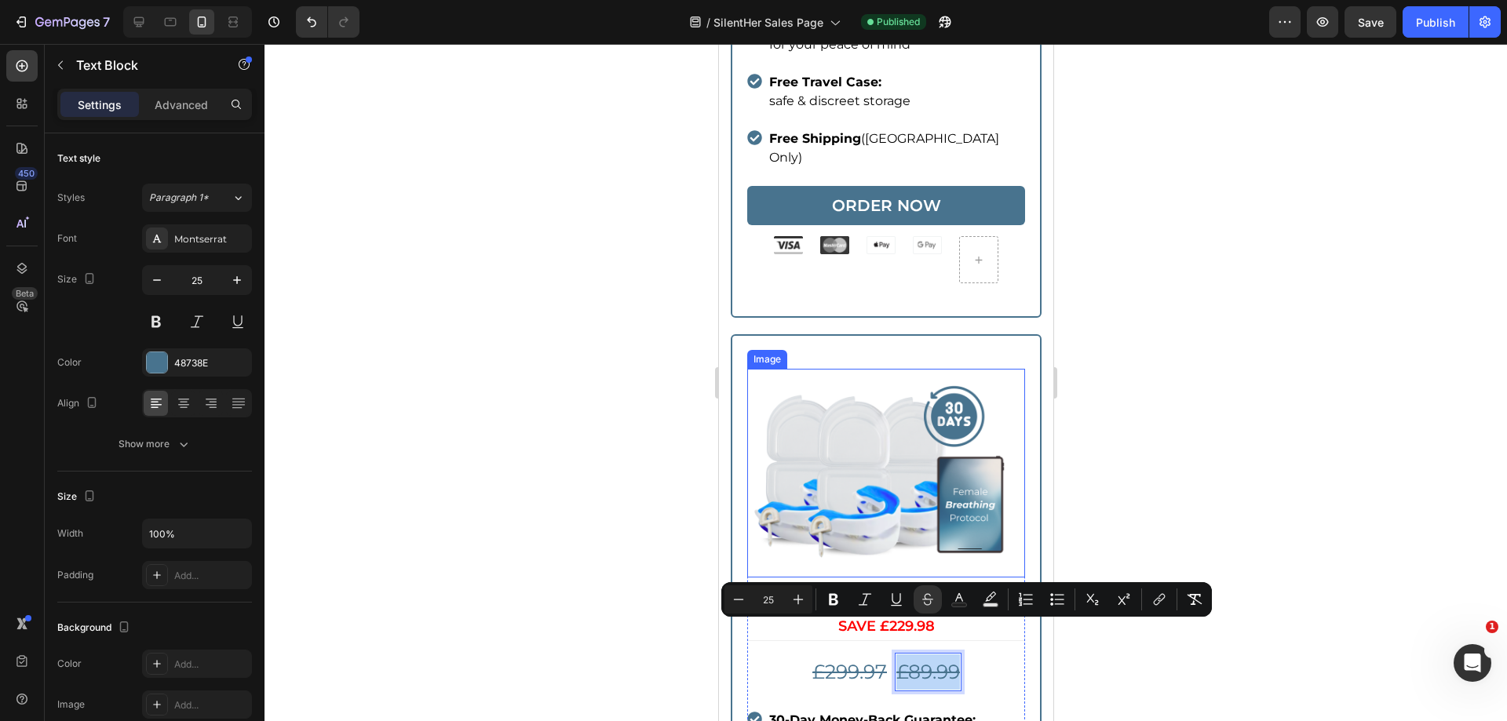
scroll to position [4084, 0]
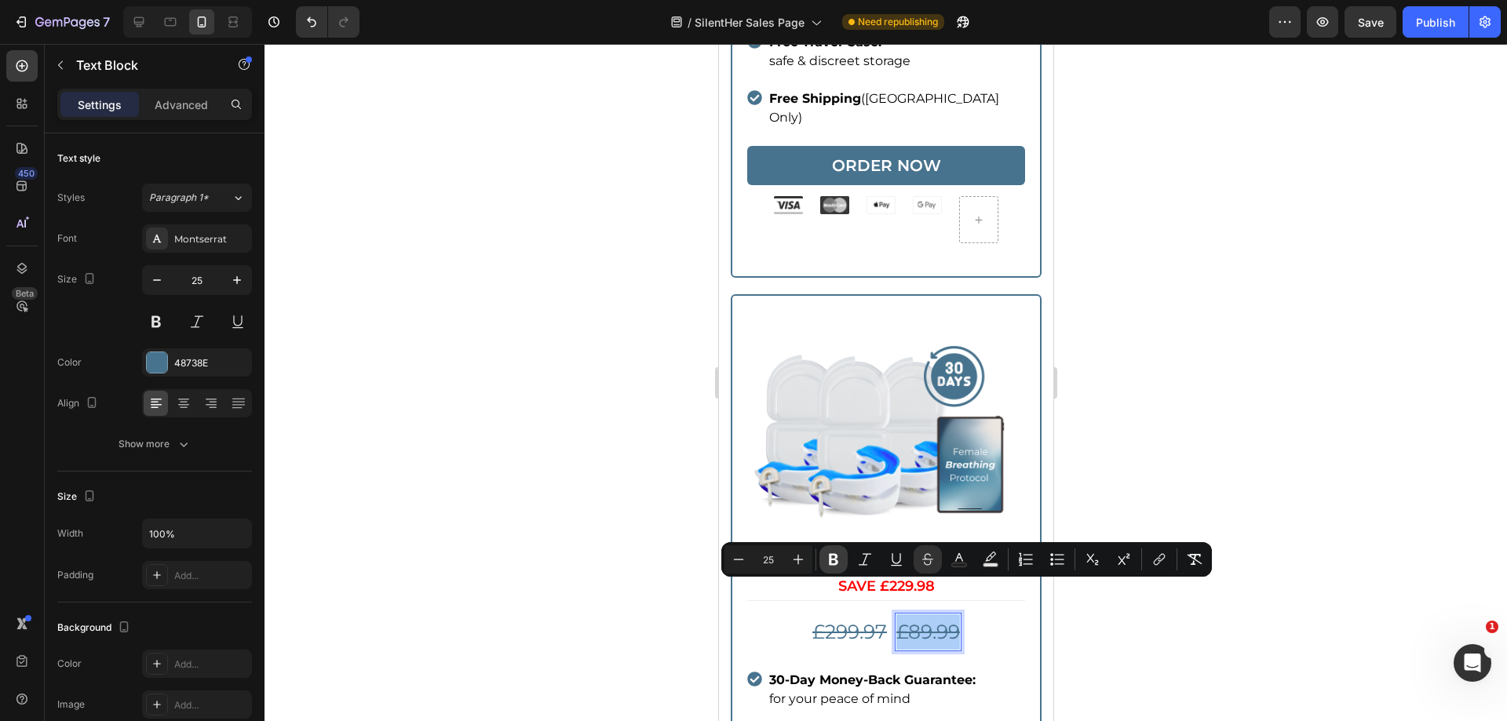
click at [832, 555] on icon "Editor contextual toolbar" at bounding box center [833, 560] width 9 height 12
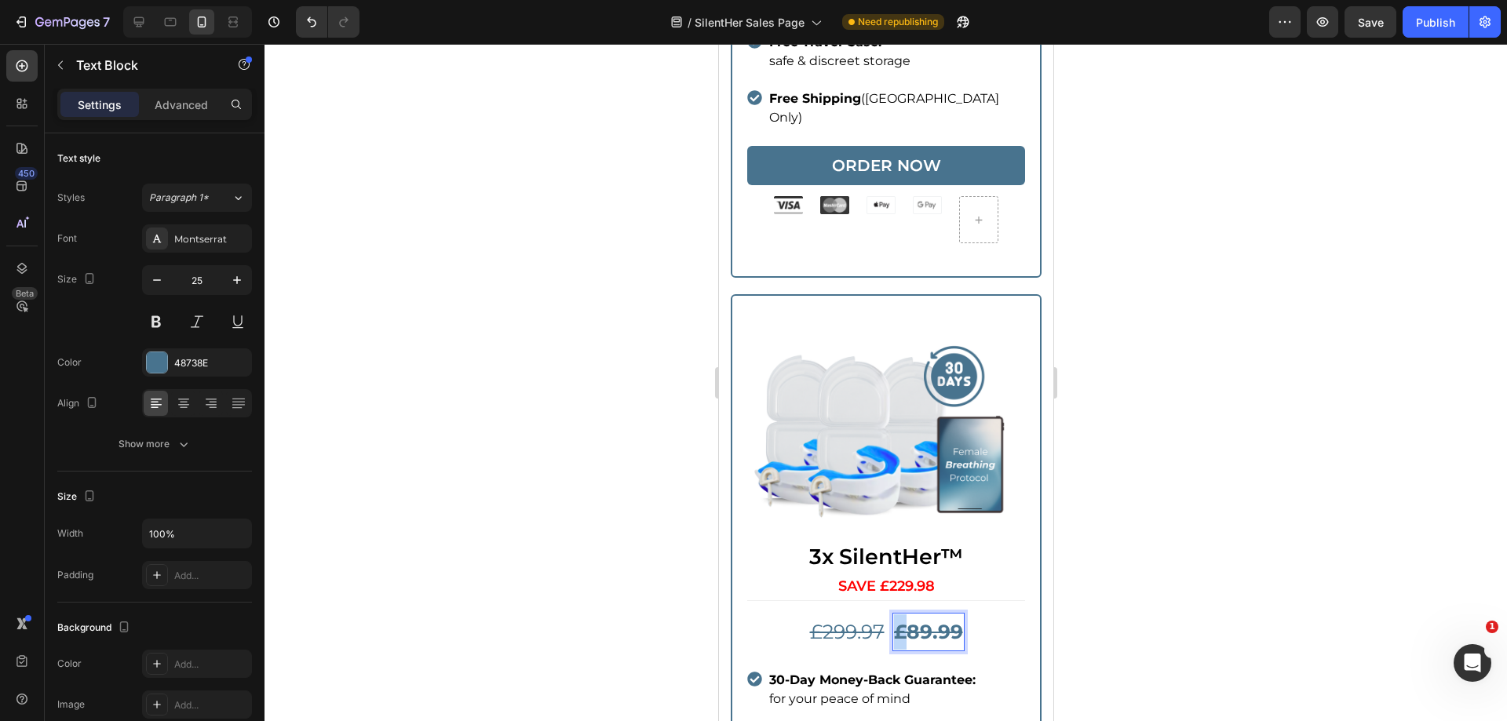
click at [893, 620] on strong "£89.99" at bounding box center [927, 632] width 69 height 24
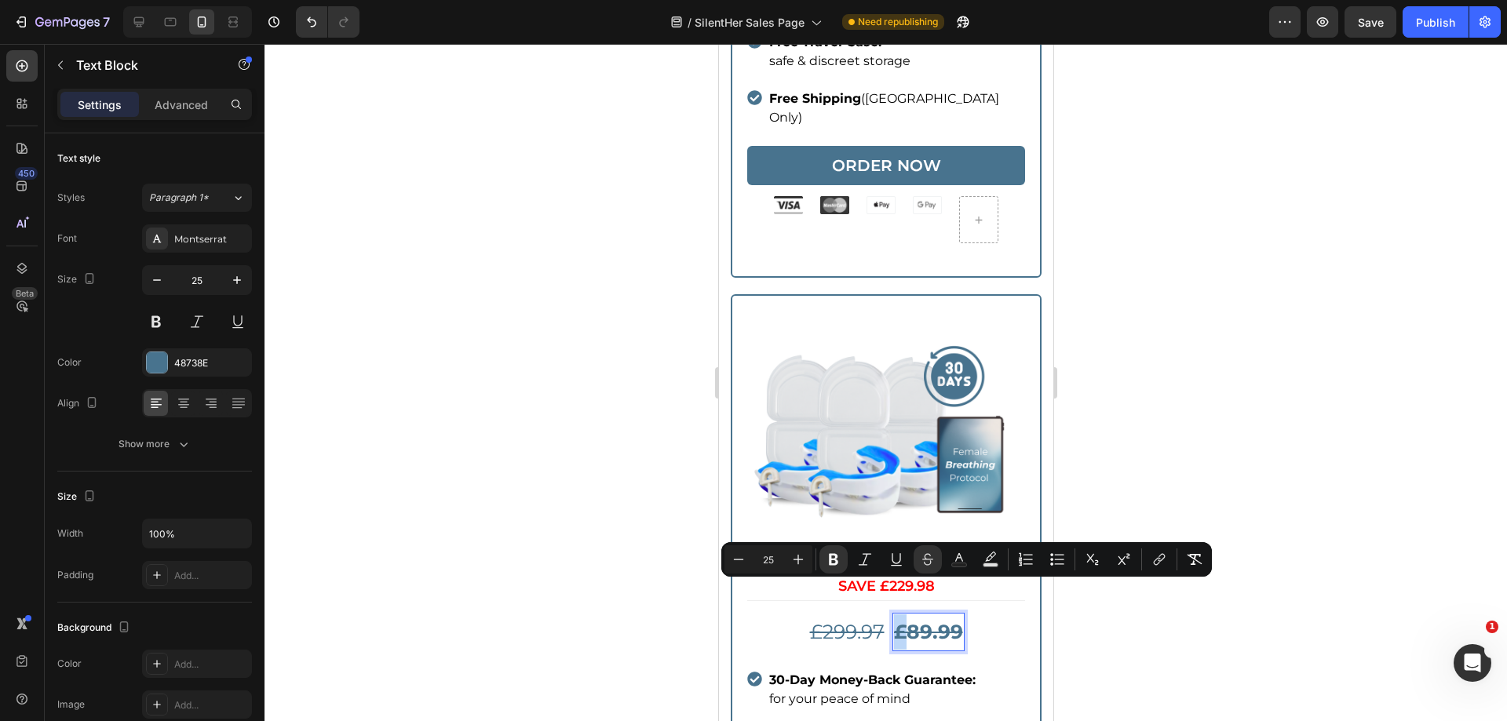
click at [893, 620] on strong "£89.99" at bounding box center [927, 632] width 69 height 24
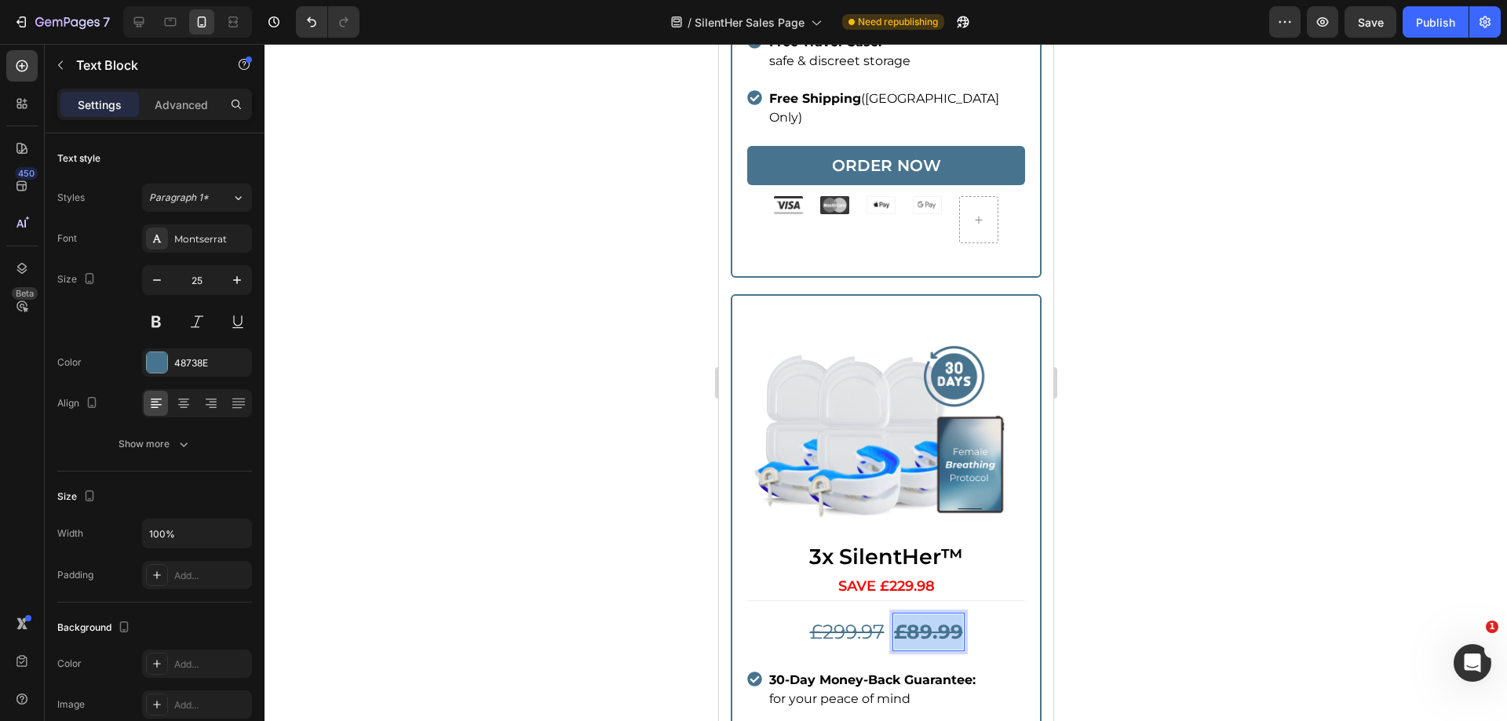
drag, startPoint x: 890, startPoint y: 594, endPoint x: 942, endPoint y: 594, distance: 51.8
click at [942, 620] on strong "£89.99" at bounding box center [927, 632] width 69 height 24
click at [934, 620] on strong "£89.99" at bounding box center [927, 632] width 69 height 24
click at [1292, 637] on div at bounding box center [886, 383] width 1243 height 678
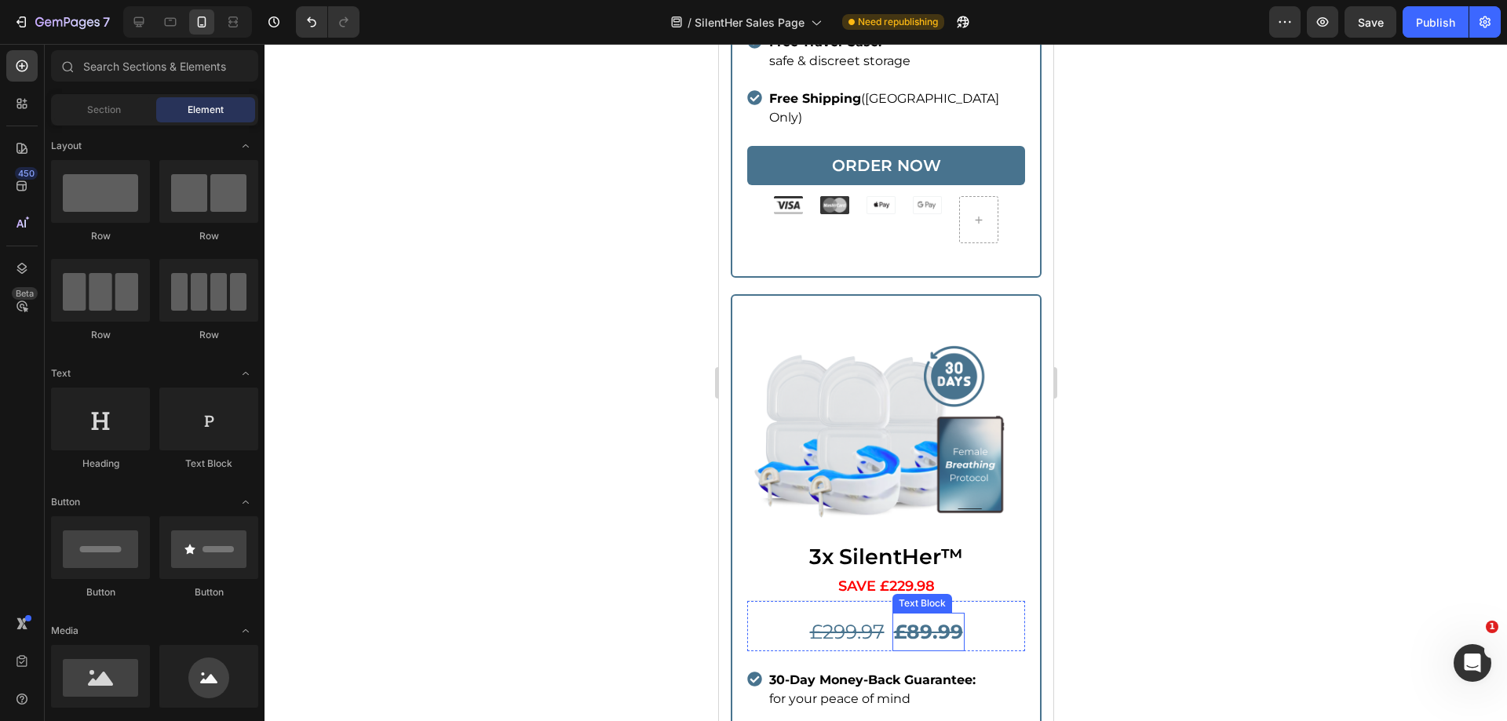
click at [894, 620] on strong "£89.99" at bounding box center [927, 632] width 69 height 24
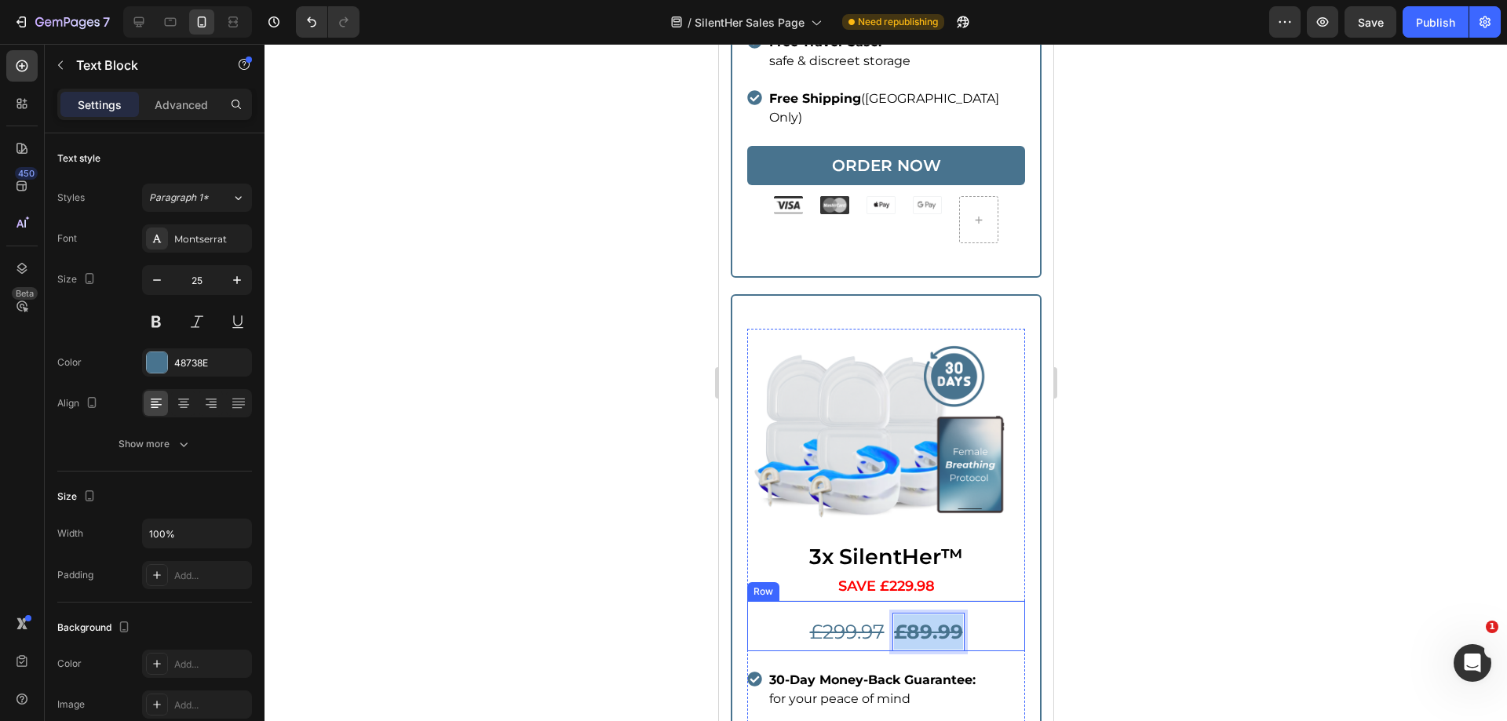
drag, startPoint x: 888, startPoint y: 593, endPoint x: 975, endPoint y: 594, distance: 87.2
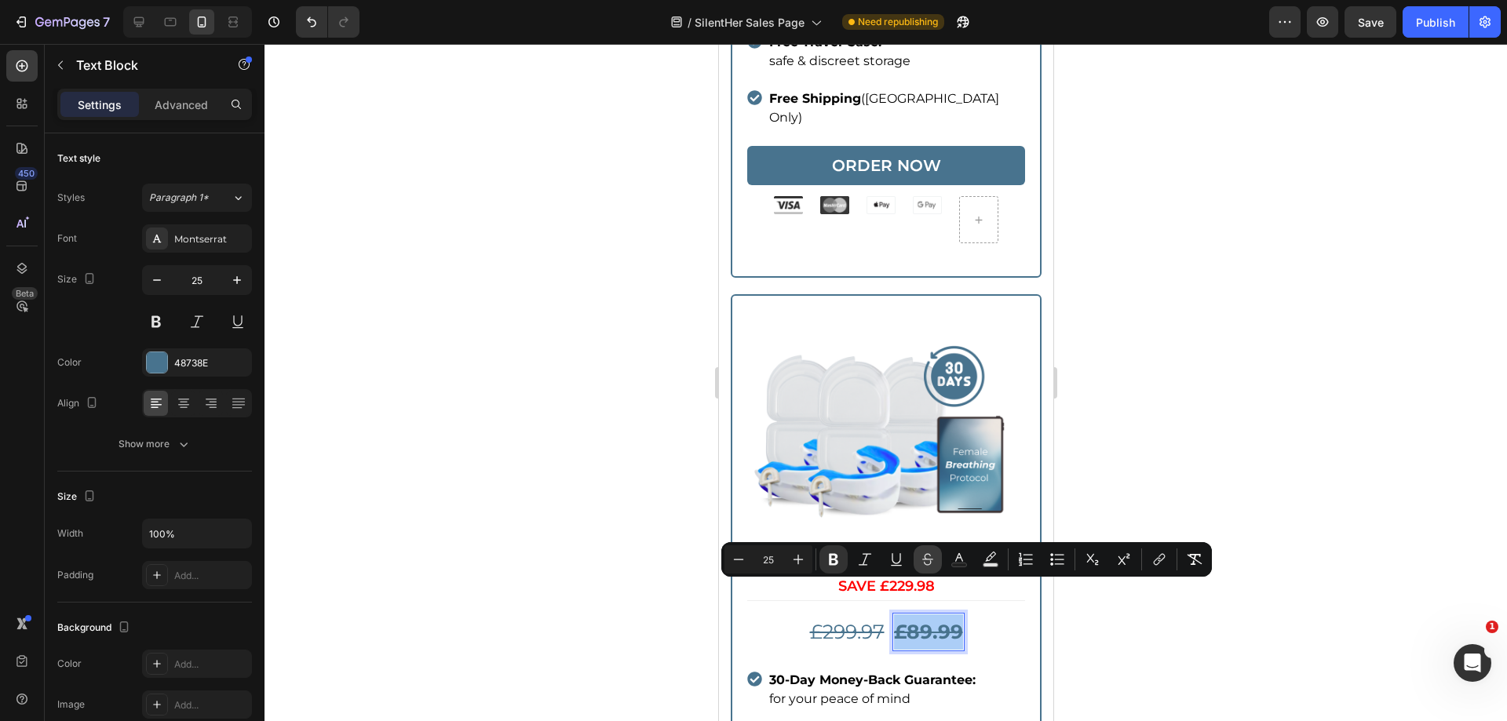
click at [934, 563] on icon "Editor contextual toolbar" at bounding box center [928, 560] width 16 height 16
click at [963, 565] on rect "Editor contextual toolbar" at bounding box center [959, 566] width 15 height 4
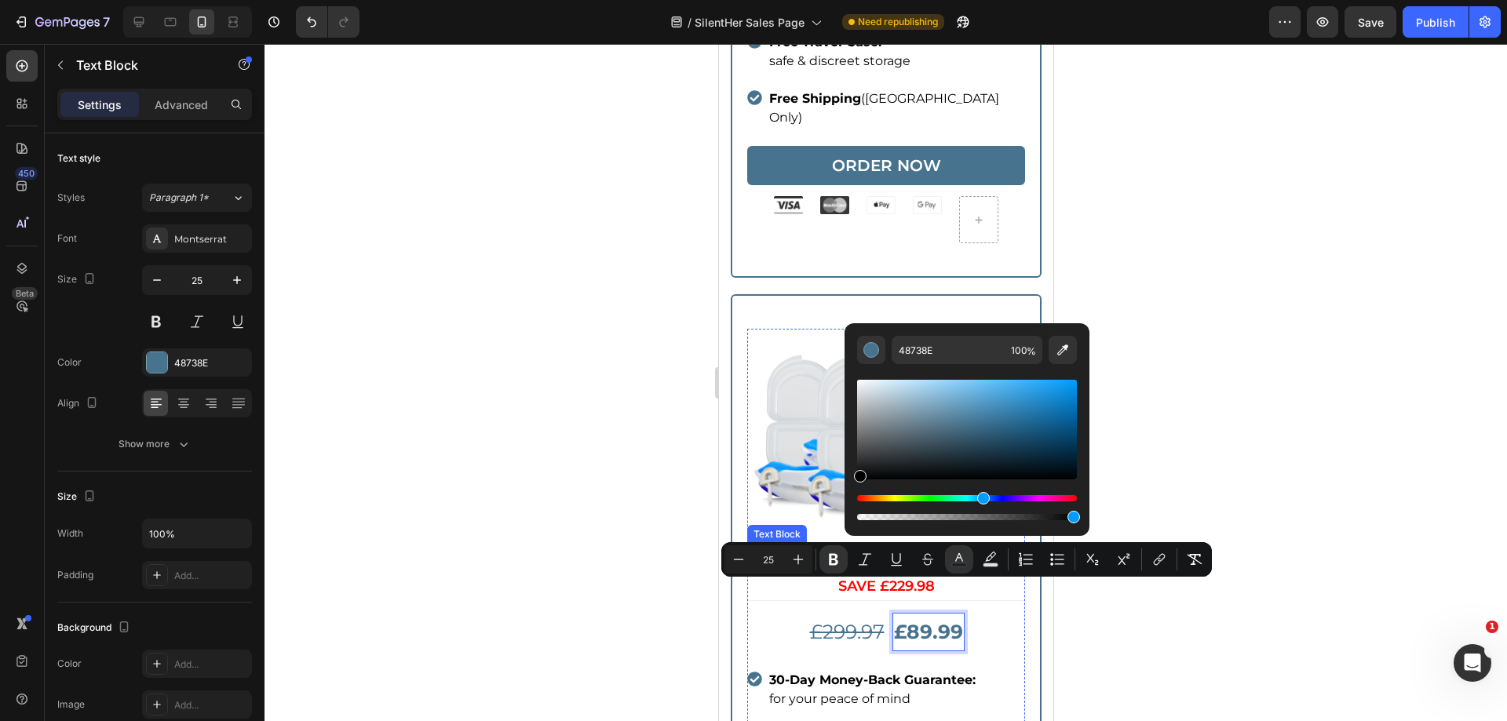
type input "000000"
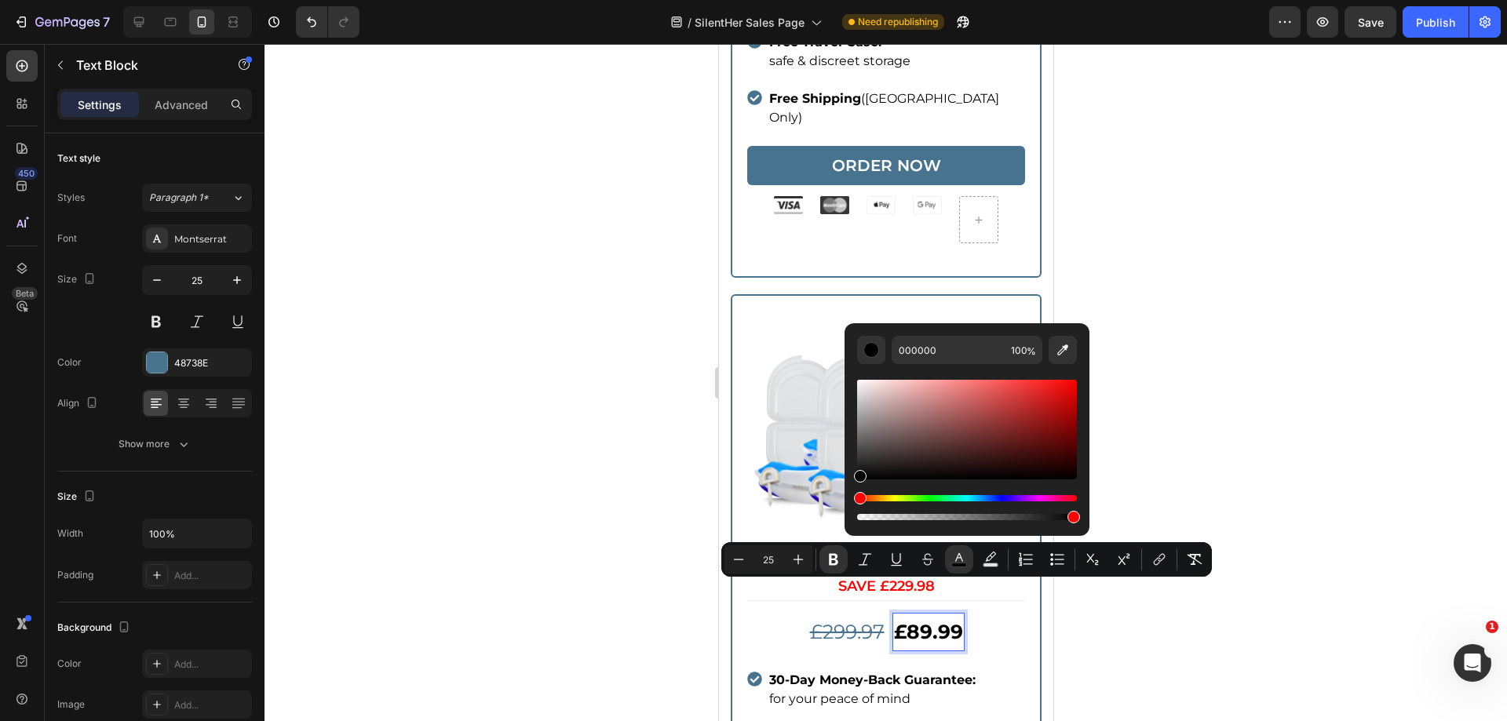
drag, startPoint x: 916, startPoint y: 411, endPoint x: 822, endPoint y: 542, distance: 161.4
click at [790, 549] on div "Minus 25 Plus Bold Italic Underline Strikethrough color Text Background Color N…" at bounding box center [966, 559] width 491 height 35
click at [1249, 421] on div at bounding box center [886, 383] width 1243 height 678
drag, startPoint x: 1249, startPoint y: 421, endPoint x: 1240, endPoint y: 422, distance: 9.5
click at [1250, 421] on div at bounding box center [886, 383] width 1243 height 678
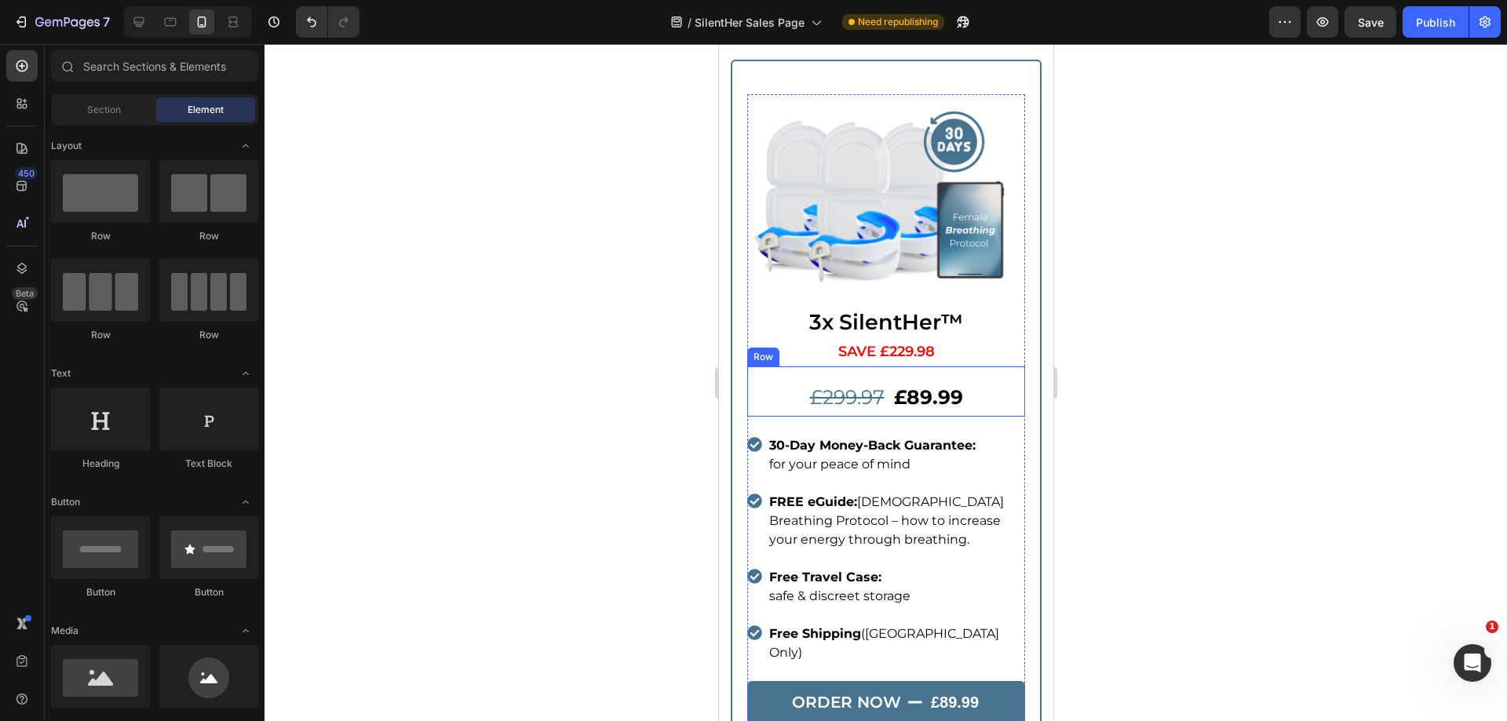
scroll to position [4319, 0]
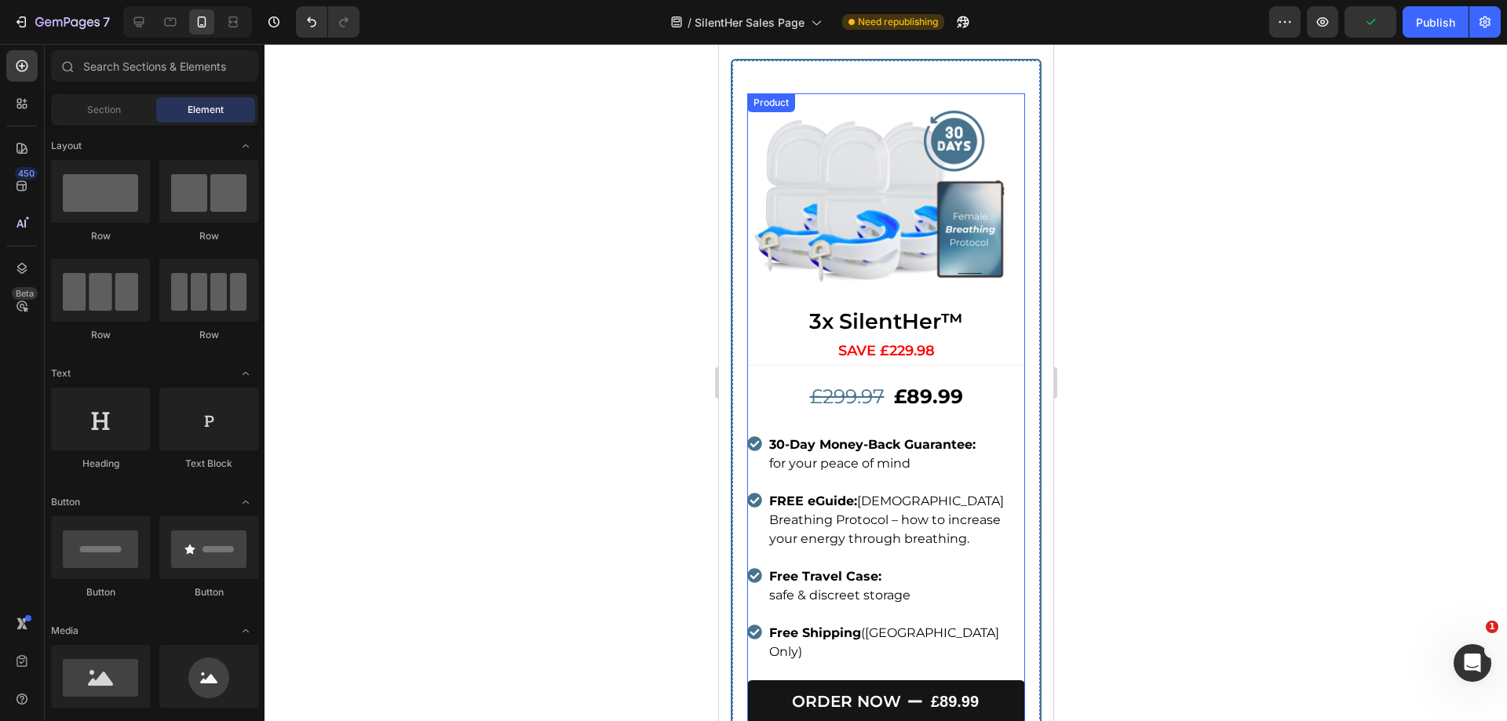
click at [945, 624] on div "£299.97 Text Block £89.99 Text Block Row 30-Day Money-Back Guarantee: for your …" at bounding box center [886, 573] width 278 height 416
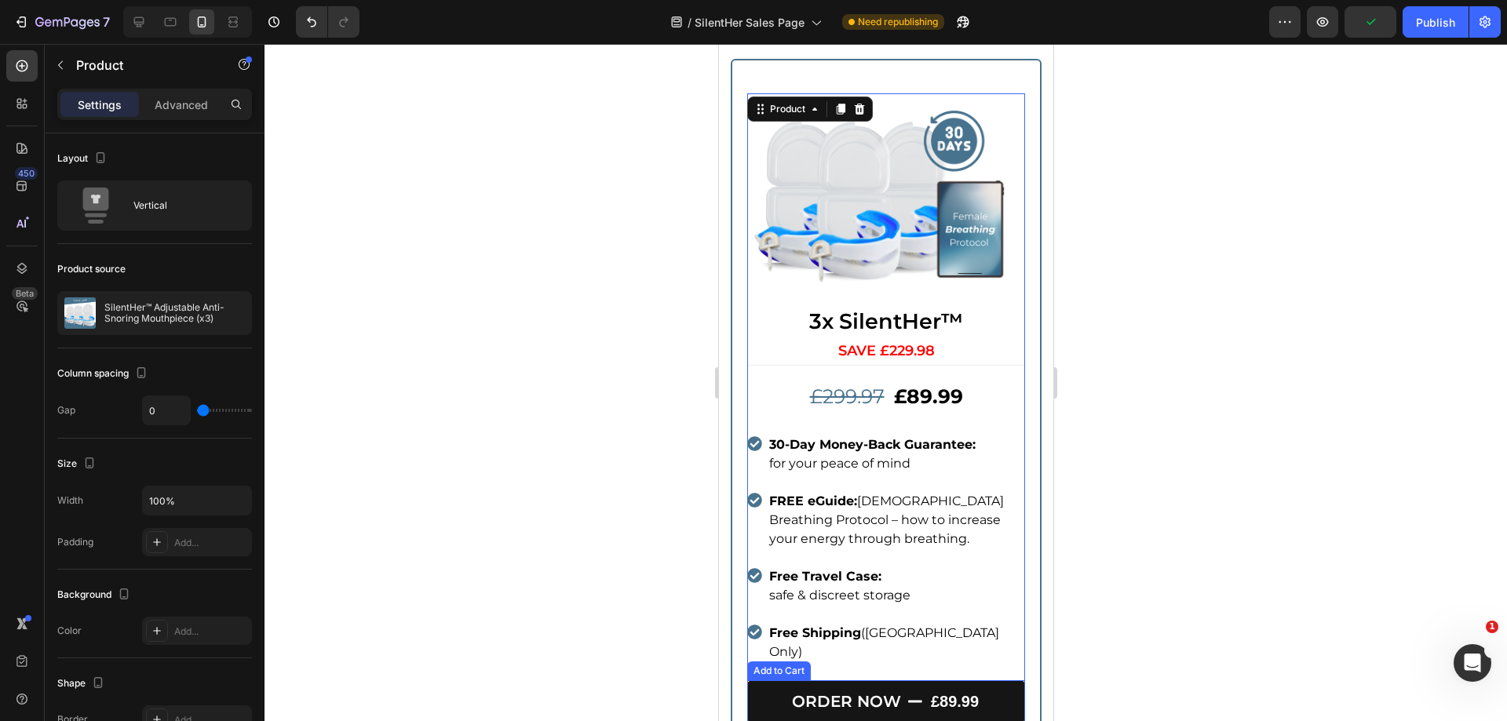
click at [921, 681] on button "ORDER NOW £89.99" at bounding box center [886, 702] width 278 height 42
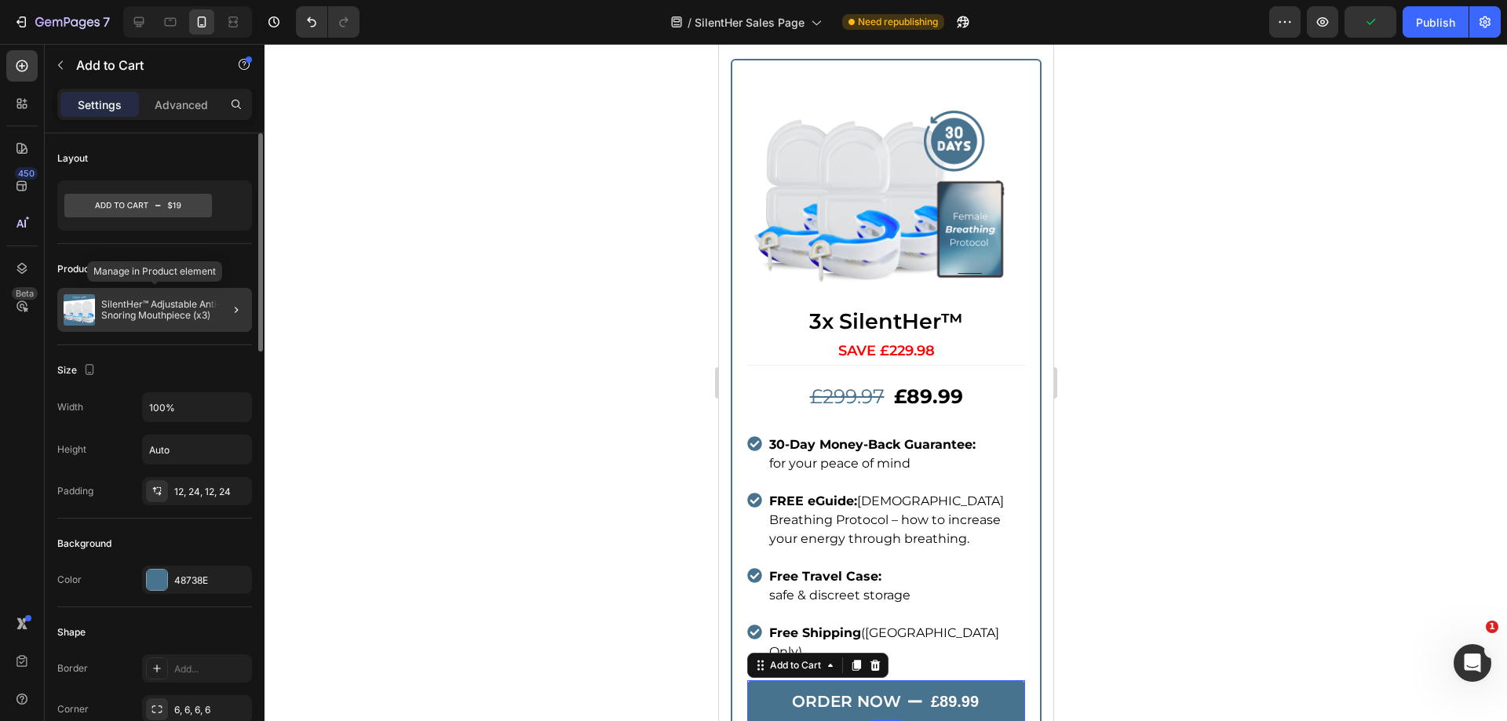
click at [174, 310] on p "SilentHer™ Adjustable Anti-Snoring Mouthpiece (x3)" at bounding box center [173, 310] width 144 height 22
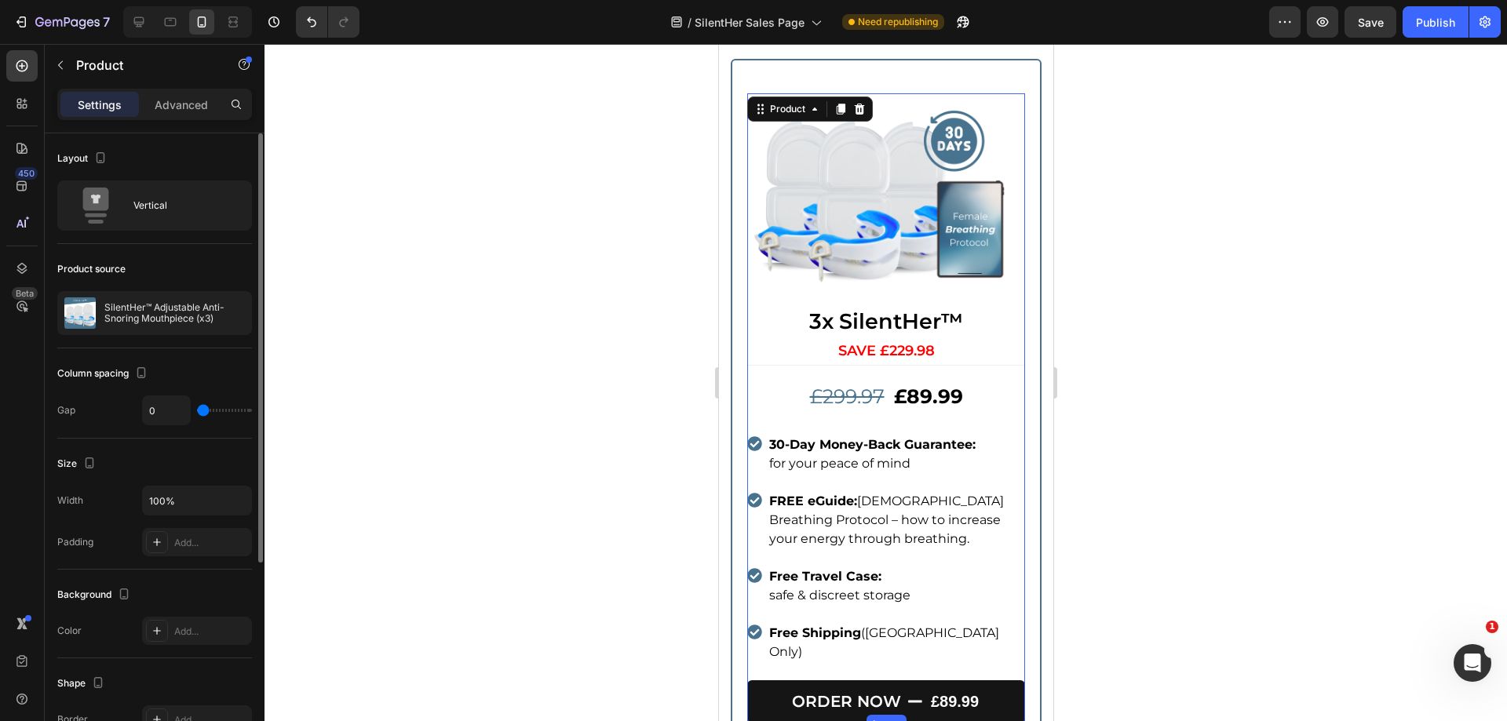
click at [907, 694] on icon "ORDER NOW" at bounding box center [915, 702] width 16 height 16
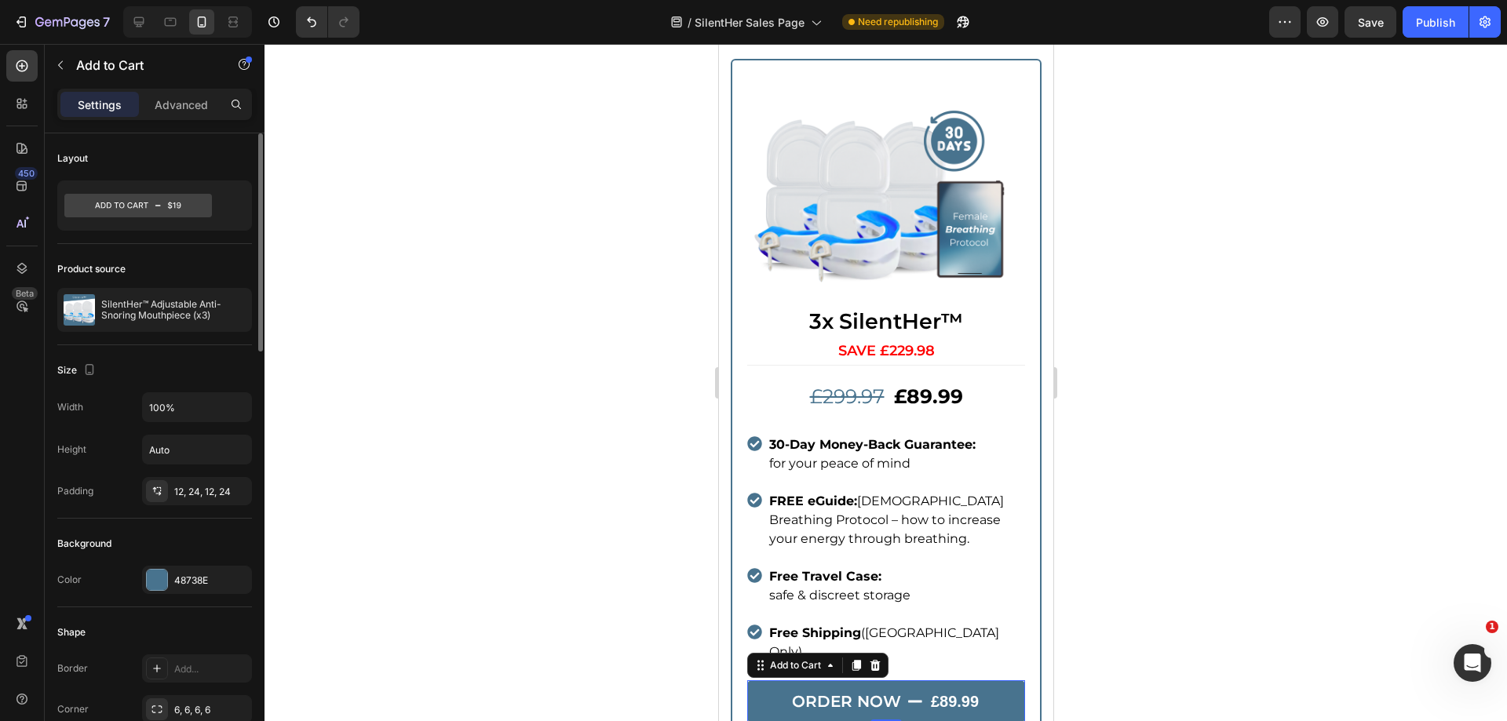
drag, startPoint x: 191, startPoint y: 206, endPoint x: 207, endPoint y: 255, distance: 51.4
click at [190, 206] on icon at bounding box center [138, 206] width 148 height 24
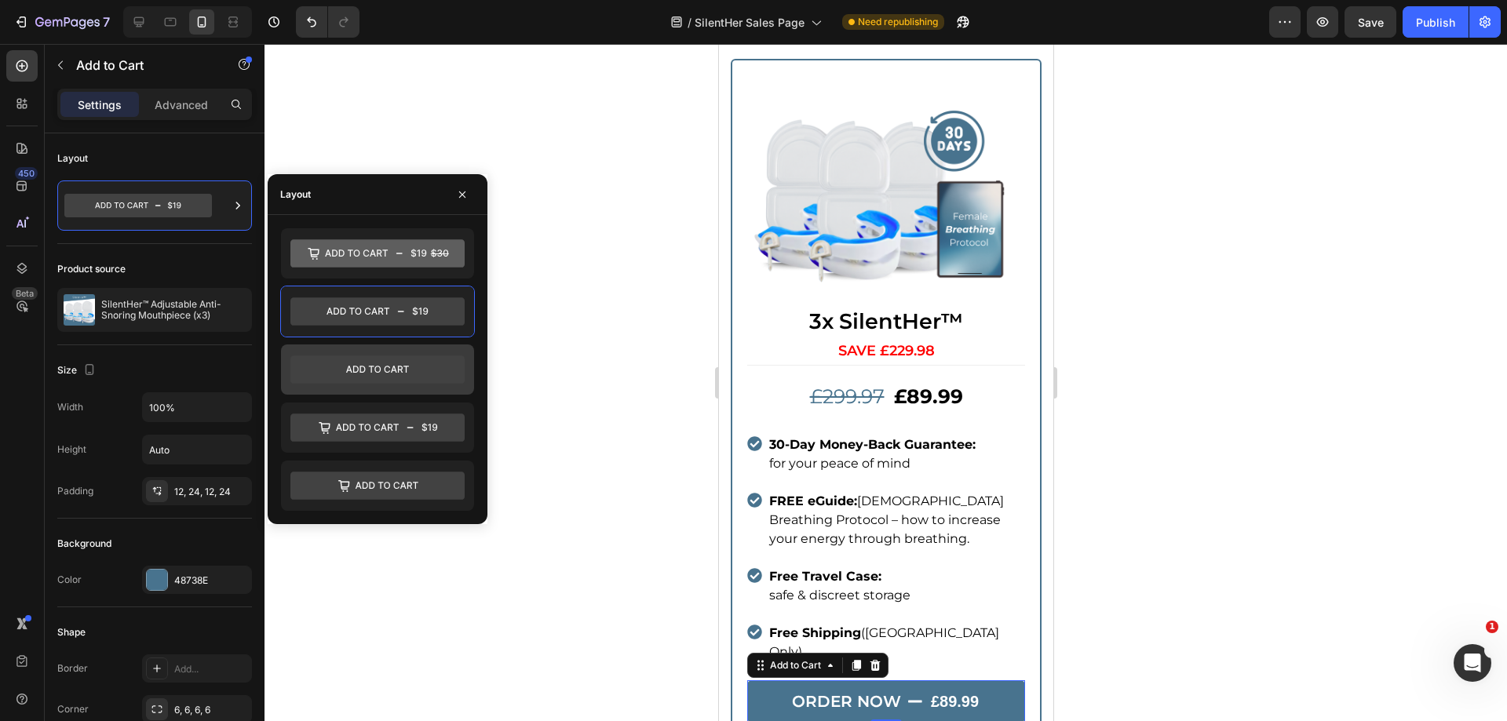
drag, startPoint x: 352, startPoint y: 368, endPoint x: 92, endPoint y: 315, distance: 265.3
click at [352, 368] on icon at bounding box center [377, 370] width 174 height 28
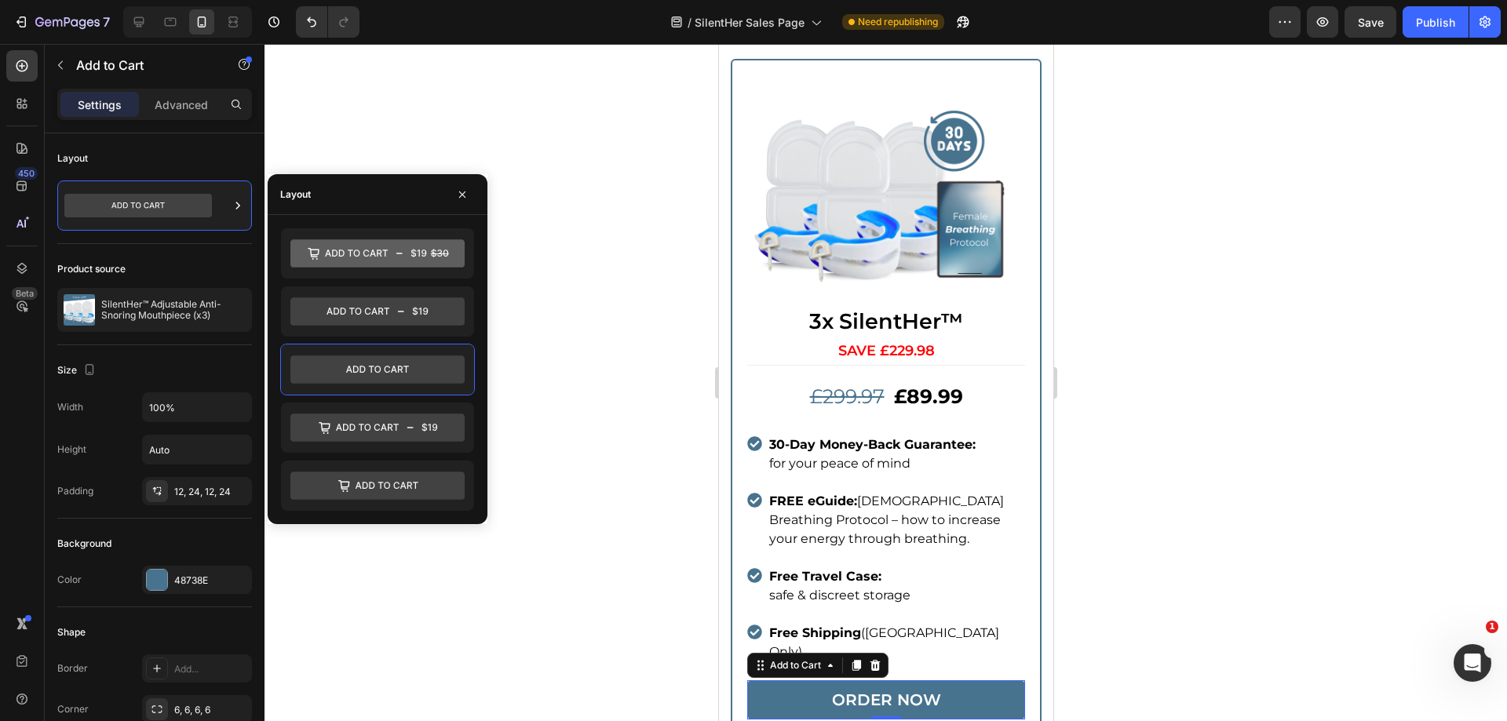
drag, startPoint x: 1285, startPoint y: 360, endPoint x: 1322, endPoint y: 128, distance: 234.5
click at [1285, 359] on div at bounding box center [886, 383] width 1243 height 678
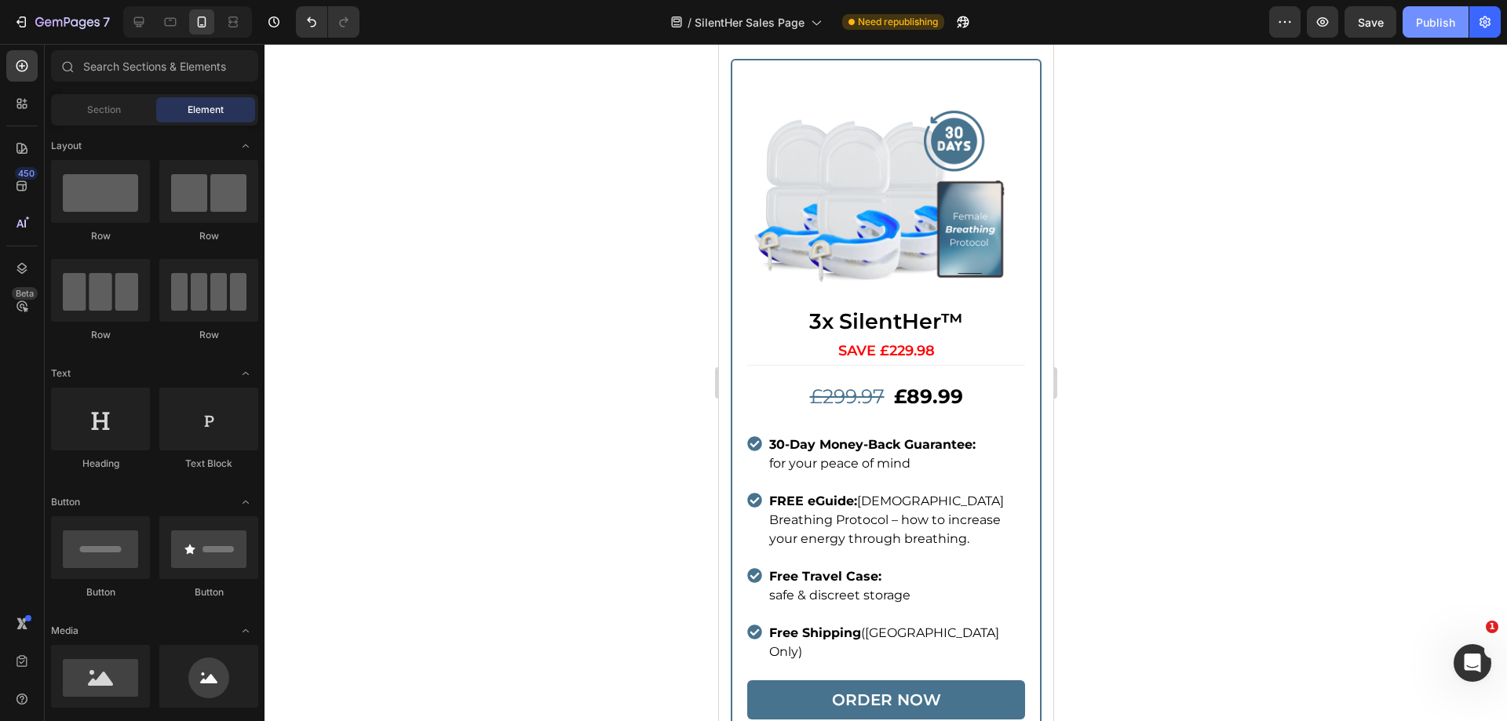
click at [1426, 7] on button "Publish" at bounding box center [1436, 21] width 66 height 31
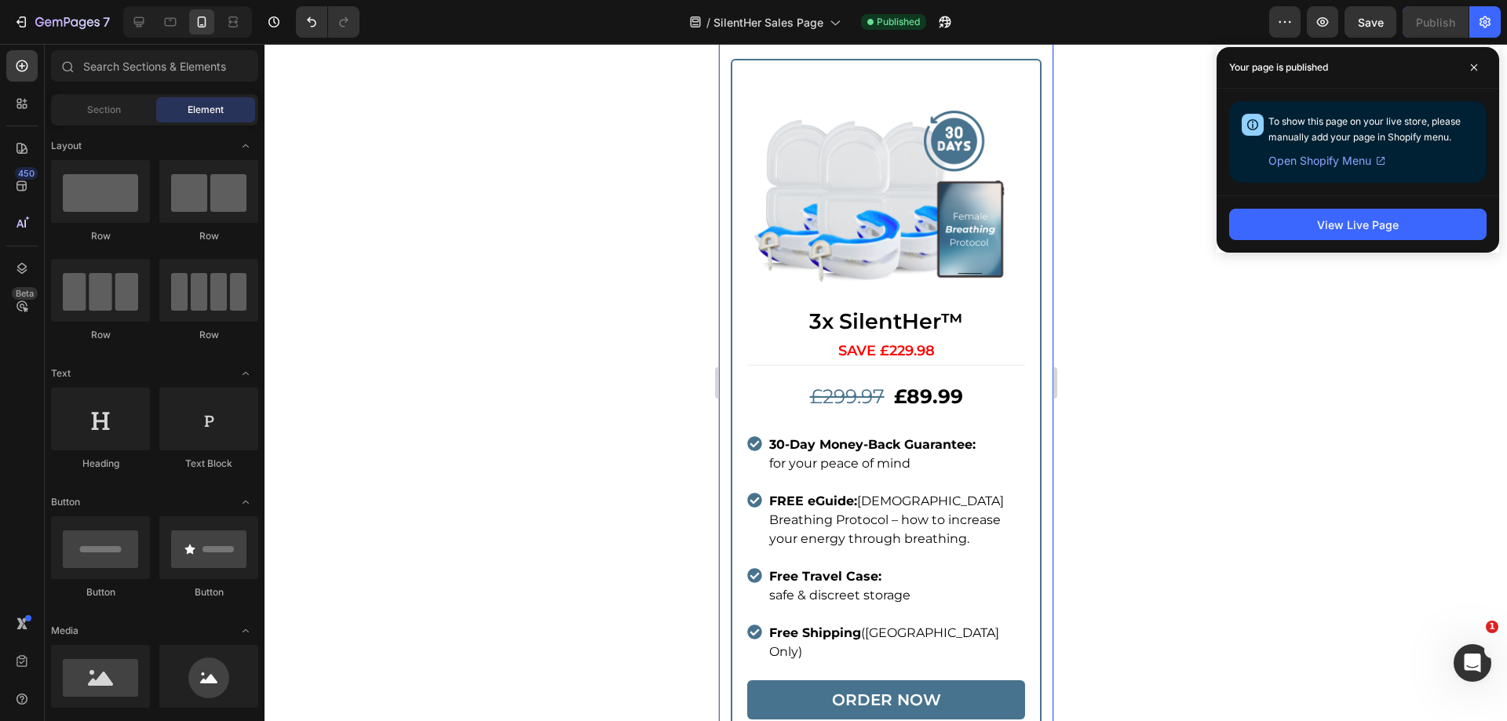
drag, startPoint x: 1039, startPoint y: 391, endPoint x: 1050, endPoint y: 405, distance: 17.4
click at [1040, 409] on html "Mobile ( 426 px) iPhone 13 Mini iPhone 13 Pro iPhone 11 Pro Max iPhone 15 Pro M…" at bounding box center [885, 8] width 334 height 8567
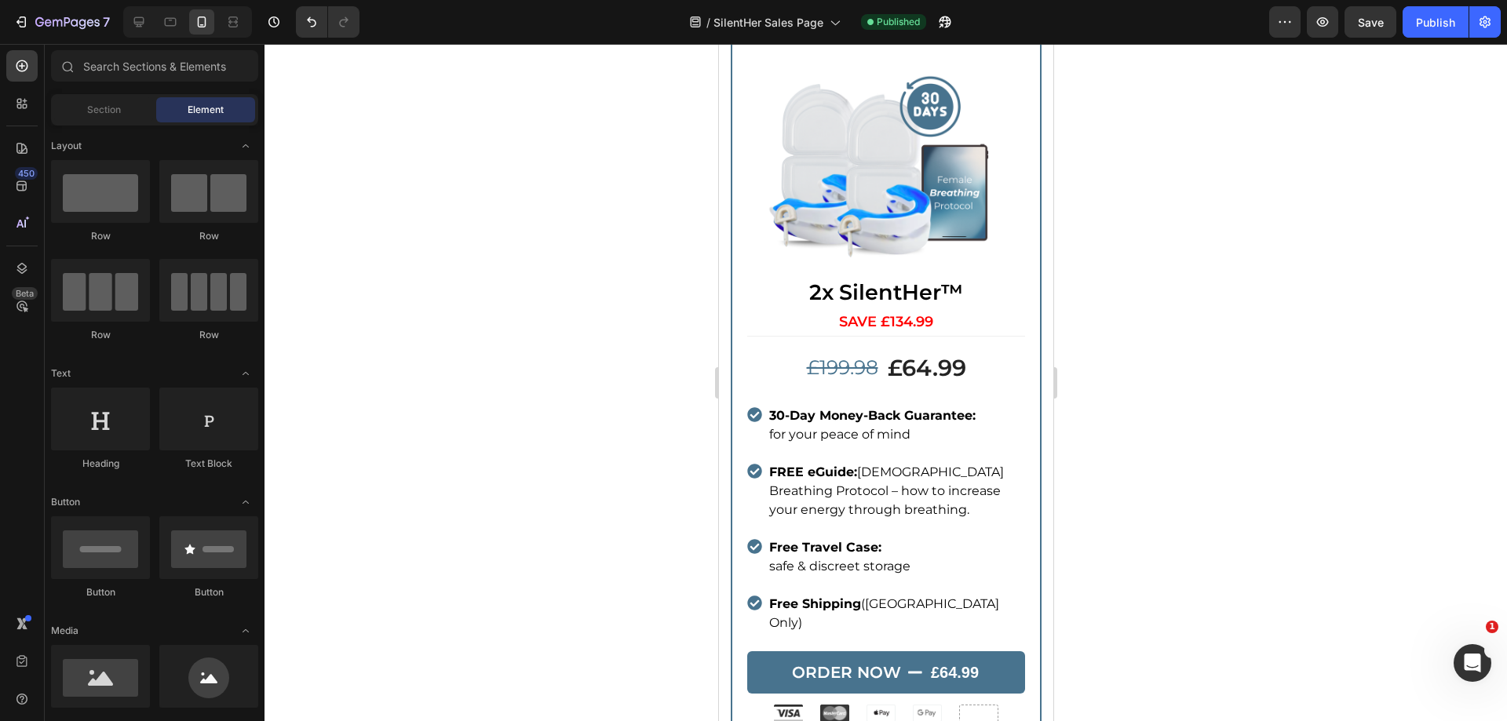
scroll to position [5138, 0]
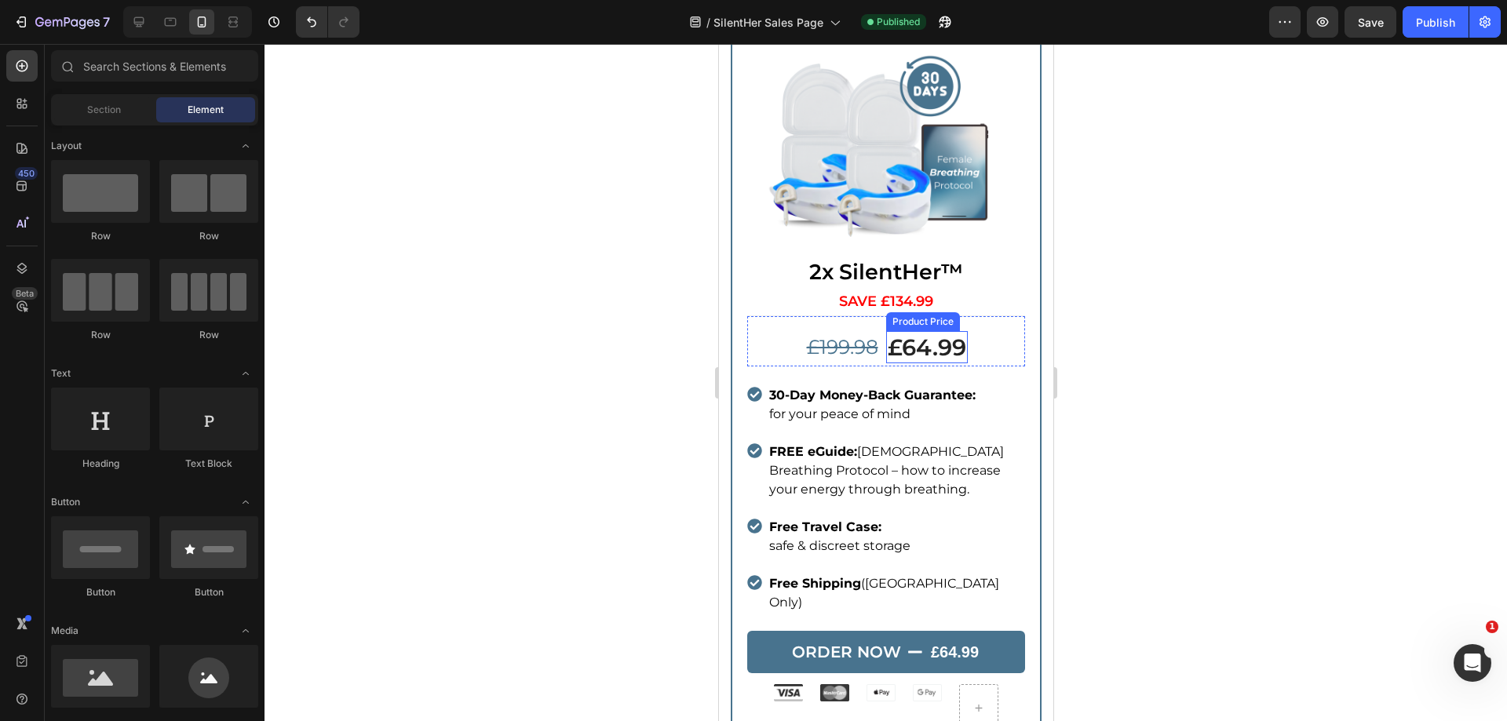
click at [919, 331] on div "£64.99" at bounding box center [927, 347] width 82 height 33
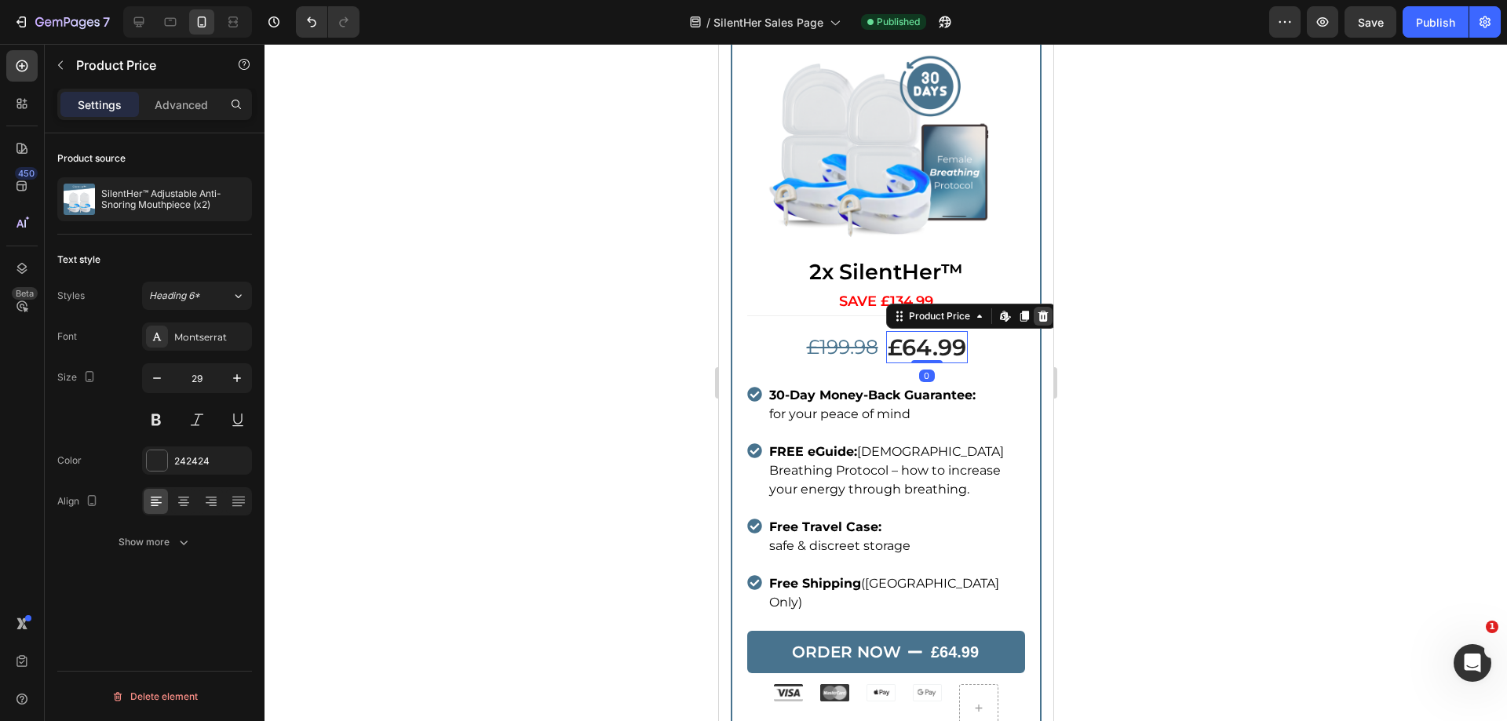
click at [1037, 311] on icon at bounding box center [1042, 316] width 10 height 11
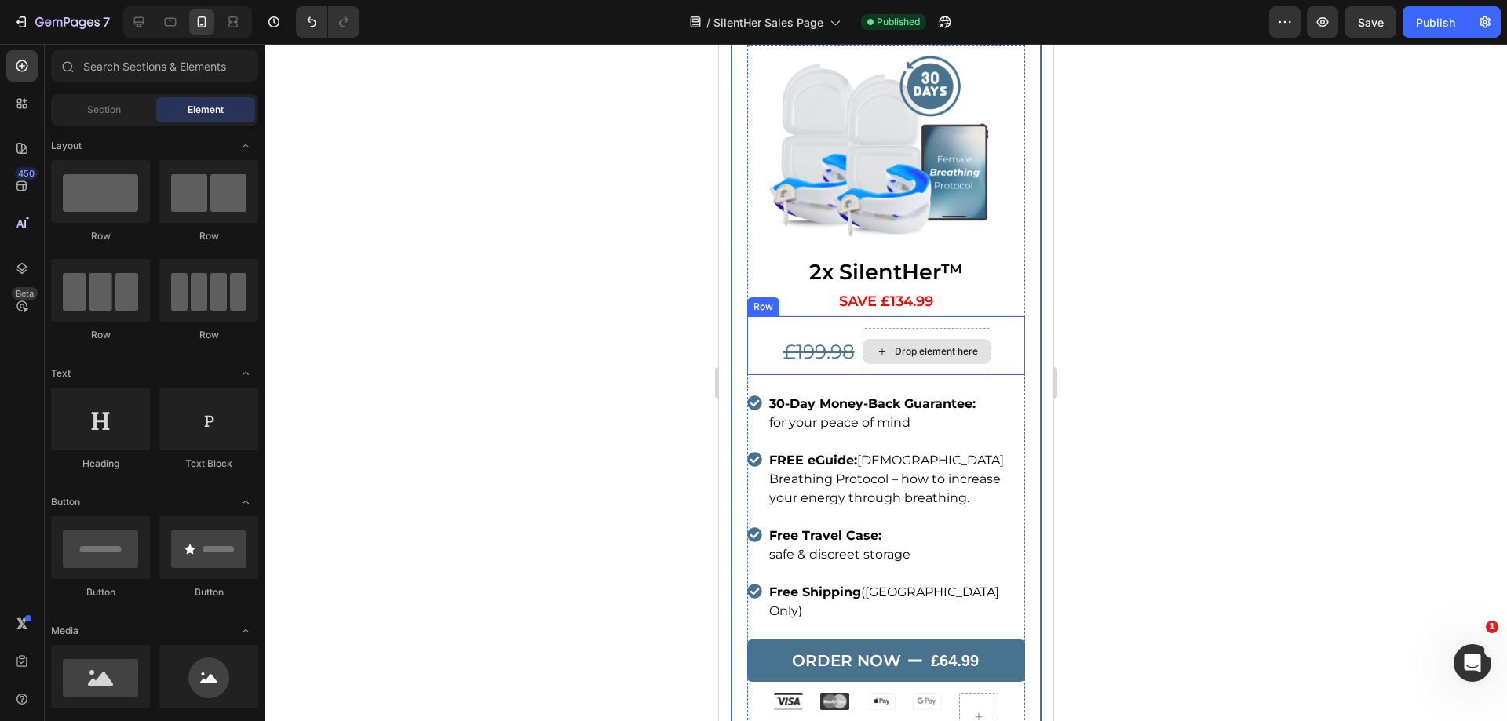
click at [846, 340] on s "£199.98" at bounding box center [818, 352] width 71 height 24
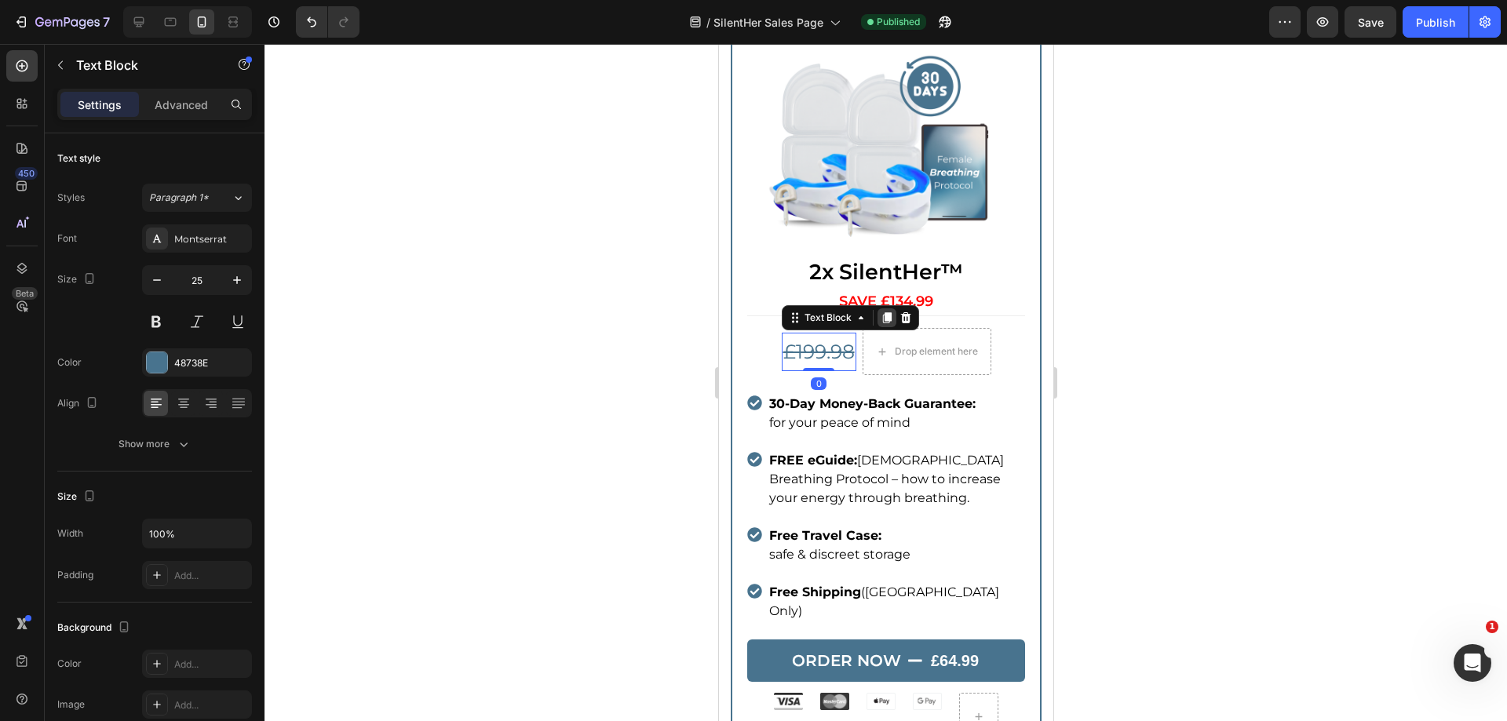
click at [883, 312] on icon at bounding box center [886, 317] width 9 height 11
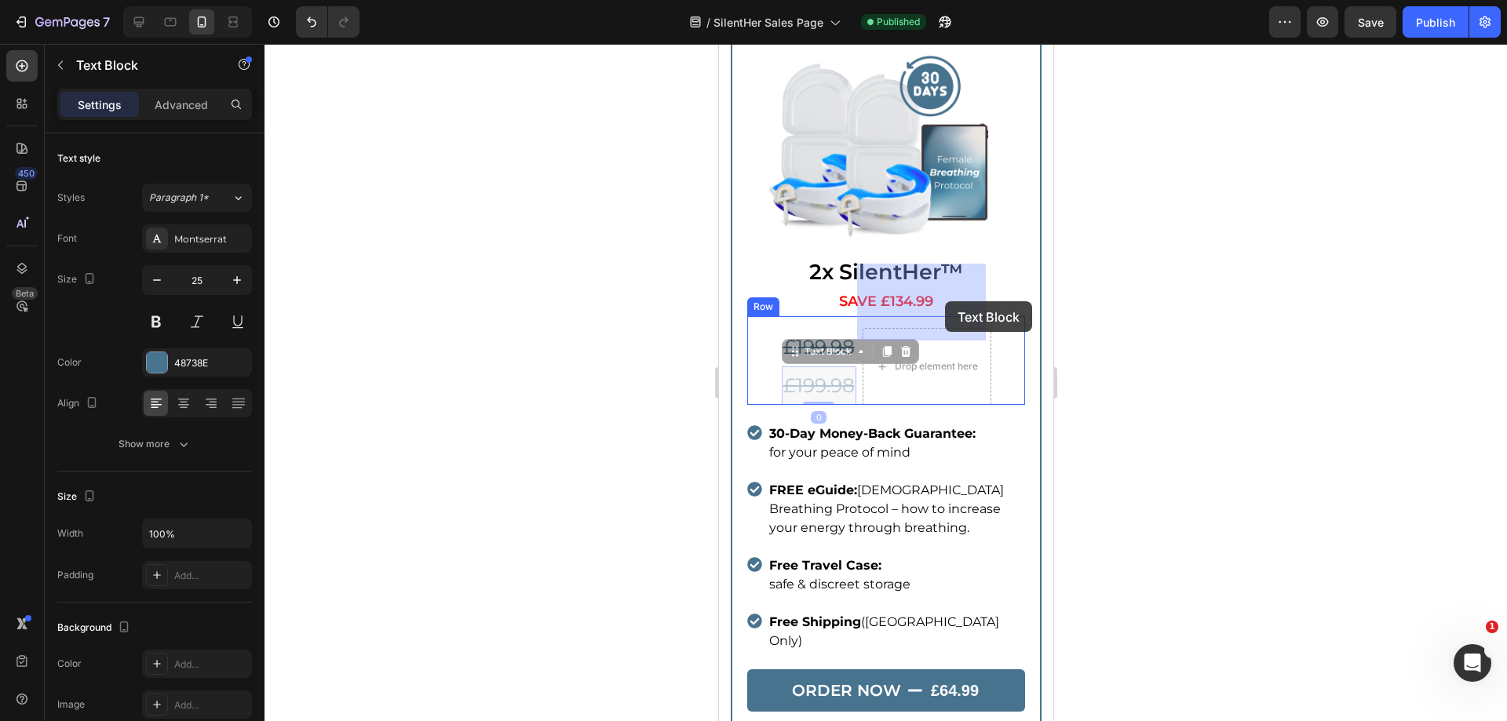
drag, startPoint x: 793, startPoint y: 290, endPoint x: 944, endPoint y: 301, distance: 151.9
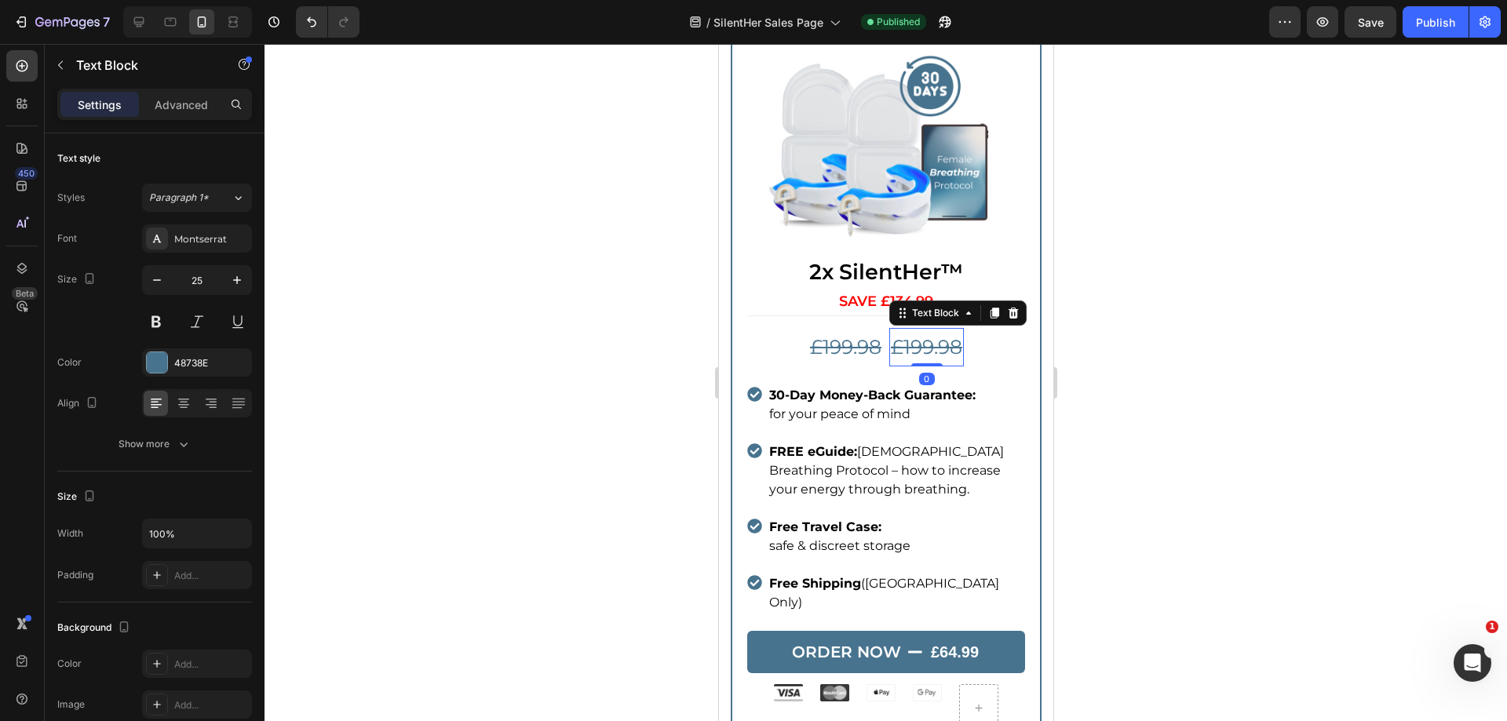
click at [902, 335] on s "£199.98" at bounding box center [925, 347] width 71 height 24
drag, startPoint x: 886, startPoint y: 283, endPoint x: 969, endPoint y: 284, distance: 82.4
click at [967, 316] on div "£199.98 Text Block £199.98 Text Block 0 Row" at bounding box center [886, 341] width 278 height 51
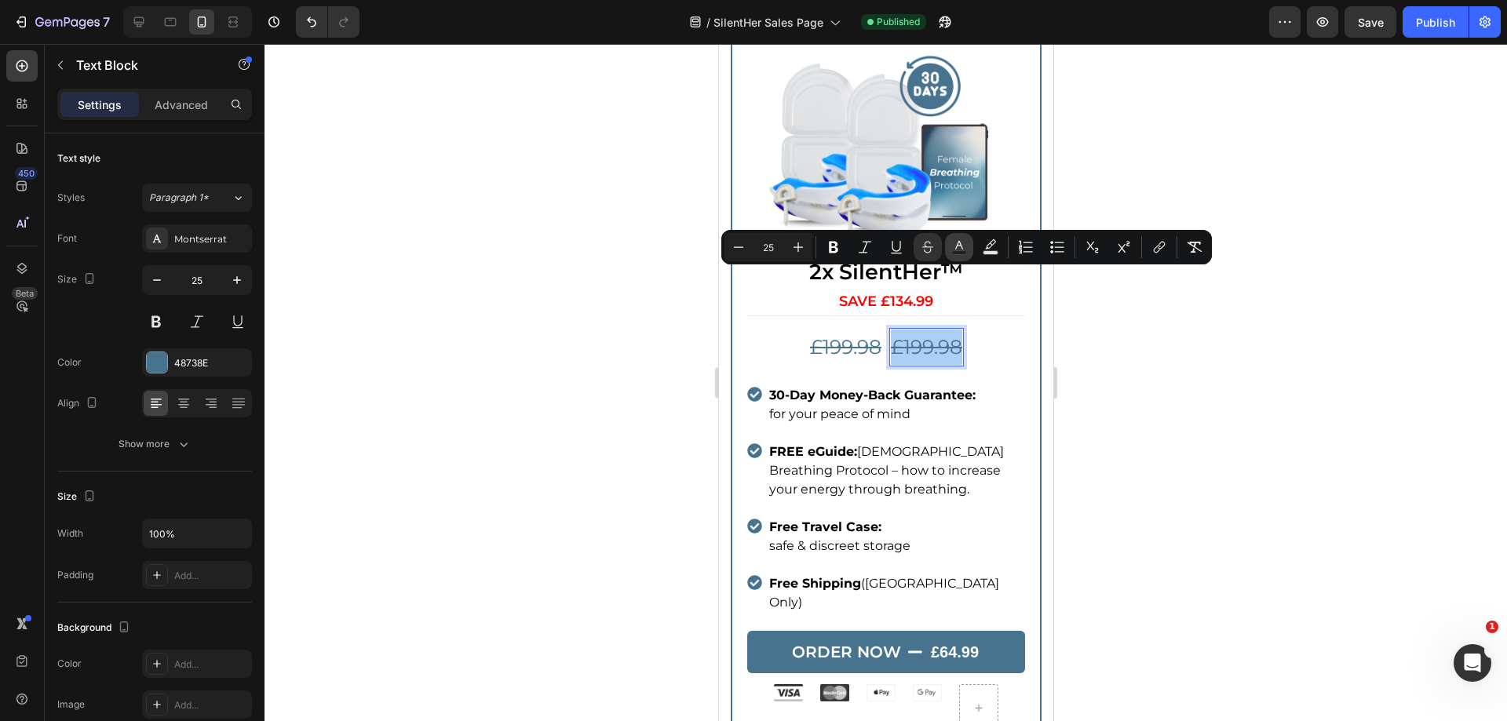
click at [951, 245] on icon "Editor contextual toolbar" at bounding box center [959, 247] width 16 height 16
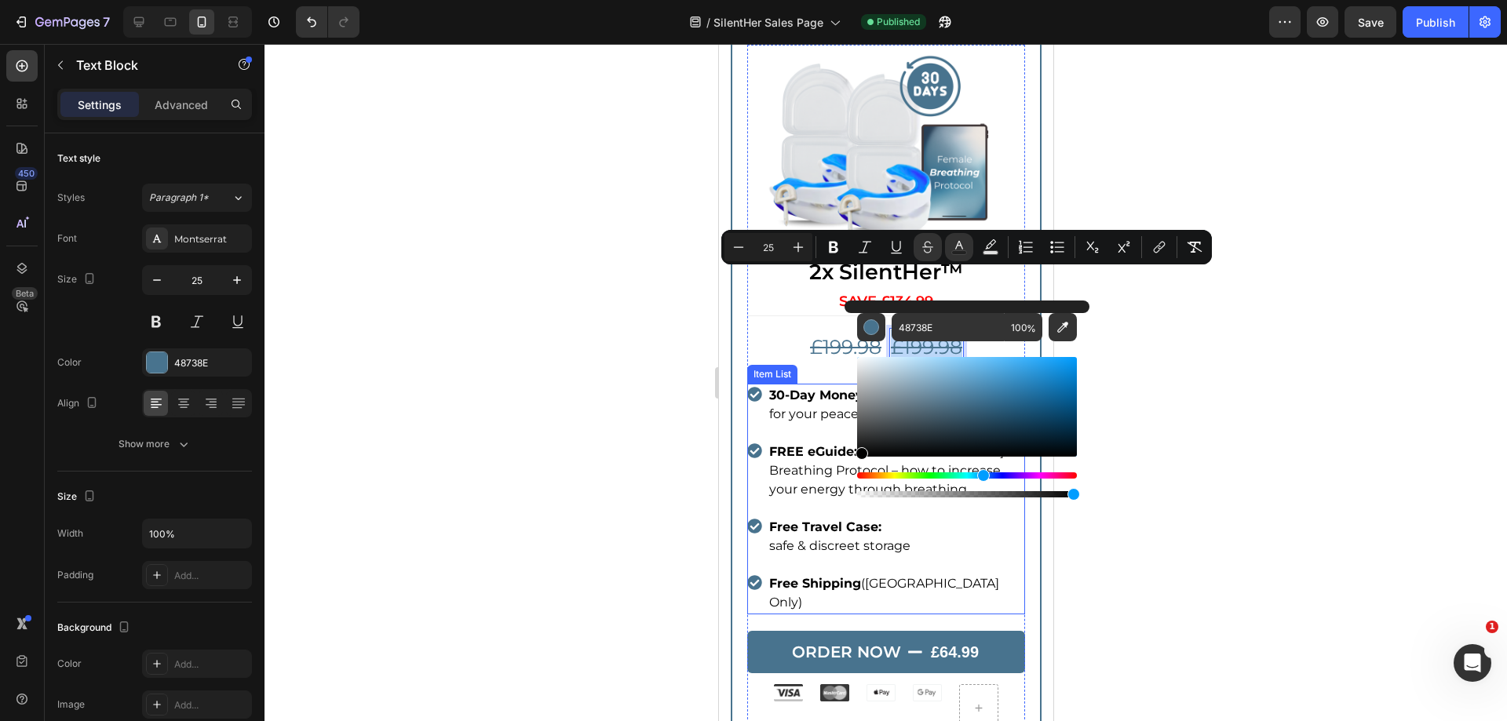
drag, startPoint x: 1652, startPoint y: 458, endPoint x: 835, endPoint y: 460, distance: 816.5
type input "000000"
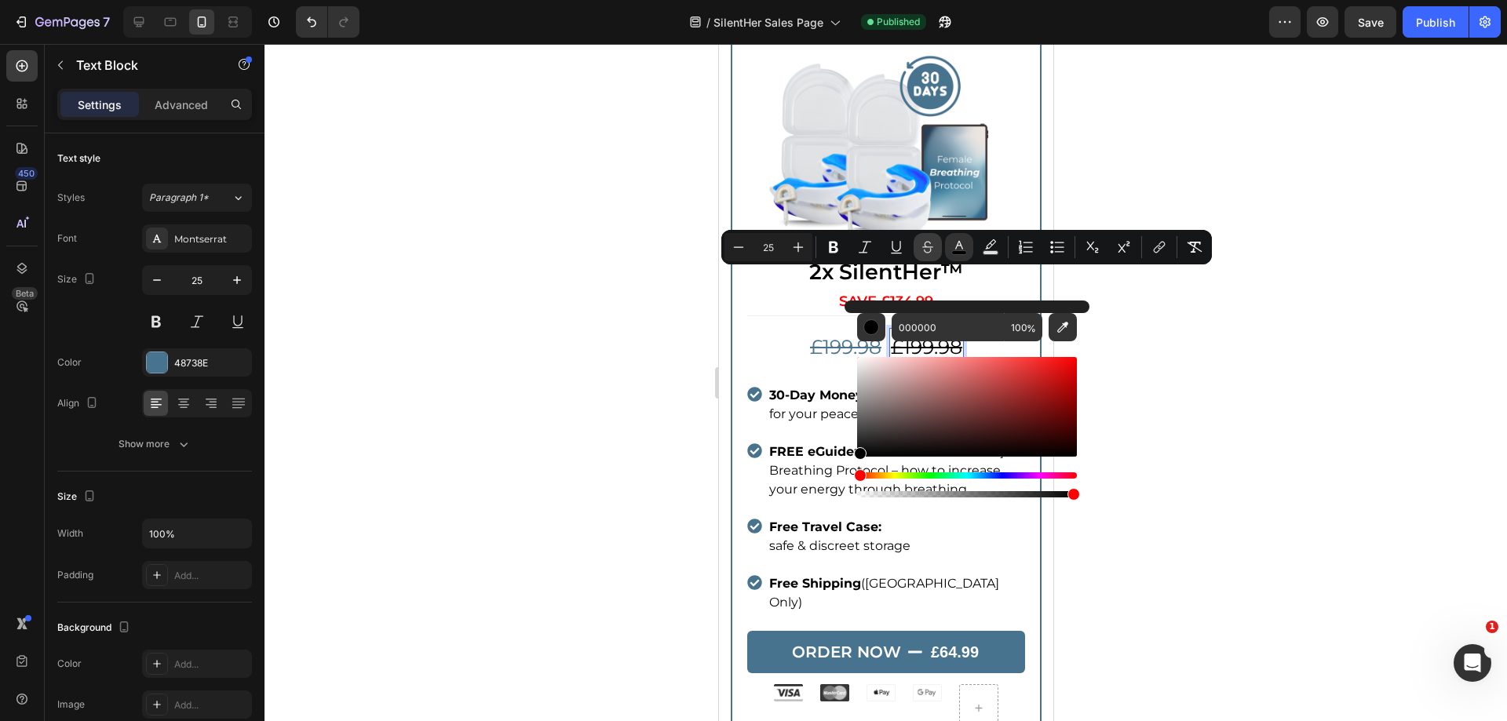
click at [930, 239] on button "Strikethrough" at bounding box center [928, 247] width 28 height 28
click at [839, 242] on icon "Editor contextual toolbar" at bounding box center [834, 247] width 16 height 16
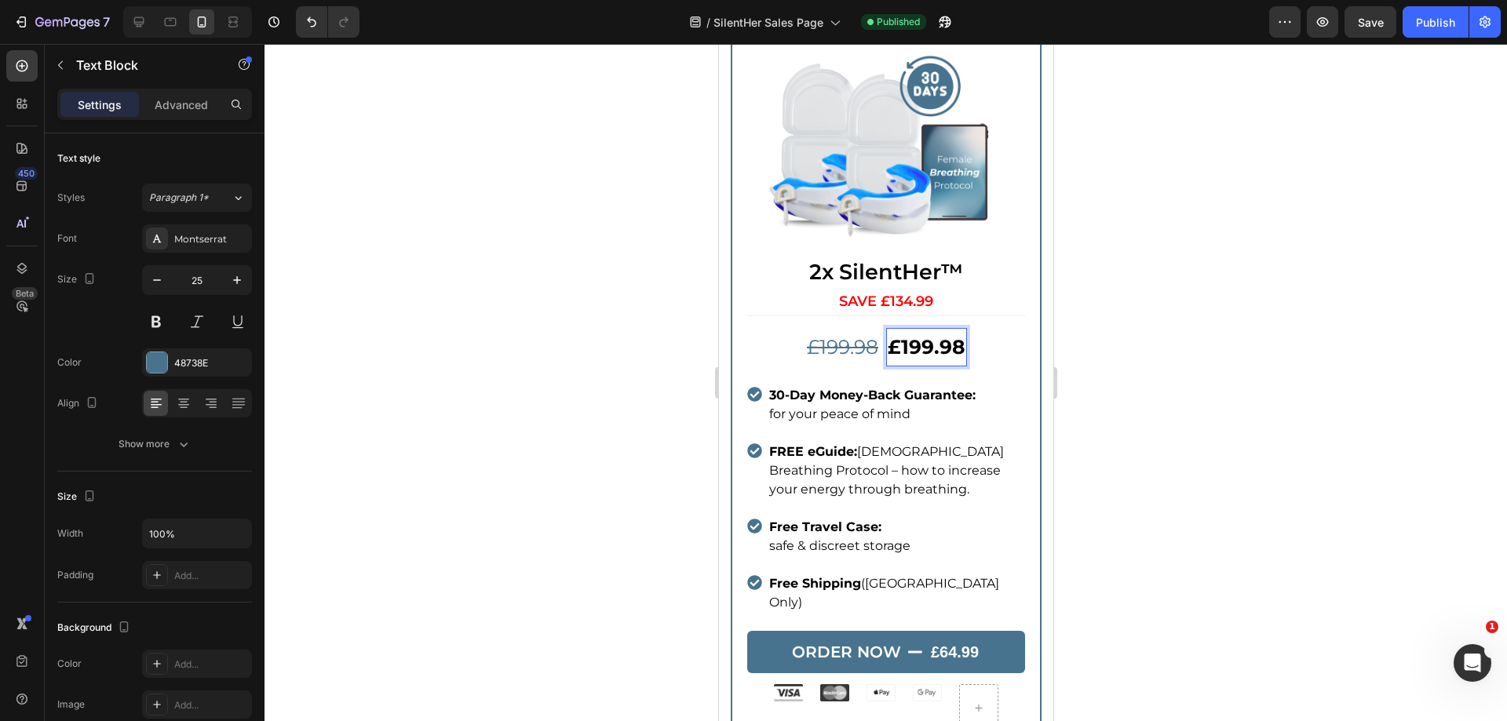
click at [926, 335] on strong "£199.98" at bounding box center [926, 347] width 78 height 24
drag, startPoint x: 923, startPoint y: 282, endPoint x: 897, endPoint y: 279, distance: 26.8
click at [896, 335] on strong "£199.98" at bounding box center [926, 347] width 78 height 24
click at [896, 335] on strong "4£6.98" at bounding box center [926, 347] width 70 height 24
click at [919, 335] on strong "£6.98" at bounding box center [926, 347] width 57 height 24
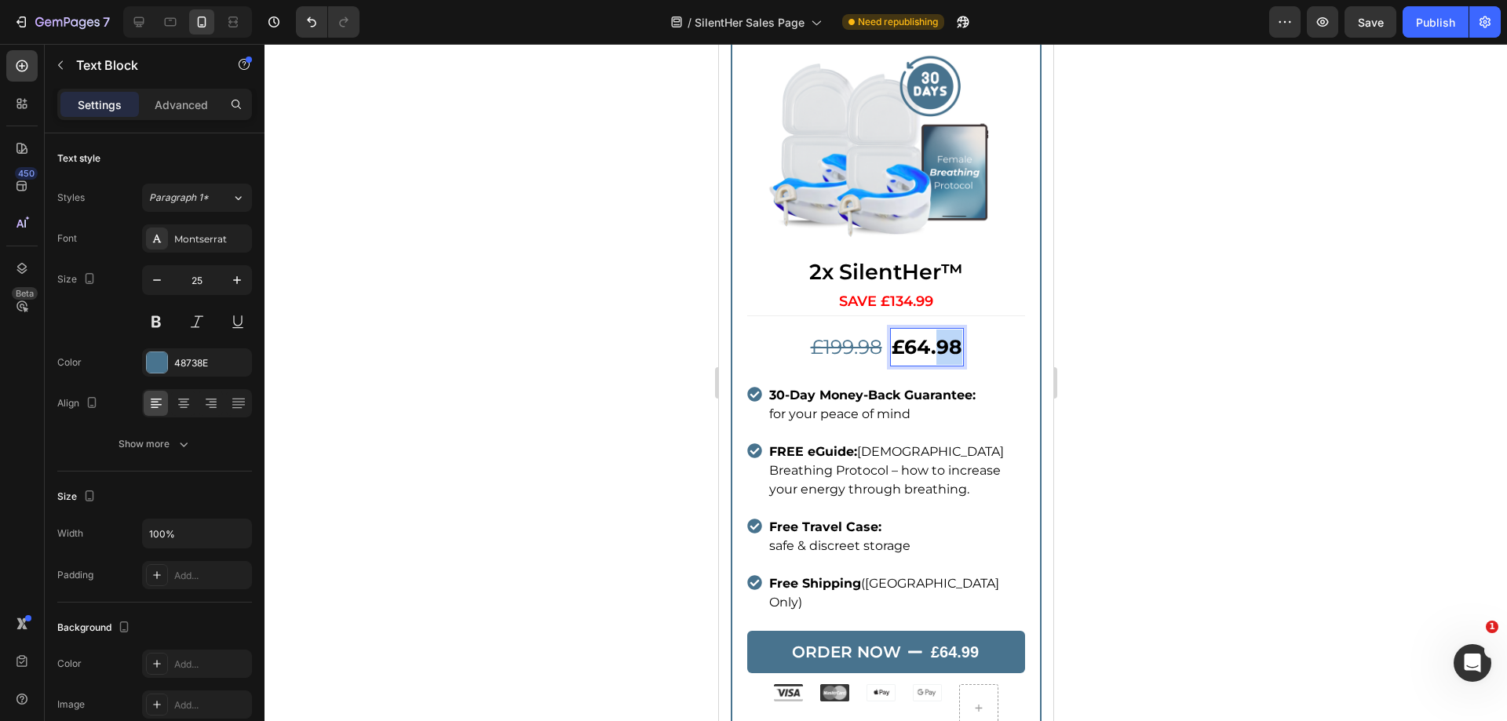
drag, startPoint x: 932, startPoint y: 283, endPoint x: 950, endPoint y: 286, distance: 18.3
click at [950, 335] on strong "£64.98" at bounding box center [926, 347] width 71 height 24
click at [903, 335] on strong "9£64.9" at bounding box center [926, 347] width 70 height 24
click at [945, 335] on strong "£64.9" at bounding box center [925, 347] width 57 height 24
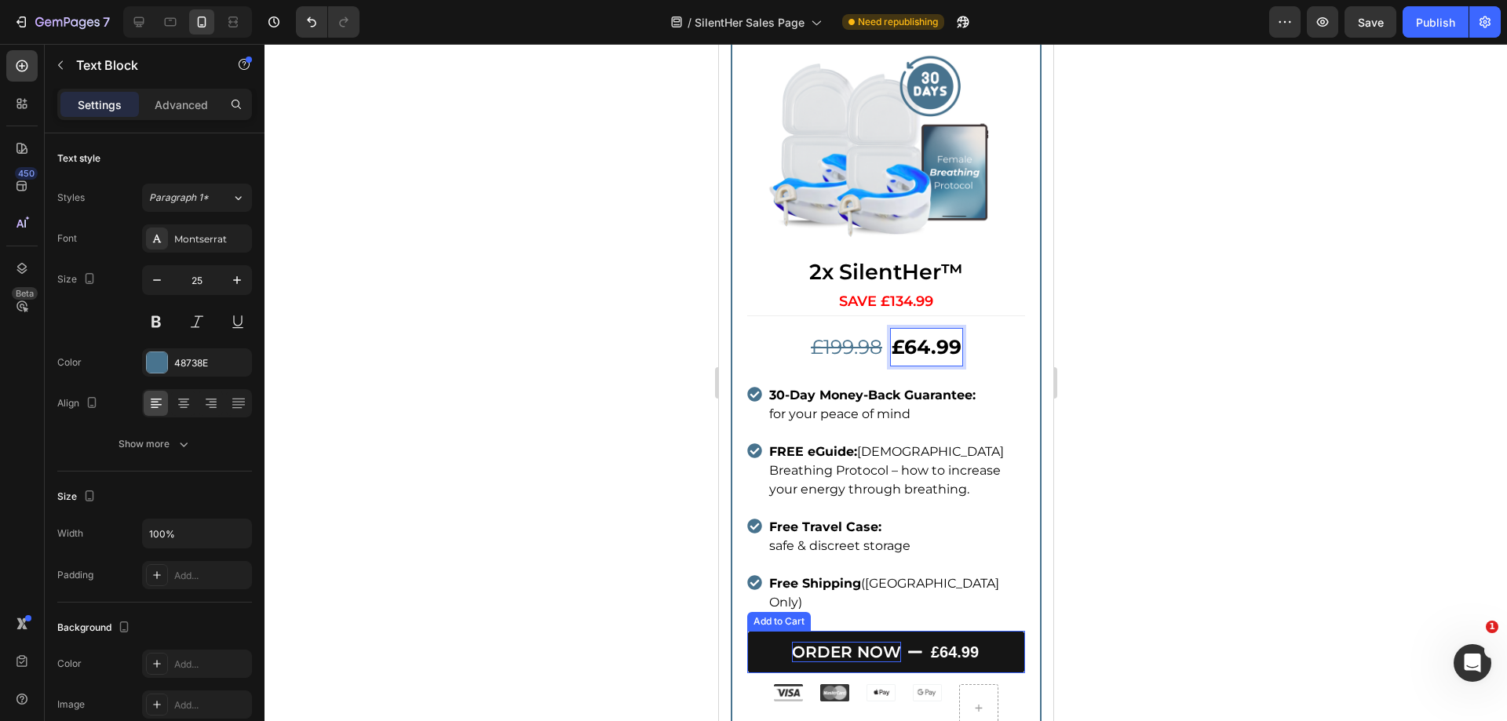
click at [877, 642] on div "ORDER NOW" at bounding box center [845, 652] width 109 height 20
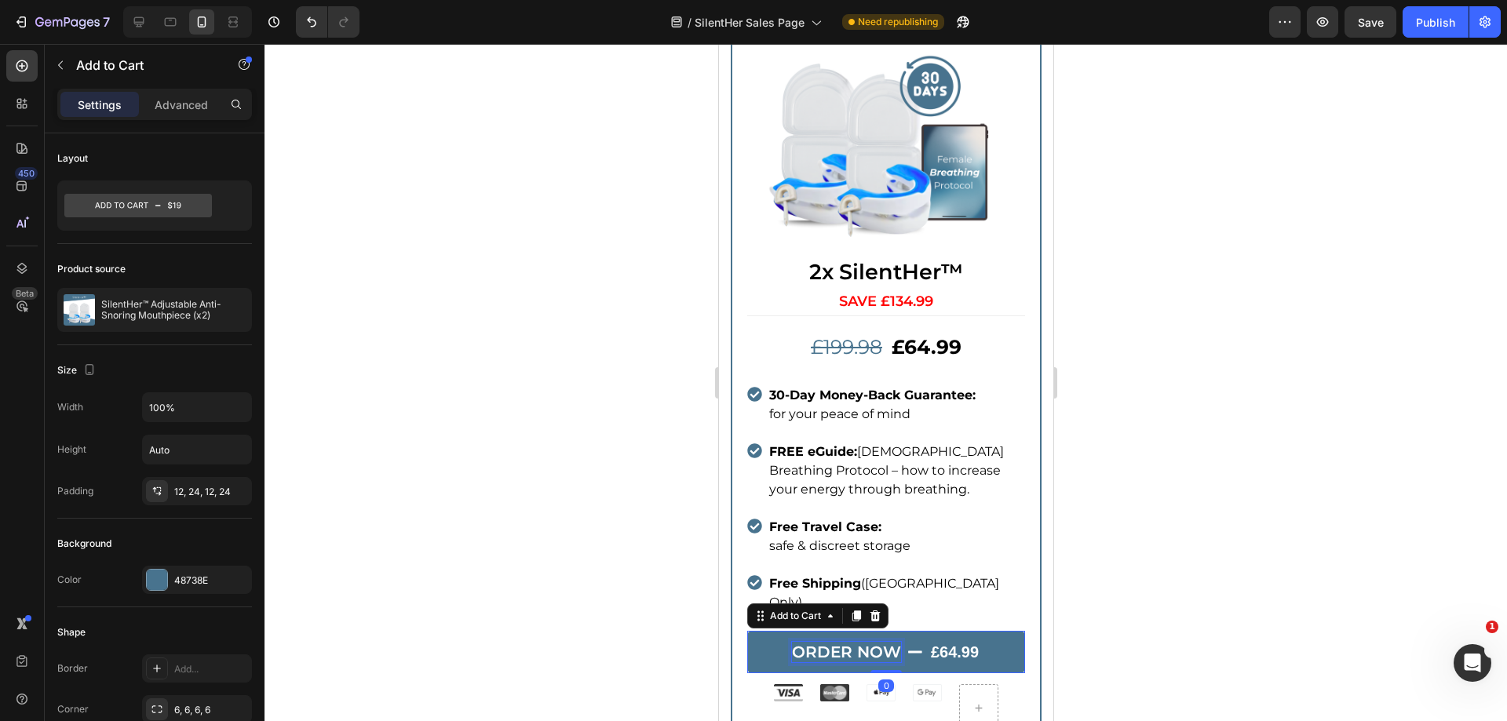
drag, startPoint x: 967, startPoint y: 561, endPoint x: 745, endPoint y: 451, distance: 247.9
click at [966, 641] on div "£64.99" at bounding box center [954, 653] width 51 height 24
drag, startPoint x: 194, startPoint y: 221, endPoint x: 217, endPoint y: 232, distance: 25.7
click at [193, 221] on icon at bounding box center [138, 206] width 148 height 36
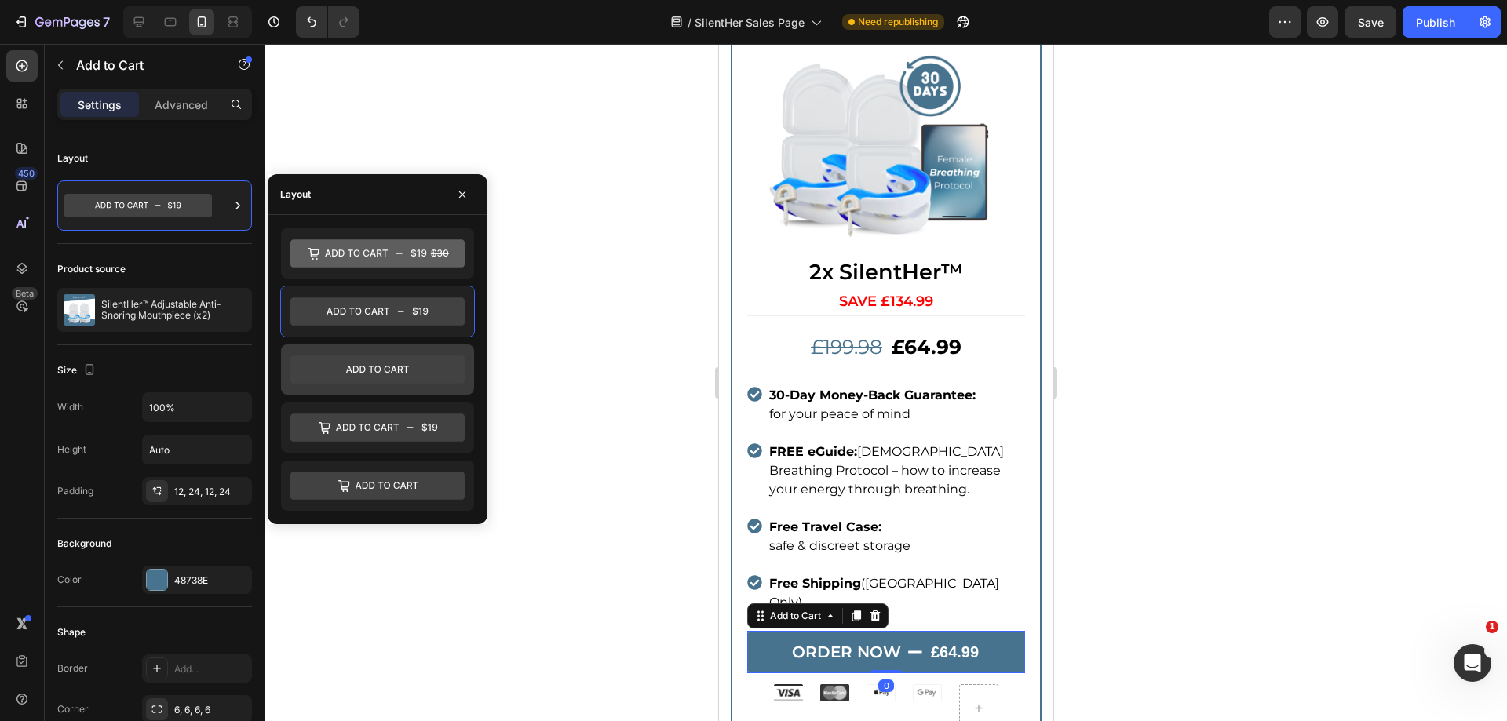
click at [344, 351] on div at bounding box center [377, 370] width 193 height 50
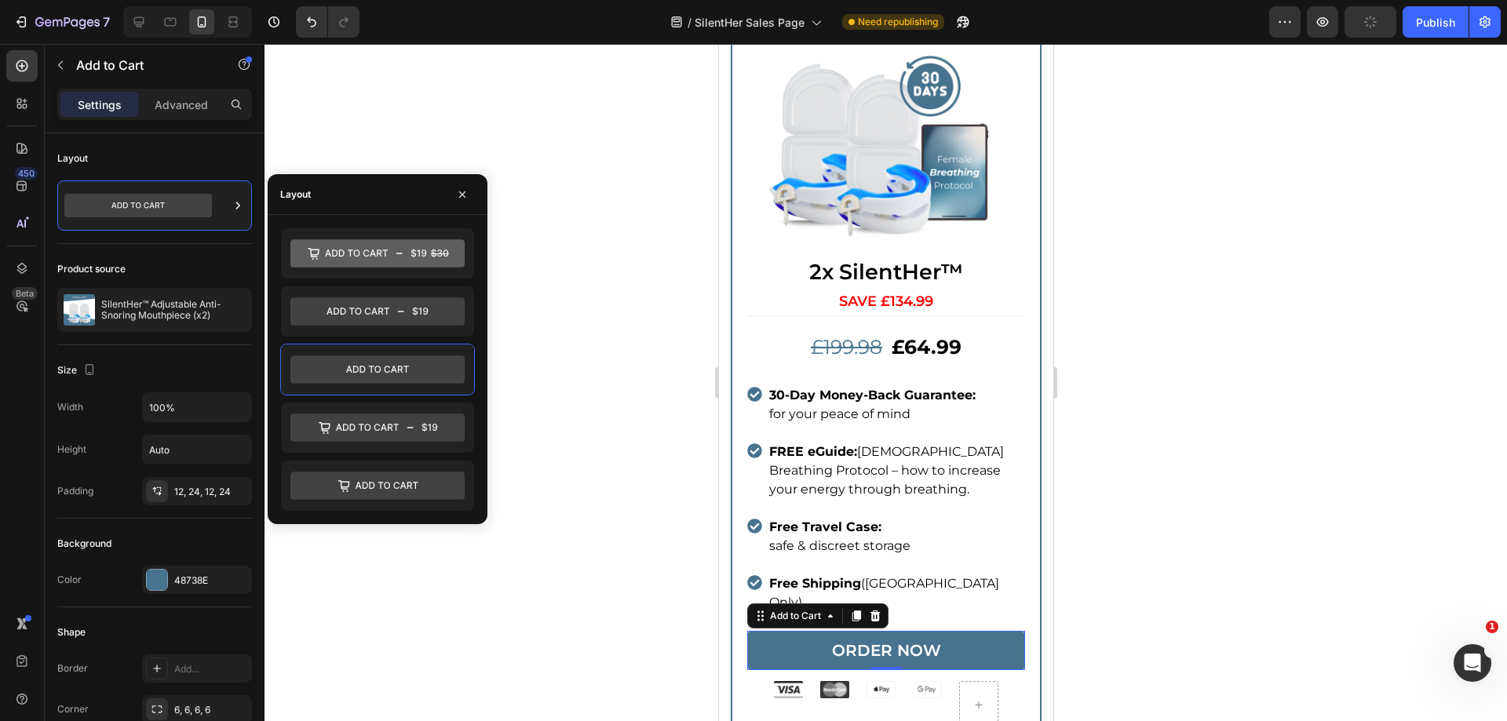
drag, startPoint x: 1314, startPoint y: 369, endPoint x: 1375, endPoint y: 113, distance: 263.2
click at [1315, 368] on div at bounding box center [886, 383] width 1243 height 678
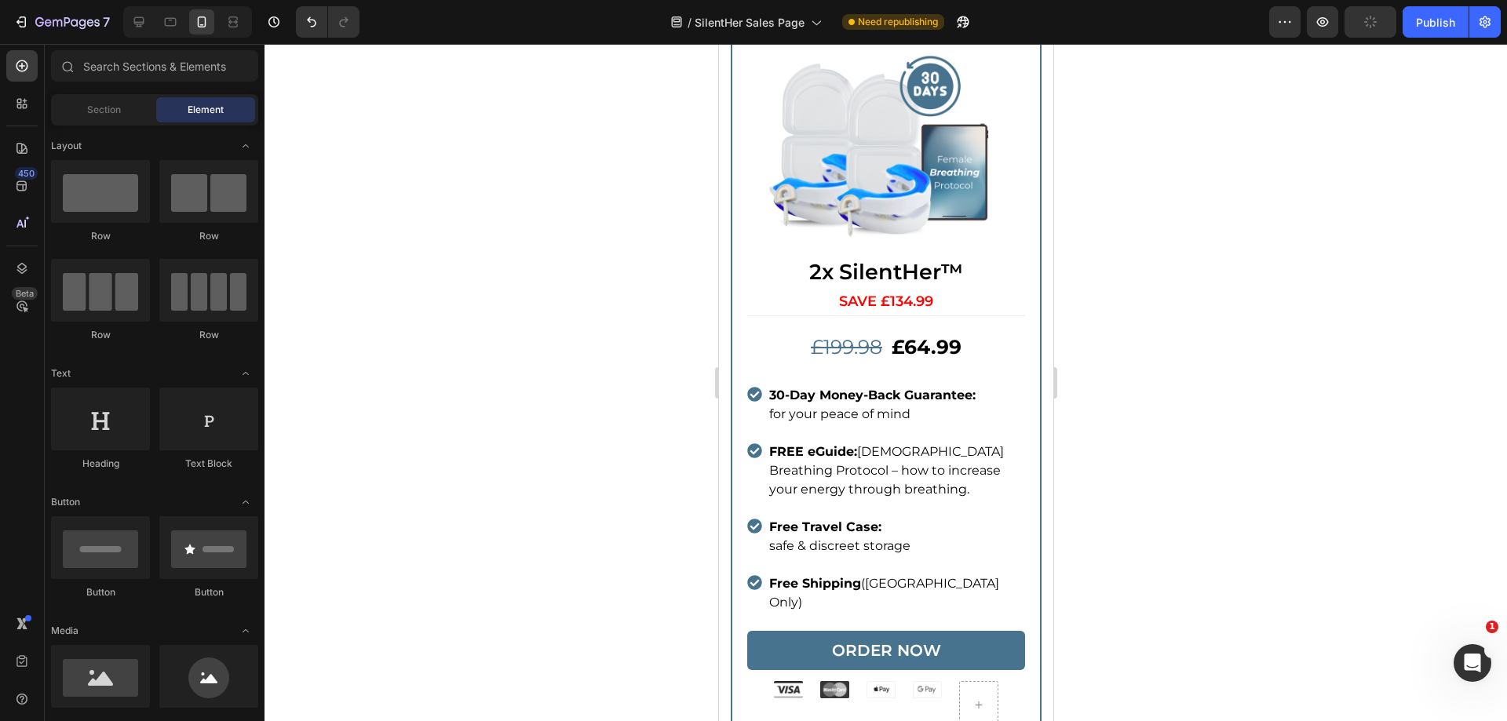
click at [1430, 41] on div "7 Version history / SilentHer Sales Page Need republishing Preview Publish" at bounding box center [753, 22] width 1507 height 45
drag, startPoint x: 1423, startPoint y: 9, endPoint x: 1422, endPoint y: 20, distance: 11.1
click at [1423, 13] on button "Publish" at bounding box center [1436, 21] width 66 height 31
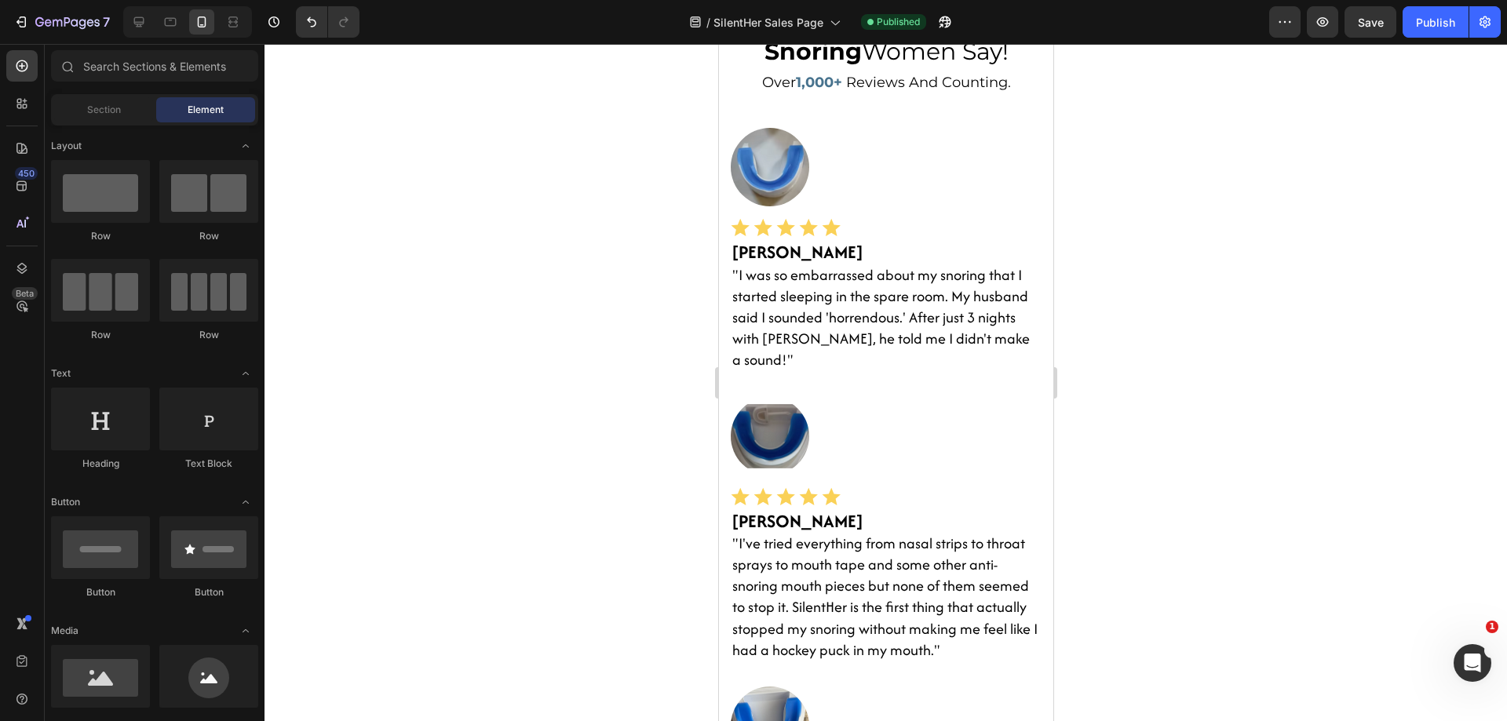
scroll to position [5013, 0]
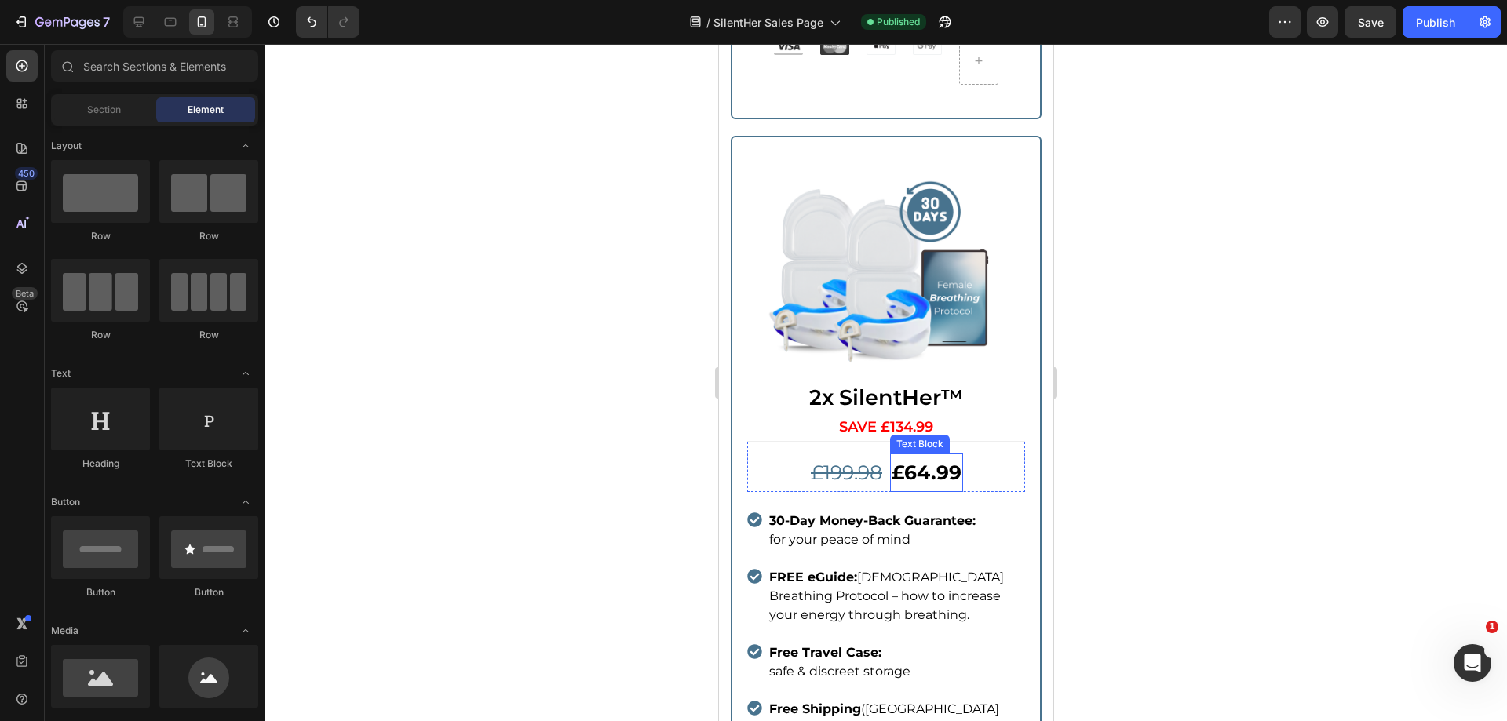
click at [930, 461] on strong "£64.99" at bounding box center [926, 473] width 70 height 24
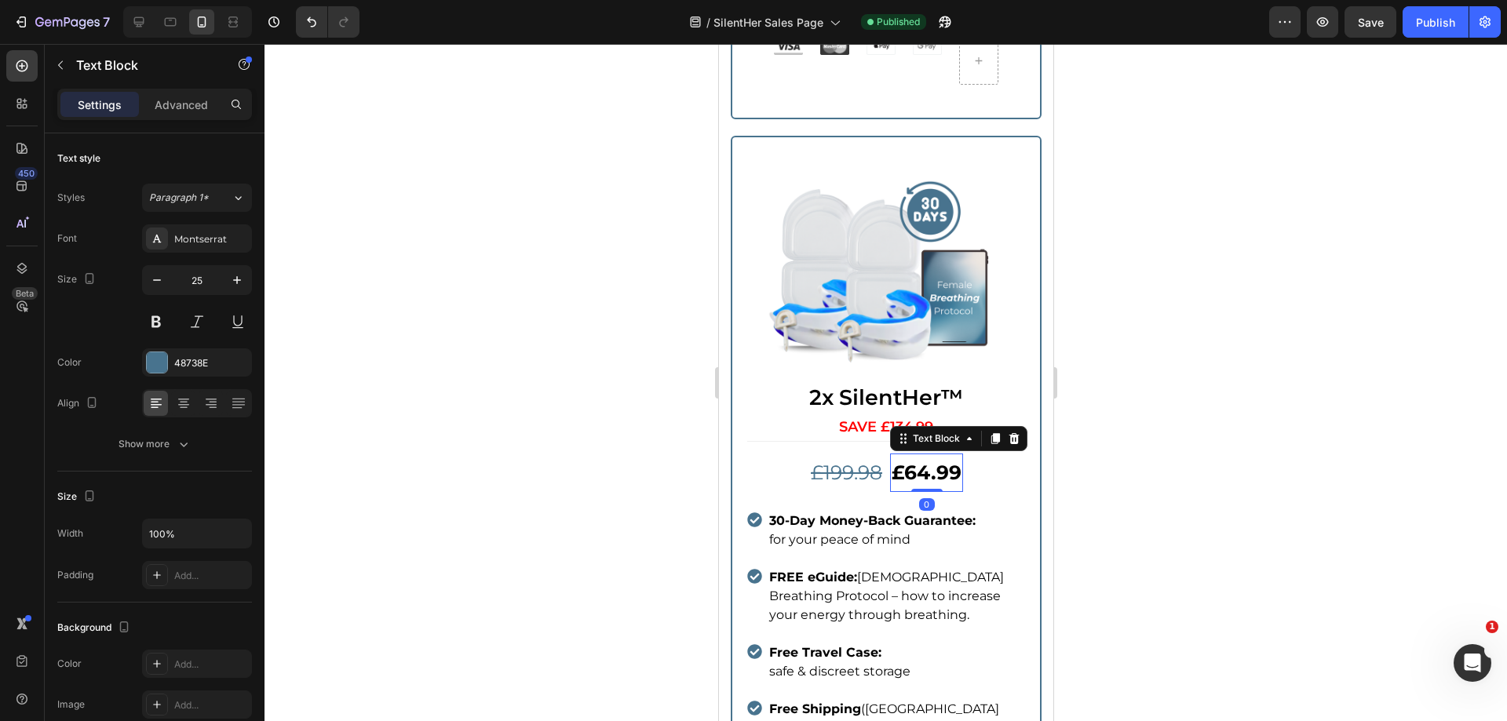
click at [920, 461] on strong "£64.99" at bounding box center [926, 473] width 70 height 24
drag, startPoint x: 1297, startPoint y: 352, endPoint x: 1309, endPoint y: 214, distance: 137.9
click at [1297, 346] on div at bounding box center [886, 383] width 1243 height 678
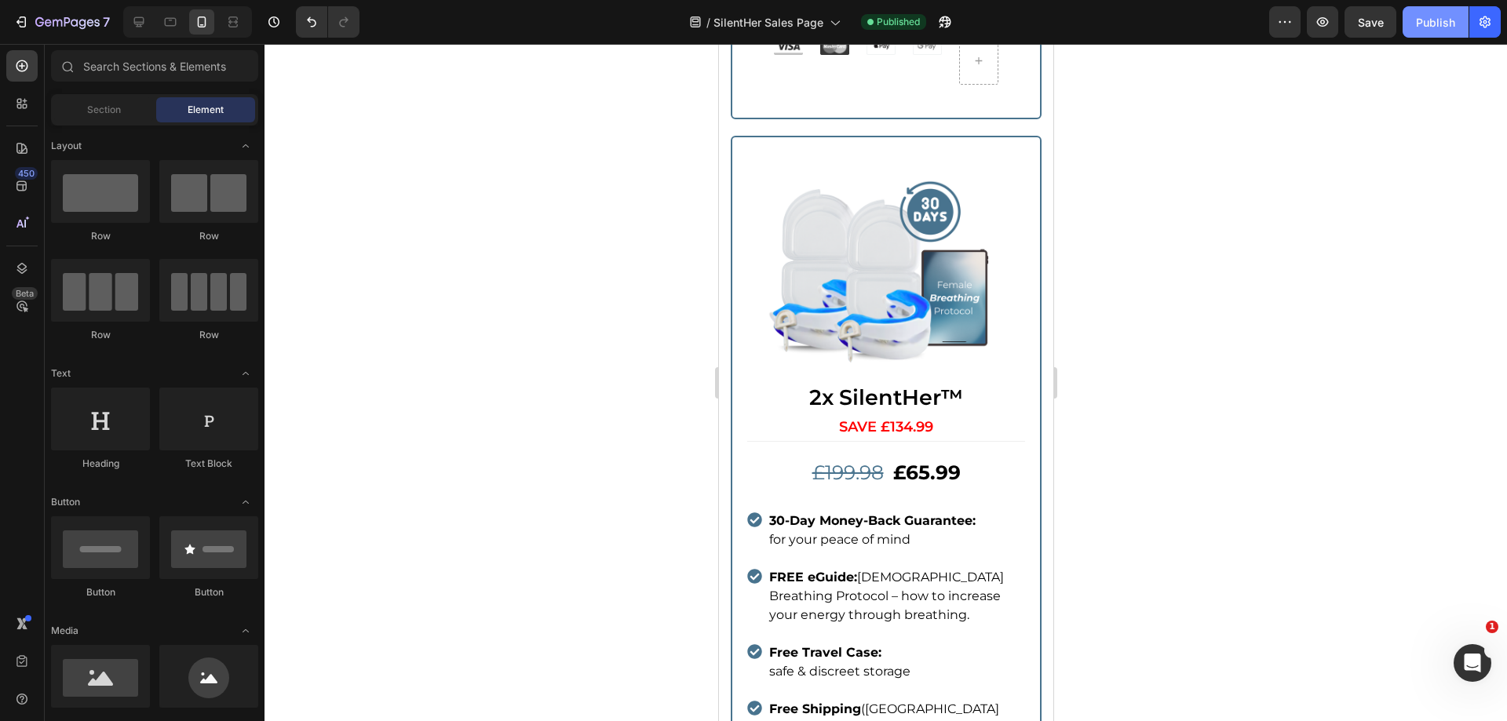
click at [1431, 5] on div "7 Version history / SilentHer Sales Page Published Preview Save Publish" at bounding box center [753, 22] width 1507 height 45
click at [1427, 20] on div "Publish" at bounding box center [1435, 22] width 39 height 16
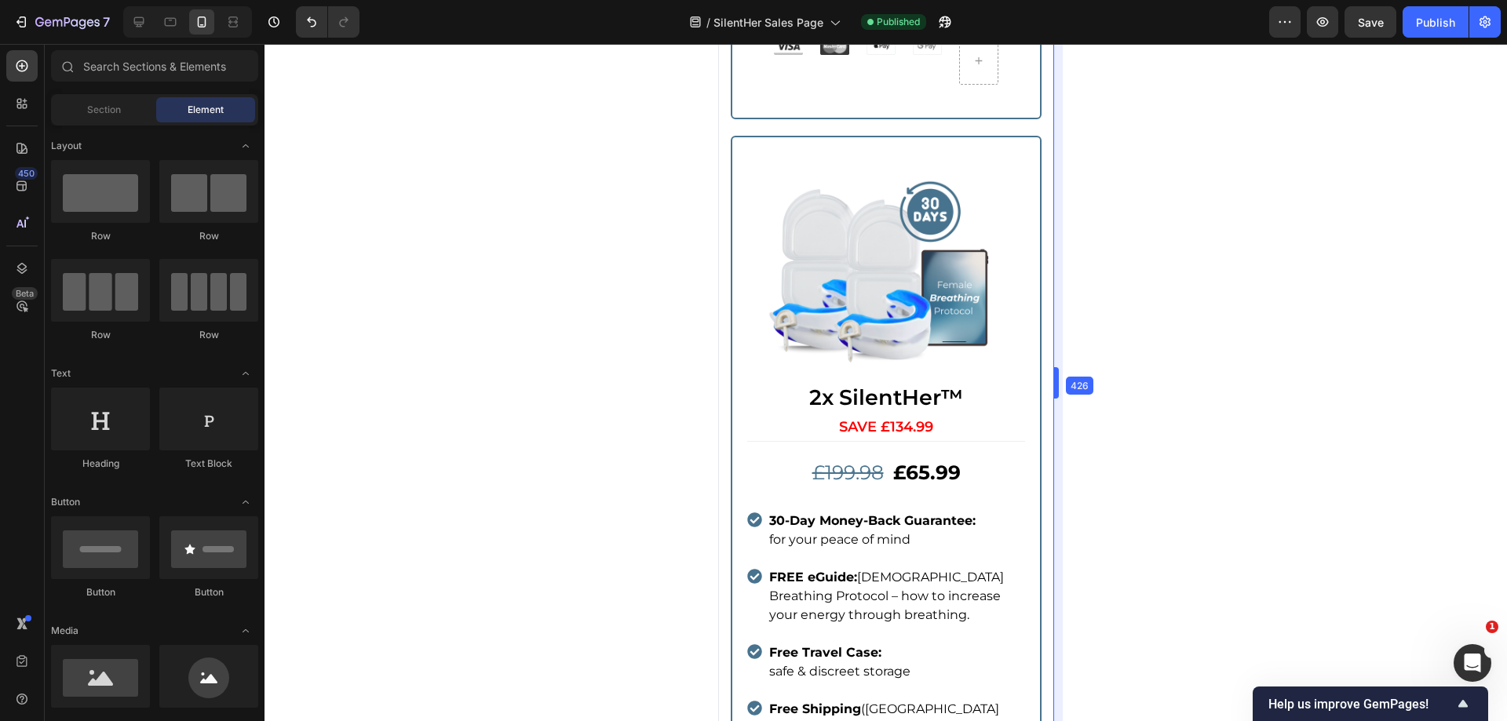
drag, startPoint x: 1054, startPoint y: 452, endPoint x: 1054, endPoint y: 427, distance: 25.1
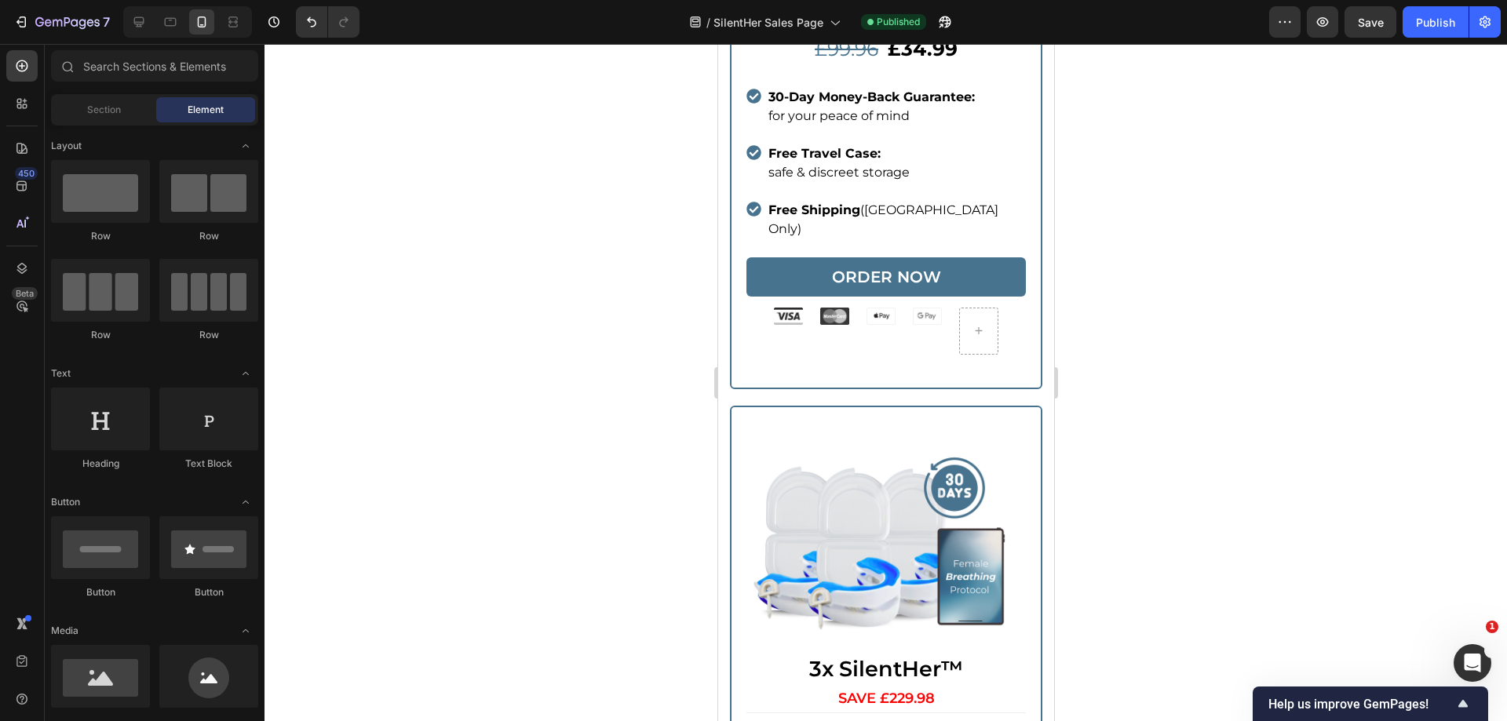
scroll to position [4247, 0]
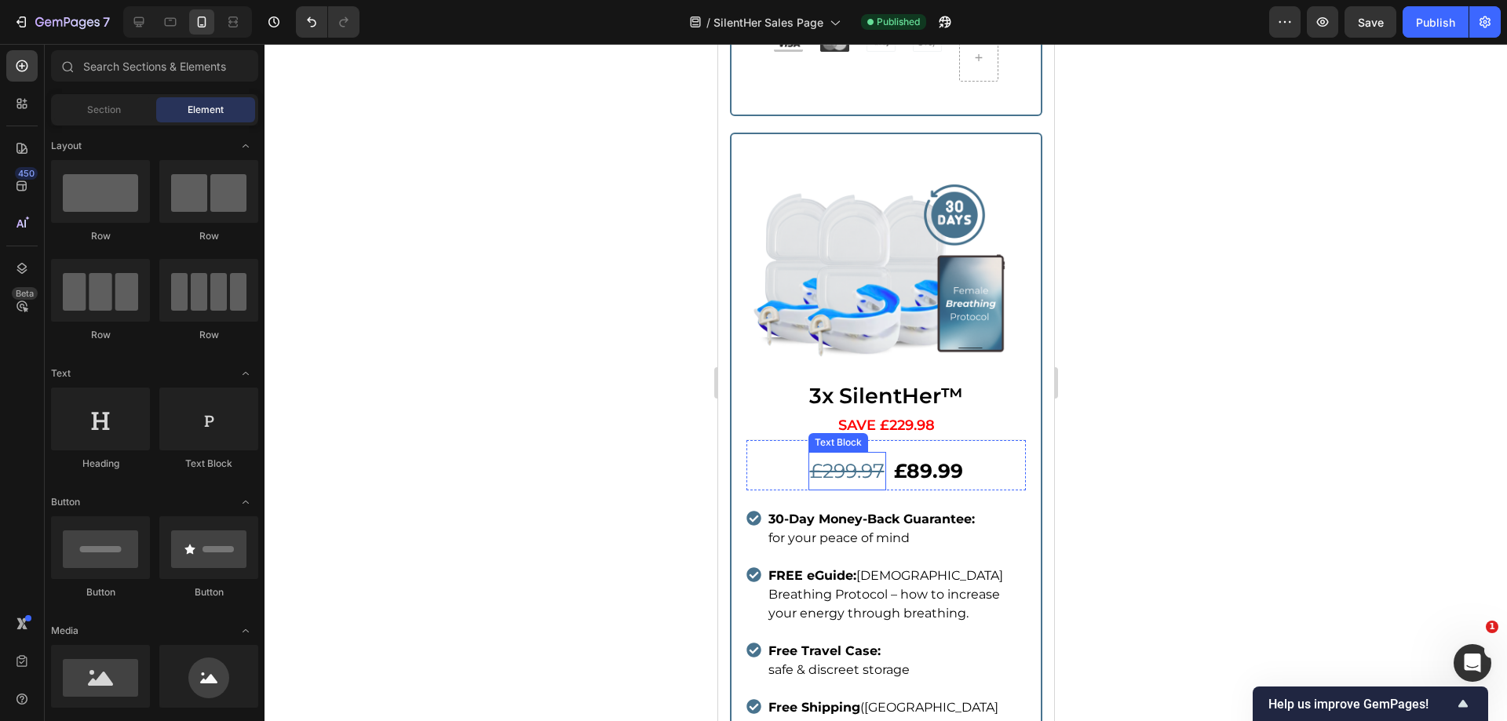
click at [856, 459] on s "£299.97" at bounding box center [846, 471] width 75 height 24
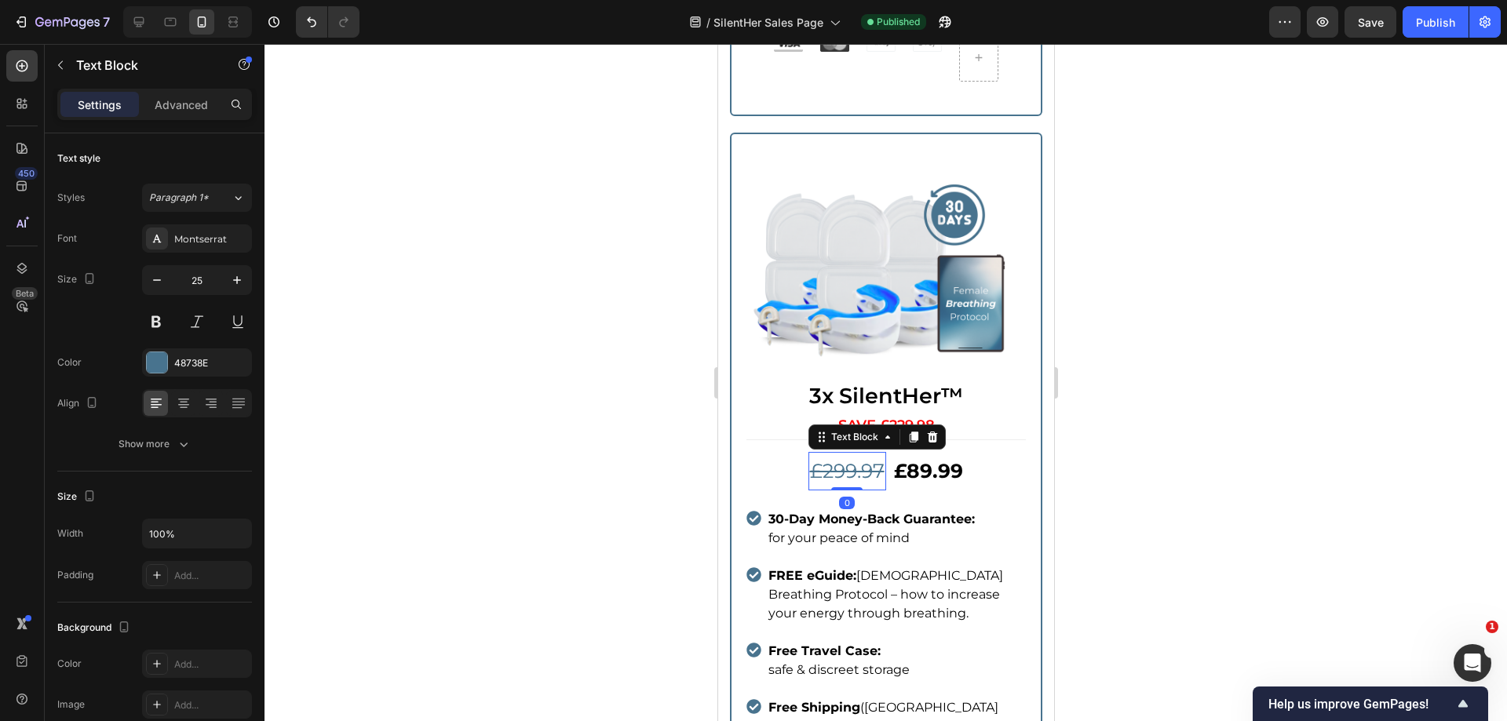
click at [875, 459] on s "£299.97" at bounding box center [846, 471] width 75 height 24
click at [1196, 385] on div at bounding box center [886, 383] width 1243 height 678
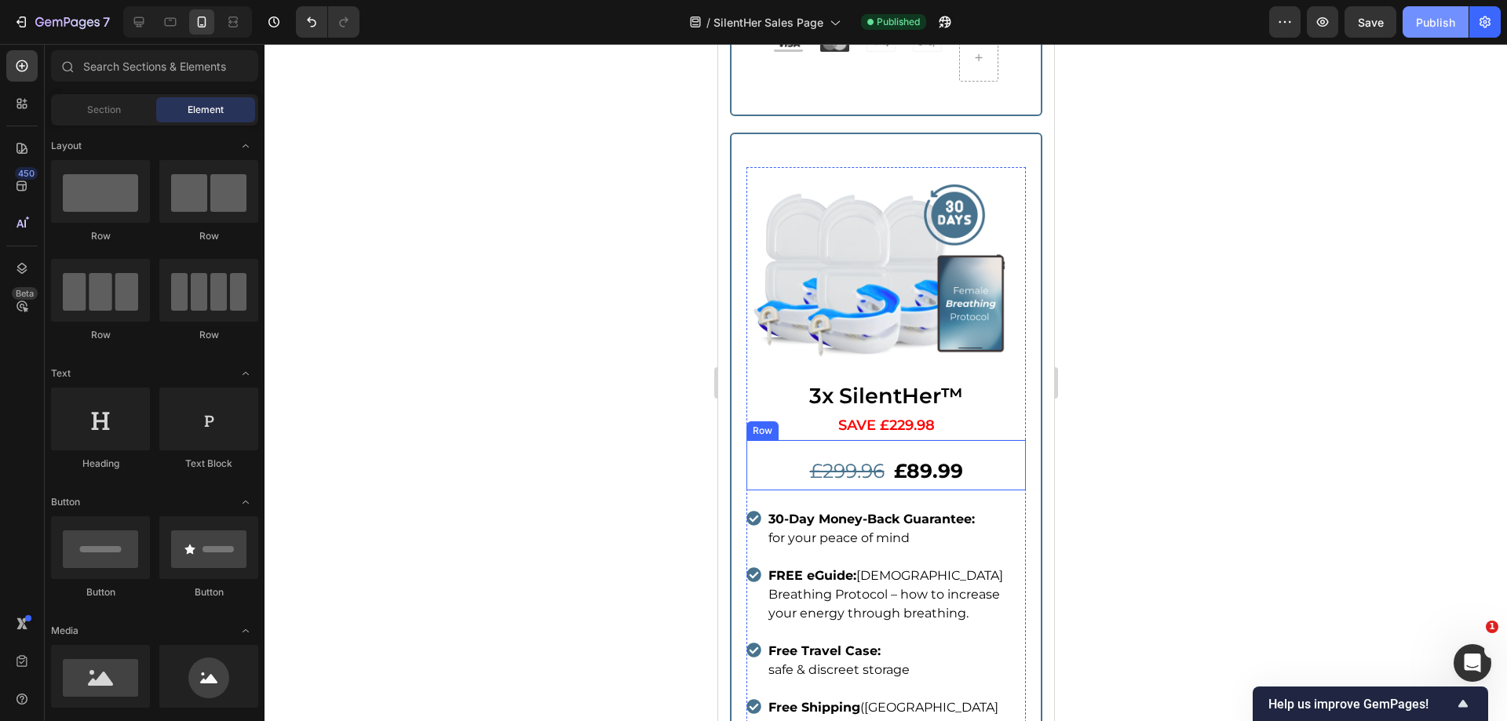
click at [1452, 27] on div "Publish" at bounding box center [1435, 22] width 39 height 16
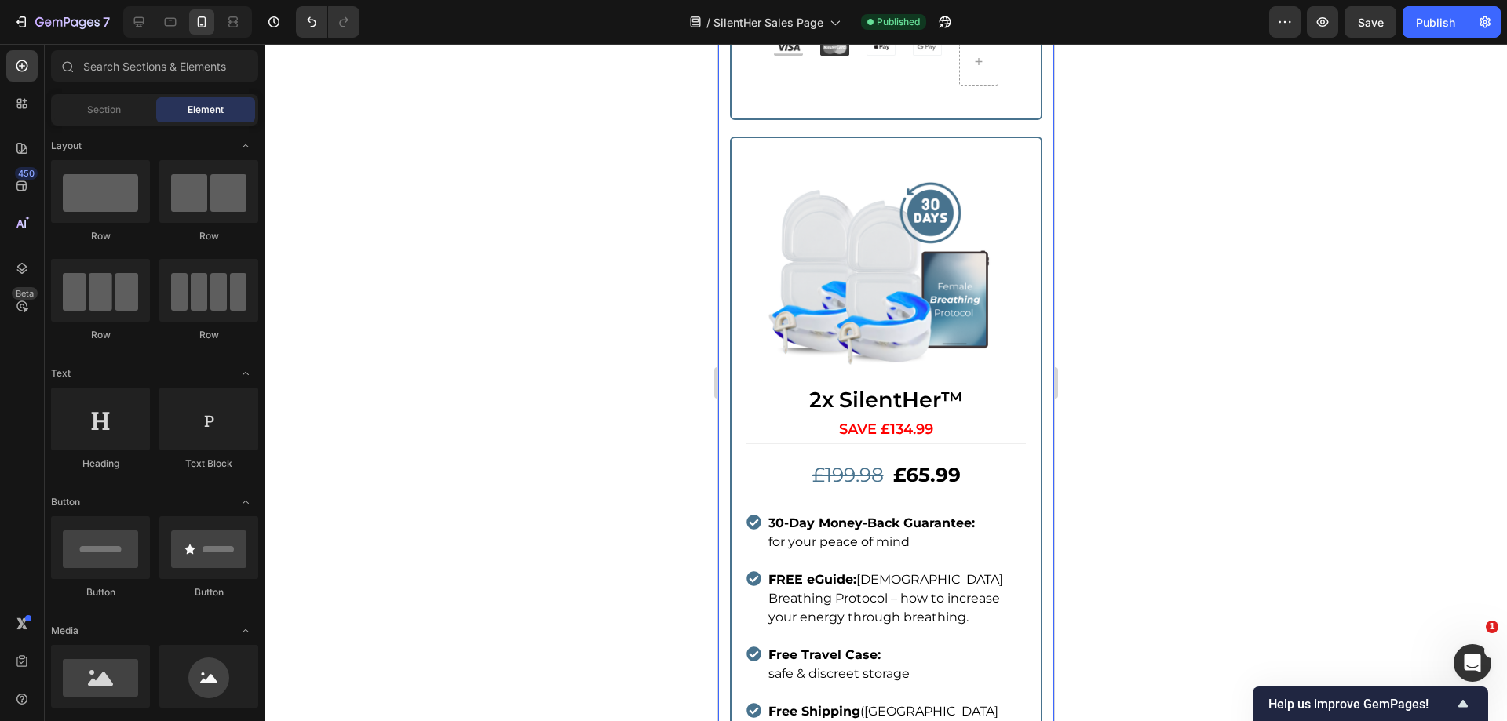
scroll to position [5024, 0]
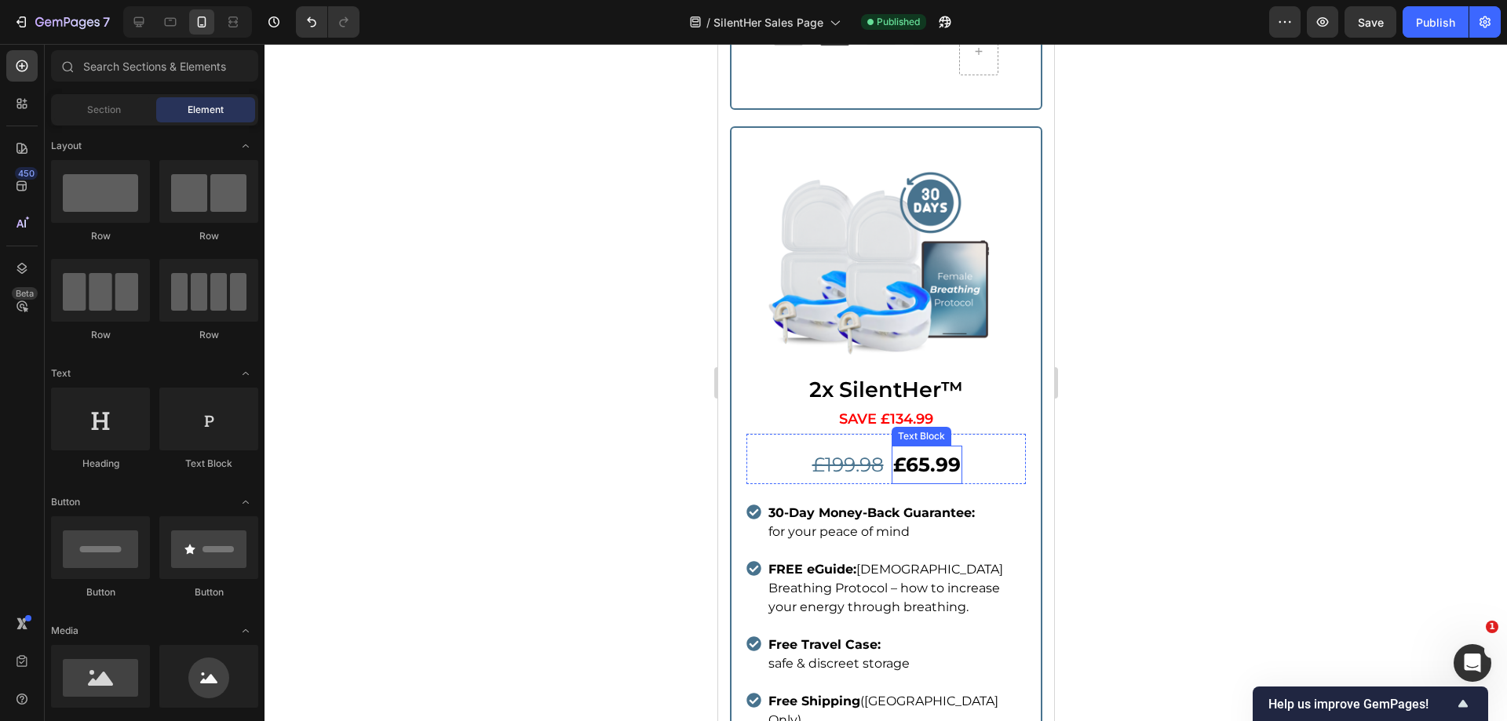
click at [924, 453] on strong "£65.99" at bounding box center [927, 465] width 68 height 24
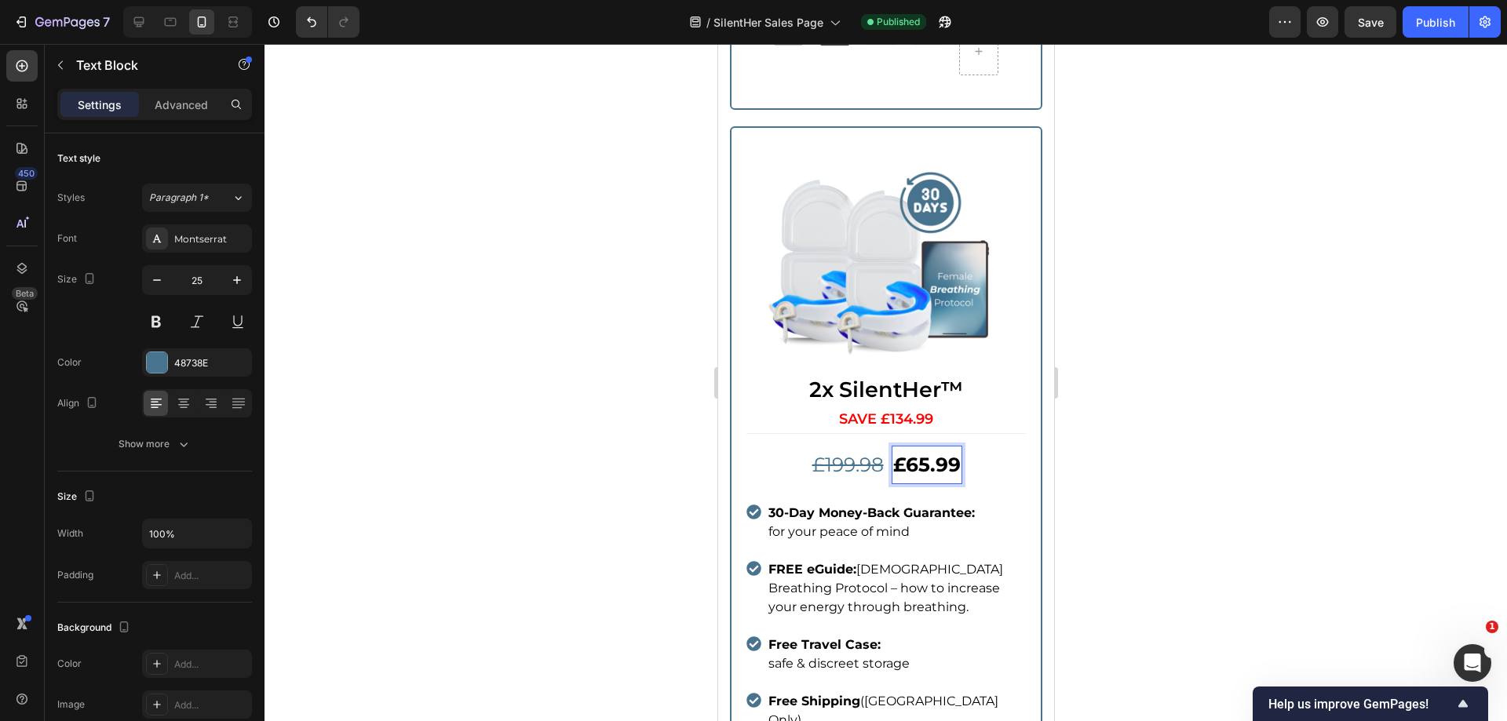
click at [923, 453] on strong "£65.99" at bounding box center [927, 465] width 68 height 24
click at [1127, 384] on div at bounding box center [886, 383] width 1243 height 678
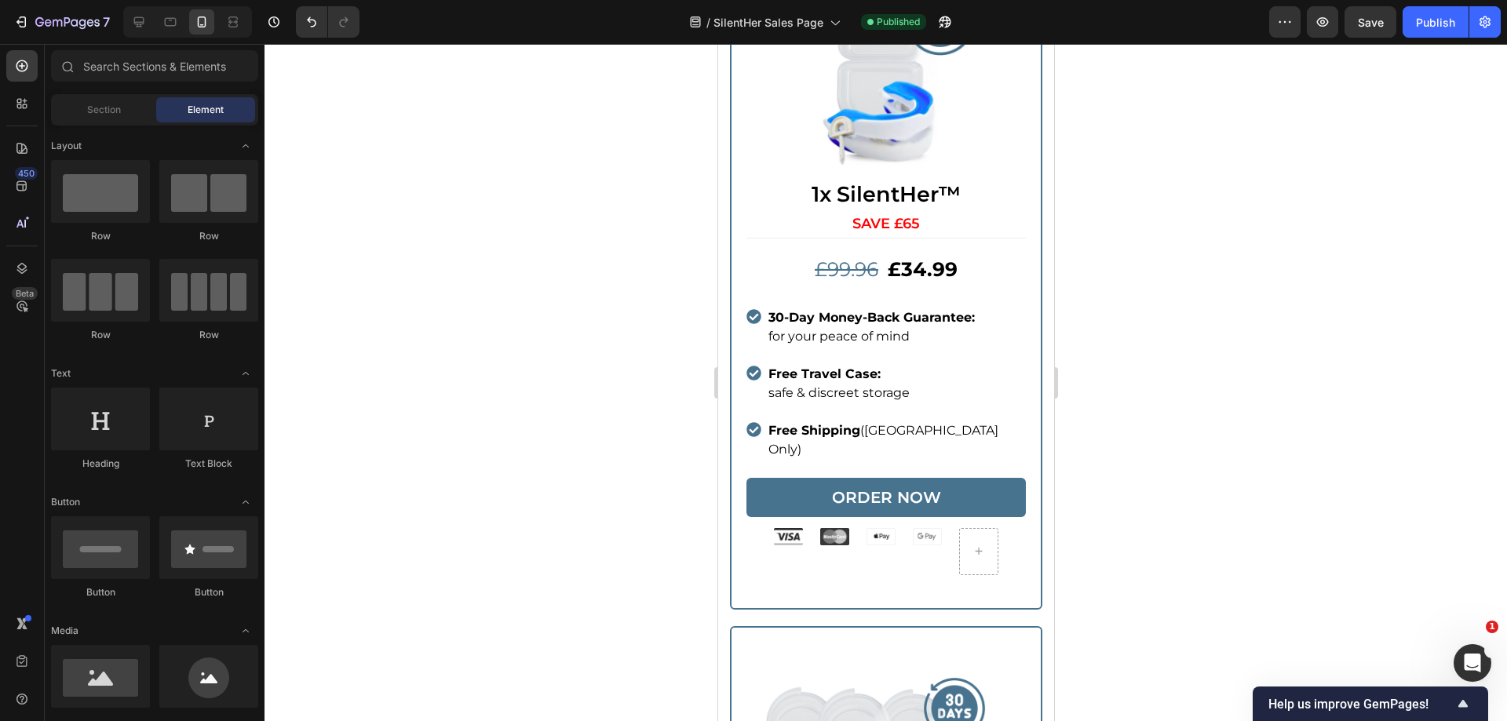
scroll to position [3701, 0]
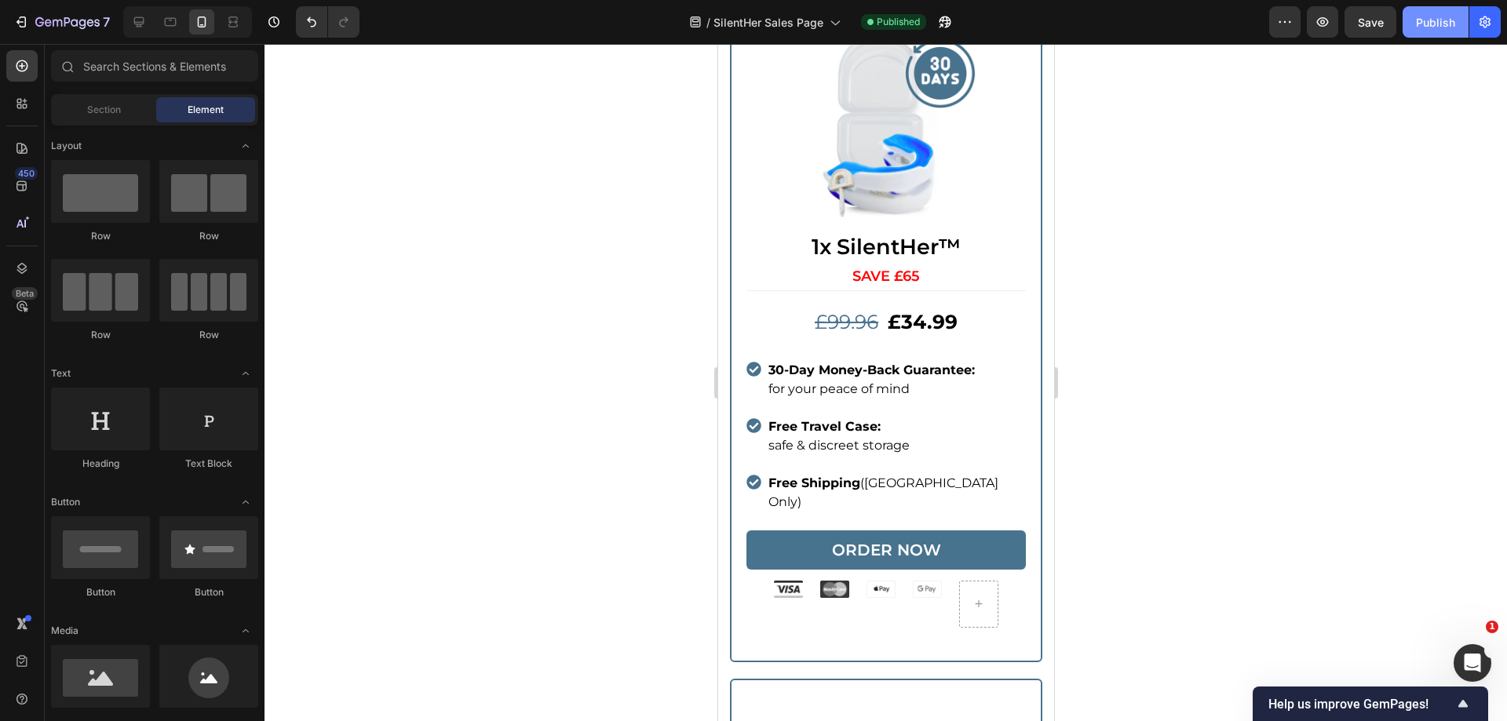
click at [1426, 32] on button "Publish" at bounding box center [1436, 21] width 66 height 31
click at [37, 24] on icon "button" at bounding box center [39, 21] width 9 height 9
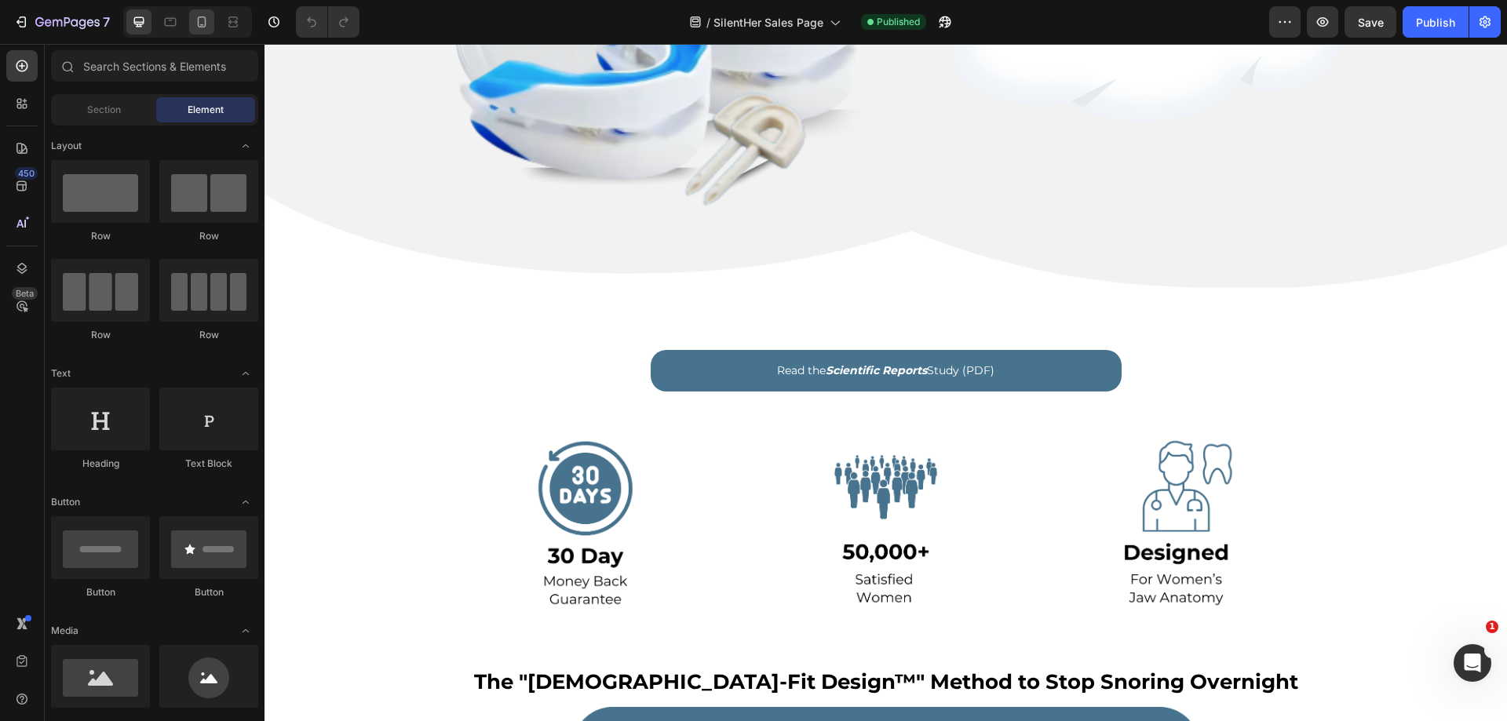
drag, startPoint x: 214, startPoint y: 13, endPoint x: 221, endPoint y: 17, distance: 8.8
click at [214, 13] on div at bounding box center [201, 21] width 25 height 25
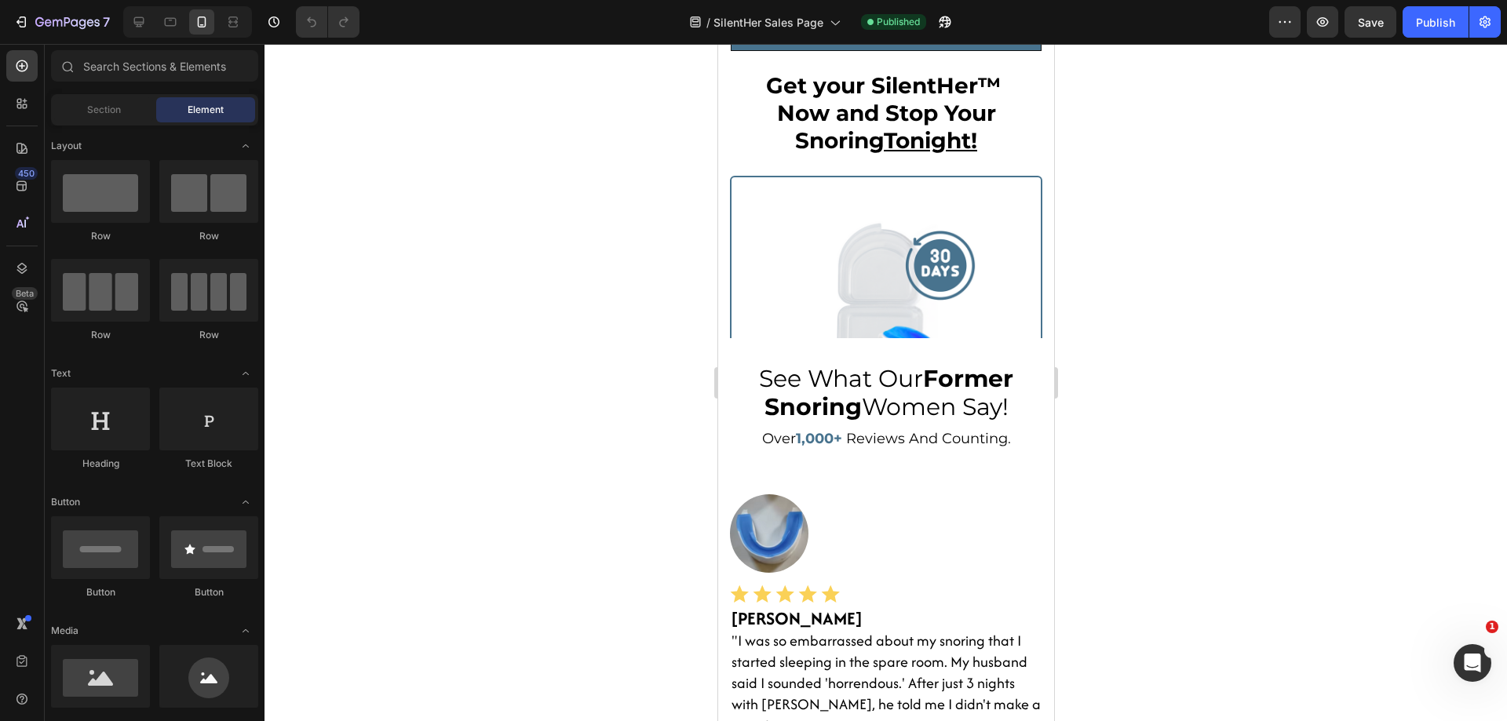
scroll to position [3461, 0]
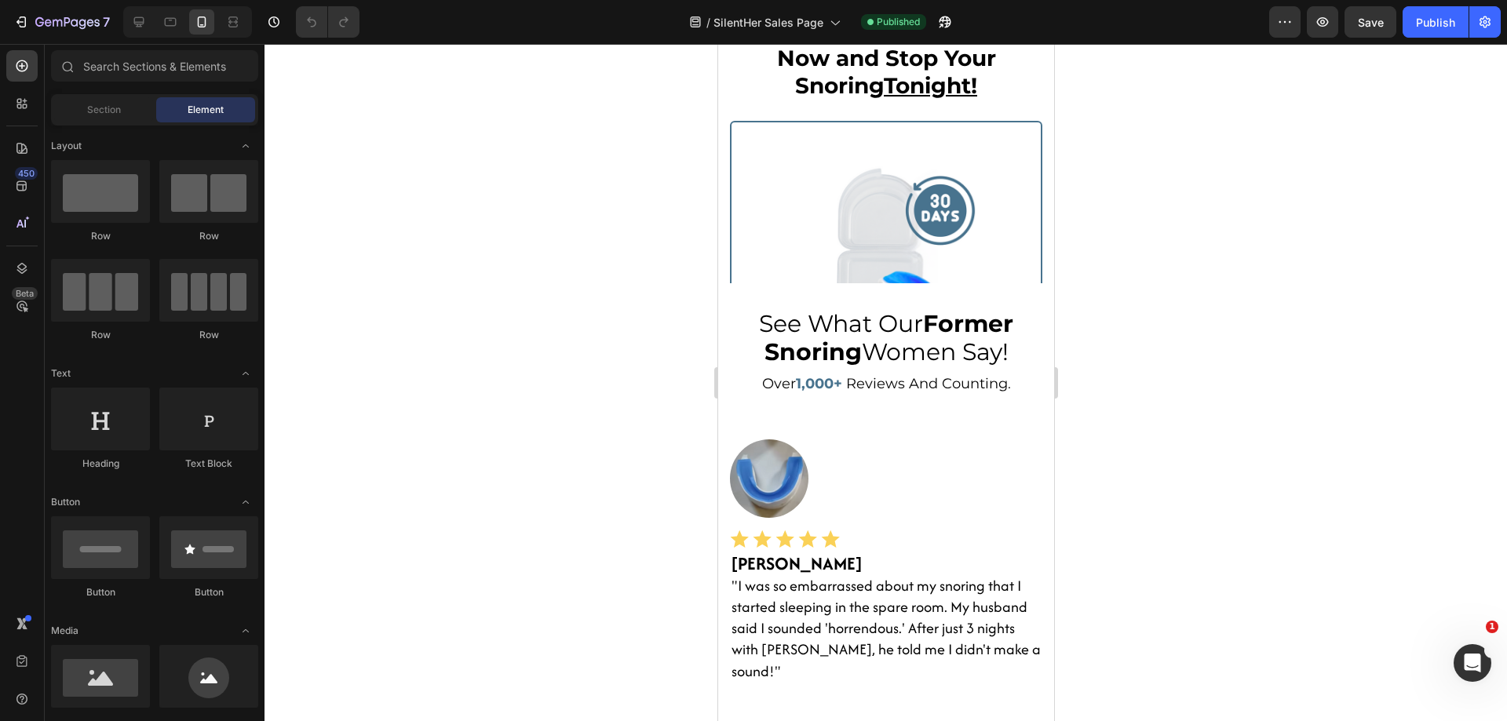
drag, startPoint x: 1049, startPoint y: 143, endPoint x: 1771, endPoint y: 447, distance: 783.9
click at [955, 228] on img at bounding box center [885, 260] width 279 height 210
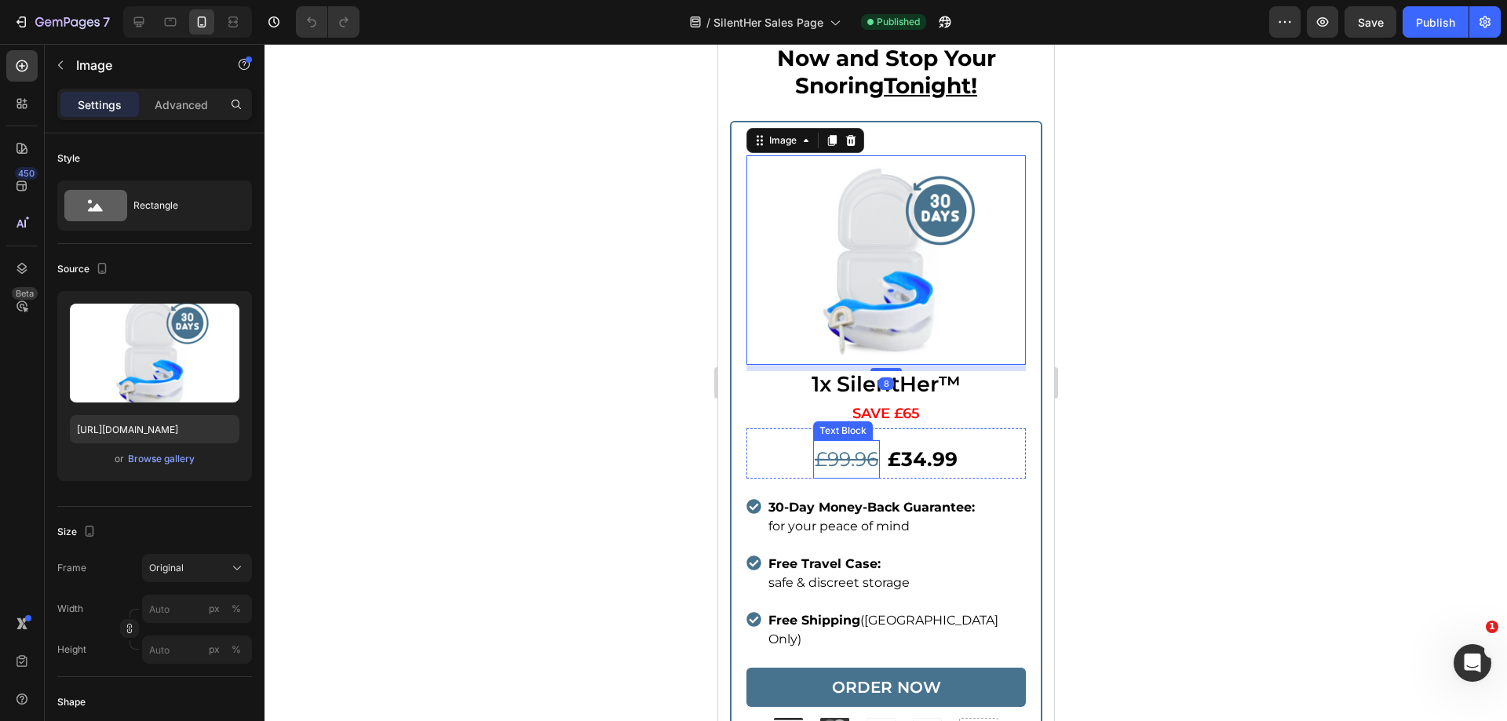
click at [845, 447] on s "£99.96" at bounding box center [846, 459] width 64 height 24
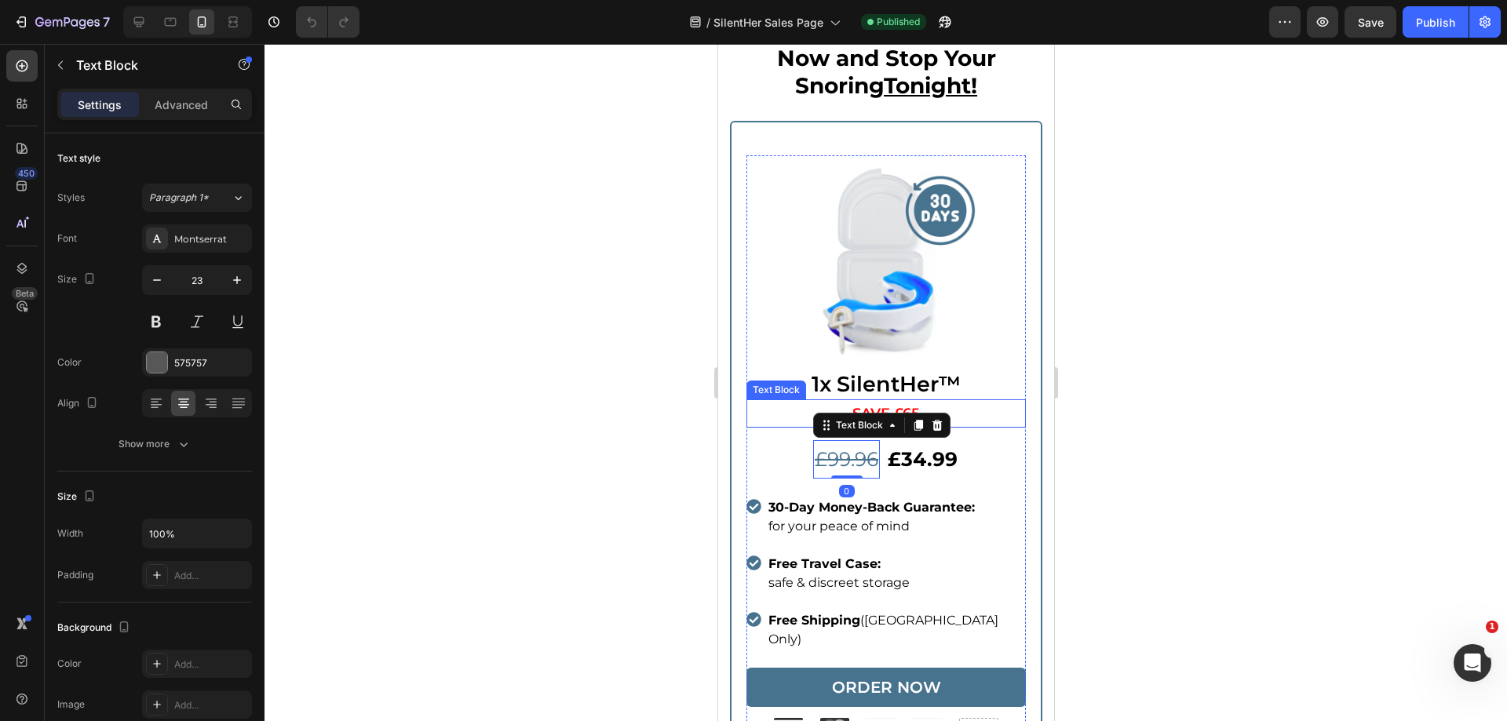
click at [910, 401] on p "SAVE £65" at bounding box center [885, 413] width 276 height 25
click at [909, 405] on span "SAVE £65" at bounding box center [886, 413] width 68 height 17
click at [911, 405] on span "SAVE £65" at bounding box center [886, 413] width 68 height 17
drag, startPoint x: 1087, startPoint y: 396, endPoint x: 1067, endPoint y: 374, distance: 29.4
click at [1087, 396] on div at bounding box center [886, 383] width 1243 height 678
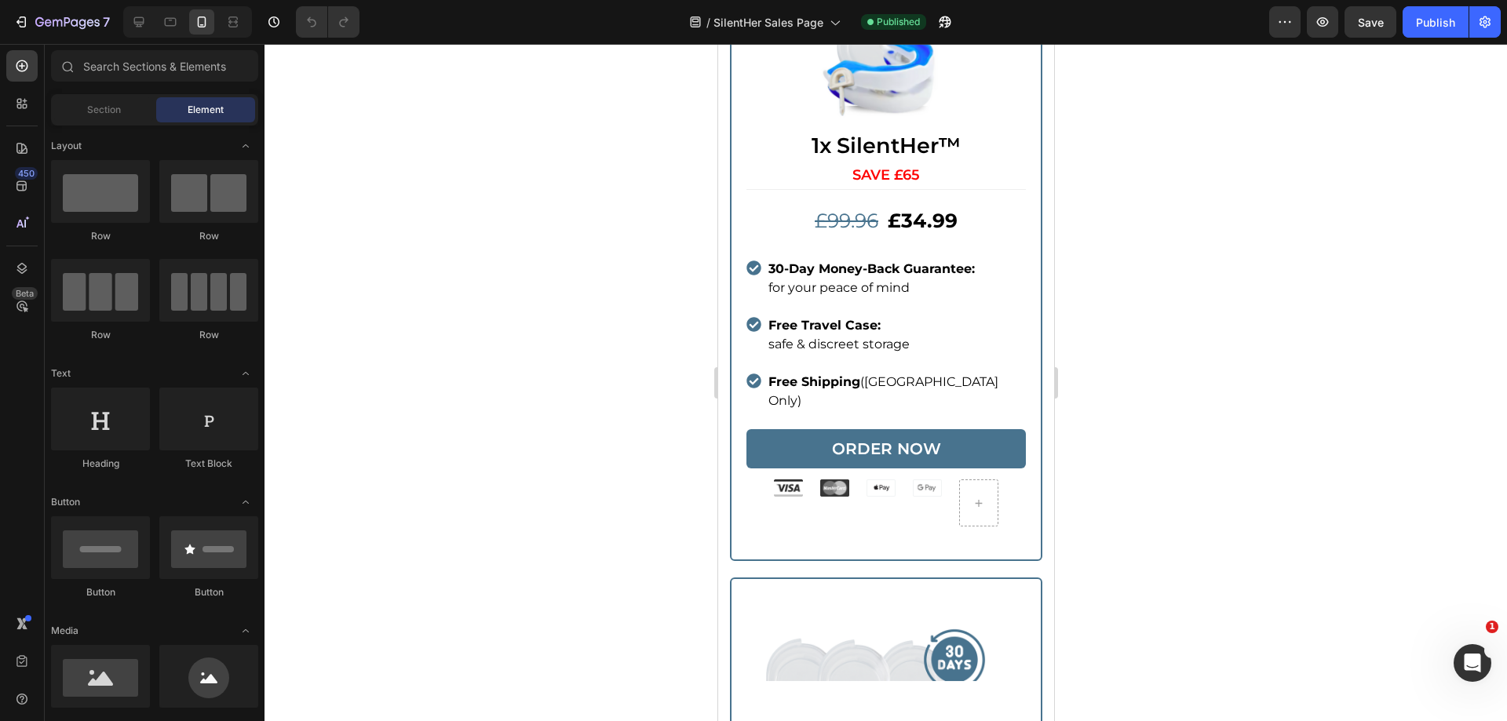
scroll to position [3450, 0]
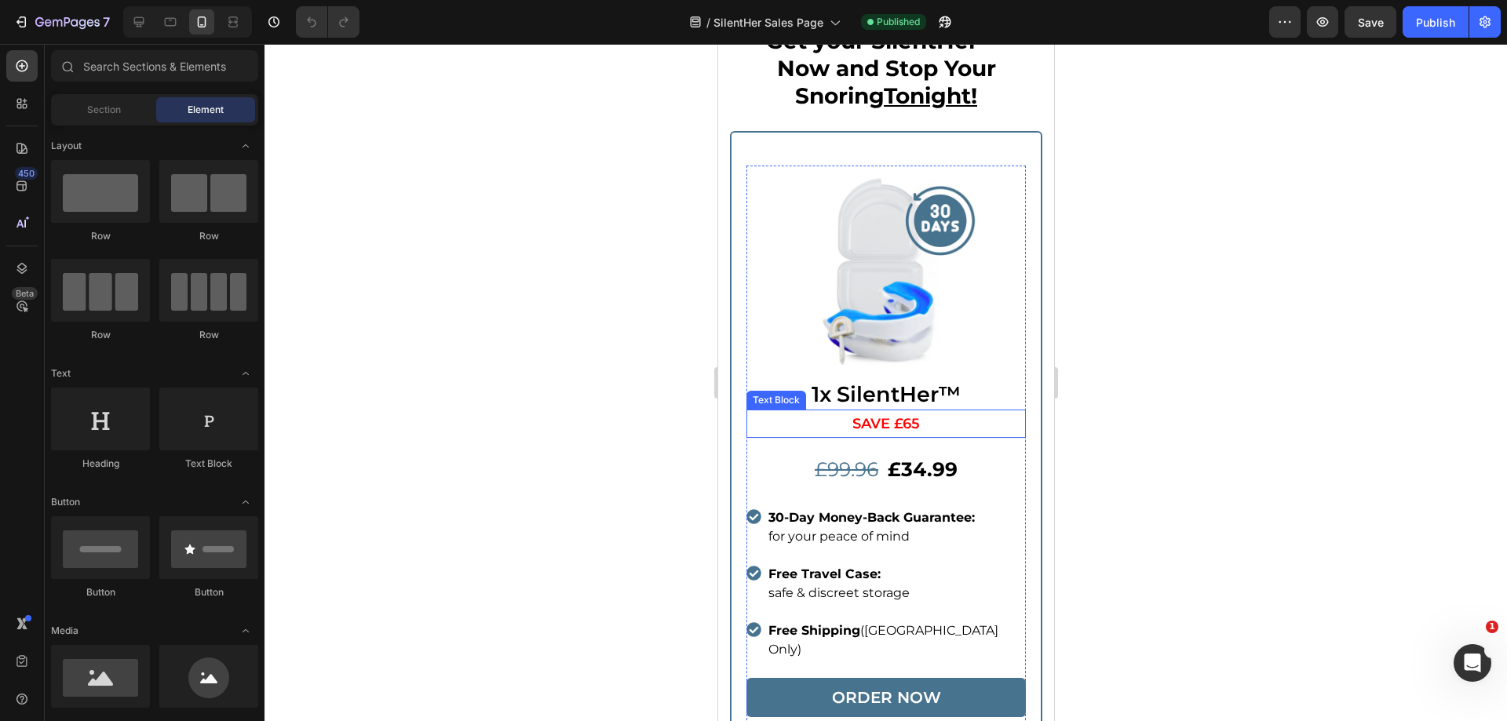
click at [911, 415] on span "SAVE £65" at bounding box center [886, 423] width 68 height 17
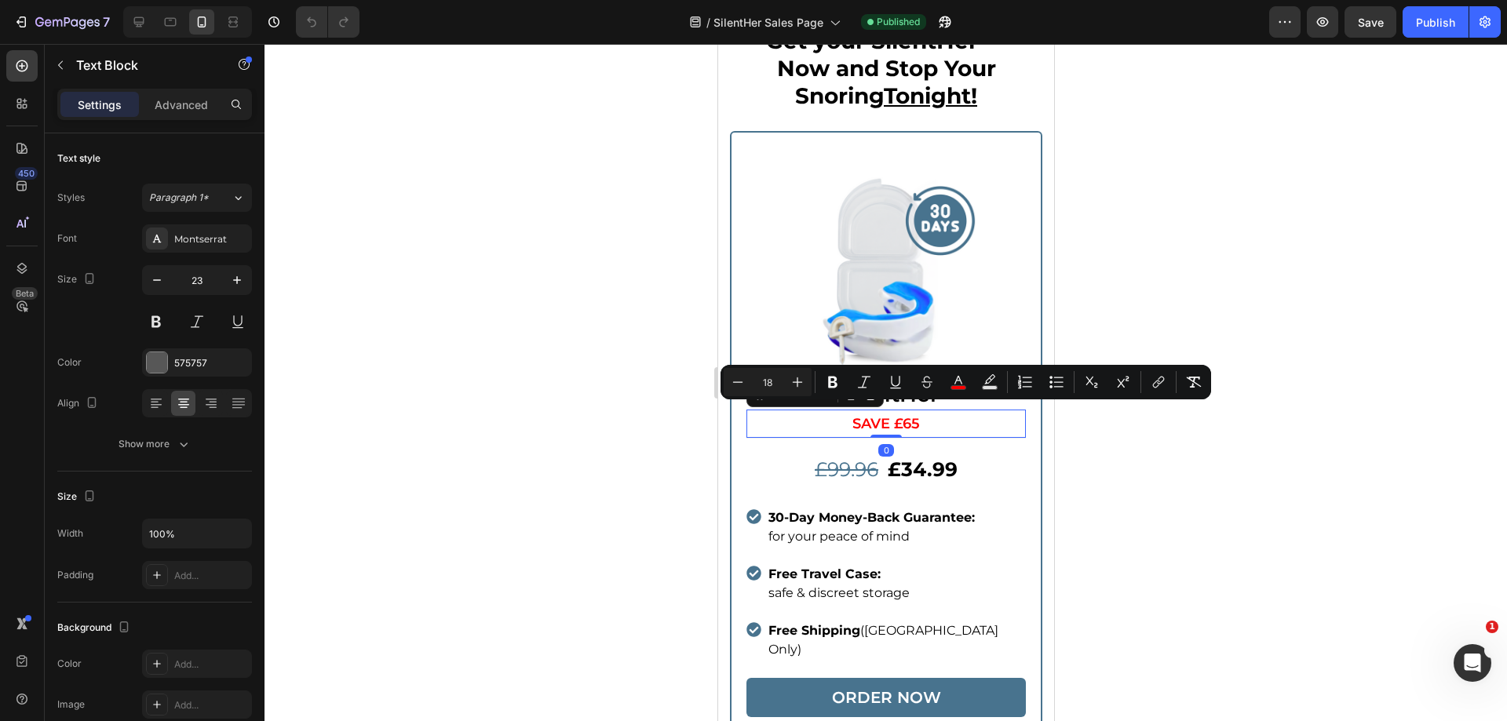
drag, startPoint x: 907, startPoint y: 414, endPoint x: 919, endPoint y: 413, distance: 11.8
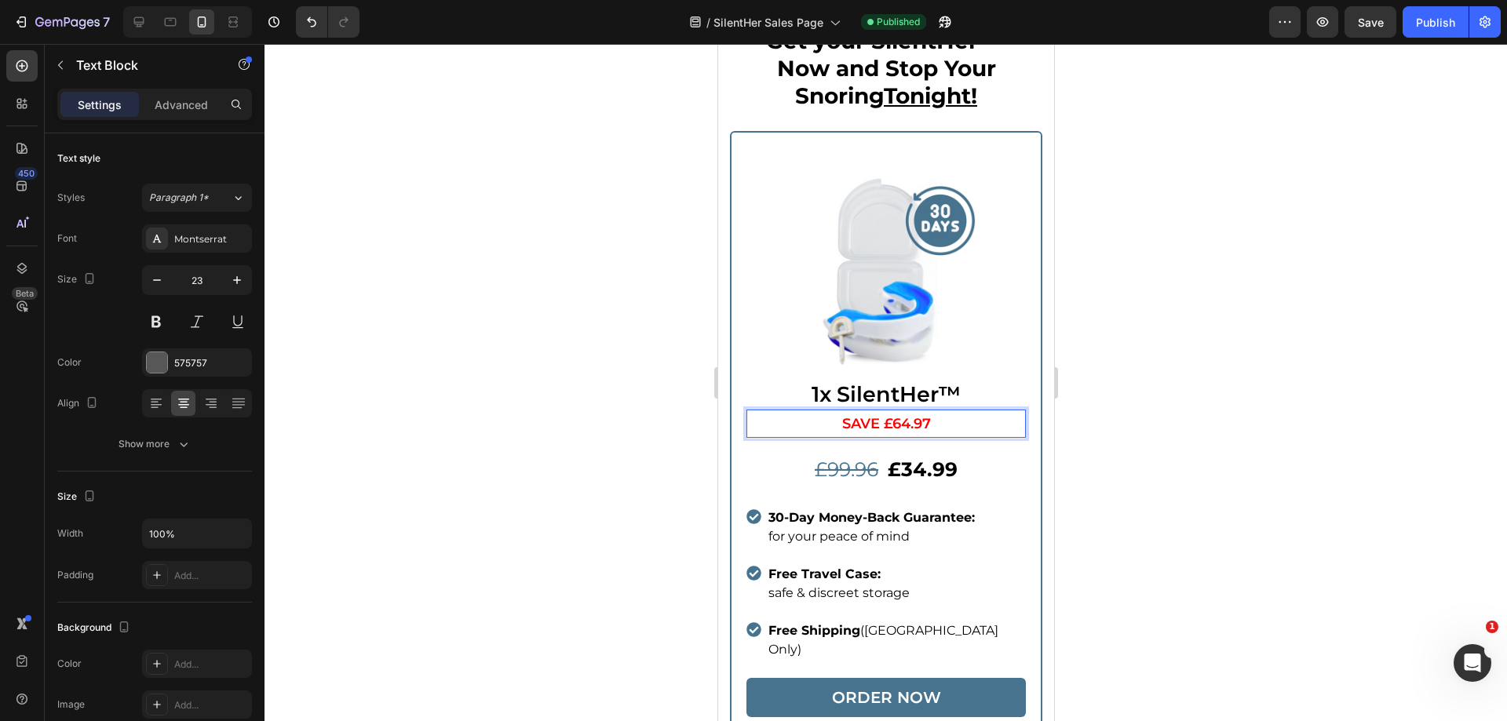
click at [1107, 376] on div at bounding box center [886, 383] width 1243 height 678
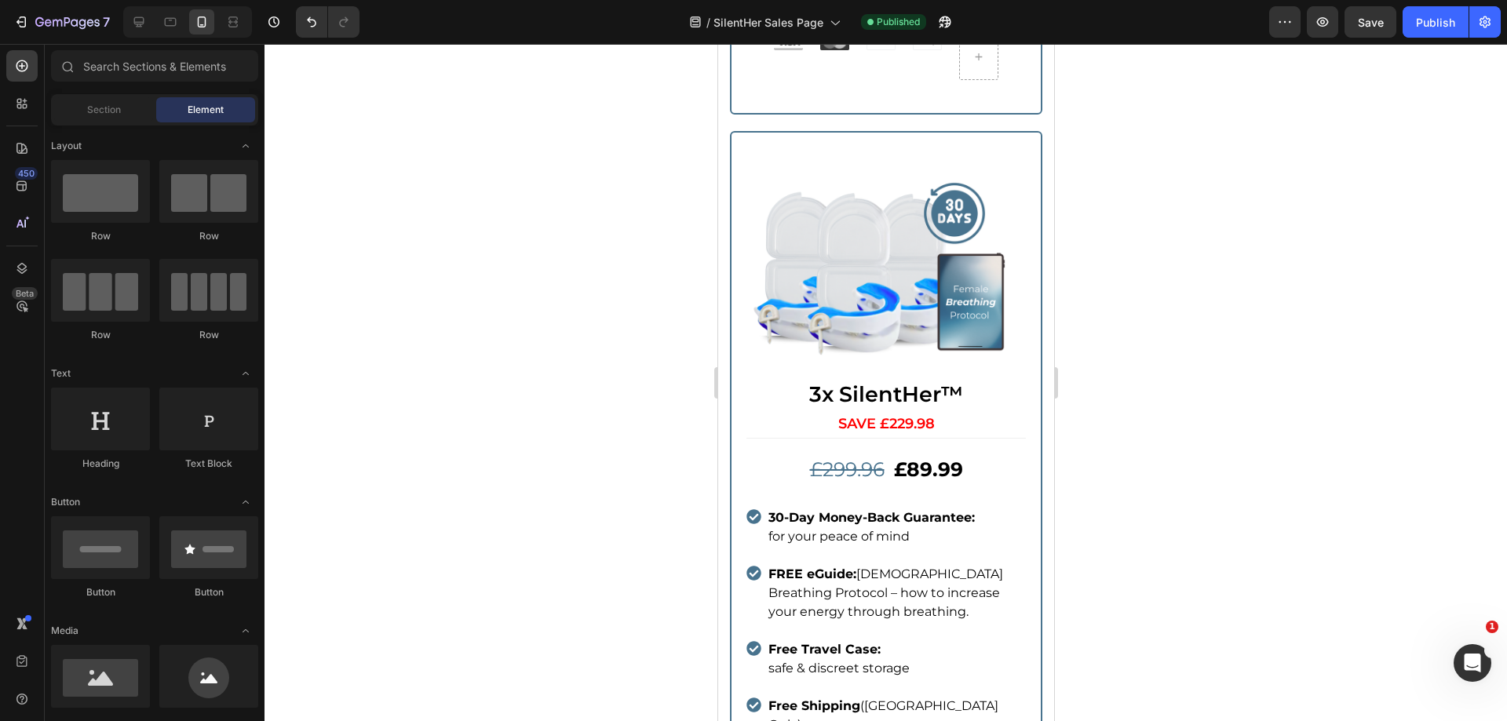
scroll to position [4208, 0]
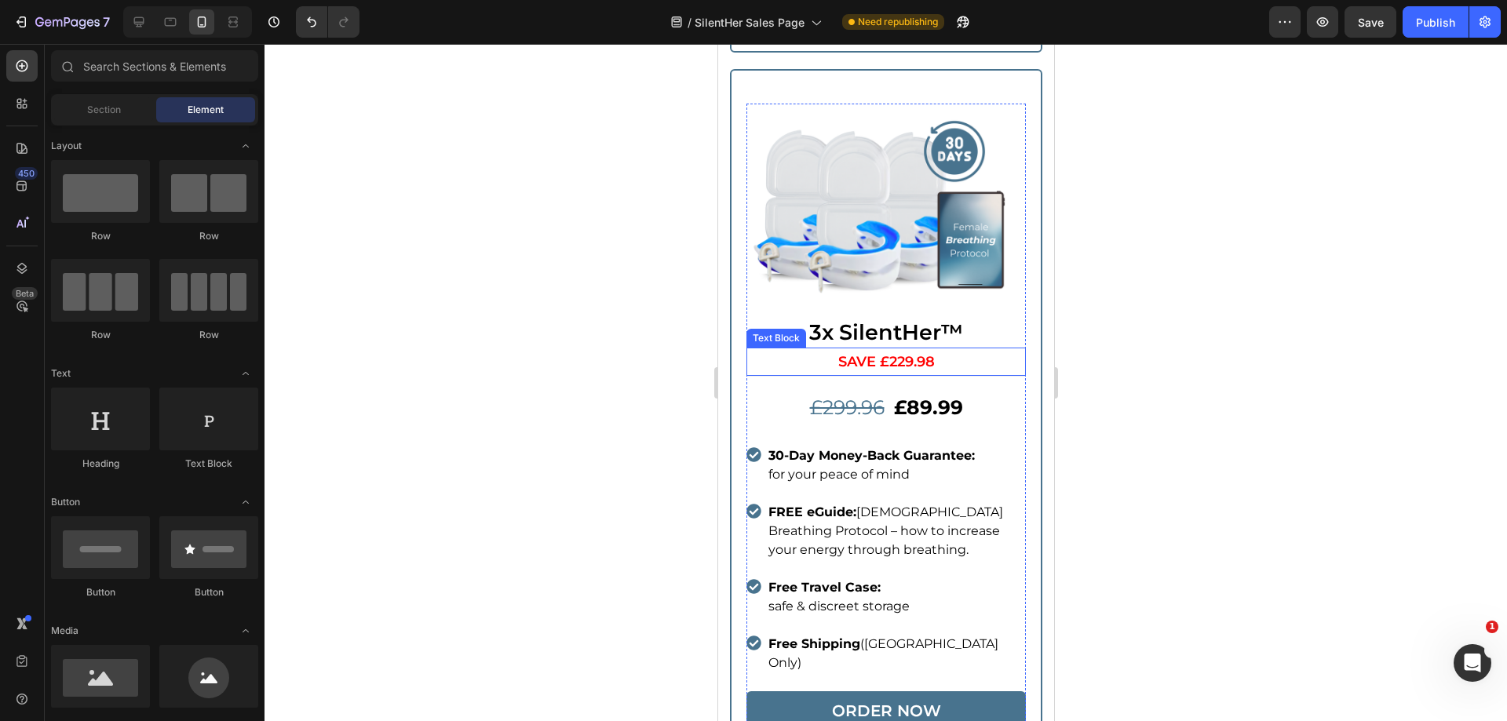
click at [904, 353] on span "SAVE £229.98" at bounding box center [886, 361] width 97 height 17
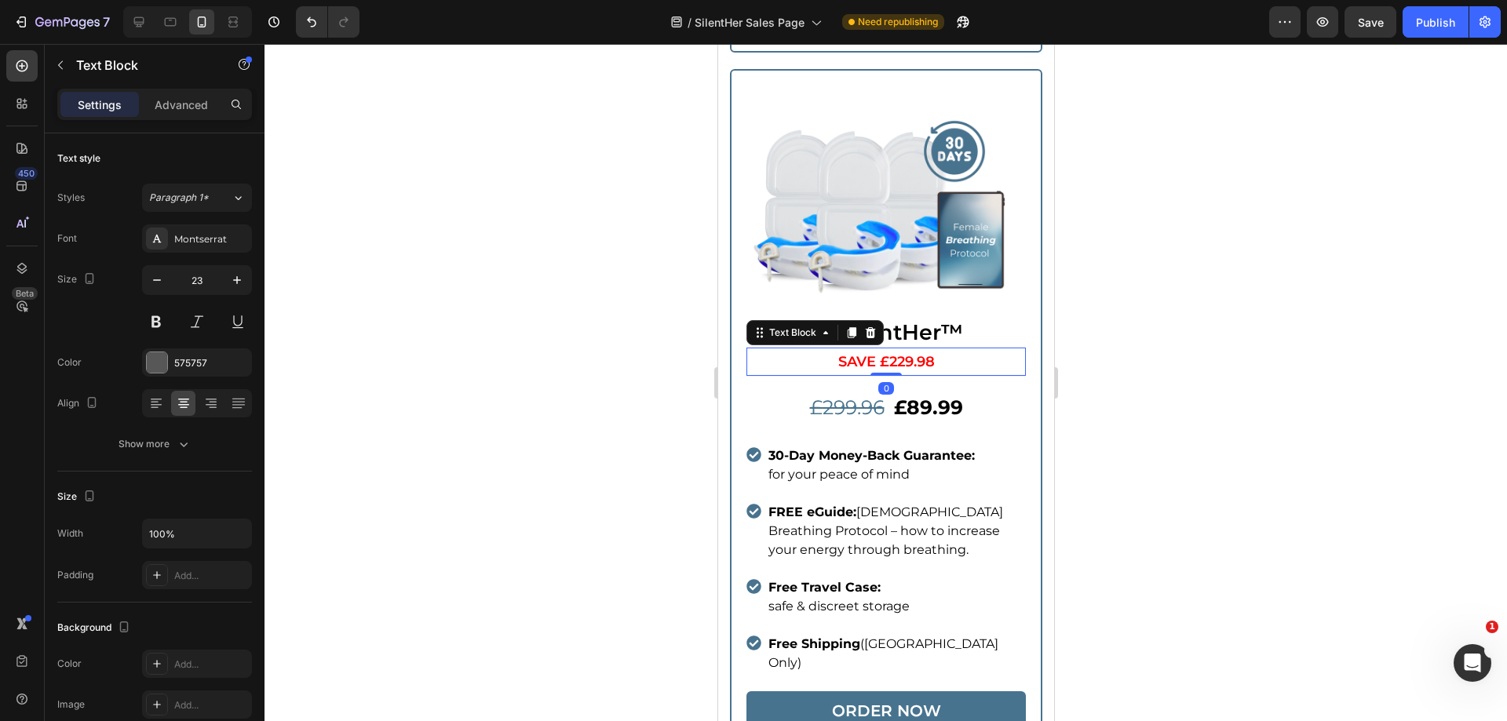
click at [892, 353] on span "SAVE £229.98" at bounding box center [886, 361] width 97 height 17
click at [895, 353] on span "SAVE £229.98" at bounding box center [886, 361] width 97 height 17
drag, startPoint x: 923, startPoint y: 323, endPoint x: 936, endPoint y: 325, distance: 12.8
click at [936, 349] on p "SAVE £209.98" at bounding box center [885, 361] width 276 height 25
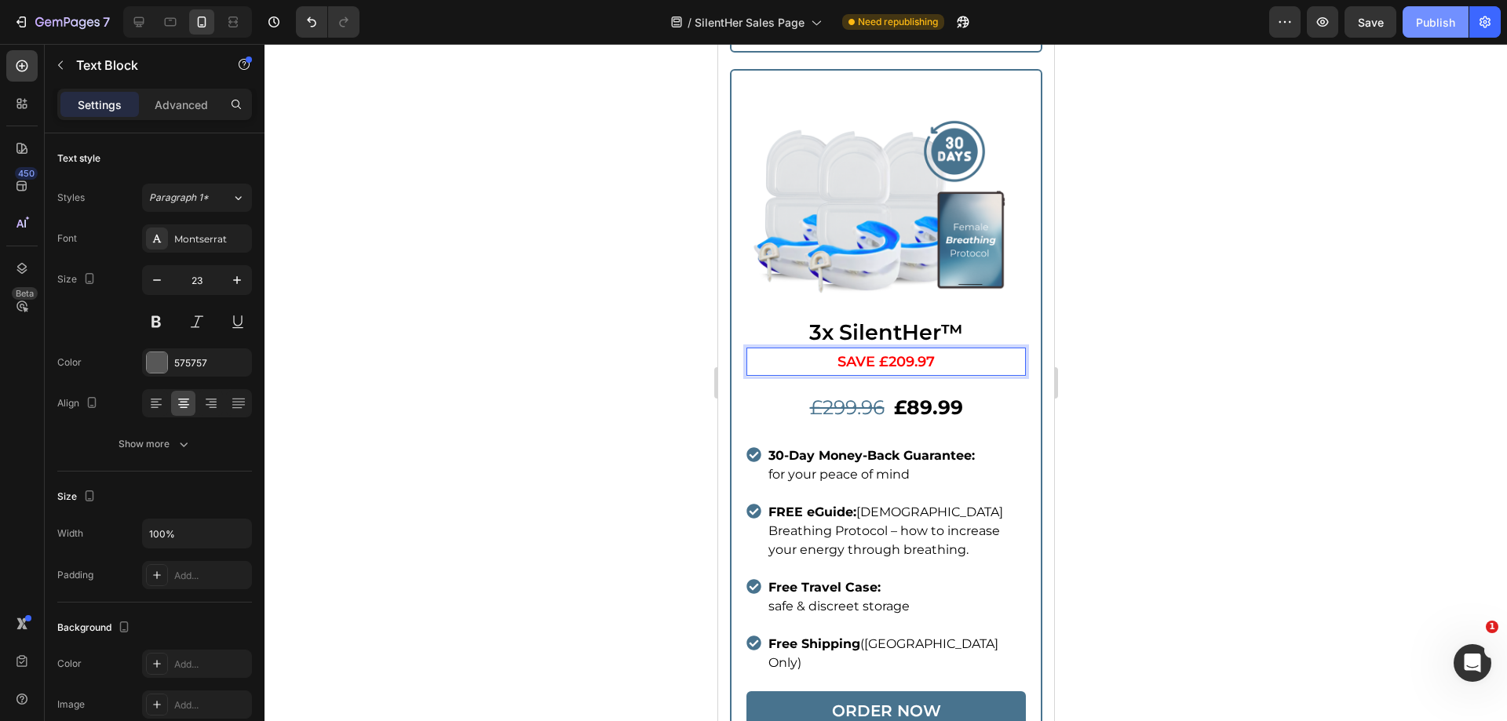
click at [1444, 28] on div "Publish" at bounding box center [1435, 22] width 39 height 16
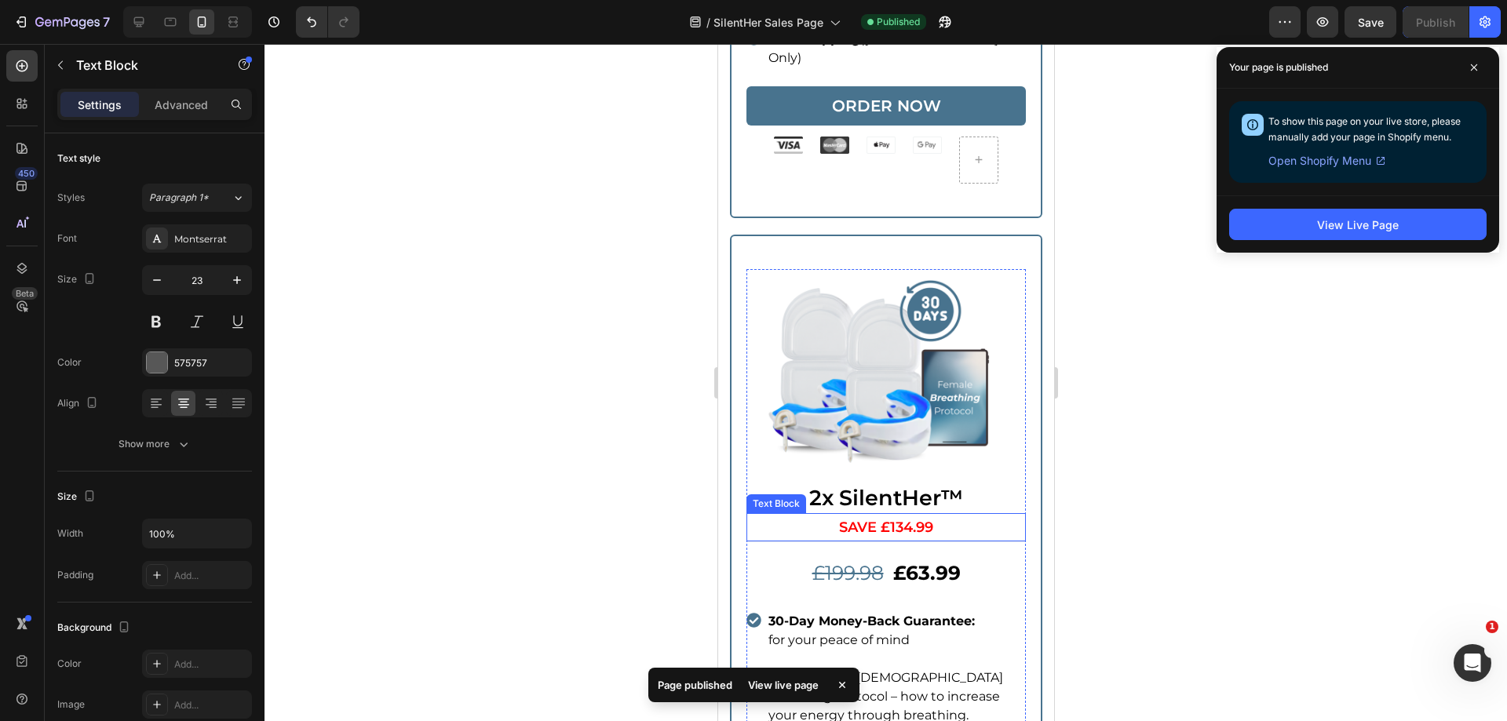
scroll to position [4836, 0]
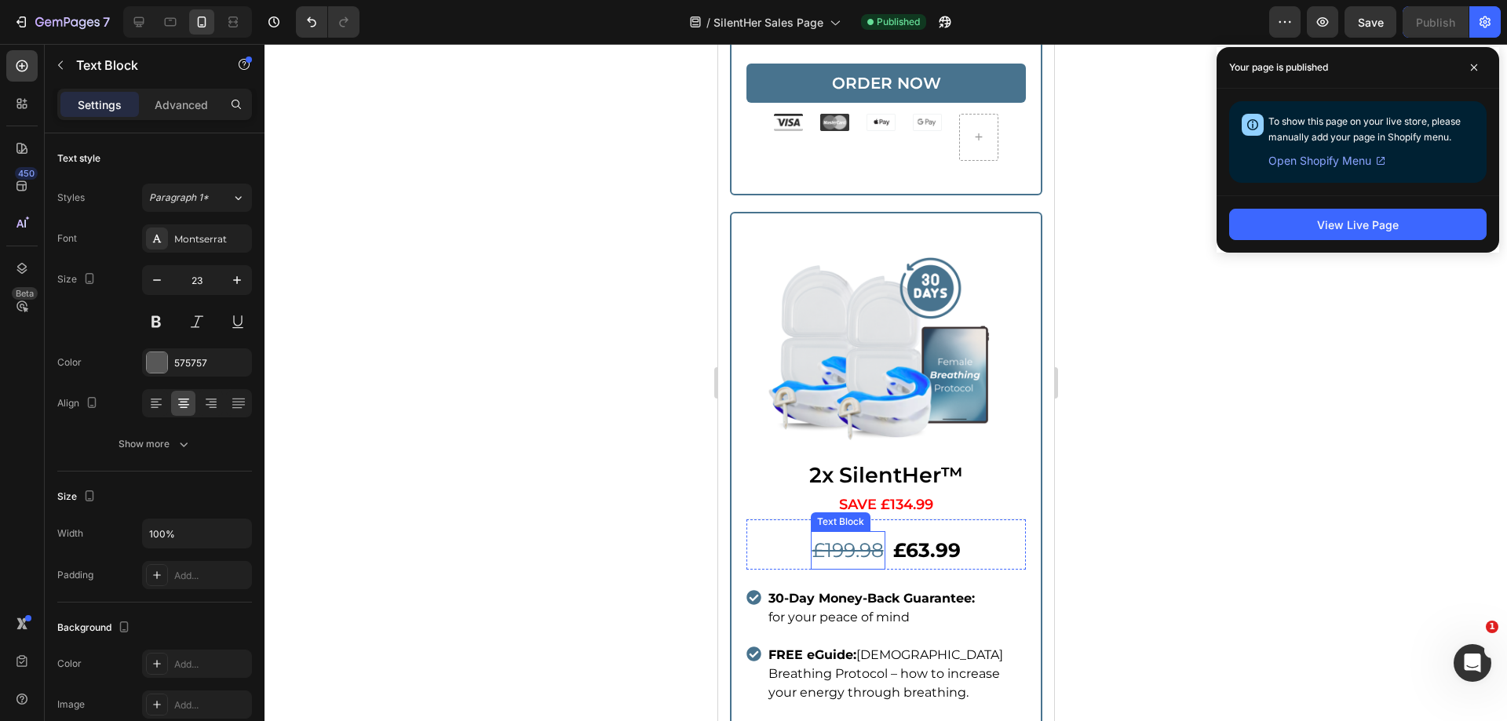
click at [849, 539] on s "£199.98" at bounding box center [847, 551] width 71 height 24
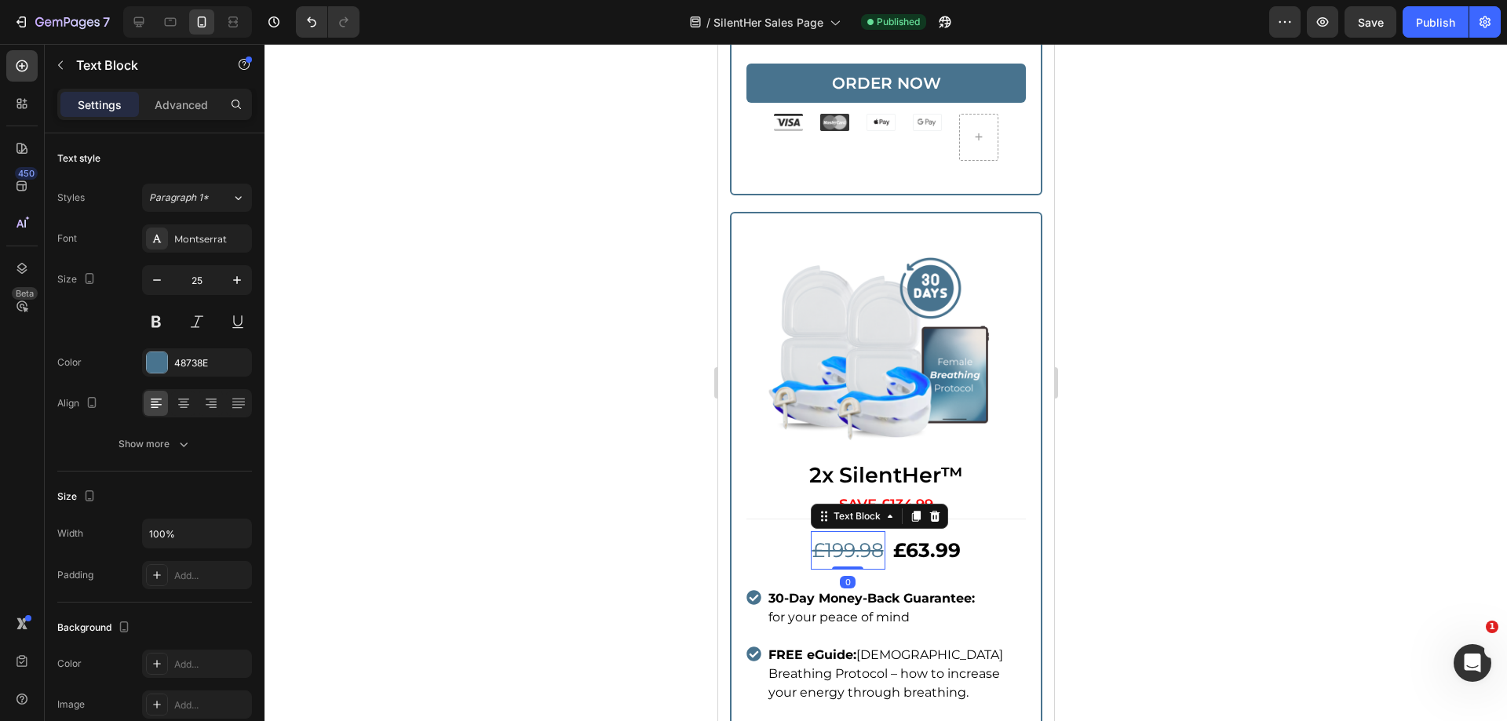
click at [882, 519] on div "£199.98 Text Block 0 £63.99 Text Block Row" at bounding box center [885, 544] width 279 height 51
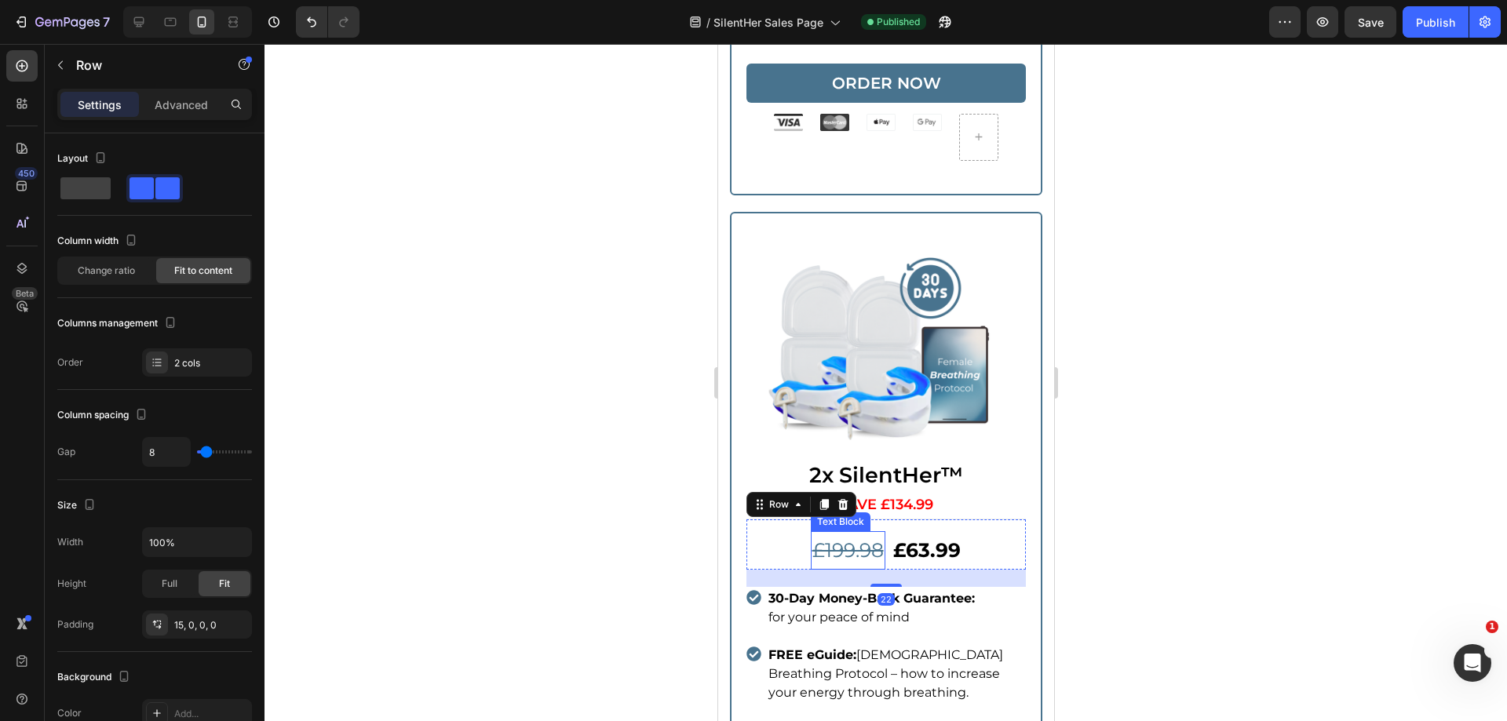
click at [871, 539] on s "£199.98" at bounding box center [847, 551] width 71 height 24
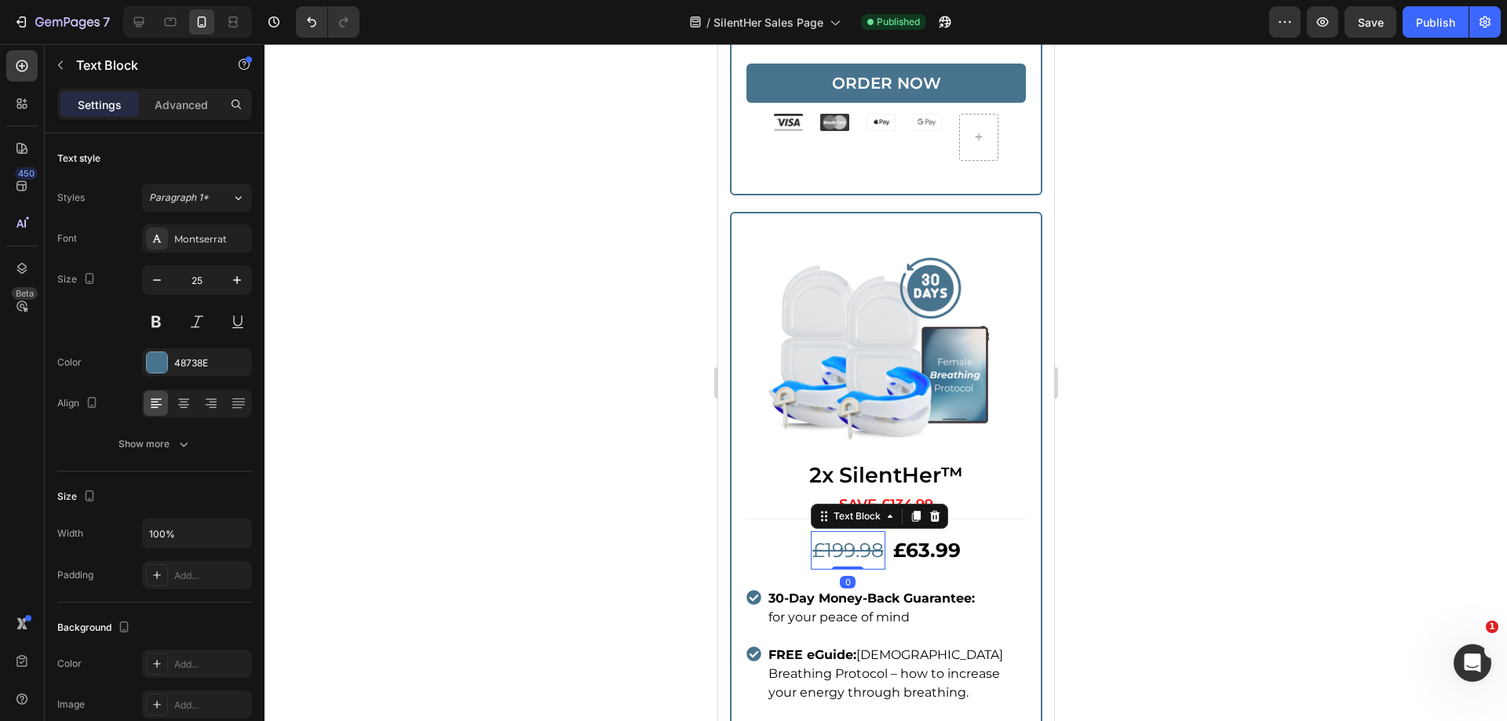
click at [871, 539] on s "£199.98" at bounding box center [847, 551] width 71 height 24
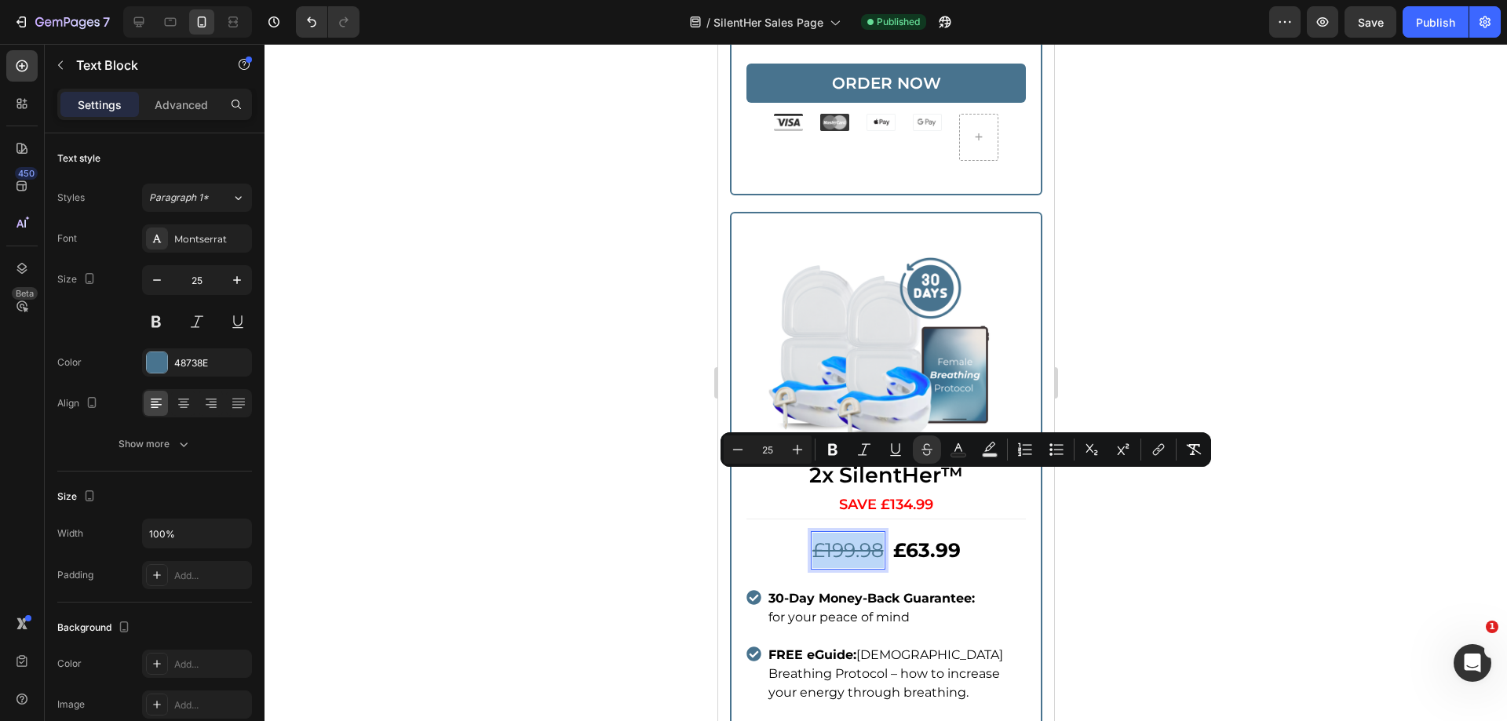
drag, startPoint x: 871, startPoint y: 487, endPoint x: 860, endPoint y: 486, distance: 11.0
click at [870, 539] on s "£199.98" at bounding box center [847, 551] width 71 height 24
click at [866, 539] on s "£199.98" at bounding box center [847, 551] width 71 height 24
click at [871, 539] on s "£199.98" at bounding box center [847, 551] width 71 height 24
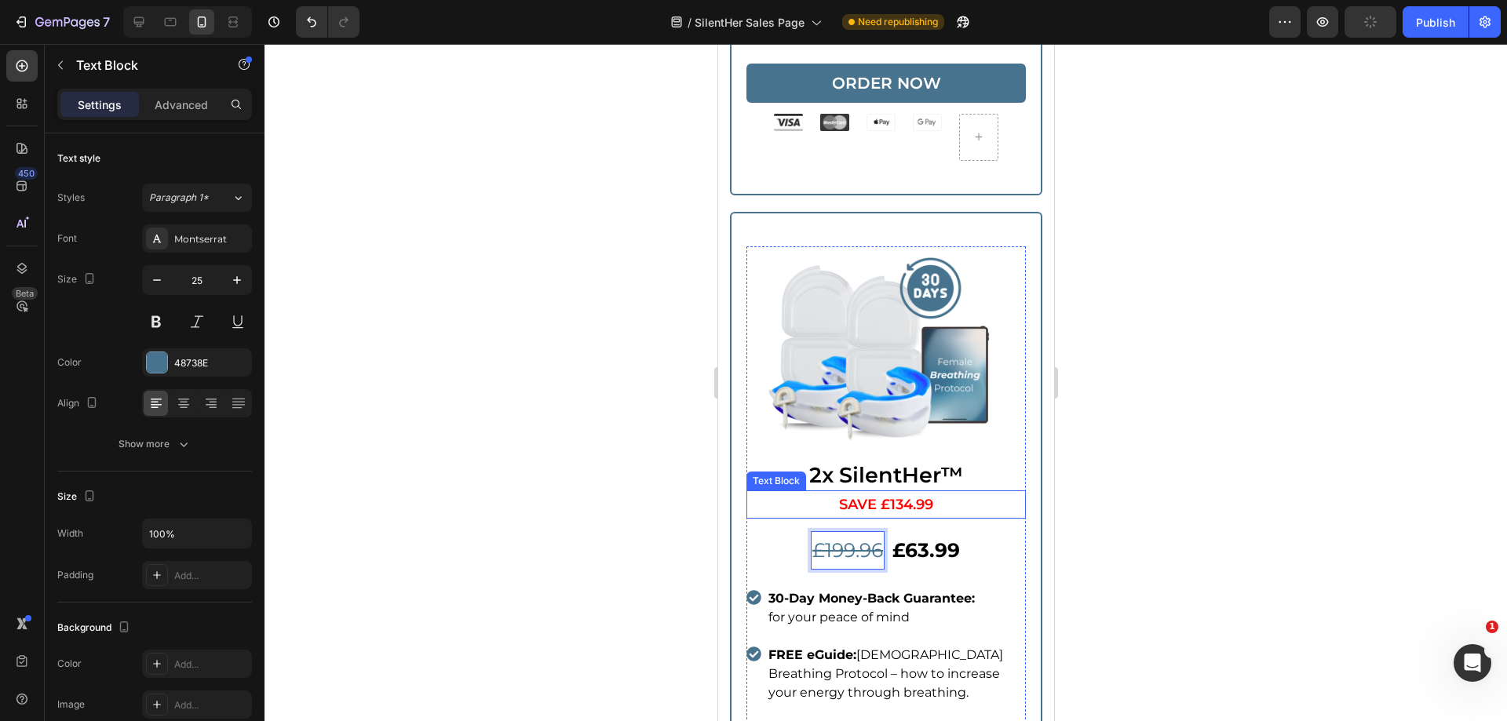
click at [915, 496] on span "SAVE £134.99" at bounding box center [885, 504] width 94 height 17
click at [904, 496] on span "SAVE £134.99" at bounding box center [885, 504] width 94 height 17
drag, startPoint x: 917, startPoint y: 440, endPoint x: 939, endPoint y: 442, distance: 22.0
click at [939, 492] on p "SAVE £135.99" at bounding box center [885, 504] width 276 height 25
click at [1363, 327] on div at bounding box center [886, 383] width 1243 height 678
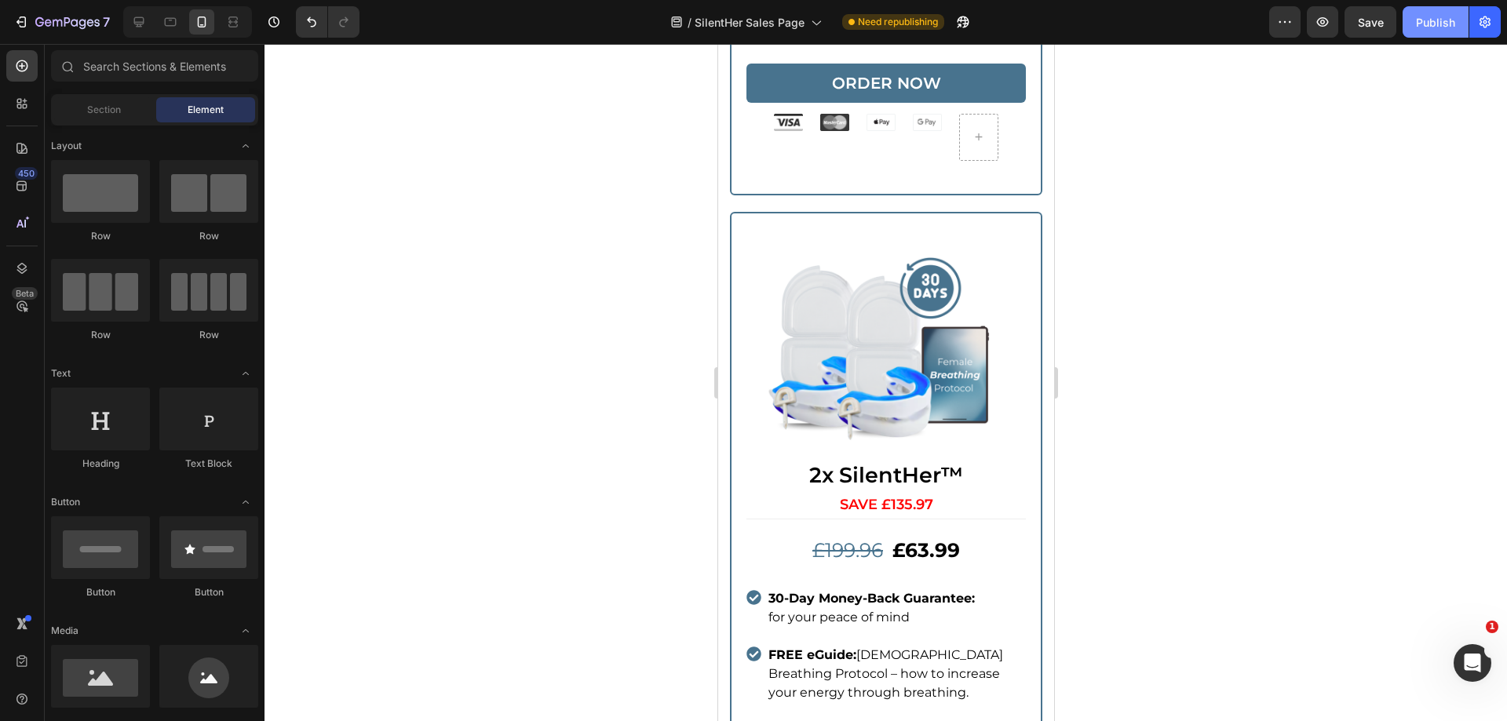
drag, startPoint x: 1434, startPoint y: 21, endPoint x: 1414, endPoint y: 26, distance: 20.2
click at [1434, 20] on div "Publish" at bounding box center [1435, 22] width 39 height 16
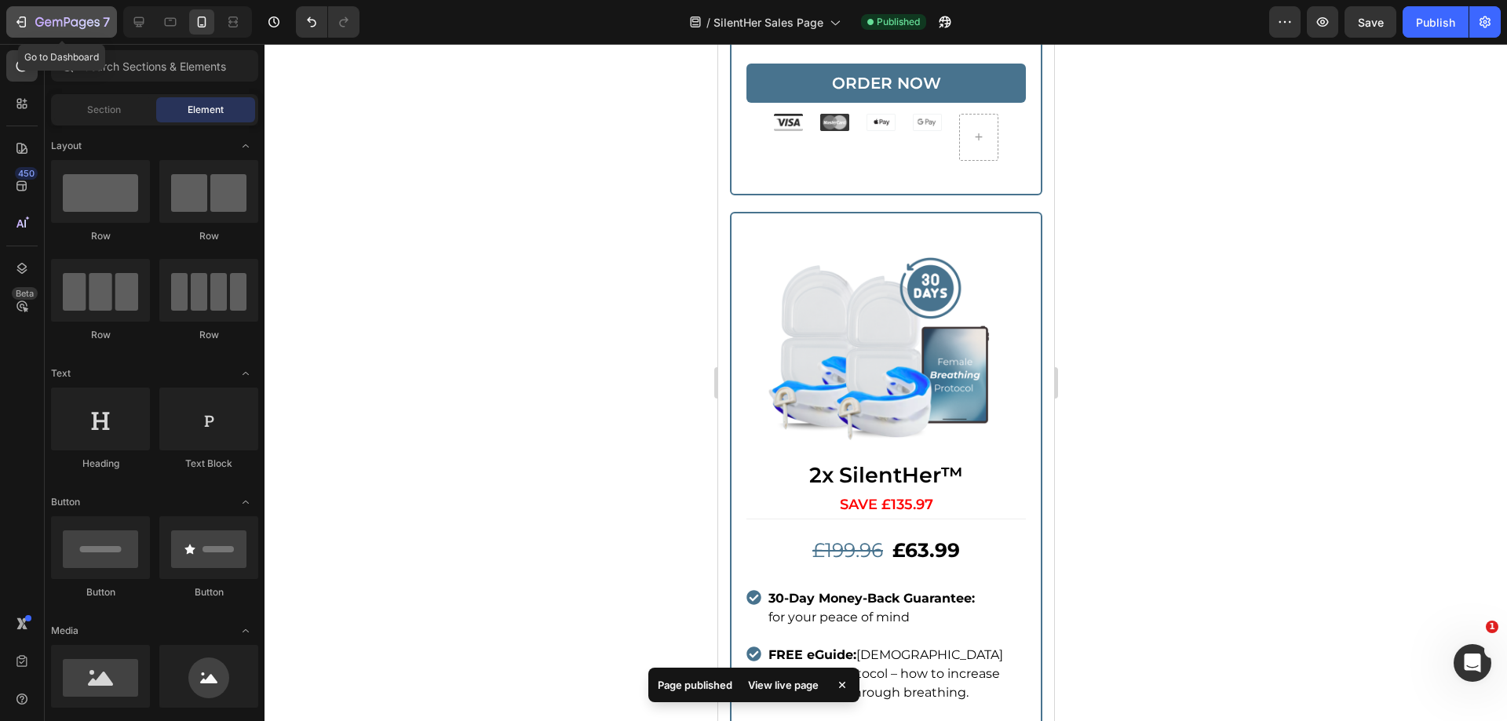
click at [28, 22] on icon "button" at bounding box center [21, 22] width 16 height 16
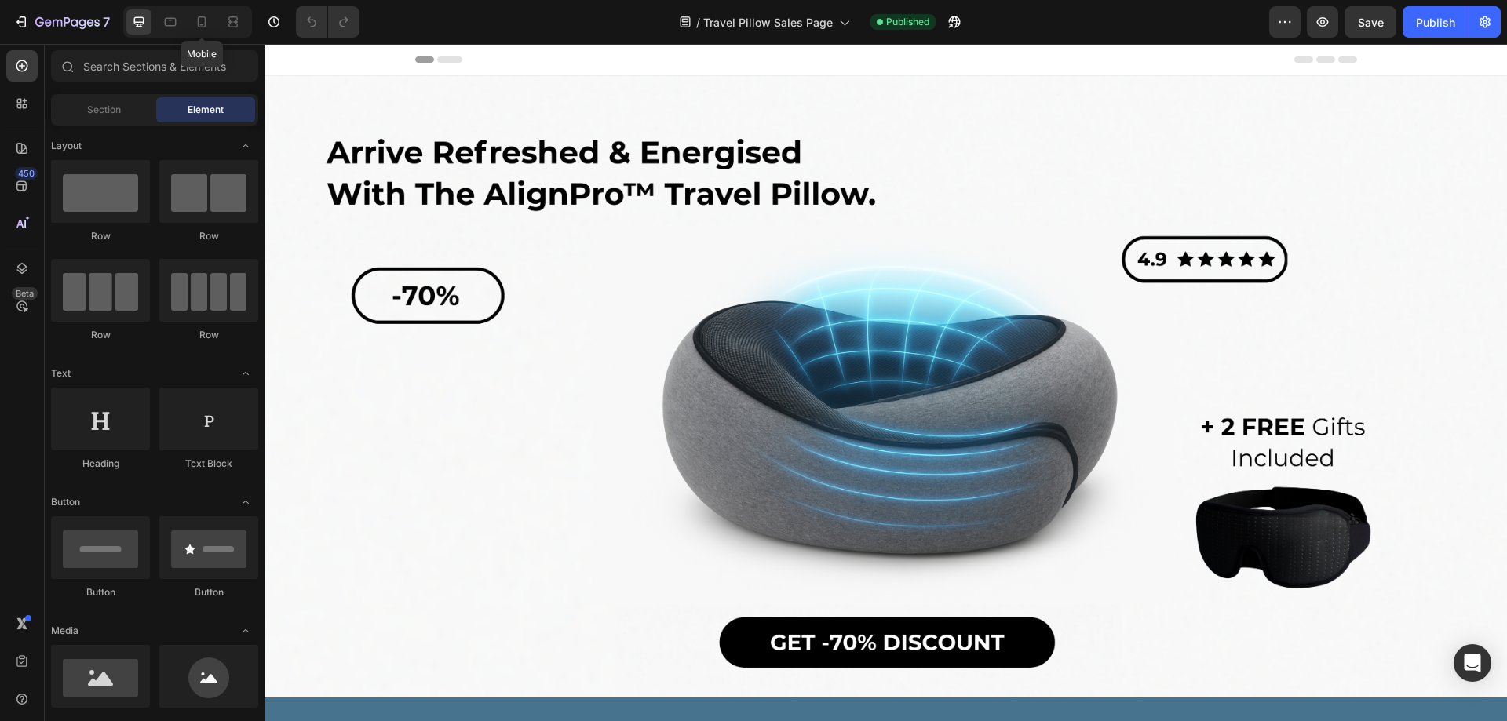
drag, startPoint x: 192, startPoint y: 18, endPoint x: 414, endPoint y: 55, distance: 224.4
click at [193, 18] on div at bounding box center [201, 21] width 25 height 25
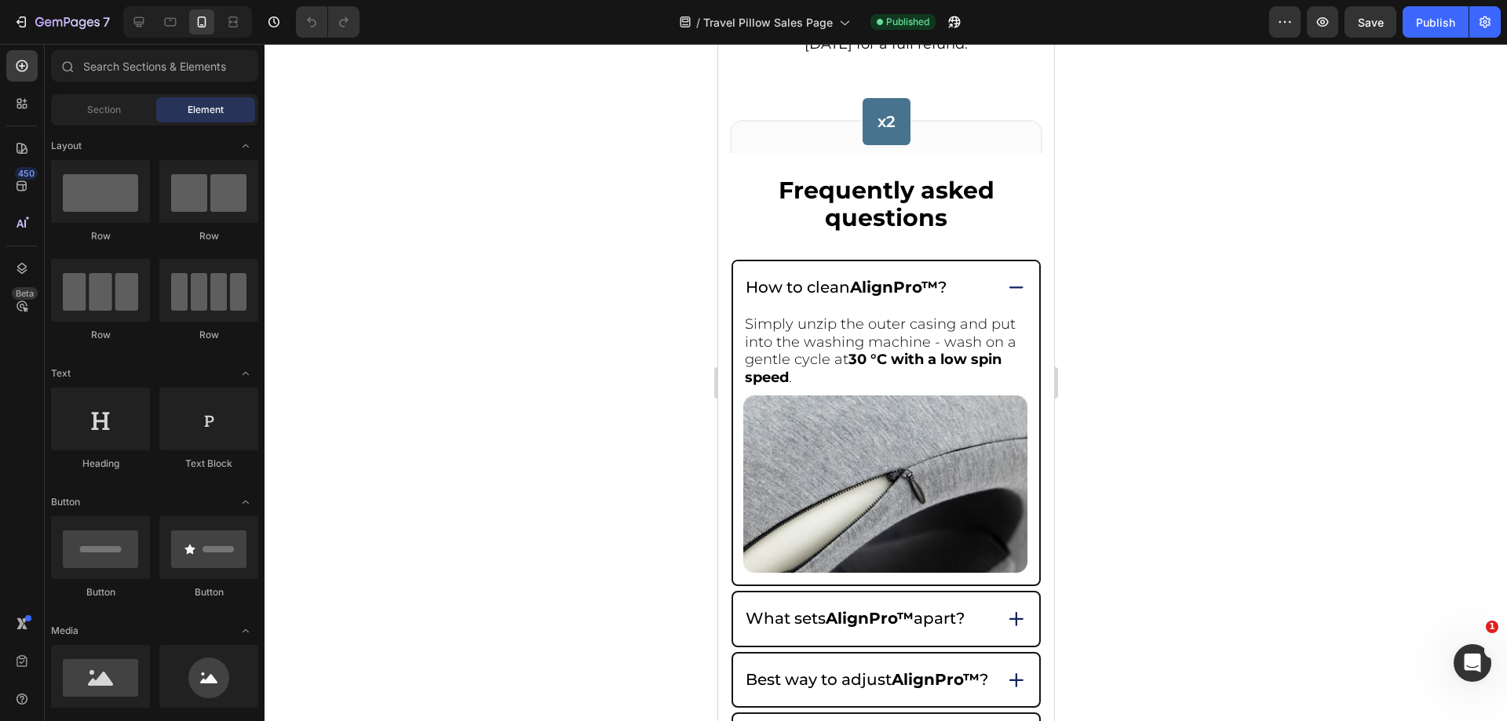
scroll to position [5298, 0]
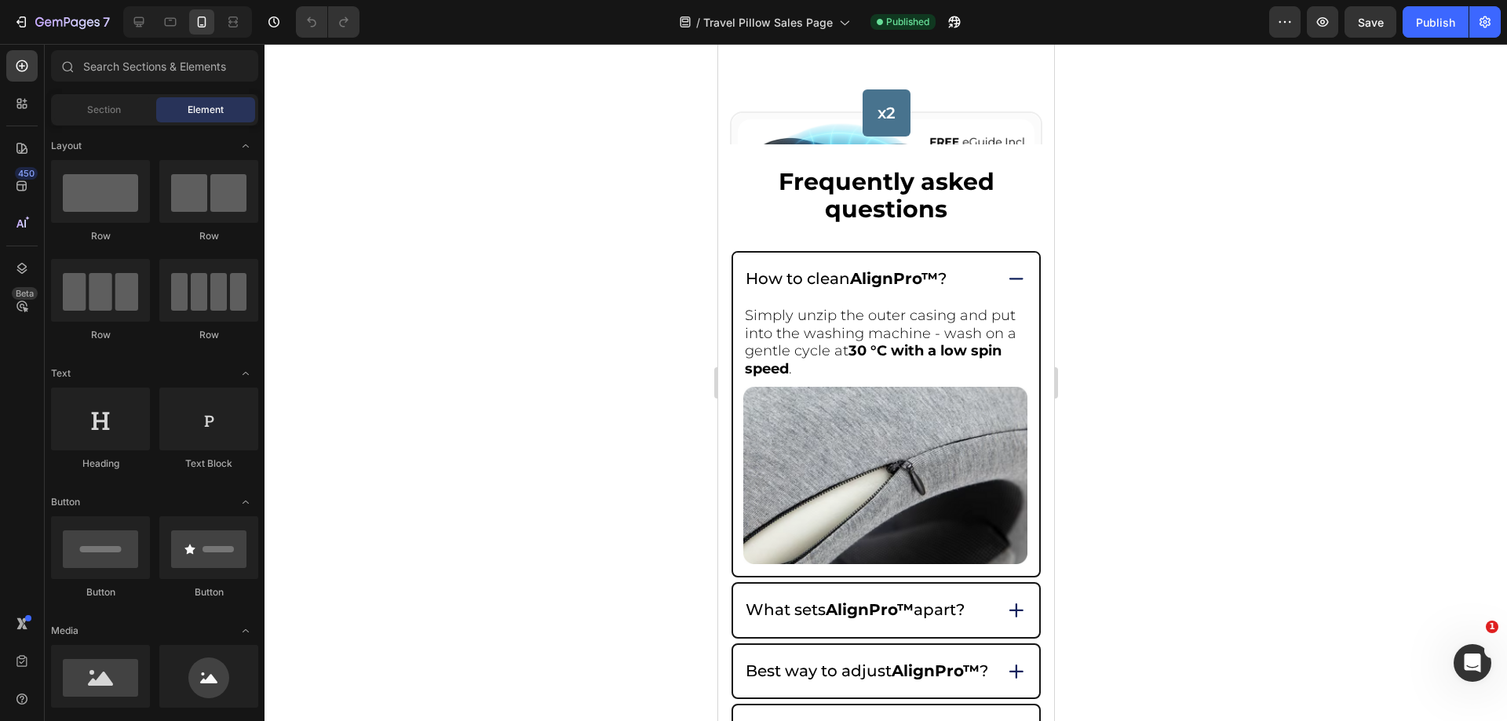
drag, startPoint x: 1050, startPoint y: 79, endPoint x: 1781, endPoint y: 645, distance: 924.9
click at [972, 266] on div "How to clean AlignPro™ ?" at bounding box center [885, 279] width 306 height 53
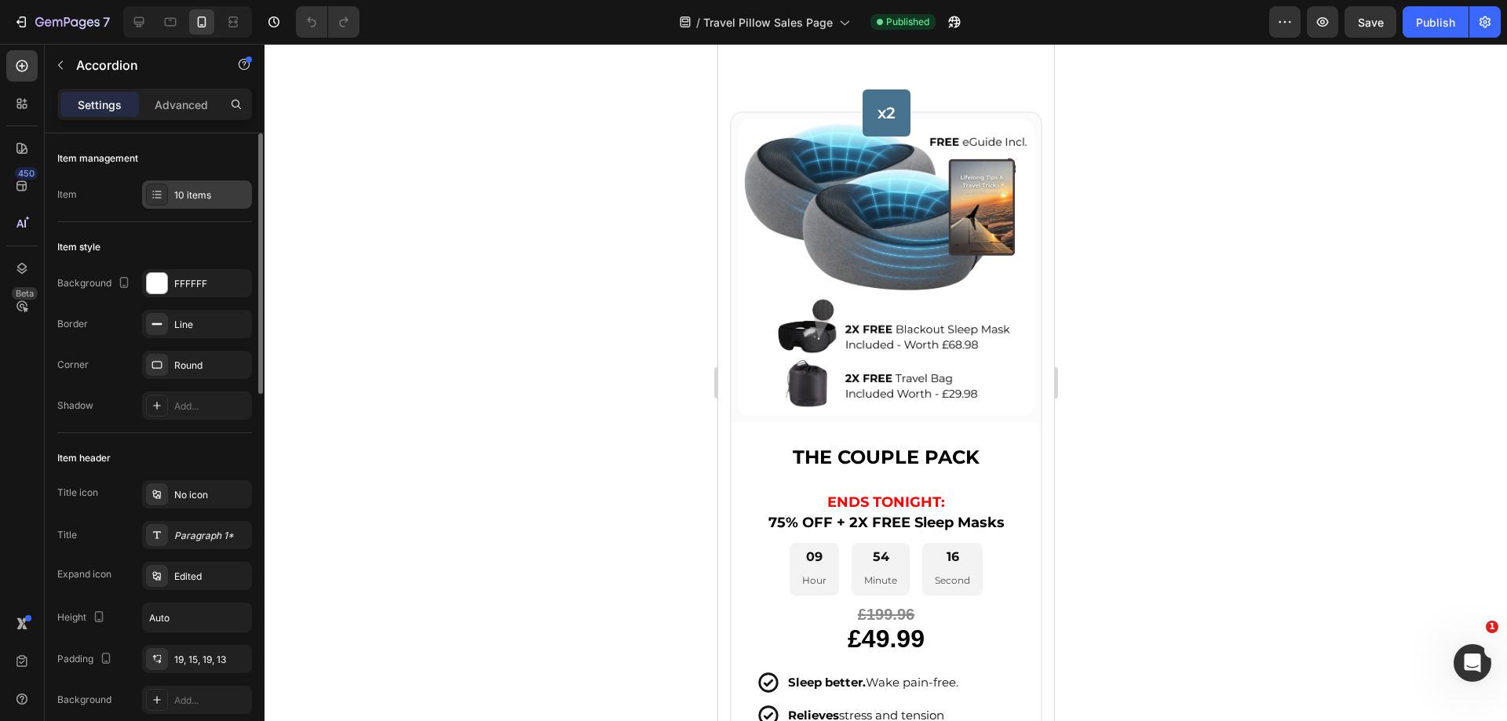
click at [181, 190] on div "10 items" at bounding box center [211, 195] width 74 height 14
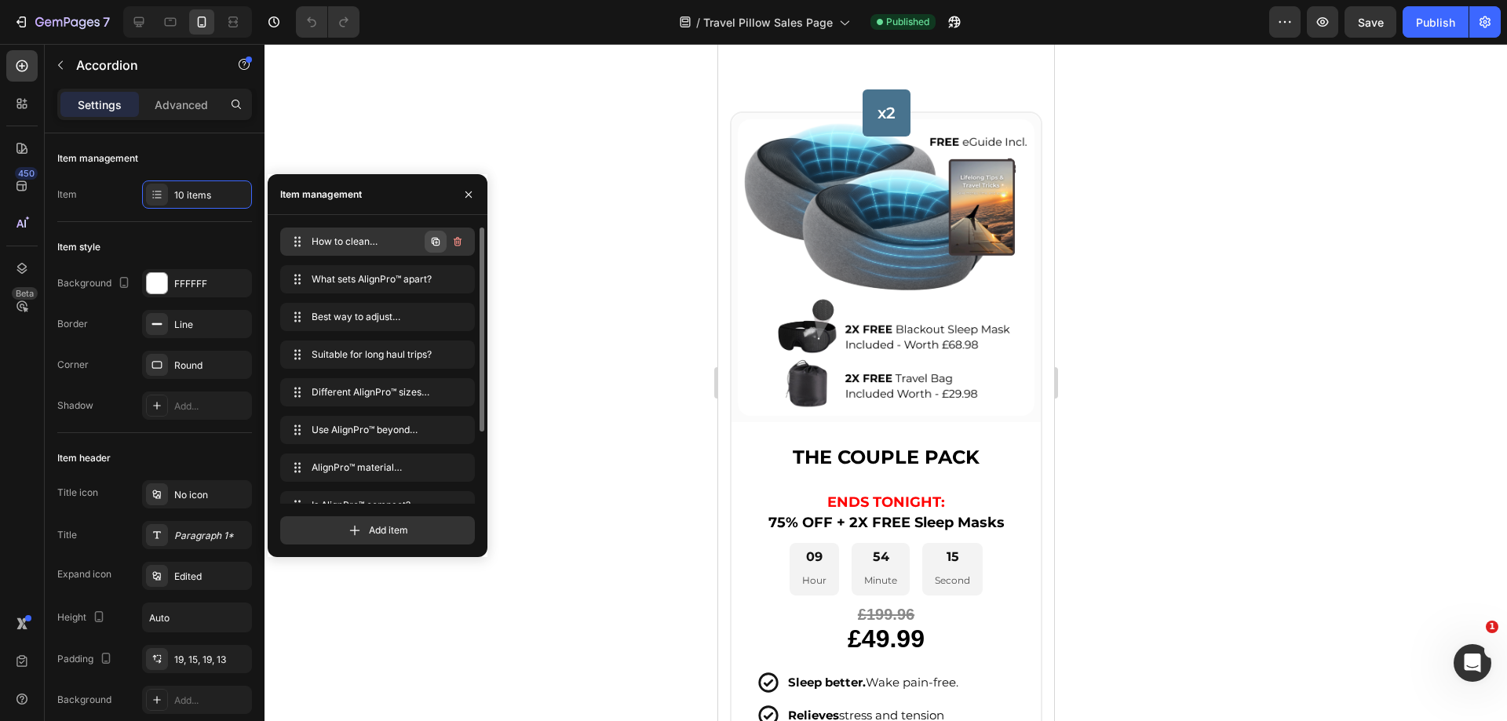
click at [432, 242] on icon "button" at bounding box center [436, 242] width 8 height 8
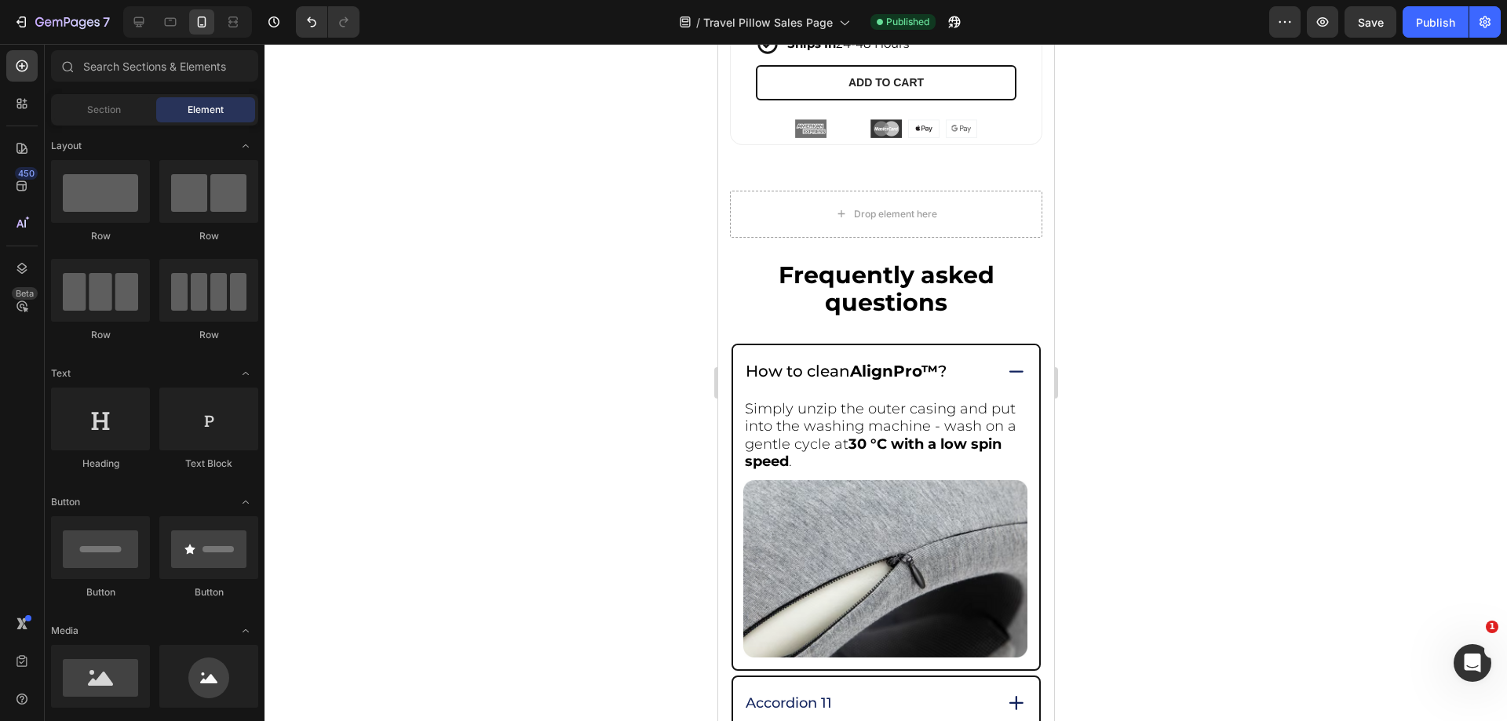
scroll to position [7206, 0]
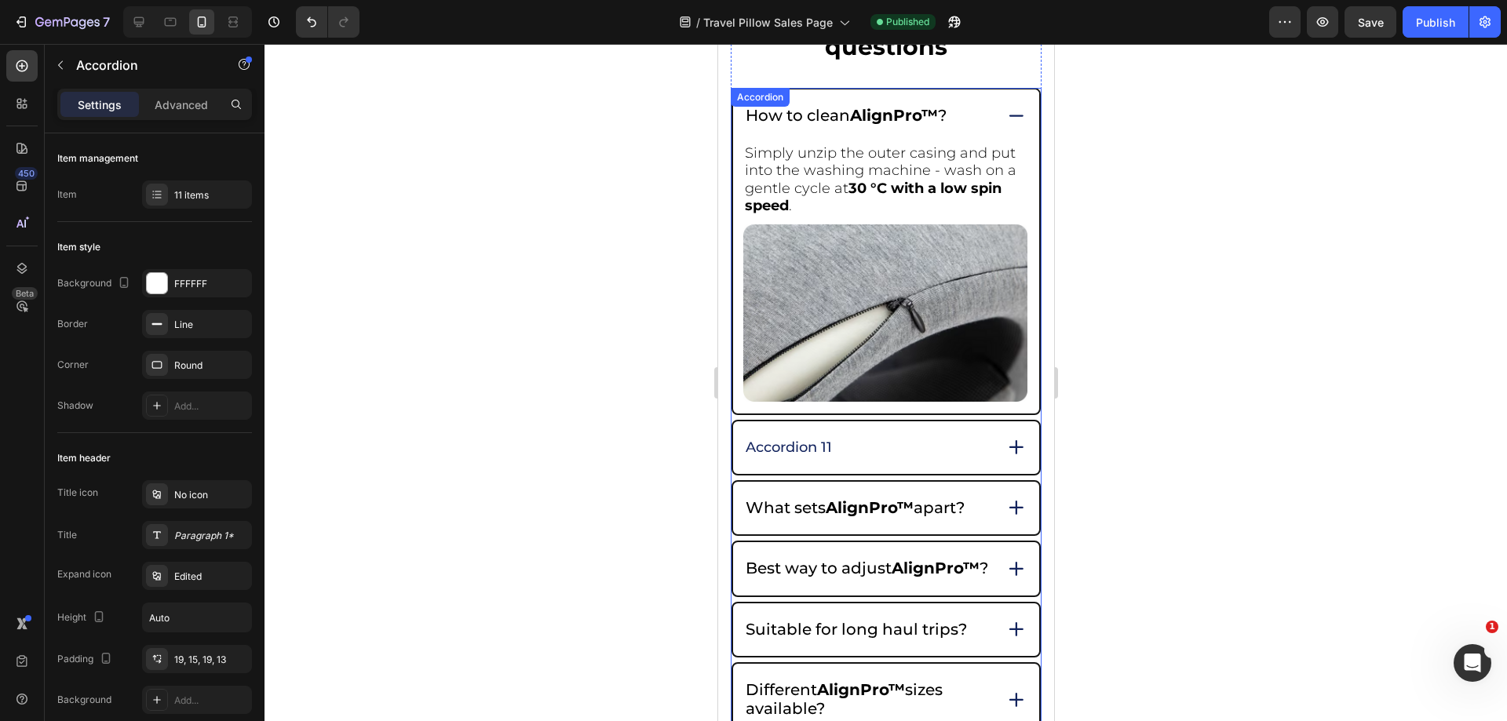
click at [847, 436] on div "Accordion 11" at bounding box center [868, 447] width 250 height 23
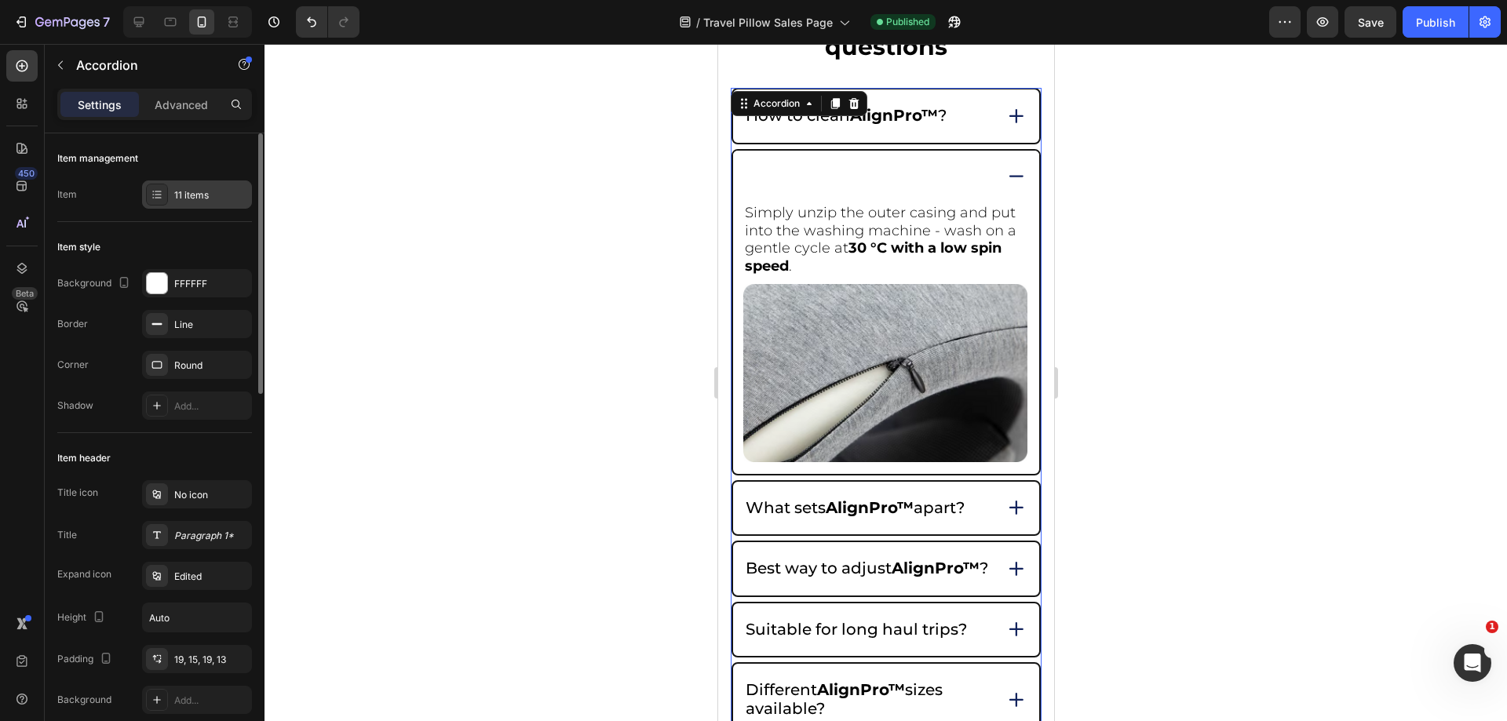
click at [211, 195] on div "11 items" at bounding box center [211, 195] width 74 height 14
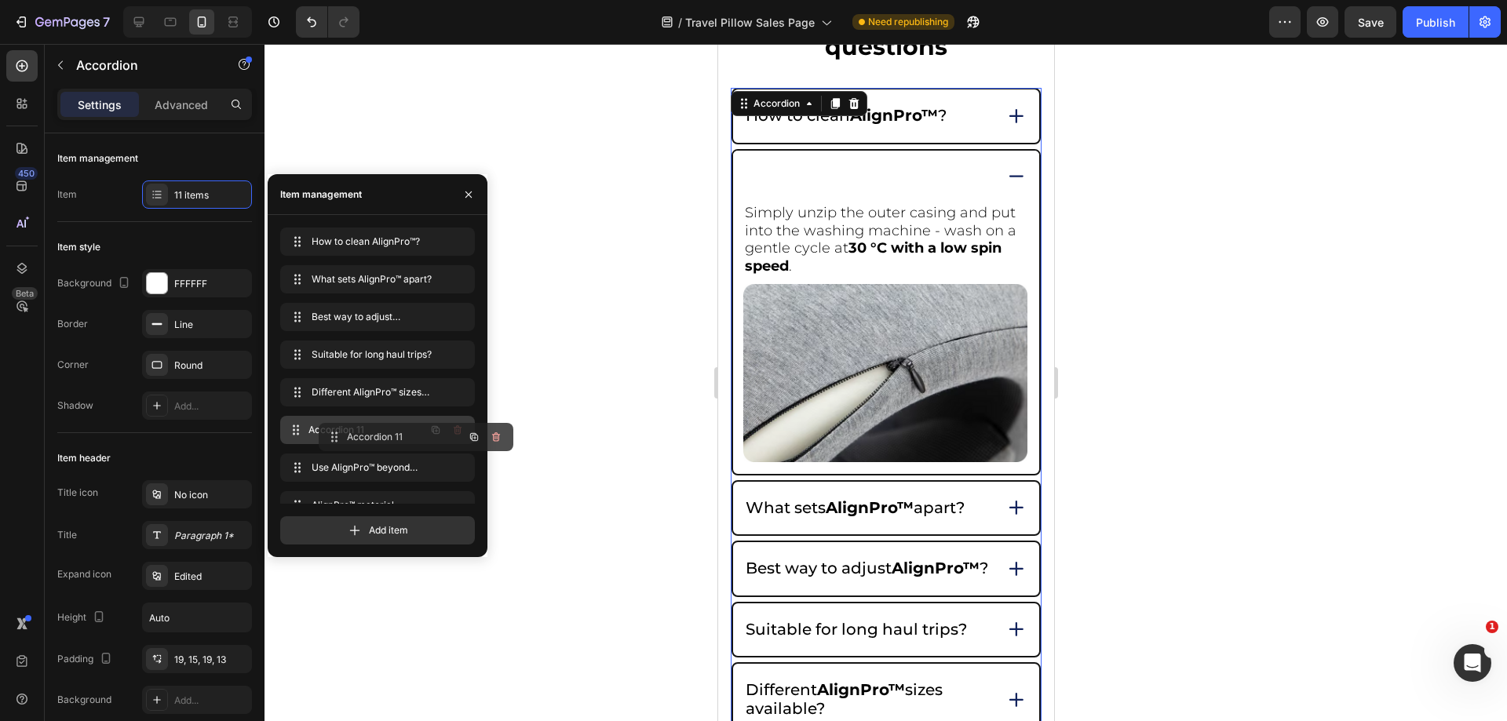
drag, startPoint x: 361, startPoint y: 278, endPoint x: 400, endPoint y: 436, distance: 162.4
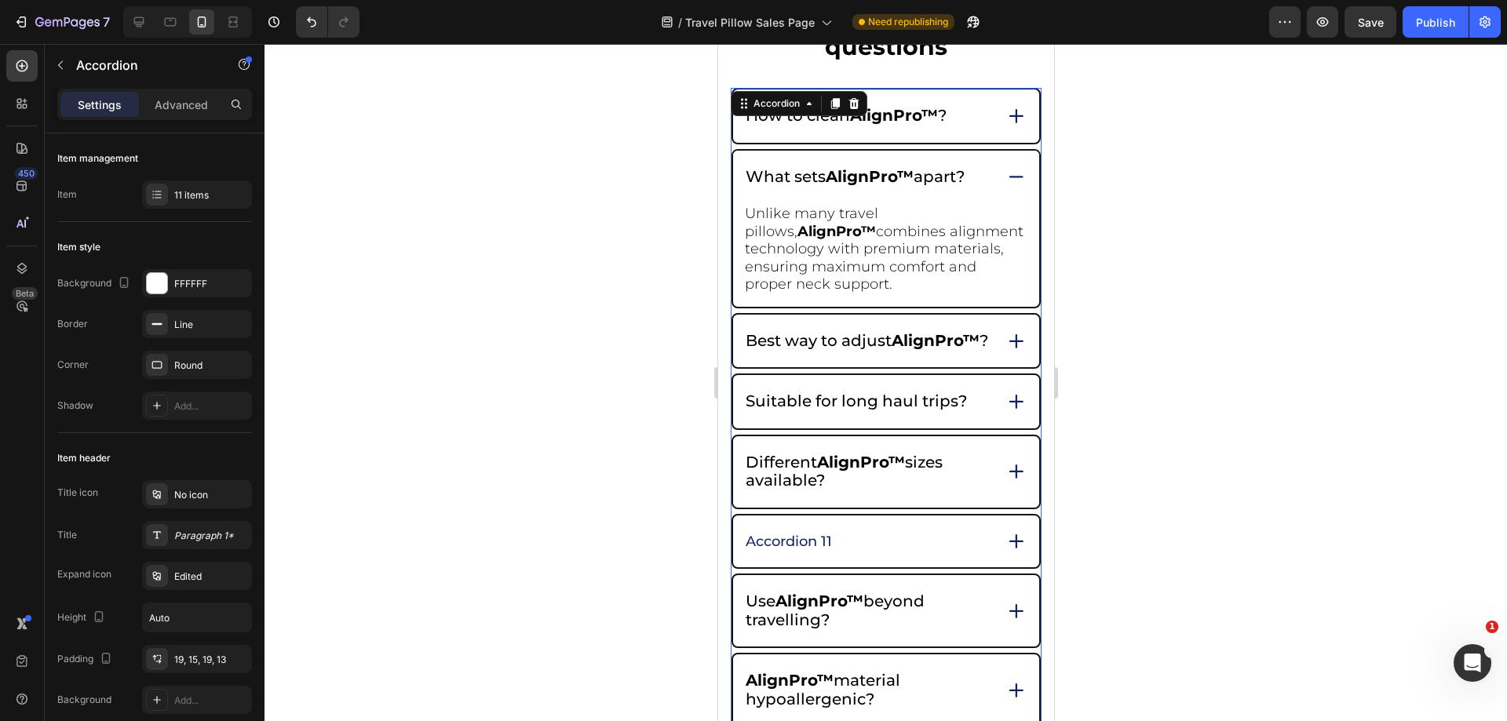
click at [840, 546] on div "Accordion 11" at bounding box center [885, 542] width 306 height 53
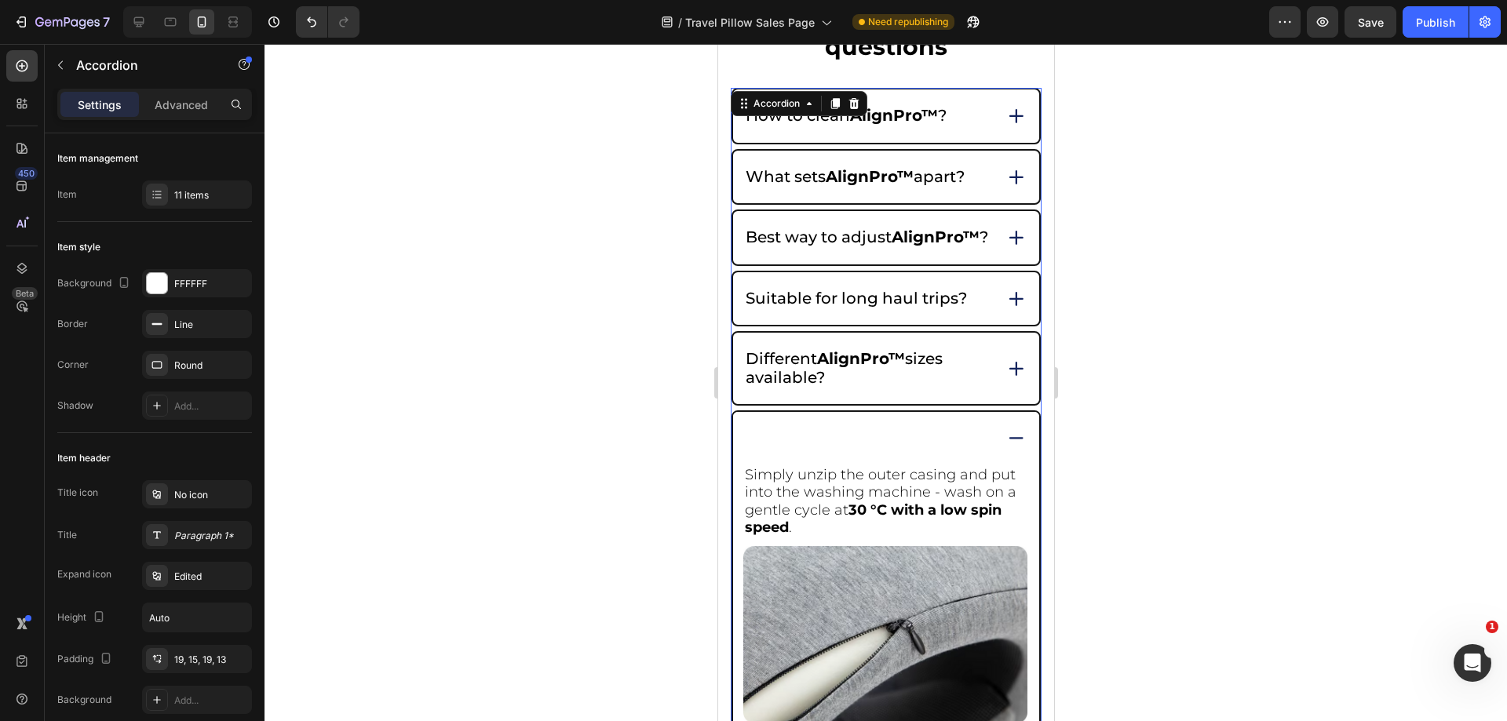
click at [952, 112] on div "How to clean AlignPro™ ?" at bounding box center [868, 116] width 250 height 24
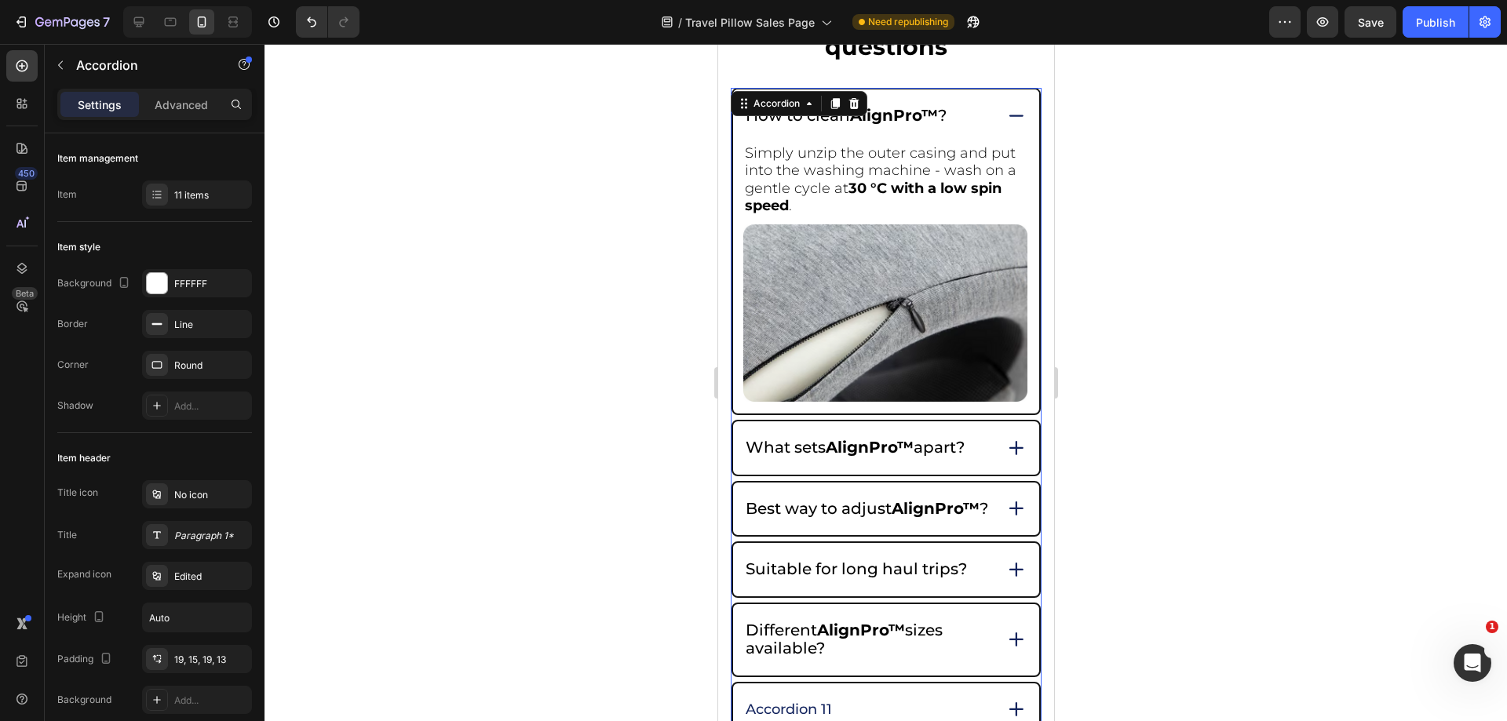
click at [1005, 126] on icon at bounding box center [1016, 115] width 22 height 21
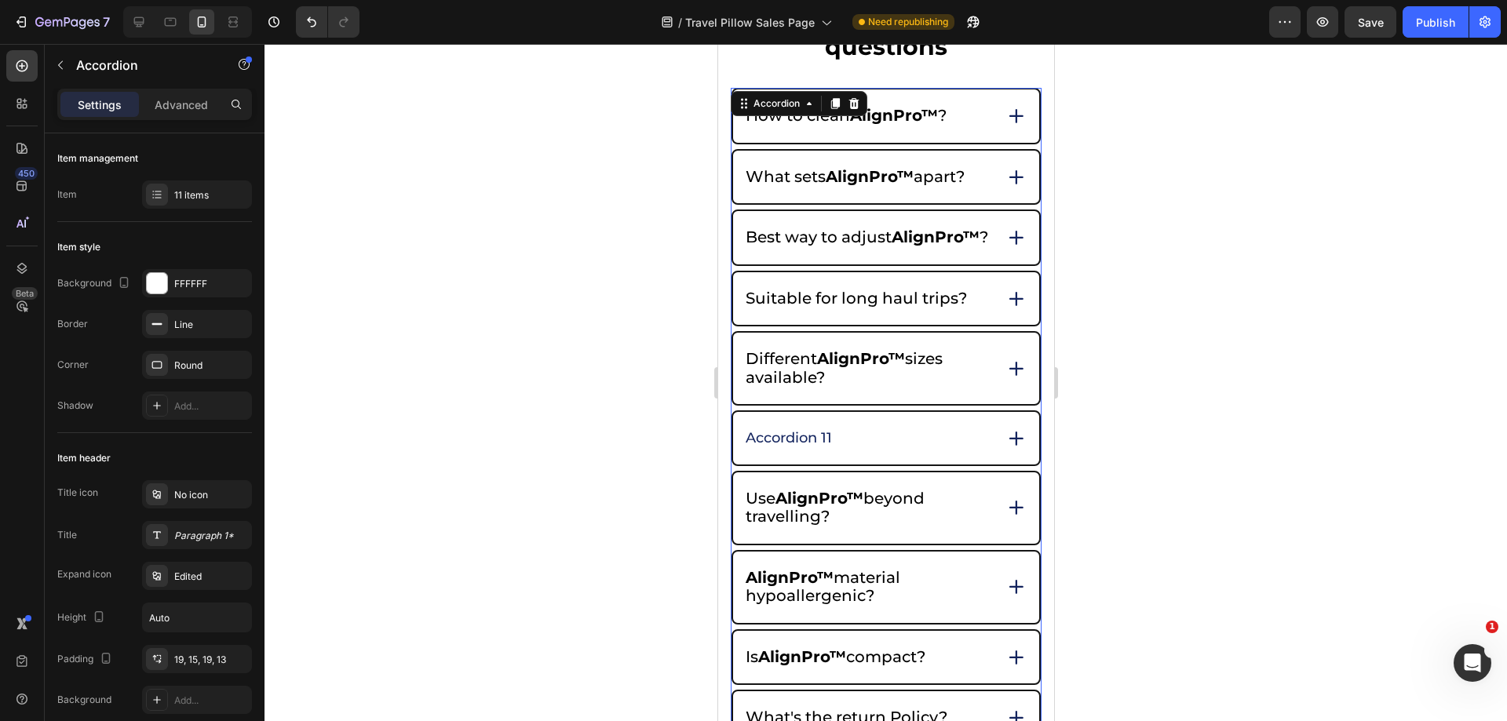
click at [870, 450] on div "Accordion 11" at bounding box center [868, 438] width 250 height 23
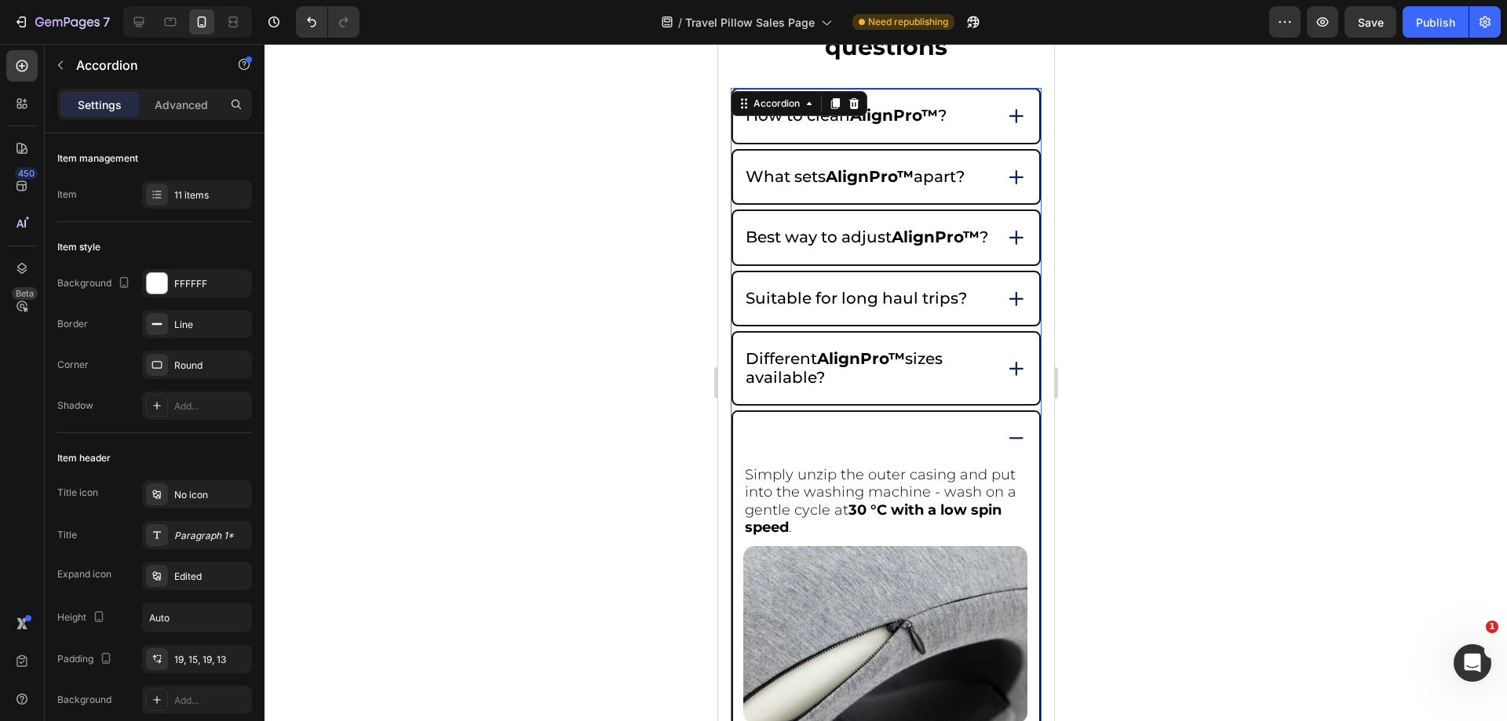
click at [805, 445] on div "Accordion 11" at bounding box center [788, 438] width 91 height 23
click at [776, 447] on p "Accordion 11" at bounding box center [788, 438] width 86 height 18
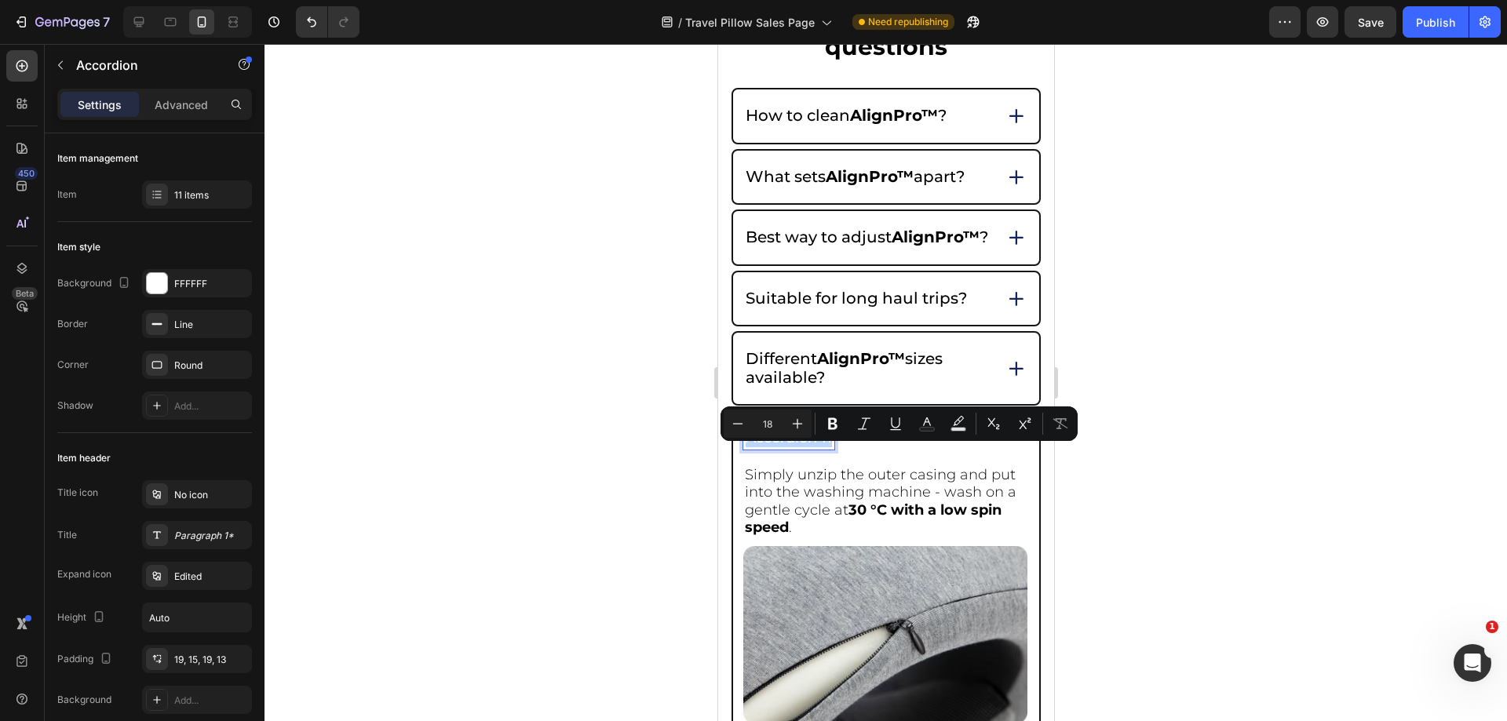
drag, startPoint x: 746, startPoint y: 451, endPoint x: 839, endPoint y: 451, distance: 93.4
click at [839, 450] on div "Accordion 11" at bounding box center [868, 438] width 250 height 23
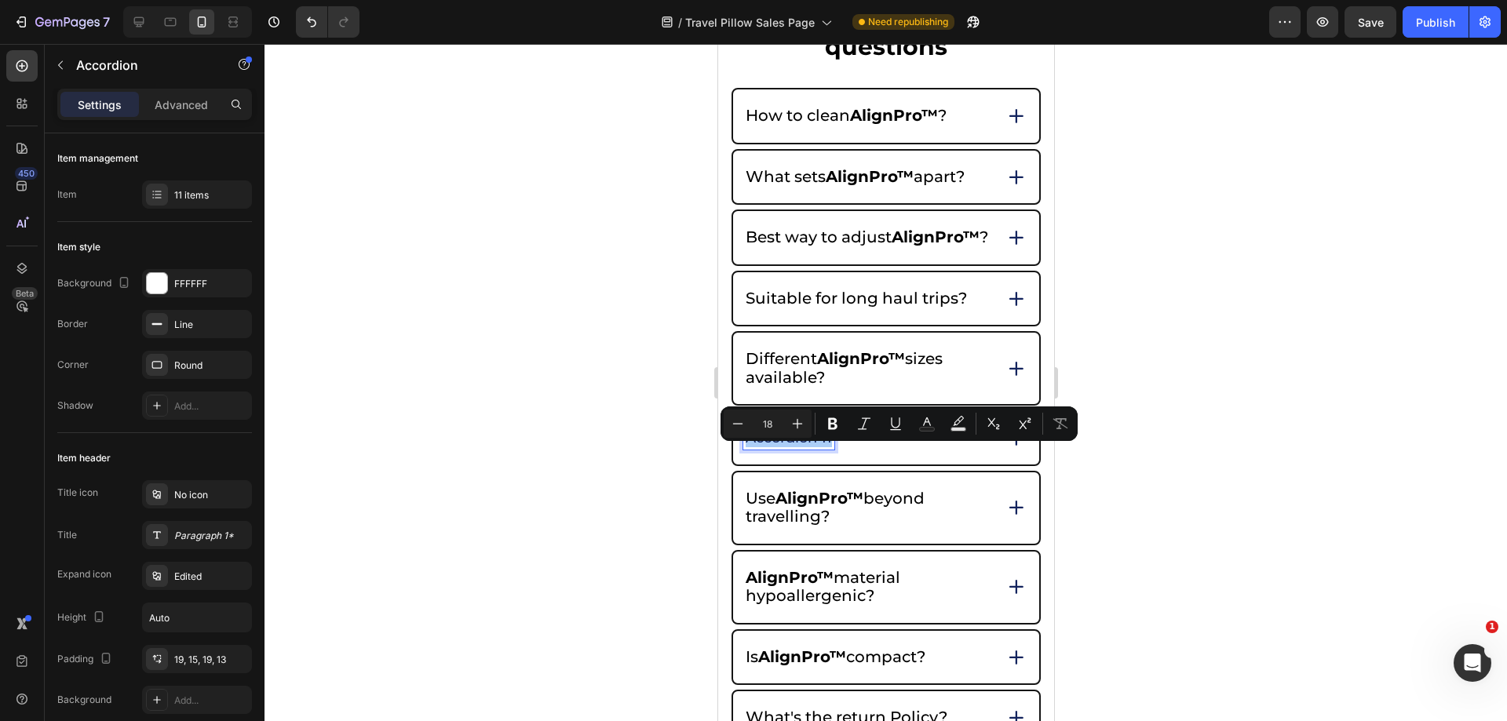
drag, startPoint x: 924, startPoint y: 422, endPoint x: 922, endPoint y: 439, distance: 16.7
click at [924, 423] on icon "Editor contextual toolbar" at bounding box center [927, 424] width 16 height 16
type input "12235D"
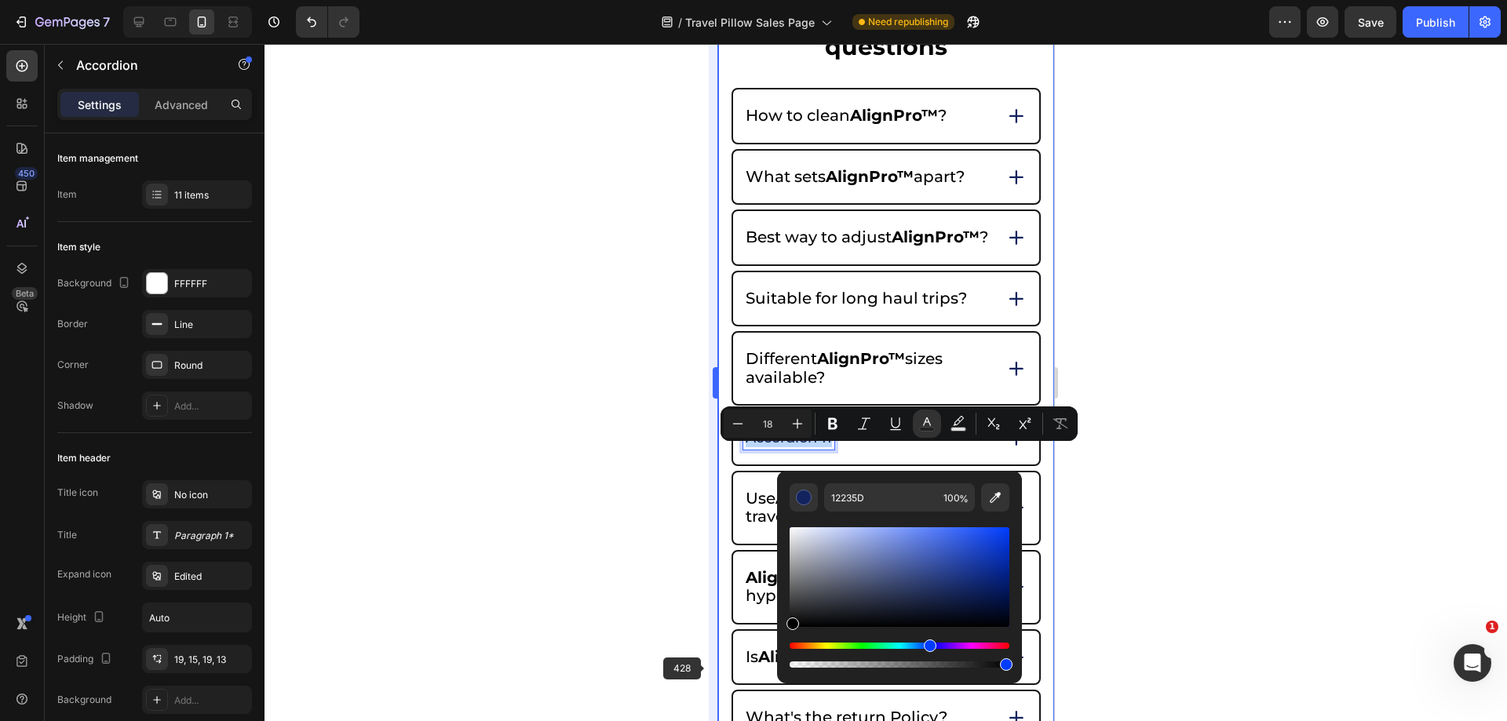
type input "000000"
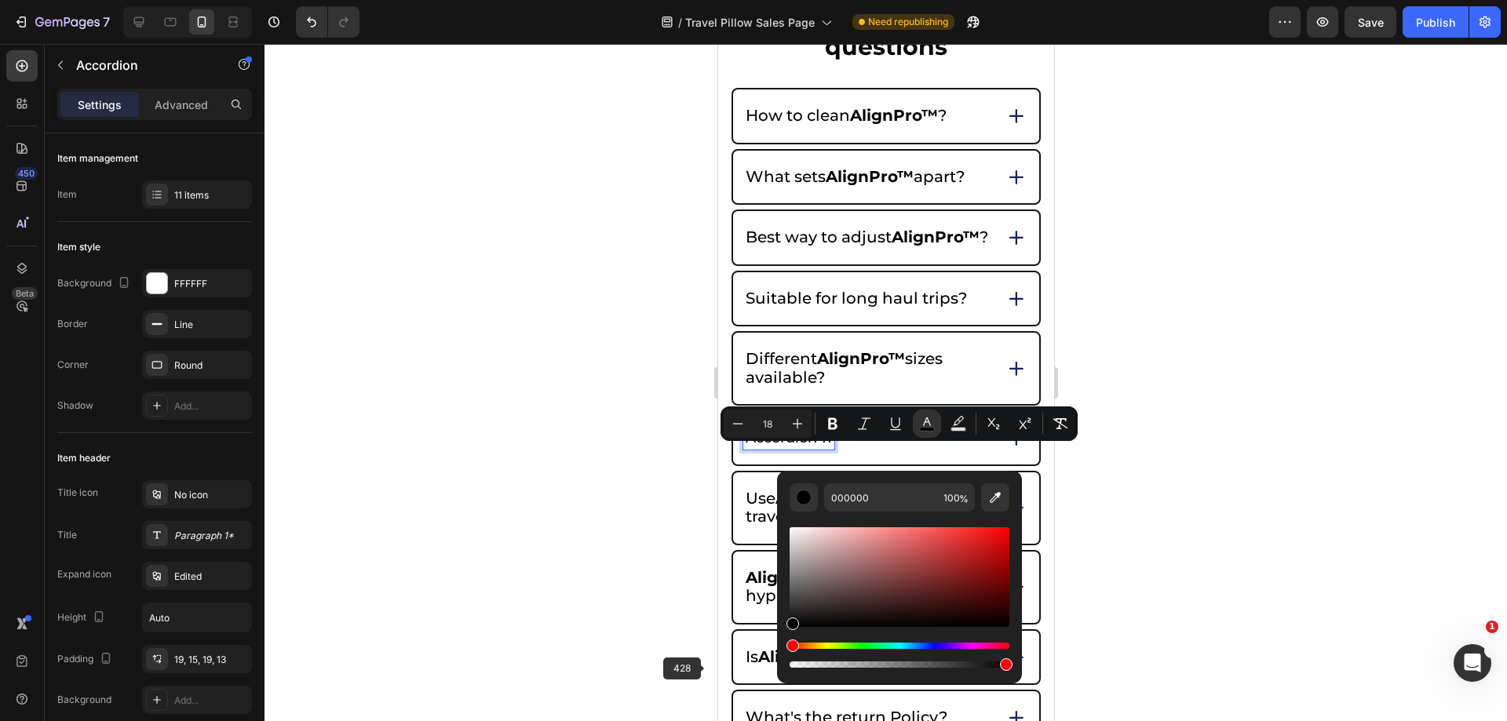
drag, startPoint x: 871, startPoint y: 575, endPoint x: 1325, endPoint y: 521, distance: 457.0
click at [707, 0] on body "7 Version history / Travel Pillow Sales Page Need republishing Preview Save Pub…" at bounding box center [753, 0] width 1507 height 0
click at [1325, 521] on div at bounding box center [886, 383] width 1243 height 678
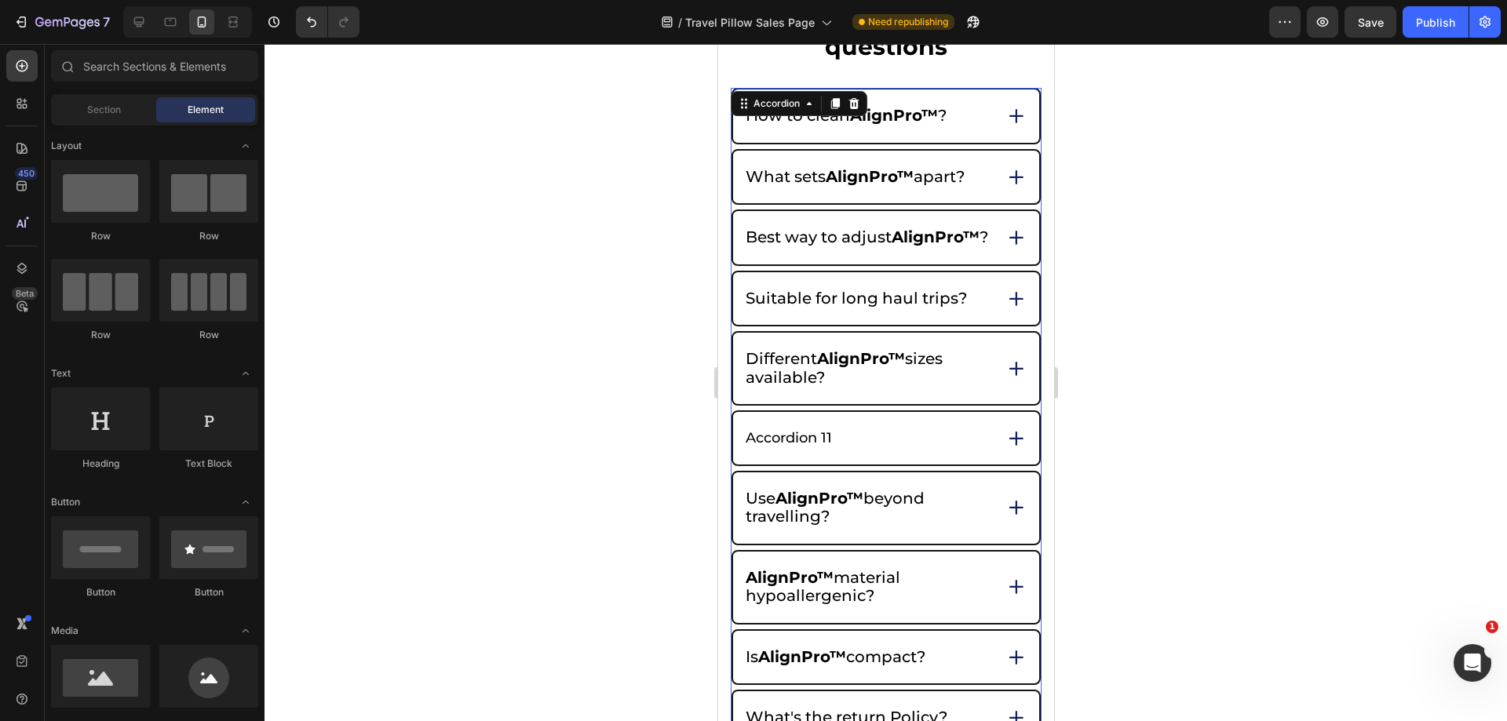
click at [794, 387] on span "Different AlignPro™ sizes available?" at bounding box center [843, 368] width 197 height 38
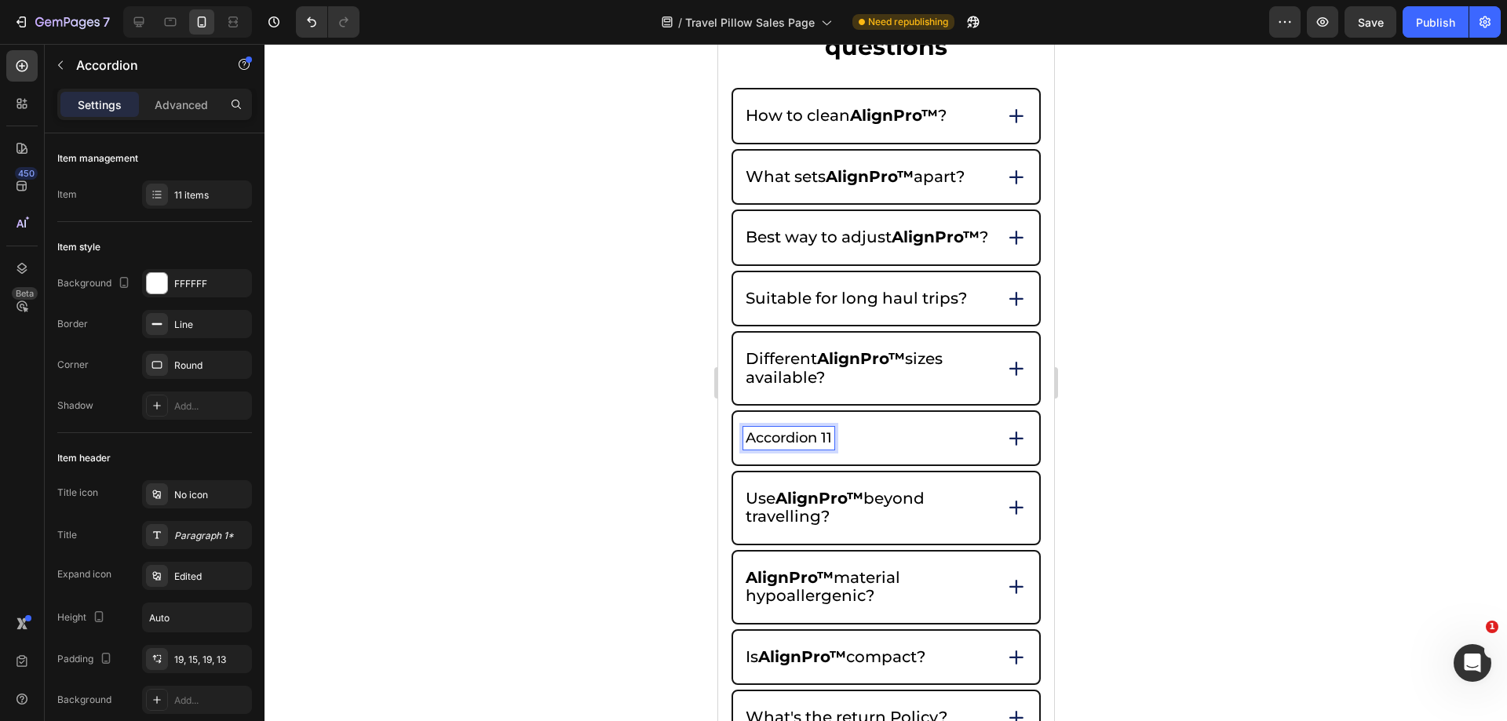
click at [762, 447] on span "Accordion 11" at bounding box center [788, 437] width 86 height 17
click at [1011, 447] on icon at bounding box center [1016, 439] width 22 height 22
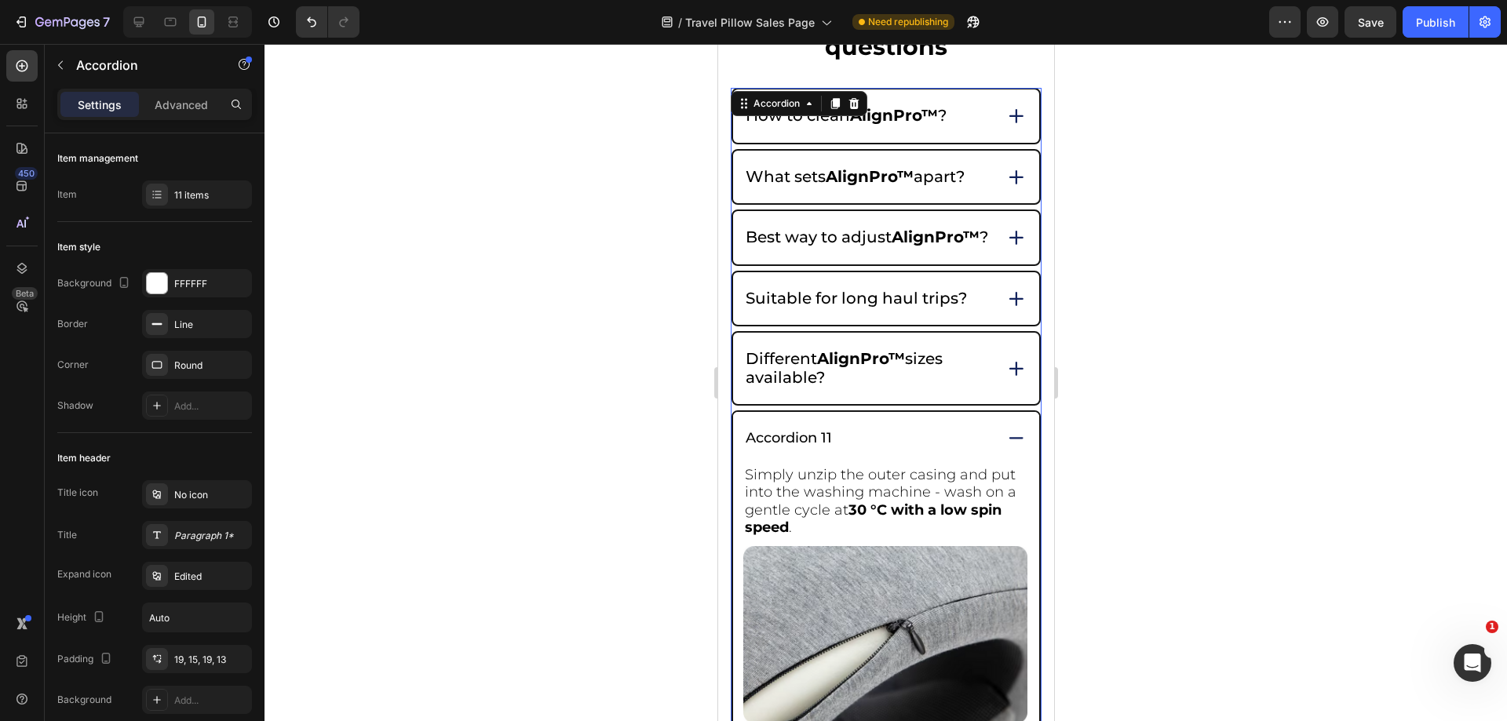
click at [804, 447] on span "Accordion 11" at bounding box center [788, 437] width 86 height 17
click at [769, 447] on span "Accordion 11" at bounding box center [788, 437] width 86 height 17
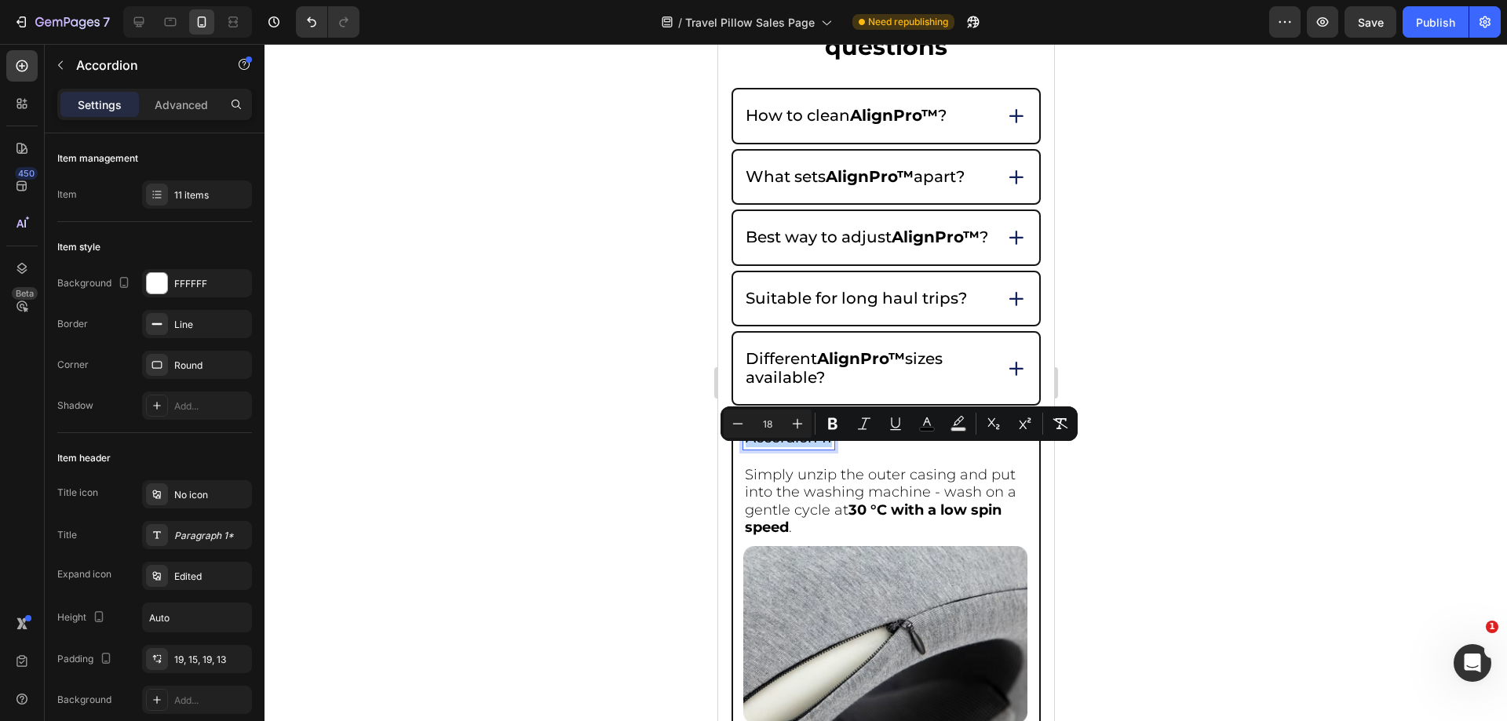
drag, startPoint x: 748, startPoint y: 452, endPoint x: 835, endPoint y: 451, distance: 86.4
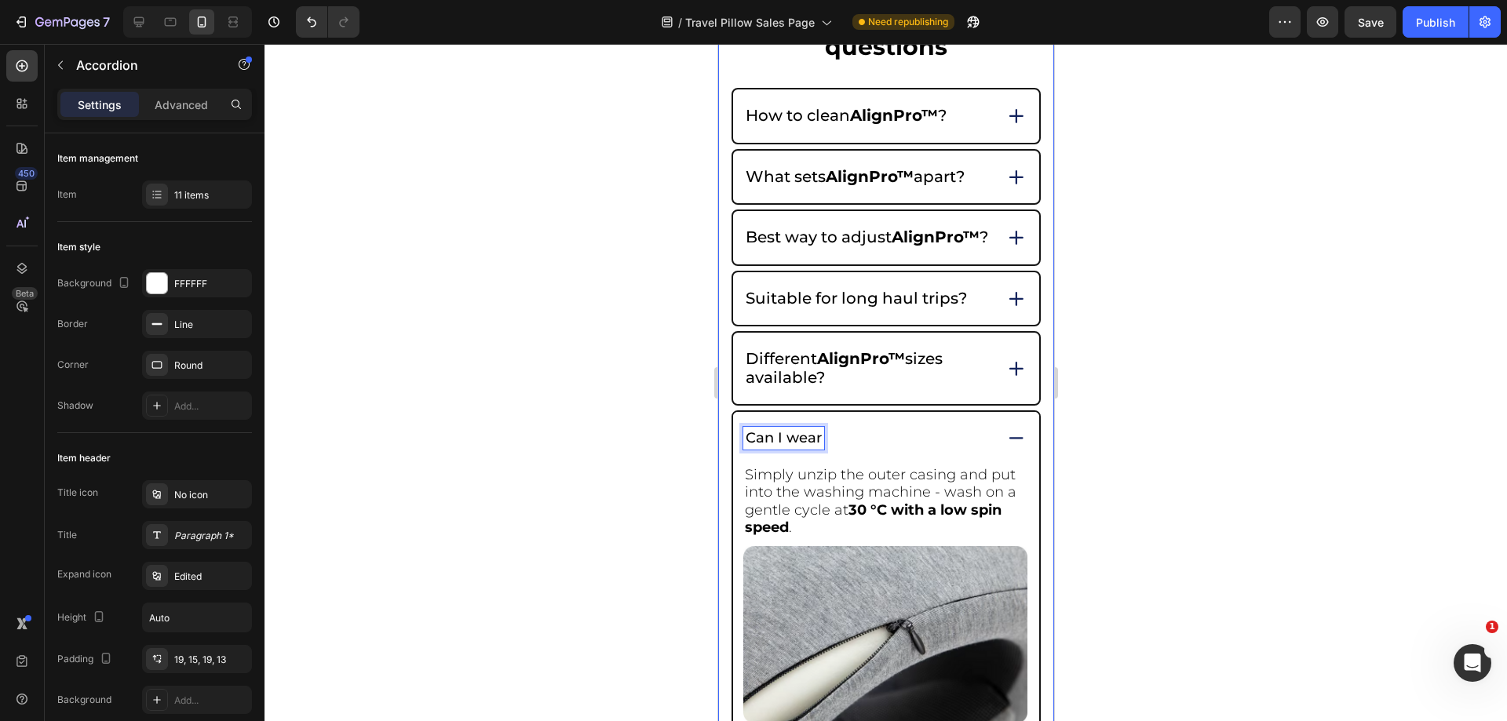
click at [833, 368] on strong "AlignPro™" at bounding box center [860, 358] width 88 height 19
click at [829, 368] on strong "AlignPro™" at bounding box center [860, 358] width 88 height 19
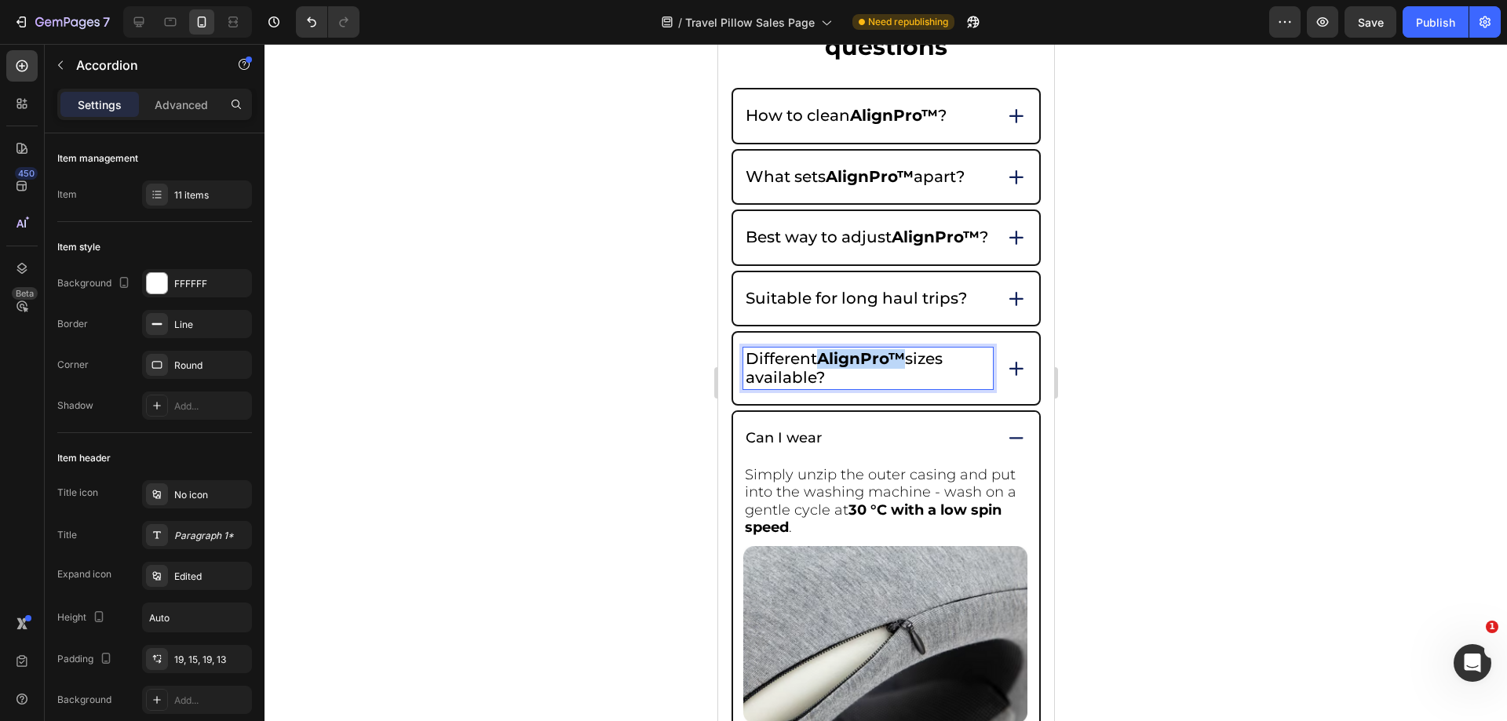
drag, startPoint x: 822, startPoint y: 378, endPoint x: 904, endPoint y: 375, distance: 81.7
click at [904, 368] on strong "AlignPro™" at bounding box center [860, 358] width 88 height 19
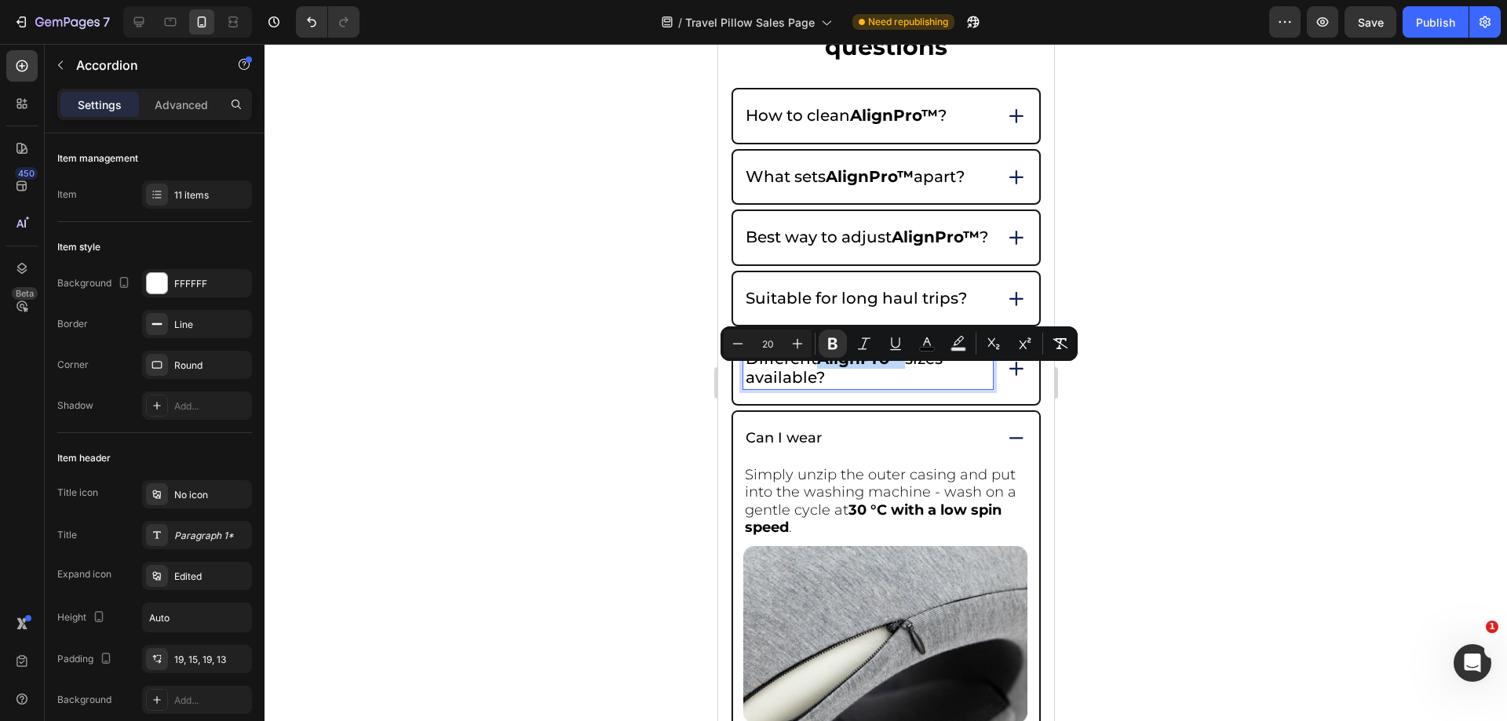
copy strong "AlignPro™"
click at [816, 450] on div "Can I wear" at bounding box center [783, 438] width 81 height 23
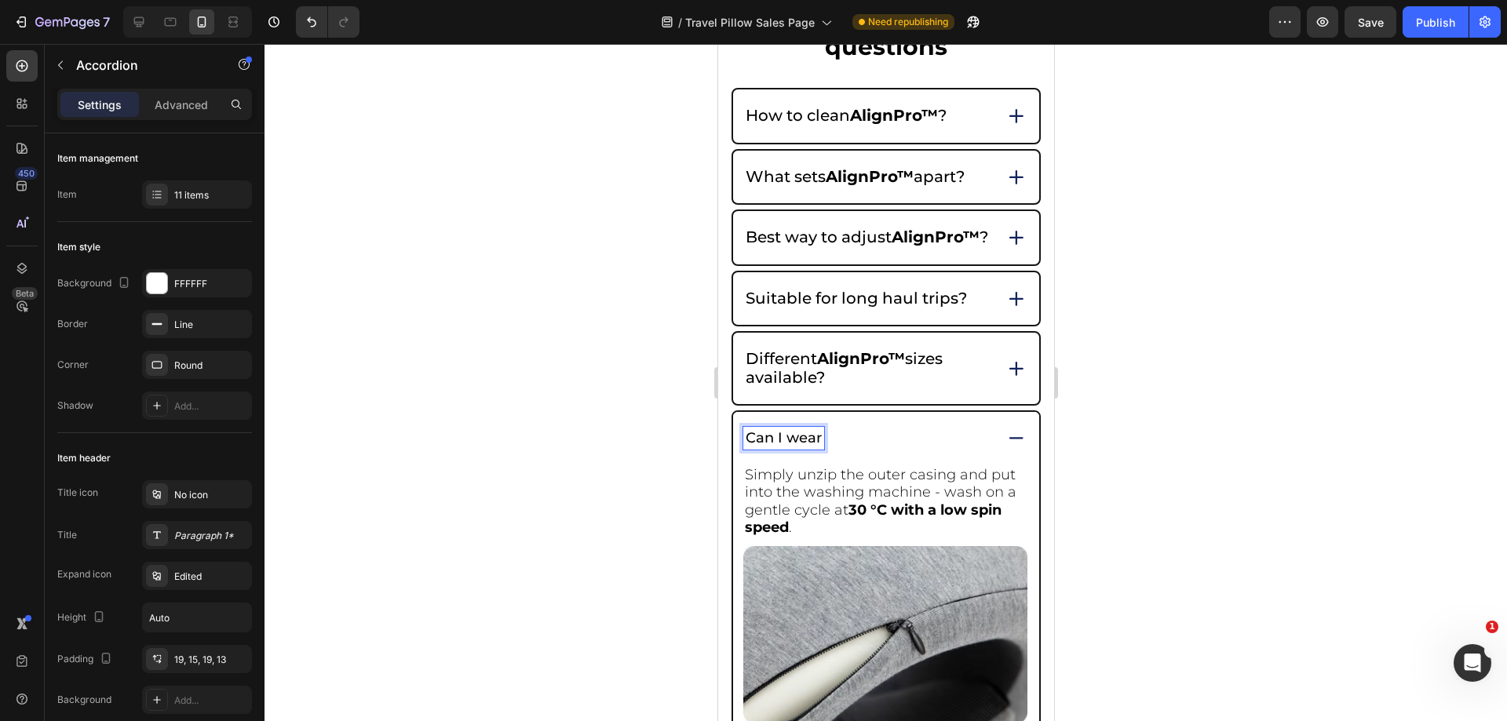
click at [818, 447] on span "Can I wear" at bounding box center [783, 437] width 76 height 17
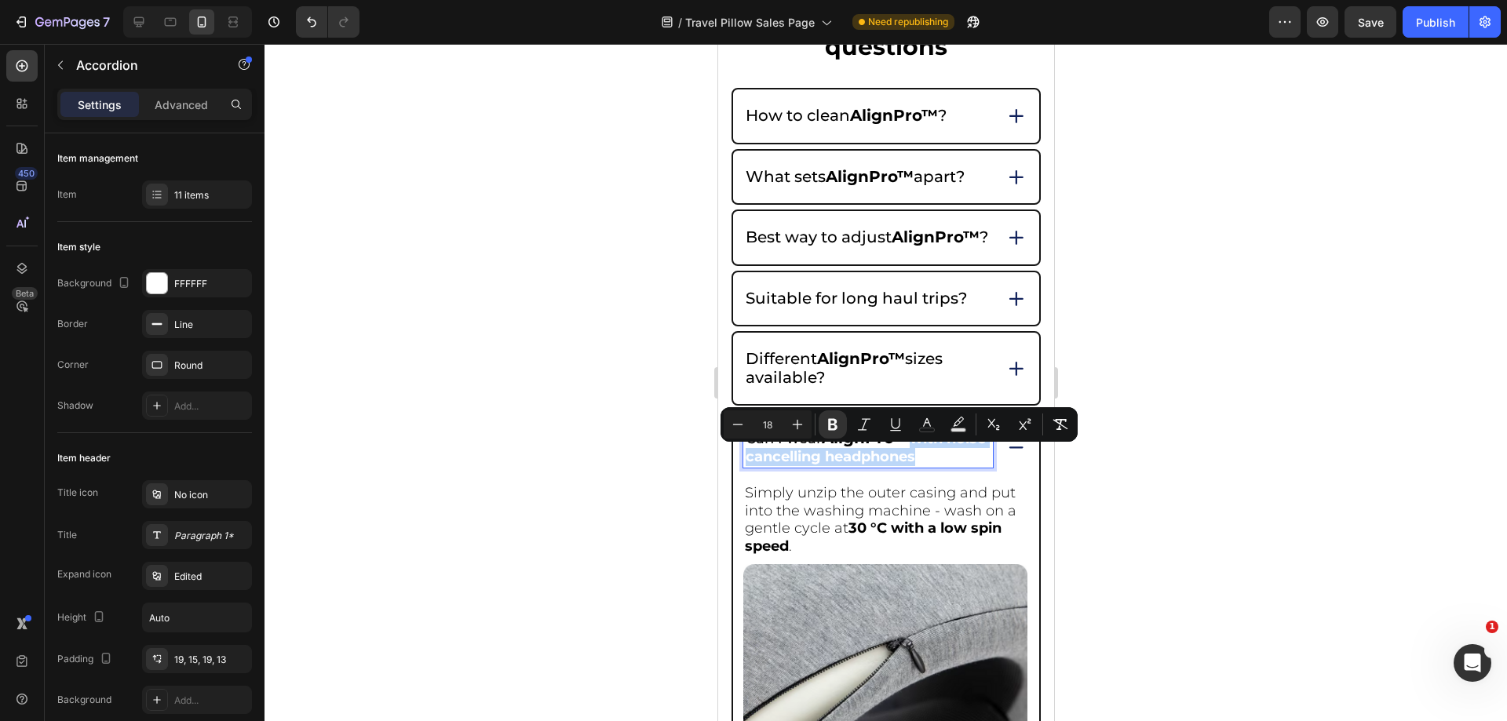
click at [962, 466] on p "Can I wear AlignPro™ with noise cancelling headphones" at bounding box center [867, 447] width 245 height 36
click at [923, 426] on icon "Editor contextual toolbar" at bounding box center [927, 425] width 16 height 16
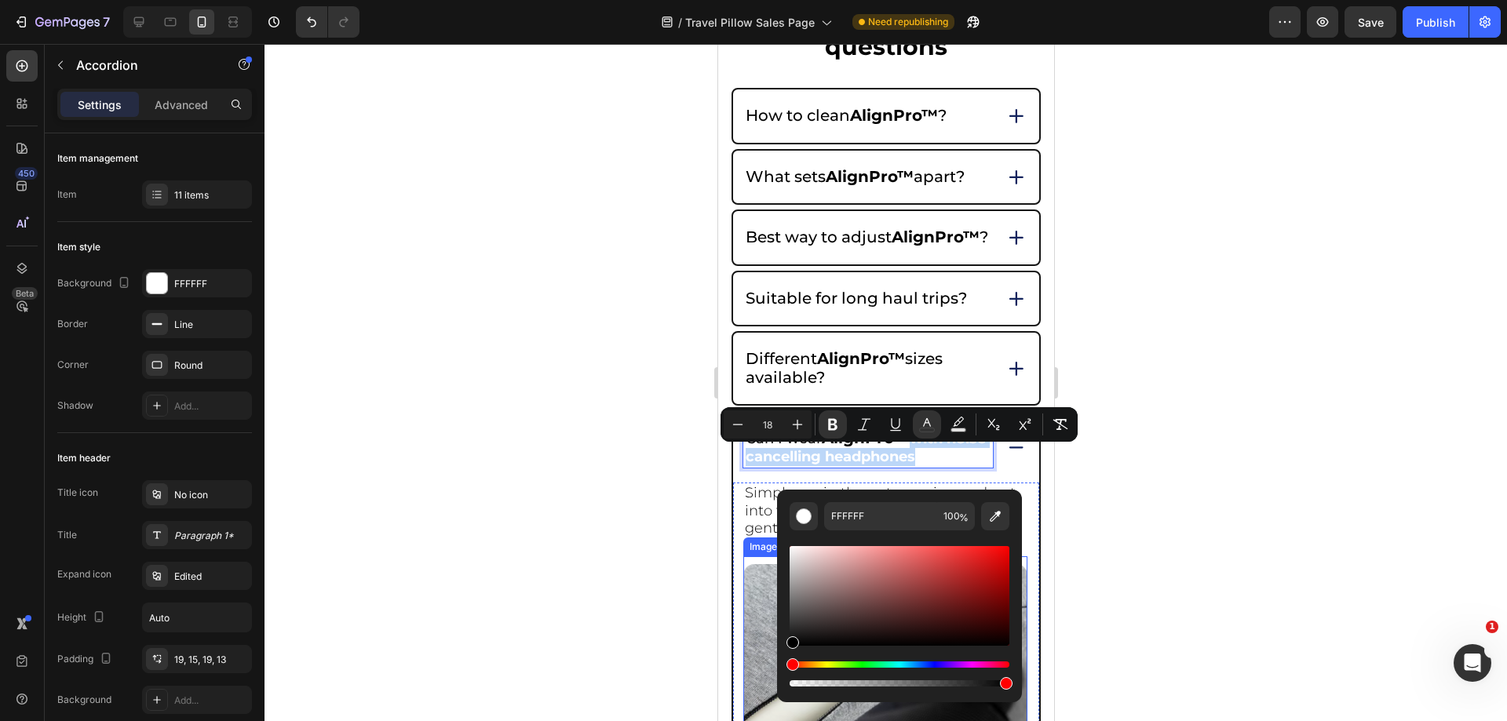
type input "000000"
drag, startPoint x: 1590, startPoint y: 666, endPoint x: 750, endPoint y: 681, distance: 840.2
click at [936, 462] on strong "with noise cancelling headphones" at bounding box center [865, 447] width 240 height 35
click at [924, 458] on strong "with noise cancelling headphones" at bounding box center [865, 447] width 240 height 35
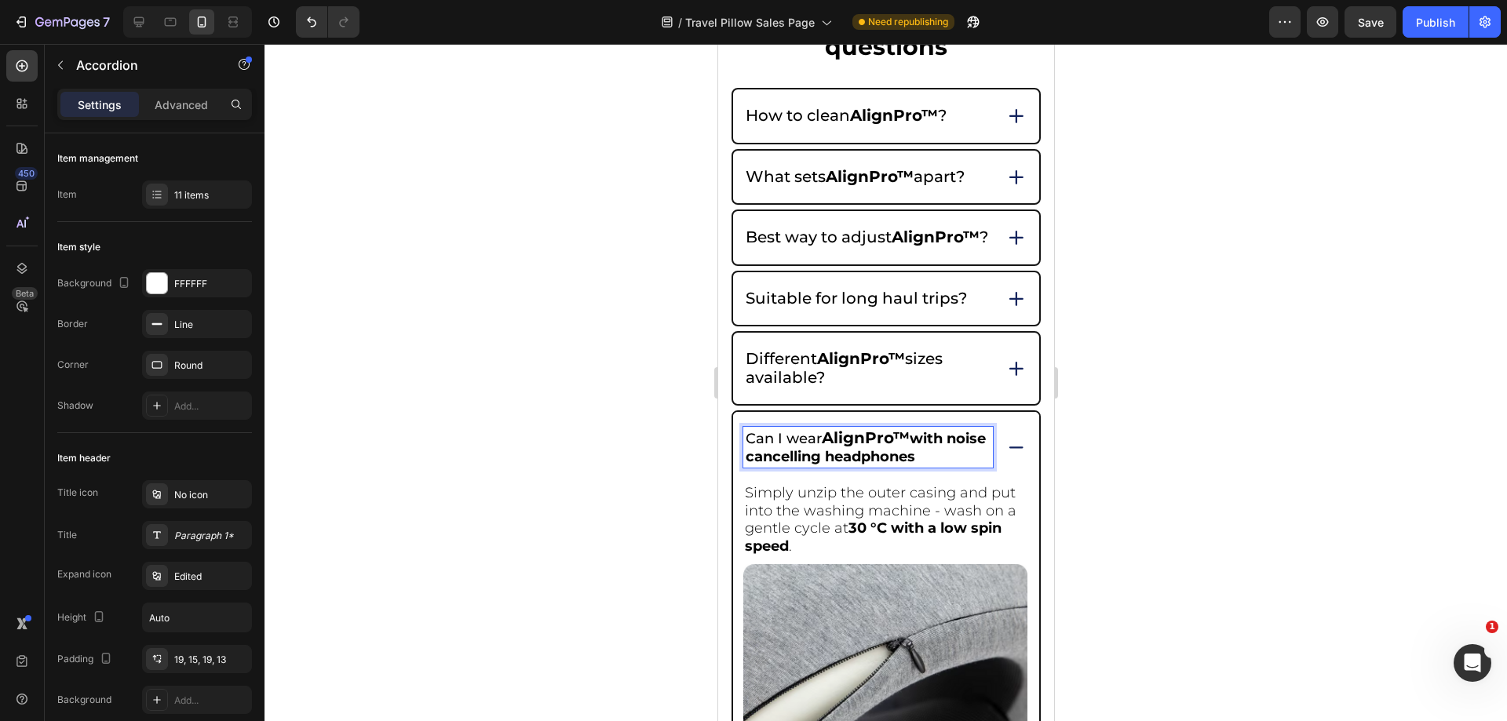
click at [909, 447] on strong "AlignPro™" at bounding box center [865, 438] width 88 height 19
drag, startPoint x: 916, startPoint y: 458, endPoint x: 966, endPoint y: 476, distance: 52.7
click at [966, 466] on p "Can I wear AlignPro™ with noise cancelling headphones" at bounding box center [867, 447] width 245 height 36
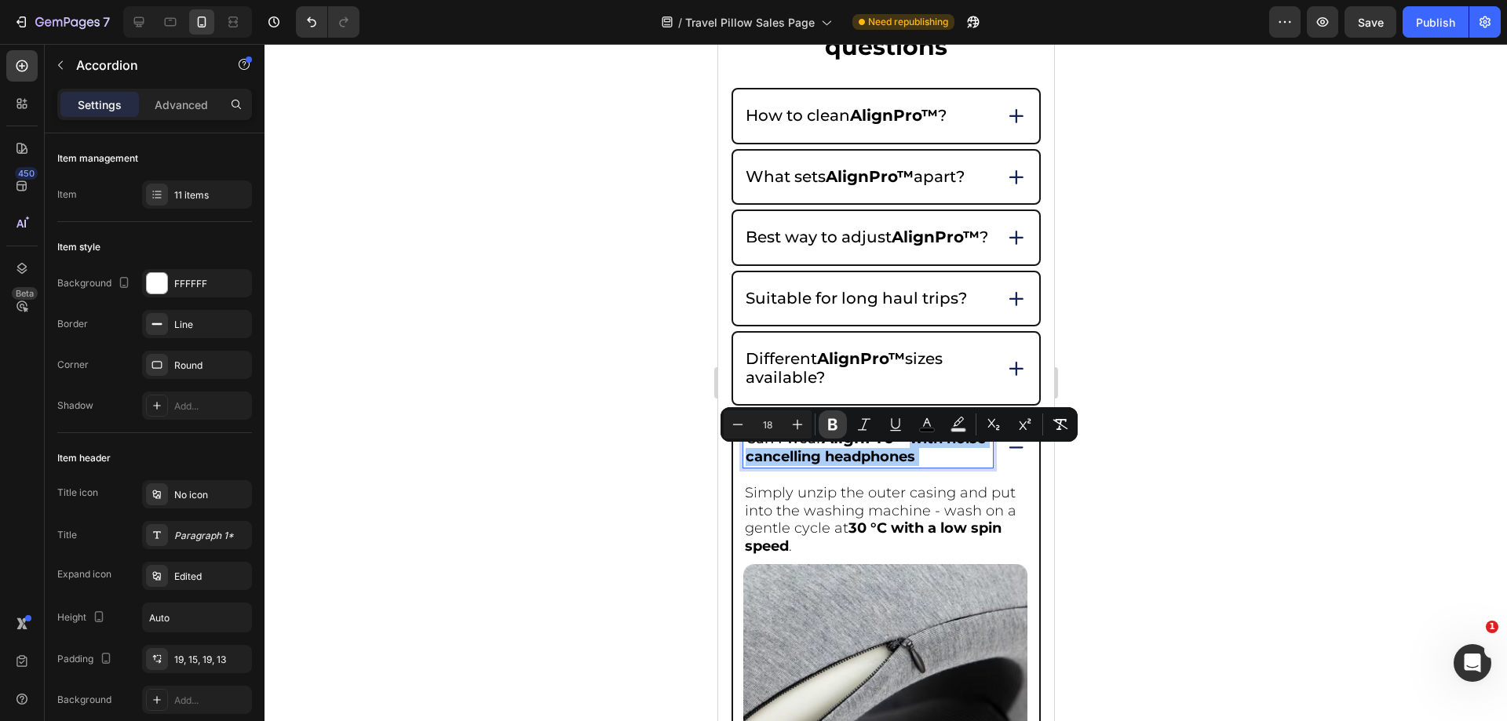
click at [827, 424] on icon "Editor contextual toolbar" at bounding box center [833, 425] width 16 height 16
click at [926, 466] on span "with noise cancelling headphones" at bounding box center [863, 447] width 237 height 35
click at [952, 466] on span "with noise cancelling headphones" at bounding box center [863, 447] width 237 height 35
click at [960, 466] on p "Can I wear AlignPro™ with noise cancelling headphones" at bounding box center [867, 447] width 245 height 36
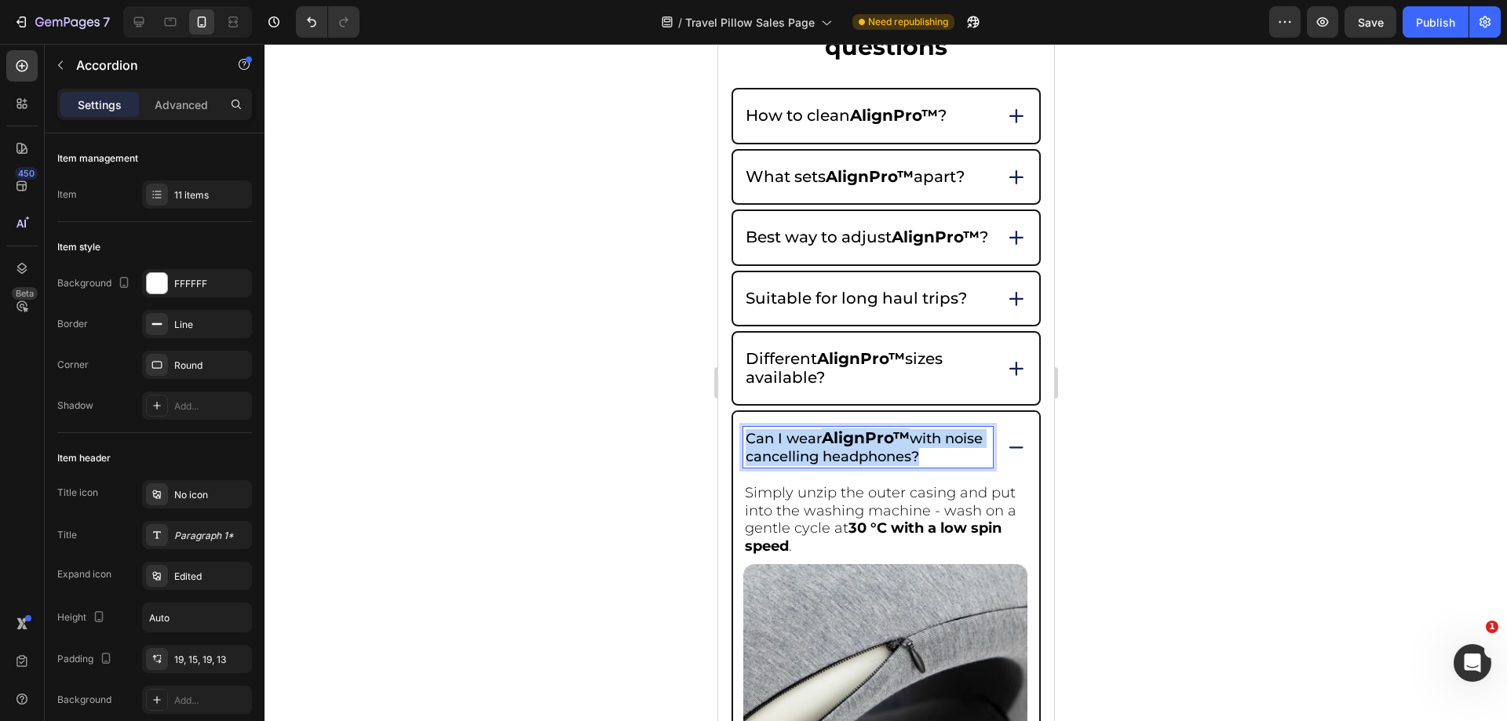
click at [734, 451] on div "Can I wear AlignPro™ with noise cancelling headphones?" at bounding box center [885, 447] width 306 height 71
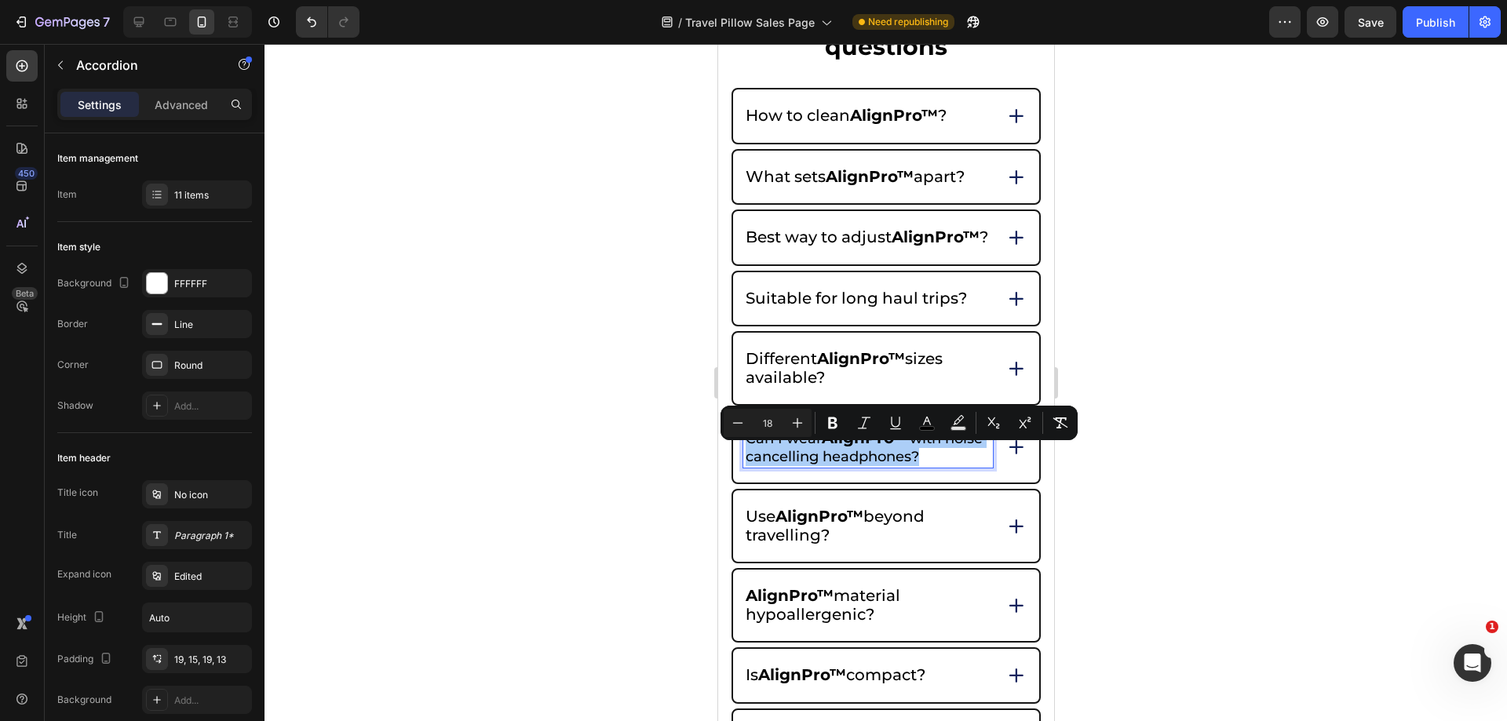
click at [1290, 407] on div at bounding box center [886, 383] width 1243 height 678
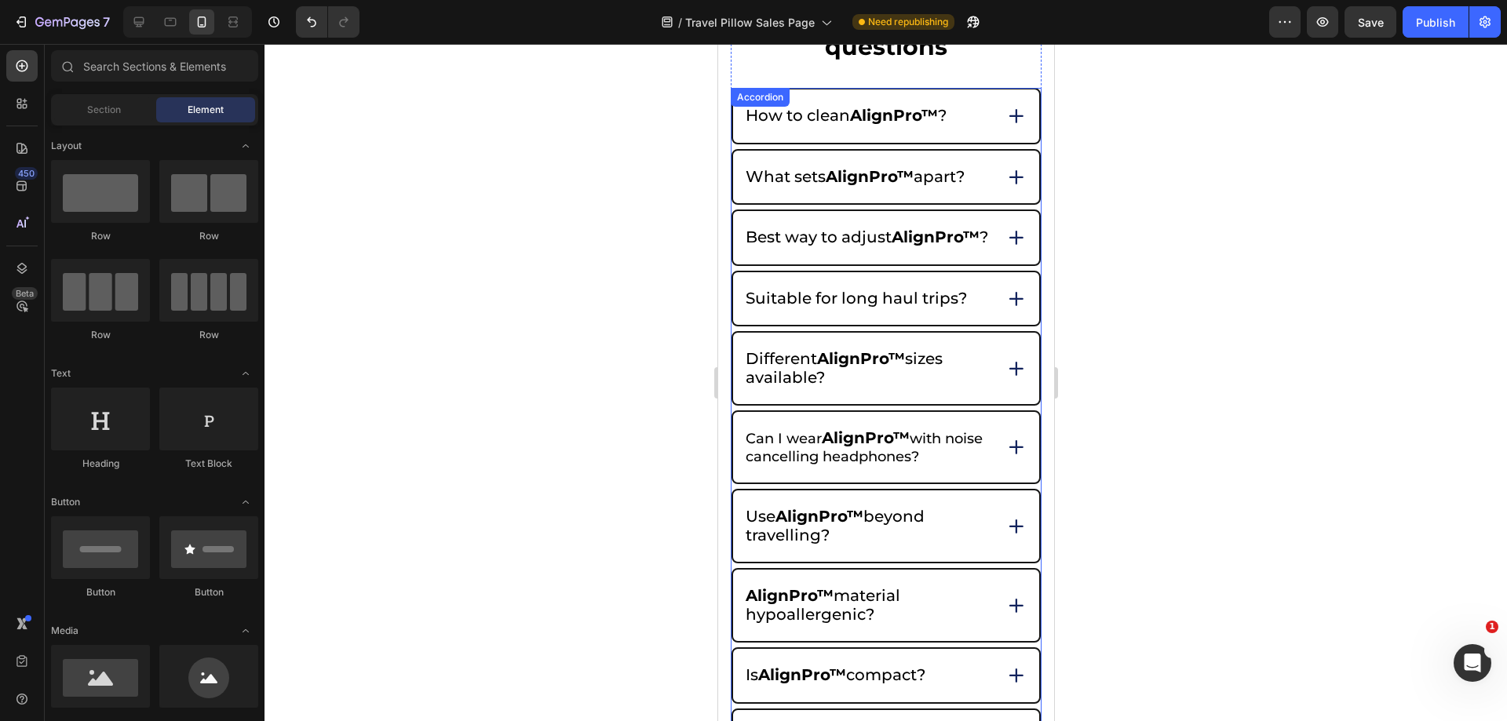
click at [992, 465] on div "Can I wear AlignPro™ with noise cancelling headphones?" at bounding box center [885, 447] width 306 height 71
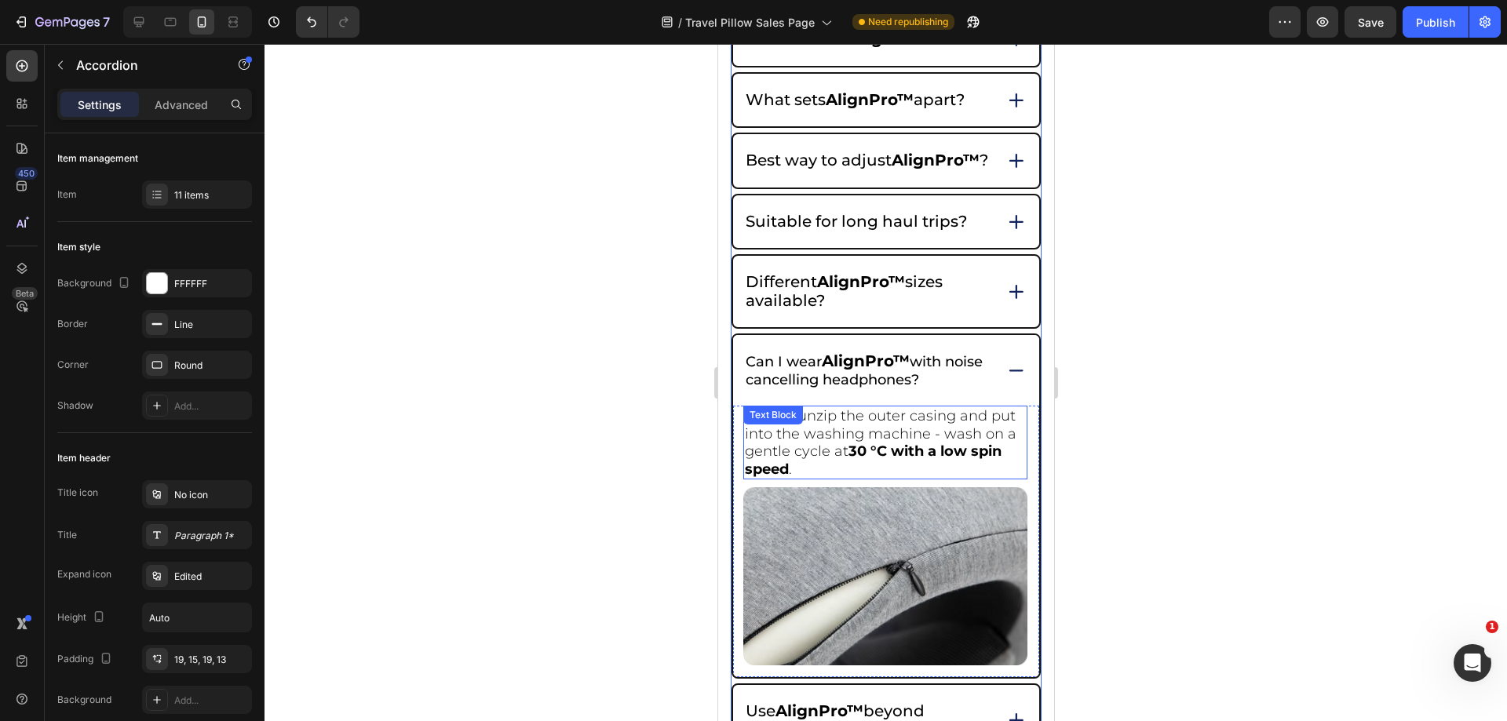
scroll to position [7285, 0]
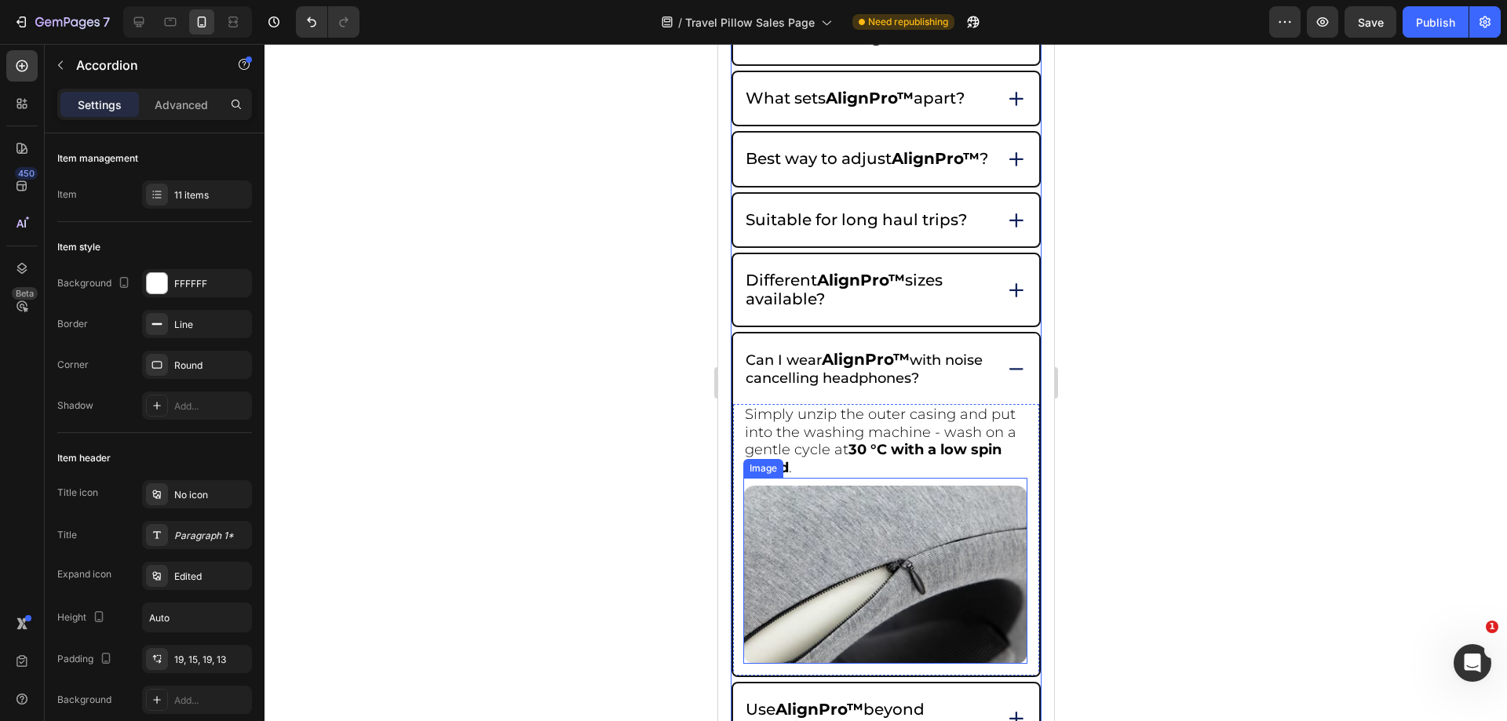
click at [899, 602] on img at bounding box center [885, 574] width 284 height 177
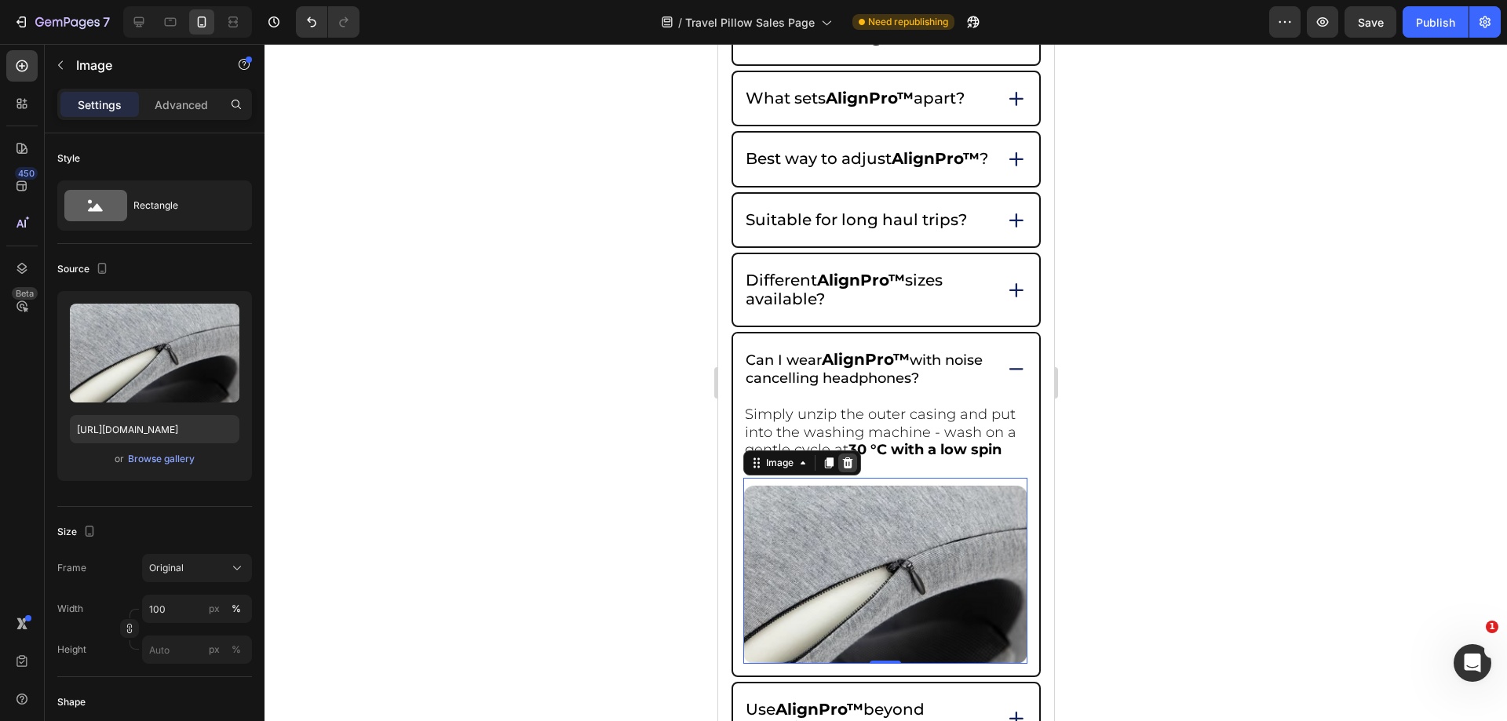
click at [846, 473] on div at bounding box center [847, 463] width 19 height 19
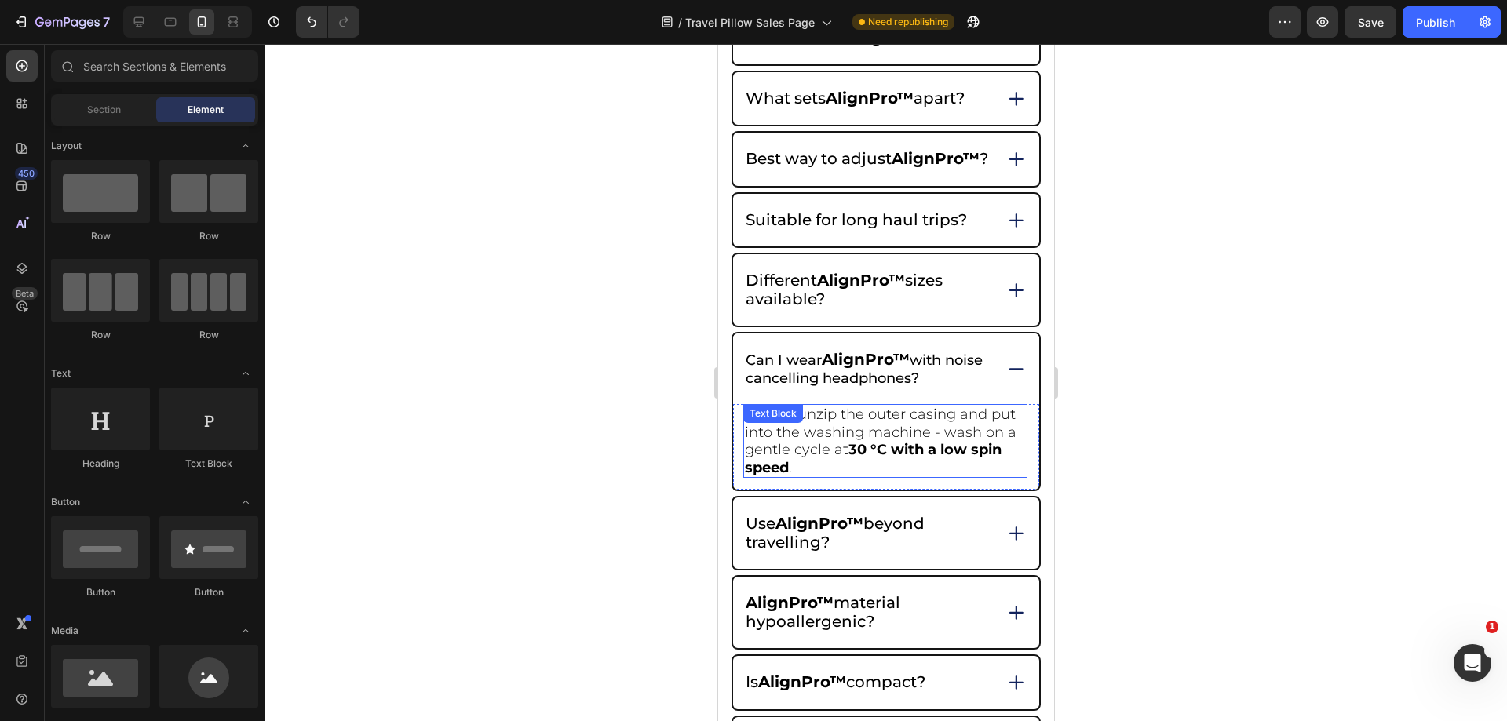
click at [887, 457] on span "Simply unzip the outer casing and put into the washing machine - wash on a gent…" at bounding box center [880, 441] width 272 height 71
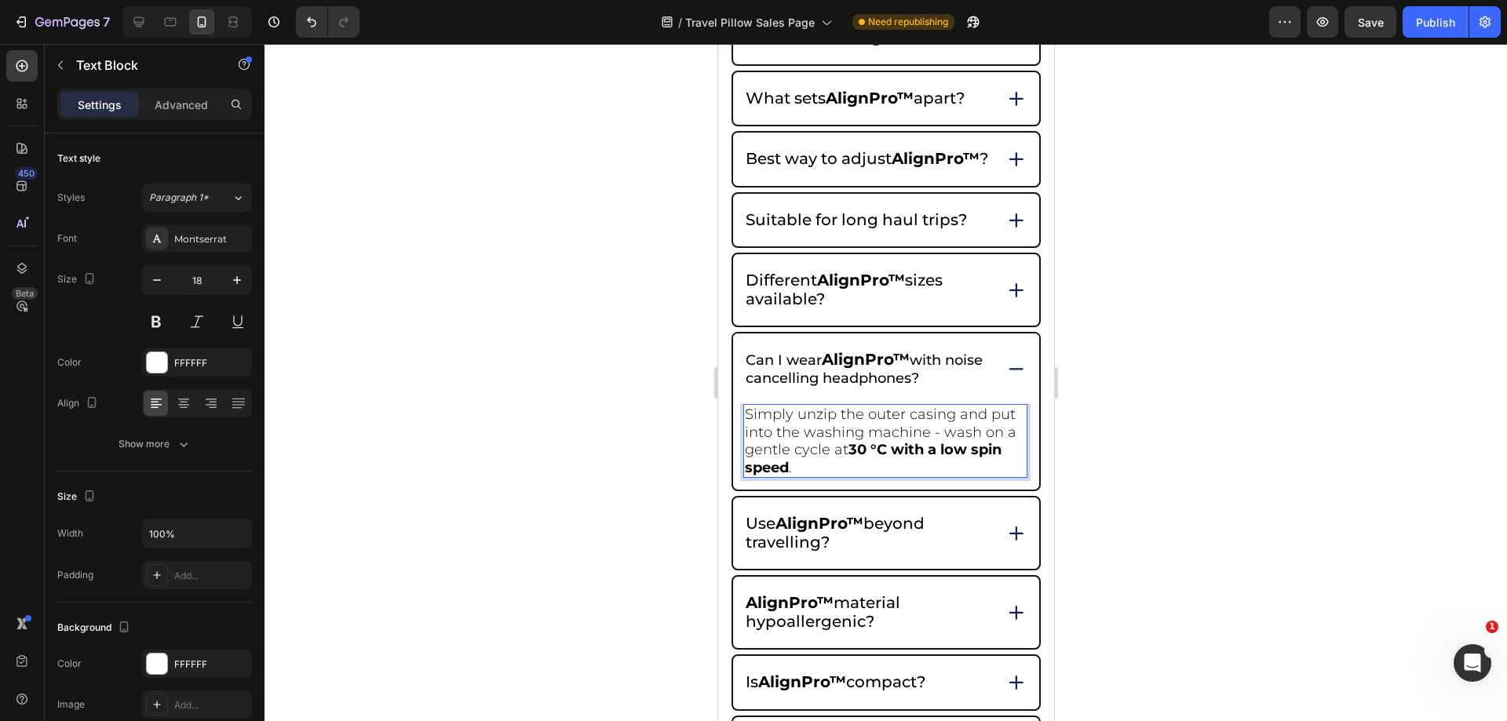
click at [809, 477] on p "Simply unzip the outer casing and put into the washing machine - wash on a gent…" at bounding box center [884, 441] width 281 height 71
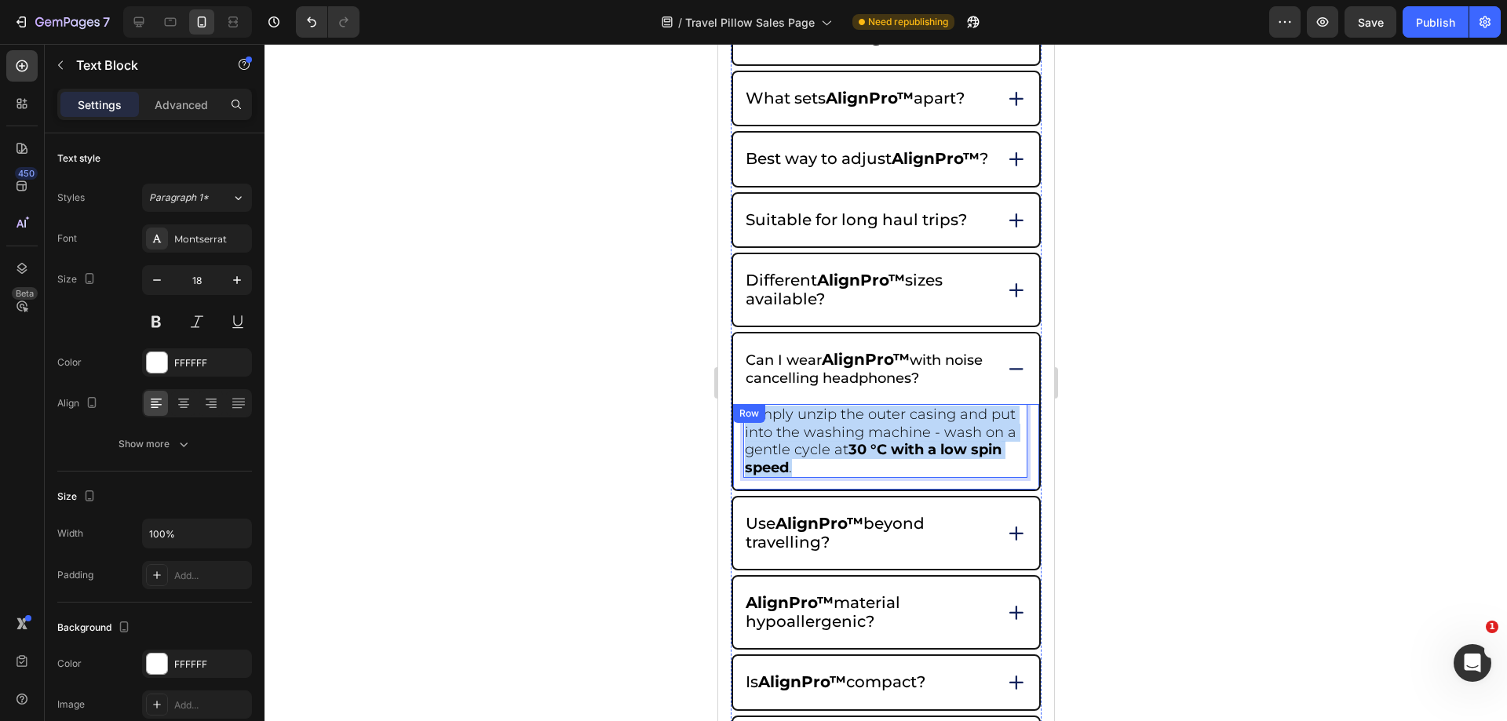
drag, startPoint x: 807, startPoint y: 478, endPoint x: 732, endPoint y: 429, distance: 90.1
click at [732, 429] on div "Simply unzip the outer casing and put into the washing machine - wash on a gent…" at bounding box center [885, 447] width 306 height 86
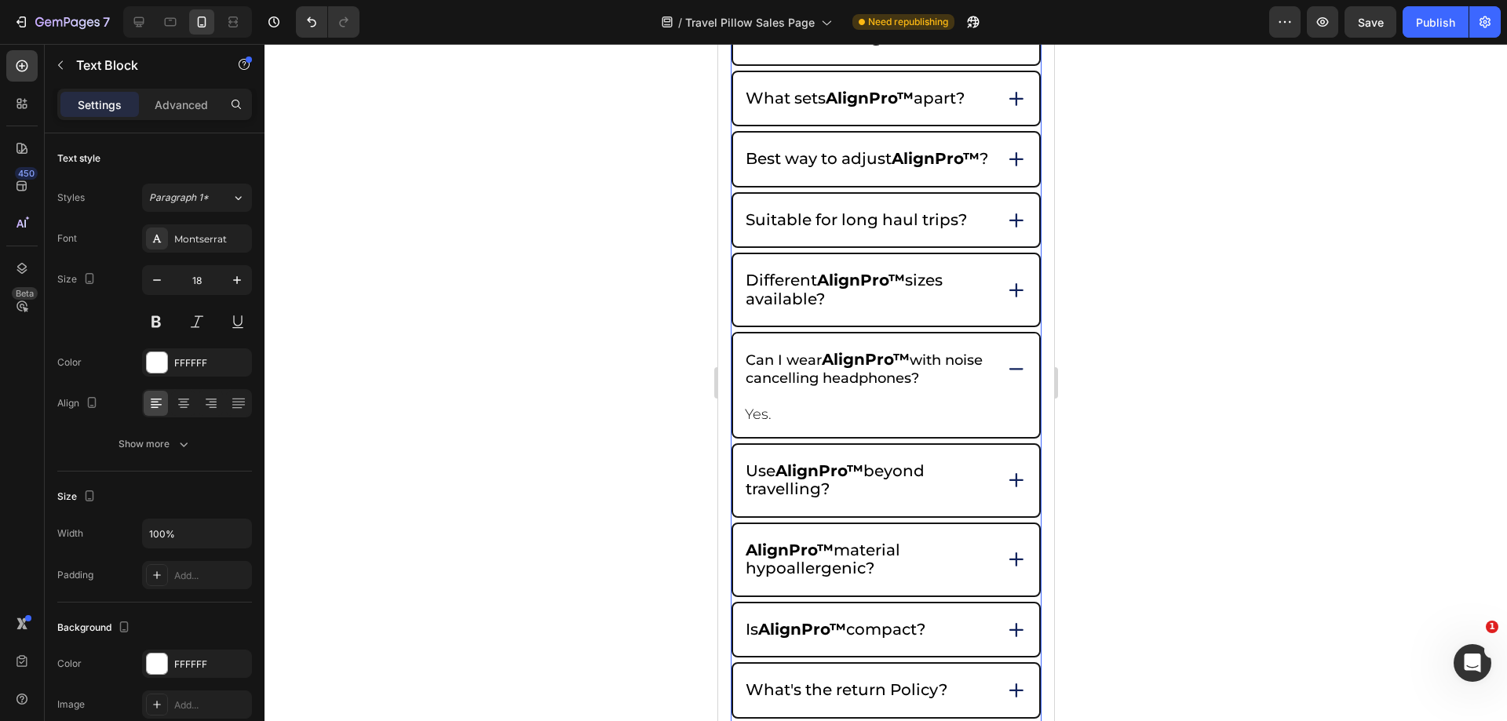
click at [831, 369] on strong "AlignPro™" at bounding box center [865, 359] width 88 height 19
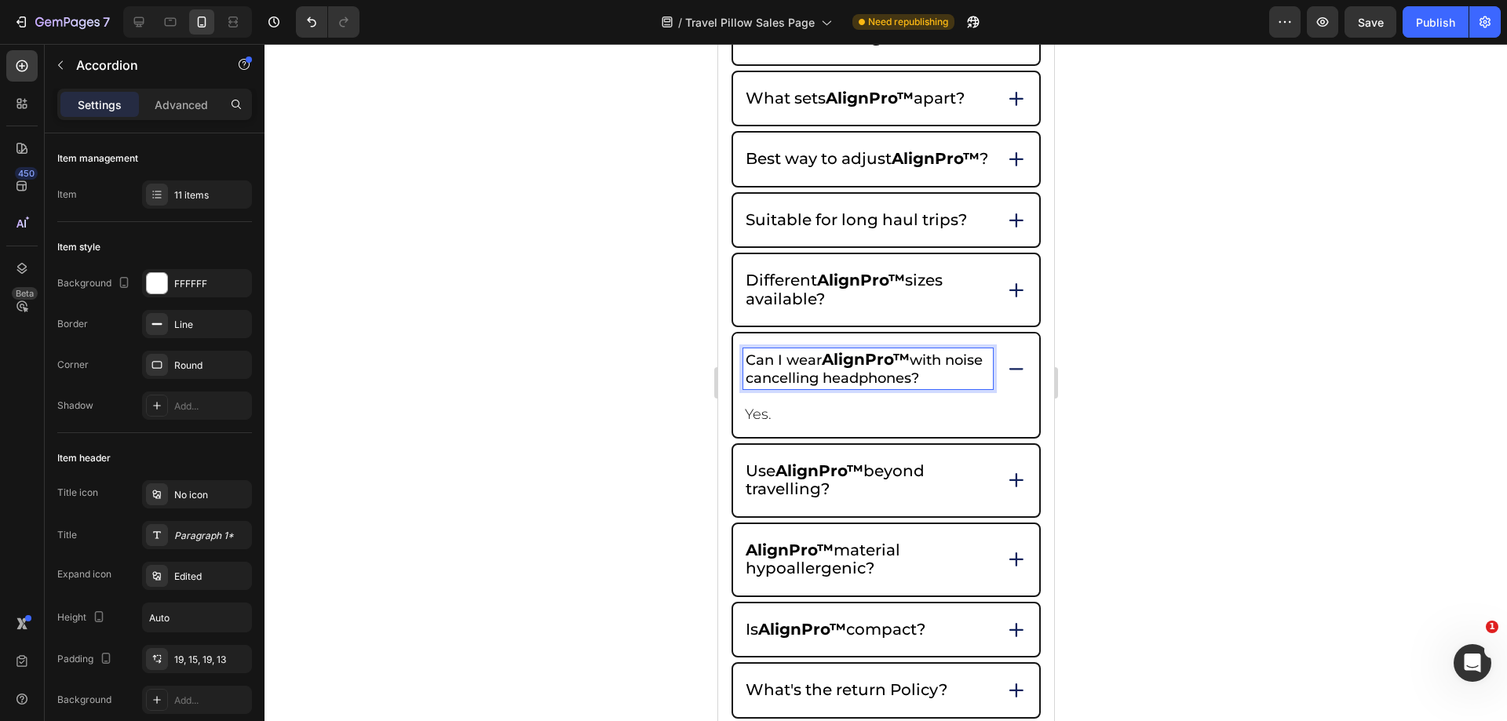
click at [827, 374] on p "Can I wear AlignPro™ with noise cancelling headphones?" at bounding box center [867, 369] width 245 height 36
click at [832, 369] on strong "AlignPro™" at bounding box center [865, 359] width 88 height 19
drag, startPoint x: 827, startPoint y: 375, endPoint x: 912, endPoint y: 376, distance: 85.6
click at [909, 369] on strong "AlignPro™" at bounding box center [865, 359] width 88 height 19
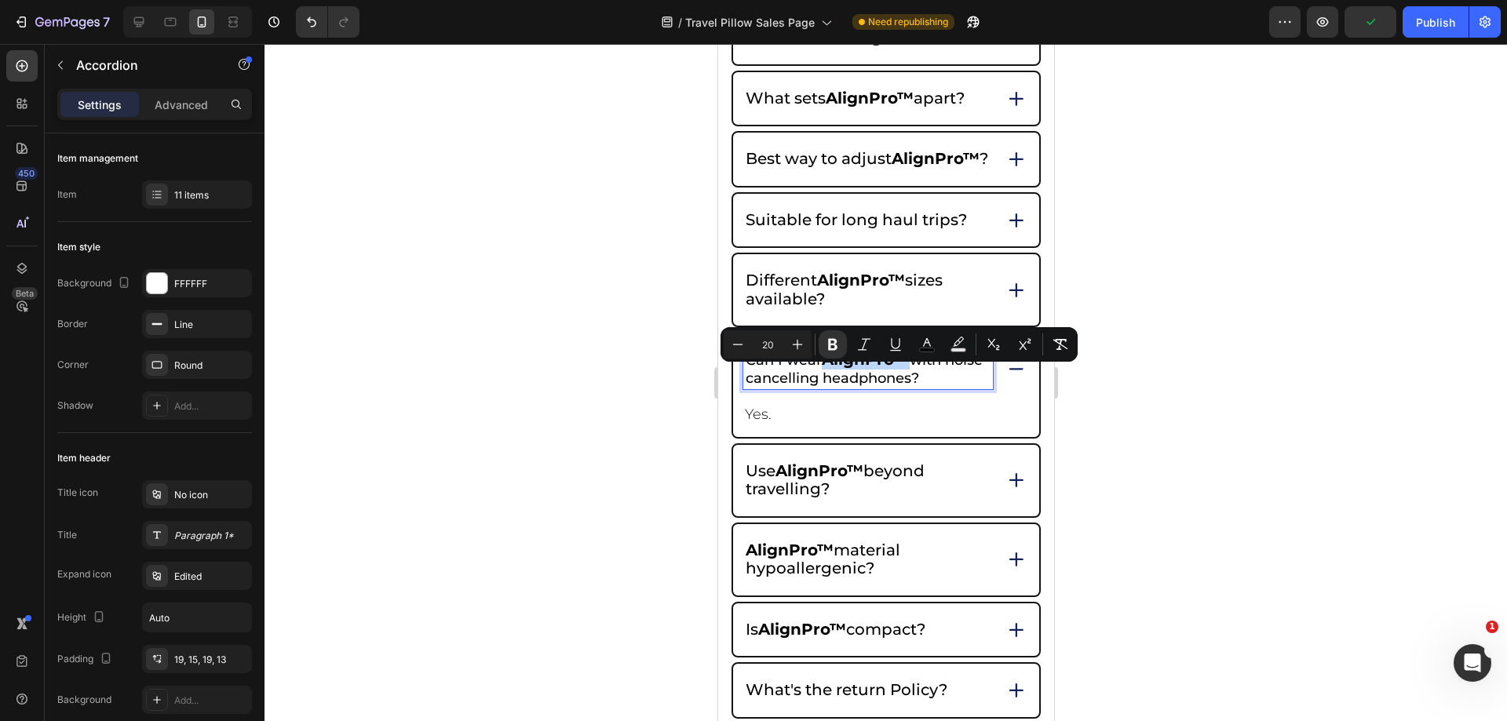
copy strong "AlignPro™"
click at [782, 424] on p "Yes." at bounding box center [884, 415] width 281 height 18
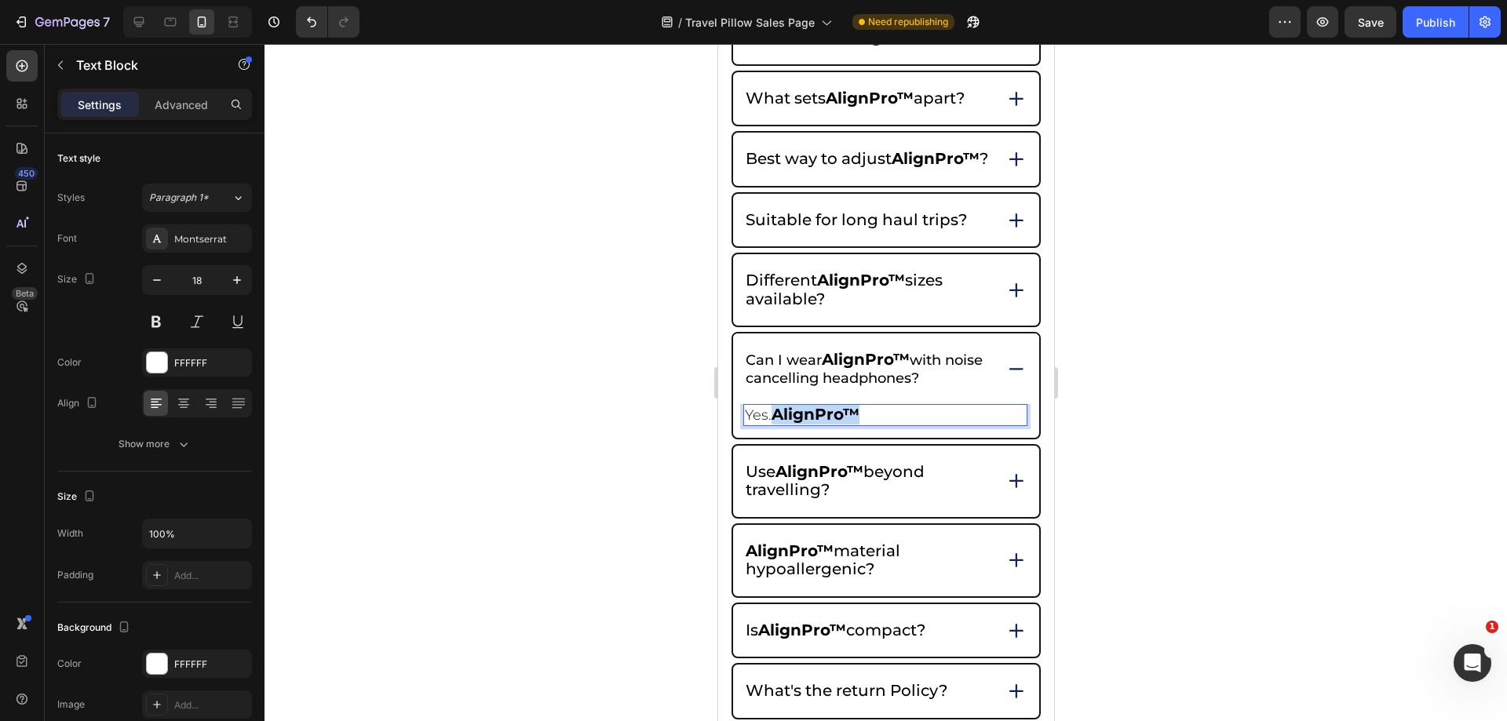
drag, startPoint x: 775, startPoint y: 433, endPoint x: 878, endPoint y: 429, distance: 102.9
click at [878, 425] on p "Yes. AlignPro™" at bounding box center [884, 415] width 281 height 19
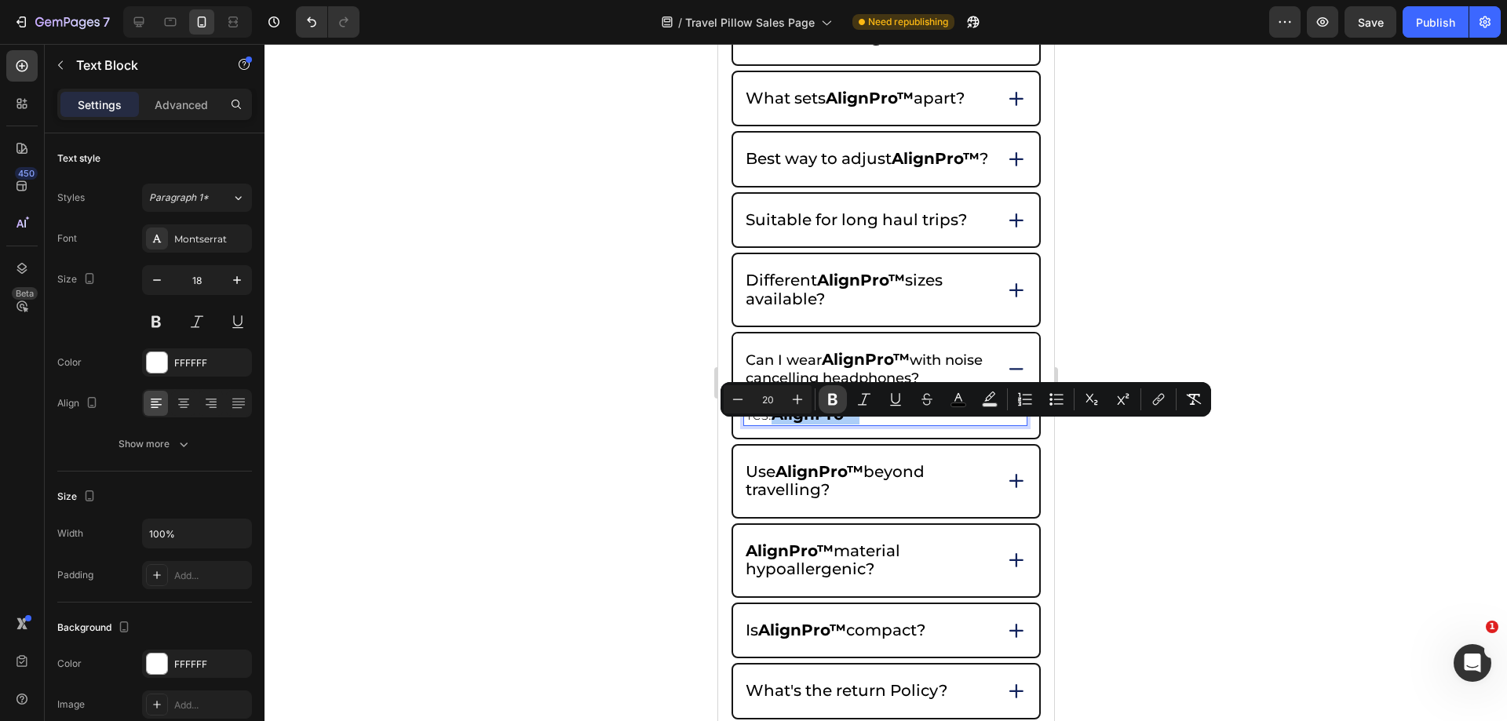
click at [827, 404] on icon "Editor contextual toolbar" at bounding box center [833, 400] width 16 height 16
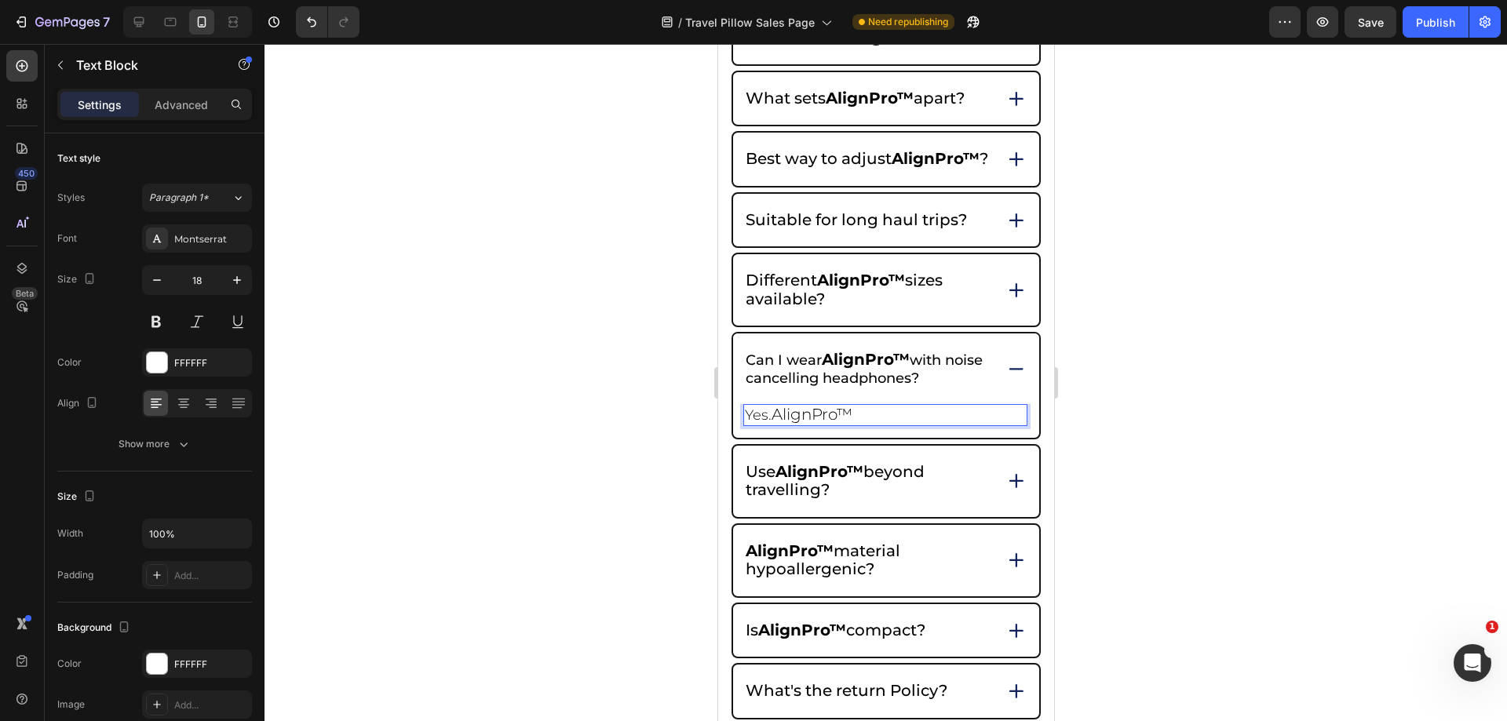
click at [872, 425] on p "Yes. AlignPro™" at bounding box center [884, 415] width 281 height 19
drag, startPoint x: 776, startPoint y: 428, endPoint x: 910, endPoint y: 426, distance: 134.3
click at [910, 425] on p "Yes. AlignPro™" at bounding box center [884, 415] width 281 height 19
click at [879, 425] on p "Yes. AlignPro™" at bounding box center [884, 415] width 281 height 19
click at [873, 425] on p "Yes. AlignPro™" at bounding box center [884, 415] width 281 height 19
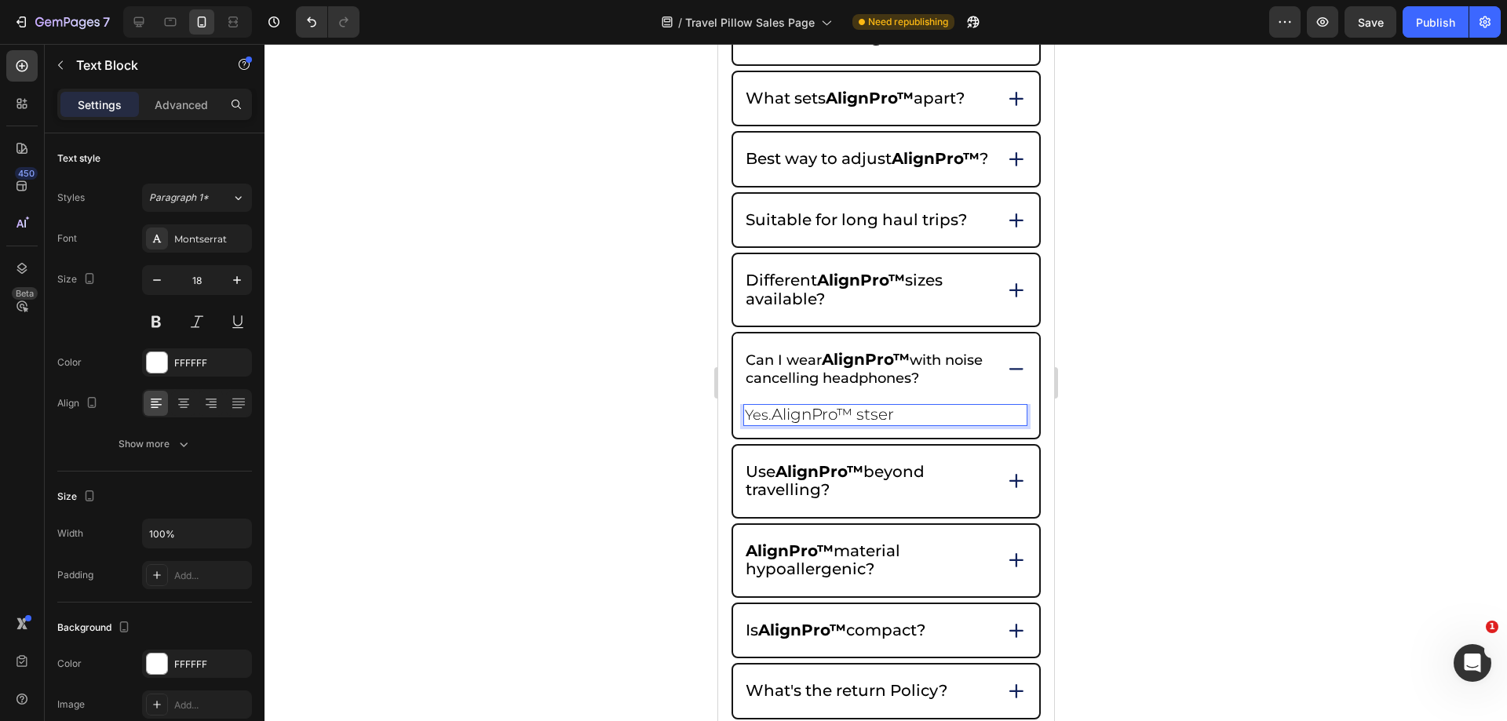
drag, startPoint x: 858, startPoint y: 436, endPoint x: 852, endPoint y: 420, distance: 16.9
click at [915, 425] on p "Yes. AlignPro™ stser" at bounding box center [884, 415] width 281 height 19
click at [876, 425] on p "Yes. AlignPro™" at bounding box center [884, 415] width 281 height 19
click at [882, 425] on p "Yes. AlignPro™ re" at bounding box center [884, 415] width 281 height 19
drag, startPoint x: 860, startPoint y: 433, endPoint x: 878, endPoint y: 436, distance: 17.6
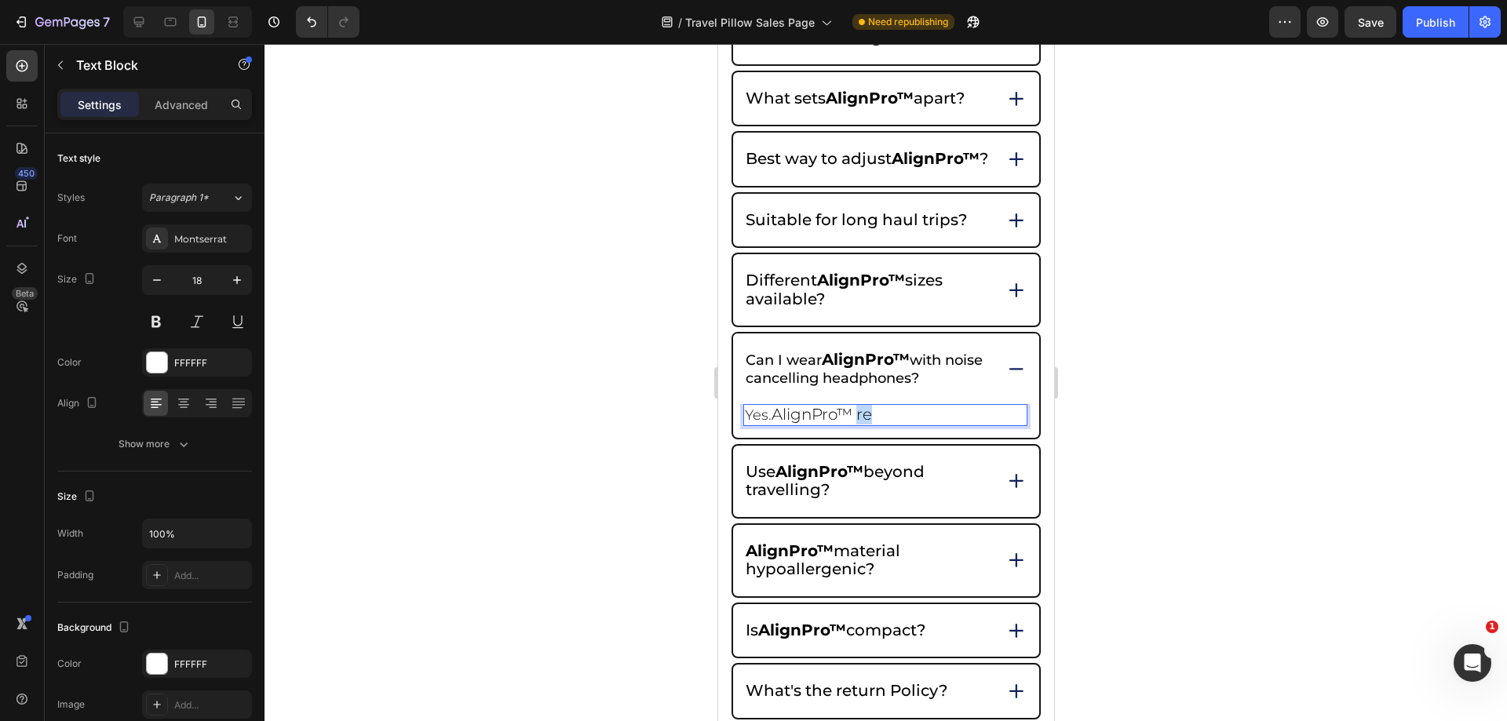
click at [878, 425] on p "Yes. AlignPro™ re" at bounding box center [884, 415] width 281 height 19
click at [850, 424] on span "AlignPro™ re" at bounding box center [821, 414] width 100 height 19
drag, startPoint x: 850, startPoint y: 432, endPoint x: 783, endPoint y: 432, distance: 66.7
click at [785, 424] on span "AlignPro™ re" at bounding box center [821, 414] width 100 height 19
drag, startPoint x: 747, startPoint y: 431, endPoint x: 853, endPoint y: 431, distance: 106.0
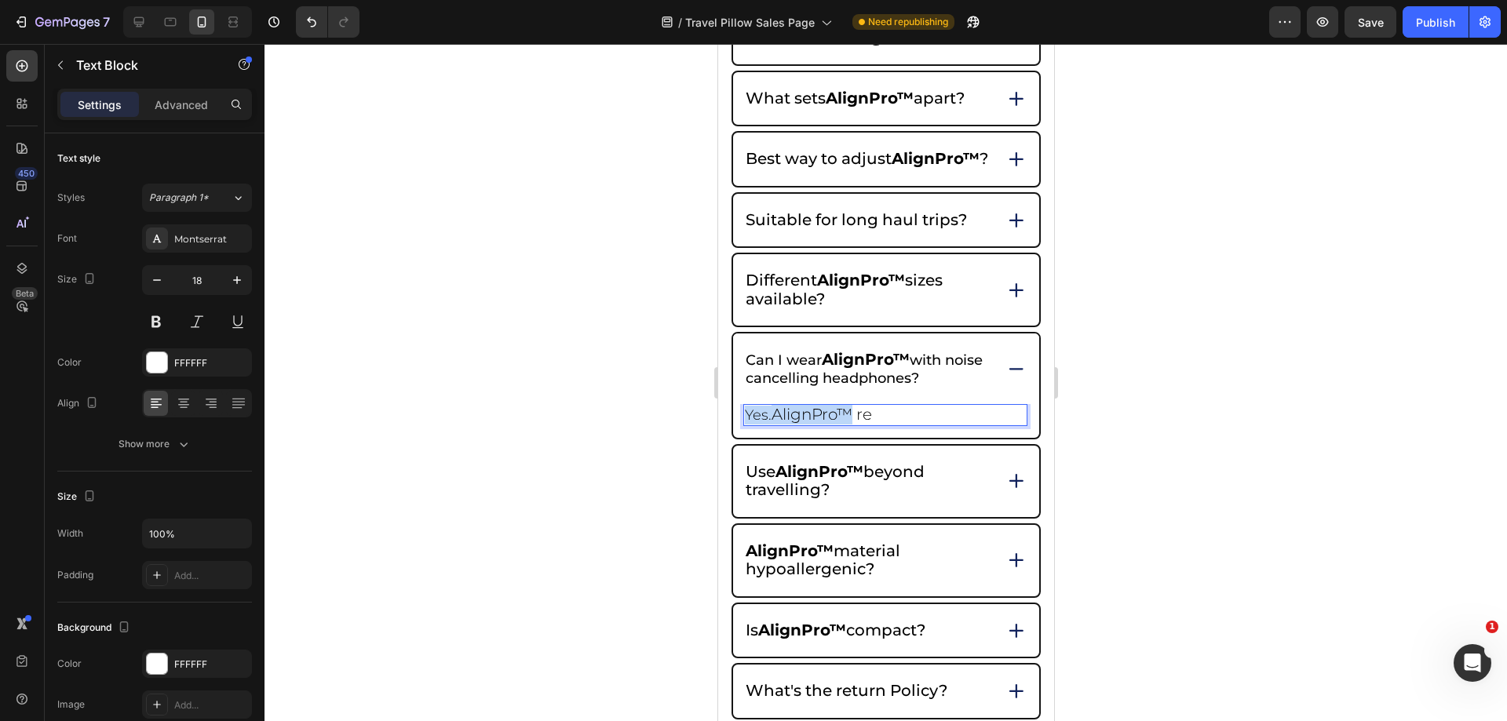
copy p "Yes. AlignPro™"
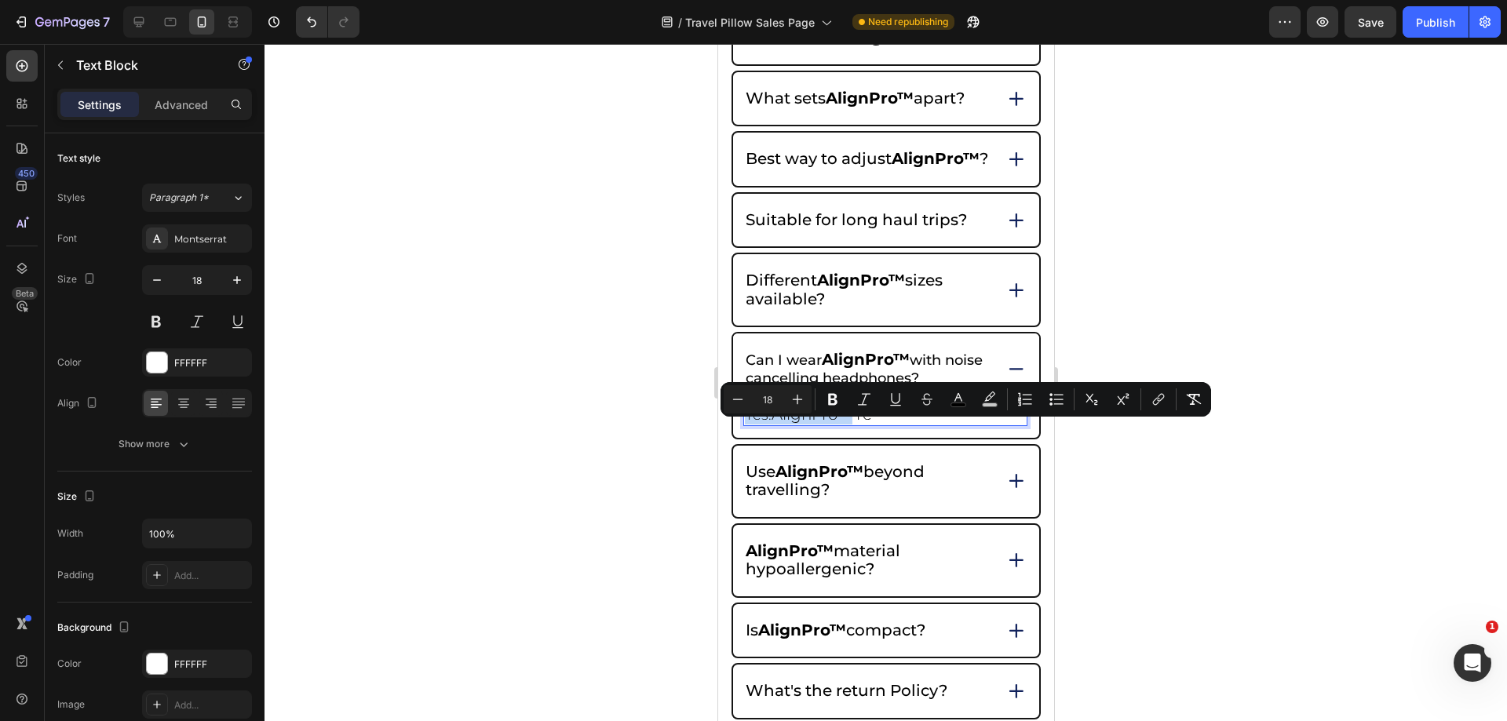
type input "20"
click at [889, 425] on p "Yes. AlignPro™ re" at bounding box center [884, 415] width 281 height 19
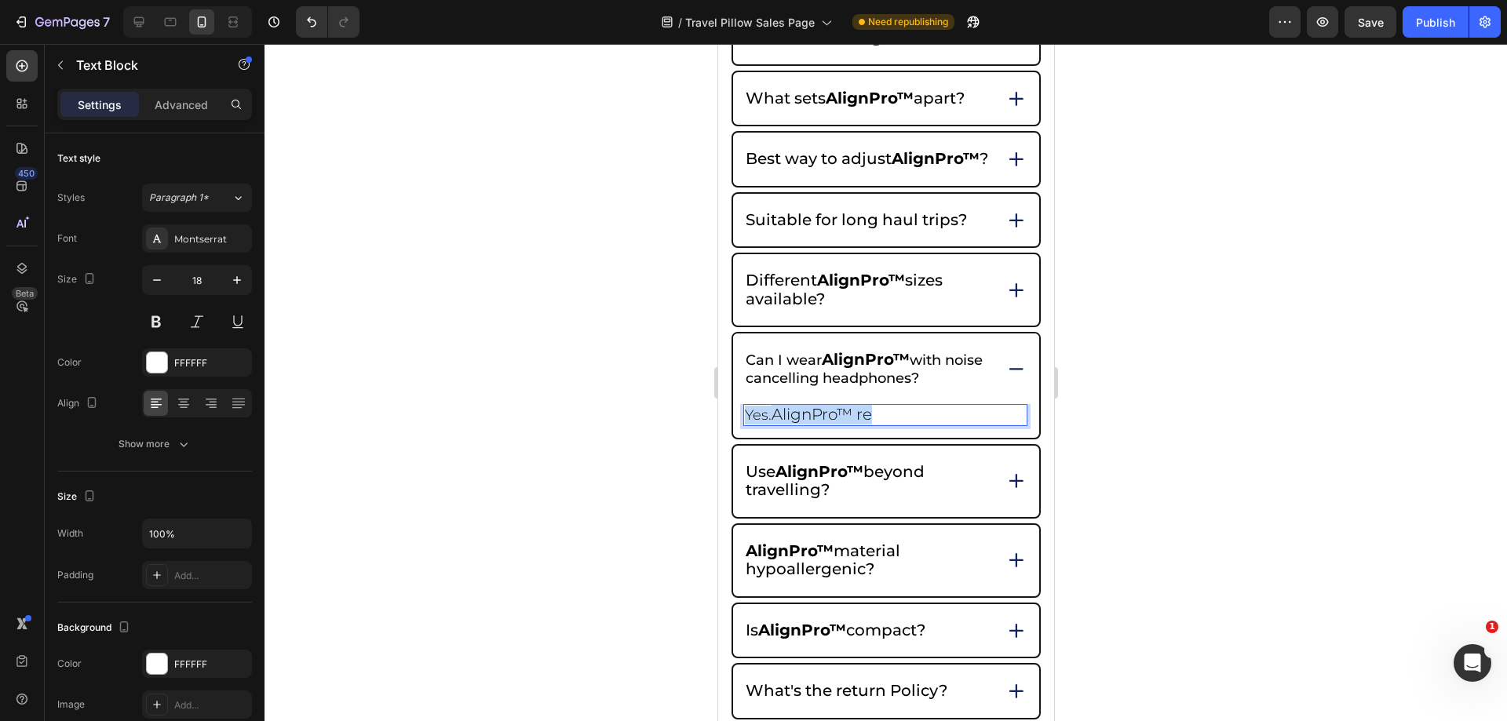
drag, startPoint x: 886, startPoint y: 434, endPoint x: 714, endPoint y: 439, distance: 172.0
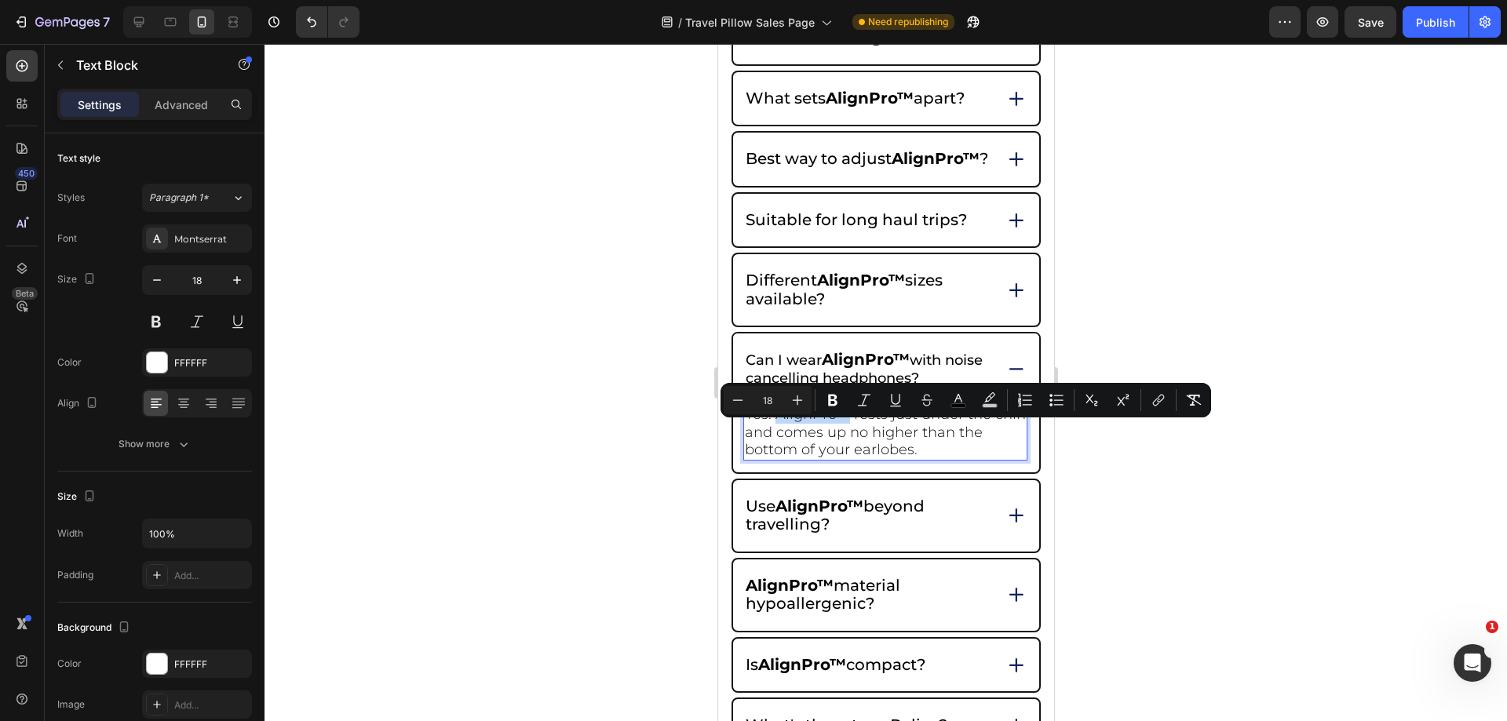
drag, startPoint x: 776, startPoint y: 433, endPoint x: 845, endPoint y: 432, distance: 69.1
click at [845, 432] on span "Yes. AlignPro™ rests just under the chin and comes up no higher than the bottom…" at bounding box center [884, 432] width 281 height 53
drag, startPoint x: 835, startPoint y: 393, endPoint x: 1207, endPoint y: 507, distance: 389.1
click at [835, 396] on icon "Editor contextual toolbar" at bounding box center [833, 401] width 16 height 16
click at [1265, 521] on div at bounding box center [886, 383] width 1243 height 678
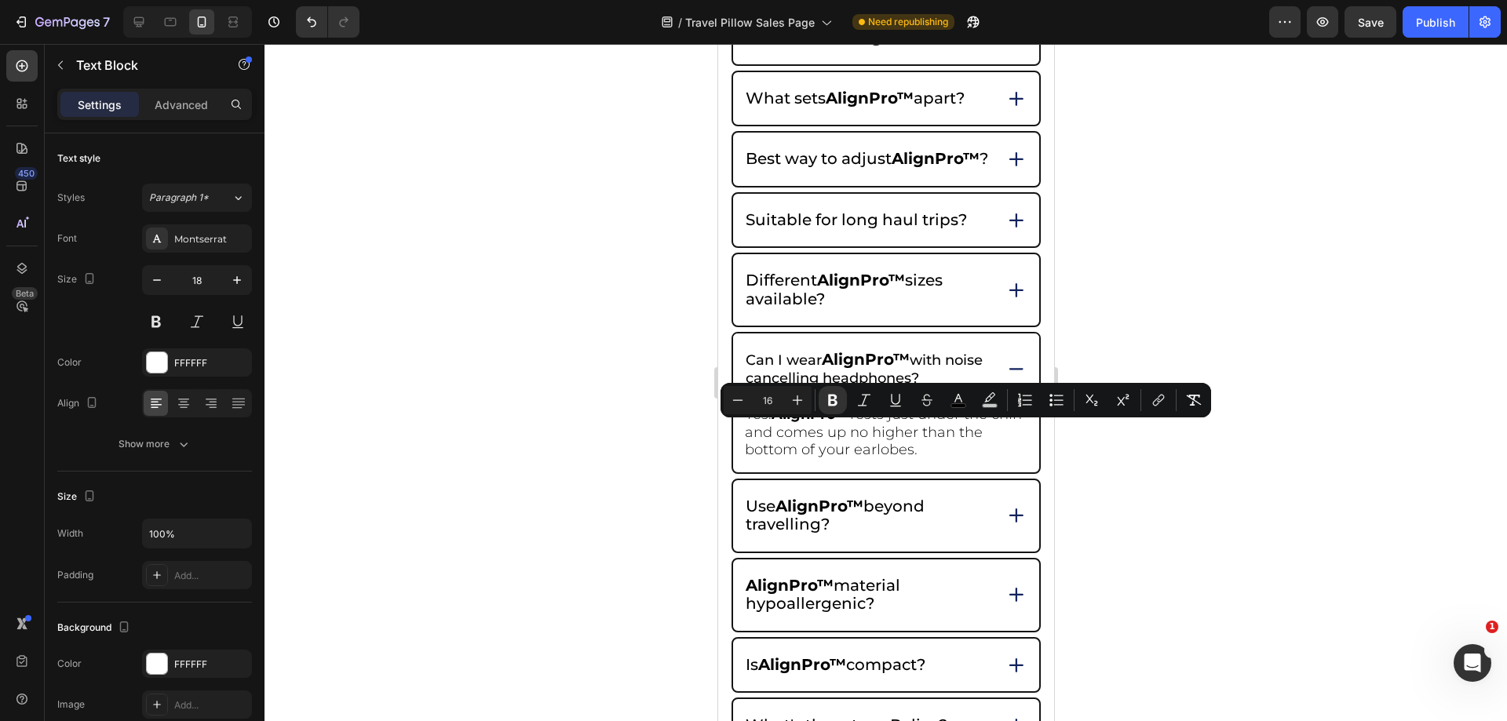
drag, startPoint x: 323, startPoint y: 412, endPoint x: 1266, endPoint y: 521, distance: 949.1
click at [1266, 521] on div at bounding box center [886, 383] width 1243 height 678
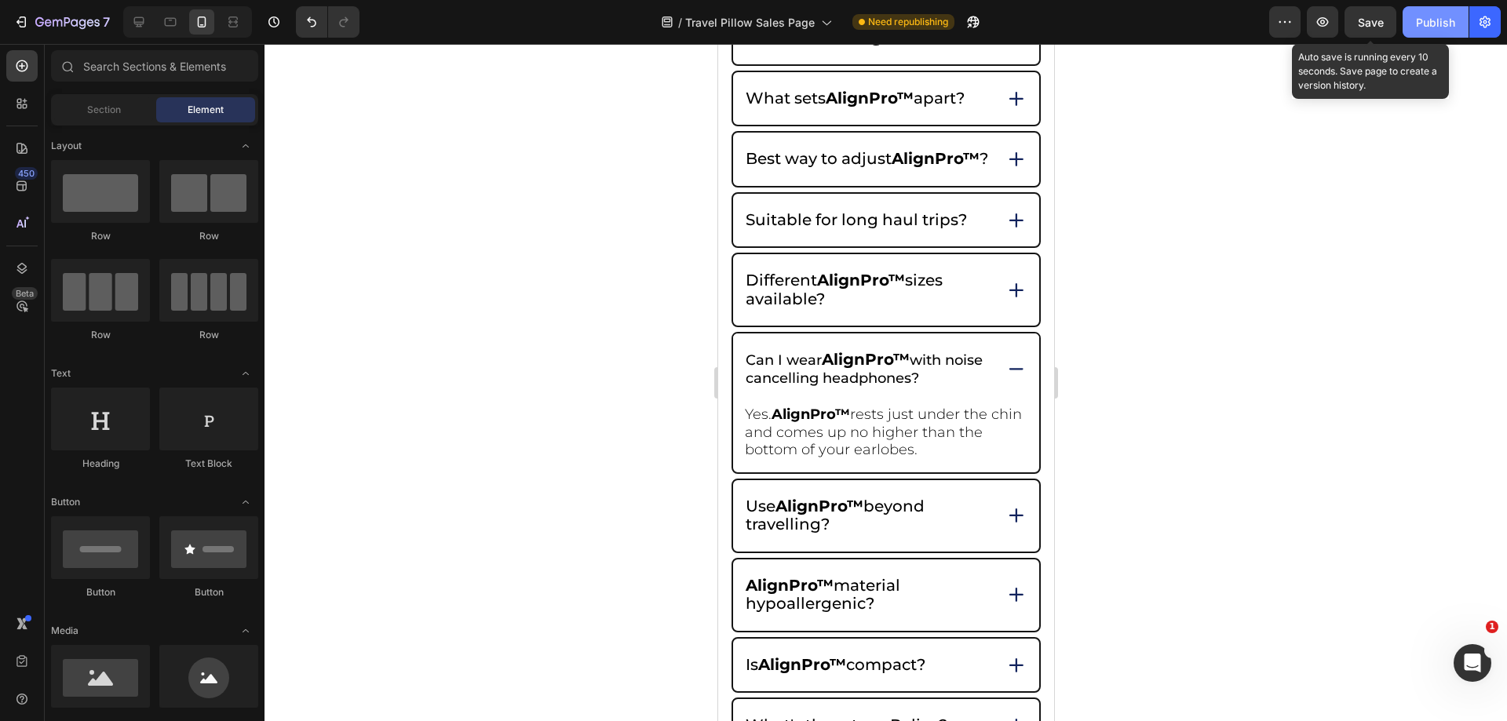
click at [1407, 17] on button "Publish" at bounding box center [1436, 21] width 66 height 31
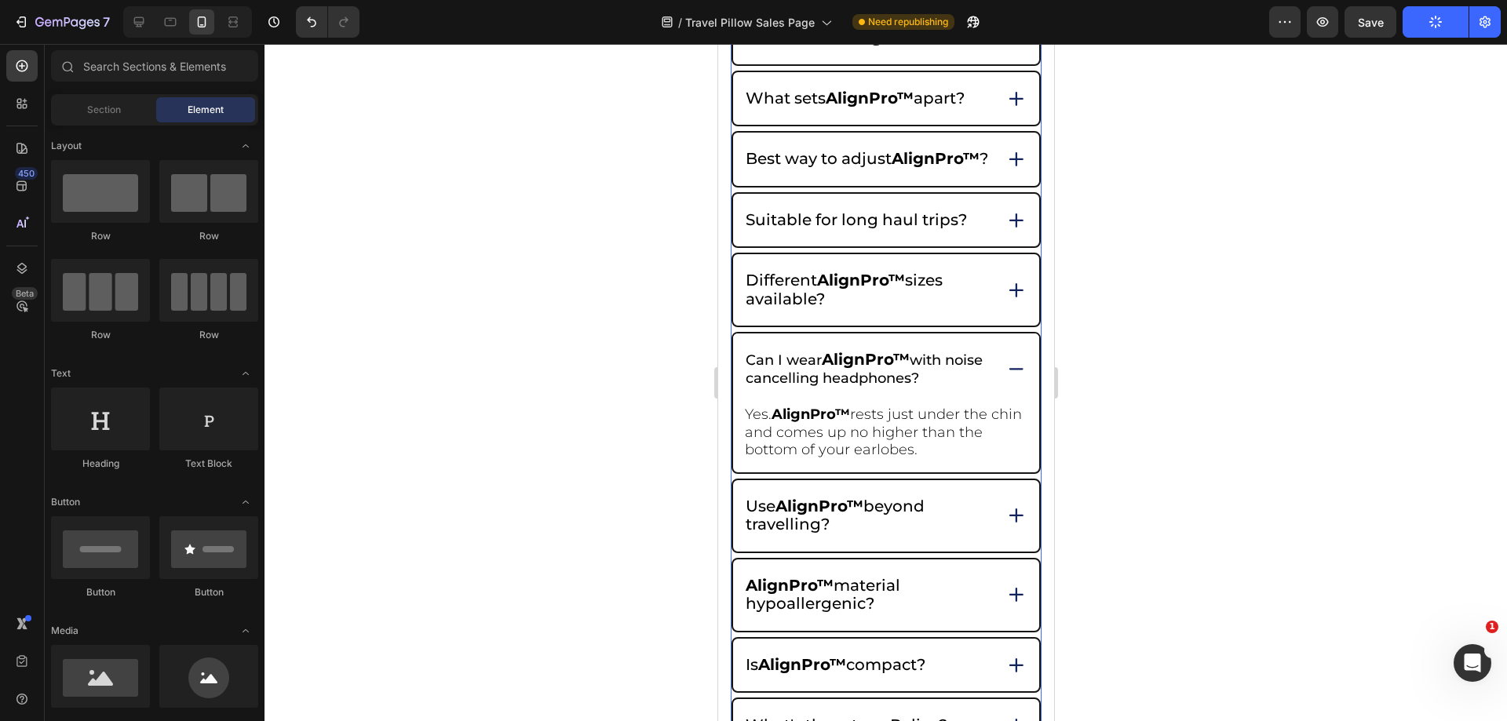
click at [835, 290] on strong "AlignPro™" at bounding box center [860, 280] width 88 height 19
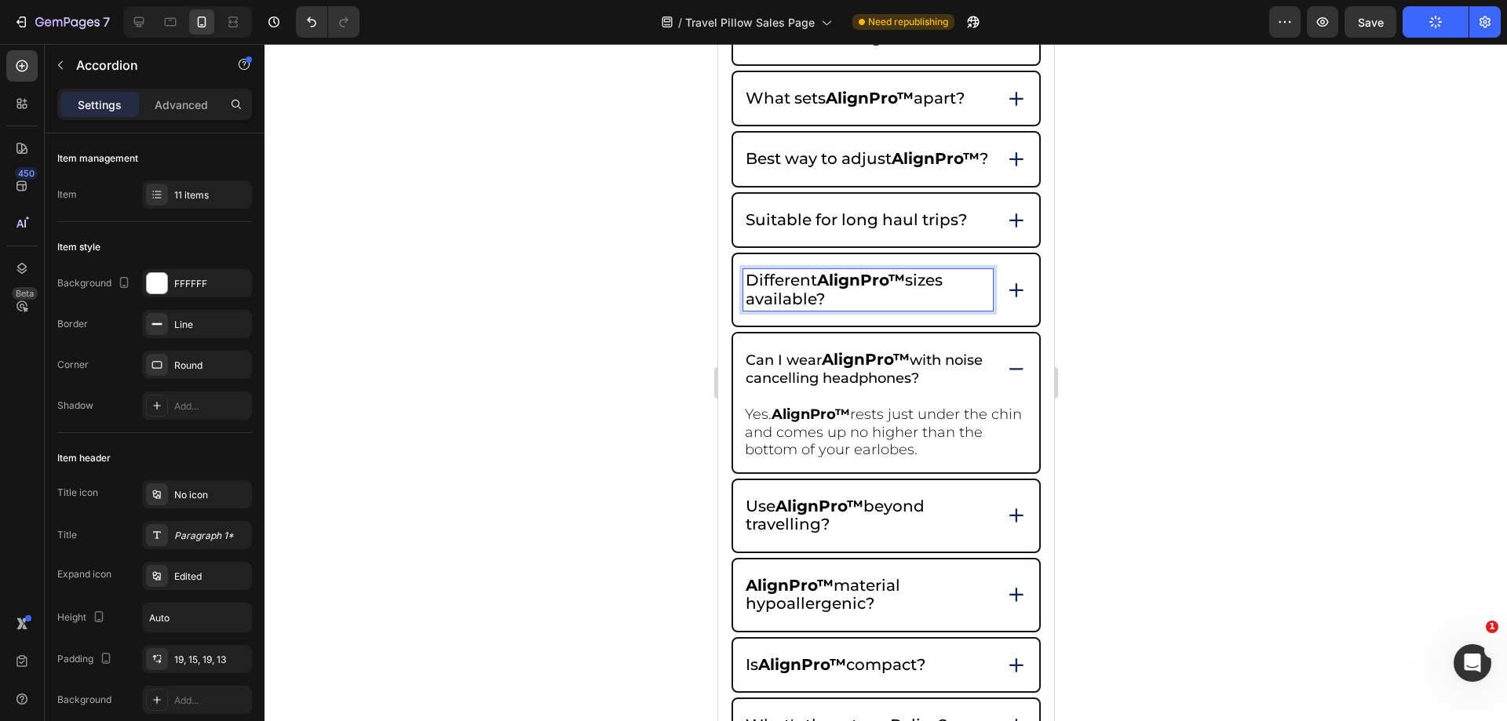
drag, startPoint x: 834, startPoint y: 320, endPoint x: 730, endPoint y: 283, distance: 110.3
click at [731, 283] on div "Different AlignPro™ sizes available?" at bounding box center [885, 290] width 309 height 75
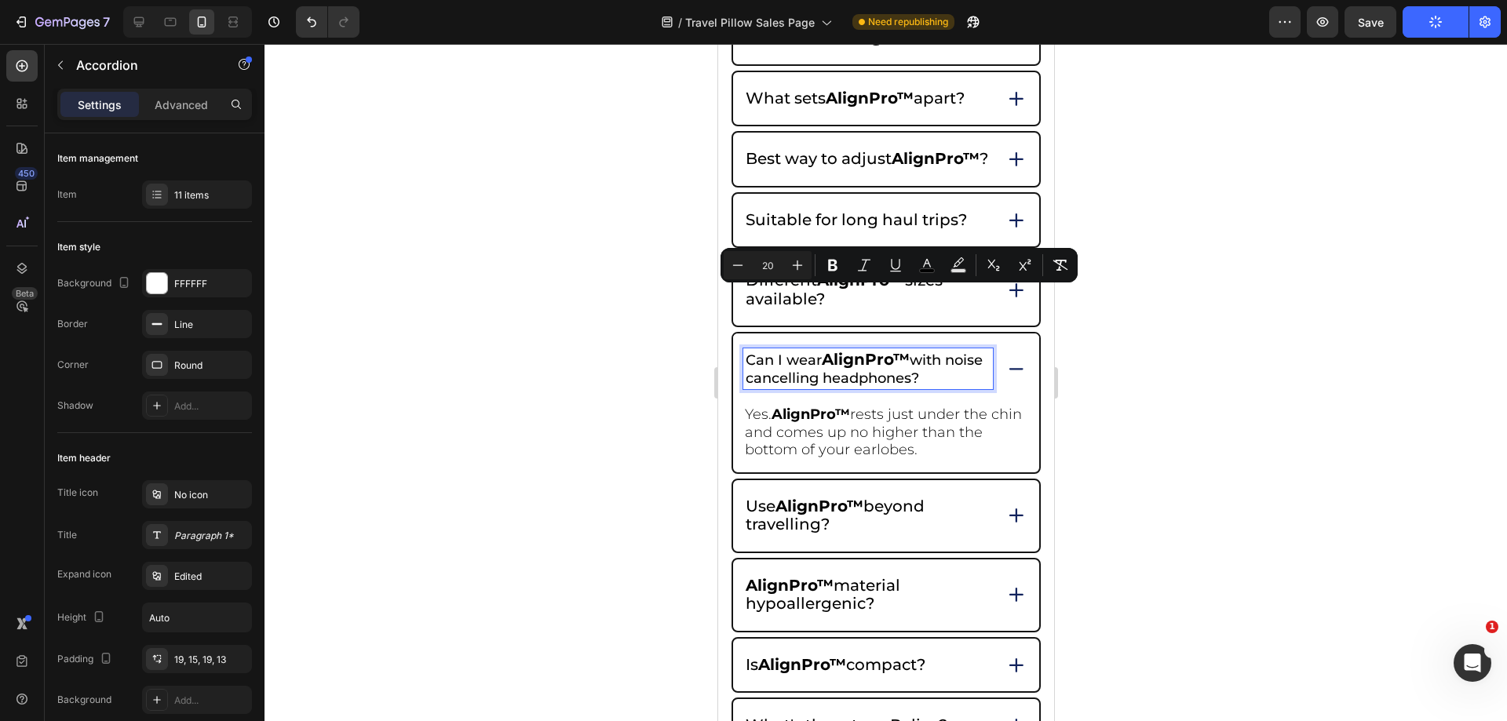
click at [832, 387] on span "with noise cancelling headphones?" at bounding box center [863, 369] width 237 height 35
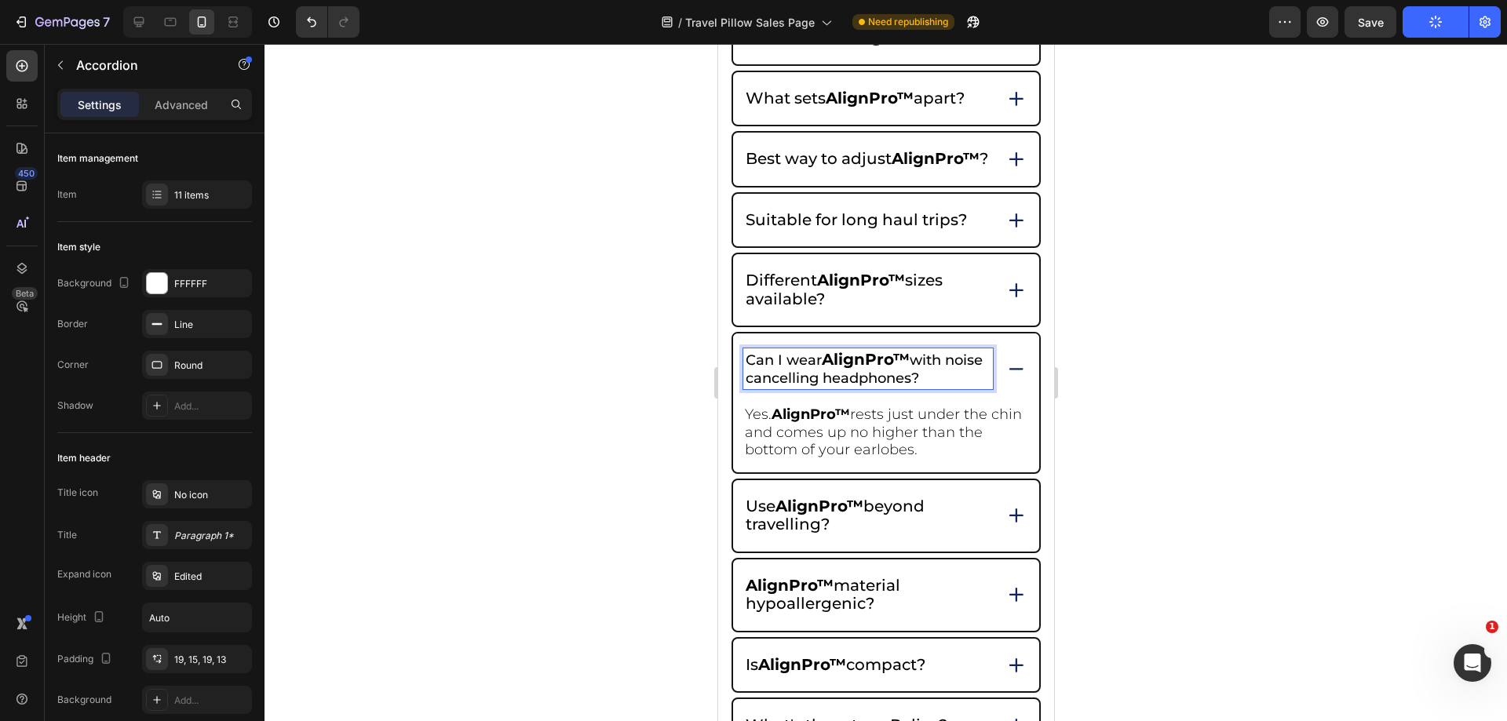
click at [935, 387] on span "with noise cancelling headphones?" at bounding box center [863, 369] width 237 height 35
drag, startPoint x: 973, startPoint y: 393, endPoint x: 727, endPoint y: 368, distance: 247.8
click at [727, 368] on div "Frequently asked questions Heading How to clean AlignPro™ ? What sets AlignPro™…" at bounding box center [886, 373] width 336 height 940
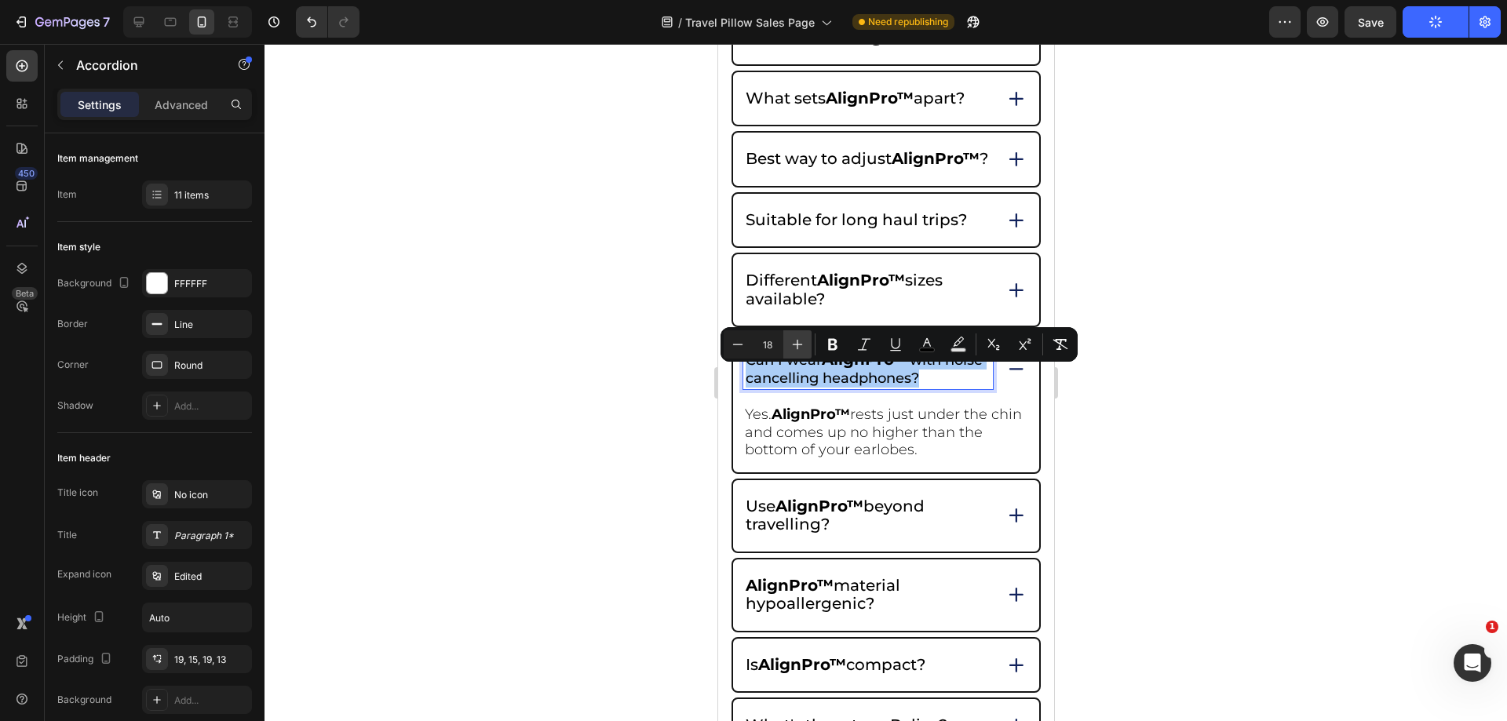
click at [809, 346] on button "Plus" at bounding box center [797, 345] width 28 height 28
type input "20"
drag, startPoint x: 1236, startPoint y: 427, endPoint x: 1253, endPoint y: 420, distance: 17.9
click at [1241, 429] on div at bounding box center [886, 383] width 1243 height 678
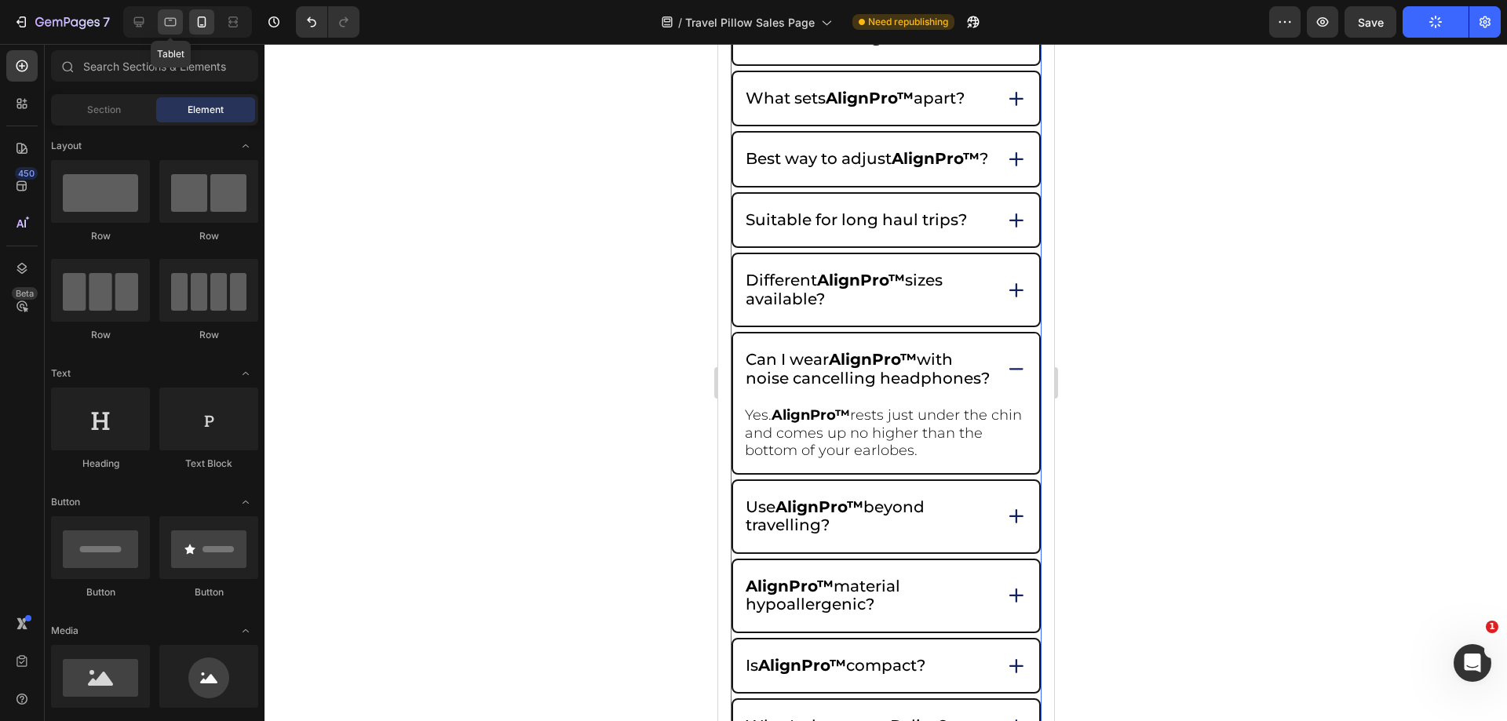
click at [176, 19] on icon at bounding box center [171, 22] width 16 height 16
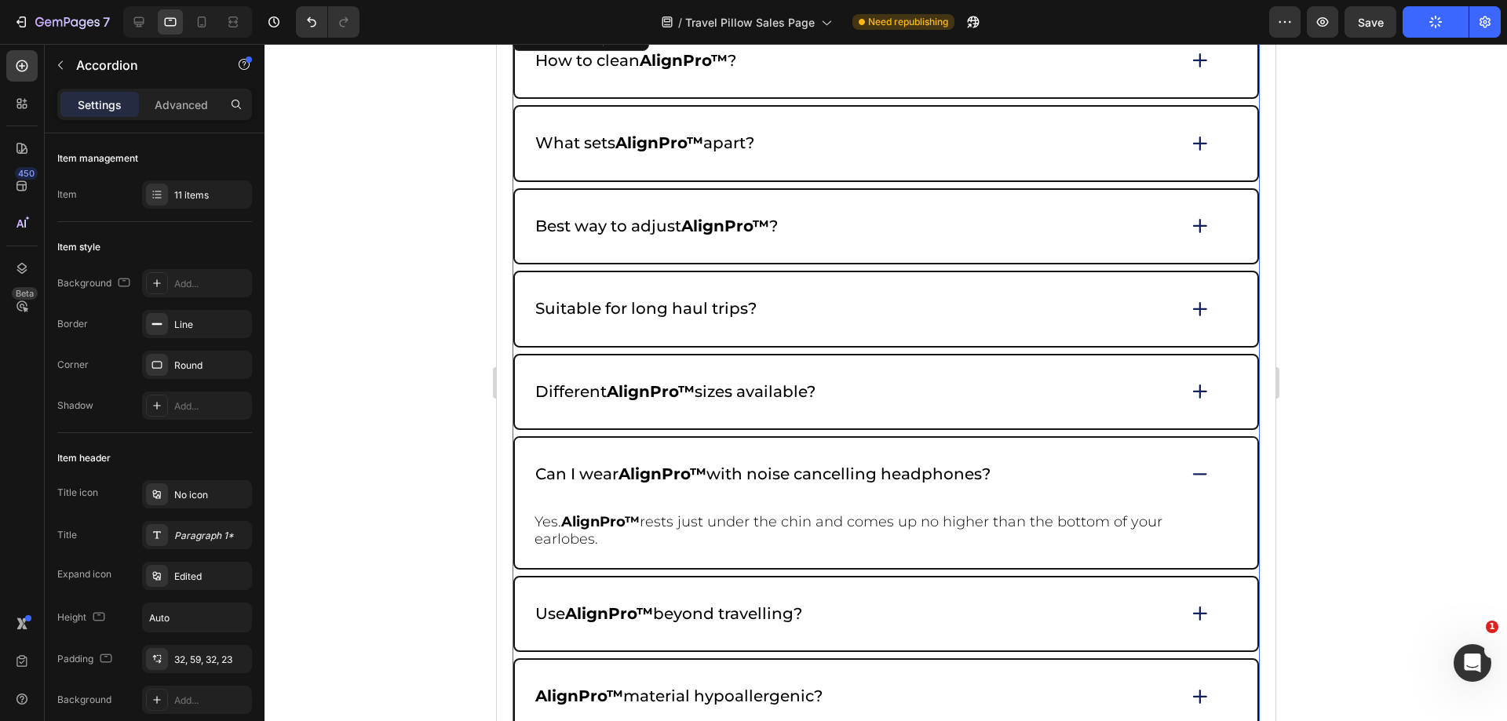
click at [1190, 473] on icon at bounding box center [1200, 474] width 22 height 21
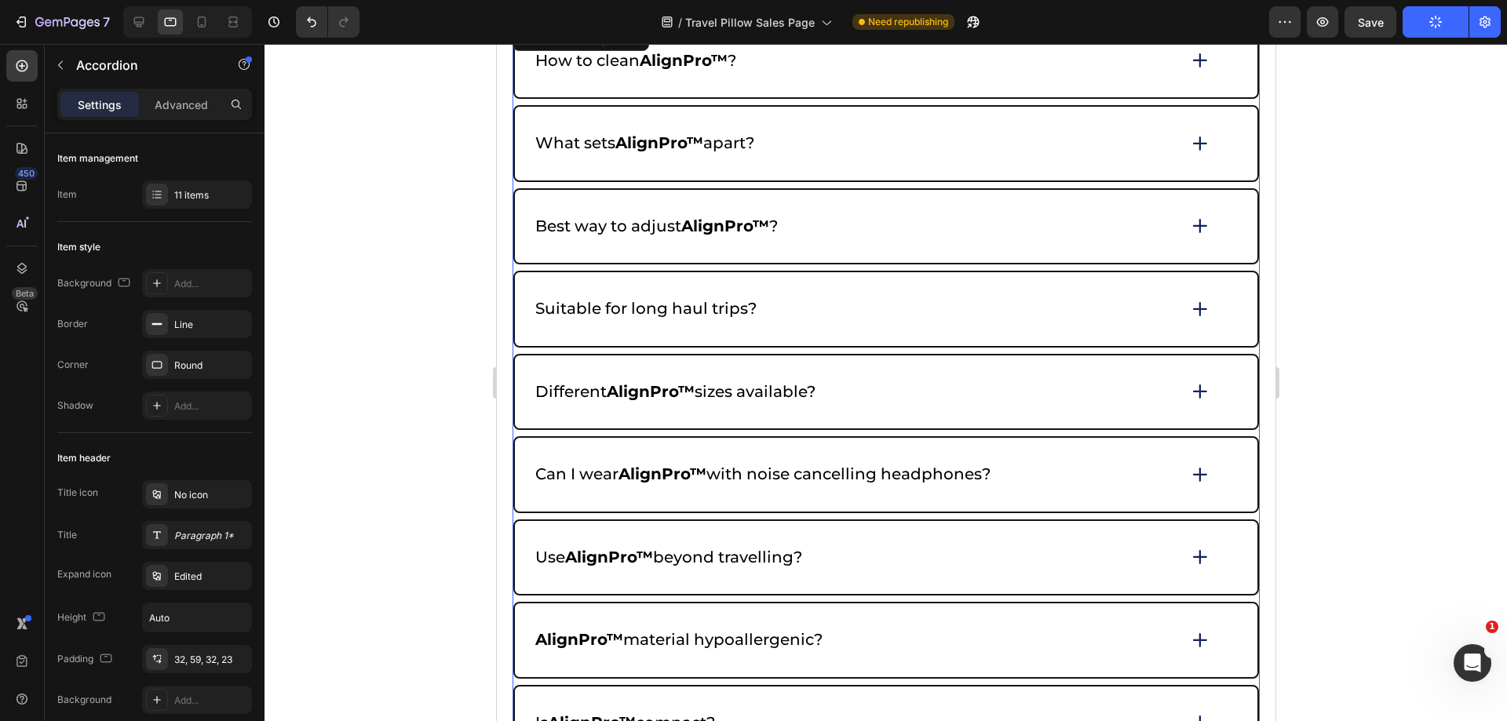
click at [1200, 463] on div "Can I wear AlignPro™ with noise cancelling headphones?" at bounding box center [885, 475] width 743 height 74
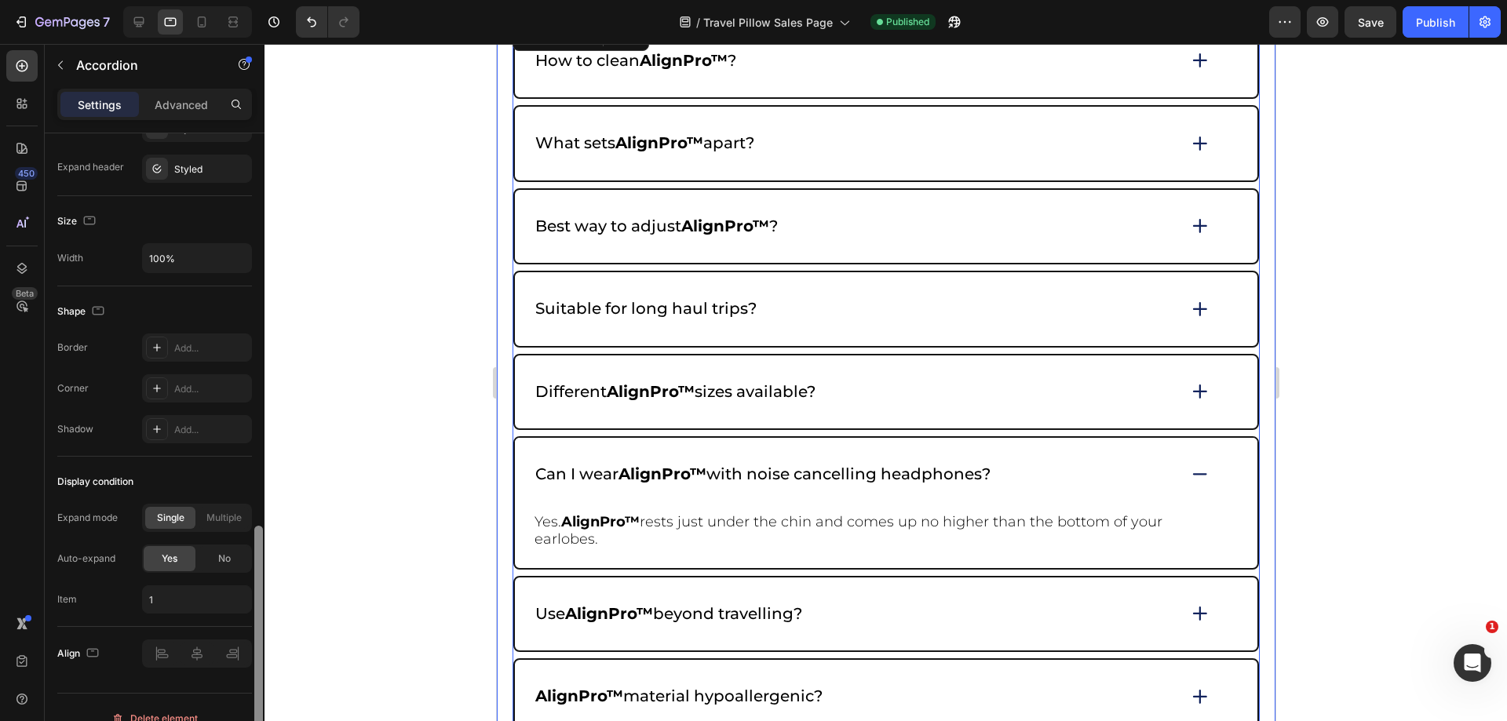
scroll to position [903, 0]
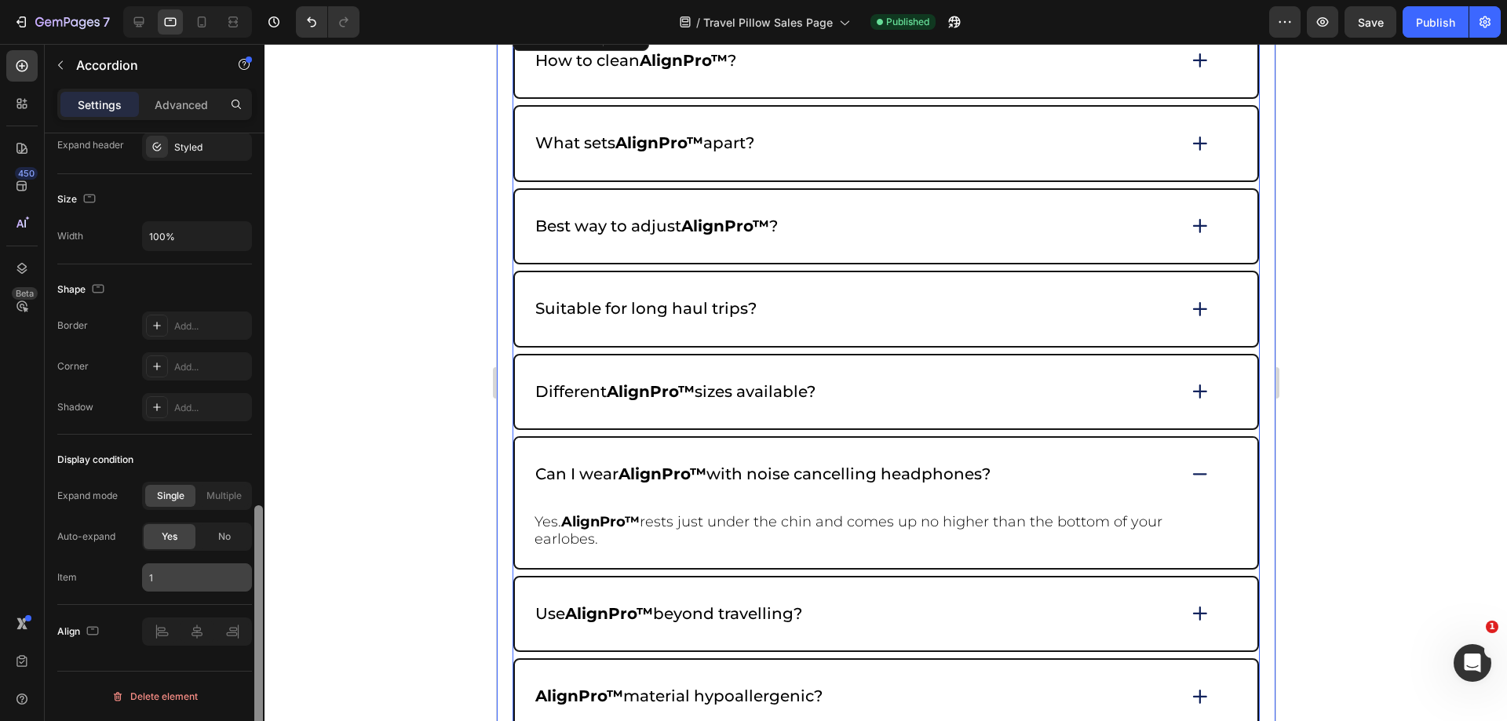
drag, startPoint x: 258, startPoint y: 415, endPoint x: 232, endPoint y: 580, distance: 167.8
click at [250, 711] on div "Item management Item 11 items Item style Background Add... Border Line Corner R…" at bounding box center [155, 449] width 220 height 633
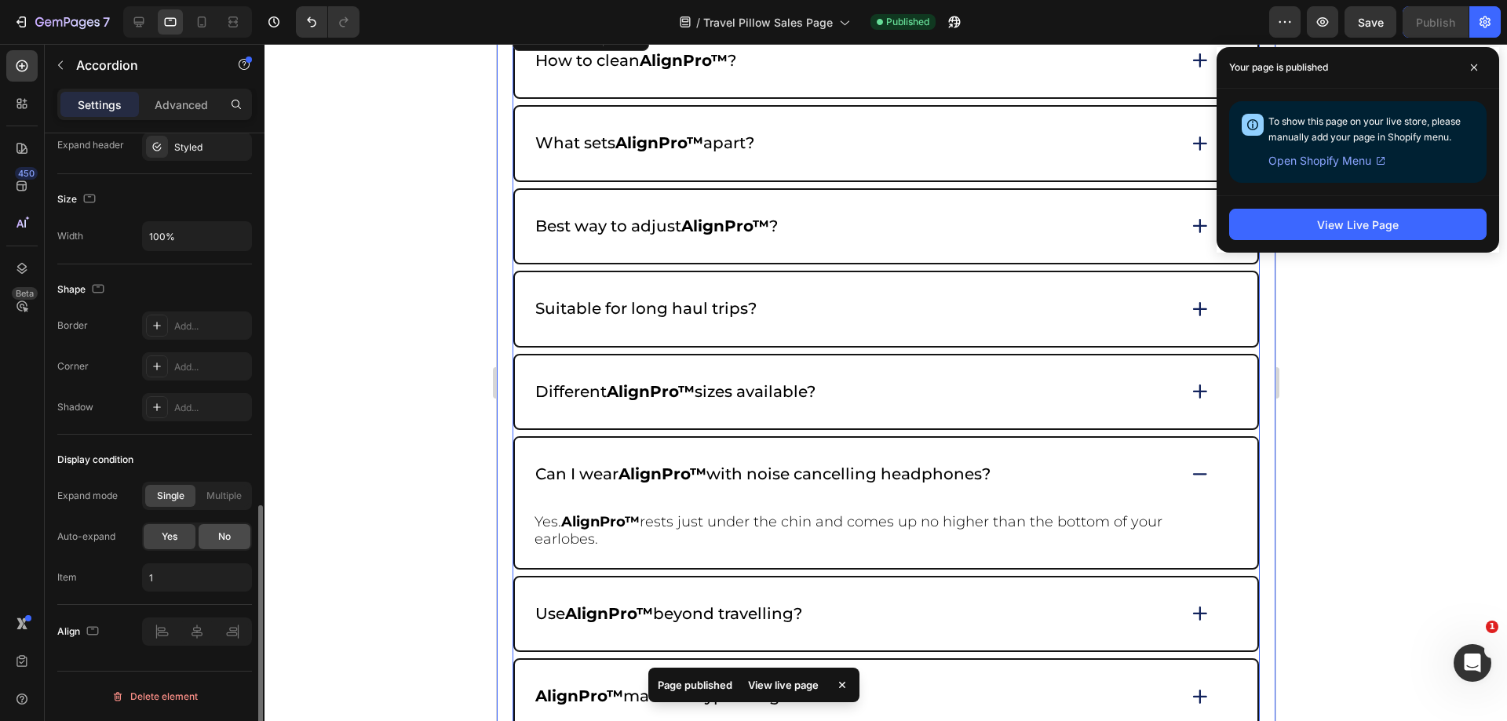
click at [215, 534] on div "No" at bounding box center [225, 536] width 52 height 25
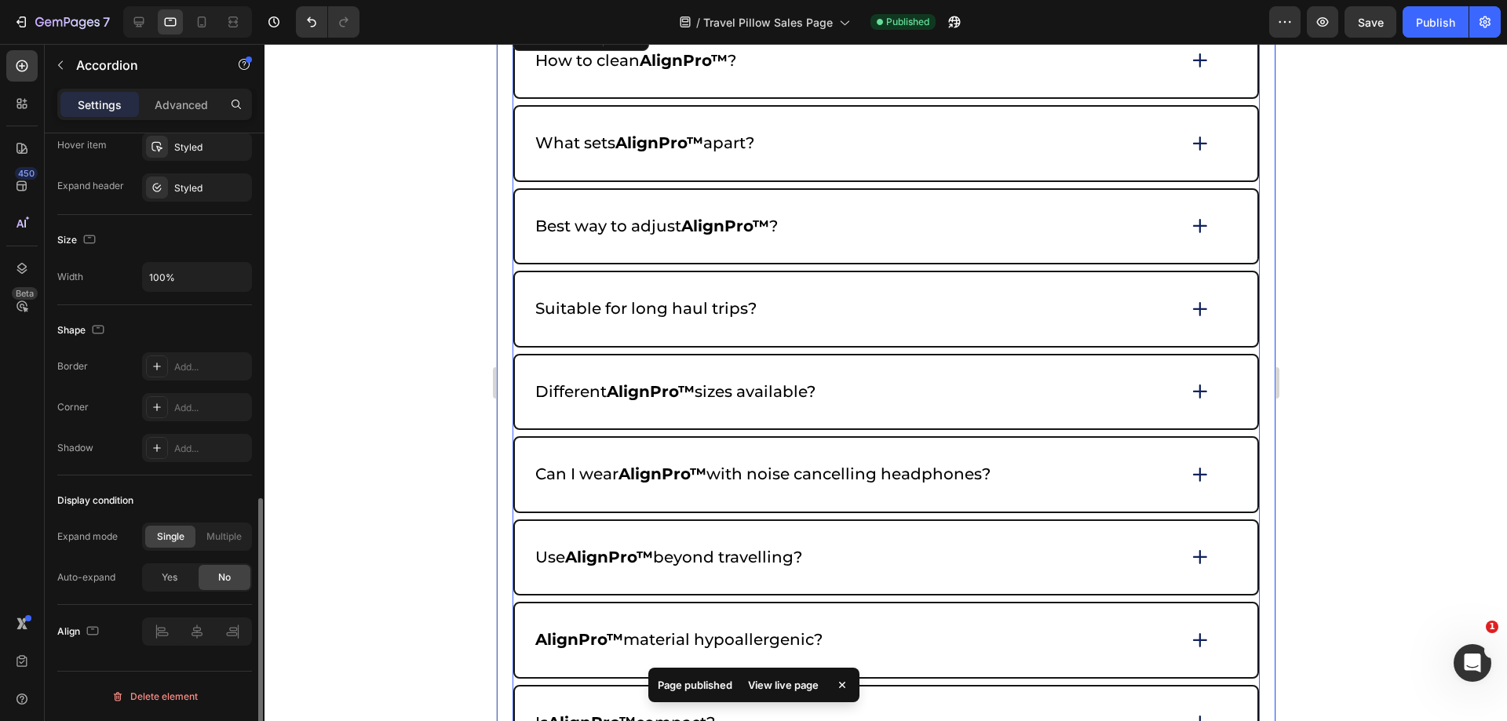
scroll to position [862, 0]
click at [205, 20] on icon at bounding box center [202, 21] width 9 height 11
type input "6"
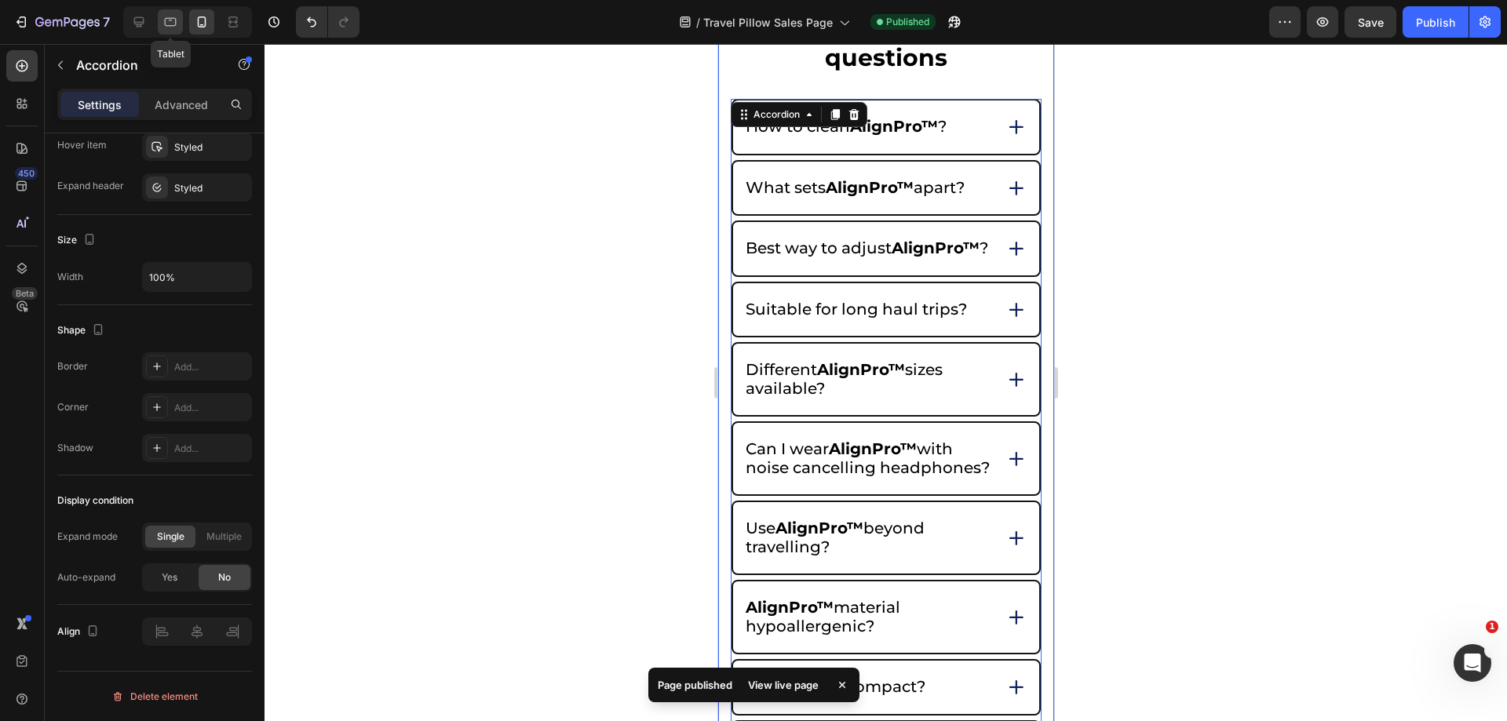
click at [168, 26] on icon at bounding box center [171, 22] width 12 height 9
type input "8"
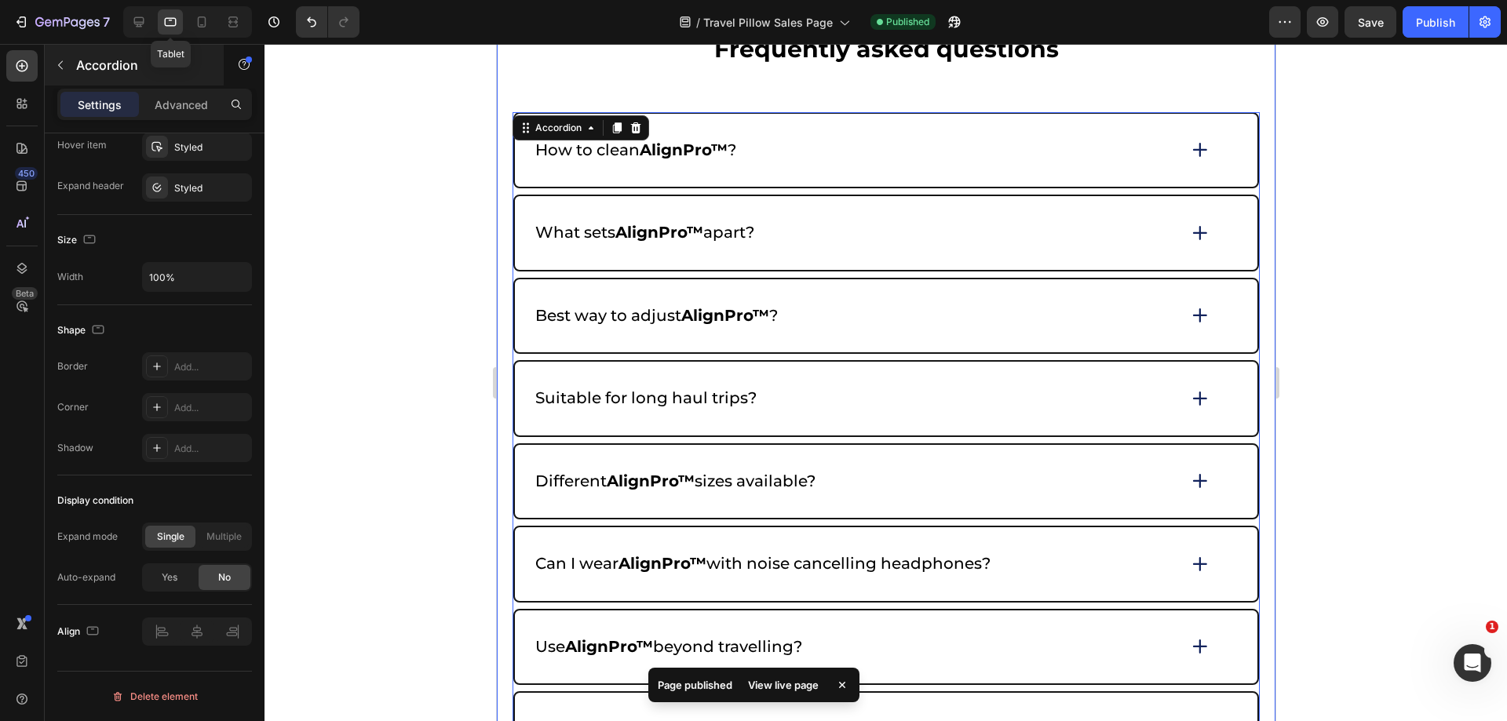
scroll to position [7208, 0]
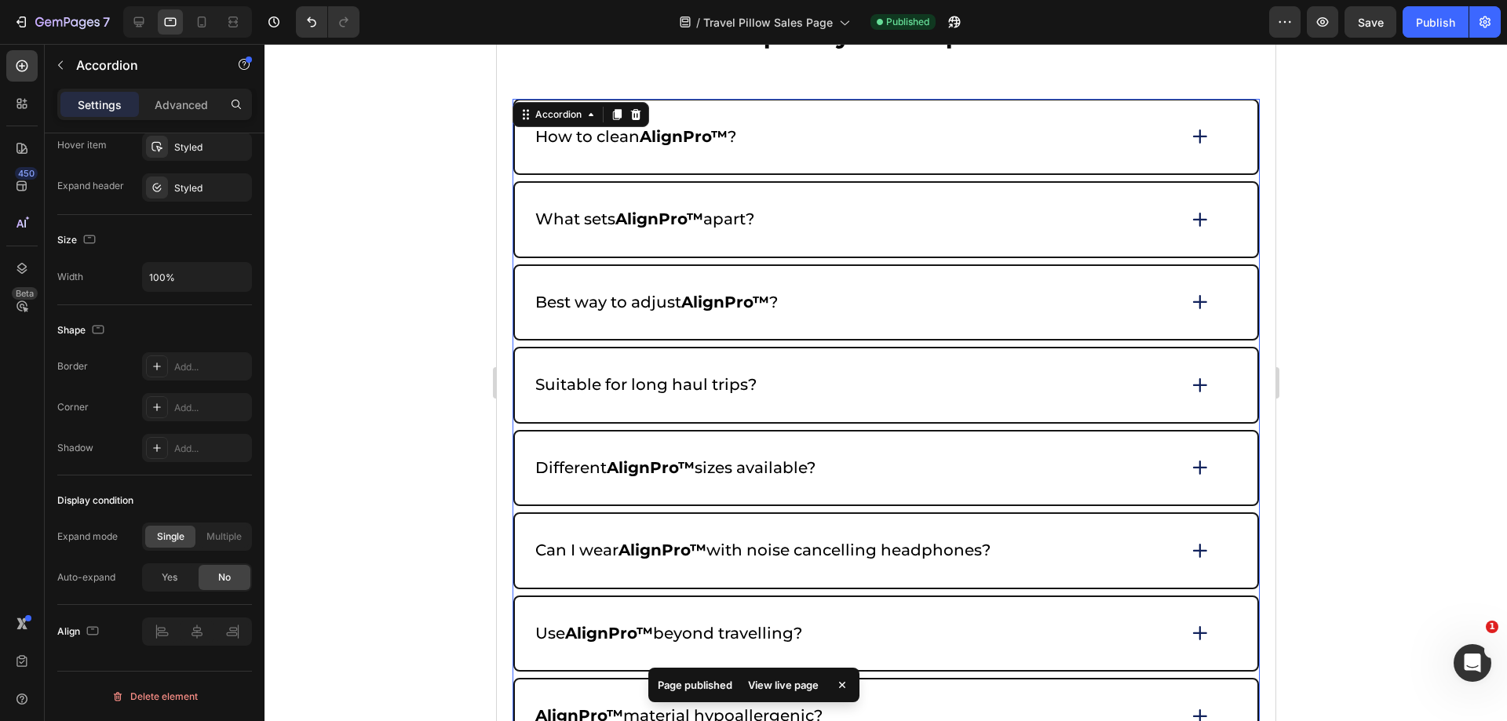
click at [1190, 553] on icon at bounding box center [1200, 551] width 22 height 22
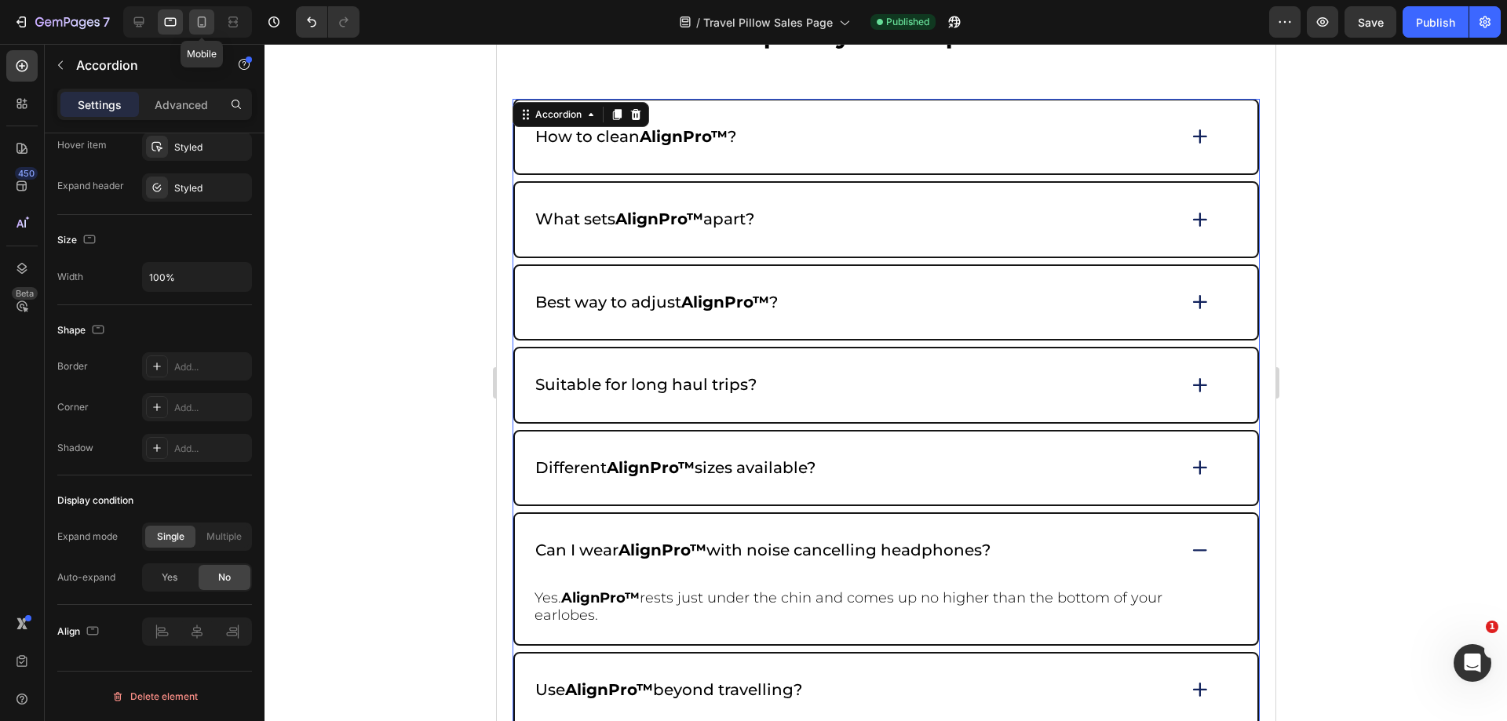
click at [199, 18] on icon at bounding box center [202, 22] width 16 height 16
type input "6"
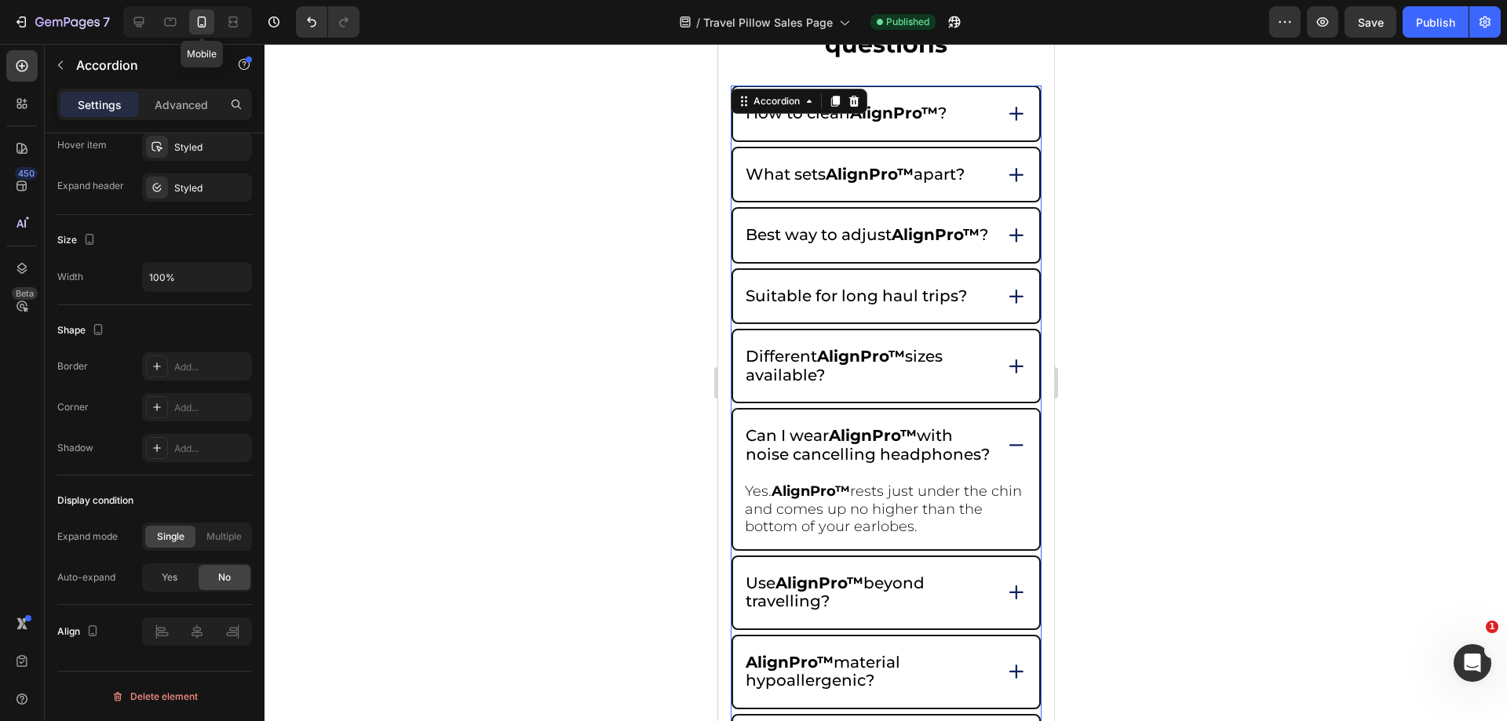
scroll to position [7195, 0]
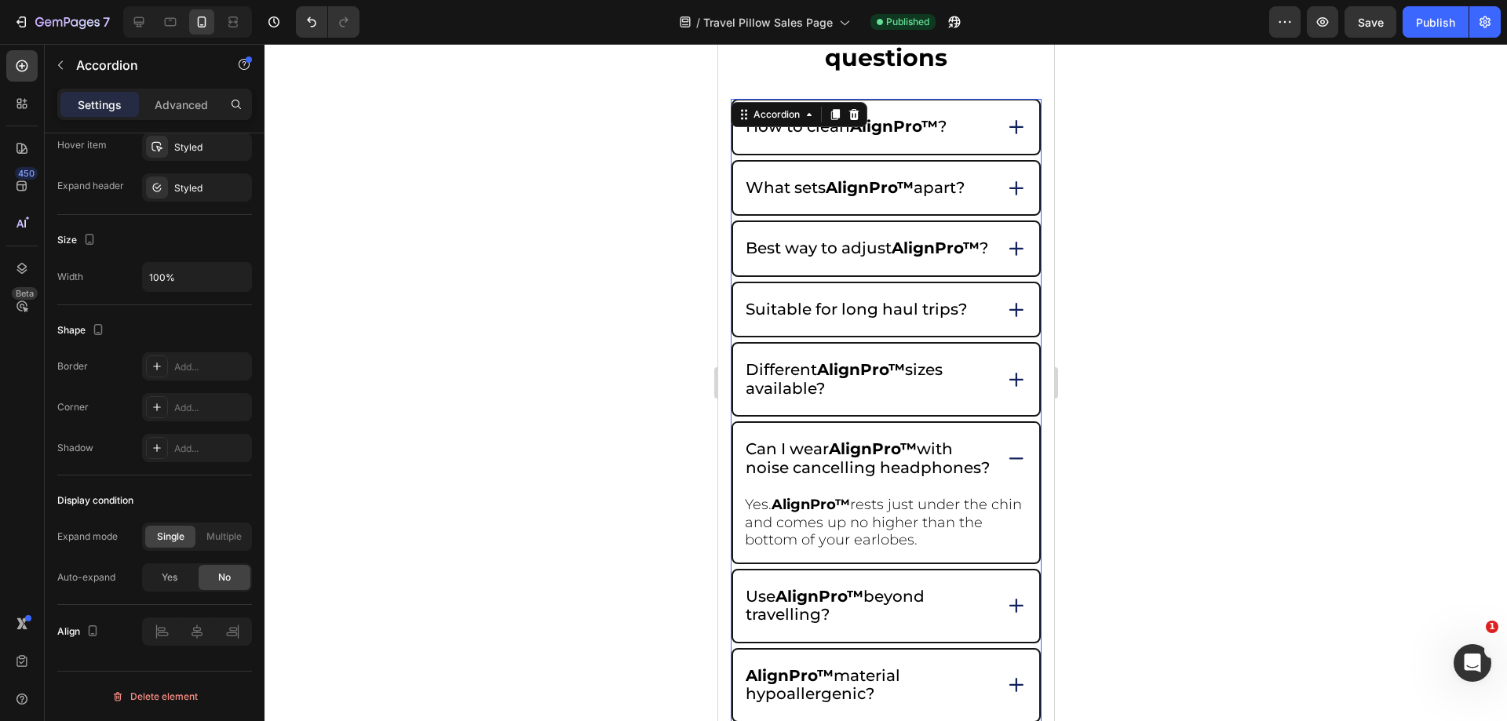
drag, startPoint x: 991, startPoint y: 489, endPoint x: 934, endPoint y: 448, distance: 69.7
click at [990, 489] on div "Can I wear AlignPro™ with noise cancelling headphones?" at bounding box center [885, 458] width 306 height 71
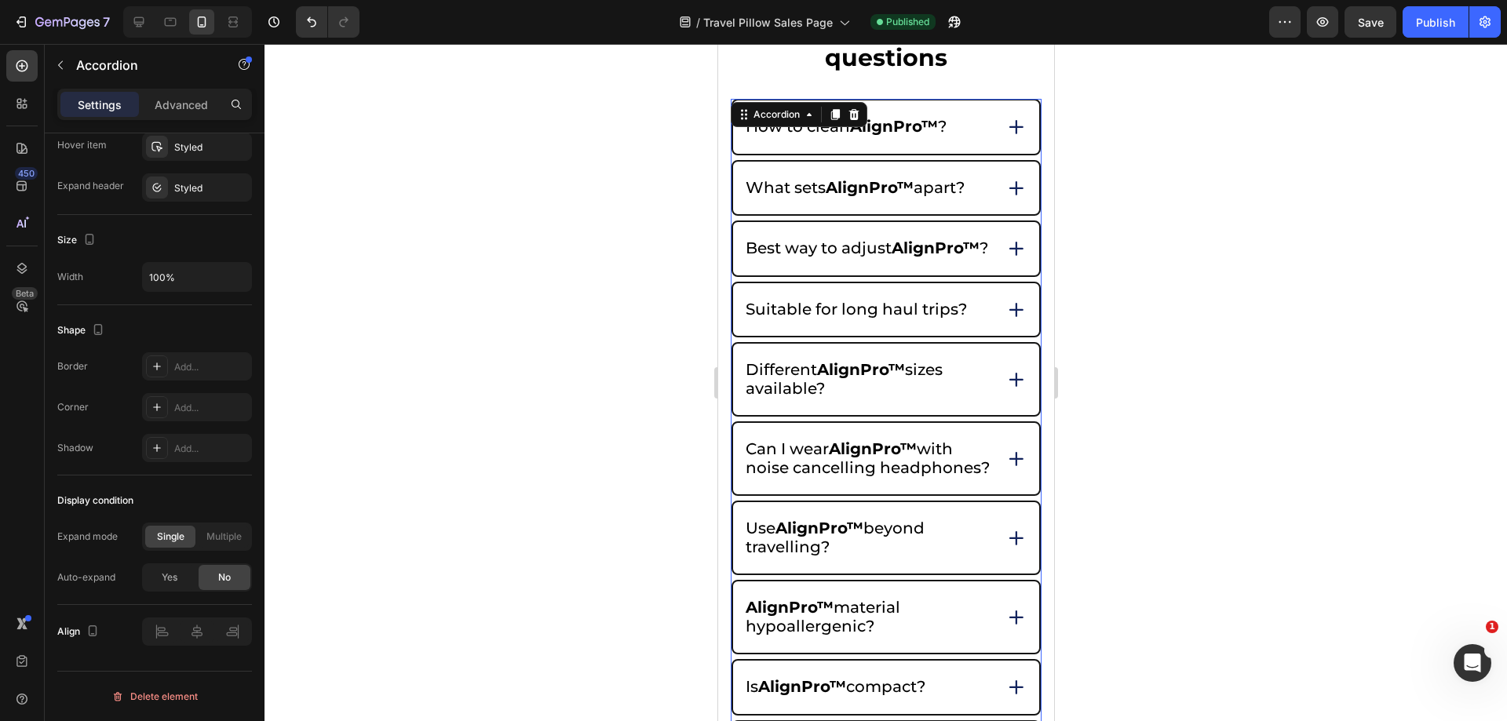
drag, startPoint x: 228, startPoint y: 29, endPoint x: 473, endPoint y: 167, distance: 281.2
click at [459, 0] on div "7 Version history / Travel Pillow Sales Page Published Preview Save Publish 450…" at bounding box center [753, 0] width 1507 height 0
click at [1417, 24] on div "Publish" at bounding box center [1435, 22] width 39 height 16
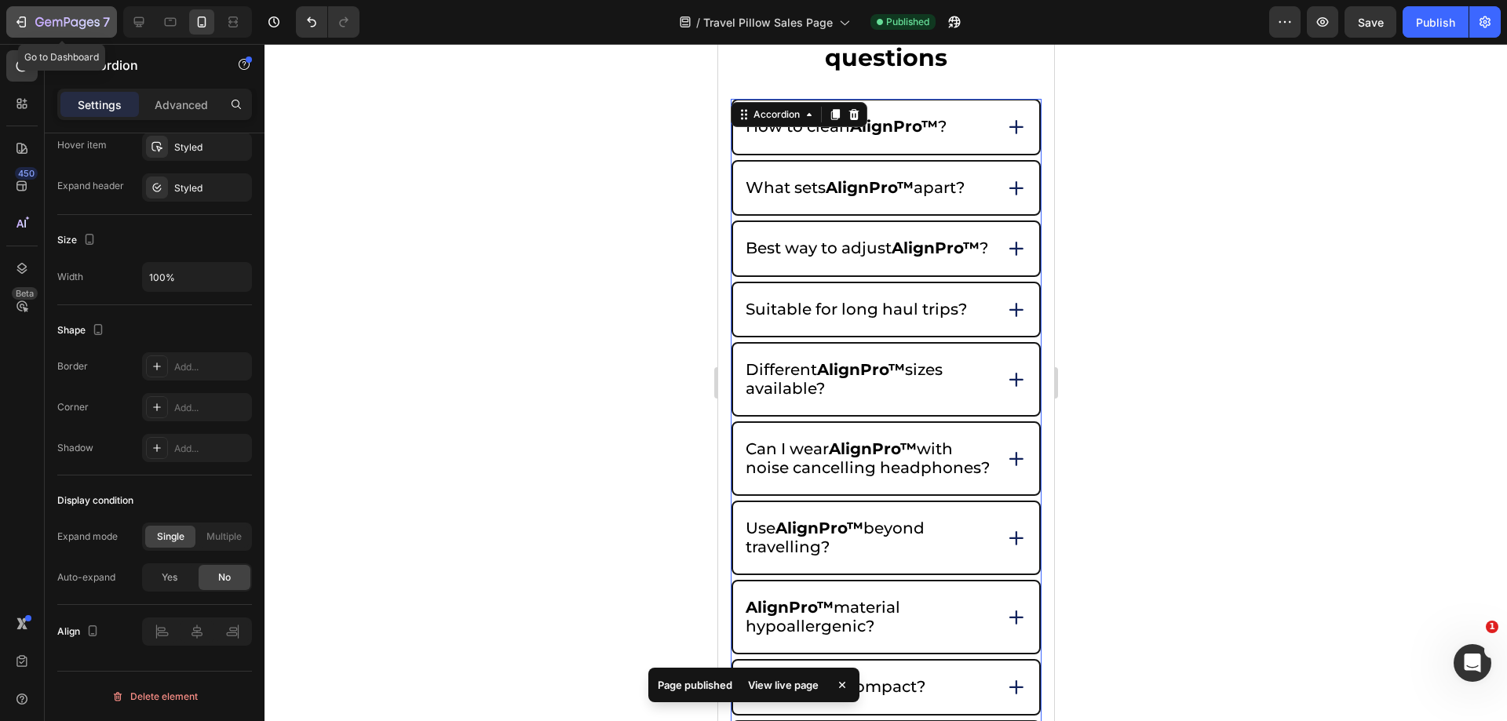
click at [37, 20] on icon "button" at bounding box center [39, 21] width 9 height 9
